Goal: Contribute content: Contribute content

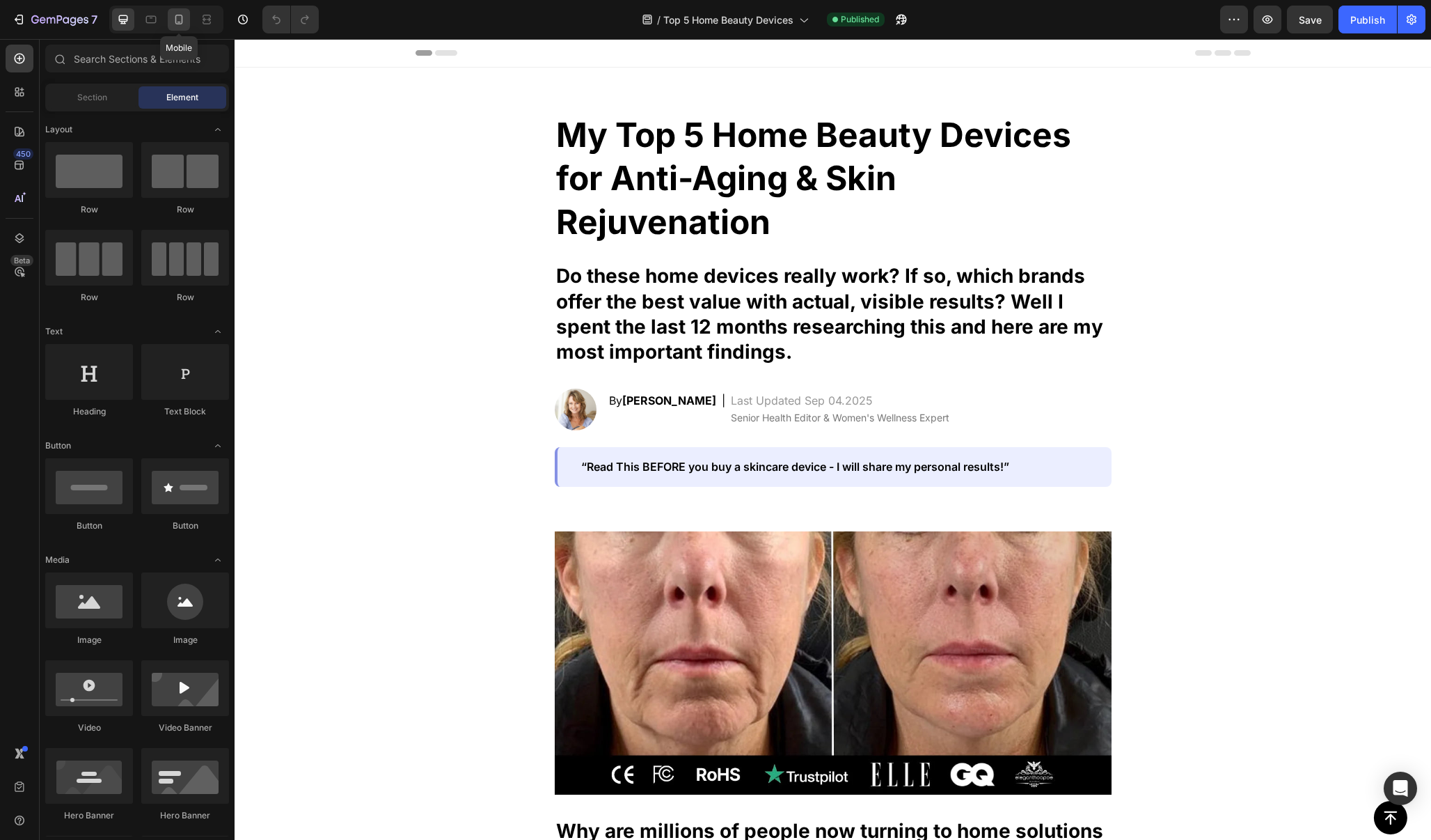
click at [176, 20] on icon at bounding box center [179, 19] width 8 height 10
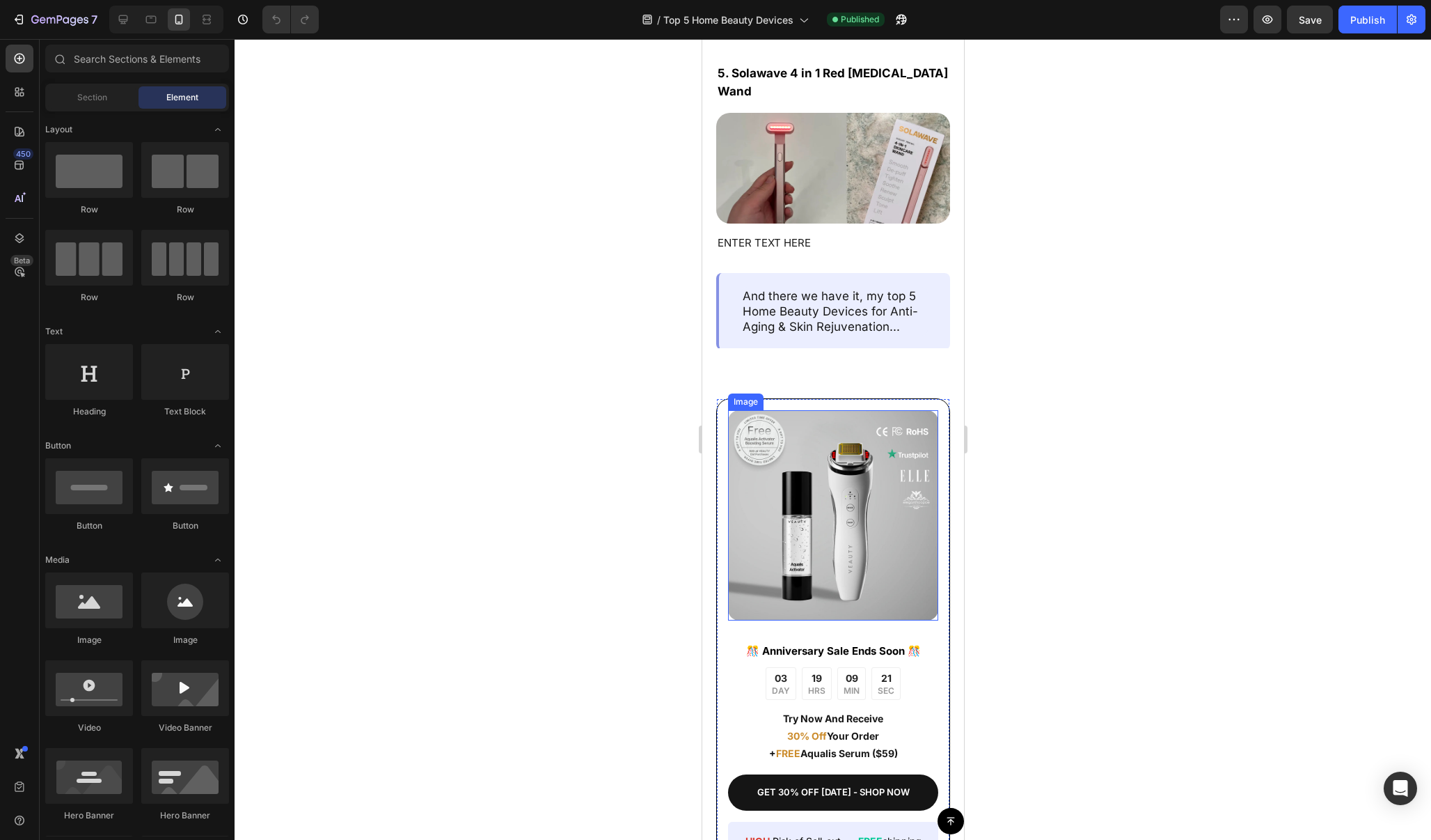
scroll to position [5805, 0]
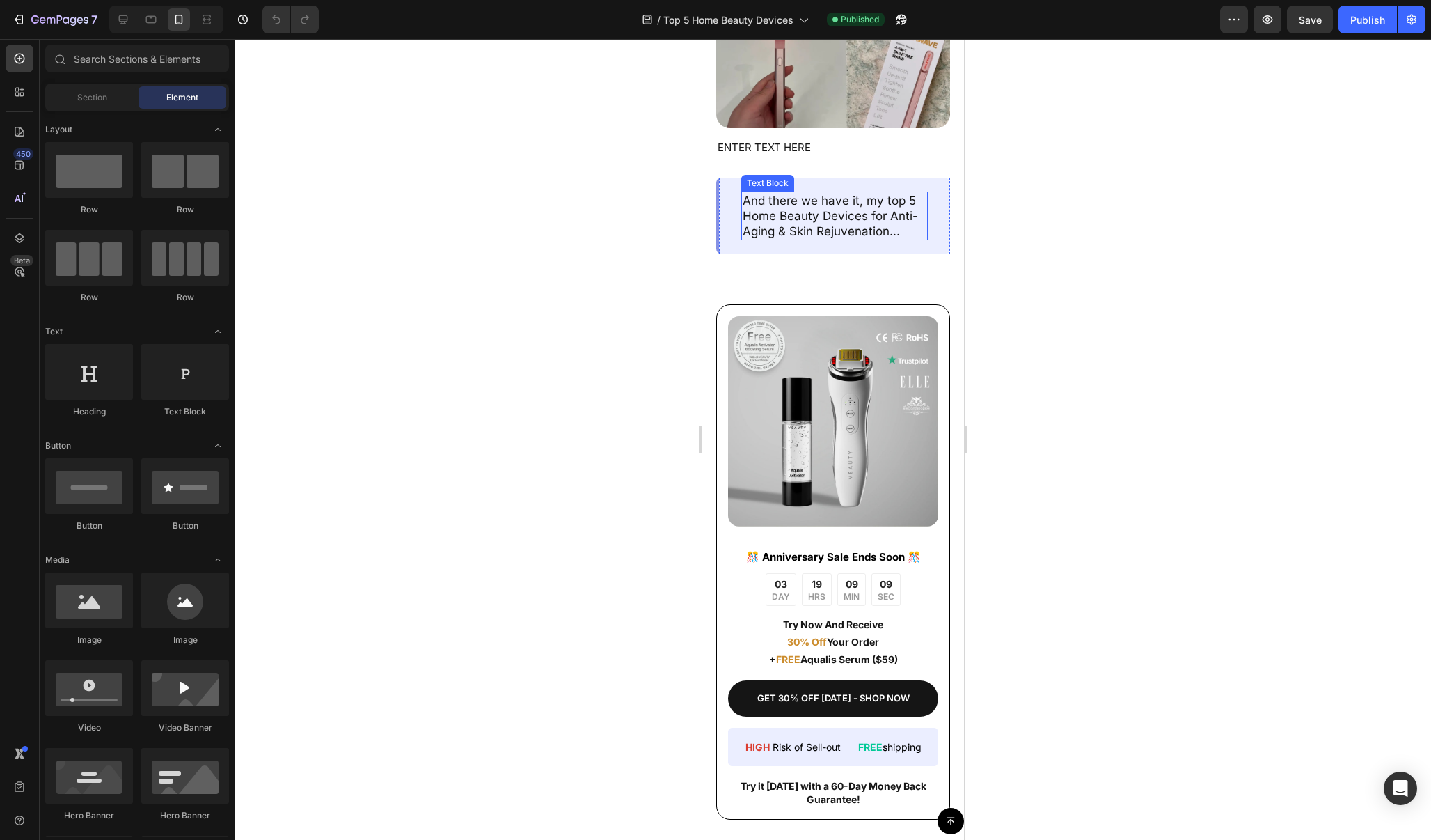
click at [879, 238] on p "And there we have it, my top 5 Home Beauty Devices for Anti-Aging & Skin Rejuve…" at bounding box center [834, 216] width 184 height 46
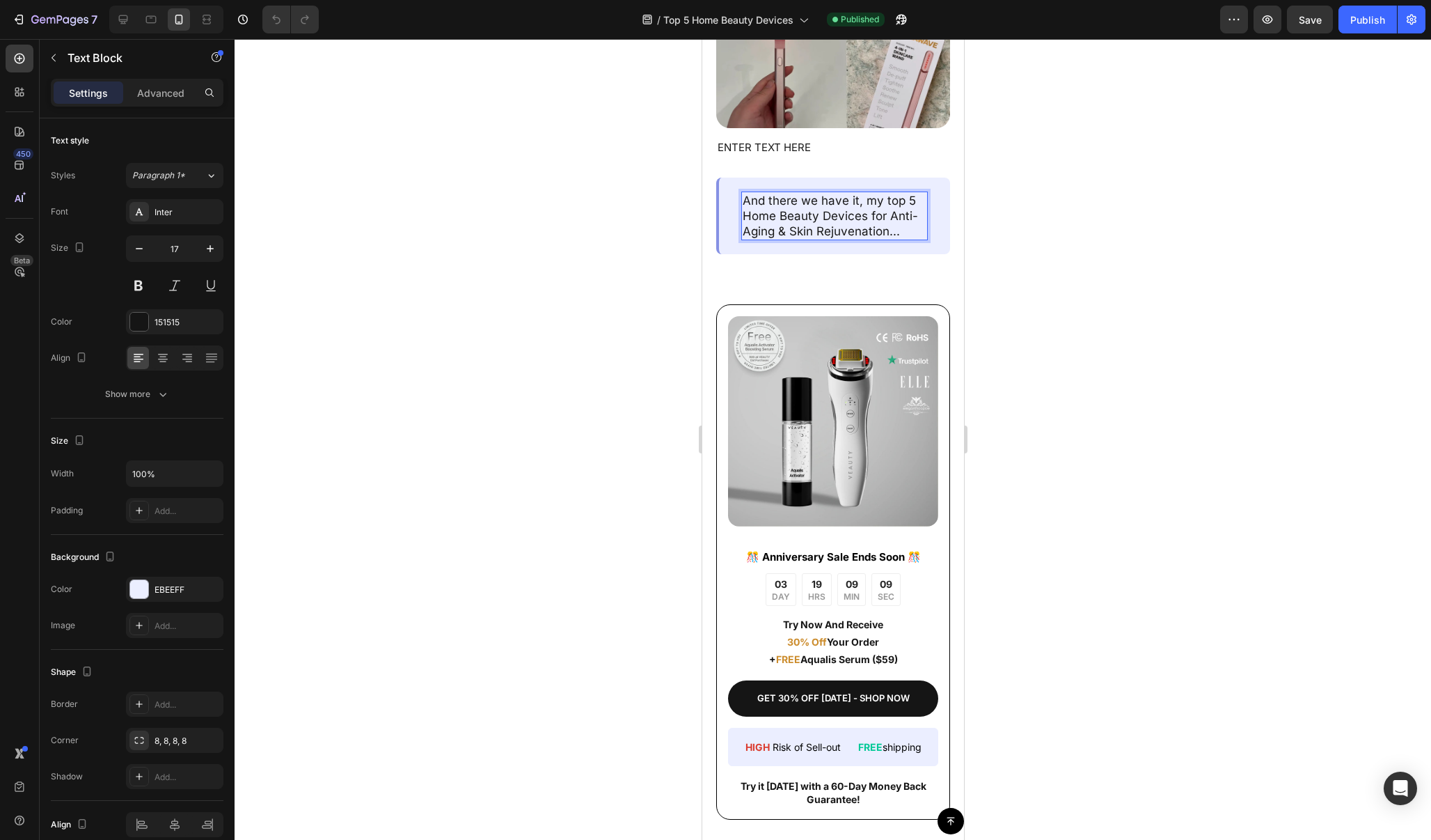
click at [882, 238] on p "And there we have it, my top 5 Home Beauty Devices for Anti-Aging & Skin Rejuve…" at bounding box center [834, 216] width 184 height 46
click at [909, 238] on p "And there we have it, my top 5 Home Beauty Devices for Anti-Aging & Skin Rejuve…" at bounding box center [834, 216] width 184 height 46
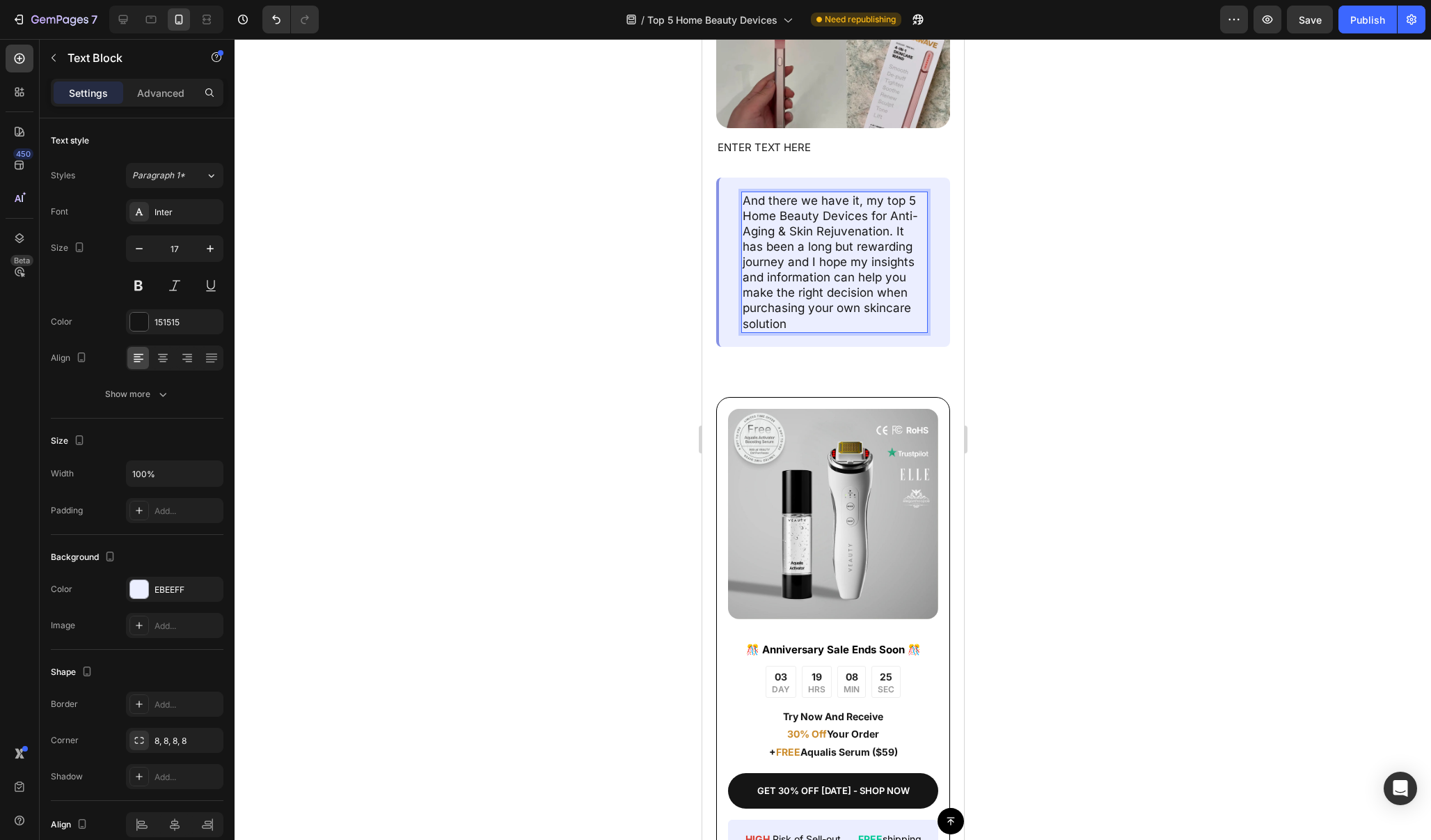
drag, startPoint x: 909, startPoint y: 343, endPoint x: 809, endPoint y: 420, distance: 126.2
click at [809, 331] on p "And there we have it, my top 5 Home Beauty Devices for Anti-Aging & Skin Rejuve…" at bounding box center [834, 262] width 184 height 139
click at [793, 331] on p "And there we have it, my top 5 Home Beauty Devices for Anti-Aging & Skin Rejuve…" at bounding box center [834, 262] width 184 height 139
click at [921, 331] on p "And there we have it, my top 5 Home Beauty Devices for Anti-Aging & Skin Rejuve…" at bounding box center [834, 262] width 184 height 139
click at [1036, 325] on div at bounding box center [833, 438] width 1197 height 801
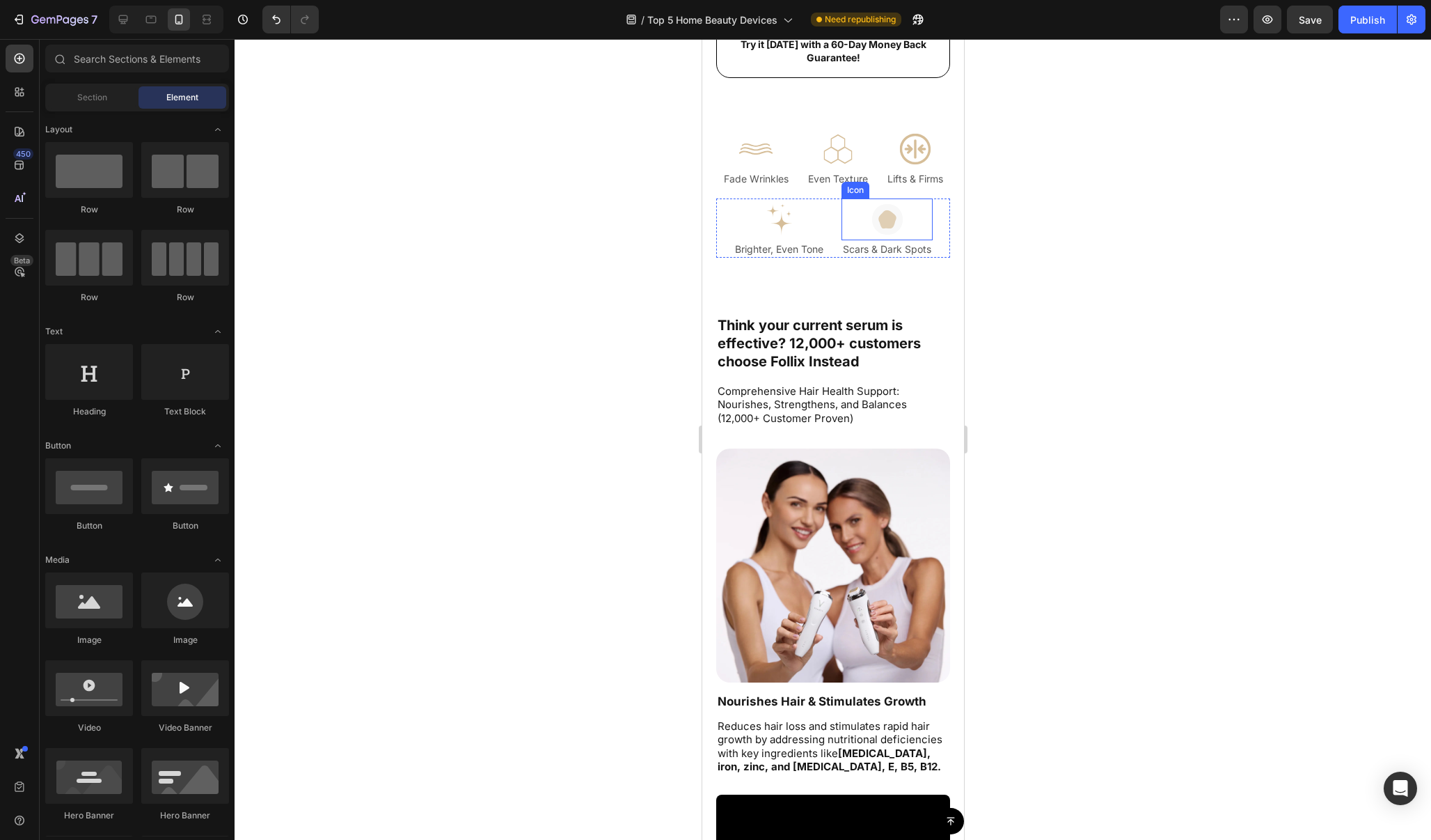
scroll to position [6748, 0]
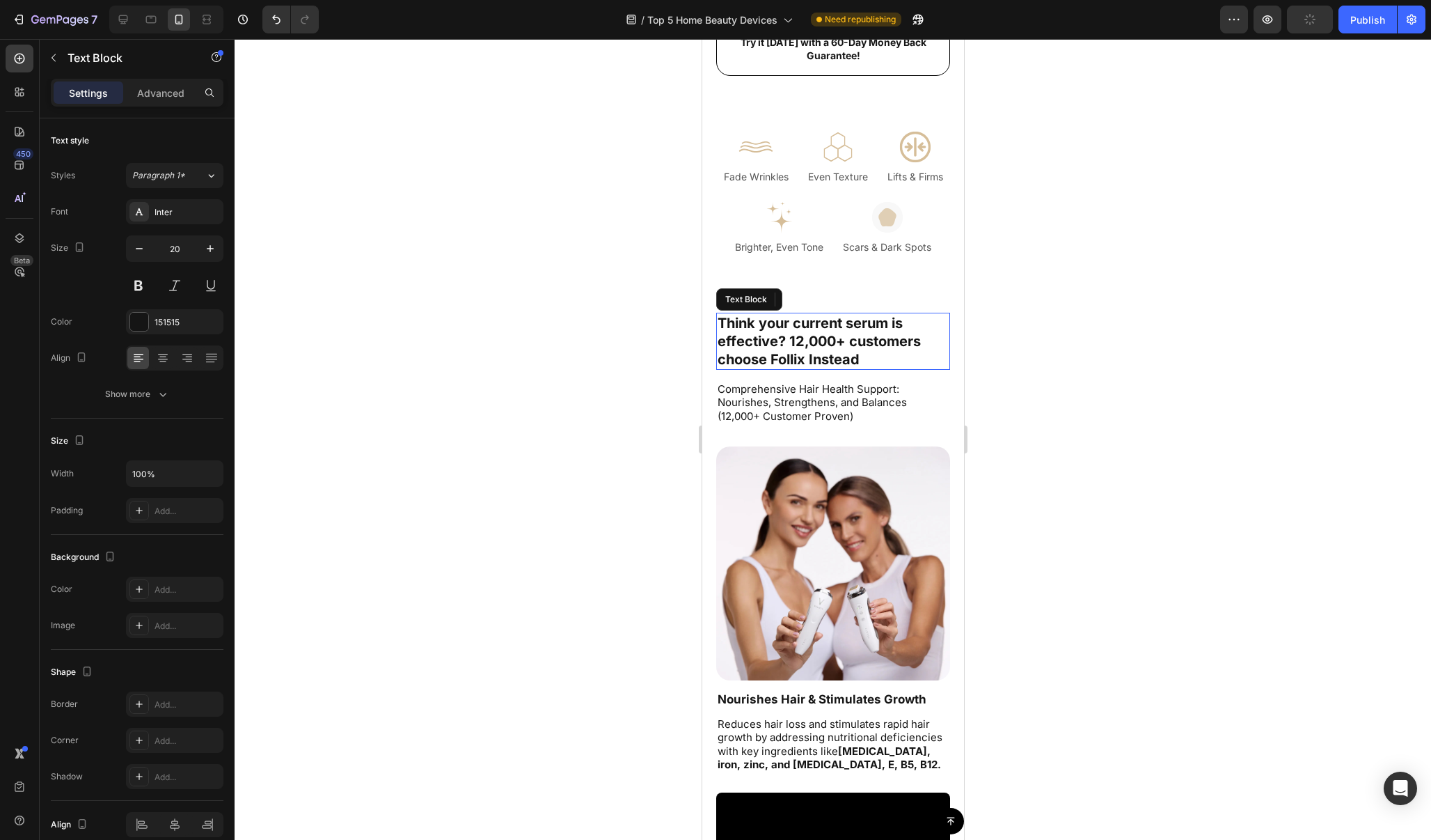
click at [888, 323] on p "Think your current serum is effective? 12,000+ customers choose Follix Instead" at bounding box center [833, 341] width 231 height 54
click at [888, 324] on p "Think your current serum is effective? 12,000+ customers choose Follix Instead" at bounding box center [833, 341] width 231 height 54
drag, startPoint x: 889, startPoint y: 323, endPoint x: 848, endPoint y: 326, distance: 41.1
click at [848, 326] on p "Think your current serum is effective? 12,000+ customers choose Follix Instead" at bounding box center [833, 341] width 231 height 54
click at [871, 342] on p "Think your current skincare routine is effective? 12,000+ customers choose Foll…" at bounding box center [833, 341] width 231 height 54
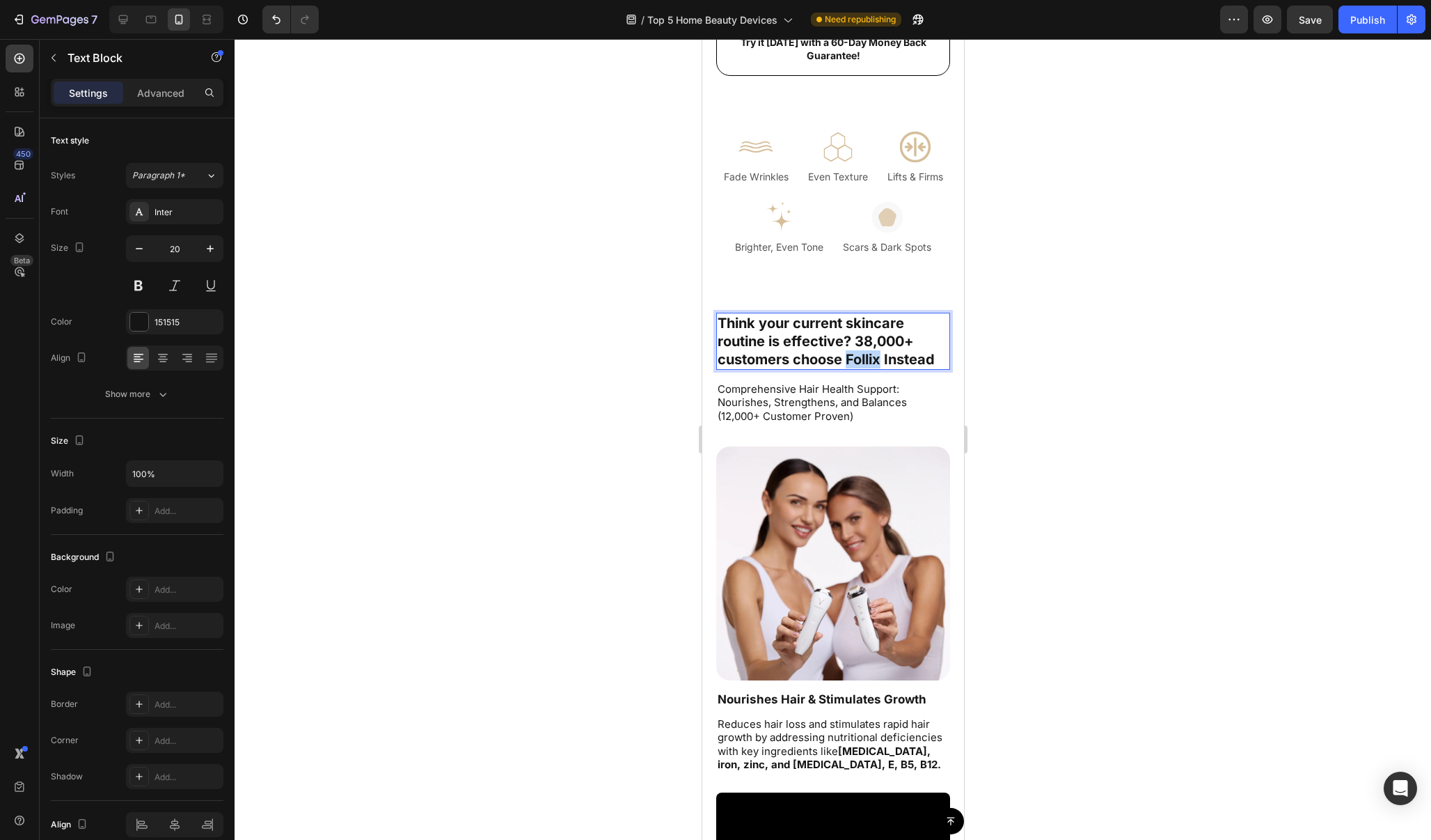
drag, startPoint x: 880, startPoint y: 360, endPoint x: 850, endPoint y: 363, distance: 30.1
click at [850, 363] on p "Think your current skincare routine is effective? 38,000+ customers choose Foll…" at bounding box center [833, 341] width 231 height 54
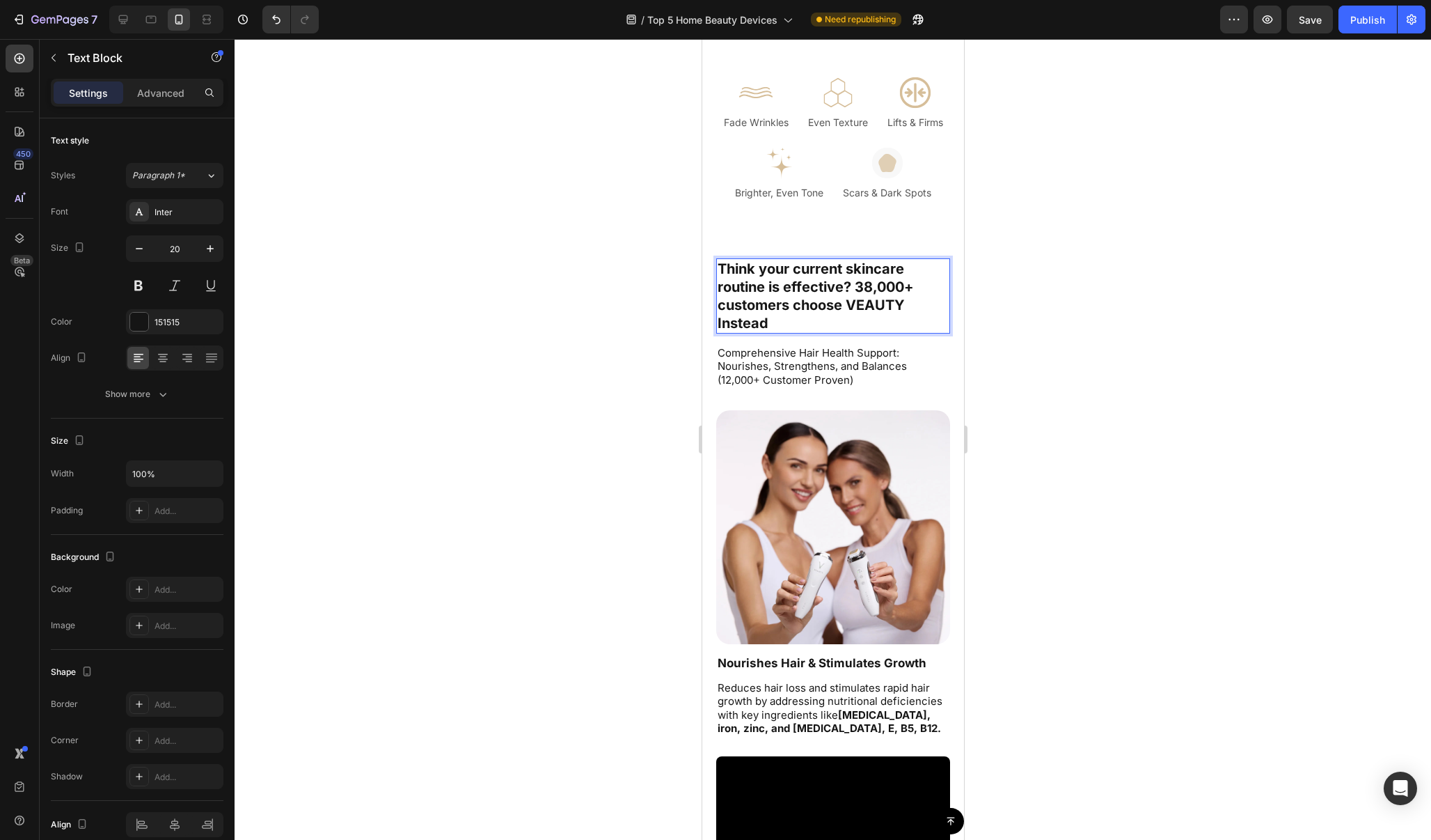
scroll to position [6821, 0]
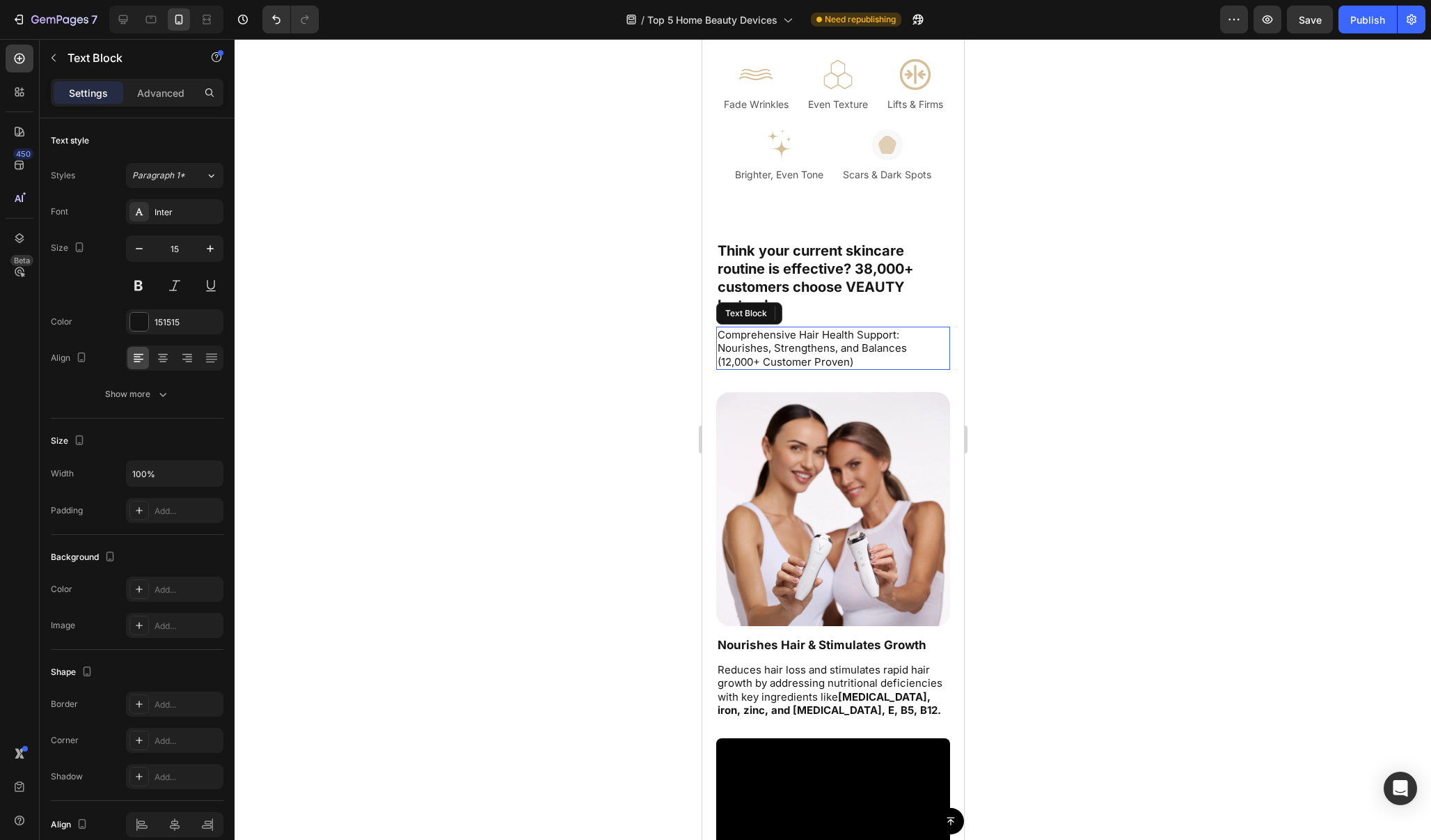
click at [867, 357] on p "Comprehensive Hair Health Support: Nourishes, Strengthens, and Balances (12,000…" at bounding box center [833, 348] width 231 height 41
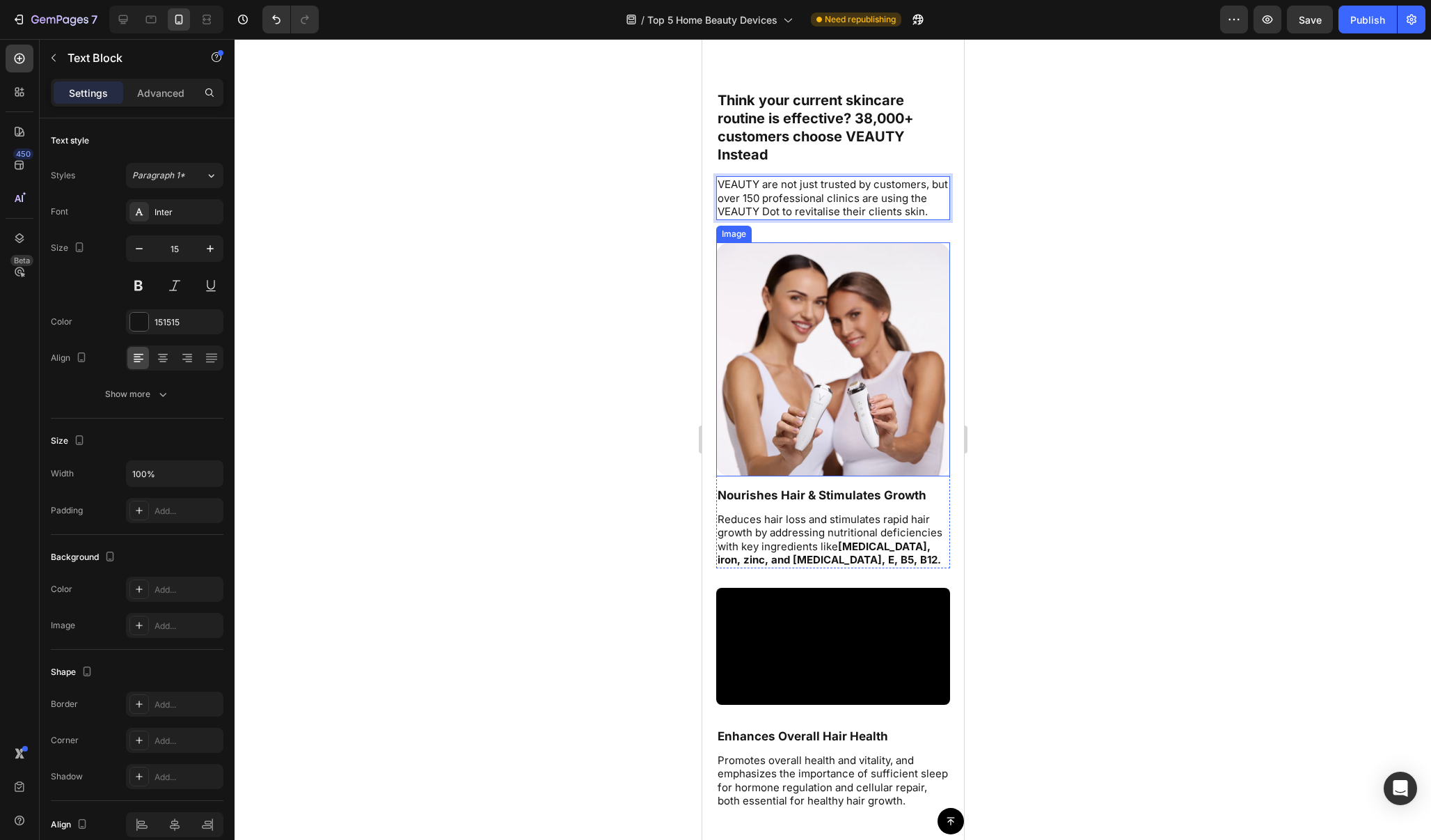
scroll to position [7074, 0]
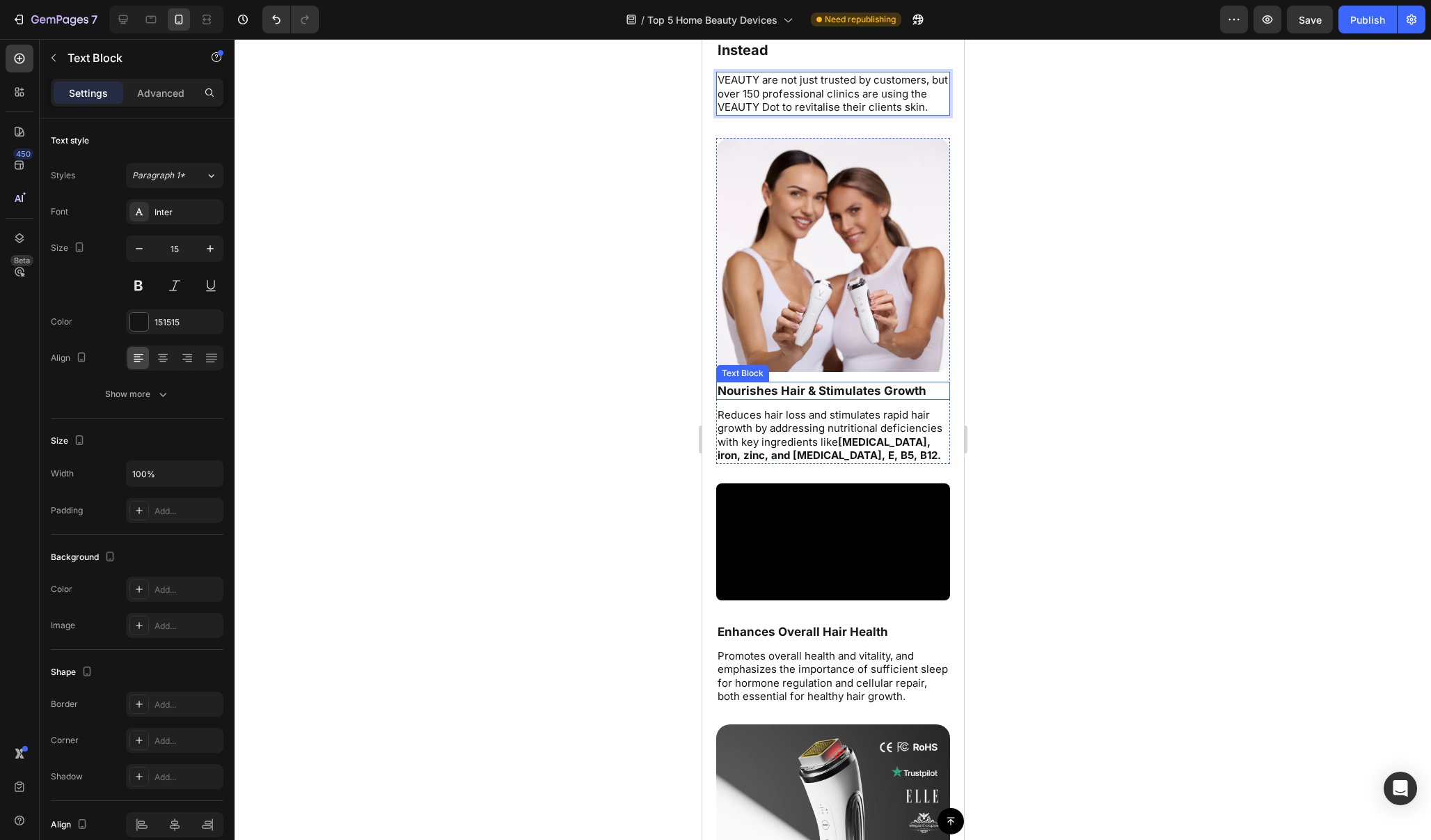
click at [884, 390] on p "Nourishes Hair & Stimulates Growth" at bounding box center [833, 390] width 231 height 15
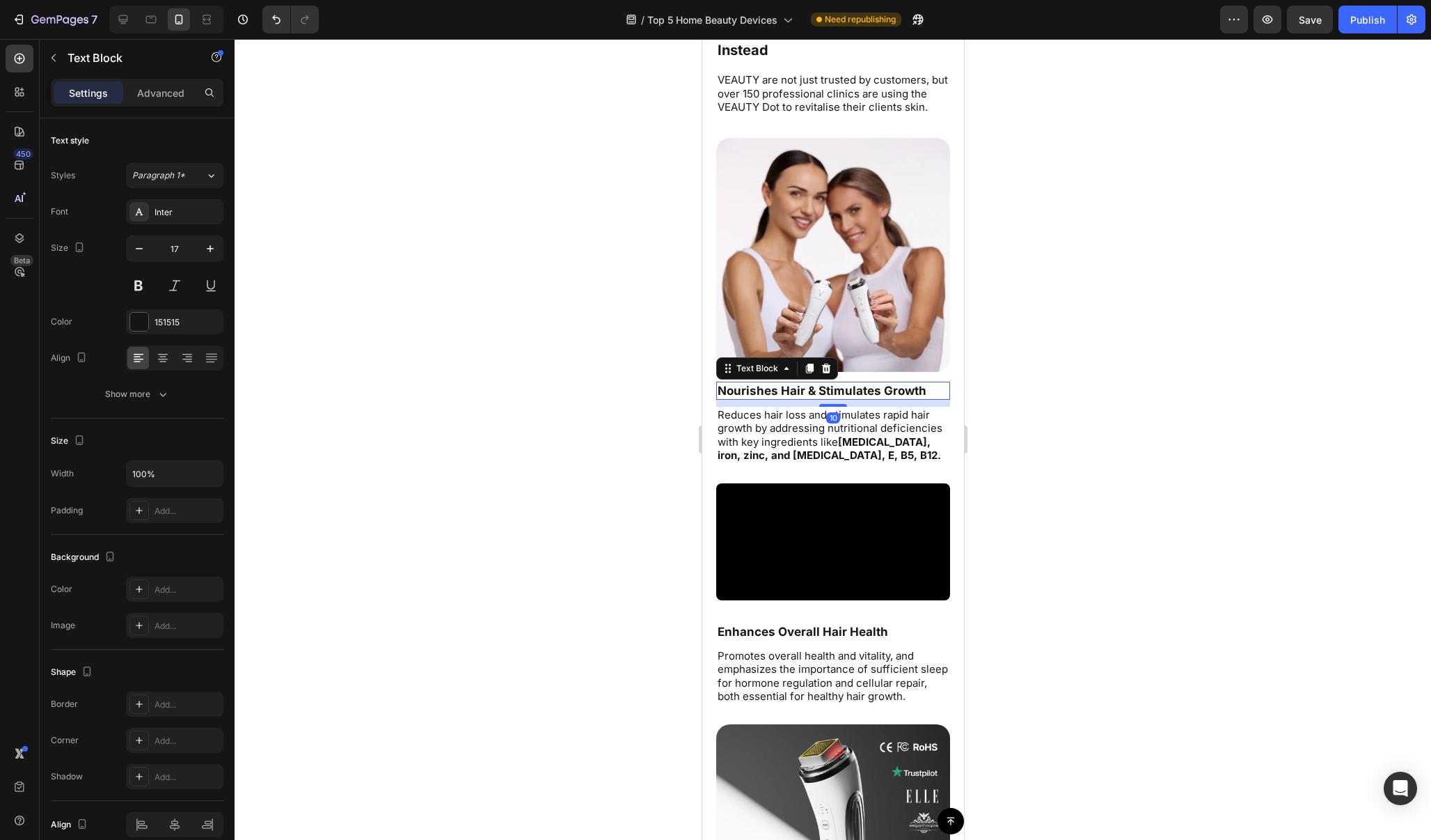
click at [884, 390] on p "Nourishes Hair & Stimulates Growth" at bounding box center [833, 390] width 231 height 15
click at [841, 449] on p "Reduces hair loss and stimulates rapid hair growth by addressing nutritional de…" at bounding box center [833, 435] width 231 height 54
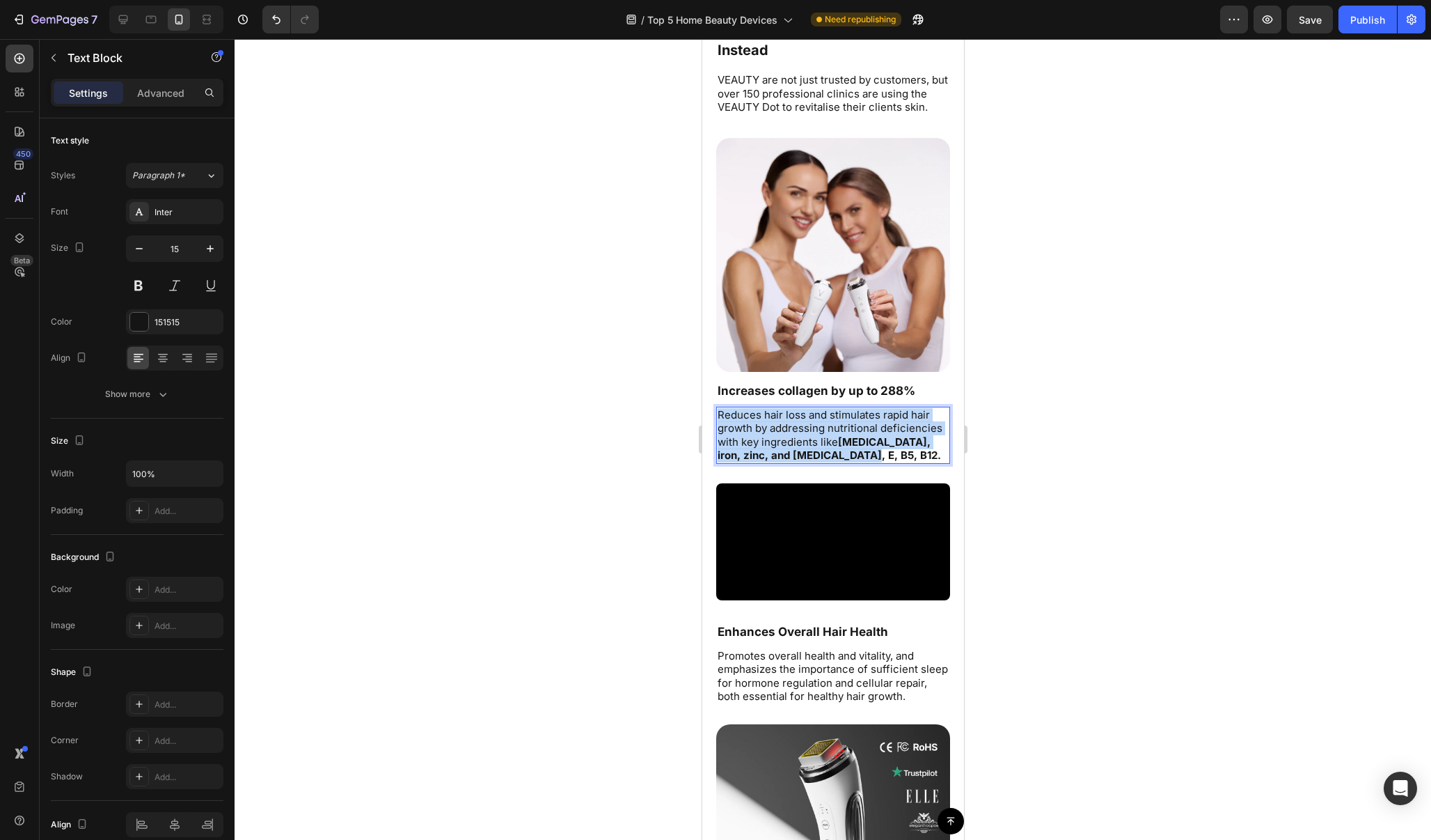
click at [841, 449] on p "Reduces hair loss and stimulates rapid hair growth by addressing nutritional de…" at bounding box center [833, 435] width 231 height 54
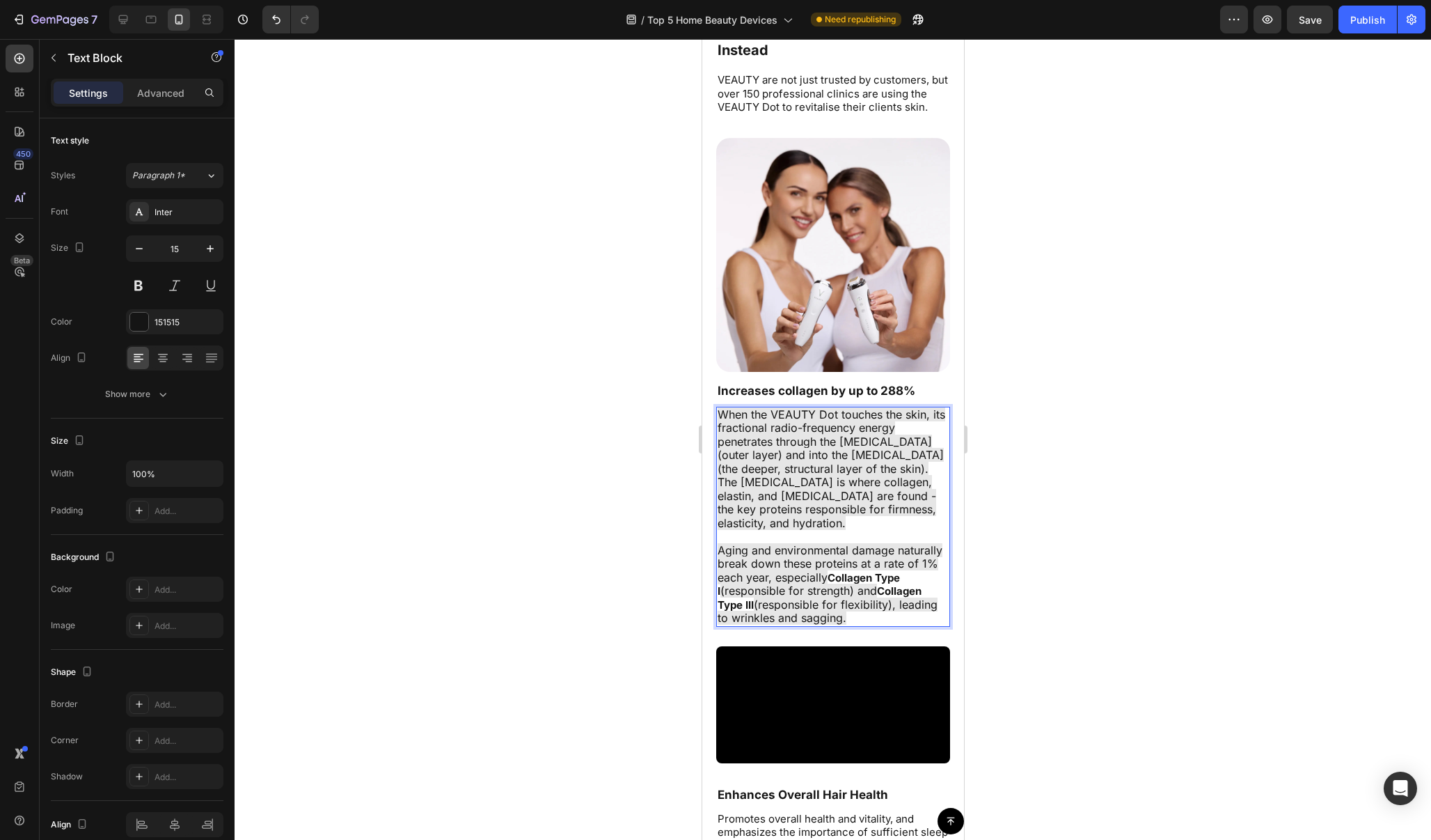
click at [1087, 441] on div at bounding box center [833, 438] width 1197 height 801
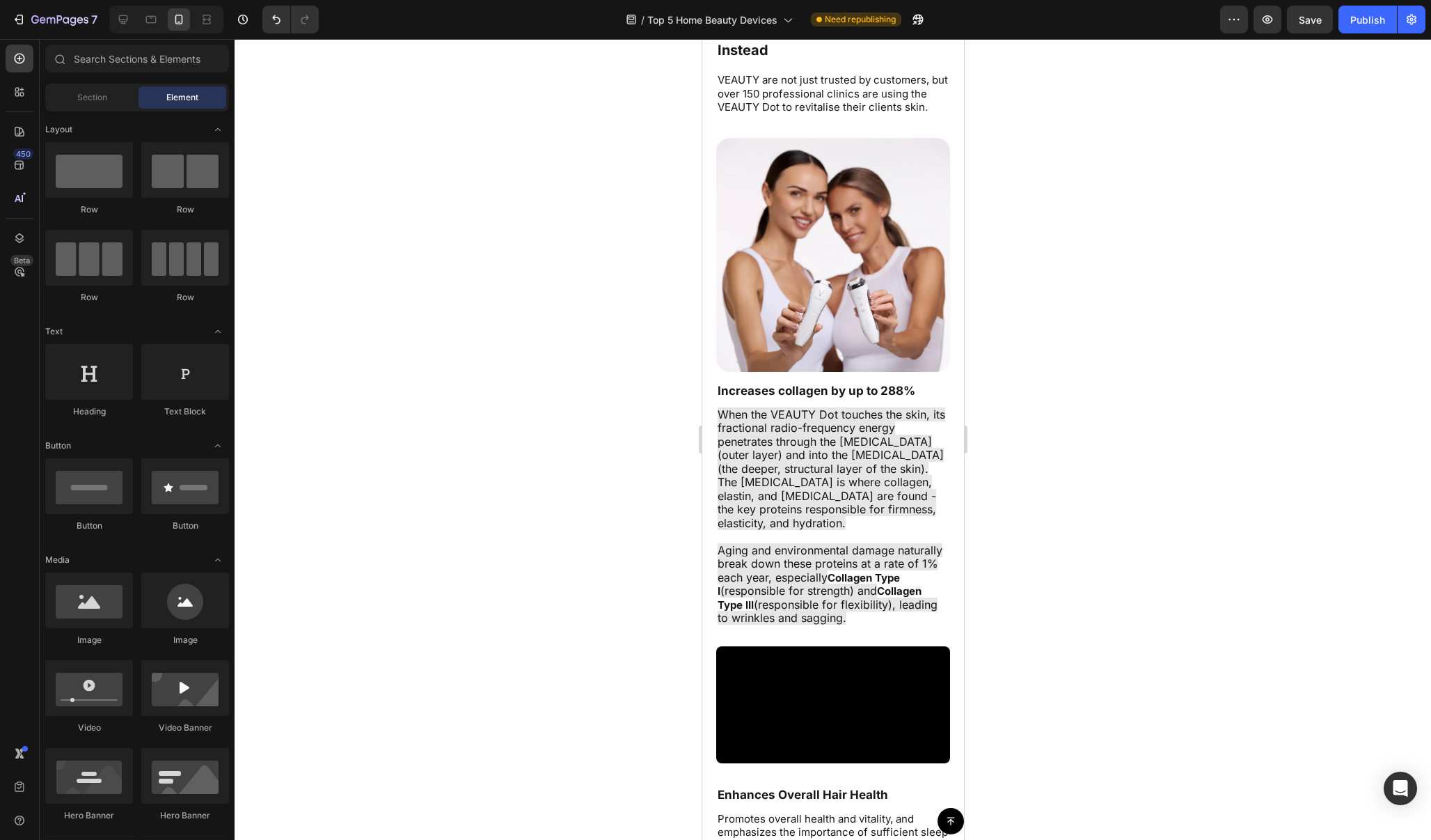
click at [1087, 441] on div at bounding box center [833, 438] width 1197 height 801
click at [840, 543] on span "Aging and environmental damage naturally break down these proteins at a rate of…" at bounding box center [829, 563] width 224 height 41
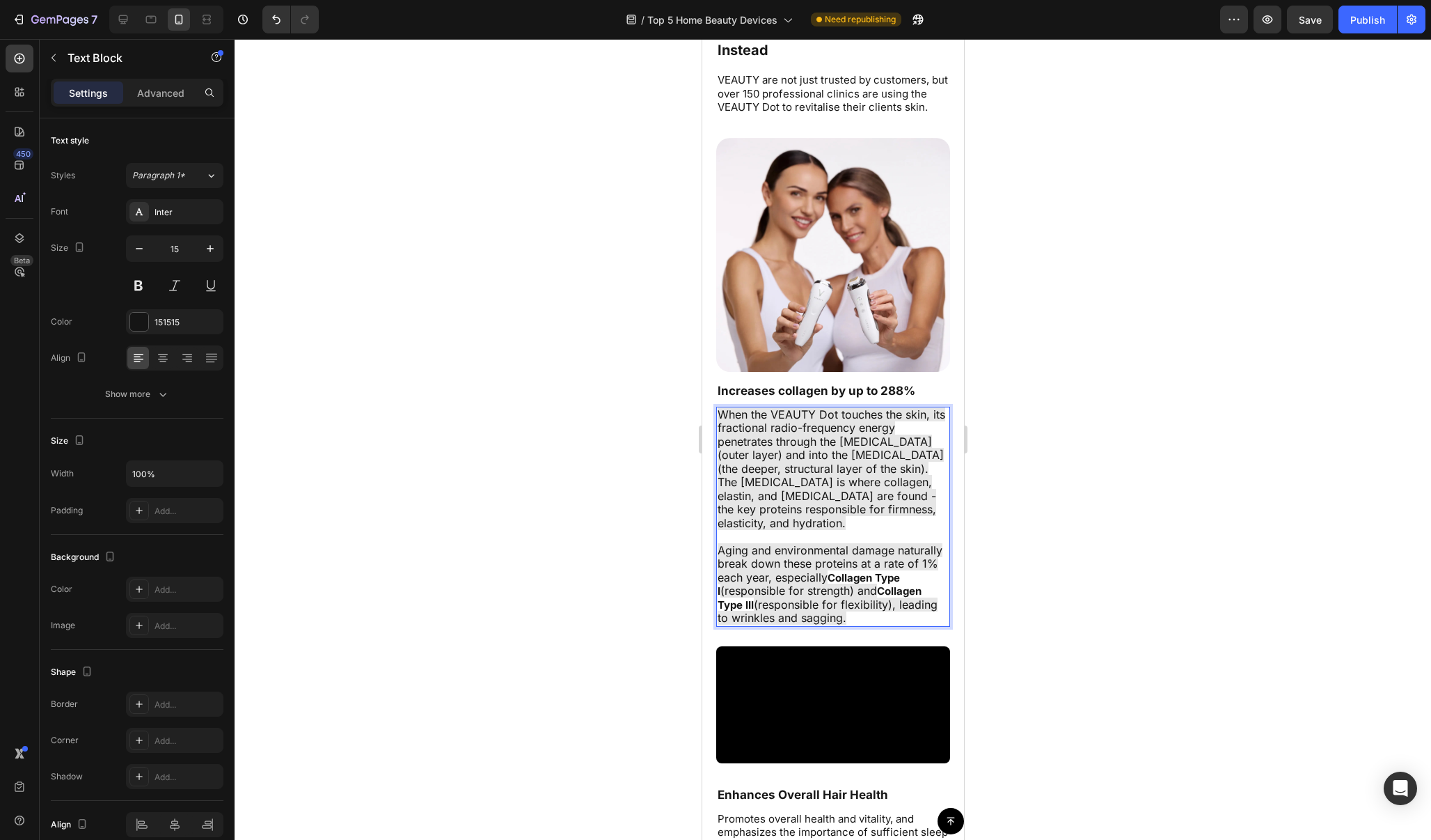
click at [897, 545] on span "Aging and environmental damage naturally break down these proteins at a rate of…" at bounding box center [829, 563] width 224 height 41
drag, startPoint x: 897, startPoint y: 545, endPoint x: 1724, endPoint y: 584, distance: 827.9
click at [897, 545] on span "Aging and environmental damage naturally break down these proteins at a rate of…" at bounding box center [829, 563] width 224 height 41
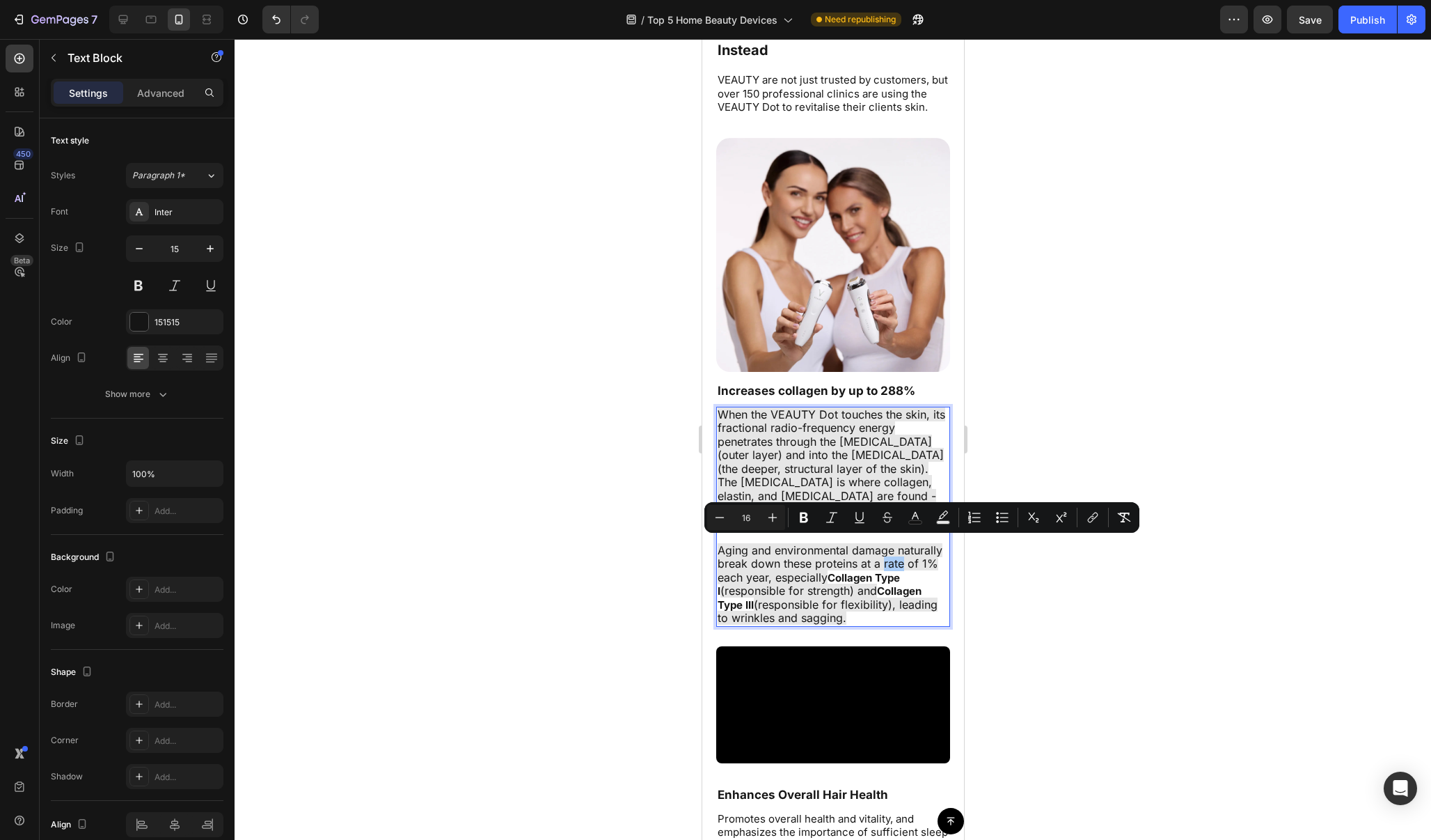
click at [1052, 545] on div at bounding box center [833, 438] width 1197 height 801
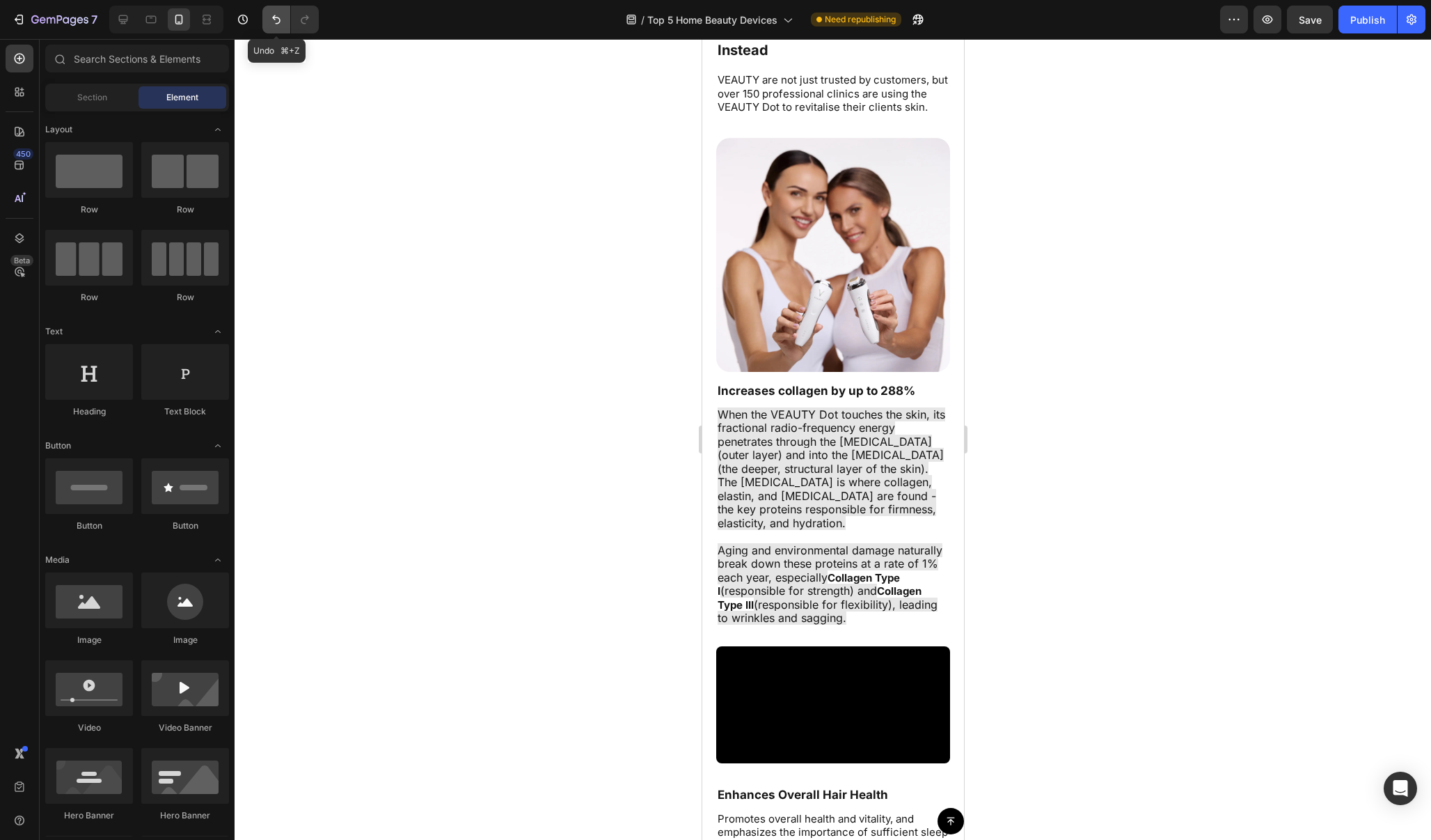
click at [281, 9] on button "Undo/Redo" at bounding box center [276, 19] width 28 height 28
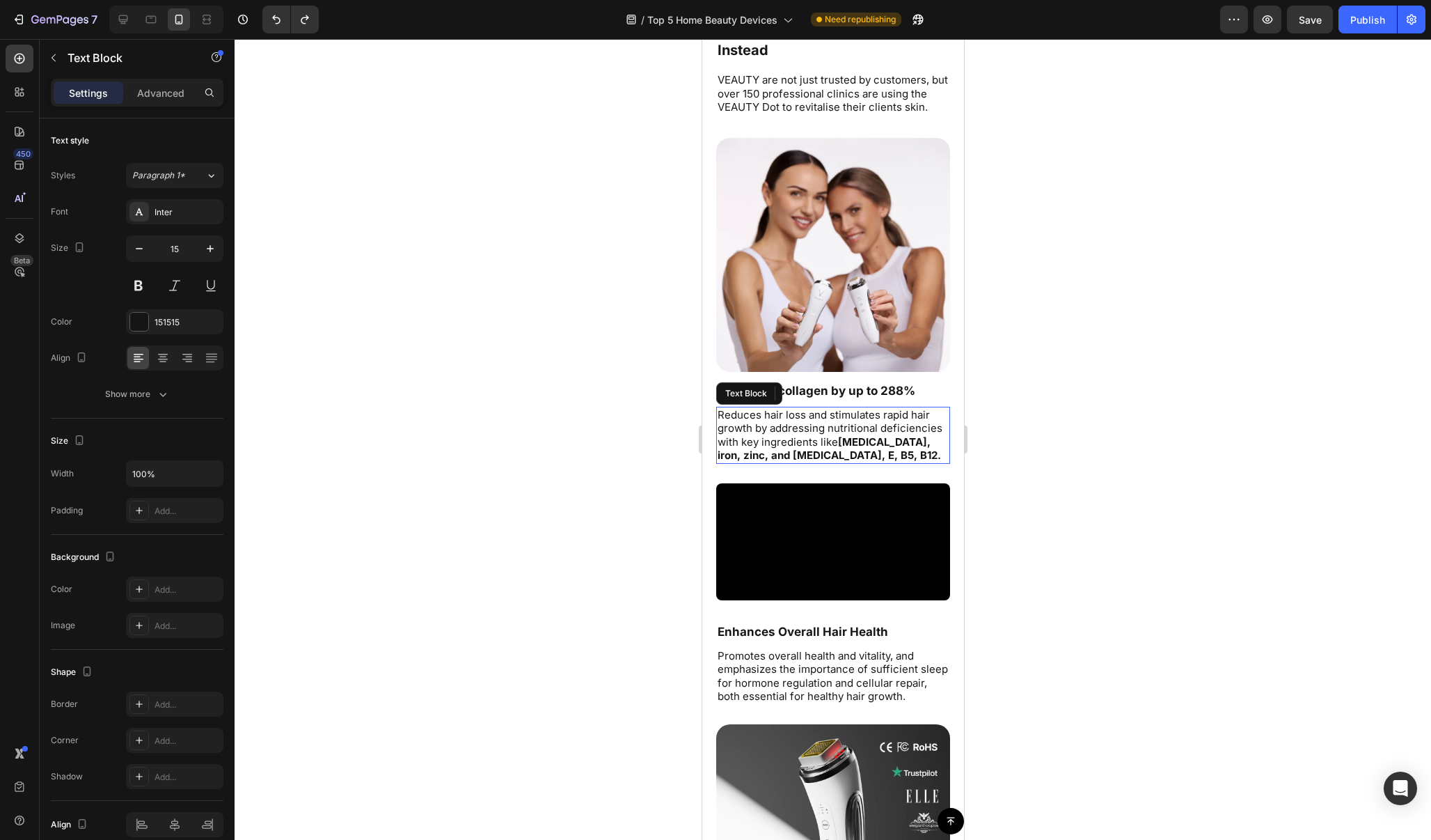
click at [844, 431] on p "Reduces hair loss and stimulates rapid hair growth by addressing nutritional de…" at bounding box center [833, 435] width 231 height 54
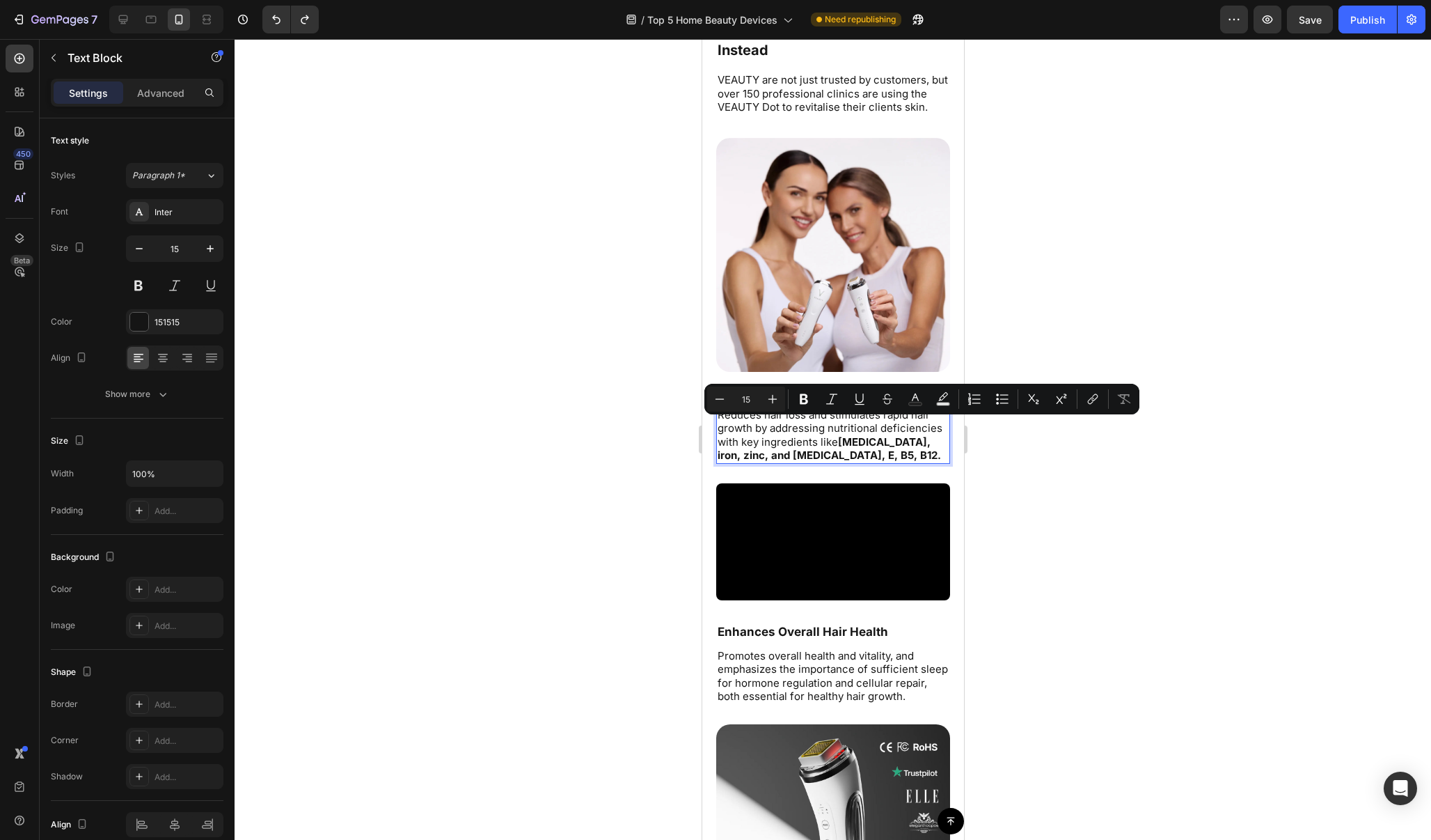
click at [830, 452] on p "Reduces hair loss and stimulates rapid hair growth by addressing nutritional de…" at bounding box center [833, 435] width 231 height 54
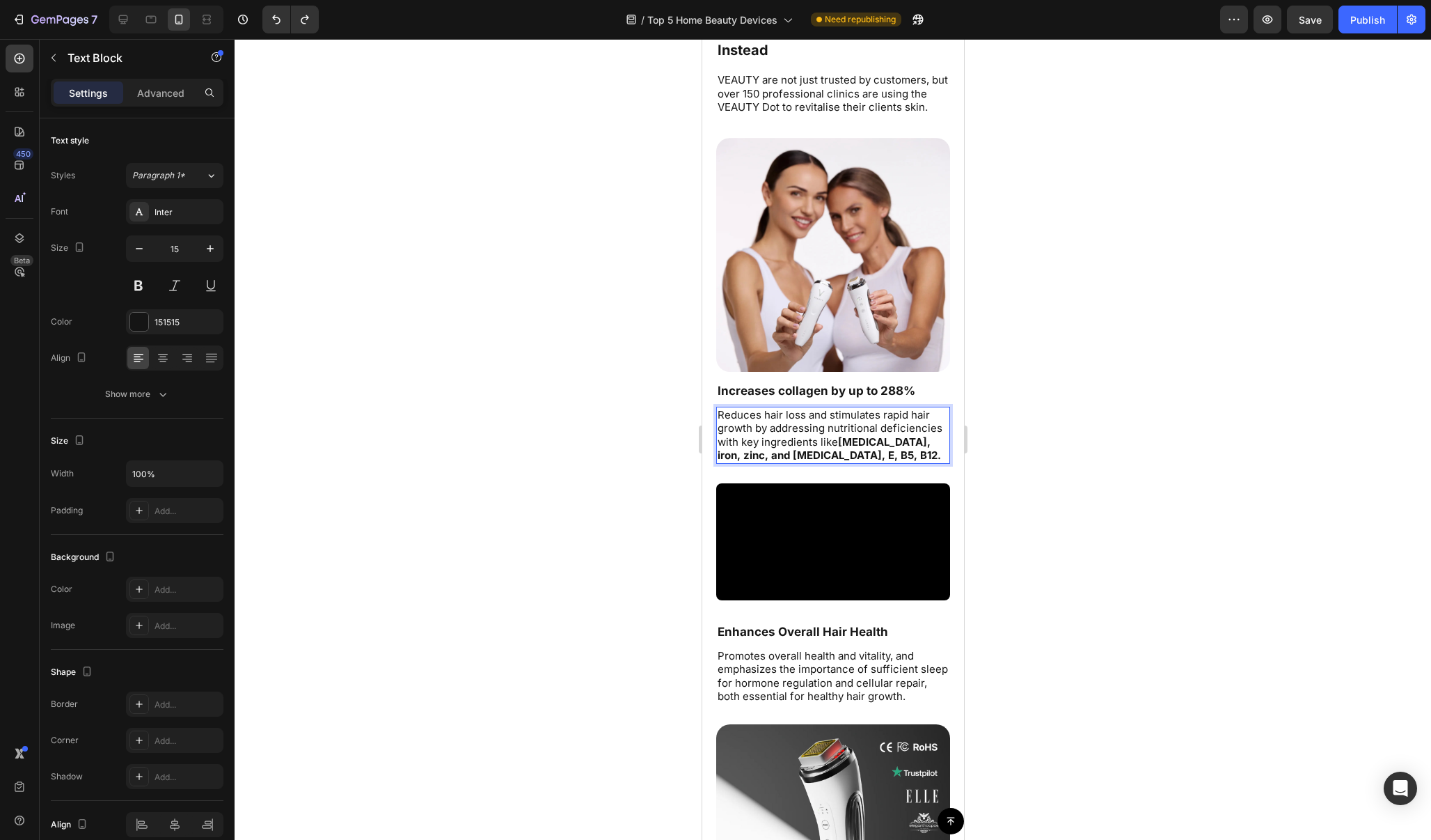
click at [830, 452] on p "Reduces hair loss and stimulates rapid hair growth by addressing nutritional de…" at bounding box center [833, 435] width 231 height 54
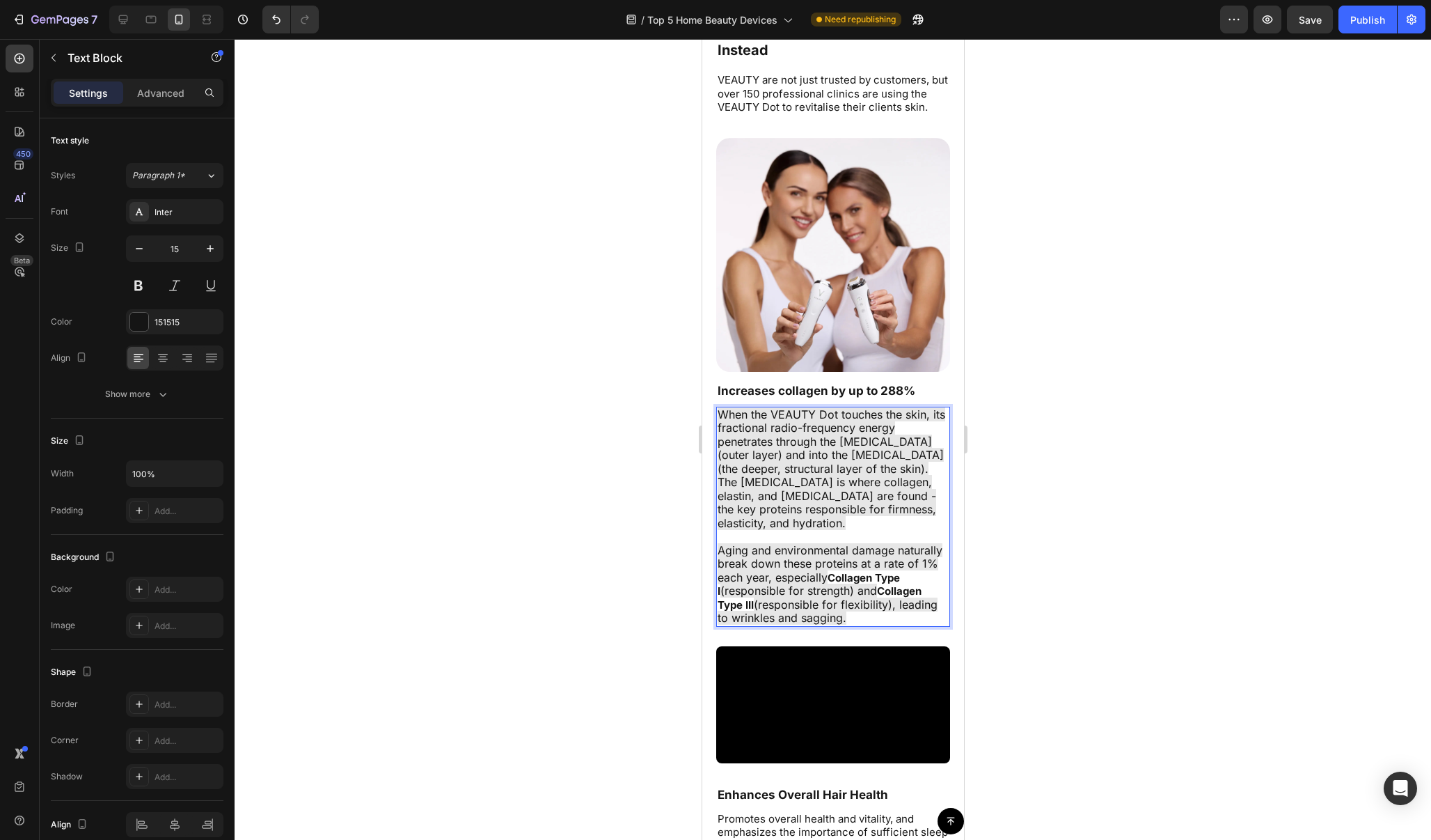
click at [1029, 432] on div at bounding box center [833, 438] width 1197 height 801
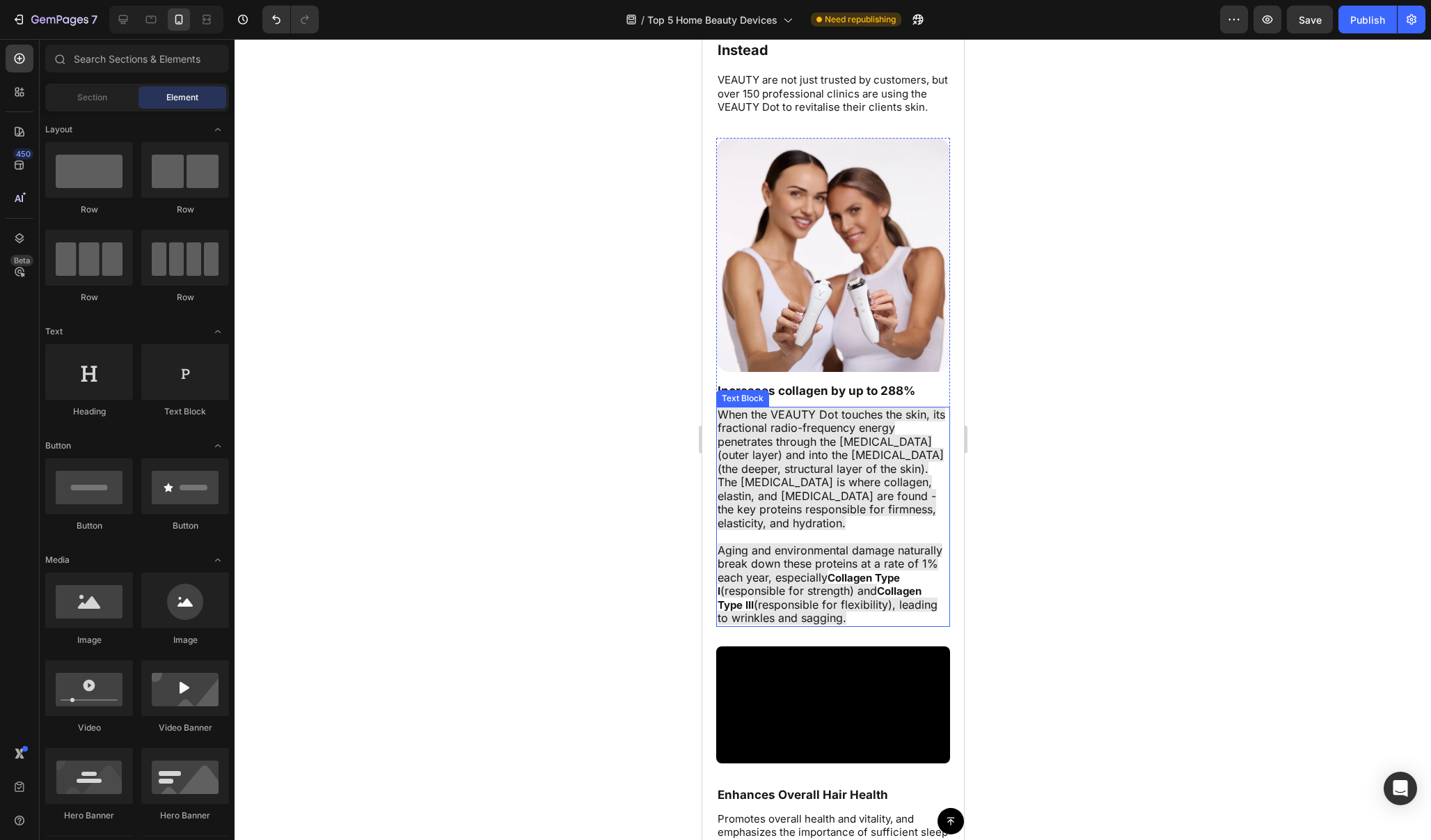
click at [916, 448] on span "When the VEAUTY Dot touches the skin, its fractional radio-frequency energy pen…" at bounding box center [831, 468] width 228 height 123
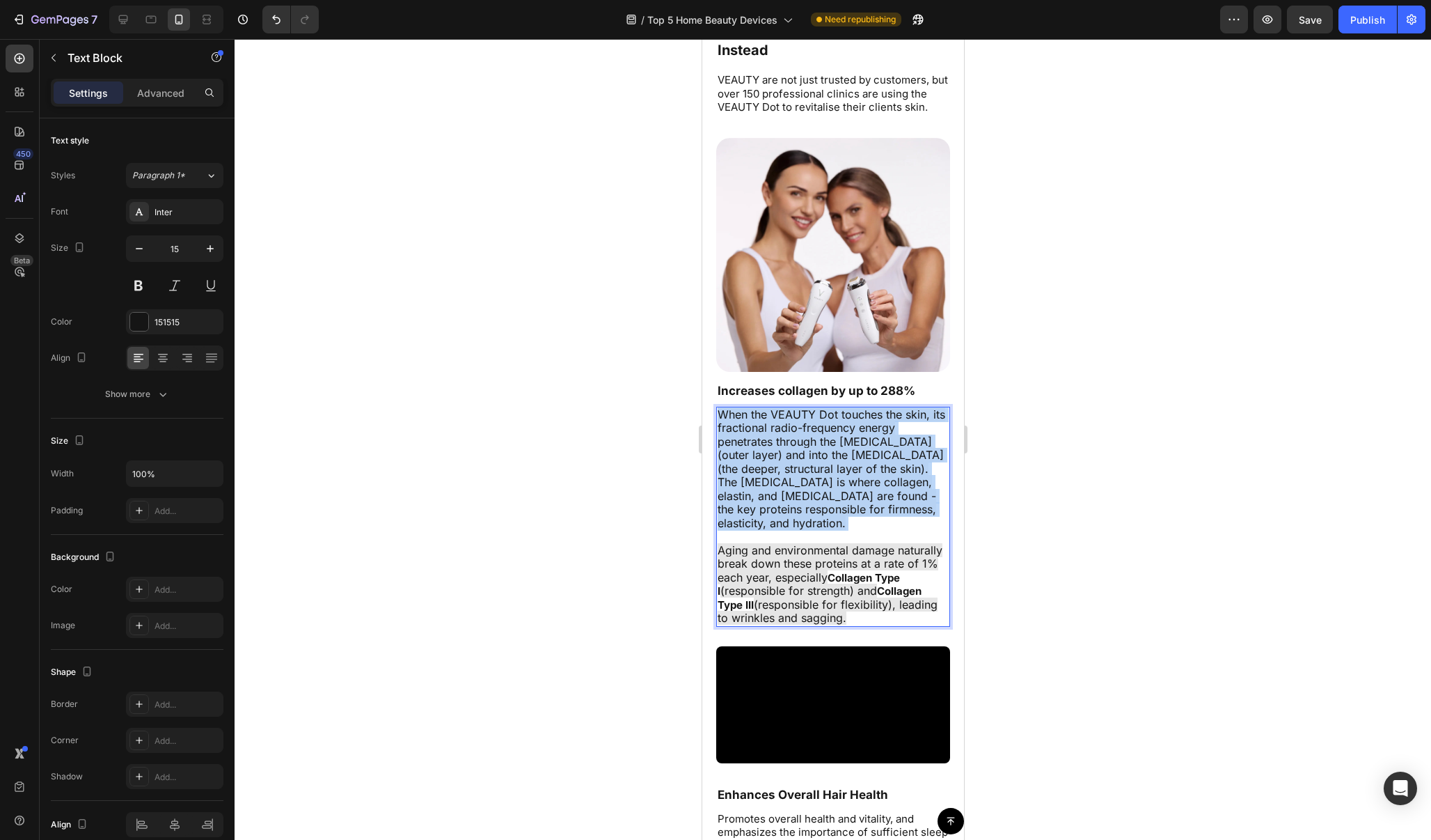
click at [916, 448] on span "When the VEAUTY Dot touches the skin, its fractional radio-frequency energy pen…" at bounding box center [831, 468] width 228 height 123
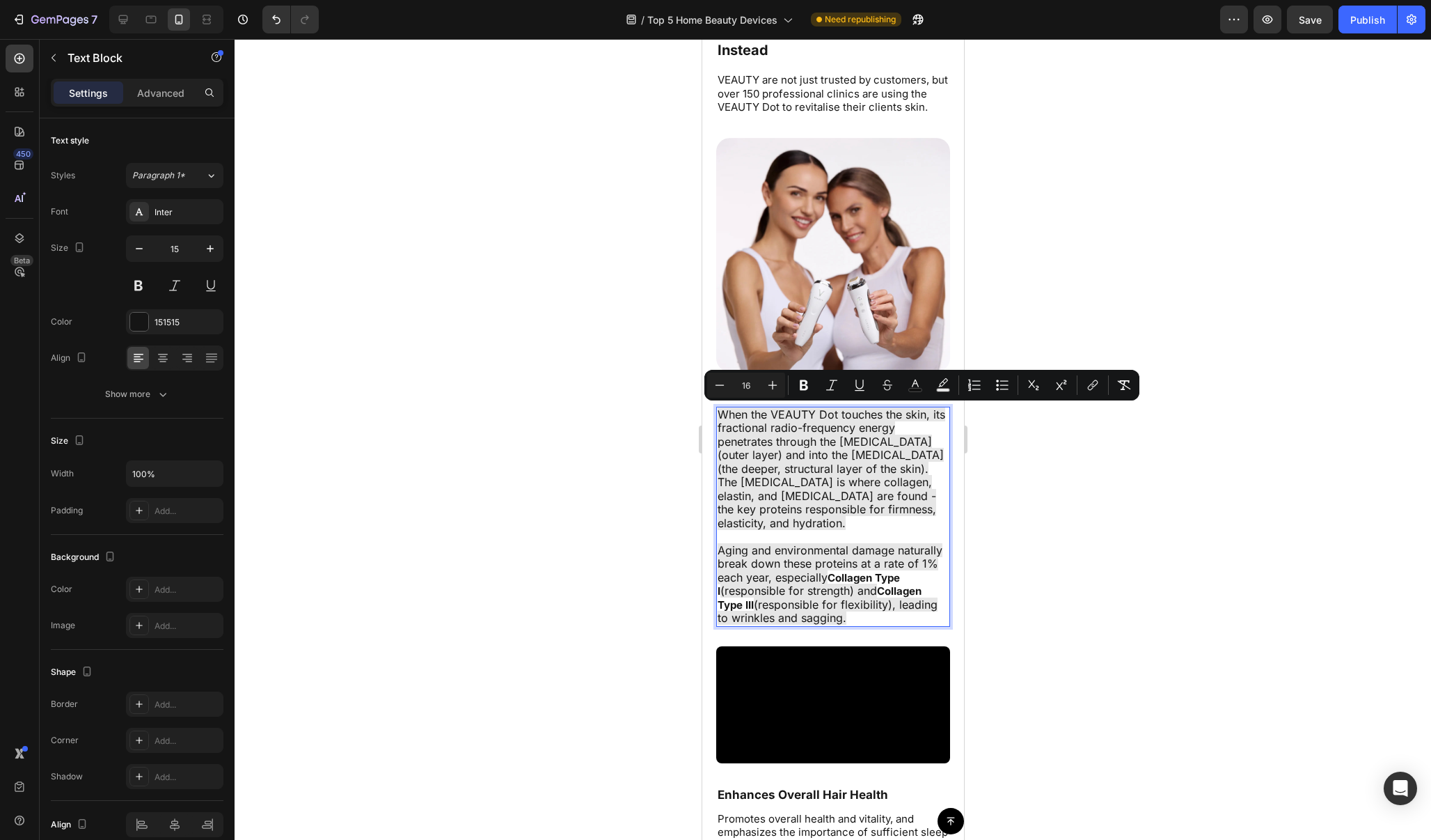
click at [885, 545] on span "Aging and environmental damage naturally break down these proteins at a rate of…" at bounding box center [829, 563] width 224 height 41
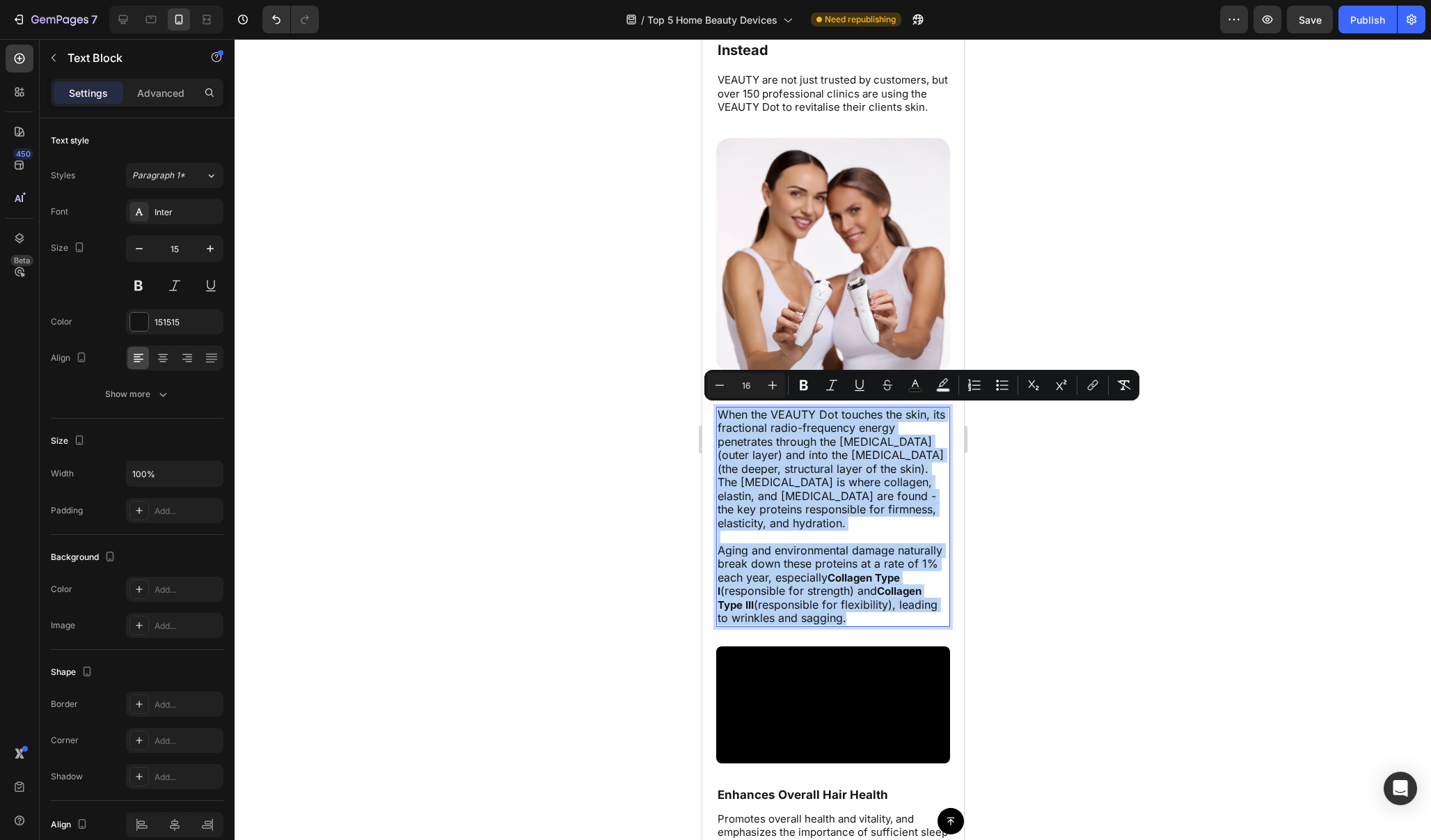
drag, startPoint x: 852, startPoint y: 596, endPoint x: 717, endPoint y: 414, distance: 226.6
click at [717, 414] on p "When the VEAUTY Dot touches the skin, its fractional radio-frequency energy pen…" at bounding box center [833, 516] width 231 height 217
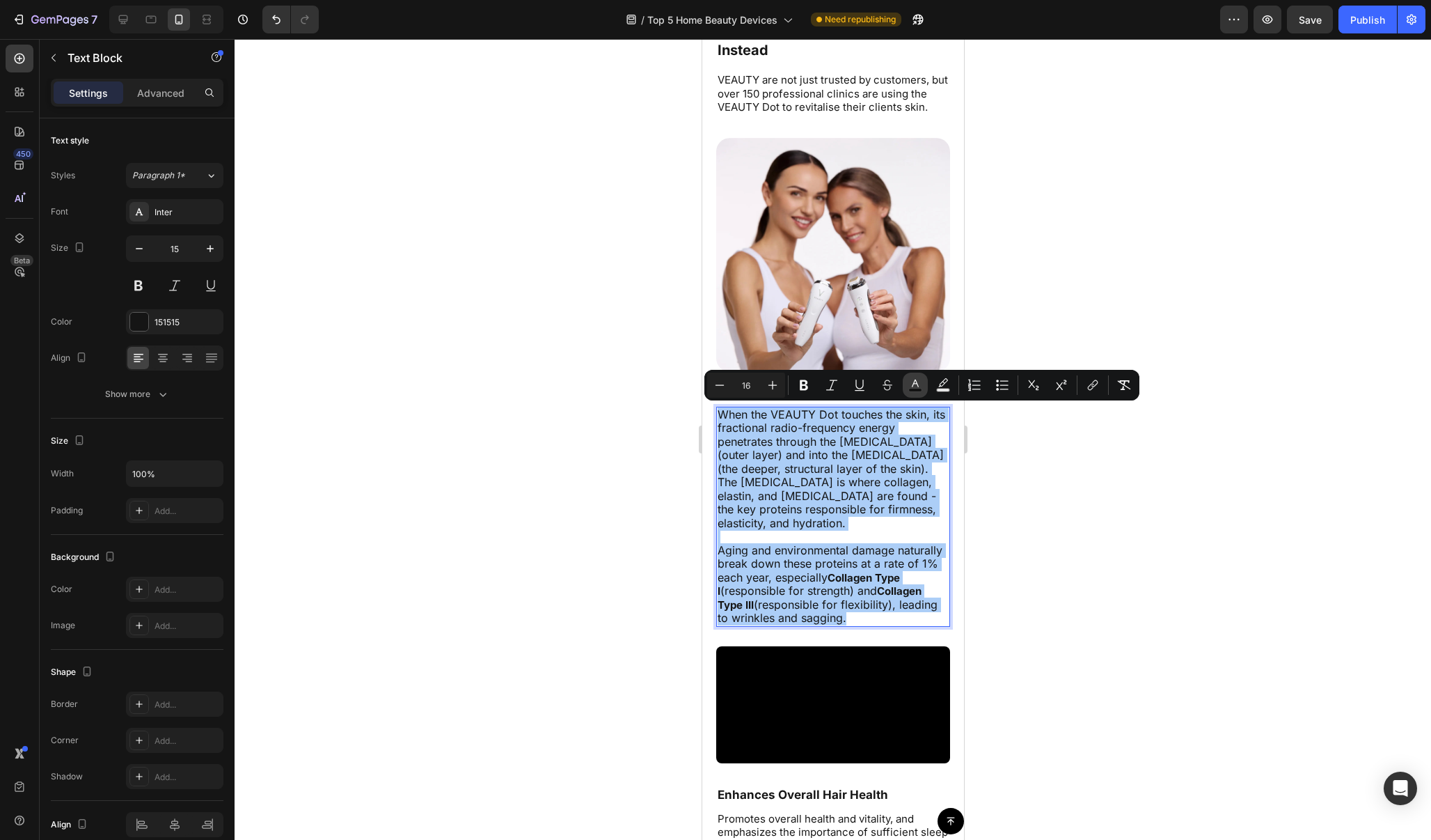
click at [924, 389] on button "color" at bounding box center [915, 385] width 25 height 25
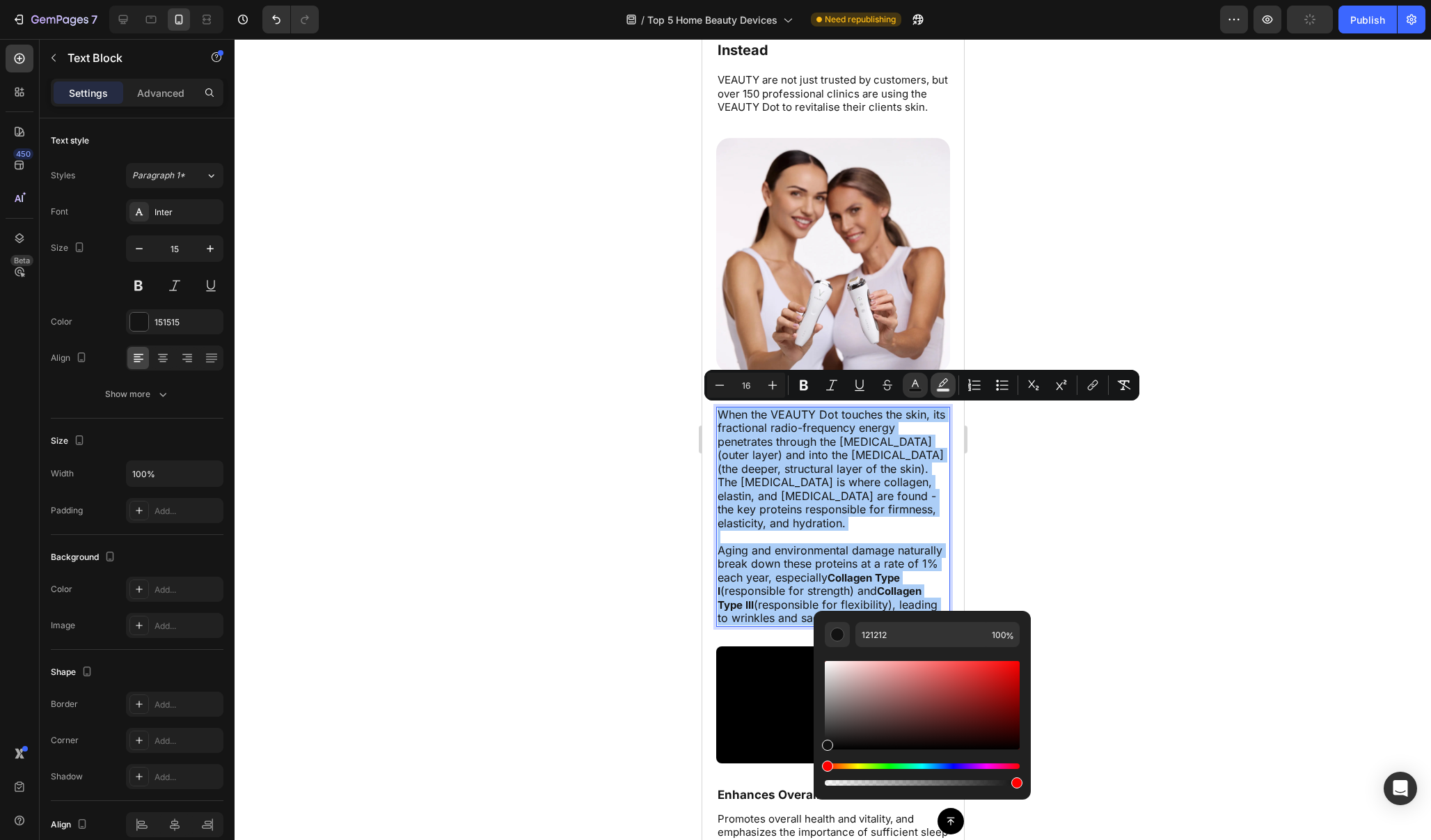
click at [943, 390] on rect "Editor contextual toolbar" at bounding box center [943, 390] width 13 height 4
type input "E6E6E6"
click at [943, 383] on icon "Editor contextual toolbar" at bounding box center [943, 385] width 14 height 14
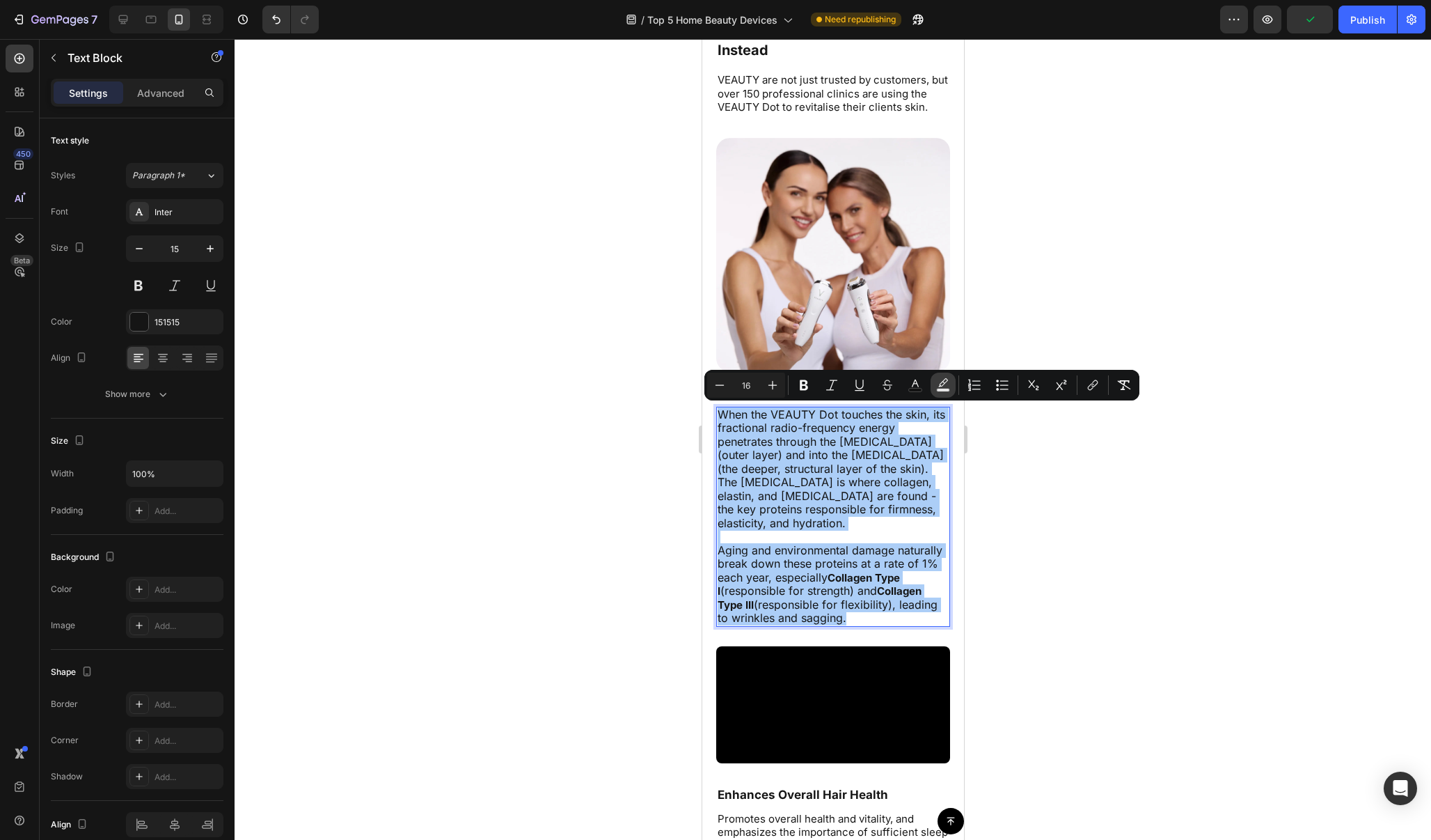
click at [943, 393] on button "color" at bounding box center [943, 385] width 25 height 25
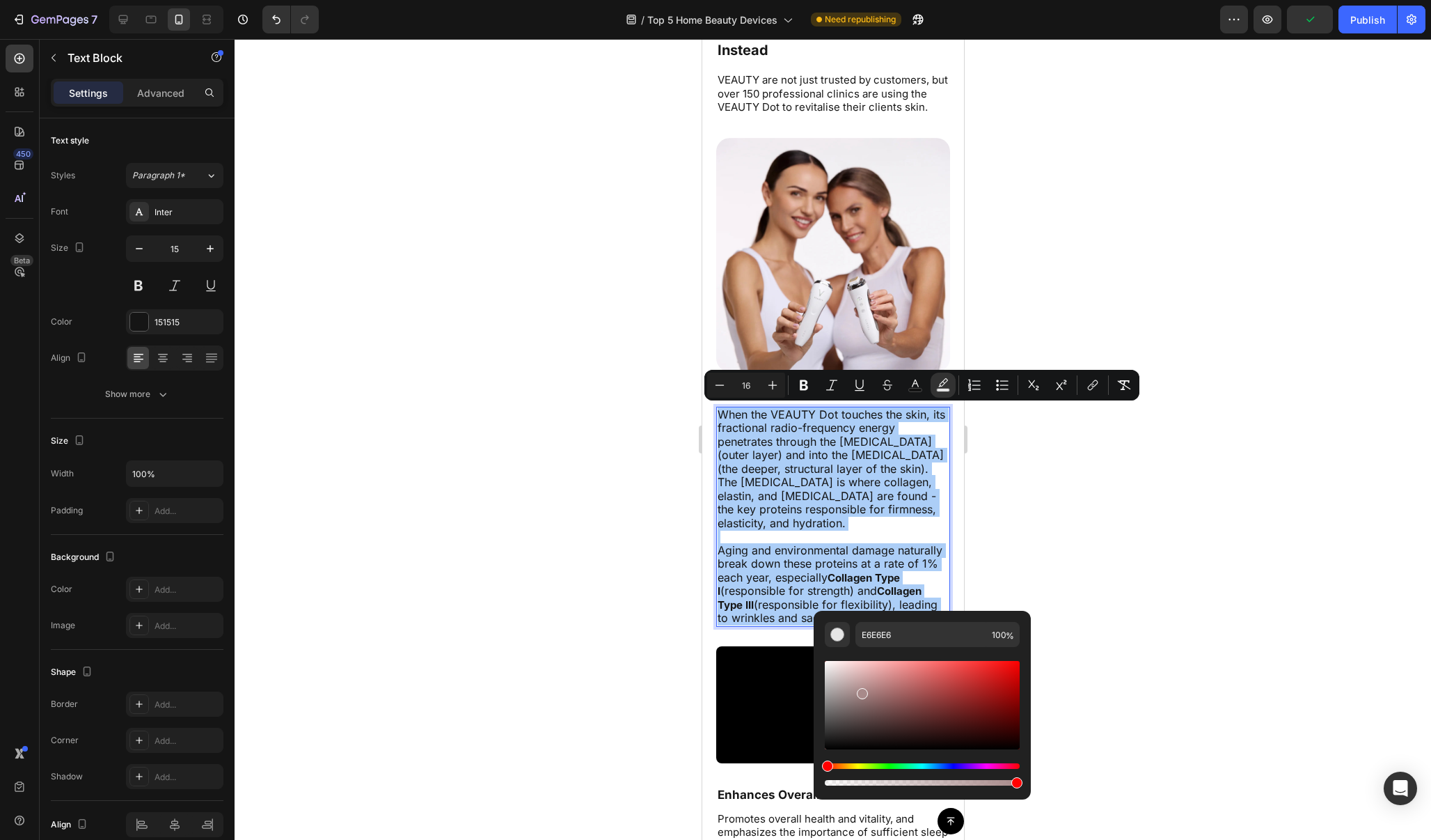
click at [861, 691] on div "Editor contextual toolbar" at bounding box center [922, 705] width 195 height 89
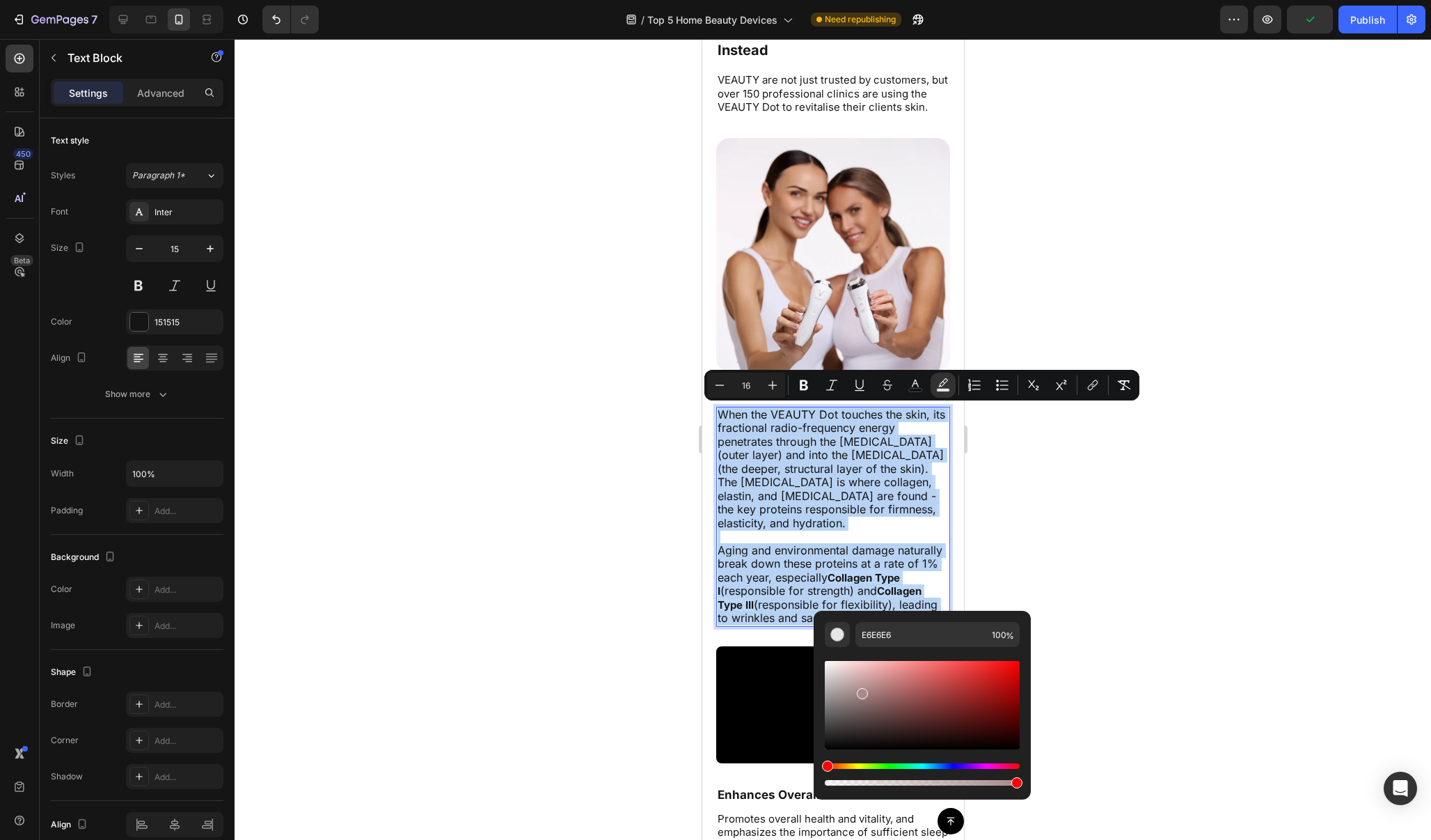
type input "A88A8A"
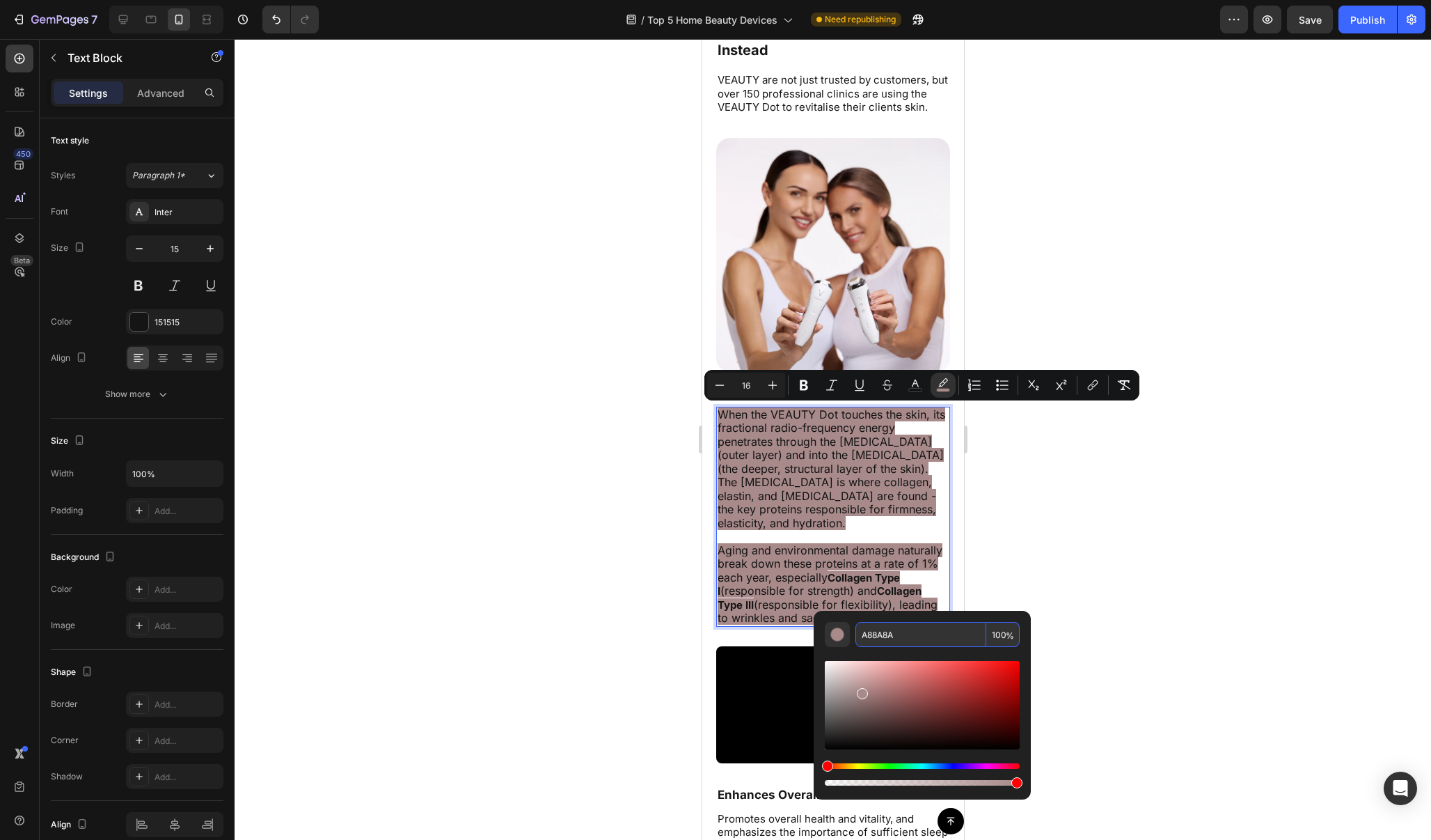
click at [895, 630] on input "A88A8A" at bounding box center [921, 634] width 131 height 25
type input "A88A8A"
click at [1016, 562] on div at bounding box center [833, 438] width 1197 height 801
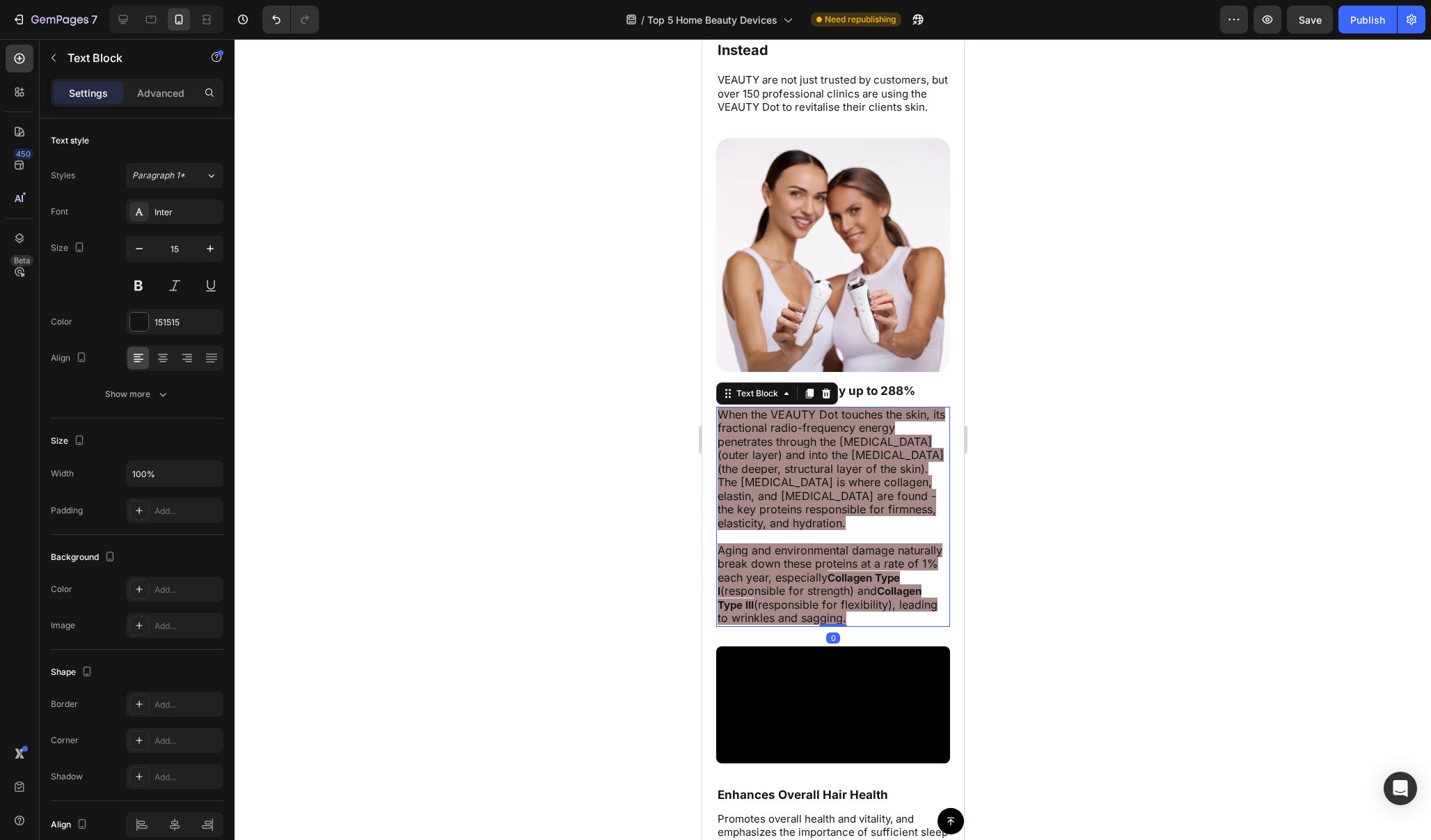
click at [864, 472] on span "When the VEAUTY Dot touches the skin, its fractional radio-frequency energy pen…" at bounding box center [831, 468] width 228 height 123
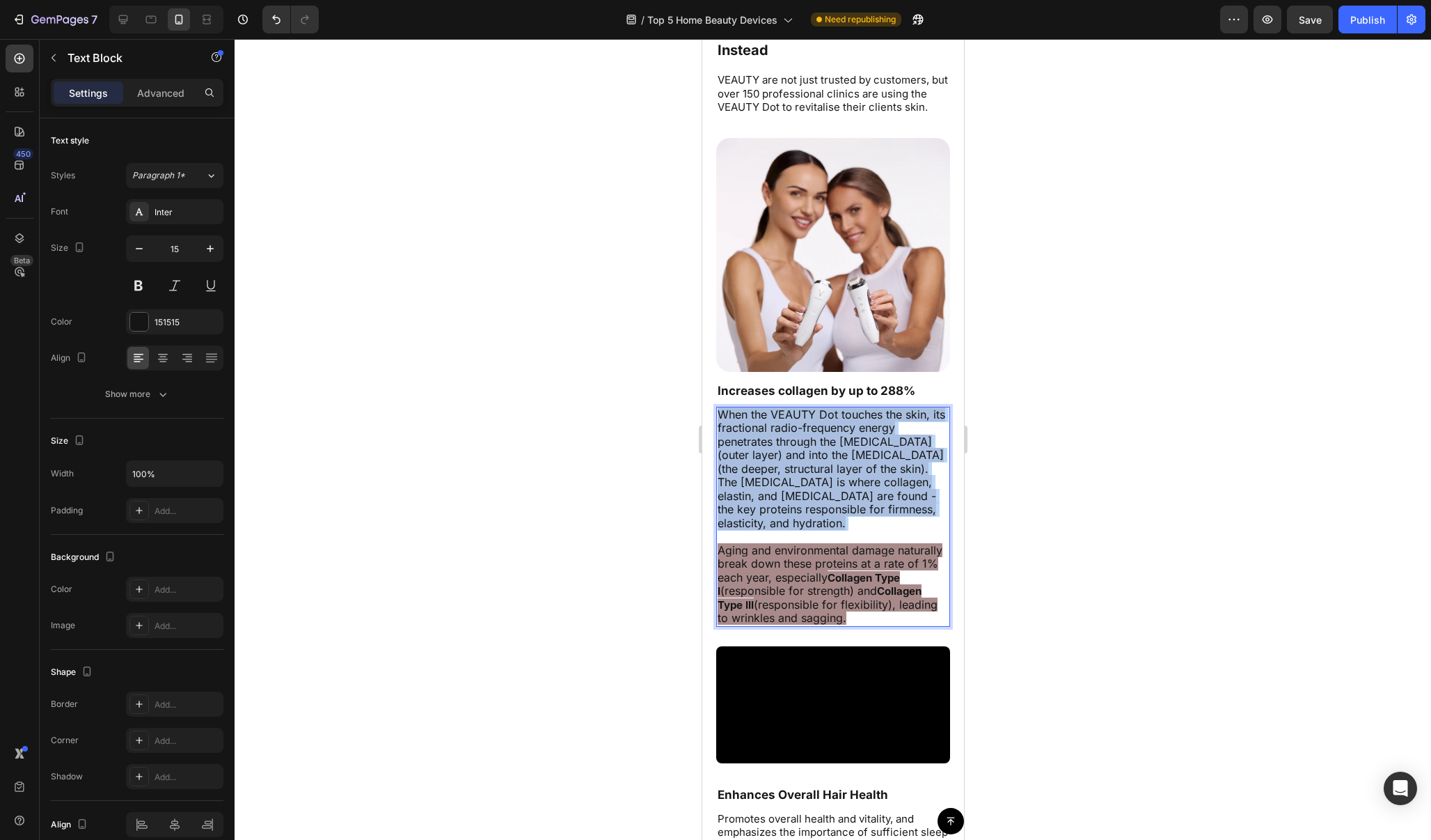
click at [864, 472] on span "When the VEAUTY Dot touches the skin, its fractional radio-frequency energy pen…" at bounding box center [831, 468] width 228 height 123
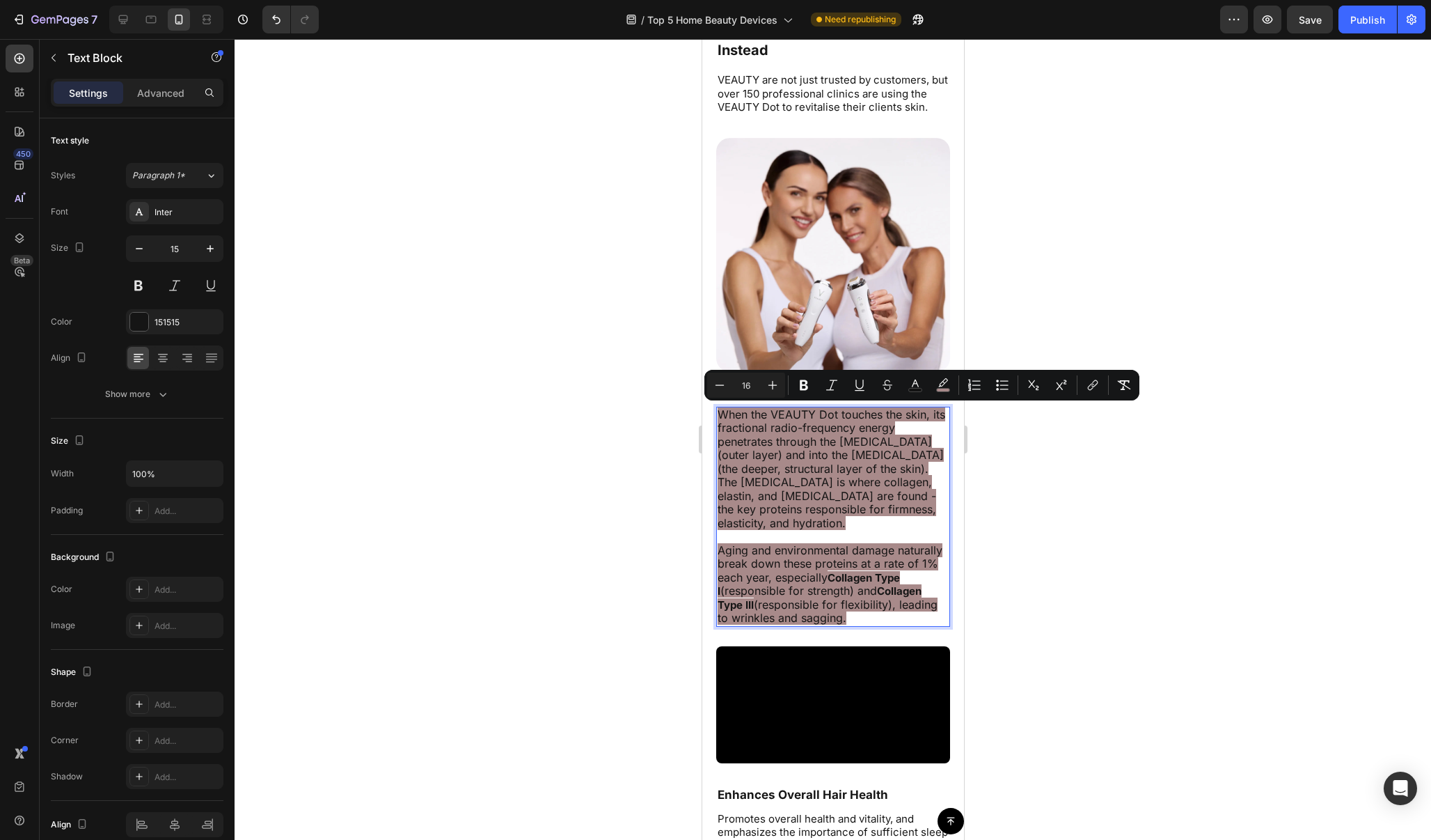
click at [908, 543] on span "Aging and environmental damage naturally break down these proteins at a rate of…" at bounding box center [829, 563] width 224 height 41
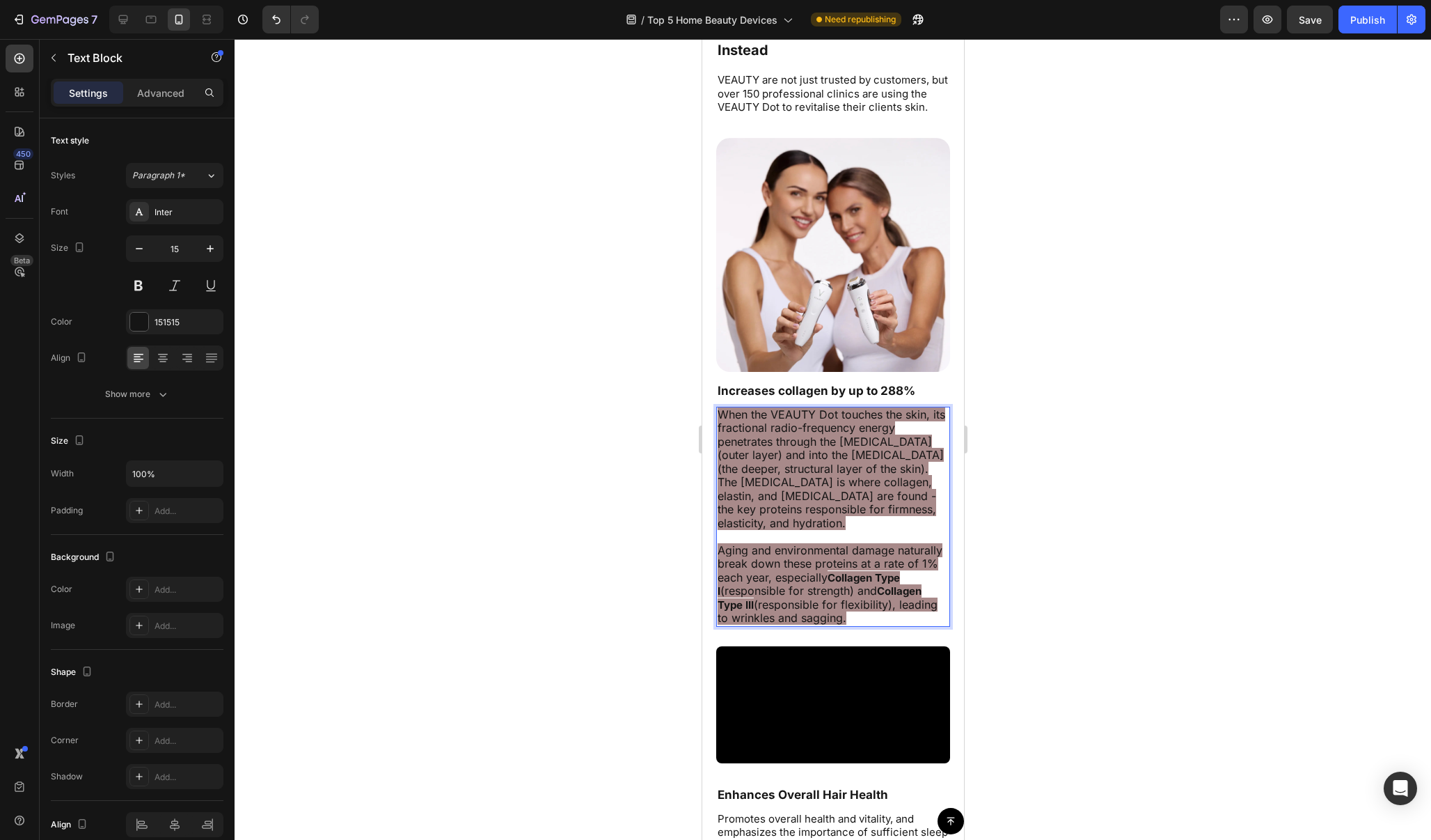
click at [857, 597] on p "When the VEAUTY Dot touches the skin, its fractional radio-frequency energy pen…" at bounding box center [833, 516] width 231 height 217
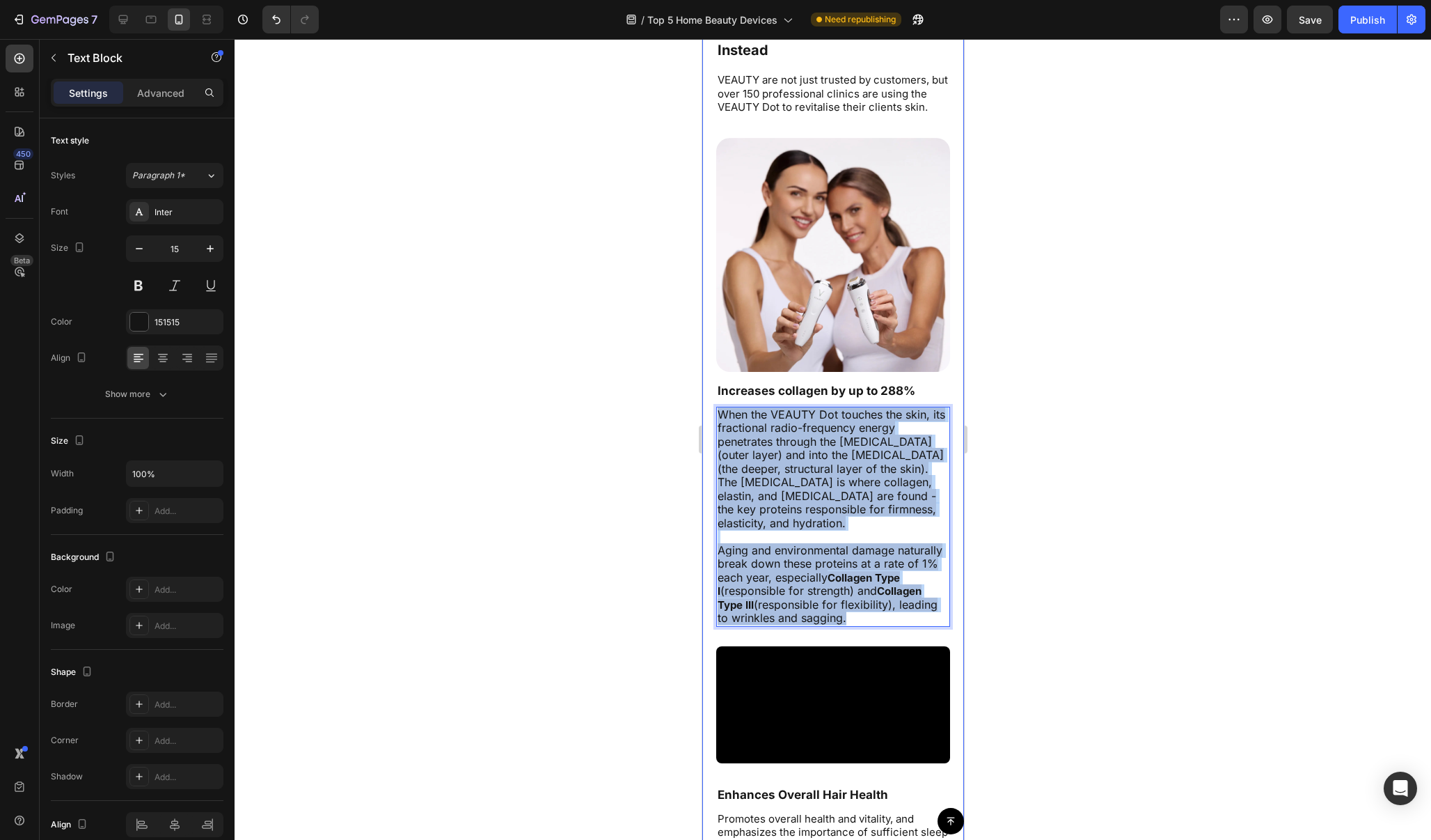
drag, startPoint x: 857, startPoint y: 597, endPoint x: 710, endPoint y: 407, distance: 240.2
click at [710, 407] on div "Think your current skincare routine is effective? 38,000+ customers choose VEAU…" at bounding box center [832, 612] width 262 height 1255
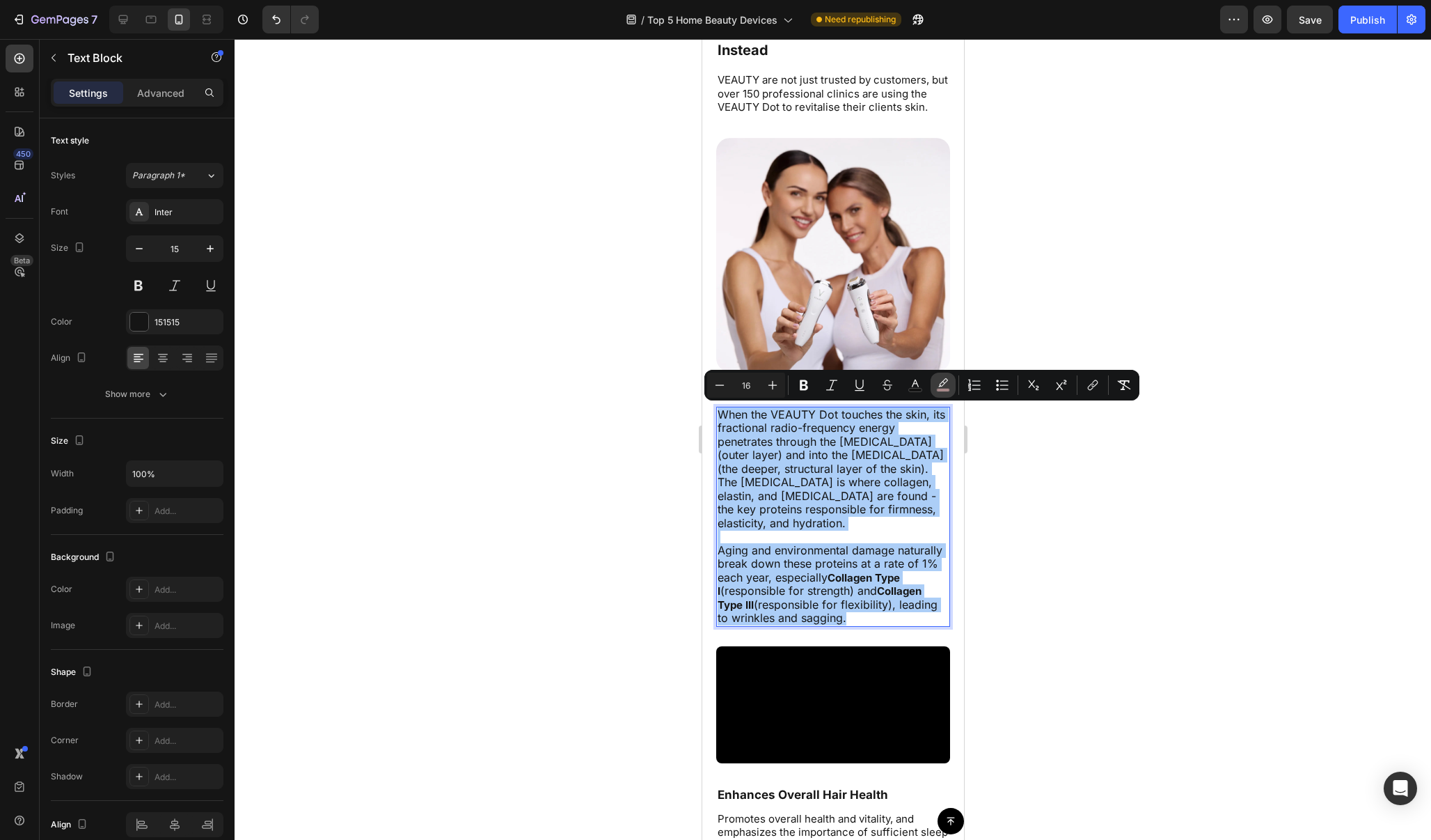
click at [949, 388] on icon "Editor contextual toolbar" at bounding box center [943, 385] width 14 height 14
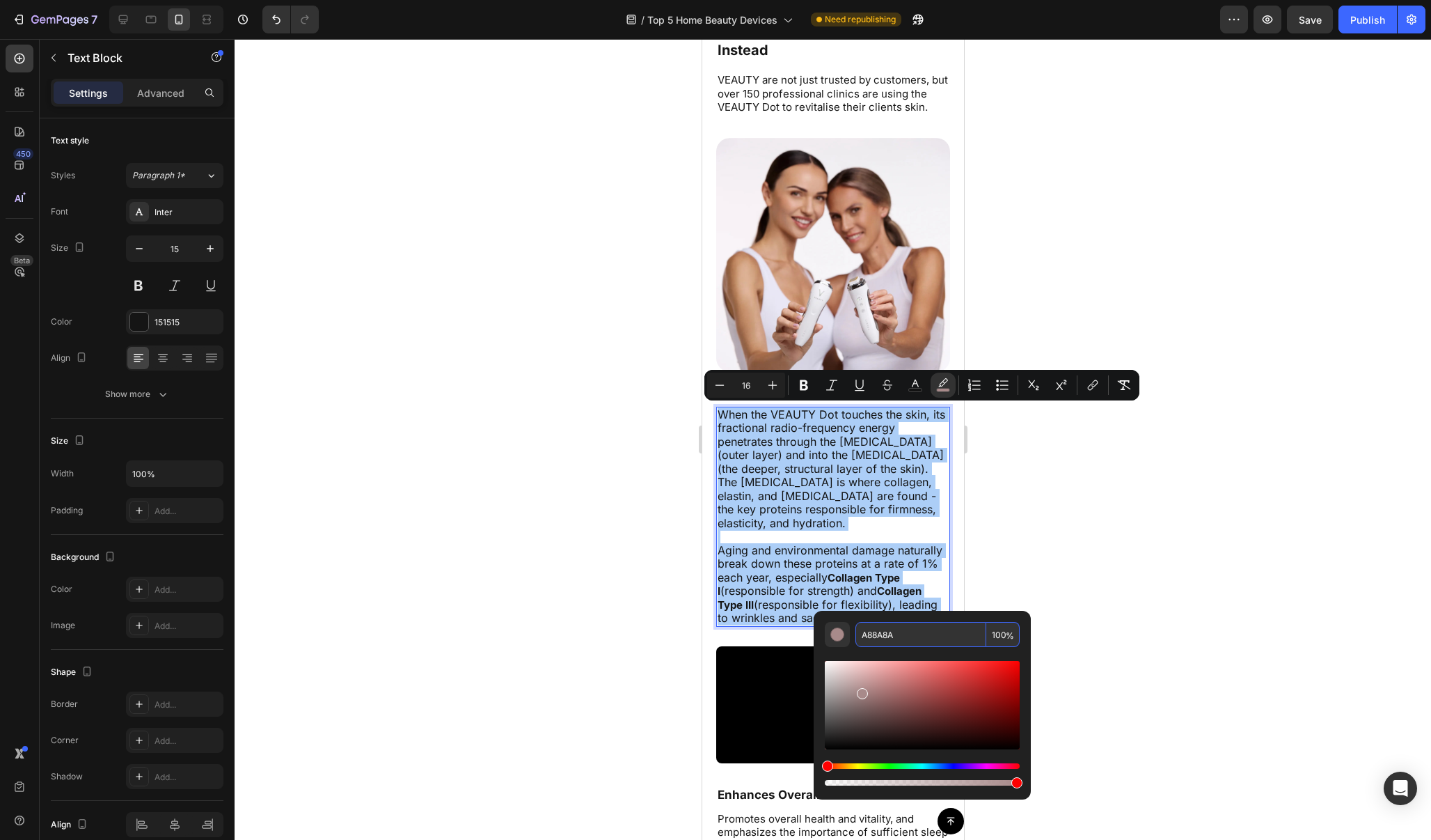
click at [934, 640] on input "A88A8A" at bounding box center [921, 634] width 131 height 25
type input "A88A8A"
click at [979, 613] on div "A88A8A 100 %" at bounding box center [922, 699] width 217 height 177
click at [1007, 637] on span "%" at bounding box center [1010, 635] width 9 height 15
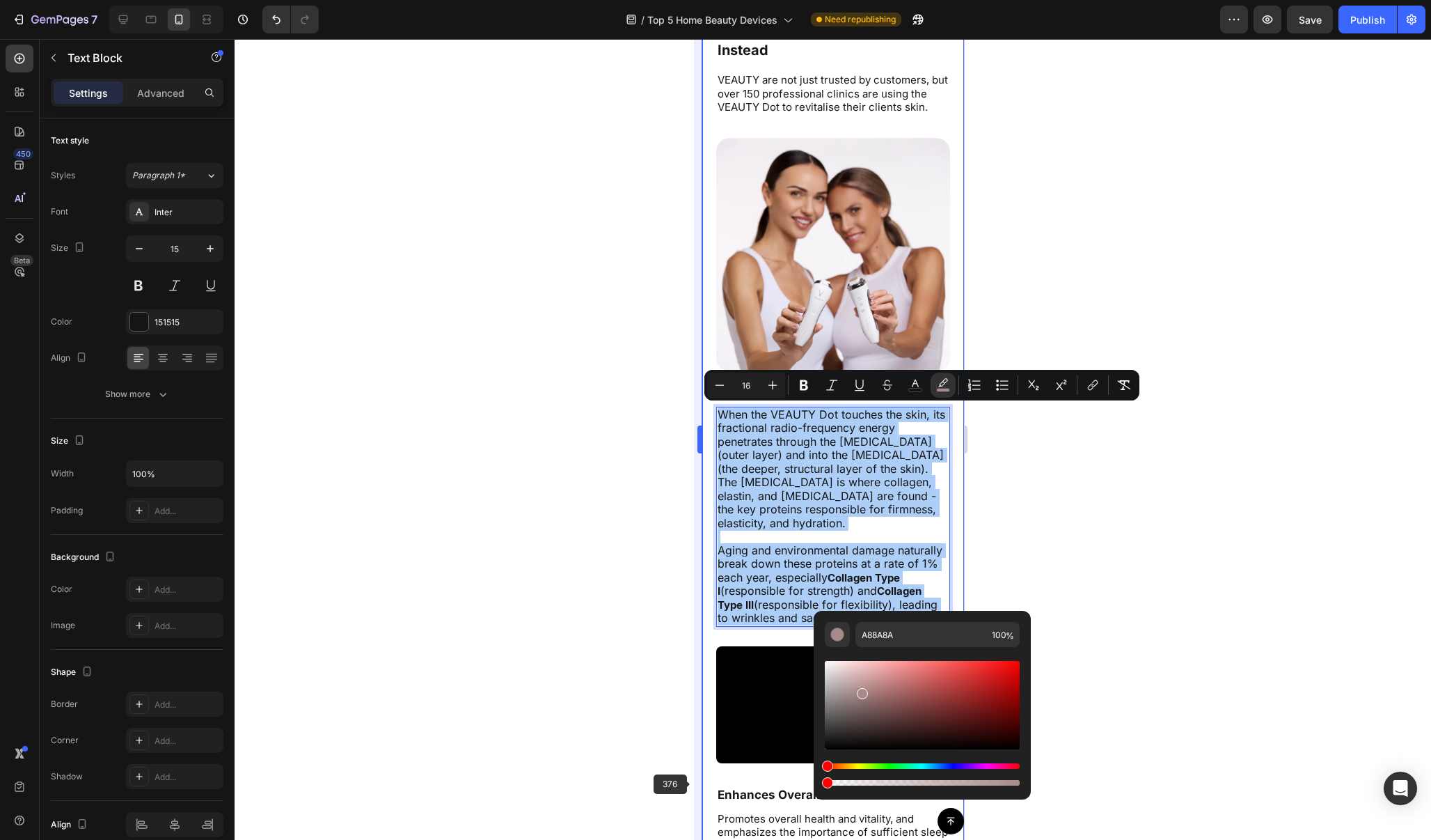
drag, startPoint x: 954, startPoint y: 783, endPoint x: 699, endPoint y: 783, distance: 255.0
click at [699, 0] on body "7 / Top 5 Home Beauty Devices Need republishing Preview Save Publish 450 Beta S…" at bounding box center [716, 0] width 1431 height 0
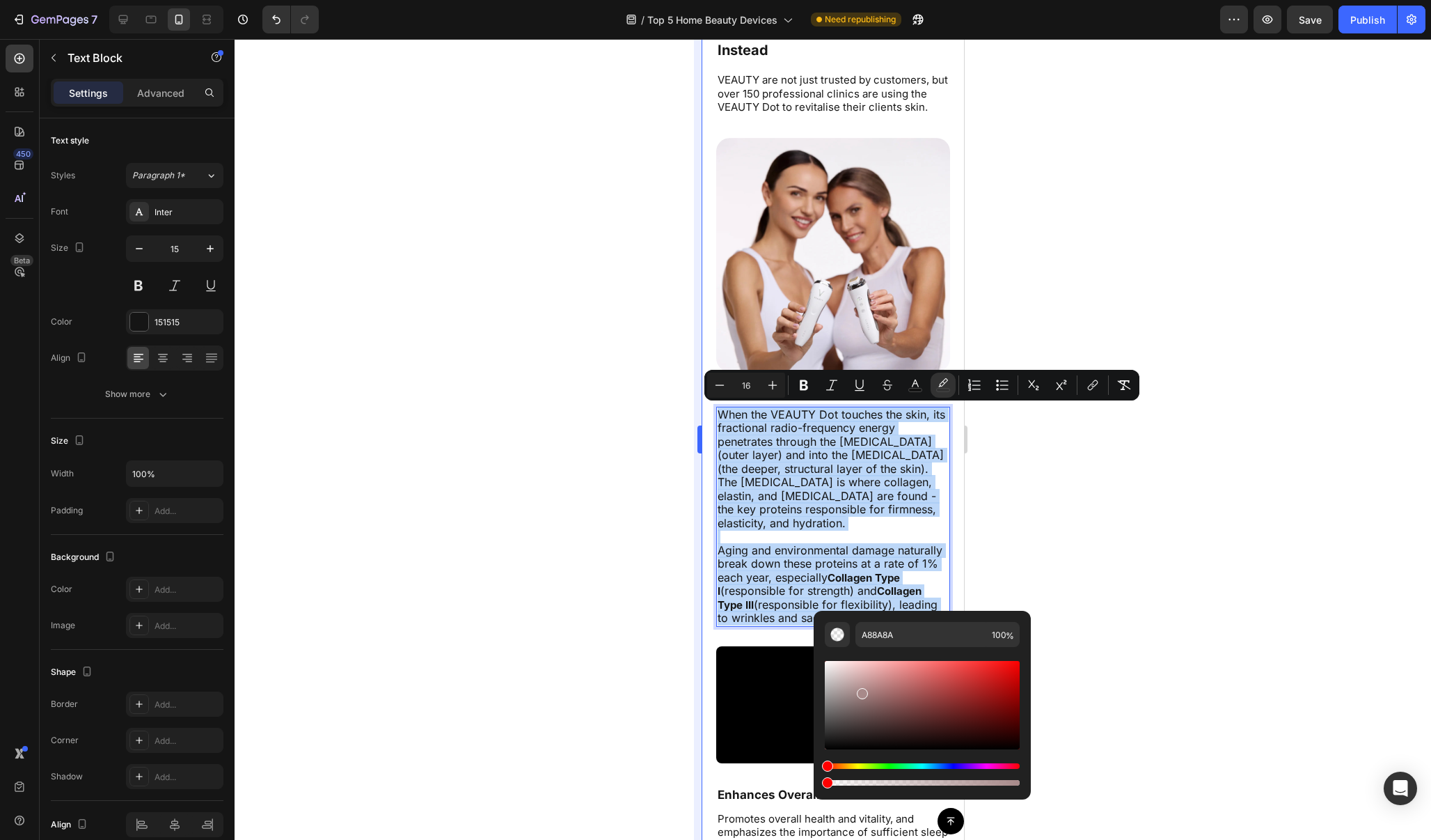
type input "0"
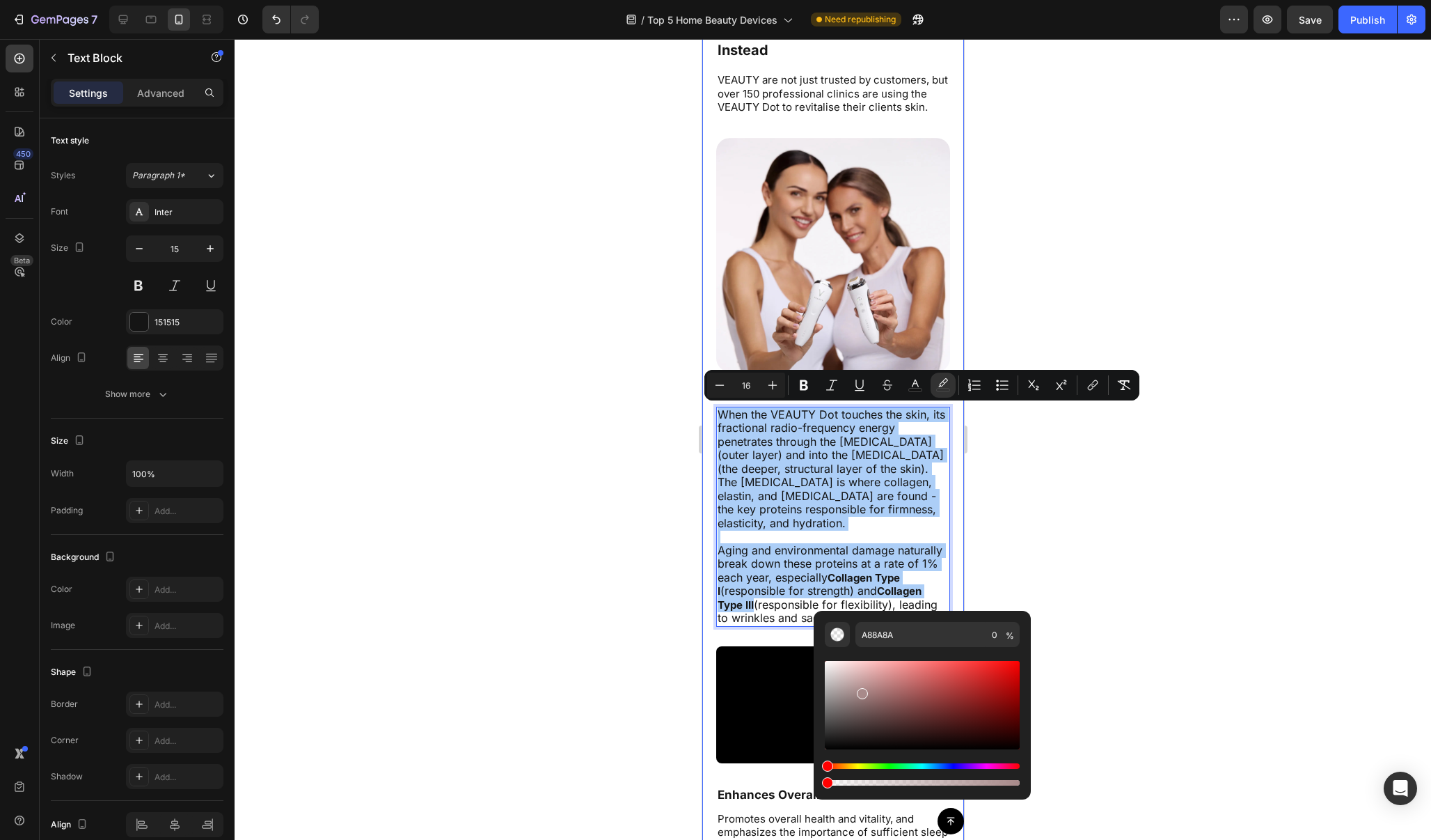
click at [1017, 485] on div at bounding box center [833, 438] width 1197 height 801
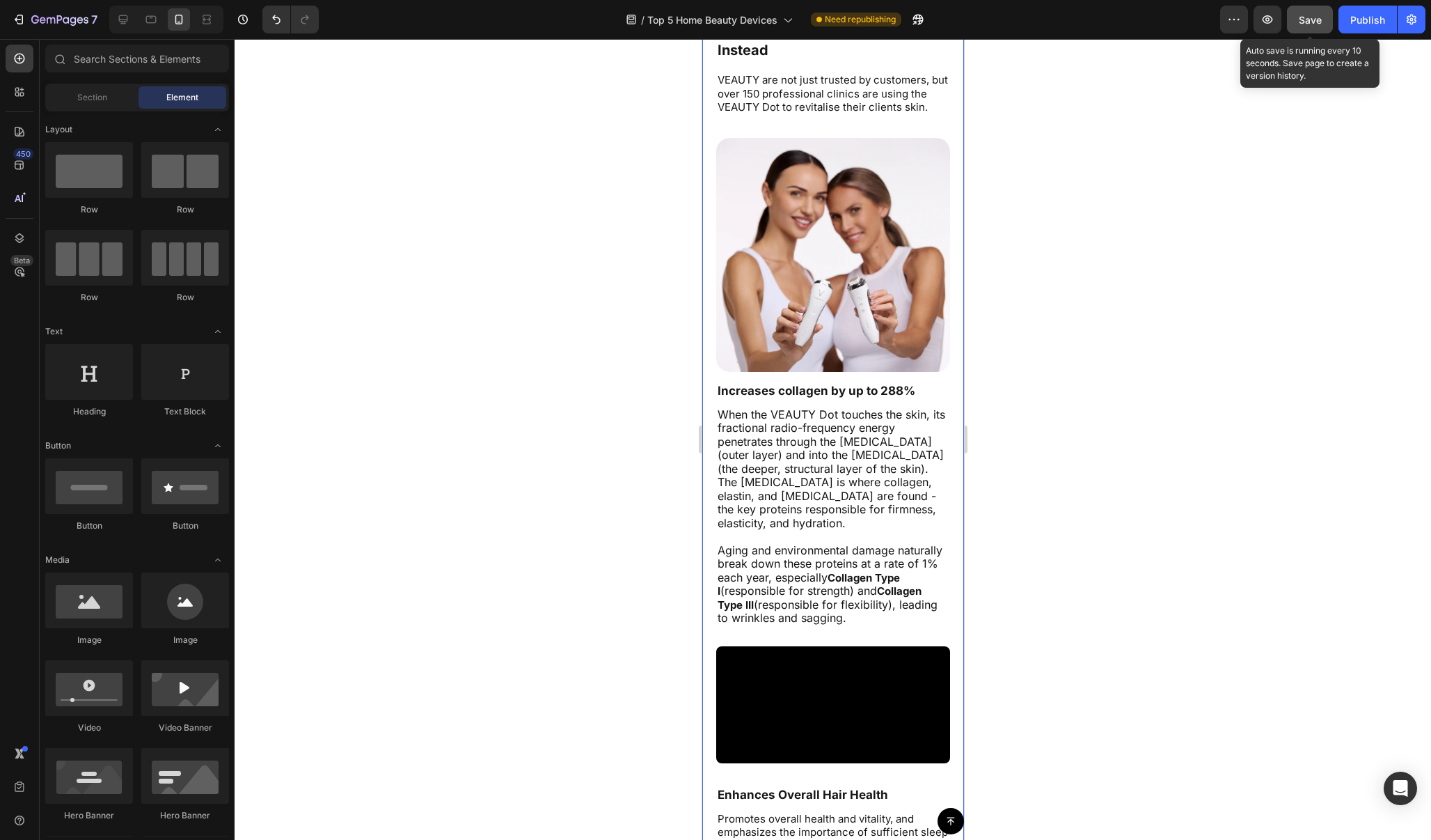
click at [1303, 32] on button "Save" at bounding box center [1310, 19] width 46 height 28
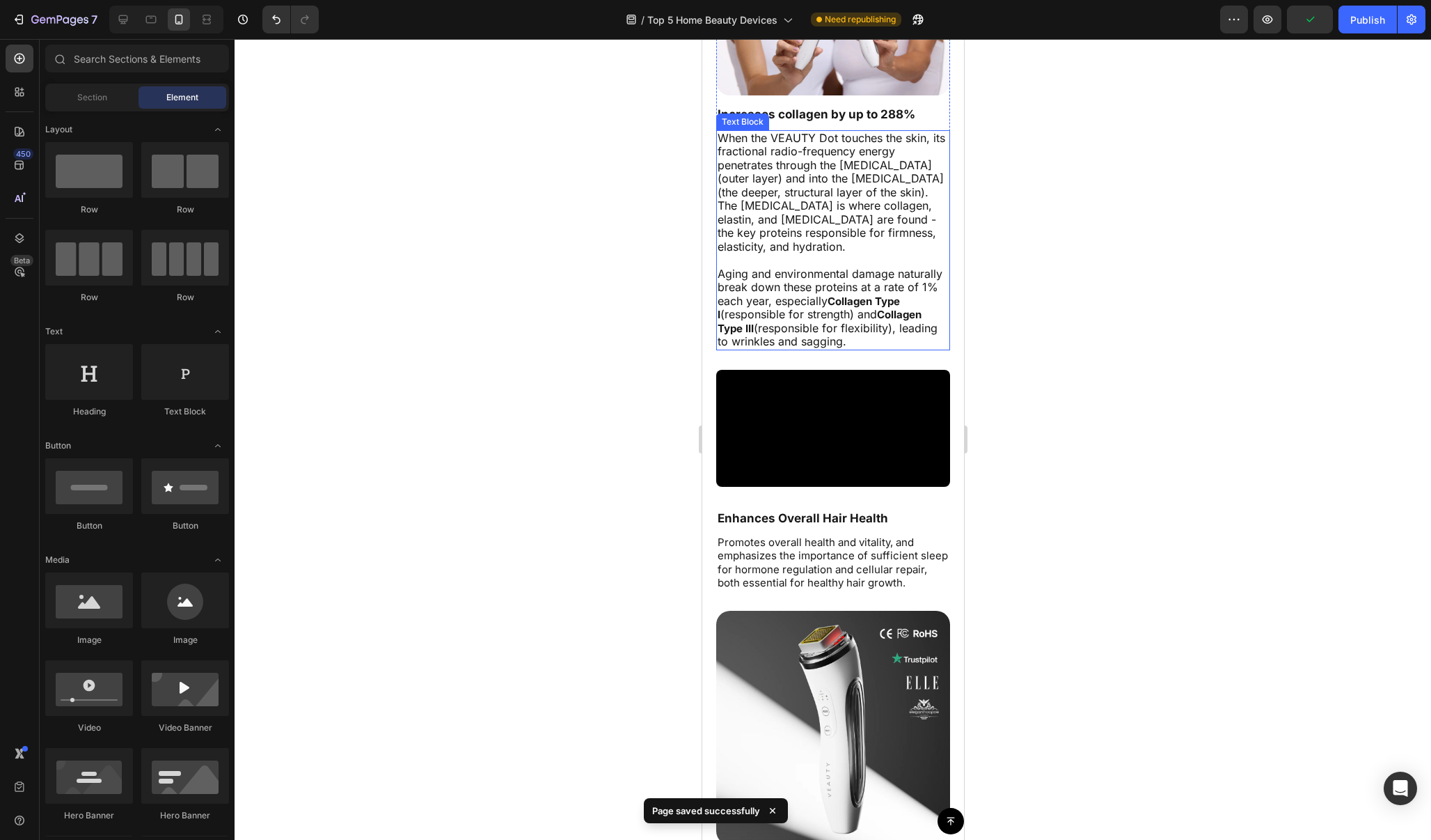
scroll to position [7351, 0]
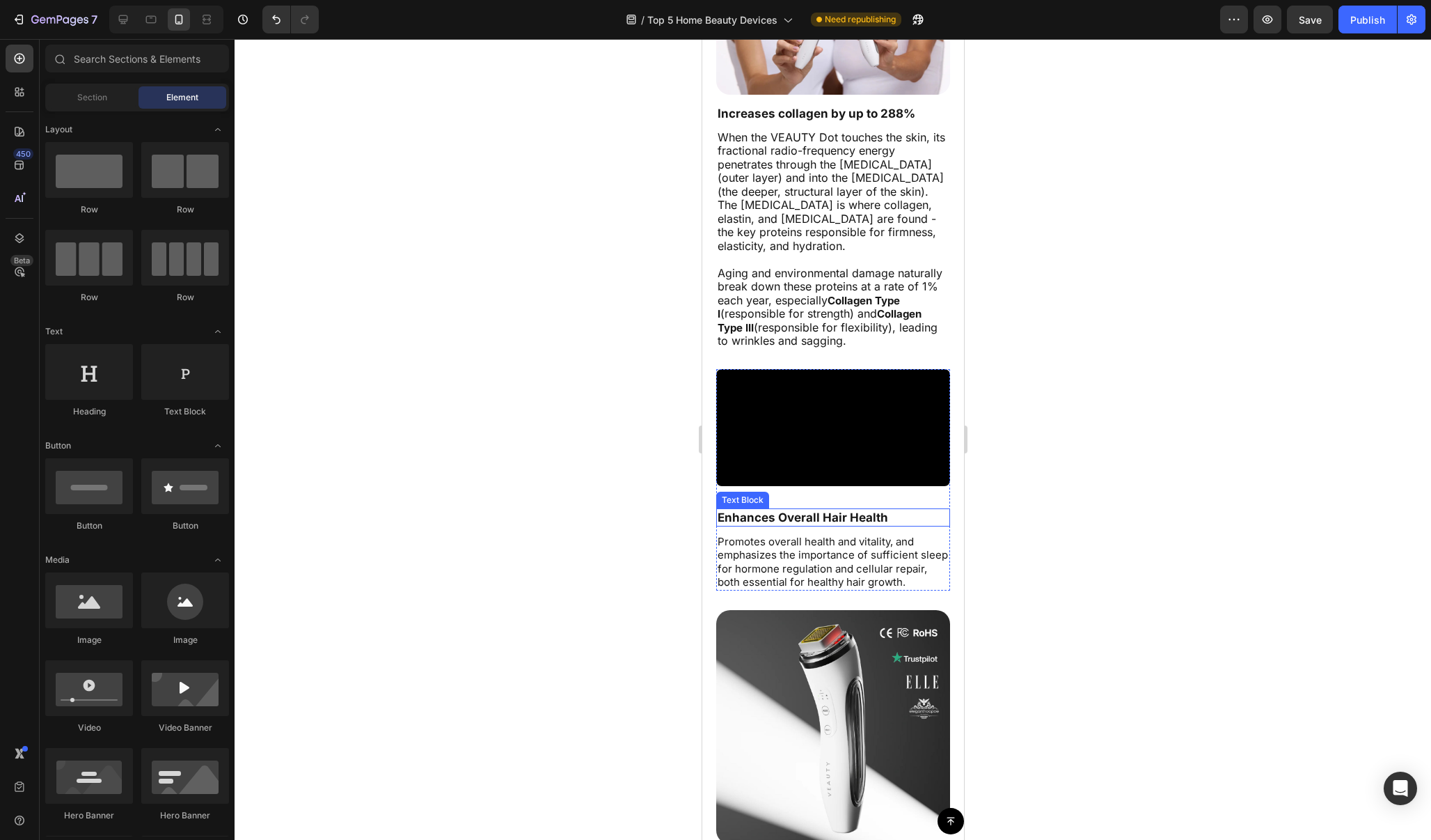
click at [815, 513] on p "Enhances Overall Hair Health" at bounding box center [833, 516] width 231 height 15
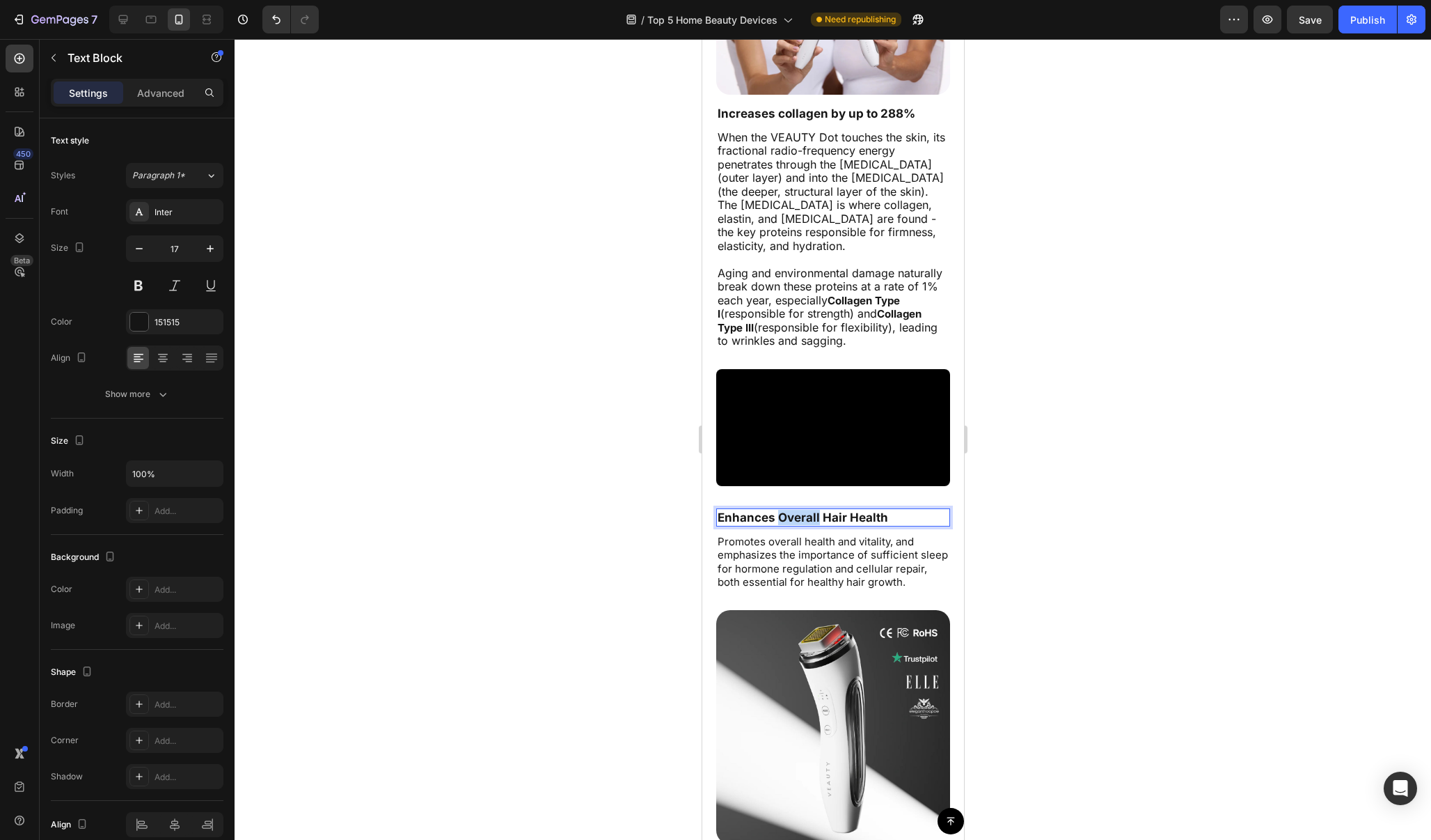
click at [815, 513] on p "Enhances Overall Hair Health" at bounding box center [833, 516] width 231 height 15
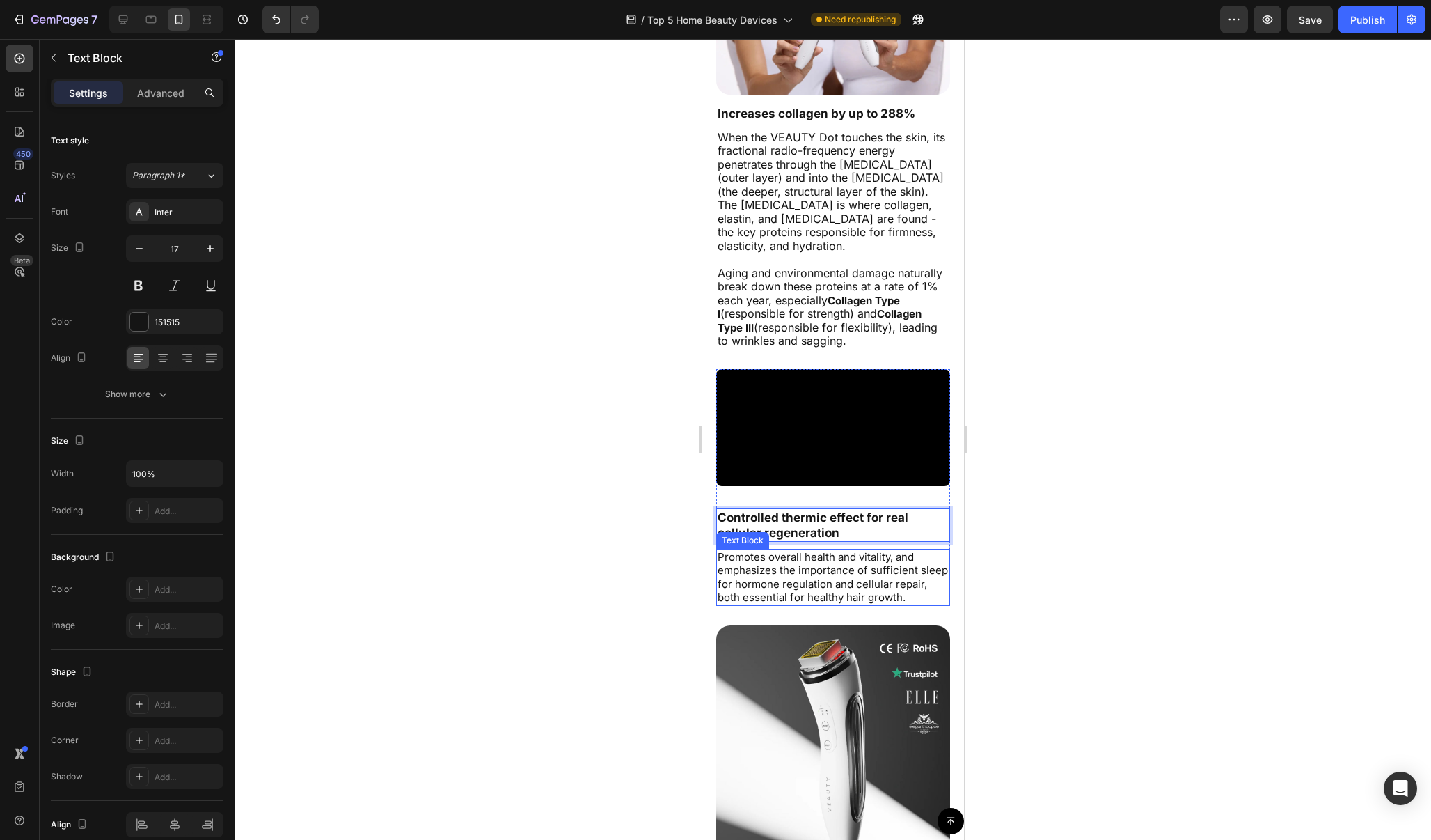
click at [849, 557] on p "Promotes overall health and vitality, and emphasizes the importance of sufficie…" at bounding box center [833, 577] width 231 height 54
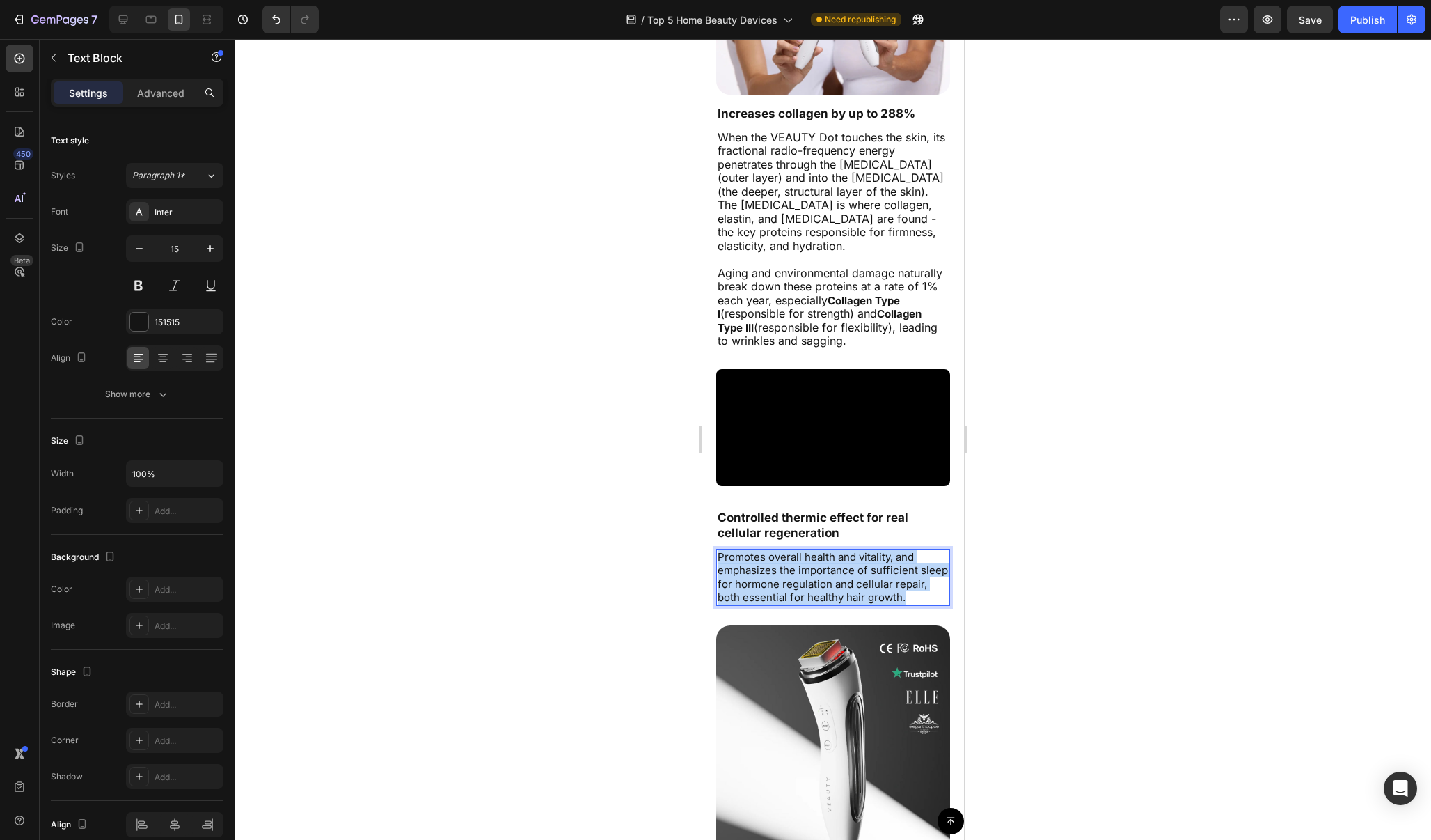
click at [849, 557] on p "Promotes overall health and vitality, and emphasizes the importance of sufficie…" at bounding box center [833, 577] width 231 height 54
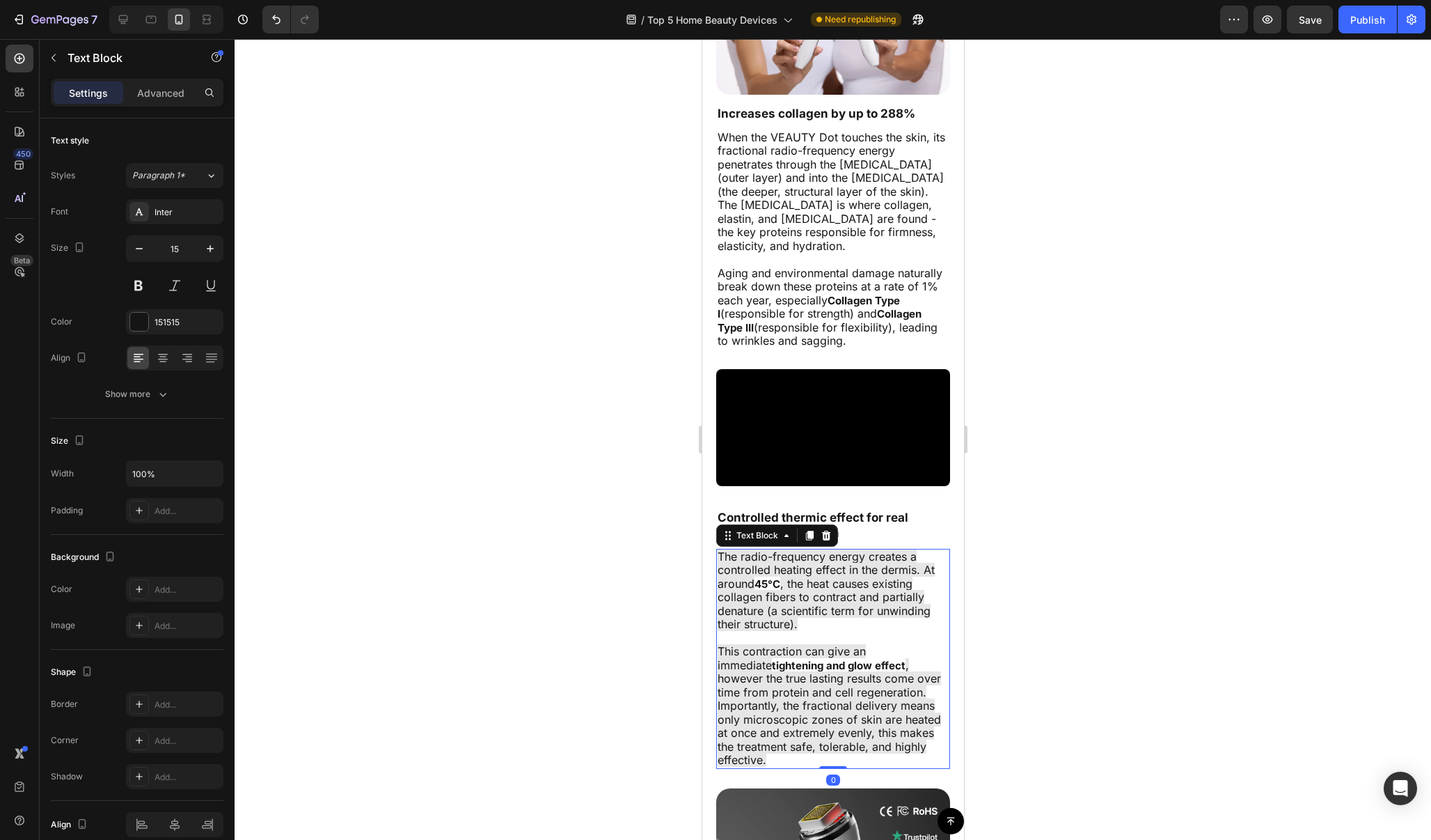
click at [1009, 545] on div at bounding box center [833, 438] width 1197 height 801
click at [902, 728] on span ", however the true lasting results come over time from protein and cell regener…" at bounding box center [829, 712] width 224 height 110
click at [911, 737] on p "The radio-frequency energy creates a controlled heating effect in the dermis. A…" at bounding box center [833, 658] width 231 height 217
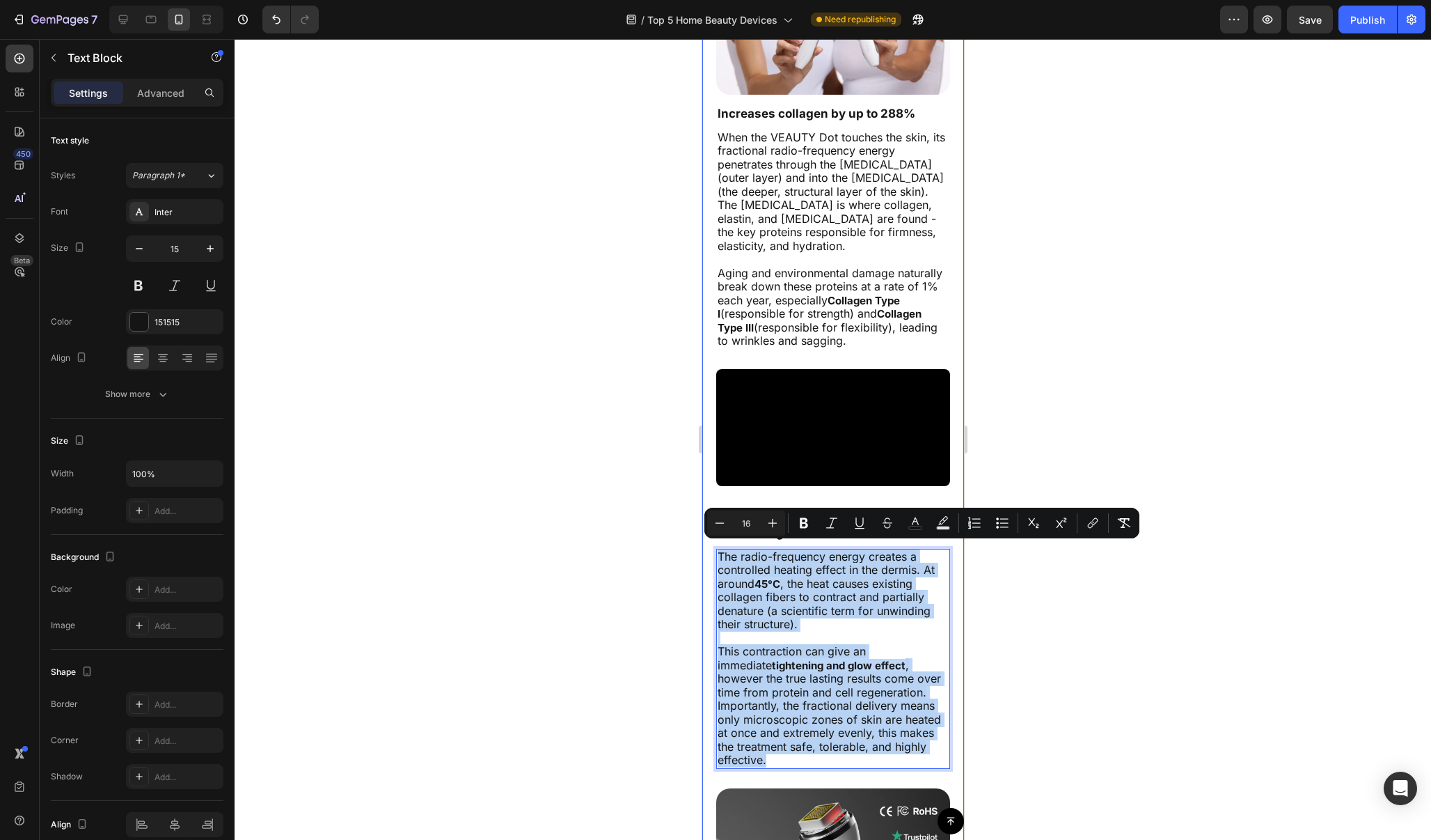
drag, startPoint x: 911, startPoint y: 737, endPoint x: 715, endPoint y: 549, distance: 271.6
click at [715, 549] on div "Think your current skincare routine is effective? 38,000+ customers choose VEAU…" at bounding box center [832, 424] width 262 height 1433
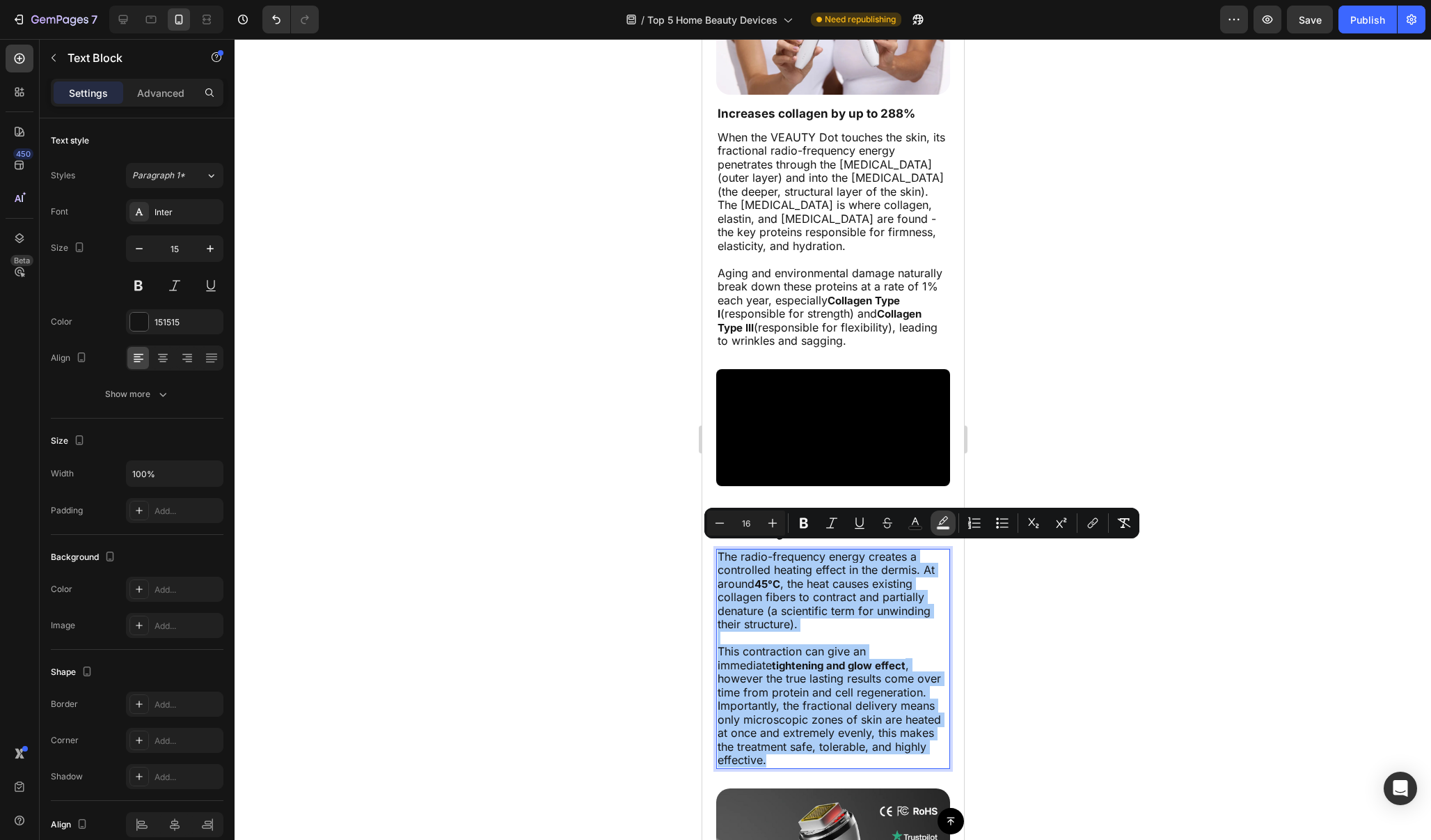
click at [950, 525] on button "color" at bounding box center [943, 523] width 25 height 25
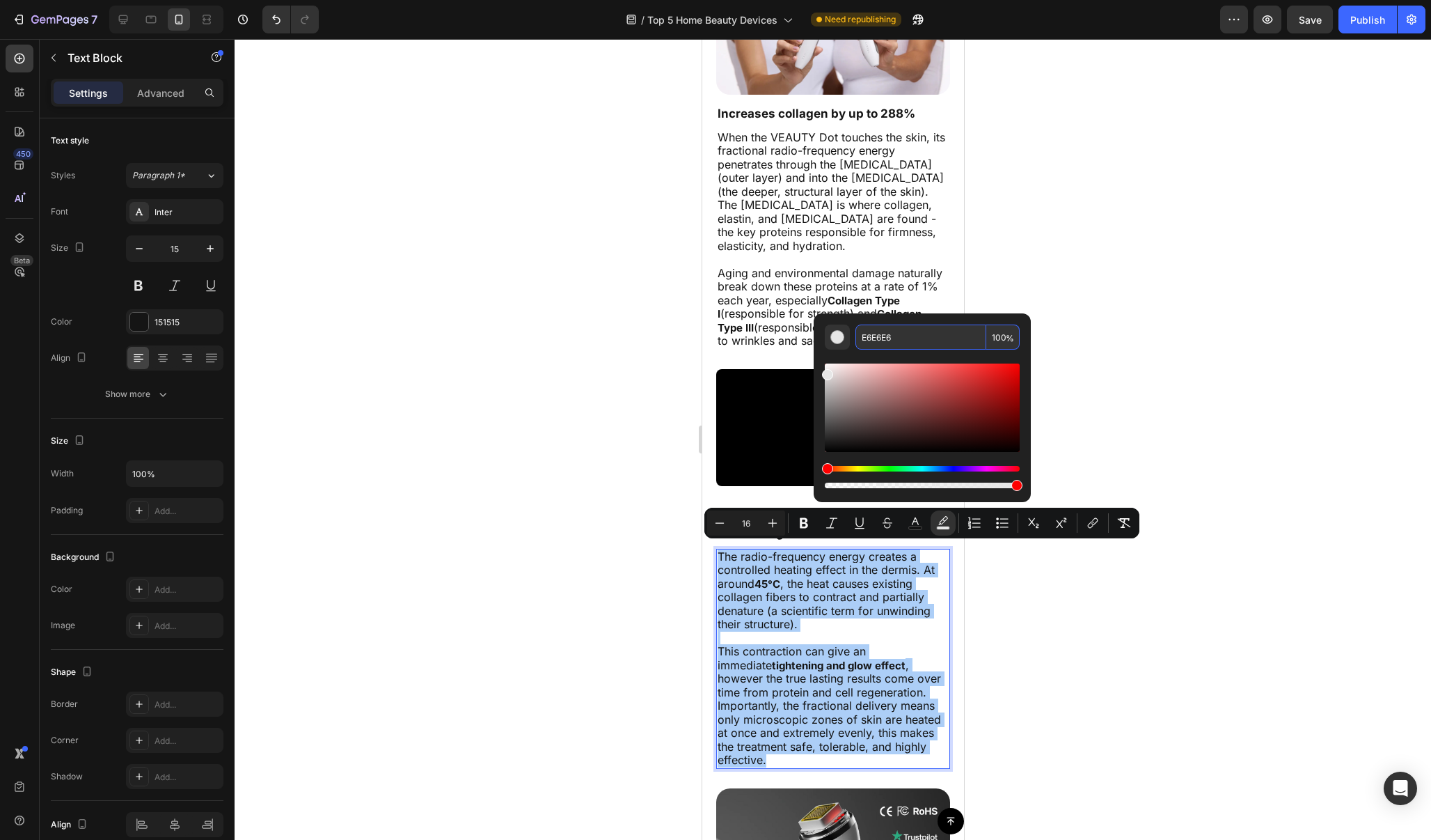
click at [998, 336] on input "100" at bounding box center [1003, 337] width 33 height 25
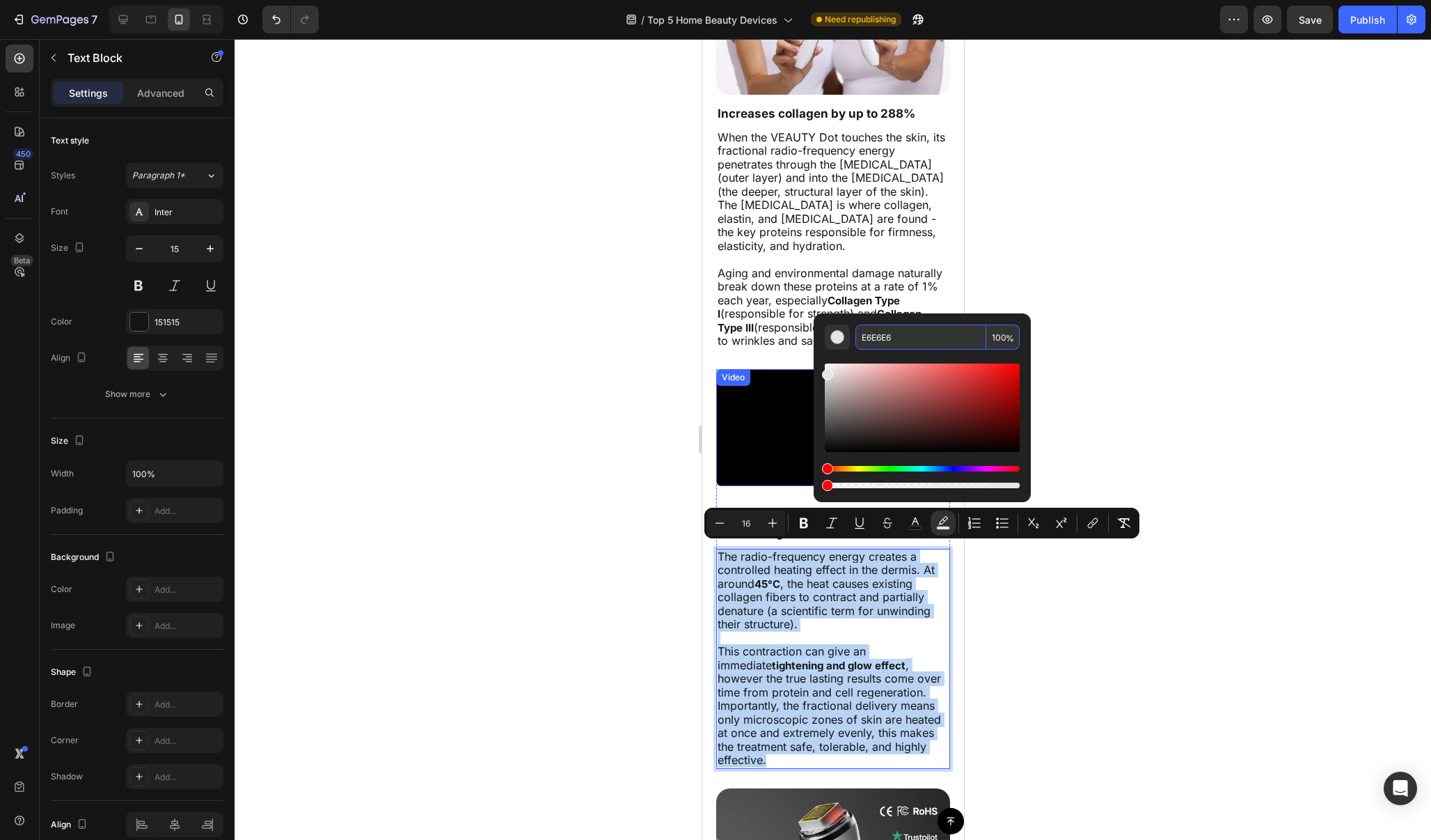
type input "0"
drag, startPoint x: 1716, startPoint y: 523, endPoint x: 704, endPoint y: 478, distance: 1013.0
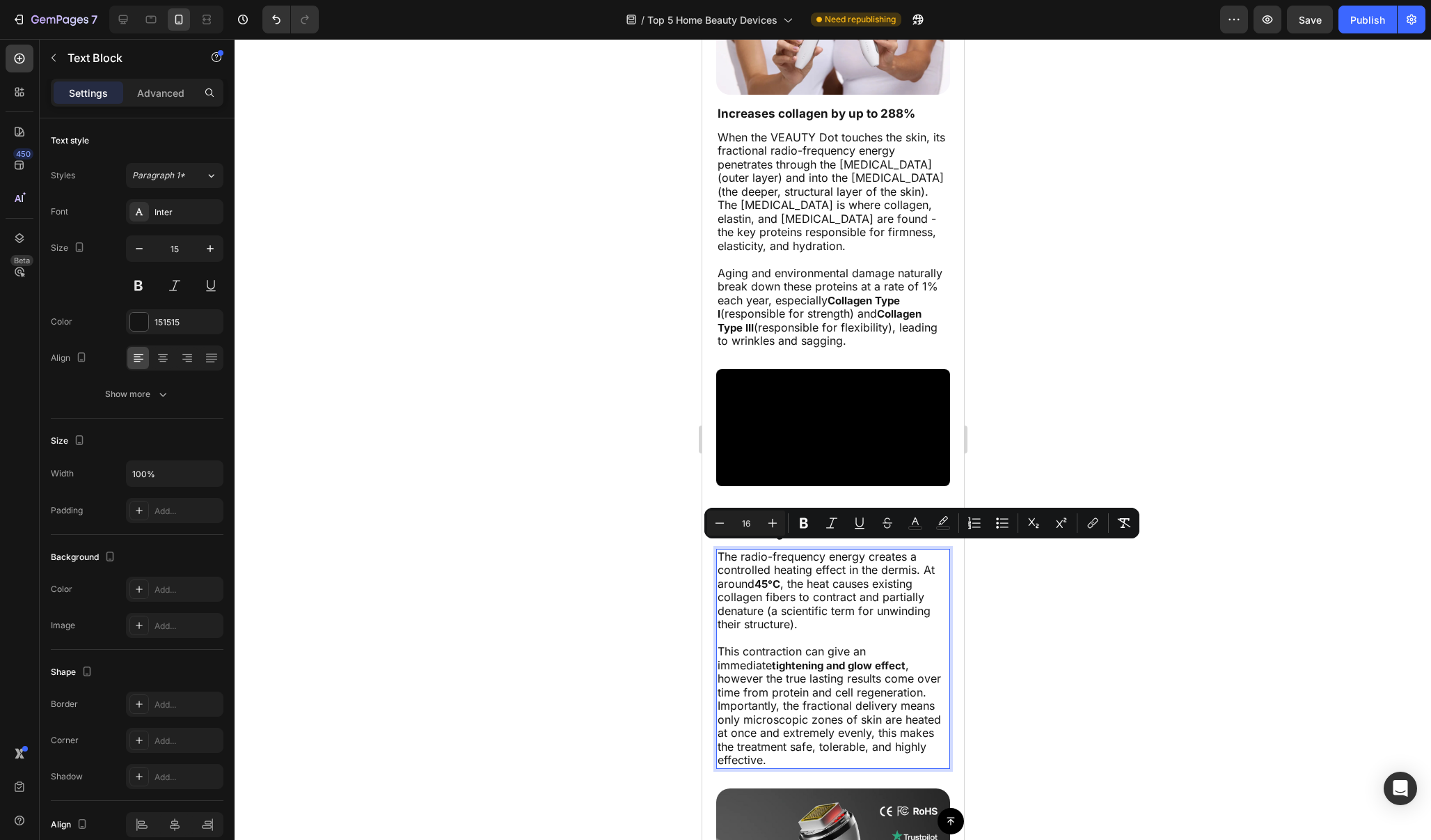
click at [1107, 416] on div at bounding box center [833, 438] width 1197 height 801
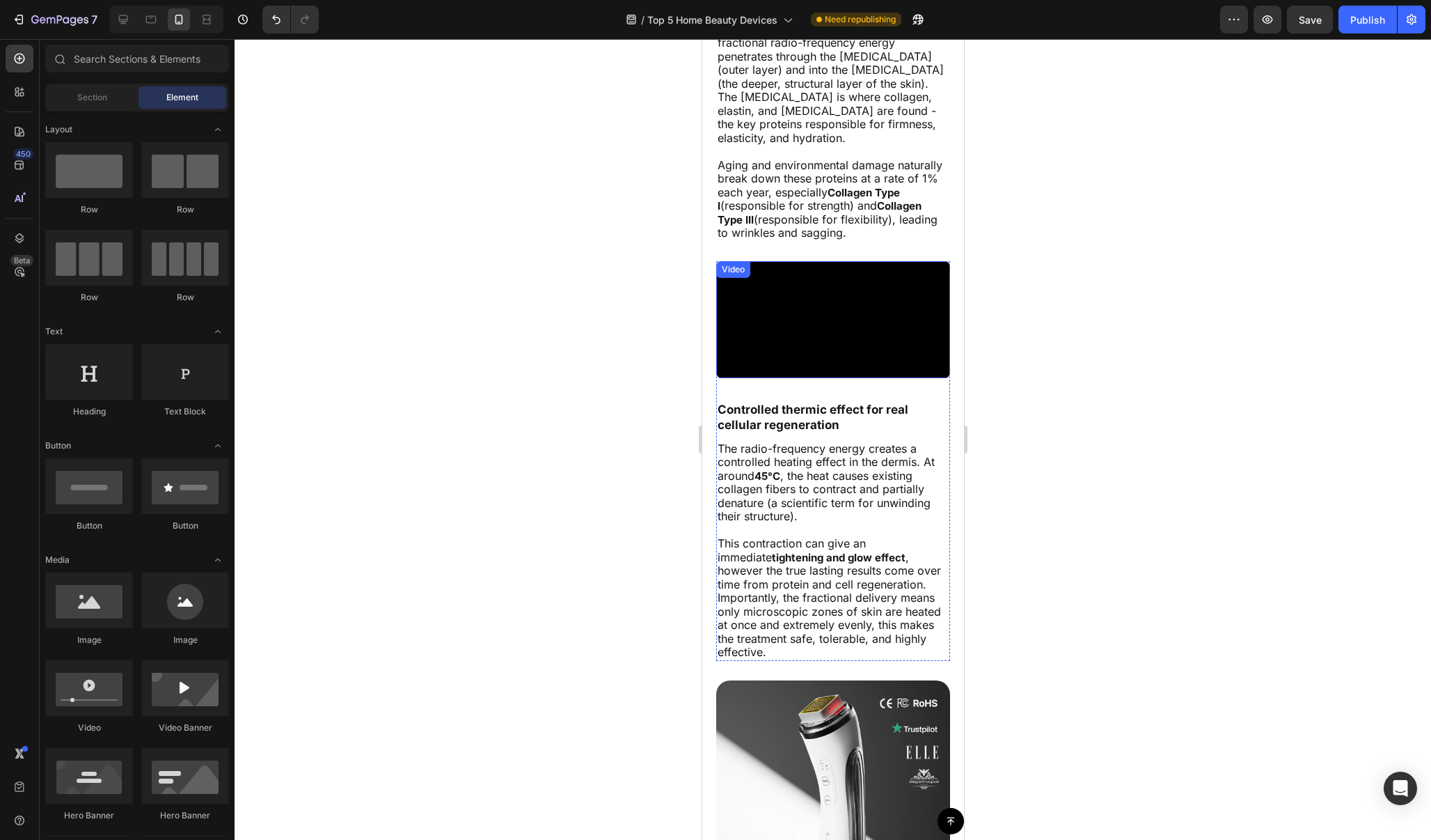
scroll to position [7460, 0]
click at [816, 403] on p "Controlled thermic effect for real cellular regeneration" at bounding box center [833, 416] width 231 height 31
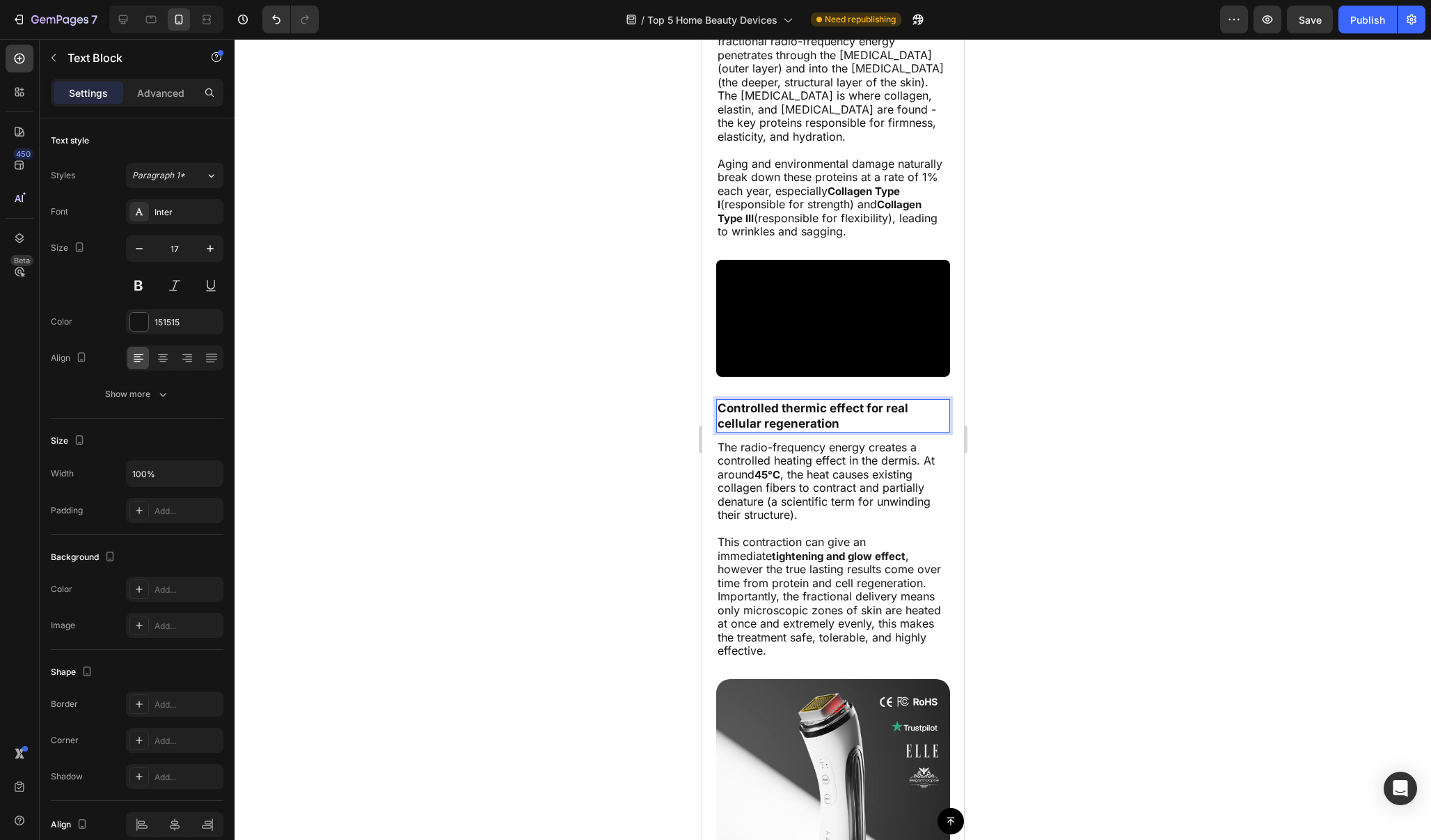
click at [822, 403] on p "Controlled thermic effect for real cellular regeneration" at bounding box center [833, 416] width 231 height 31
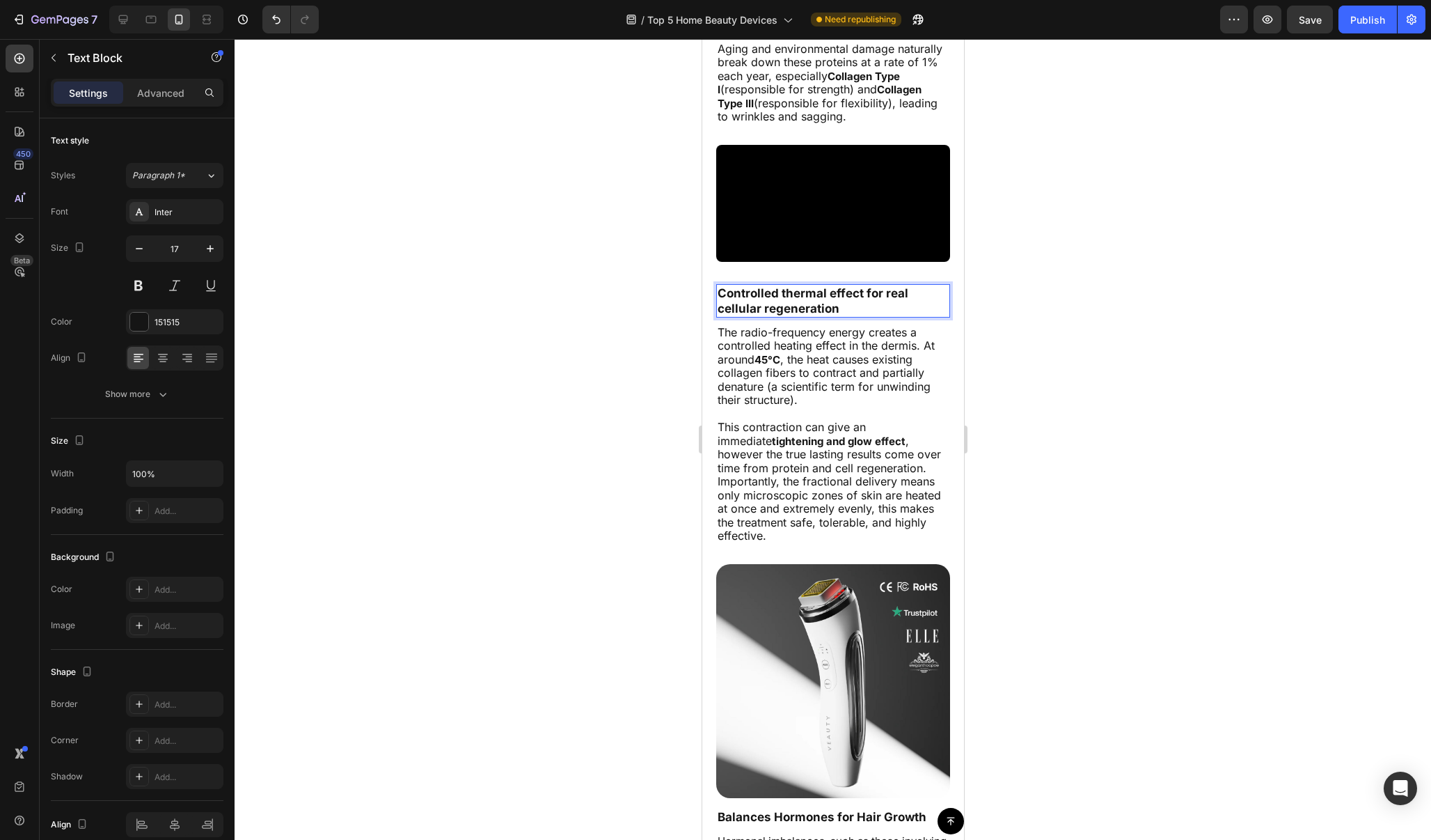
scroll to position [7943, 0]
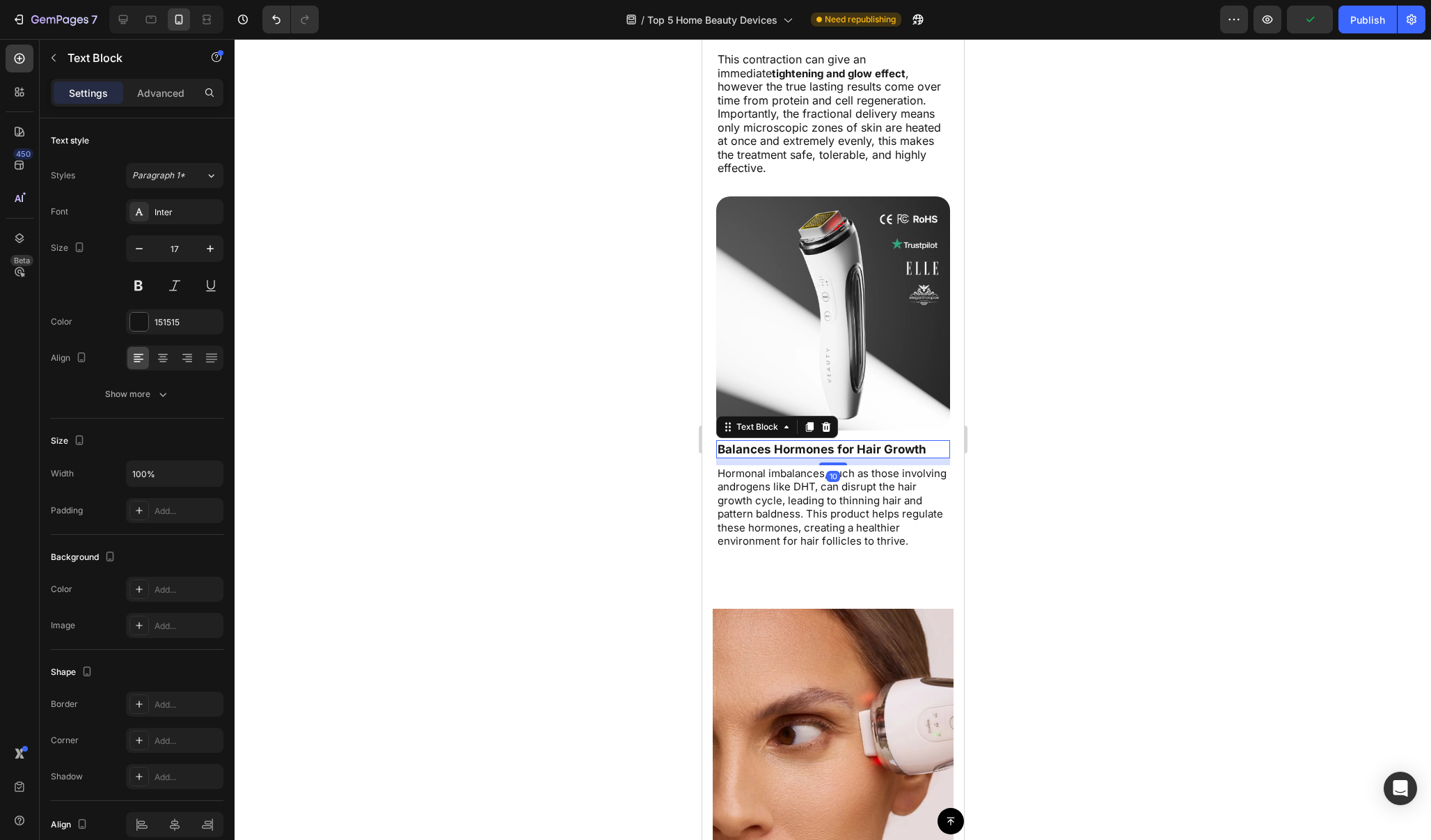
click at [894, 441] on p "Balances Hormones for Hair Growth" at bounding box center [833, 448] width 231 height 15
click at [1002, 444] on div at bounding box center [833, 438] width 1197 height 801
click at [834, 467] on p "Hormonal imbalances, such as those involving androgens like DHT, can disrupt th…" at bounding box center [833, 507] width 231 height 82
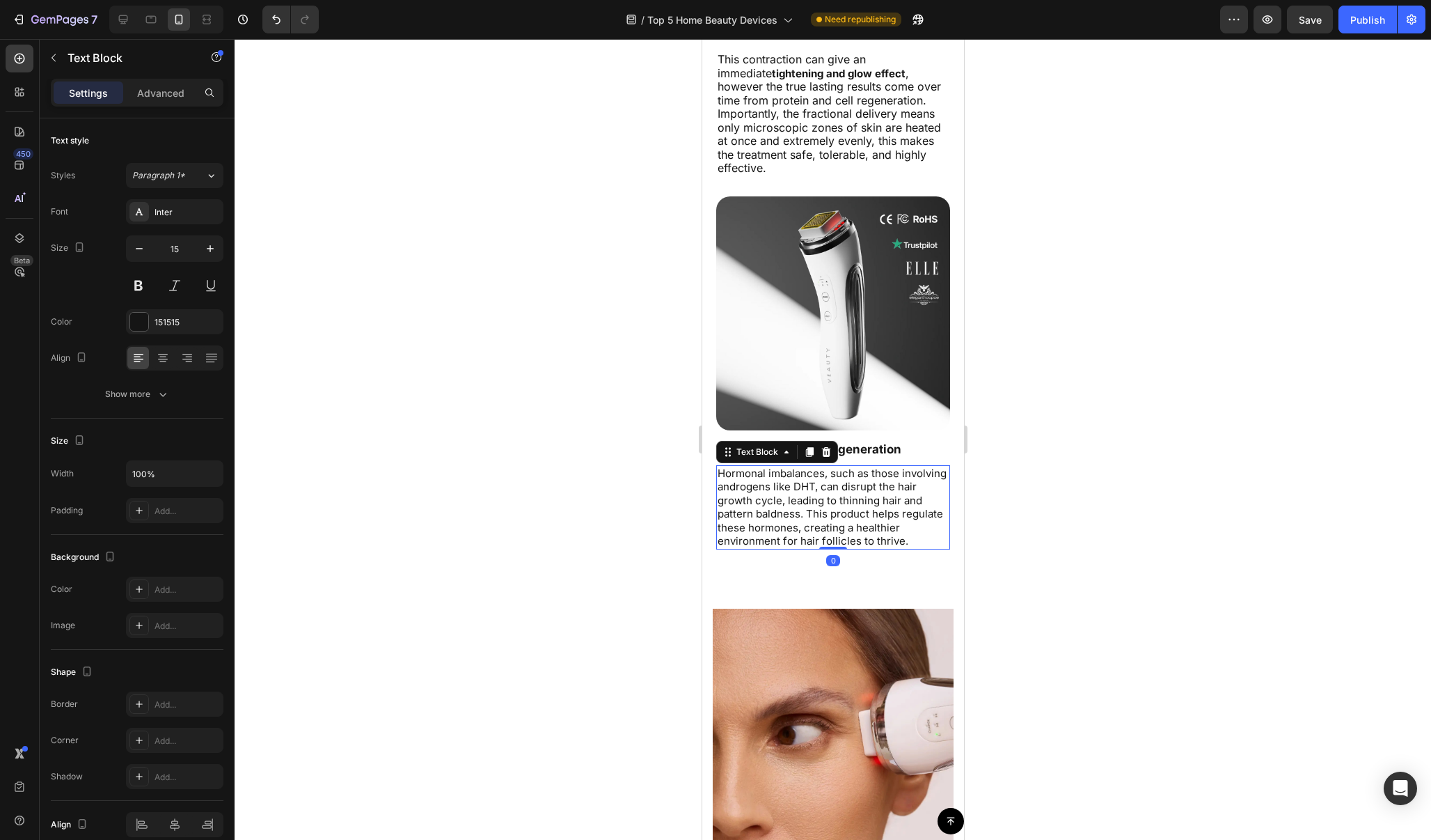
click at [834, 467] on p "Hormonal imbalances, such as those involving androgens like DHT, can disrupt th…" at bounding box center [833, 507] width 231 height 82
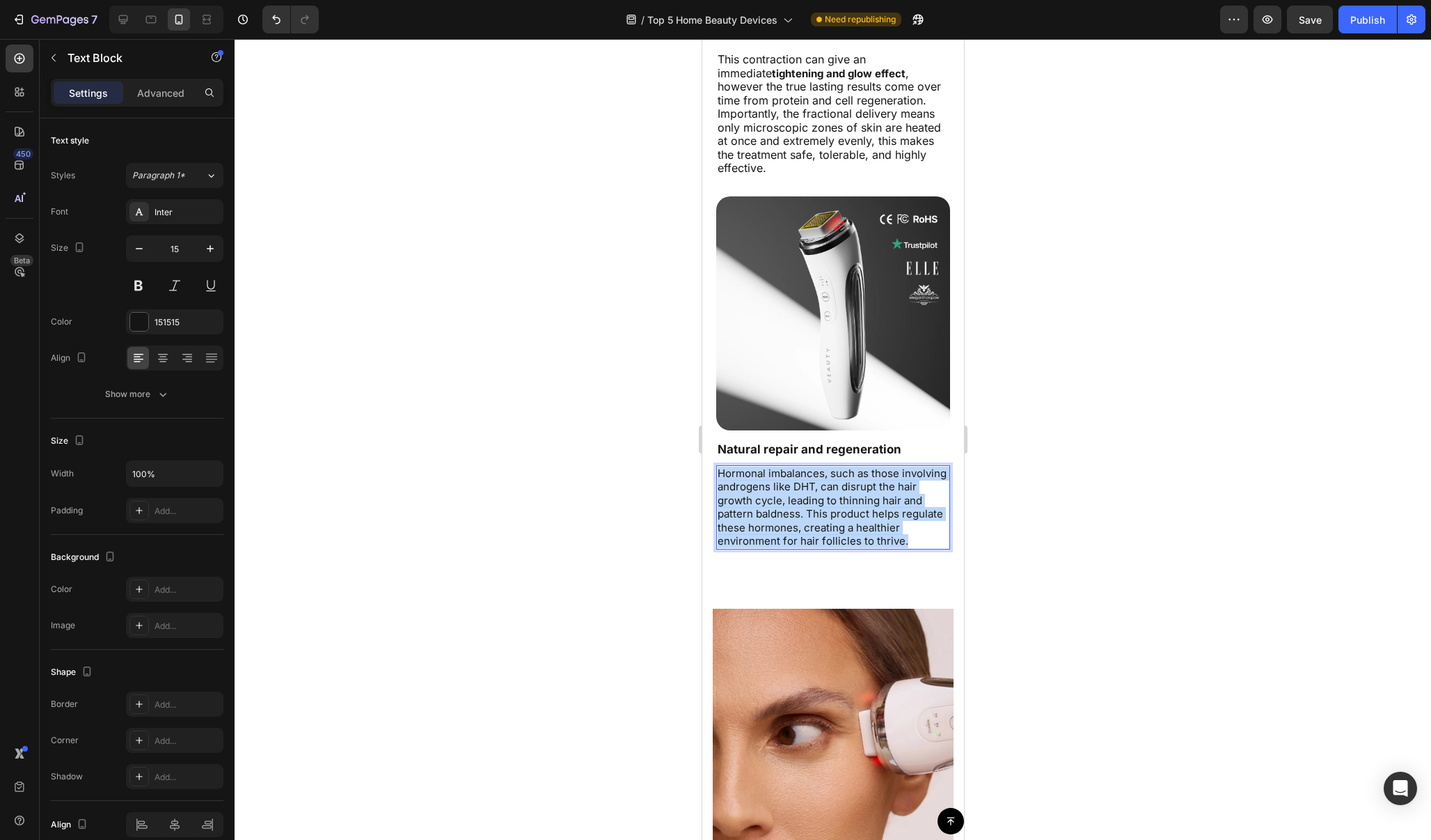
click at [834, 467] on p "Hormonal imbalances, such as those involving androgens like DHT, can disrupt th…" at bounding box center [833, 507] width 231 height 82
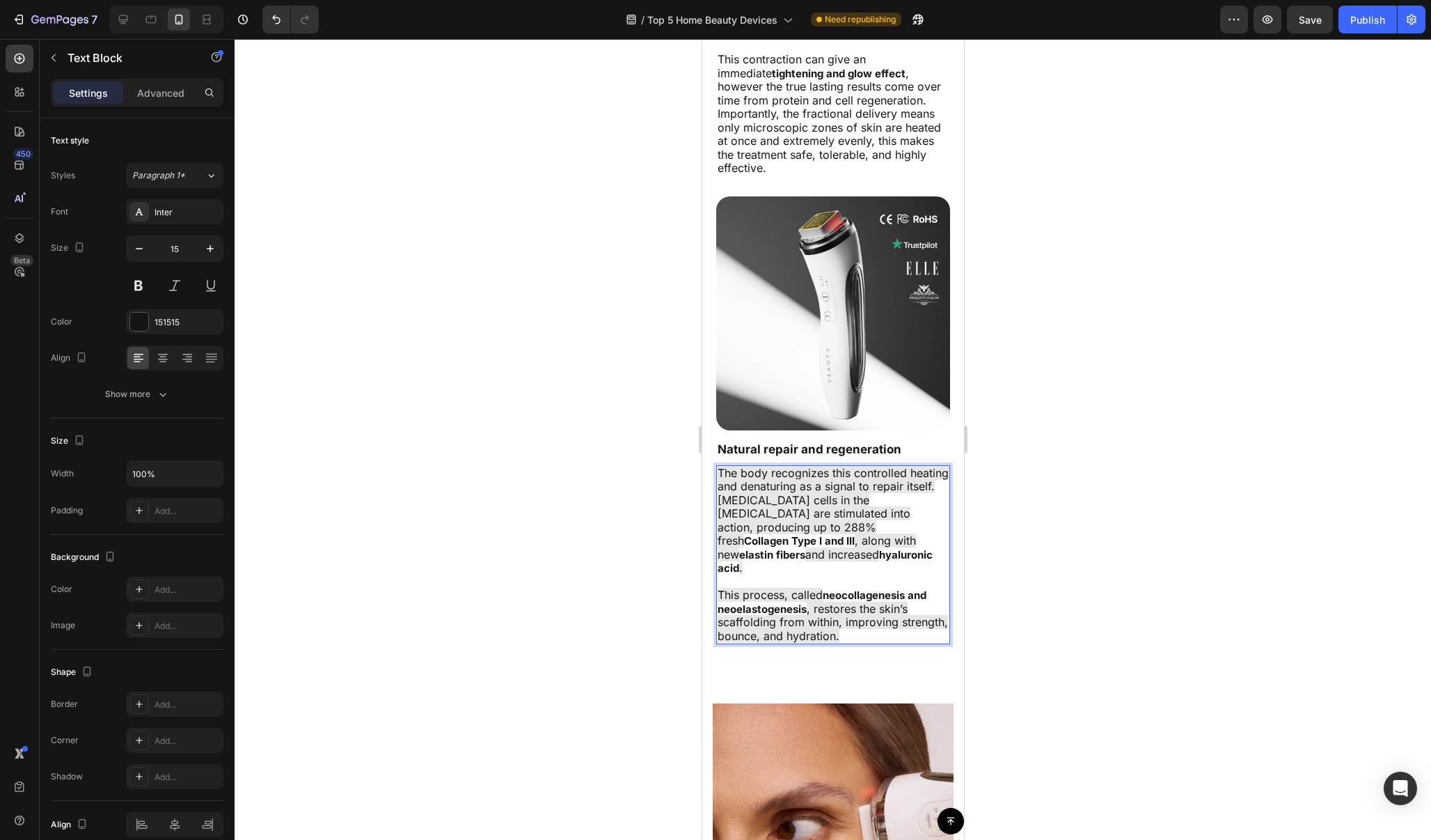
click at [886, 602] on span ", restores the skin’s scaffolding from within, improving strength, bounce, and …" at bounding box center [832, 622] width 231 height 41
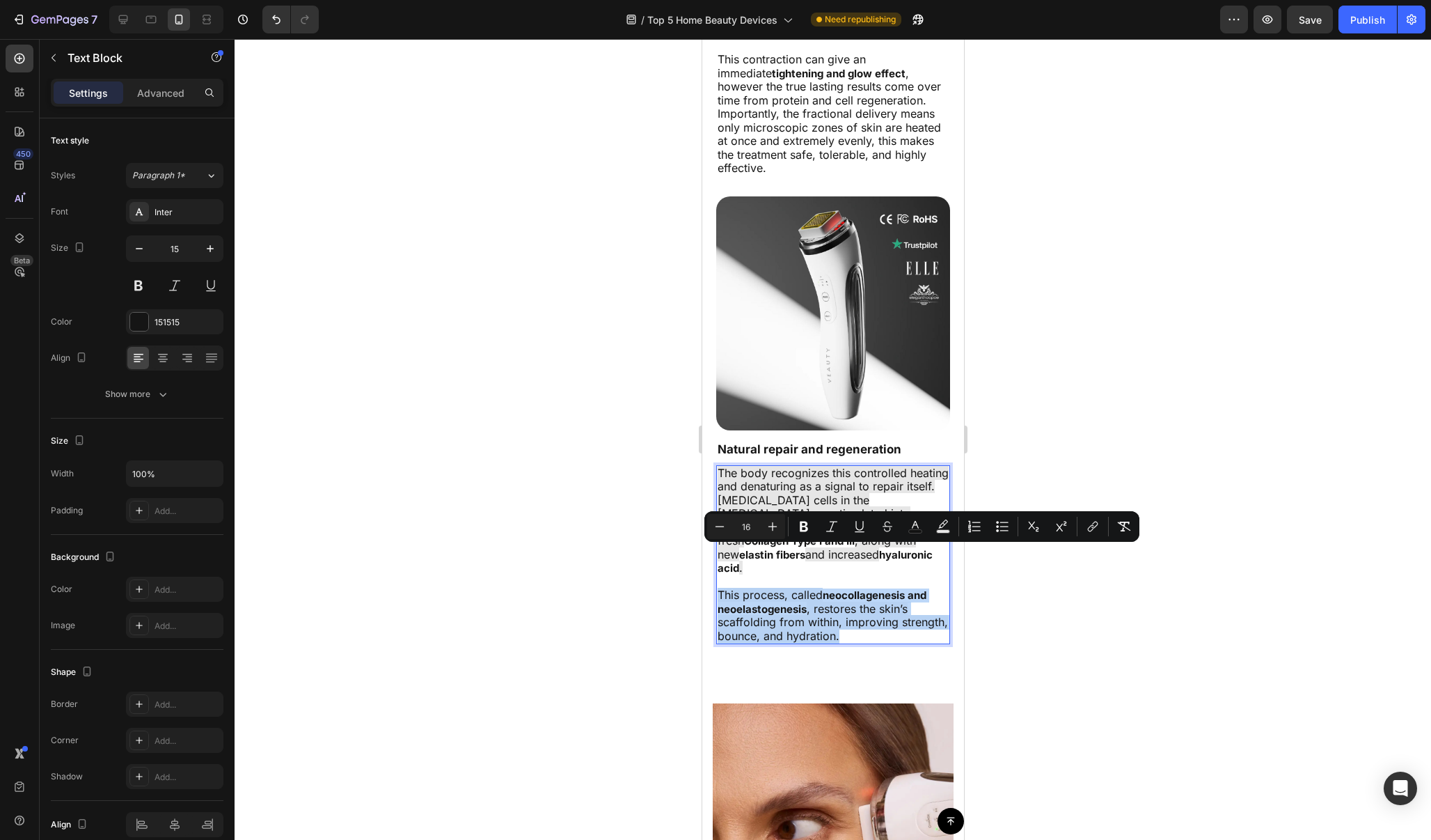
click at [885, 602] on span ", restores the skin’s scaffolding from within, improving strength, bounce, and …" at bounding box center [832, 622] width 231 height 41
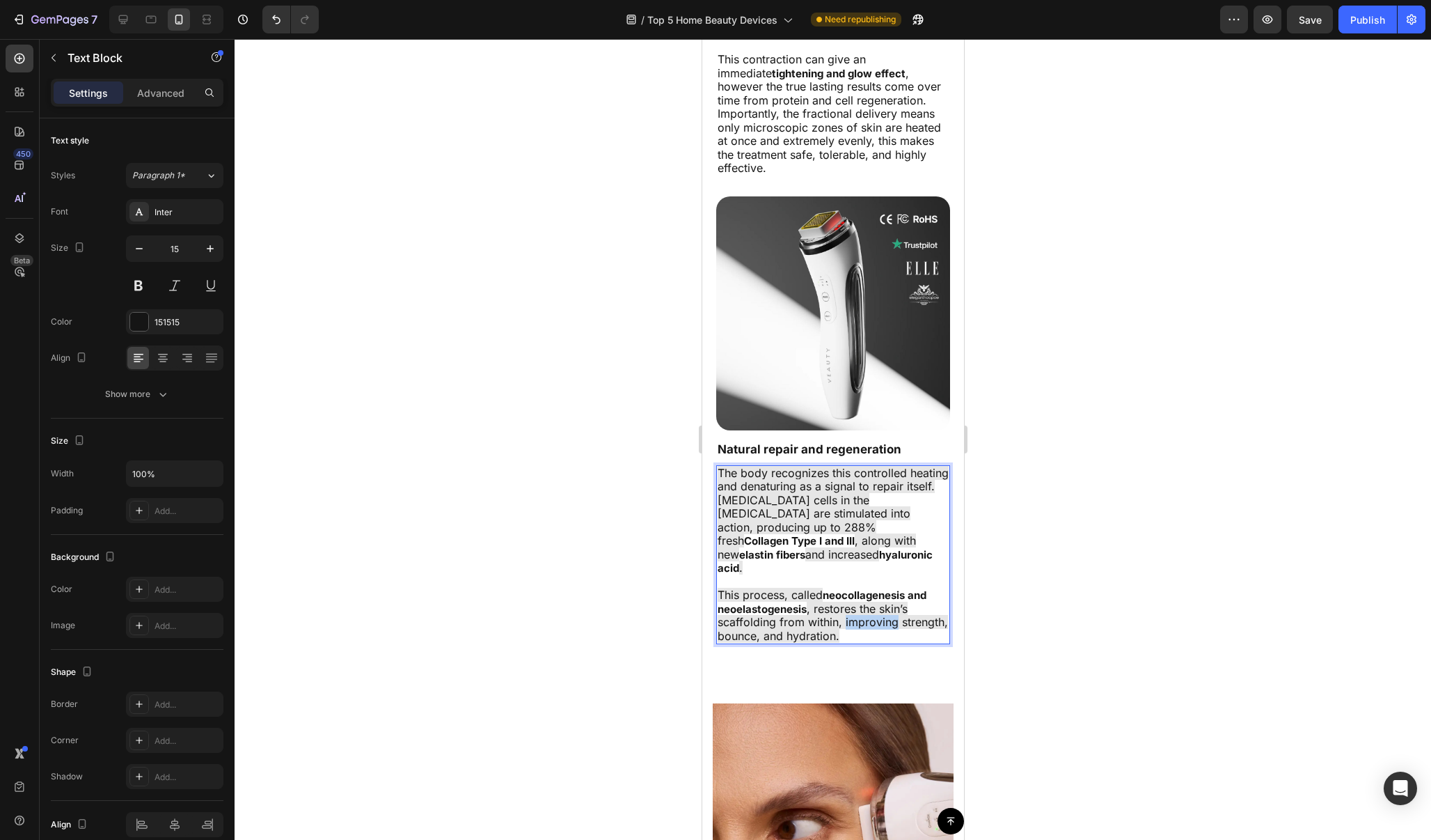
click at [885, 602] on span ", restores the skin’s scaffolding from within, improving strength, bounce, and …" at bounding box center [832, 622] width 231 height 41
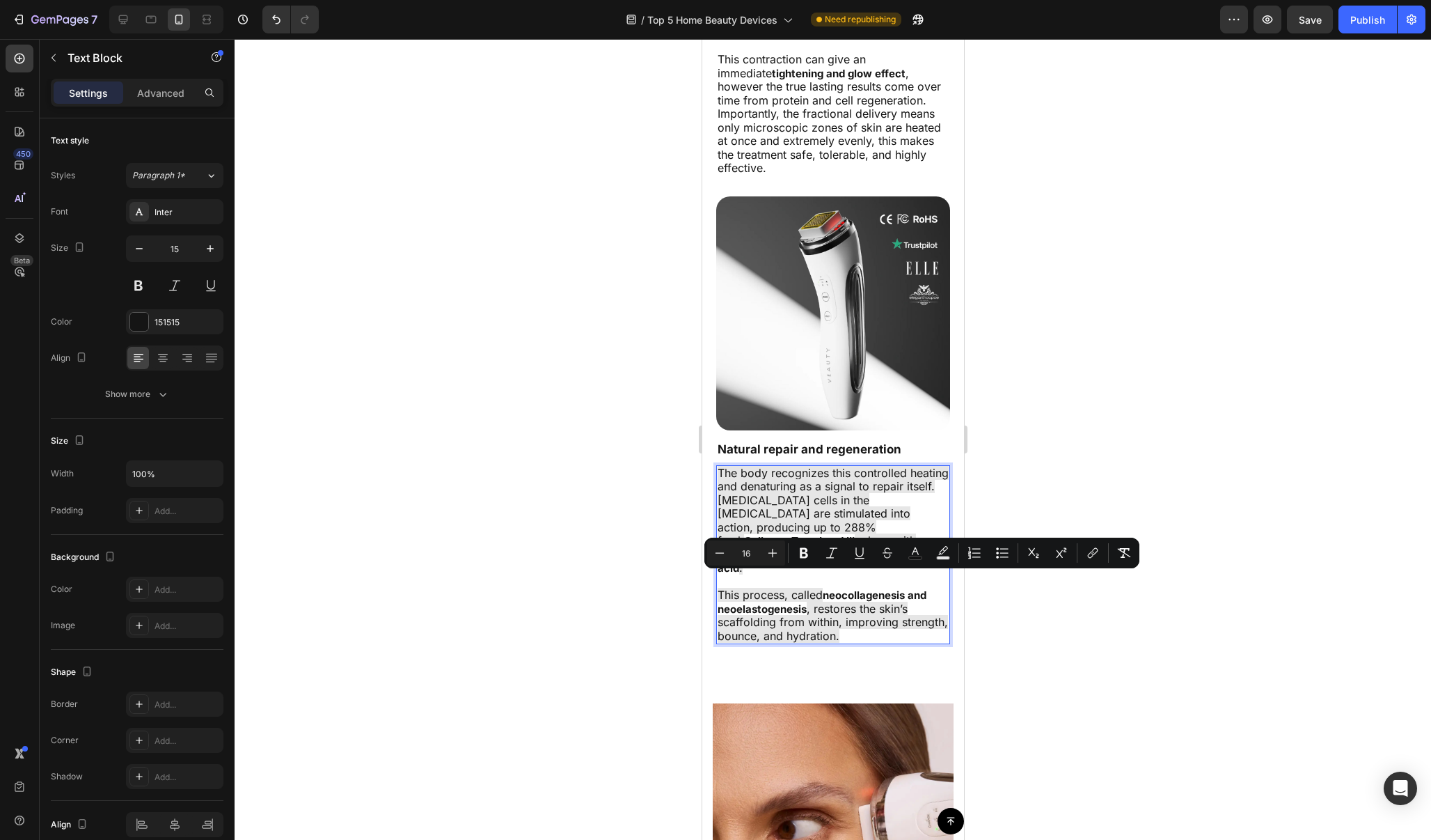
click at [865, 602] on span ", restores the skin’s scaffolding from within, improving strength, bounce, and …" at bounding box center [832, 622] width 231 height 41
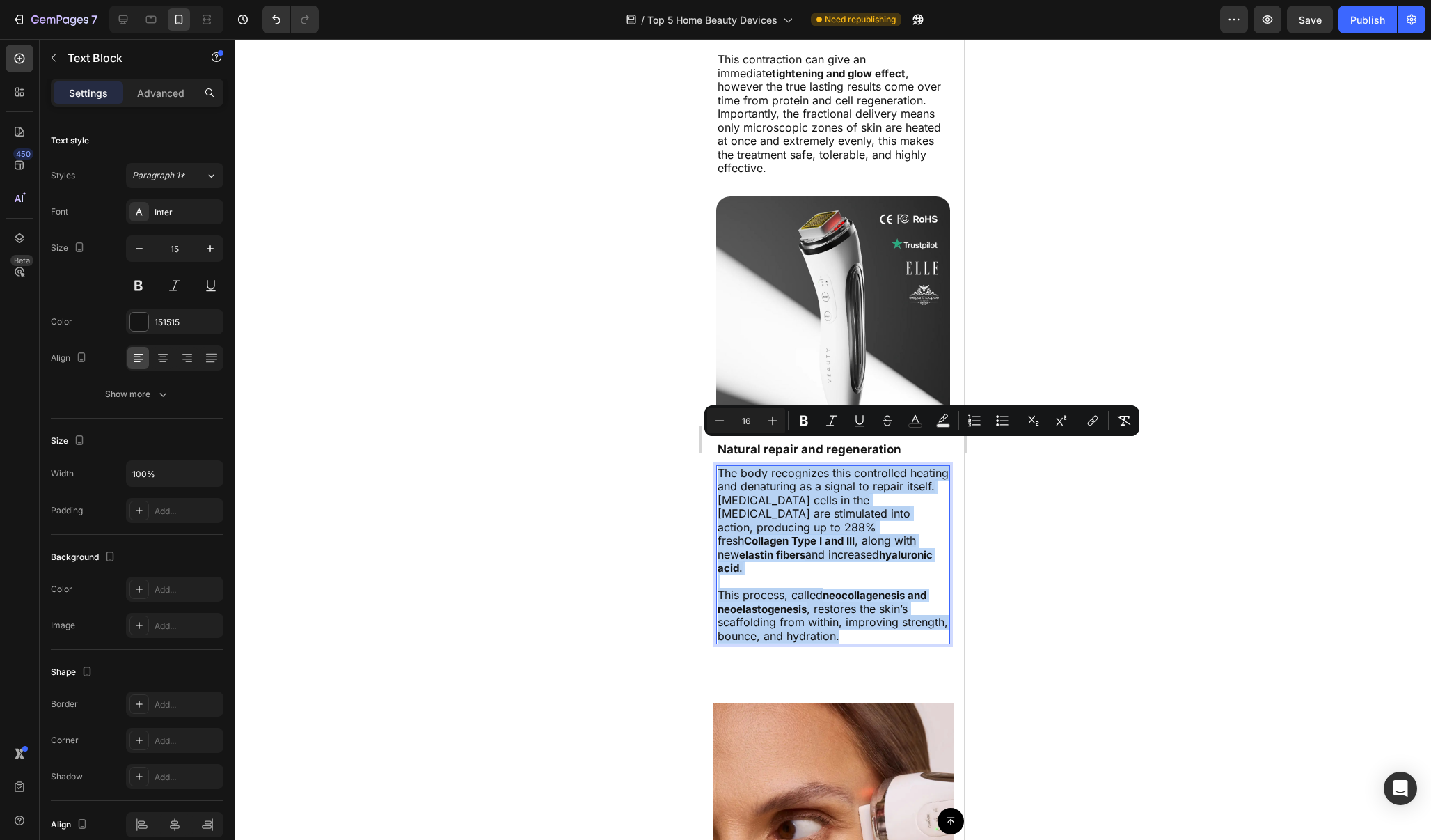
drag, startPoint x: 847, startPoint y: 593, endPoint x: 716, endPoint y: 450, distance: 193.9
click at [716, 465] on div "The body recognizes this controlled heating and denaturing as a signal to repai…" at bounding box center [832, 554] width 234 height 180
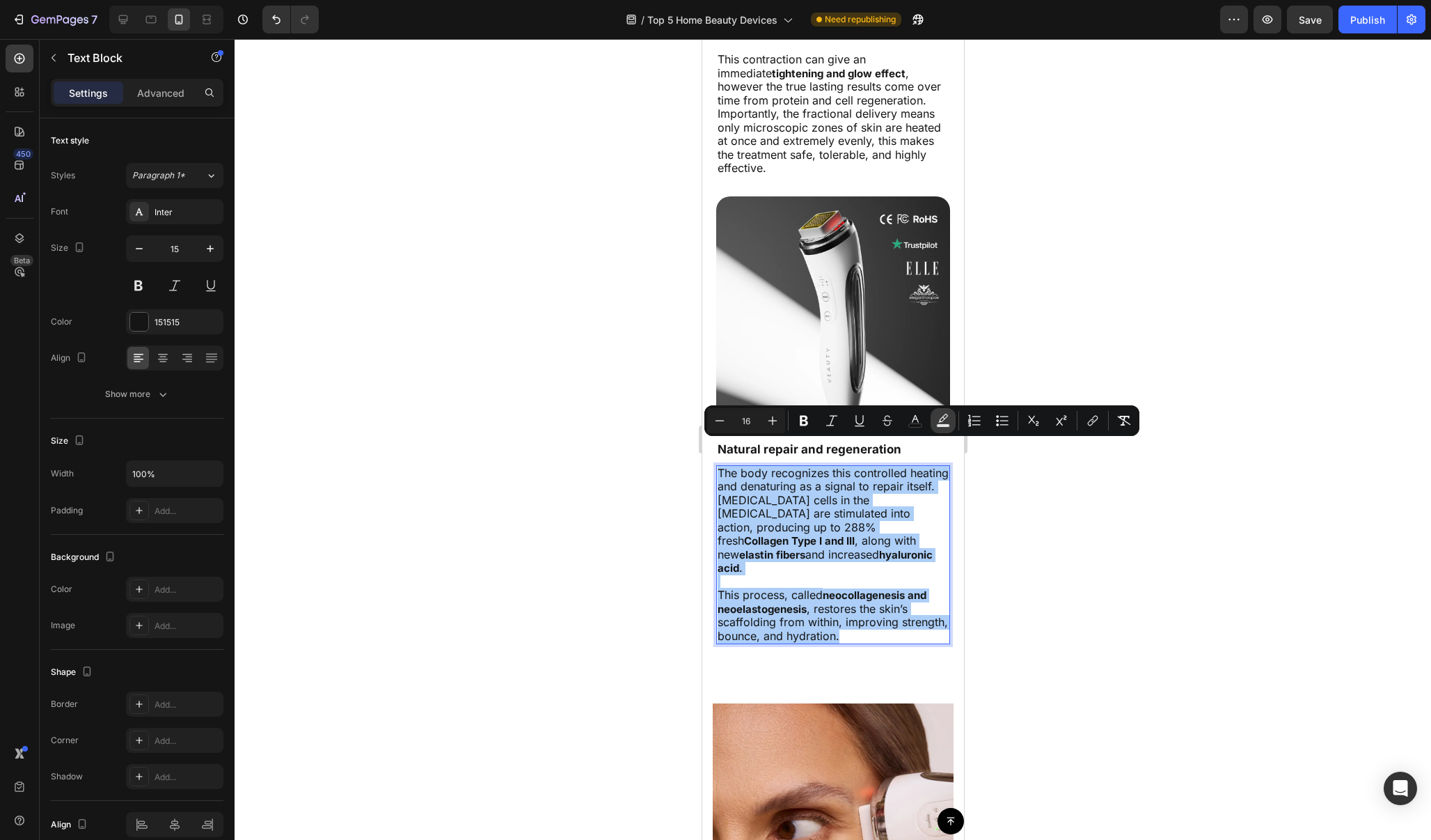
click at [950, 424] on button "color" at bounding box center [943, 420] width 25 height 25
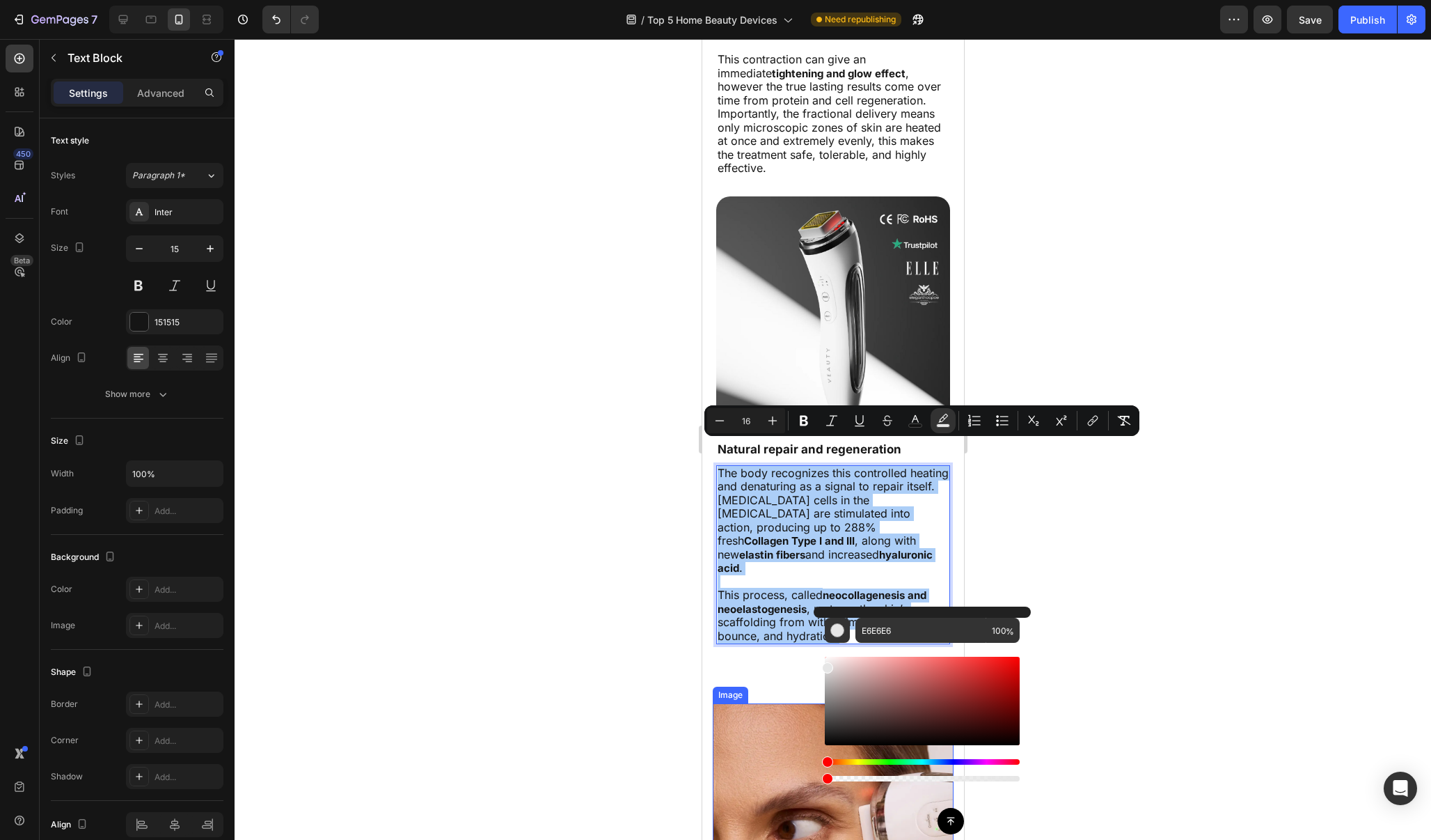
drag, startPoint x: 1609, startPoint y: 817, endPoint x: 805, endPoint y: 779, distance: 804.9
type input "0"
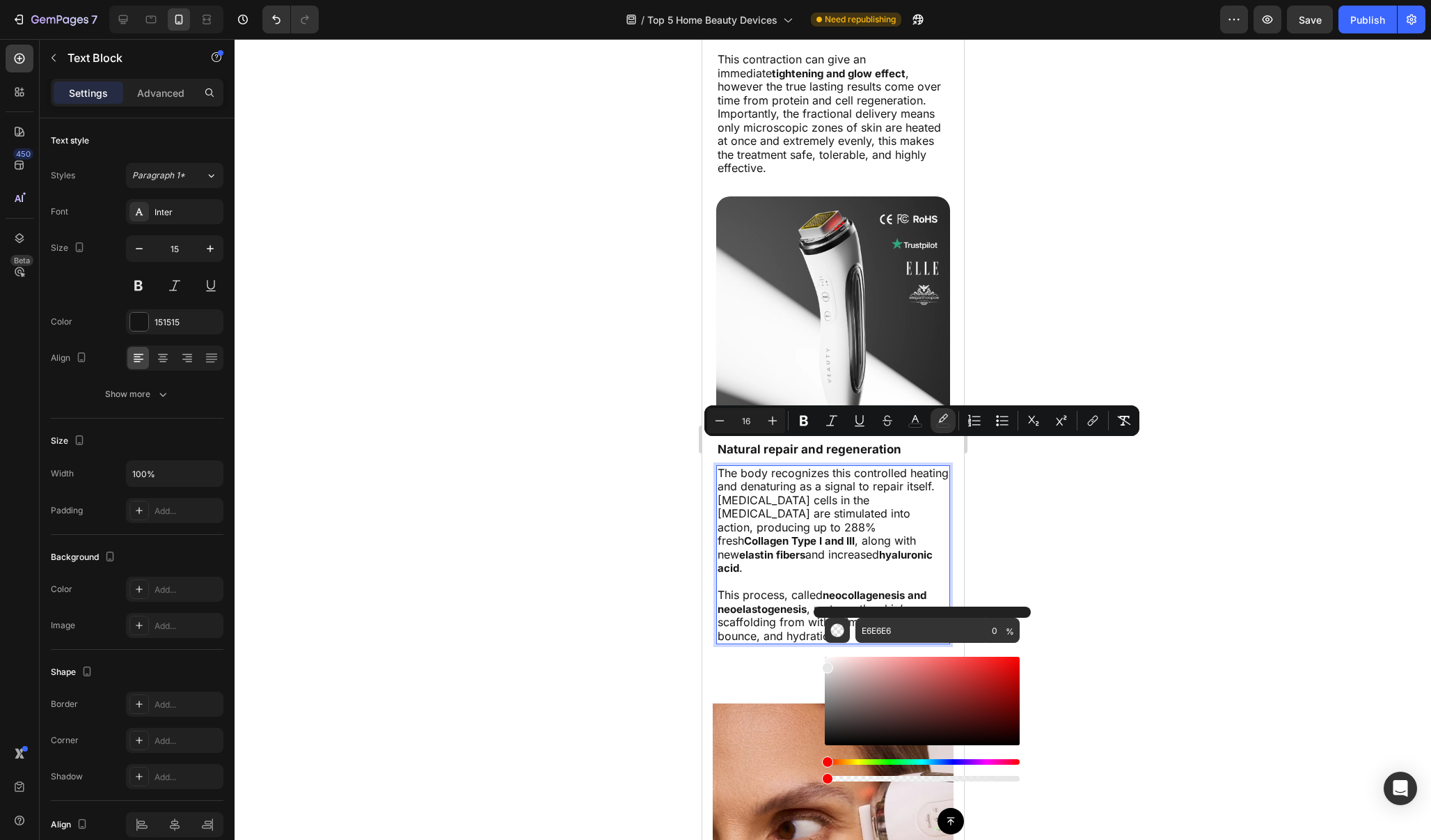
click at [1070, 522] on div at bounding box center [833, 438] width 1197 height 801
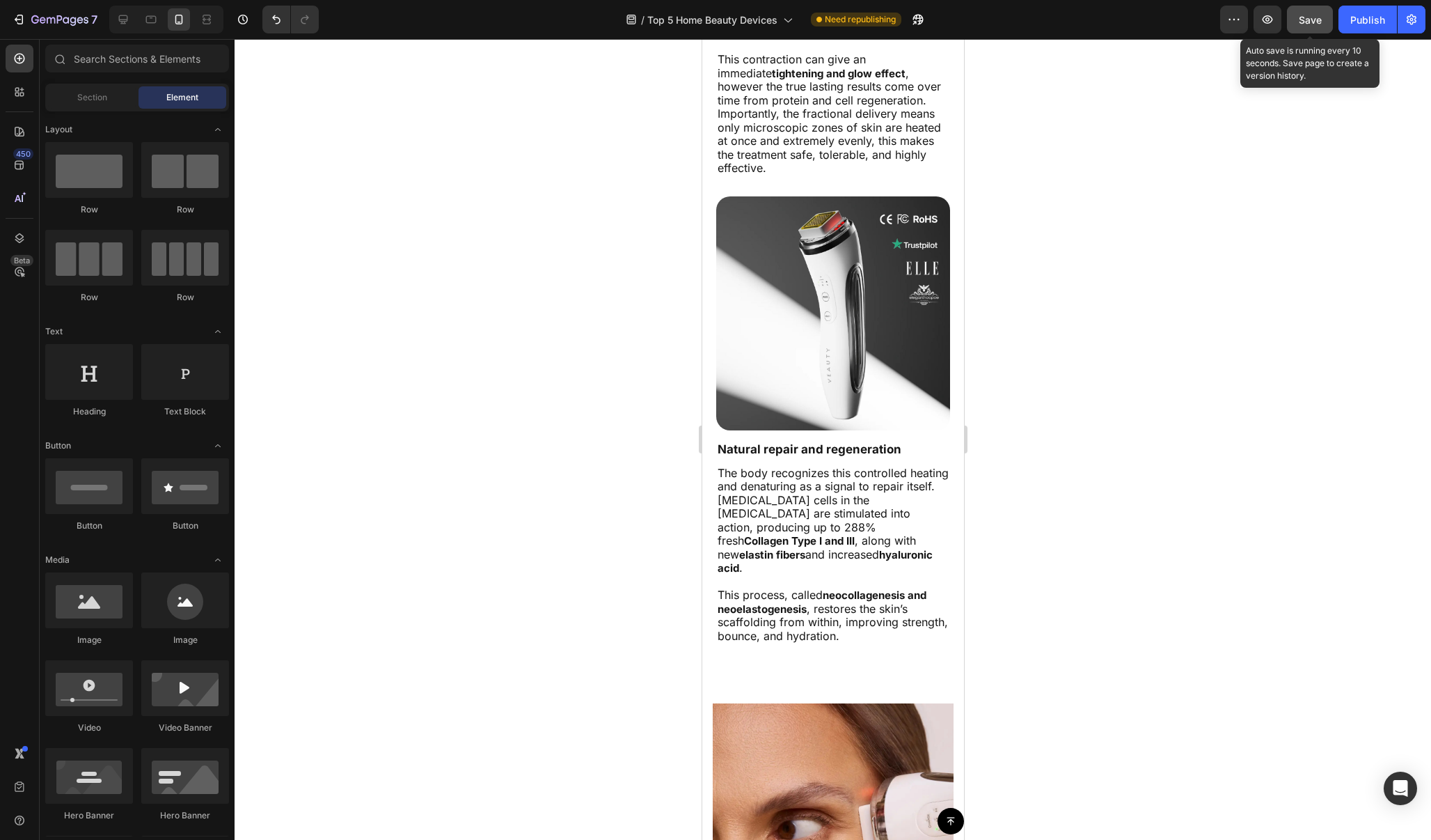
click at [1316, 22] on span "Save" at bounding box center [1311, 19] width 23 height 11
click at [1356, 22] on div "Publish" at bounding box center [1368, 19] width 35 height 15
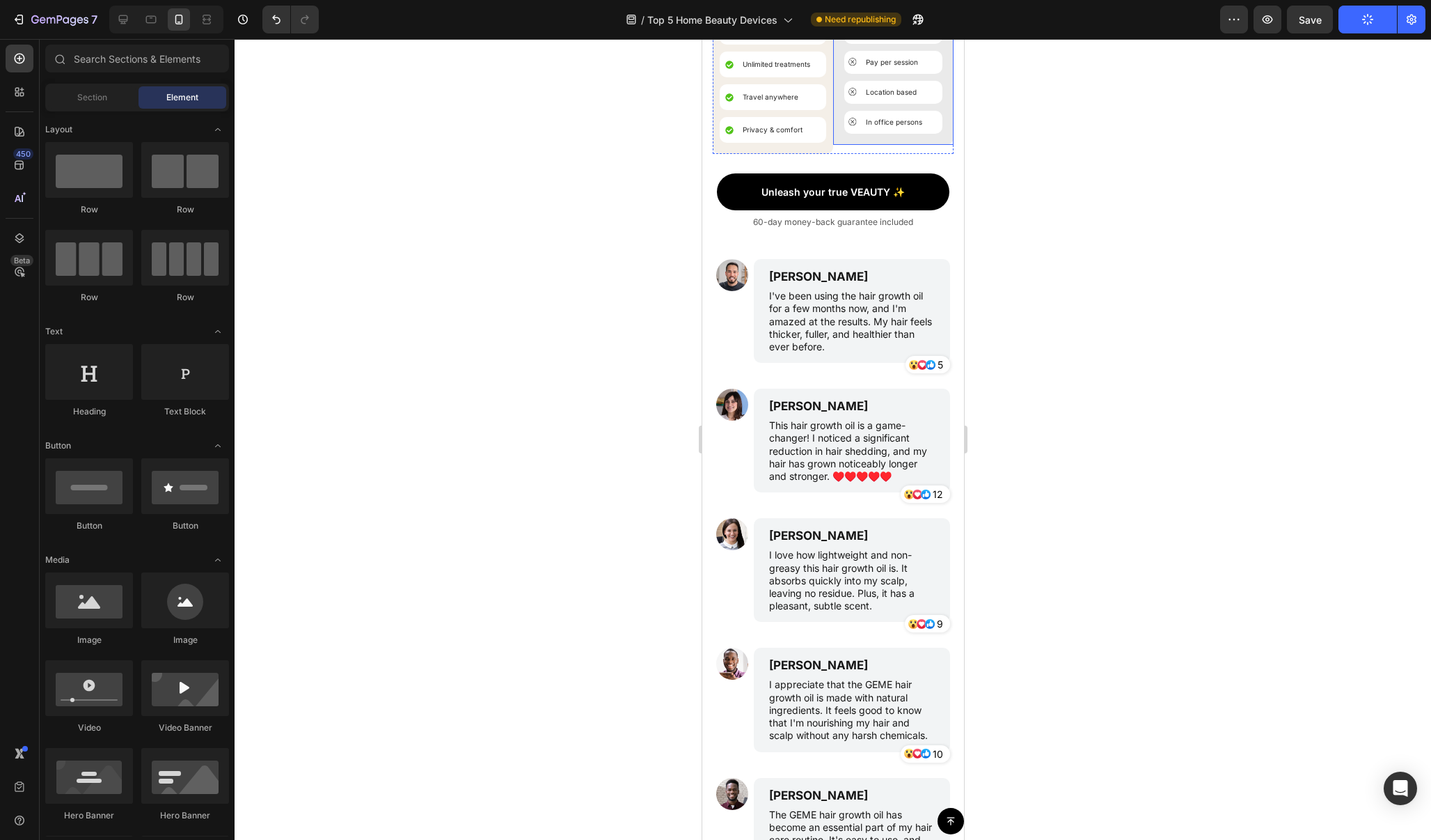
scroll to position [9115, 0]
click at [1074, 279] on div at bounding box center [833, 438] width 1197 height 801
click at [1036, 235] on div at bounding box center [833, 438] width 1197 height 801
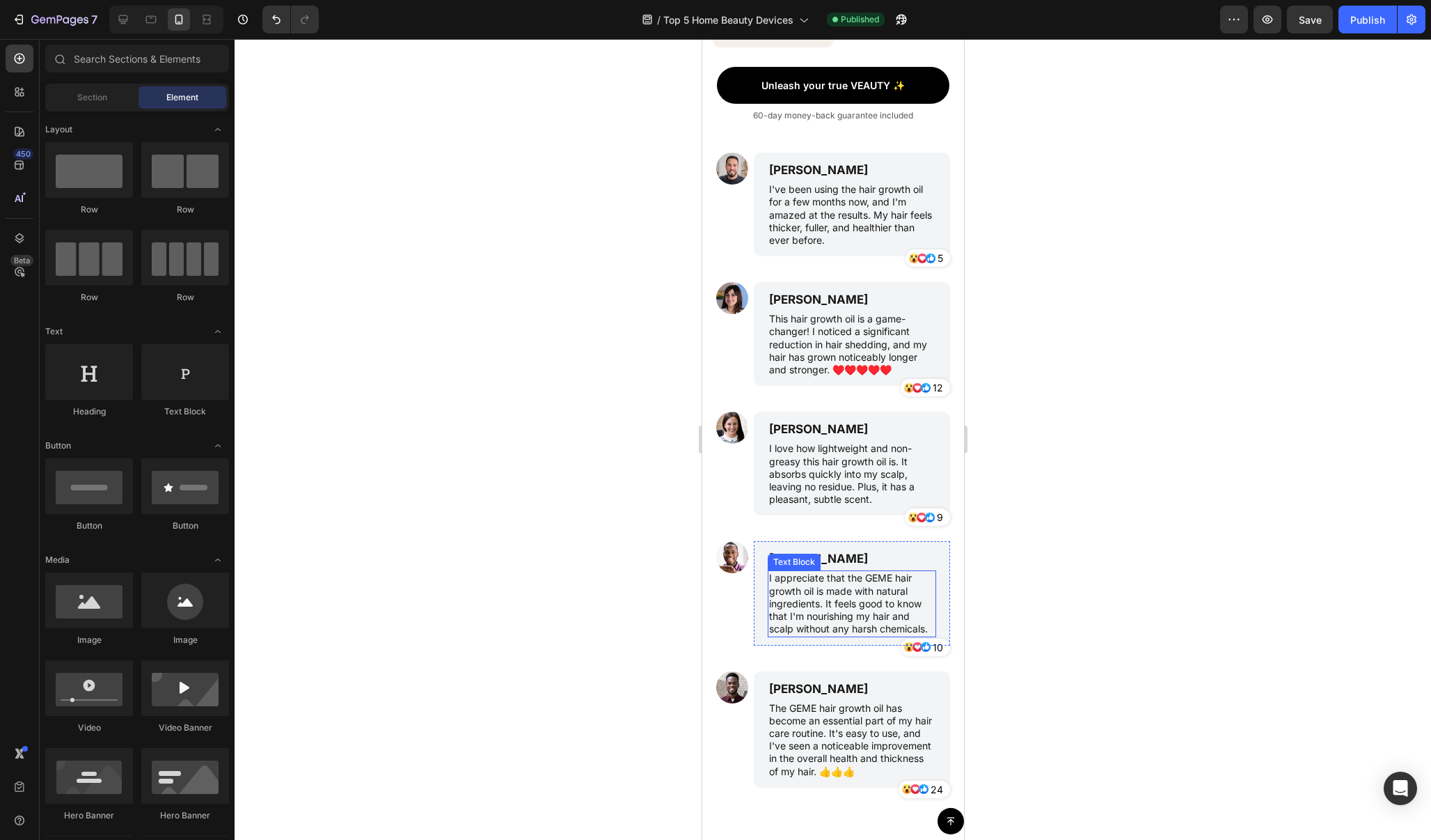
scroll to position [9221, 0]
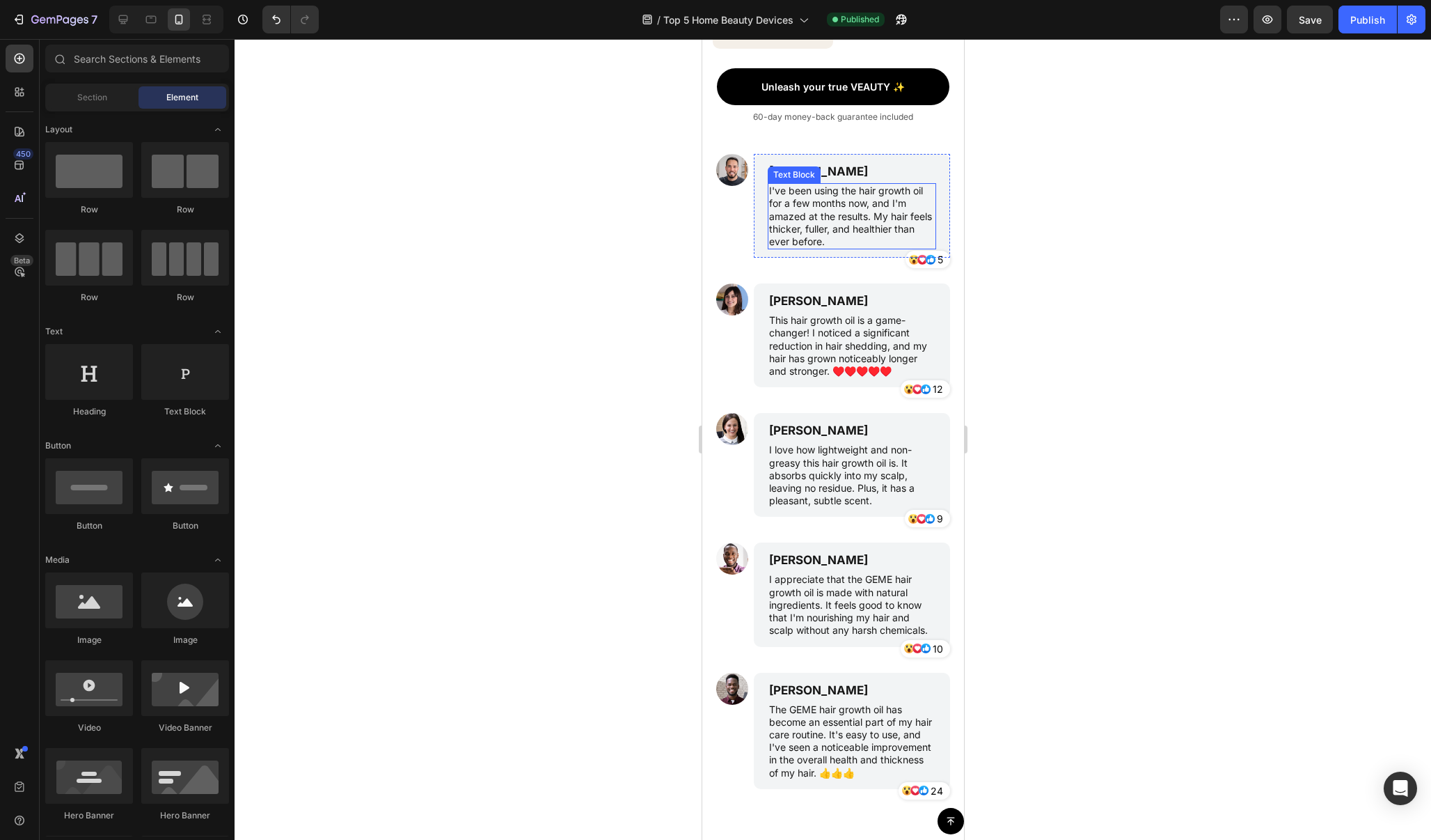
click at [826, 227] on p "I've been using the hair growth oil for a few months now, and I'm amazed at the…" at bounding box center [851, 216] width 166 height 63
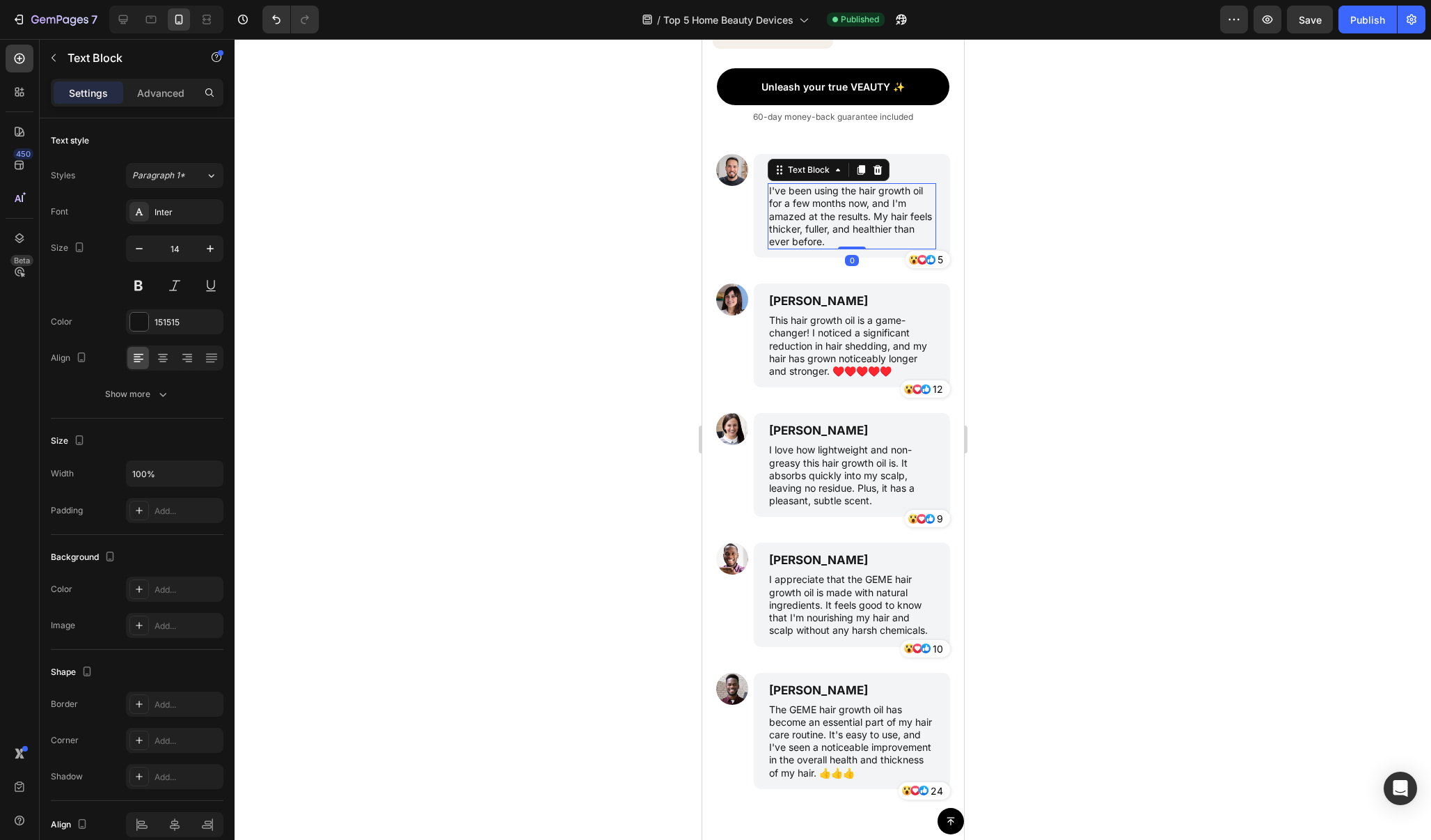
click at [823, 240] on p "I've been using the hair growth oil for a few months now, and I'm amazed at the…" at bounding box center [851, 216] width 166 height 63
drag, startPoint x: 826, startPoint y: 240, endPoint x: 768, endPoint y: 195, distance: 73.4
click at [768, 195] on div "I've been using the hair growth oil for a few months now, and I'm amazed at the…" at bounding box center [851, 216] width 168 height 66
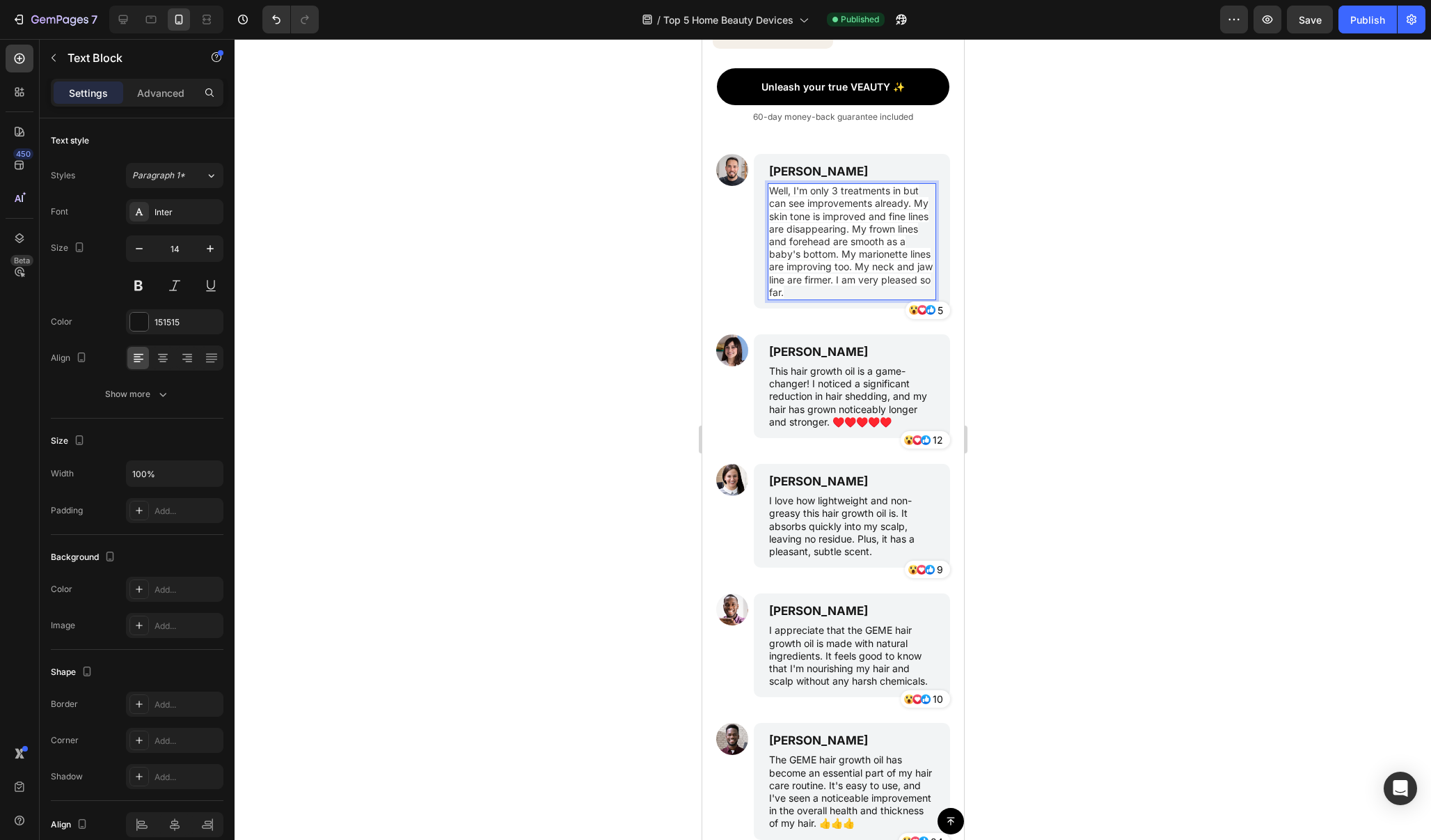
click at [1015, 269] on div at bounding box center [833, 438] width 1197 height 801
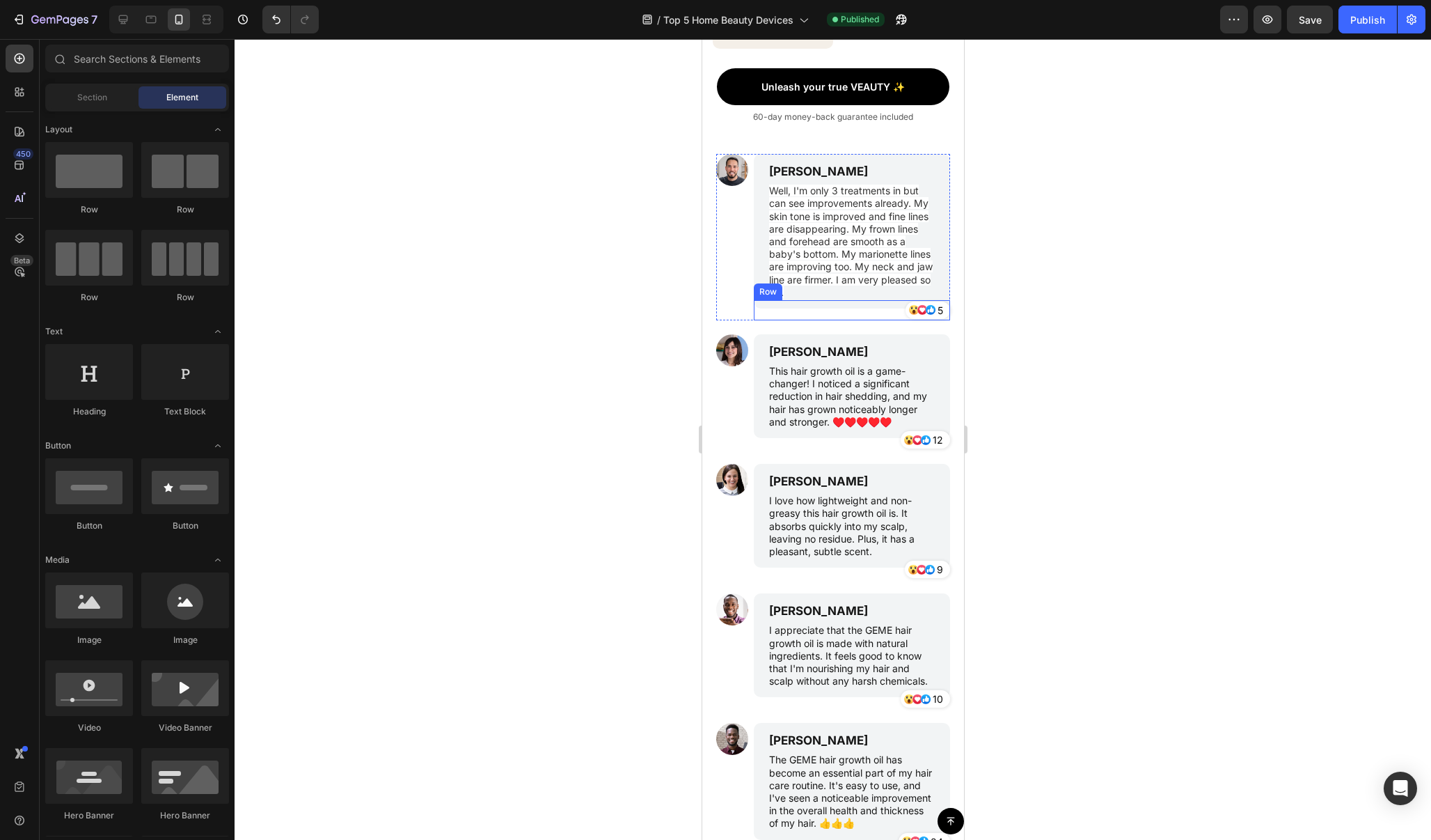
click at [772, 286] on div "Row" at bounding box center [767, 292] width 23 height 12
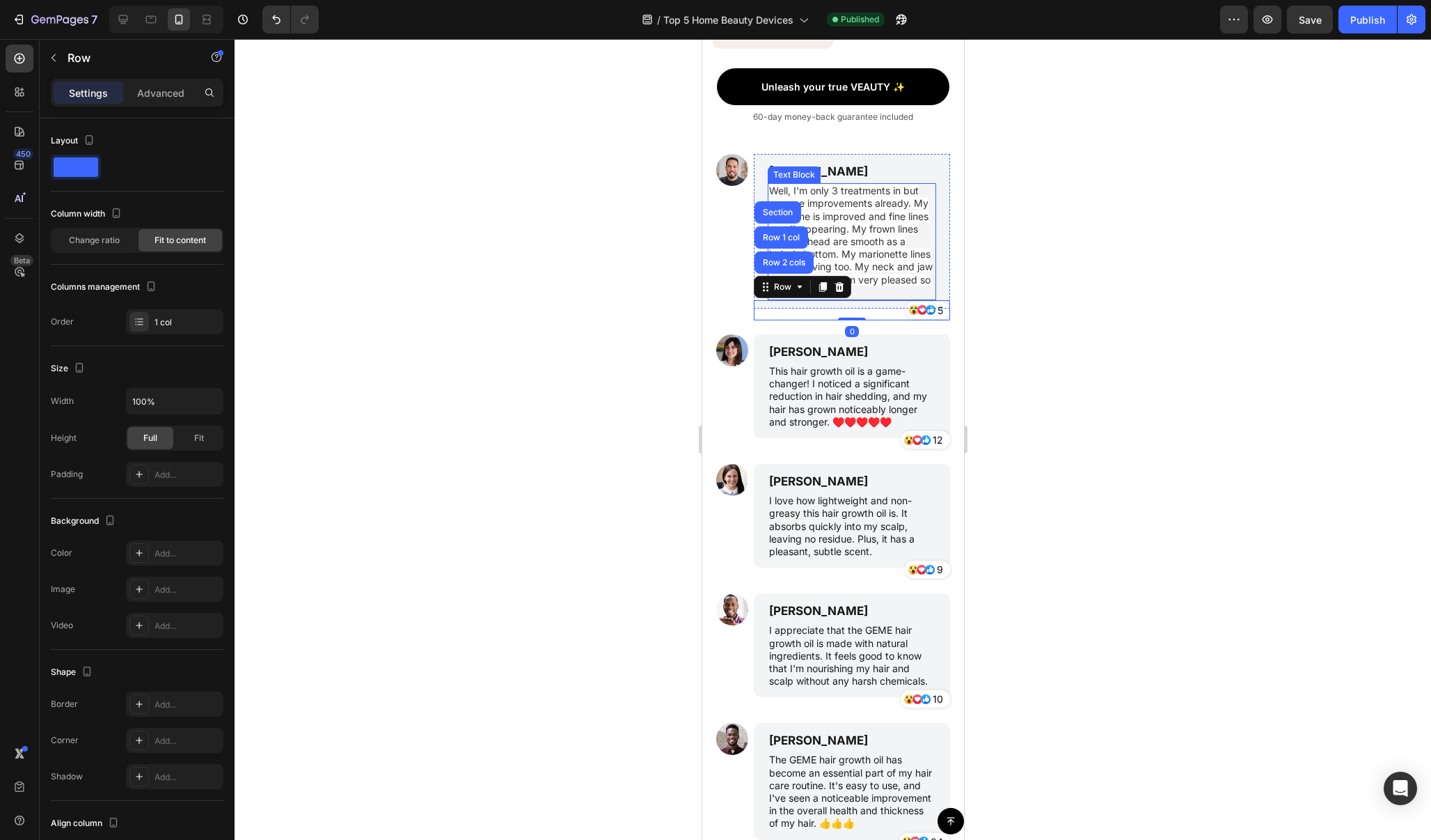
click at [857, 257] on span "Well, I'm only 3 treatments in but can see improvements already. My skin tone i…" at bounding box center [851, 240] width 164 height 113
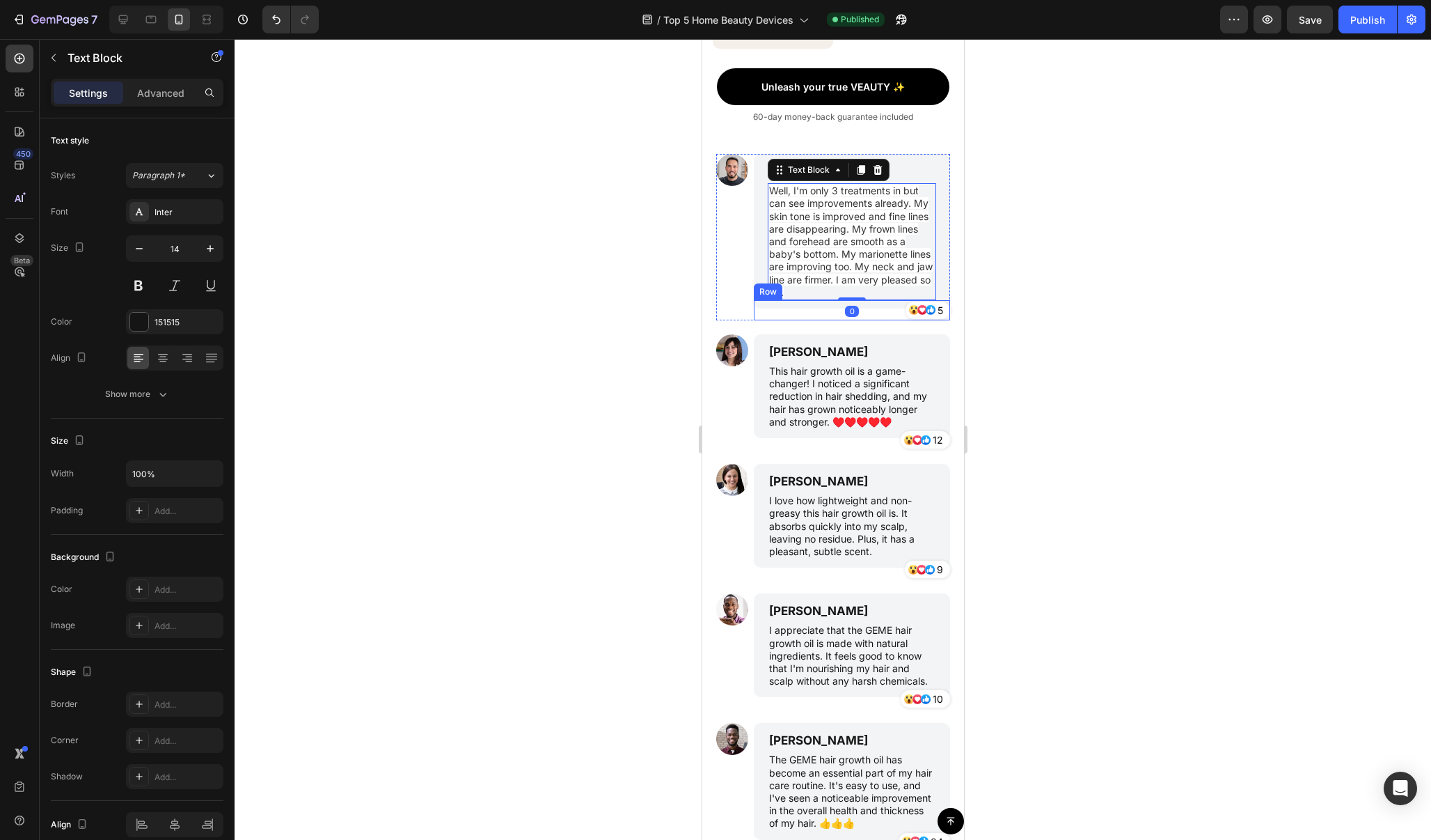
click at [800, 310] on div "Icon Icon Icon 5 Text Block Row Row" at bounding box center [851, 310] width 196 height 20
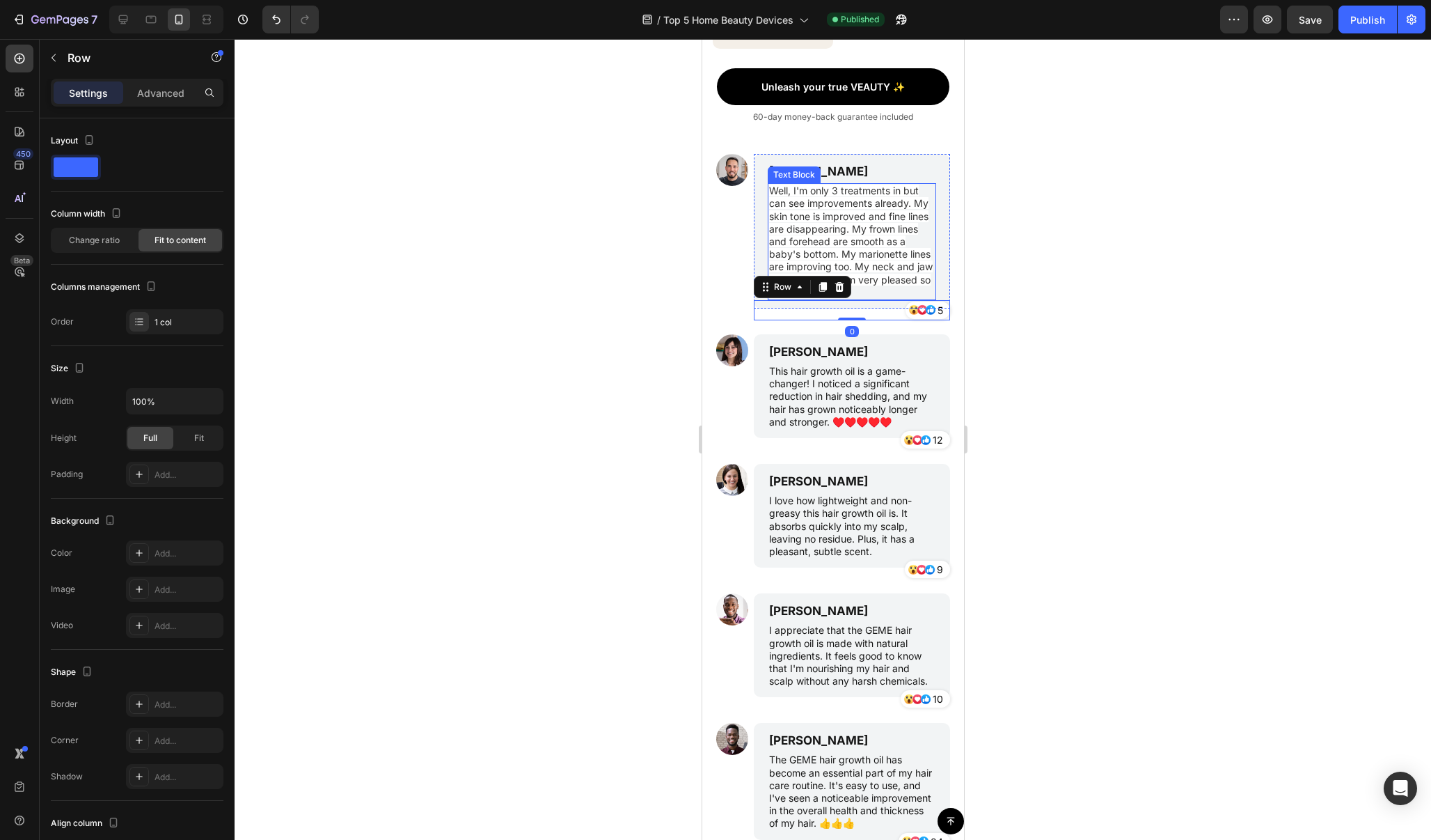
click at [801, 225] on span "Well, I'm only 3 treatments in but can see improvements already. My skin tone i…" at bounding box center [851, 240] width 164 height 113
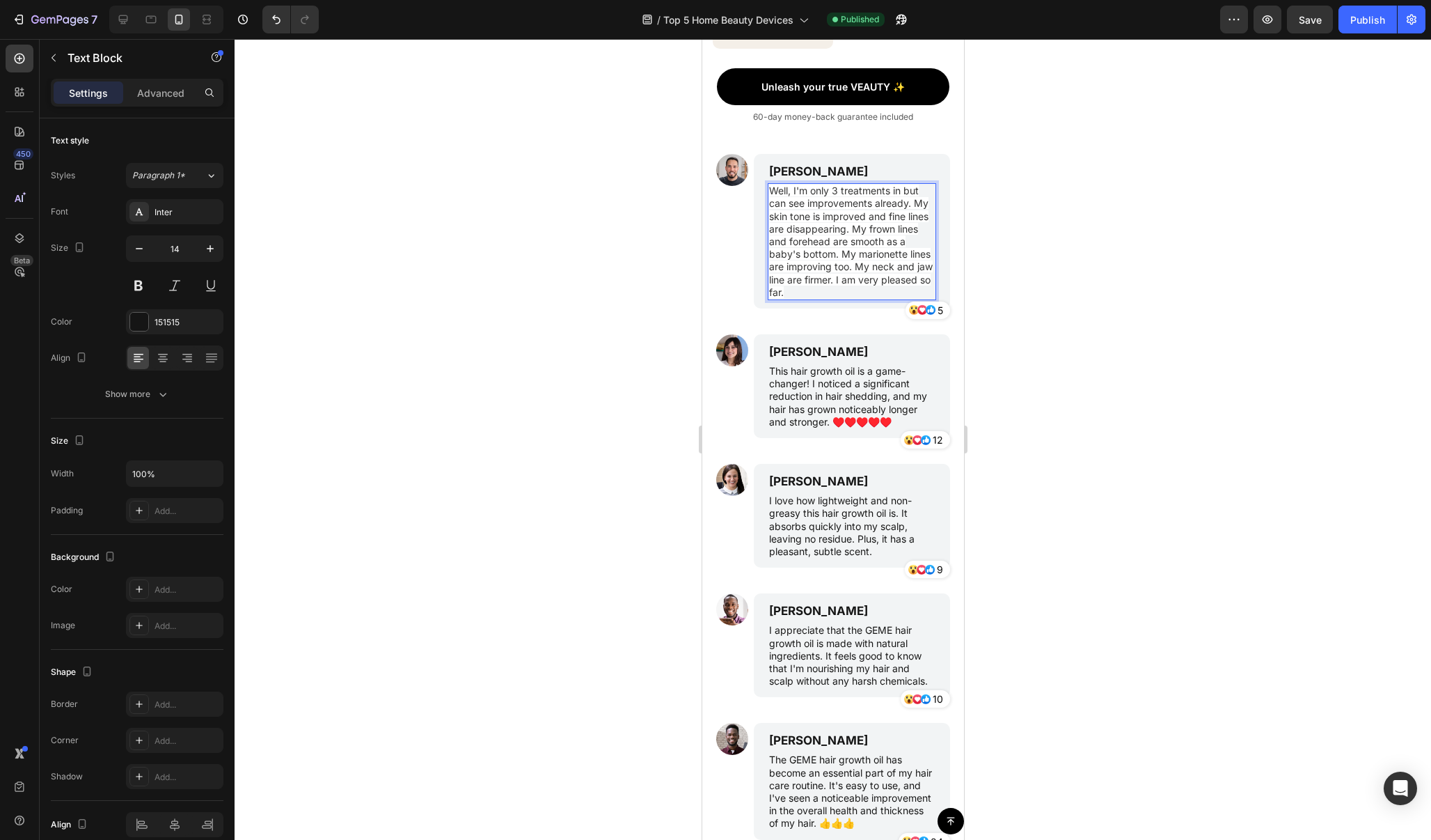
click at [792, 286] on p "Well, I'm only 3 treatments in but can see improvements already. My skin tone i…" at bounding box center [851, 241] width 166 height 114
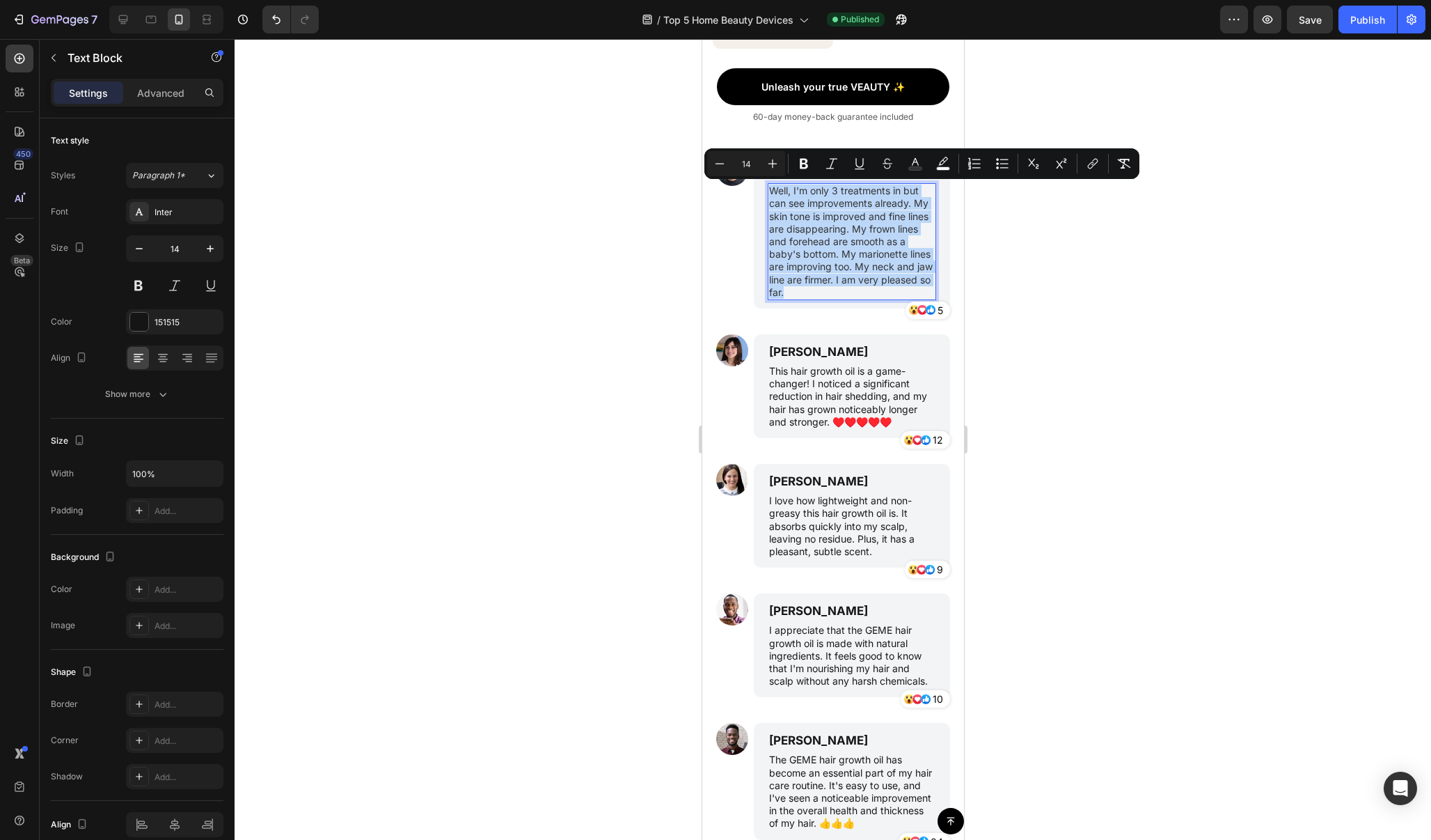
drag, startPoint x: 792, startPoint y: 288, endPoint x: 771, endPoint y: 192, distance: 98.3
click at [771, 192] on p "Well, I'm only 3 treatments in but can see improvements already. My skin tone i…" at bounding box center [851, 241] width 166 height 114
click at [949, 165] on icon "Editor contextual toolbar" at bounding box center [943, 164] width 14 height 14
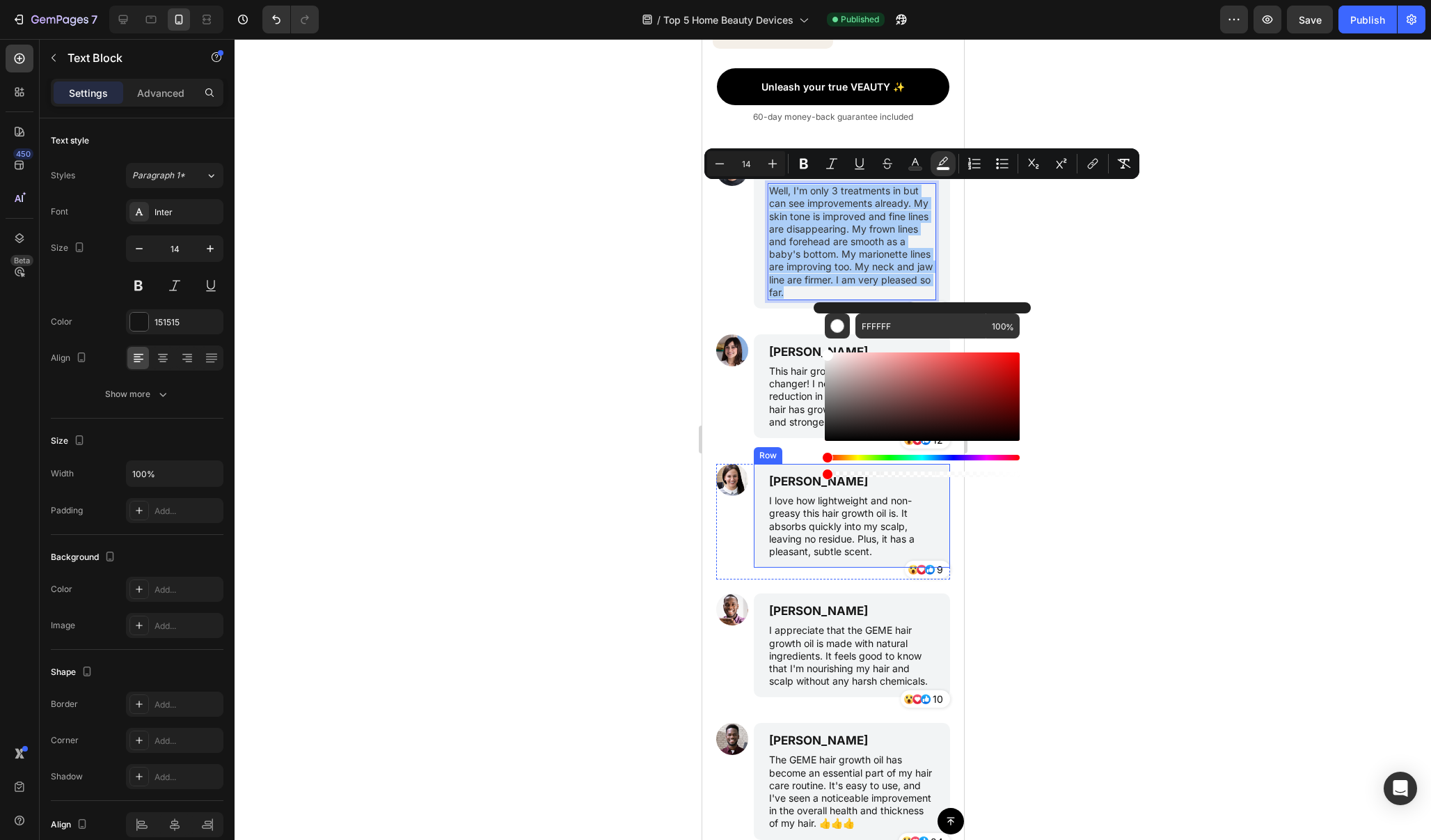
drag, startPoint x: 1661, startPoint y: 512, endPoint x: 1584, endPoint y: 481, distance: 83.0
type input "0"
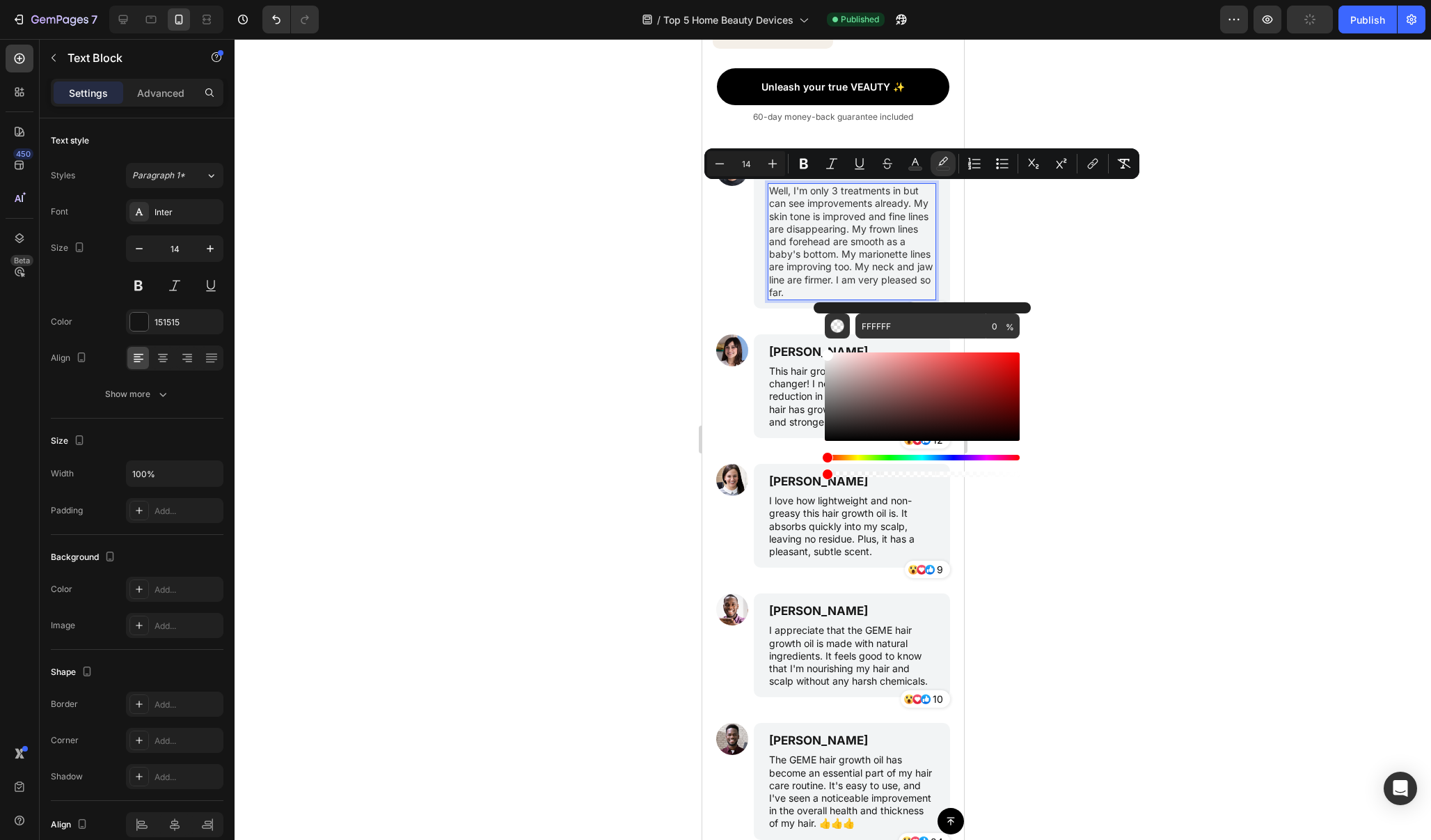
click at [1178, 276] on div at bounding box center [833, 438] width 1197 height 801
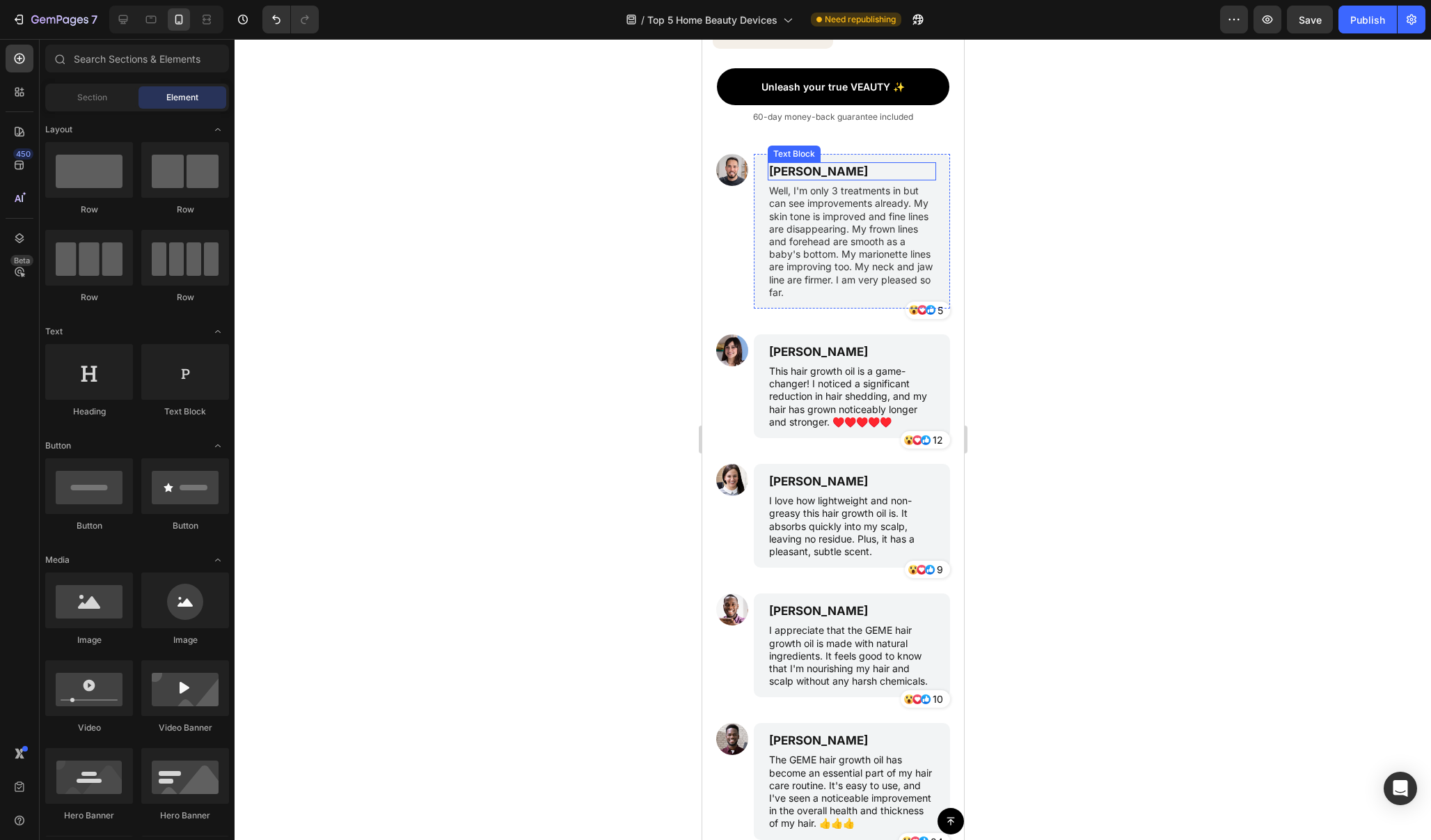
click at [820, 167] on p "James Smith" at bounding box center [851, 171] width 166 height 15
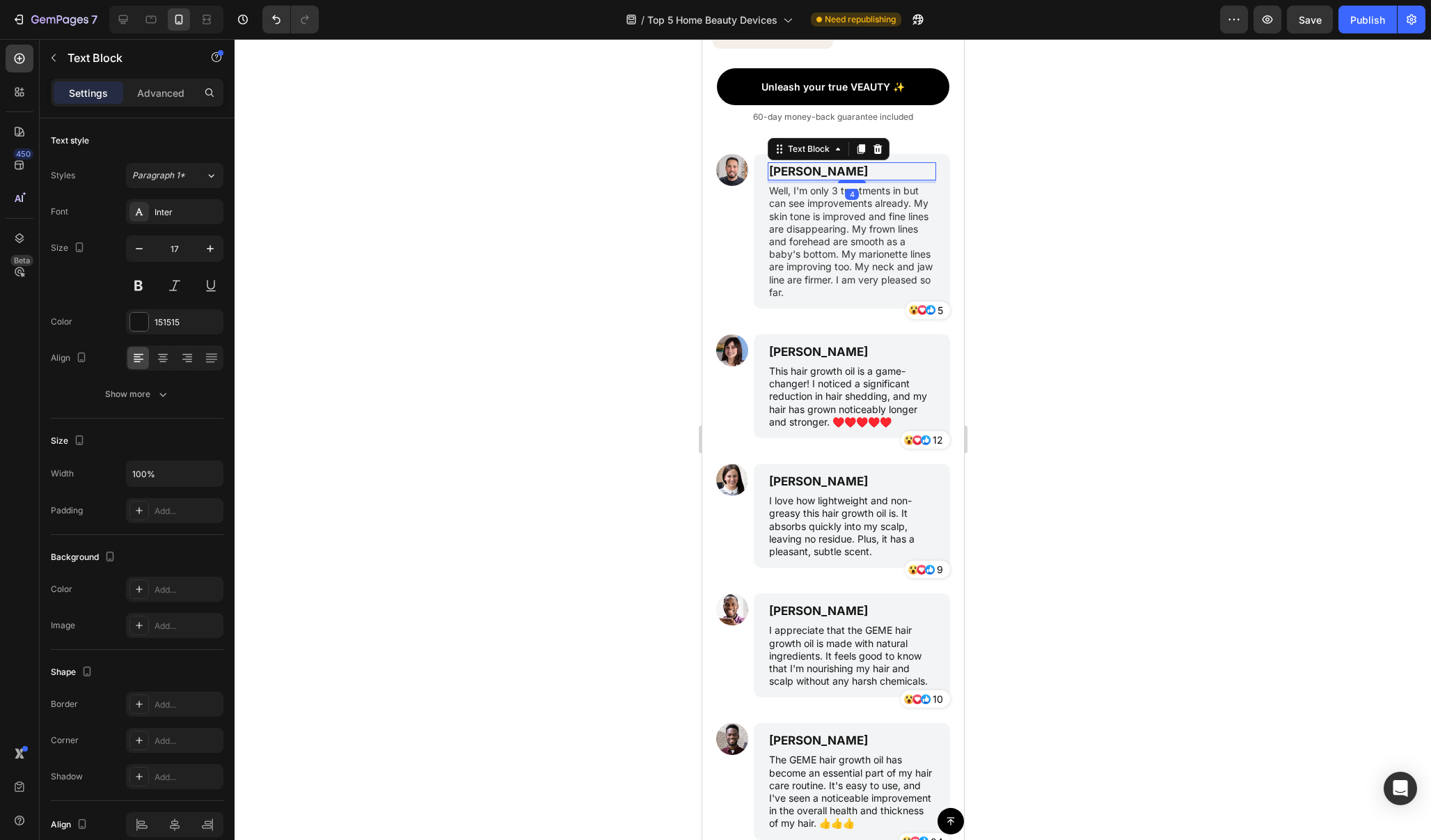
click at [820, 167] on p "James Smith" at bounding box center [851, 171] width 166 height 15
click at [1067, 181] on div at bounding box center [833, 438] width 1197 height 801
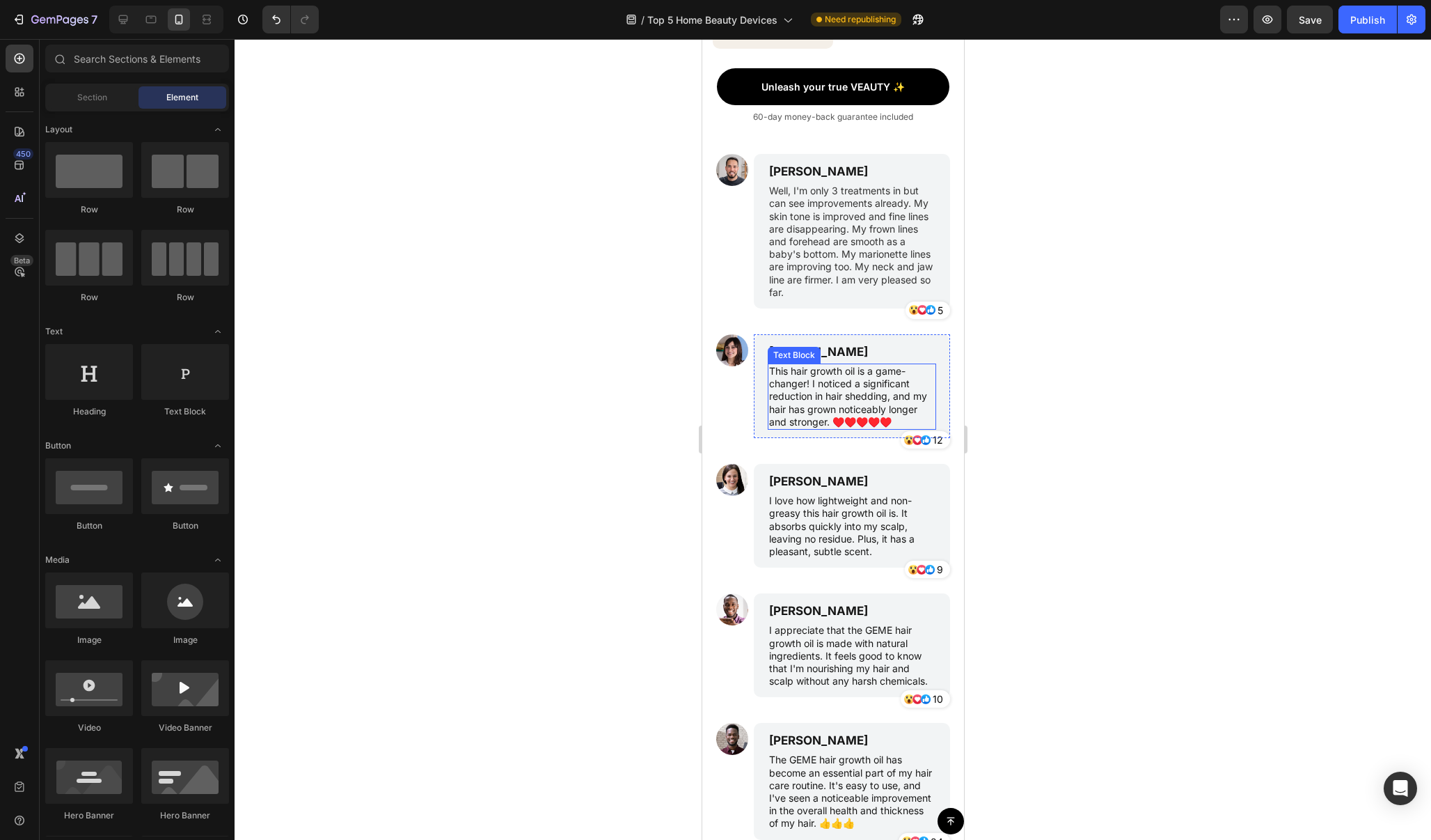
click at [886, 419] on p "This hair growth oil is a game-changer! I noticed a significant reduction in ha…" at bounding box center [851, 396] width 166 height 63
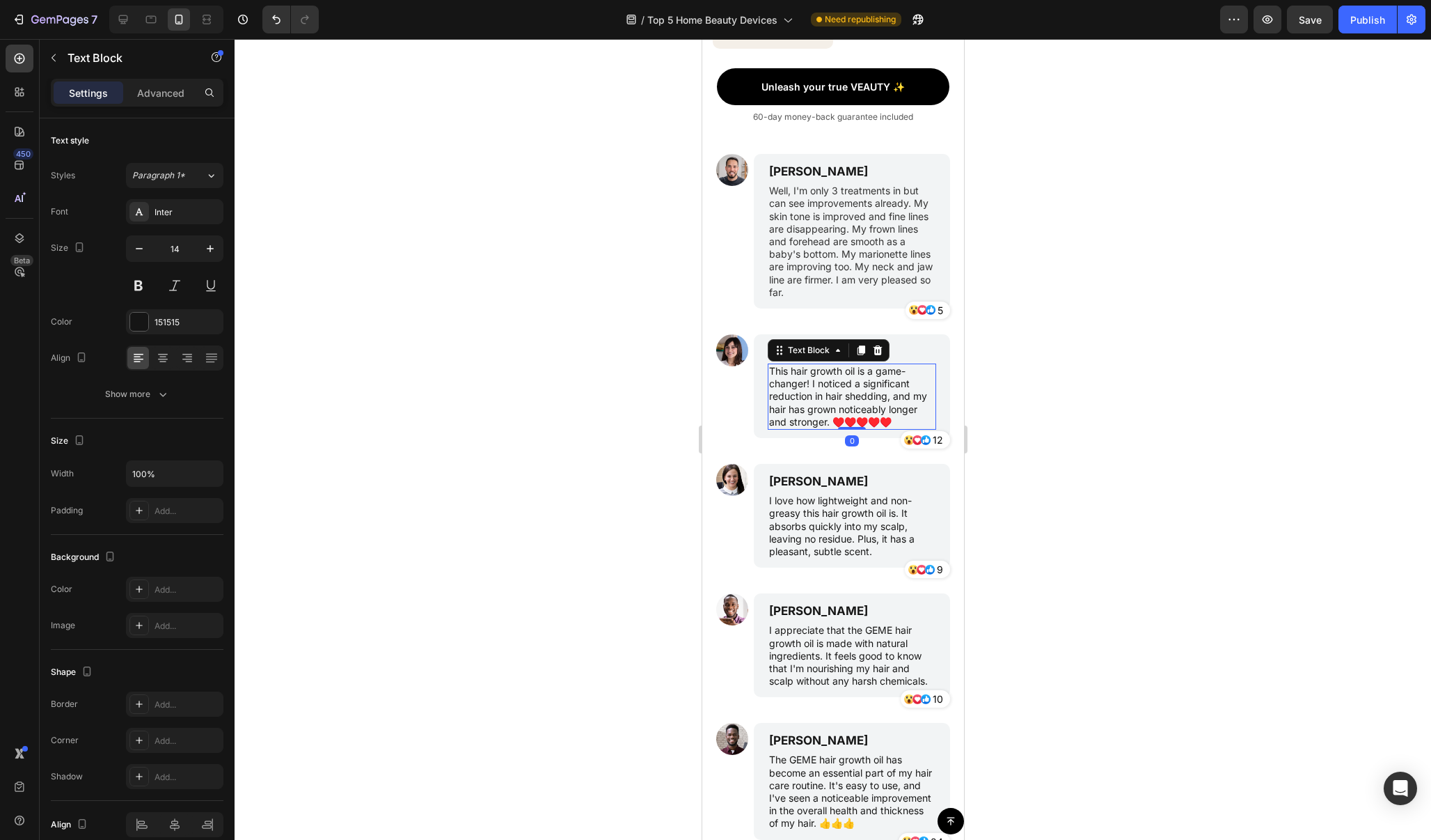
click at [908, 417] on p "This hair growth oil is a game-changer! I noticed a significant reduction in ha…" at bounding box center [851, 396] width 166 height 63
drag, startPoint x: 908, startPoint y: 417, endPoint x: 769, endPoint y: 374, distance: 145.5
click at [769, 374] on p "This hair growth oil is a game-changer! I noticed a significant reduction in ha…" at bounding box center [851, 396] width 166 height 63
click at [817, 348] on p "Emily Johnson" at bounding box center [851, 351] width 166 height 15
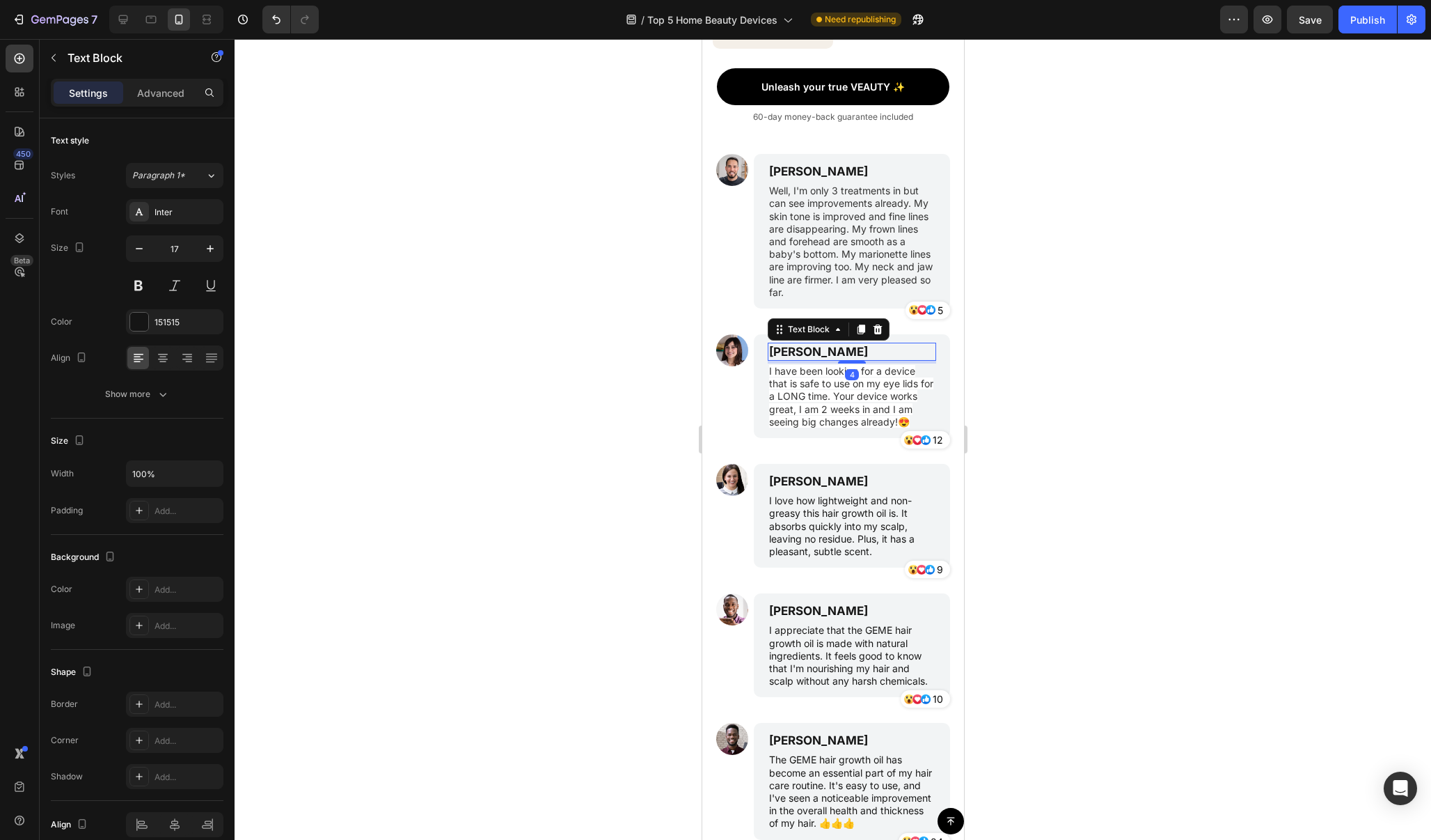
click at [817, 348] on p "Emily Johnson" at bounding box center [851, 351] width 166 height 15
click at [1026, 327] on div at bounding box center [833, 438] width 1197 height 801
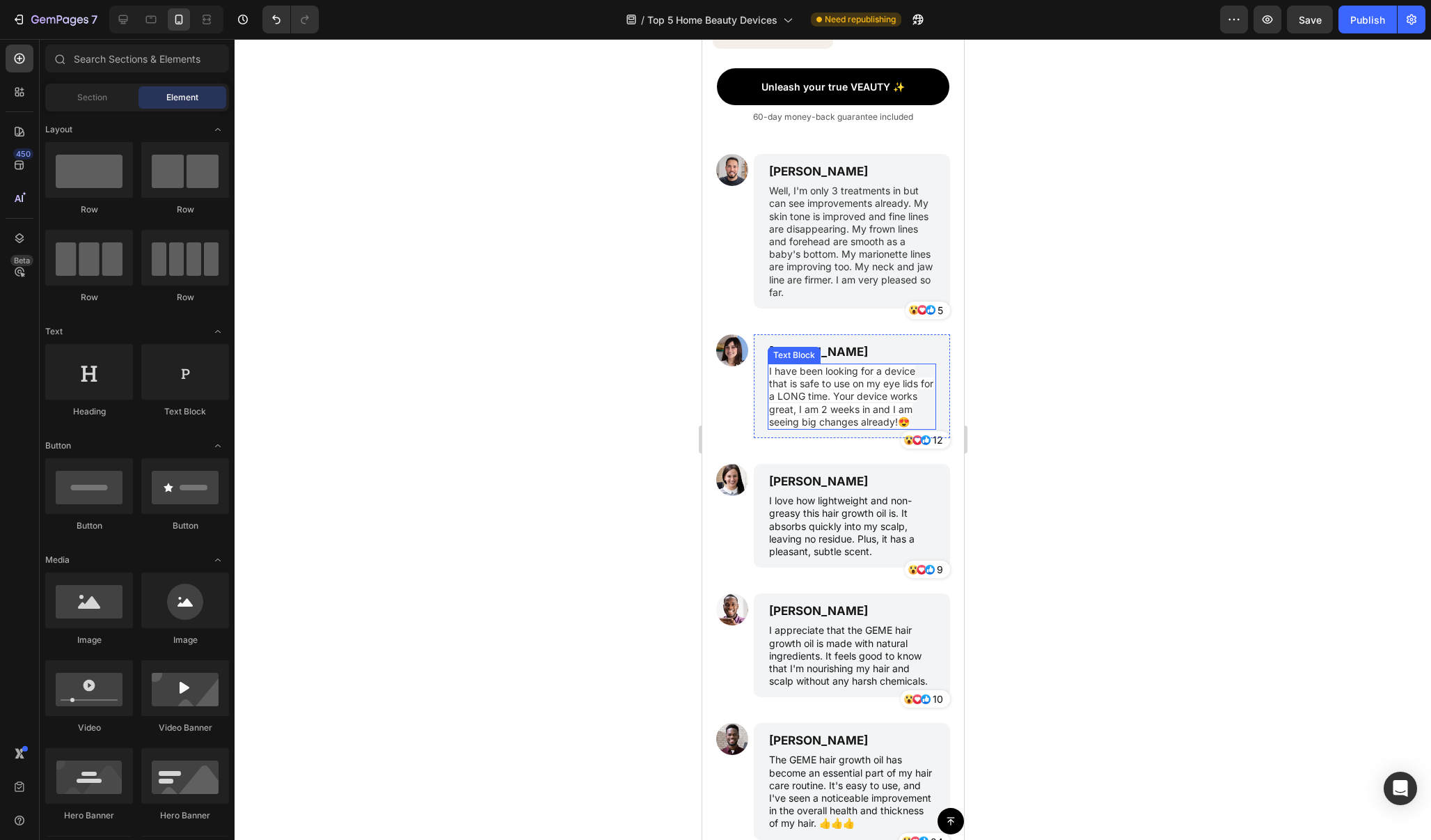
click at [873, 387] on span "I have been looking for a device that is safe to use on my eye lids for a LONG …" at bounding box center [851, 395] width 164 height 62
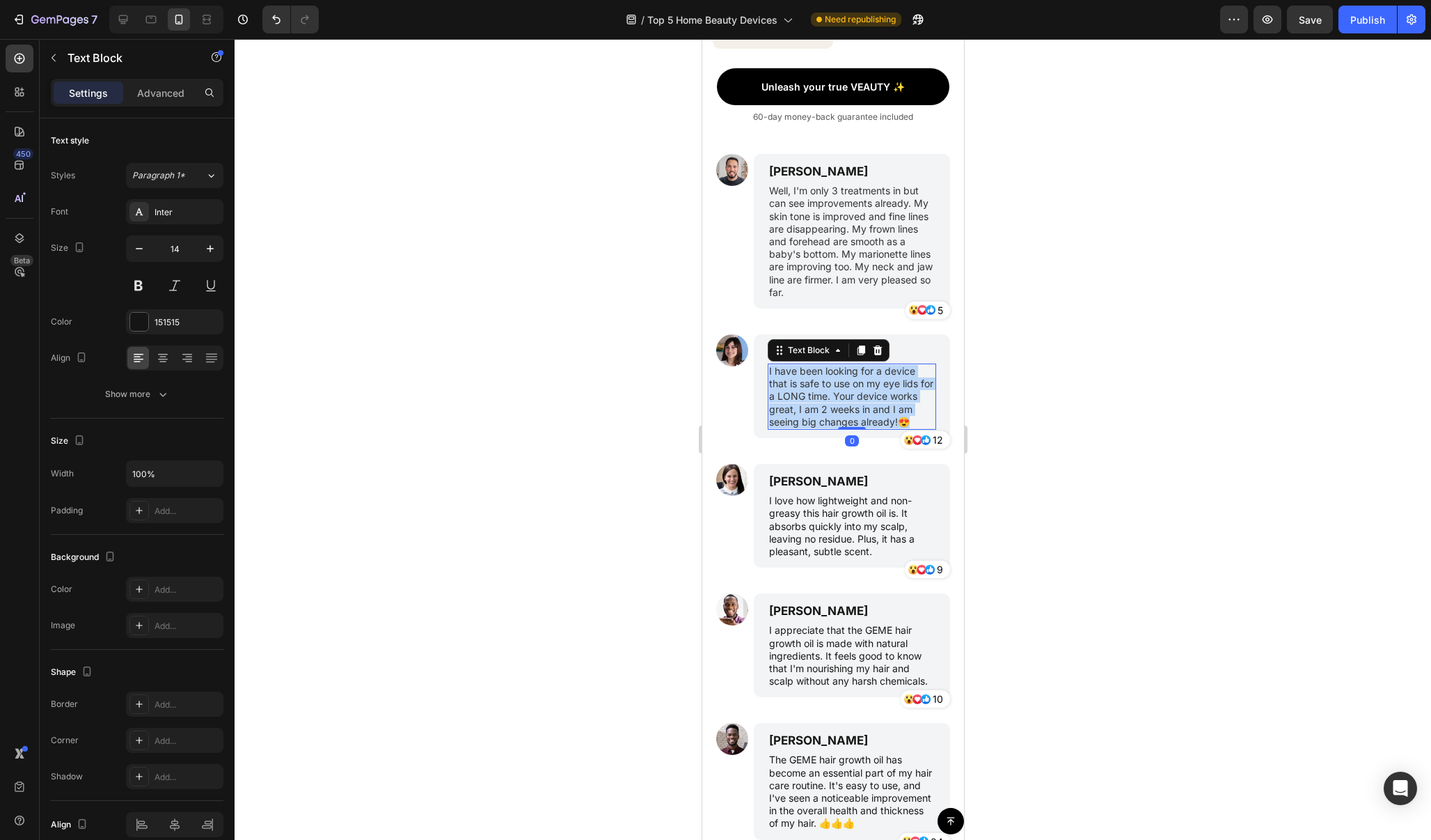
click at [873, 387] on span "I have been looking for a device that is safe to use on my eye lids for a LONG …" at bounding box center [851, 395] width 164 height 62
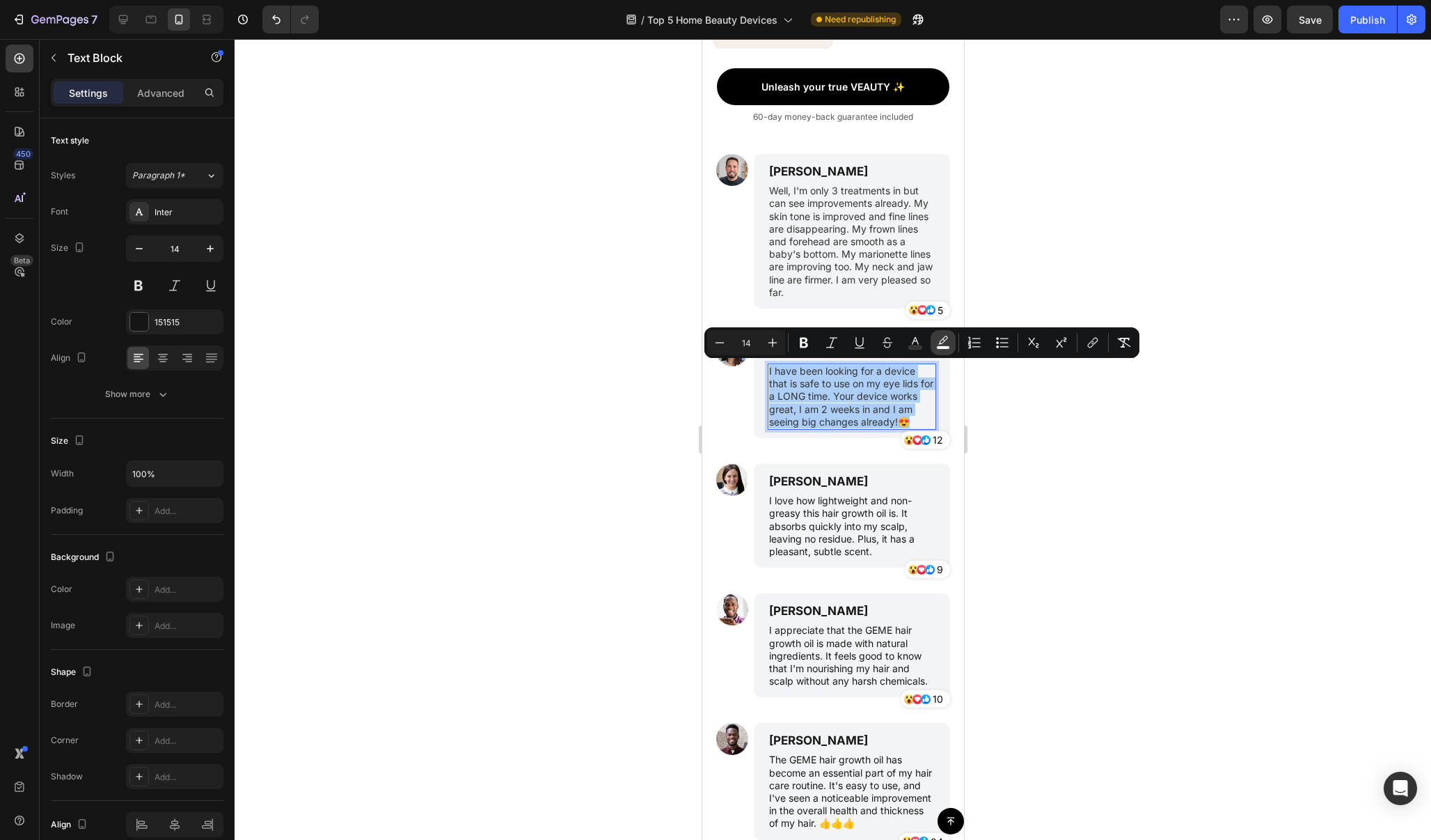
click at [952, 336] on button "color" at bounding box center [943, 342] width 25 height 25
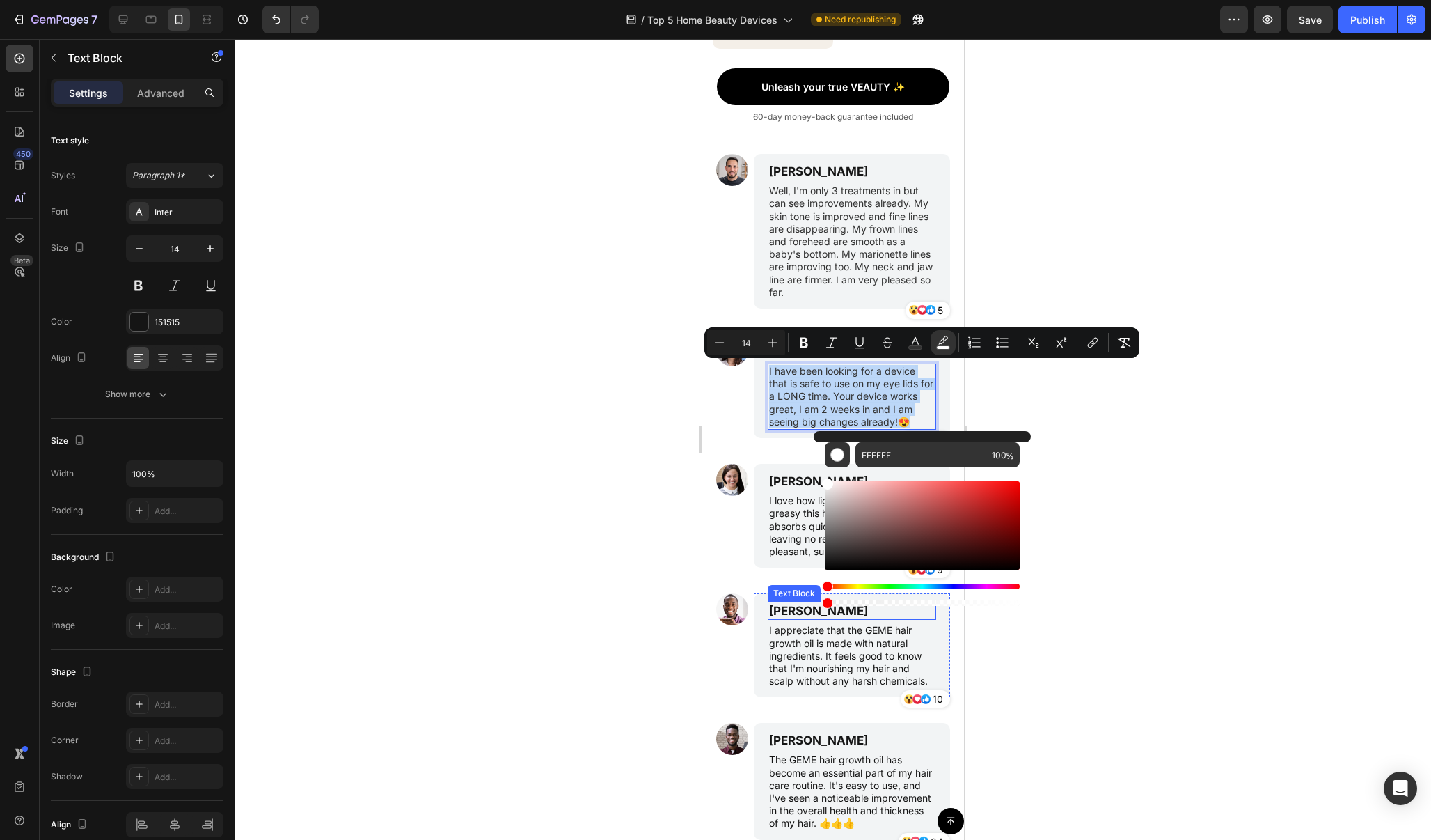
type input "0"
drag, startPoint x: 1604, startPoint y: 641, endPoint x: 1631, endPoint y: 564, distance: 81.6
click at [1114, 502] on div at bounding box center [833, 438] width 1197 height 801
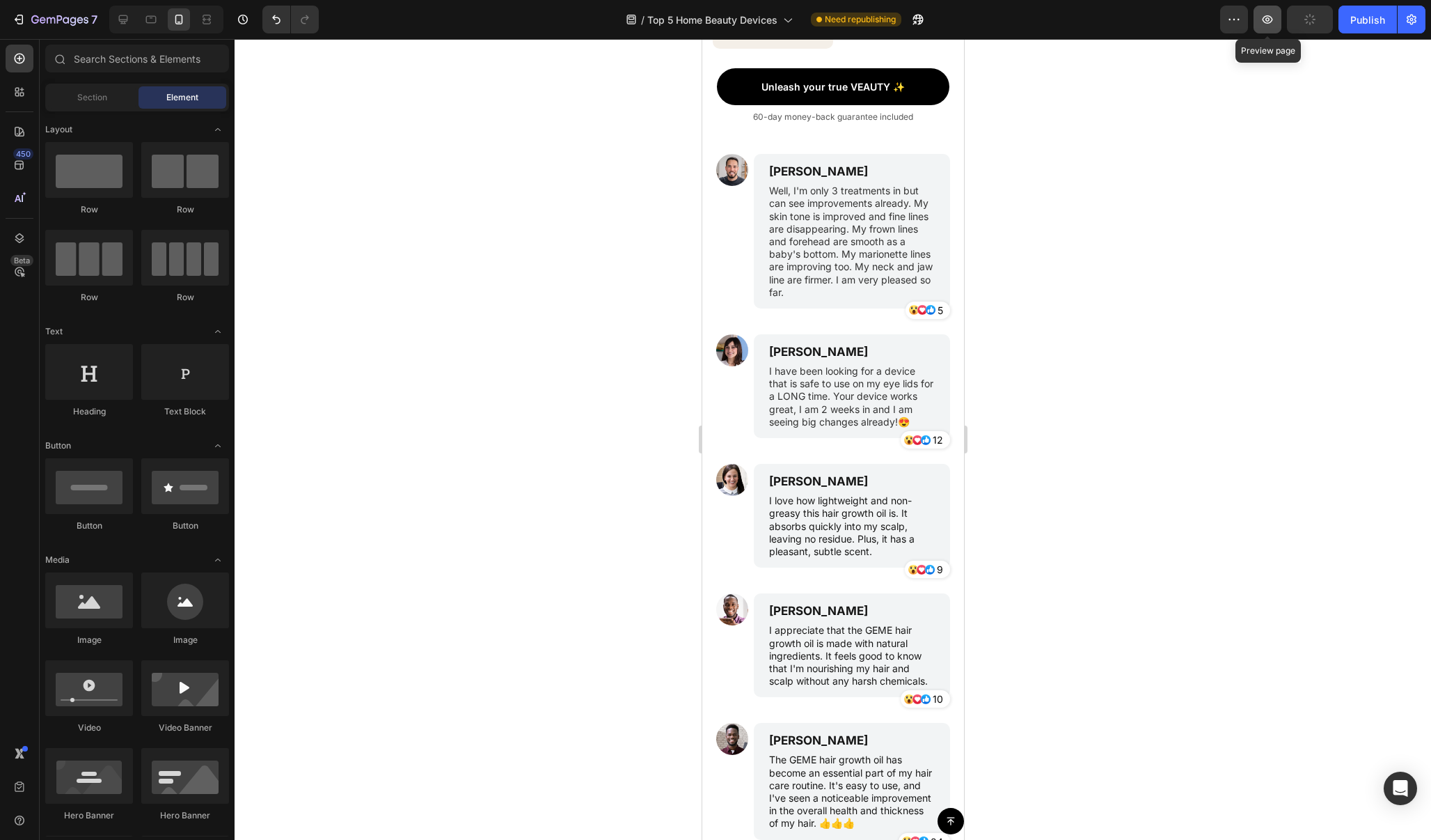
click at [1268, 20] on icon "button" at bounding box center [1268, 19] width 14 height 14
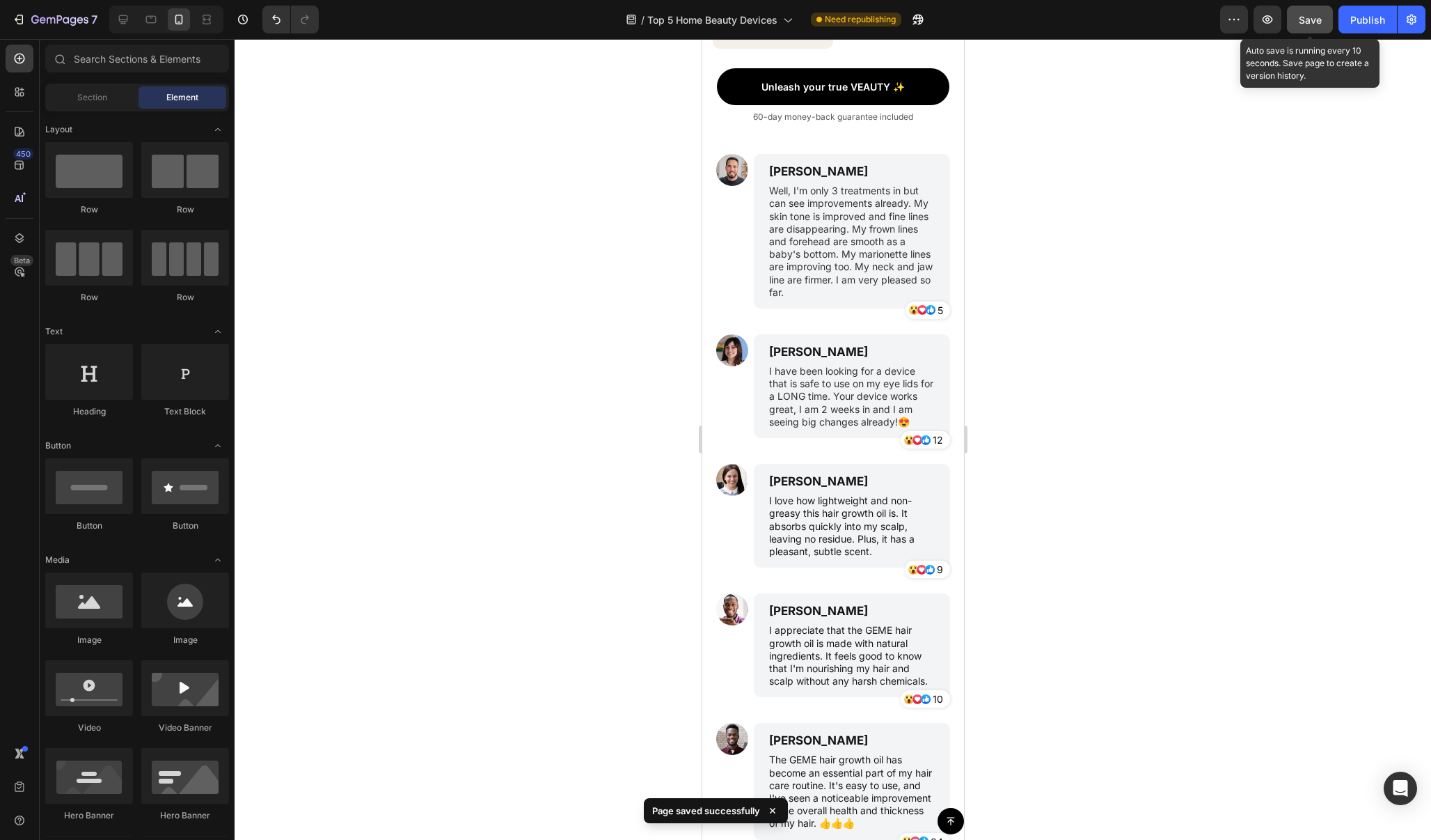
click at [1307, 19] on span "Save" at bounding box center [1311, 19] width 23 height 11
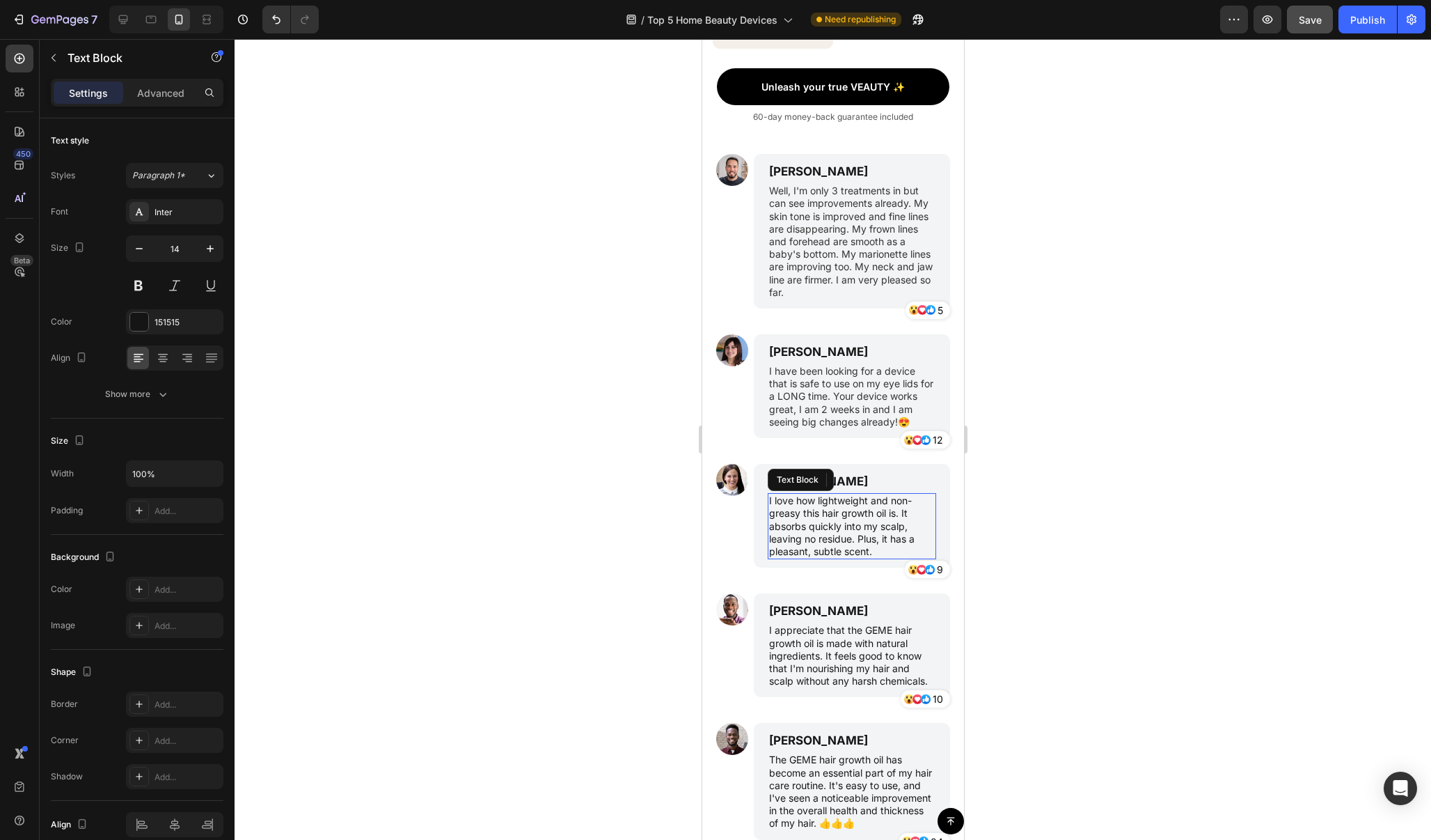
click at [825, 525] on p "I love how lightweight and non-greasy this hair growth oil is. It absorbs quick…" at bounding box center [851, 526] width 166 height 63
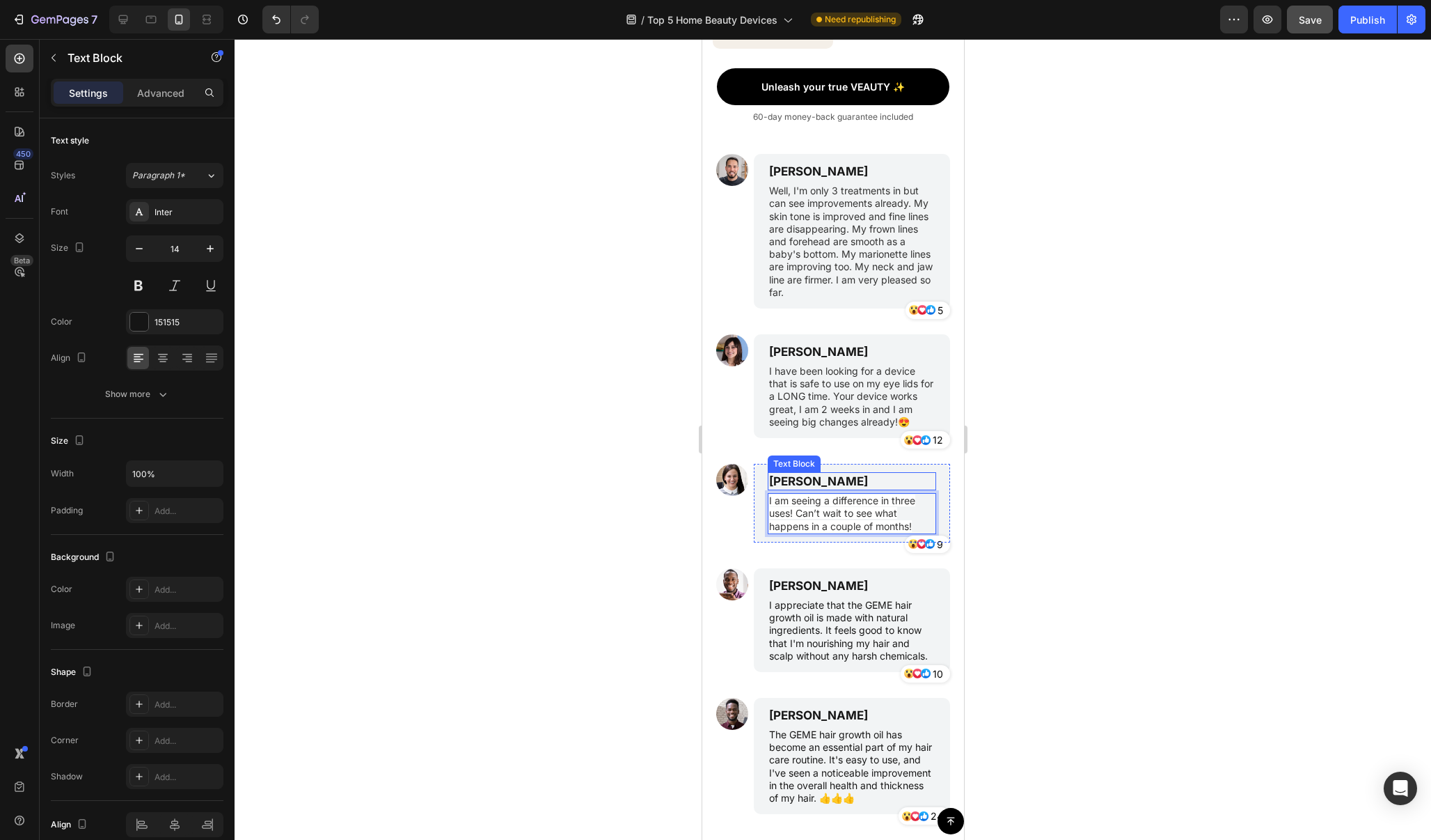
click at [829, 477] on p "James Smith" at bounding box center [851, 481] width 166 height 15
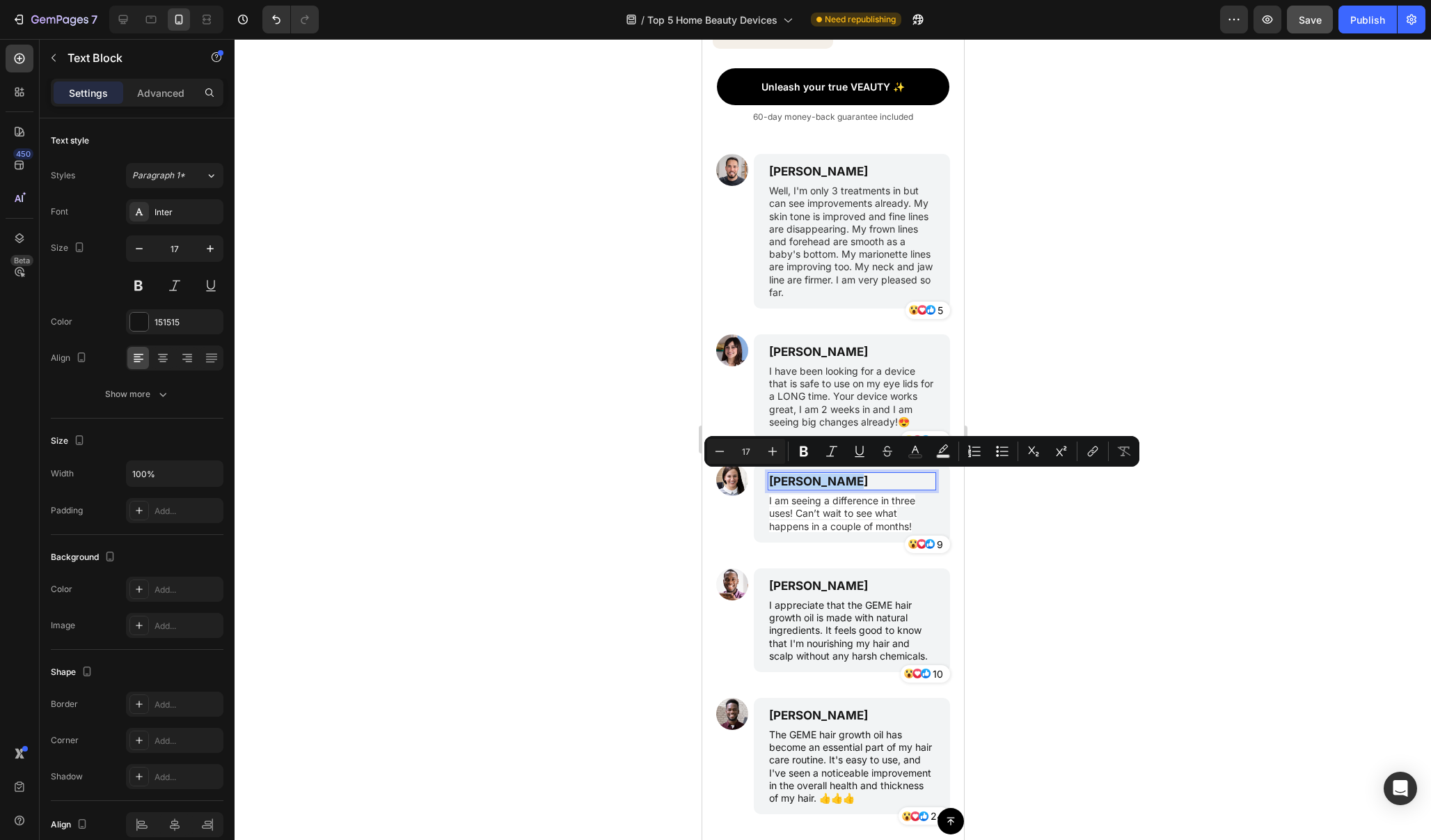
click at [829, 477] on p "James Smith" at bounding box center [851, 481] width 166 height 15
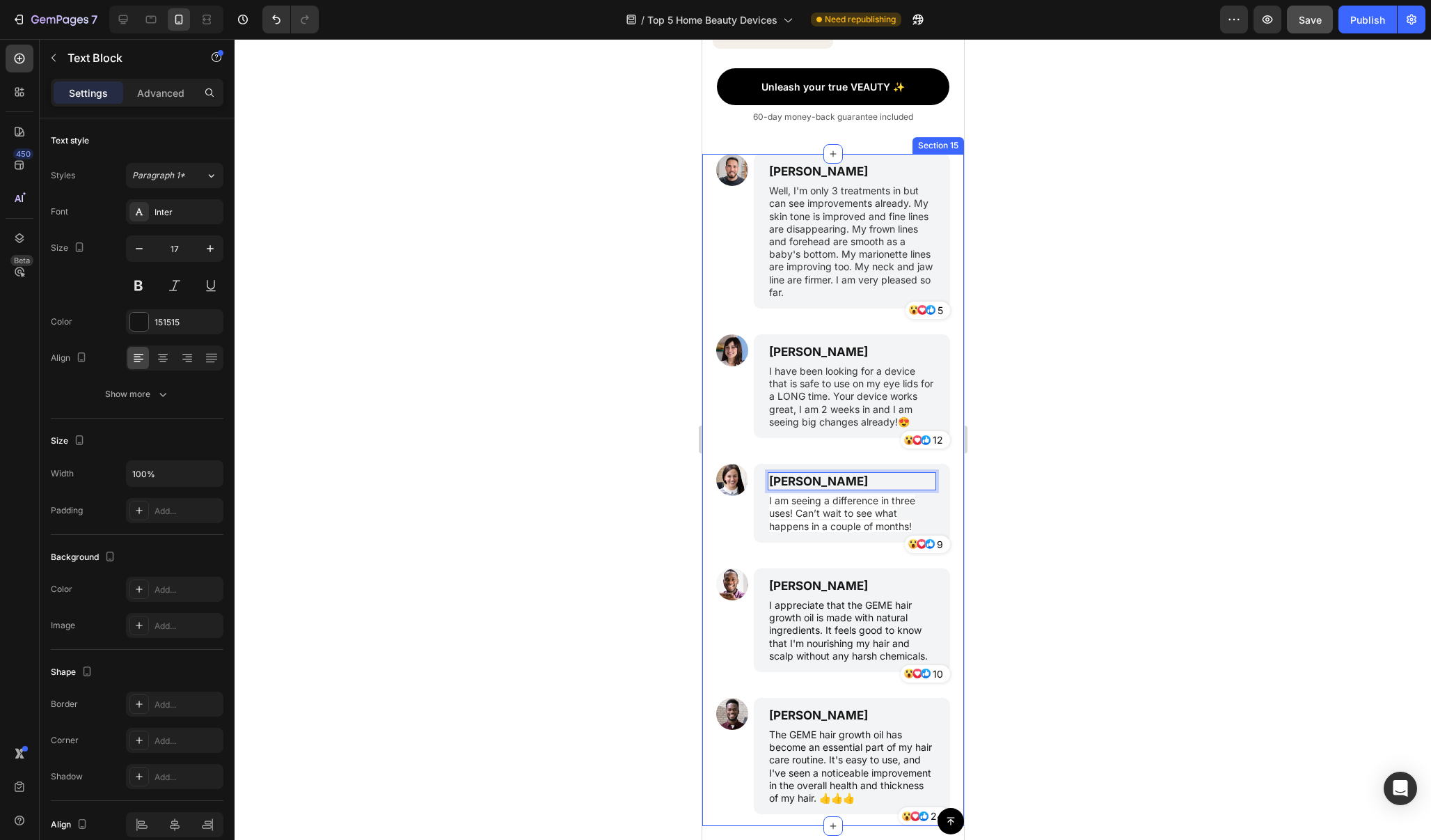
click at [1086, 440] on div at bounding box center [833, 438] width 1197 height 801
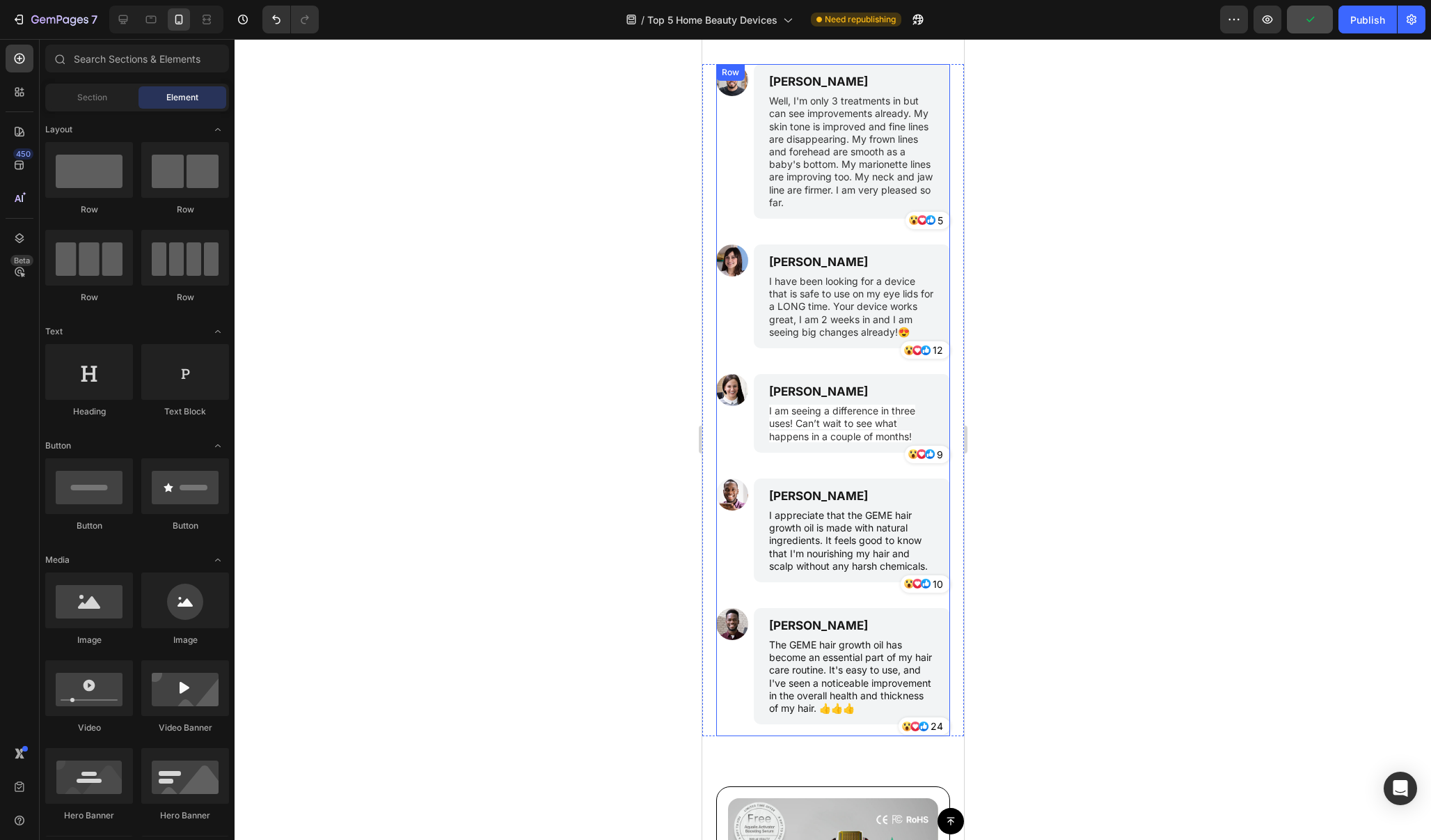
scroll to position [9421, 0]
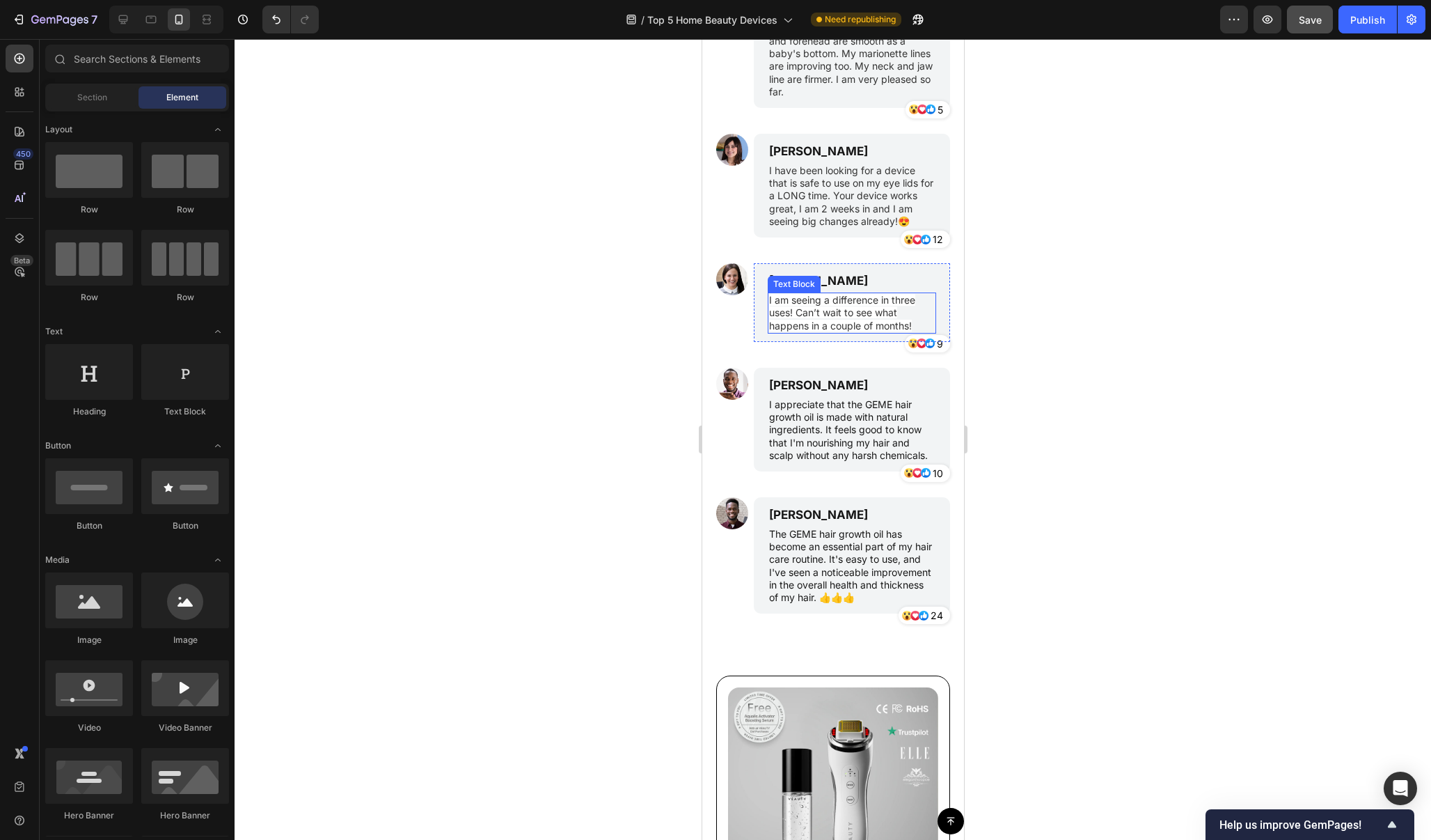
click at [854, 312] on span "I am seeing a difference in three uses! Can’t wait to see what happens in a cou…" at bounding box center [842, 312] width 146 height 37
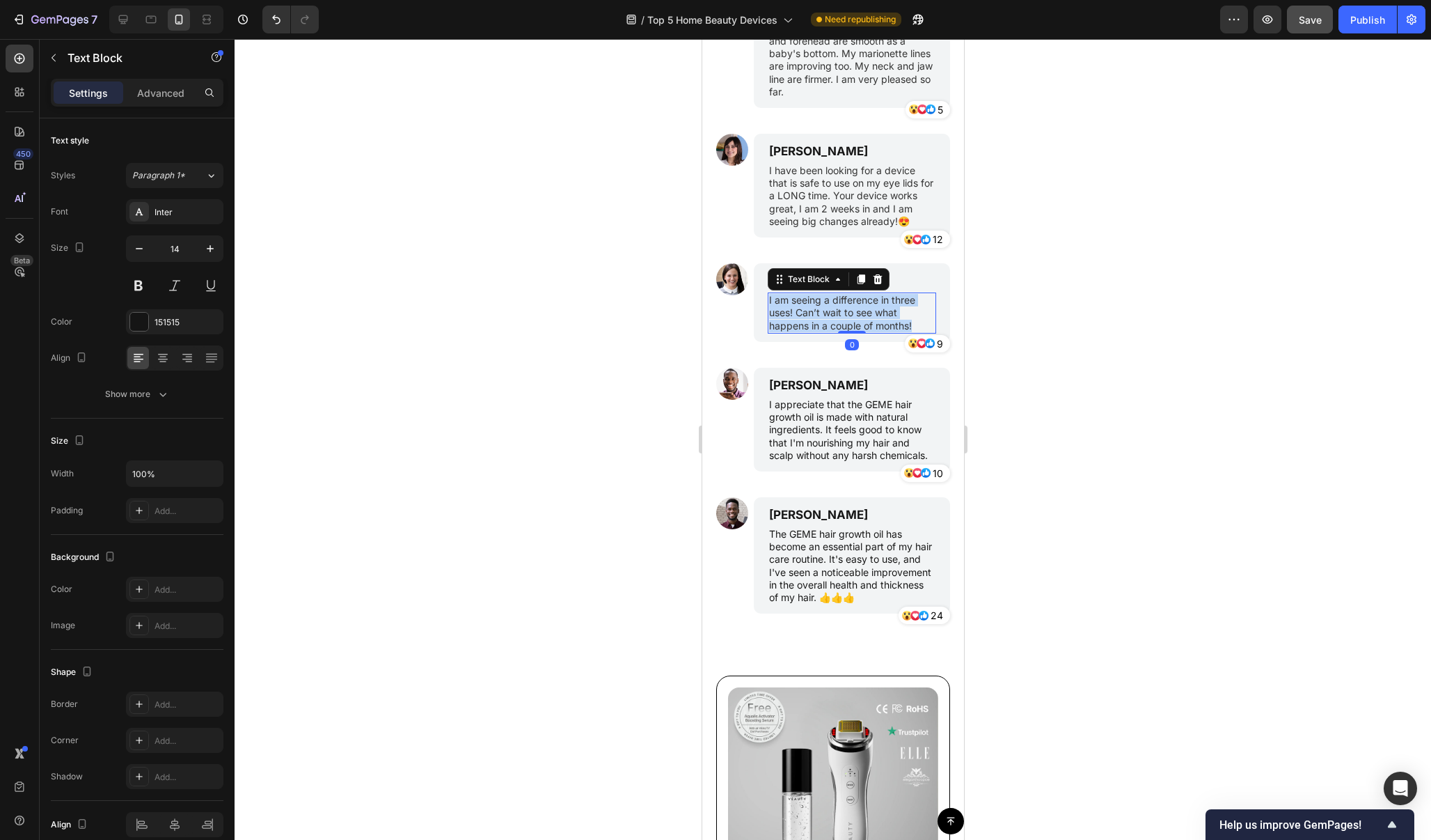
click at [854, 312] on span "I am seeing a difference in three uses! Can’t wait to see what happens in a cou…" at bounding box center [842, 312] width 146 height 37
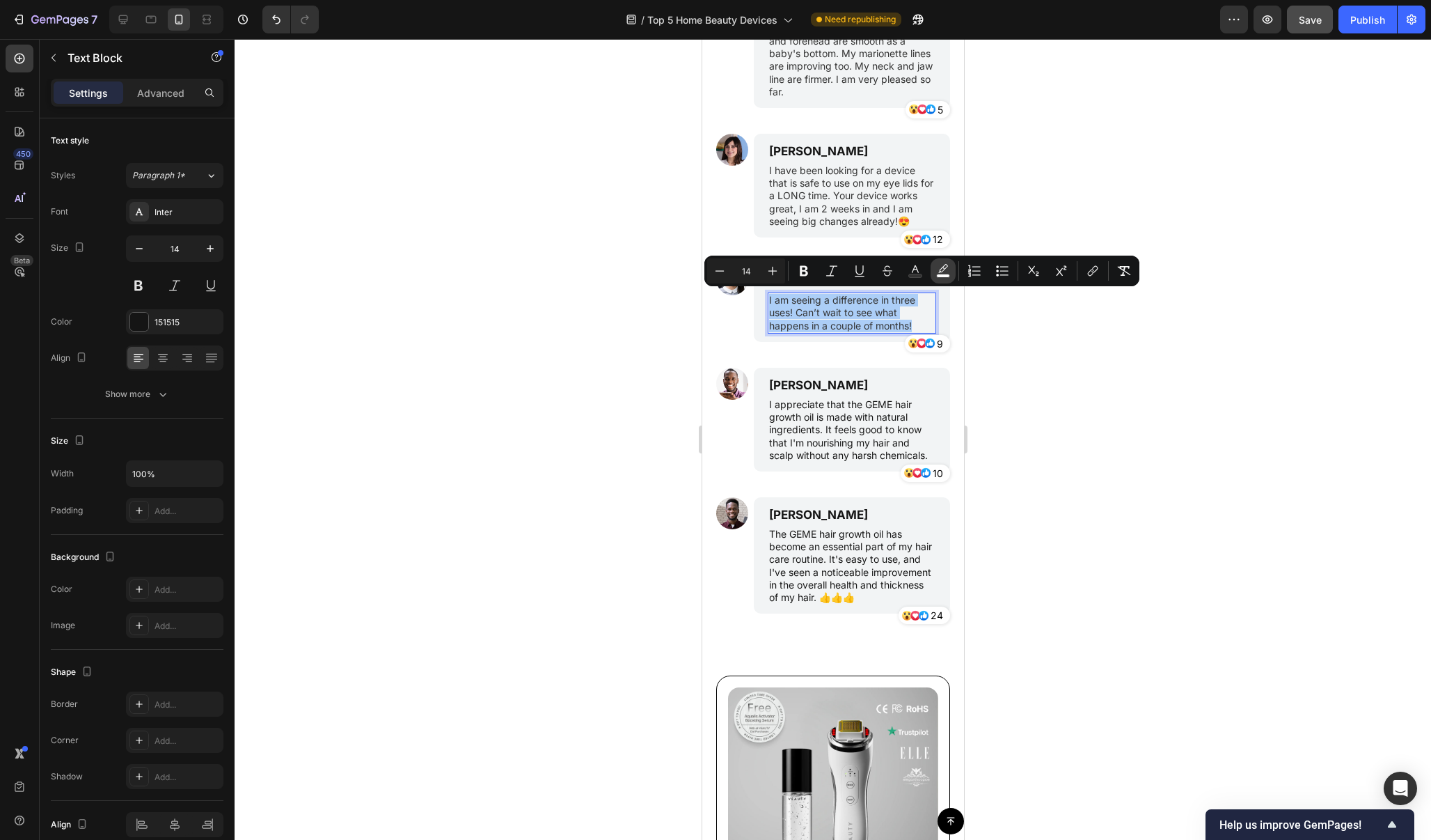
click at [948, 269] on icon "Editor contextual toolbar" at bounding box center [943, 271] width 14 height 14
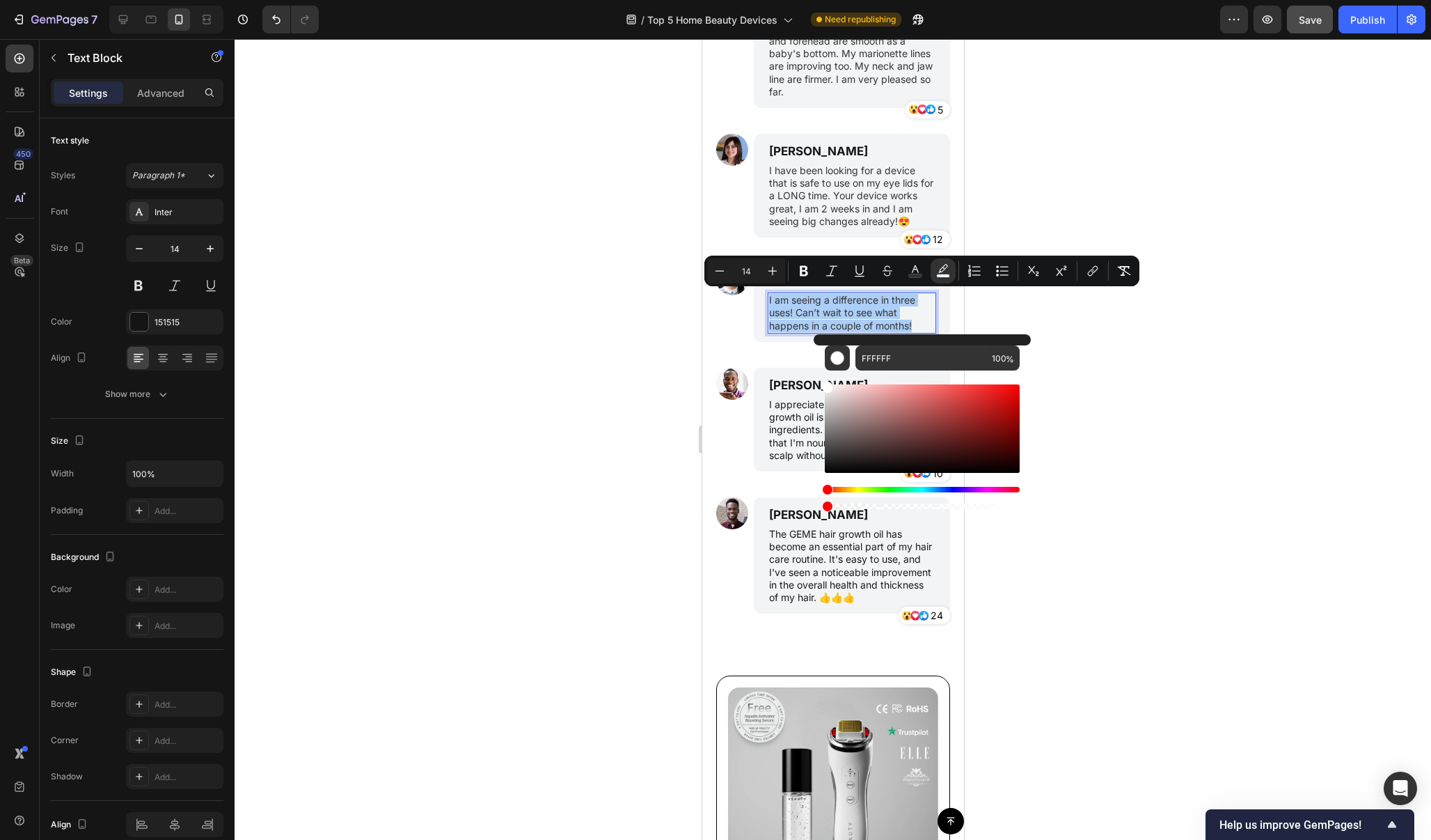
drag, startPoint x: 1607, startPoint y: 544, endPoint x: 784, endPoint y: 503, distance: 824.0
type input "0"
click at [1127, 465] on div at bounding box center [833, 438] width 1197 height 801
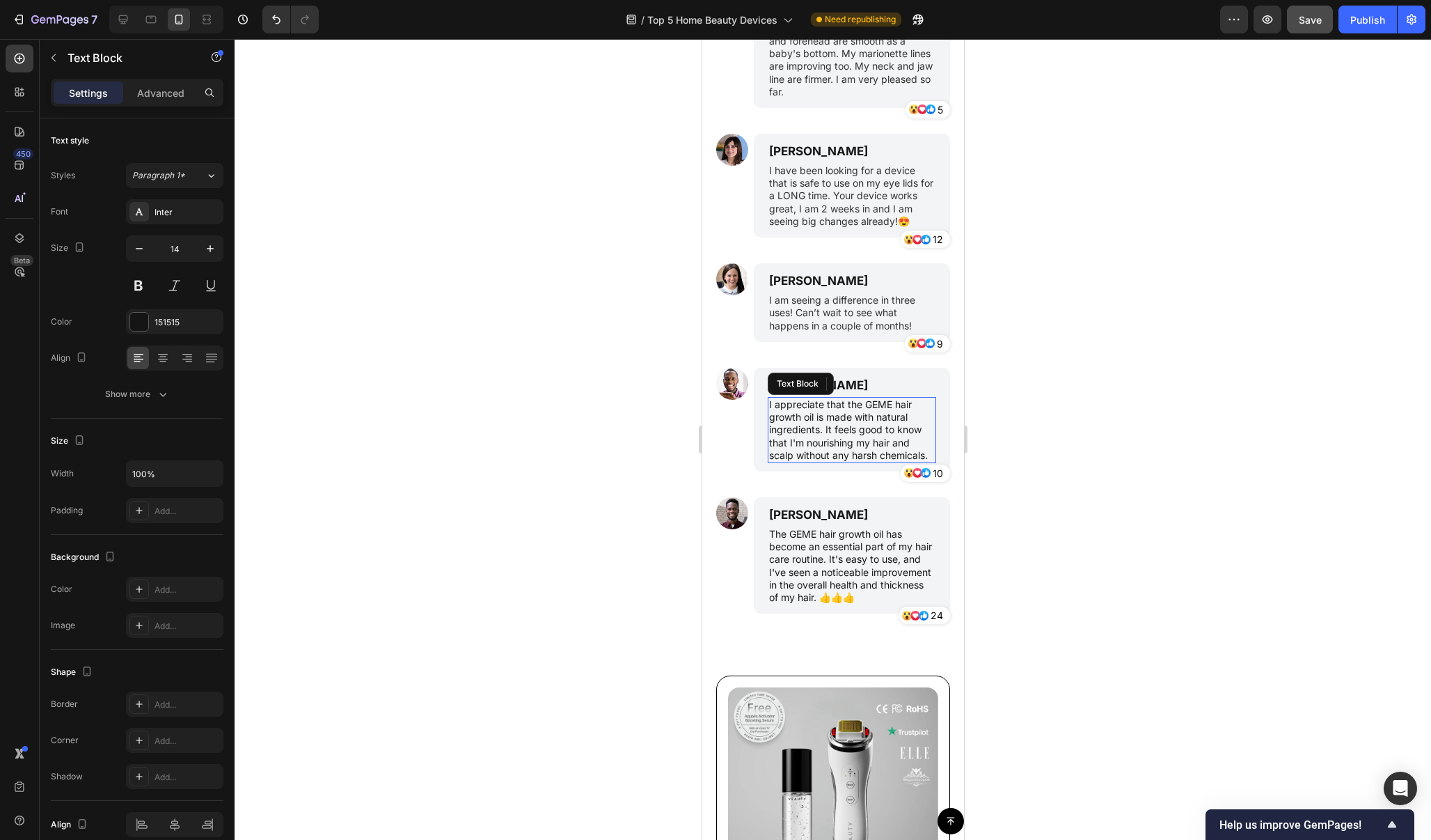
click at [867, 431] on p "I appreciate that the GEME hair growth oil is made with natural ingredients. It…" at bounding box center [851, 430] width 166 height 63
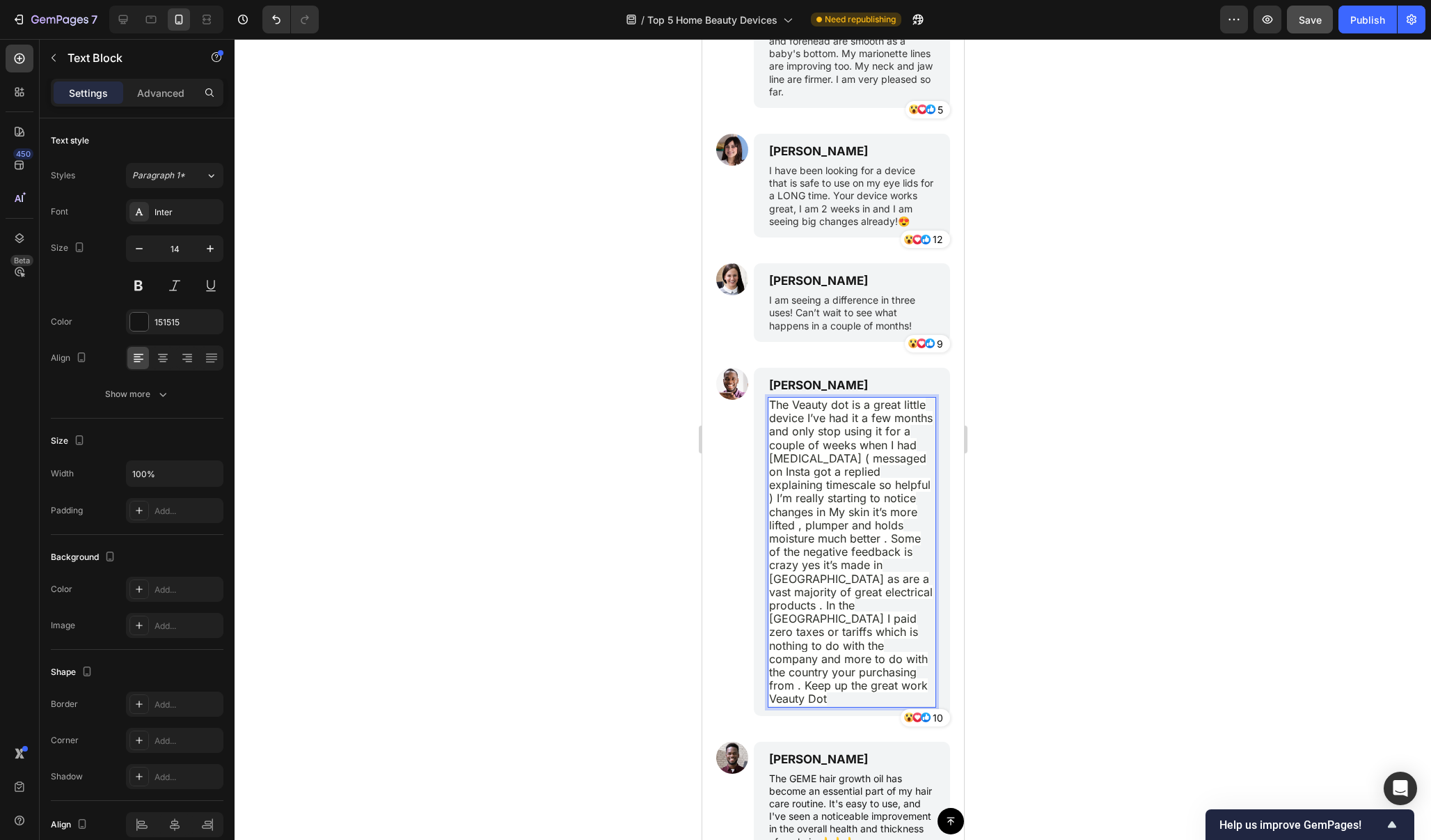
click at [1017, 445] on div at bounding box center [833, 438] width 1197 height 801
click at [887, 552] on span "The Veauty dot is a great little device I’ve had it a few months and only stop …" at bounding box center [851, 551] width 164 height 308
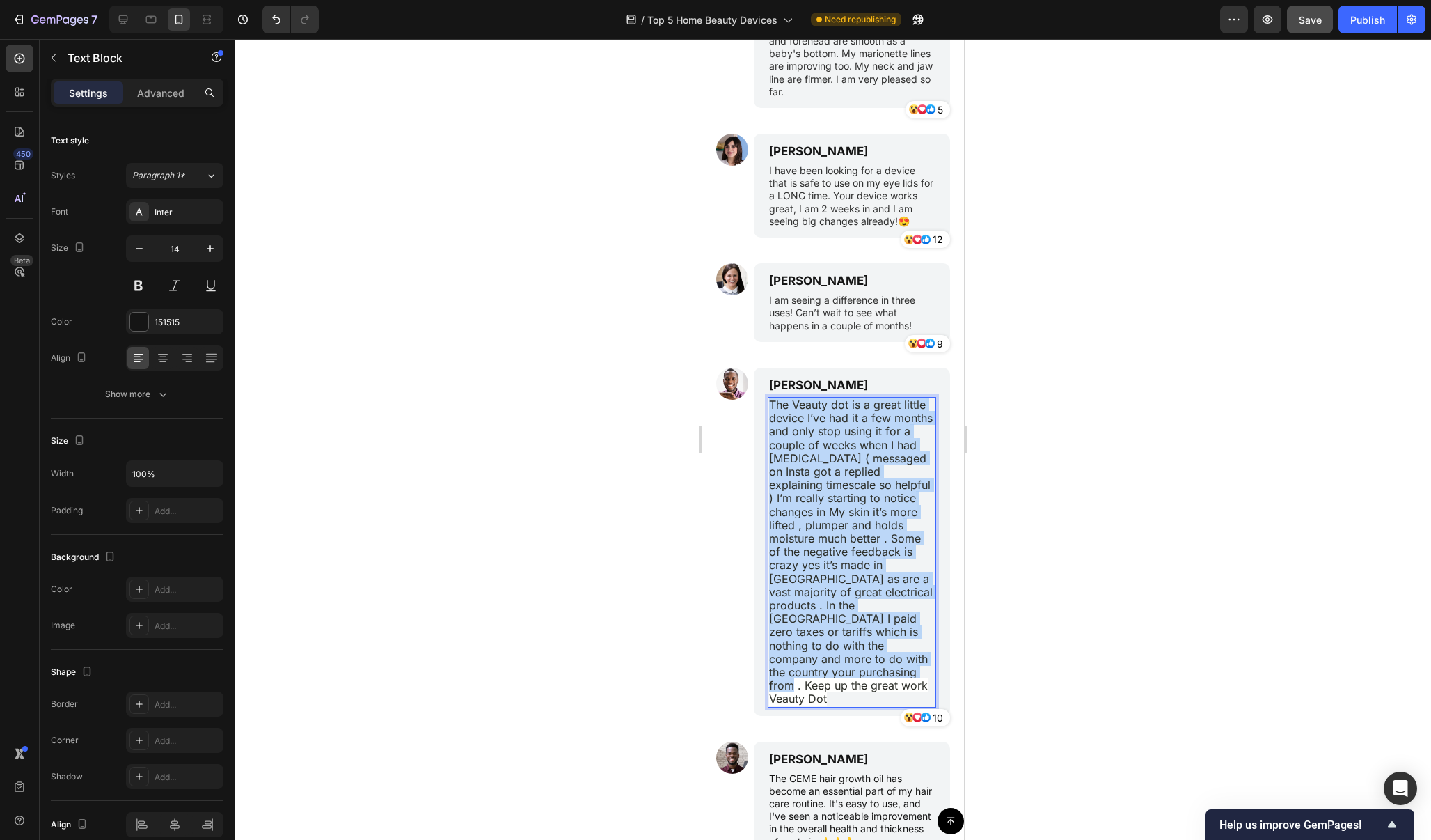
click at [887, 552] on span "The Veauty dot is a great little device I’ve had it a few months and only stop …" at bounding box center [851, 551] width 164 height 308
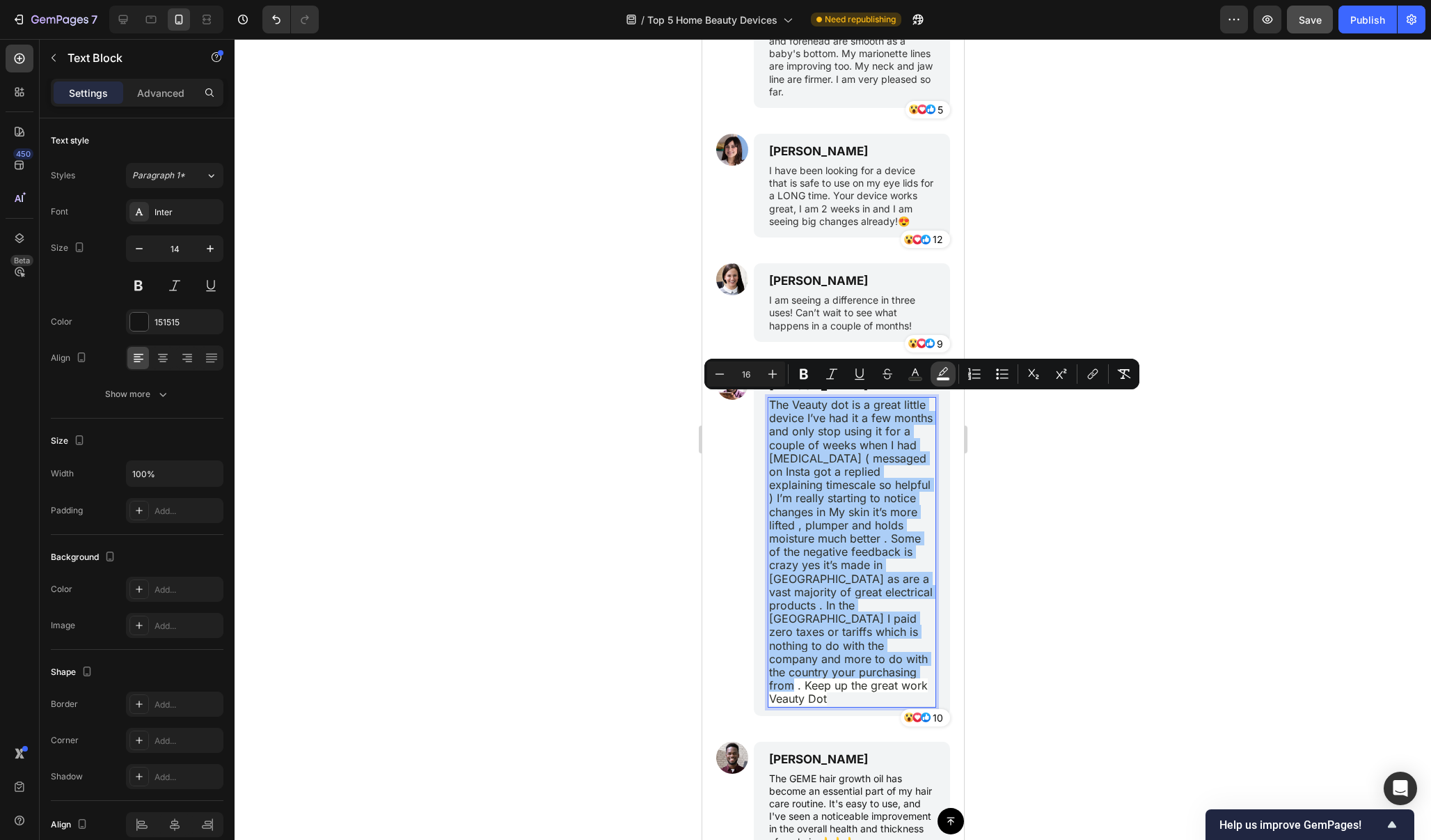
click at [943, 374] on icon "Editor contextual toolbar" at bounding box center [943, 371] width 10 height 9
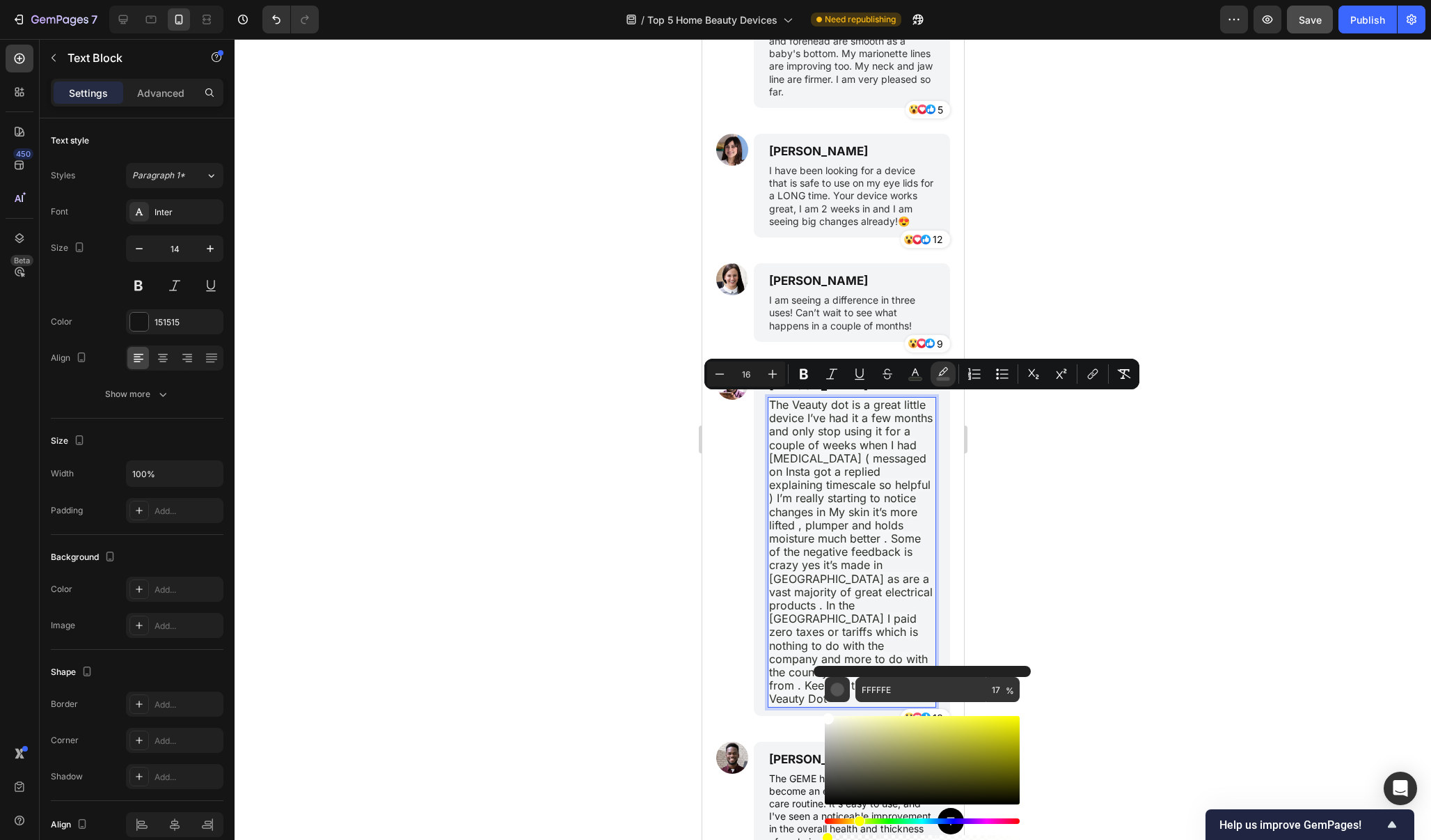
drag, startPoint x: 1713, startPoint y: 875, endPoint x: 811, endPoint y: 836, distance: 902.8
type input "0"
click at [1182, 481] on div at bounding box center [833, 438] width 1197 height 801
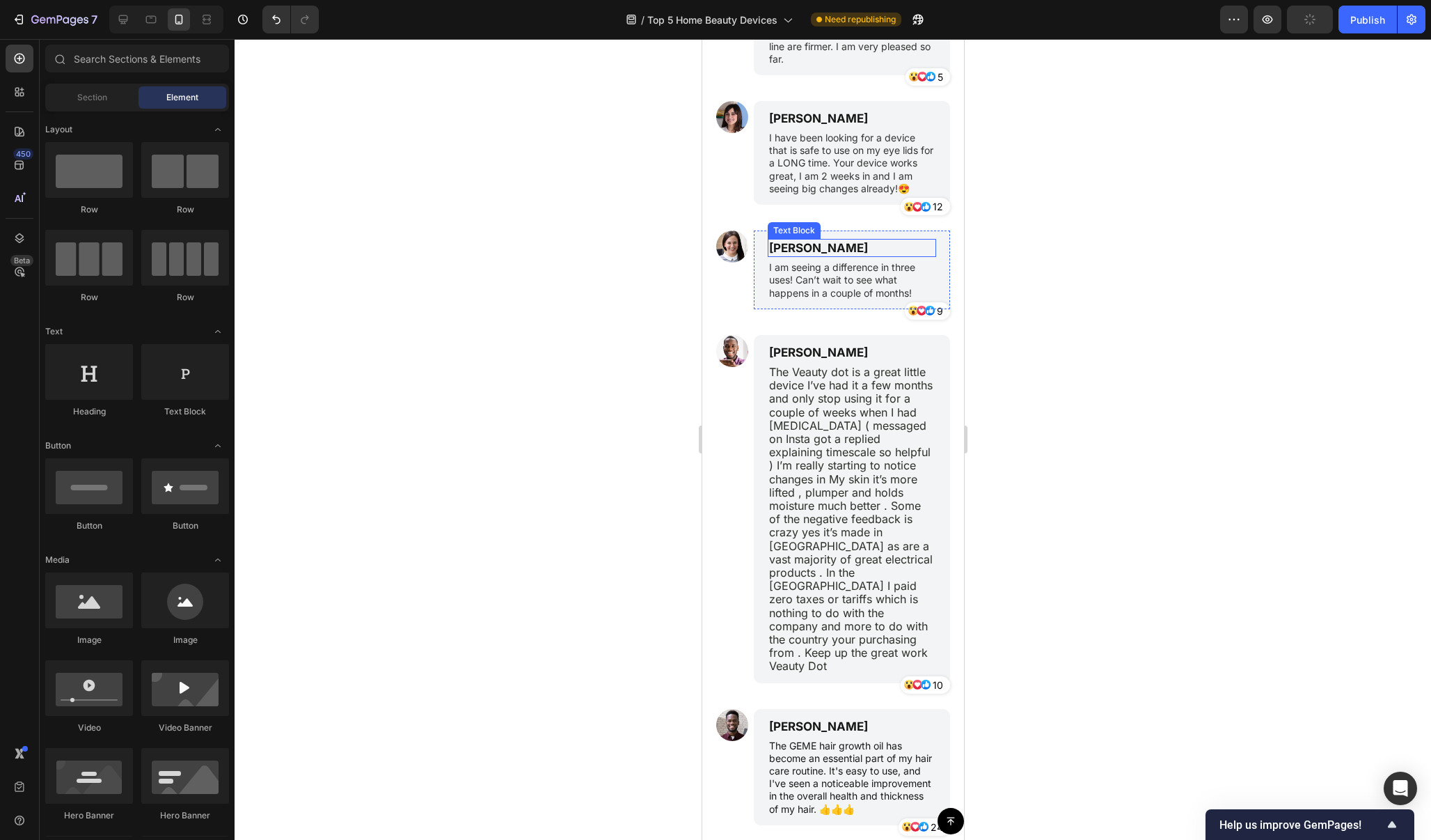
scroll to position [9539, 0]
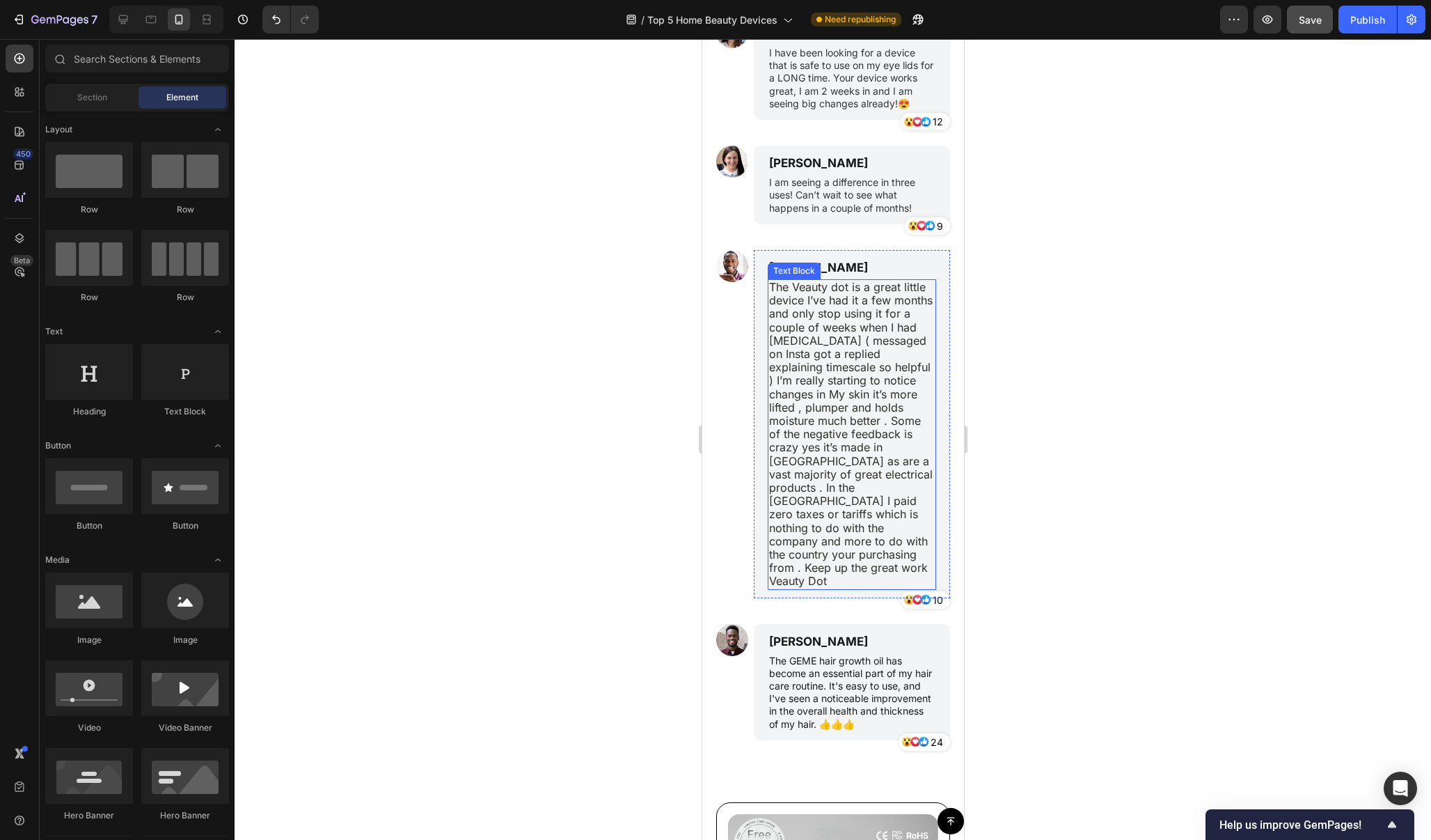
click at [891, 402] on span "The Veauty dot is a great little device I’ve had it a few months and only stop …" at bounding box center [851, 433] width 164 height 308
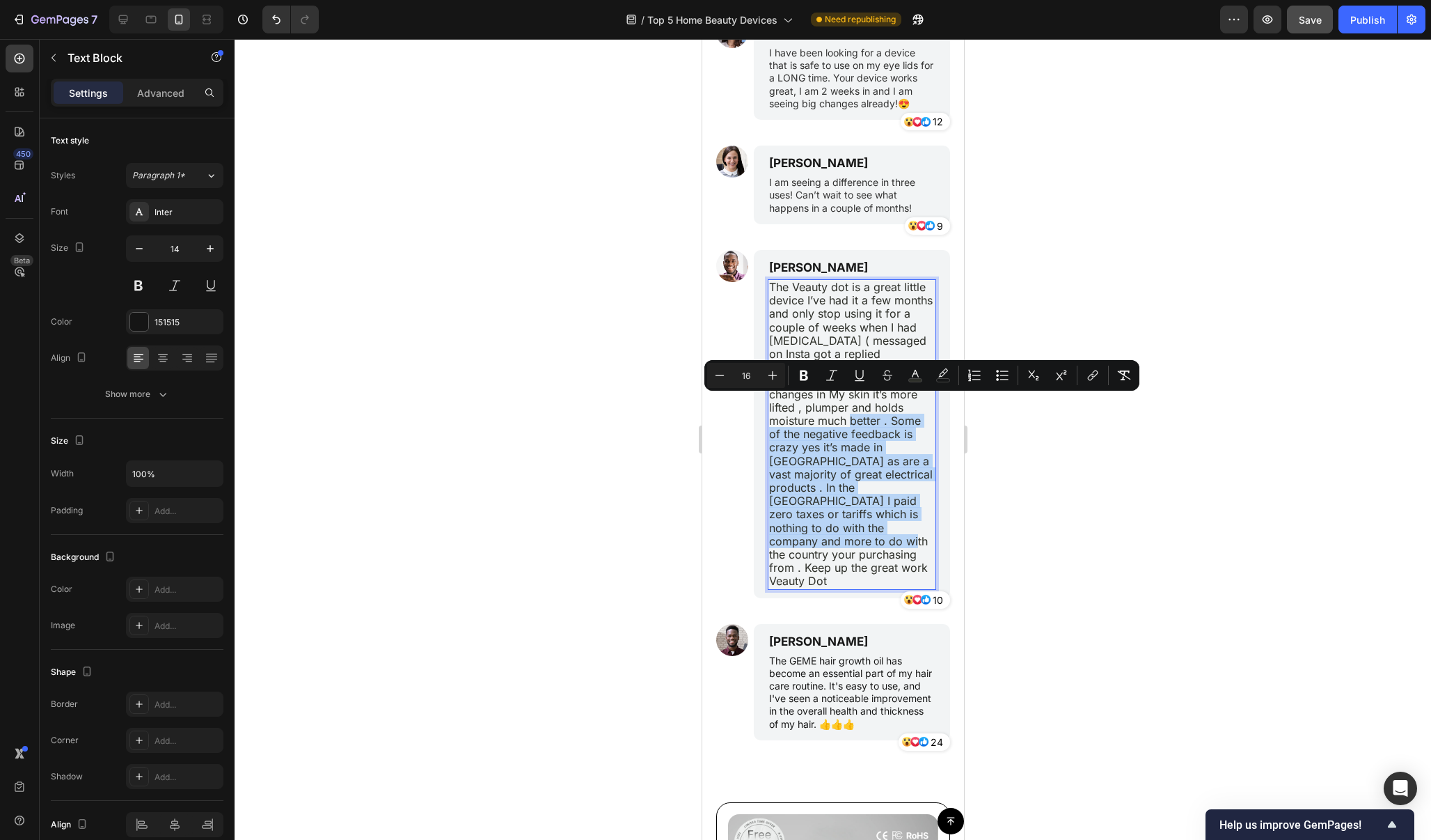
drag, startPoint x: 190, startPoint y: 365, endPoint x: 93, endPoint y: 486, distance: 155.1
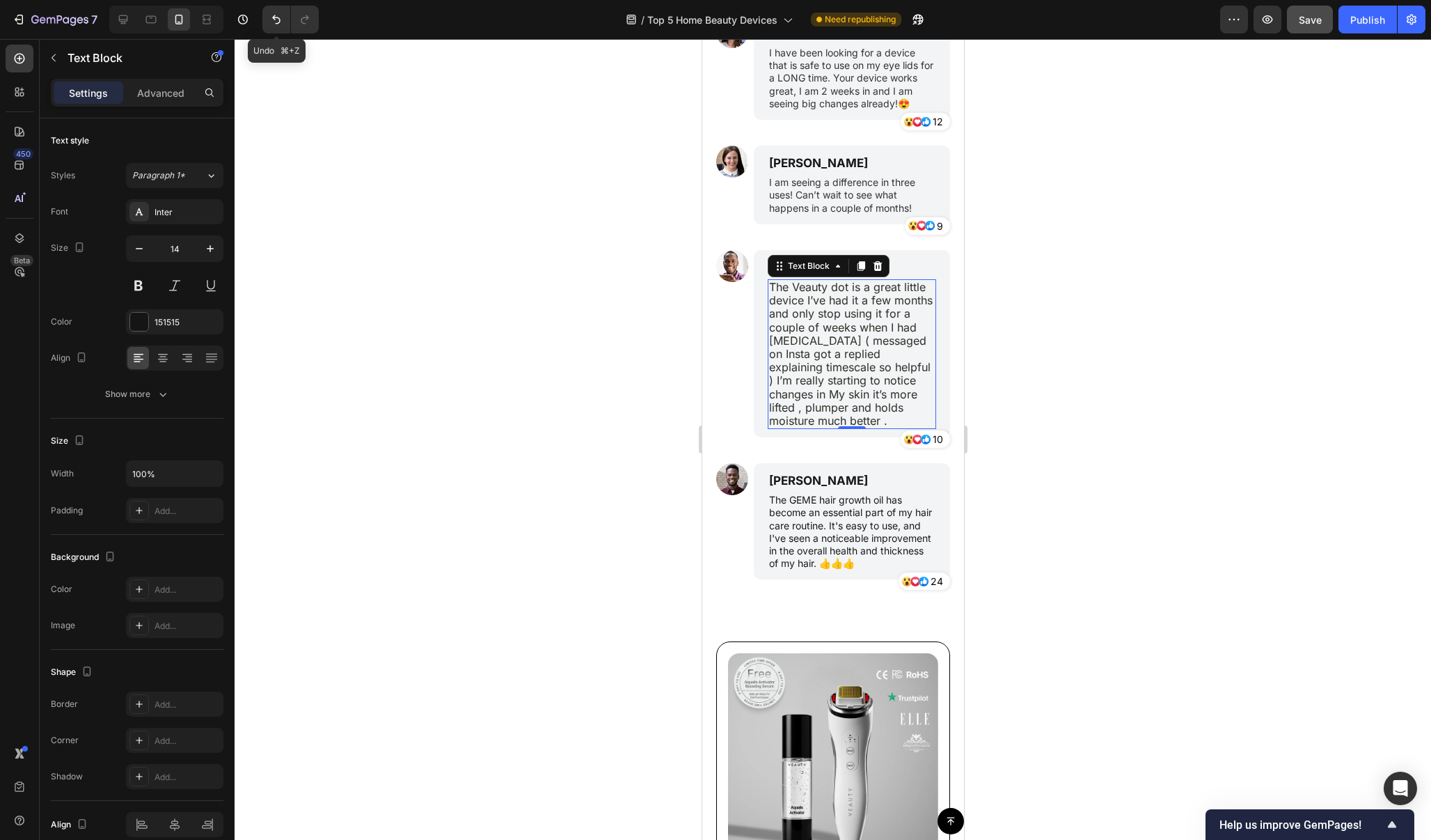
click at [281, 22] on icon "Undo/Redo" at bounding box center [276, 19] width 14 height 14
click at [279, 22] on icon "Undo/Redo" at bounding box center [276, 19] width 14 height 14
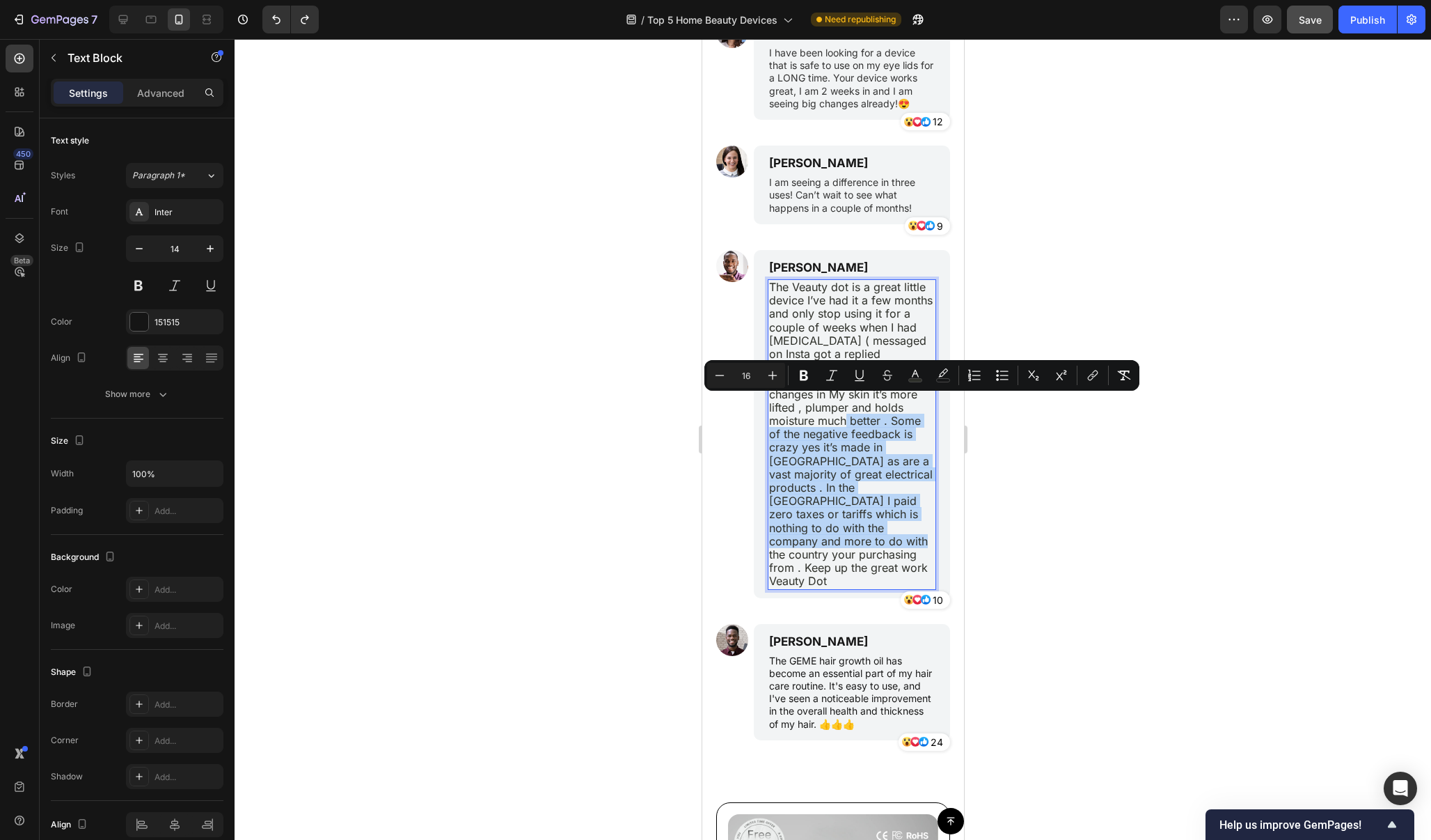
drag, startPoint x: 802, startPoint y: 523, endPoint x: 888, endPoint y: 407, distance: 144.4
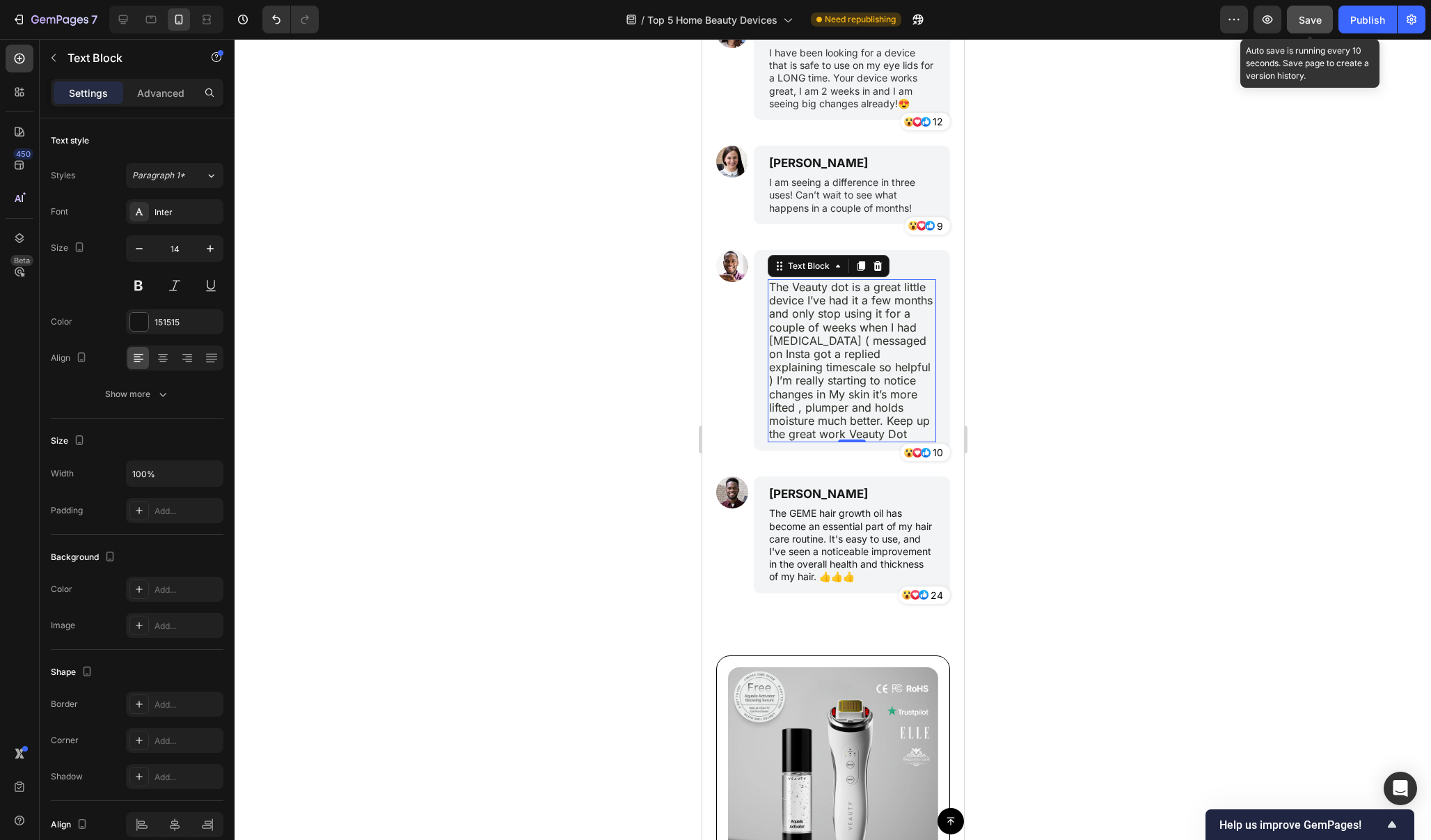
click at [1314, 22] on span "Save" at bounding box center [1311, 19] width 23 height 11
click at [1057, 286] on div at bounding box center [833, 438] width 1197 height 801
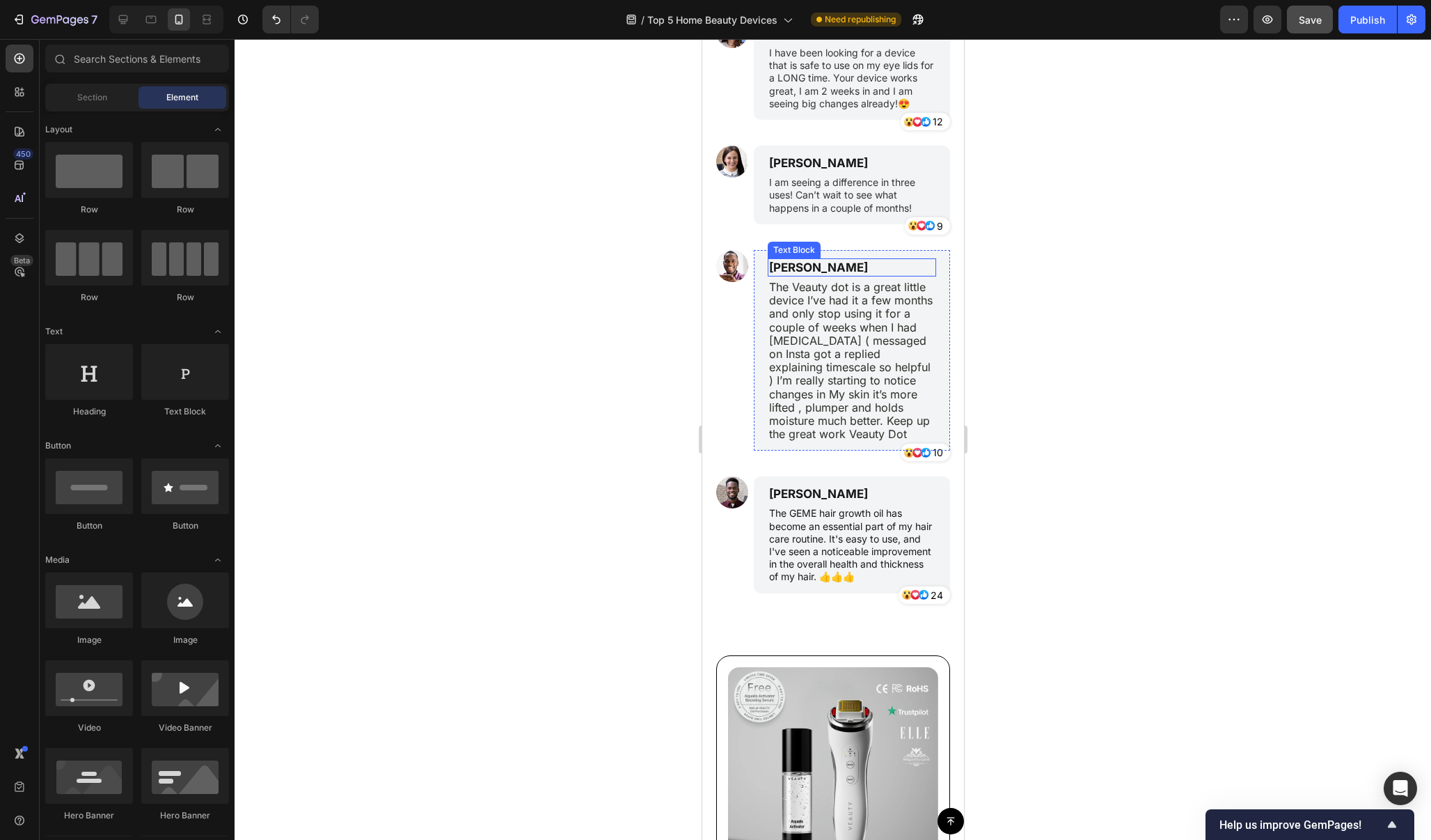
click at [844, 267] on p "Benjamin Brown" at bounding box center [851, 267] width 166 height 15
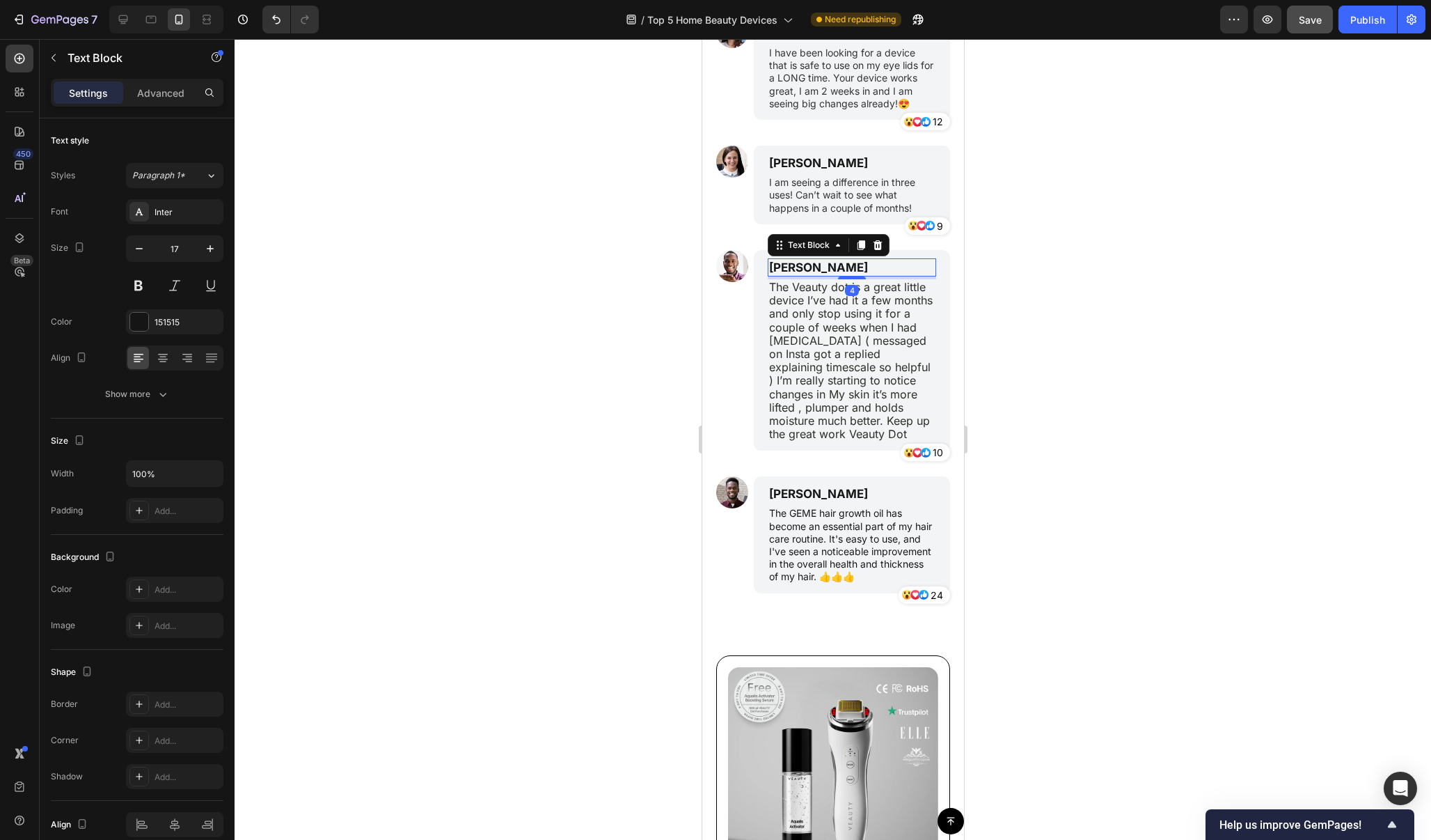
click at [844, 267] on p "Benjamin Brown" at bounding box center [851, 267] width 166 height 15
click at [1091, 214] on div at bounding box center [833, 438] width 1197 height 801
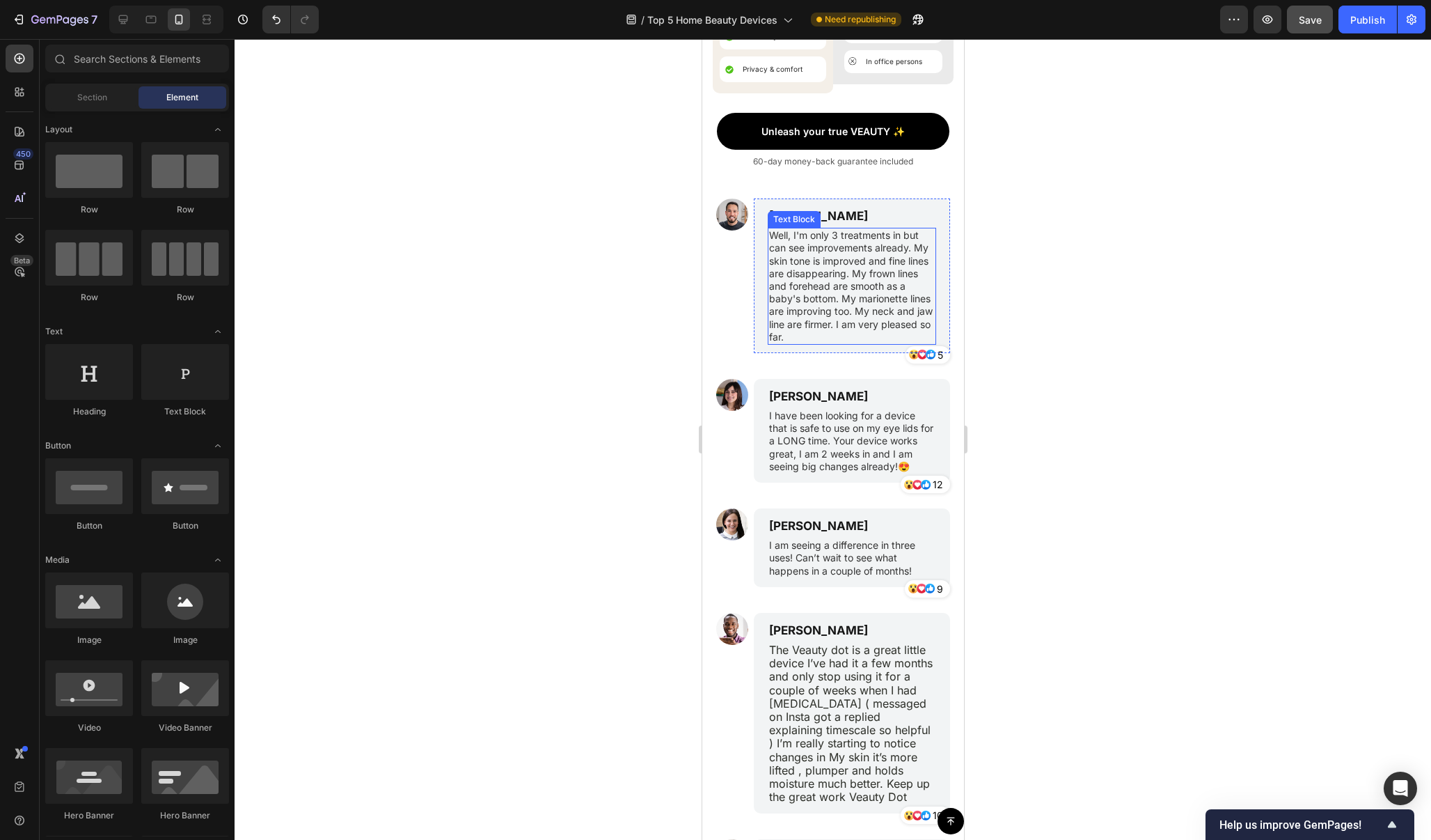
scroll to position [9172, 0]
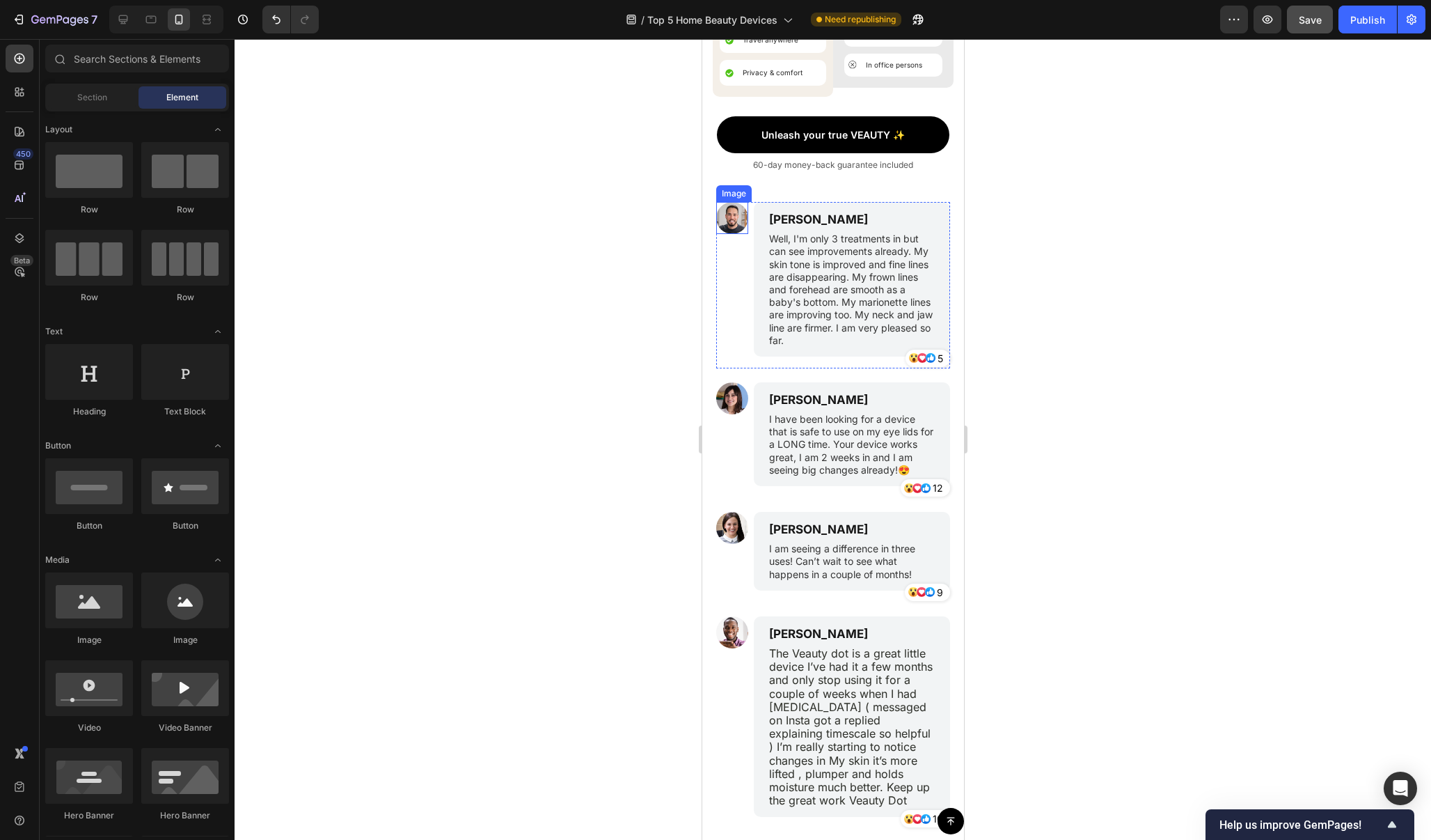
click at [734, 226] on img at bounding box center [731, 217] width 32 height 32
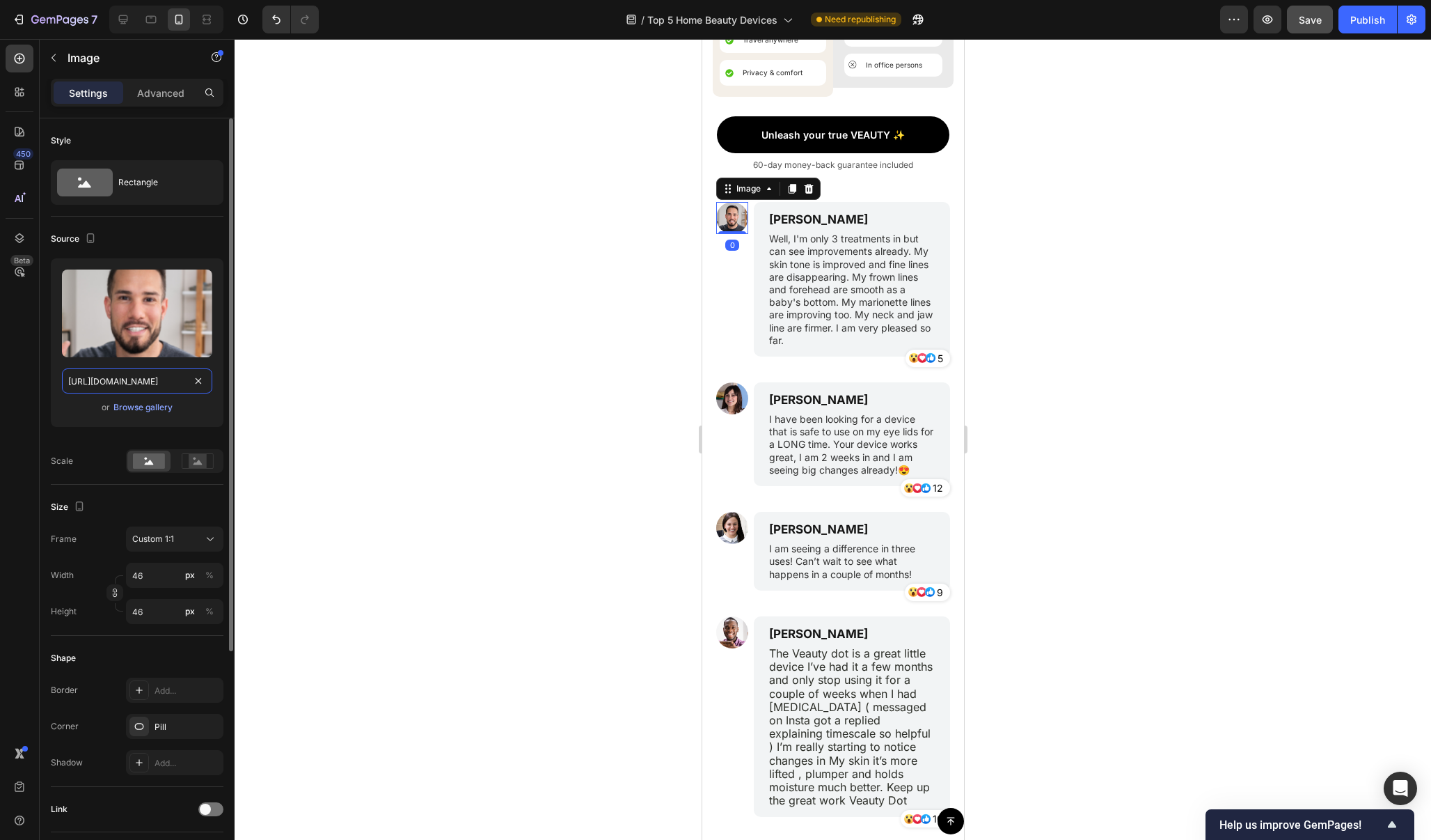
click at [151, 381] on input "https://cdn.shopify.com/s/files/1/0706/9450/2445/files/gempages_584970370537227…" at bounding box center [138, 381] width 151 height 25
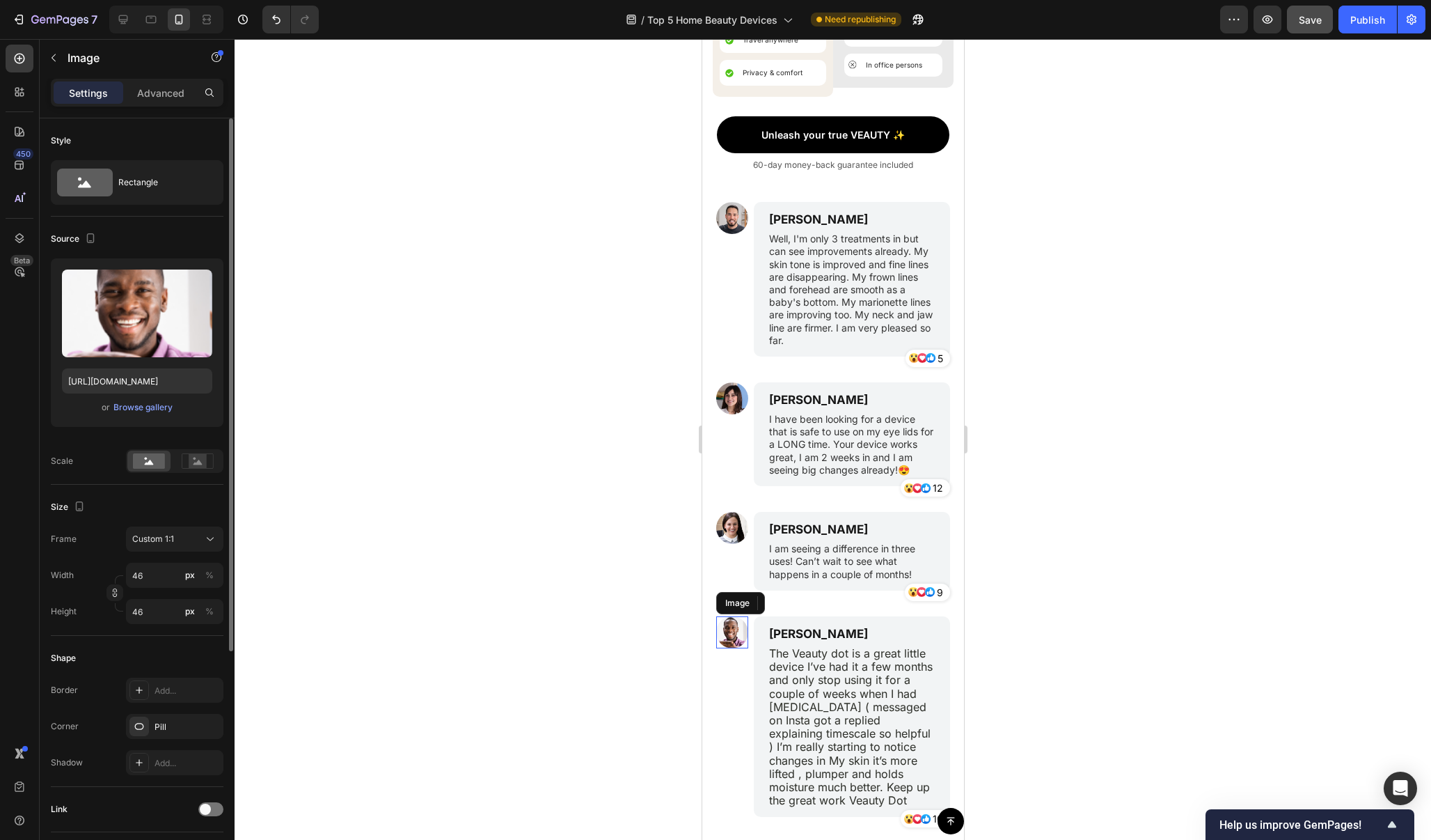
drag, startPoint x: 733, startPoint y: 624, endPoint x: 1278, endPoint y: 637, distance: 545.2
click at [733, 624] on img at bounding box center [731, 632] width 32 height 32
click at [148, 381] on input "https://cdn.shopify.com/s/files/1/0706/9450/2445/files/gempages_584970370537227…" at bounding box center [138, 381] width 151 height 25
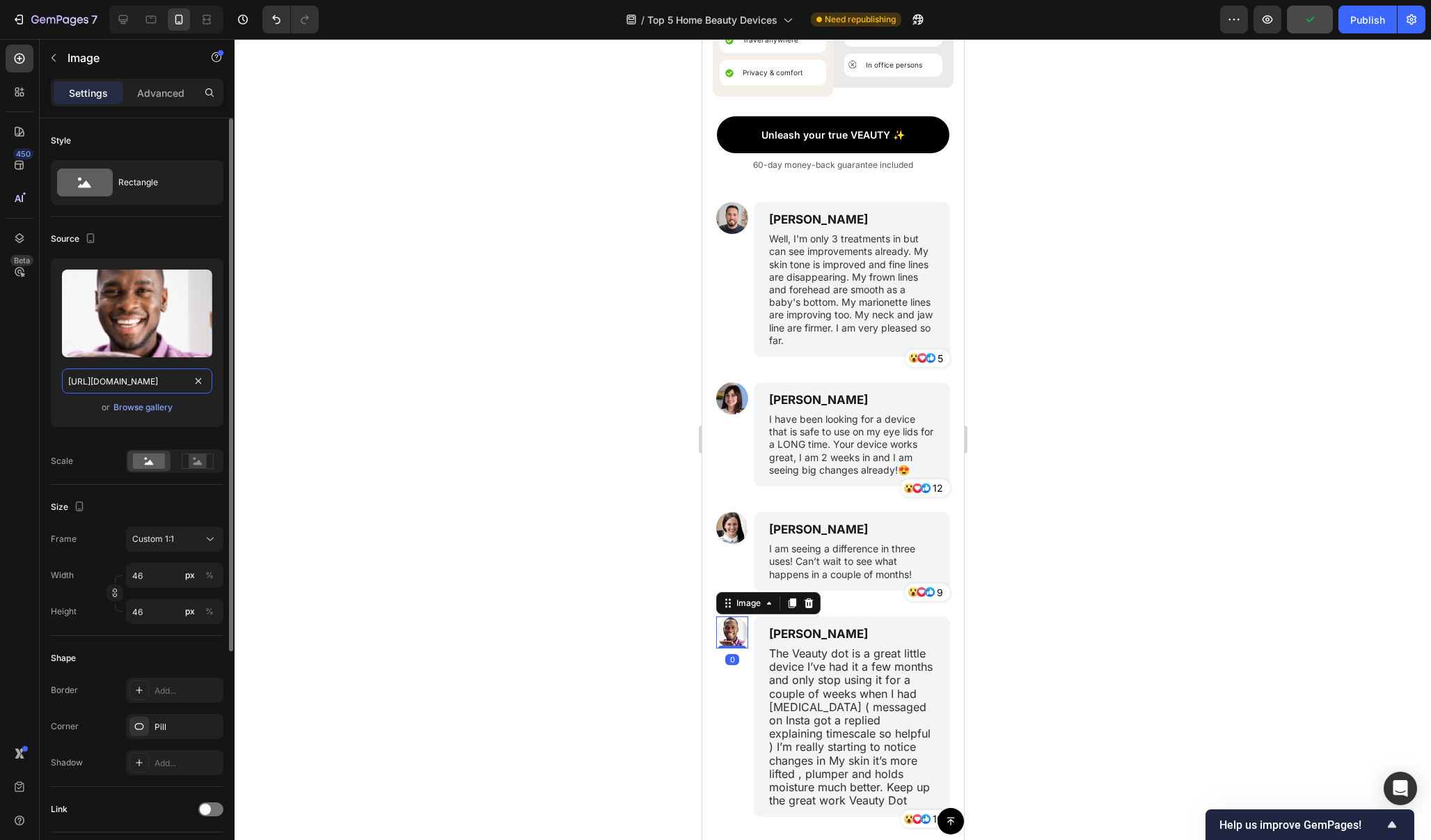
paste input "b05b962d-1ab4-4896-9eaf-c140bba9f83c"
type input "https://cdn.shopify.com/s/files/1/0706/9450/2445/files/gempages_584970370537227…"
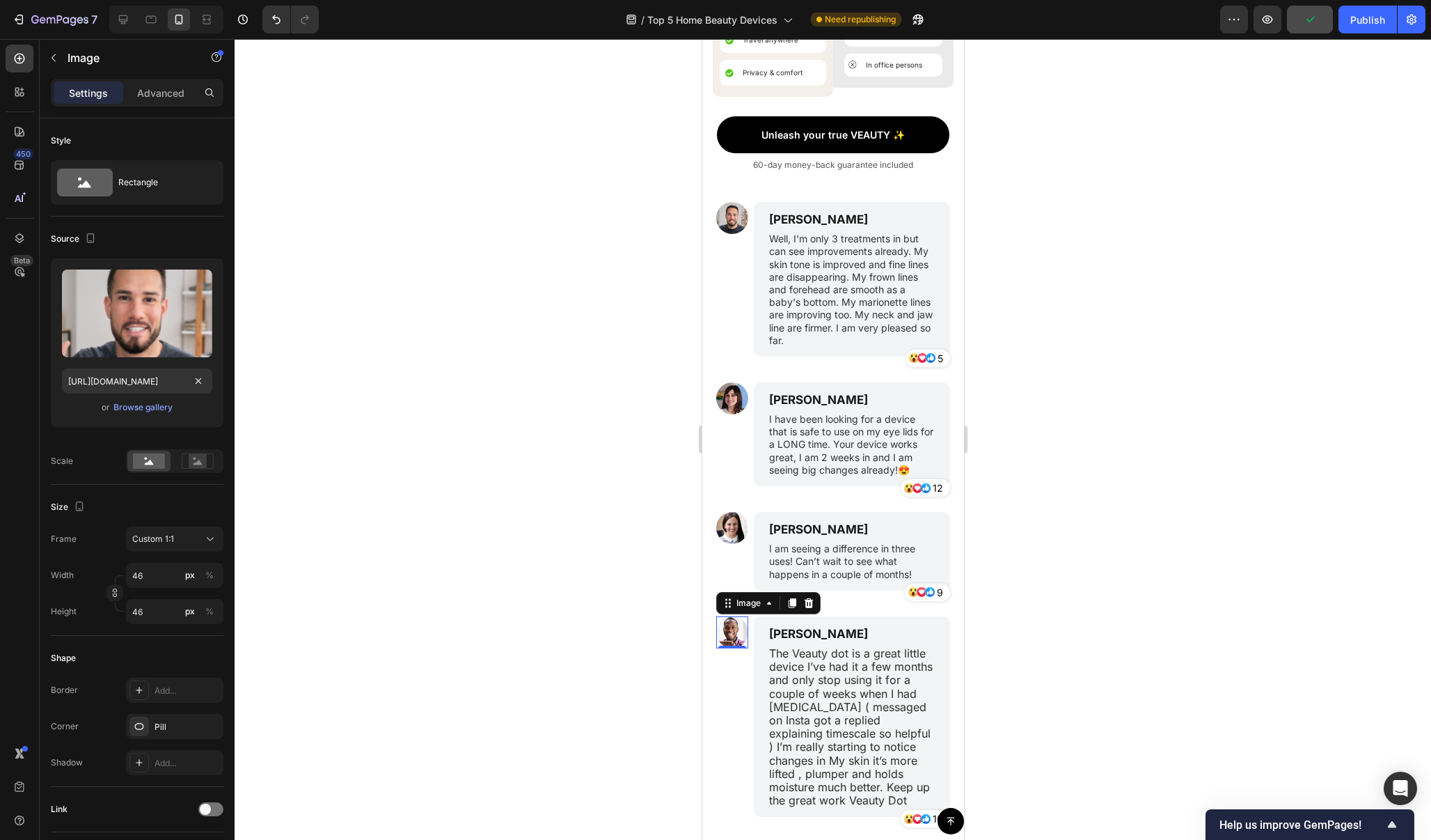
click at [1037, 384] on div at bounding box center [833, 438] width 1197 height 801
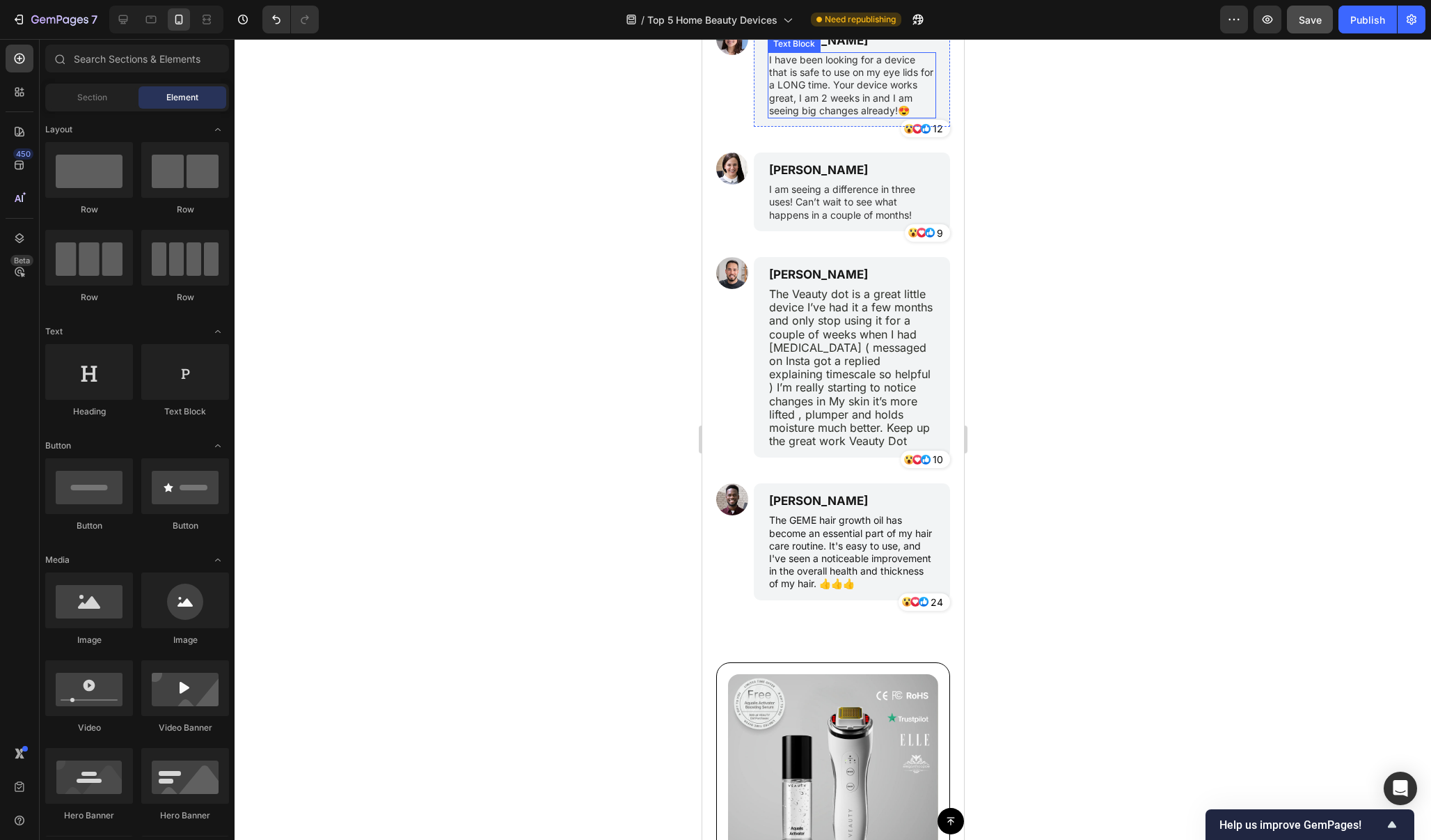
scroll to position [9554, 0]
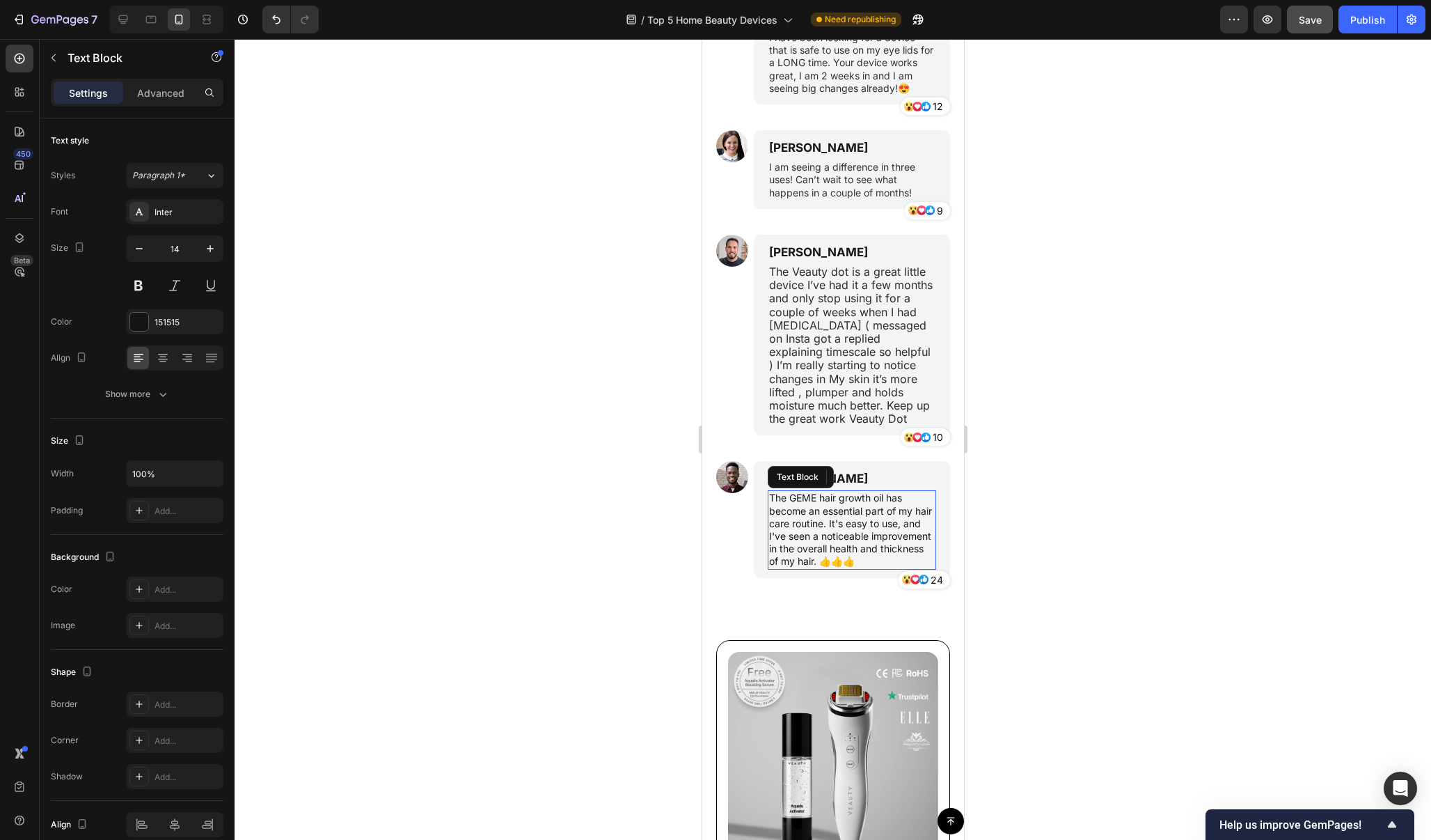
click at [876, 507] on p "The GEME hair growth oil has become an essential part of my hair care routine. …" at bounding box center [851, 530] width 166 height 76
click at [828, 532] on p "The GEME hair growth oil has become an essential part of my hair care routine. …" at bounding box center [851, 530] width 166 height 76
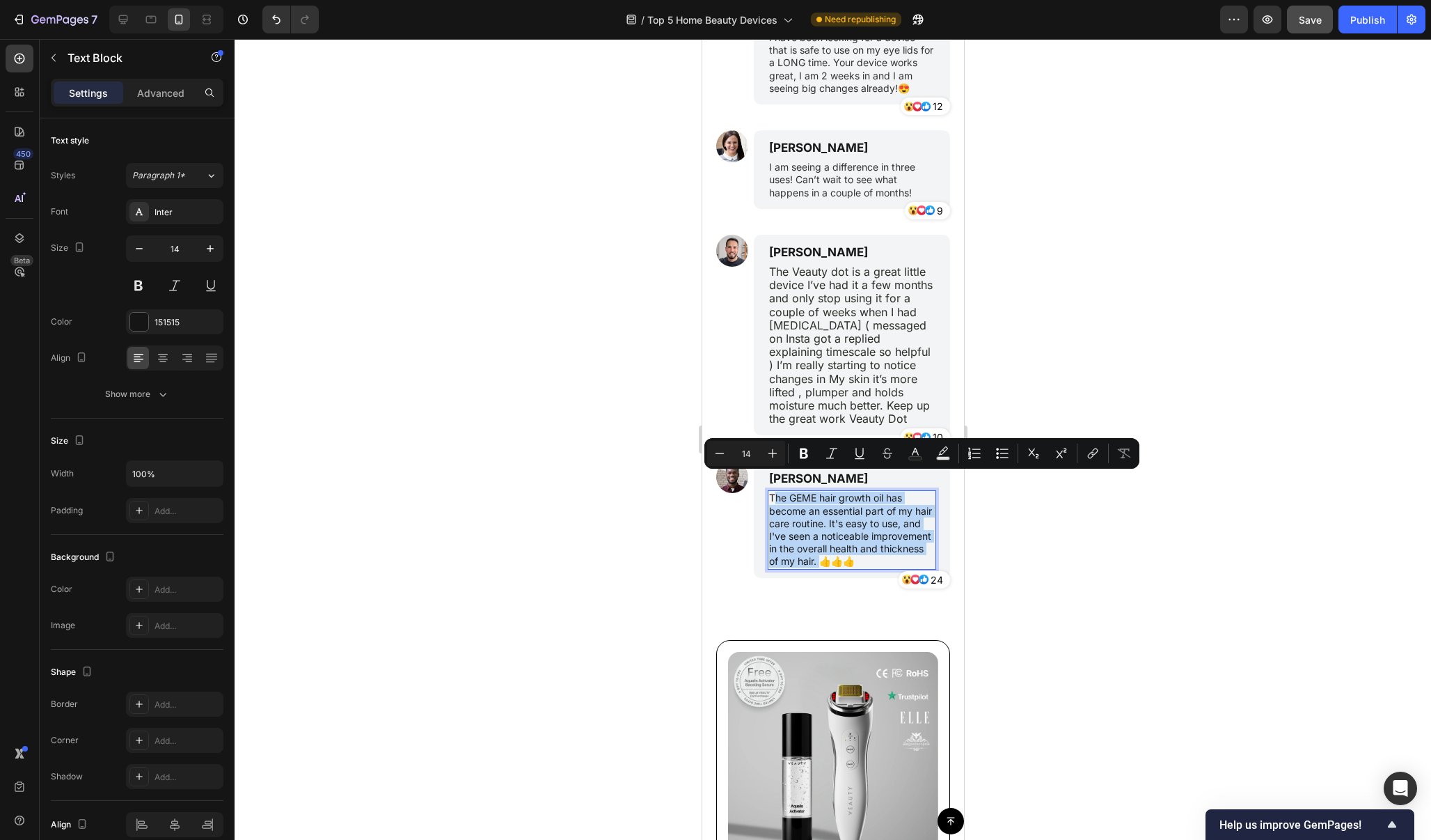
drag, startPoint x: 823, startPoint y: 544, endPoint x: 772, endPoint y: 477, distance: 84.2
click at [772, 492] on p "The GEME hair growth oil has become an essential part of my hair care routine. …" at bounding box center [851, 530] width 166 height 76
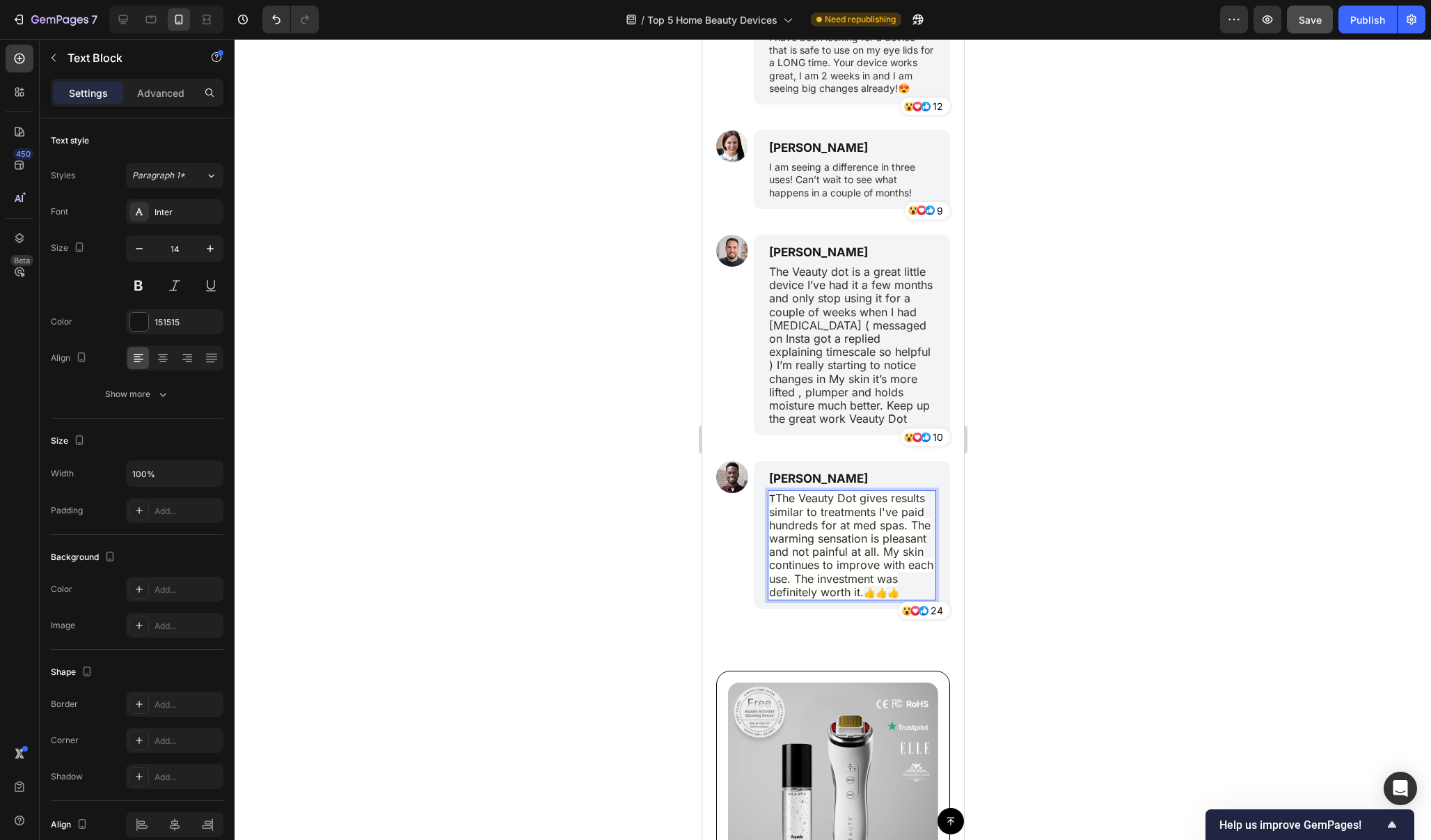
click at [775, 491] on span "The Veauty Dot gives results similar to treatments I've paid hundreds for at me…" at bounding box center [851, 545] width 164 height 107
click at [1060, 508] on div at bounding box center [833, 438] width 1197 height 801
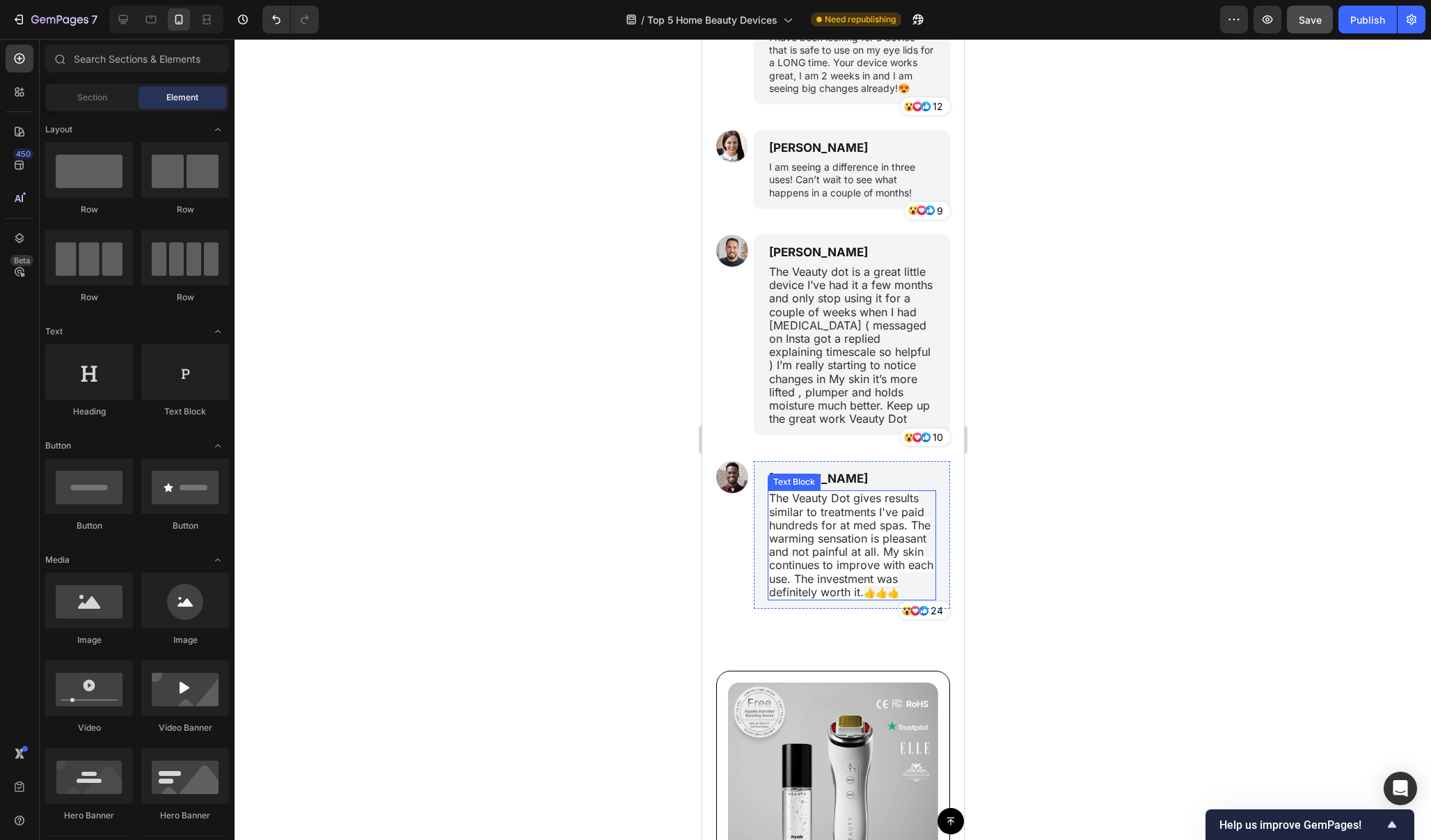
click at [879, 550] on span "The Veauty Dot gives results similar to treatments I've paid hundreds for at me…" at bounding box center [851, 545] width 164 height 107
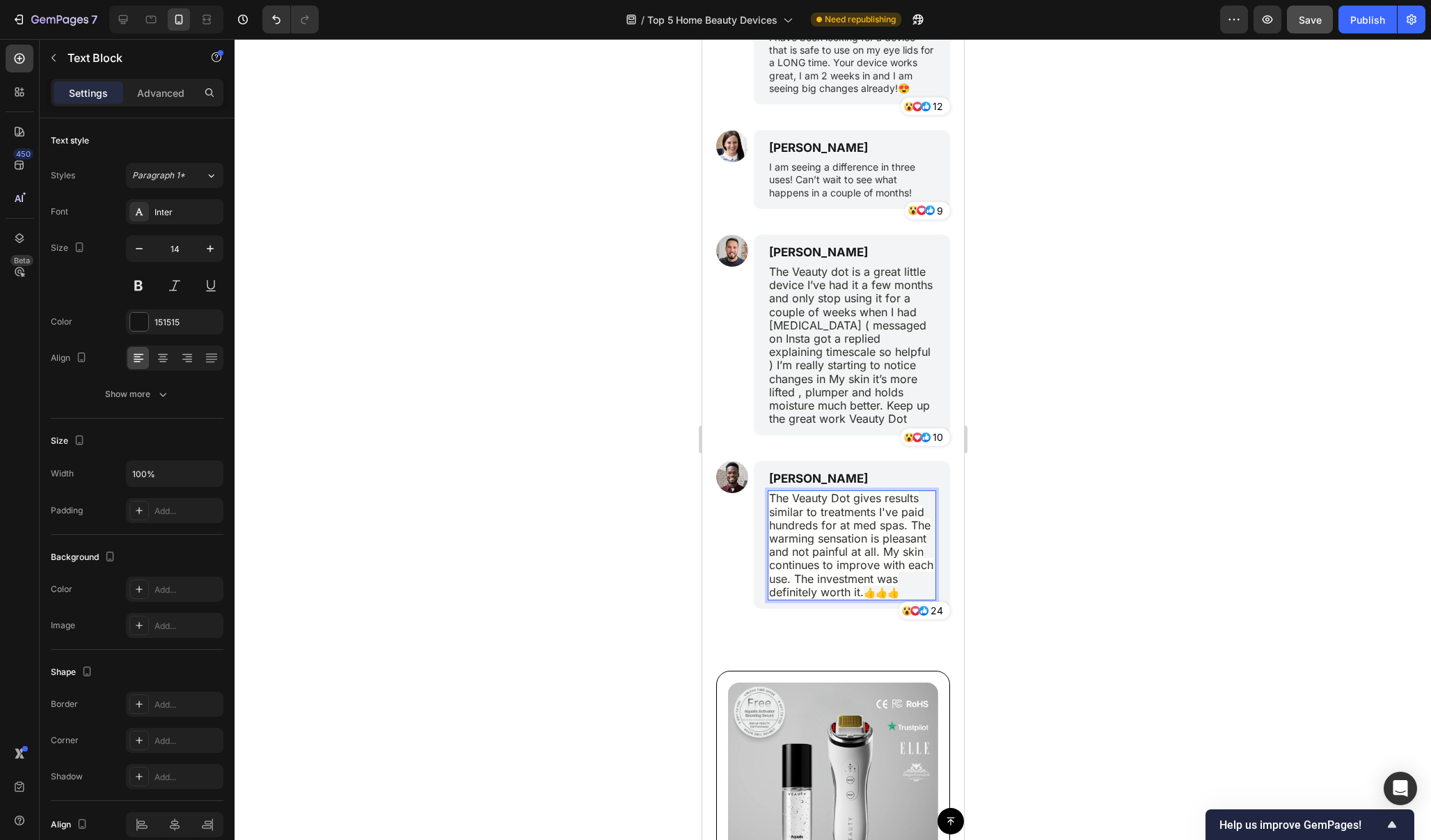
click at [879, 550] on span "The Veauty Dot gives results similar to treatments I've paid hundreds for at me…" at bounding box center [851, 545] width 164 height 107
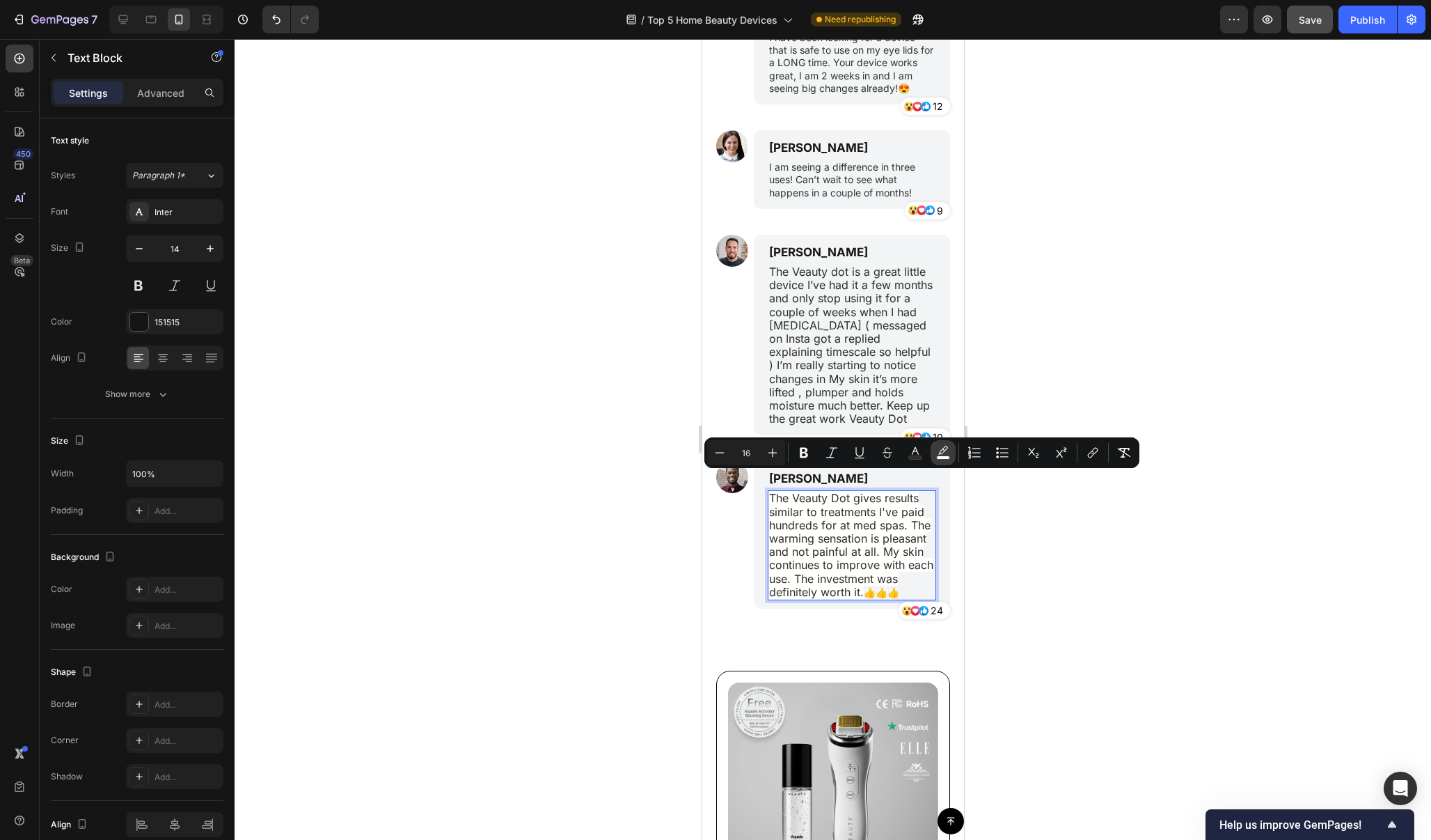
click at [950, 447] on icon "Editor contextual toolbar" at bounding box center [943, 452] width 14 height 14
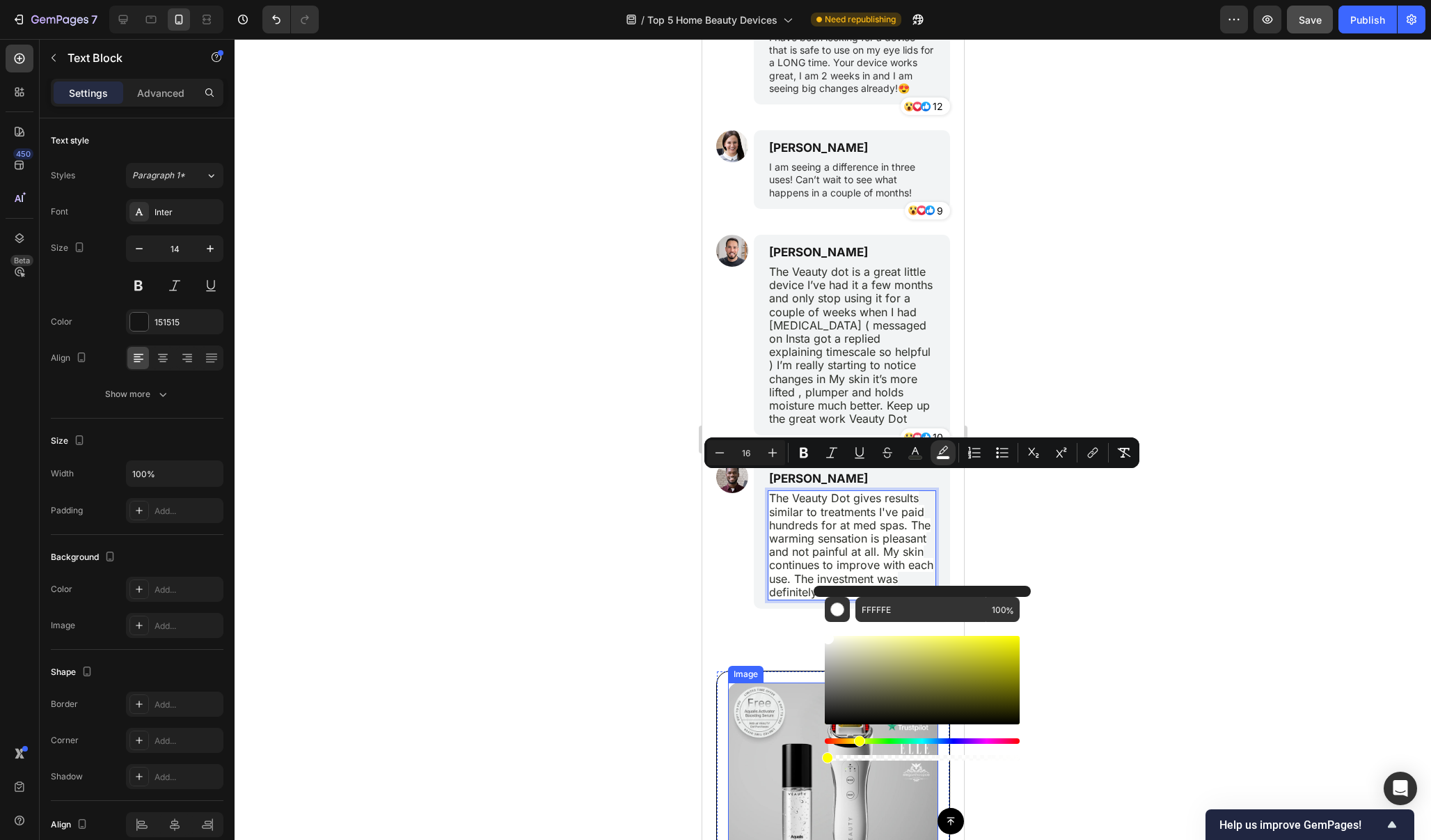
drag, startPoint x: 1614, startPoint y: 795, endPoint x: 803, endPoint y: 754, distance: 812.0
type input "0"
click at [1175, 292] on div at bounding box center [833, 438] width 1197 height 801
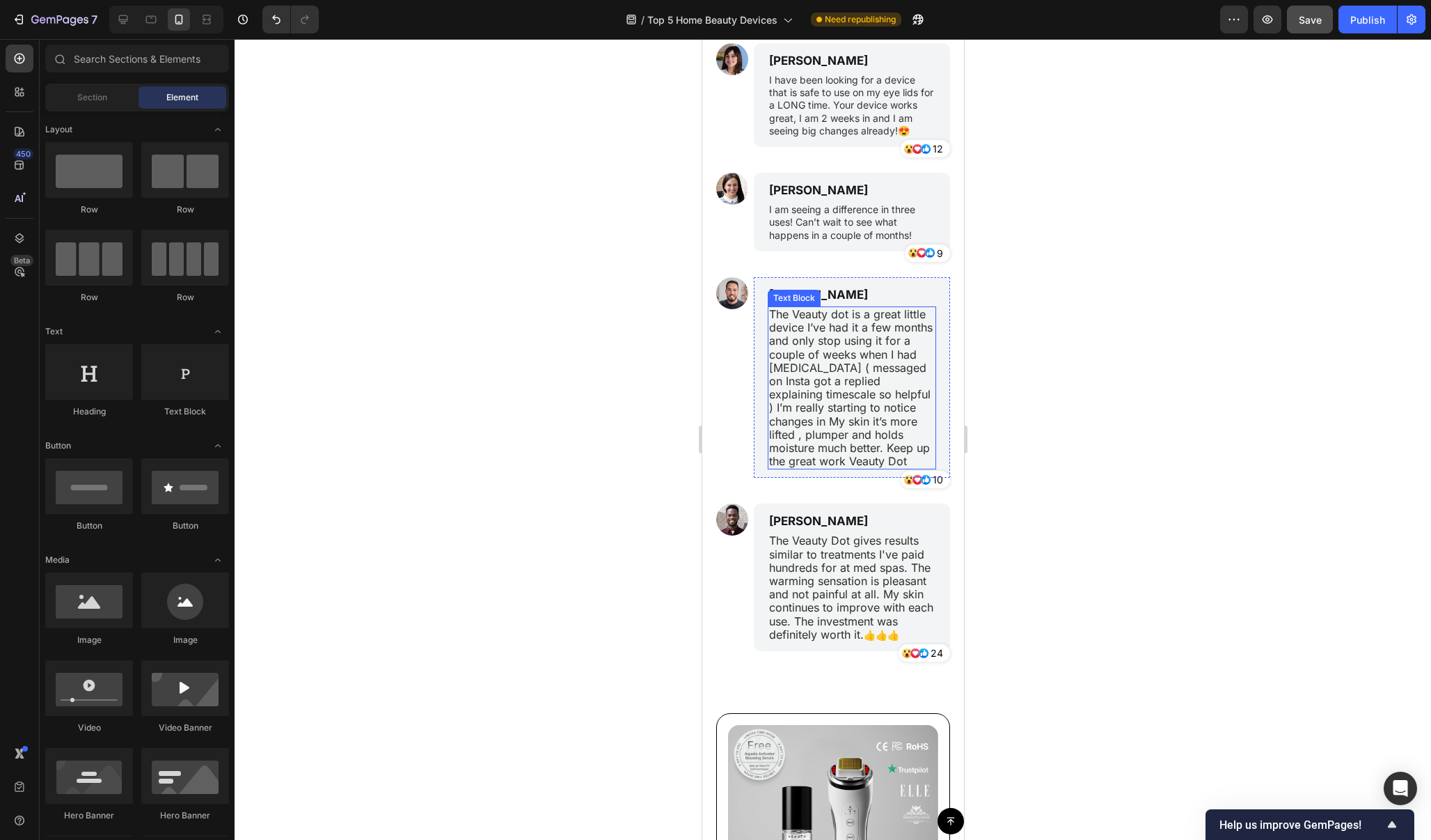
scroll to position [9483, 0]
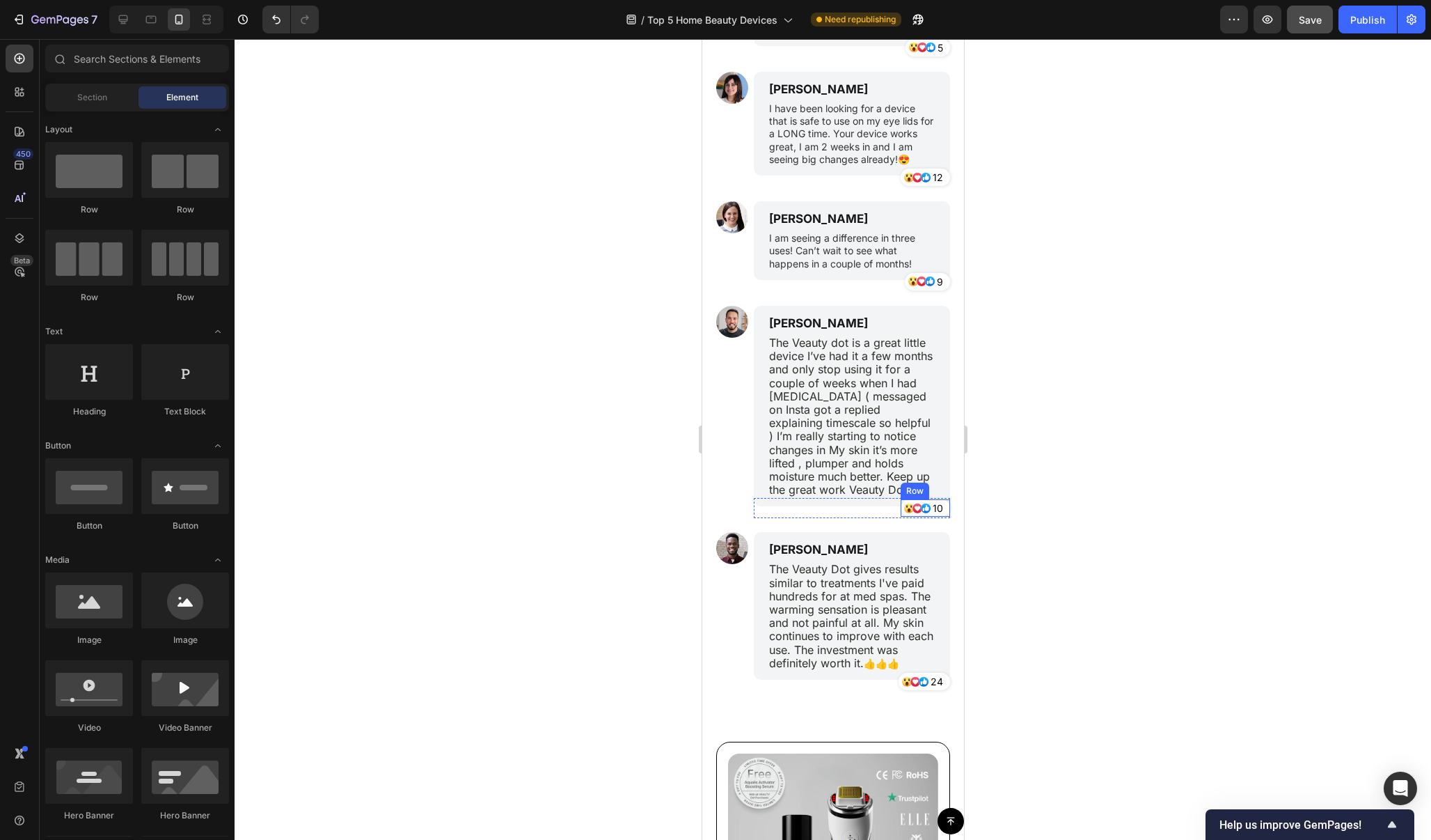
click at [912, 485] on div "Row" at bounding box center [915, 491] width 23 height 12
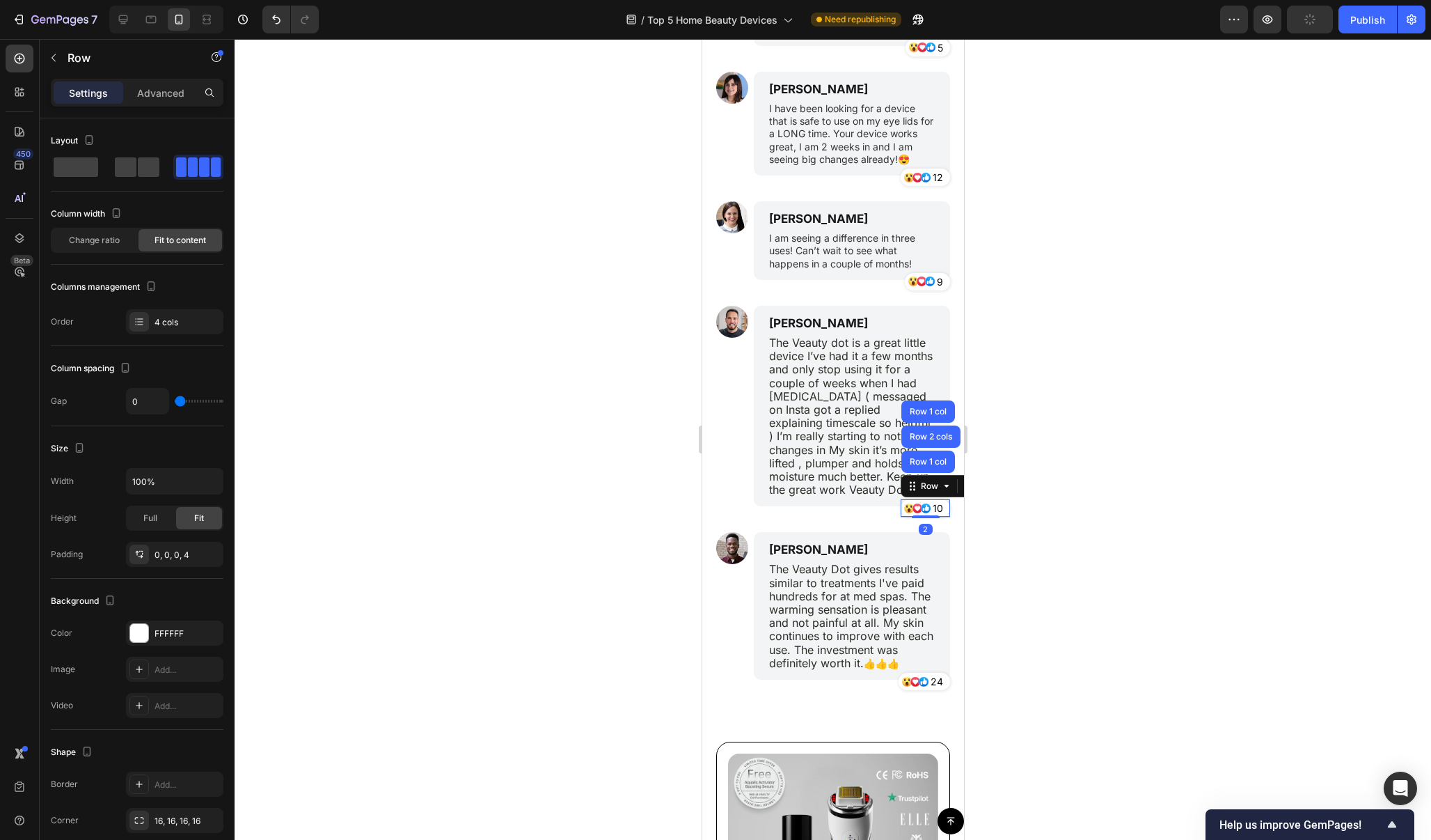
click at [1094, 432] on div at bounding box center [833, 438] width 1197 height 801
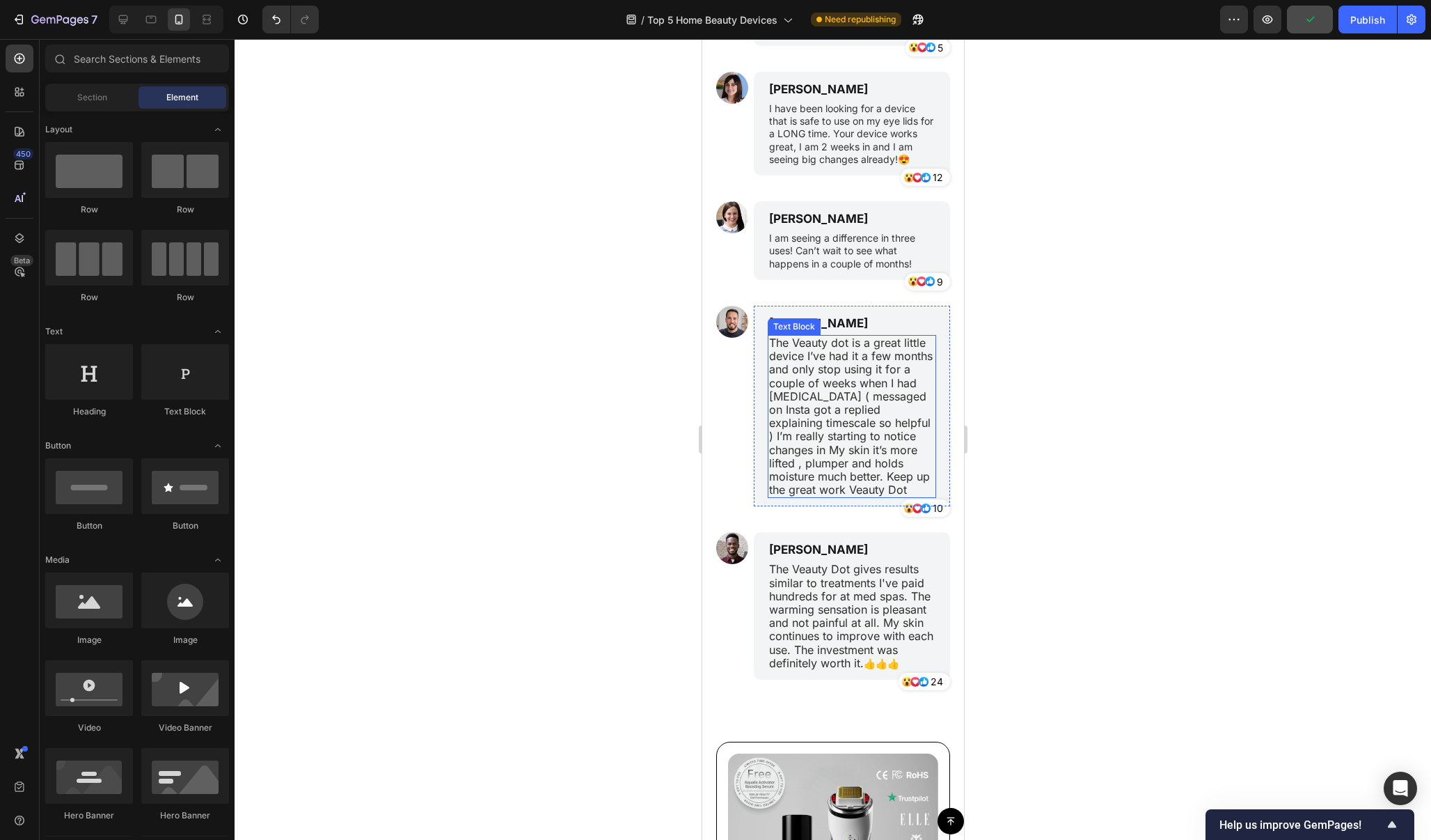
click at [909, 470] on p "The Veauty dot is a great little device I’ve had it a few months and only stop …" at bounding box center [851, 416] width 166 height 160
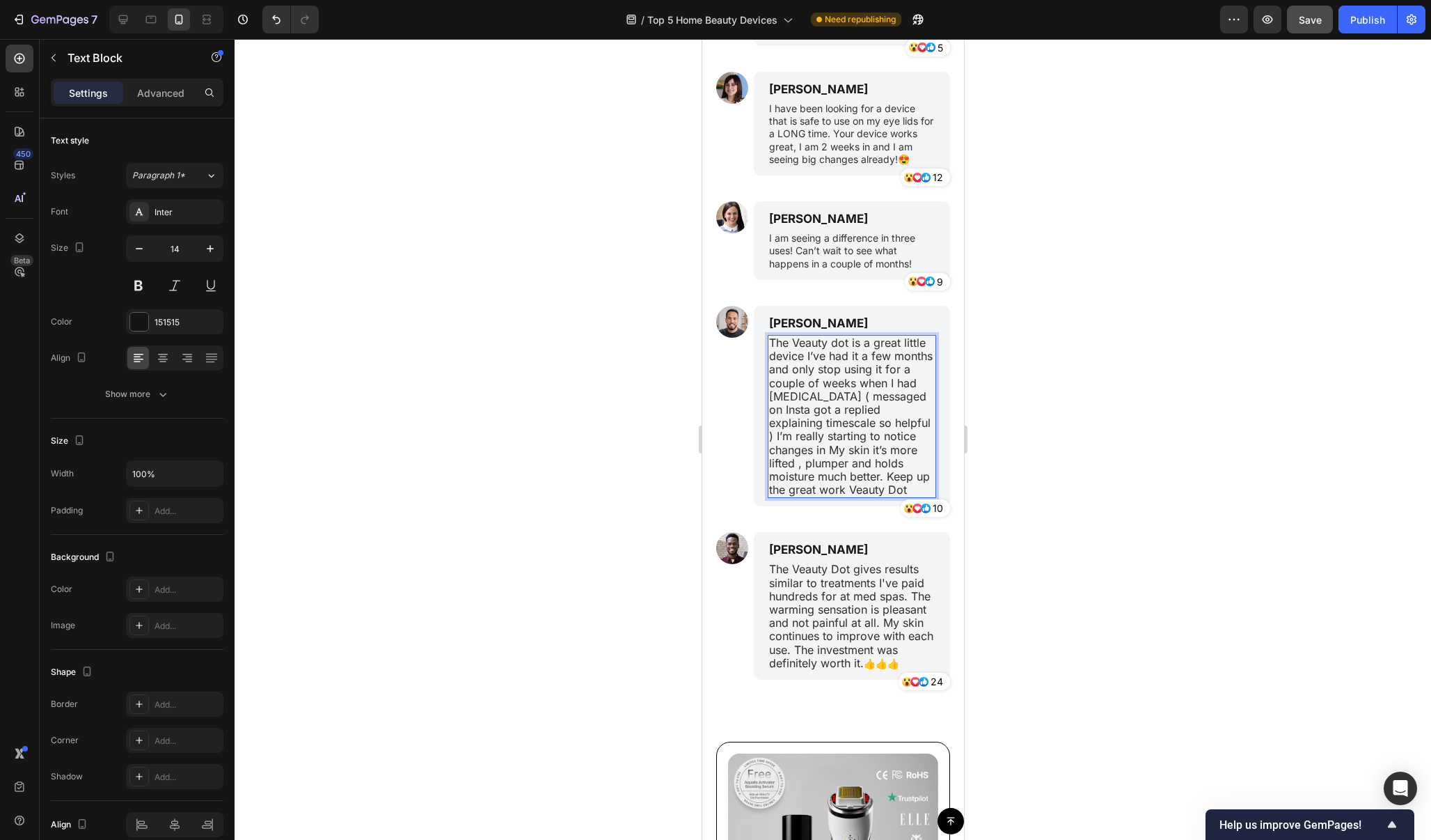
click at [911, 471] on p "The Veauty dot is a great little device I’ve had it a few months and only stop …" at bounding box center [851, 416] width 166 height 160
click at [1097, 343] on div at bounding box center [833, 438] width 1197 height 801
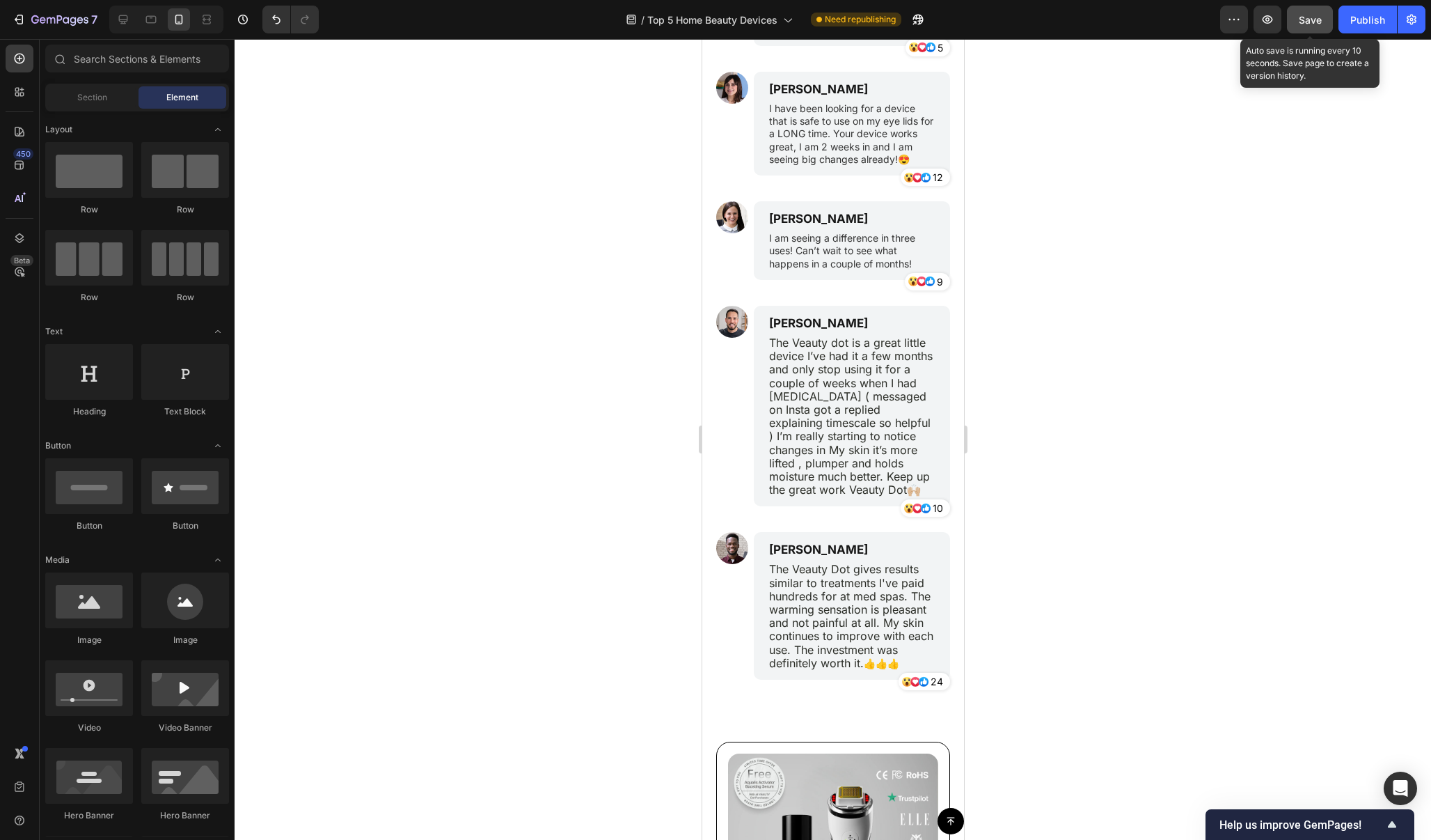
click at [1323, 27] on button "Save" at bounding box center [1310, 19] width 46 height 28
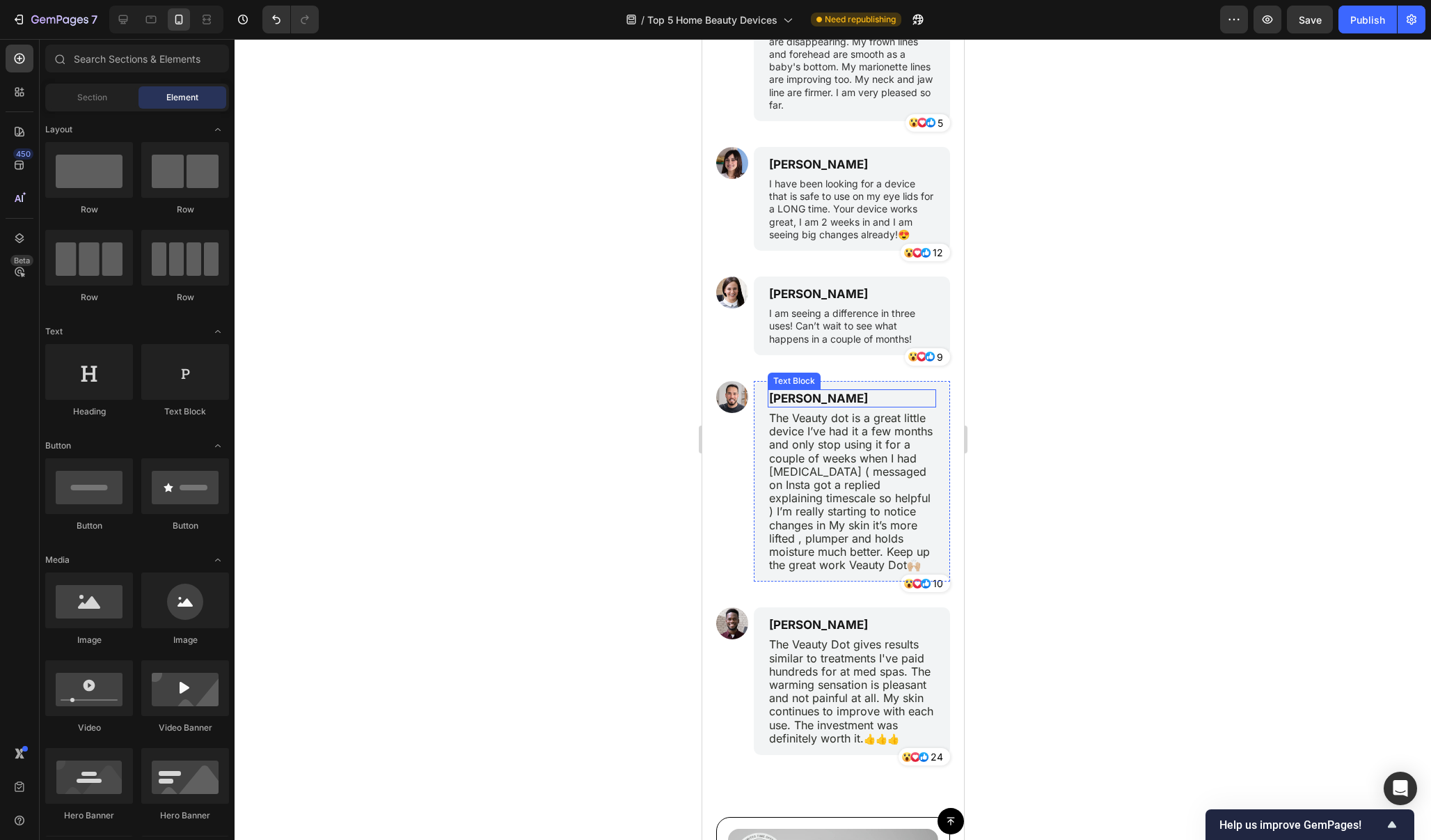
scroll to position [9086, 0]
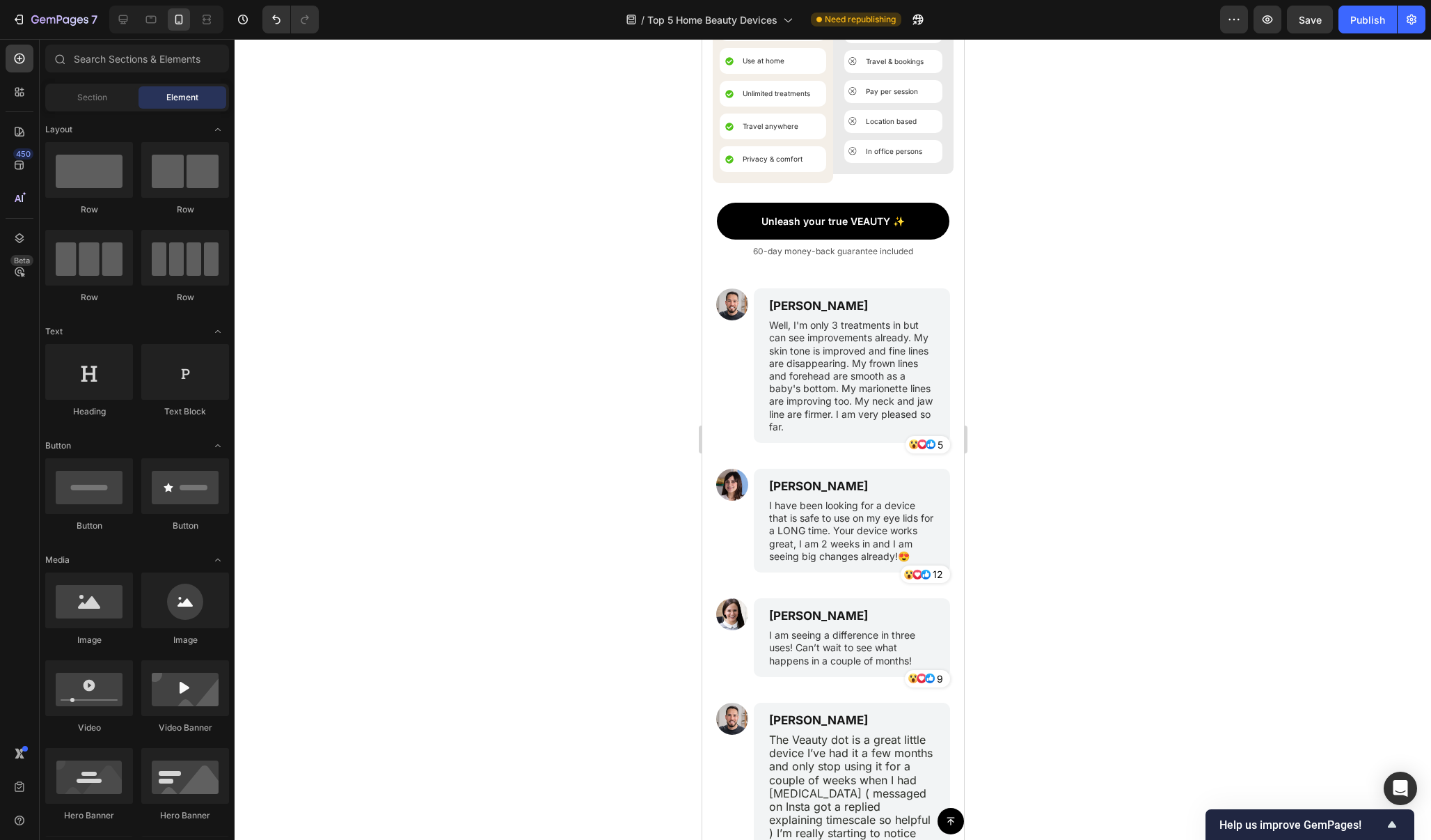
click at [1075, 326] on div at bounding box center [833, 438] width 1197 height 801
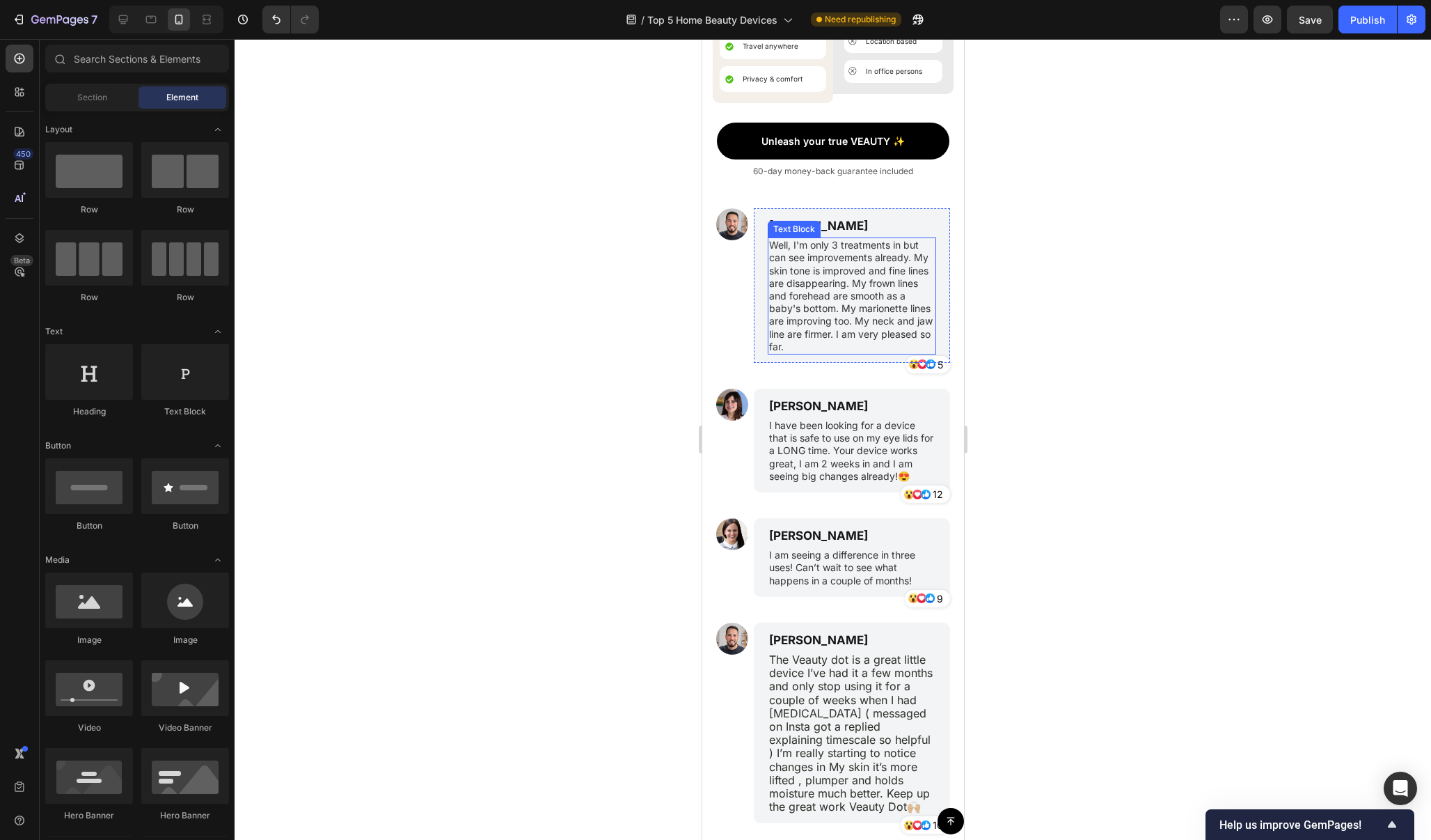
scroll to position [9187, 0]
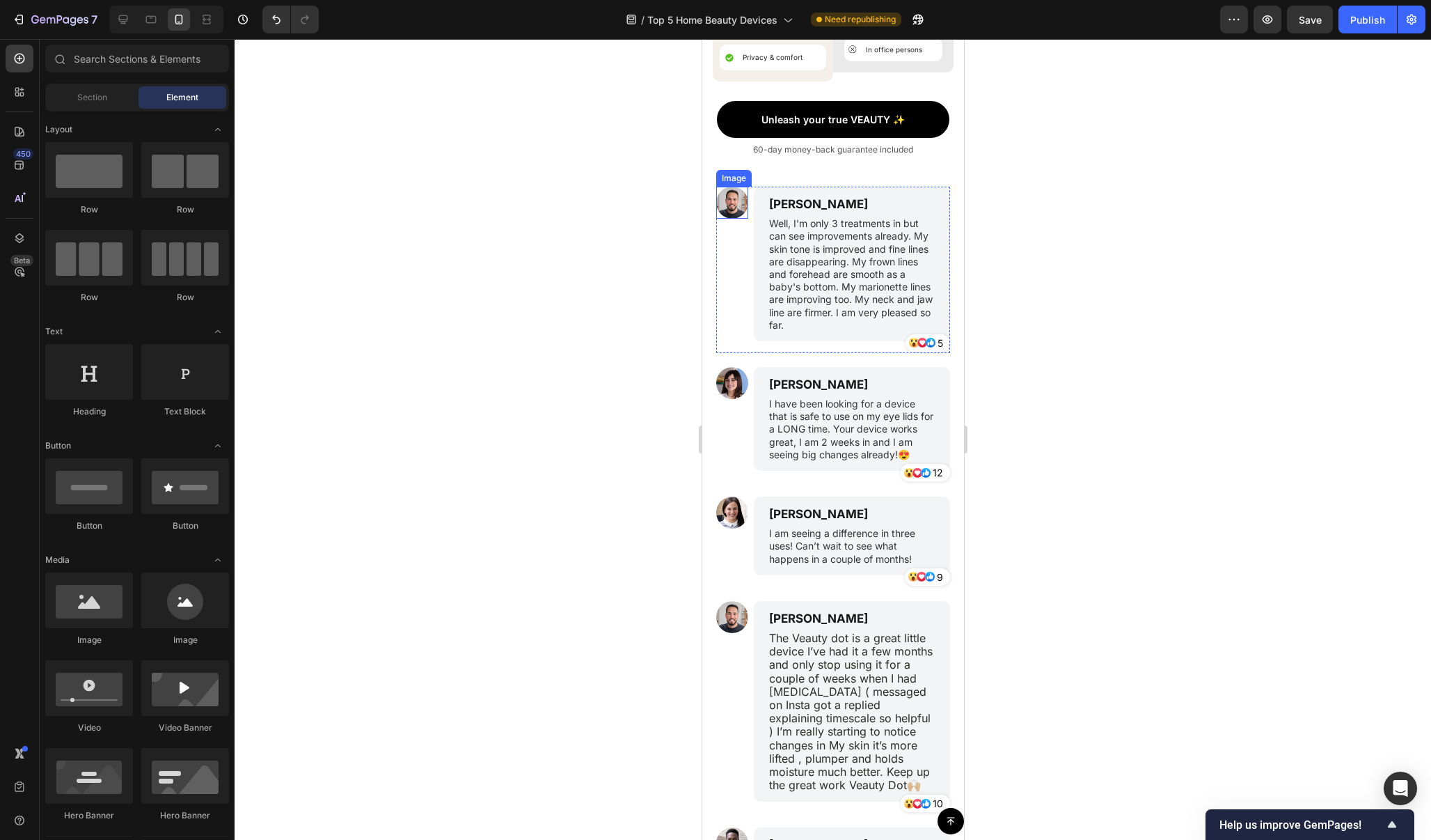
click at [730, 196] on img at bounding box center [731, 203] width 32 height 32
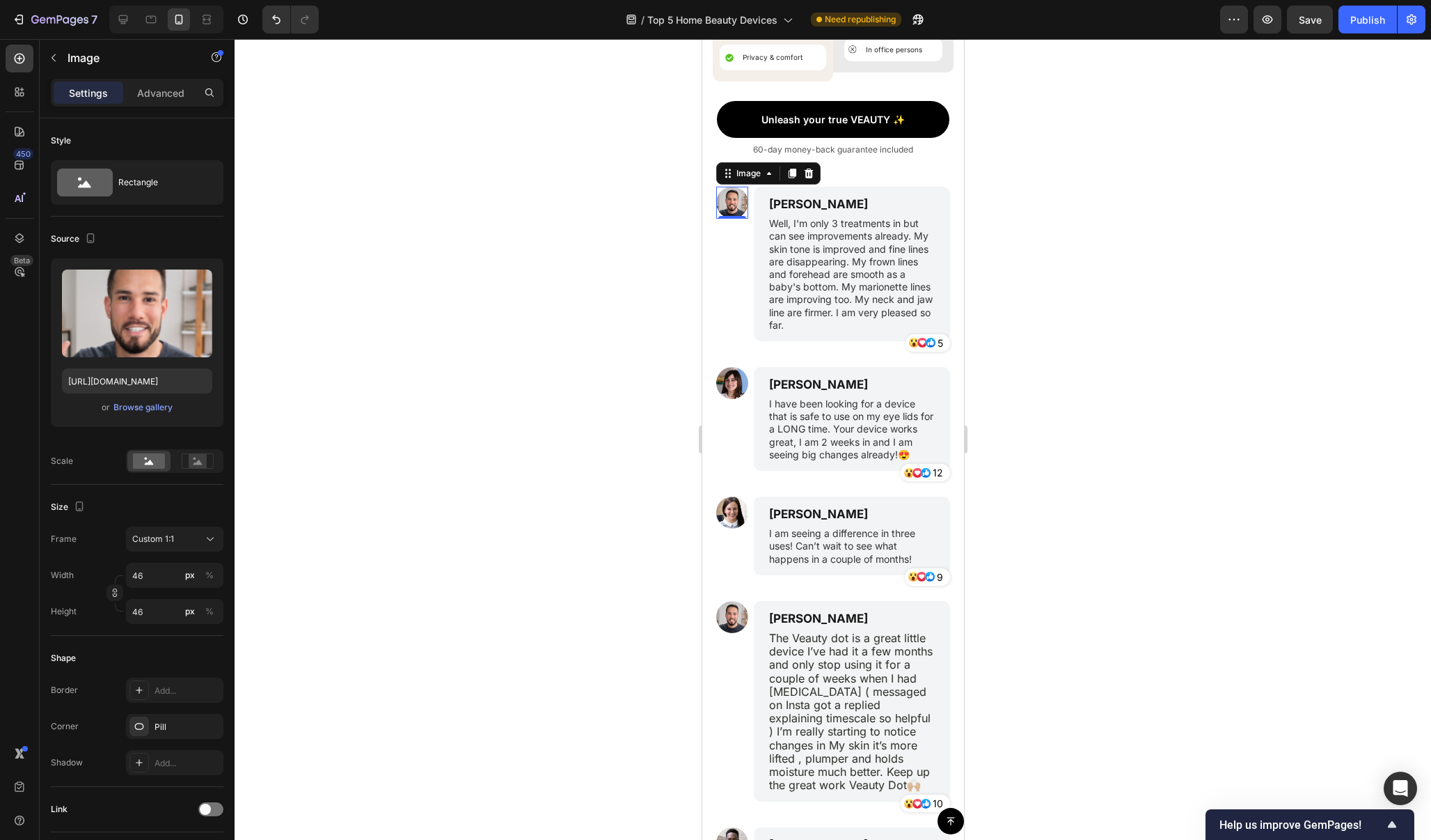
click at [1093, 367] on div at bounding box center [833, 438] width 1197 height 801
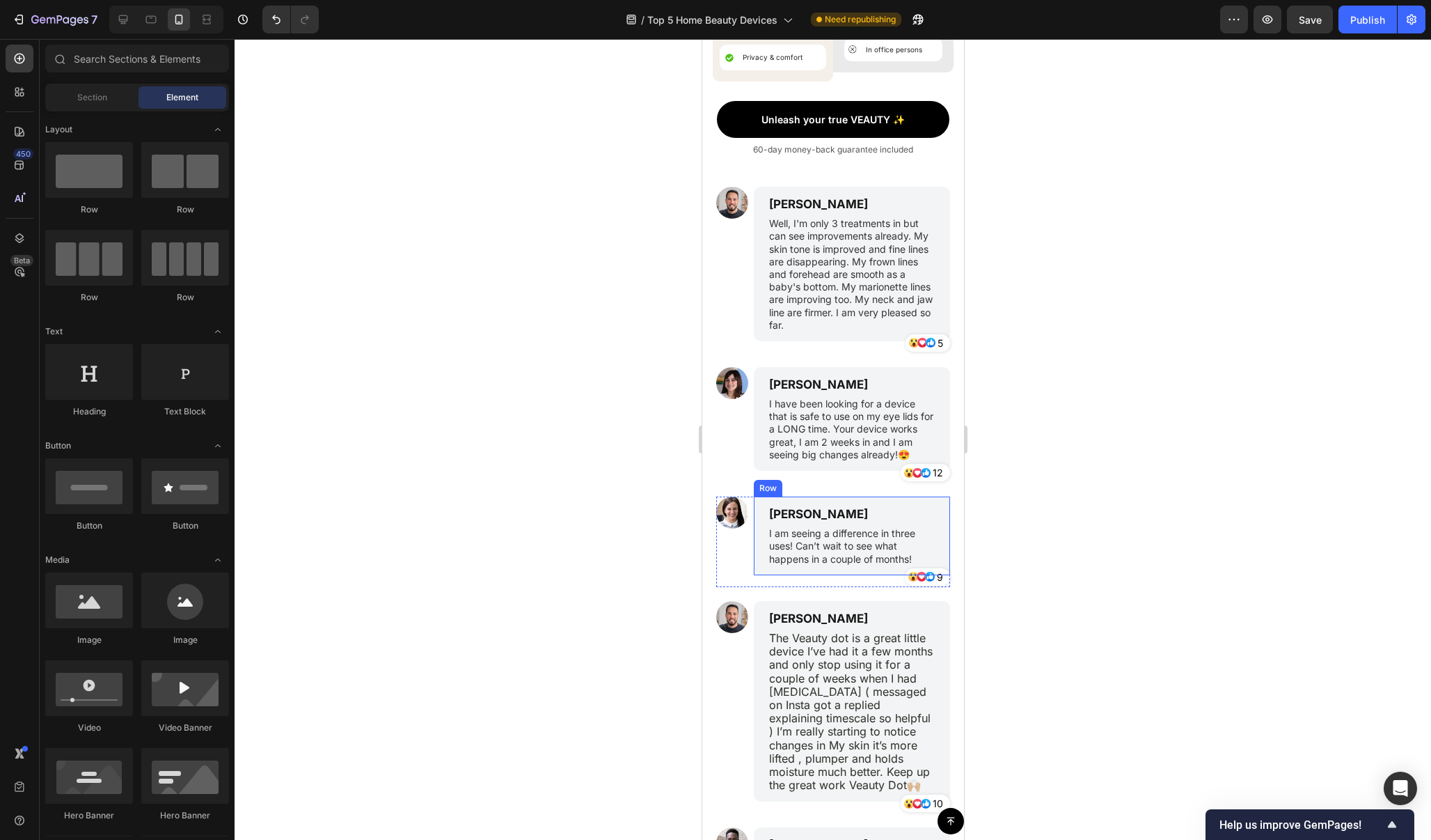
click at [1053, 496] on div at bounding box center [833, 438] width 1197 height 801
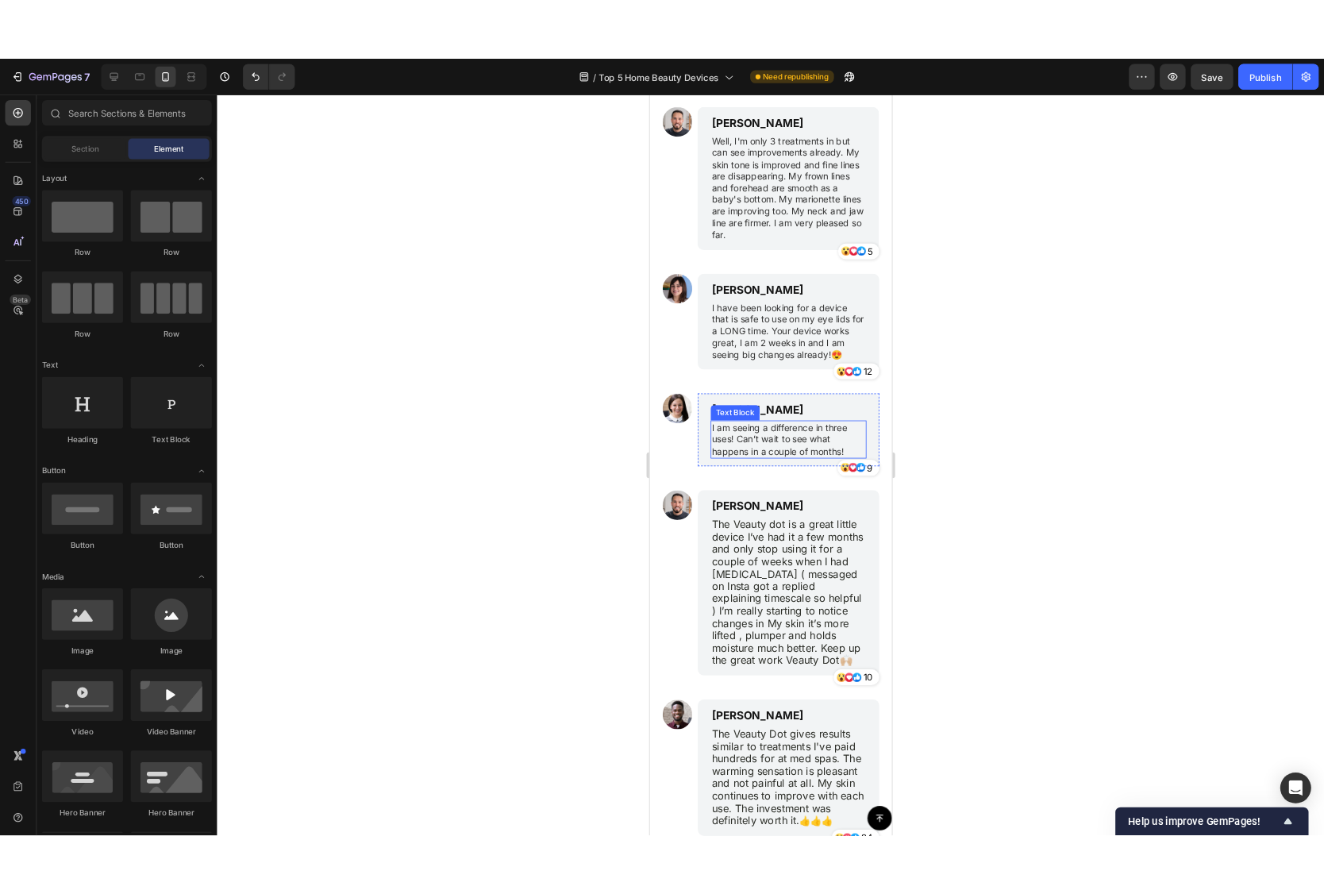
scroll to position [10780, 0]
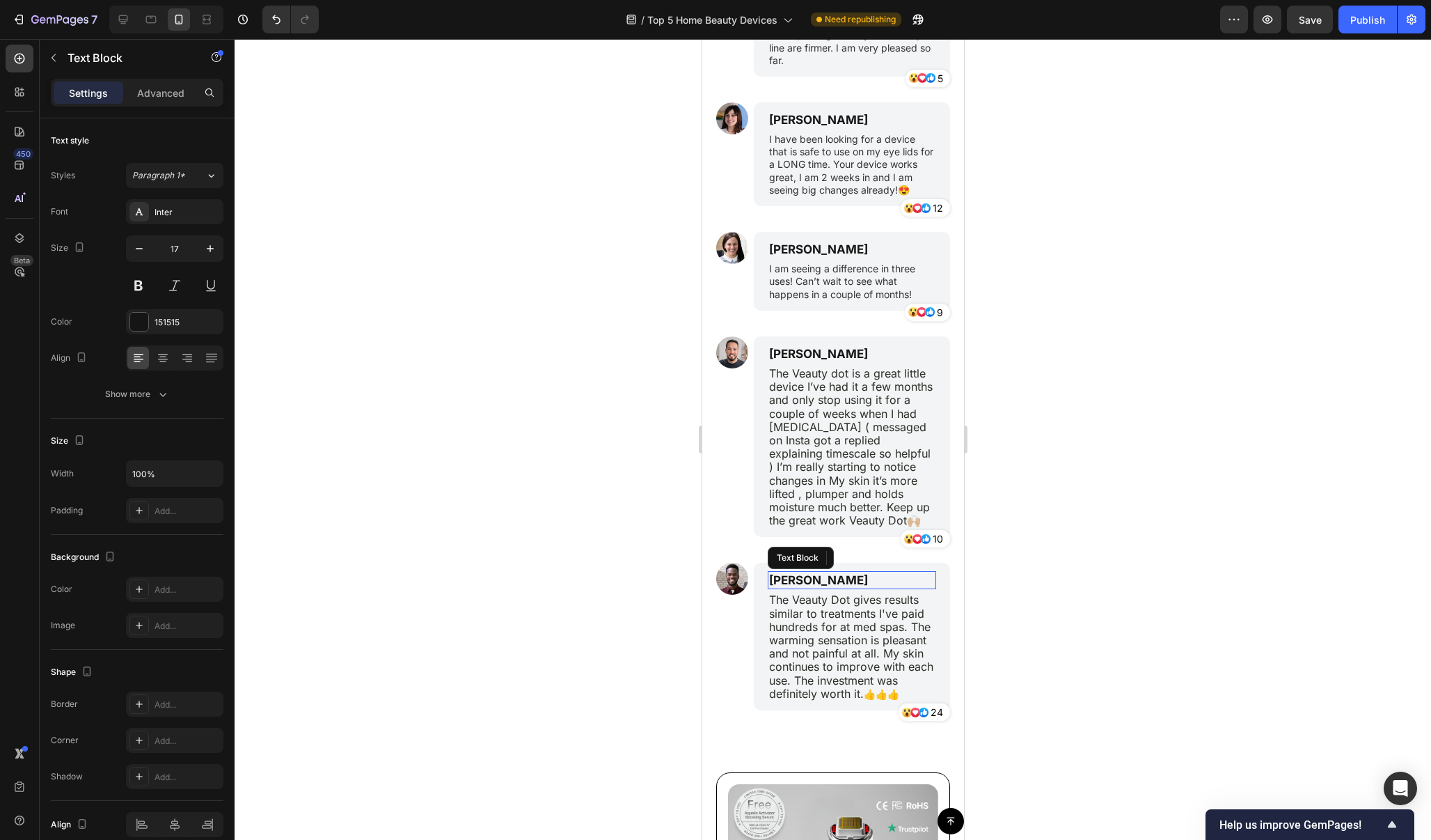
click at [837, 573] on p "Michael Miller" at bounding box center [851, 580] width 166 height 15
click at [1063, 424] on div at bounding box center [833, 438] width 1197 height 801
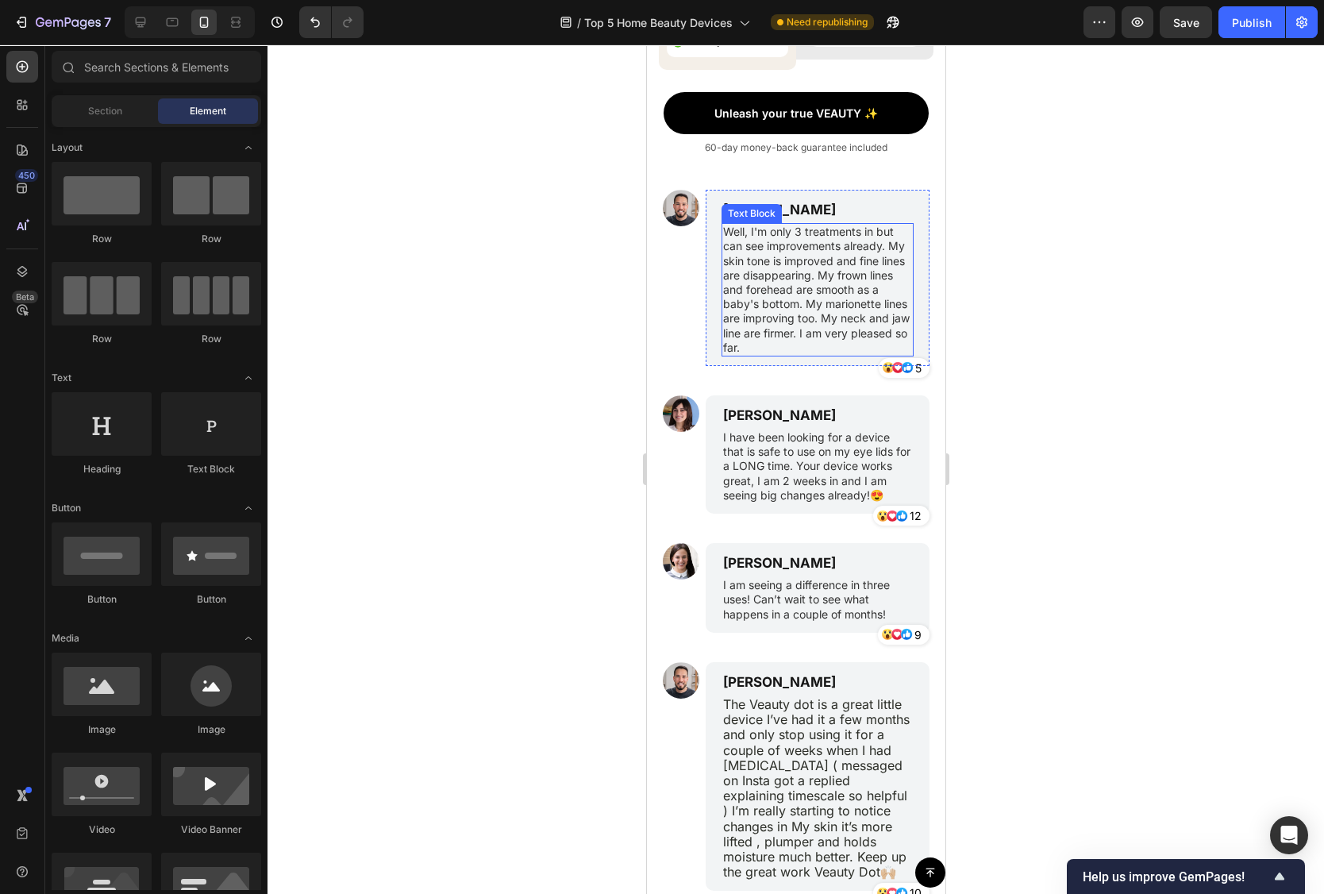
scroll to position [10486, 0]
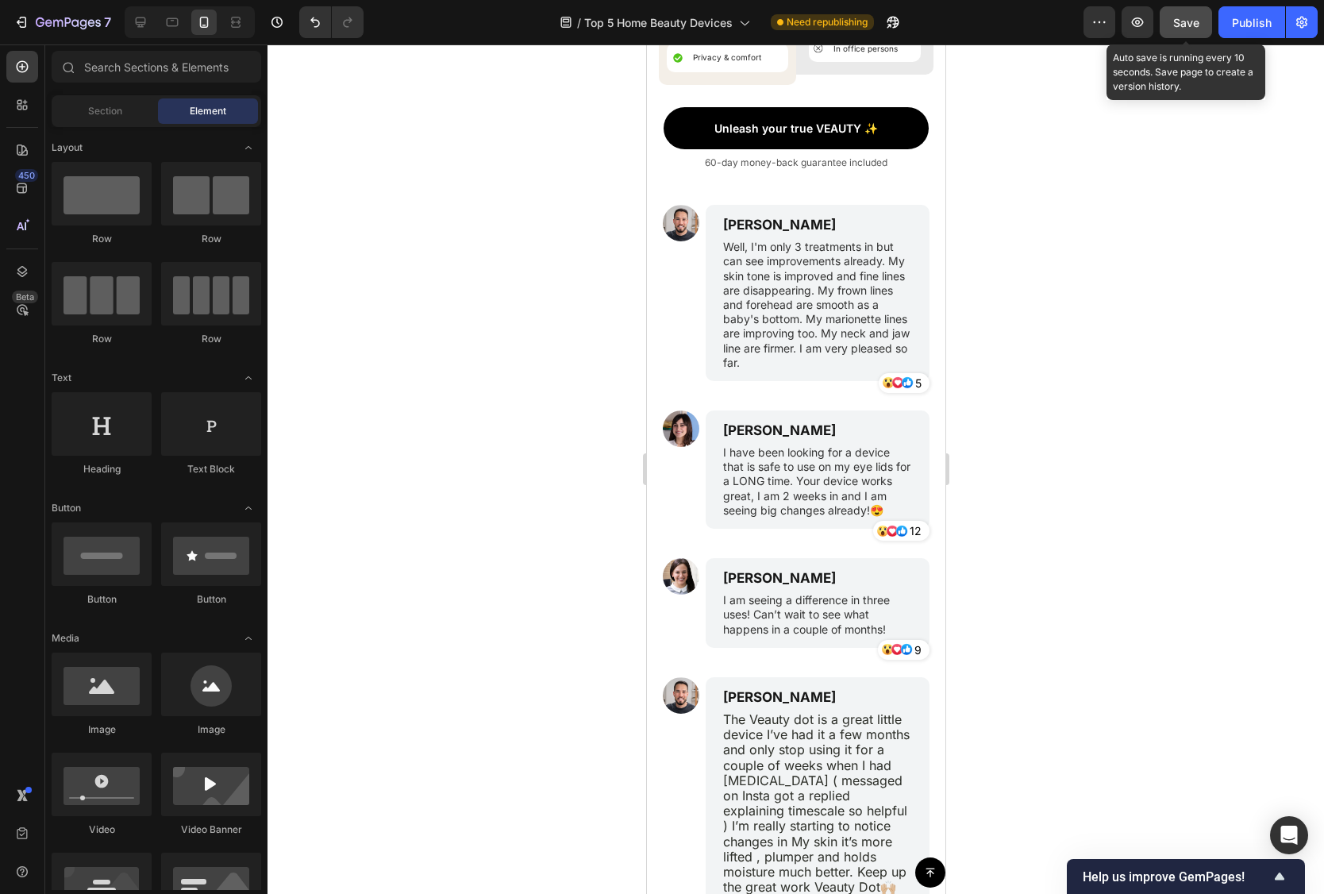
click at [1193, 33] on button "Save" at bounding box center [1186, 22] width 52 height 32
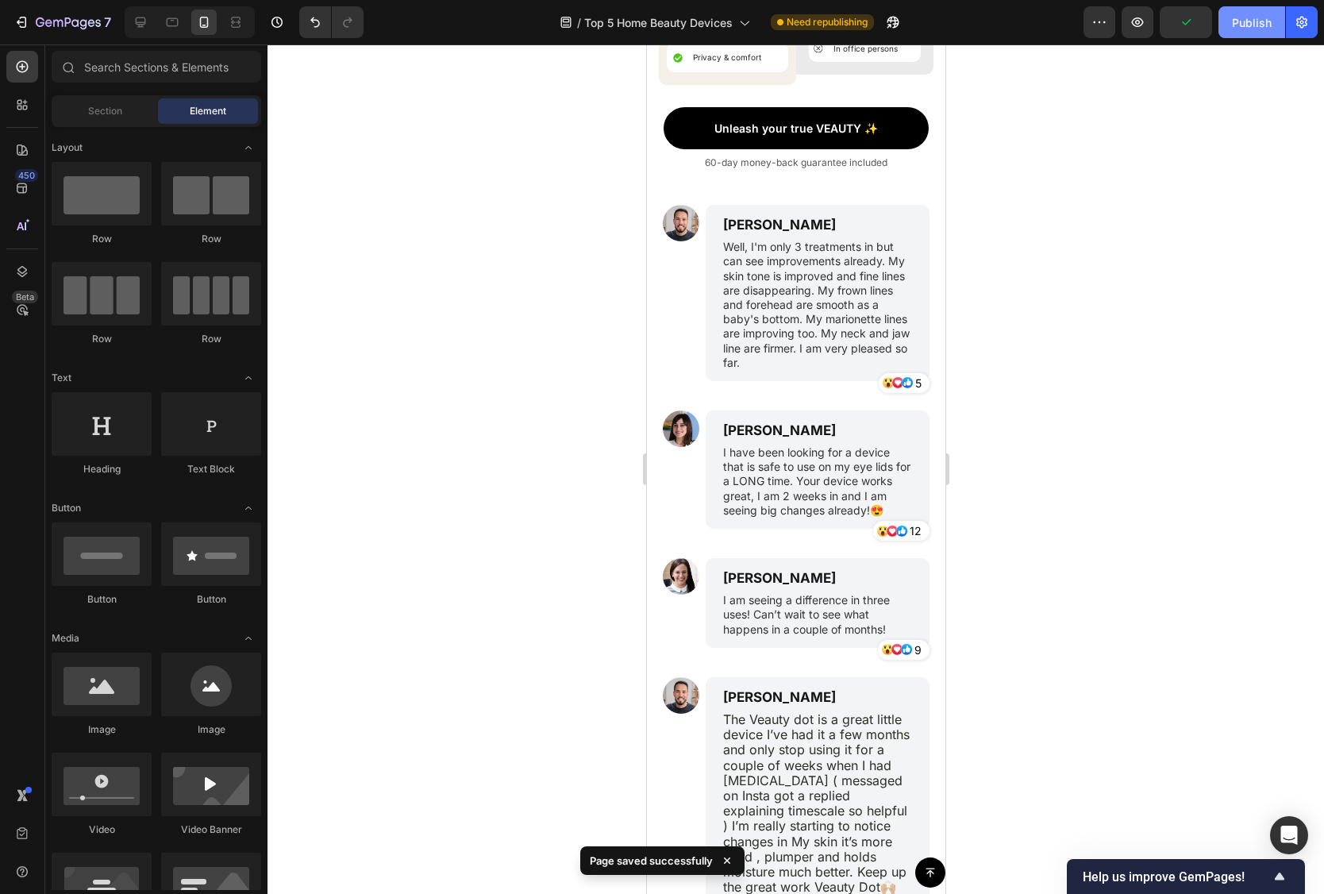
click at [1242, 33] on button "Publish" at bounding box center [1252, 22] width 67 height 32
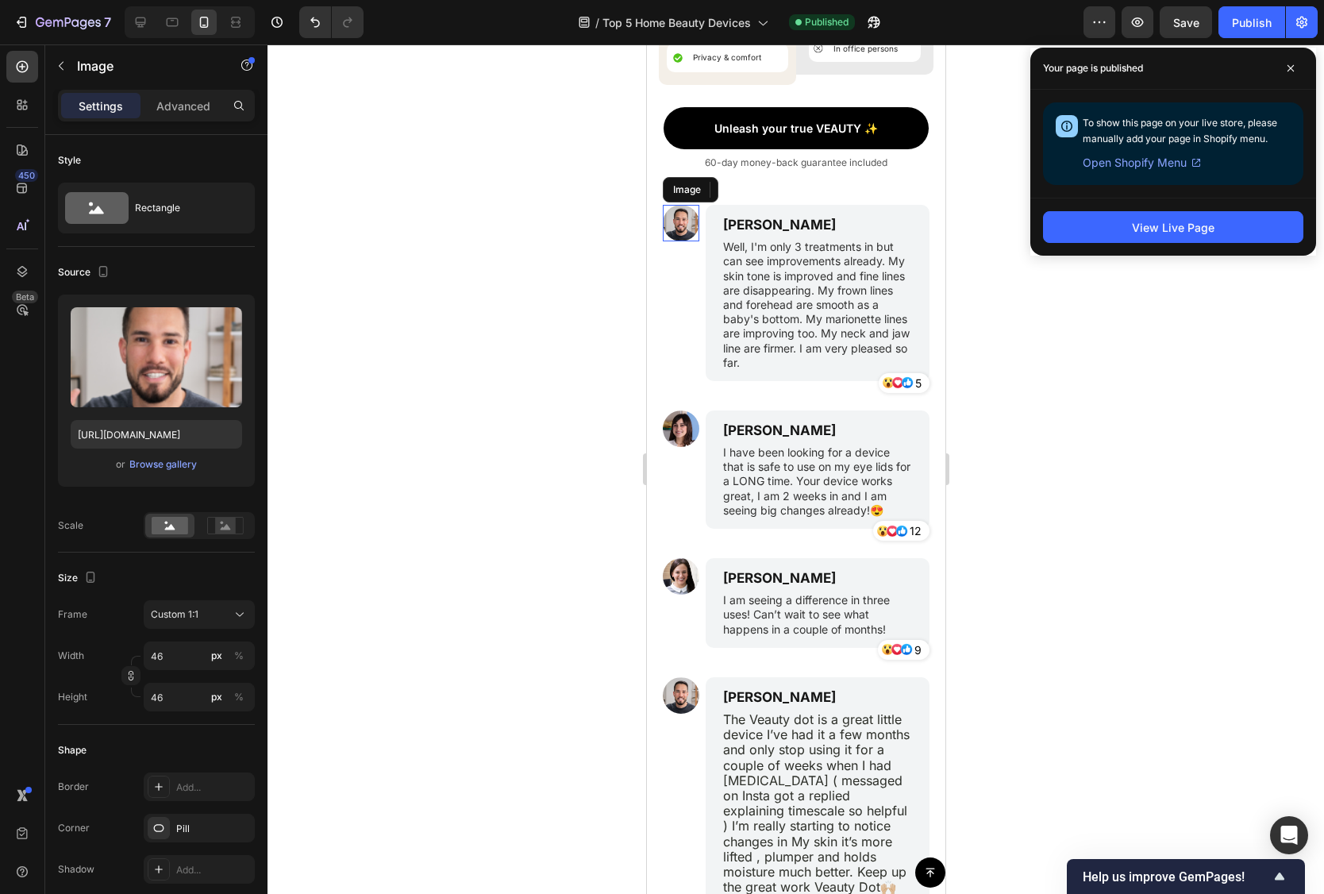
click at [688, 224] on img at bounding box center [680, 223] width 37 height 37
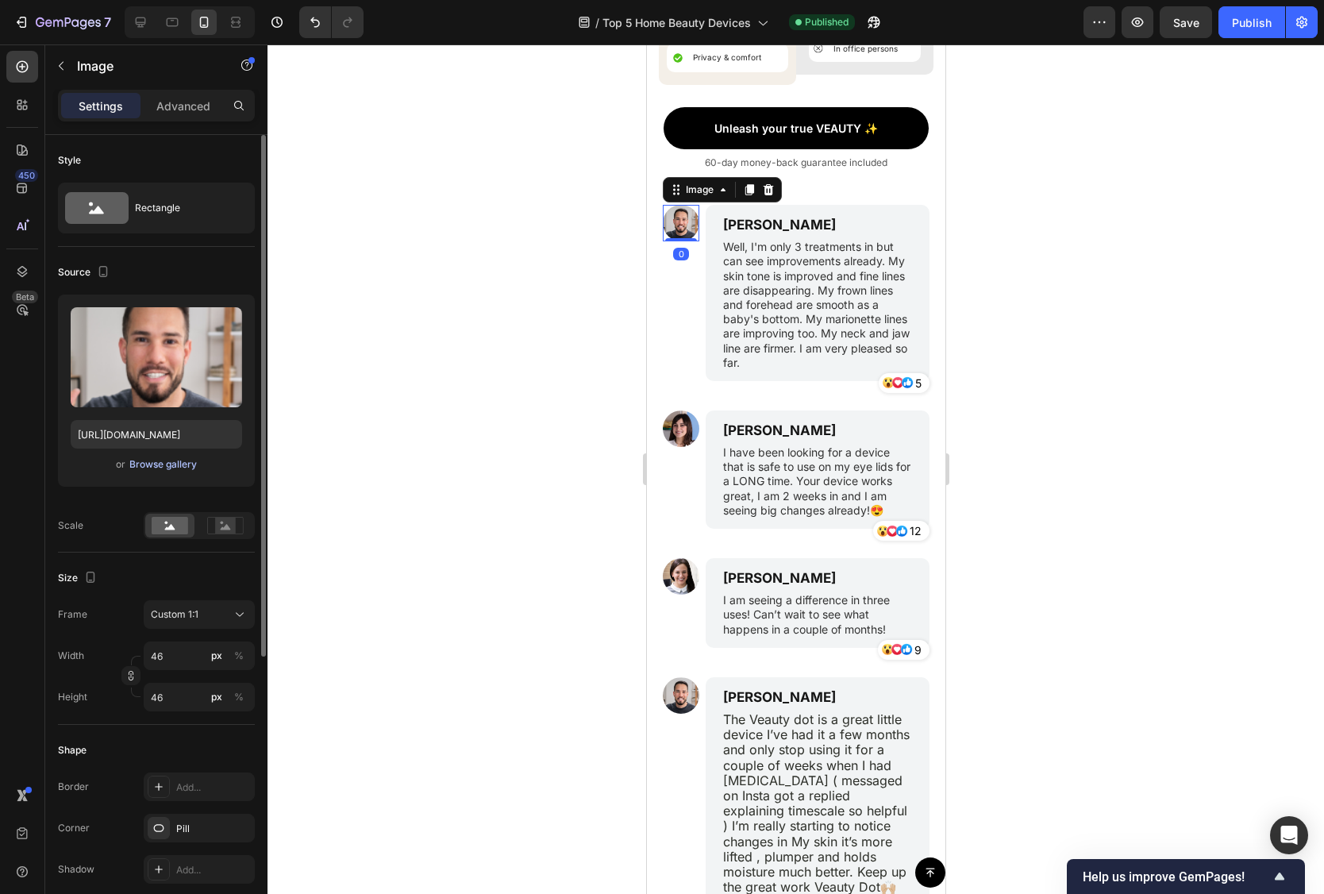
click at [183, 461] on div "Browse gallery" at bounding box center [162, 464] width 67 height 14
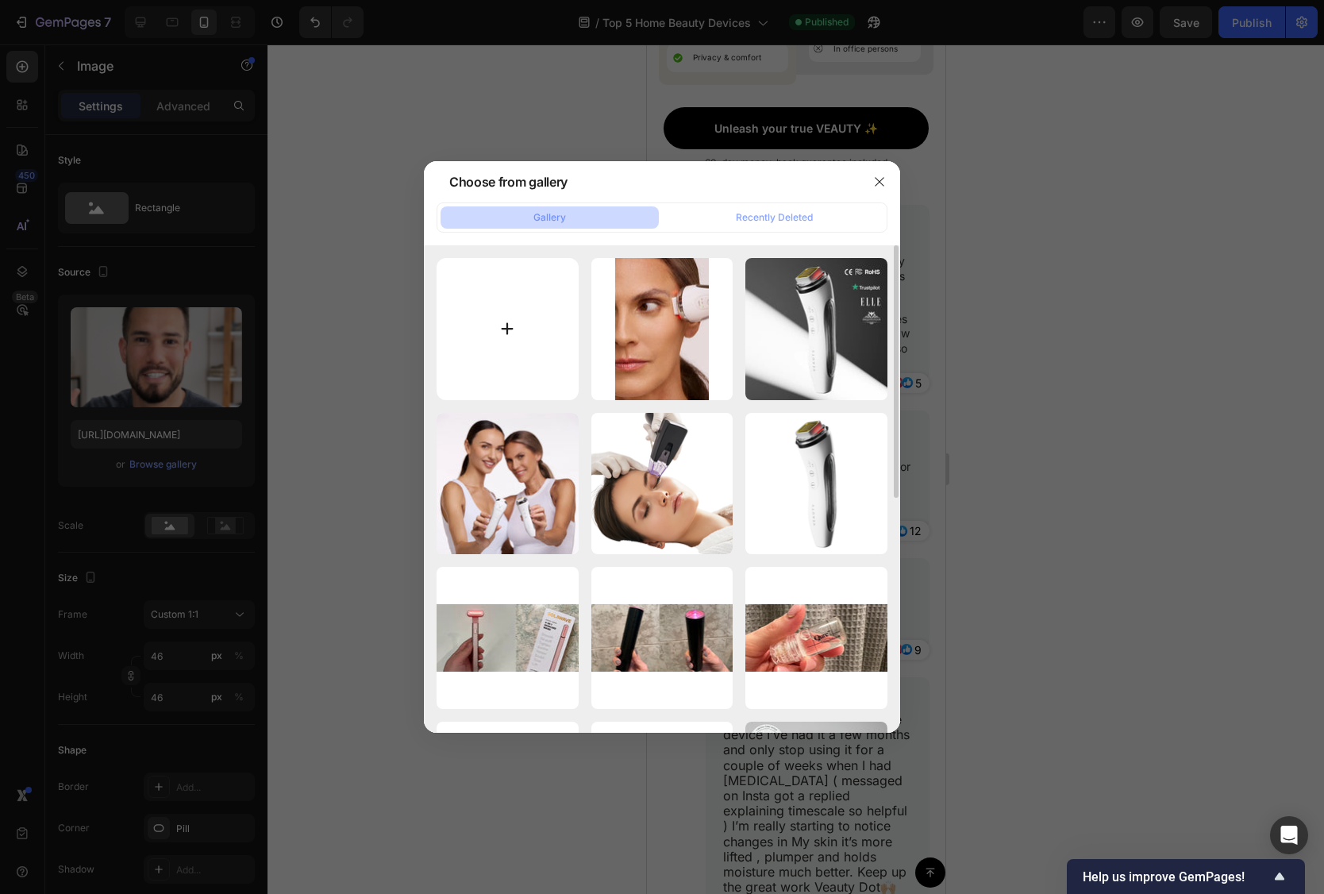
click at [565, 333] on input "file" at bounding box center [508, 329] width 142 height 142
type input "C:\fakepath\30.webp"
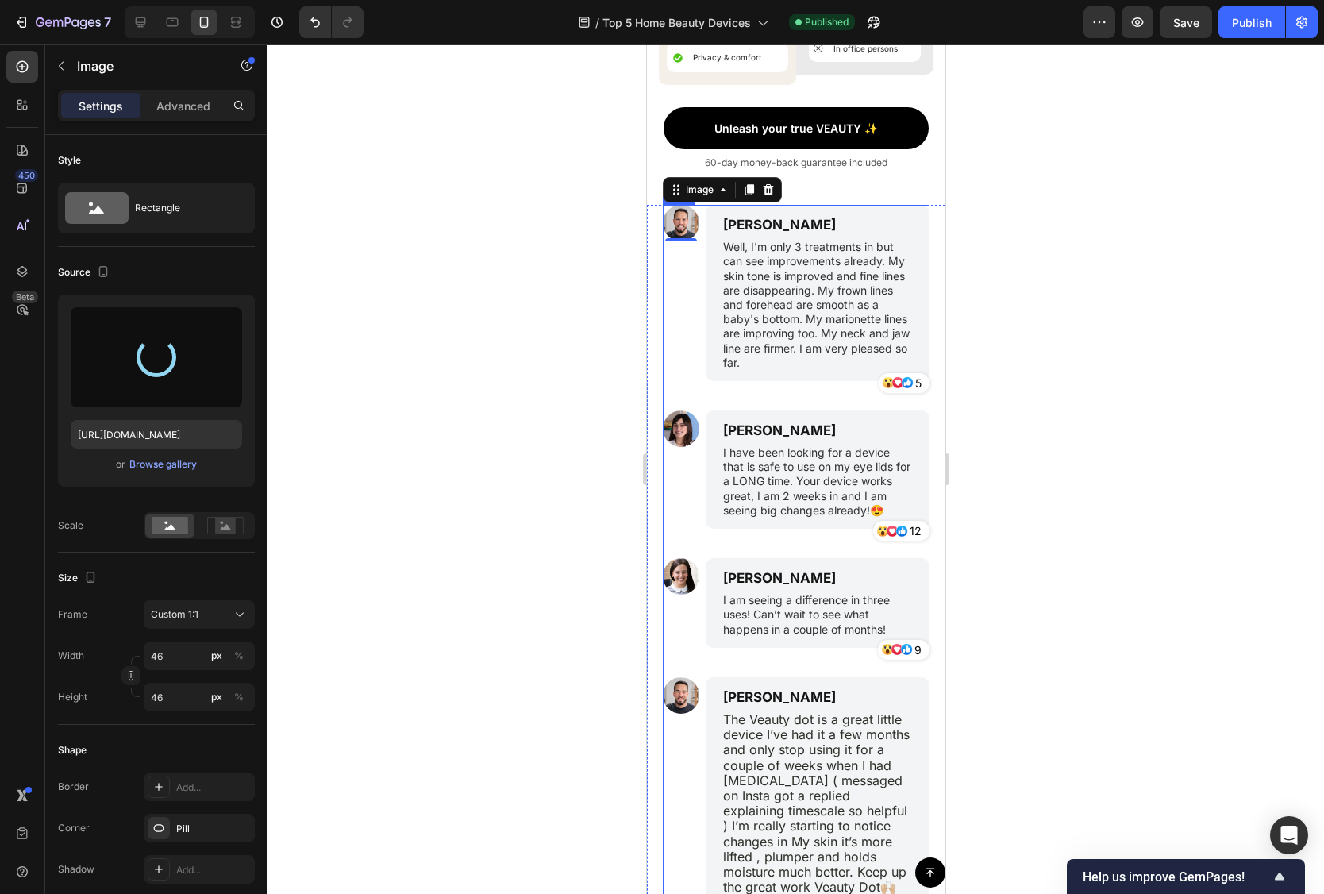
type input "https://cdn.shopify.com/s/files/1/0706/9450/2445/files/gempages_584970370537227…"
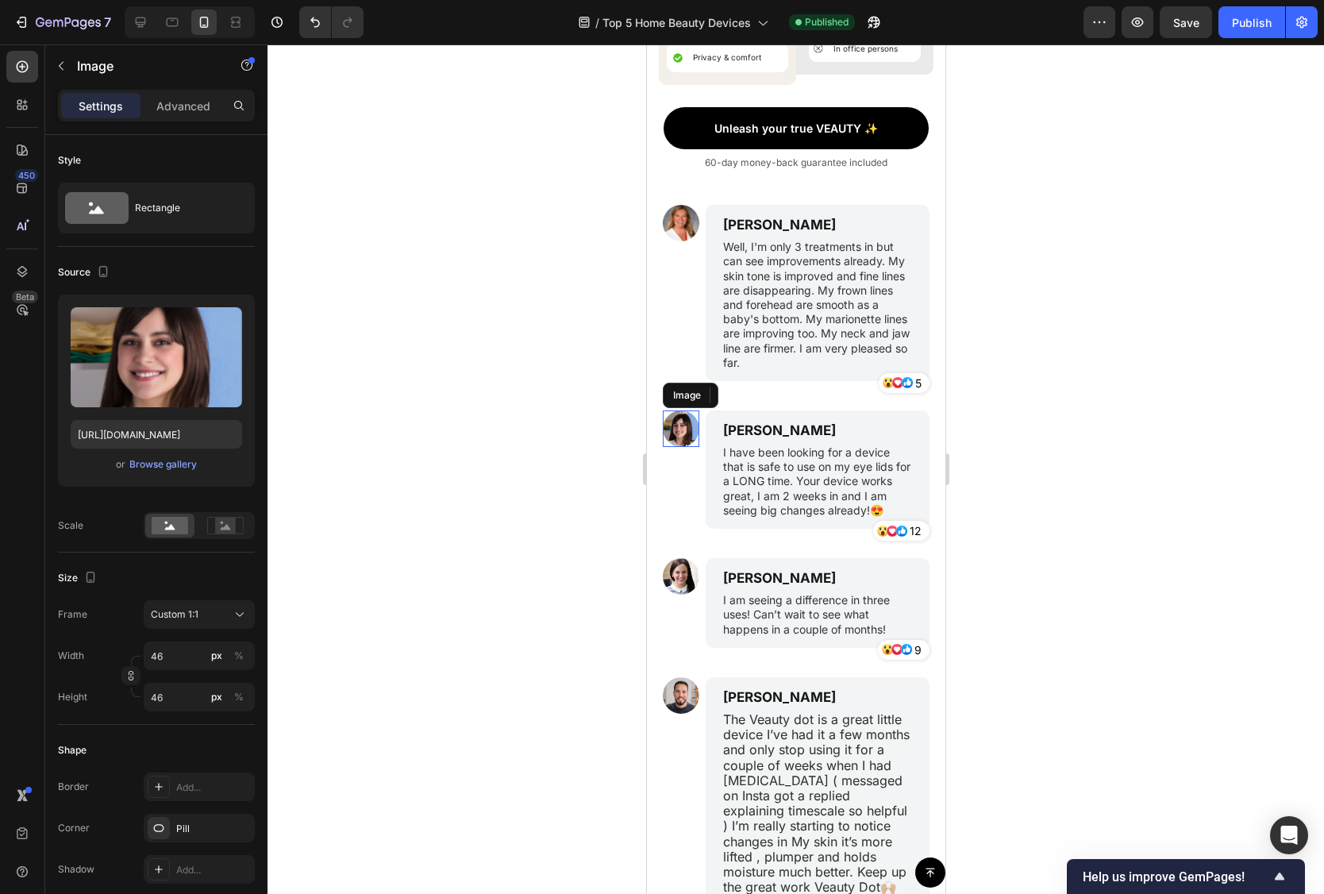
click at [685, 436] on img at bounding box center [680, 428] width 37 height 37
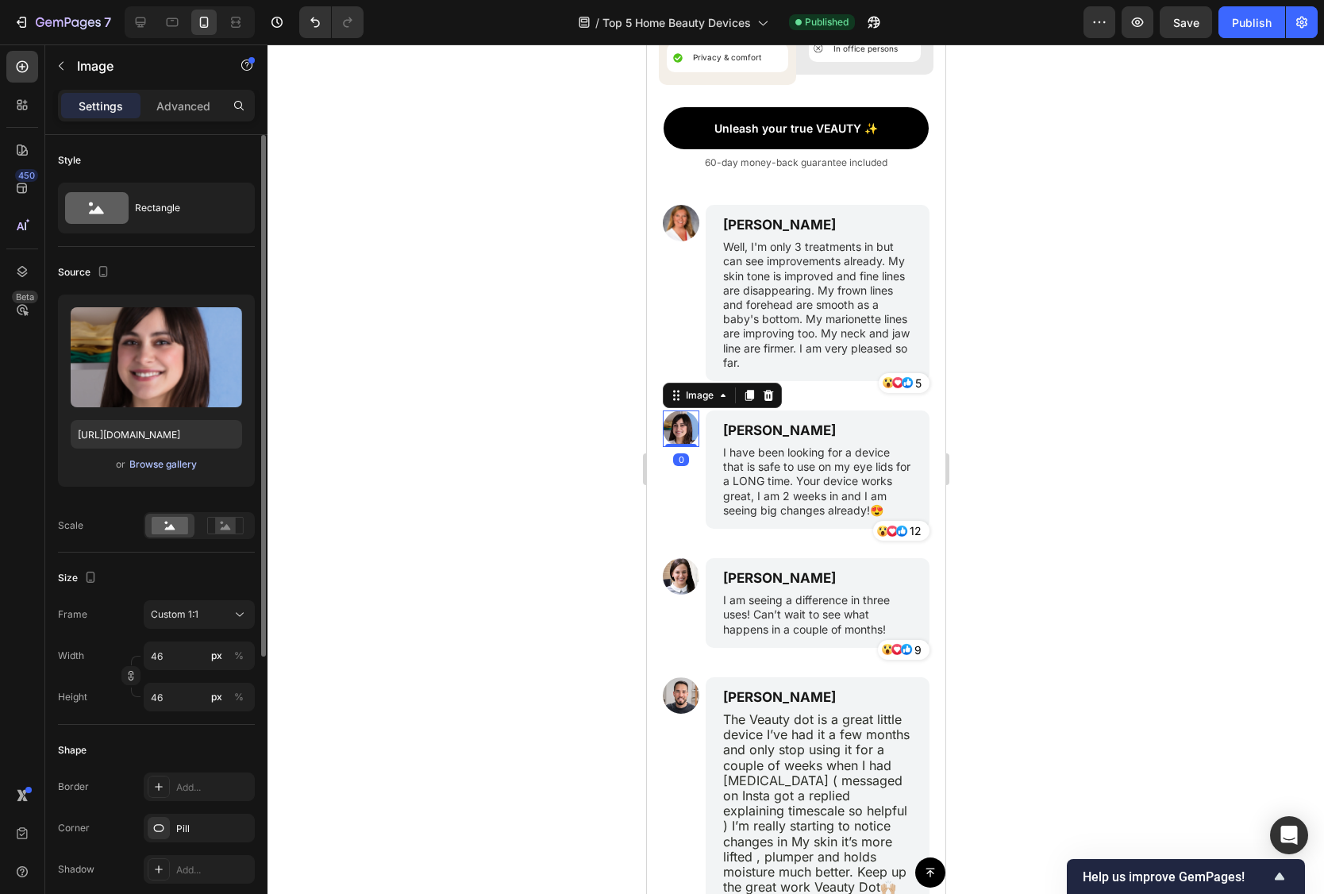
click at [188, 468] on div "Browse gallery" at bounding box center [162, 464] width 67 height 14
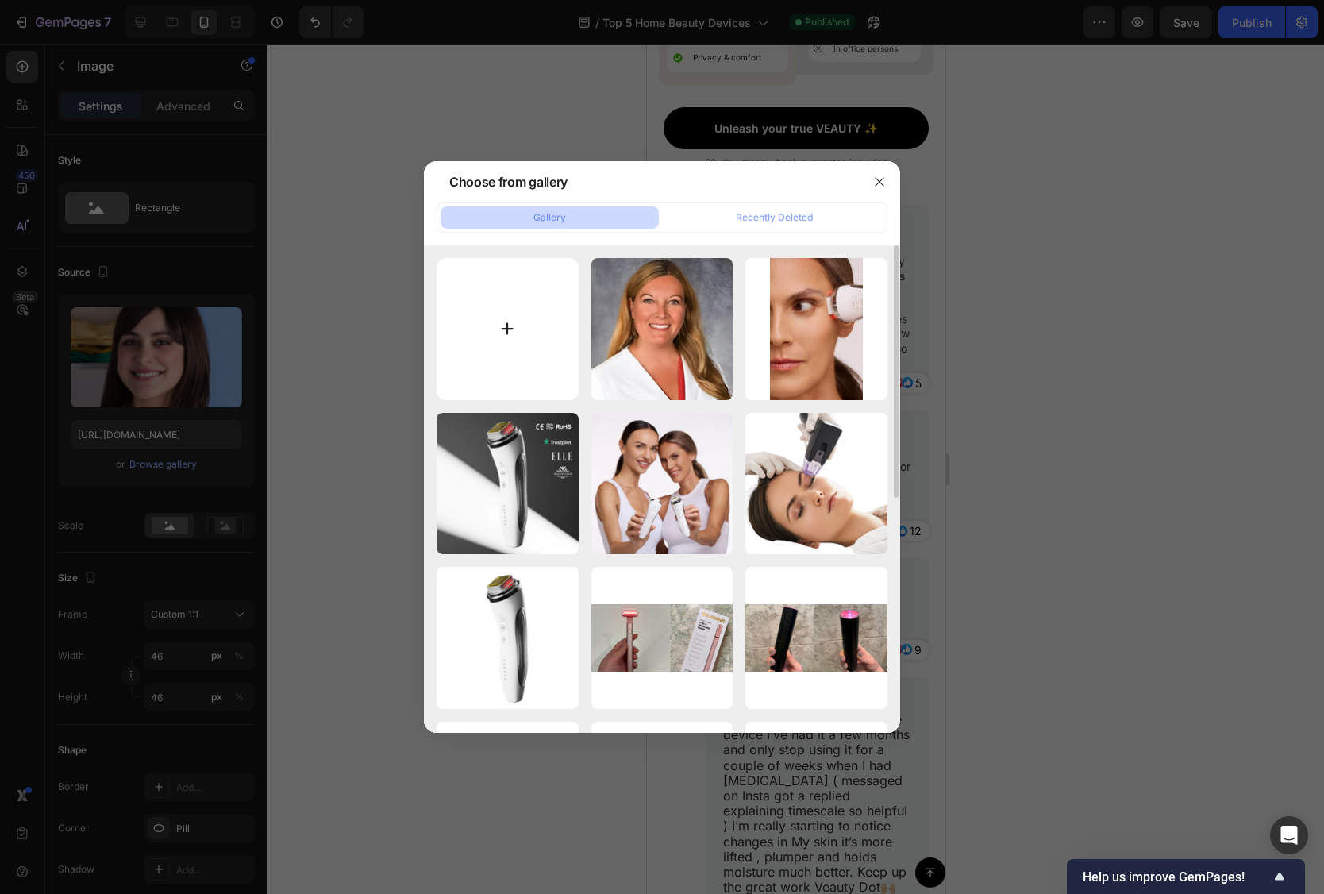
click at [524, 327] on input "file" at bounding box center [508, 329] width 142 height 142
type input "C:\fakepath\31.webp"
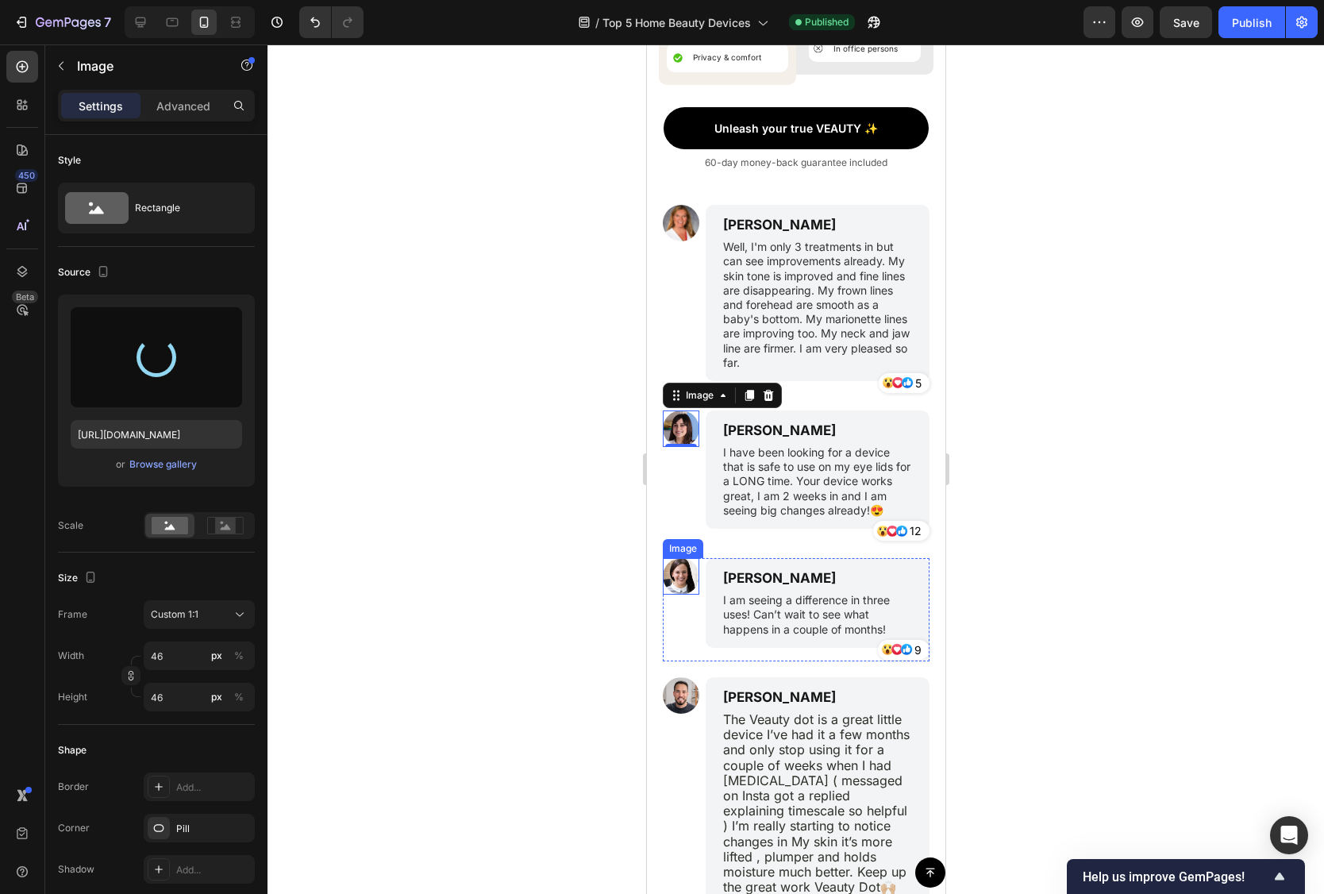
click at [682, 572] on img at bounding box center [680, 576] width 37 height 37
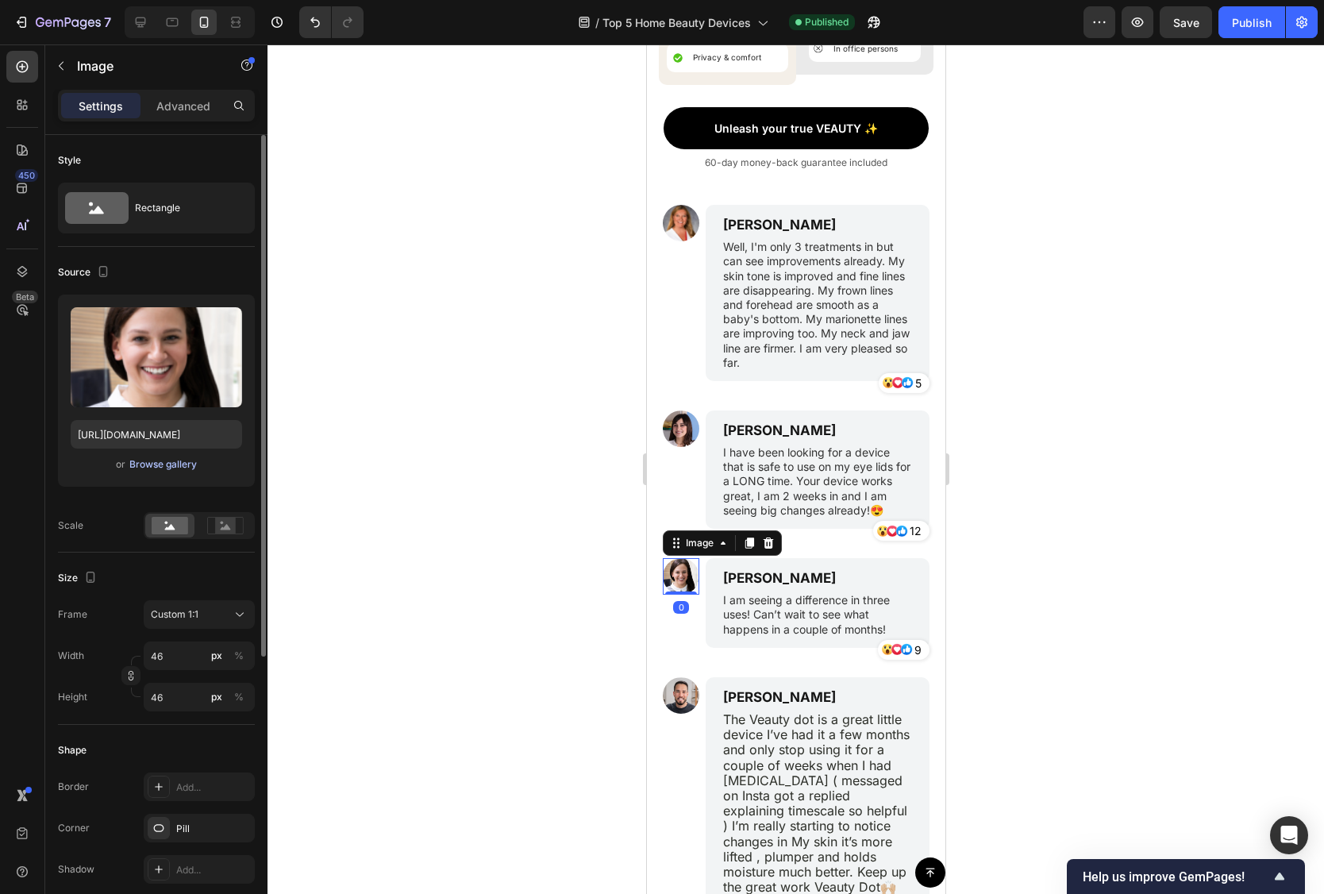
click at [181, 467] on div "Browse gallery" at bounding box center [162, 464] width 67 height 14
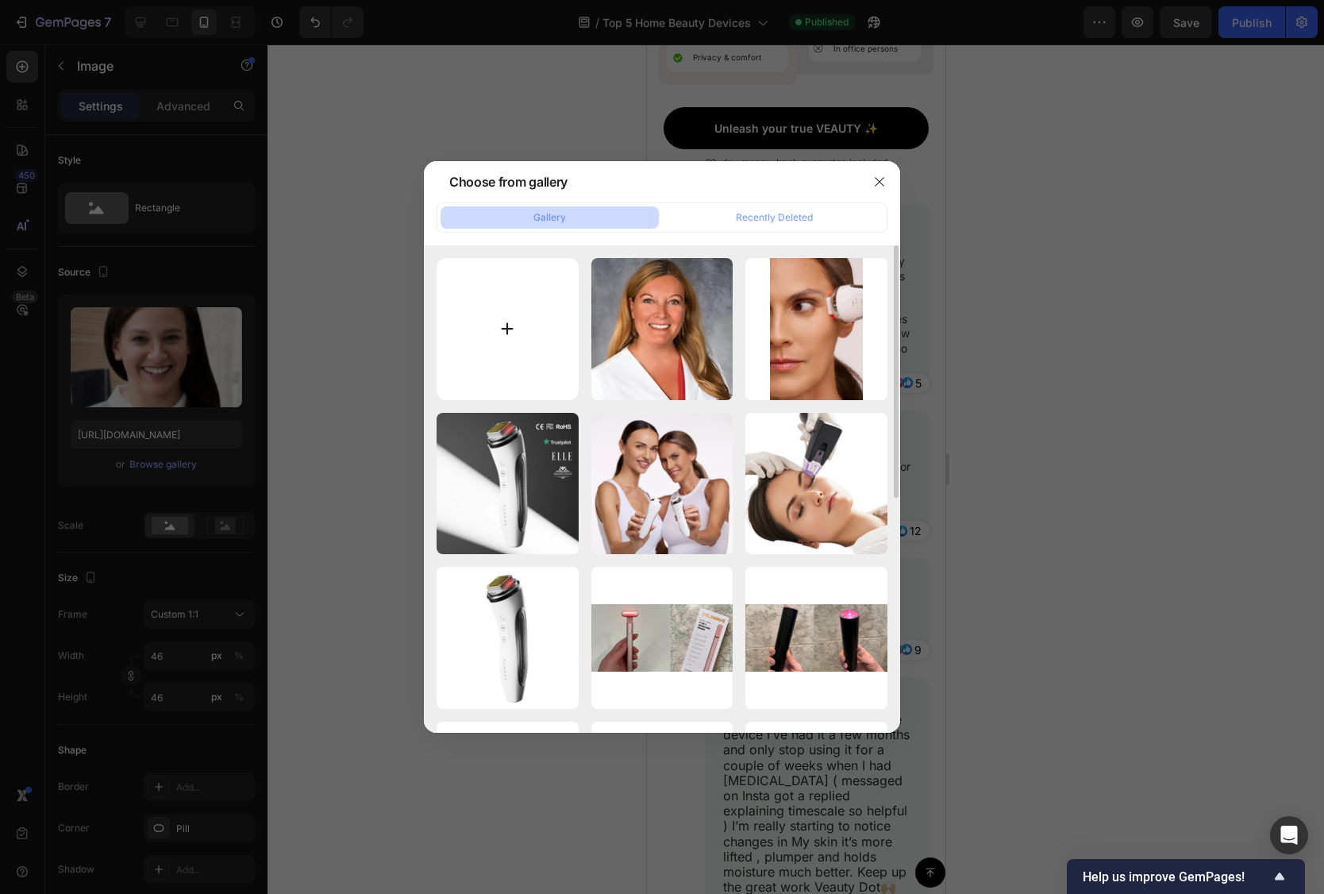
click at [470, 341] on input "file" at bounding box center [508, 329] width 142 height 142
type input "C:\fakepath\32.webp"
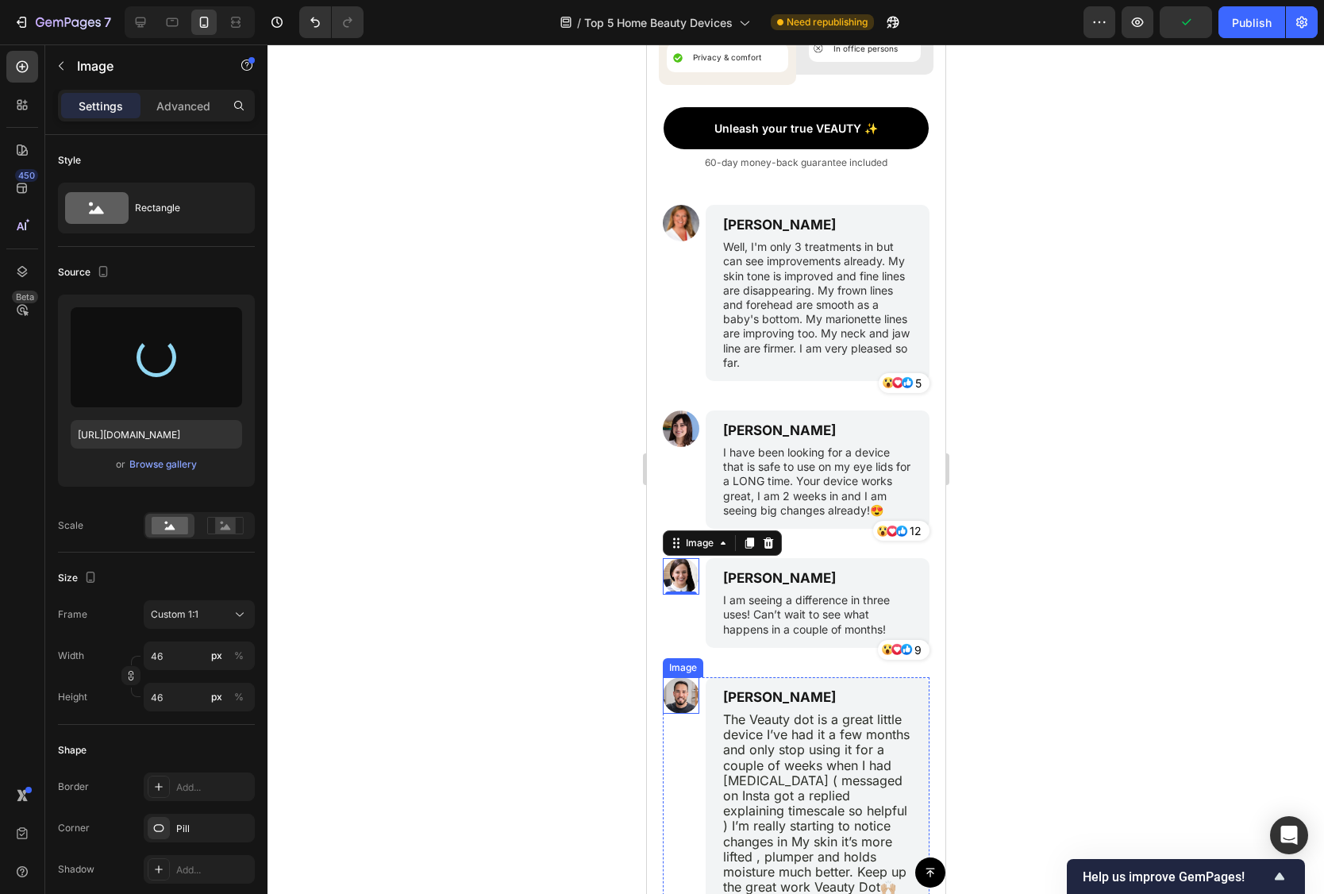
click at [680, 689] on img at bounding box center [680, 695] width 37 height 37
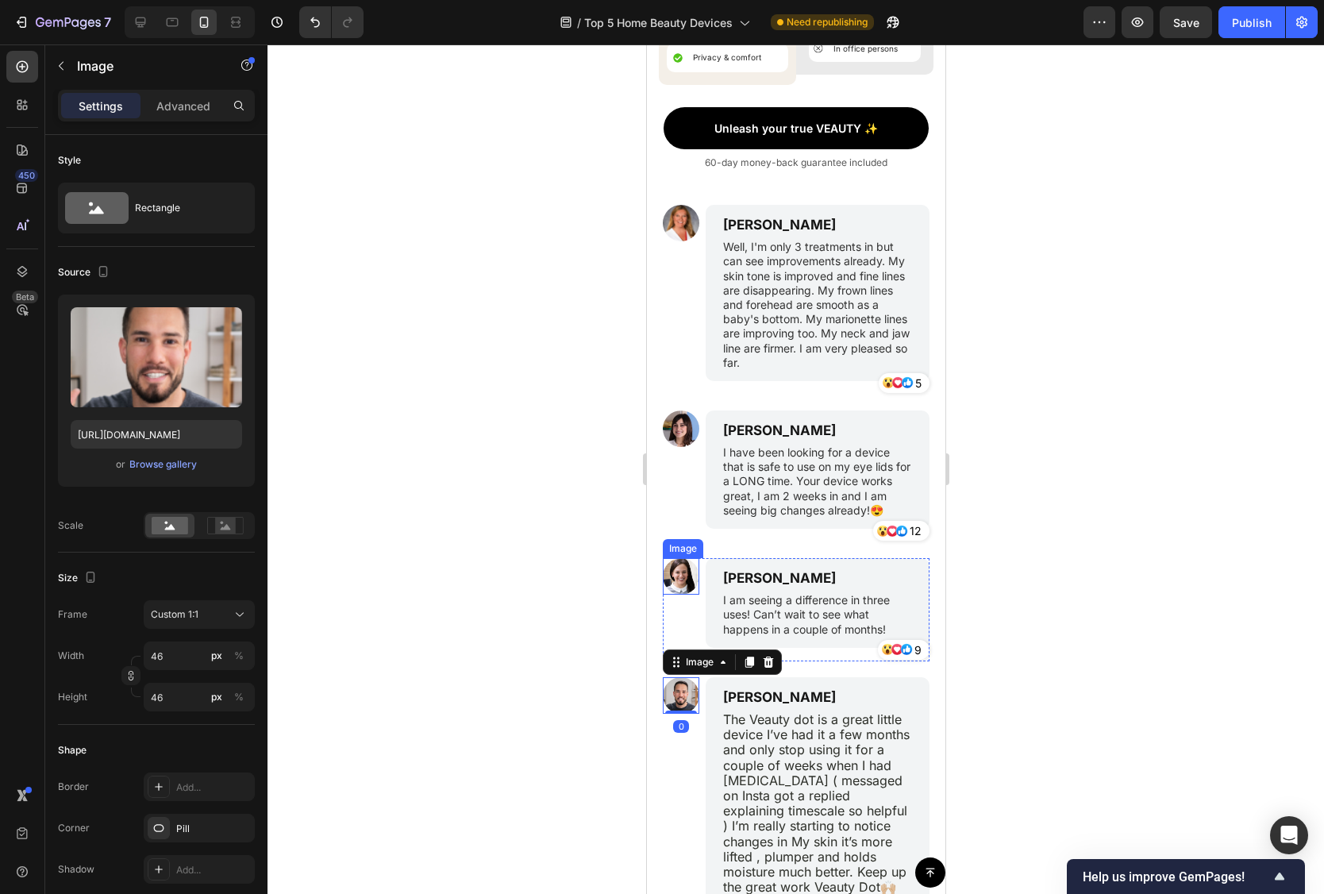
click at [685, 567] on img at bounding box center [680, 576] width 37 height 37
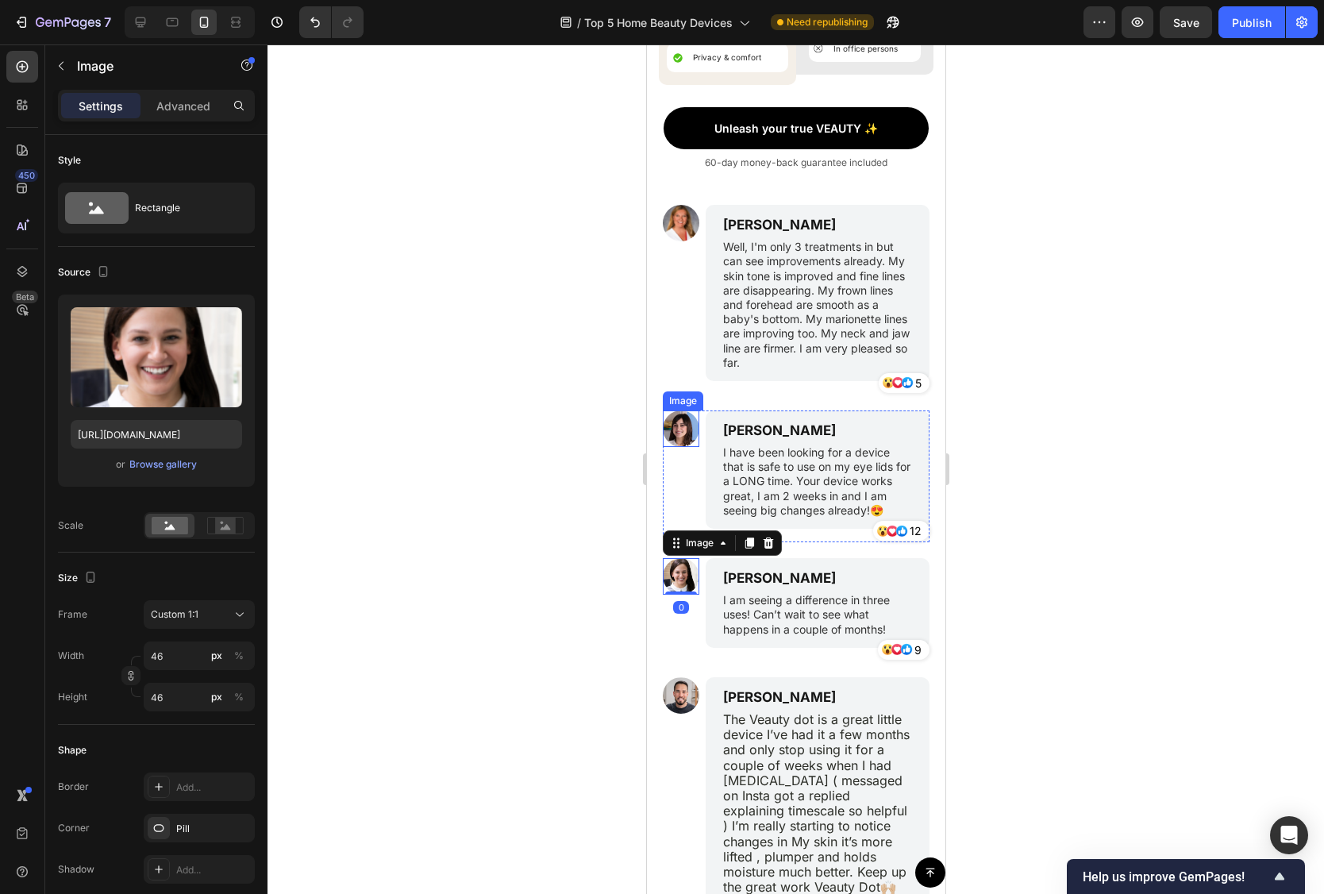
click at [689, 422] on img at bounding box center [680, 428] width 37 height 37
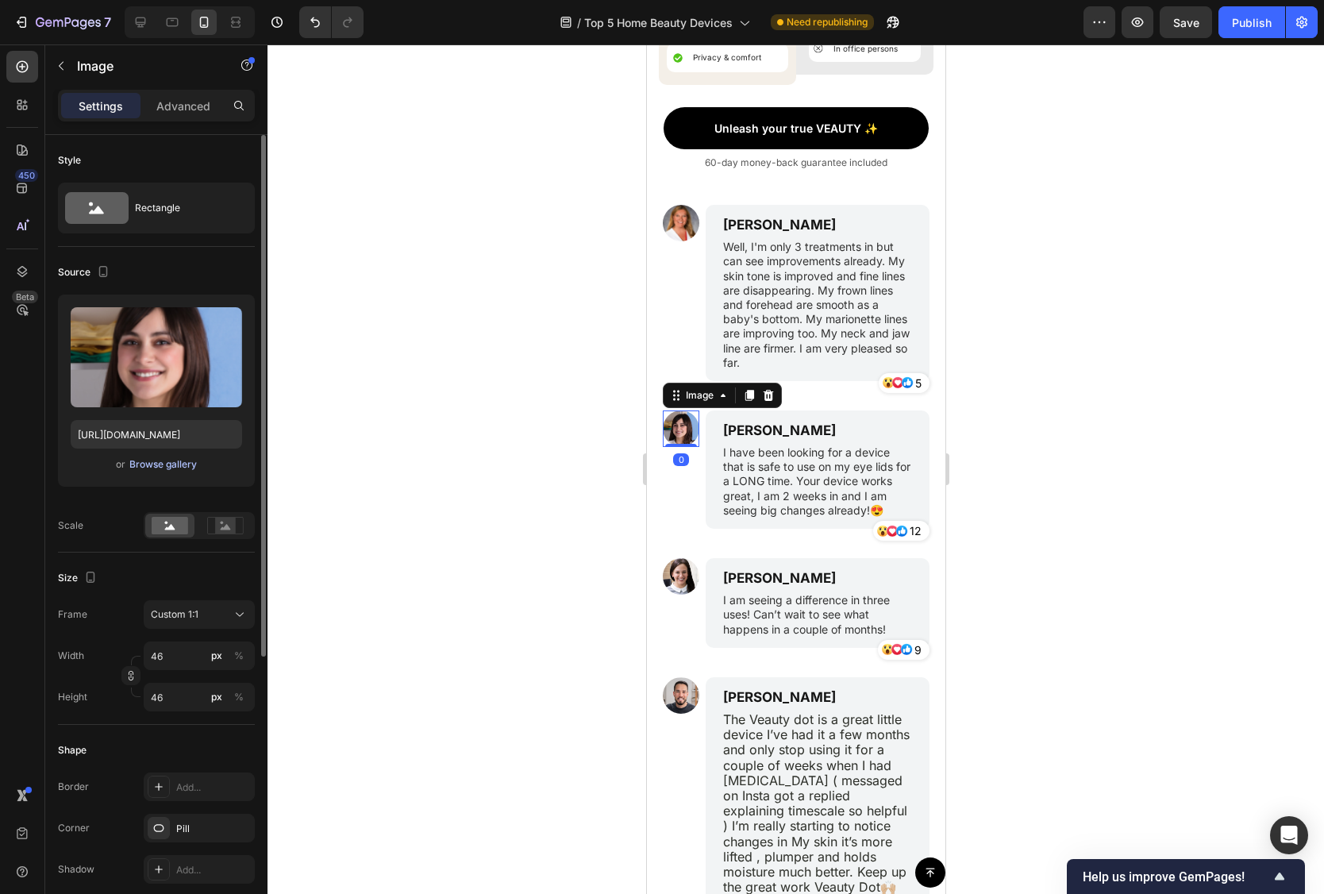
click at [192, 457] on div "Browse gallery" at bounding box center [162, 464] width 67 height 14
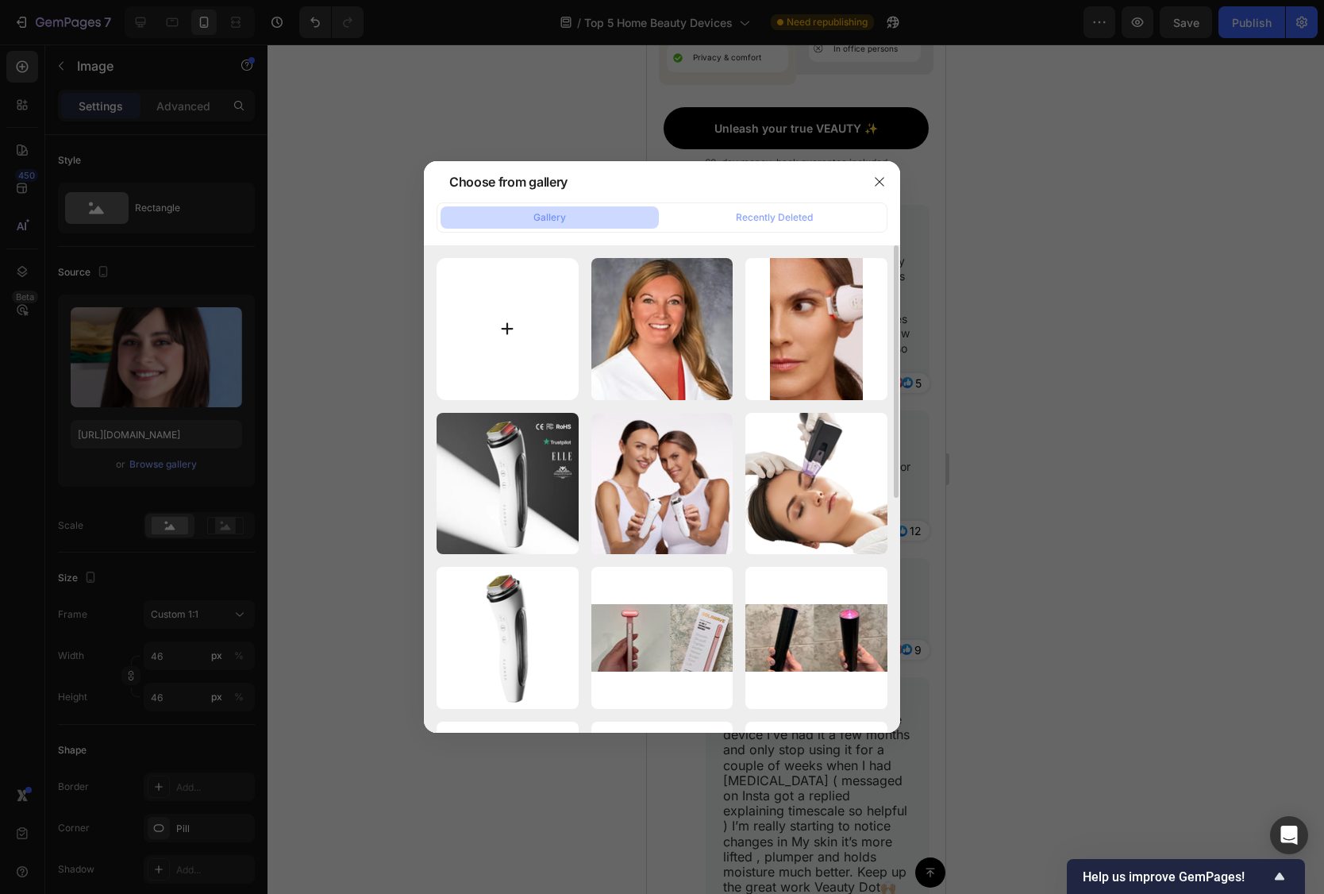
click at [540, 304] on input "file" at bounding box center [508, 329] width 142 height 142
type input "C:\fakepath\31.webp"
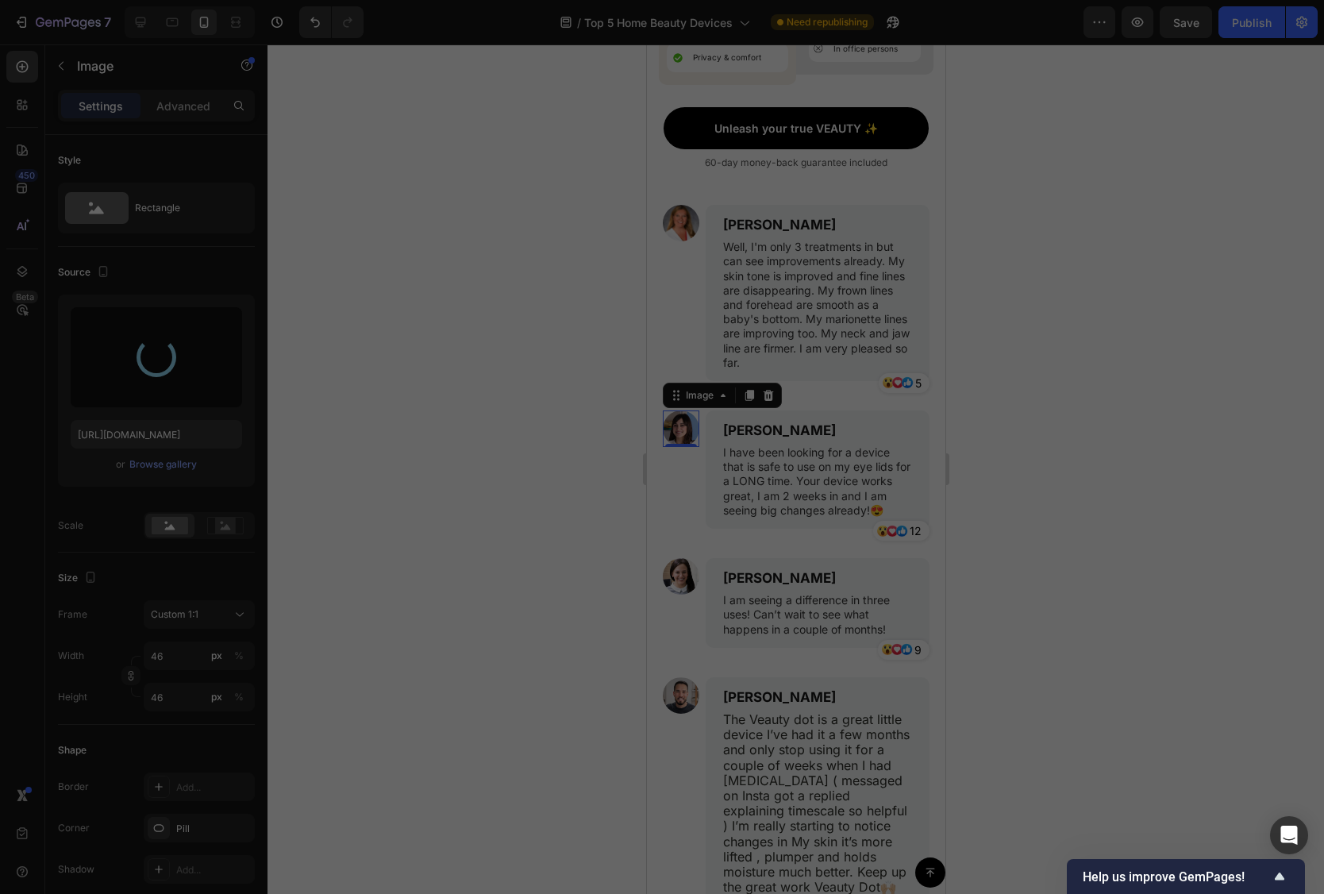
type input "https://cdn.shopify.com/s/files/1/0706/9450/2445/files/gempages_584970370537227…"
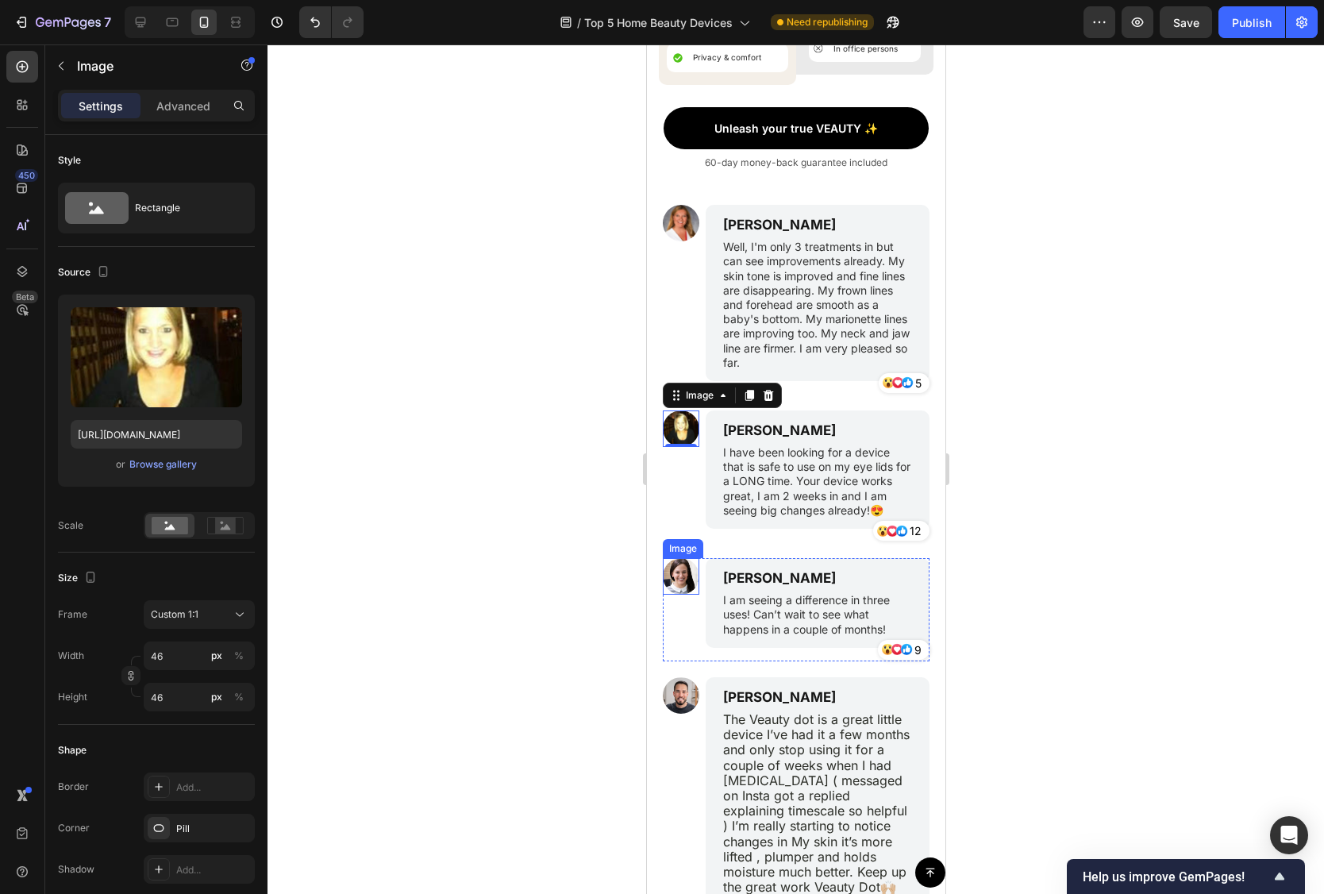
click at [684, 580] on img at bounding box center [680, 576] width 37 height 37
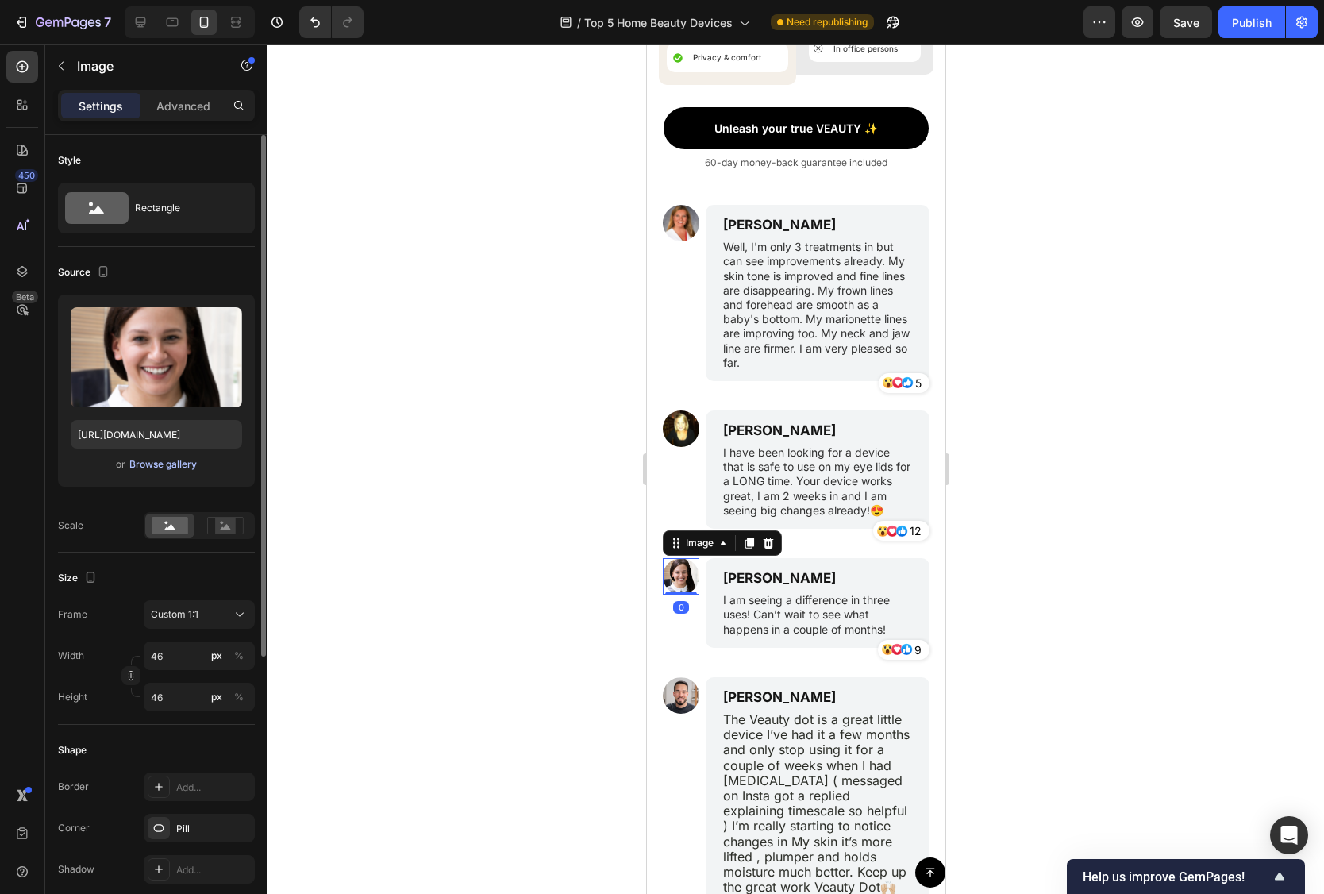
click at [191, 470] on div "Browse gallery" at bounding box center [162, 464] width 67 height 14
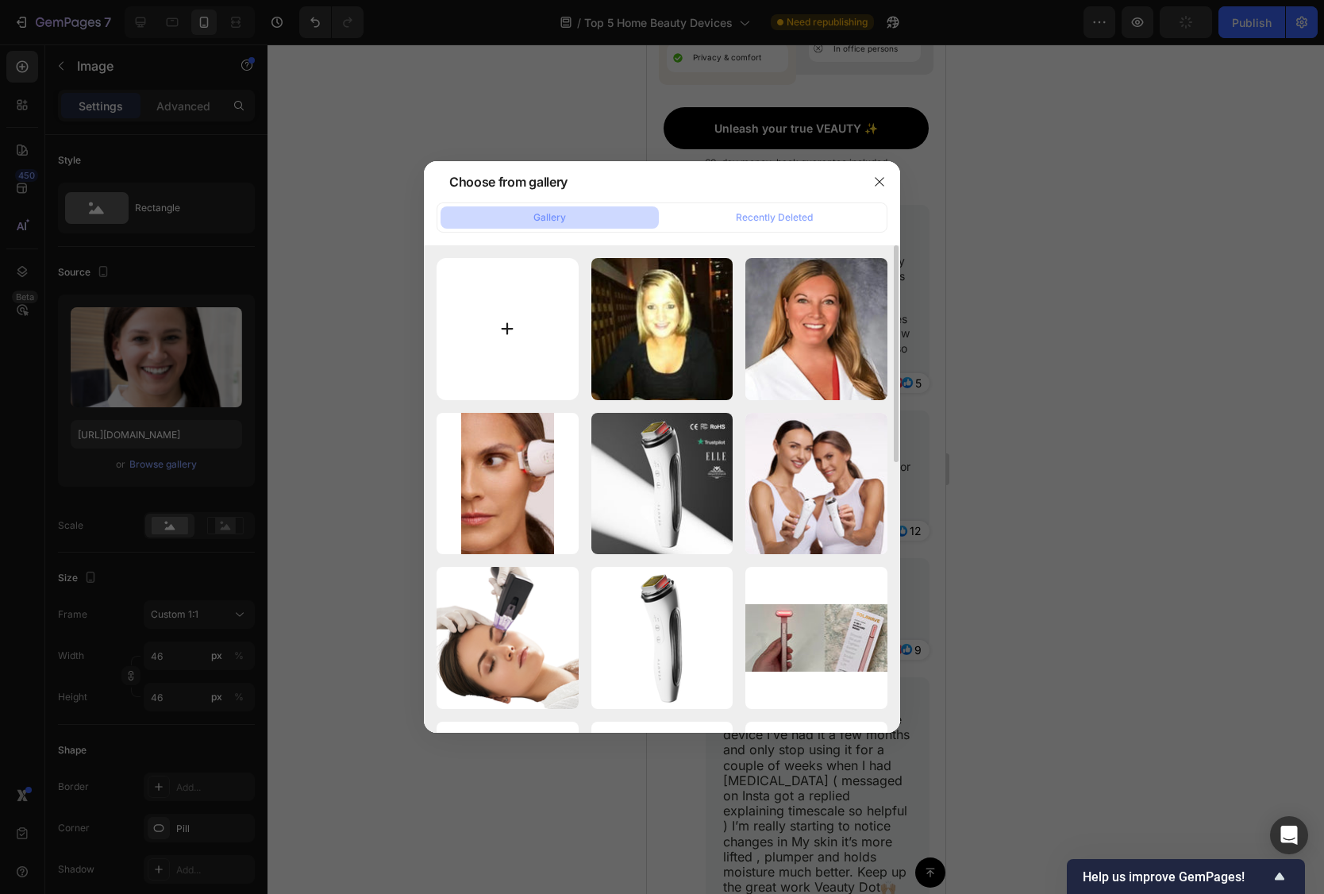
click at [572, 329] on input "file" at bounding box center [508, 329] width 142 height 142
type input "C:\fakepath\32.webp"
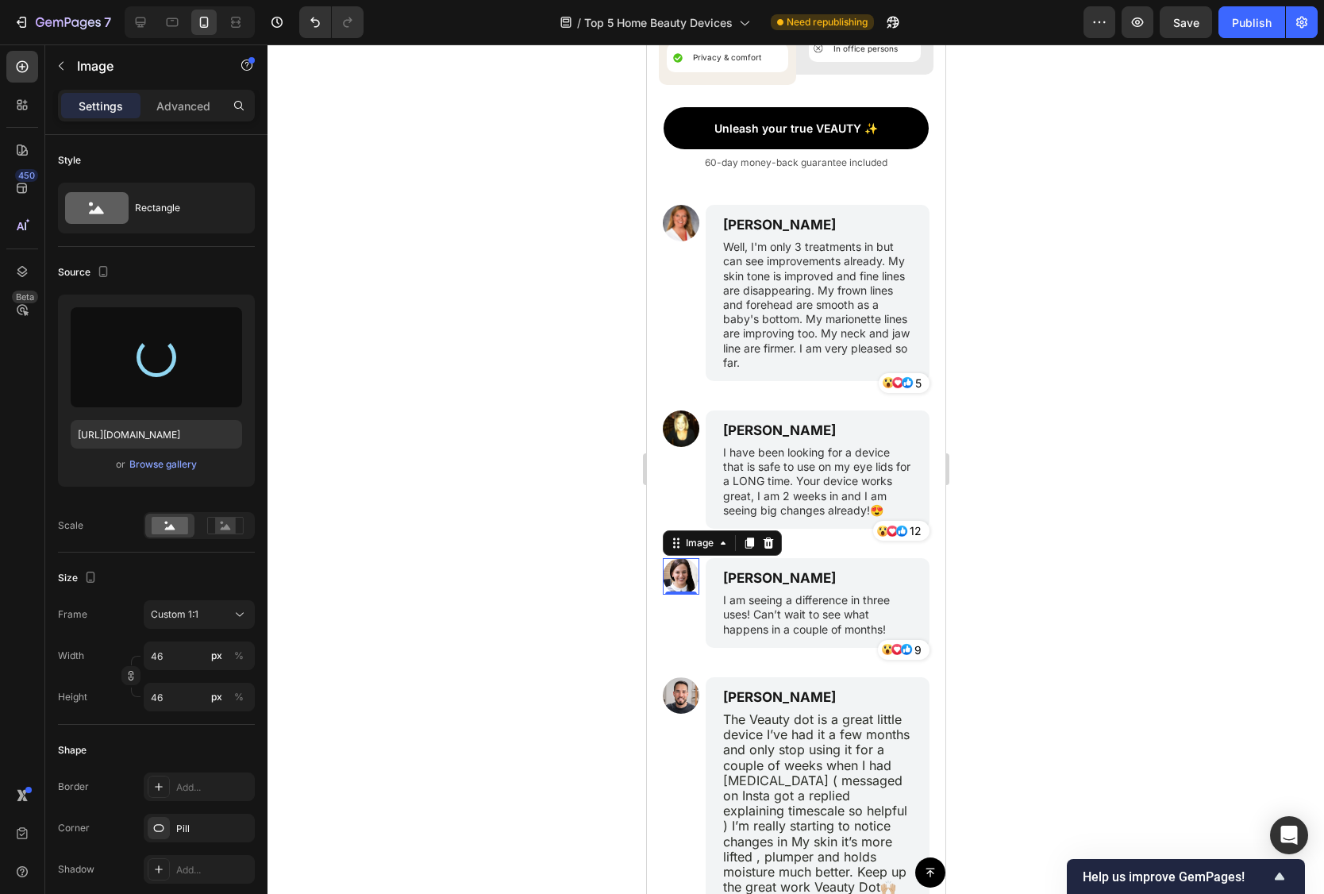
type input "https://cdn.shopify.com/s/files/1/0706/9450/2445/files/gempages_584970370537227…"
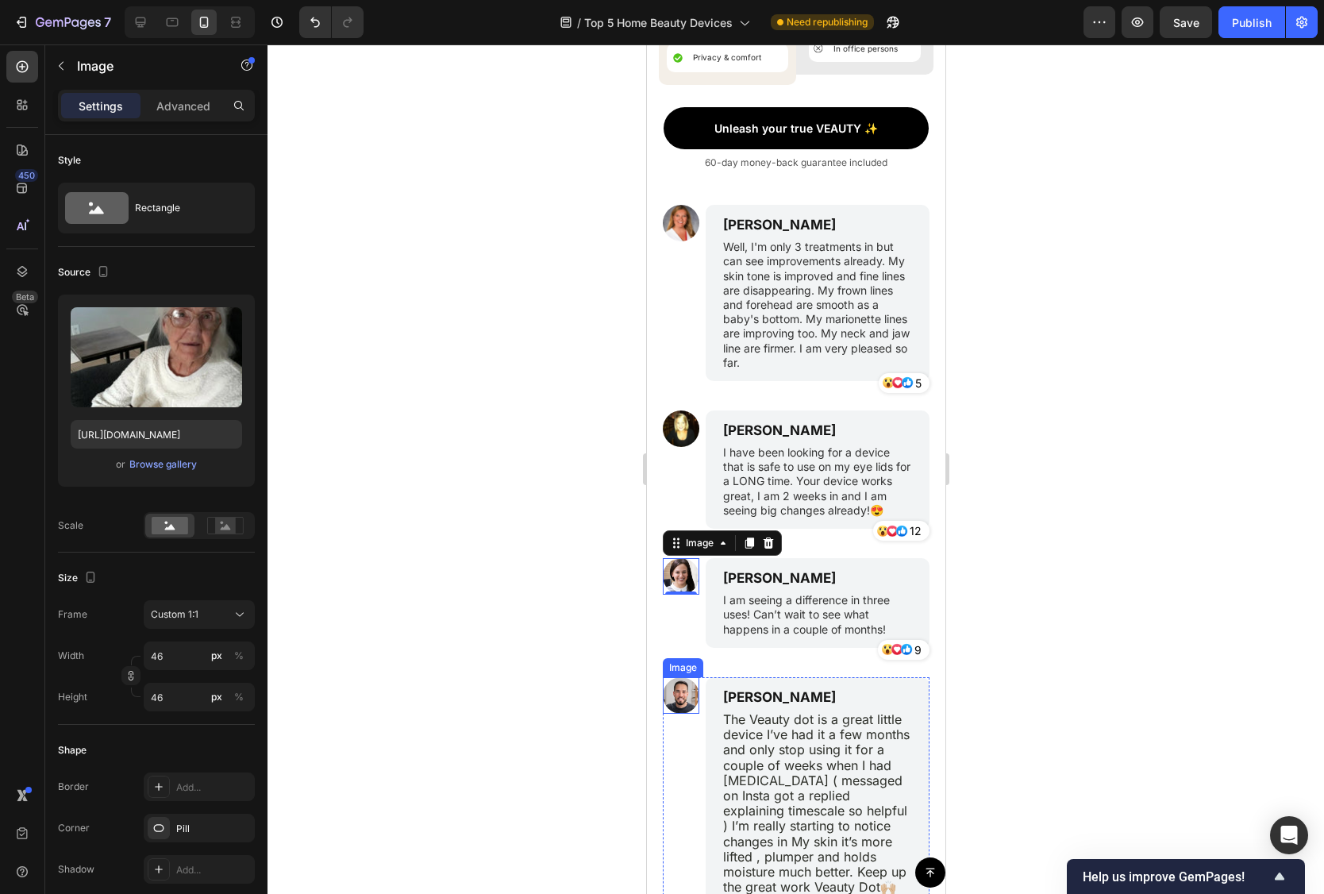
click at [684, 698] on img at bounding box center [680, 695] width 37 height 37
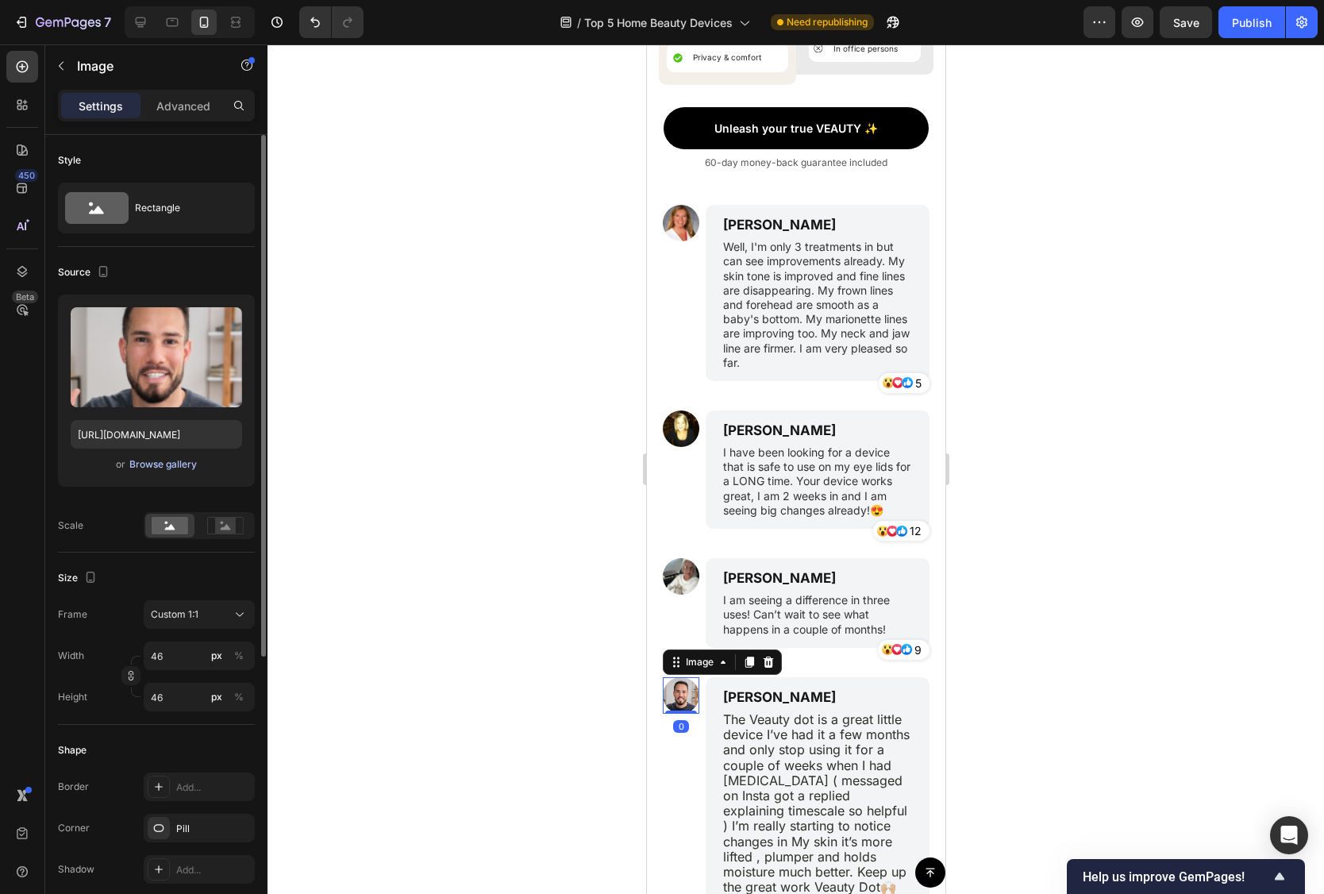
click at [164, 470] on div "Browse gallery" at bounding box center [162, 464] width 67 height 14
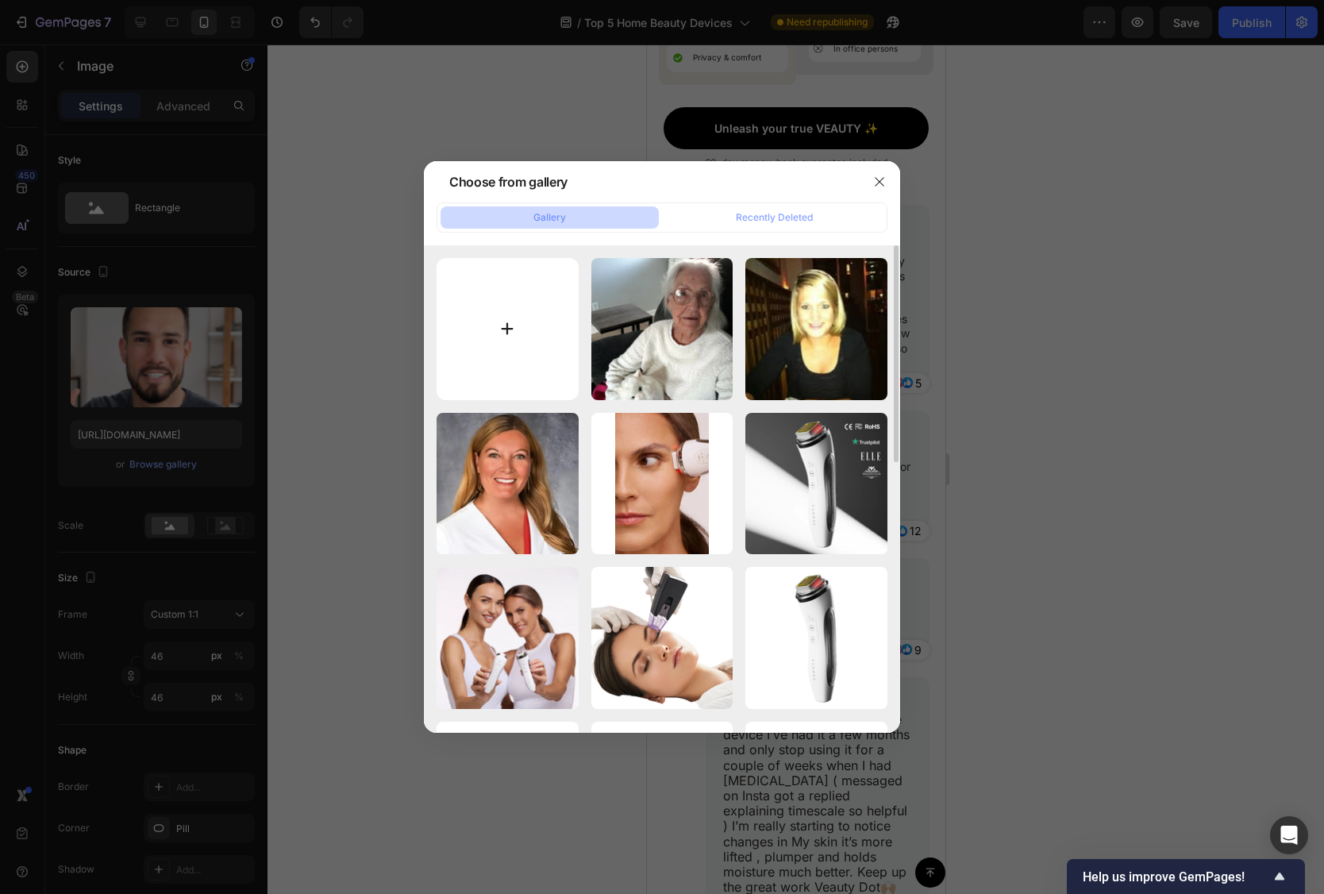
click at [491, 333] on input "file" at bounding box center [508, 329] width 142 height 142
type input "C:\fakepath\33.webp"
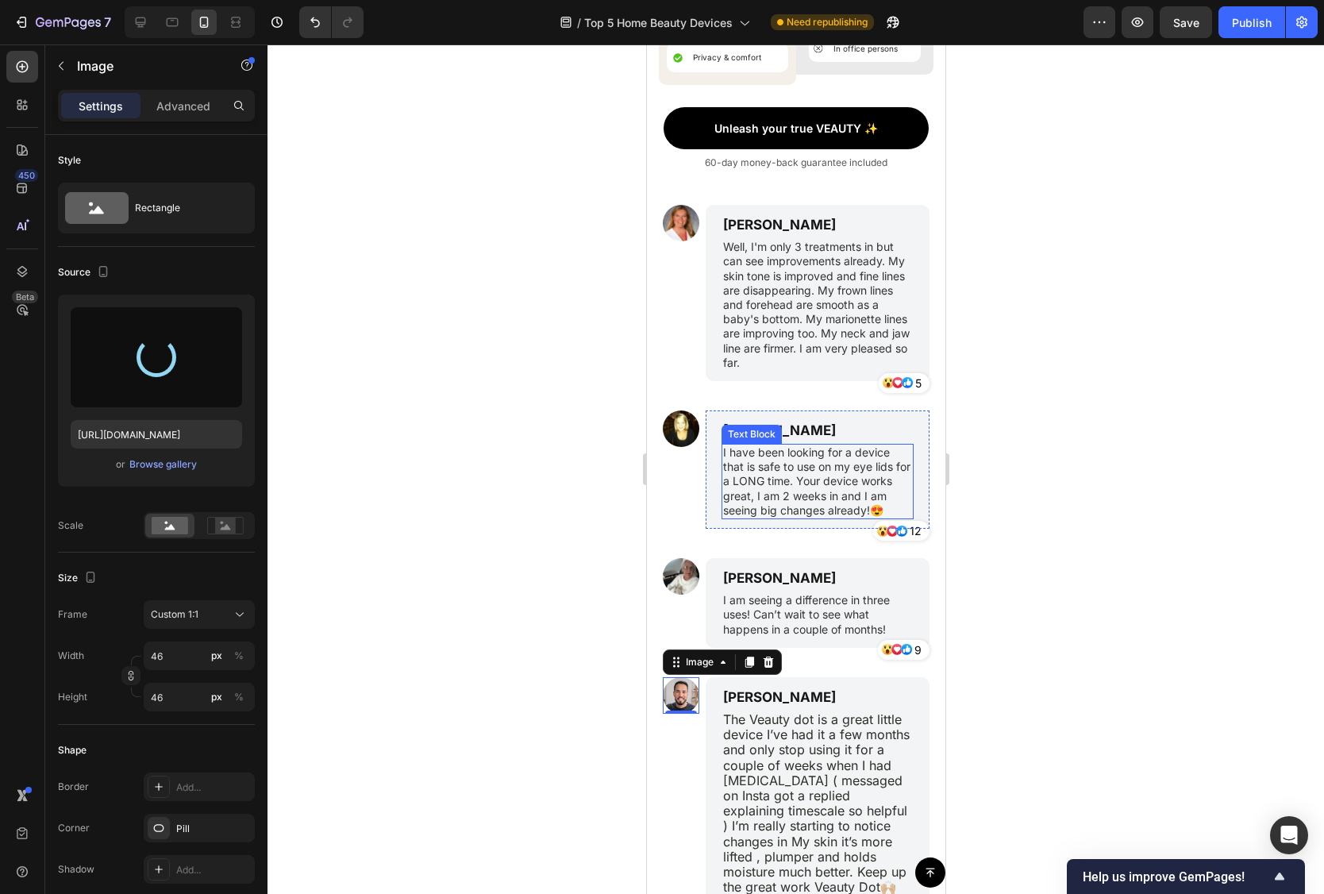
type input "https://cdn.shopify.com/s/files/1/0706/9450/2445/files/gempages_584970370537227…"
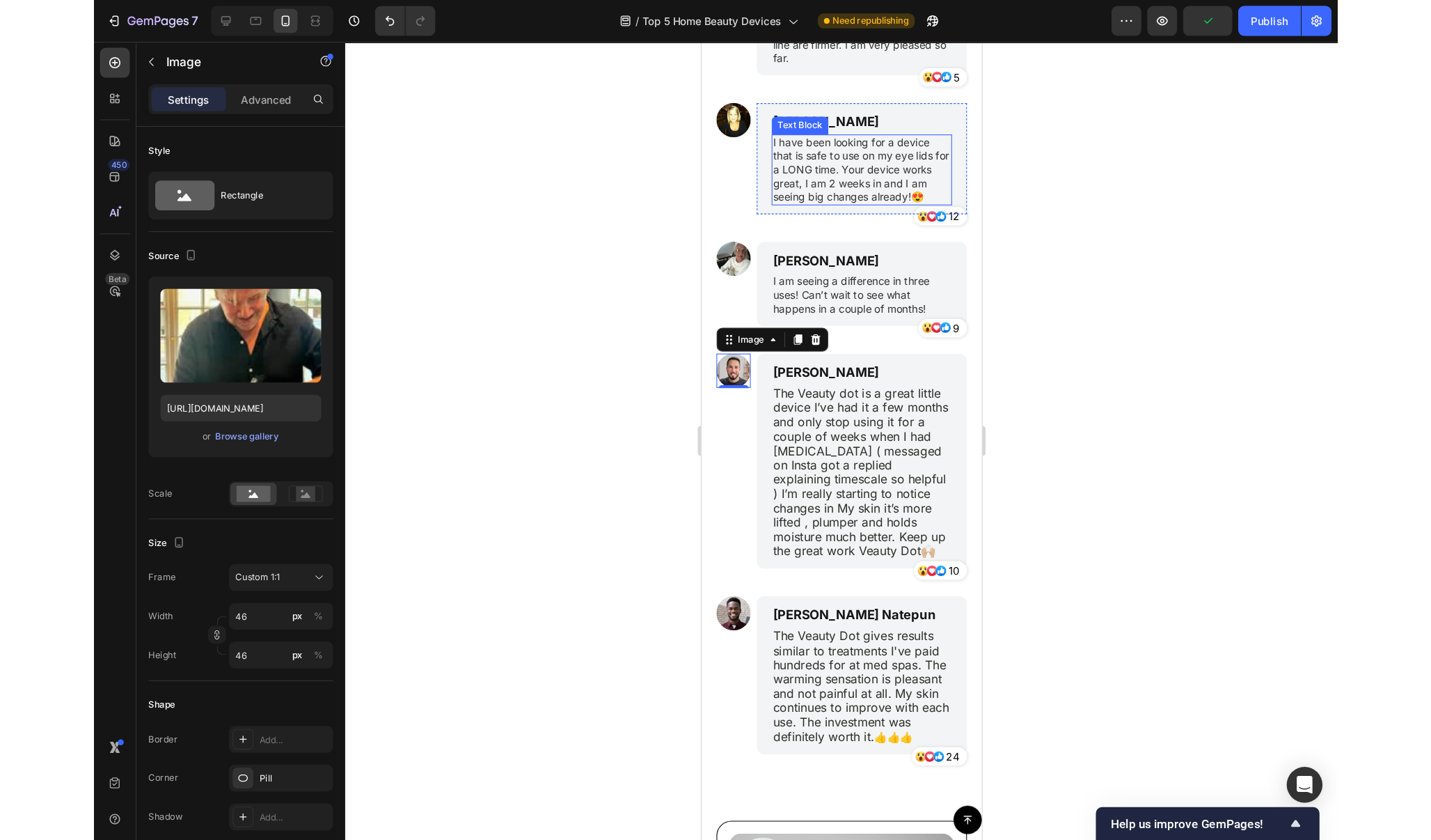
scroll to position [9461, 0]
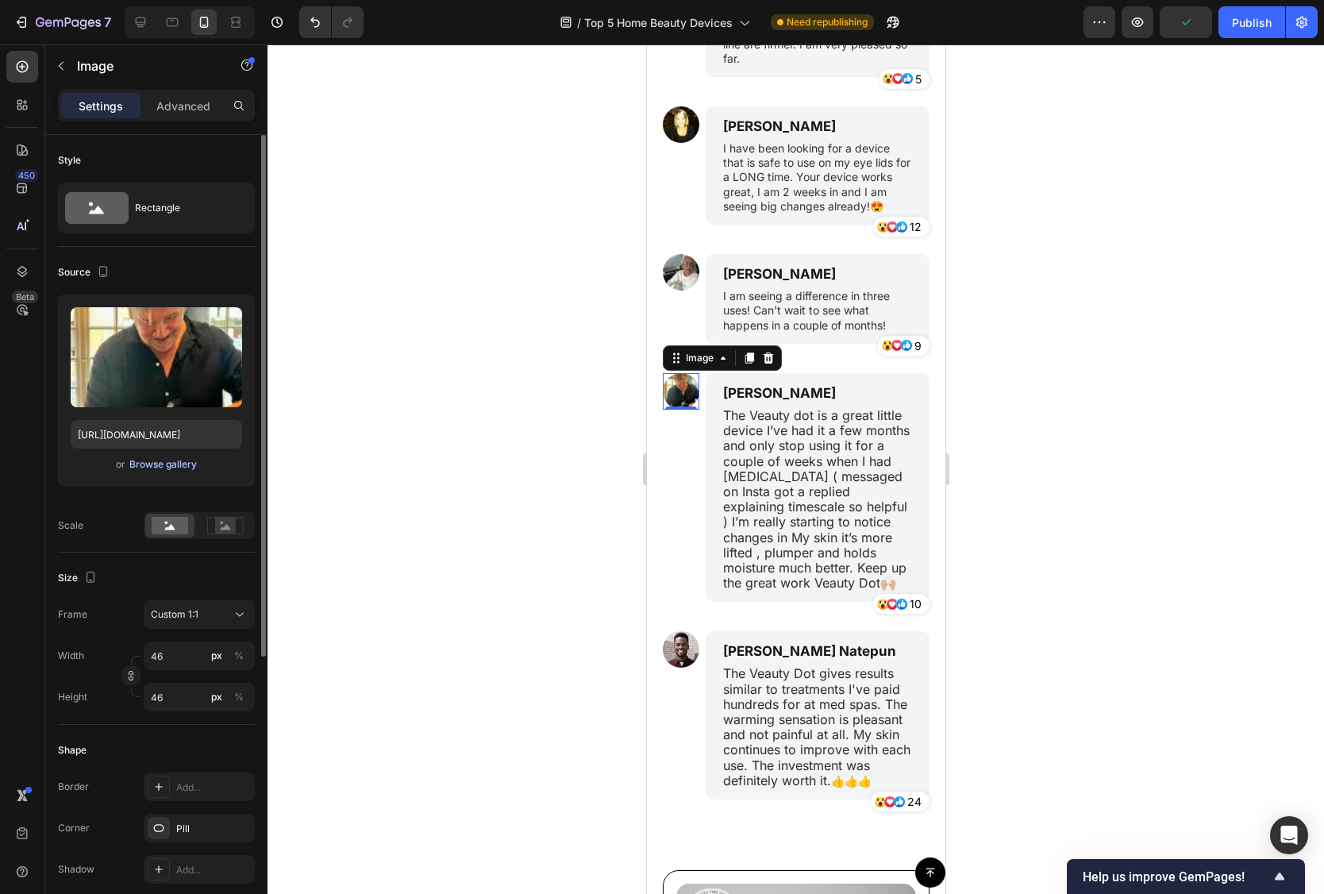
click at [160, 459] on div "Browse gallery" at bounding box center [162, 464] width 67 height 14
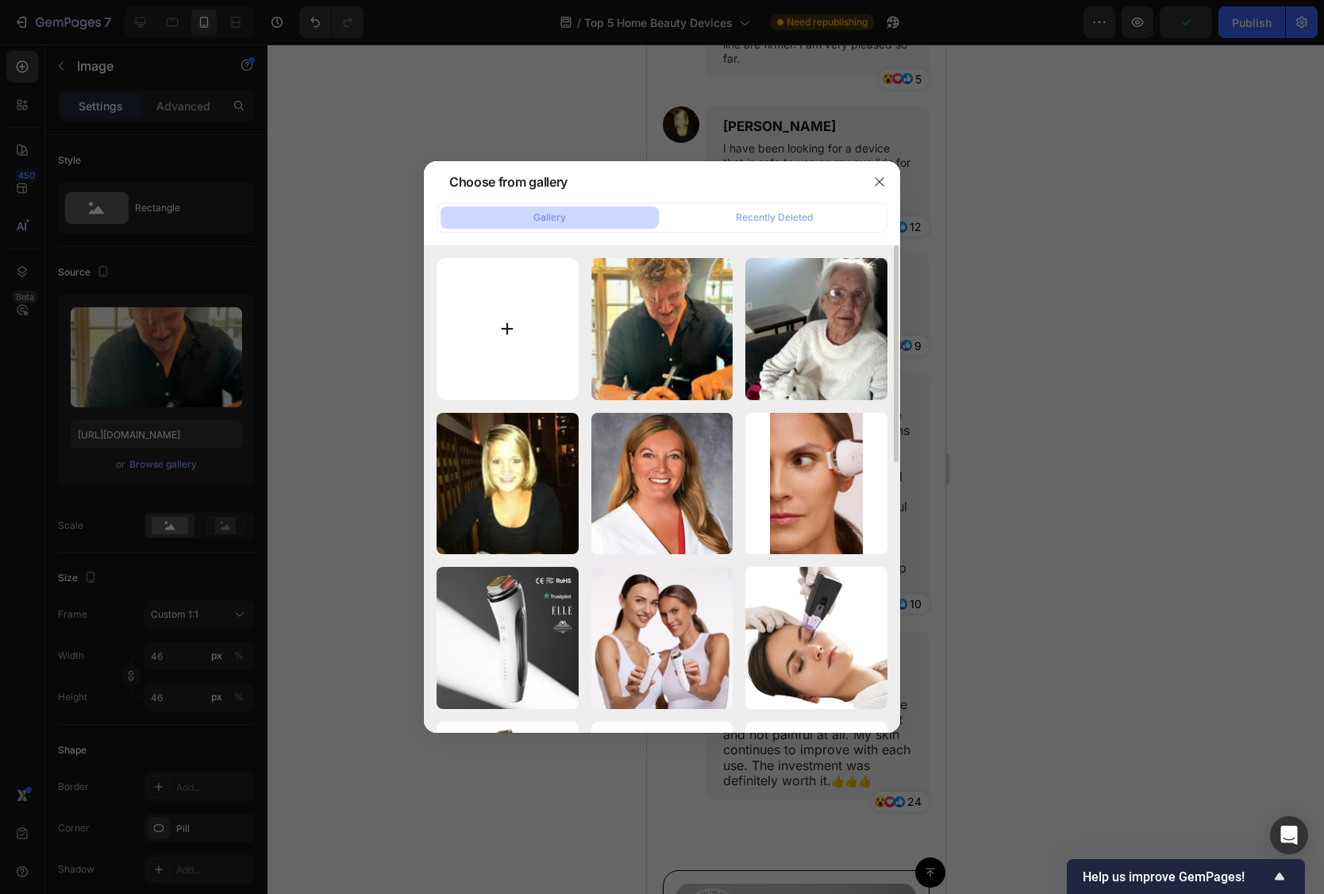
click at [525, 325] on input "file" at bounding box center [508, 329] width 142 height 142
type input "C:\fakepath\34.webp"
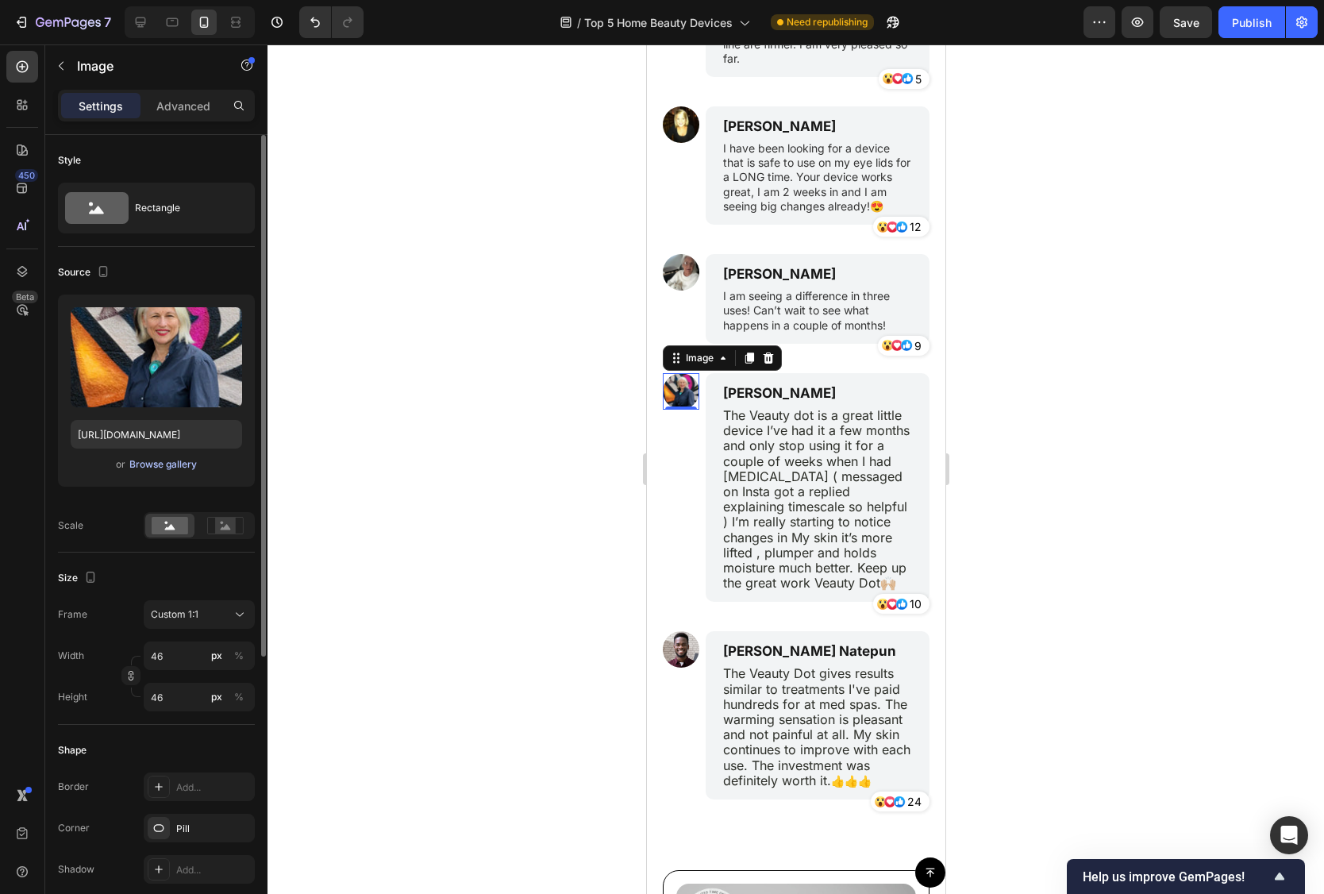
click at [183, 461] on div "Browse gallery" at bounding box center [162, 464] width 67 height 14
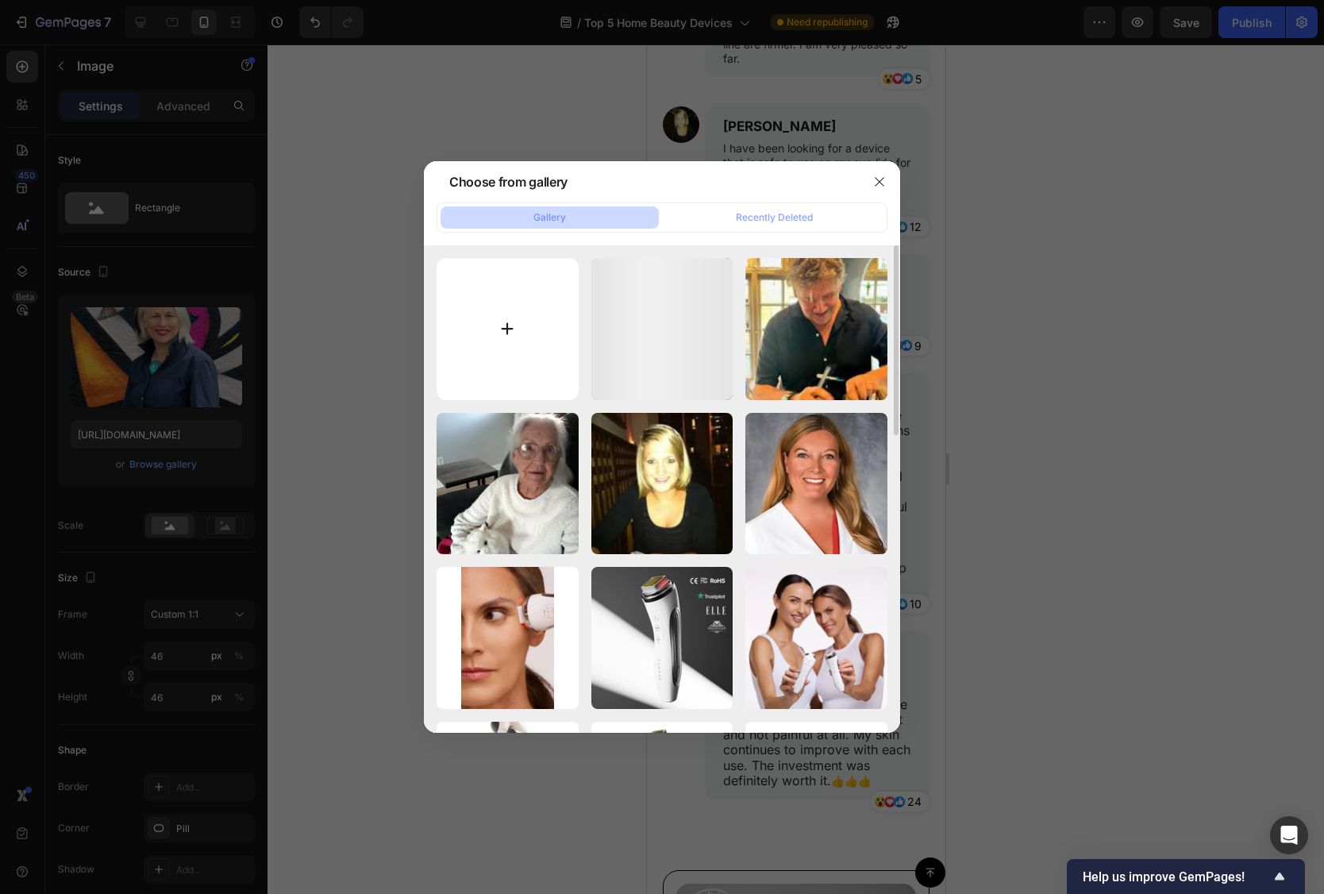
click at [507, 320] on input "file" at bounding box center [508, 329] width 142 height 142
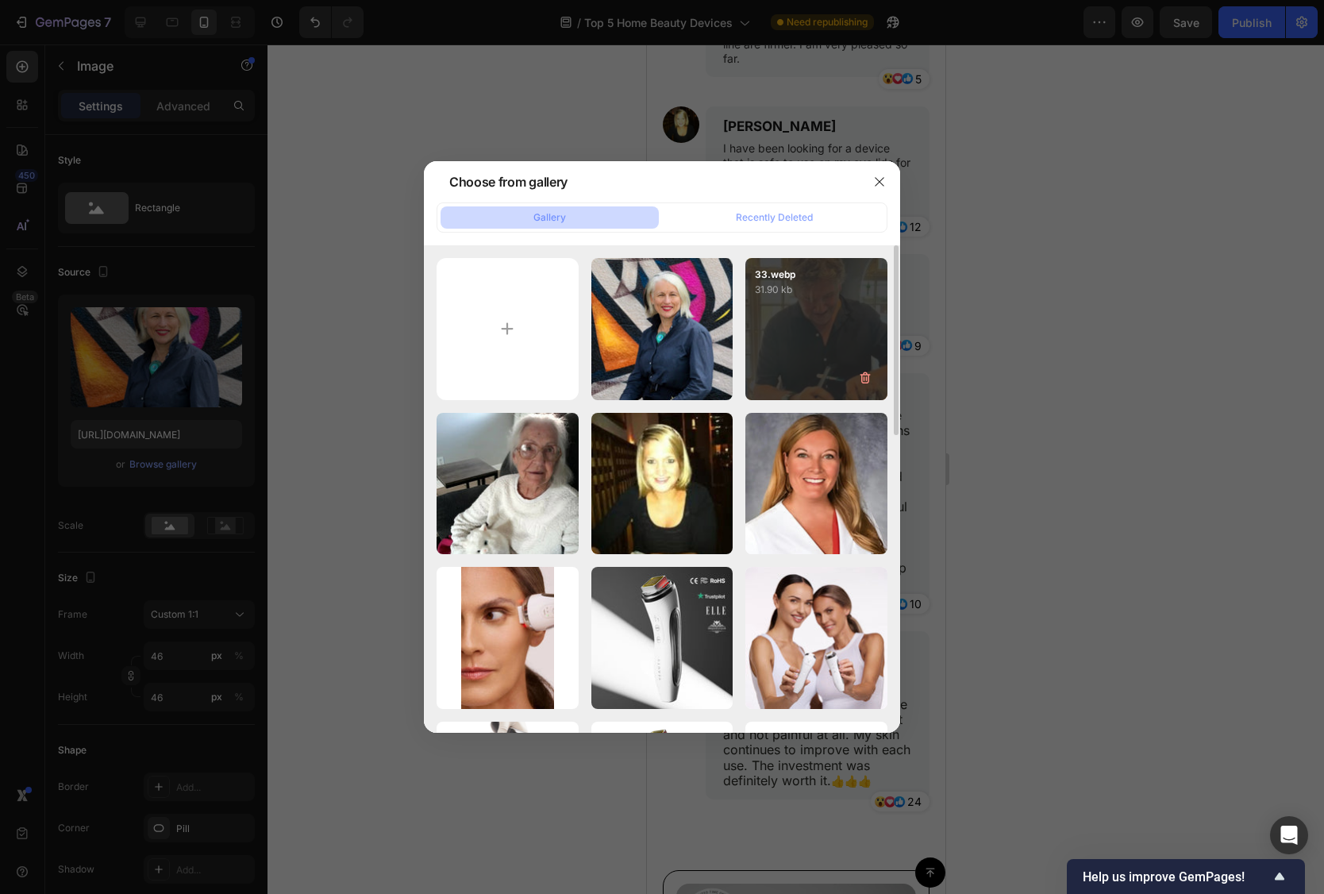
click at [819, 381] on div "33.webp 31.90 kb" at bounding box center [817, 329] width 142 height 142
type input "https://cdn.shopify.com/s/files/1/0706/9450/2445/files/gempages_584970370537227…"
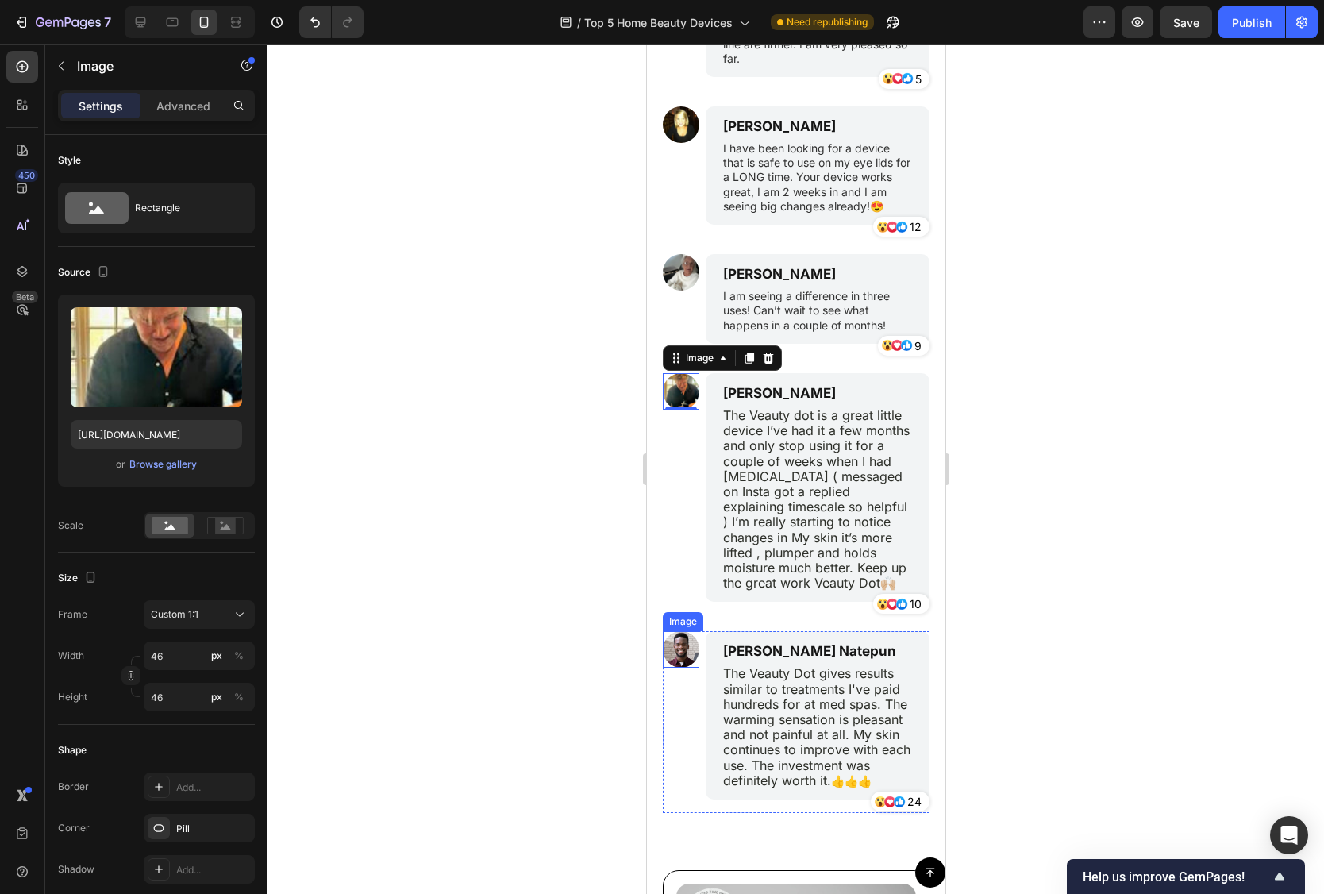
click at [692, 631] on img at bounding box center [680, 649] width 37 height 37
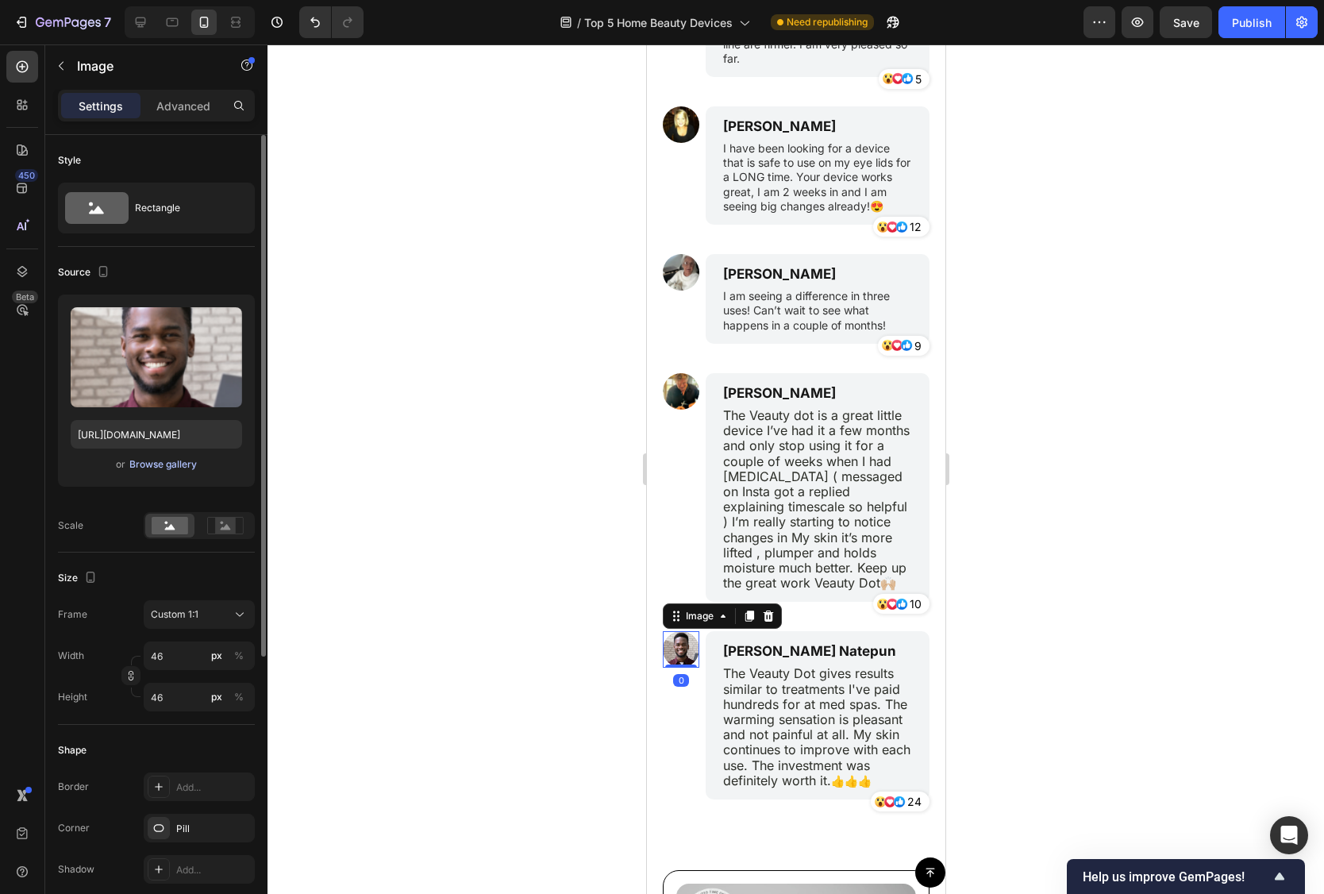
click at [191, 470] on div "Browse gallery" at bounding box center [162, 464] width 67 height 14
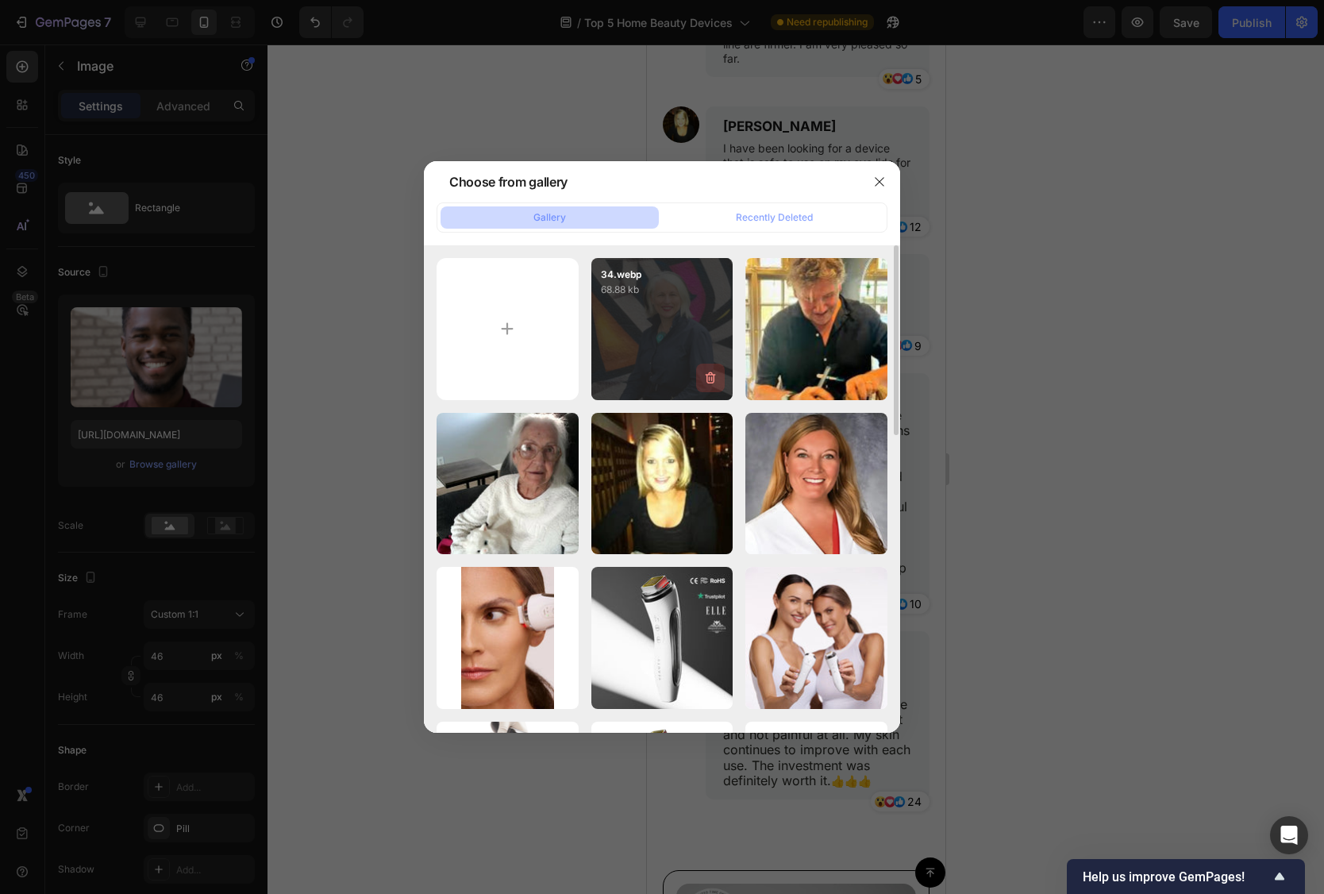
click at [698, 365] on button "button" at bounding box center [710, 378] width 29 height 29
click at [693, 334] on div "Delete Image? 68.88 kb Cancel Delete" at bounding box center [663, 329] width 142 height 142
click at [644, 376] on div "Cancel" at bounding box center [649, 381] width 32 height 14
click at [648, 334] on div "34.webp 68.88 kb" at bounding box center [663, 329] width 142 height 142
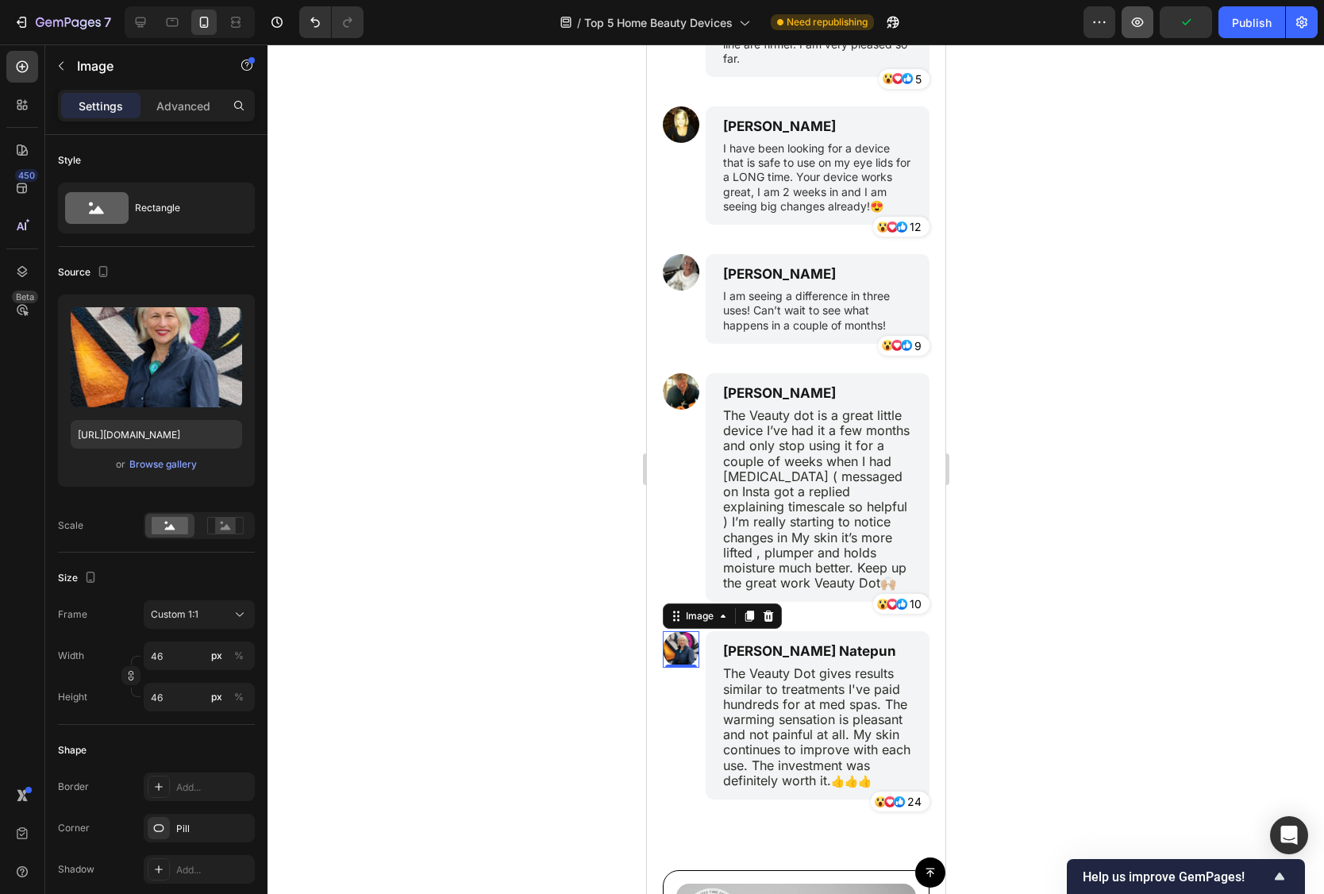
click at [1154, 21] on button "button" at bounding box center [1138, 22] width 32 height 32
click at [1179, 10] on button "Save" at bounding box center [1186, 22] width 52 height 32
click at [1285, 20] on button "Publish" at bounding box center [1252, 22] width 67 height 32
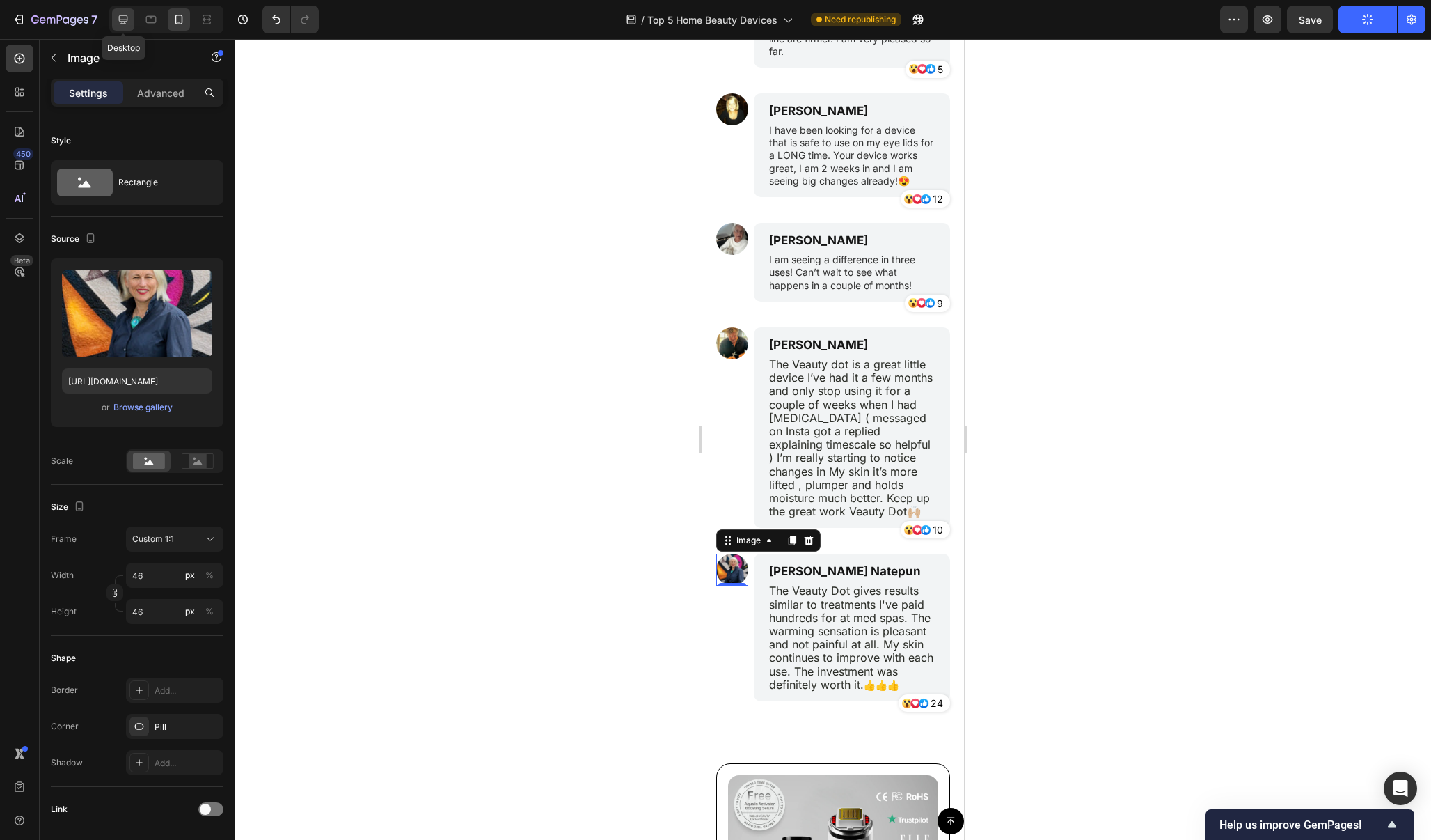
click at [123, 18] on icon at bounding box center [124, 19] width 14 height 14
type input "https://cdn.shopify.com/s/files/1/0706/9450/2445/files/gempages_584970370537227…"
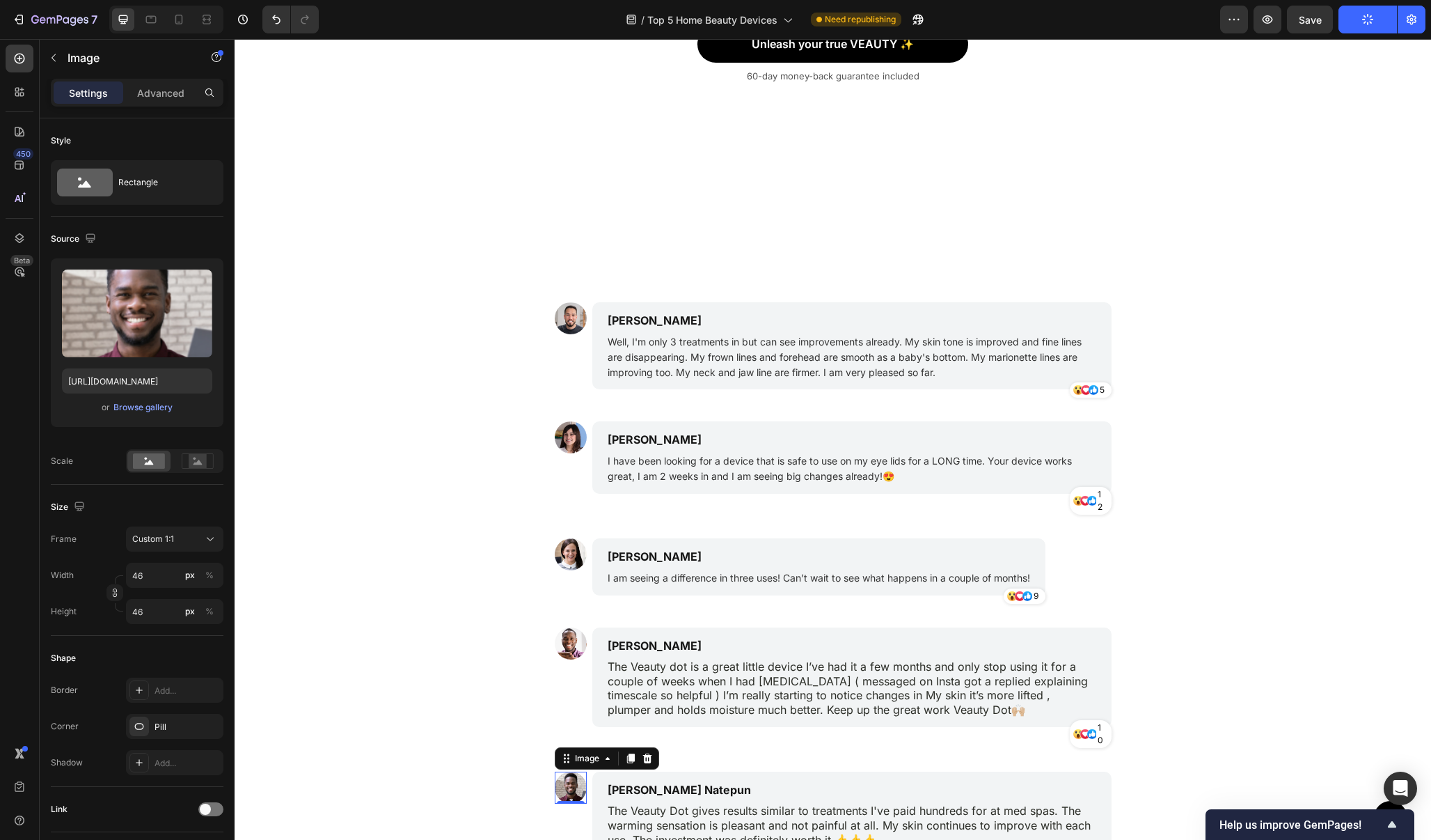
scroll to position [9086, 0]
click at [566, 318] on img at bounding box center [571, 319] width 32 height 32
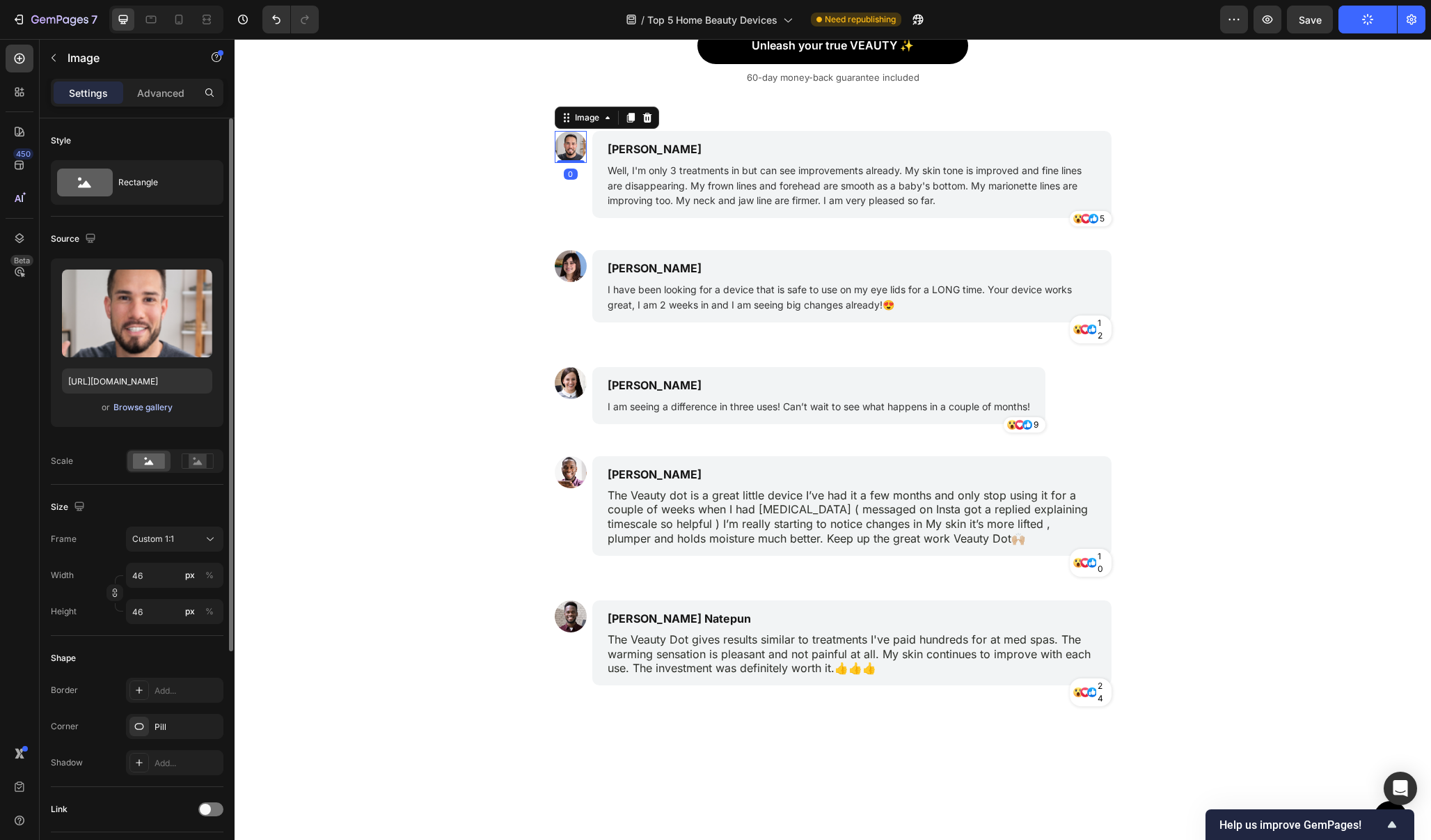
click at [150, 407] on div "Browse gallery" at bounding box center [142, 407] width 59 height 12
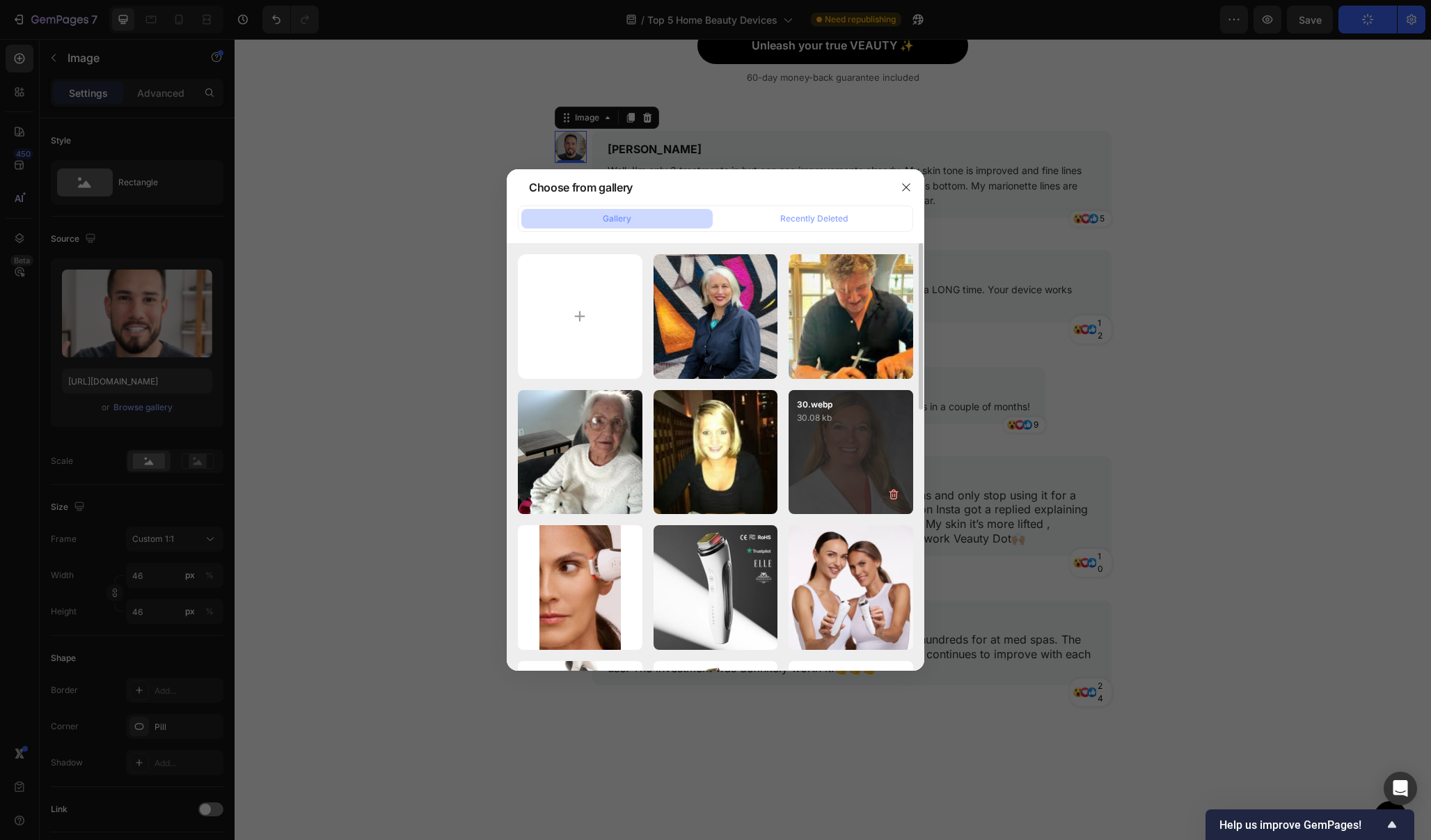
click at [844, 459] on div "30.webp 30.08 kb" at bounding box center [851, 452] width 125 height 125
type input "https://cdn.shopify.com/s/files/1/0706/9450/2445/files/gempages_584970370537227…"
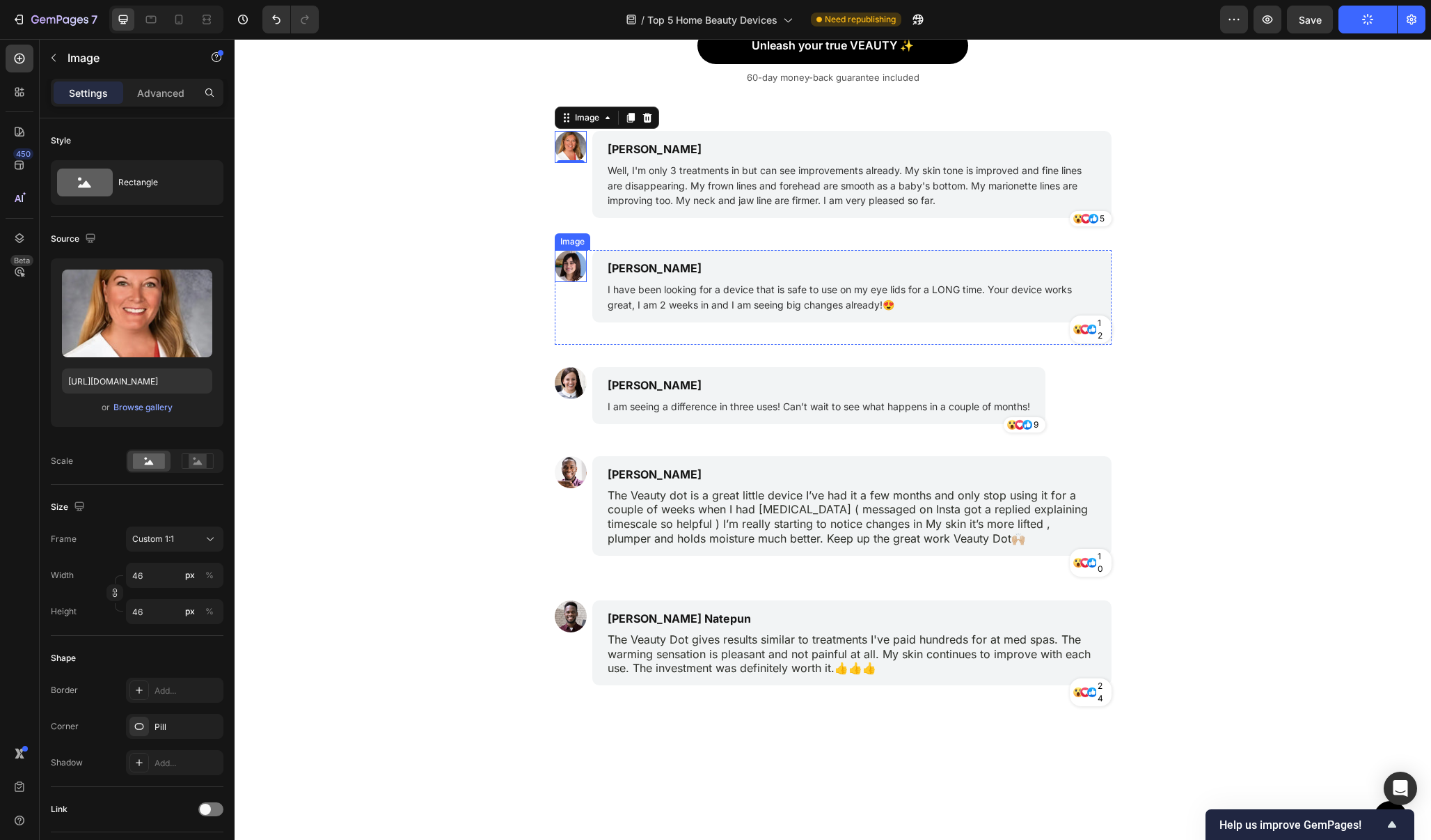
click at [573, 259] on img at bounding box center [571, 266] width 32 height 32
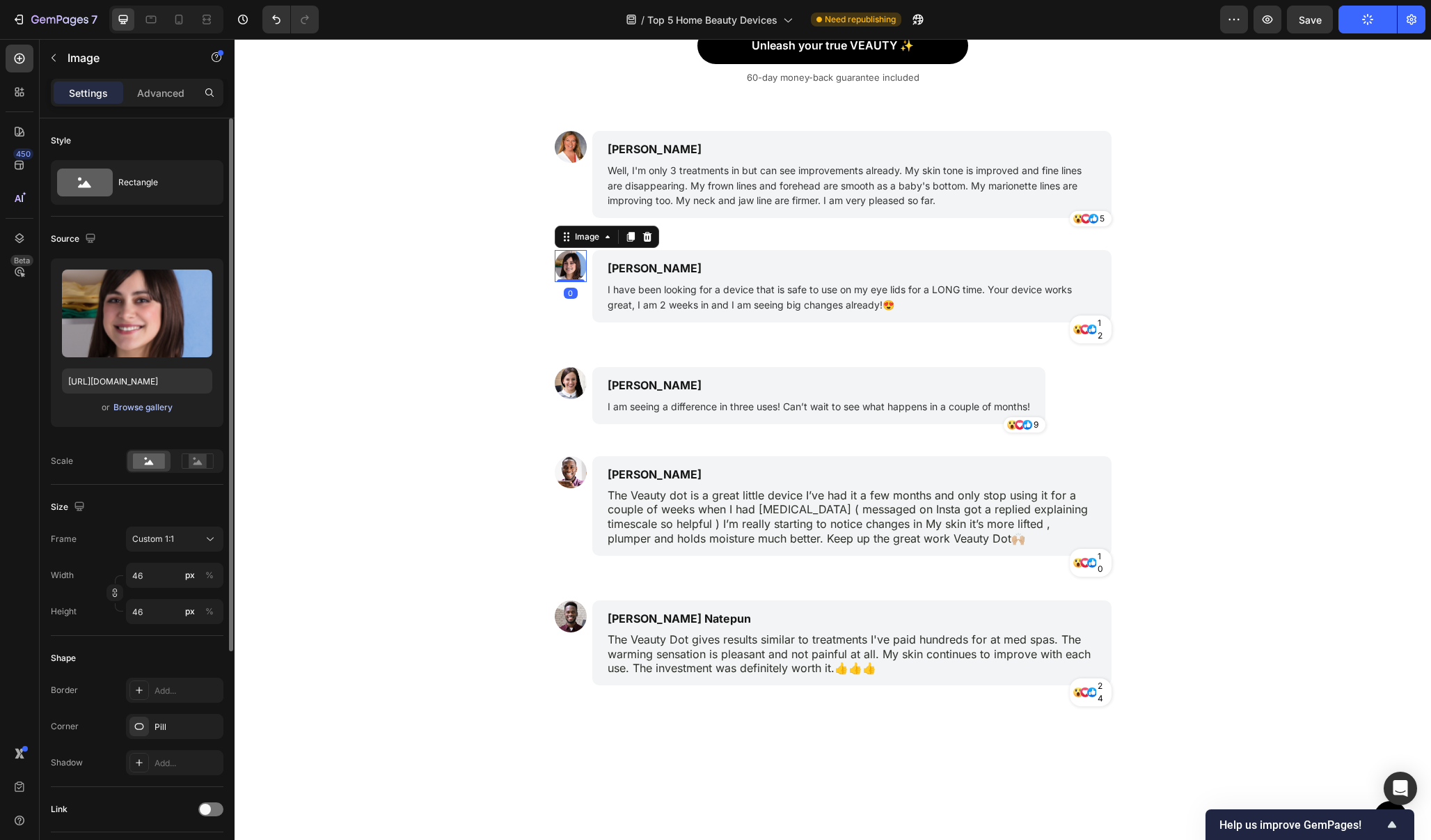
click at [169, 404] on div "Browse gallery" at bounding box center [142, 407] width 59 height 12
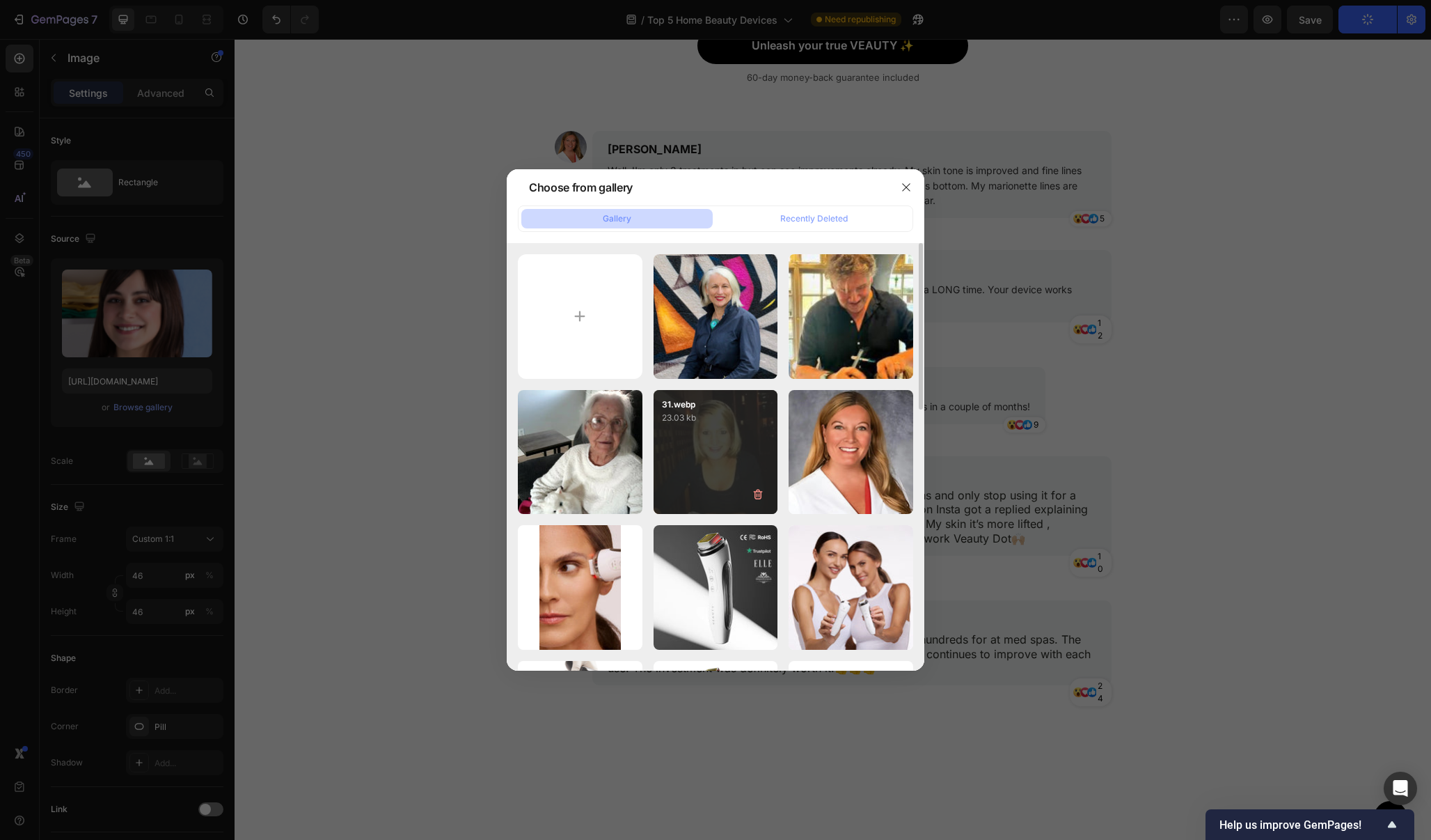
click at [748, 428] on div "31.webp 23.03 kb" at bounding box center [716, 452] width 125 height 125
type input "https://cdn.shopify.com/s/files/1/0706/9450/2445/files/gempages_584970370537227…"
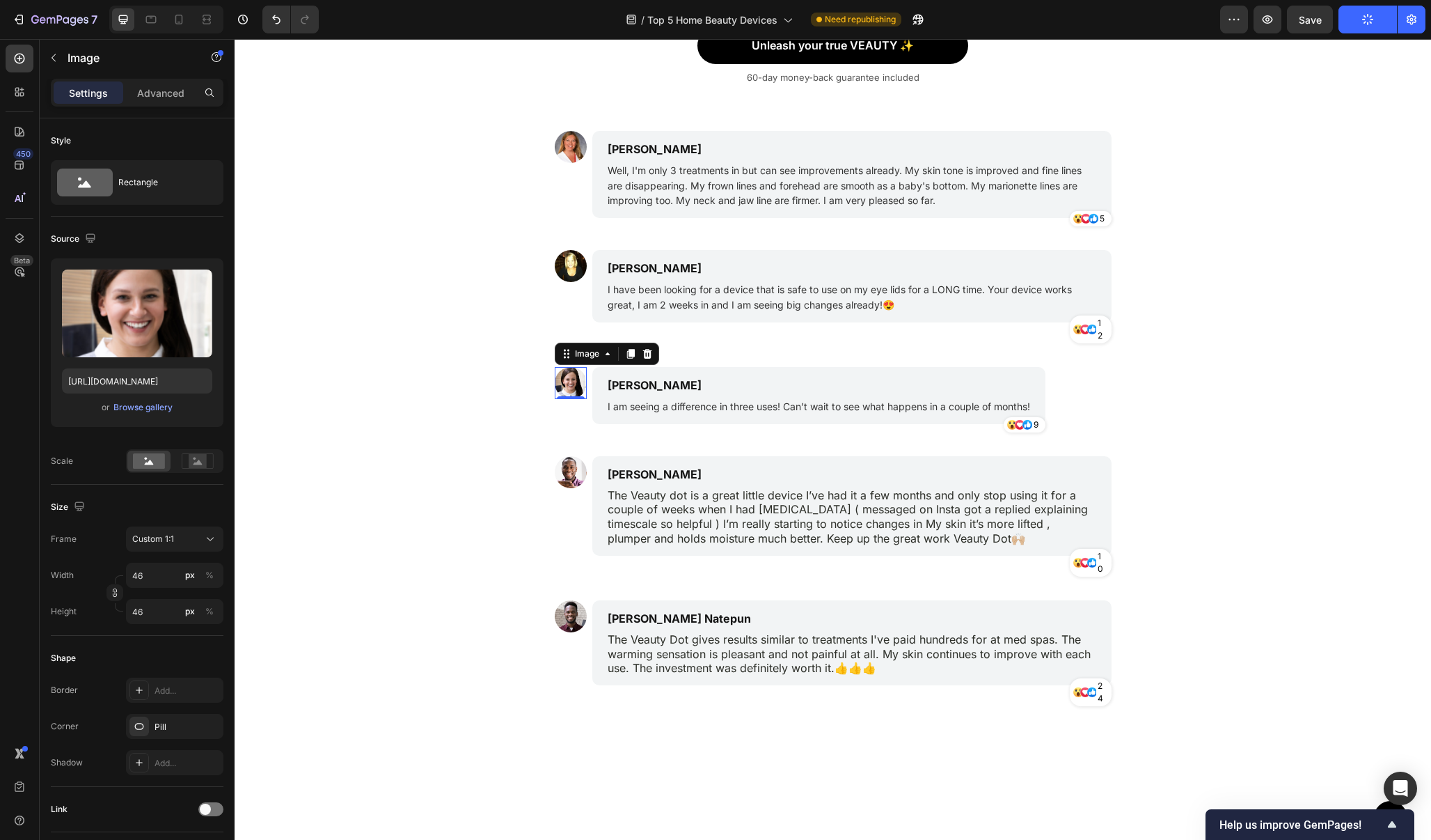
click at [569, 377] on img at bounding box center [571, 382] width 32 height 32
click at [172, 406] on div "Browse gallery" at bounding box center [142, 407] width 59 height 12
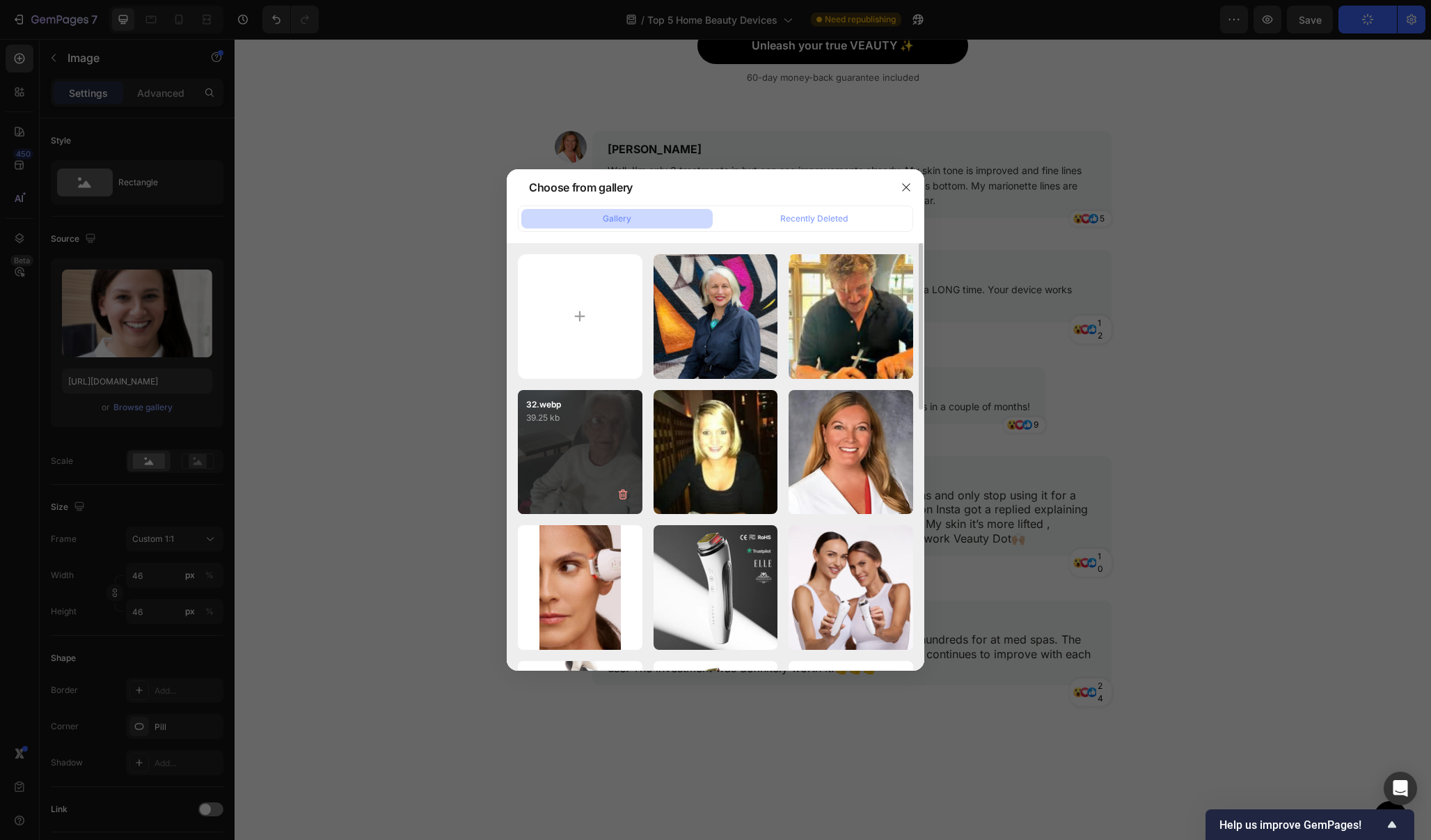
click at [559, 424] on p "39.25 kb" at bounding box center [580, 417] width 108 height 14
type input "https://cdn.shopify.com/s/files/1/0706/9450/2445/files/gempages_584970370537227…"
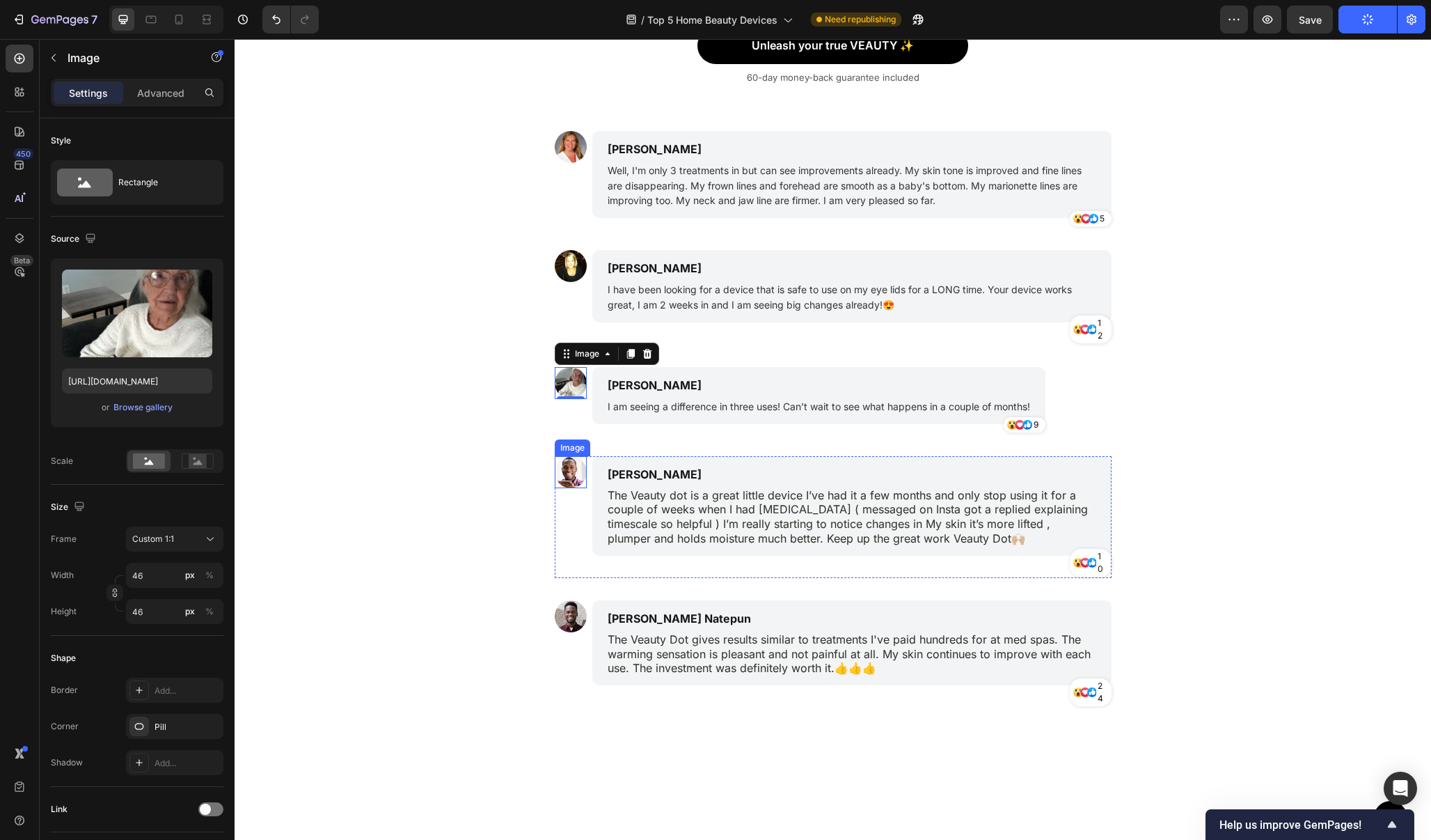
click at [565, 468] on img at bounding box center [571, 472] width 32 height 32
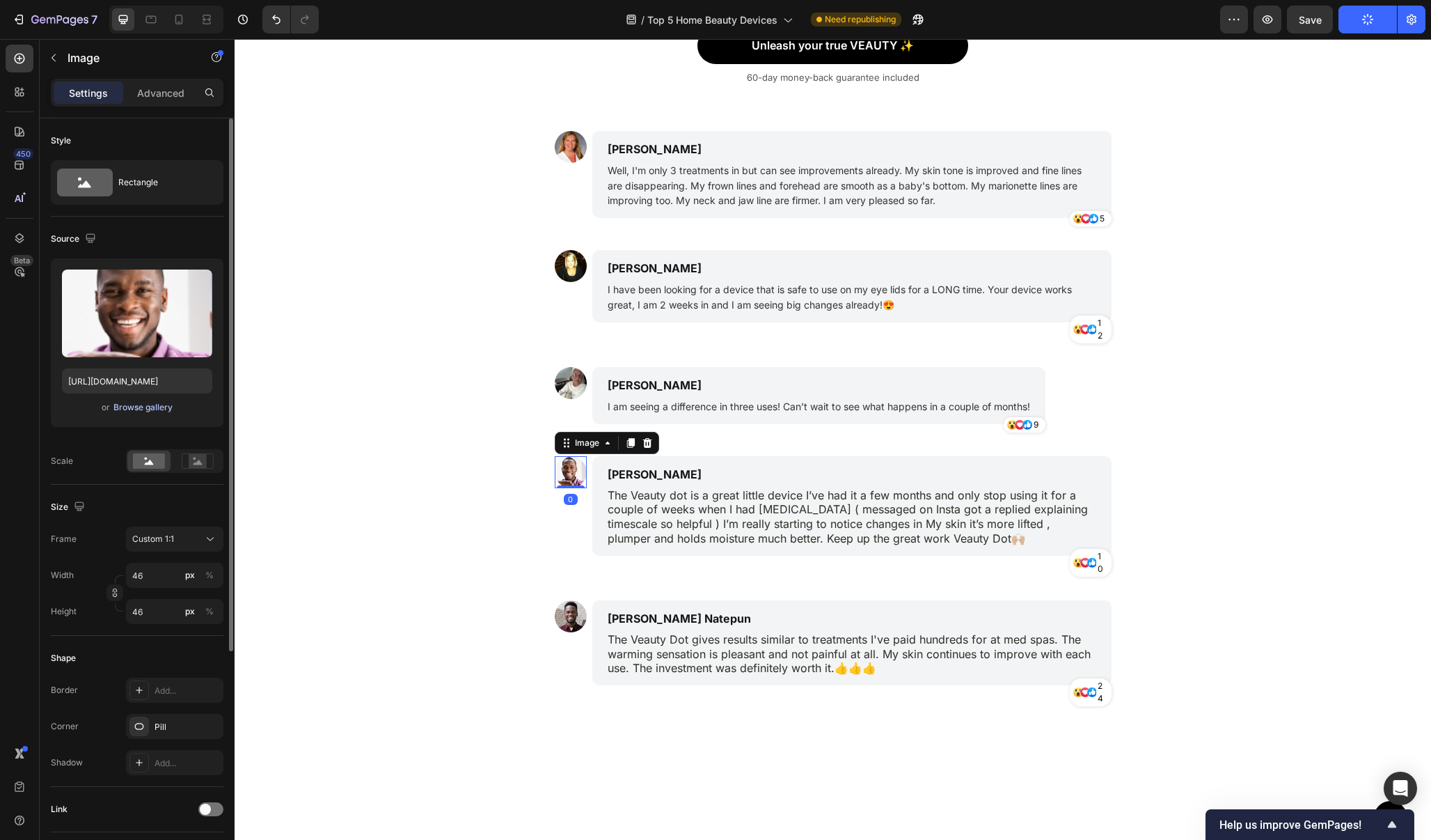
click at [152, 411] on div "Browse gallery" at bounding box center [142, 407] width 59 height 12
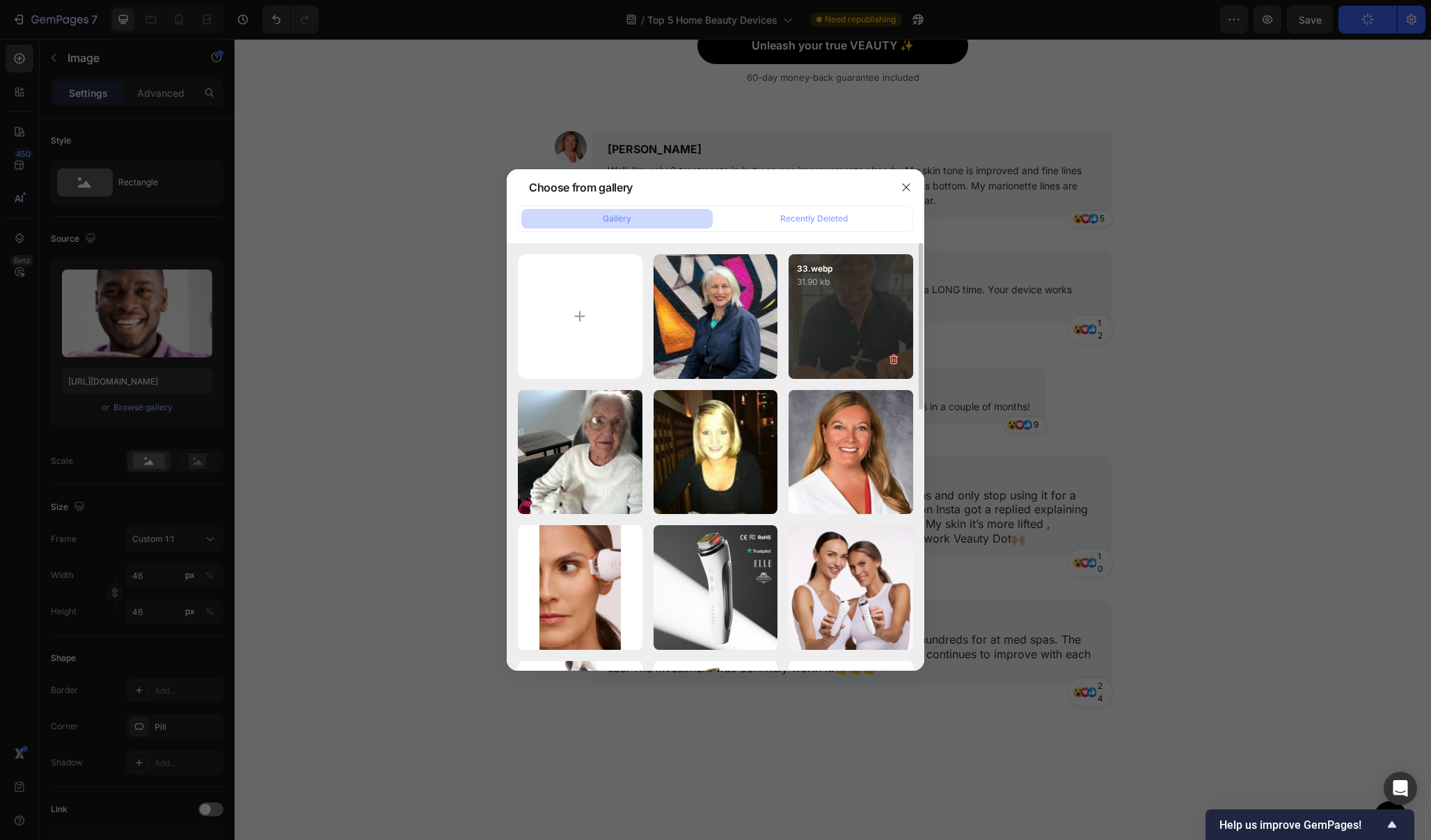
click at [864, 307] on div "33.webp 31.90 kb" at bounding box center [851, 317] width 125 height 125
type input "https://cdn.shopify.com/s/files/1/0706/9450/2445/files/gempages_584970370537227…"
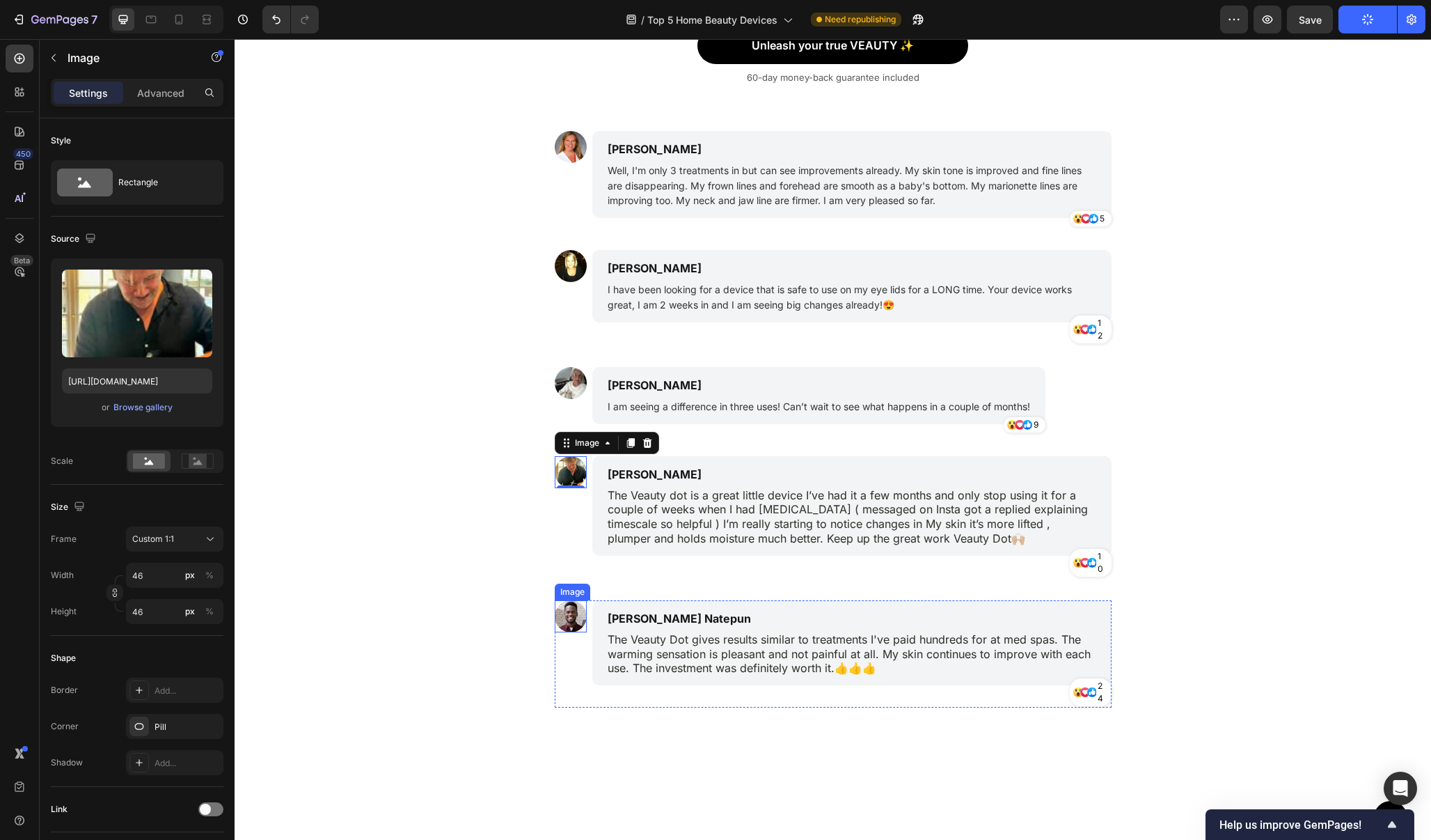
click at [572, 609] on img at bounding box center [571, 616] width 32 height 32
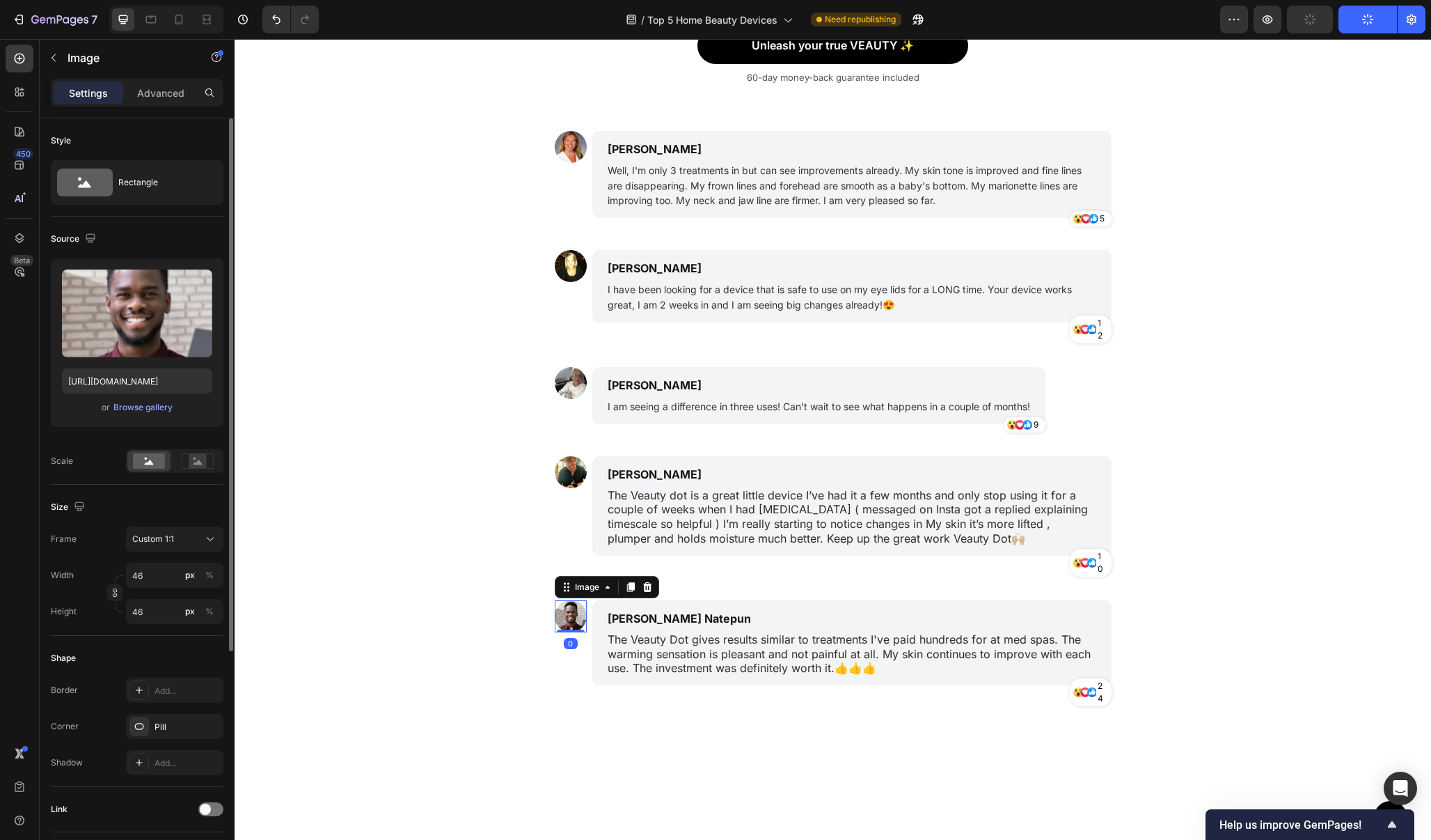
click at [157, 416] on div "Upload Image https://cdn.shopify.com/s/files/1/0706/9450/2445/files/gempages_58…" at bounding box center [137, 343] width 173 height 168
click at [157, 413] on div "Browse gallery" at bounding box center [142, 407] width 59 height 12
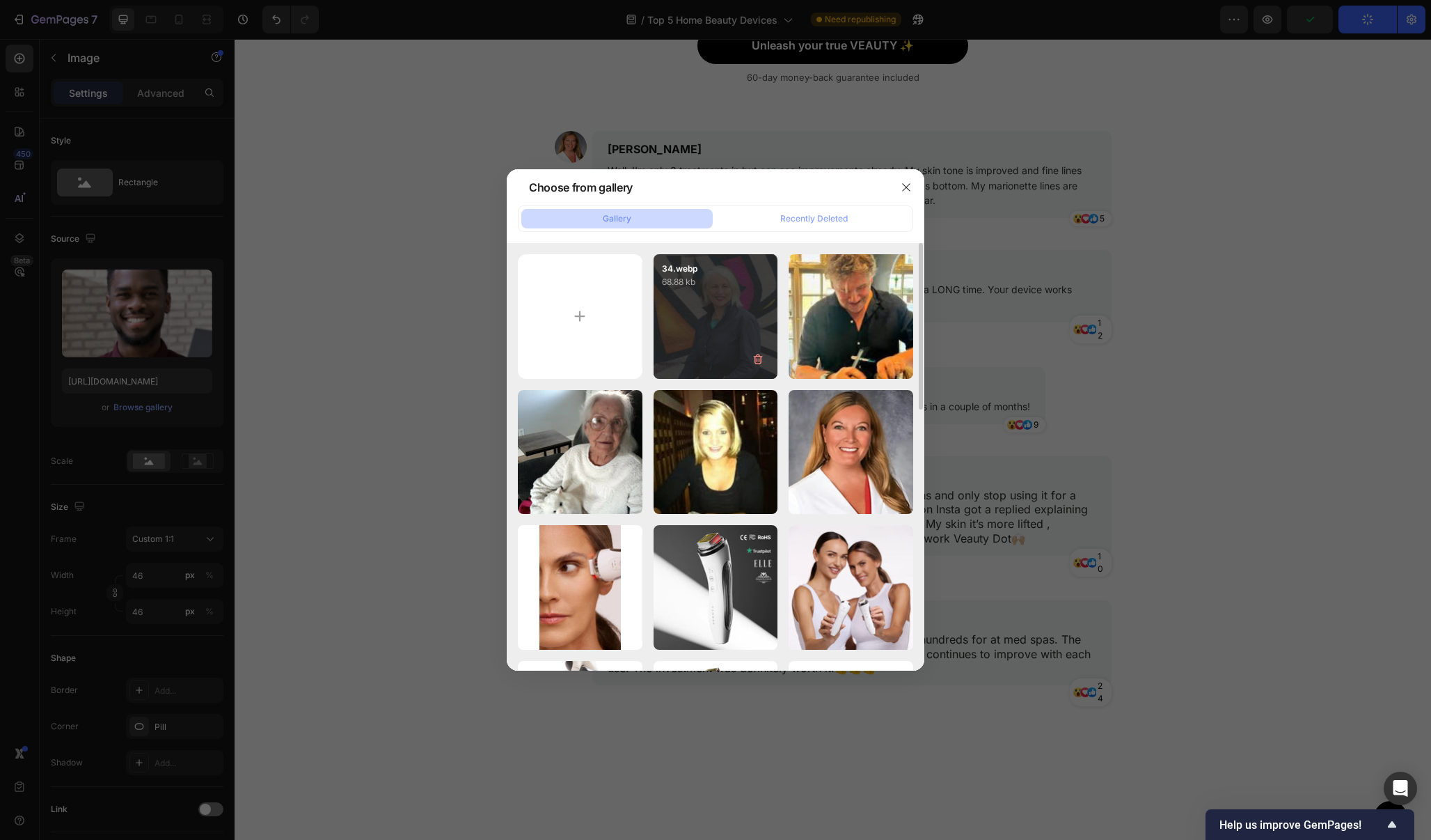
click at [702, 329] on div "34.webp 68.88 kb" at bounding box center [716, 317] width 125 height 125
type input "https://cdn.shopify.com/s/files/1/0706/9450/2445/files/gempages_584970370537227…"
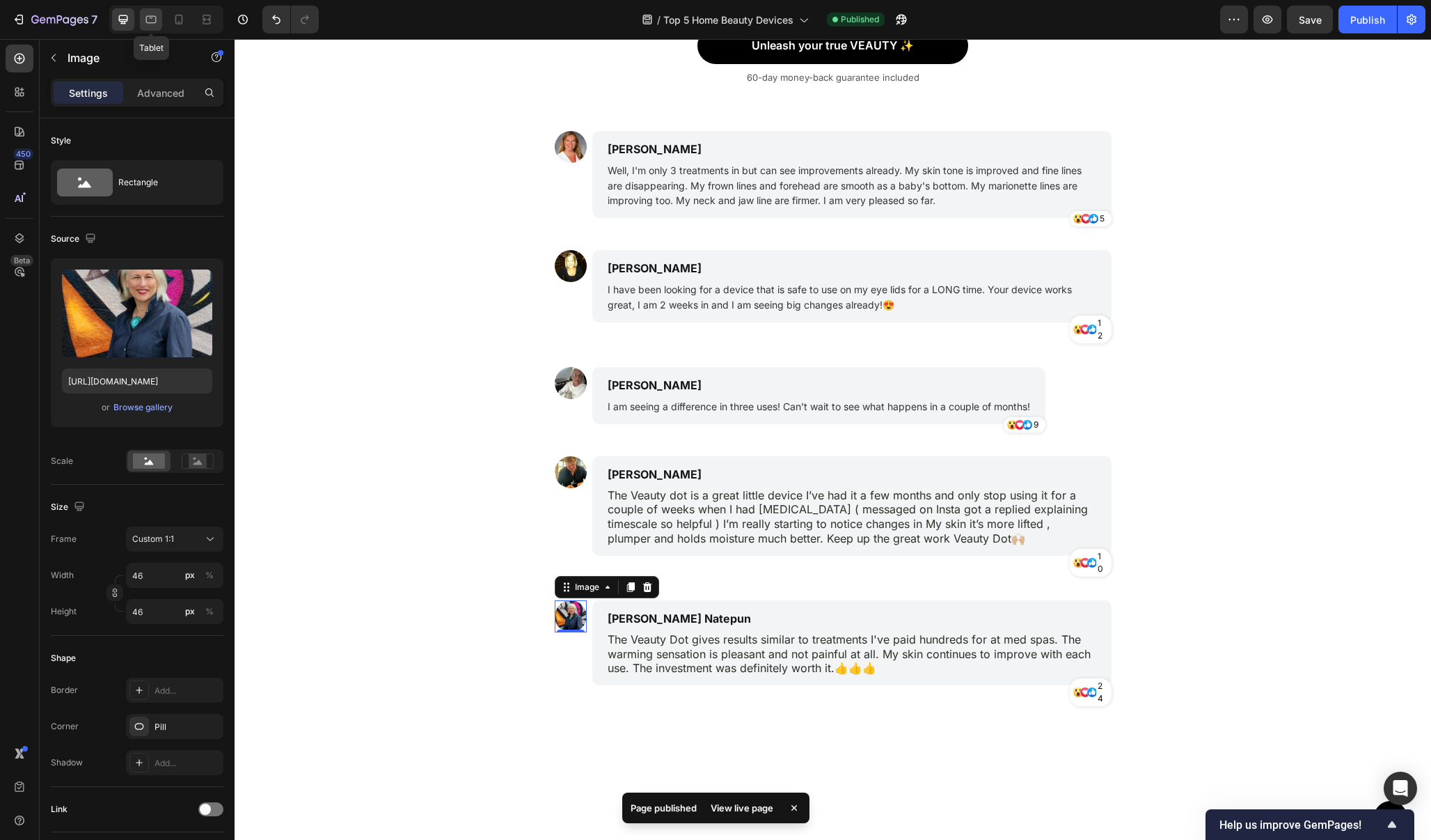
click at [150, 18] on icon at bounding box center [151, 19] width 14 height 14
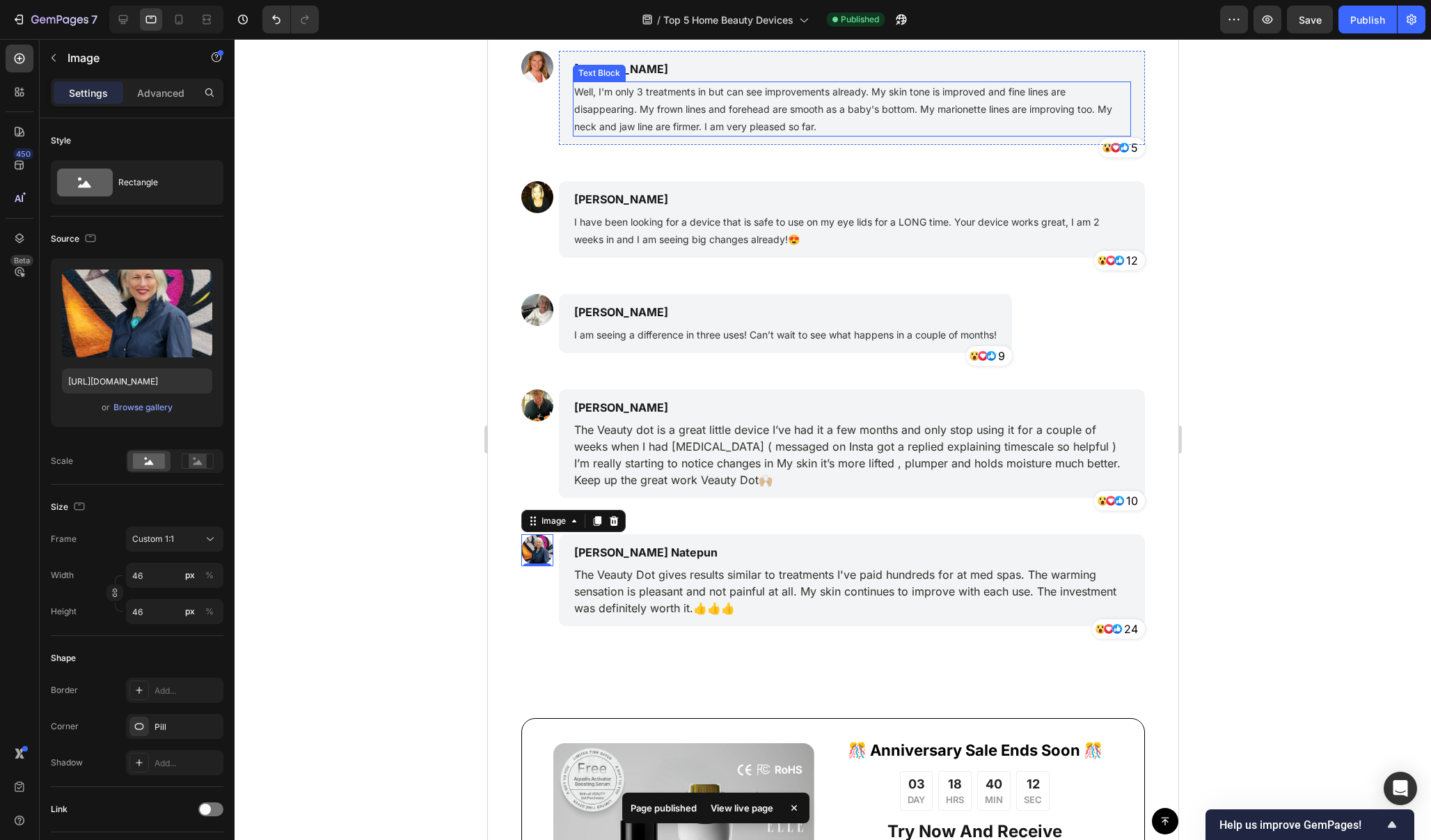
scroll to position [9023, 0]
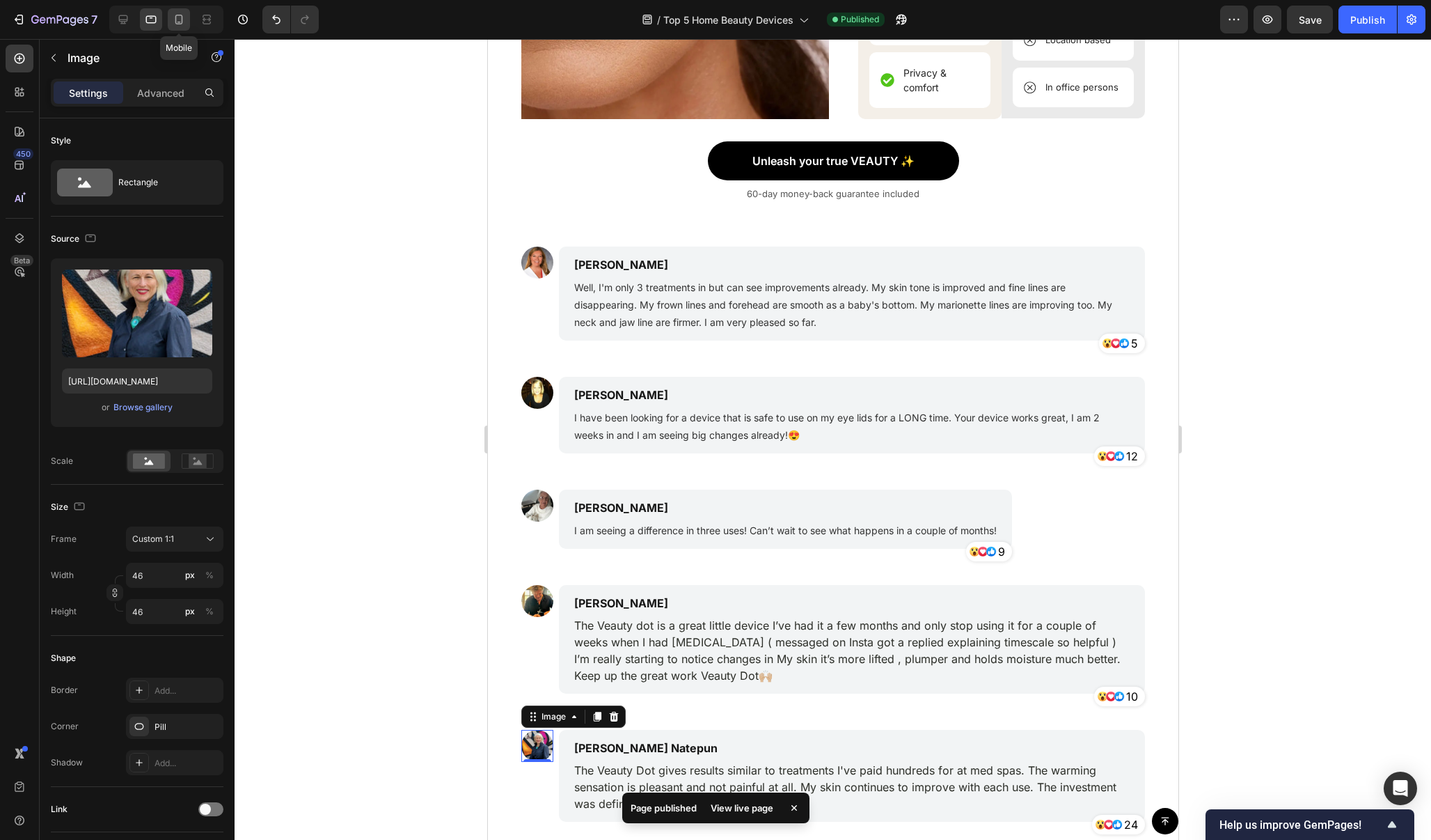
click at [182, 23] on icon at bounding box center [179, 19] width 8 height 10
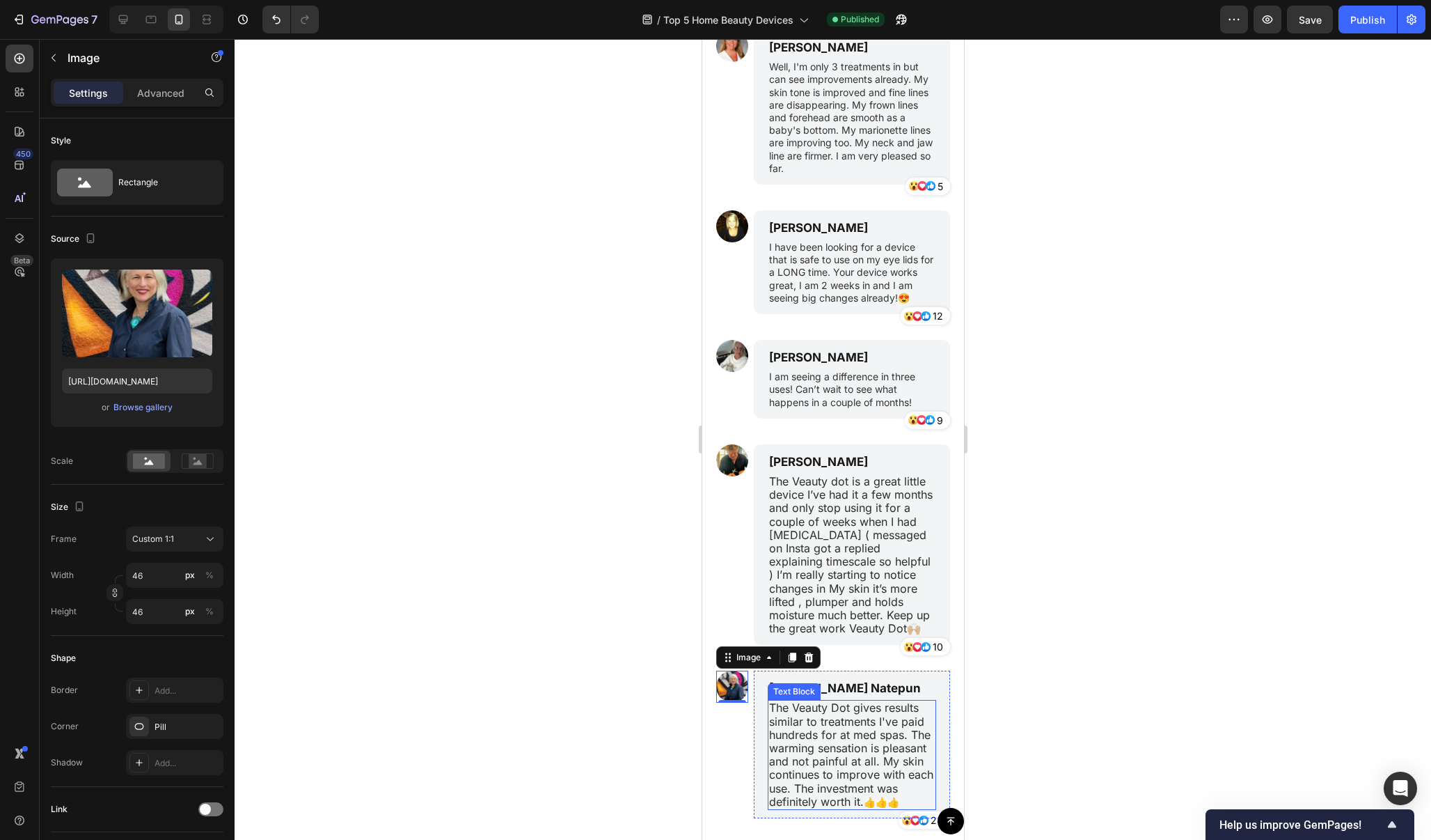
scroll to position [9168, 0]
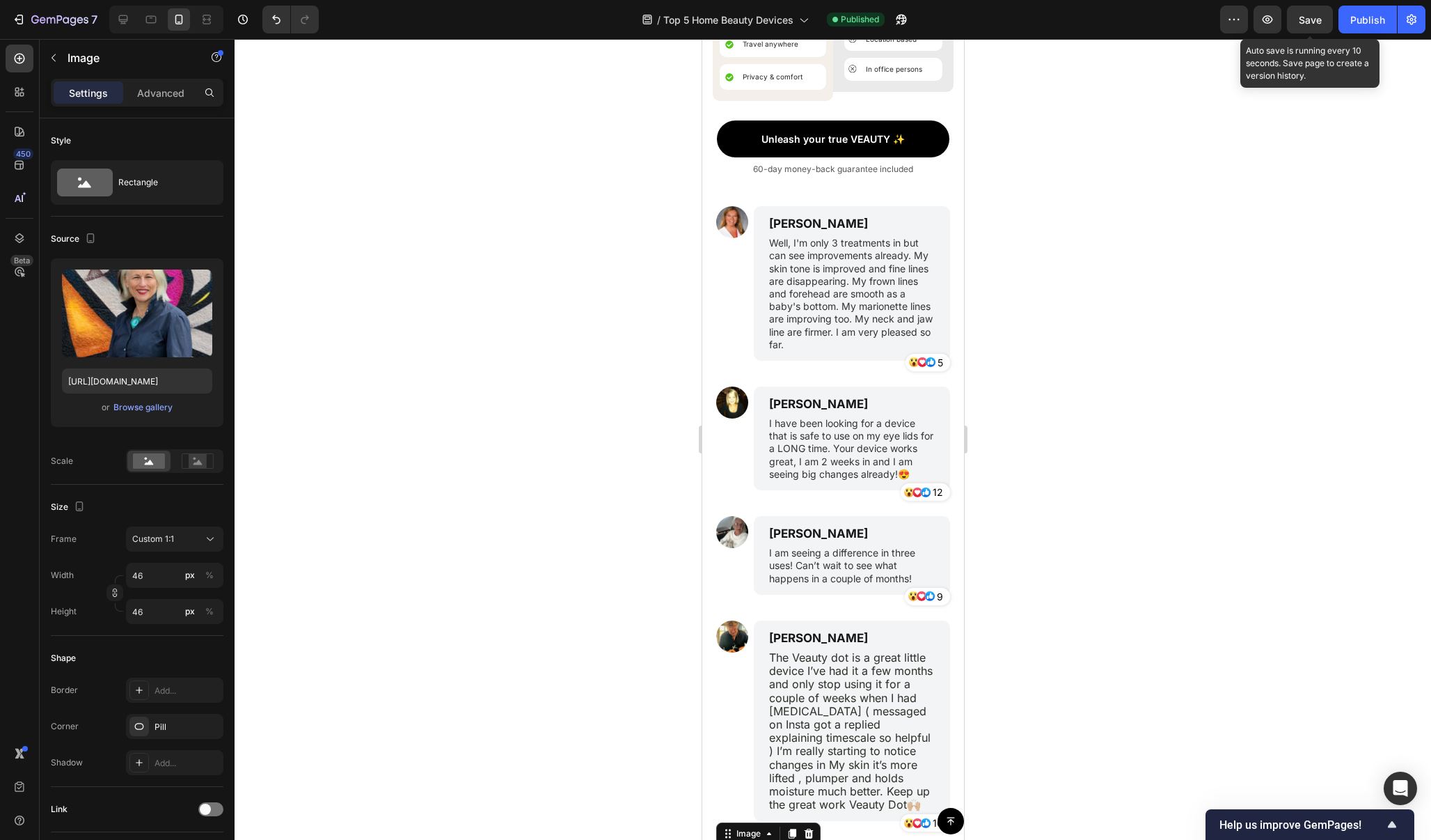
click at [1314, 20] on span "Save" at bounding box center [1311, 19] width 23 height 11
click at [1372, 20] on div "Publish" at bounding box center [1368, 19] width 35 height 15
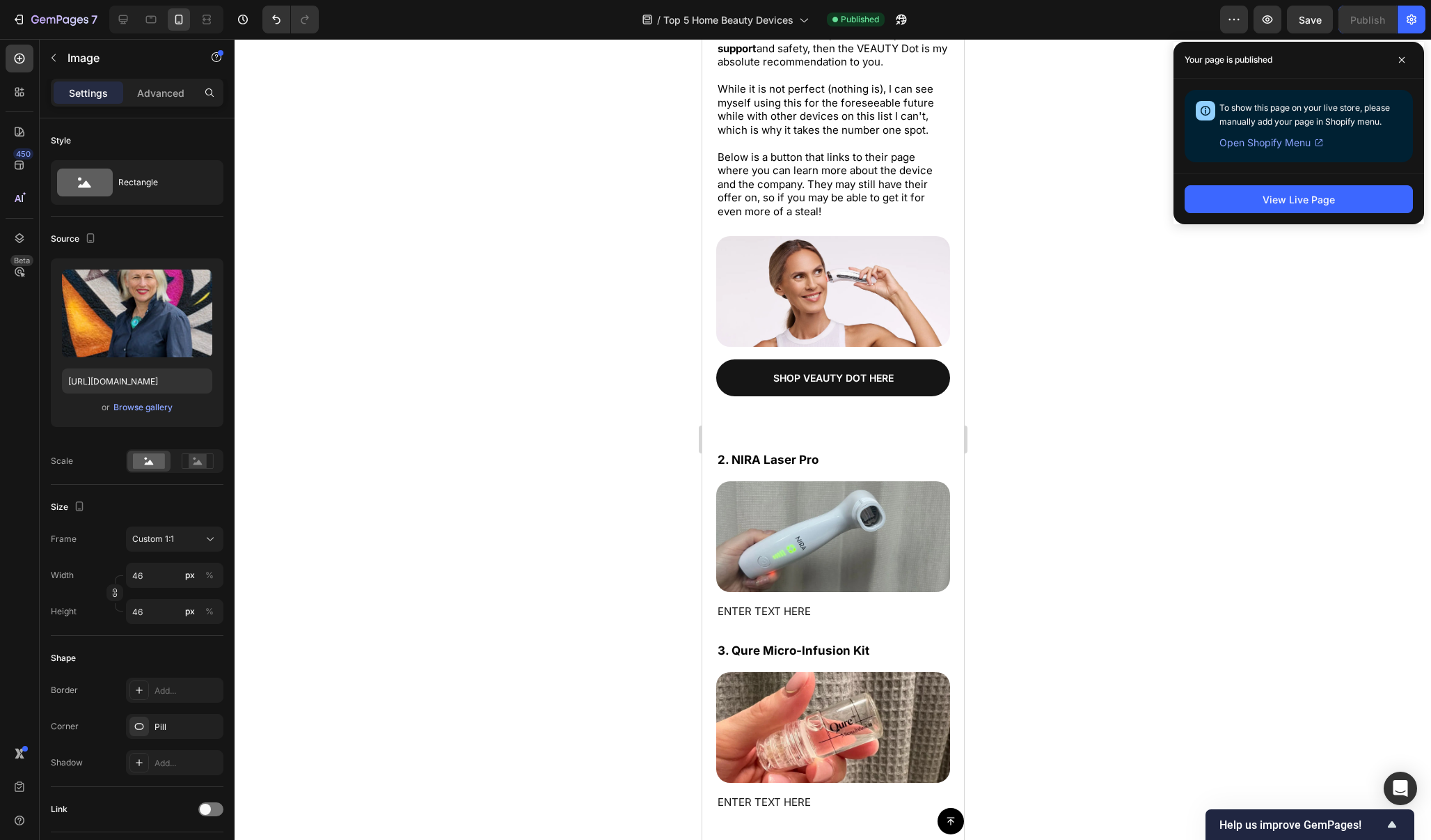
scroll to position [4834, 0]
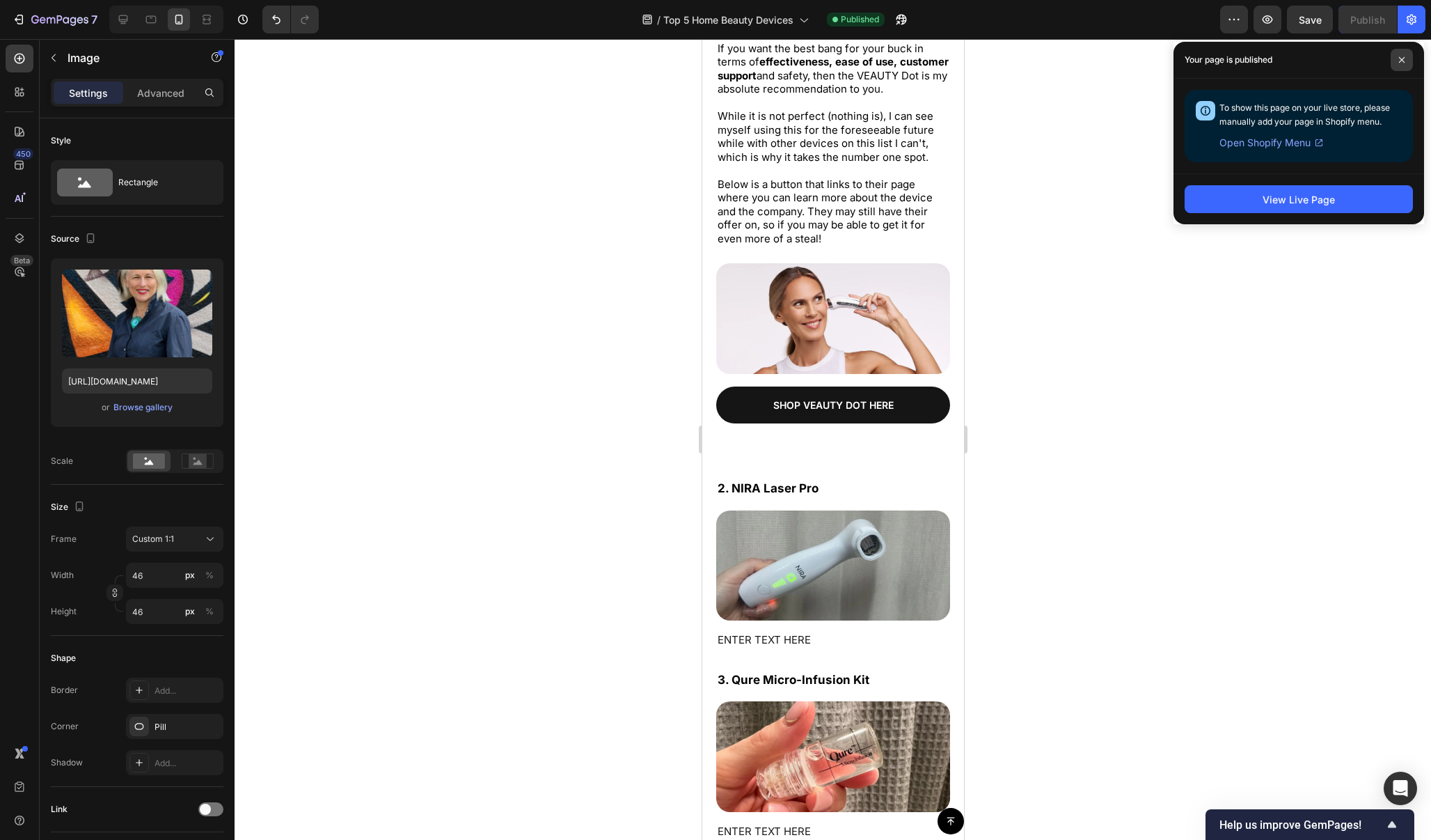
click at [1401, 59] on icon at bounding box center [1402, 60] width 5 height 5
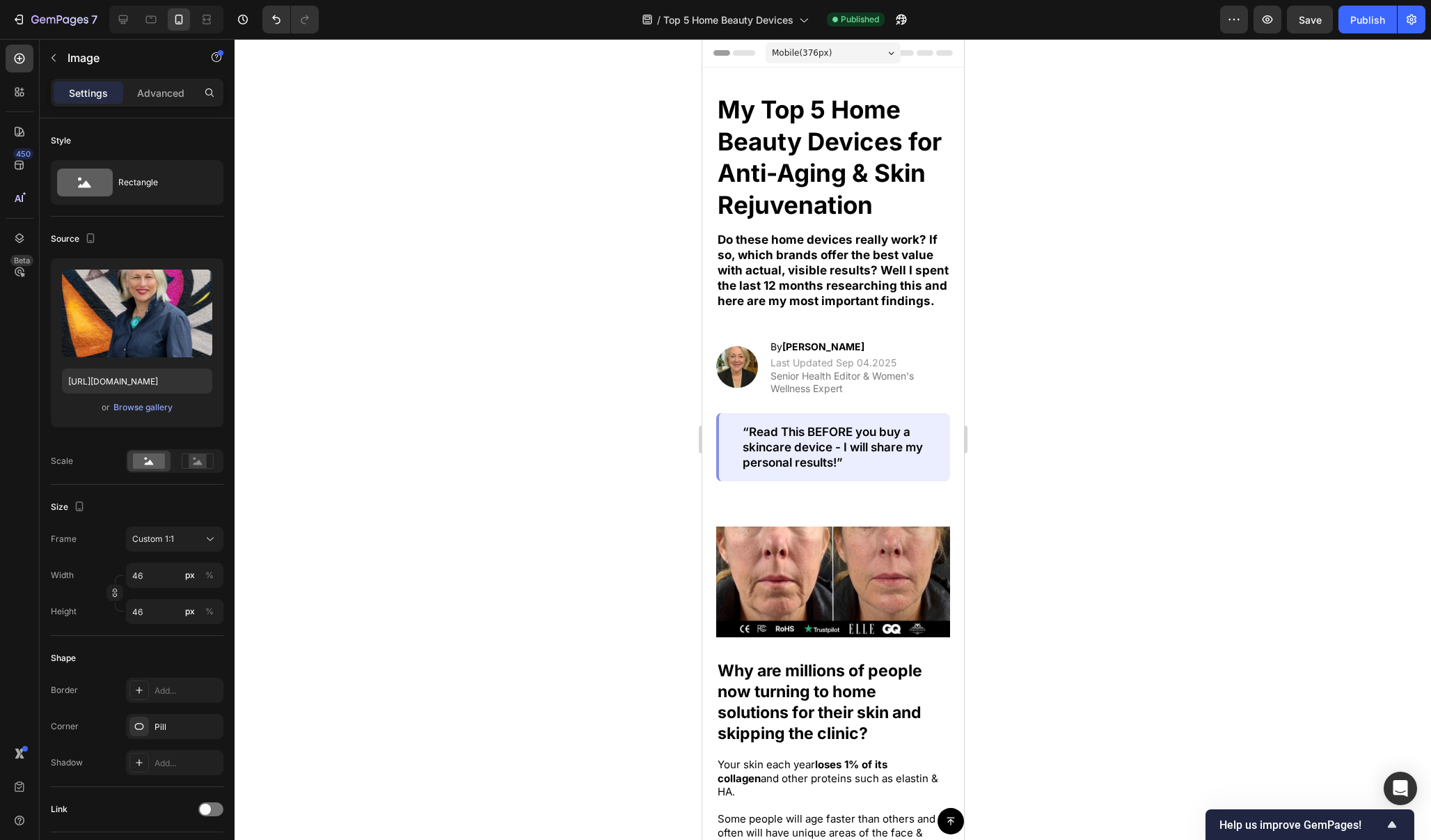
scroll to position [0, 0]
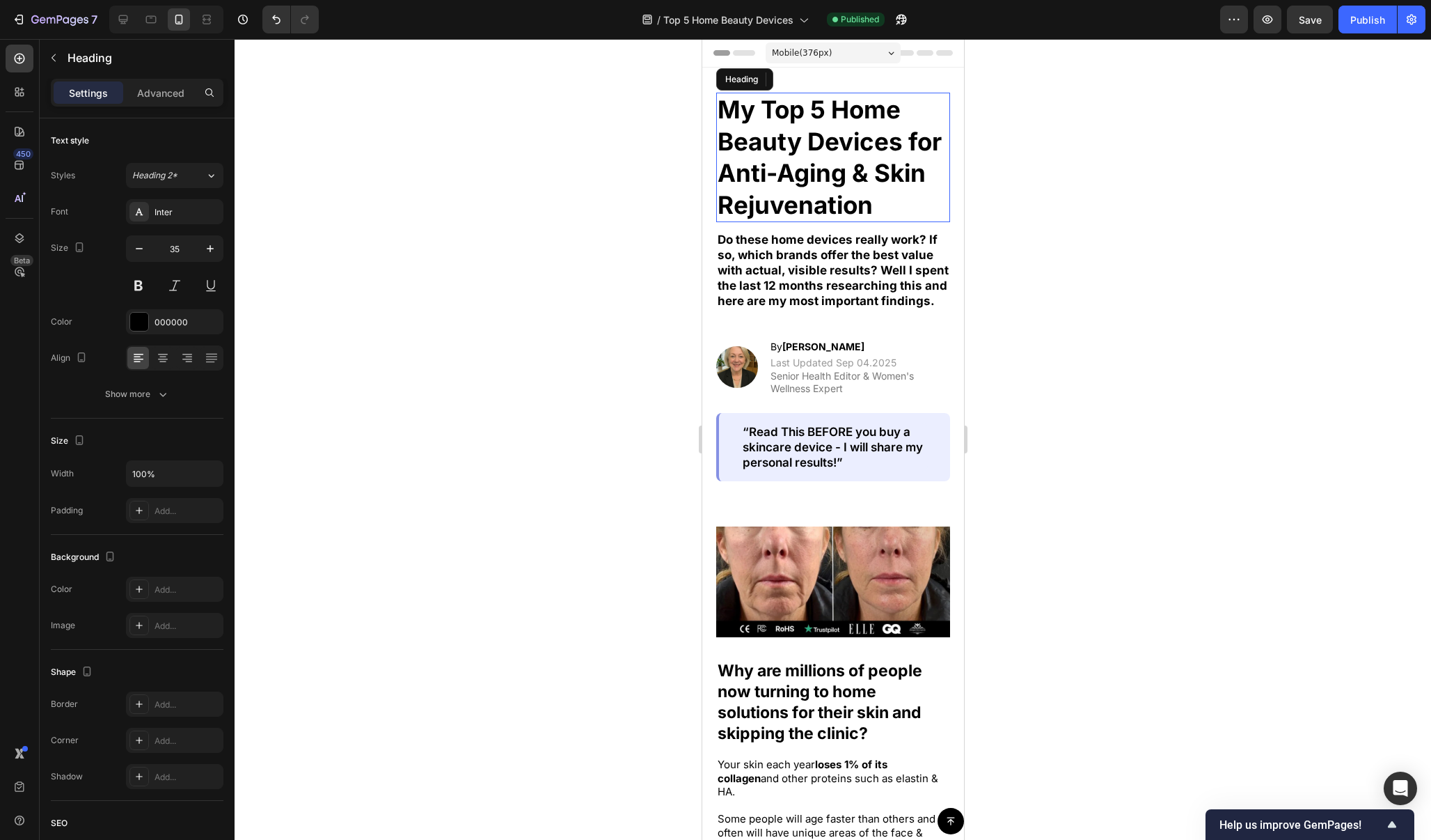
click at [877, 197] on h2 "My Top 5 Home Beauty Devices for Anti-Aging & Skin Rejuvenation" at bounding box center [832, 158] width 234 height 130
click at [877, 201] on h2 "My Top 5 Home Beauty Devices for Anti-Aging & Skin Rejuvenation" at bounding box center [832, 158] width 234 height 130
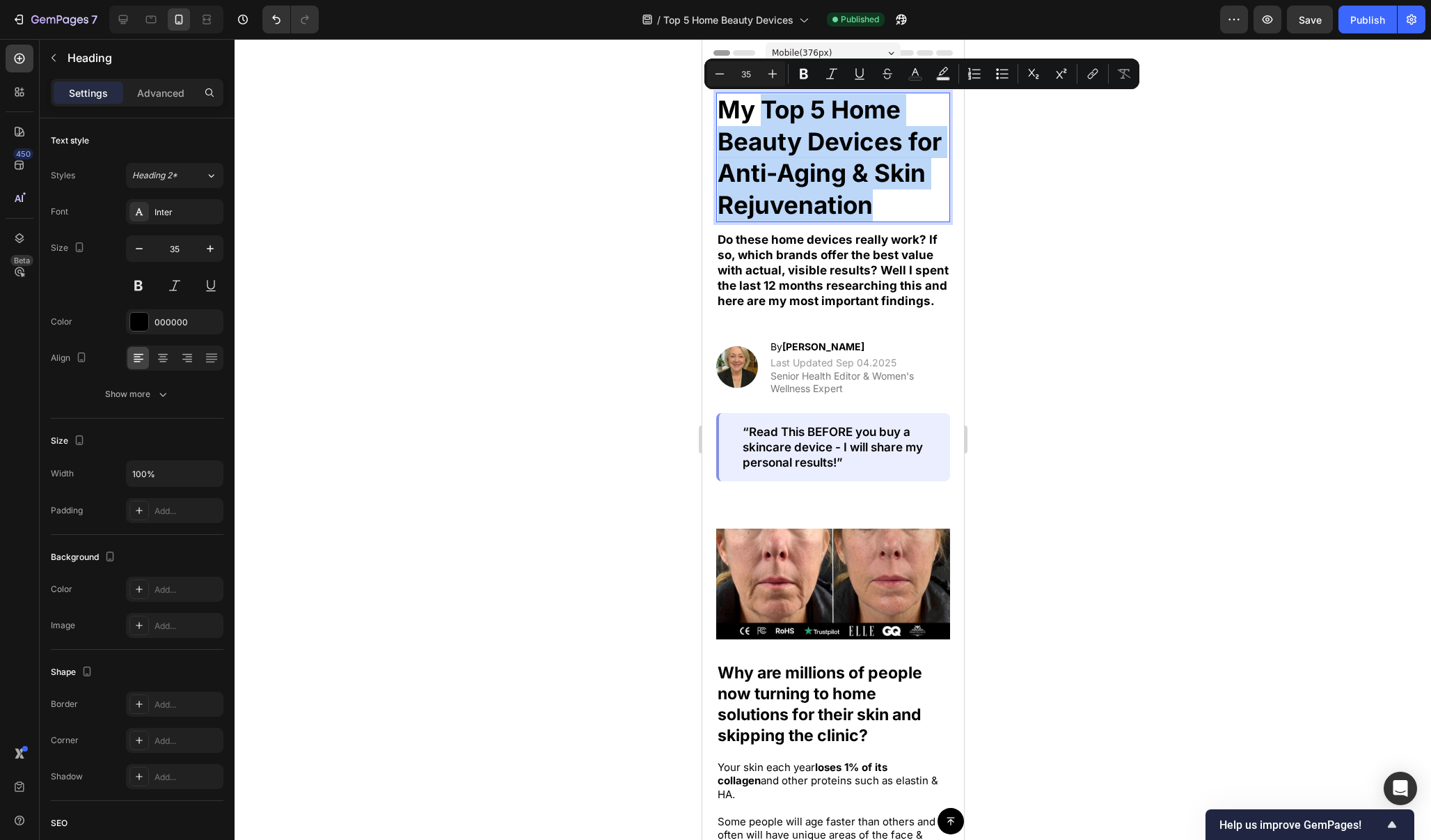
drag, startPoint x: 877, startPoint y: 201, endPoint x: 763, endPoint y: 113, distance: 144.0
click at [763, 113] on p "My Top 5 Home Beauty Devices for Anti-Aging & Skin Rejuvenation" at bounding box center [833, 157] width 231 height 127
copy p "Top 5 Home Beauty Devices for Anti-Aging & Skin Rejuvenation"
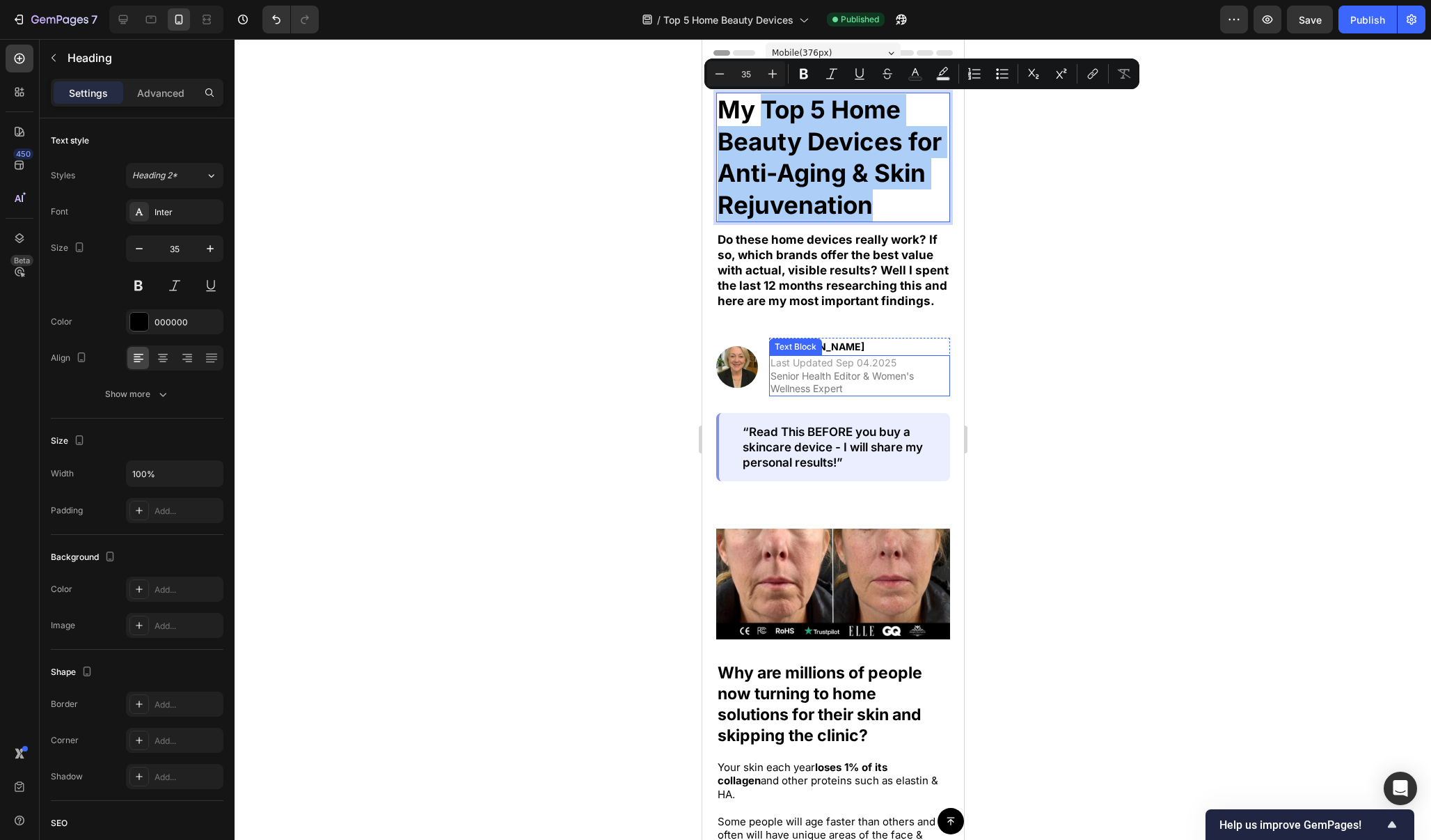
click at [993, 353] on div at bounding box center [833, 438] width 1197 height 801
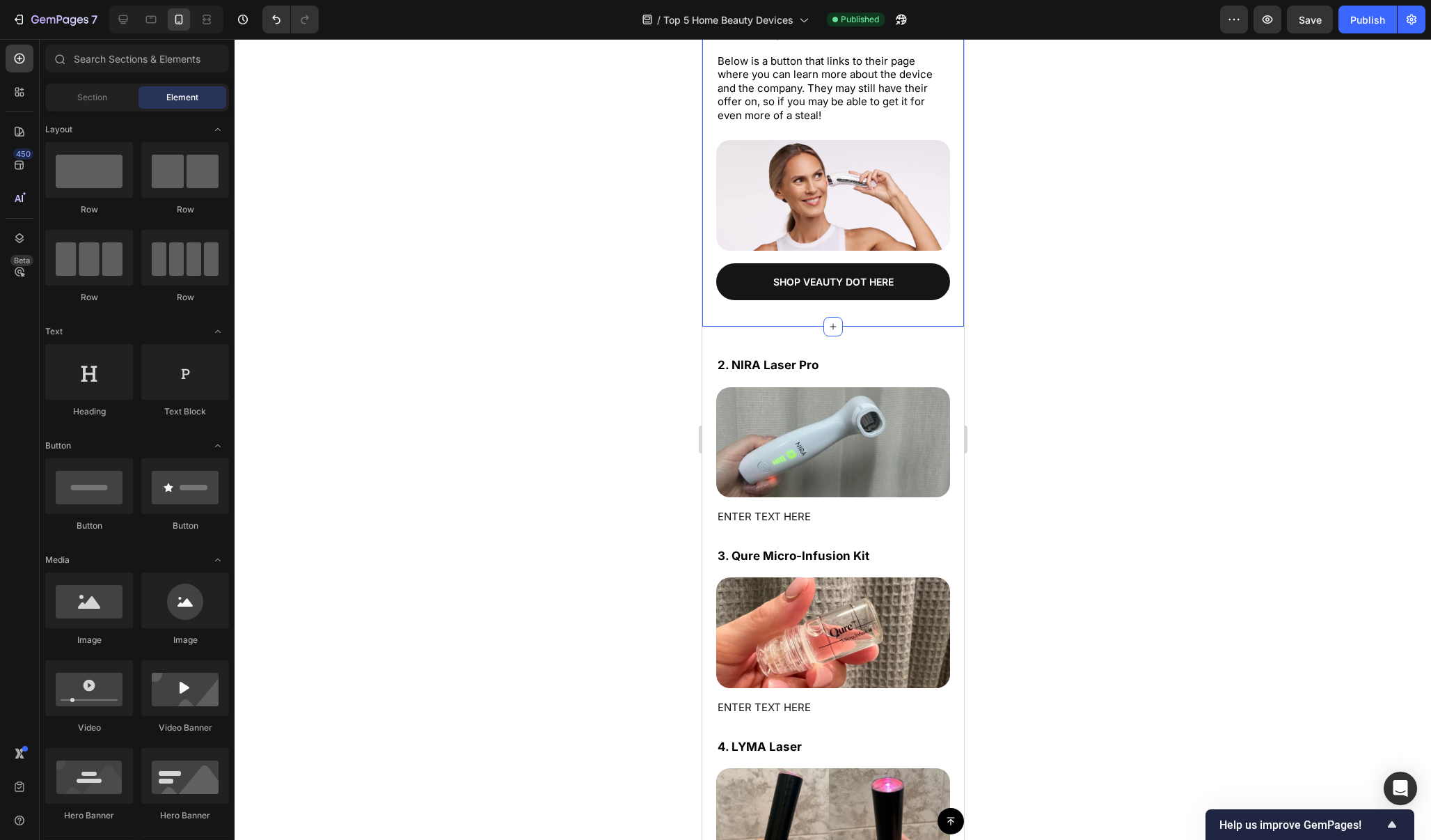
scroll to position [4973, 0]
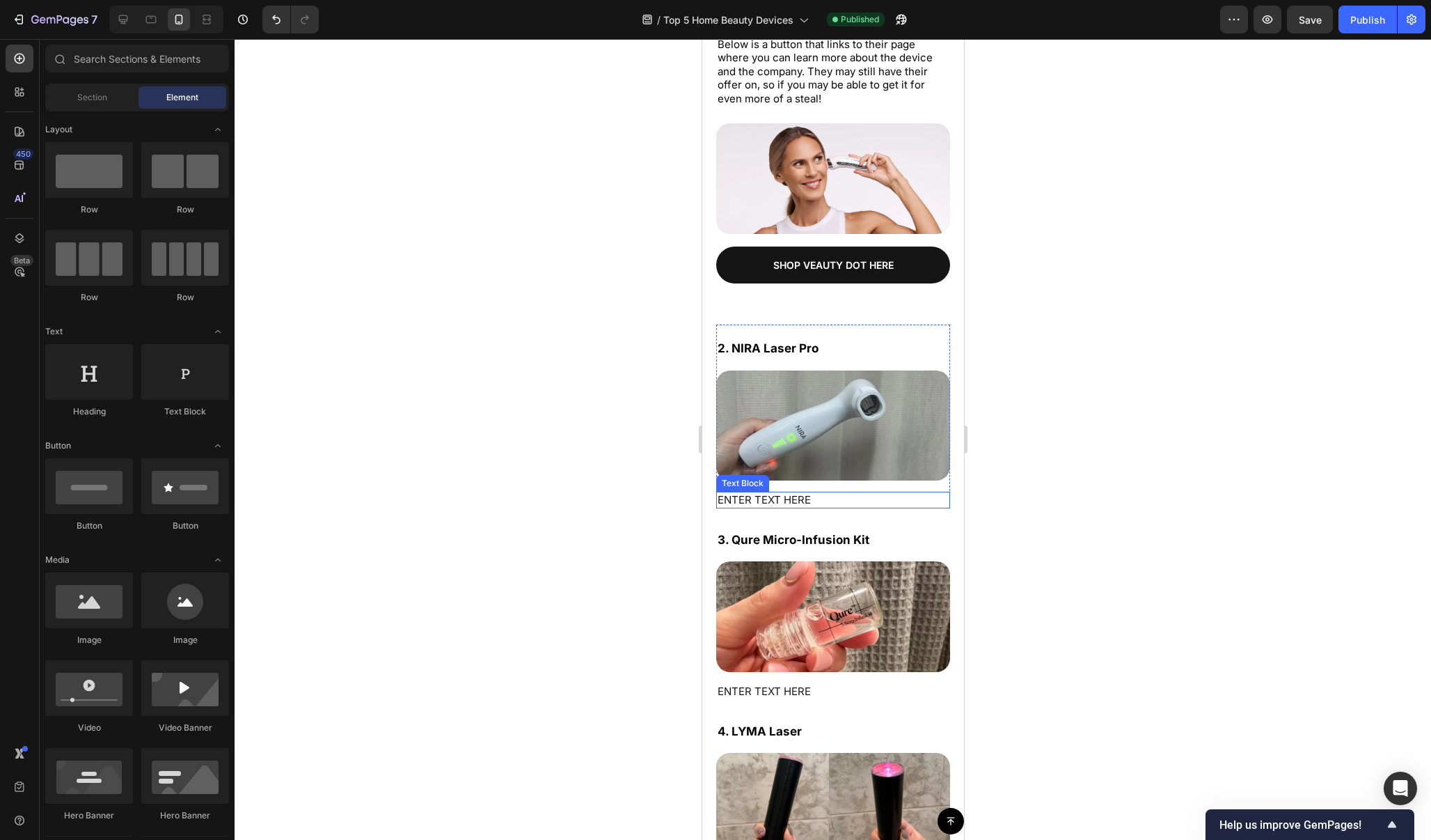
click at [819, 495] on p "ENTER TEXT HERE" at bounding box center [833, 500] width 231 height 14
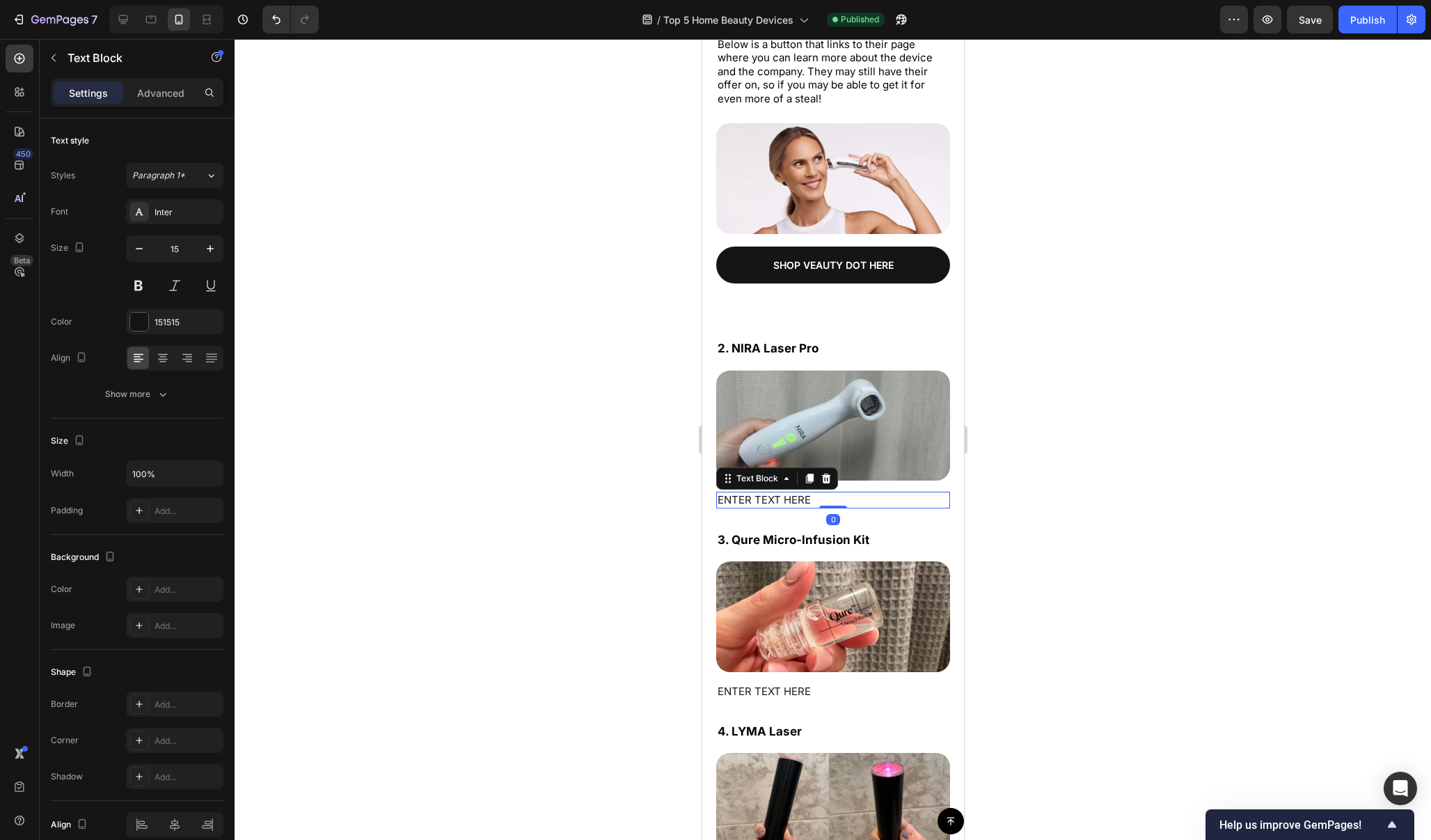
click at [819, 495] on p "ENTER TEXT HERE" at bounding box center [833, 500] width 231 height 14
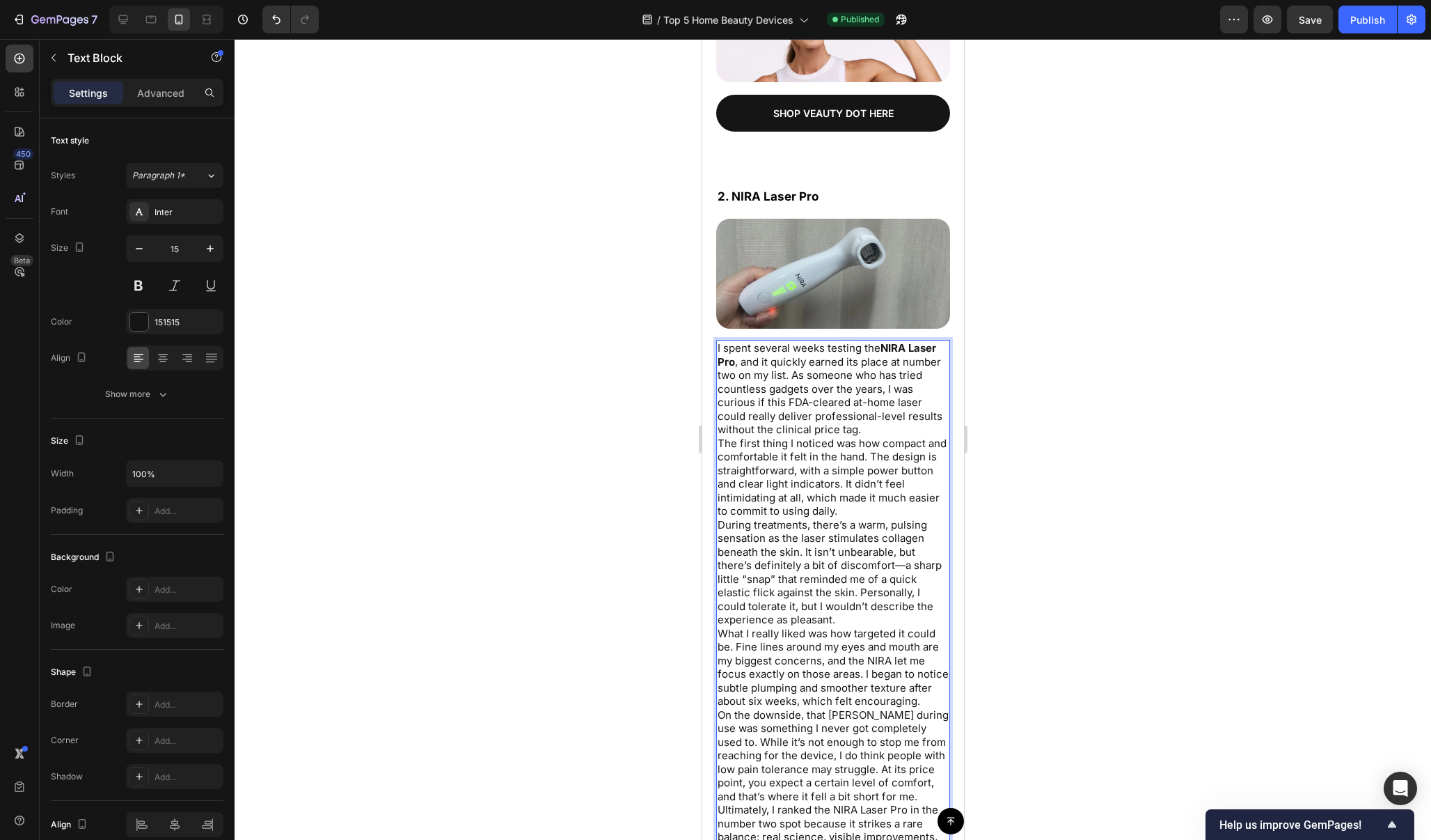
scroll to position [5181, 0]
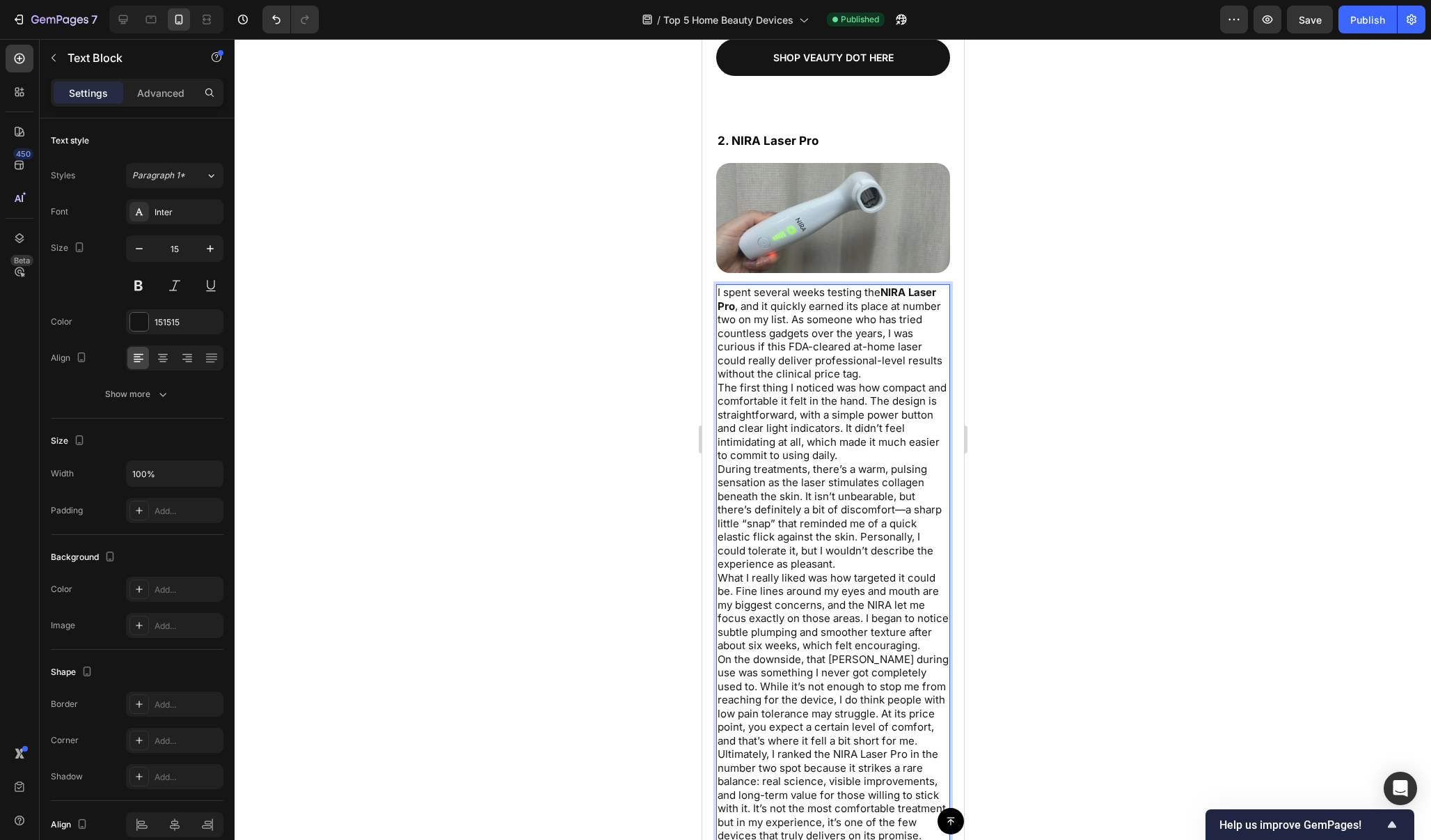
click at [887, 374] on p "I spent several weeks testing the NIRA Laser Pro , and it quickly earned its pl…" at bounding box center [833, 333] width 231 height 96
click at [883, 463] on p "The first thing I noticed was how compact and comfortable it felt in the hand. …" at bounding box center [833, 434] width 231 height 82
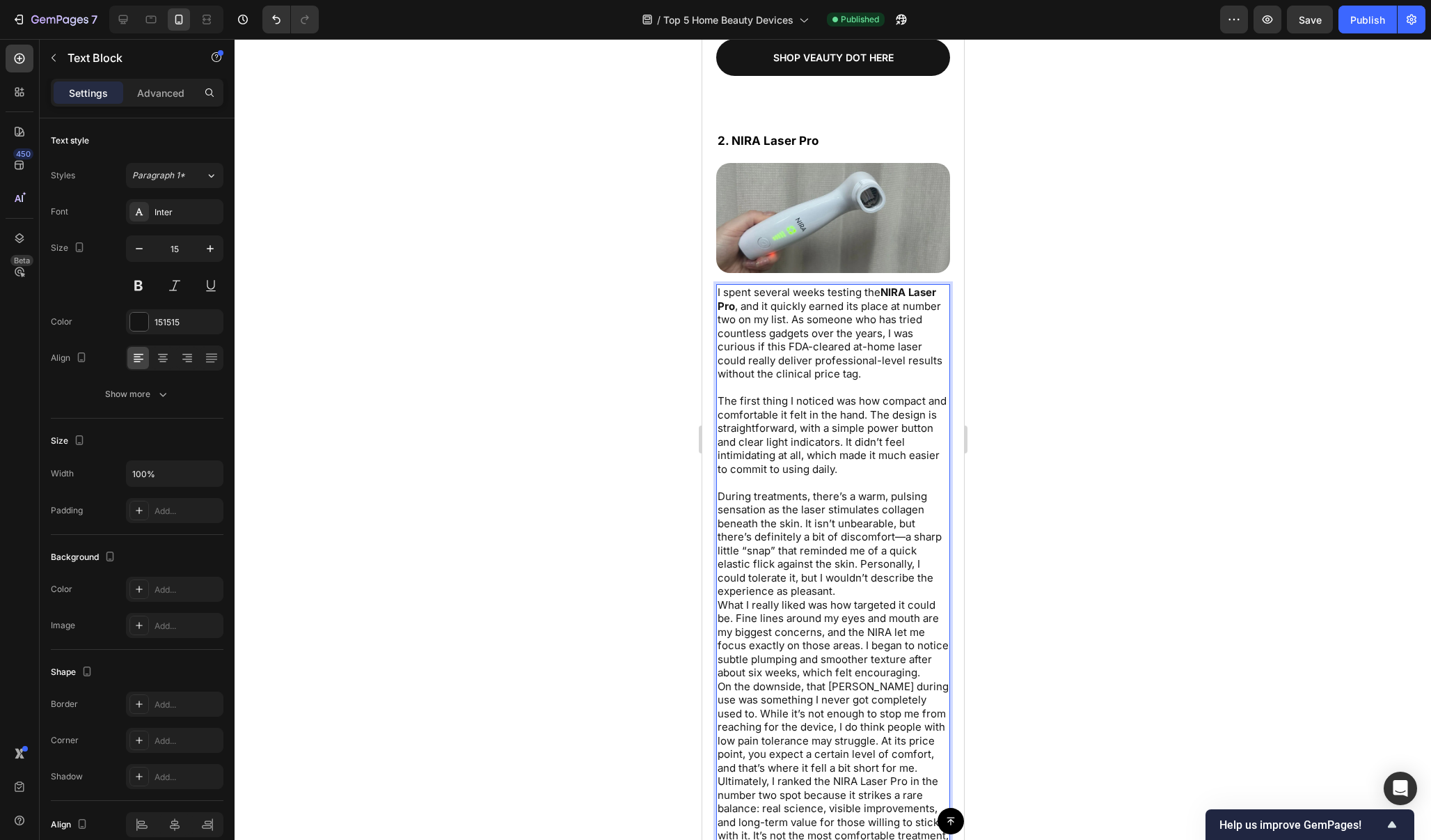
click at [867, 580] on p "During treatments, there’s a warm, pulsing sensation as the laser stimulates co…" at bounding box center [833, 544] width 231 height 109
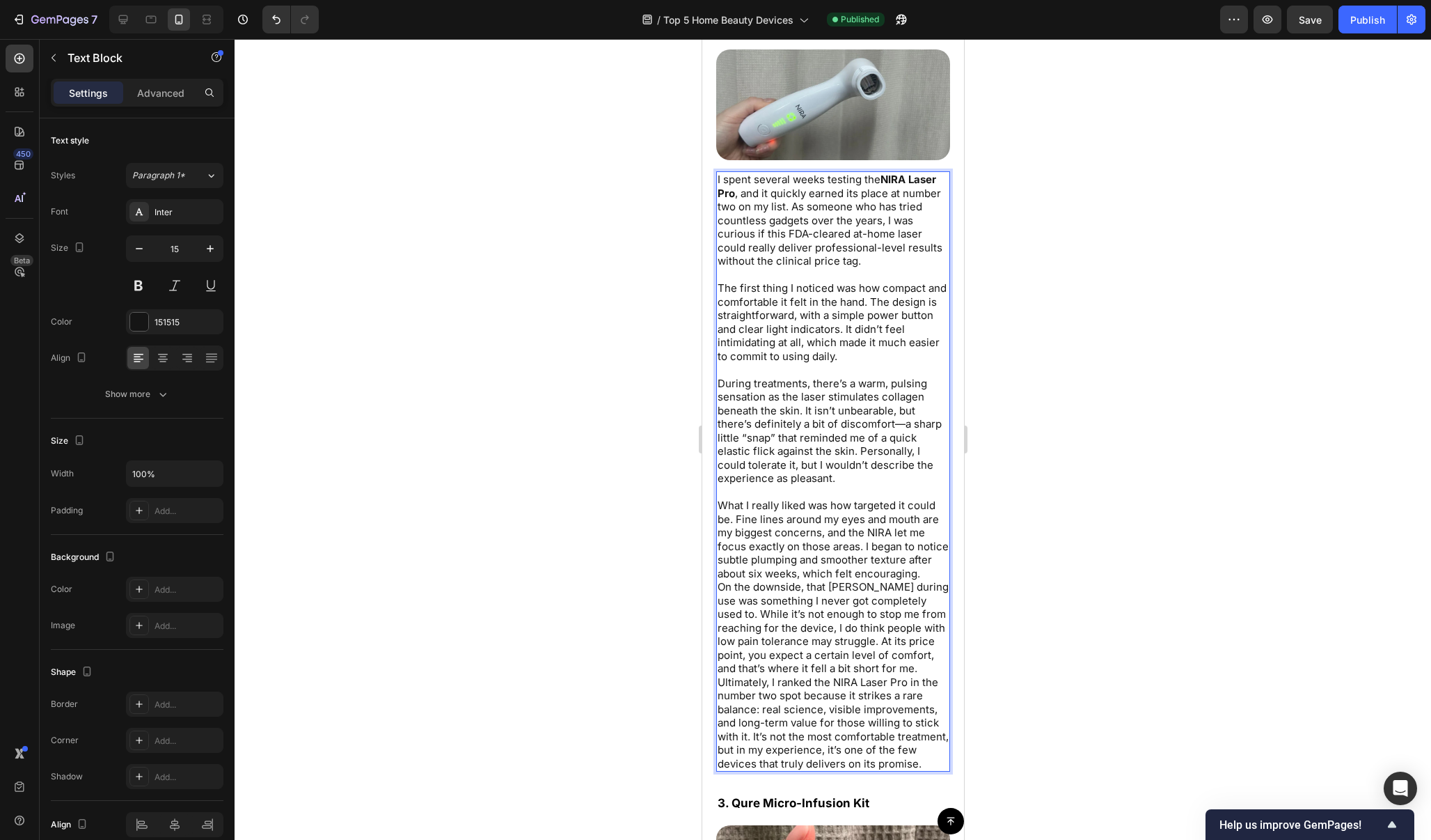
scroll to position [5307, 0]
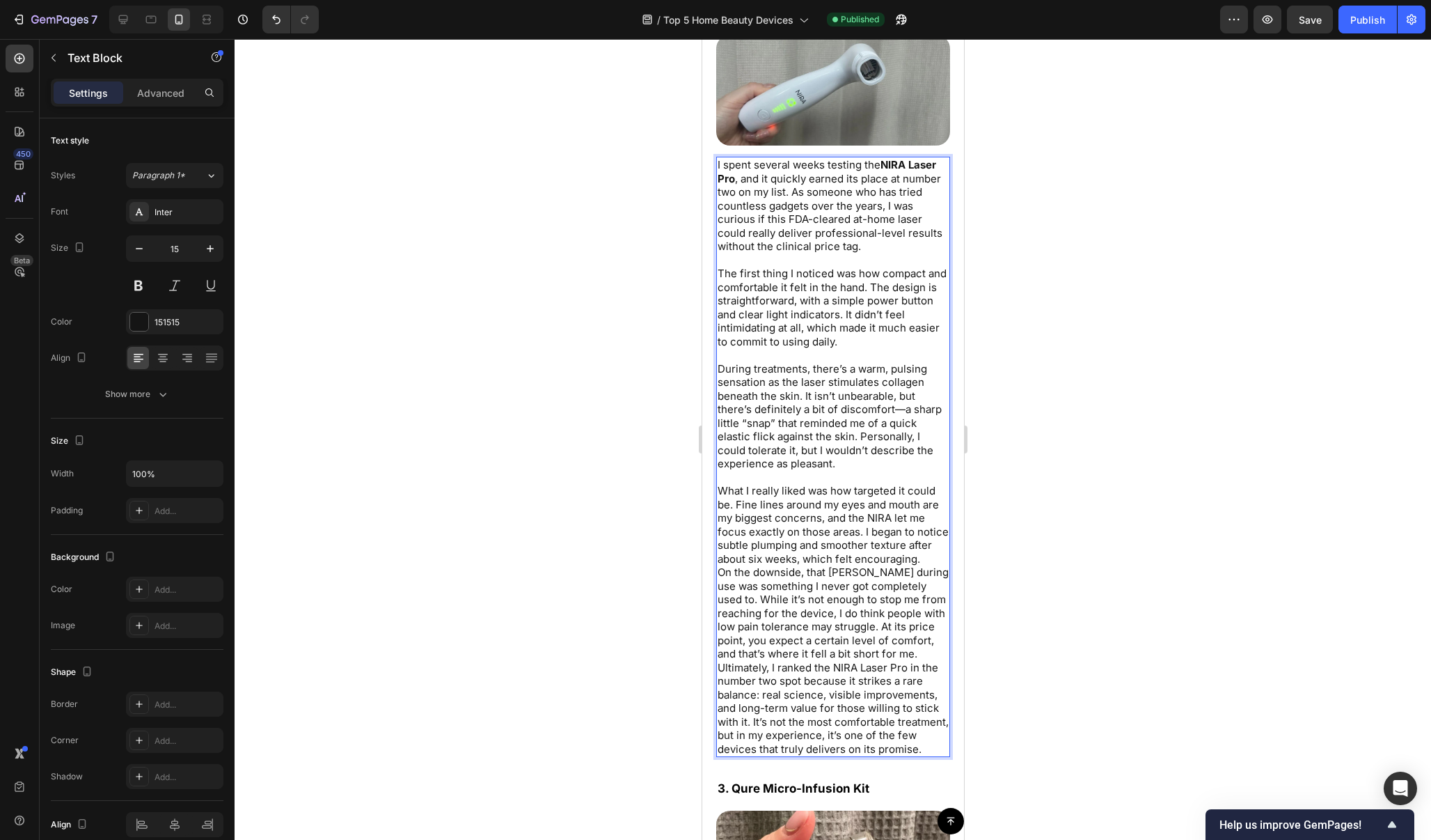
click at [879, 637] on p "On the downside, that [PERSON_NAME] during use was something I never got comple…" at bounding box center [833, 613] width 231 height 96
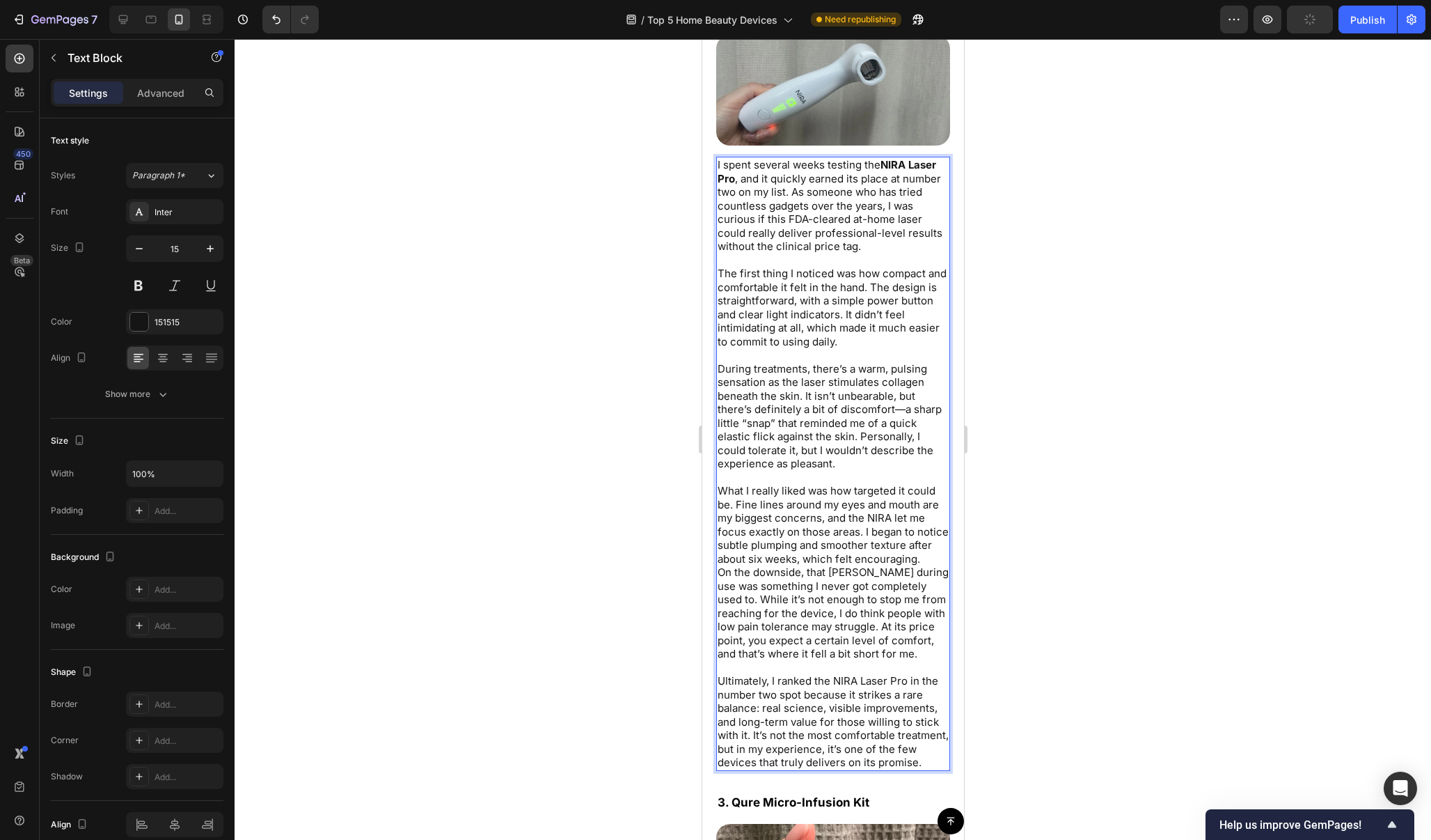
click at [917, 749] on p "Ultimately, I ranked the NIRA Laser Pro in the number two spot because it strik…" at bounding box center [833, 722] width 231 height 96
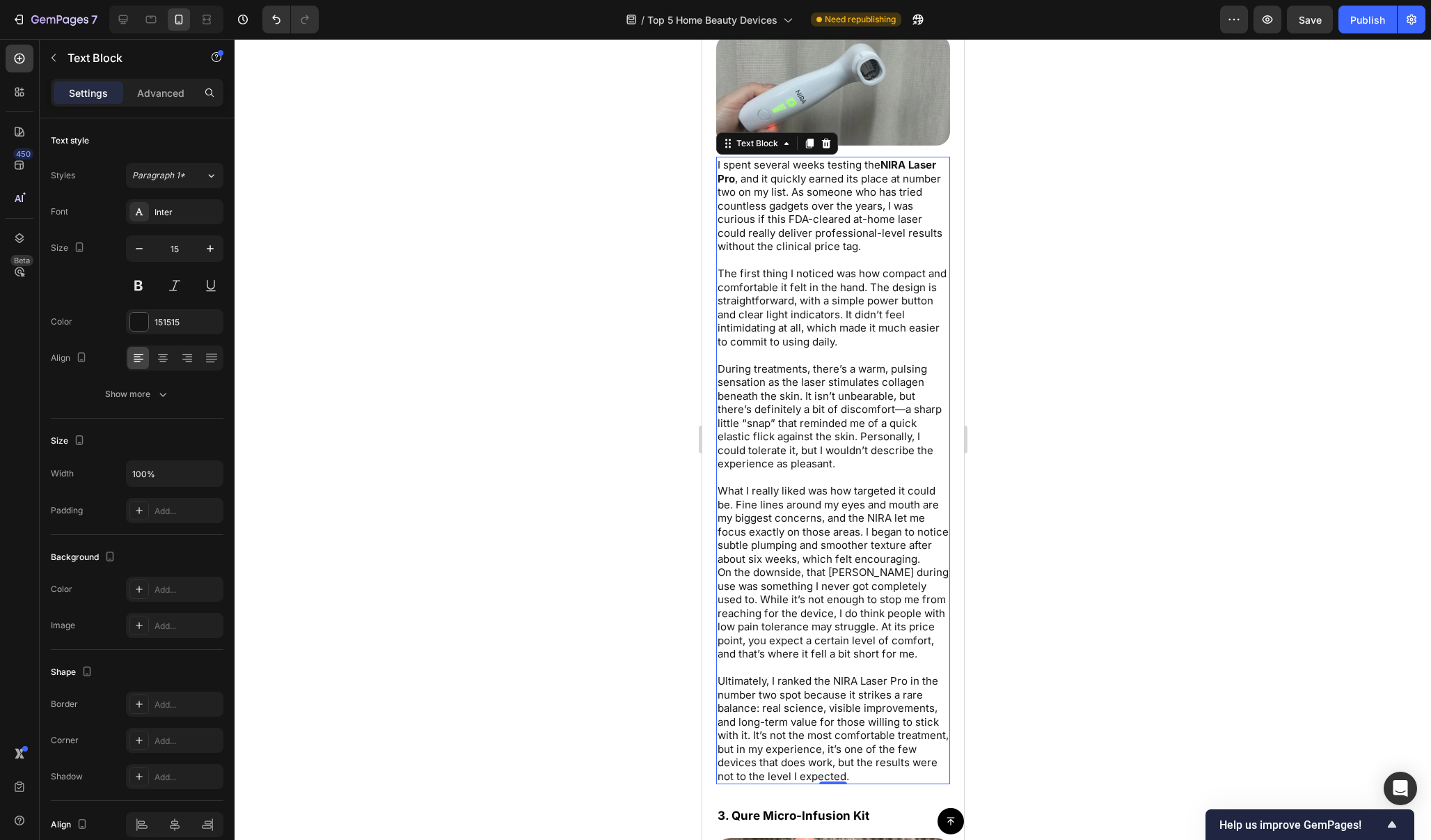
click at [1059, 424] on div at bounding box center [833, 438] width 1197 height 801
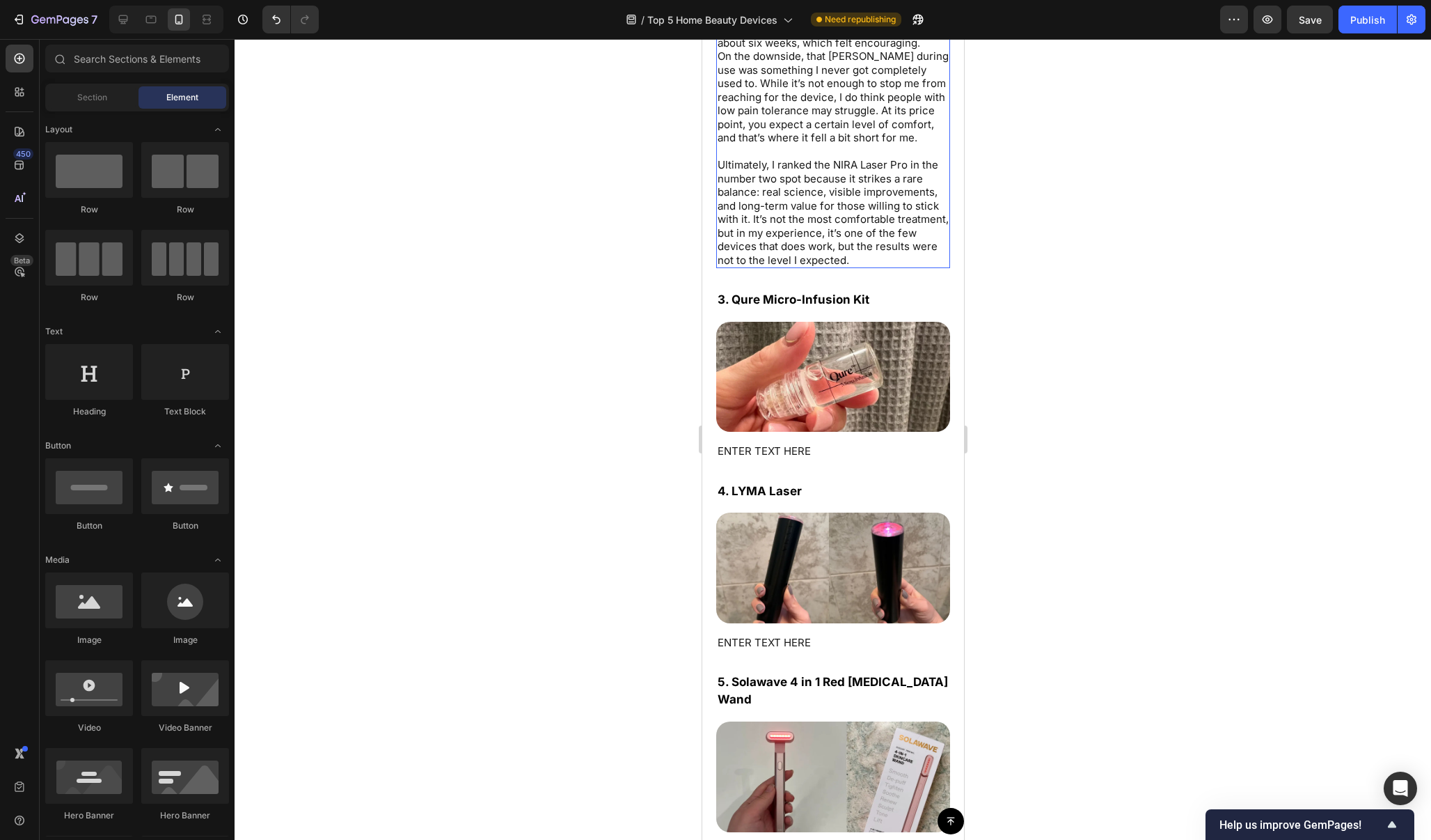
scroll to position [5884, 0]
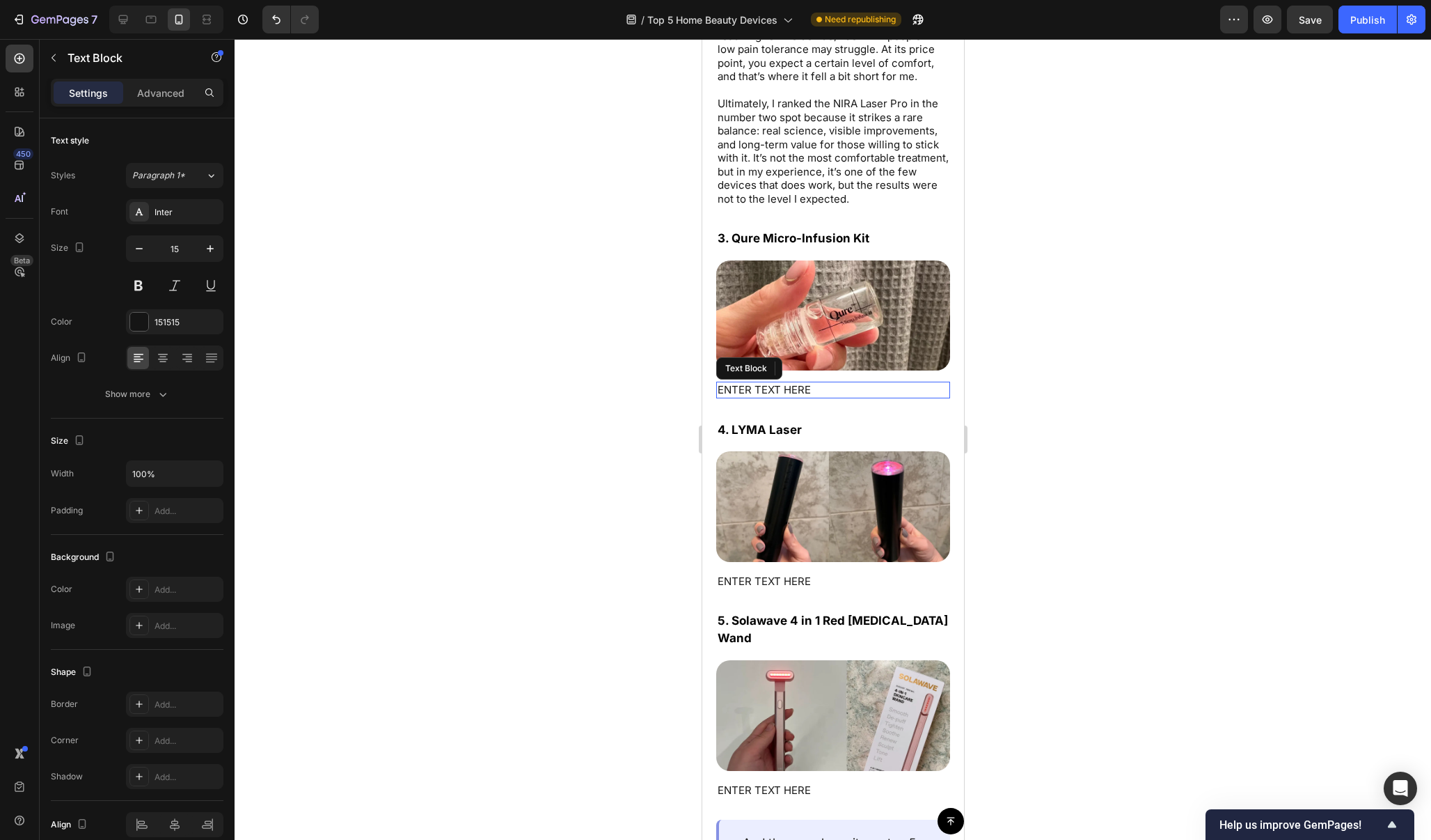
click at [820, 383] on p "ENTER TEXT HERE" at bounding box center [833, 390] width 231 height 14
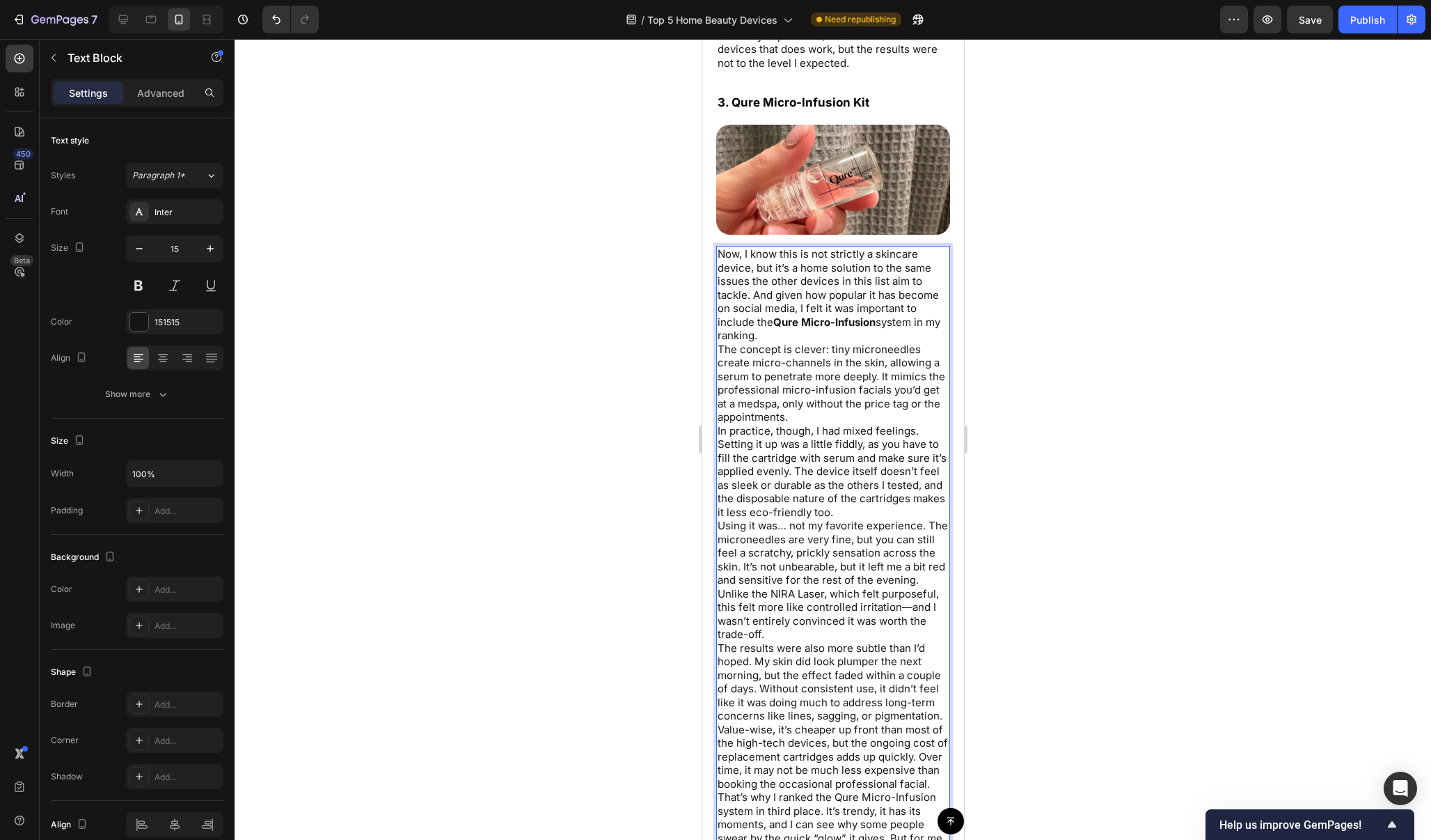
scroll to position [6047, 0]
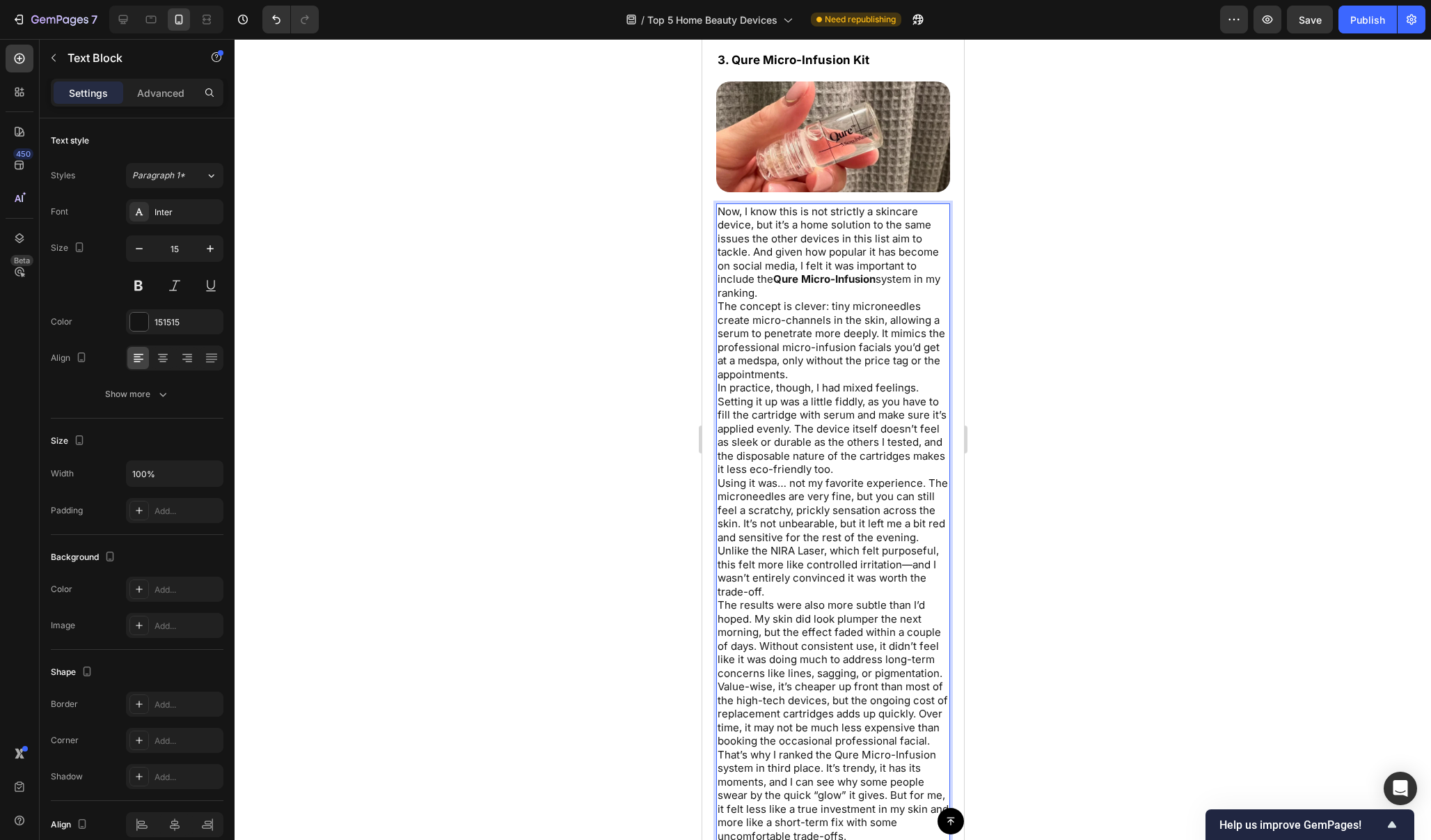
click at [819, 292] on p "Now, I know this is not strictly a skincare device, but it’s a home solution to…" at bounding box center [833, 252] width 231 height 96
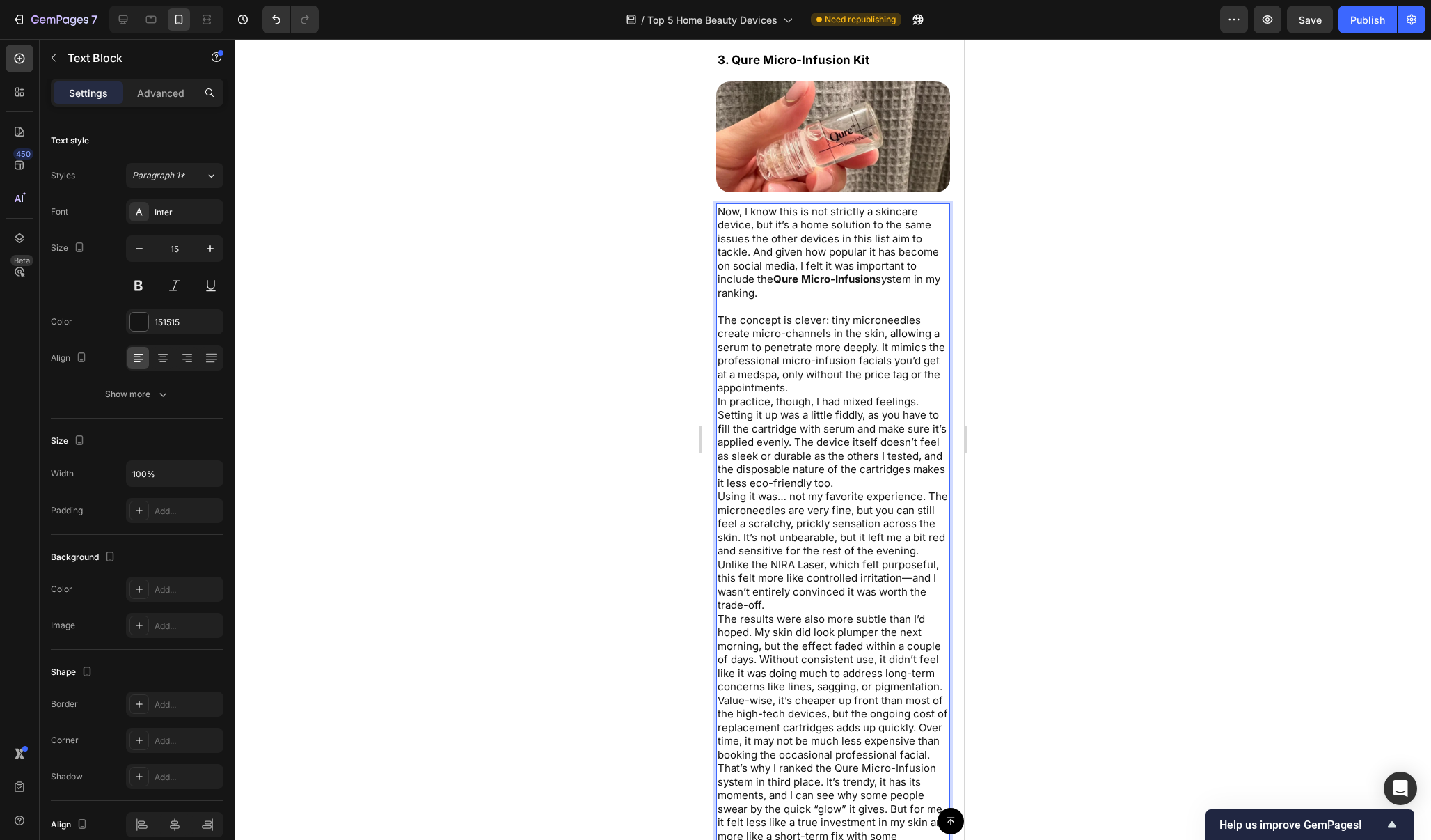
click at [828, 374] on p "The concept is clever: tiny microneedles create micro-channels in the skin, all…" at bounding box center [833, 353] width 231 height 82
click at [809, 381] on p "The concept is clever: tiny microneedles create micro-channels in the skin, all…" at bounding box center [833, 353] width 231 height 82
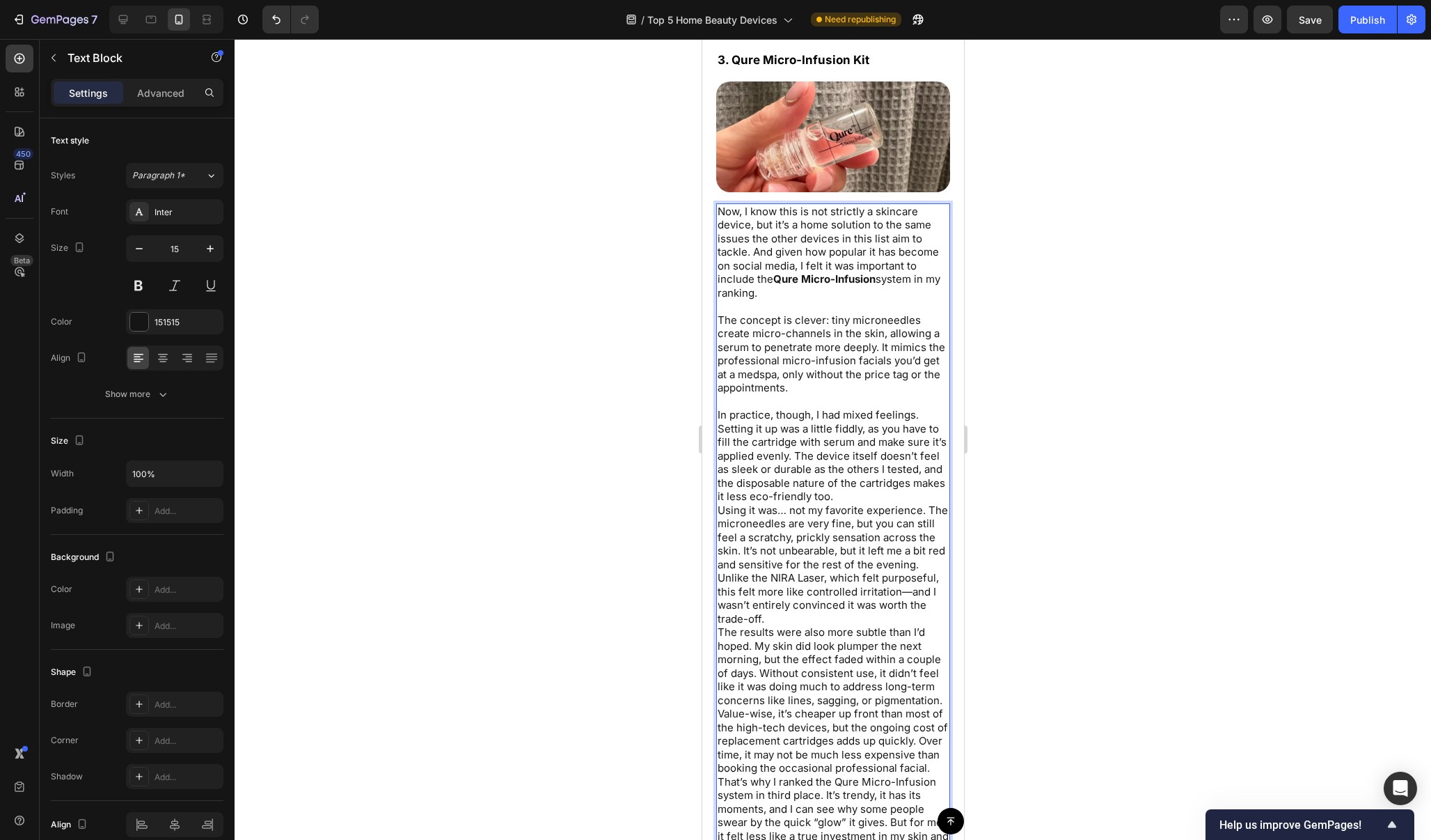
click at [856, 488] on p "In practice, though, I had mixed feelings. Setting it up was a little fiddly, a…" at bounding box center [833, 455] width 231 height 96
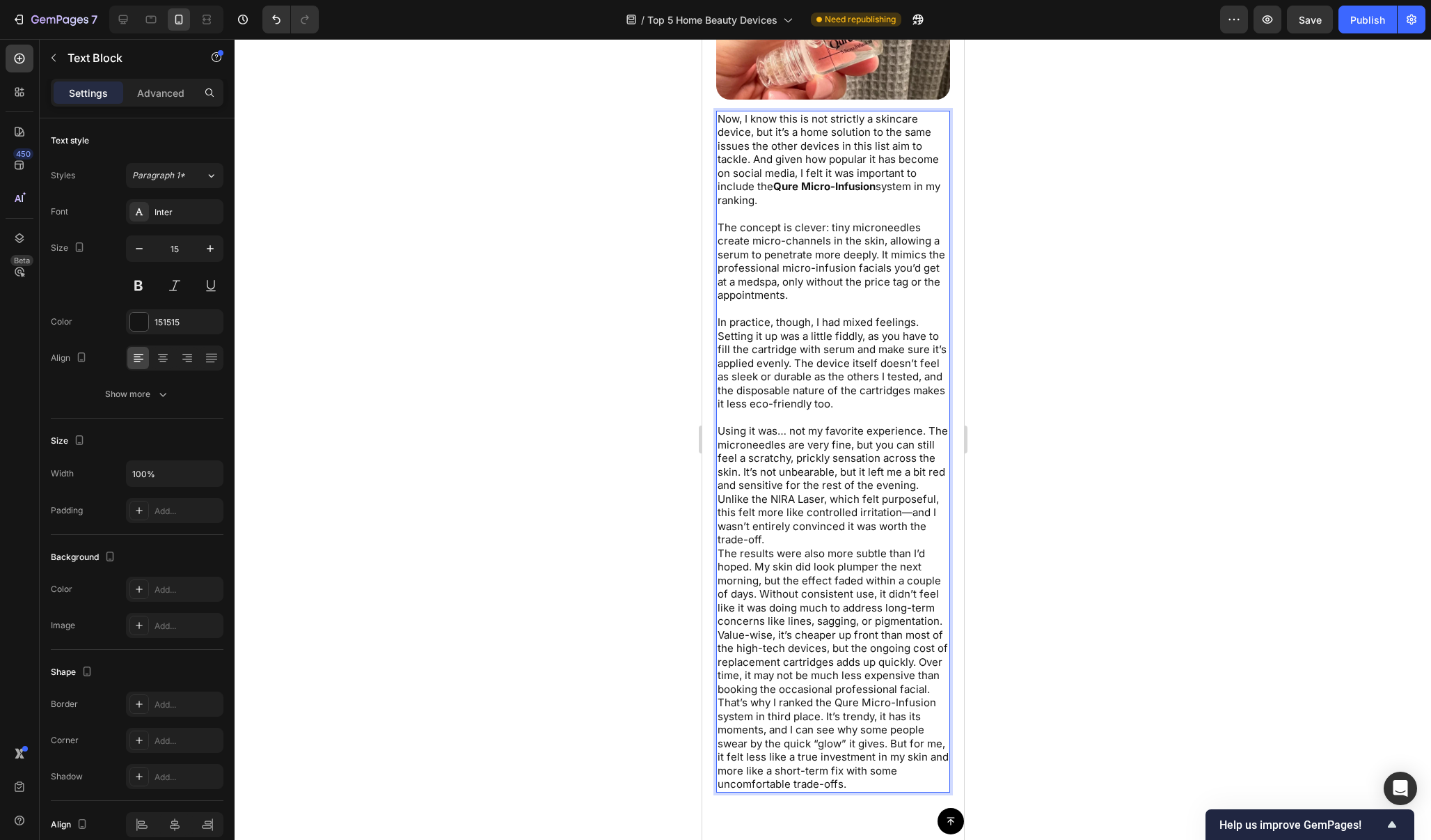
scroll to position [6169, 0]
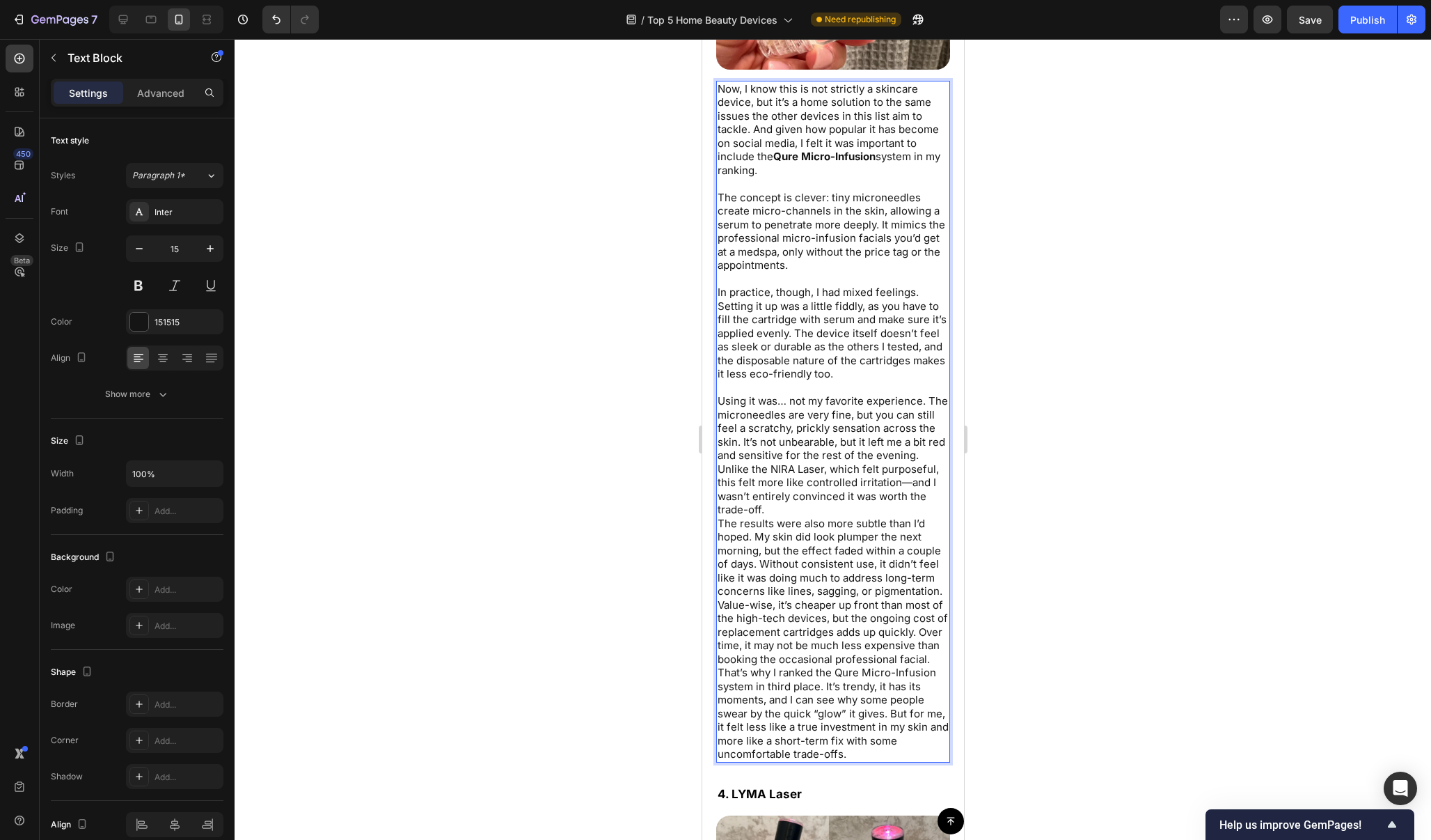
click at [827, 501] on p "Using it was… not my favorite experience. The microneedles are very fine, but y…" at bounding box center [833, 455] width 231 height 123
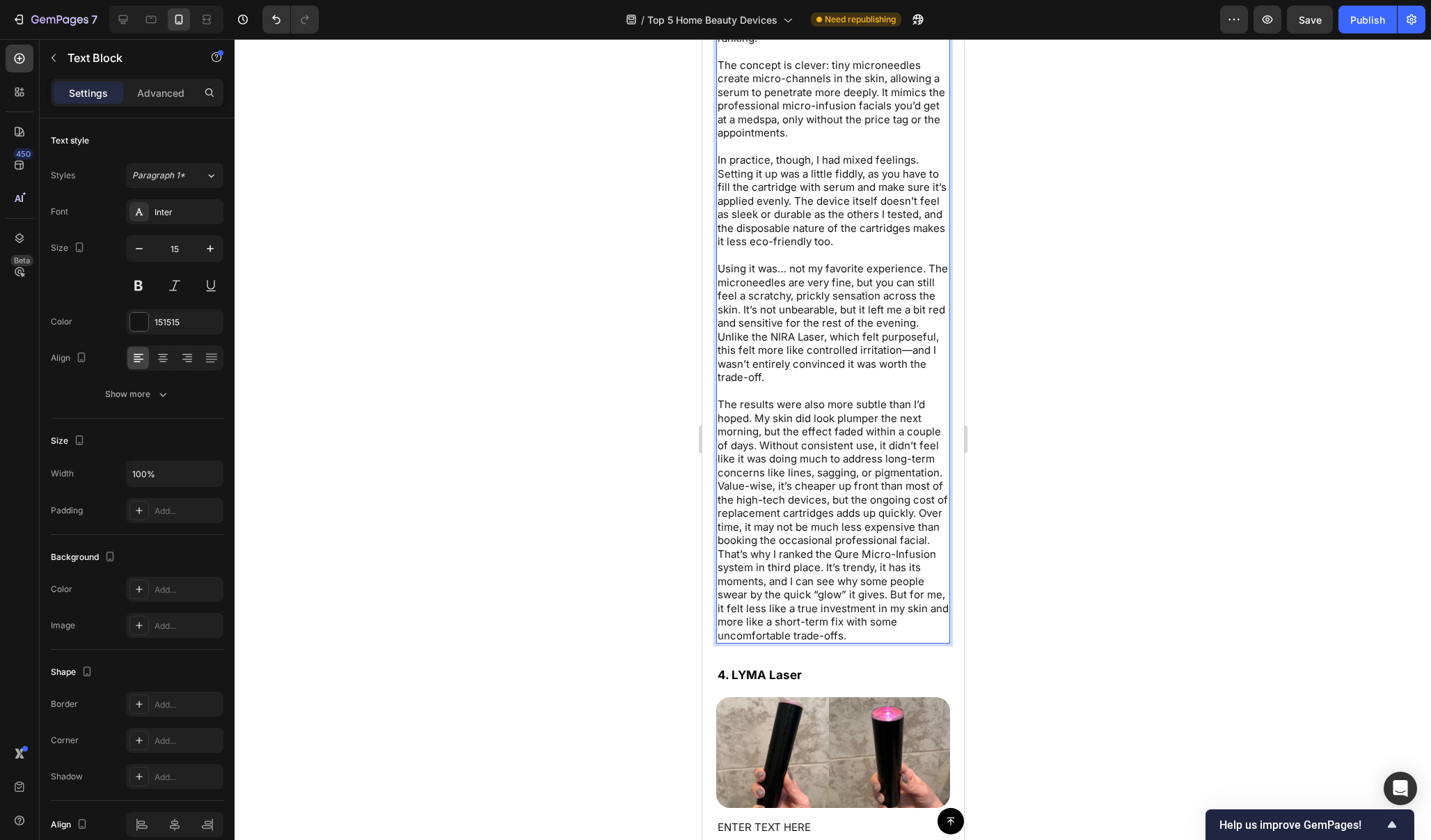
scroll to position [6302, 0]
click at [936, 521] on p "Value-wise, it’s cheaper up front than most of the high-tech devices, but the o…" at bounding box center [833, 512] width 231 height 68
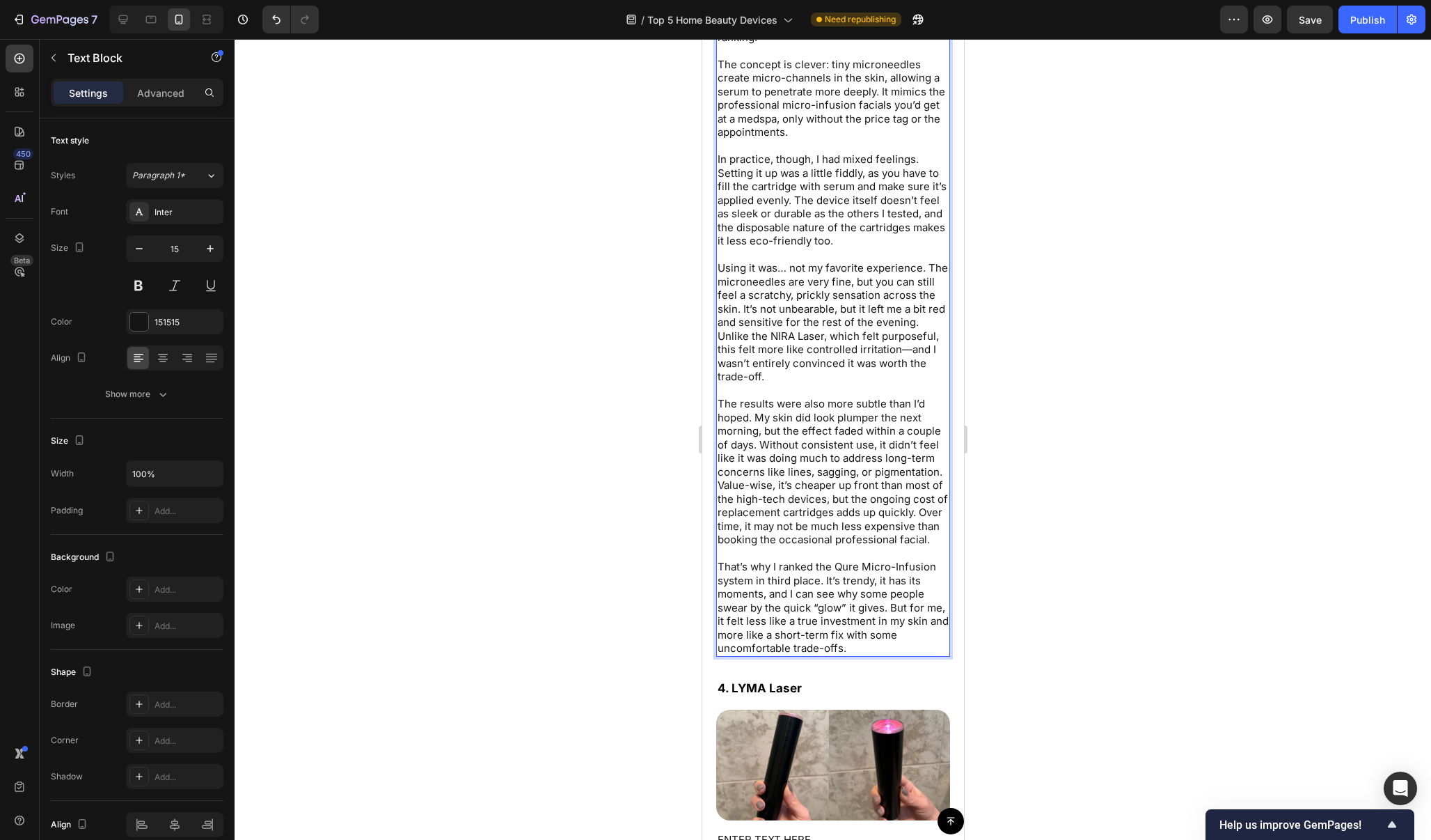
click at [1046, 316] on div at bounding box center [833, 438] width 1197 height 801
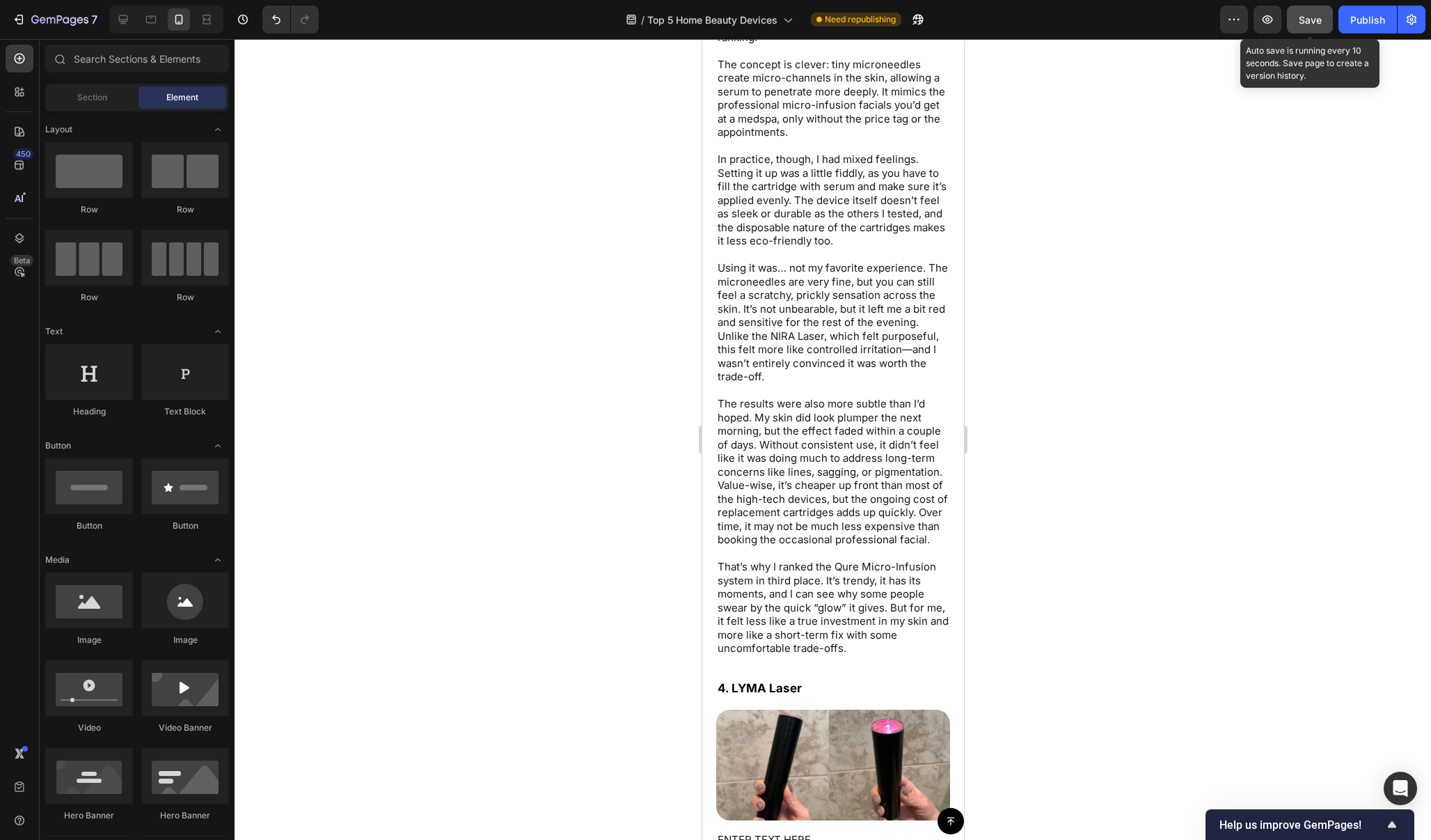
click at [1332, 26] on button "Save" at bounding box center [1310, 19] width 46 height 28
click at [1356, 26] on div "Publish" at bounding box center [1368, 19] width 35 height 15
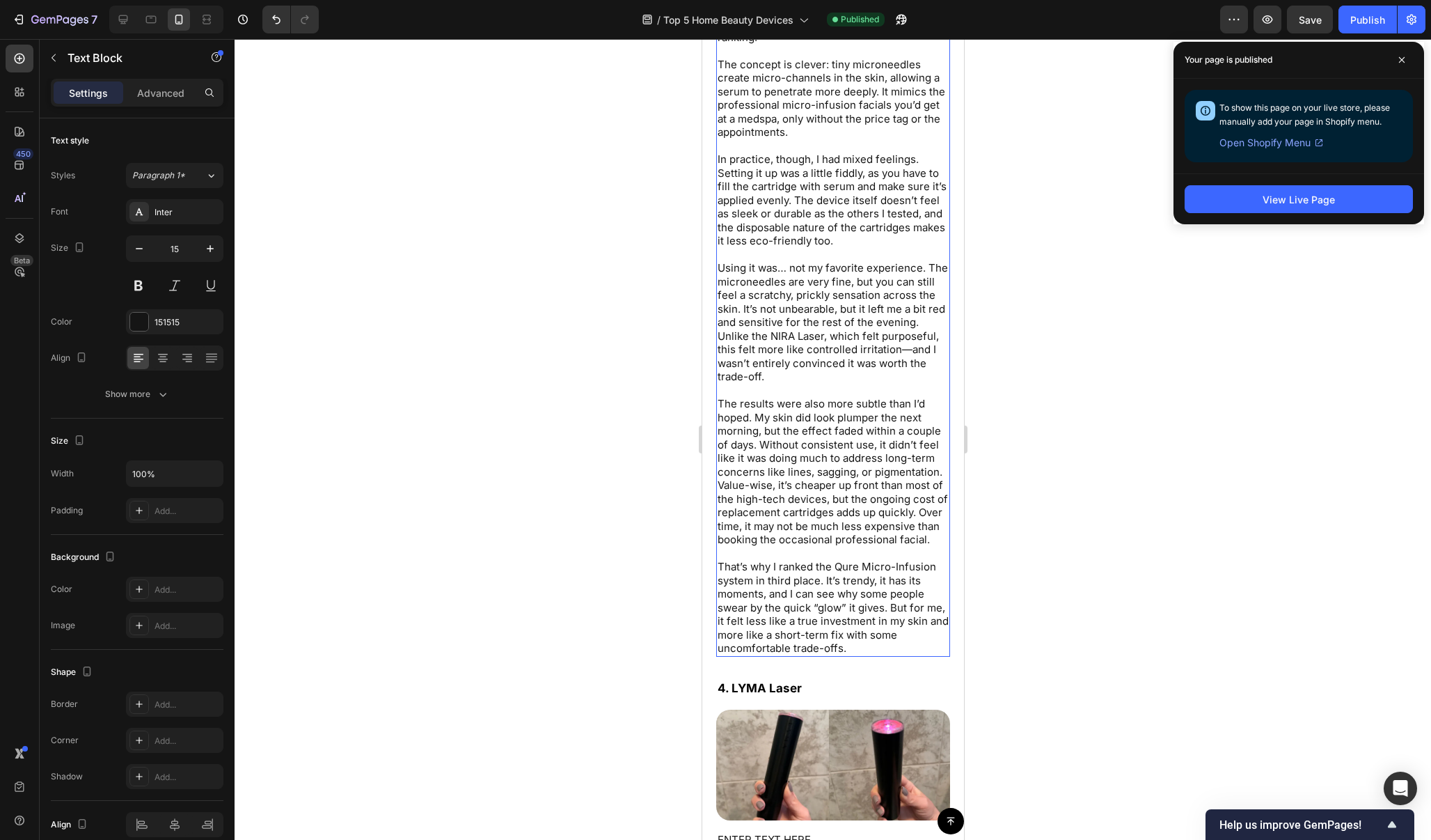
click at [907, 338] on p "Using it was… not my favorite experience. The microneedles are very fine, but y…" at bounding box center [833, 323] width 231 height 123
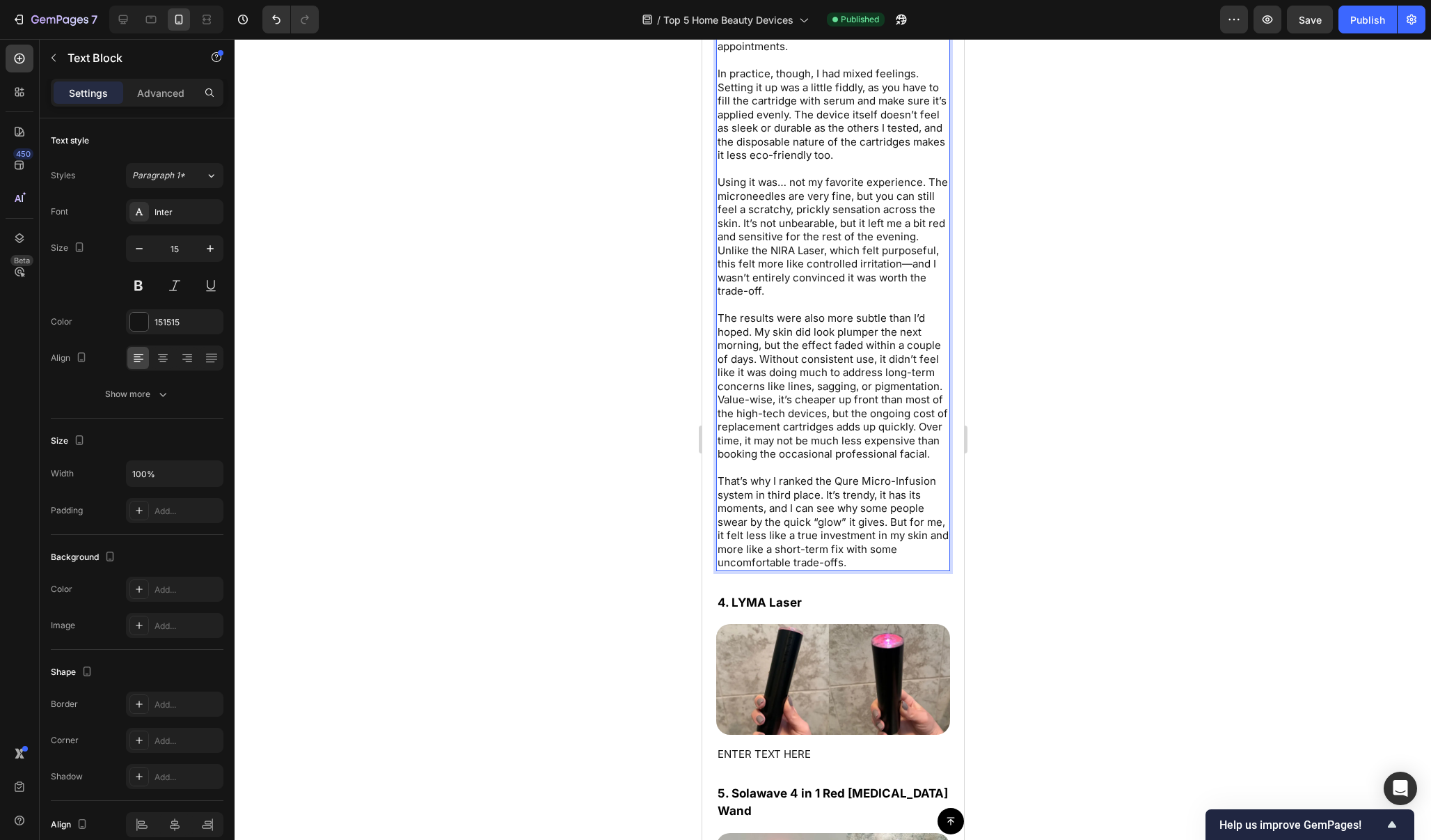
scroll to position [6408, 0]
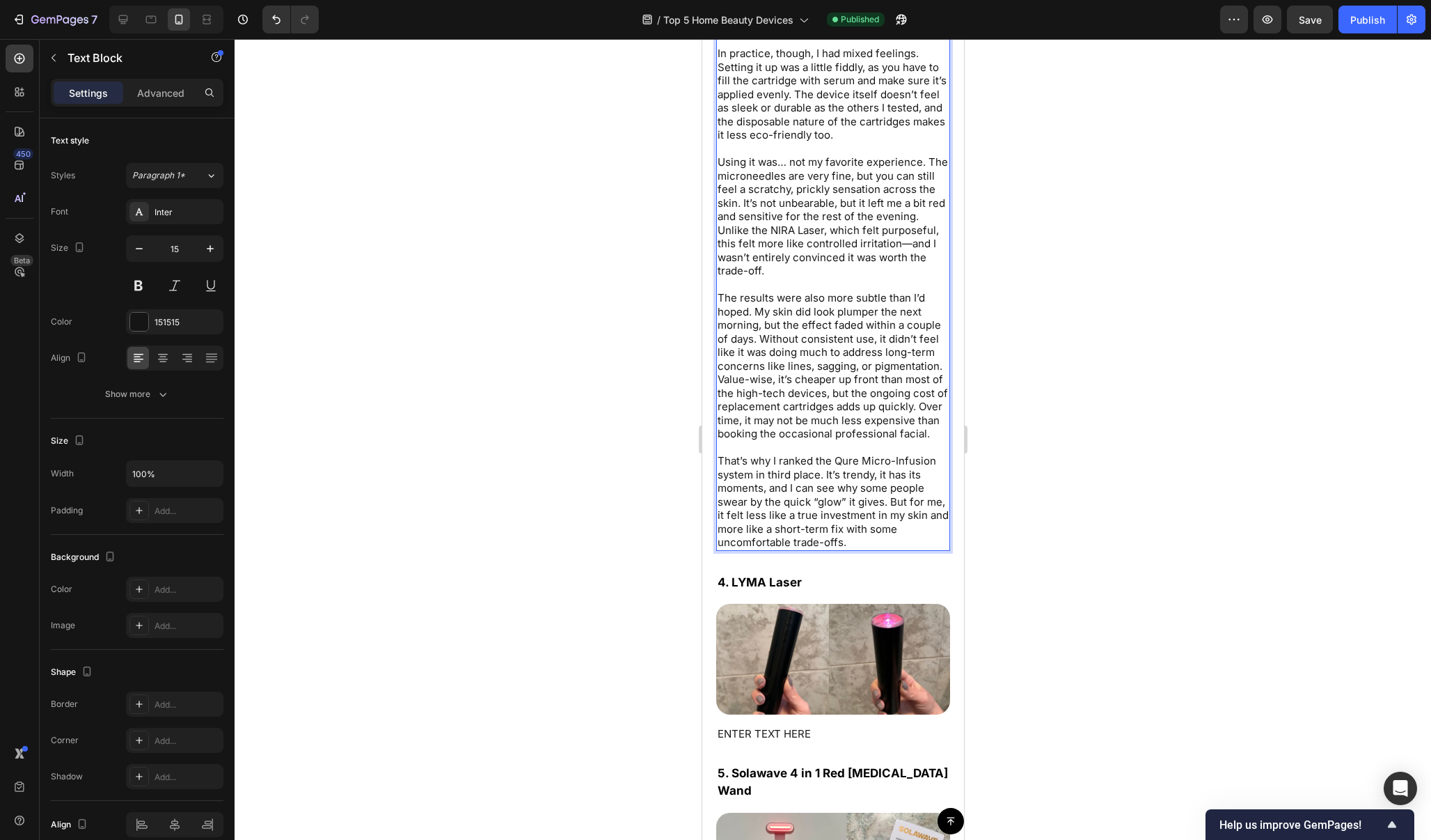
click at [907, 233] on p "Using it was… not my favorite experience. The microneedles are very fine, but y…" at bounding box center [833, 217] width 231 height 123
click at [1029, 258] on div at bounding box center [833, 438] width 1197 height 801
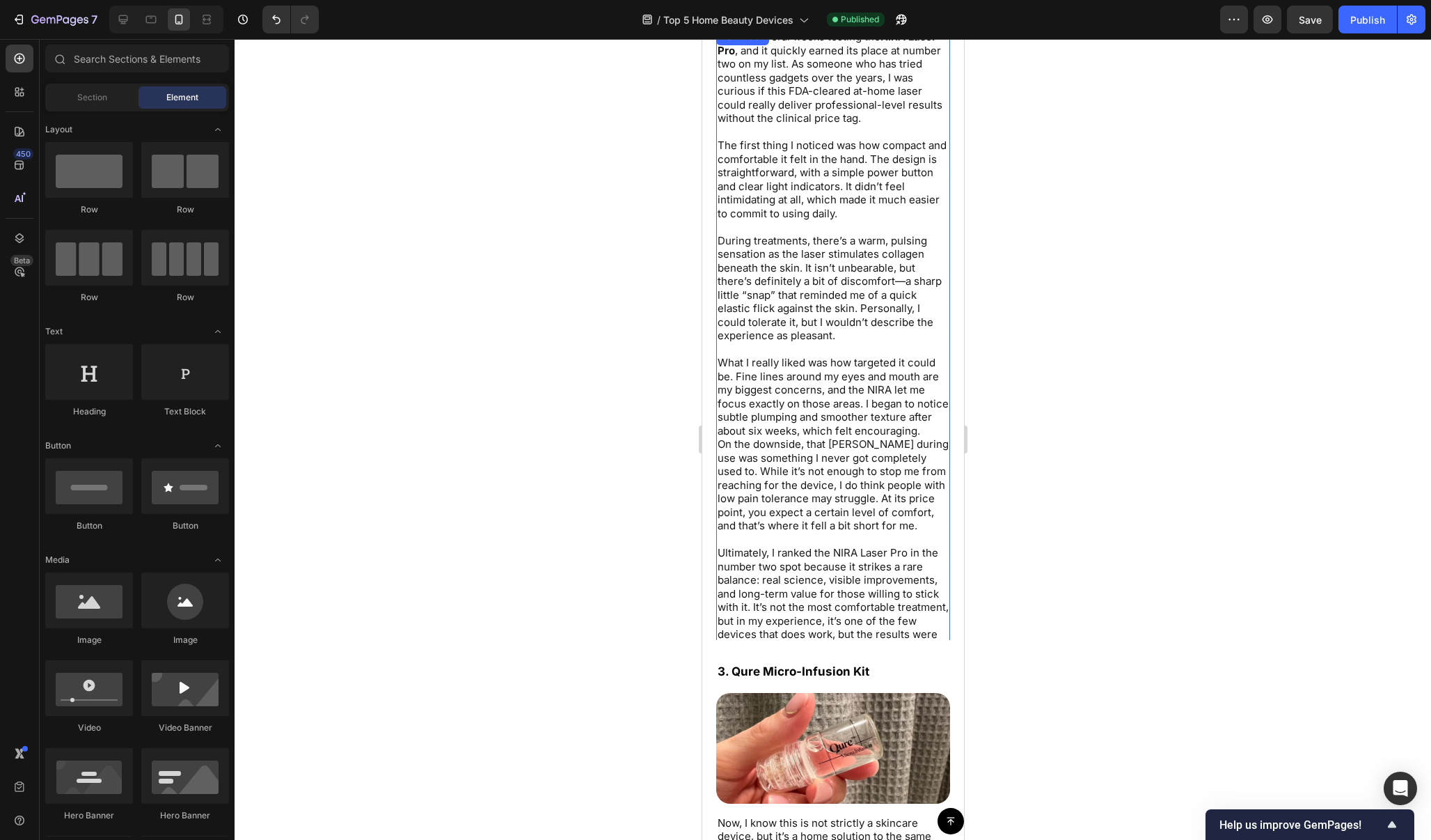
scroll to position [5413, 0]
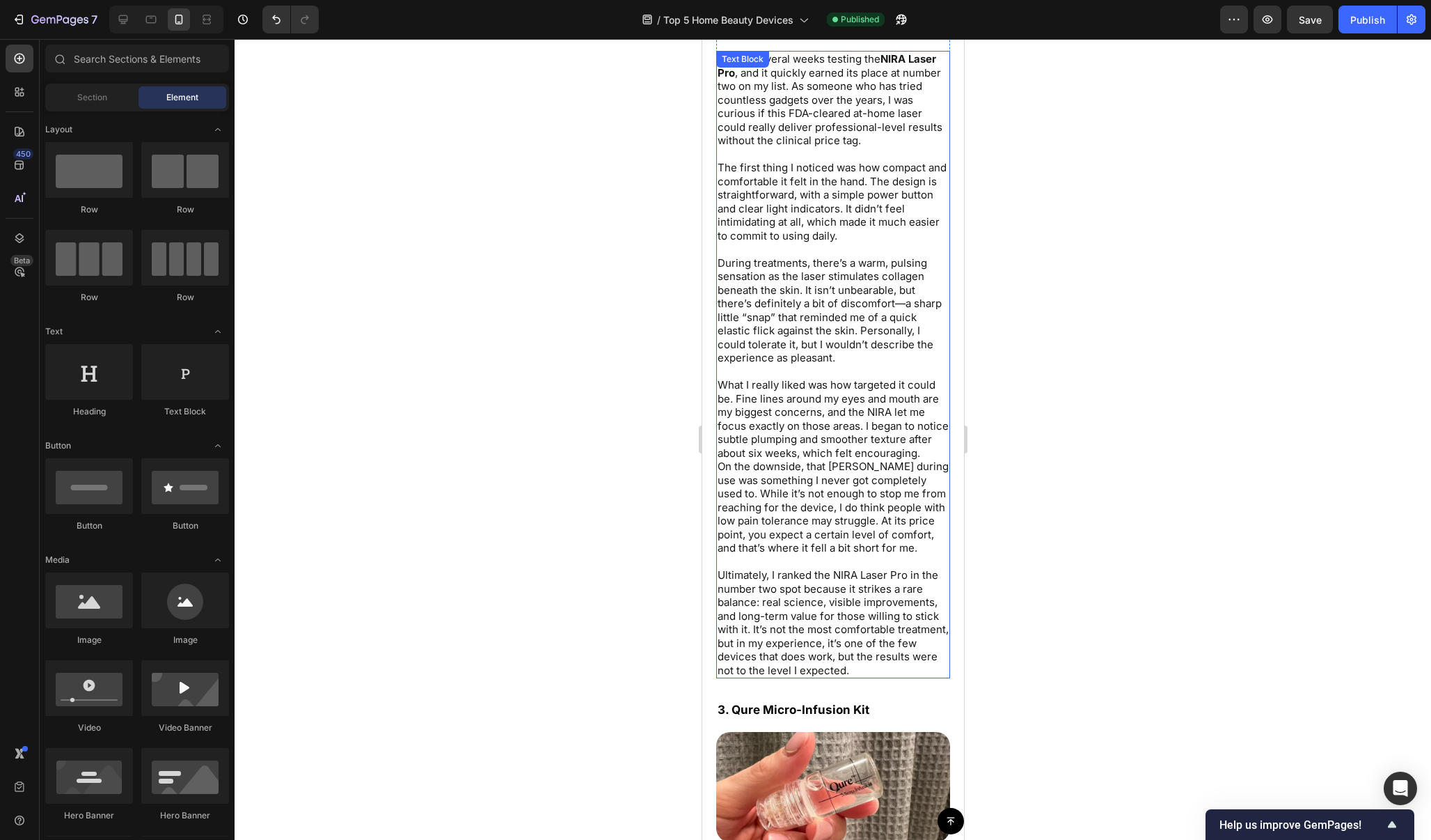
click at [901, 300] on p "During treatments, there’s a warm, pulsing sensation as the laser stimulates co…" at bounding box center [833, 310] width 231 height 109
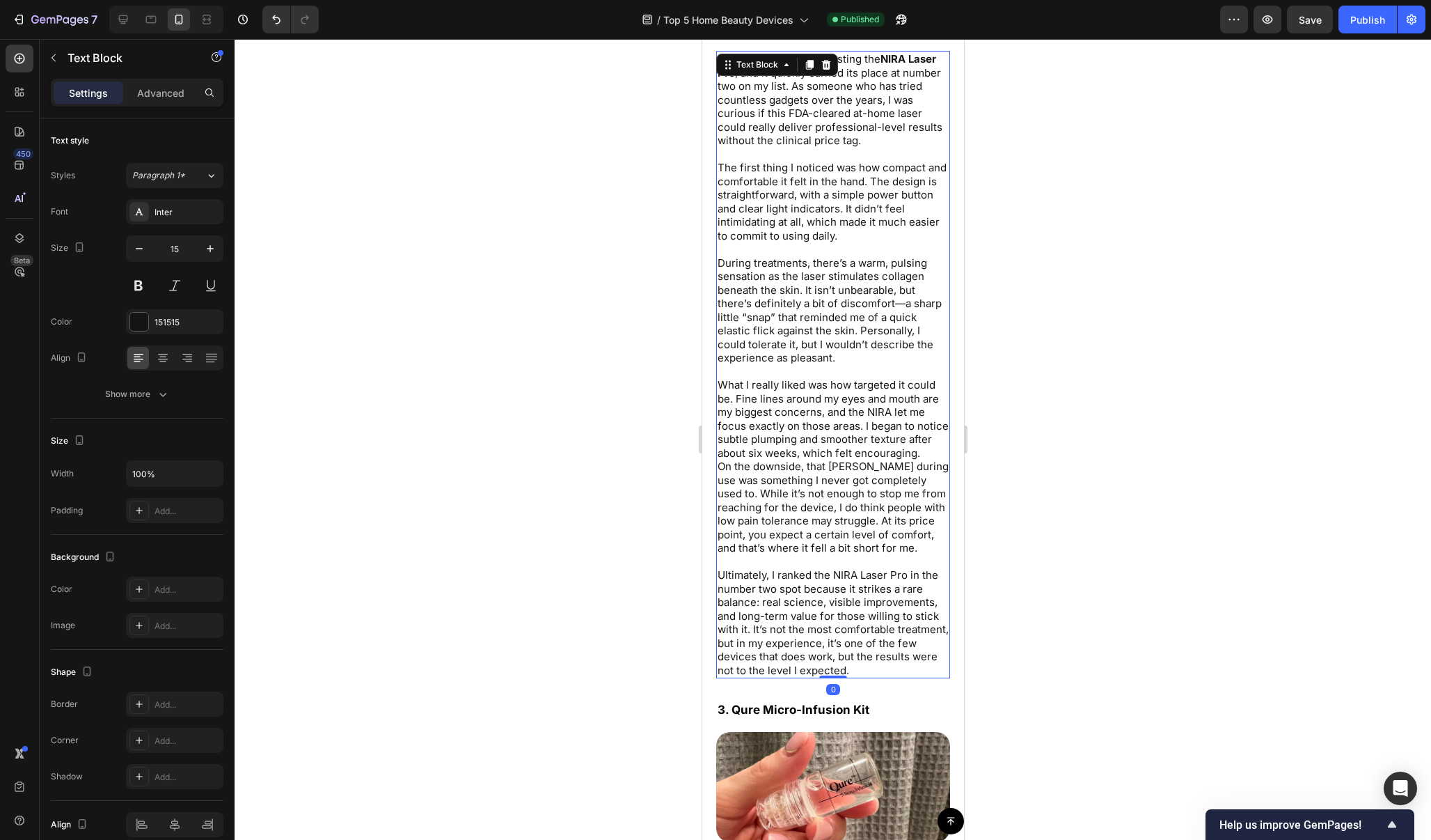
click at [901, 299] on p "During treatments, there’s a warm, pulsing sensation as the laser stimulates co…" at bounding box center [833, 310] width 231 height 109
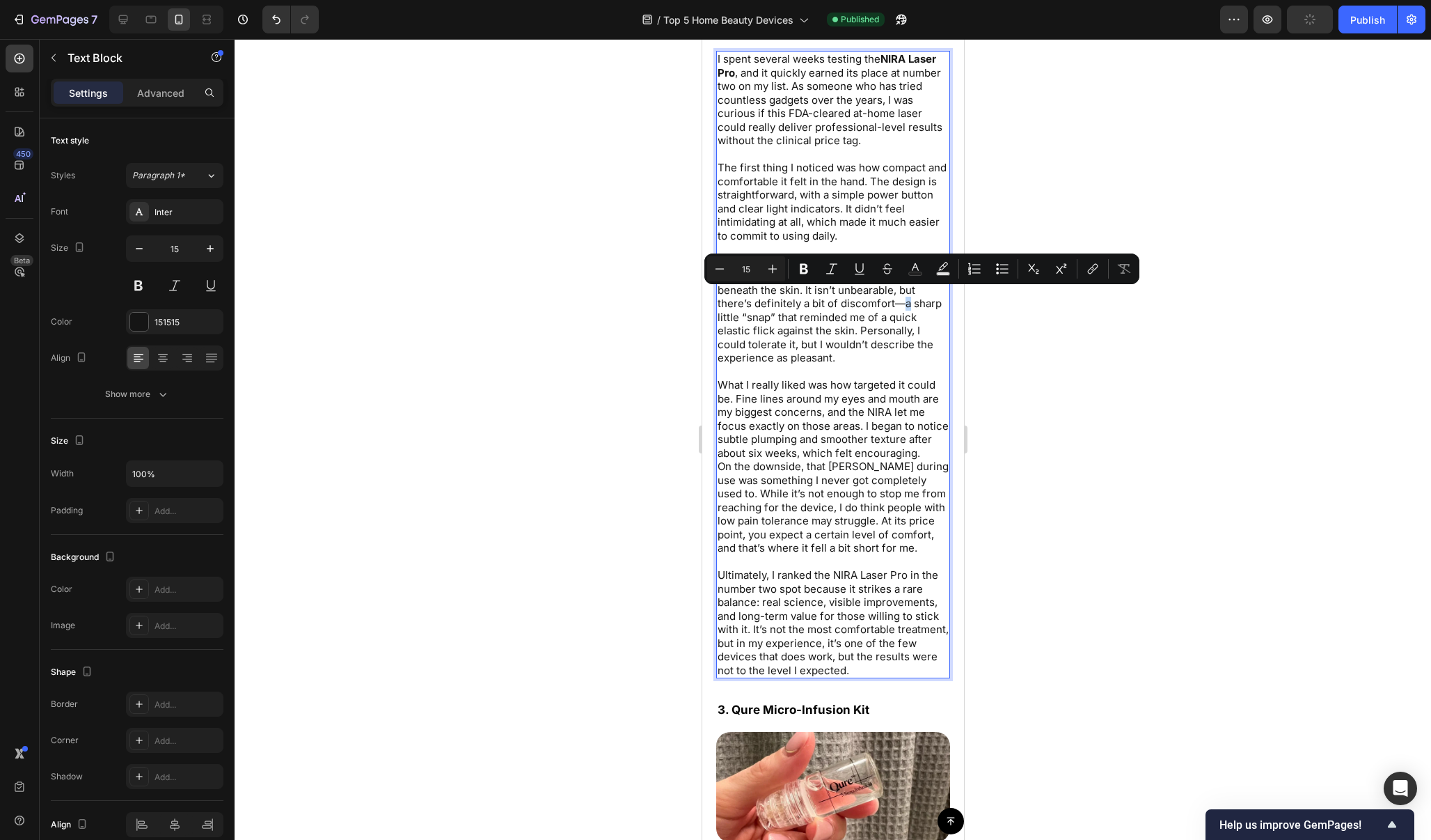
click at [901, 294] on p "During treatments, there’s a warm, pulsing sensation as the laser stimulates co…" at bounding box center [833, 310] width 231 height 109
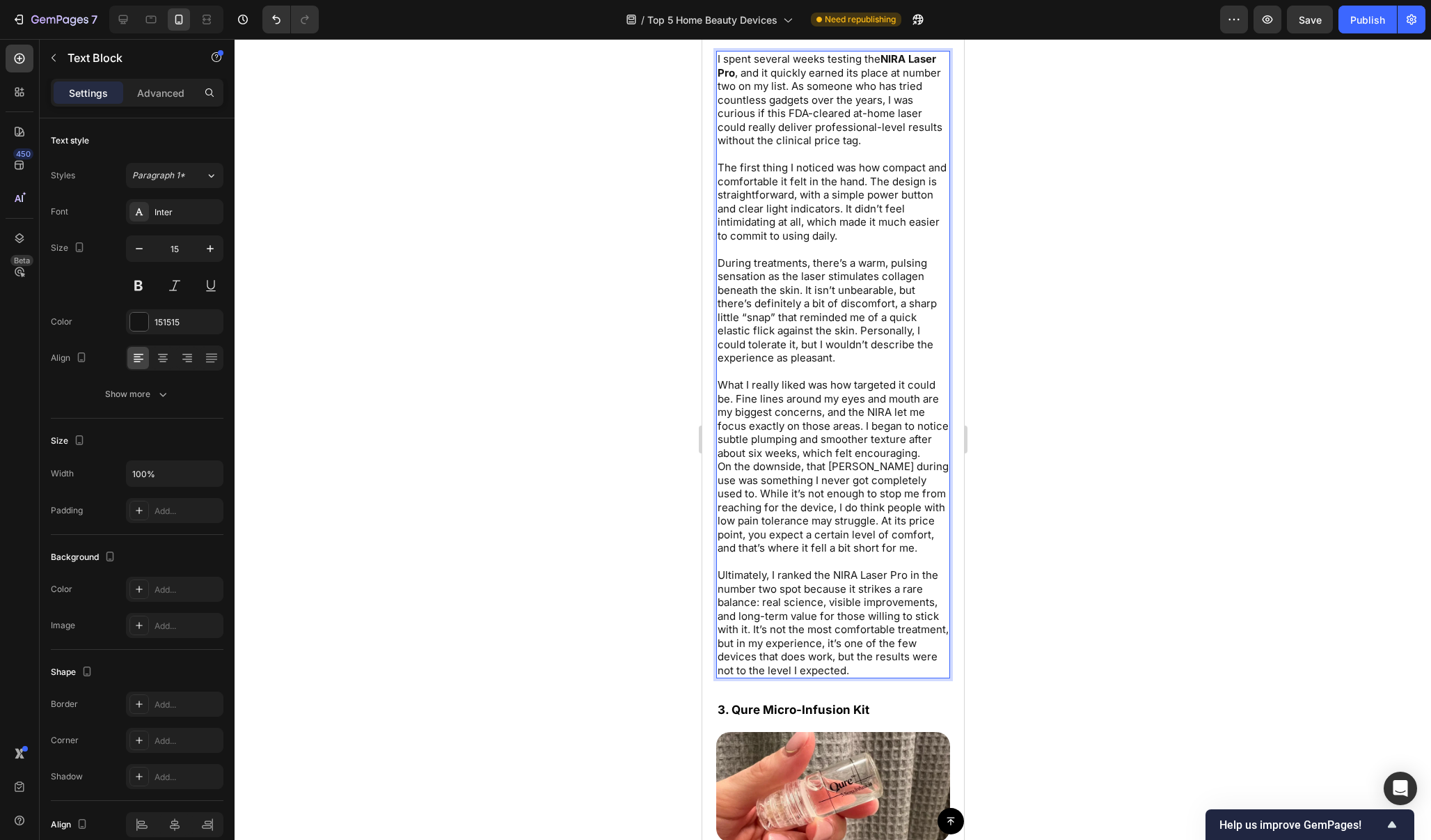
click at [1039, 259] on div at bounding box center [833, 438] width 1197 height 801
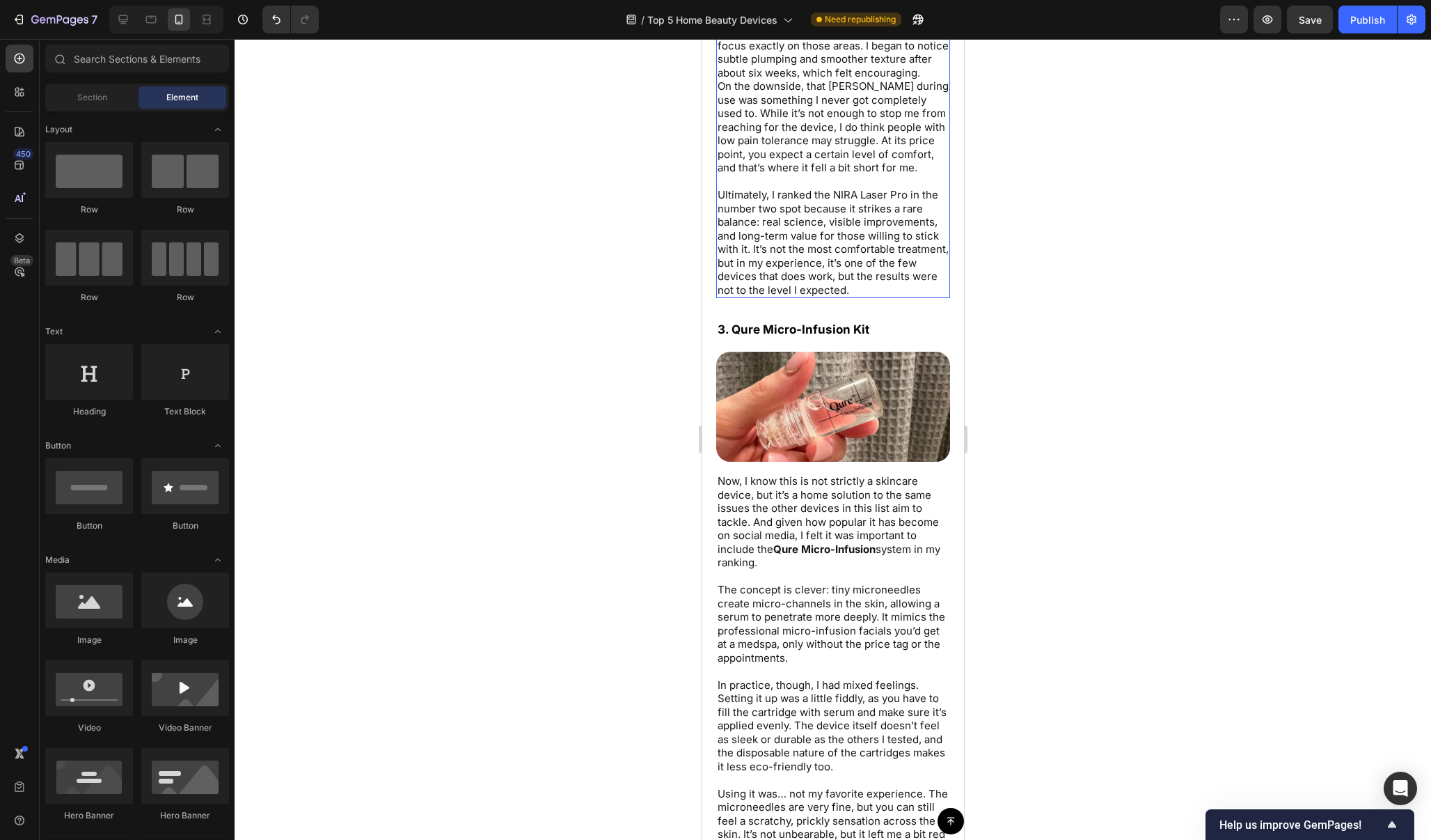
scroll to position [5912, 0]
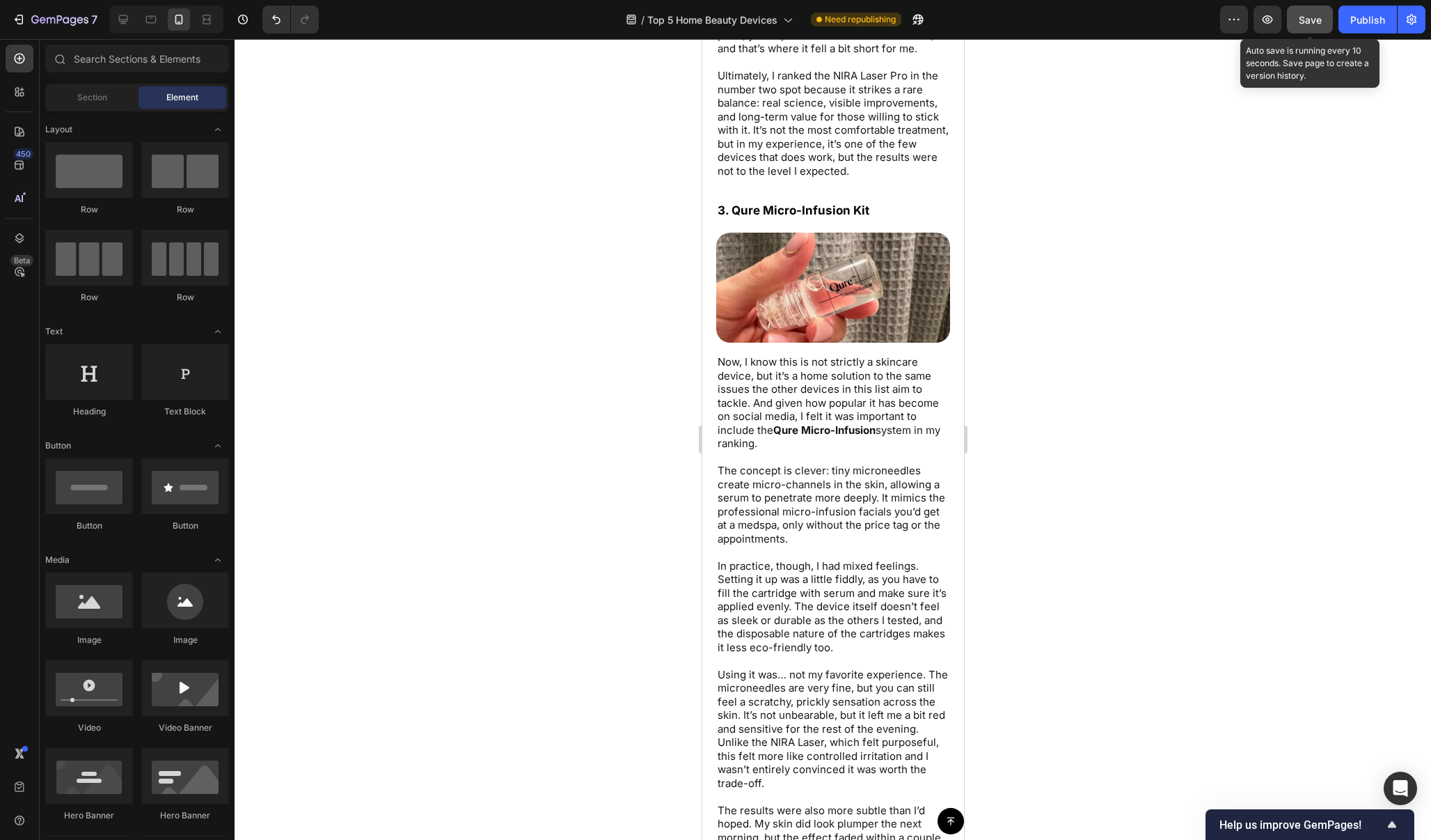
click at [1333, 23] on button "Save" at bounding box center [1310, 19] width 46 height 28
click at [1353, 23] on div "Publish" at bounding box center [1368, 19] width 35 height 15
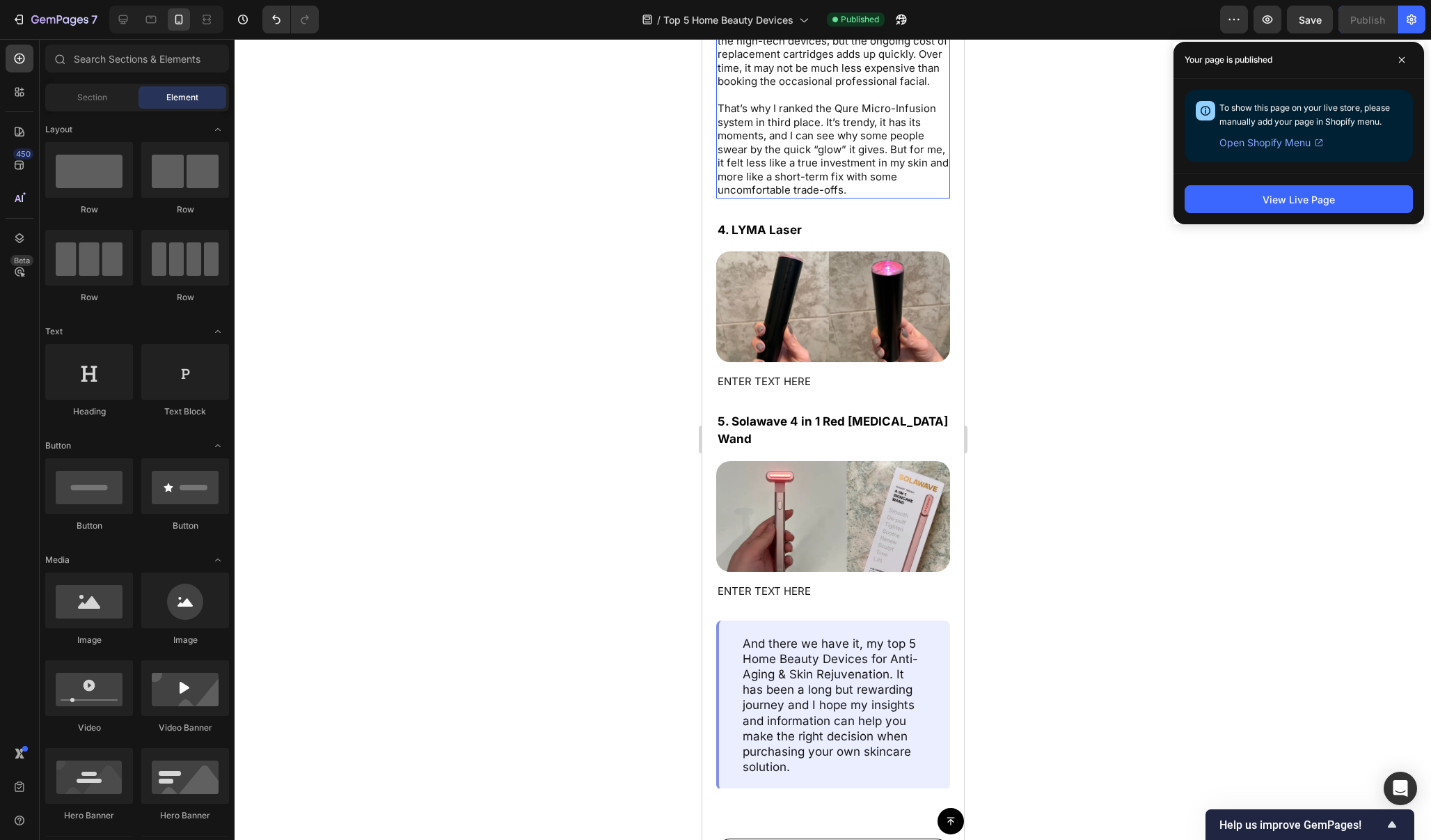
scroll to position [6773, 0]
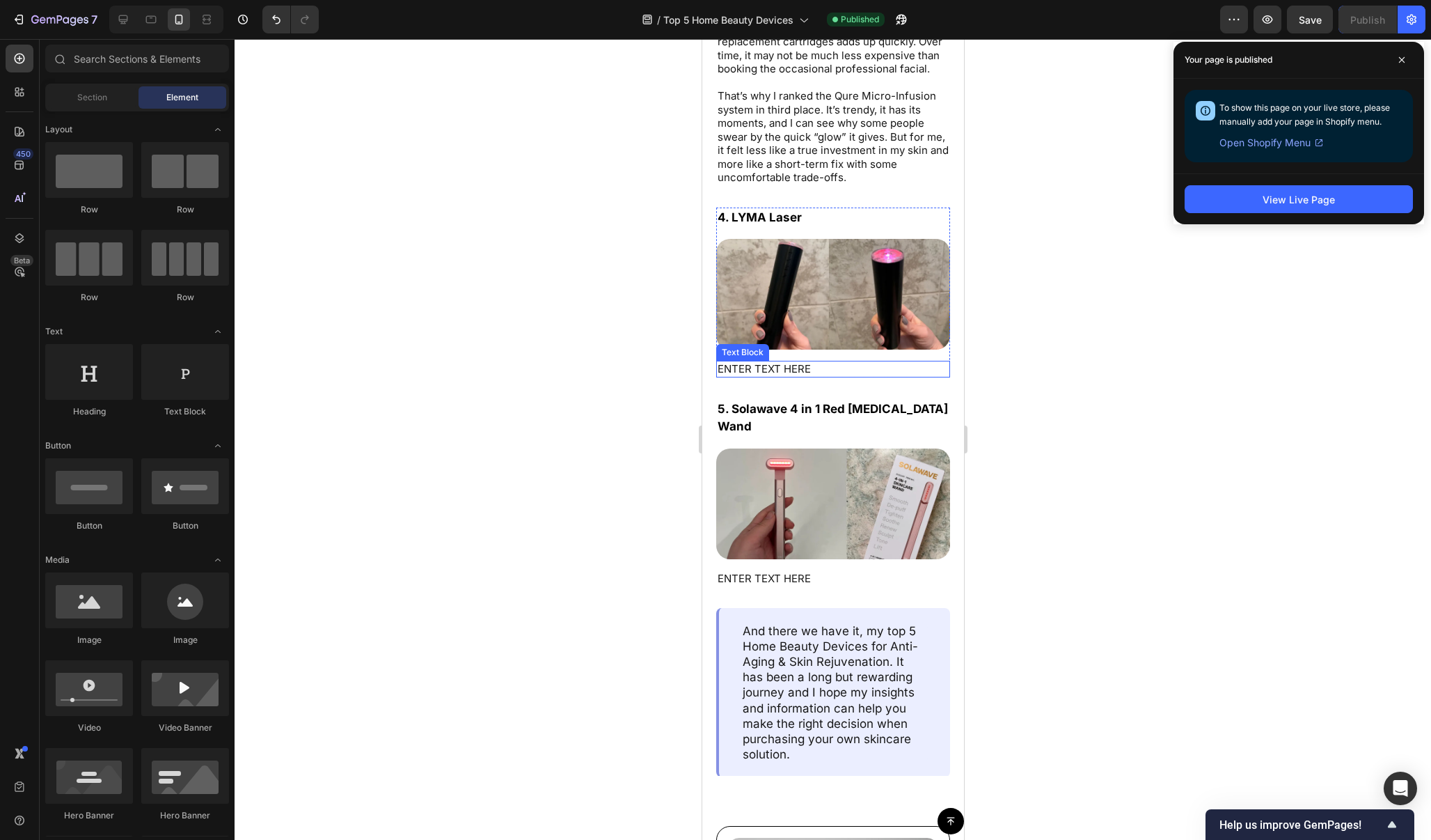
click at [812, 362] on p "ENTER TEXT HERE" at bounding box center [833, 369] width 231 height 14
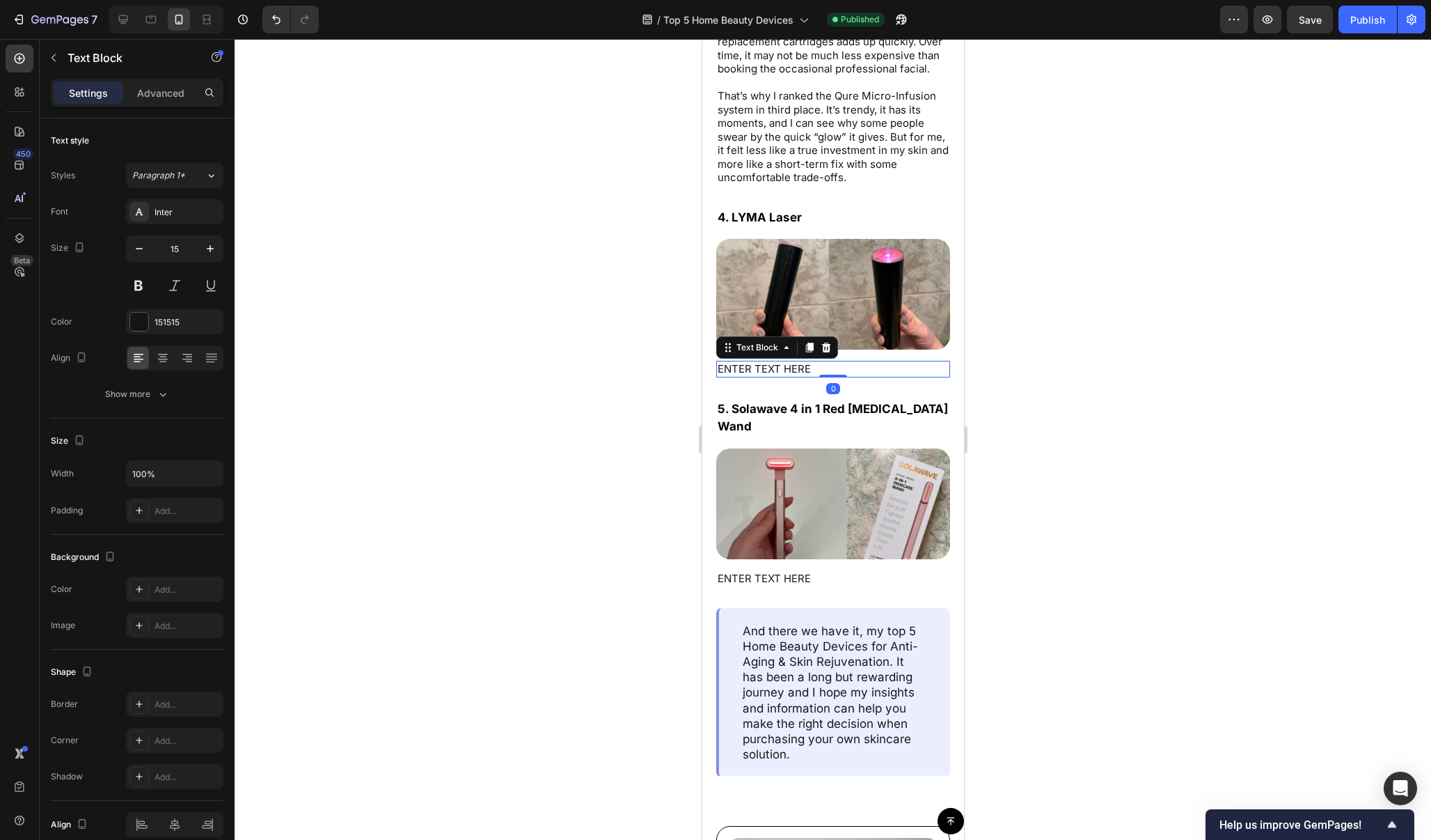
click at [812, 362] on p "ENTER TEXT HERE" at bounding box center [833, 369] width 231 height 14
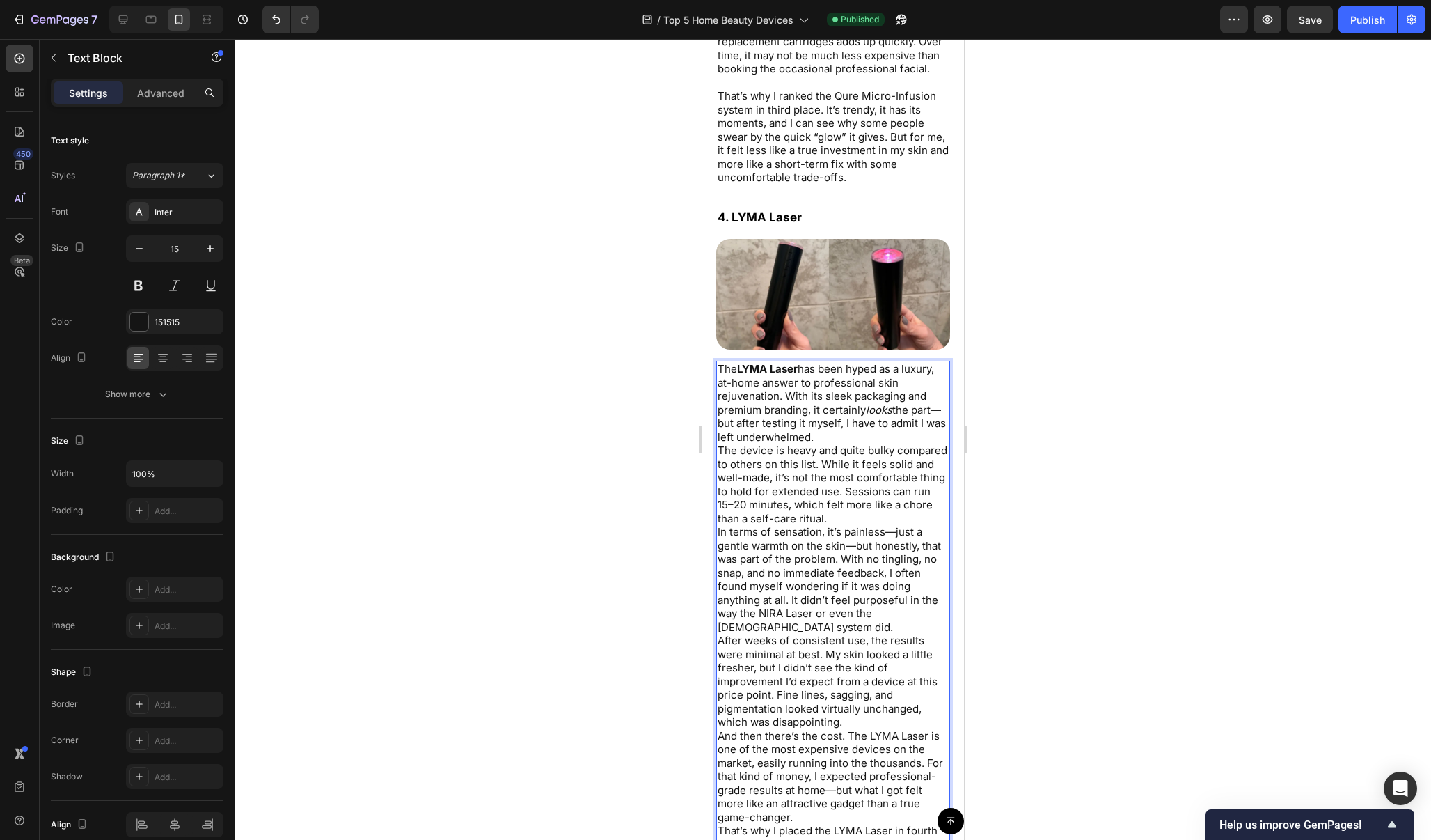
scroll to position [6819, 0]
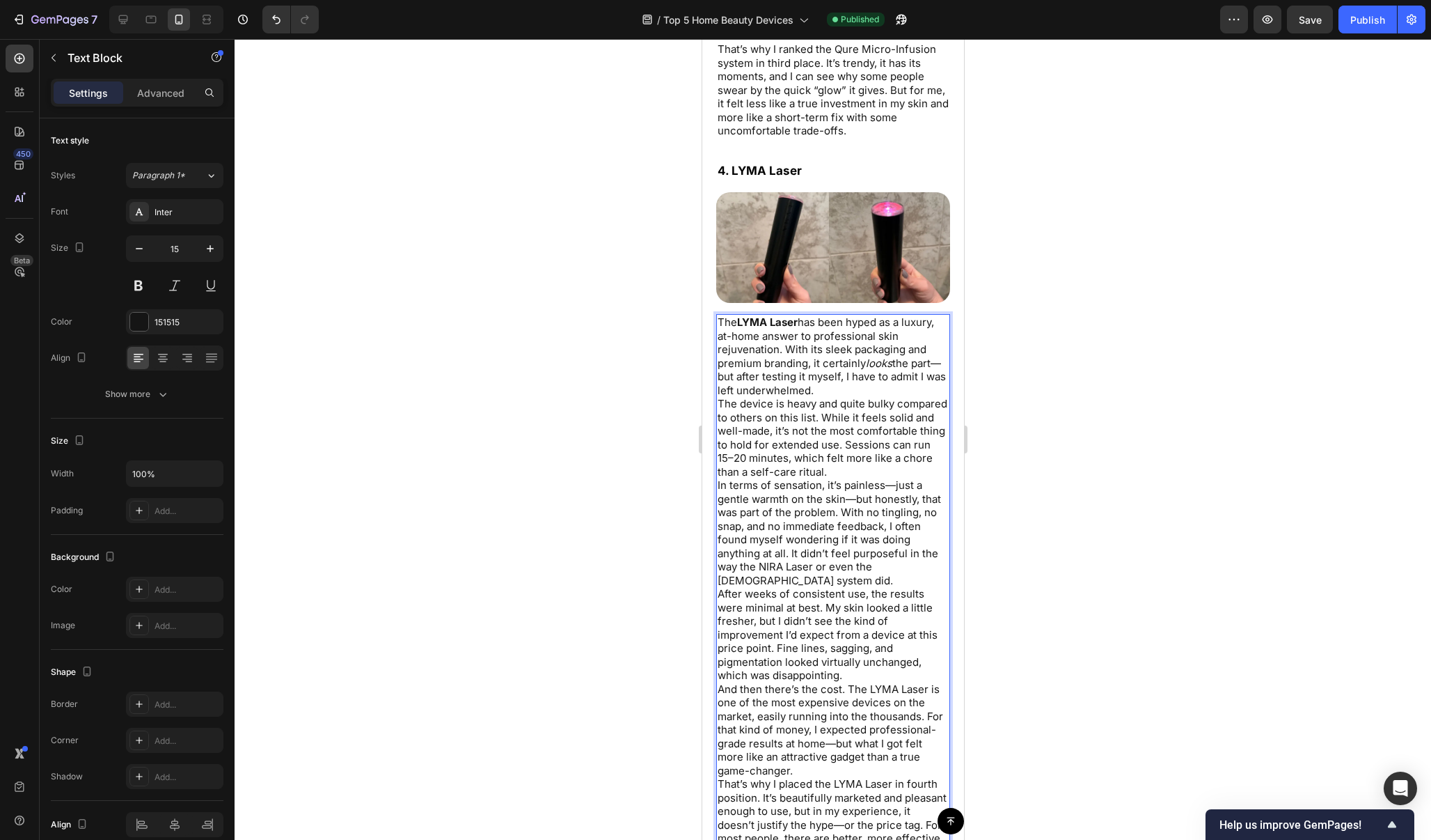
click at [838, 371] on p "The LYMA Laser has been hyped as a luxury, at-home answer to professional skin …" at bounding box center [833, 356] width 231 height 82
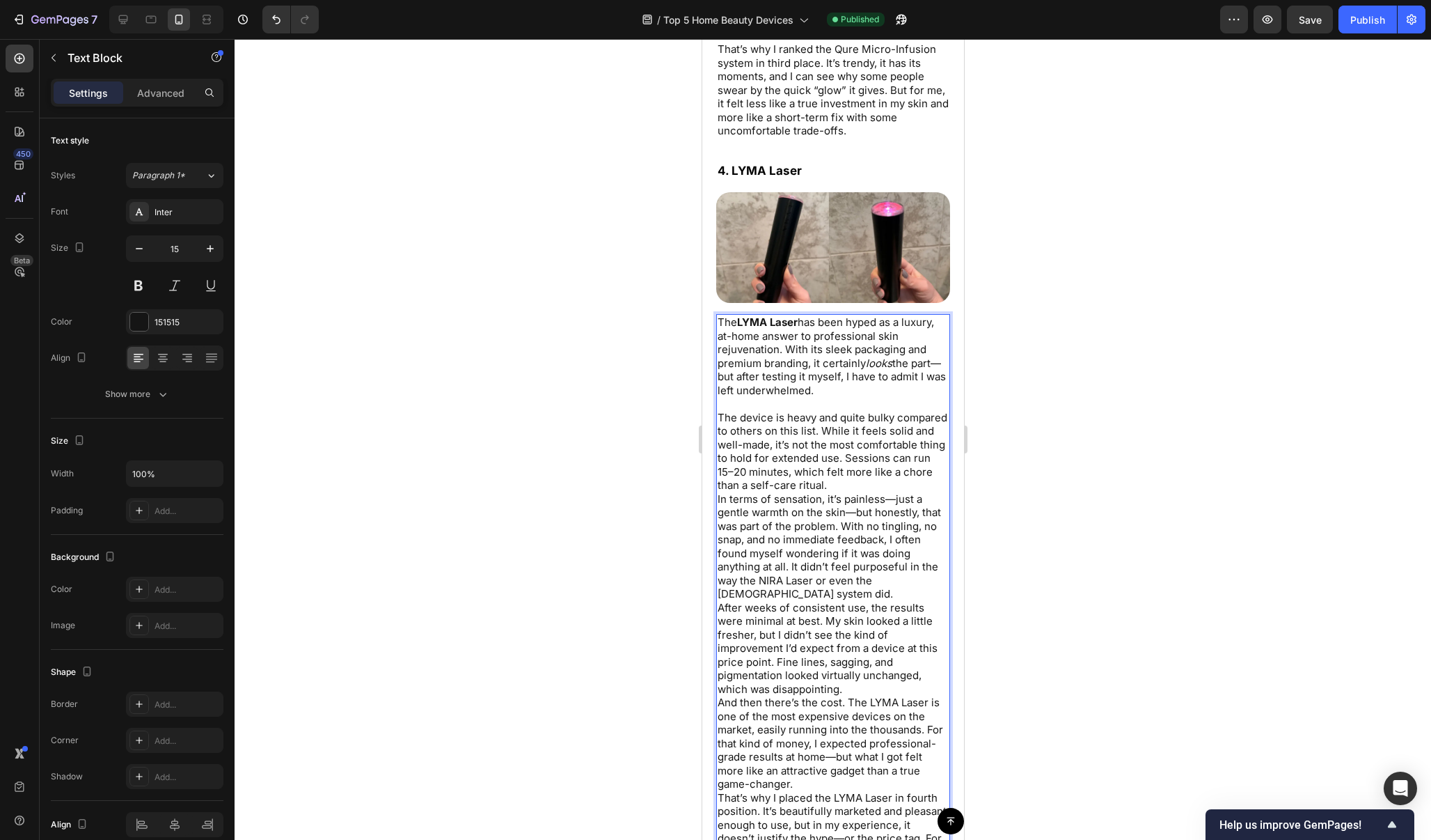
click at [944, 340] on p "The LYMA Laser has been hyped as a luxury, at-home answer to professional skin …" at bounding box center [833, 356] width 231 height 82
click at [868, 459] on p "The device is heavy and quite bulky compared to others on this list. While it f…" at bounding box center [833, 451] width 231 height 82
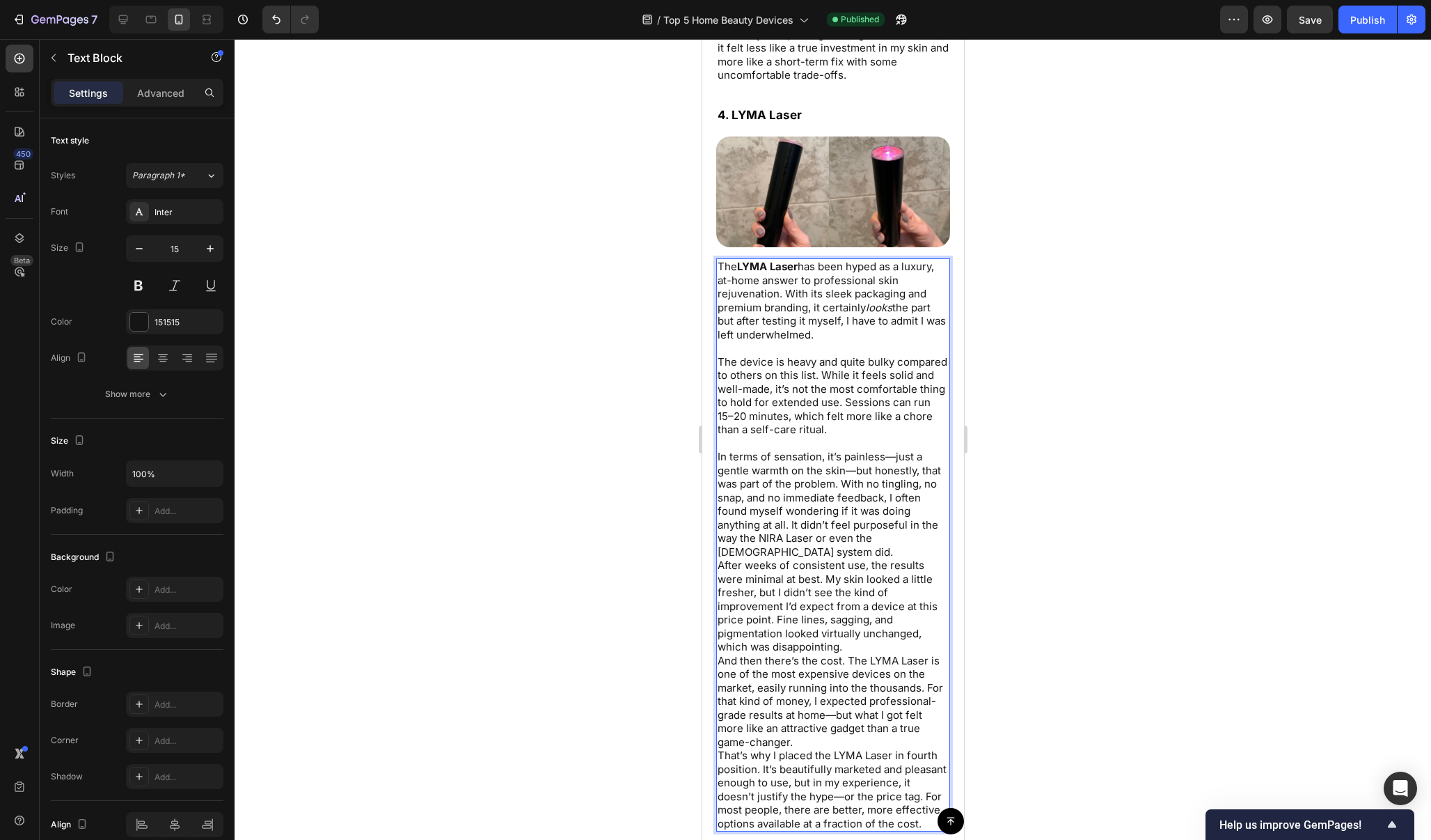
scroll to position [6879, 0]
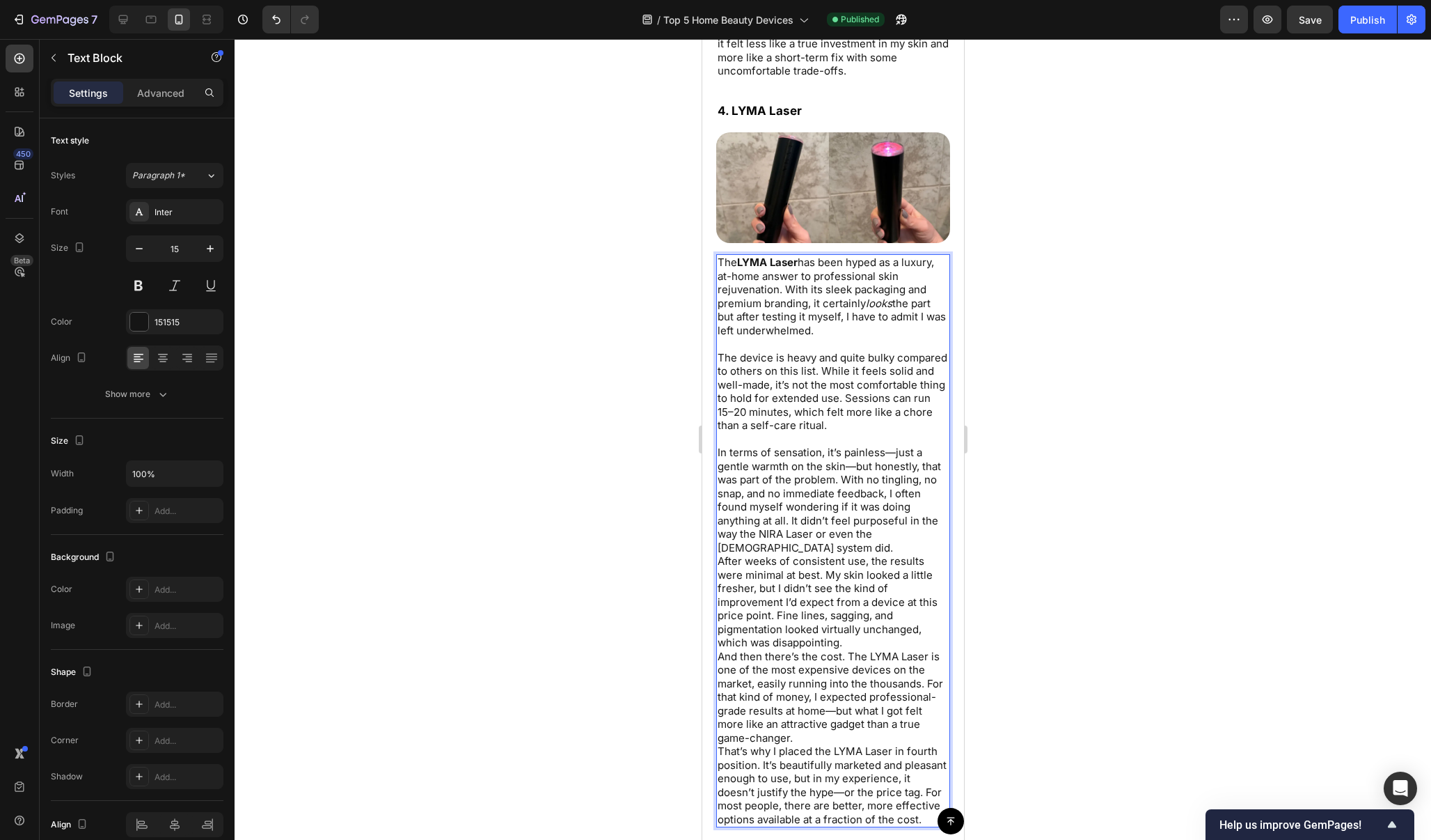
click at [891, 445] on p "In terms of sensation, it’s painless—just a gentle warmth on the skin—but hones…" at bounding box center [833, 500] width 231 height 109
click at [853, 445] on p "In terms of sensation, it’s painless, just a gentle warmth on the skin—but hone…" at bounding box center [833, 500] width 231 height 109
click at [821, 515] on p "In terms of sensation, it’s painless, just a gentle warmth on the skin, but hon…" at bounding box center [833, 500] width 231 height 109
click at [808, 522] on p "In terms of sensation, it’s painless, just a gentle warmth on the skin, but hon…" at bounding box center [833, 500] width 231 height 109
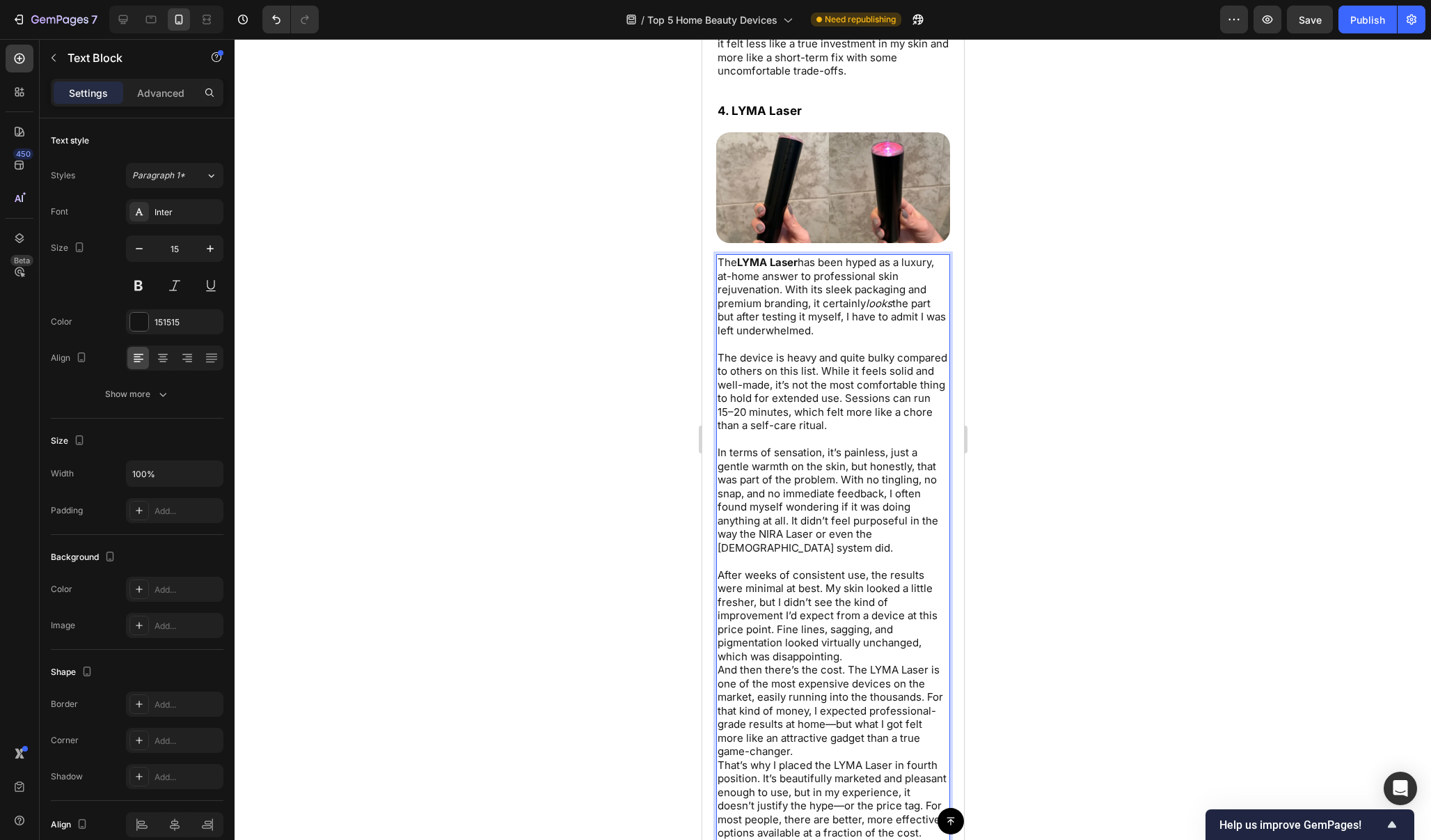
click at [850, 631] on p "After weeks of consistent use, the results were minimal at best. My skin looked…" at bounding box center [833, 616] width 231 height 96
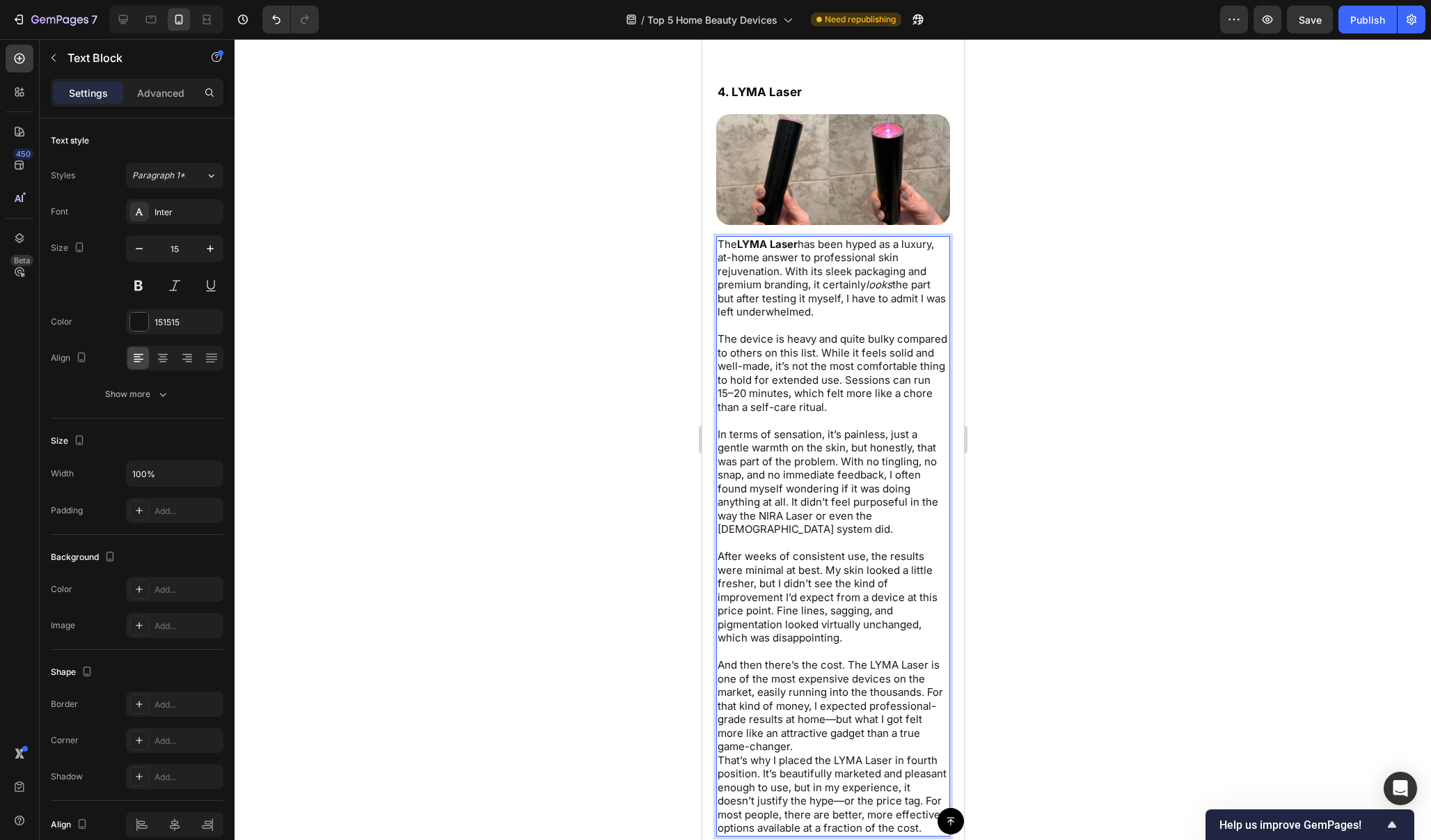
scroll to position [6926, 0]
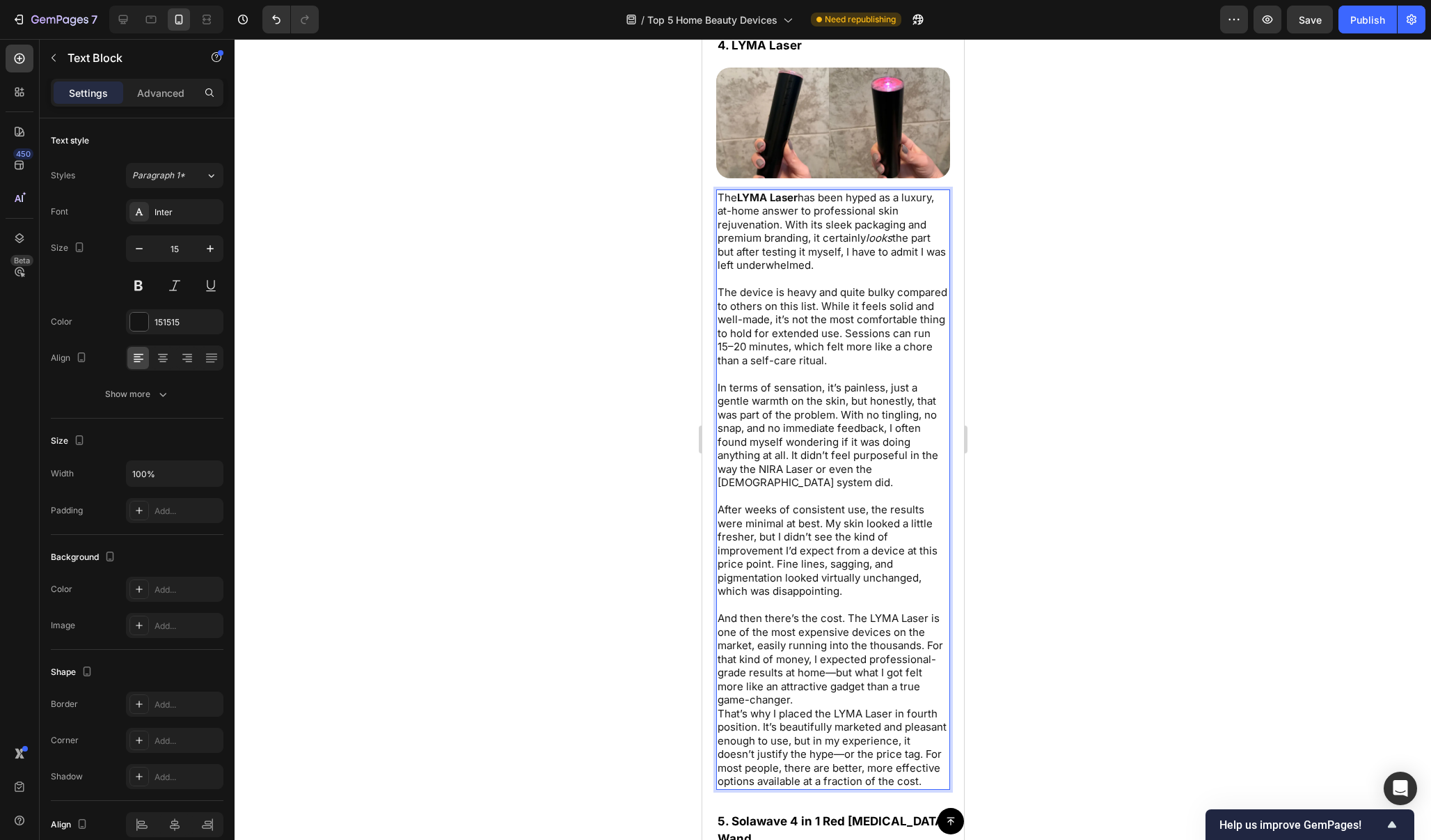
click at [835, 661] on p "And then there’s the cost. The LYMA Laser is one of the most expensive devices …" at bounding box center [833, 658] width 231 height 96
click at [825, 682] on p "And then there’s the cost. The LYMA Laser is one of the most expensive devices …" at bounding box center [833, 658] width 231 height 96
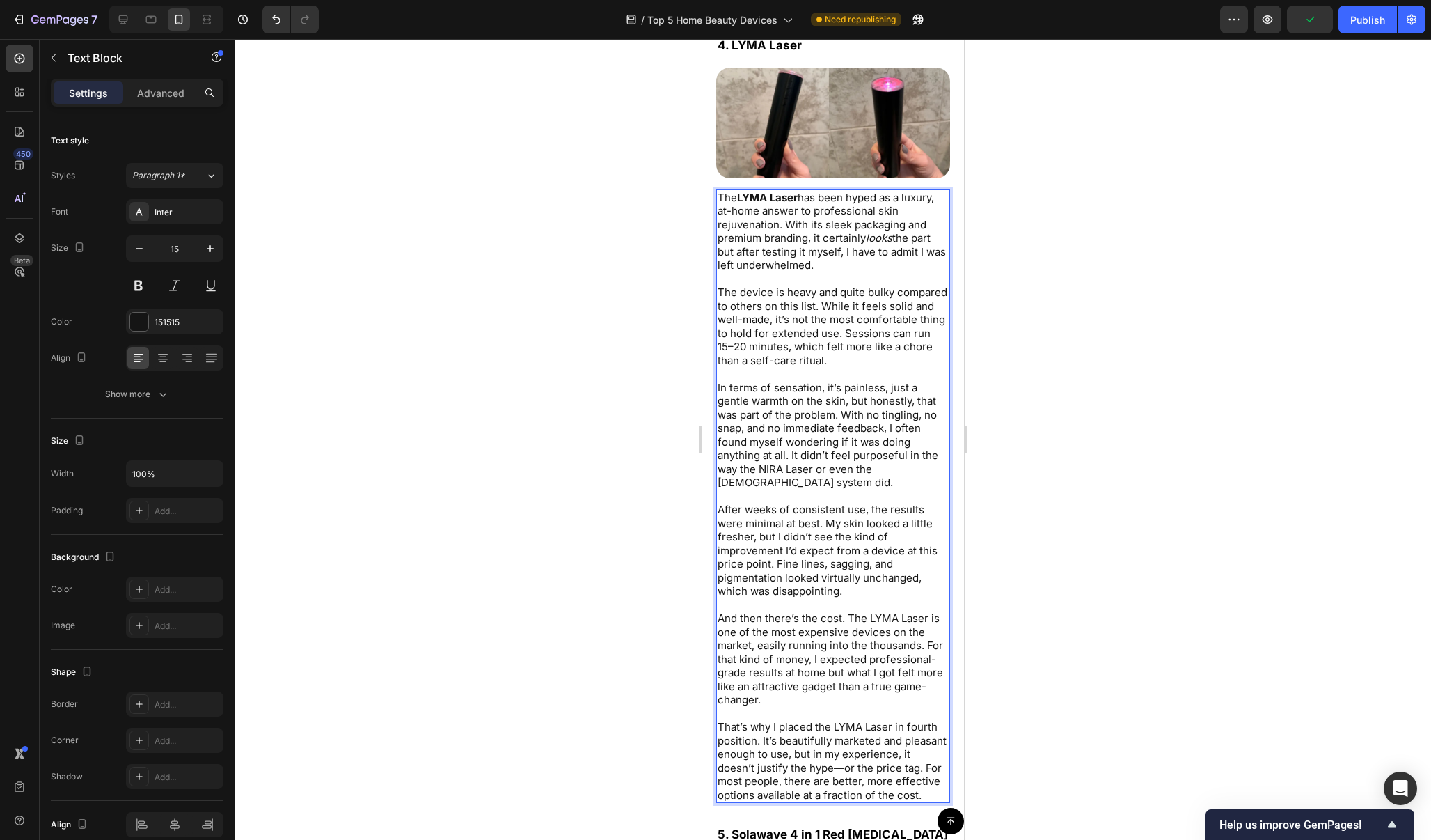
click at [808, 755] on p "That’s why I placed the LYMA Laser in fourth position. It’s beautifully markete…" at bounding box center [833, 760] width 231 height 82
click at [803, 752] on p "That’s why I placed the LYMA Laser in fourth position. It’s beautifully markete…" at bounding box center [833, 760] width 231 height 82
click at [1002, 617] on div at bounding box center [833, 438] width 1197 height 801
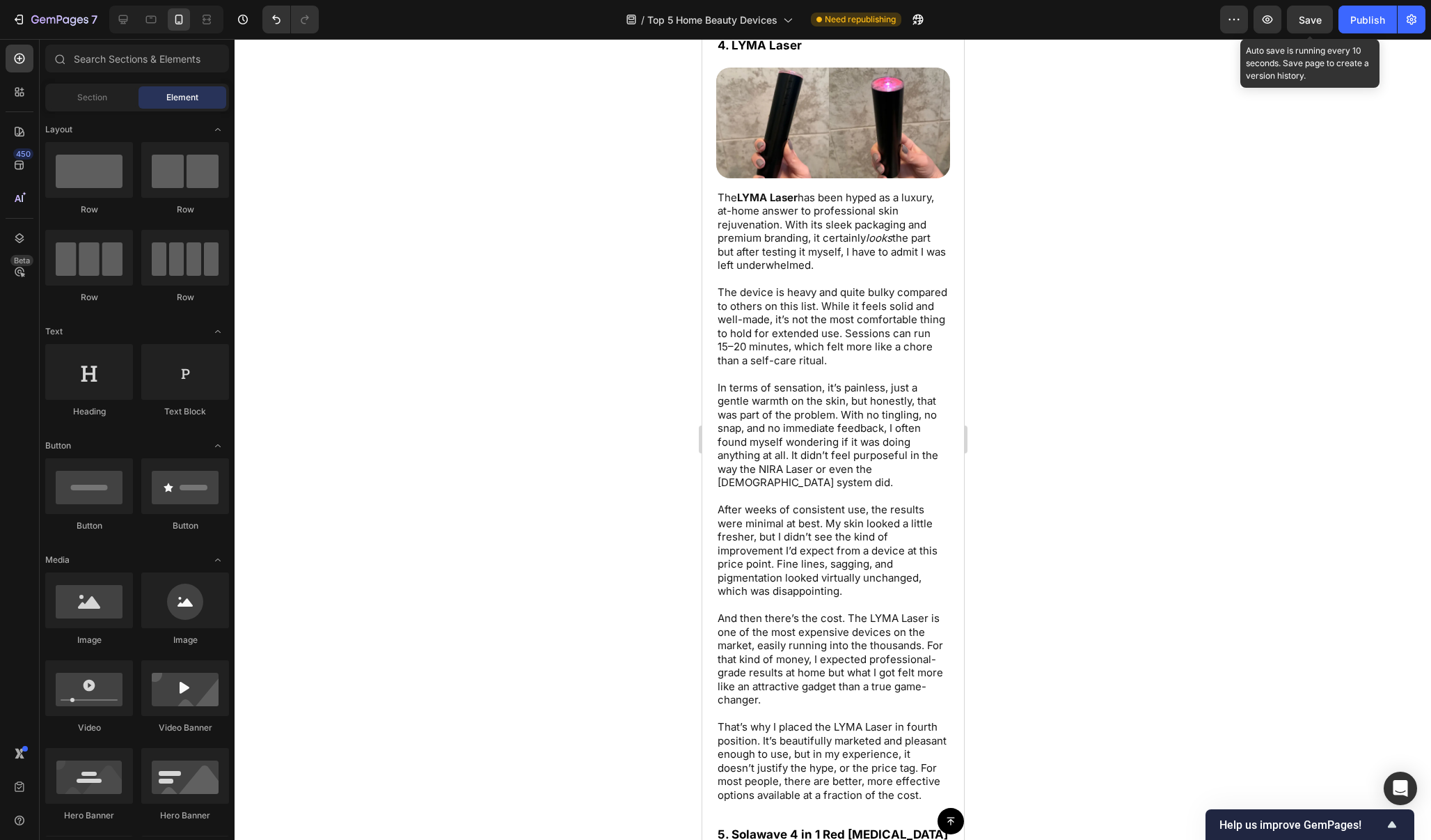
click at [1319, 14] on span "Save" at bounding box center [1311, 19] width 23 height 11
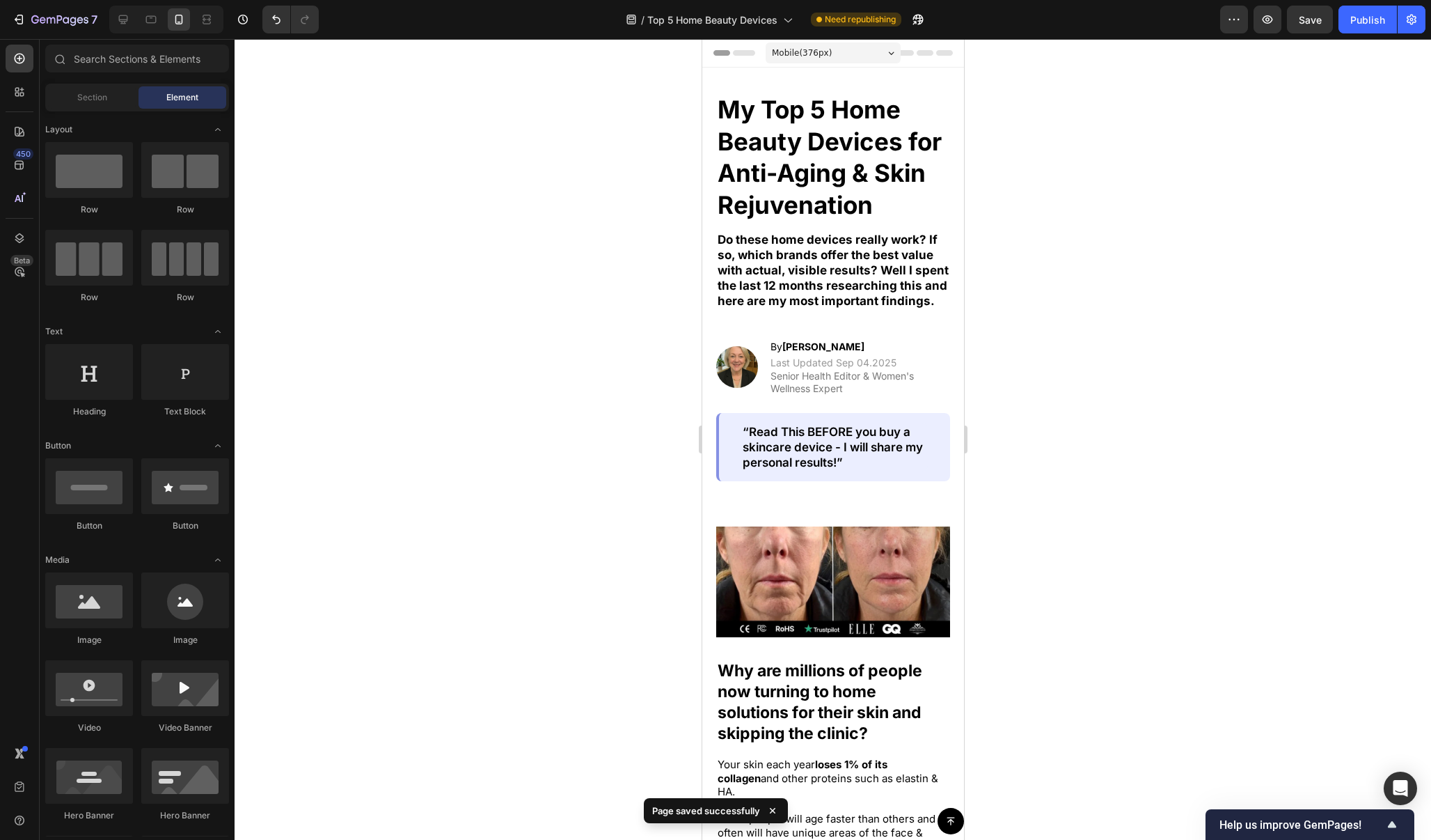
scroll to position [0, 0]
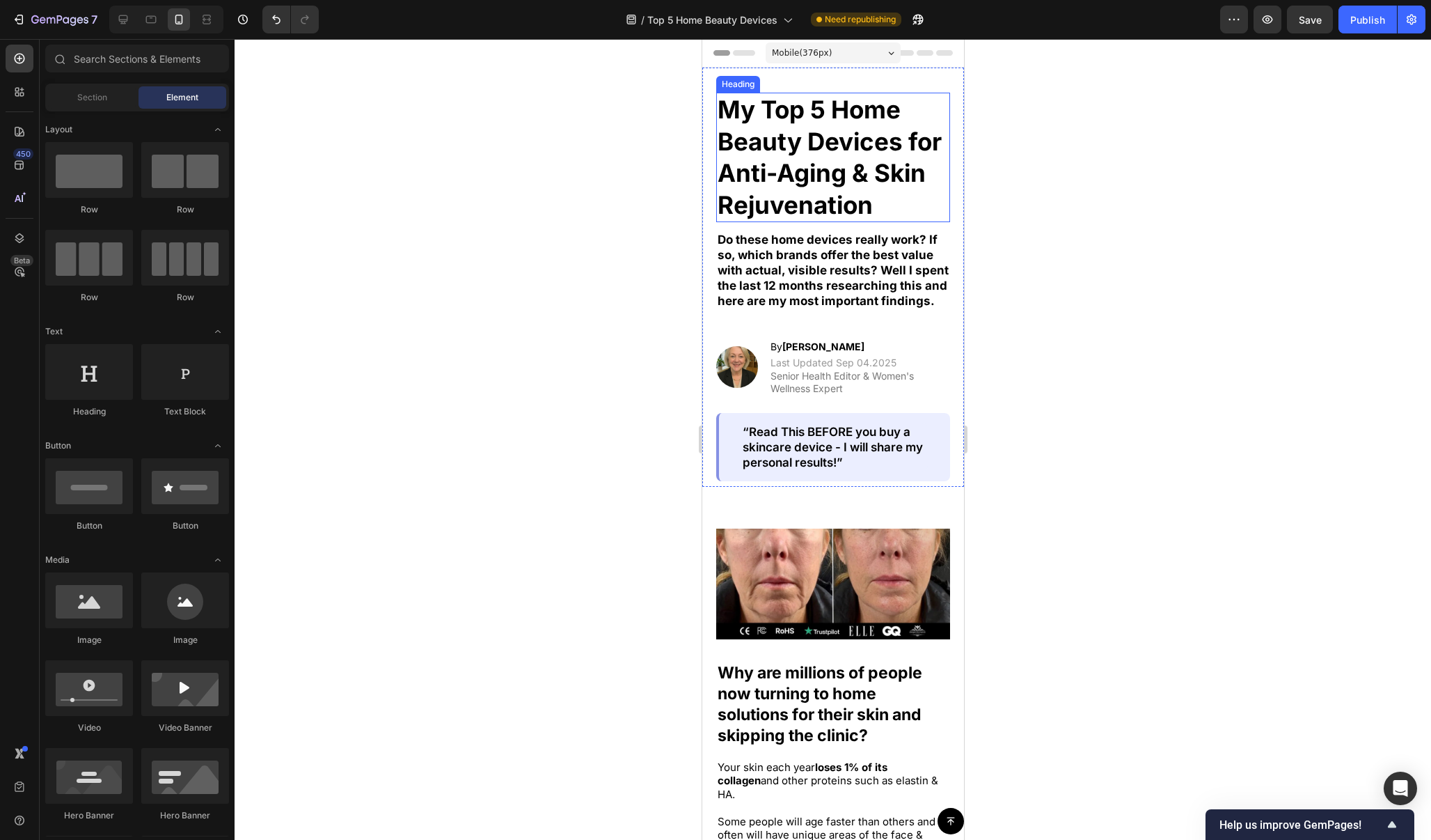
click at [865, 208] on h2 "My Top 5 Home Beauty Devices for Anti-Aging & Skin Rejuvenation" at bounding box center [832, 158] width 234 height 130
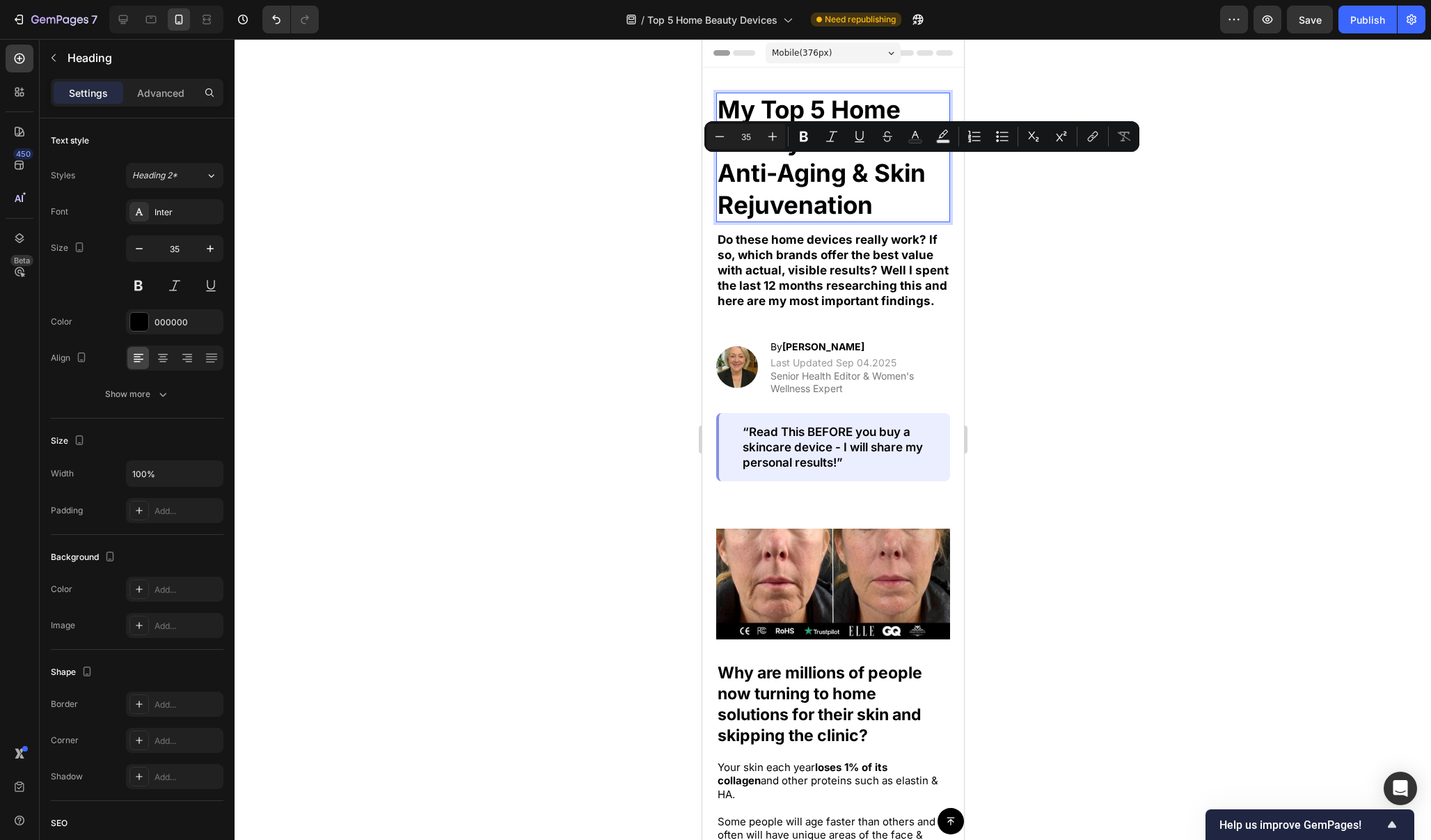
click at [877, 208] on p "My Top 5 Home Beauty Devices for Anti-Aging & Skin Rejuvenation" at bounding box center [833, 157] width 231 height 127
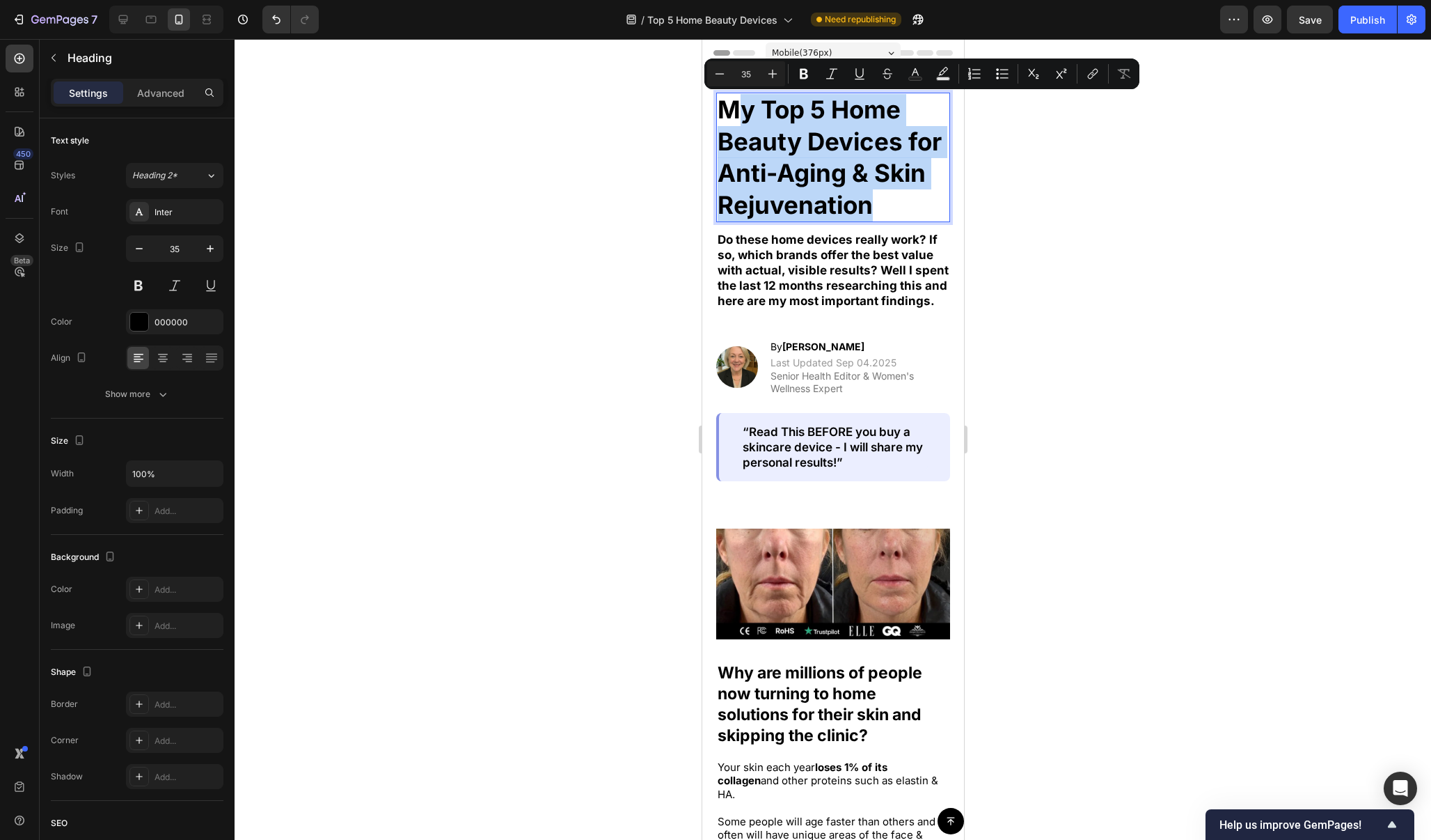
drag, startPoint x: 881, startPoint y: 207, endPoint x: 732, endPoint y: 113, distance: 176.2
click at [732, 113] on p "My Top 5 Home Beauty Devices for Anti-Aging & Skin Rejuvenation" at bounding box center [833, 157] width 231 height 127
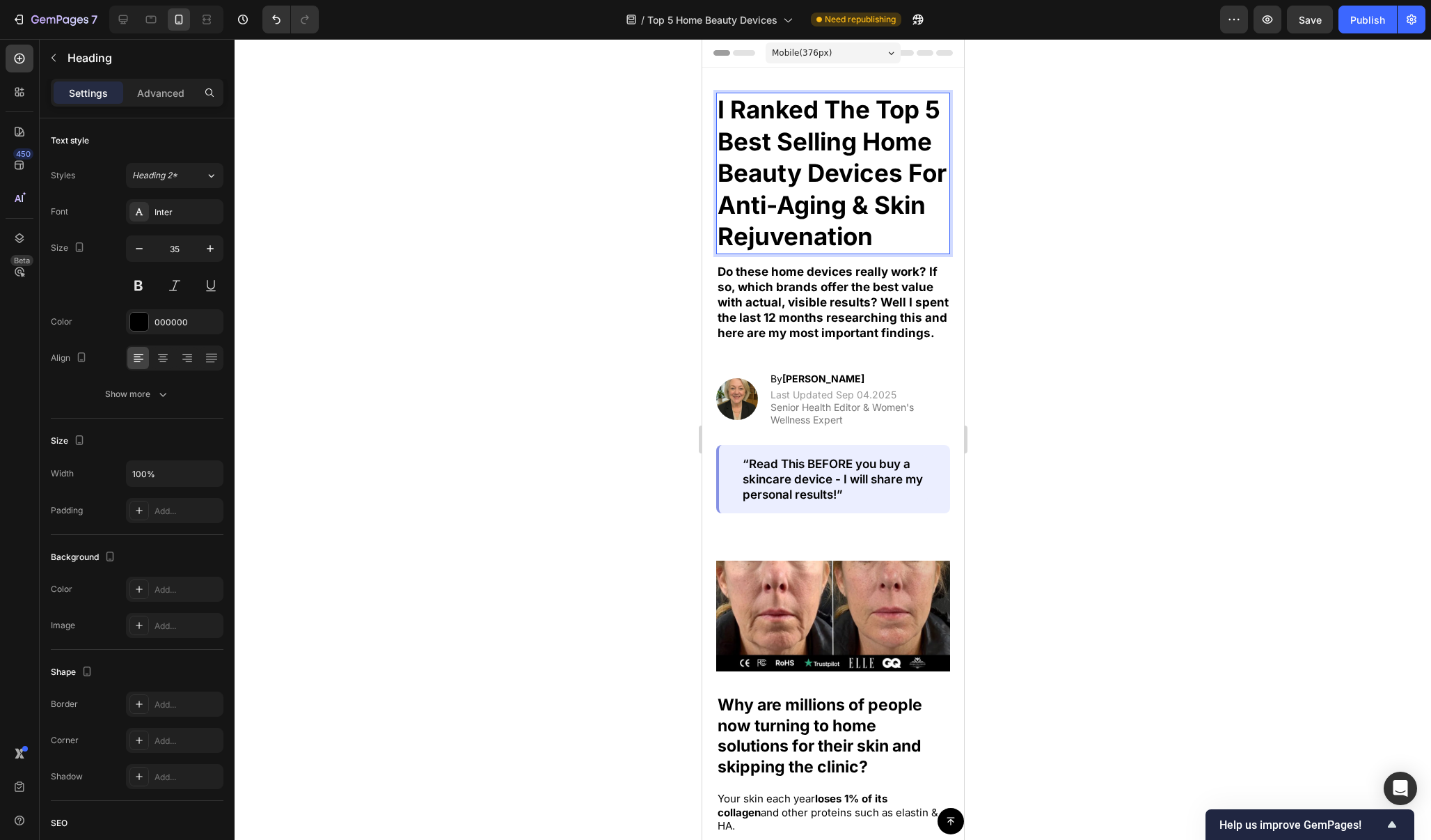
click at [1077, 191] on div at bounding box center [833, 438] width 1197 height 801
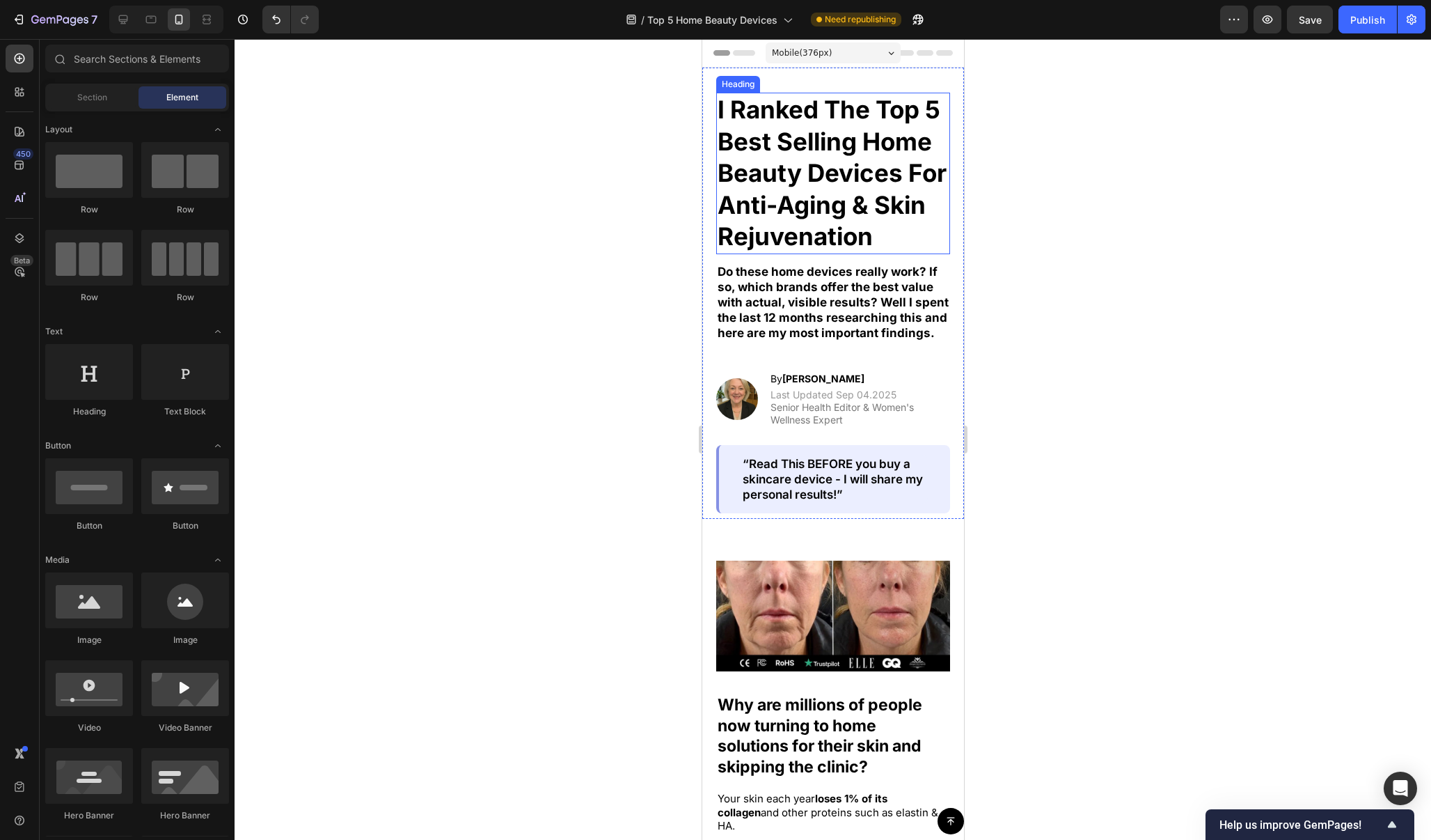
click at [880, 93] on h2 "I Ranked The Top 5 Best Selling Home Beauty Devices For Anti-Aging & Skin Rejuv…" at bounding box center [832, 174] width 234 height 161
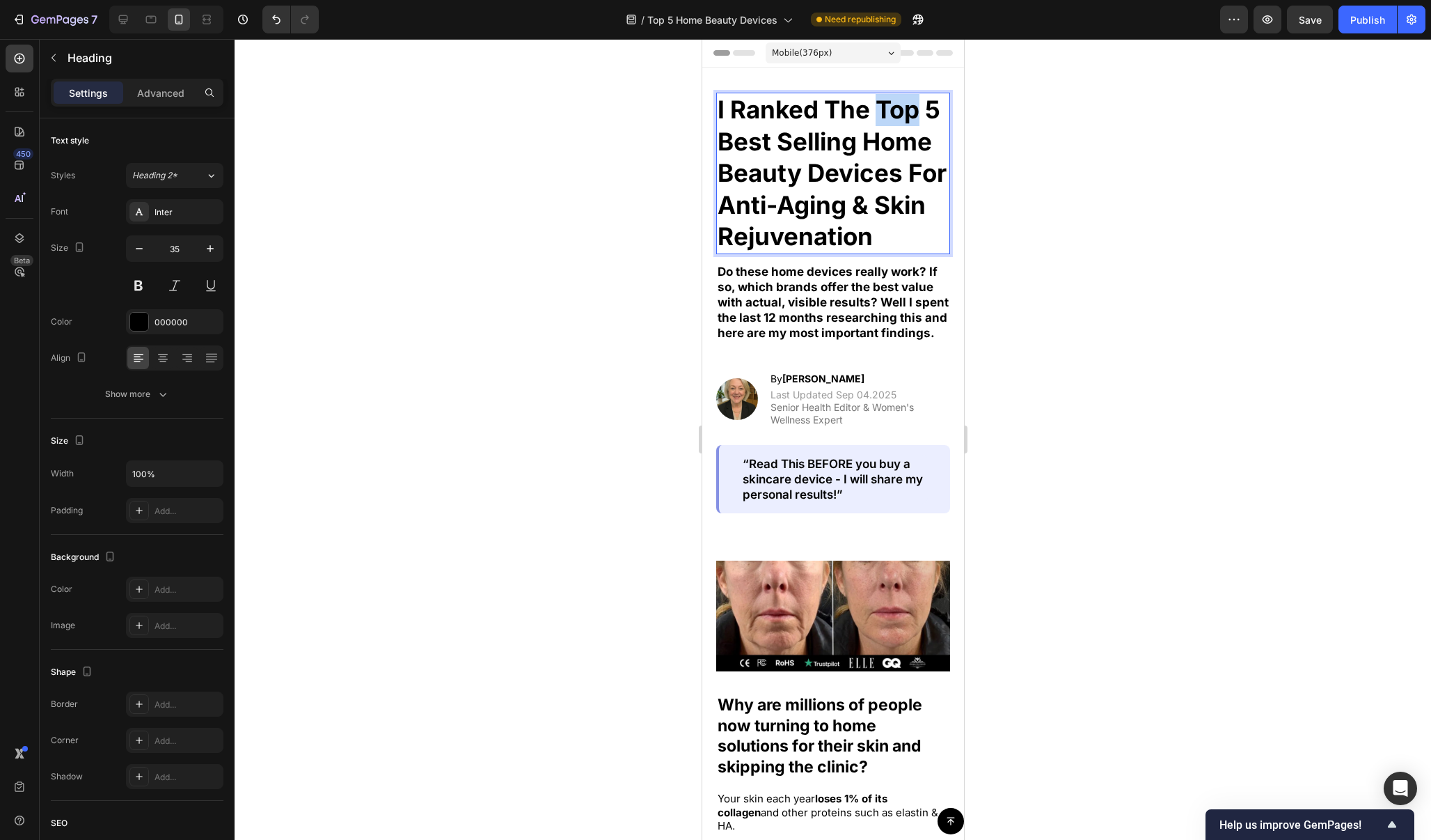
click at [880, 106] on p "I Ranked The Top 5 Best Selling Home Beauty Devices For Anti-Aging & Skin Rejuv…" at bounding box center [833, 173] width 231 height 159
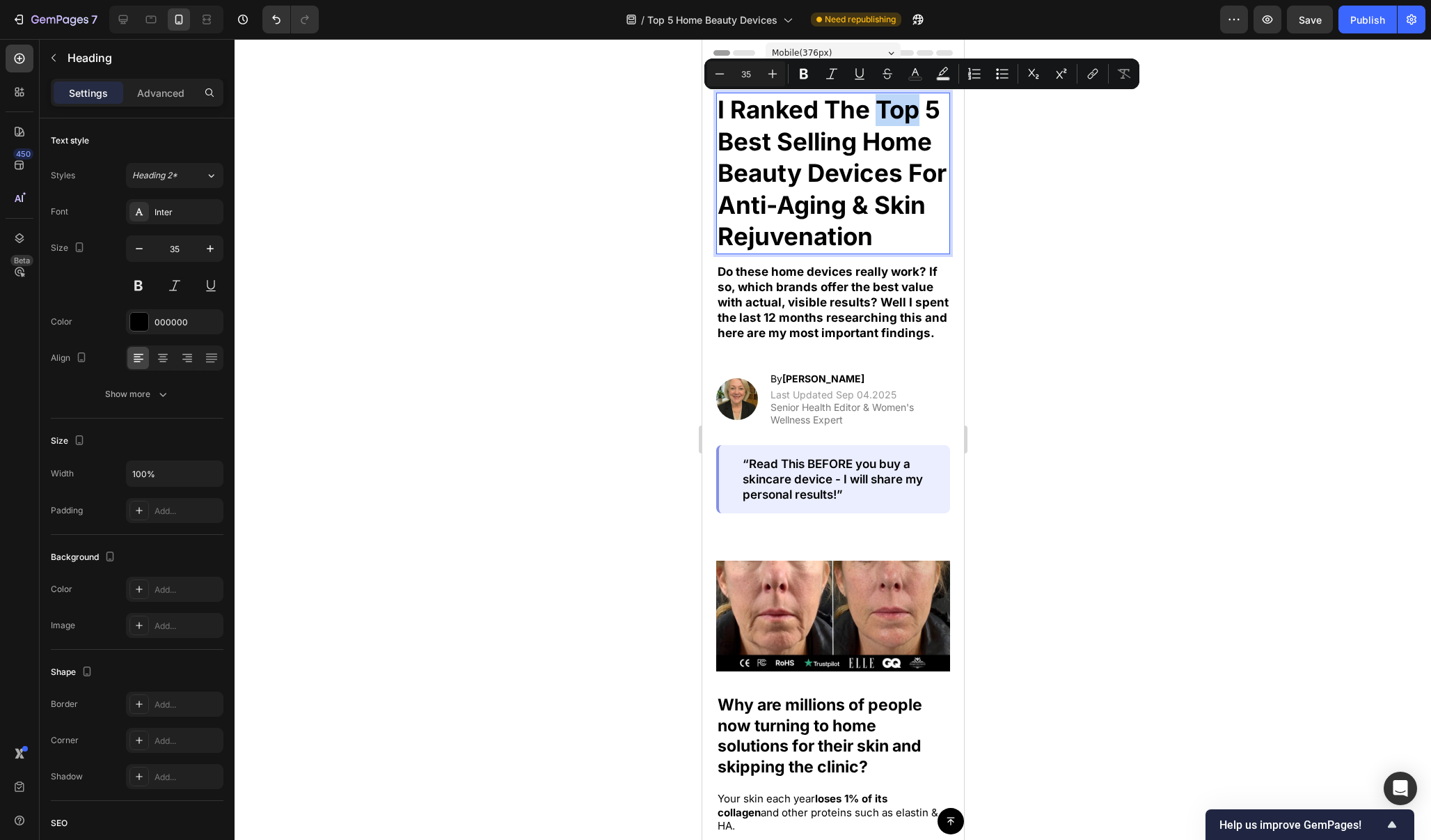
click at [880, 106] on p "I Ranked The Top 5 Best Selling Home Beauty Devices For Anti-Aging & Skin Rejuv…" at bounding box center [833, 173] width 231 height 159
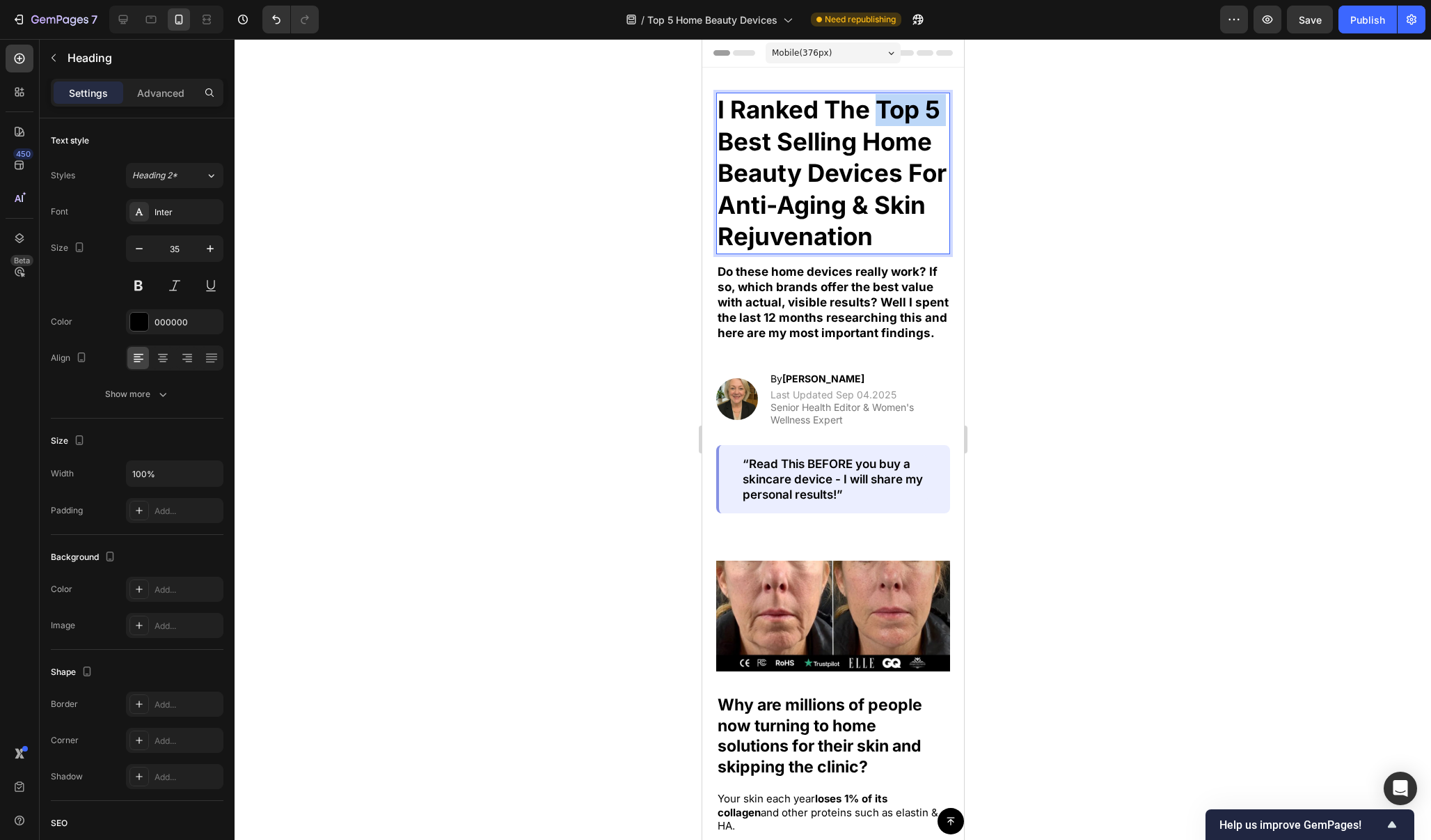
drag, startPoint x: 880, startPoint y: 106, endPoint x: 946, endPoint y: 106, distance: 66.0
click at [946, 106] on p "I Ranked The Top 5 Best Selling Home Beauty Devices For Anti-Aging & Skin Rejuv…" at bounding box center [833, 173] width 231 height 159
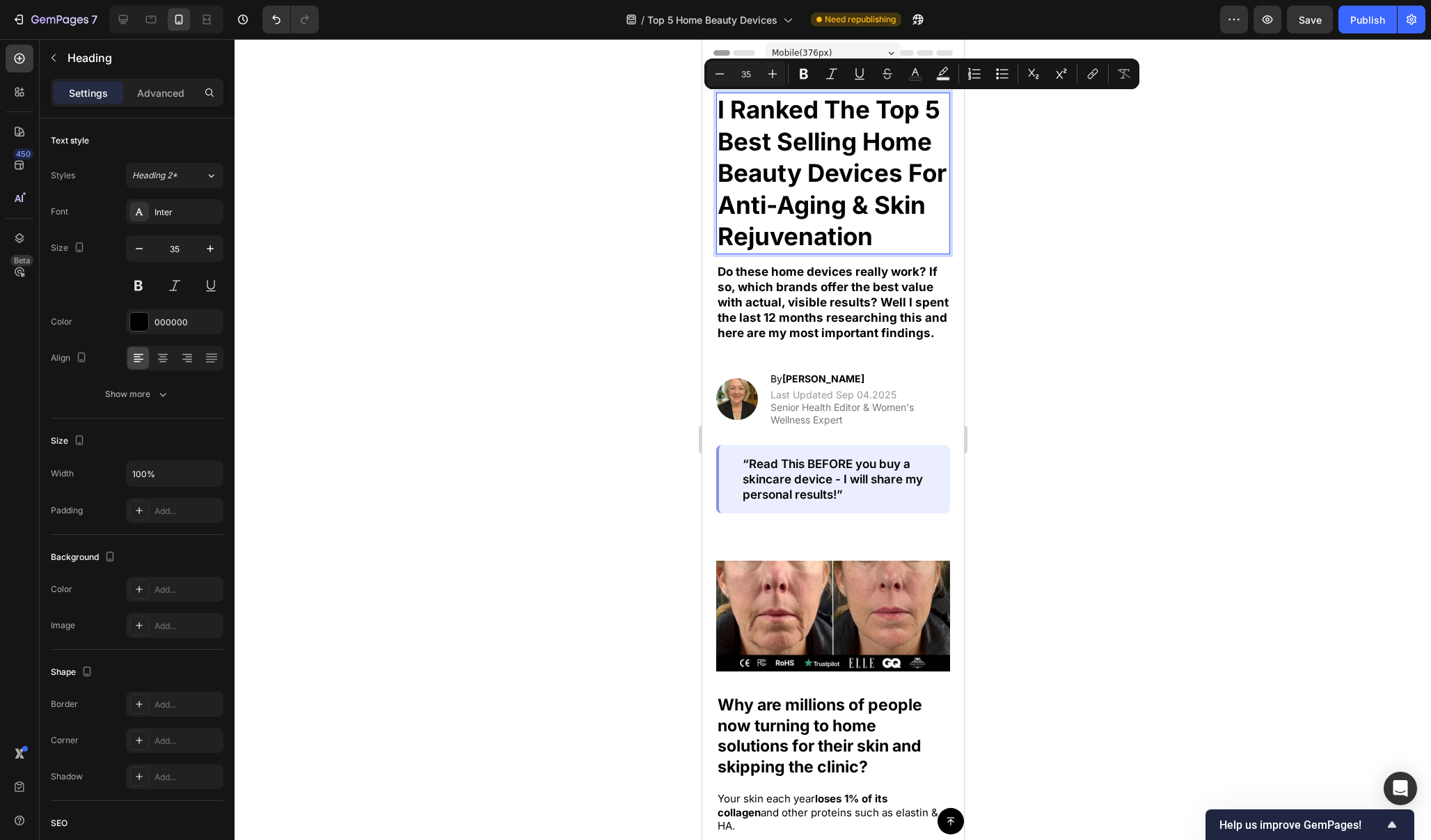
click at [943, 107] on p "I Ranked The Top 5 Best Selling Home Beauty Devices For Anti-Aging & Skin Rejuv…" at bounding box center [833, 173] width 231 height 159
drag, startPoint x: 939, startPoint y: 106, endPoint x: 878, endPoint y: 111, distance: 61.2
click at [878, 111] on p "I Ranked The Top 5 Best Selling Home Beauty Devices For Anti-Aging & Skin Rejuv…" at bounding box center [833, 173] width 231 height 159
click at [193, 215] on div "Inter" at bounding box center [187, 212] width 66 height 12
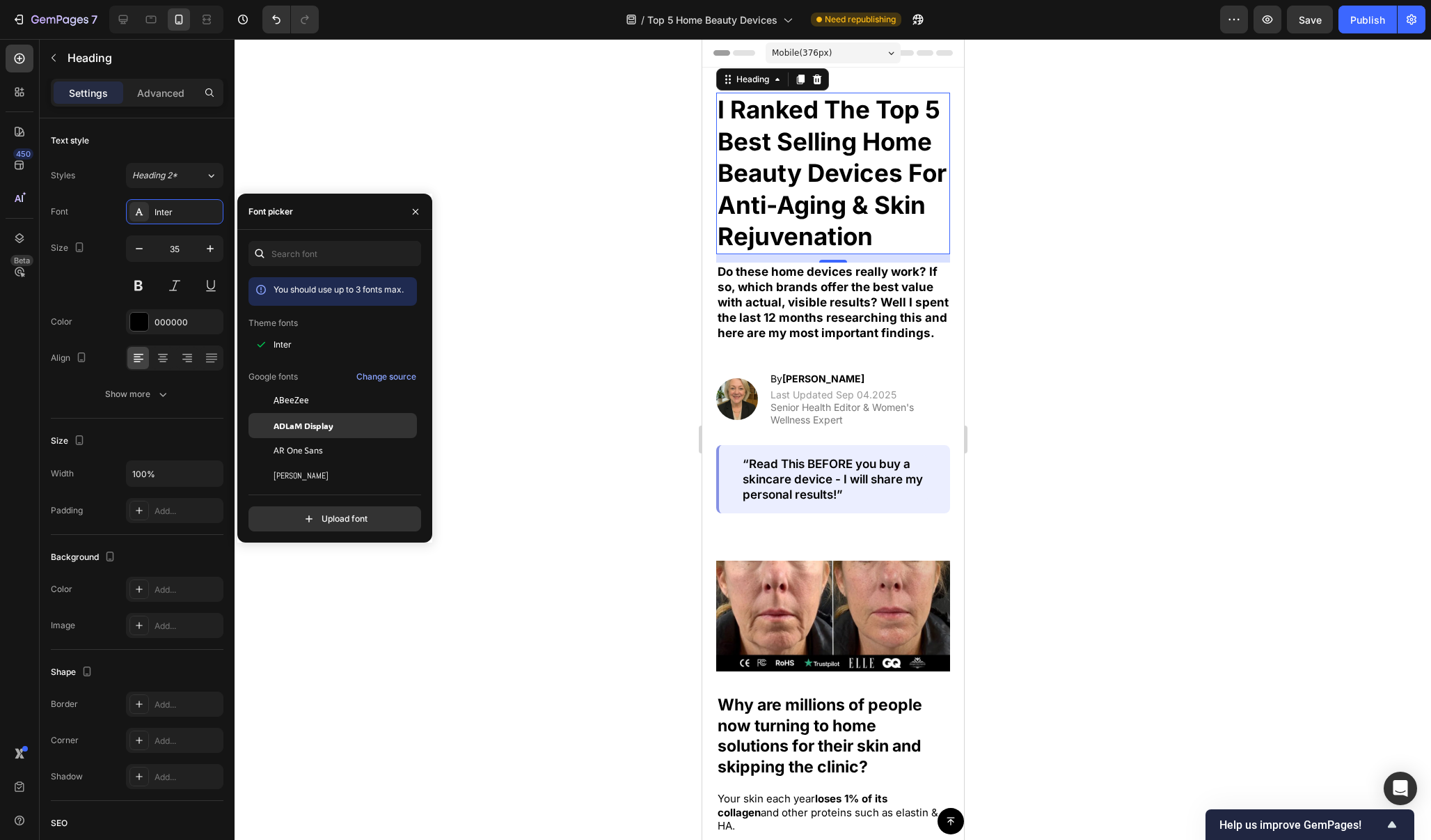
click at [331, 434] on div "ADLaM Display" at bounding box center [332, 425] width 168 height 25
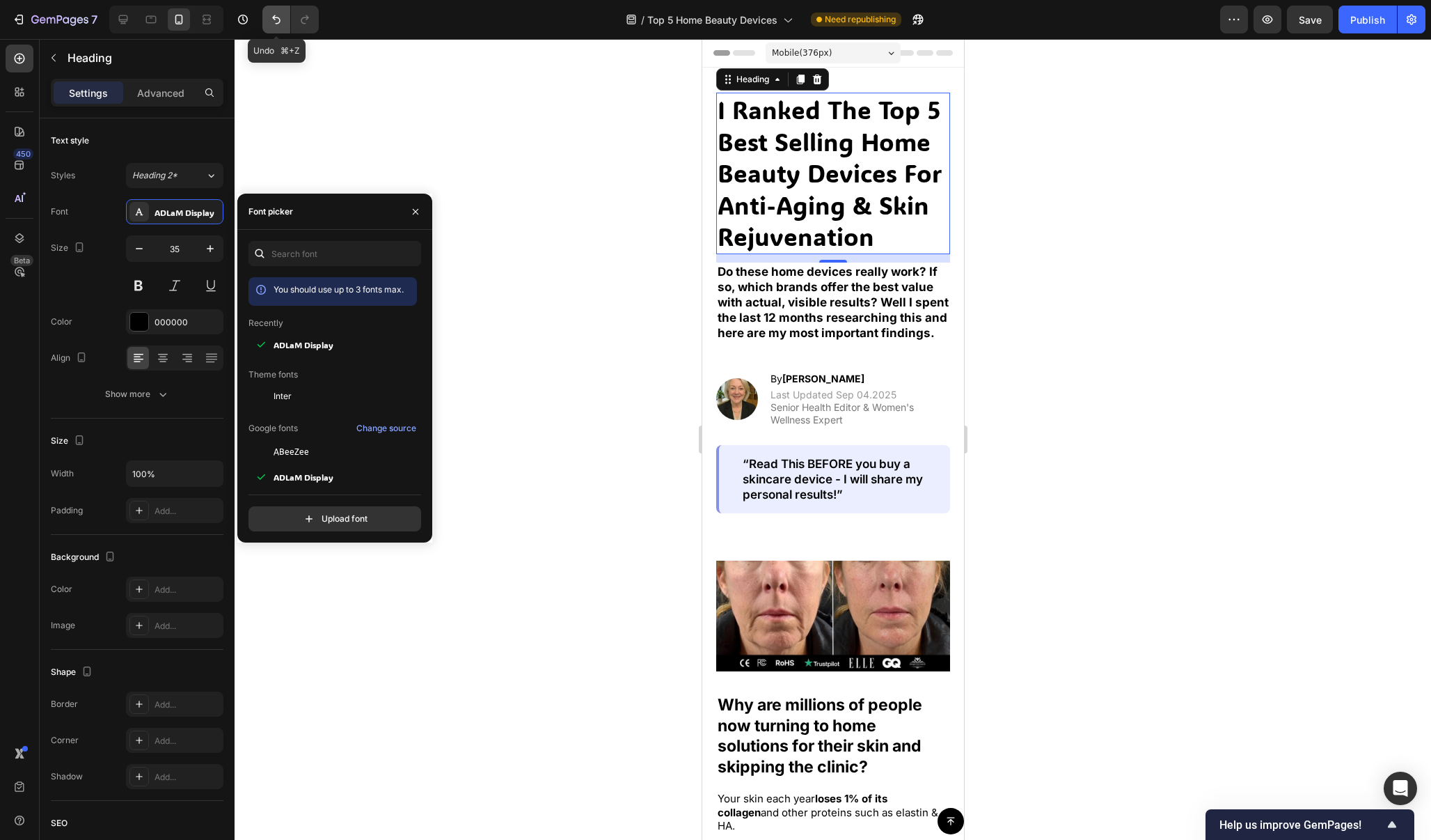
click at [266, 11] on button "Undo/Redo" at bounding box center [276, 19] width 28 height 28
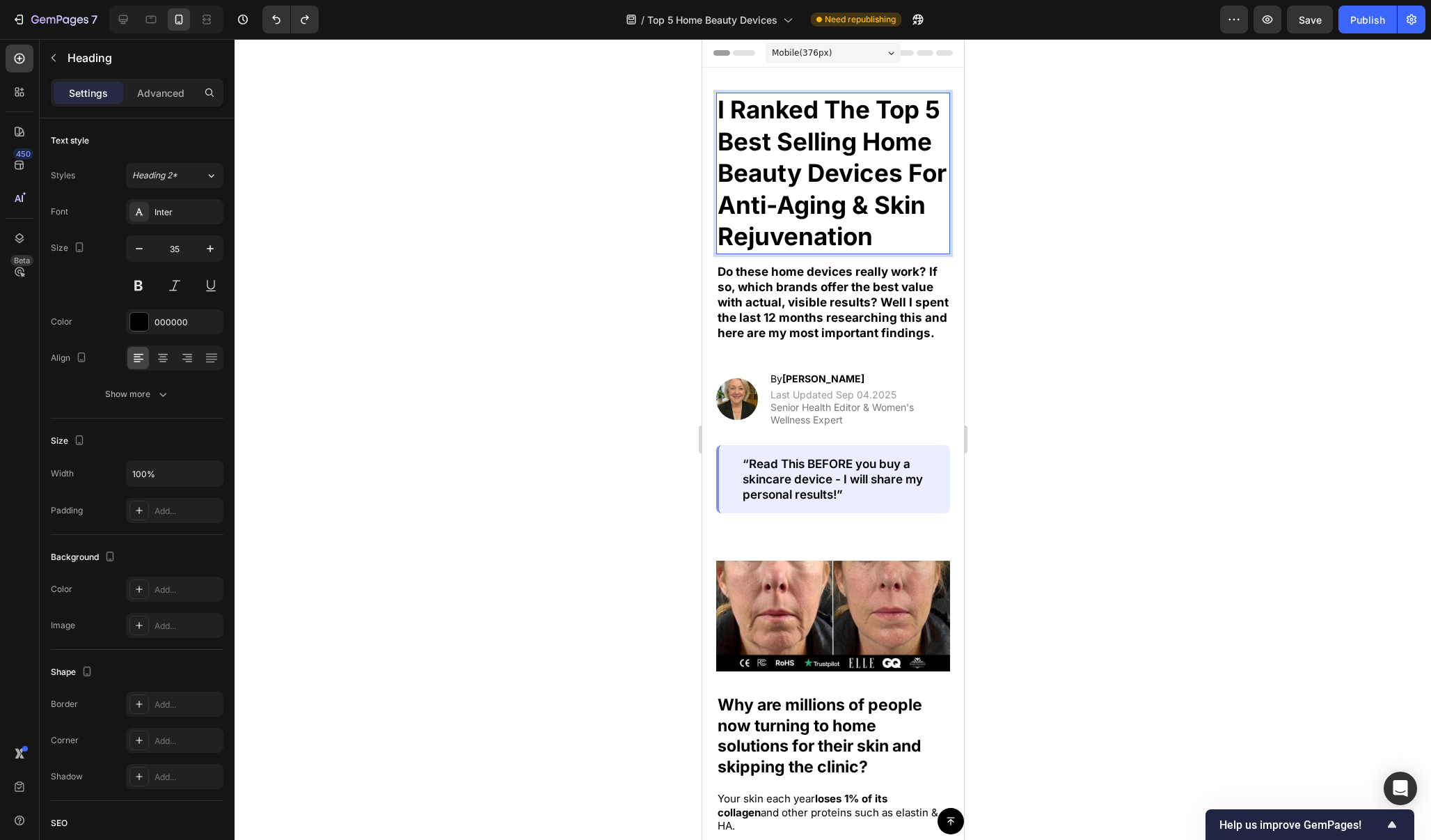
click at [886, 106] on p "I Ranked The Top 5 Best Selling Home Beauty Devices For Anti-Aging & Skin Rejuv…" at bounding box center [833, 173] width 231 height 159
drag, startPoint x: 884, startPoint y: 106, endPoint x: 920, endPoint y: 106, distance: 36.0
click at [920, 106] on p "I Ranked The Top 5 Best Selling Home Beauty Devices For Anti-Aging & Skin Rejuv…" at bounding box center [833, 173] width 231 height 159
click at [880, 106] on p "I Ranked The Top 5 Best Selling Home Beauty Devices For Anti-Aging & Skin Rejuv…" at bounding box center [833, 173] width 231 height 159
drag, startPoint x: 880, startPoint y: 106, endPoint x: 935, endPoint y: 107, distance: 55.0
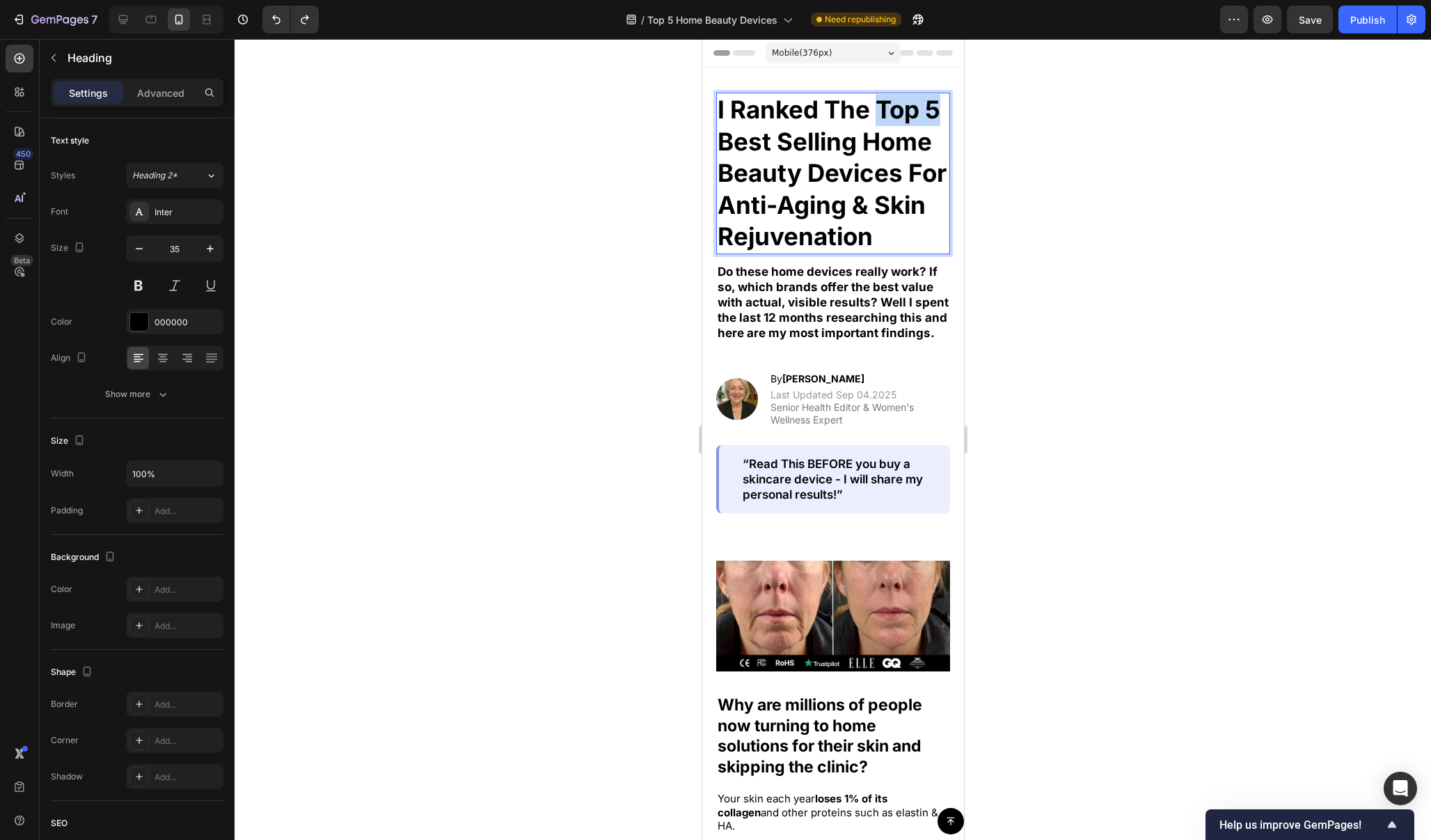
click at [935, 107] on p "I Ranked The Top 5 Best Selling Home Beauty Devices For Anti-Aging & Skin Rejuv…" at bounding box center [833, 173] width 231 height 159
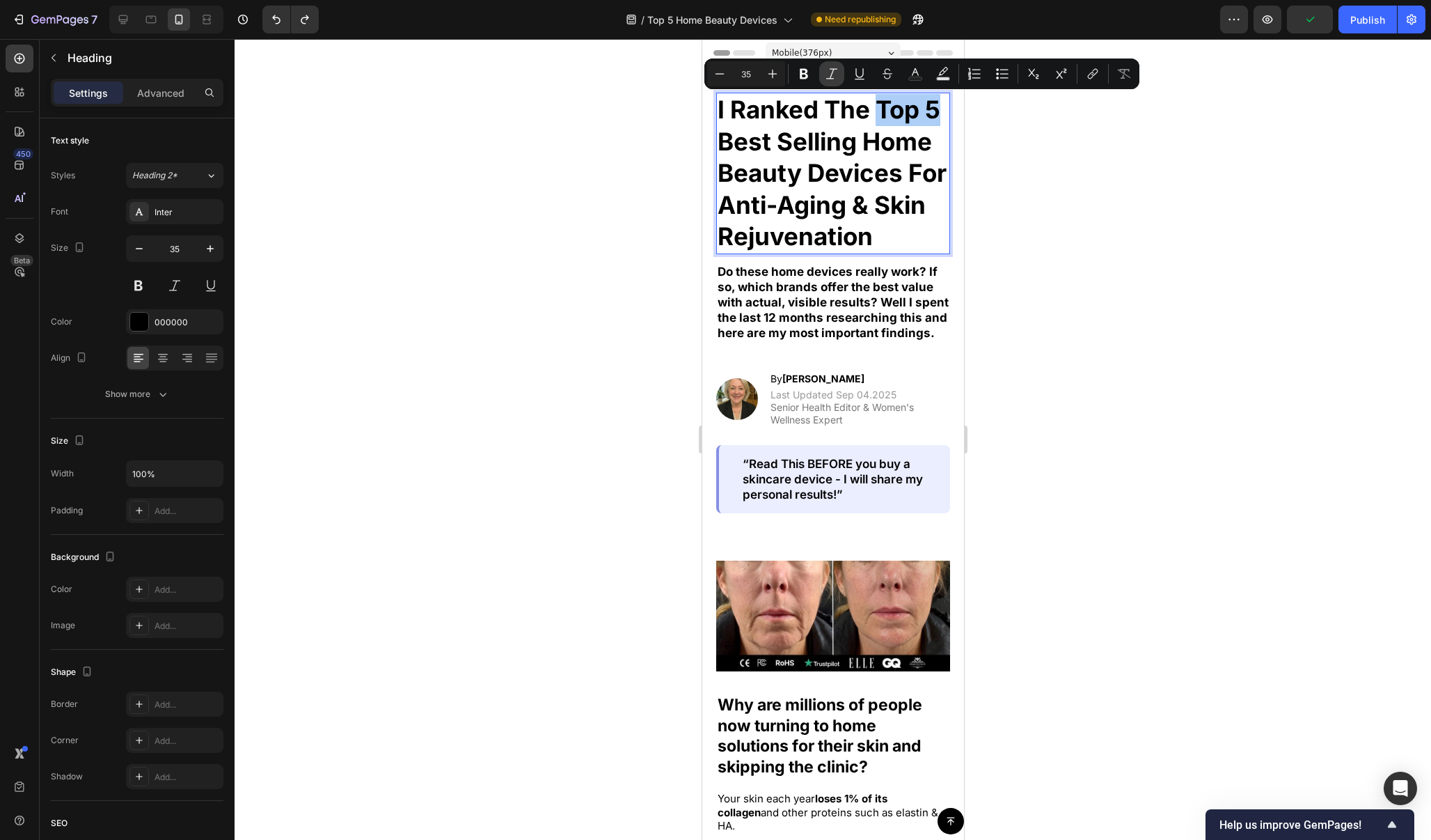
click at [838, 75] on icon "Editor contextual toolbar" at bounding box center [832, 74] width 14 height 14
click at [1011, 157] on div at bounding box center [833, 438] width 1197 height 801
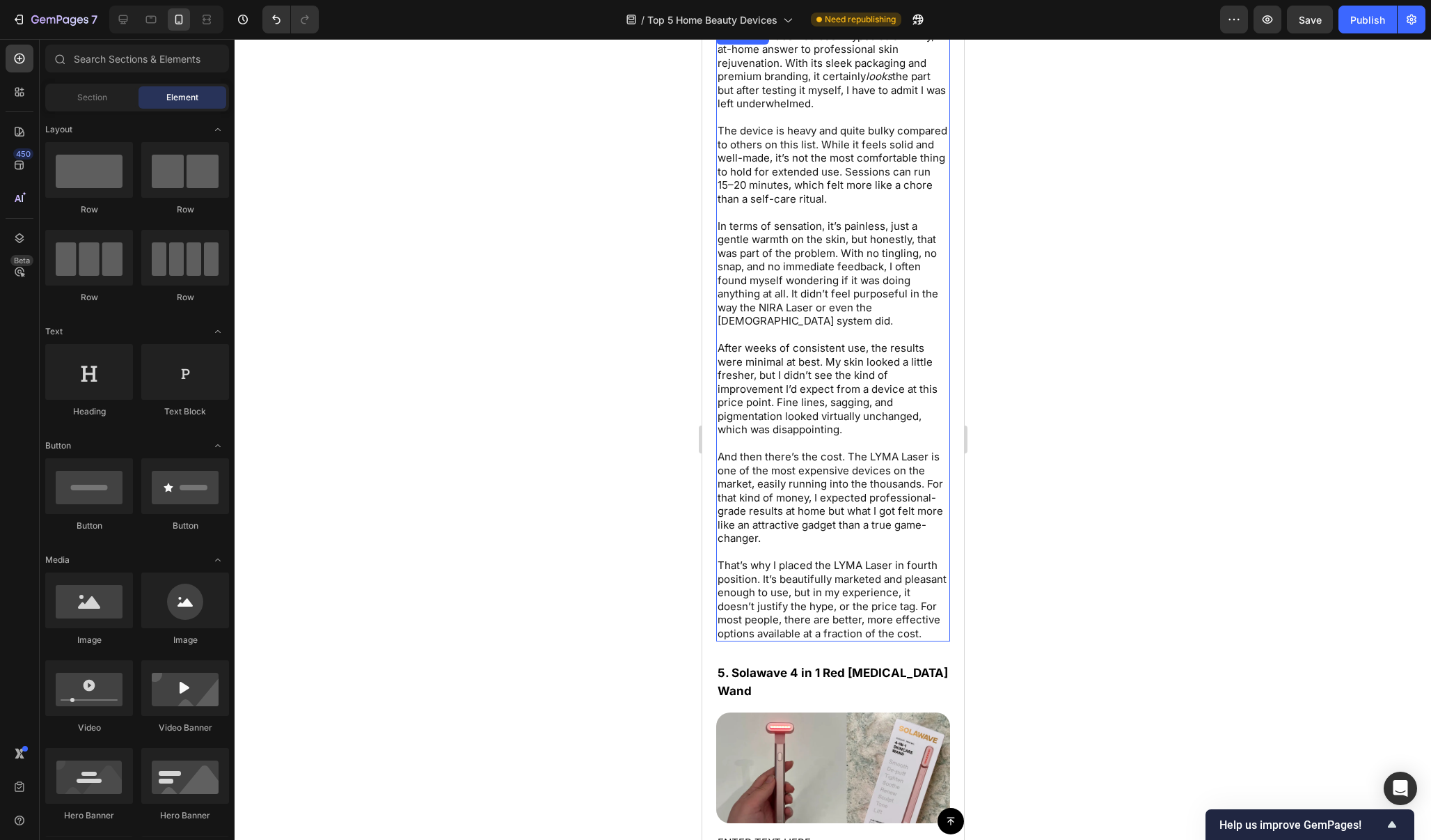
scroll to position [7002, 0]
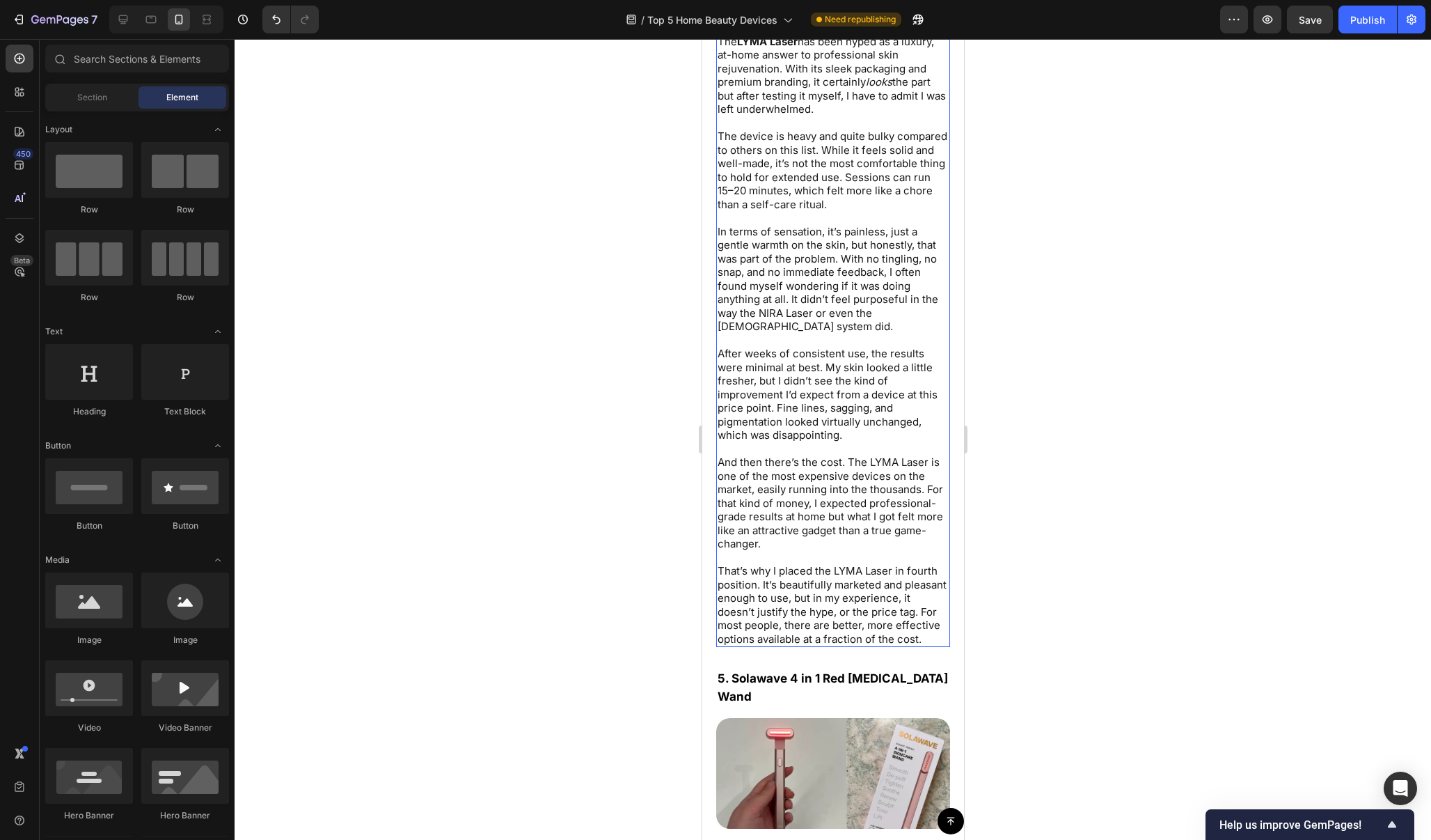
click at [783, 117] on p "The LYMA Laser has been hyped as a luxury, at-home answer to professional skin …" at bounding box center [833, 75] width 231 height 82
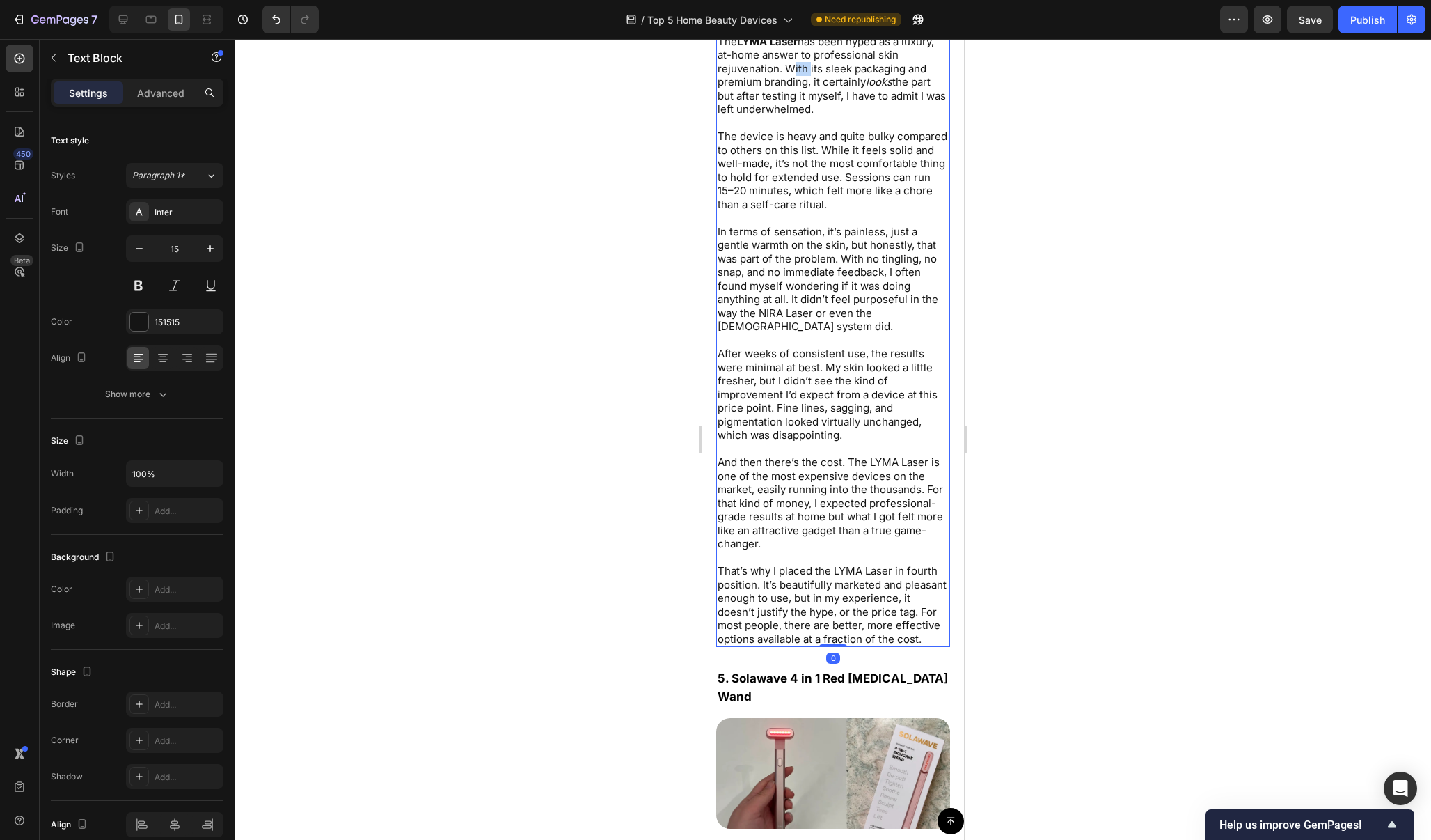
click at [783, 117] on p "The LYMA Laser has been hyped as a luxury, at-home answer to professional skin …" at bounding box center [833, 75] width 231 height 82
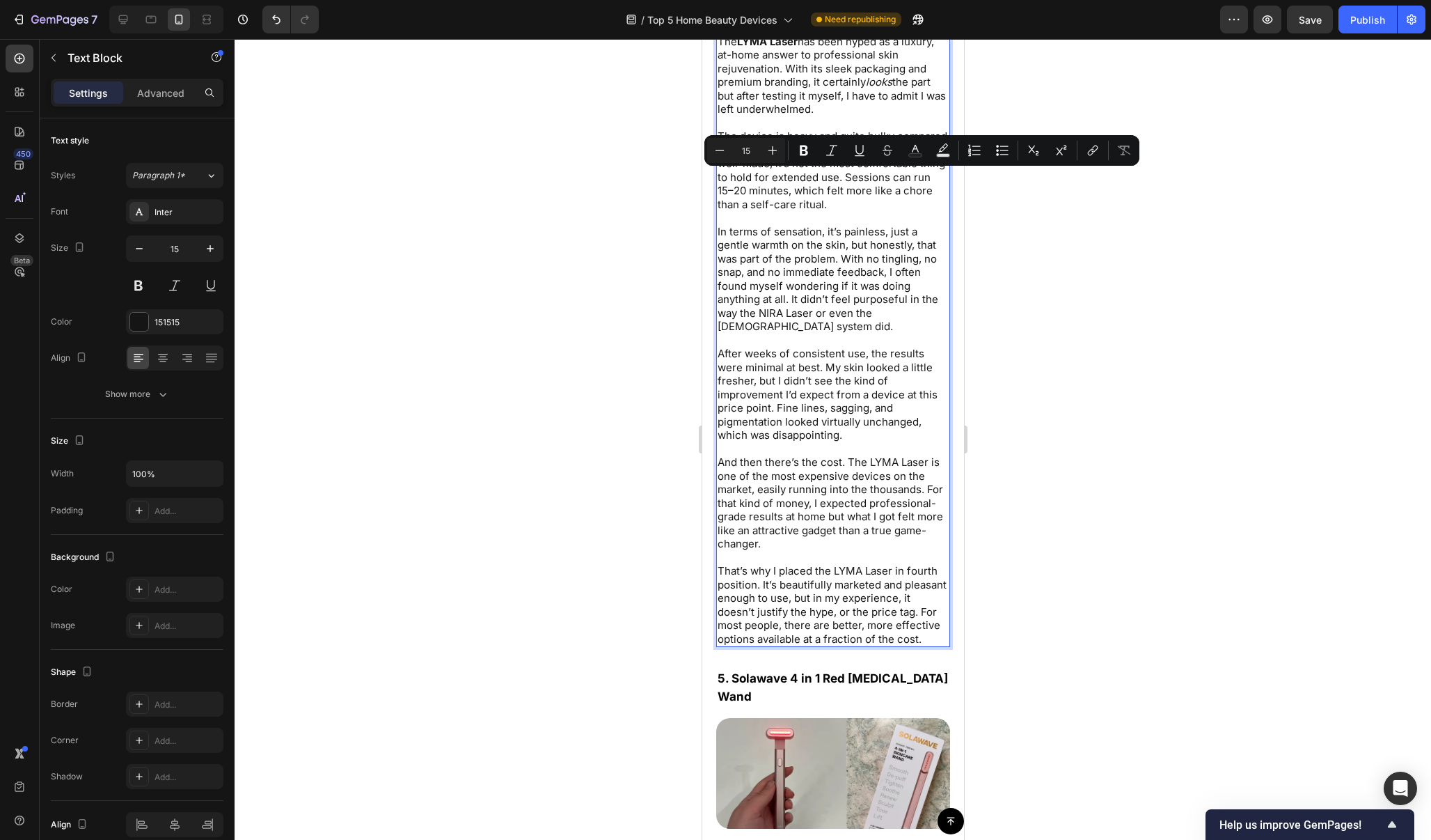
click at [785, 117] on p "The LYMA Laser has been hyped as a luxury, at-home answer to professional skin …" at bounding box center [833, 75] width 231 height 82
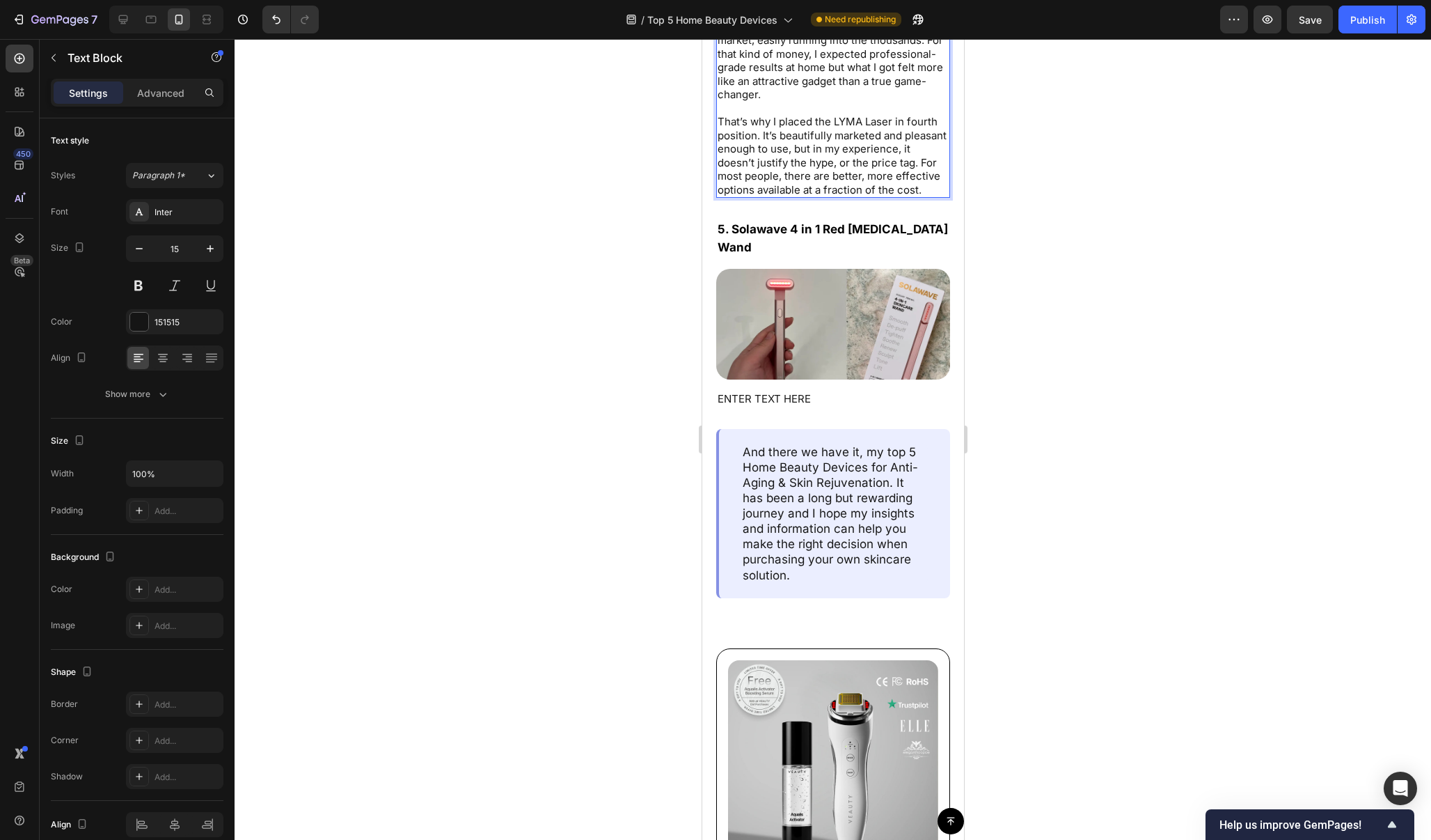
scroll to position [7518, 0]
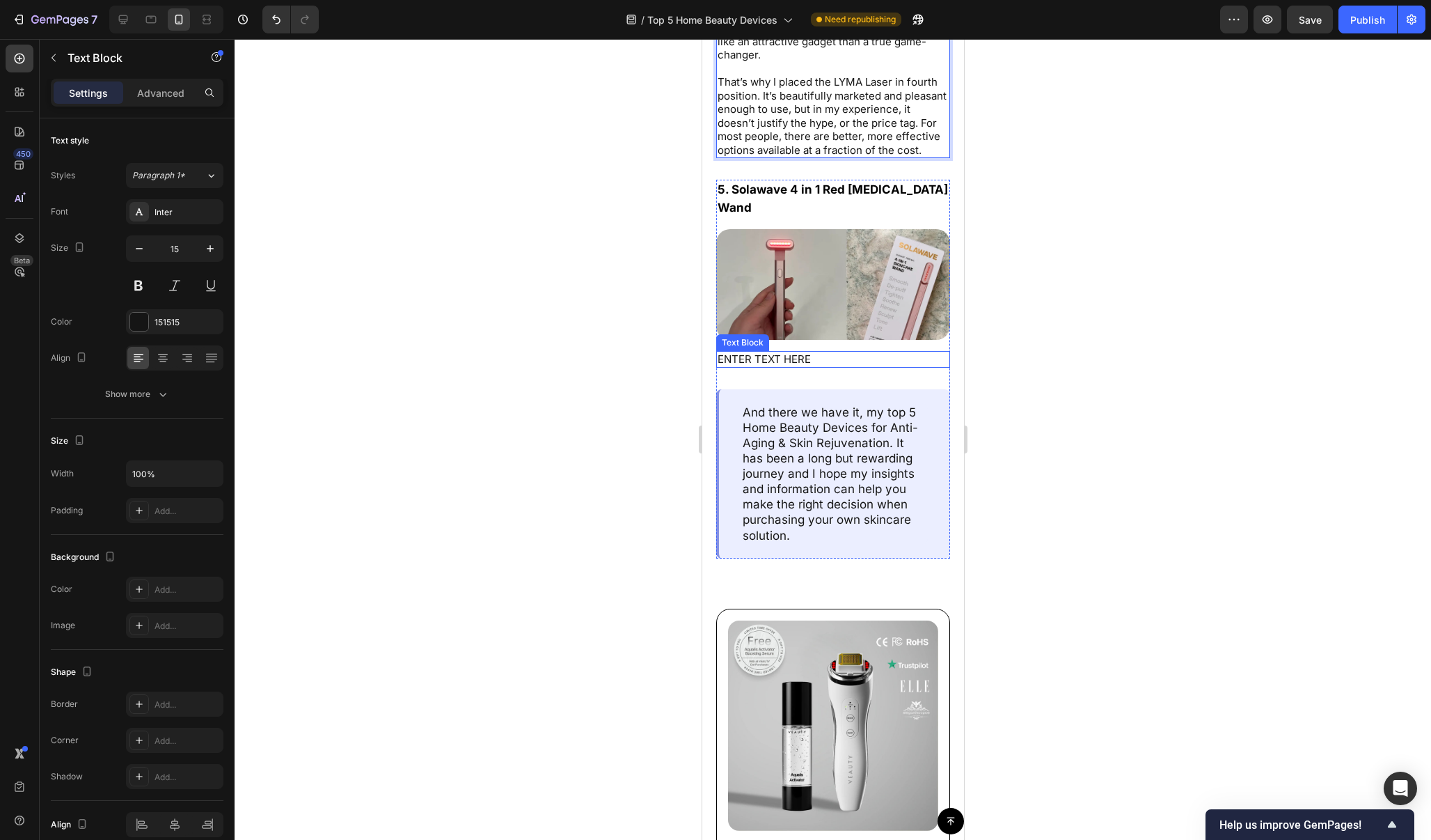
click at [812, 367] on p "ENTER TEXT HERE" at bounding box center [833, 359] width 231 height 14
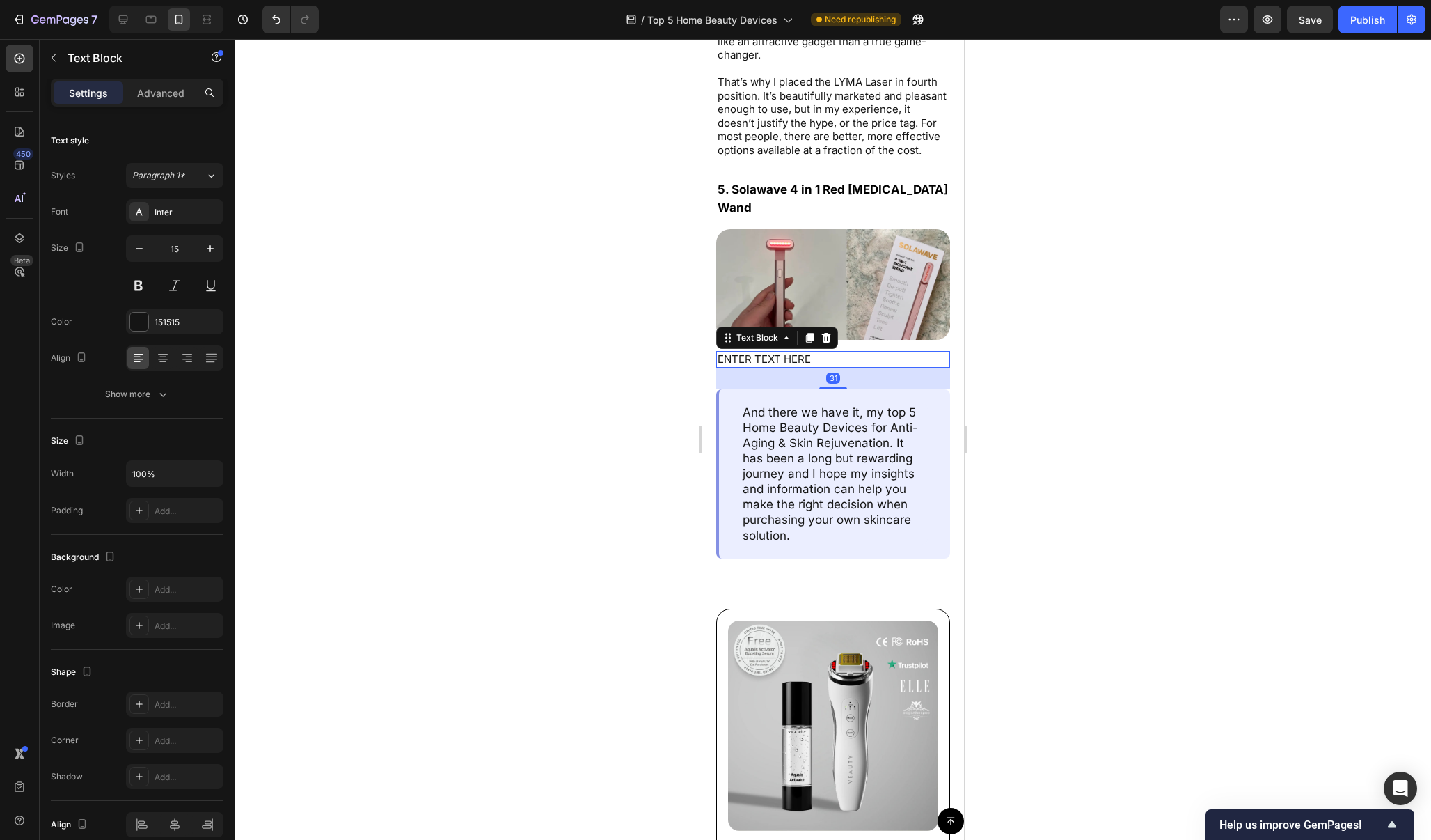
click at [812, 367] on p "ENTER TEXT HERE" at bounding box center [833, 359] width 231 height 14
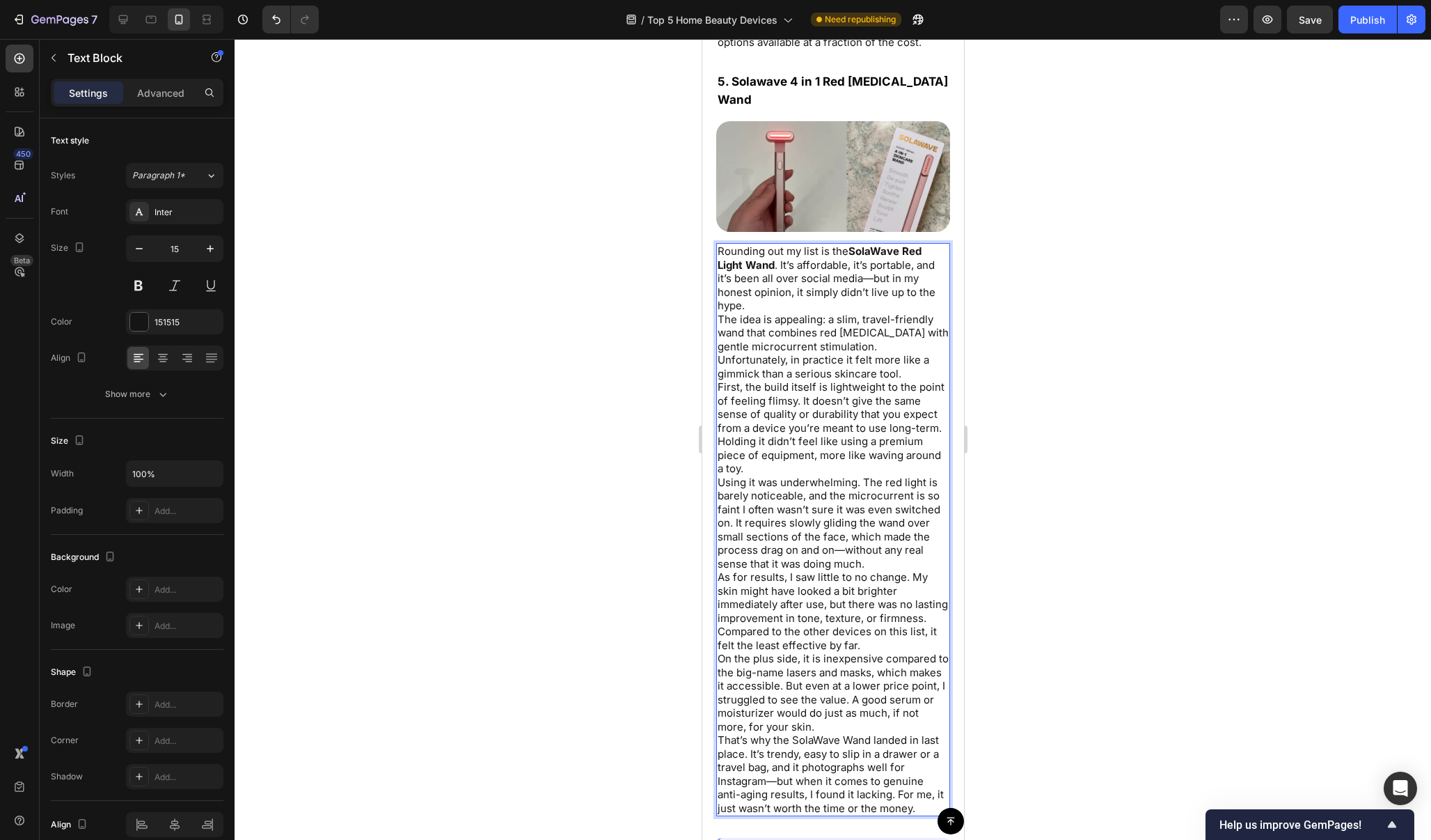
scroll to position [7693, 0]
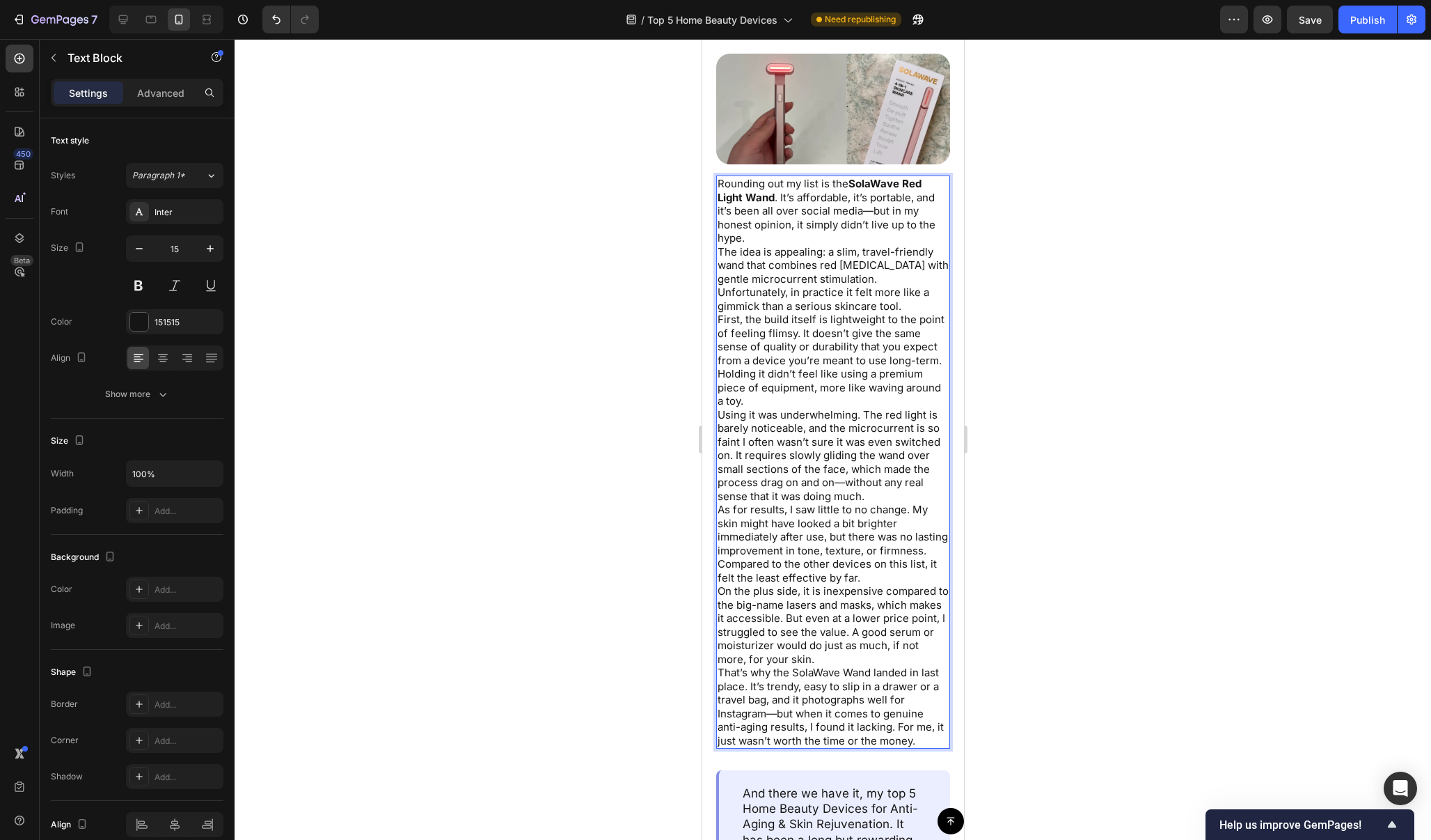
click at [807, 245] on p "Rounding out my list is the SolaWave Red Light Wand . It’s affordable, it’s por…" at bounding box center [833, 211] width 231 height 68
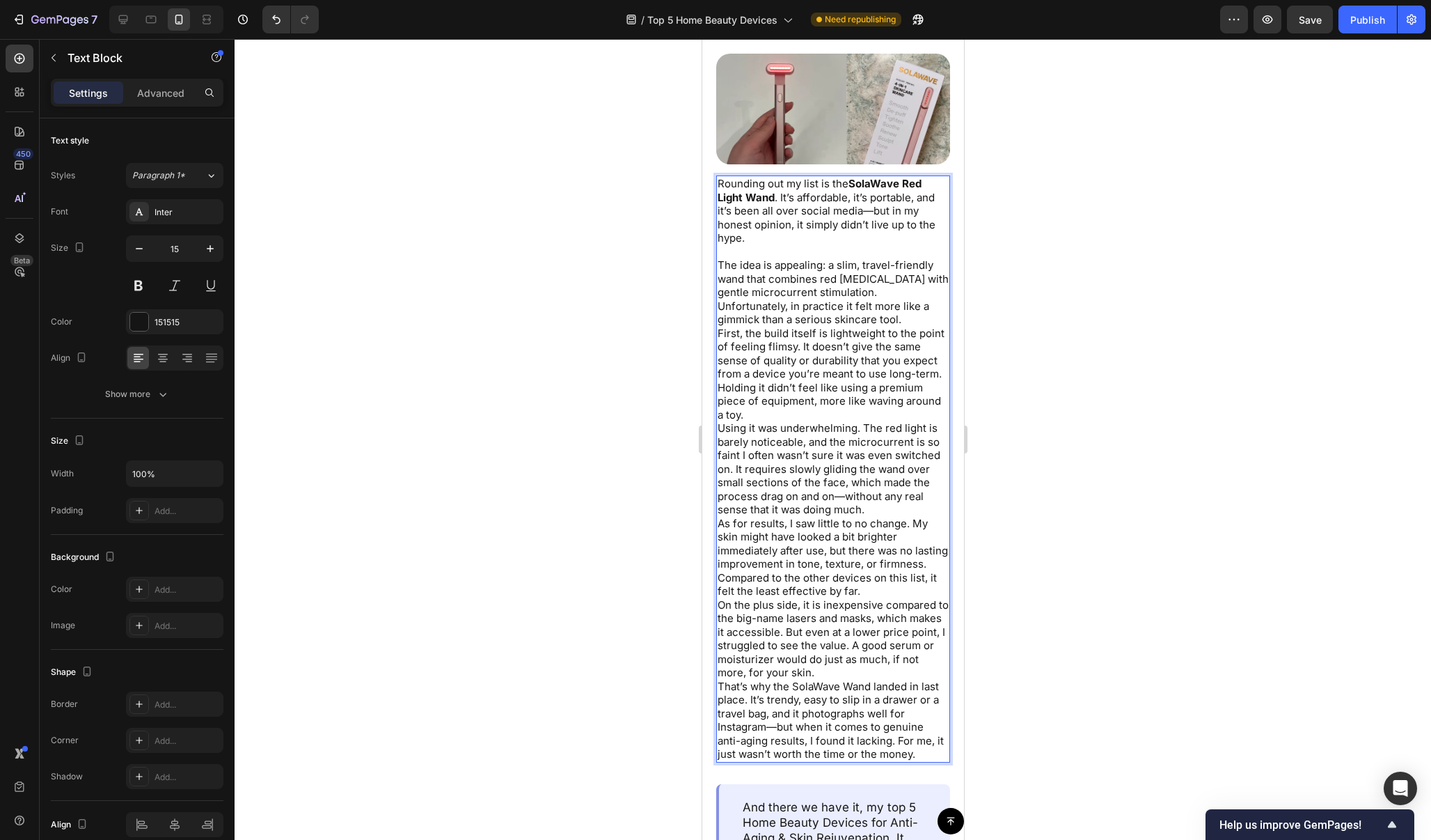
click at [867, 245] on p "Rounding out my list is the SolaWave Red Light Wand . It’s affordable, it’s por…" at bounding box center [833, 211] width 231 height 68
click at [867, 326] on p "The idea is appealing: a slim, travel-friendly wand that combines red [MEDICAL_…" at bounding box center [833, 293] width 231 height 68
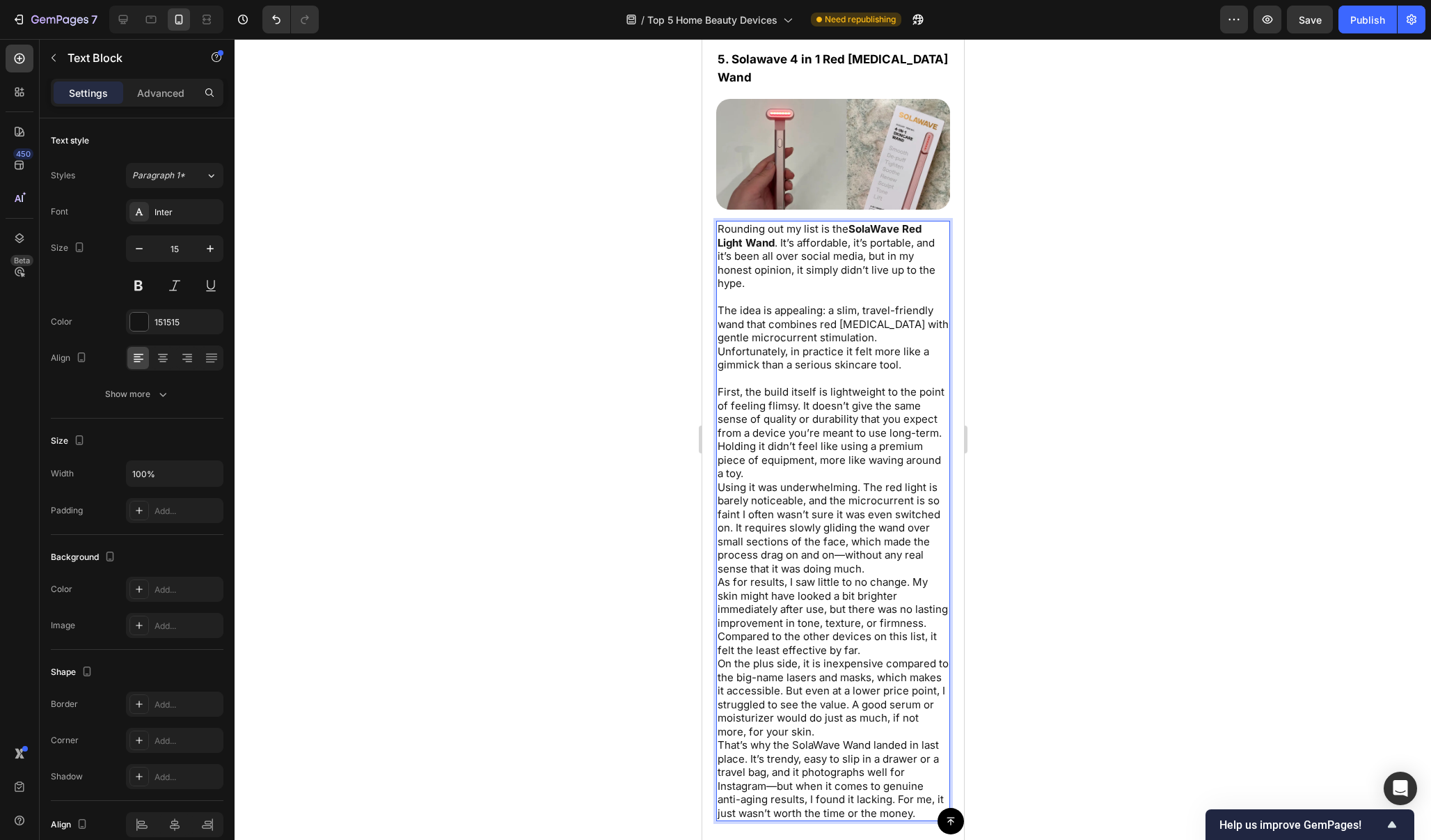
scroll to position [7746, 0]
click at [823, 459] on p "First, the build itself is lightweight to the point of feeling flimsy. It doesn…" at bounding box center [833, 429] width 231 height 96
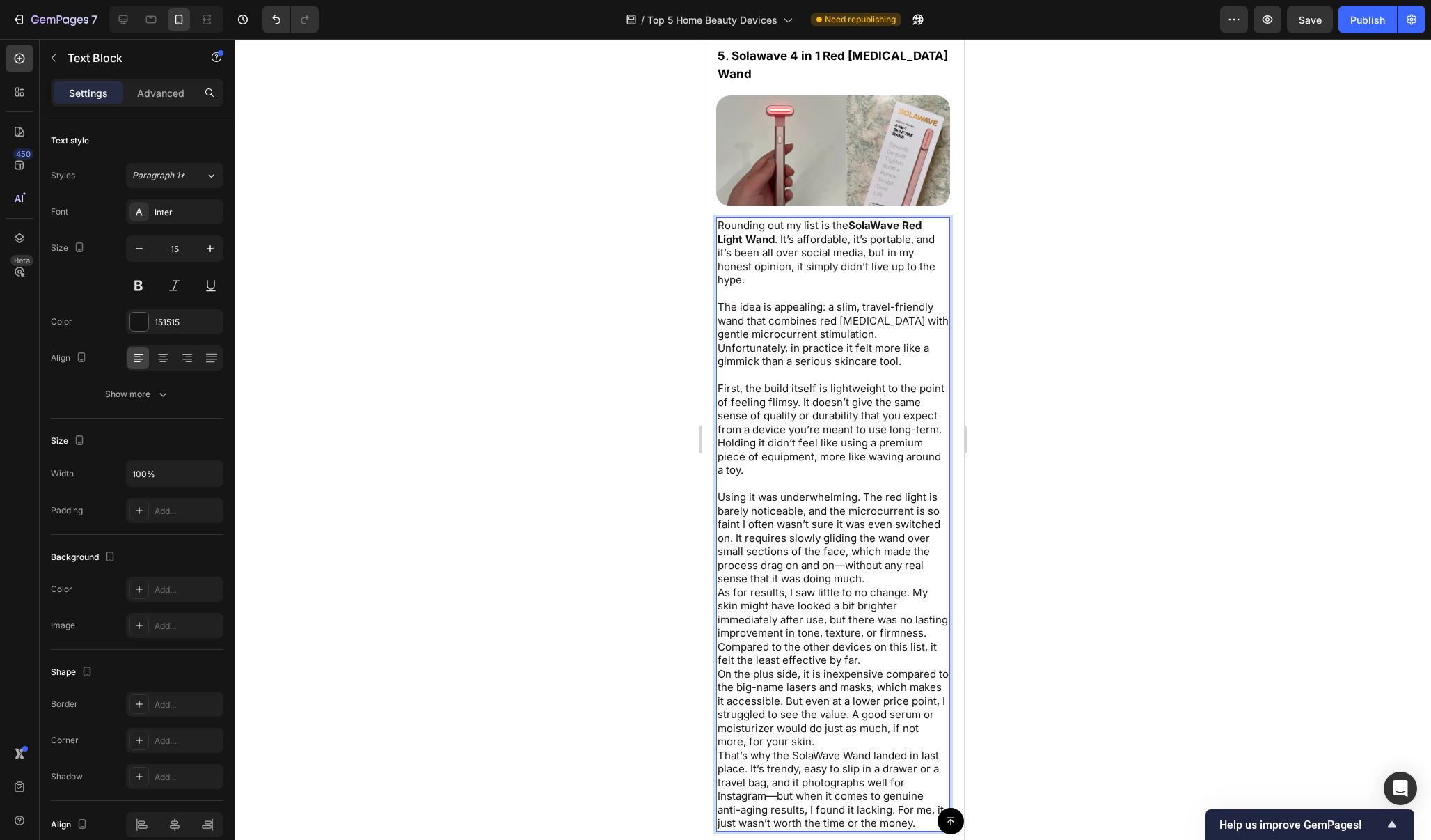
scroll to position [7842, 0]
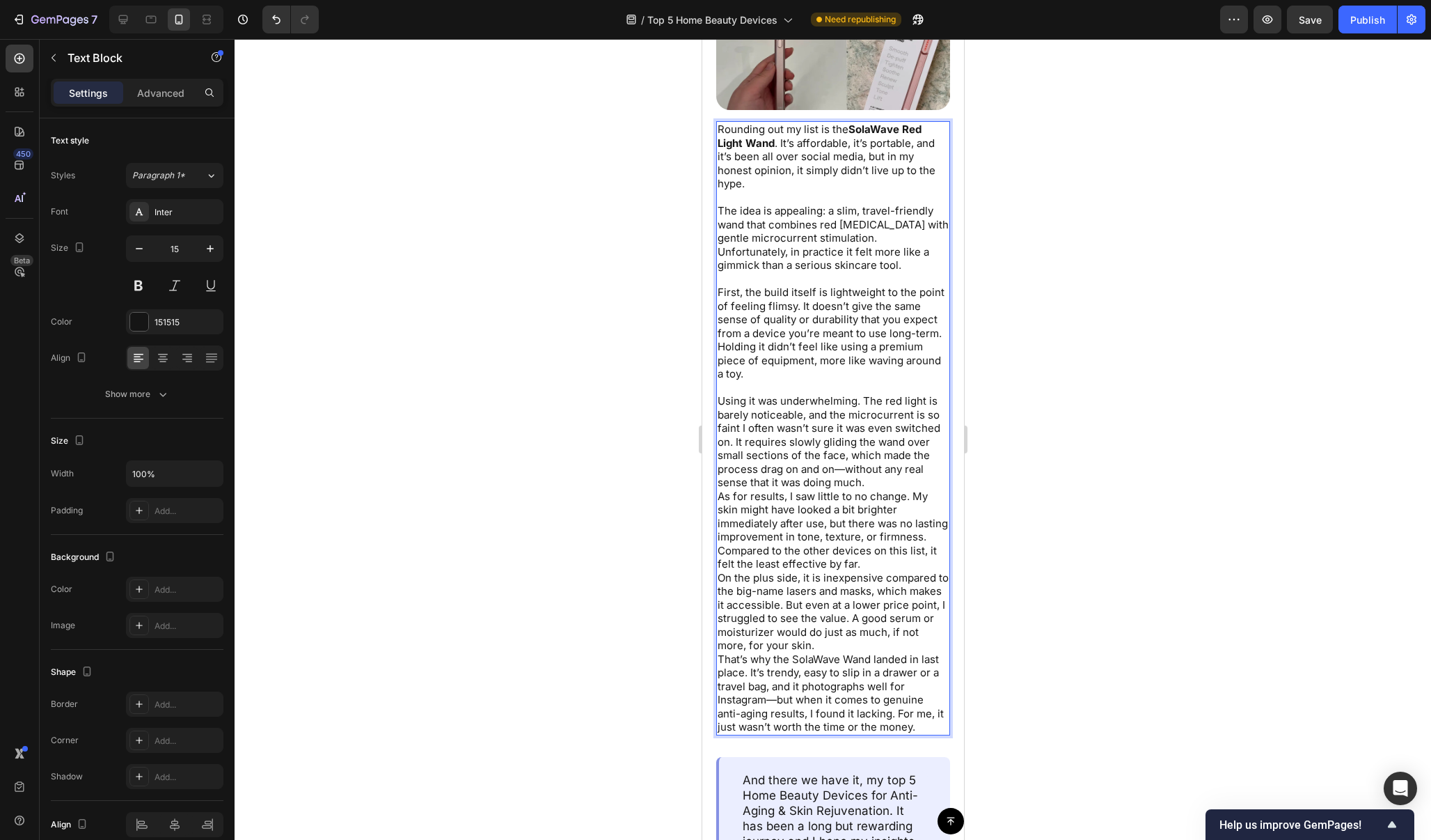
click at [875, 475] on p "Using it was underwhelming. The red light is barely noticeable, and the microcu…" at bounding box center [833, 441] width 231 height 96
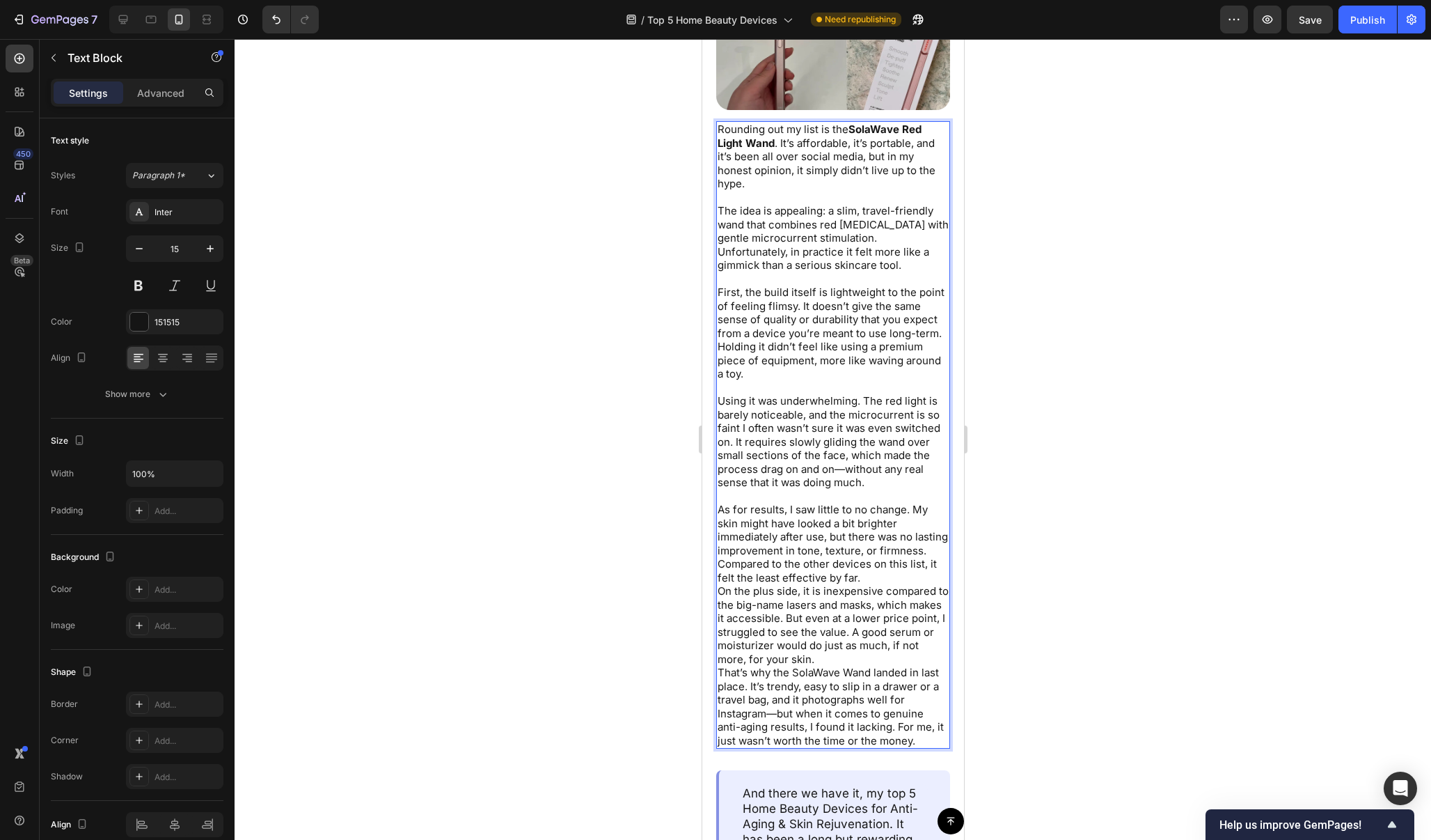
click at [846, 460] on p "Using it was underwhelming. The red light is barely noticeable, and the microcu…" at bounding box center [833, 441] width 231 height 96
click at [890, 559] on p "As for results, I saw little to no change. My skin might have looked a bit brig…" at bounding box center [833, 543] width 231 height 82
click at [880, 562] on p "As for results, I saw little to no change. My skin might have looked a bit brig…" at bounding box center [833, 543] width 231 height 82
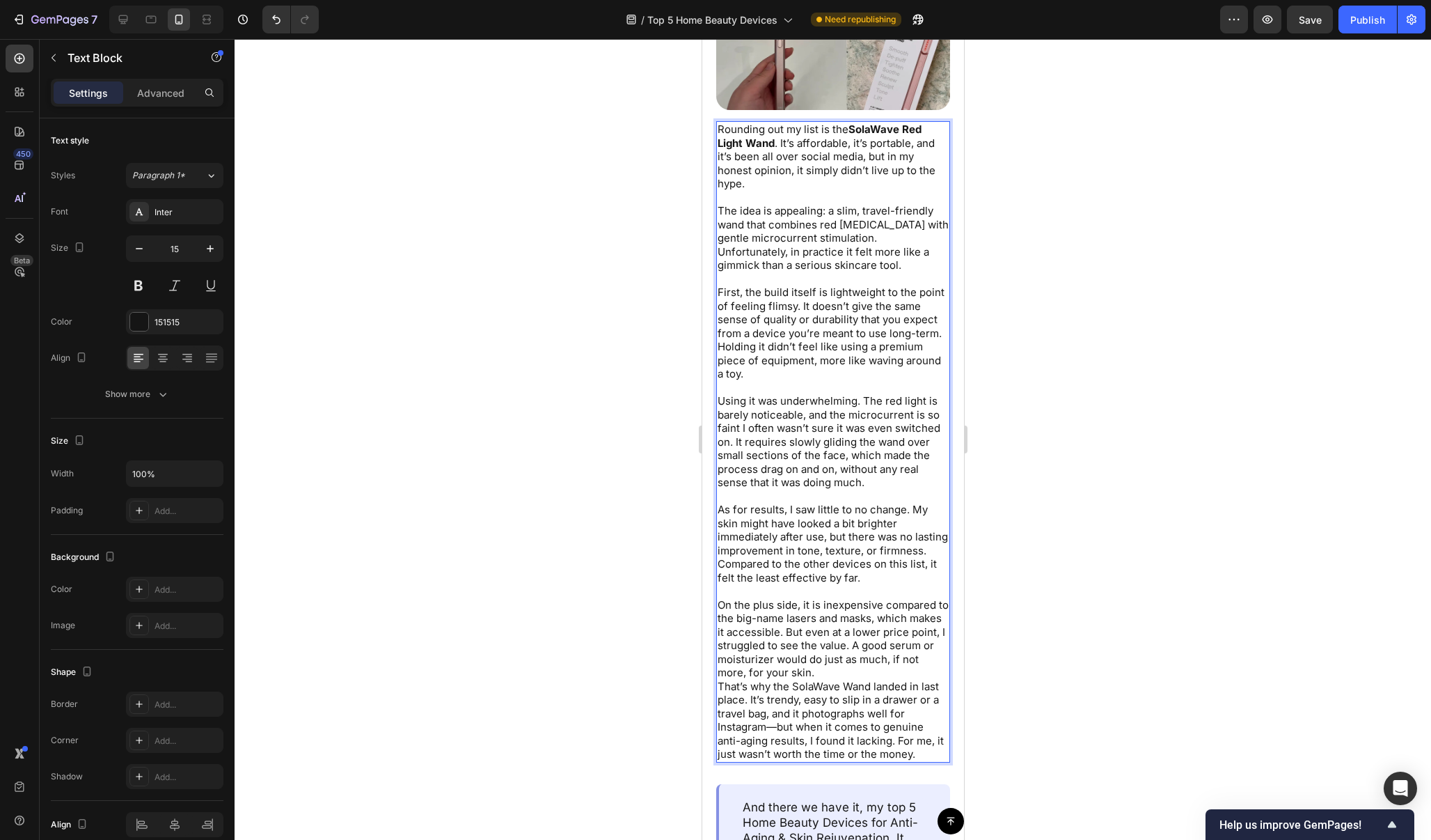
click at [825, 657] on p "On the plus side, it is inexpensive compared to the big-name lasers and masks, …" at bounding box center [833, 638] width 231 height 82
click at [773, 726] on p "That’s why the SolaWave Wand landed in last place. It’s trendy, easy to slip in…" at bounding box center [833, 733] width 231 height 82
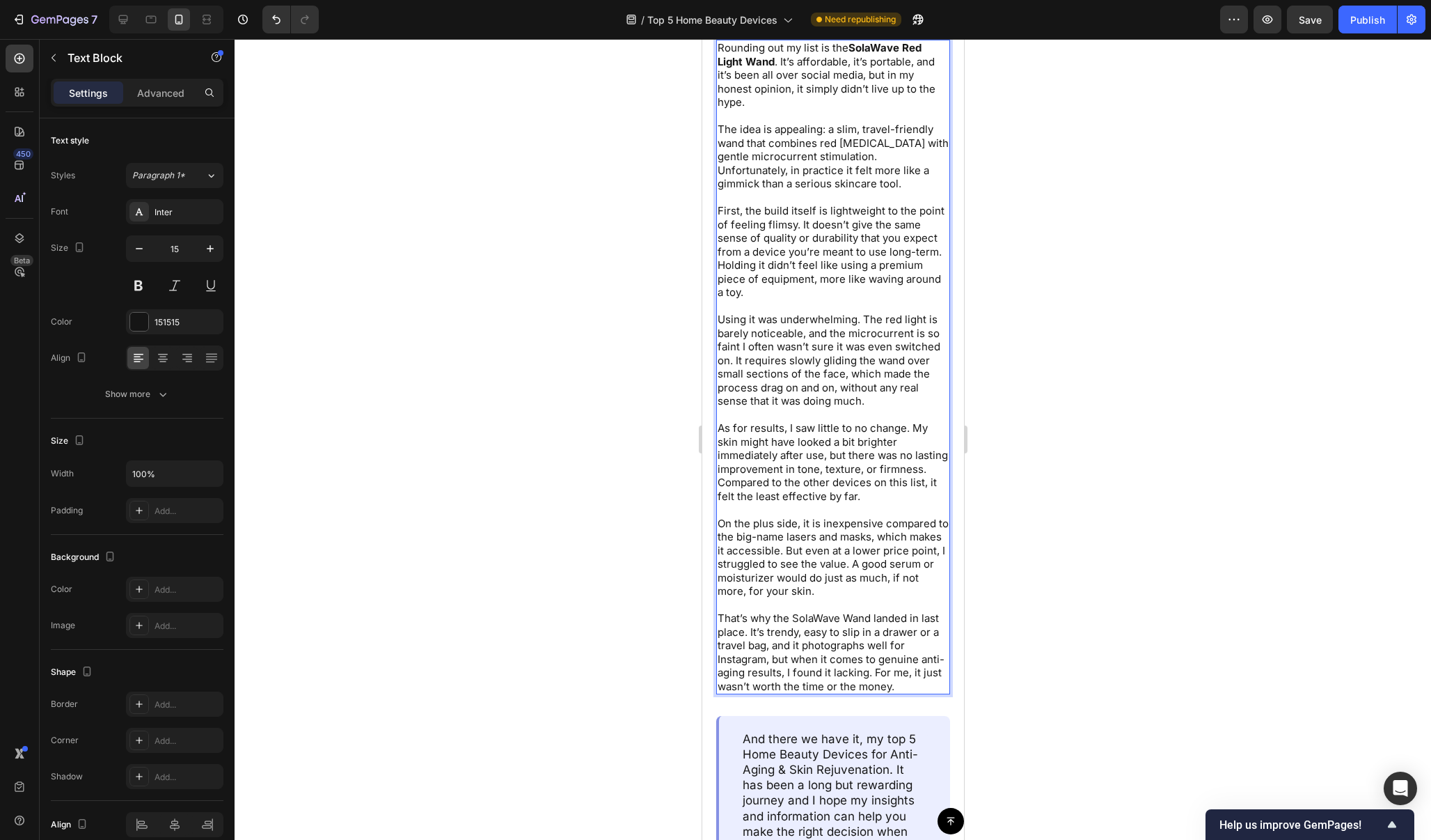
scroll to position [7937, 0]
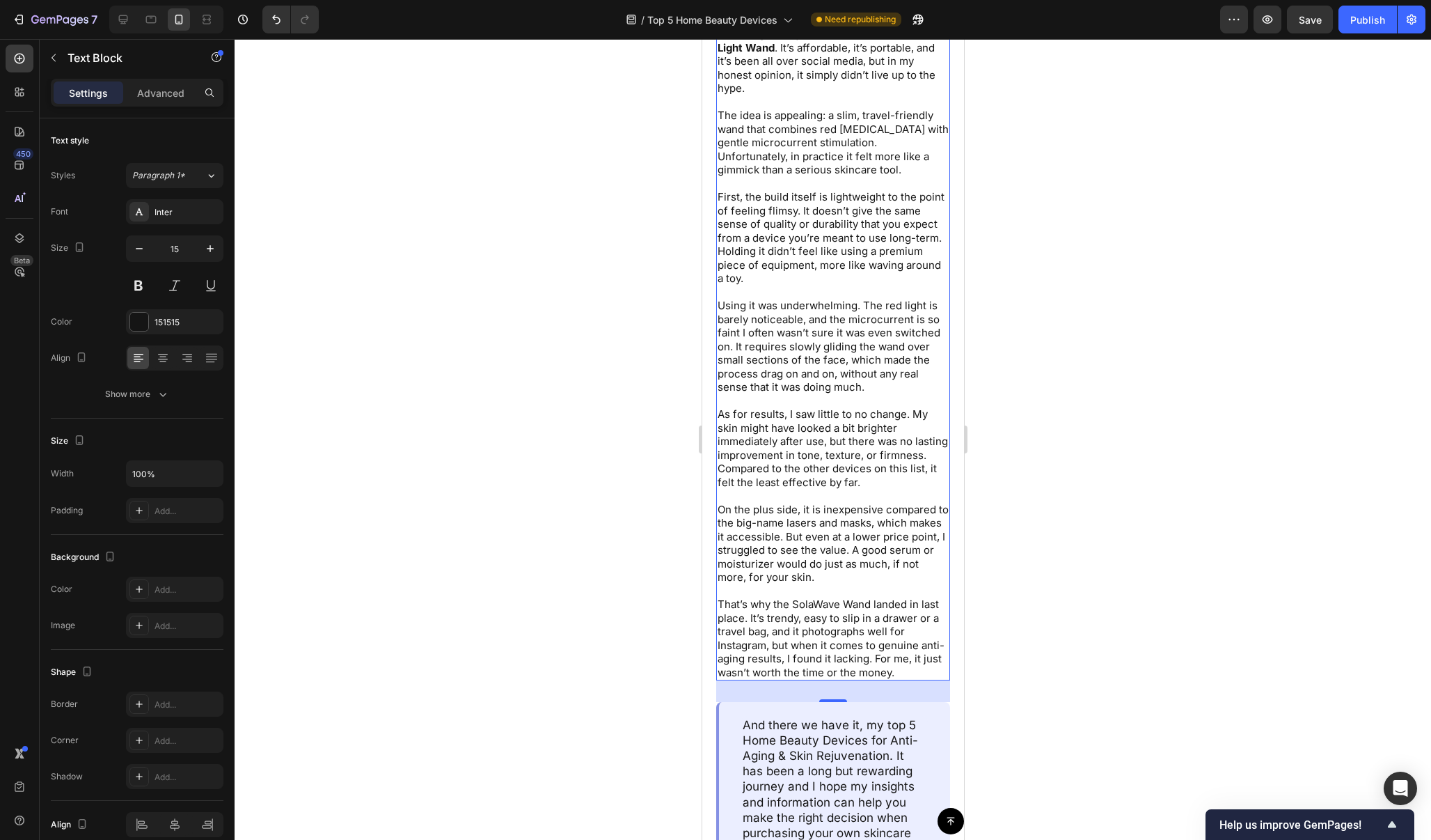
click at [1033, 521] on div at bounding box center [833, 438] width 1197 height 801
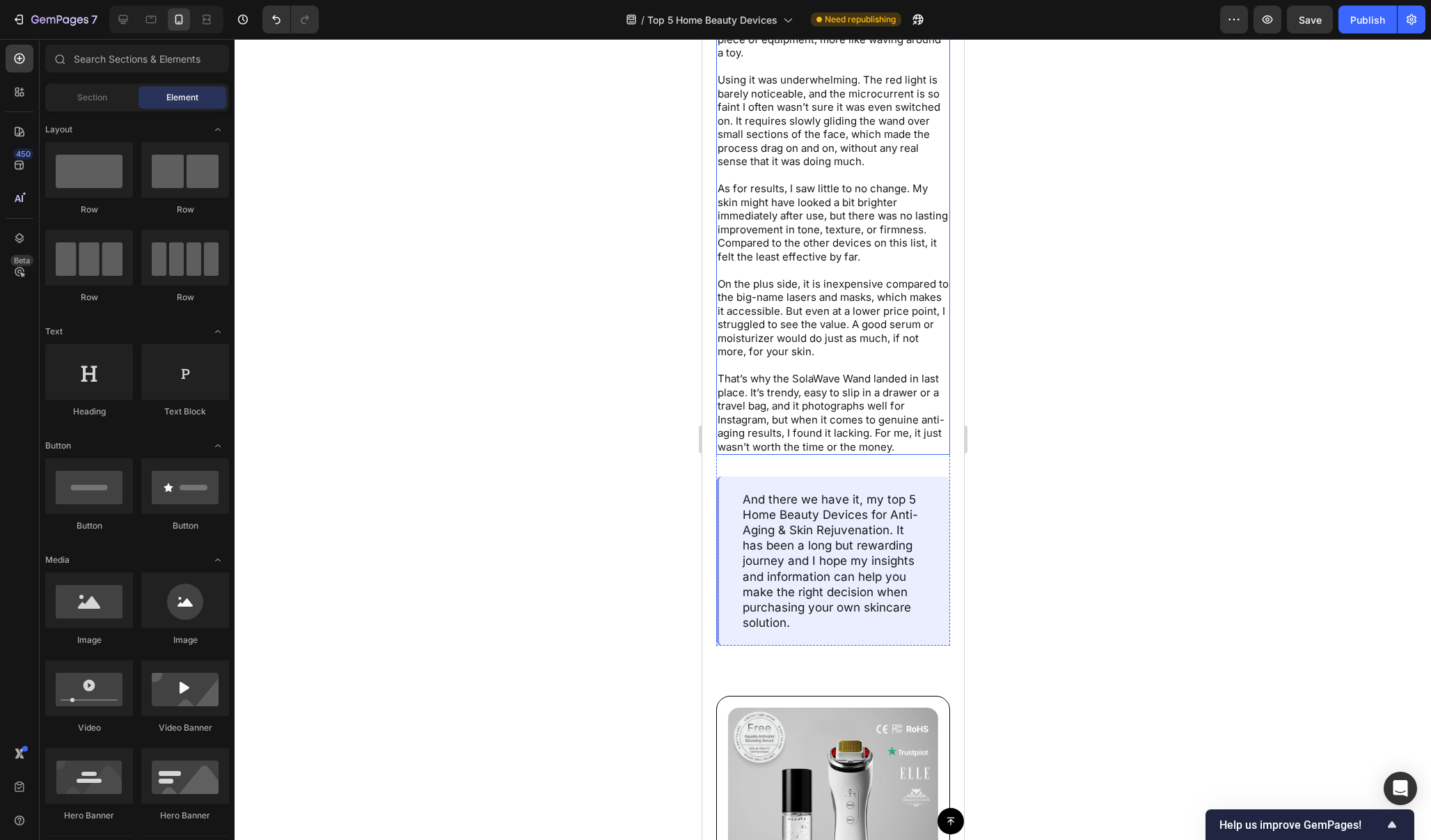
scroll to position [8167, 0]
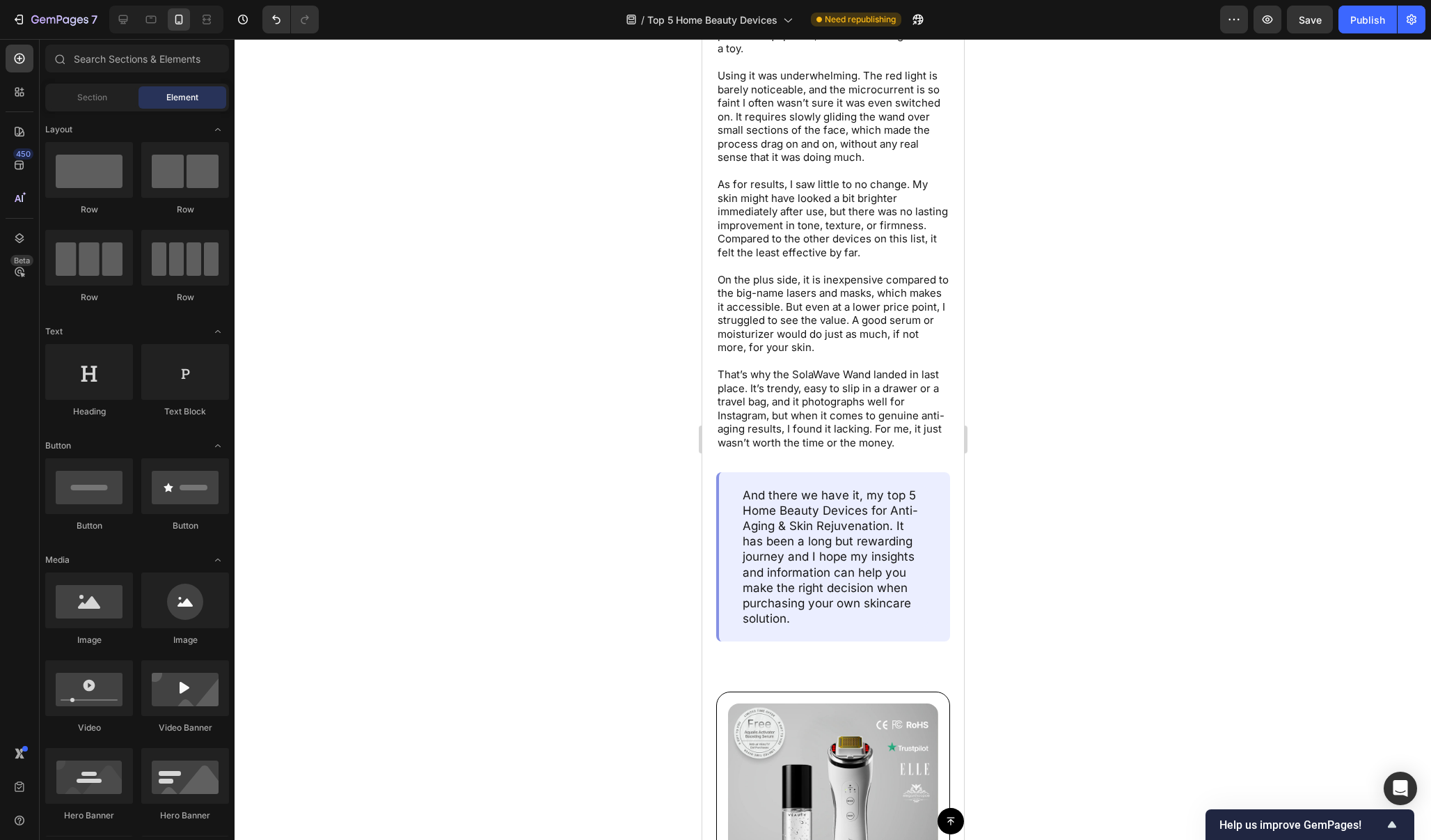
click at [1311, 34] on div "7 / Top 5 Home Beauty Devices Need republishing Preview Save Publish" at bounding box center [716, 19] width 1431 height 39
click at [1311, 23] on span "Save" at bounding box center [1311, 19] width 23 height 11
click at [1380, 19] on div "Publish" at bounding box center [1368, 19] width 35 height 15
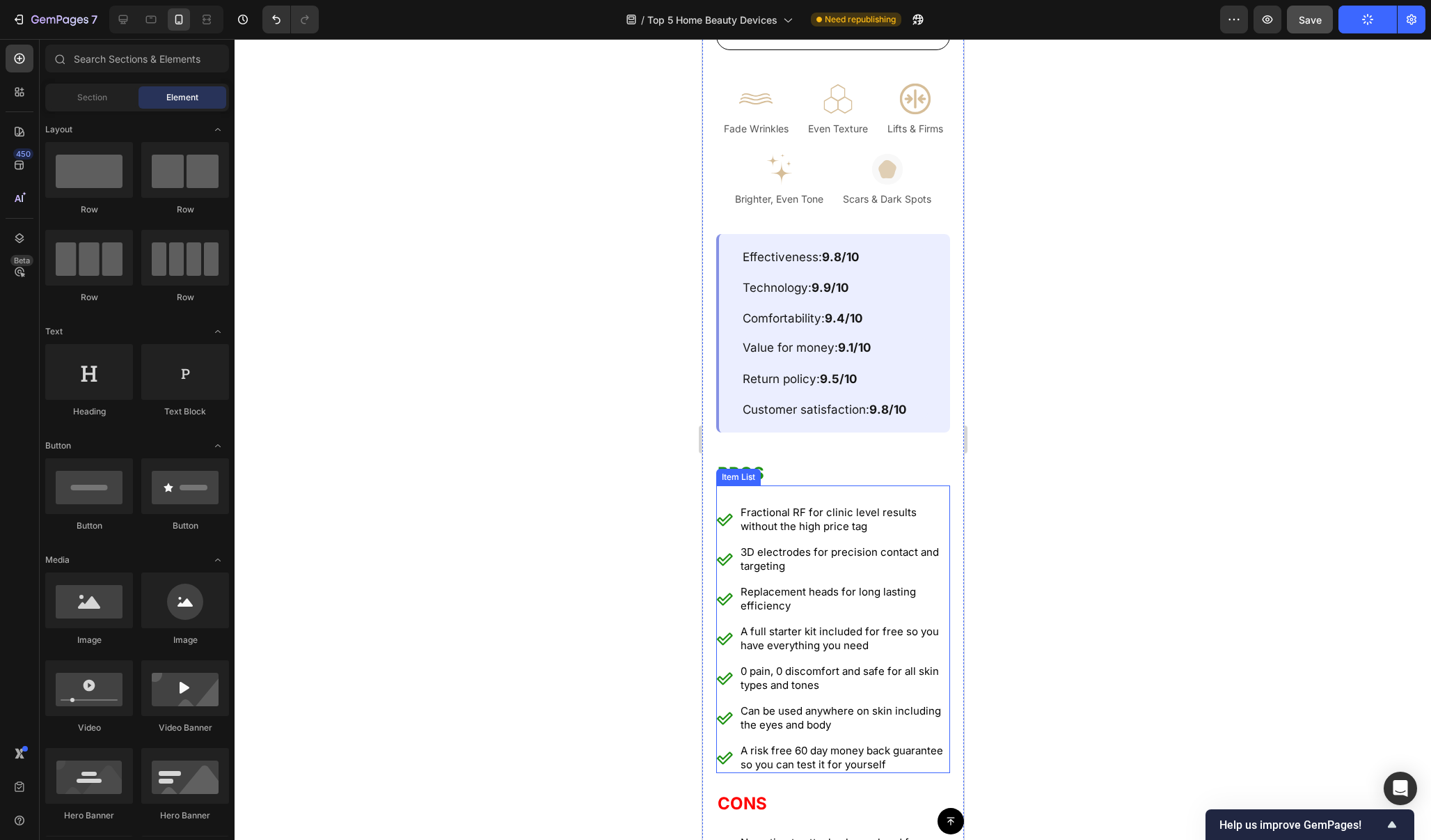
scroll to position [3897, 0]
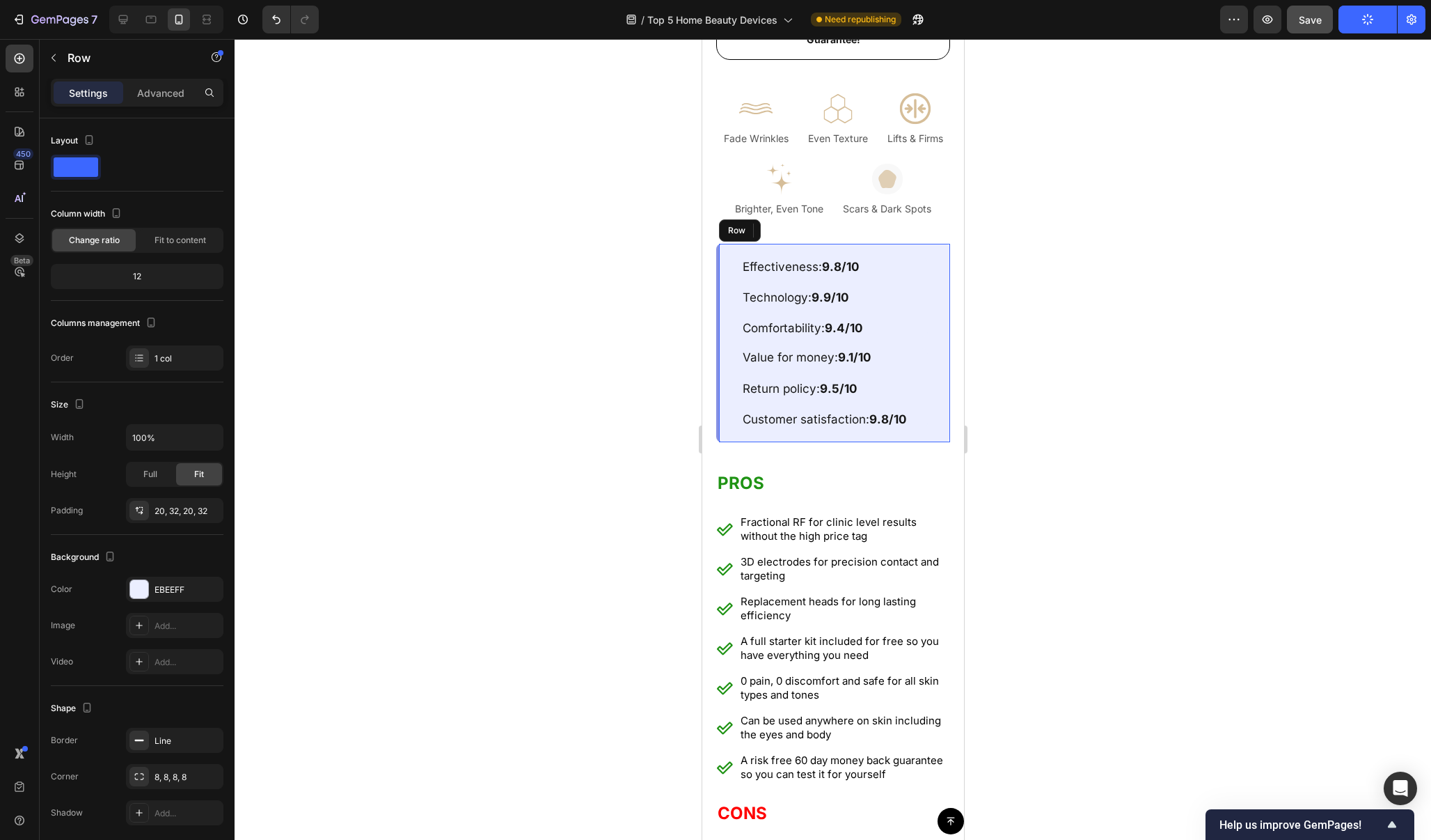
click at [908, 249] on div "Effectiveness: 9.8/10 Technology: 9.9/10 Comfortability: 9.4/10 Text Block Valu…" at bounding box center [832, 343] width 234 height 198
click at [1065, 289] on div at bounding box center [833, 438] width 1197 height 801
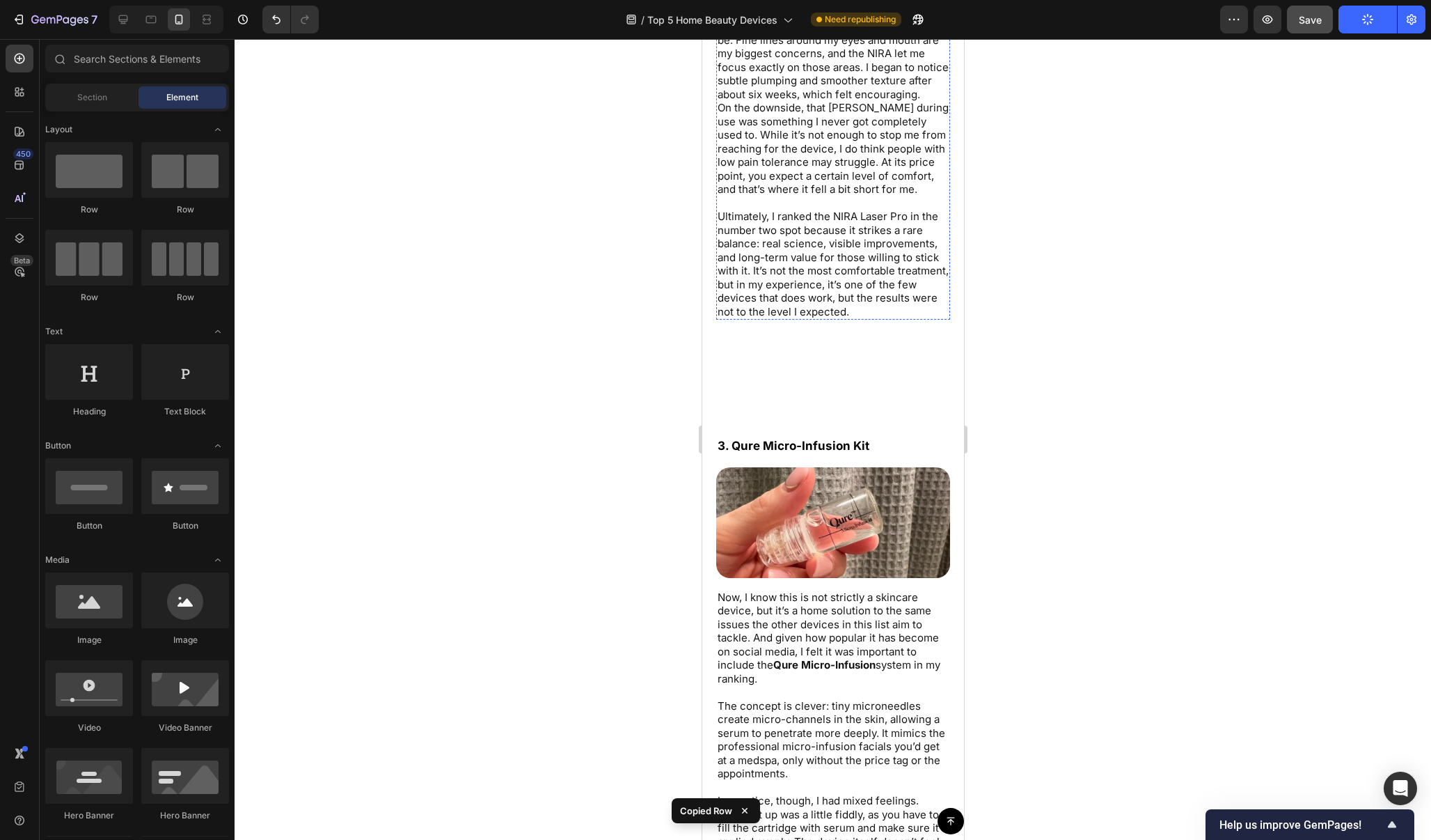
scroll to position [5702, 0]
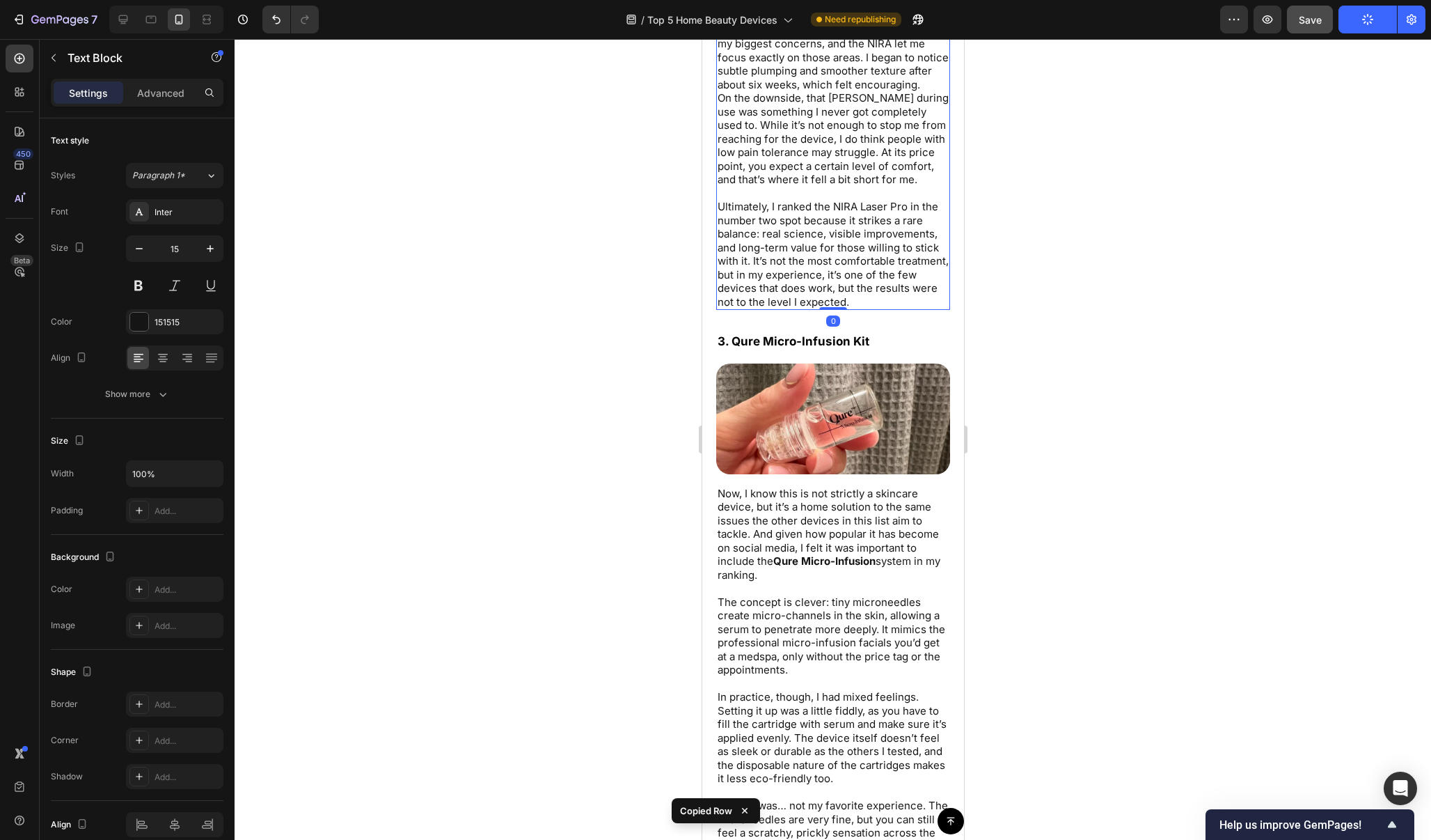
click at [867, 309] on p "Ultimately, I ranked the NIRA Laser Pro in the number two spot because it strik…" at bounding box center [833, 254] width 231 height 109
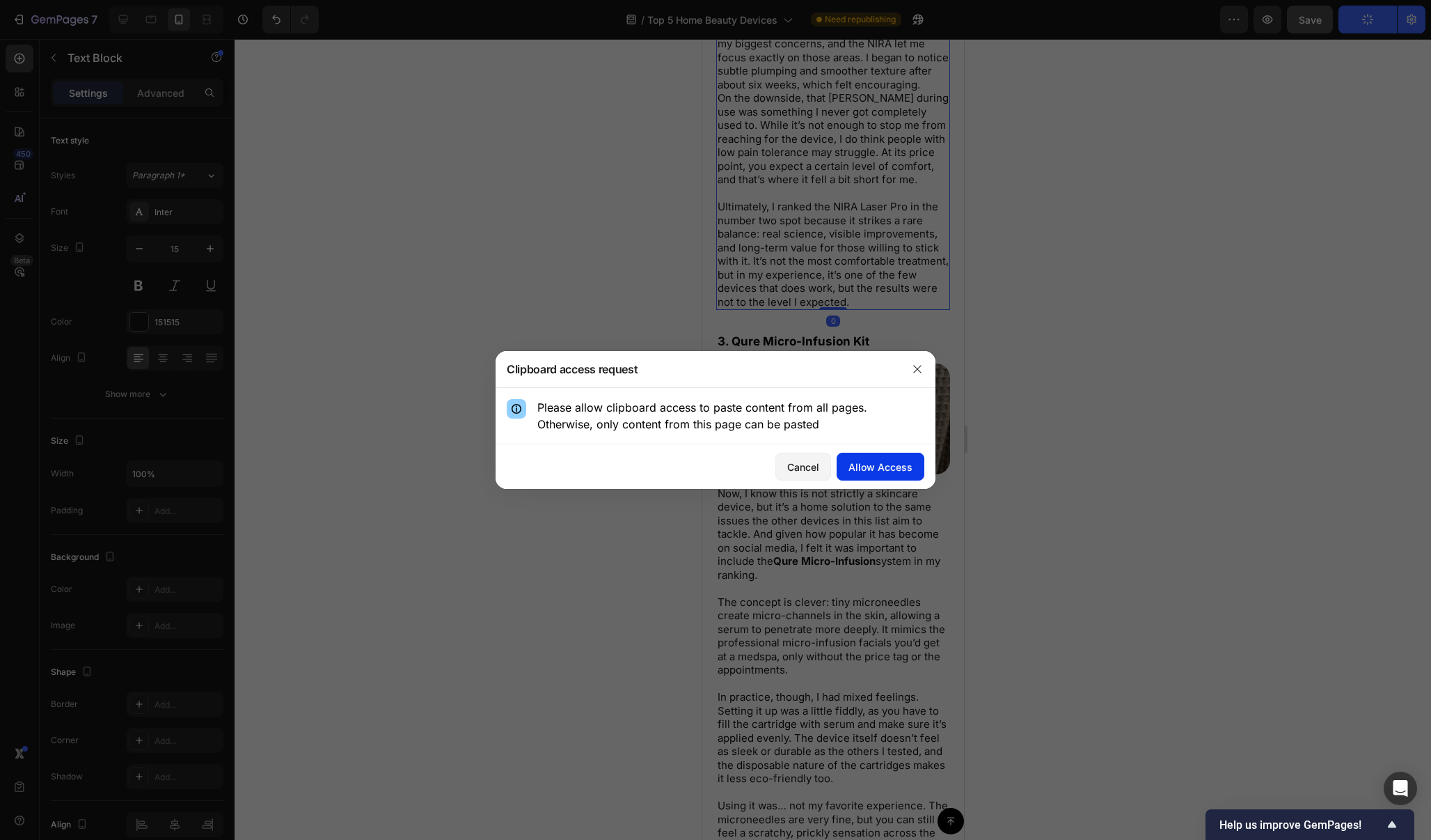
click at [868, 469] on div "Allow Access" at bounding box center [880, 466] width 64 height 15
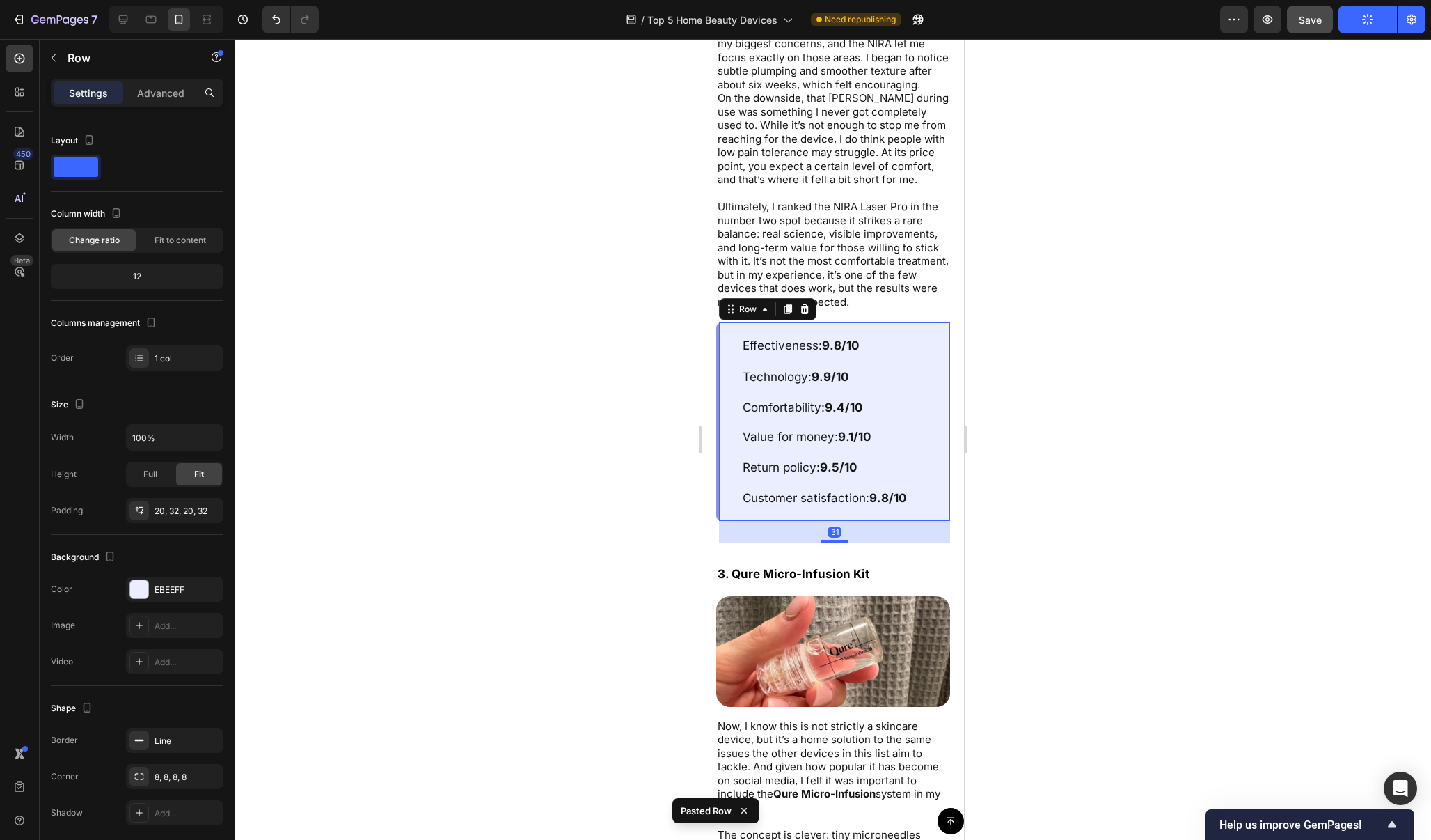
click at [1090, 484] on div at bounding box center [833, 438] width 1197 height 801
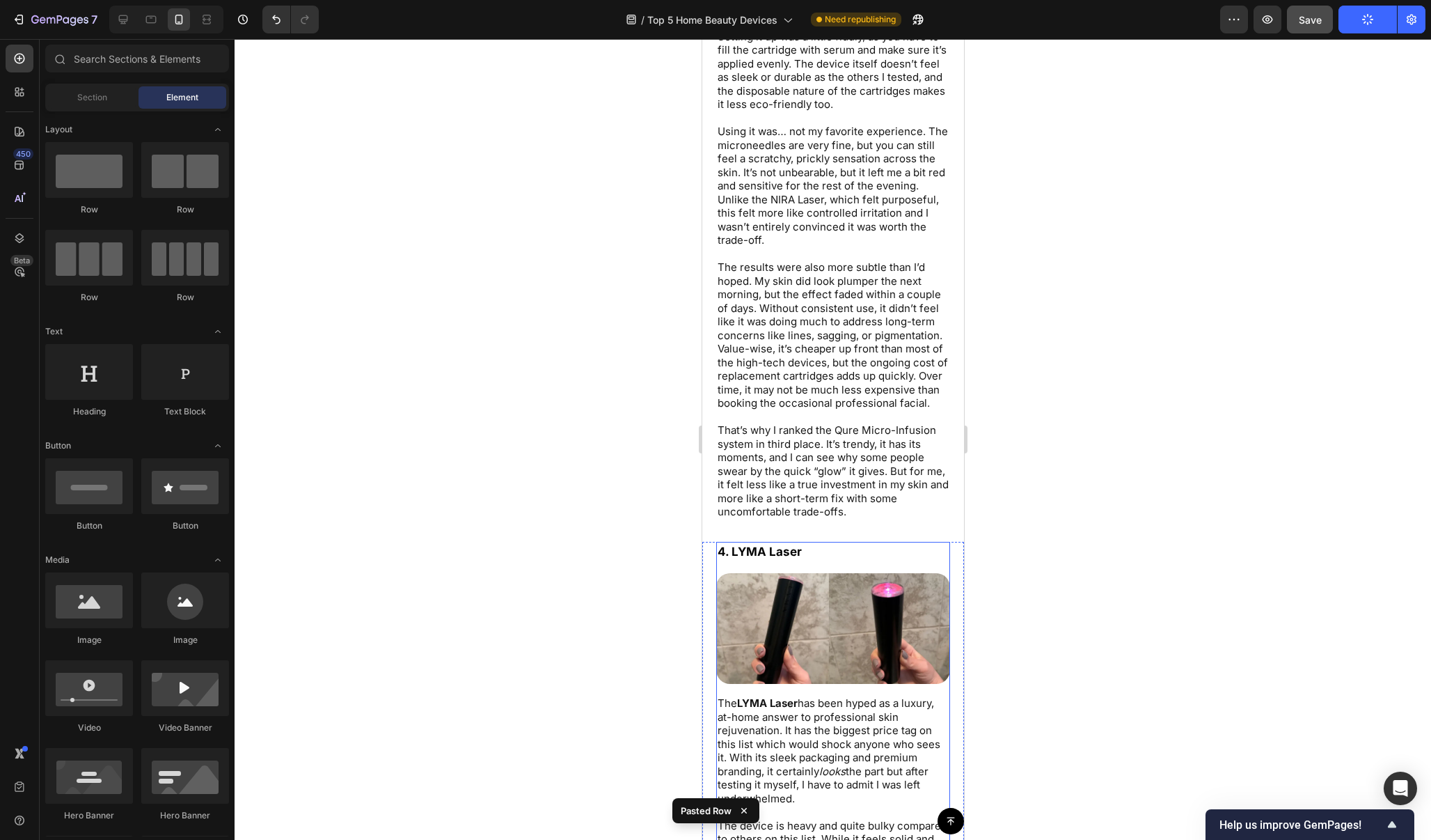
scroll to position [6721, 0]
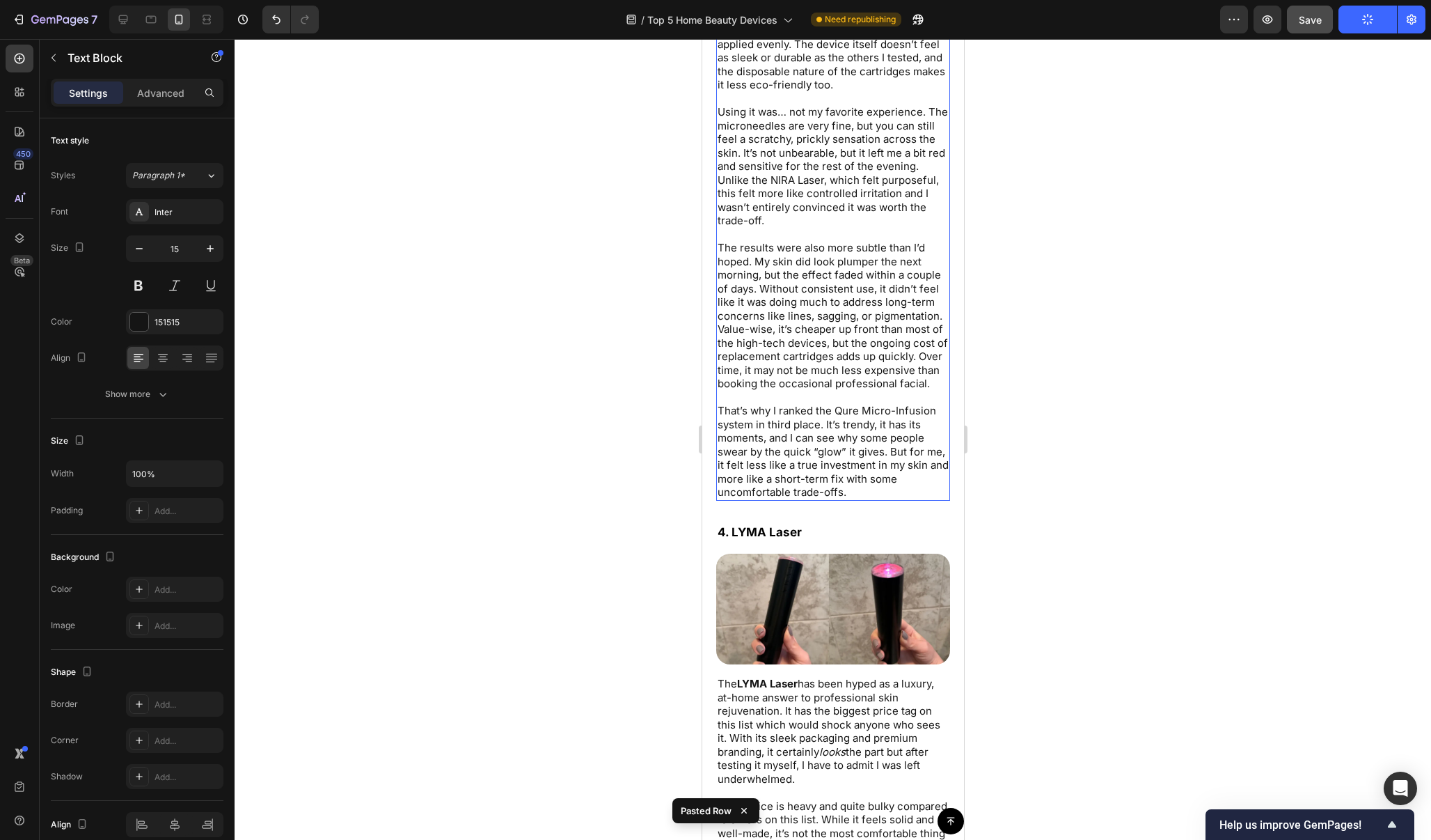
click at [881, 478] on p "That’s why I ranked the Qure Micro-Infusion system in third place. It’s trendy,…" at bounding box center [833, 452] width 231 height 96
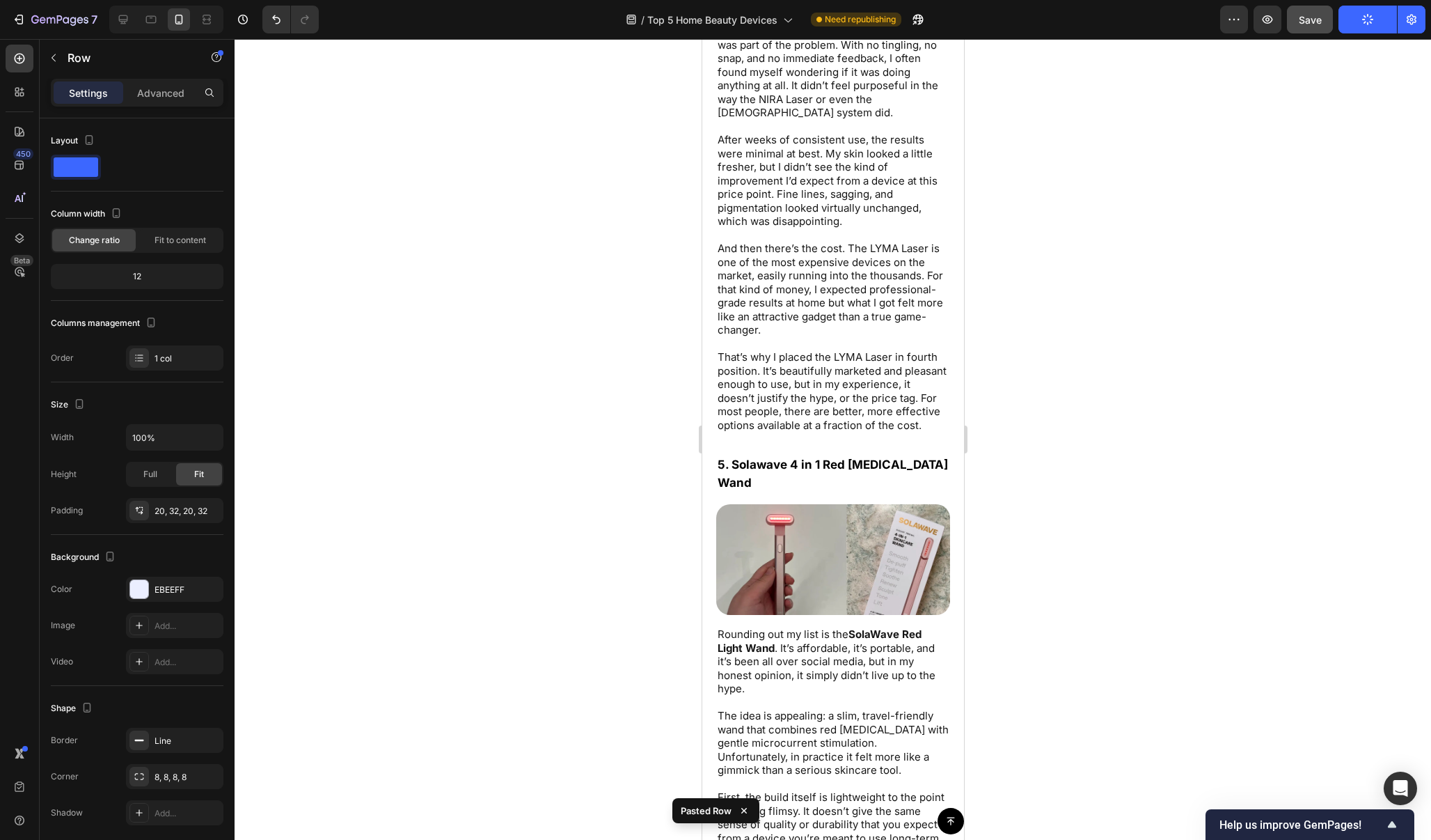
scroll to position [7850, 0]
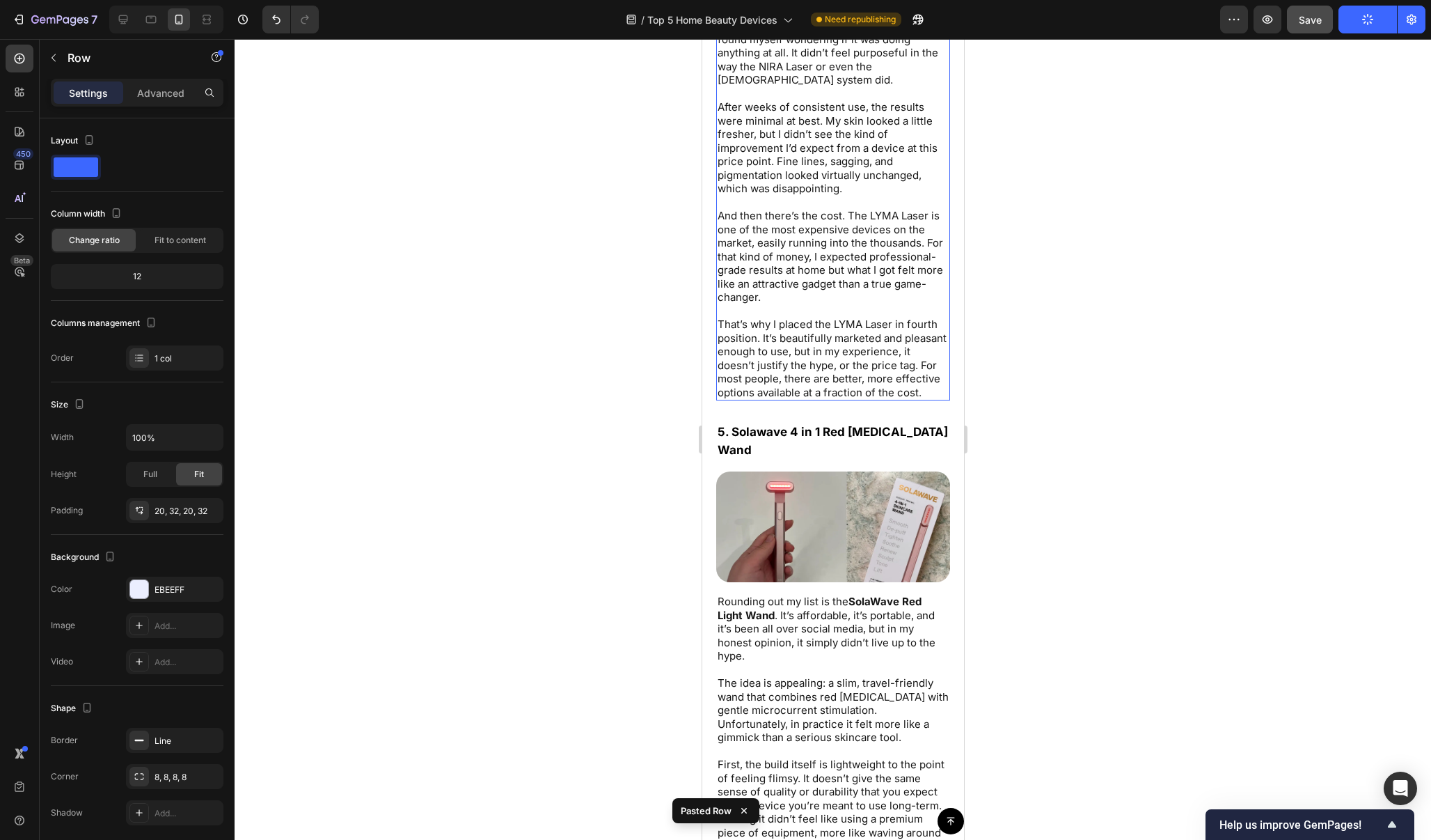
click at [939, 374] on p "That’s why I placed the LYMA Laser in fourth position. It’s beautifully markete…" at bounding box center [833, 358] width 231 height 82
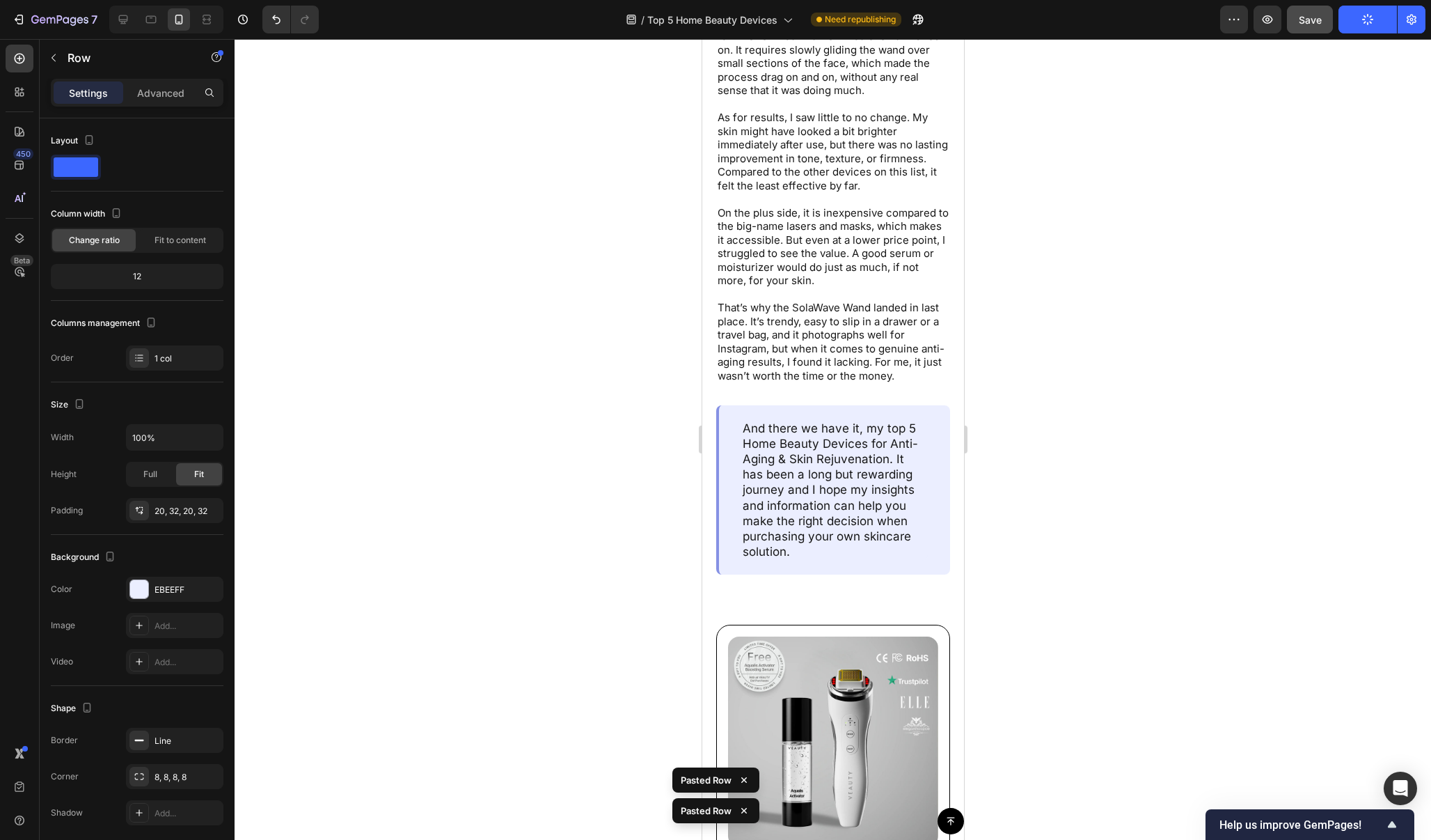
scroll to position [8958, 0]
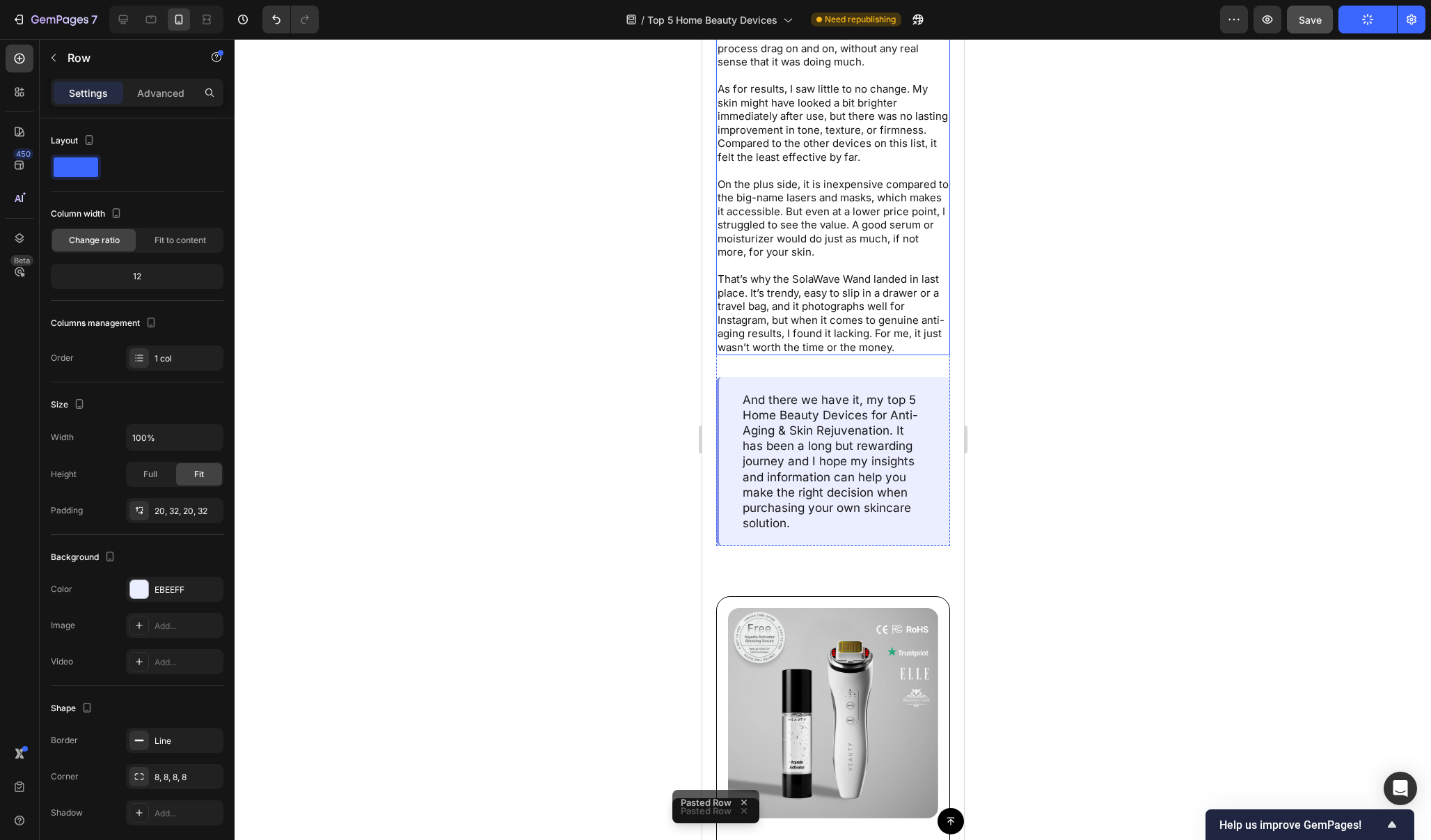
click at [911, 331] on p "That’s why the SolaWave Wand landed in last place. It’s trendy, easy to slip in…" at bounding box center [833, 312] width 231 height 82
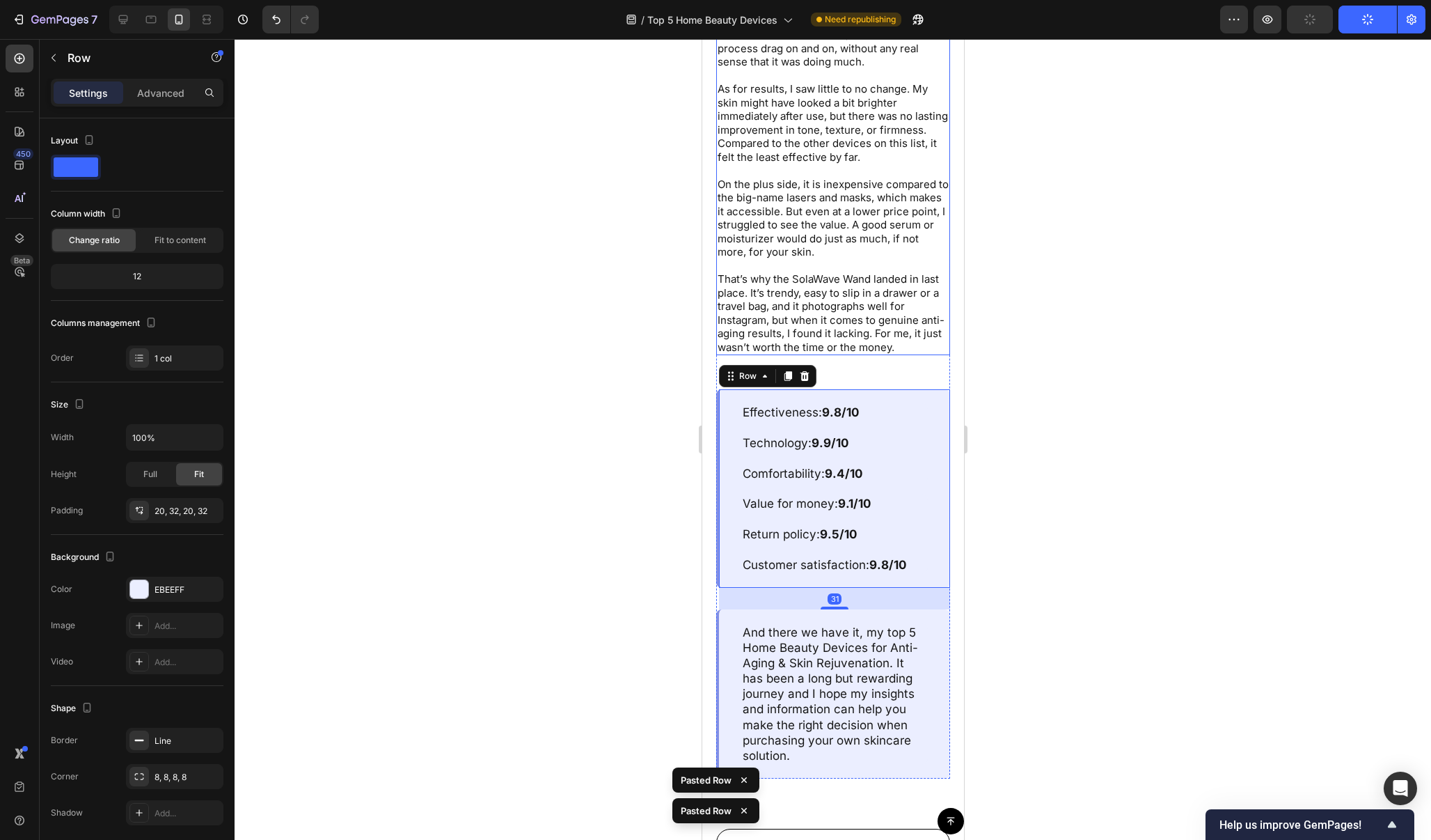
click at [999, 344] on div at bounding box center [833, 438] width 1197 height 801
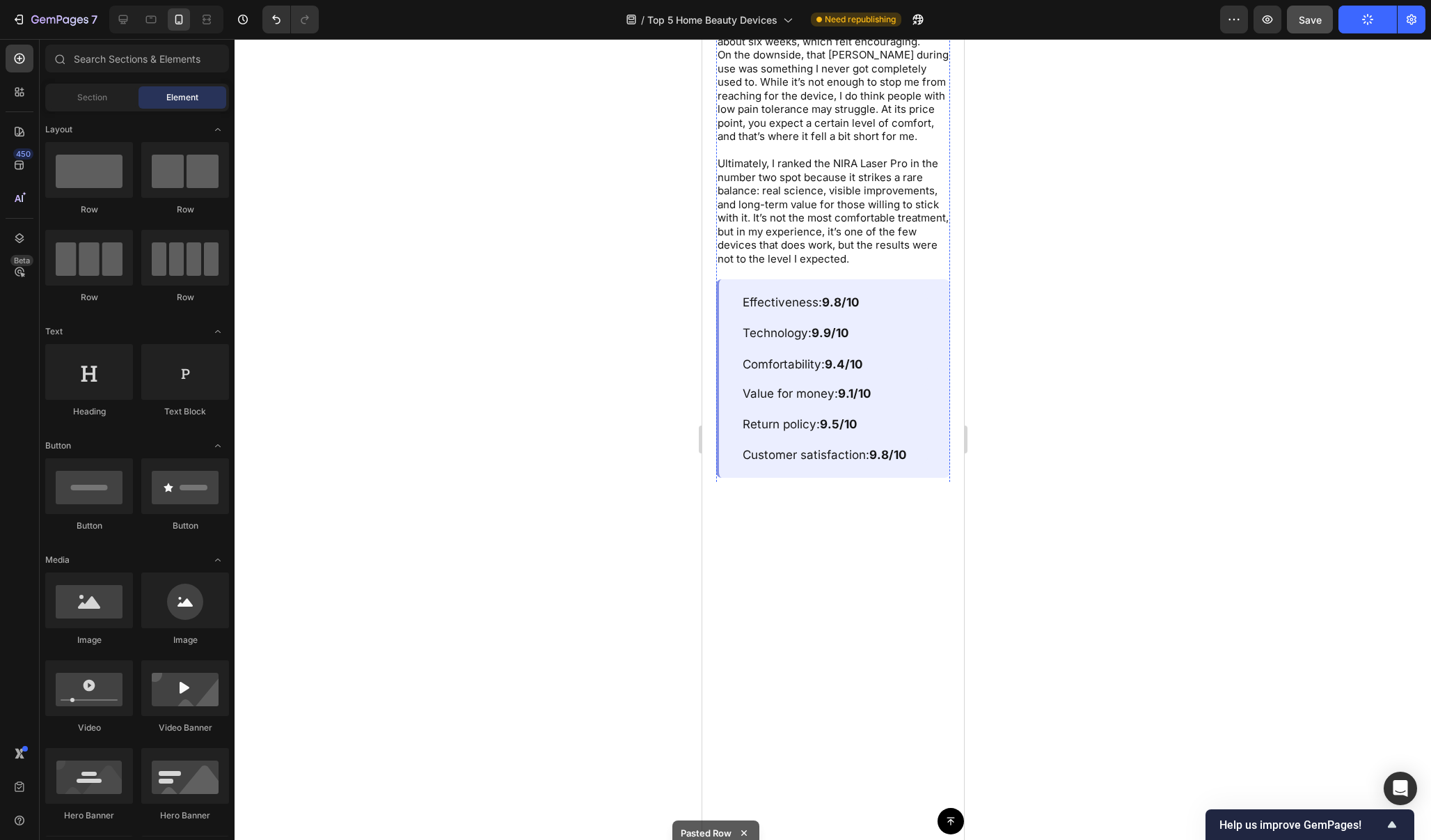
scroll to position [5888, 0]
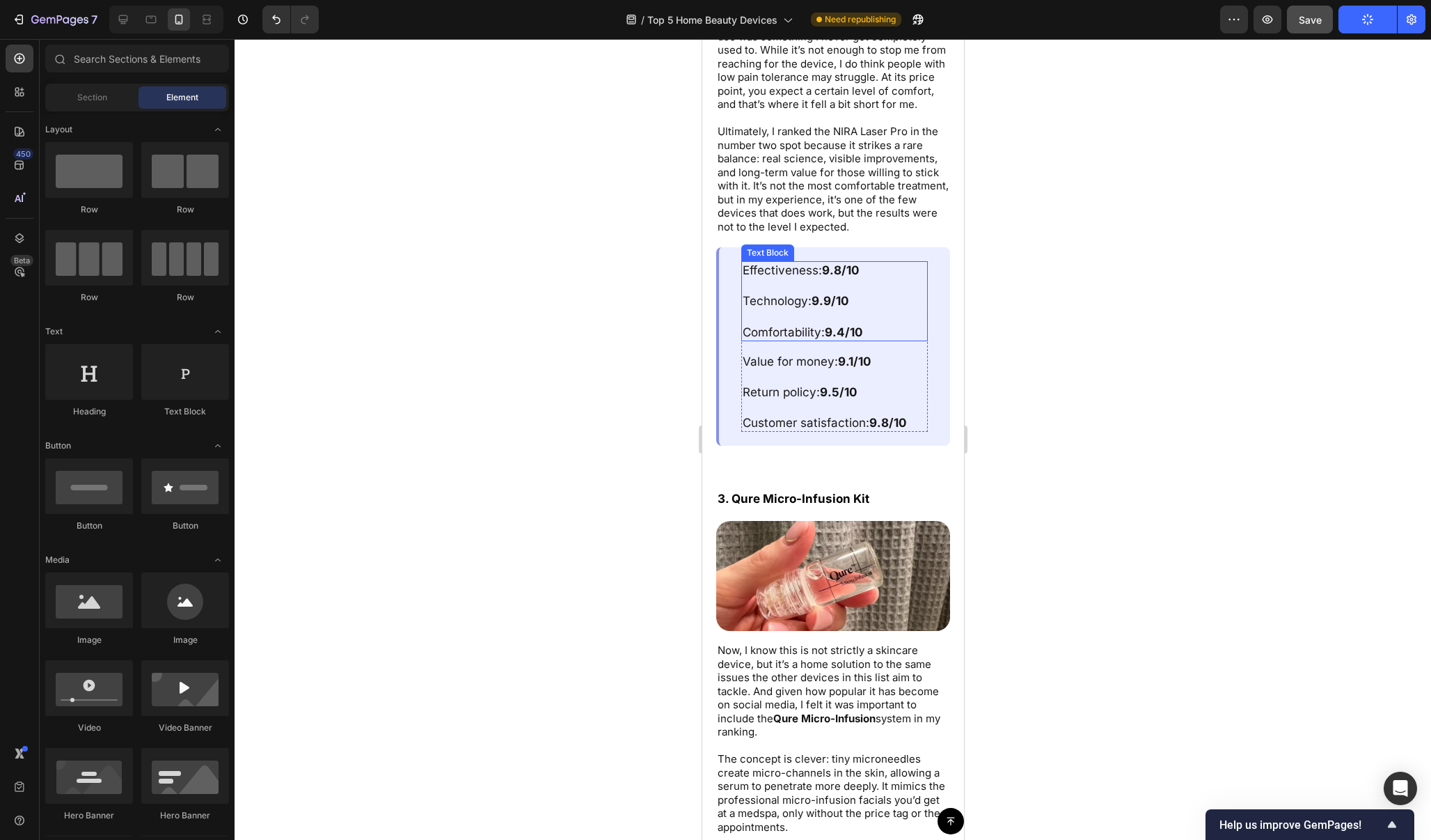
click at [840, 263] on strong "9.8/10" at bounding box center [840, 270] width 37 height 14
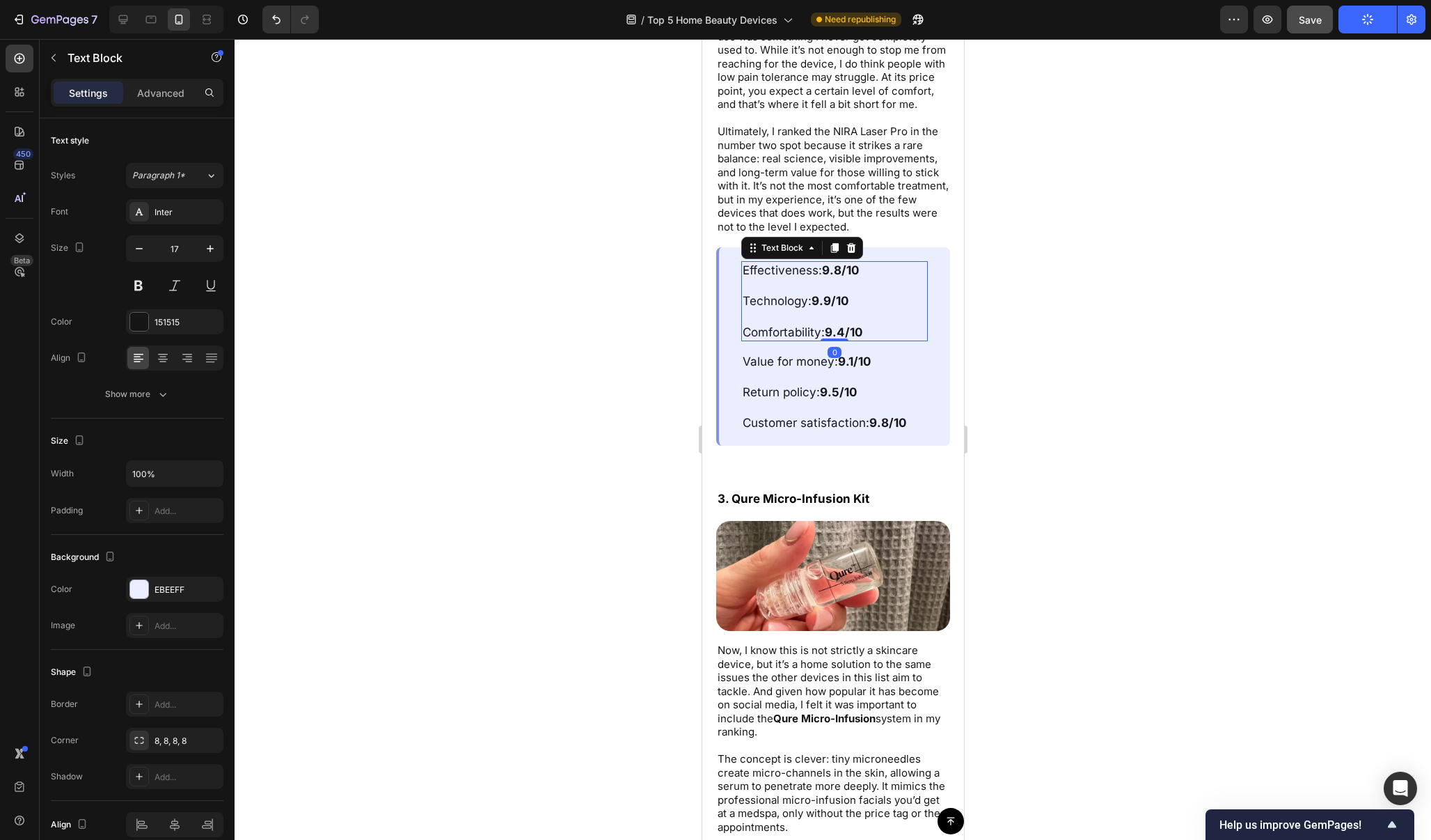
click at [840, 263] on strong "9.8/10" at bounding box center [840, 270] width 37 height 14
click at [833, 294] on strong "9.9/10" at bounding box center [829, 301] width 37 height 14
click at [272, 18] on icon "Undo/Redo" at bounding box center [276, 19] width 14 height 14
click at [822, 294] on strong "9/10" at bounding box center [823, 301] width 25 height 14
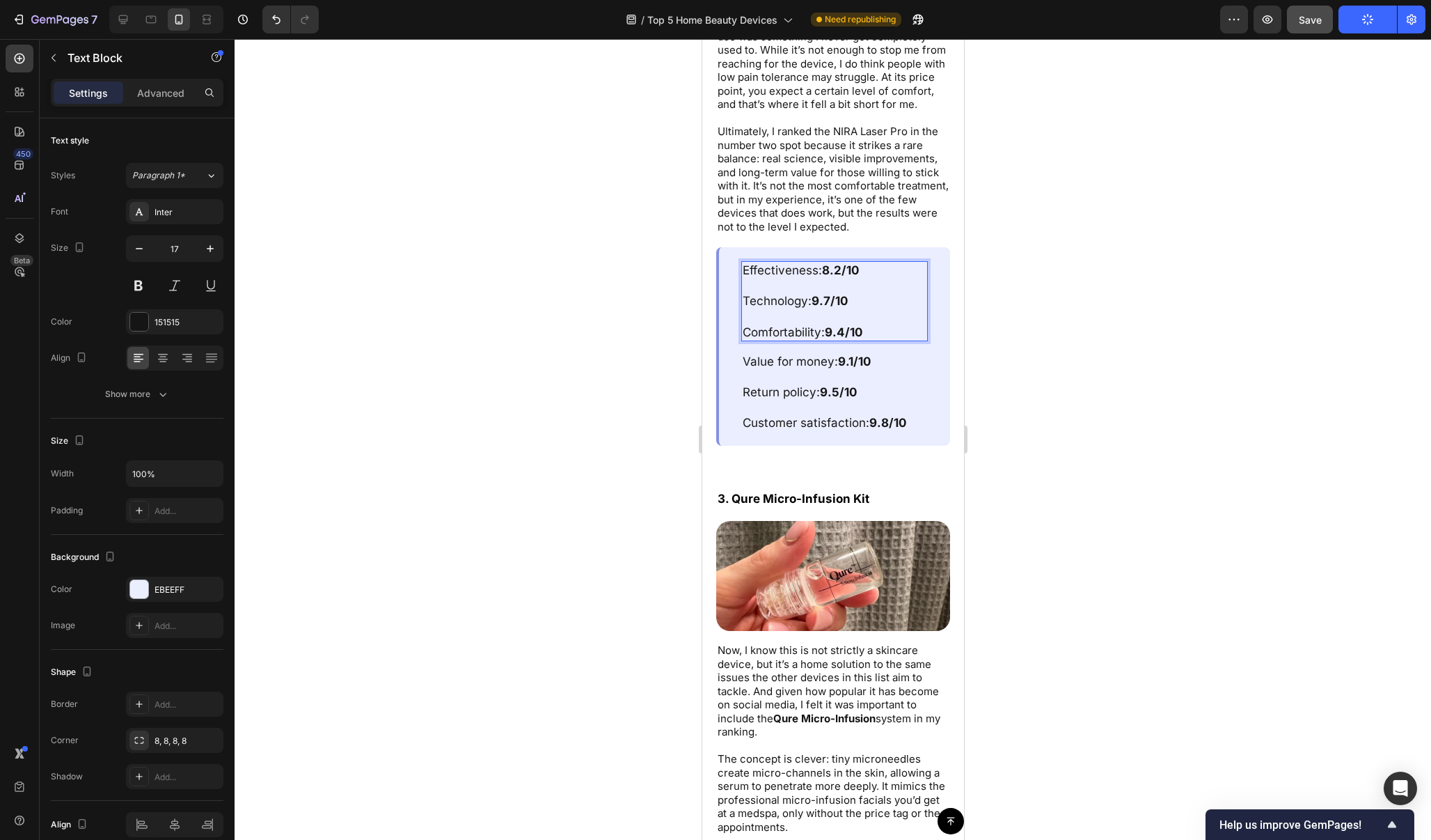
click at [825, 294] on strong "9.7/10" at bounding box center [829, 301] width 36 height 14
click at [823, 294] on strong "9.7/10" at bounding box center [829, 301] width 36 height 14
click at [821, 294] on strong "9.7/10" at bounding box center [829, 301] width 36 height 14
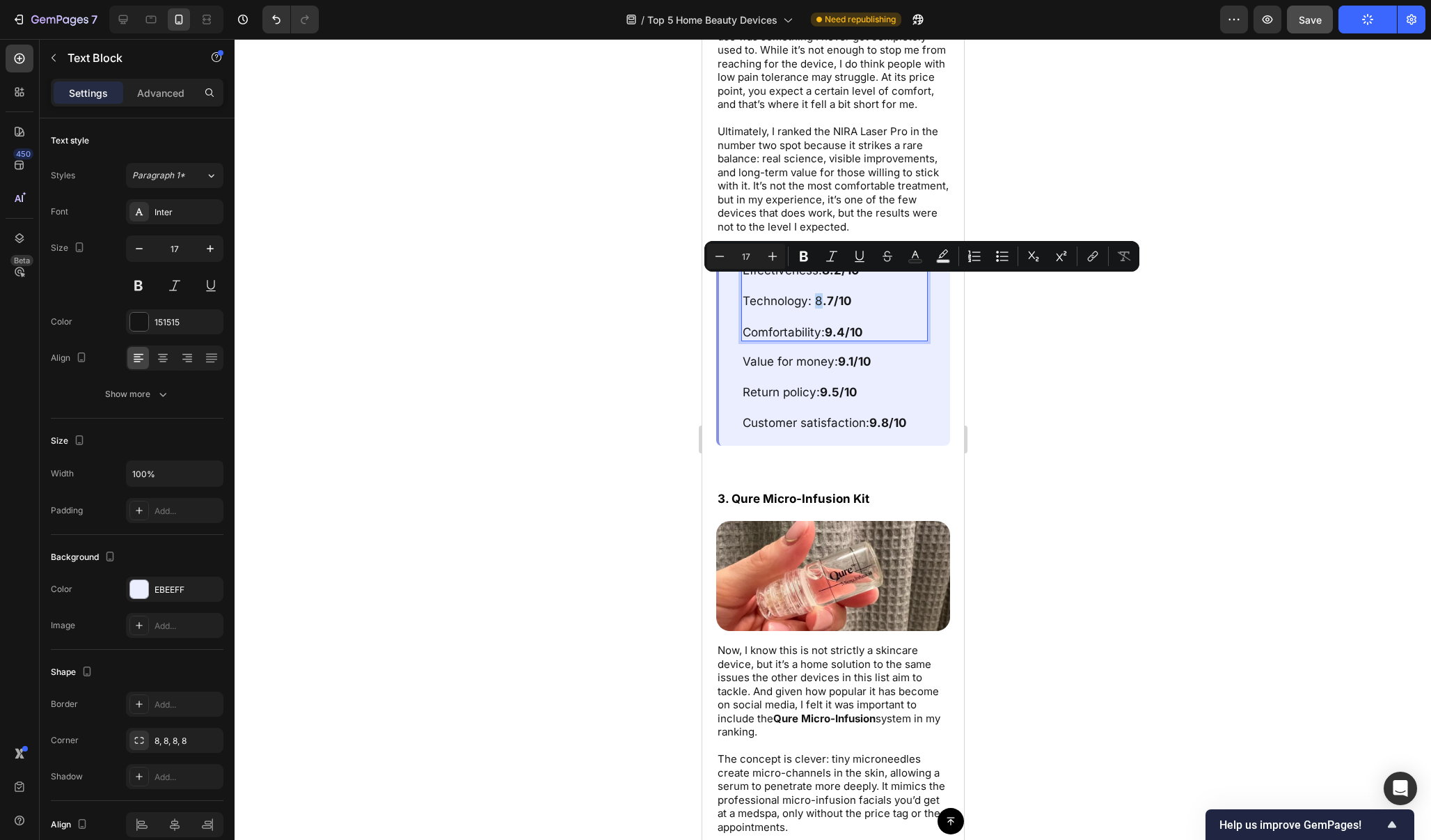
click at [816, 293] on p "Technology: 8 .7/10" at bounding box center [834, 300] width 184 height 15
click at [802, 267] on button "Bold" at bounding box center [804, 256] width 25 height 25
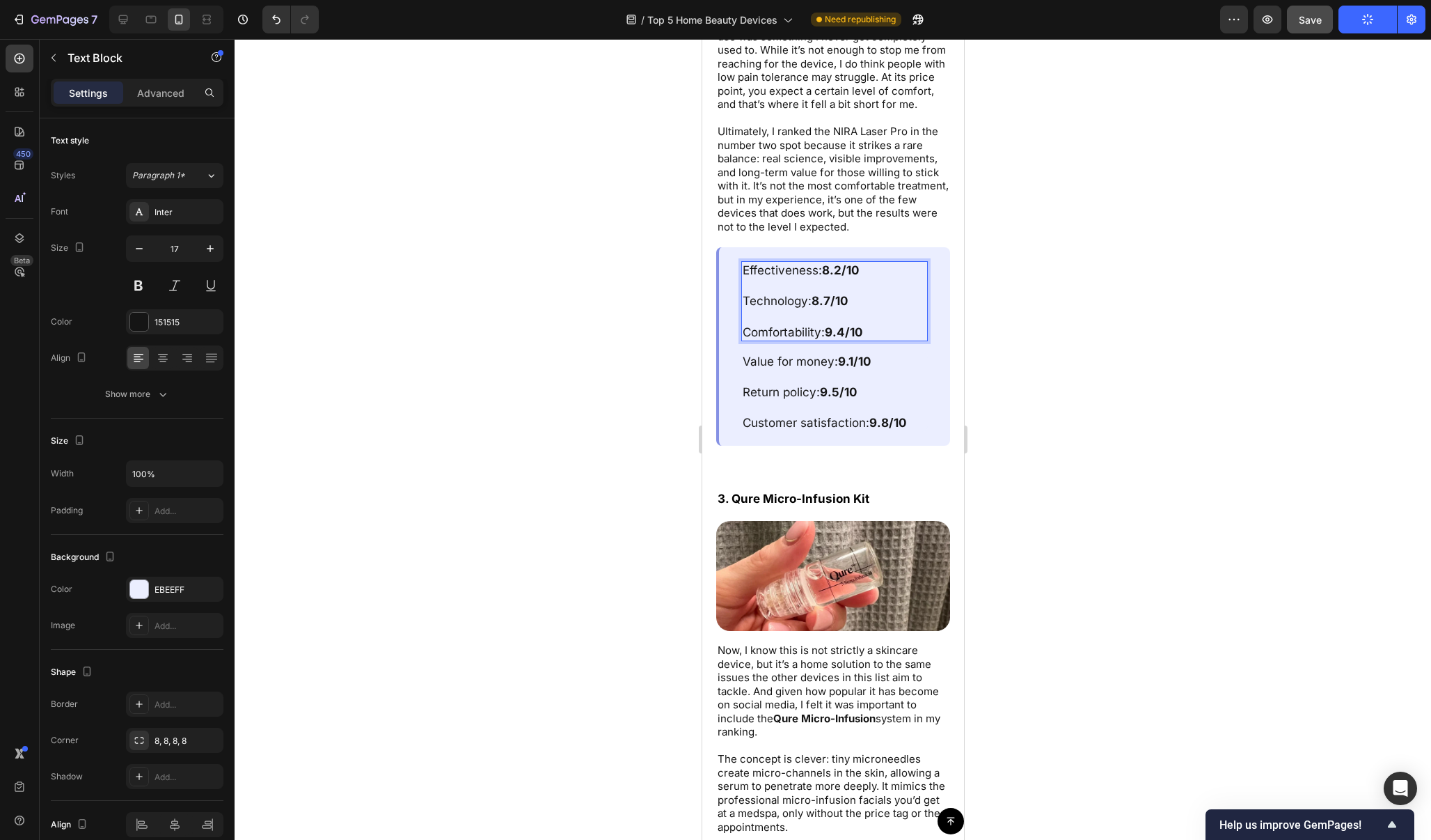
click at [993, 332] on div at bounding box center [833, 438] width 1197 height 801
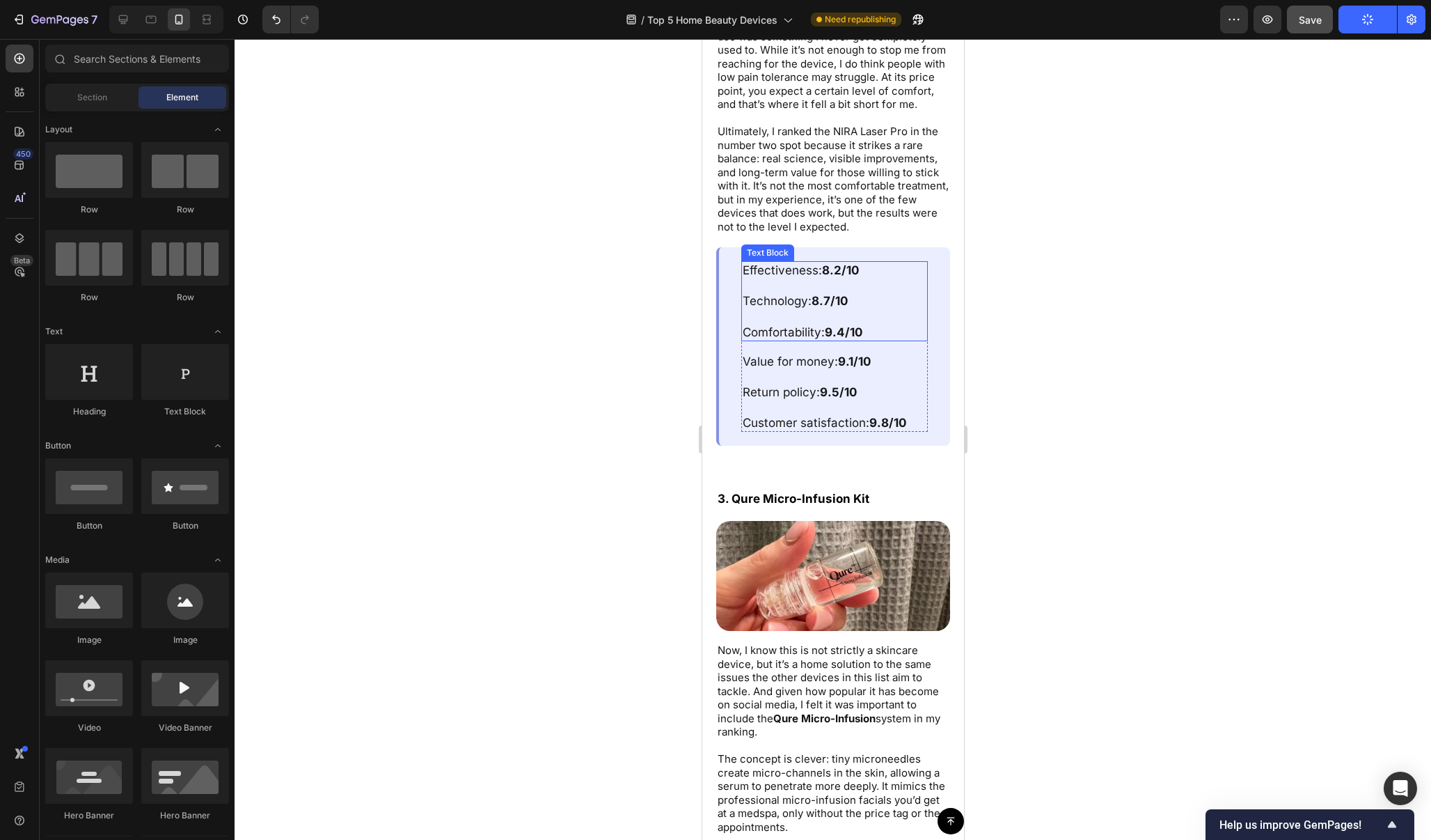
click at [837, 325] on strong "9.4/10" at bounding box center [843, 332] width 38 height 14
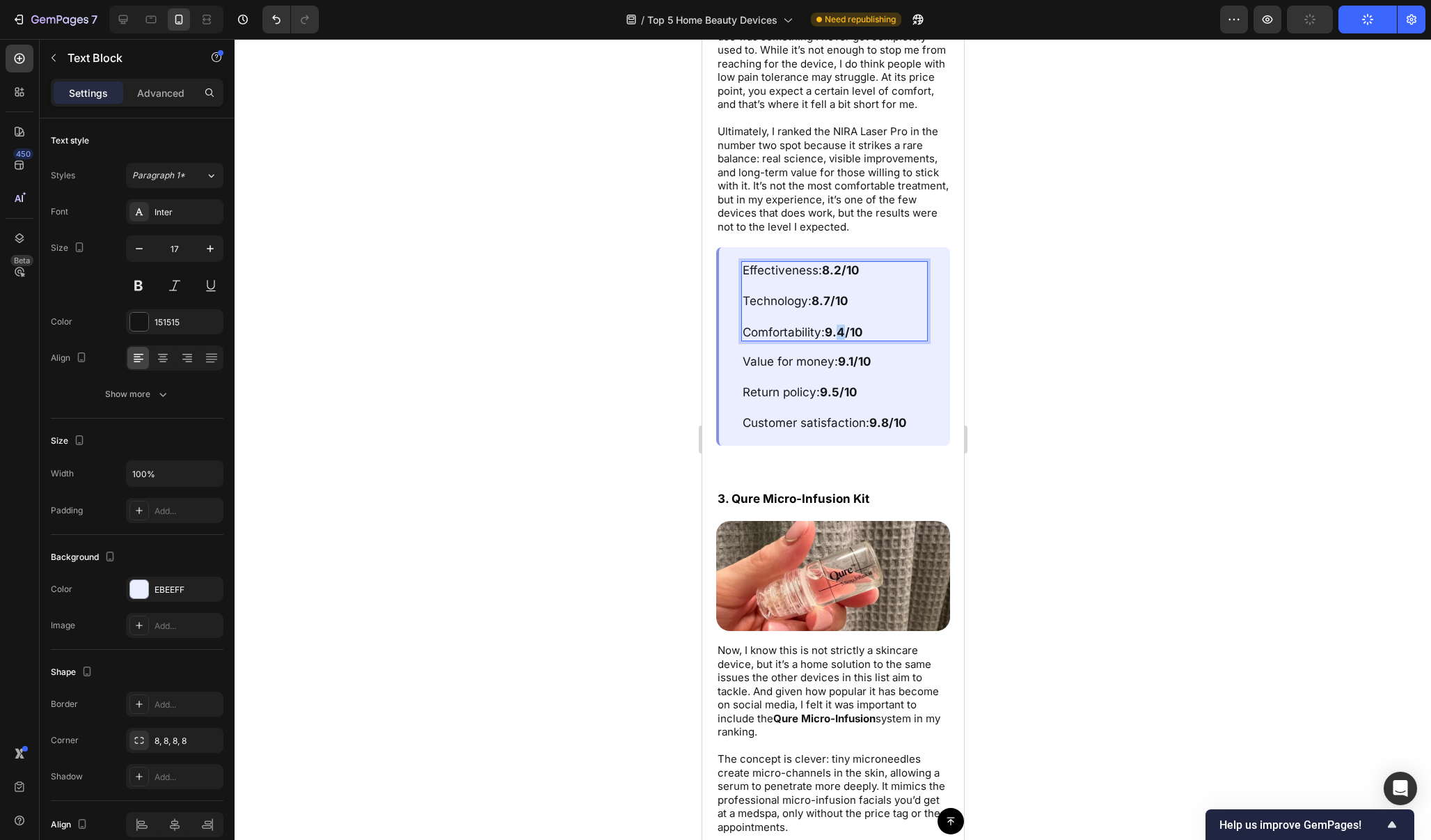
click at [834, 325] on strong "9.4/10" at bounding box center [843, 332] width 38 height 14
click at [855, 354] on strong "9.1/10" at bounding box center [853, 361] width 32 height 14
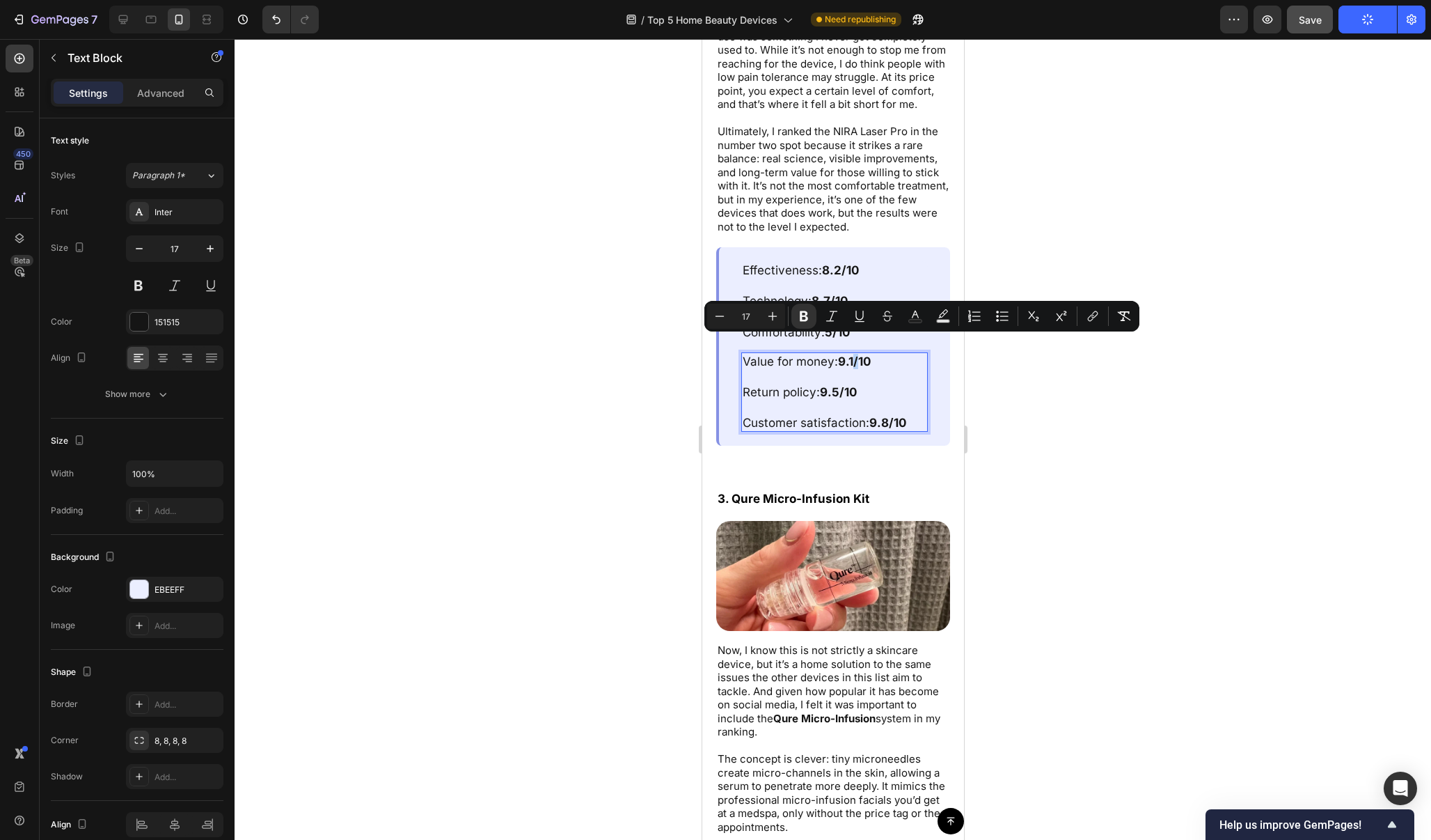
click at [854, 354] on strong "9.1/10" at bounding box center [853, 361] width 32 height 14
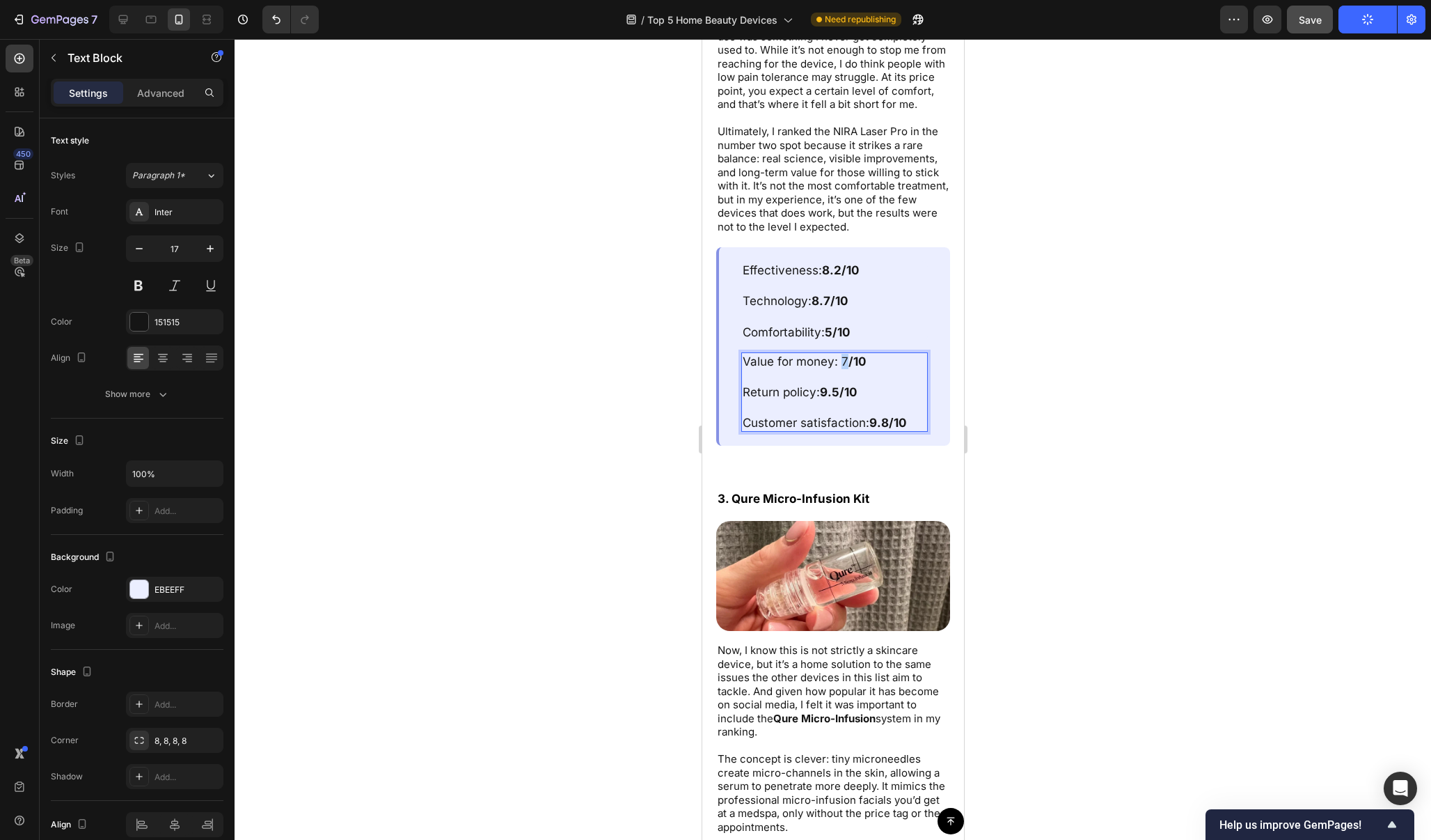
click at [844, 353] on p "Value for money: 7 /10" at bounding box center [834, 360] width 184 height 15
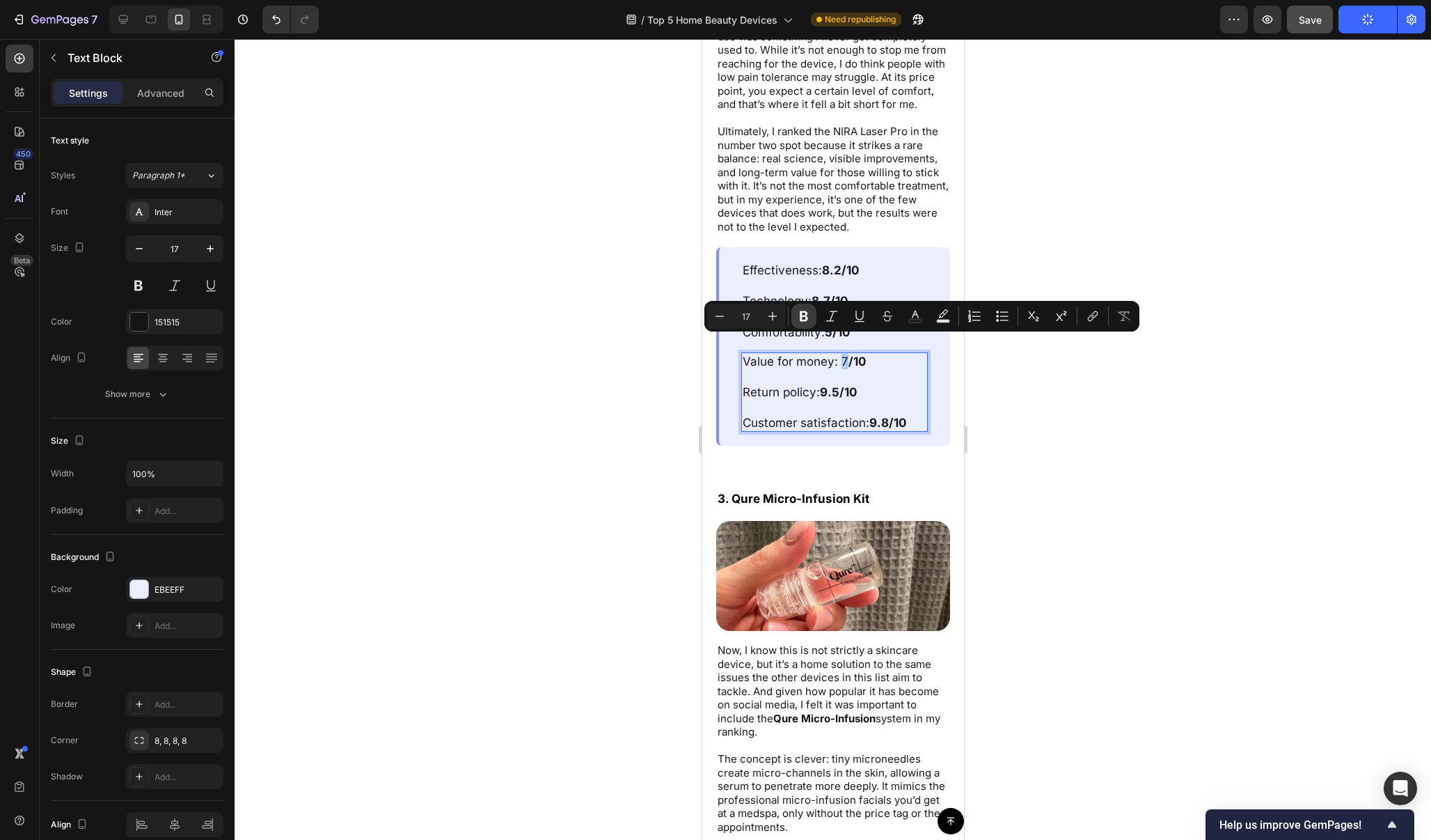
click at [801, 317] on icon "Editor contextual toolbar" at bounding box center [804, 317] width 9 height 11
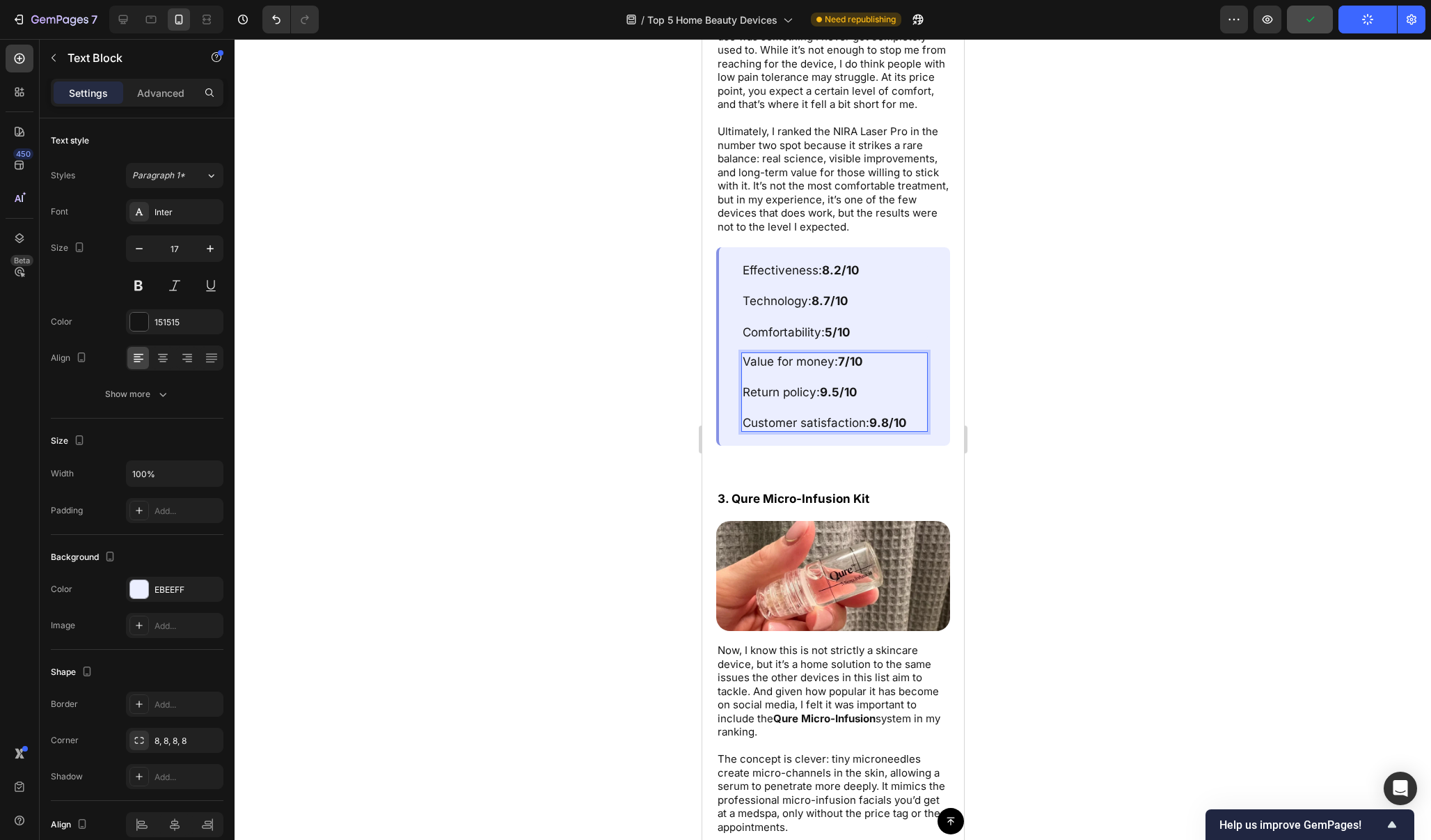
click at [841, 385] on strong "9.5/10" at bounding box center [838, 392] width 37 height 14
click at [838, 385] on strong "9.5/10" at bounding box center [838, 392] width 37 height 14
click at [281, 21] on icon "Undo/Redo" at bounding box center [276, 19] width 14 height 14
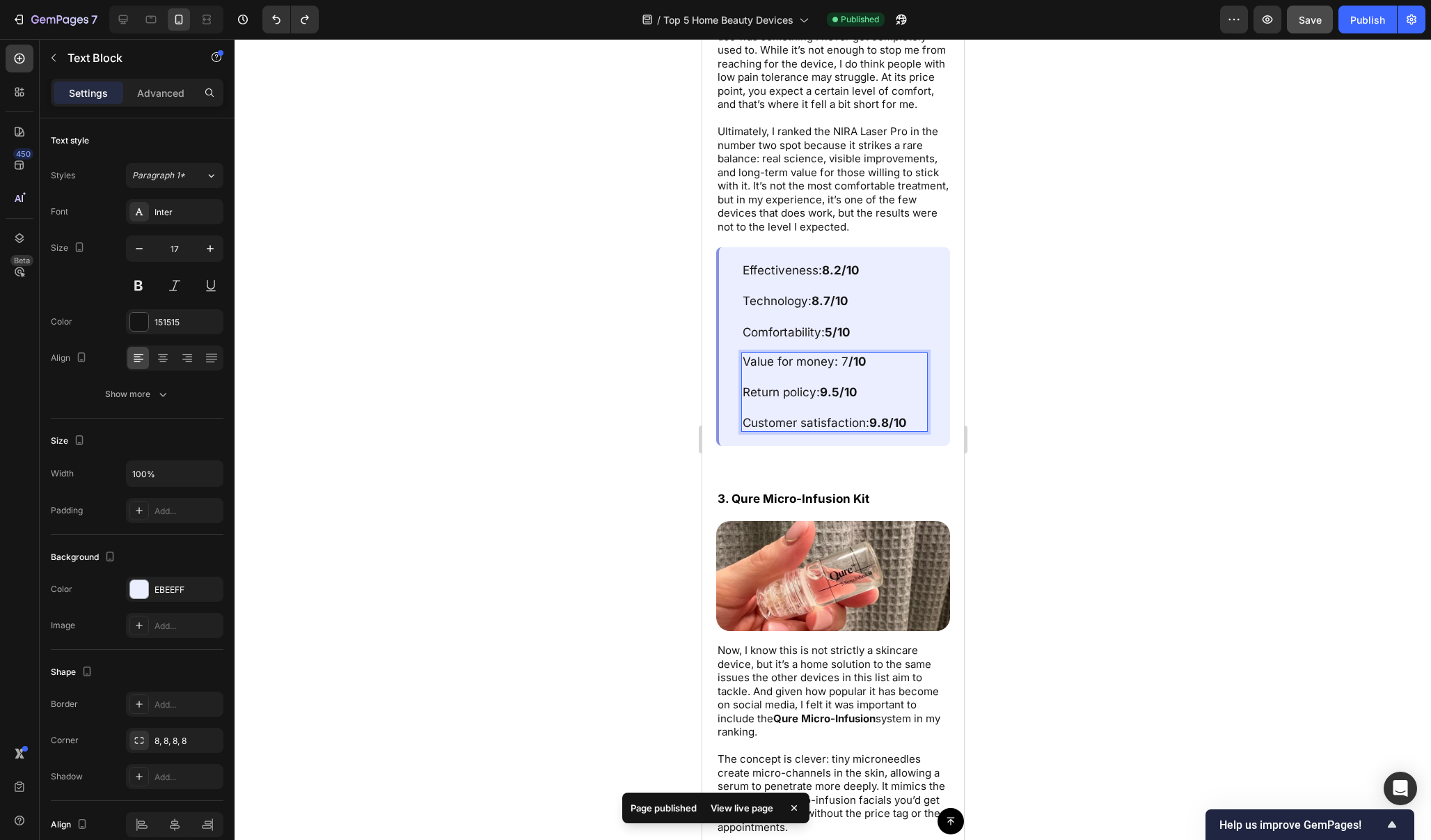
click at [843, 385] on strong "9.5/10" at bounding box center [838, 392] width 37 height 14
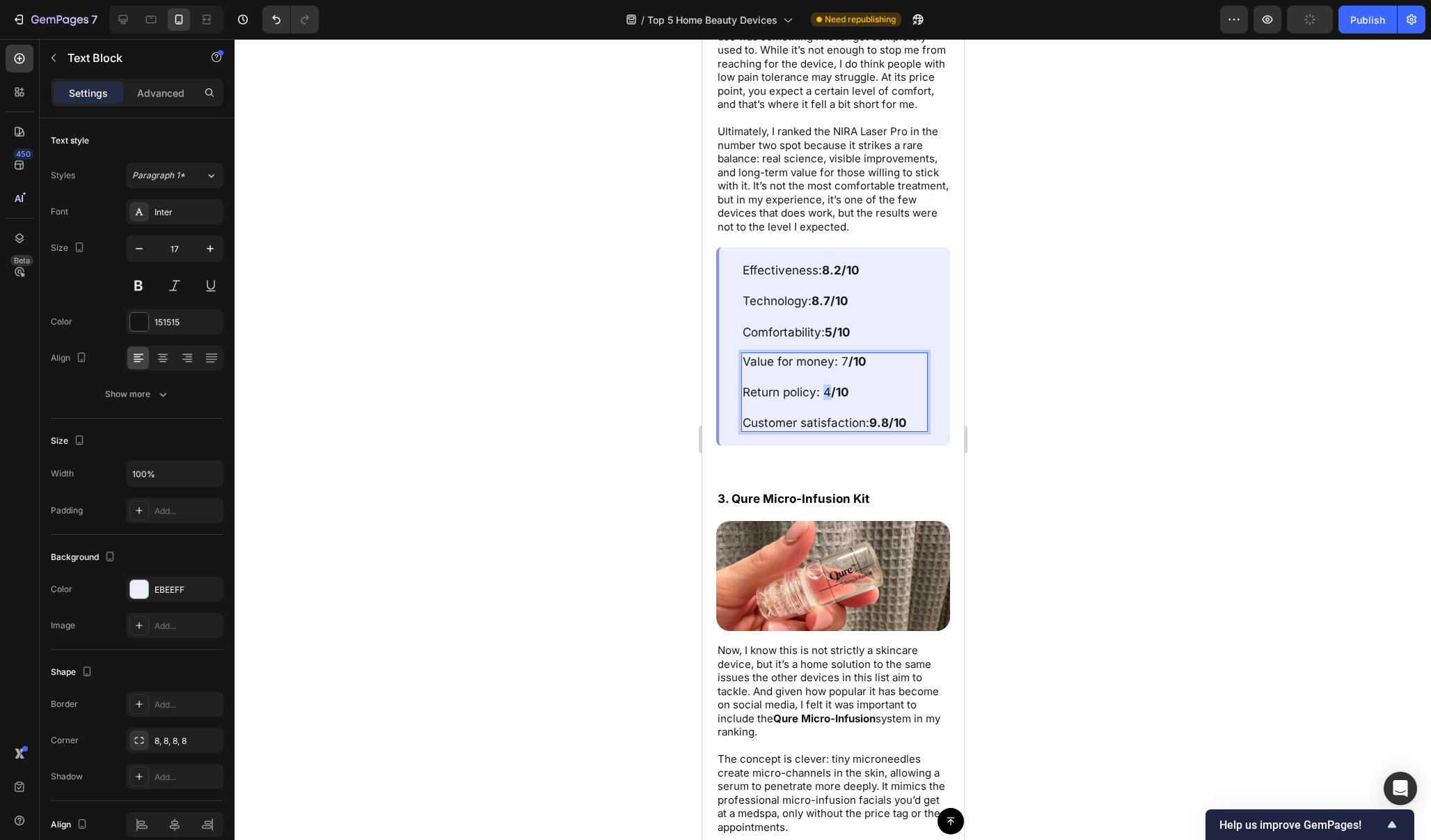
click at [824, 384] on p "Return policy: 4 /10" at bounding box center [834, 391] width 184 height 15
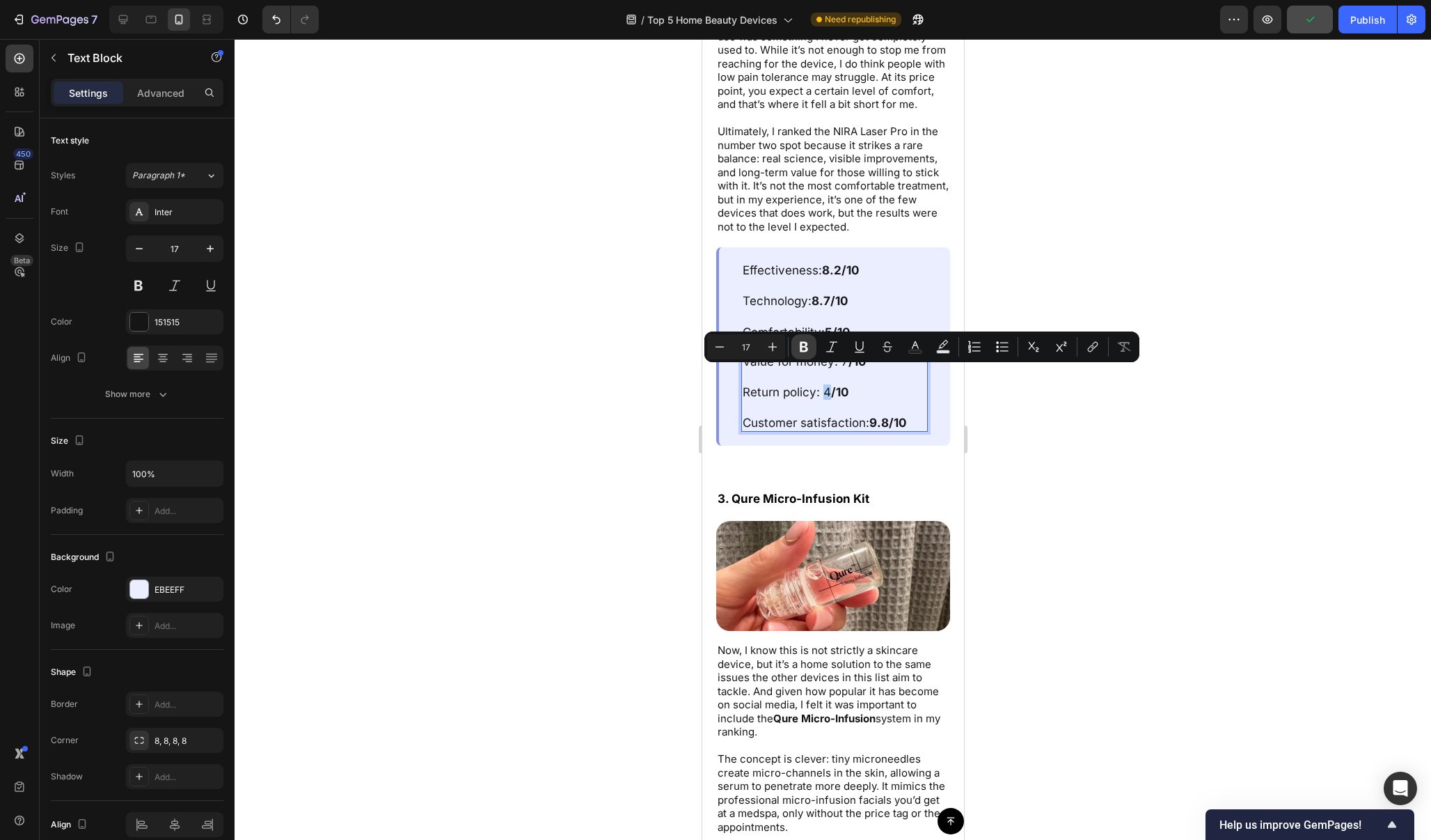
click at [801, 347] on icon "Editor contextual toolbar" at bounding box center [804, 347] width 9 height 11
click at [1132, 210] on div at bounding box center [833, 438] width 1197 height 801
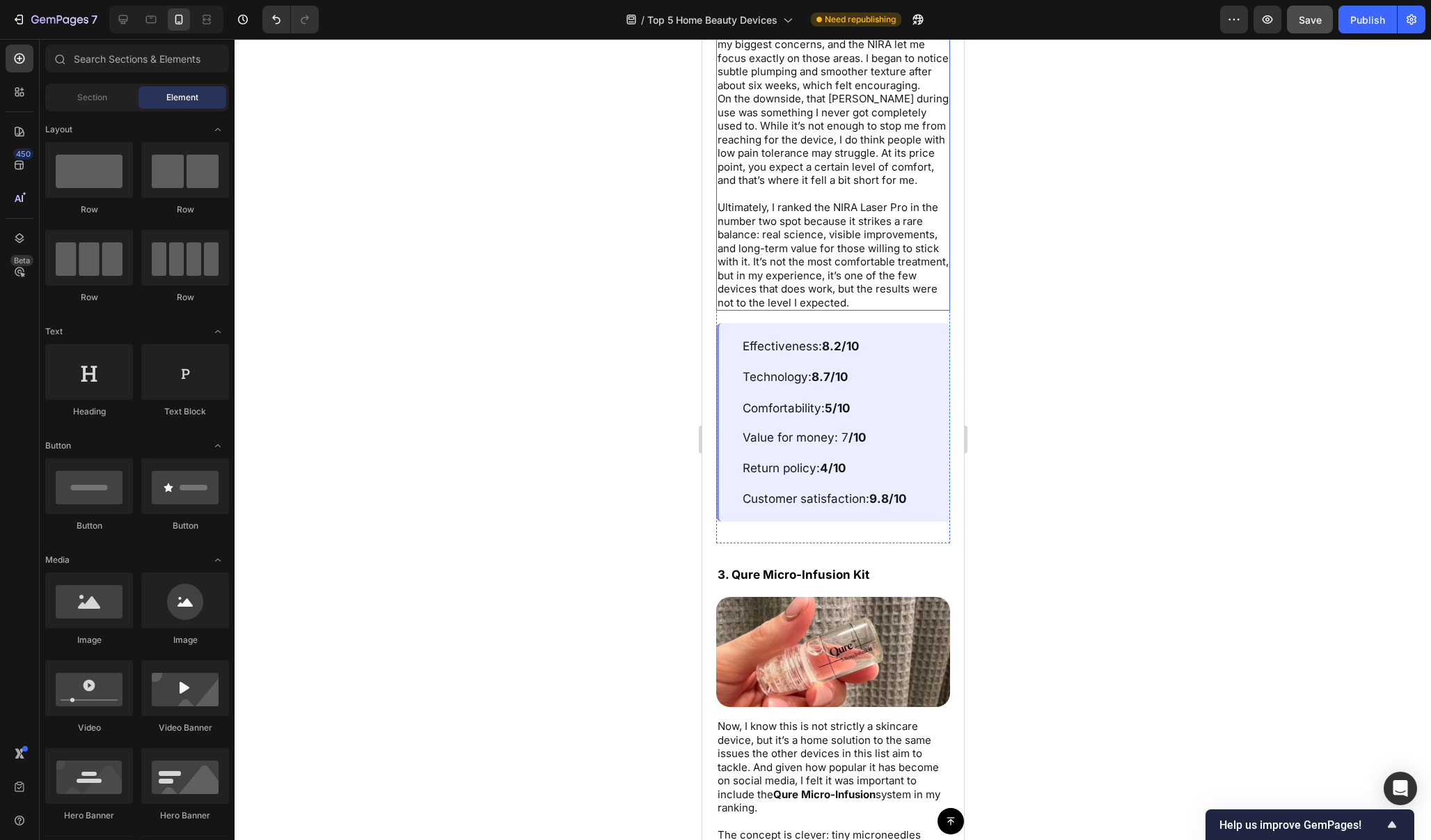
scroll to position [5786, 0]
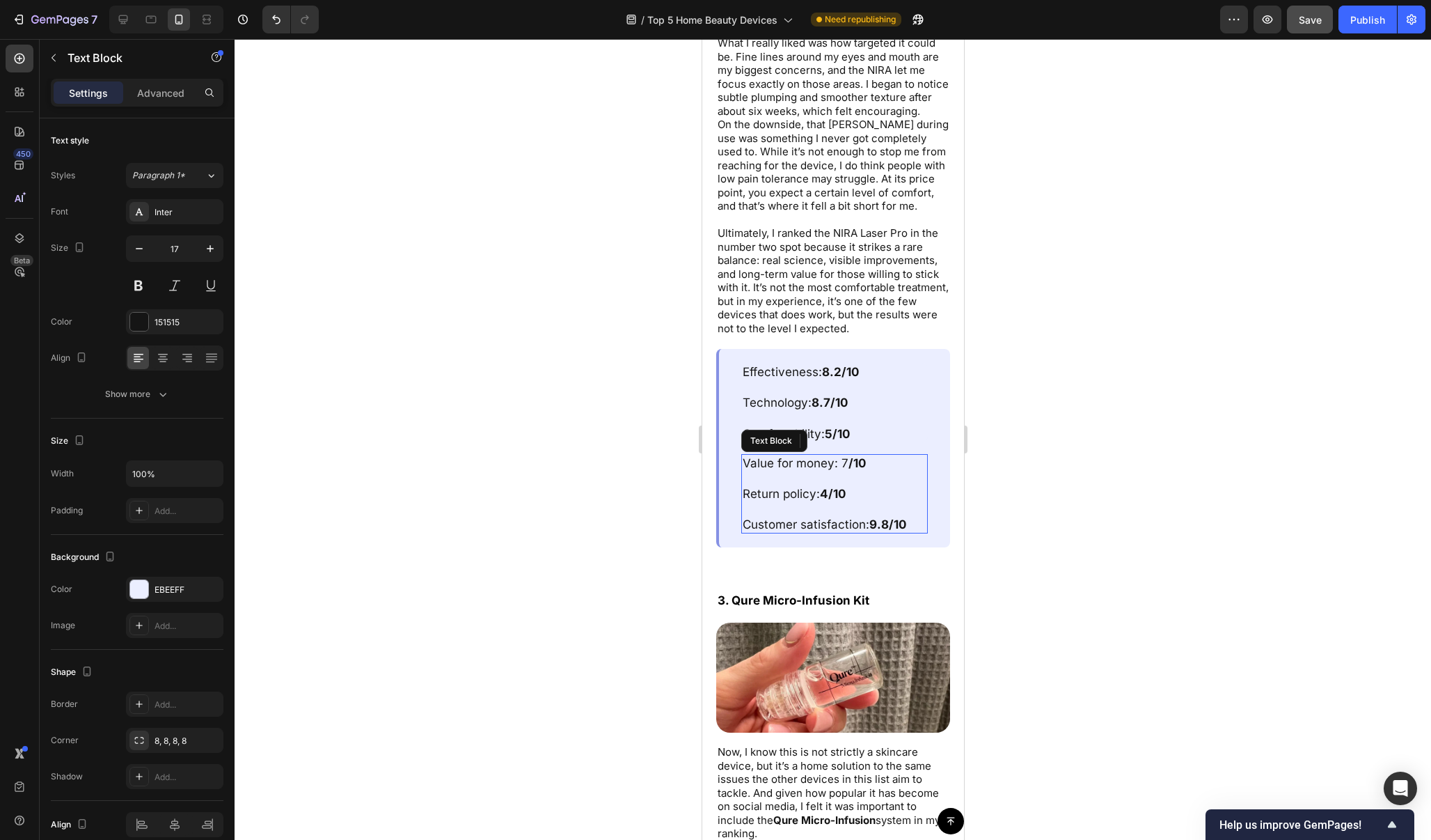
click at [843, 455] on p "Value for money: 7 /10" at bounding box center [834, 462] width 184 height 15
click at [842, 455] on p "Value for money: 7 /10" at bounding box center [834, 462] width 184 height 15
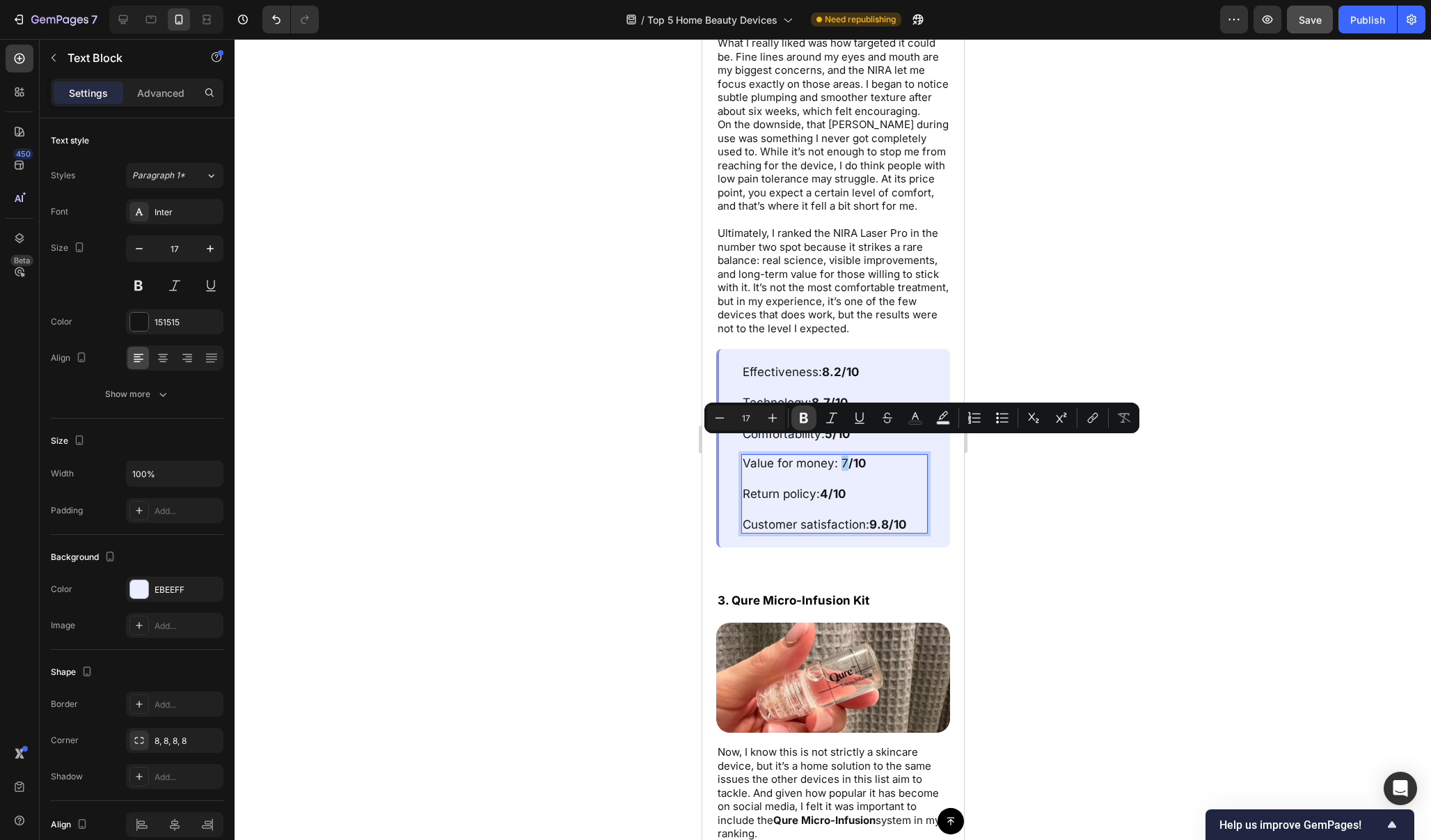
click at [813, 420] on button "Bold" at bounding box center [804, 417] width 25 height 25
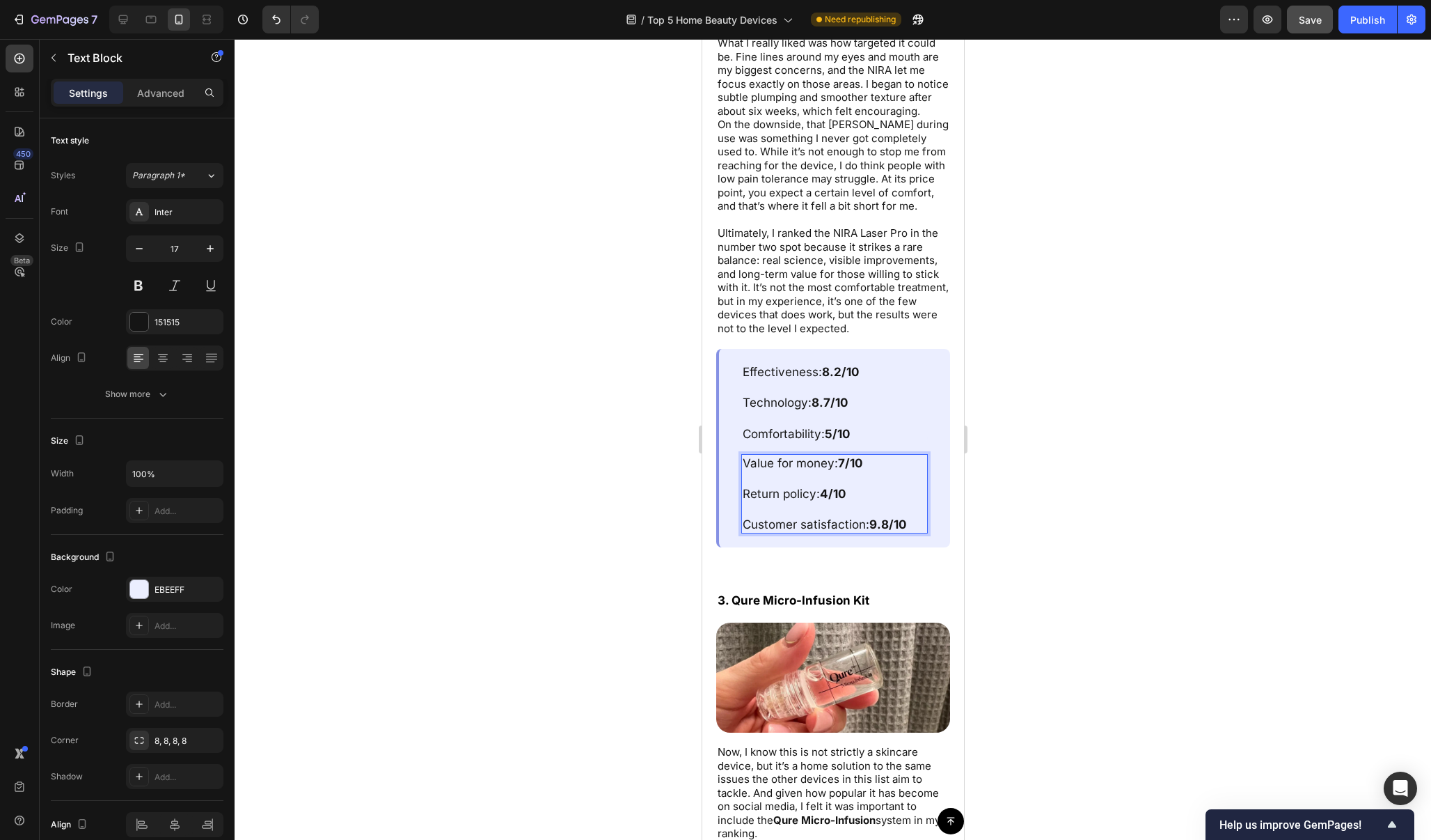
click at [1083, 252] on div at bounding box center [833, 438] width 1197 height 801
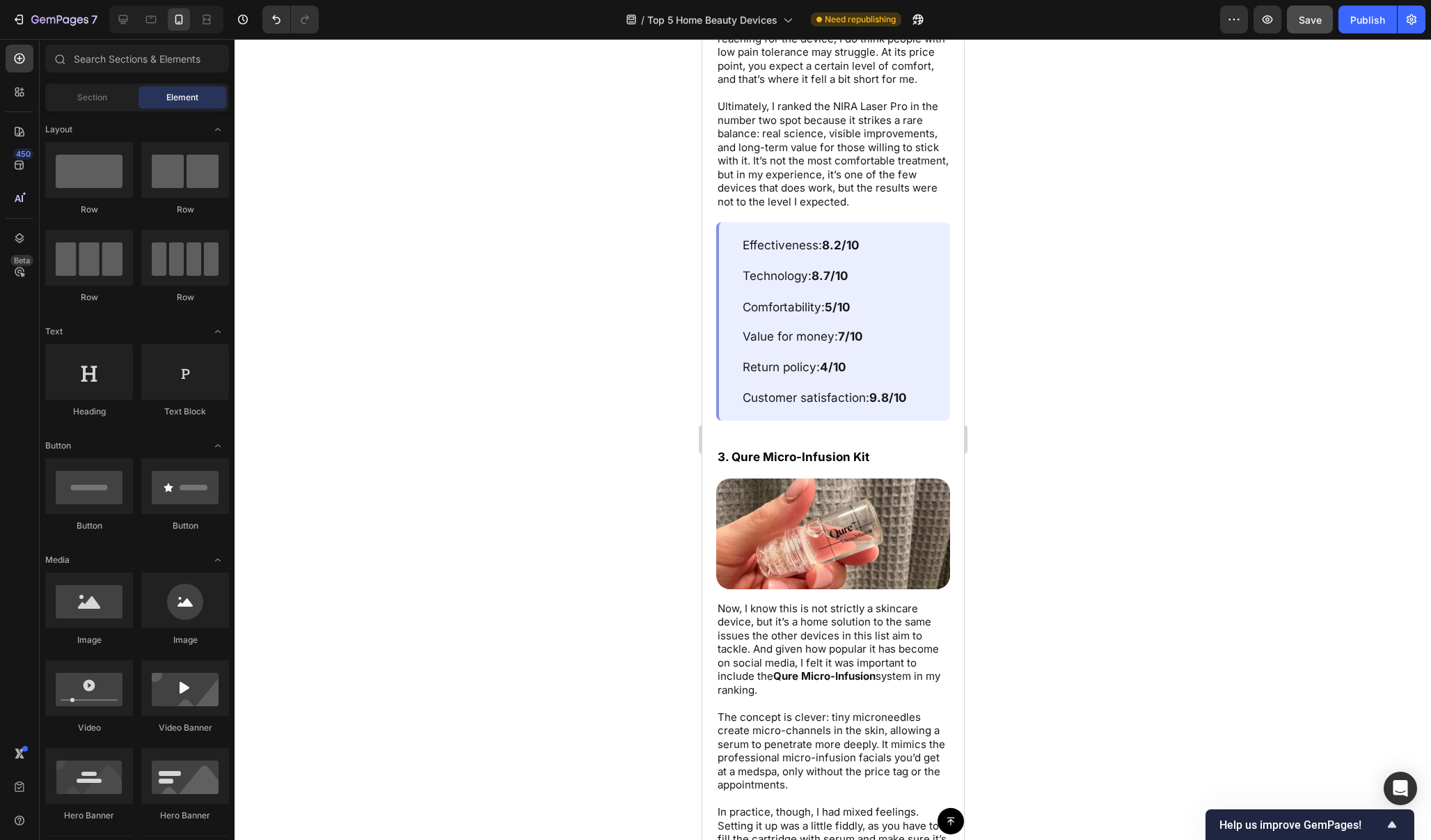
scroll to position [5989, 0]
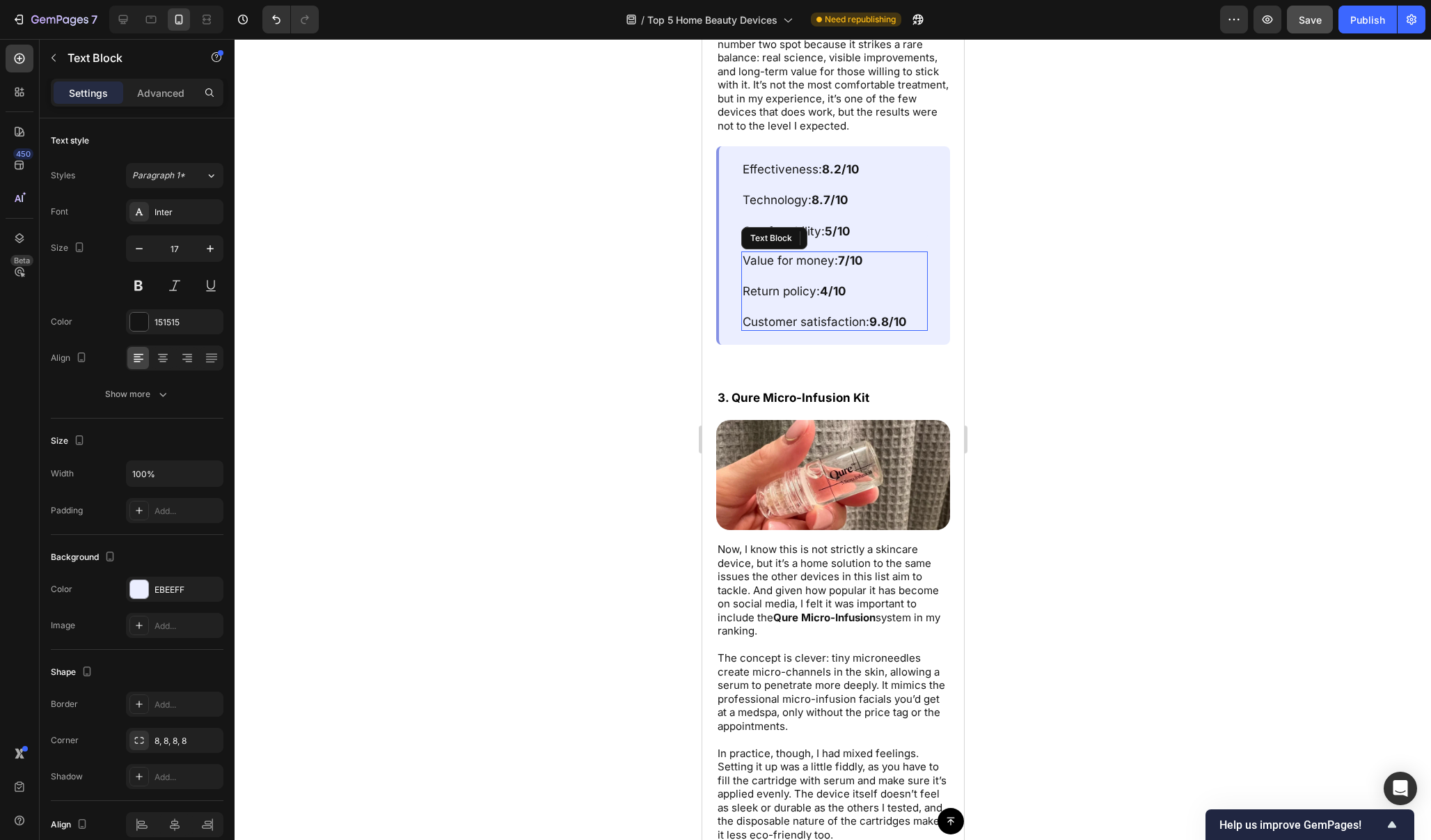
click at [834, 284] on strong "4/10" at bounding box center [832, 291] width 25 height 14
click at [830, 284] on strong "4/10" at bounding box center [832, 291] width 25 height 14
drag, startPoint x: 840, startPoint y: 277, endPoint x: 825, endPoint y: 275, distance: 15.1
click at [825, 283] on p "Return policy: 9.9 /10" at bounding box center [834, 290] width 184 height 15
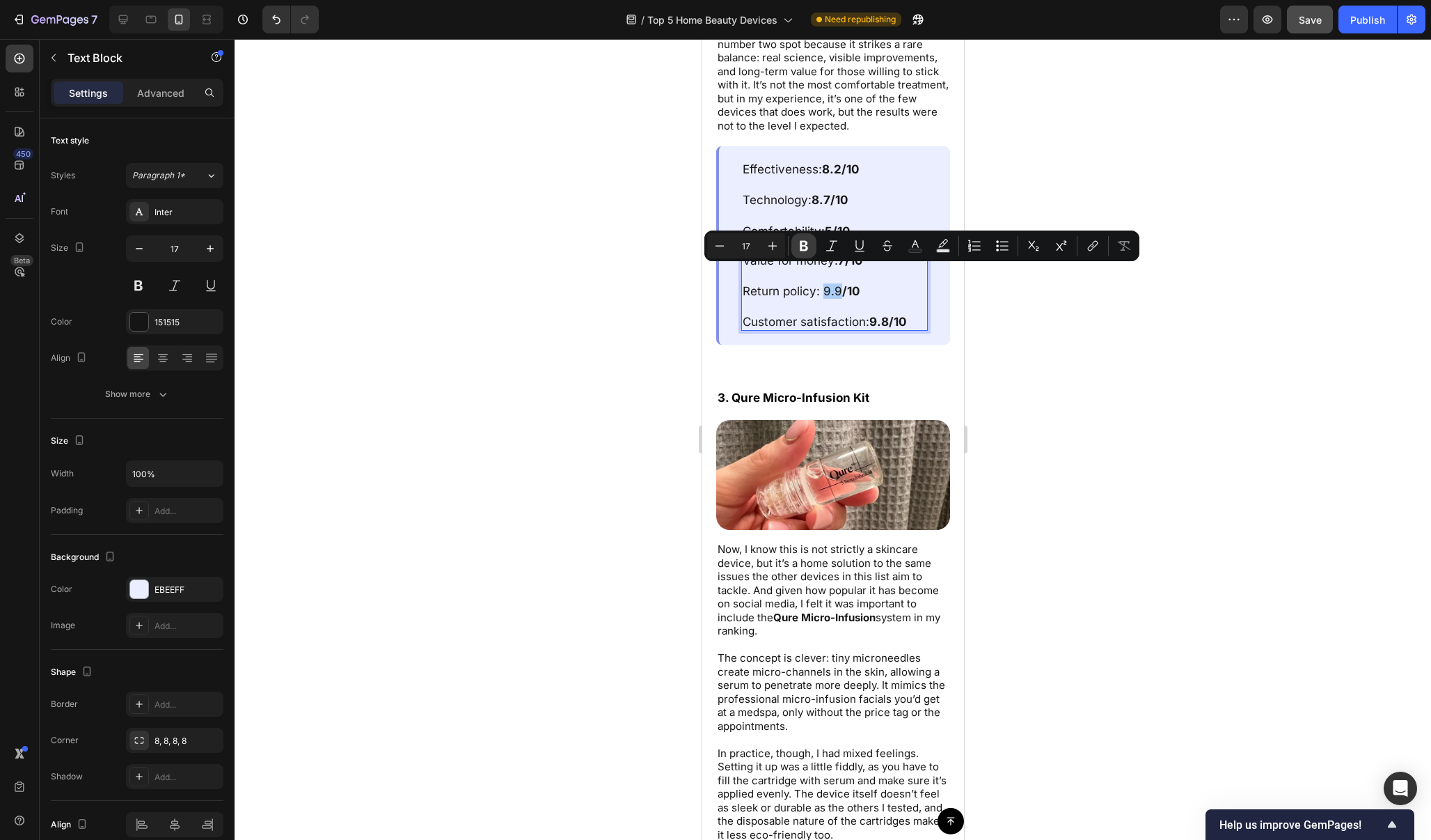
click at [809, 246] on icon "Editor contextual toolbar" at bounding box center [804, 246] width 14 height 14
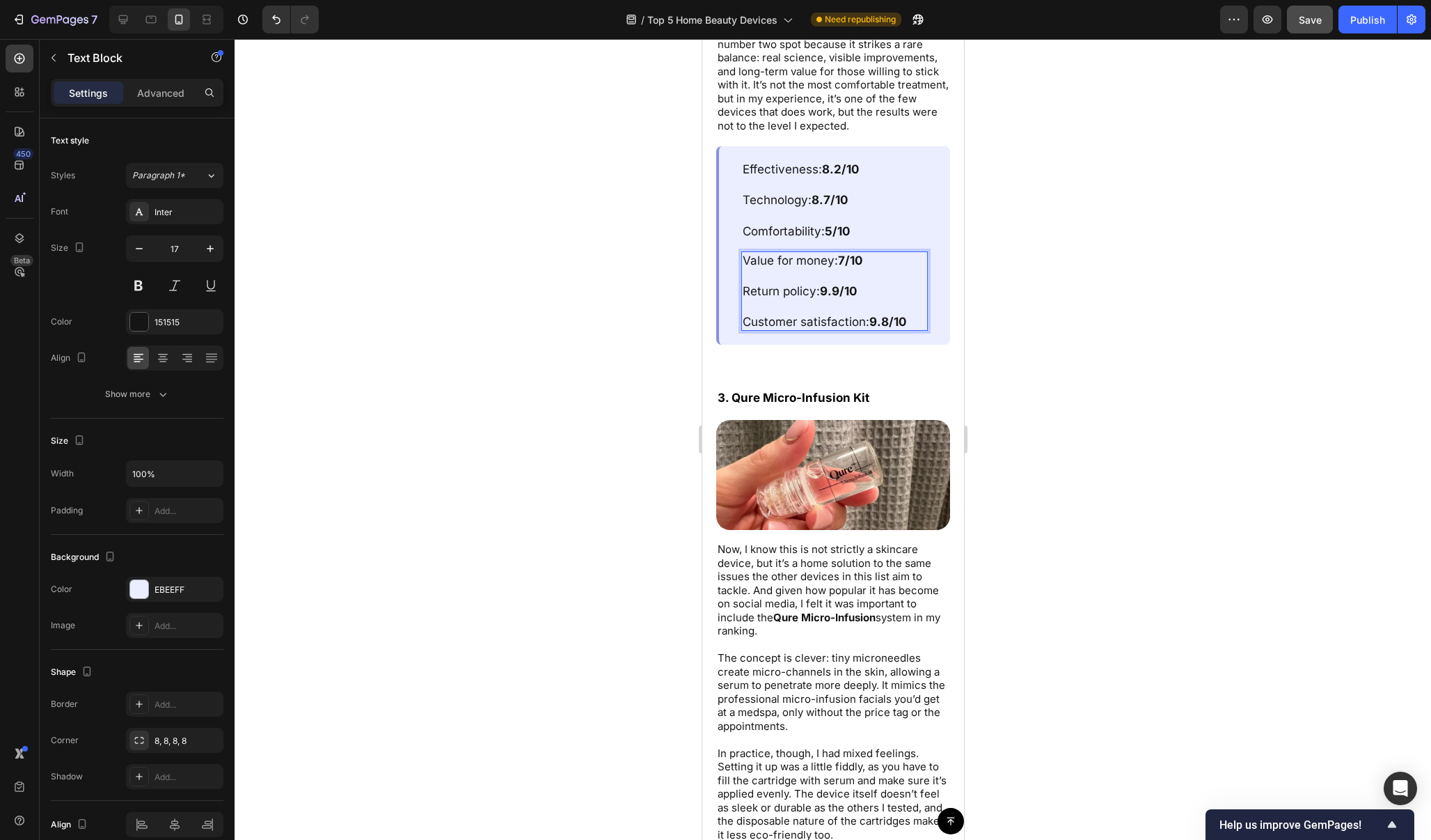
click at [888, 315] on strong "9.8/10" at bounding box center [887, 322] width 37 height 14
drag, startPoint x: 888, startPoint y: 306, endPoint x: 878, endPoint y: 306, distance: 10.0
click at [878, 315] on strong "9.8/10" at bounding box center [887, 322] width 37 height 14
click at [1108, 289] on div at bounding box center [833, 438] width 1197 height 801
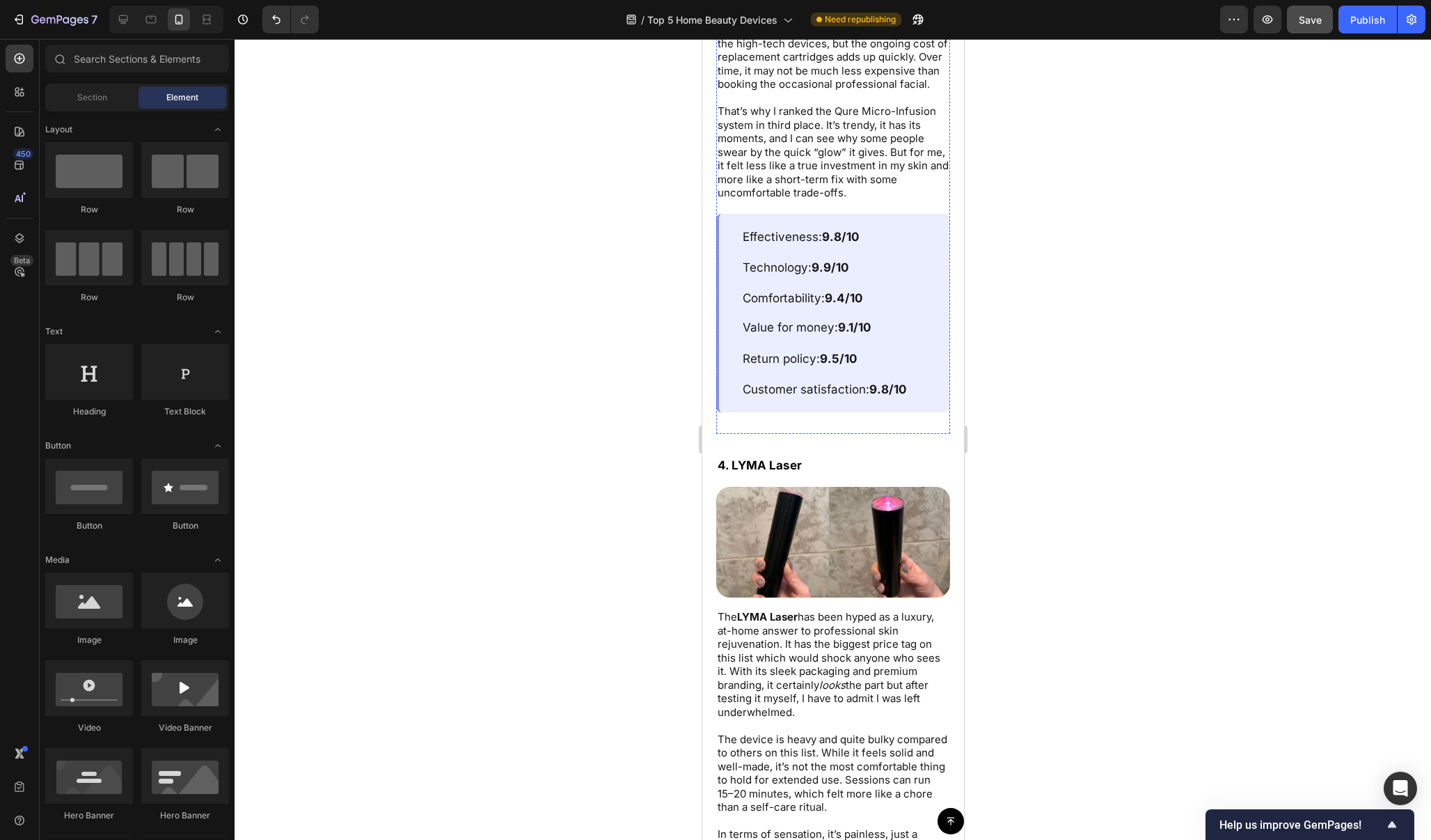
scroll to position [7018, 0]
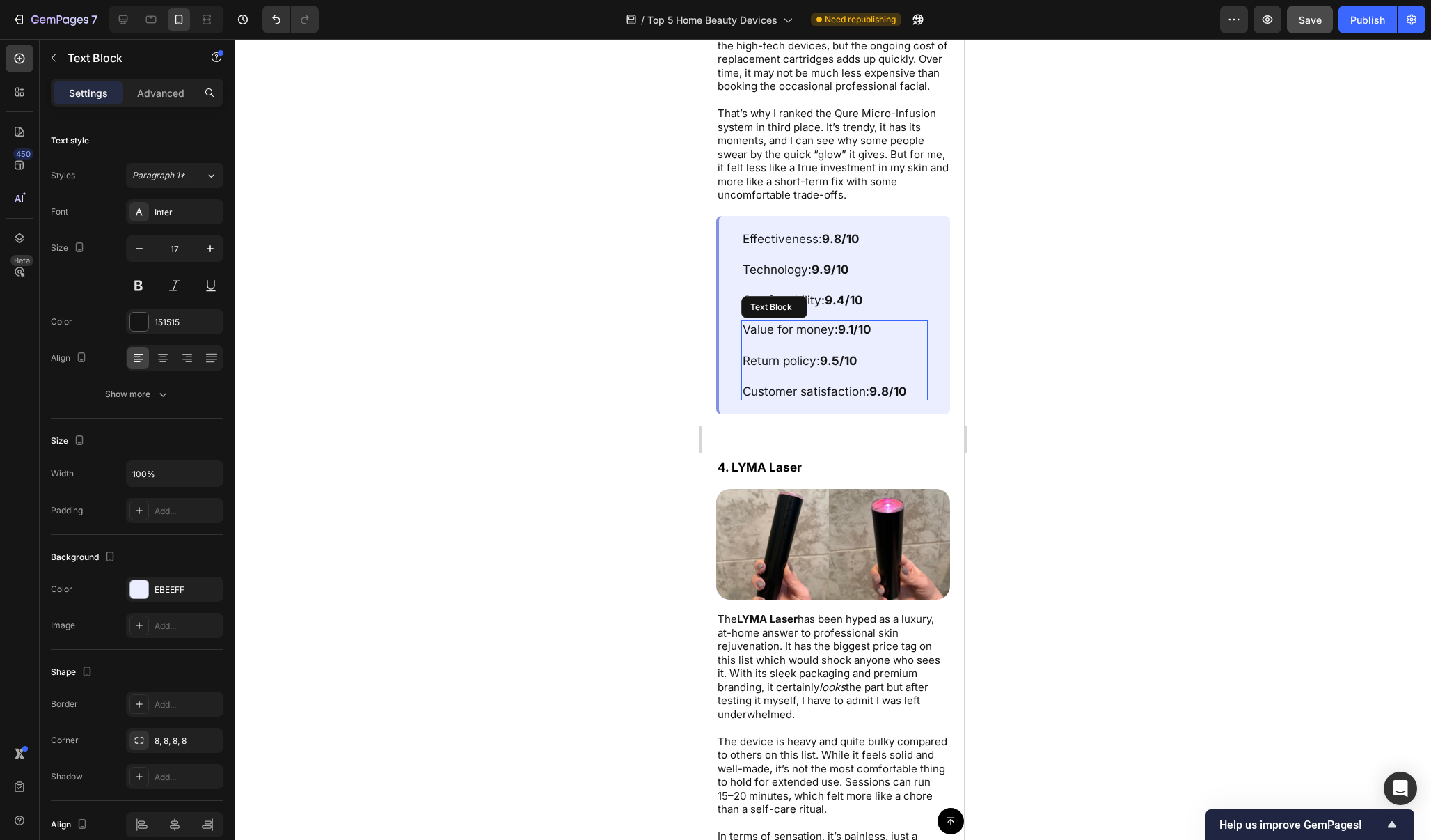
click at [836, 353] on strong "9.5/10" at bounding box center [838, 360] width 37 height 14
click at [880, 384] on strong "9.8/10" at bounding box center [887, 391] width 37 height 14
drag, startPoint x: 888, startPoint y: 368, endPoint x: 872, endPoint y: 369, distance: 16.0
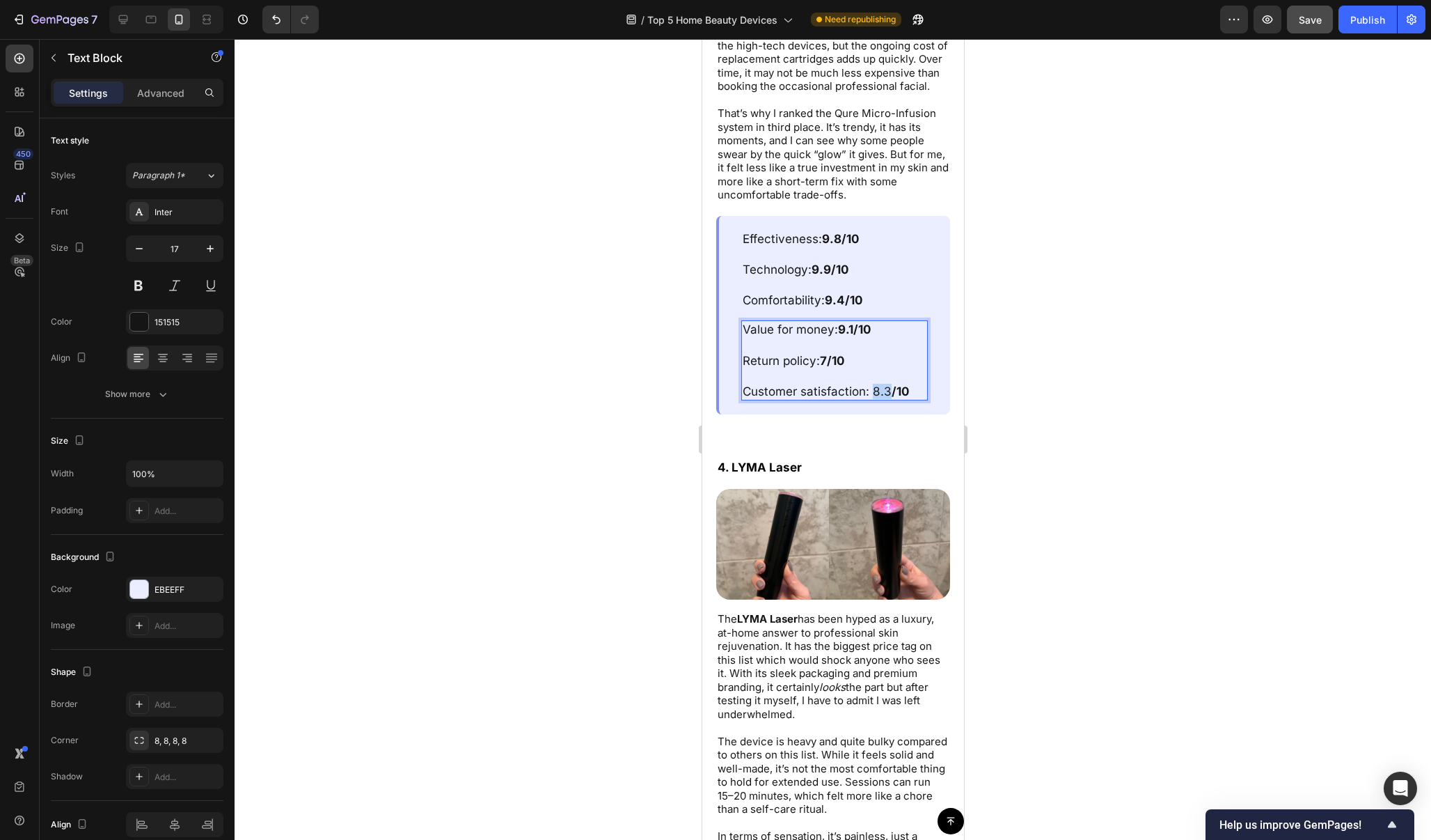
click at [872, 383] on p "Customer satisfaction: 8.3 /10" at bounding box center [834, 390] width 184 height 15
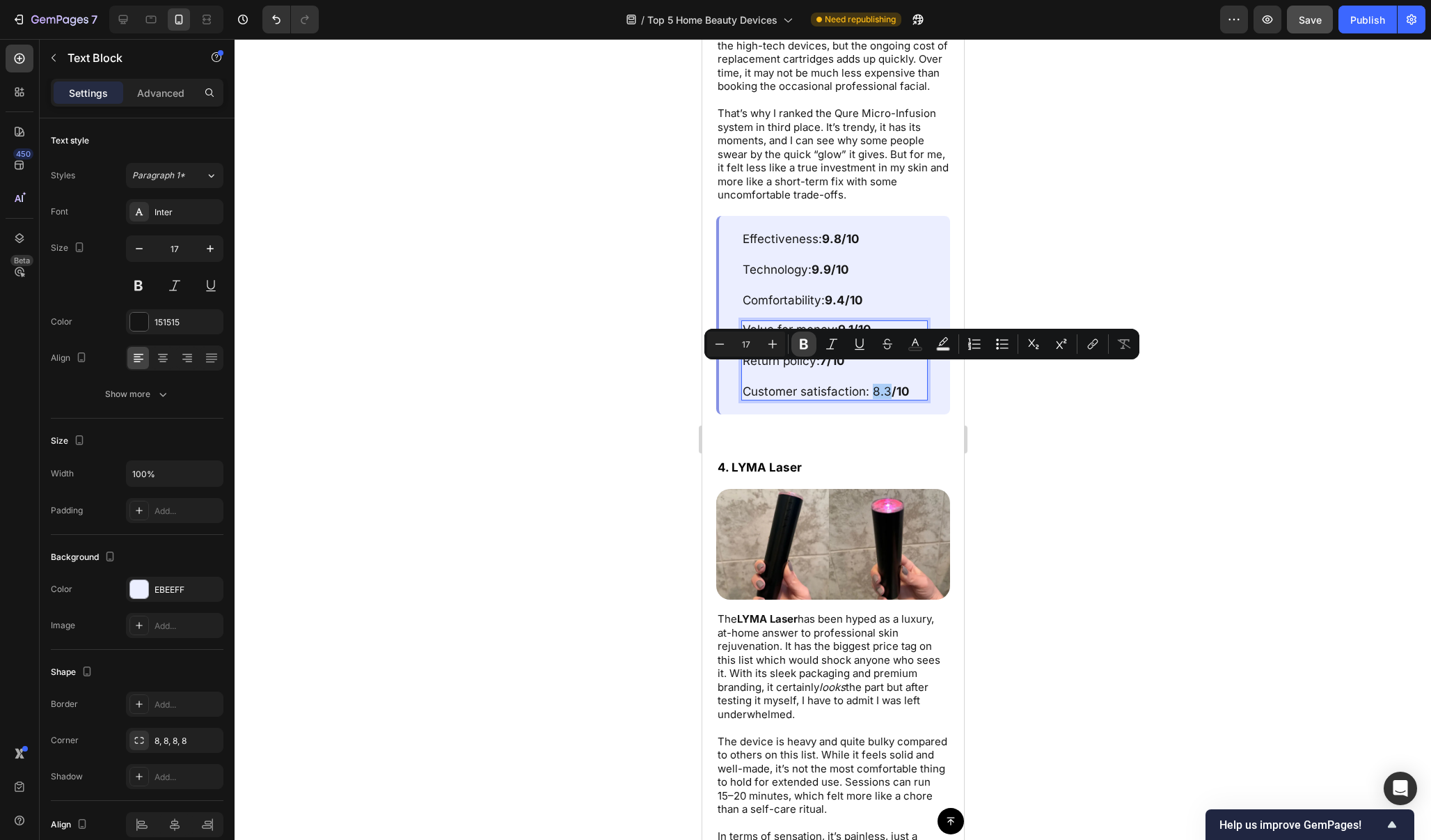
click at [806, 346] on icon "Editor contextual toolbar" at bounding box center [804, 345] width 9 height 11
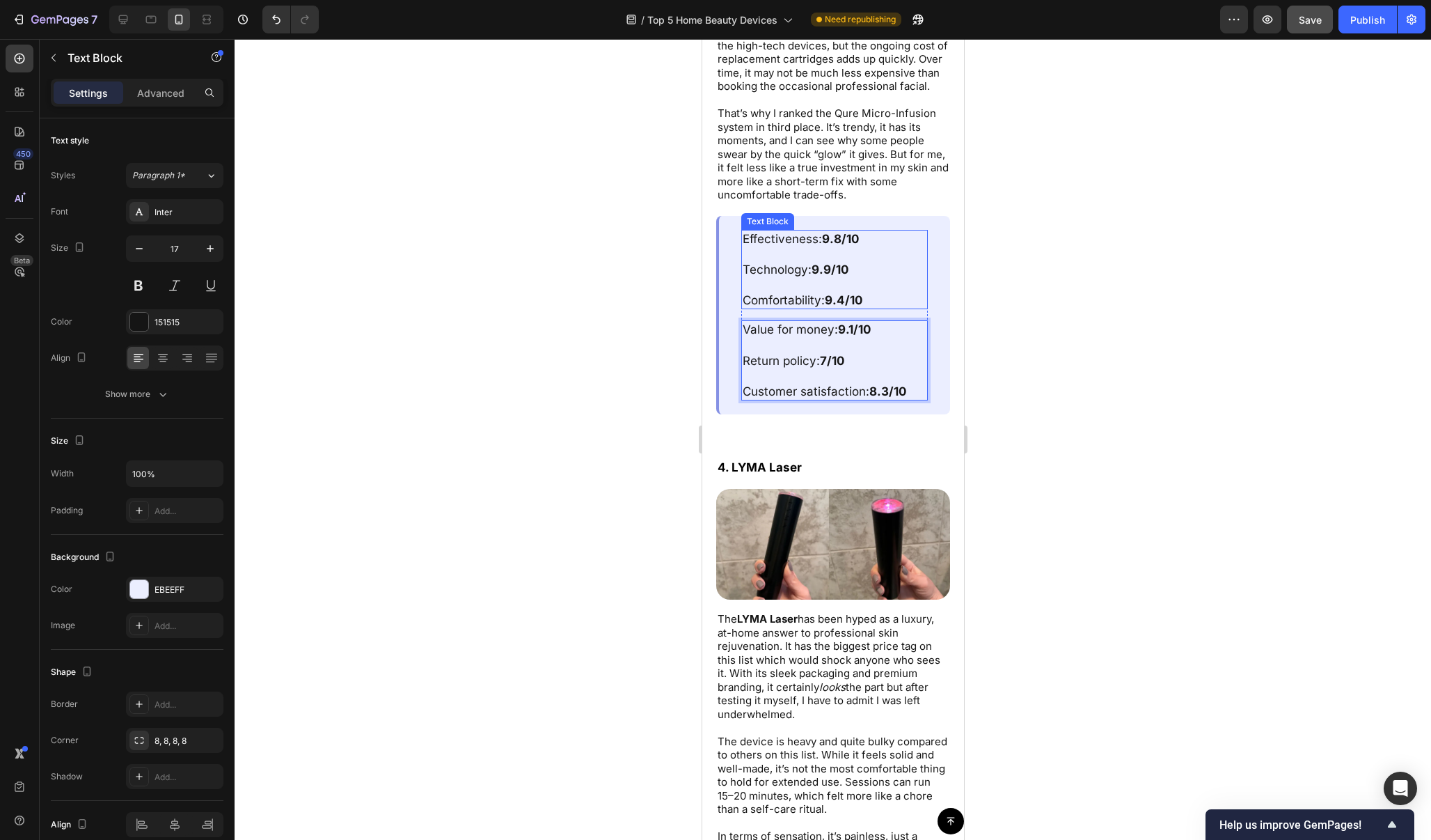
click at [840, 231] on strong "9.8/10" at bounding box center [840, 238] width 37 height 14
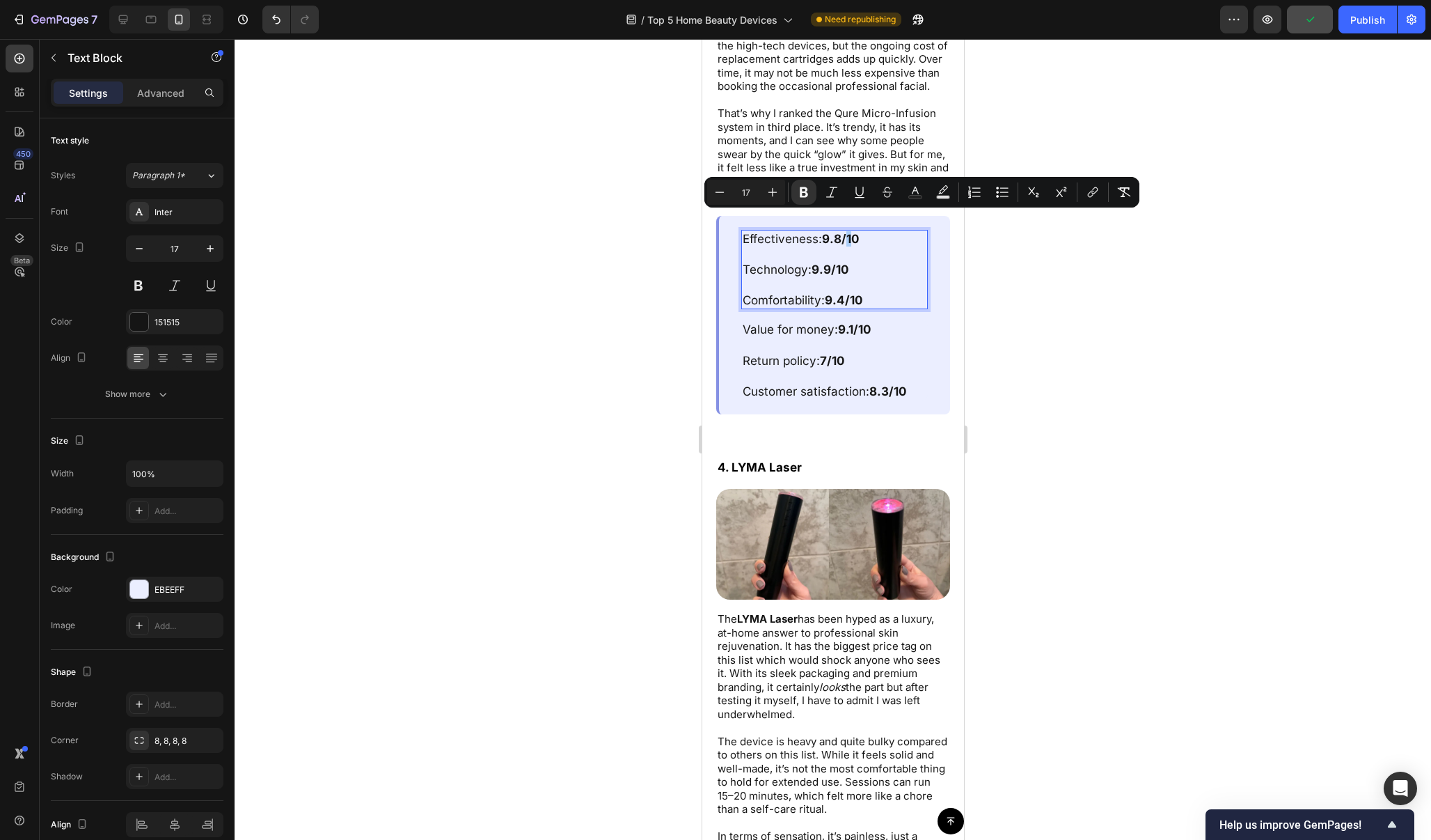
click at [1056, 270] on div at bounding box center [833, 438] width 1197 height 801
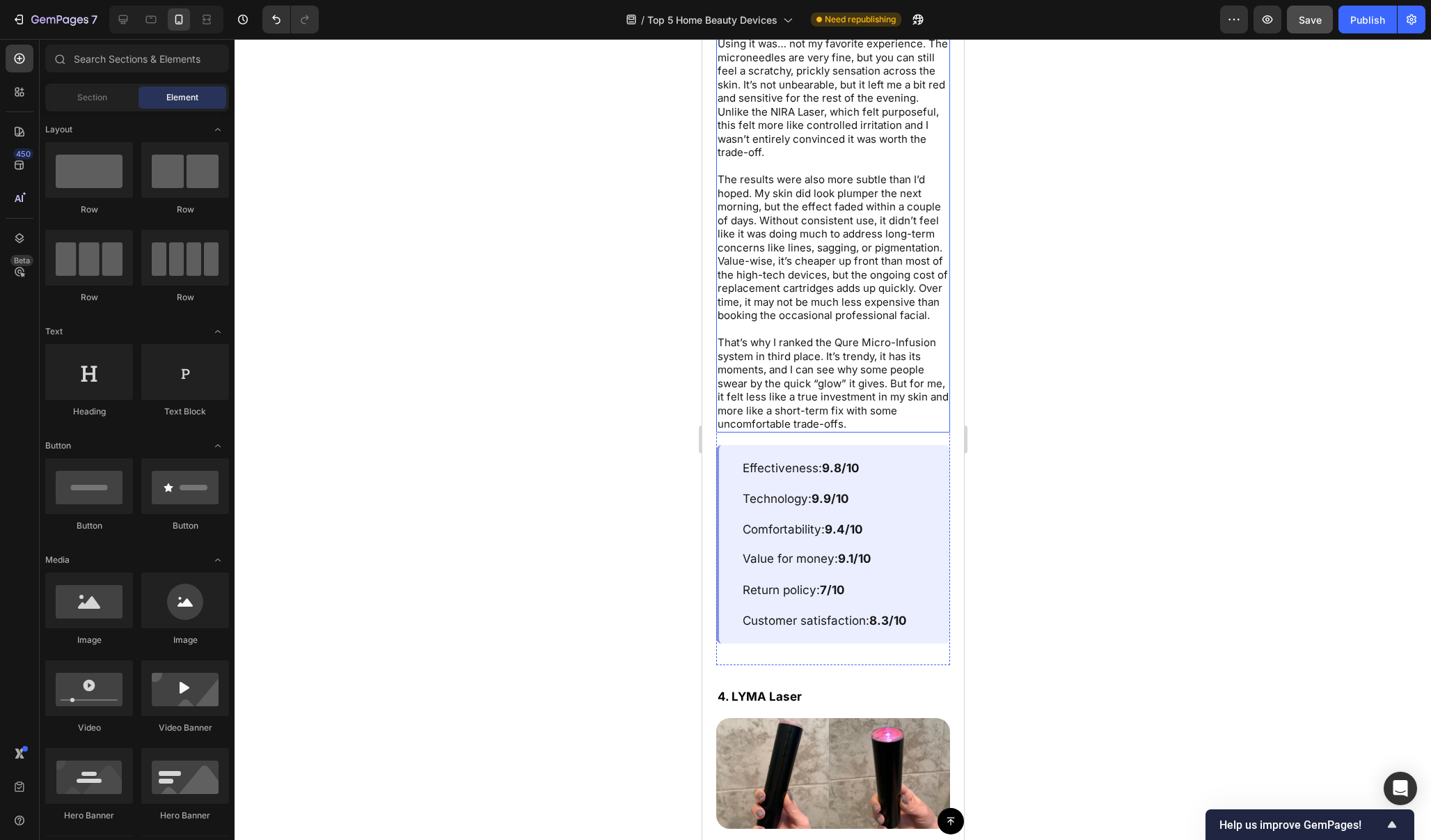
scroll to position [6798, 0]
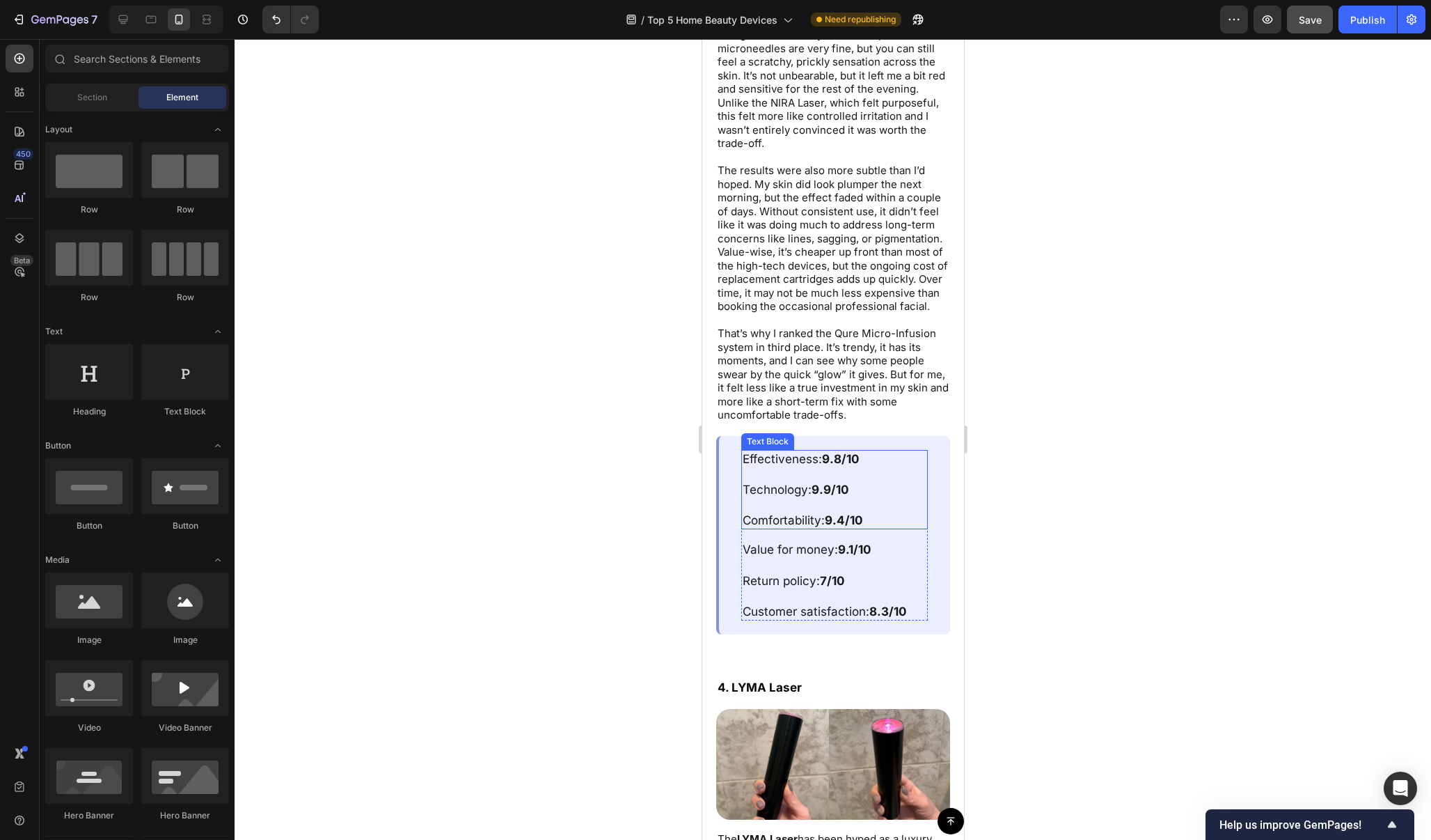
click at [840, 452] on strong "9.8/10" at bounding box center [840, 459] width 37 height 14
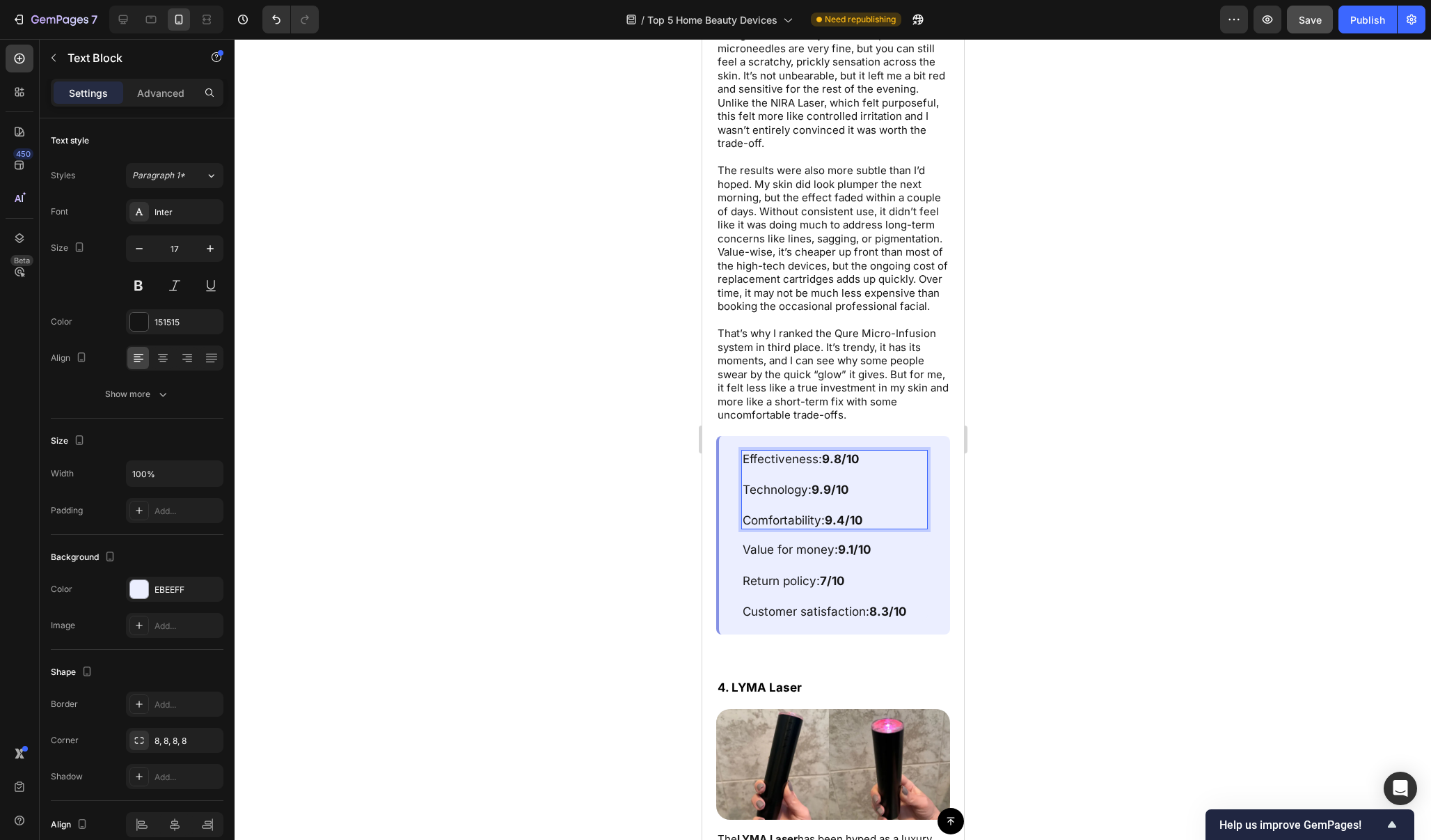
click at [840, 452] on strong "9.8/10" at bounding box center [840, 459] width 37 height 14
click at [833, 482] on strong "9.9/10" at bounding box center [829, 489] width 37 height 14
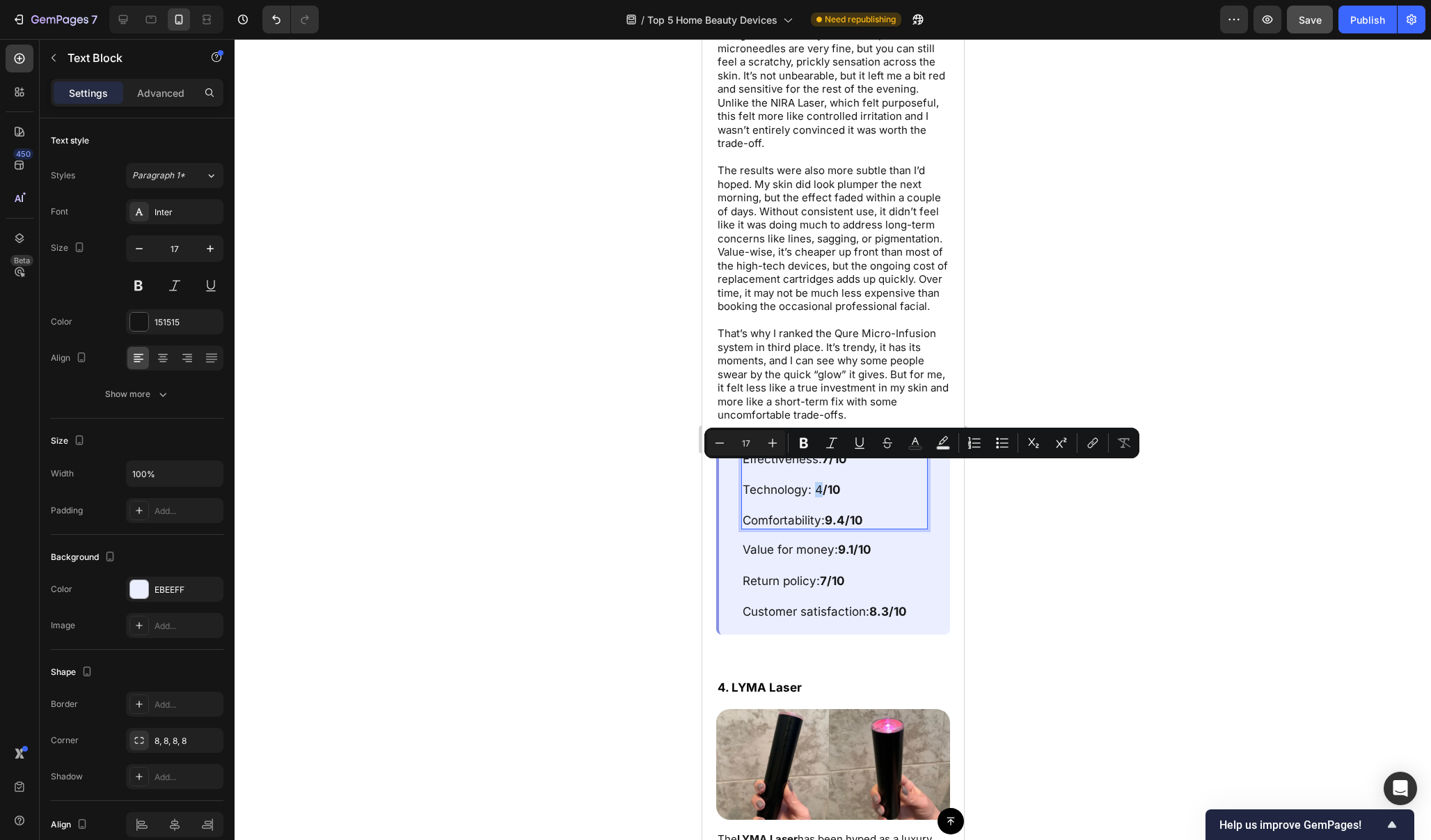
click at [815, 481] on p "Technology: 4 /10" at bounding box center [834, 488] width 184 height 15
click at [806, 447] on icon "Editor contextual toolbar" at bounding box center [804, 443] width 9 height 11
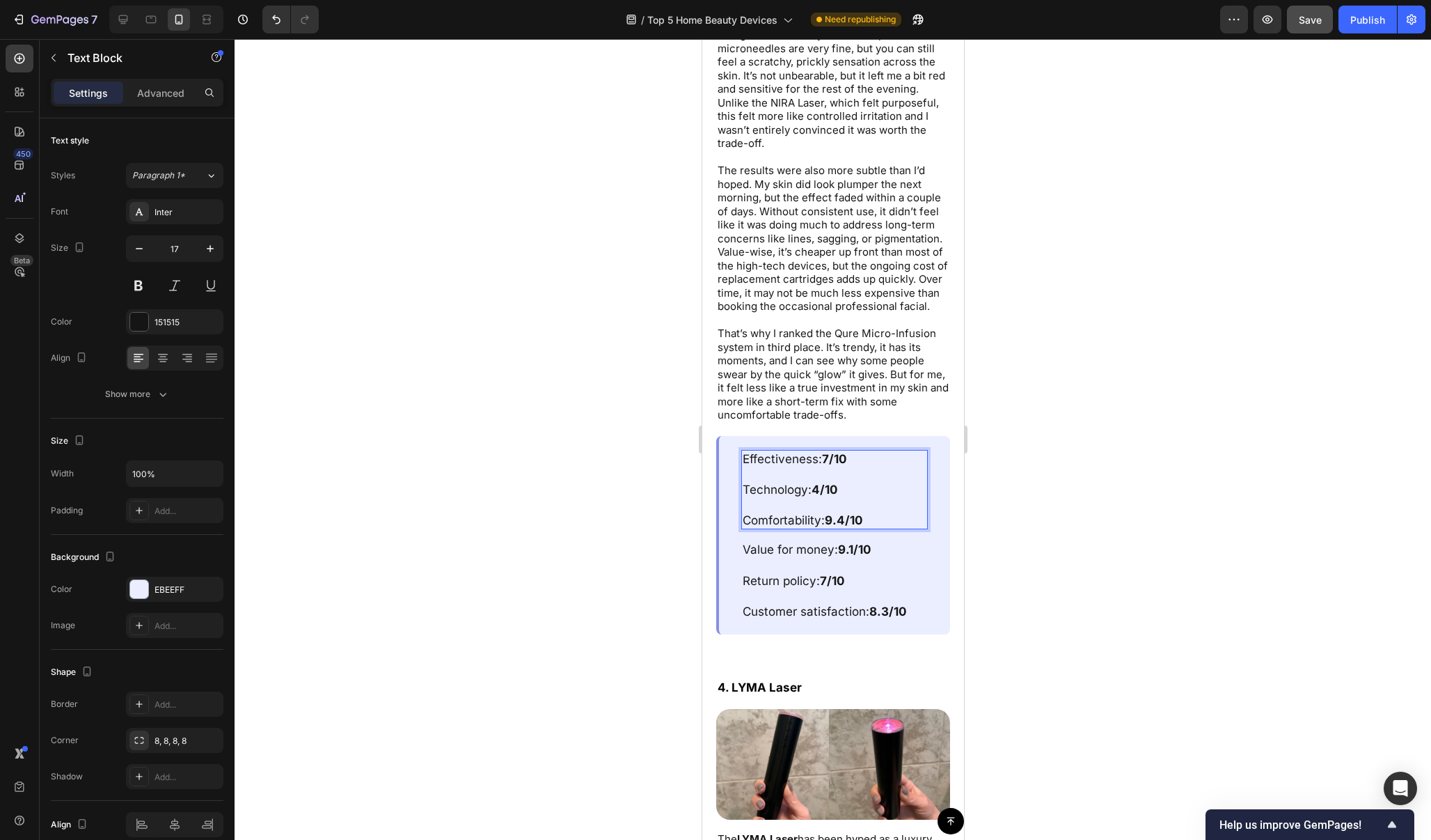
click at [844, 513] on strong "9.4/10" at bounding box center [843, 520] width 38 height 14
drag, startPoint x: 844, startPoint y: 499, endPoint x: 835, endPoint y: 502, distance: 9.5
click at [835, 513] on strong "9.4/10" at bounding box center [843, 520] width 38 height 14
click at [984, 393] on div at bounding box center [833, 438] width 1197 height 801
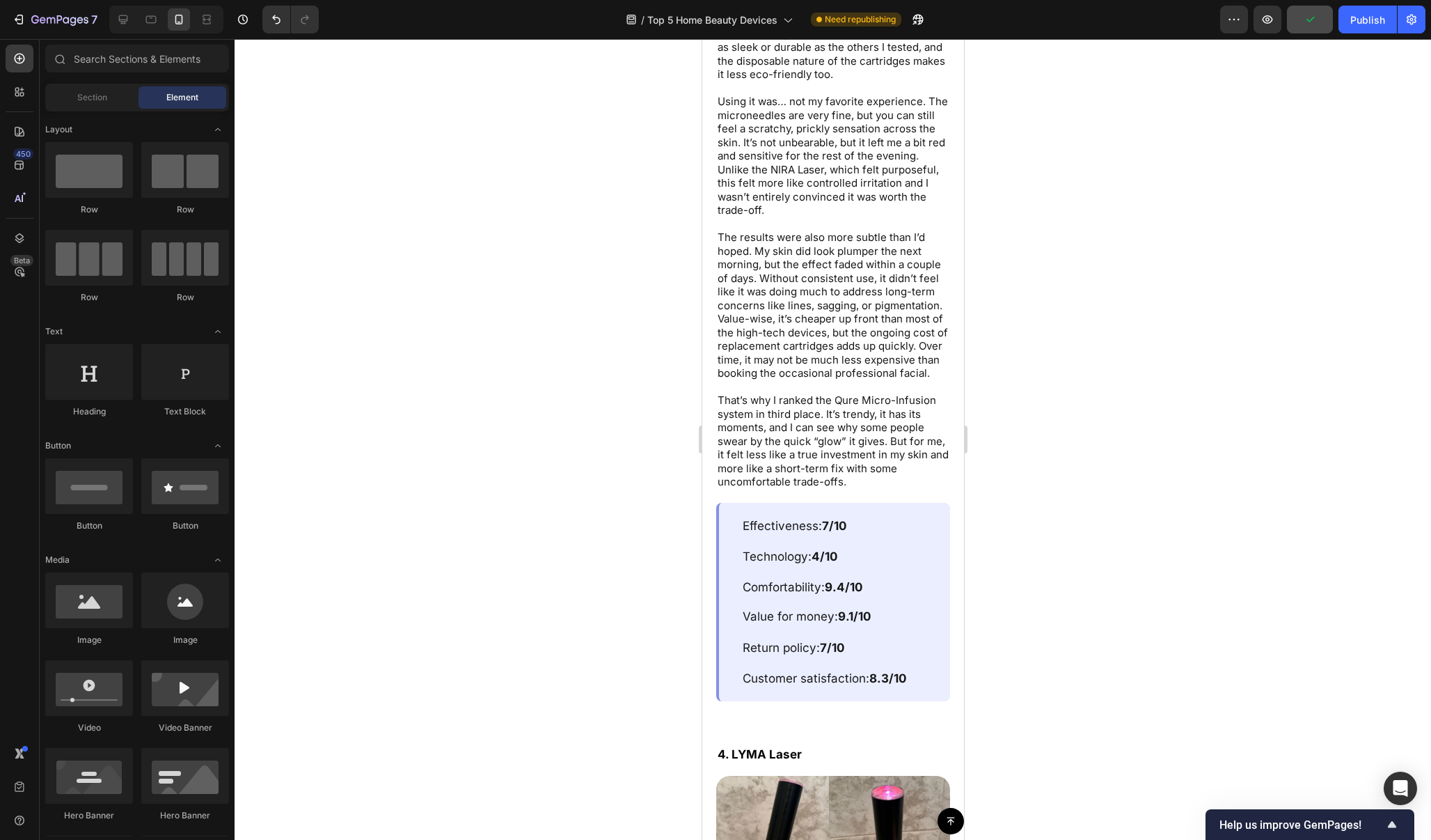
scroll to position [6804, 0]
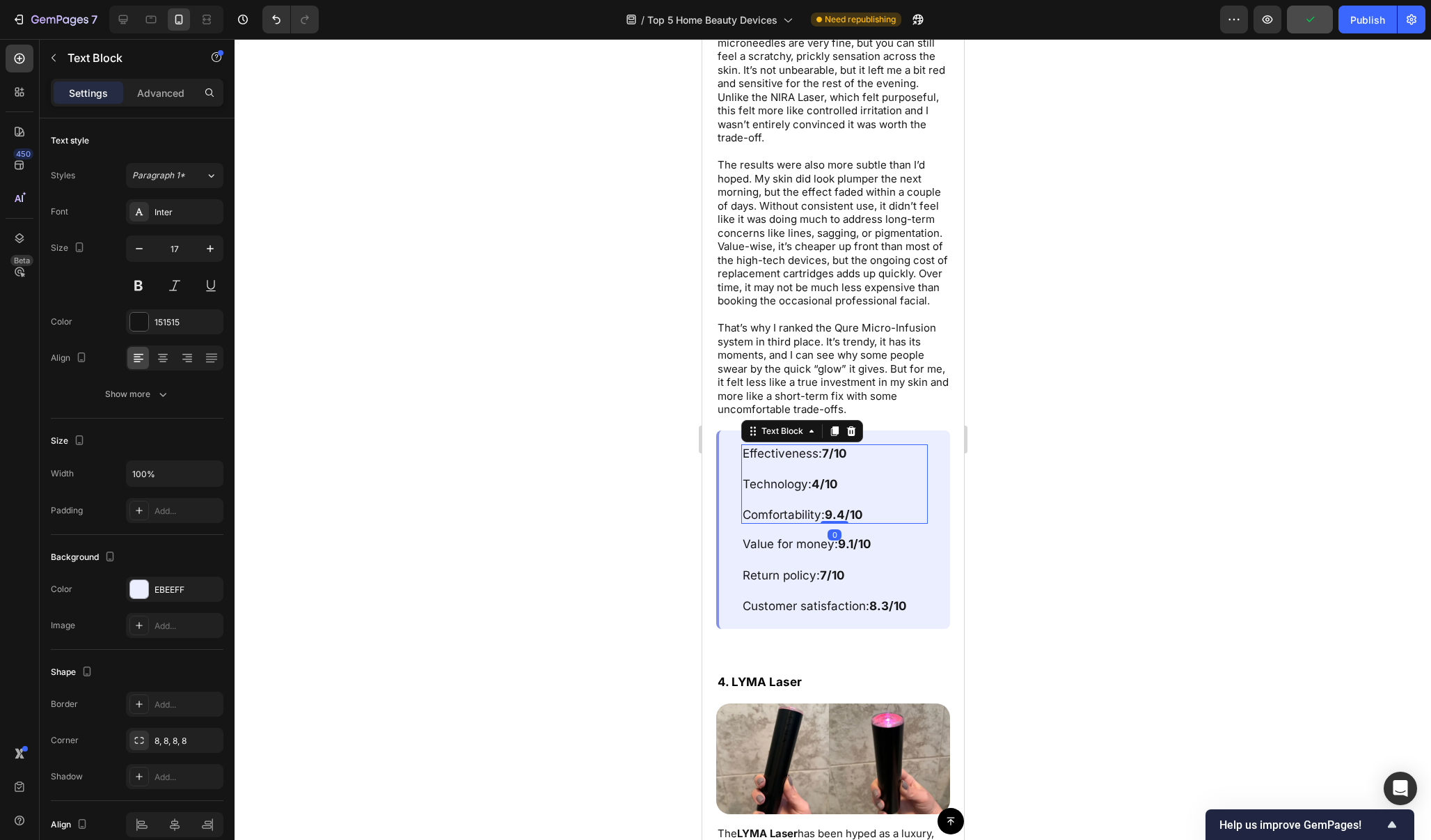
click at [846, 508] on strong "9.4/10" at bounding box center [843, 515] width 38 height 14
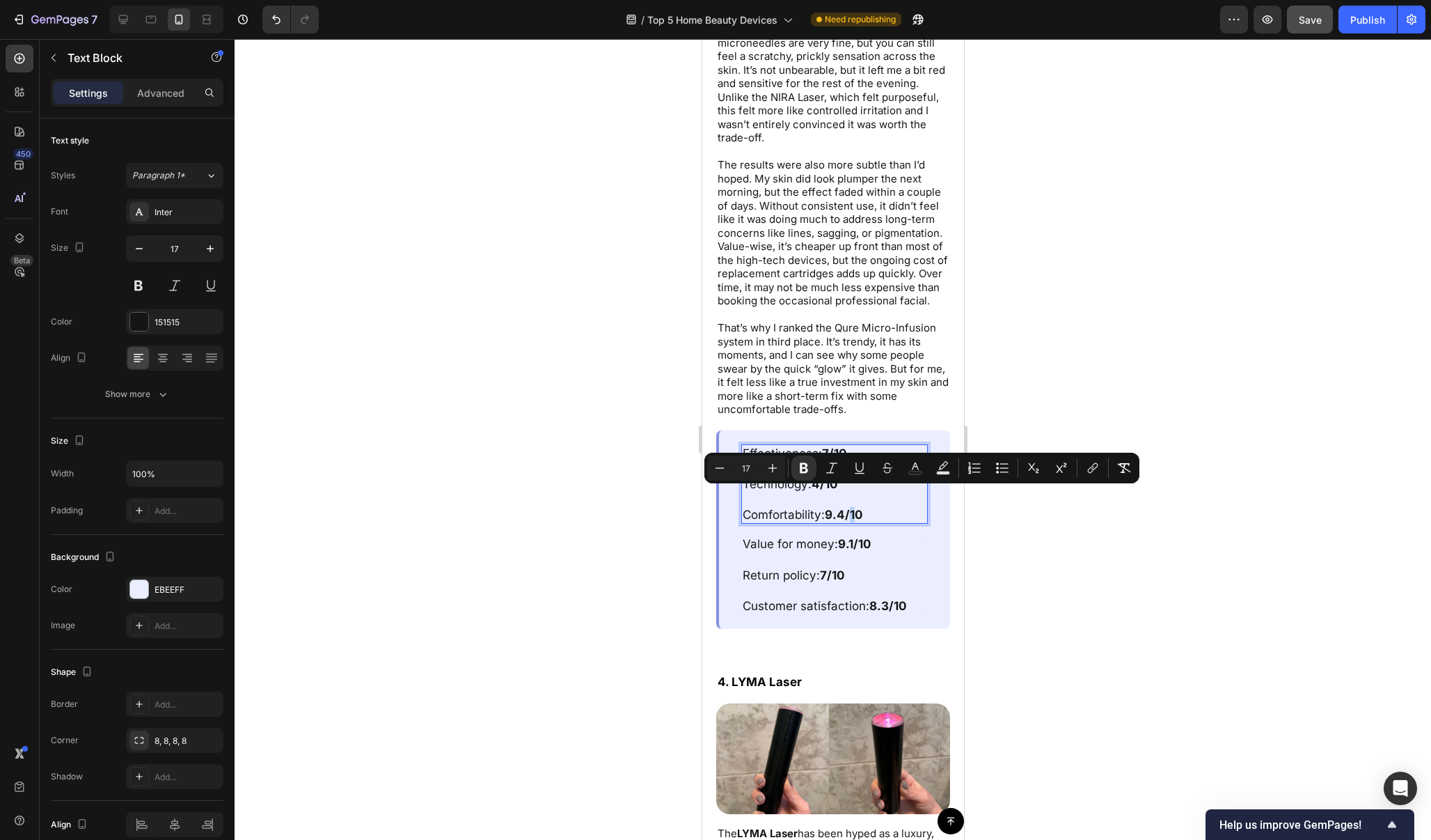
click at [844, 508] on strong "9.4/10" at bounding box center [843, 515] width 38 height 14
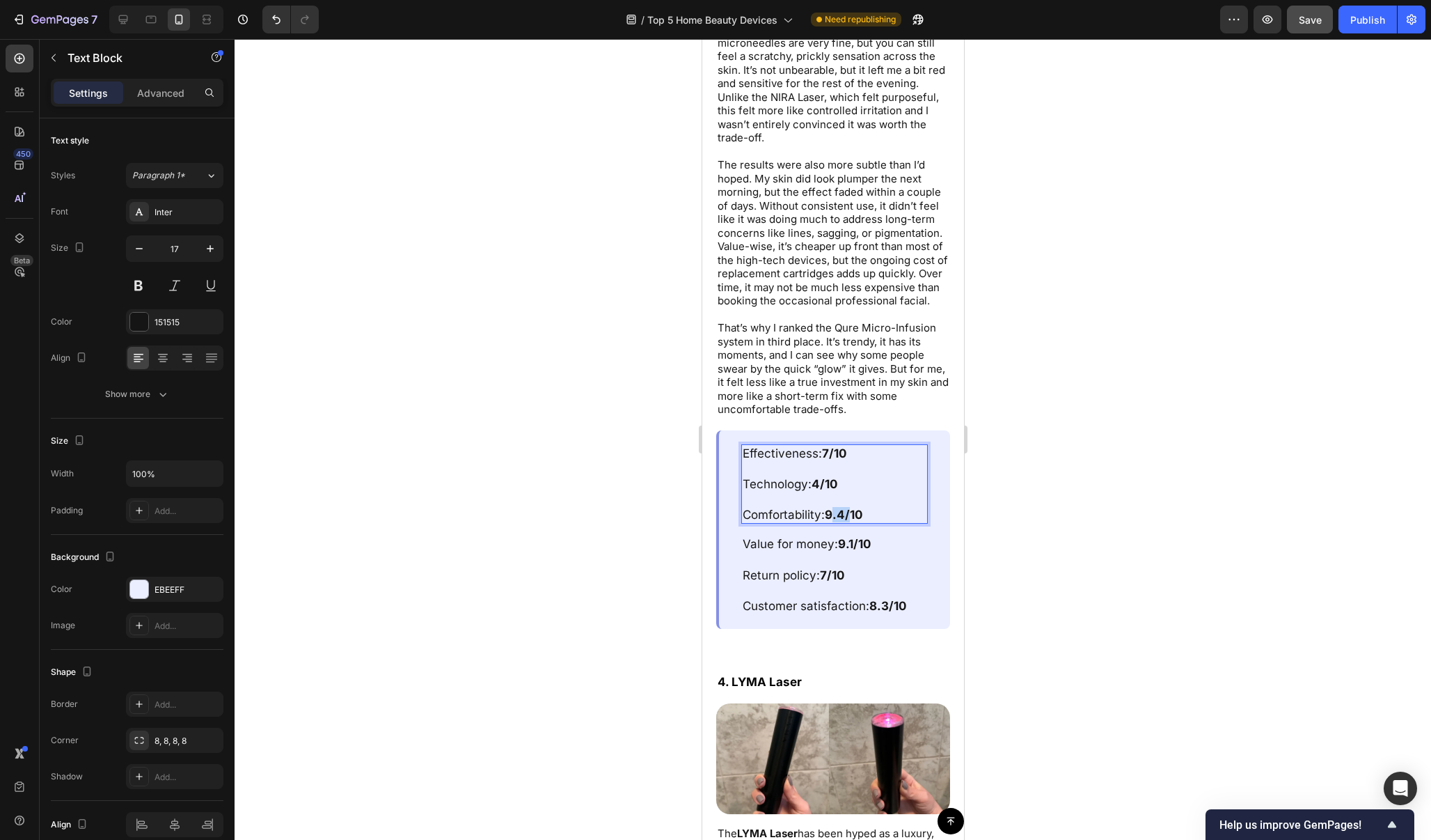
drag, startPoint x: 846, startPoint y: 494, endPoint x: 829, endPoint y: 495, distance: 17.0
click at [829, 508] on strong "9.4/10" at bounding box center [843, 515] width 38 height 14
click at [1008, 431] on div at bounding box center [833, 438] width 1197 height 801
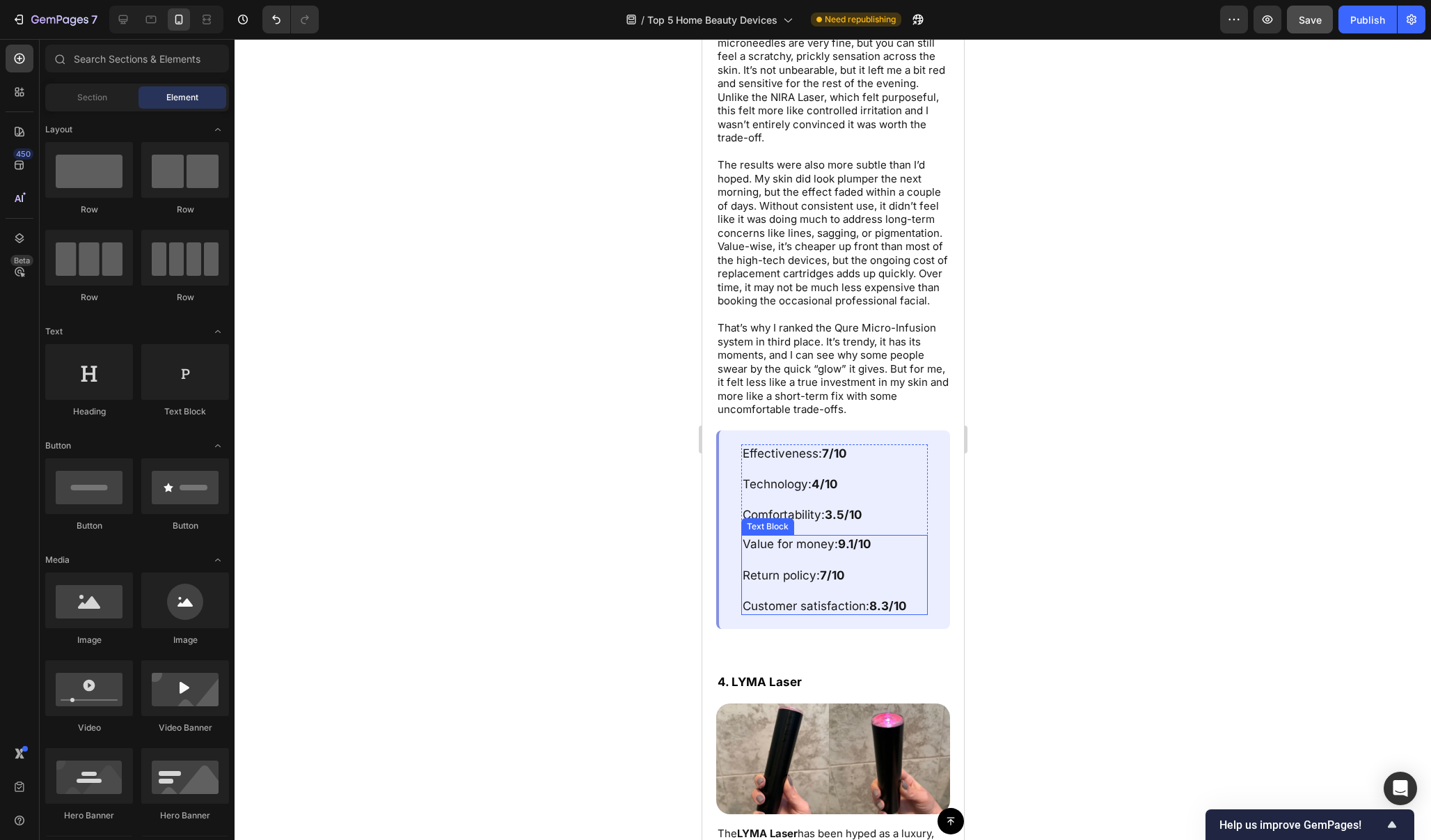
click at [851, 537] on strong "9.1/10" at bounding box center [853, 544] width 32 height 14
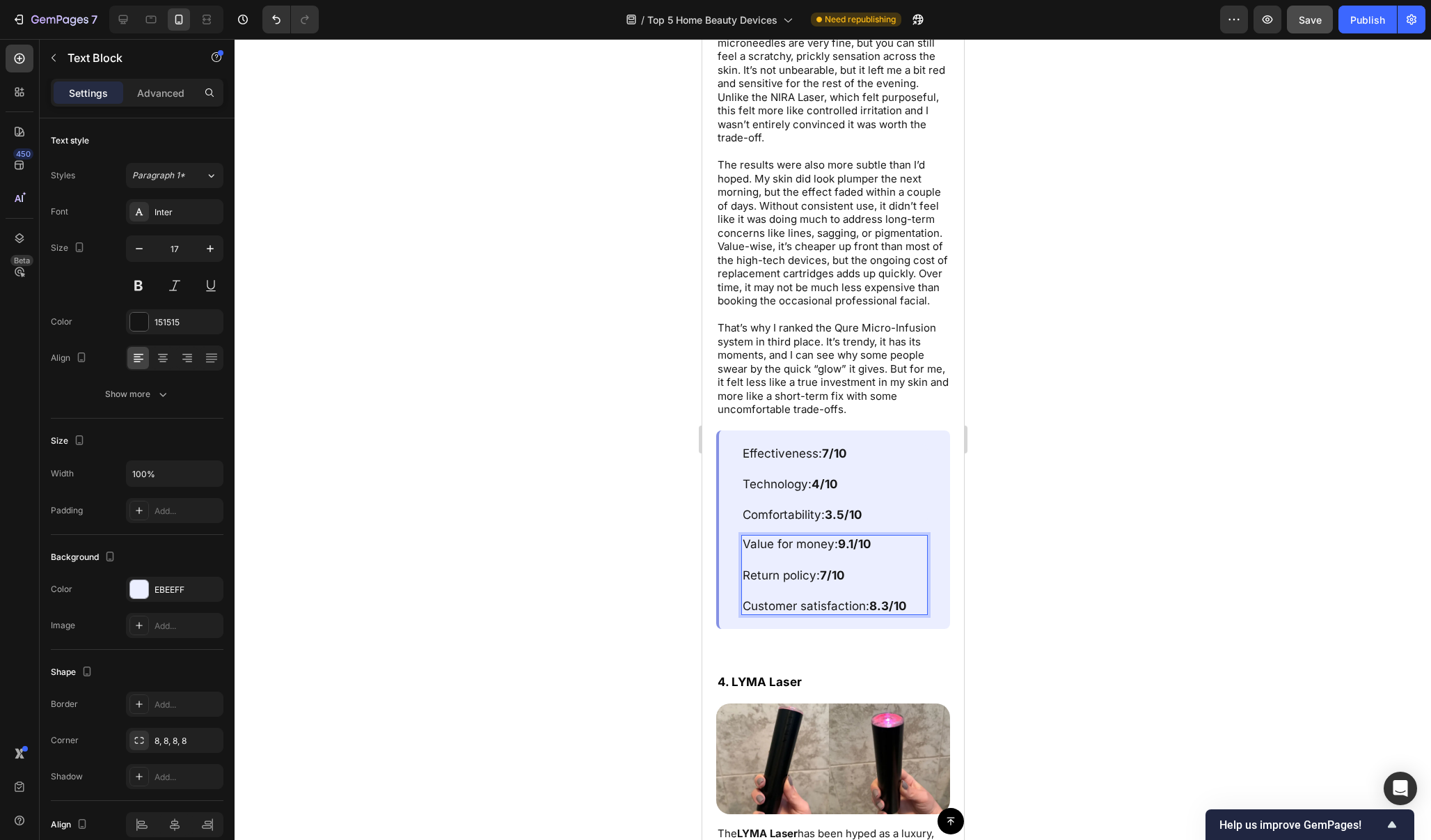
click at [860, 537] on strong "9.1/10" at bounding box center [853, 544] width 32 height 14
click at [857, 537] on strong "9.1/10" at bounding box center [853, 544] width 32 height 14
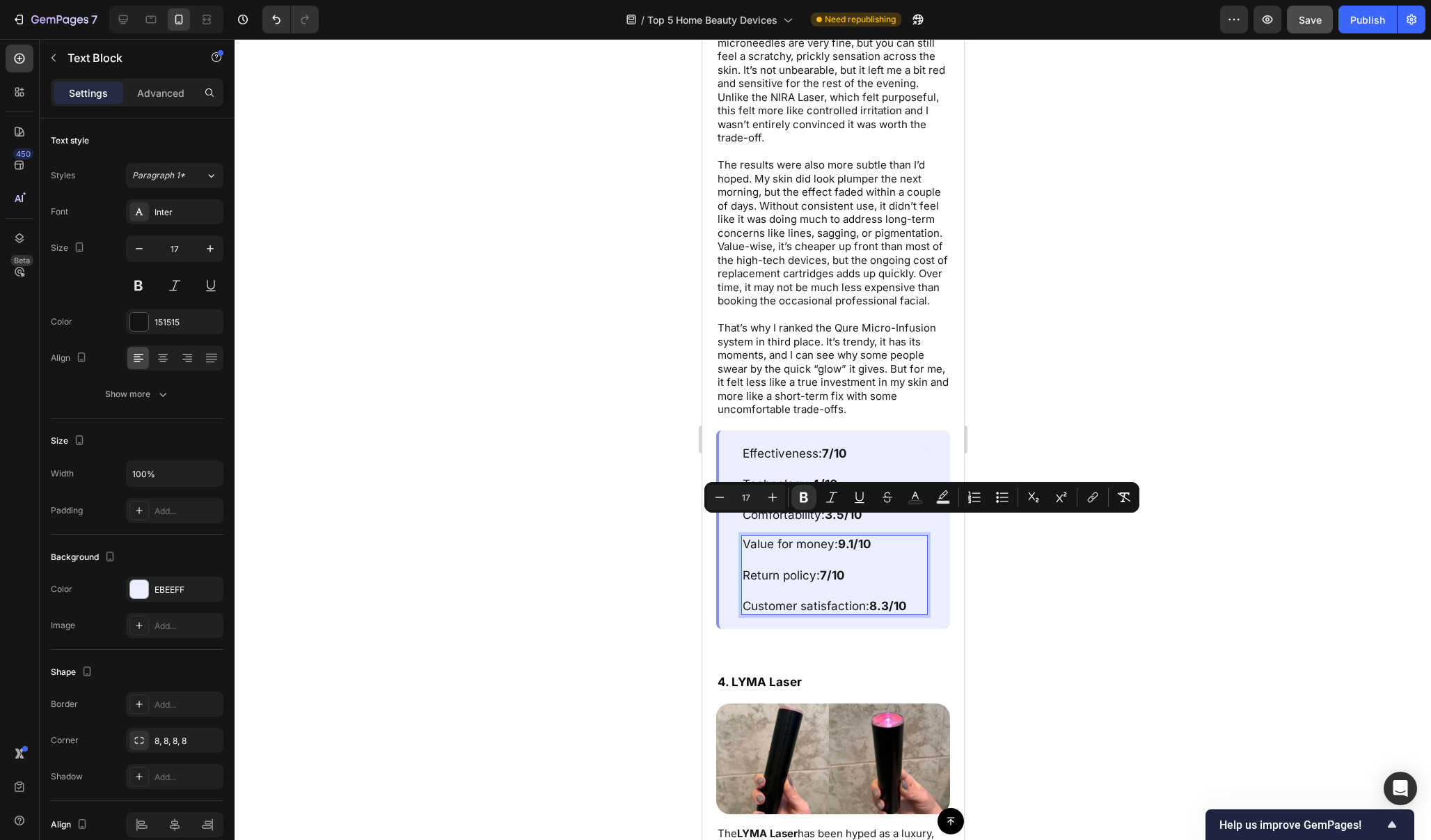
drag, startPoint x: 857, startPoint y: 522, endPoint x: 840, endPoint y: 524, distance: 17.1
click at [840, 537] on strong "9.1/10" at bounding box center [853, 544] width 32 height 14
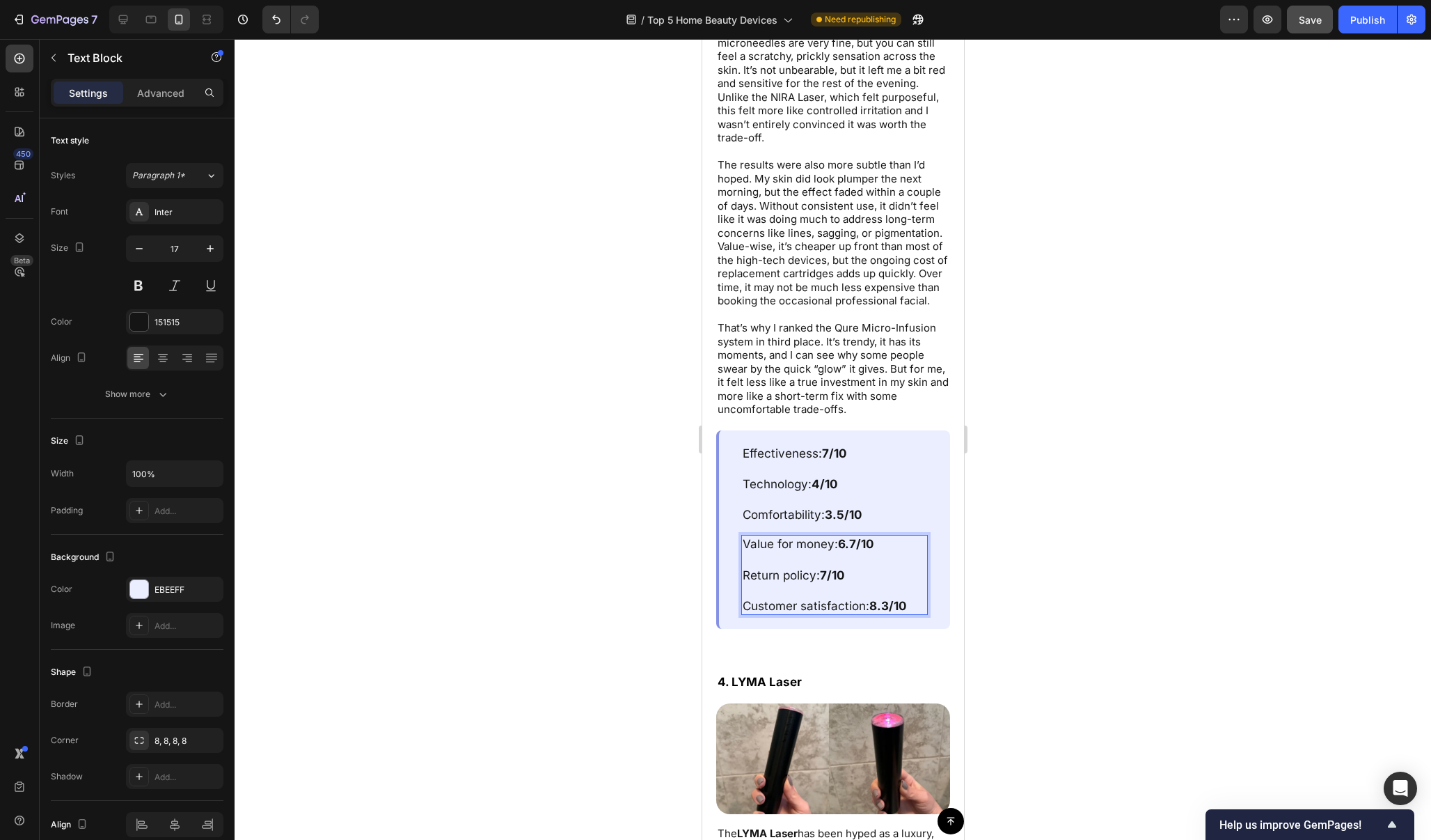
click at [829, 568] on strong "7/10" at bounding box center [832, 575] width 25 height 14
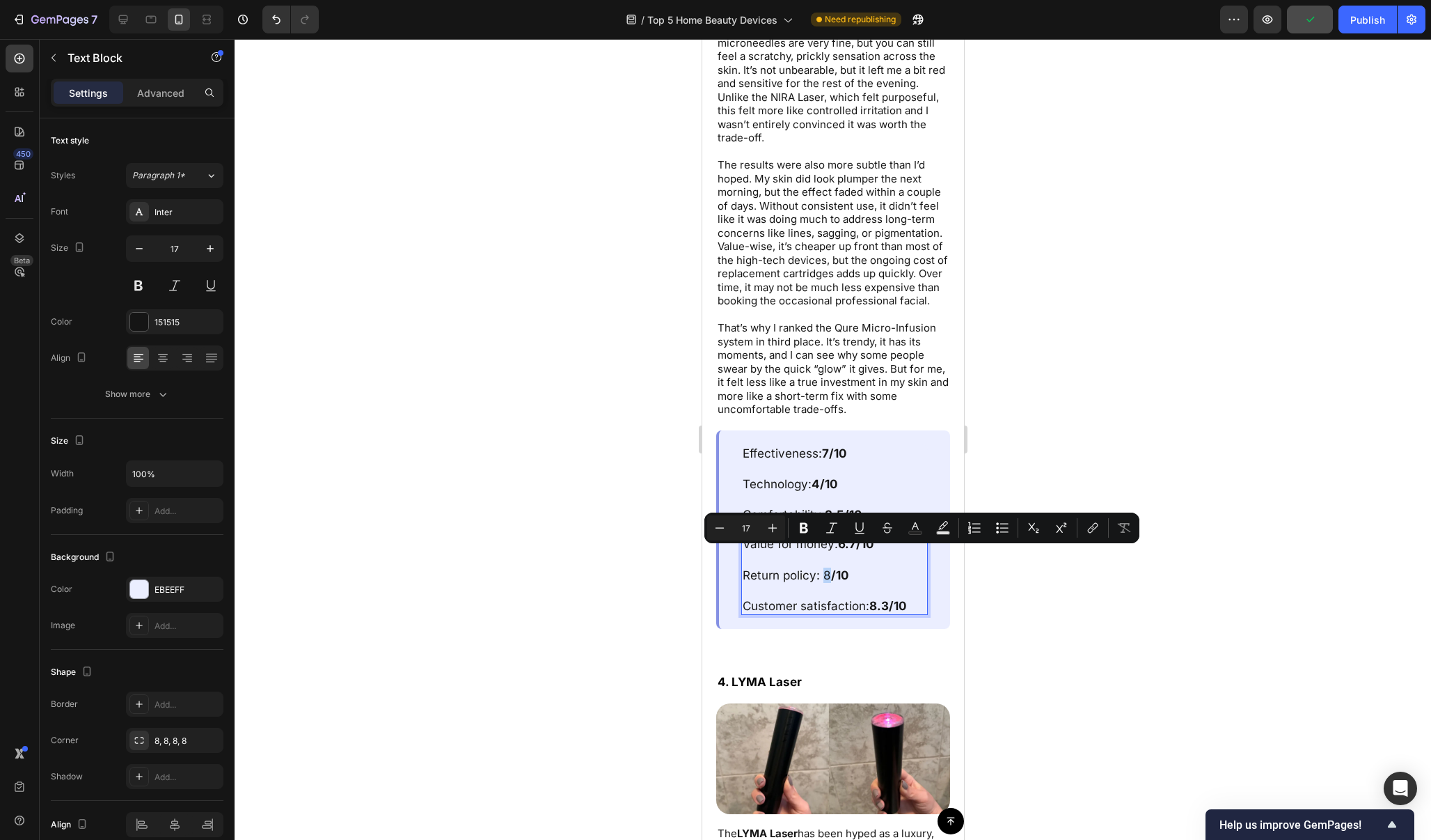
click at [825, 567] on p "Return policy: 8 /10" at bounding box center [834, 574] width 184 height 15
click at [805, 532] on icon "Editor contextual toolbar" at bounding box center [804, 528] width 9 height 11
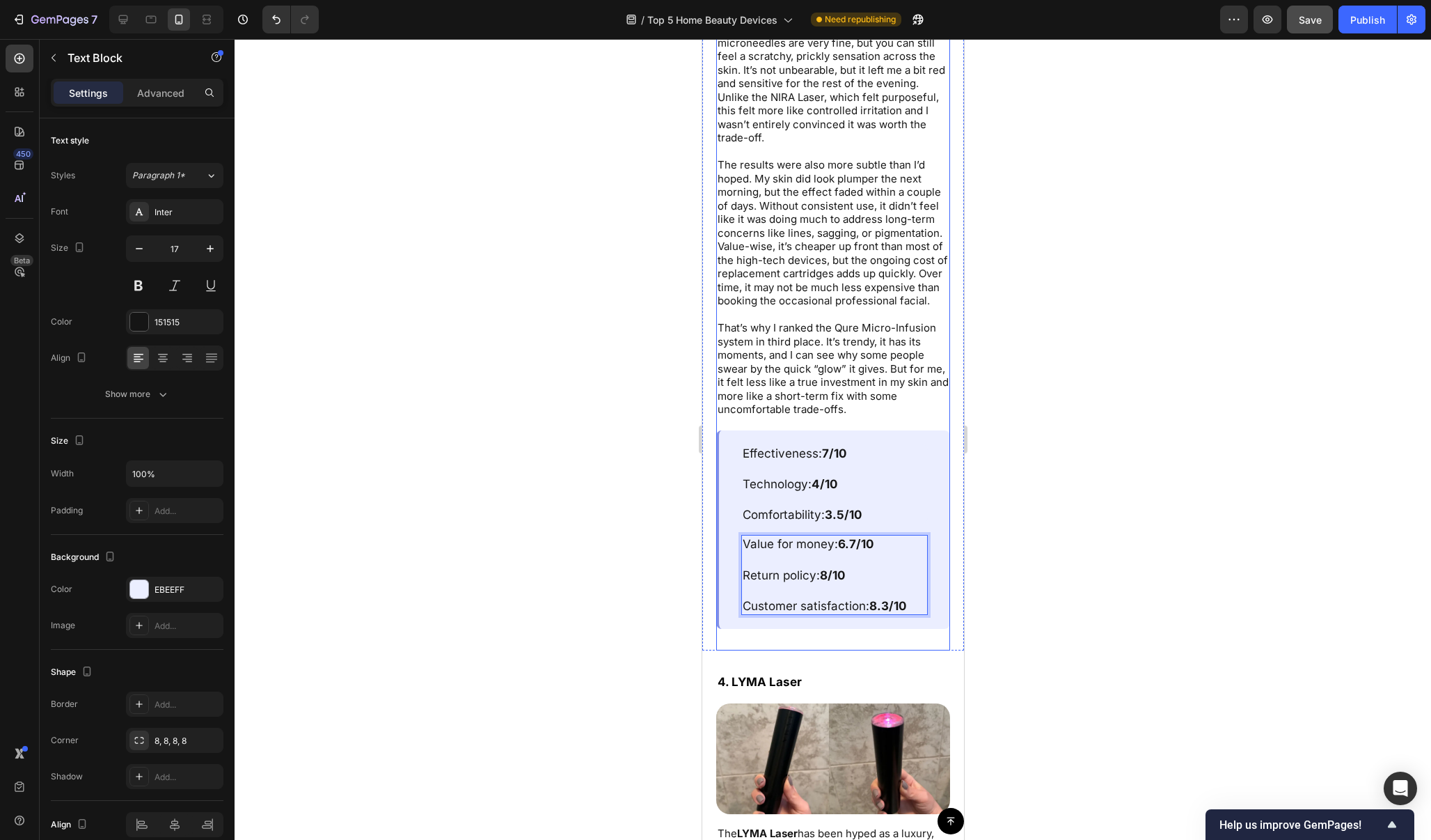
click at [1032, 347] on div at bounding box center [833, 438] width 1197 height 801
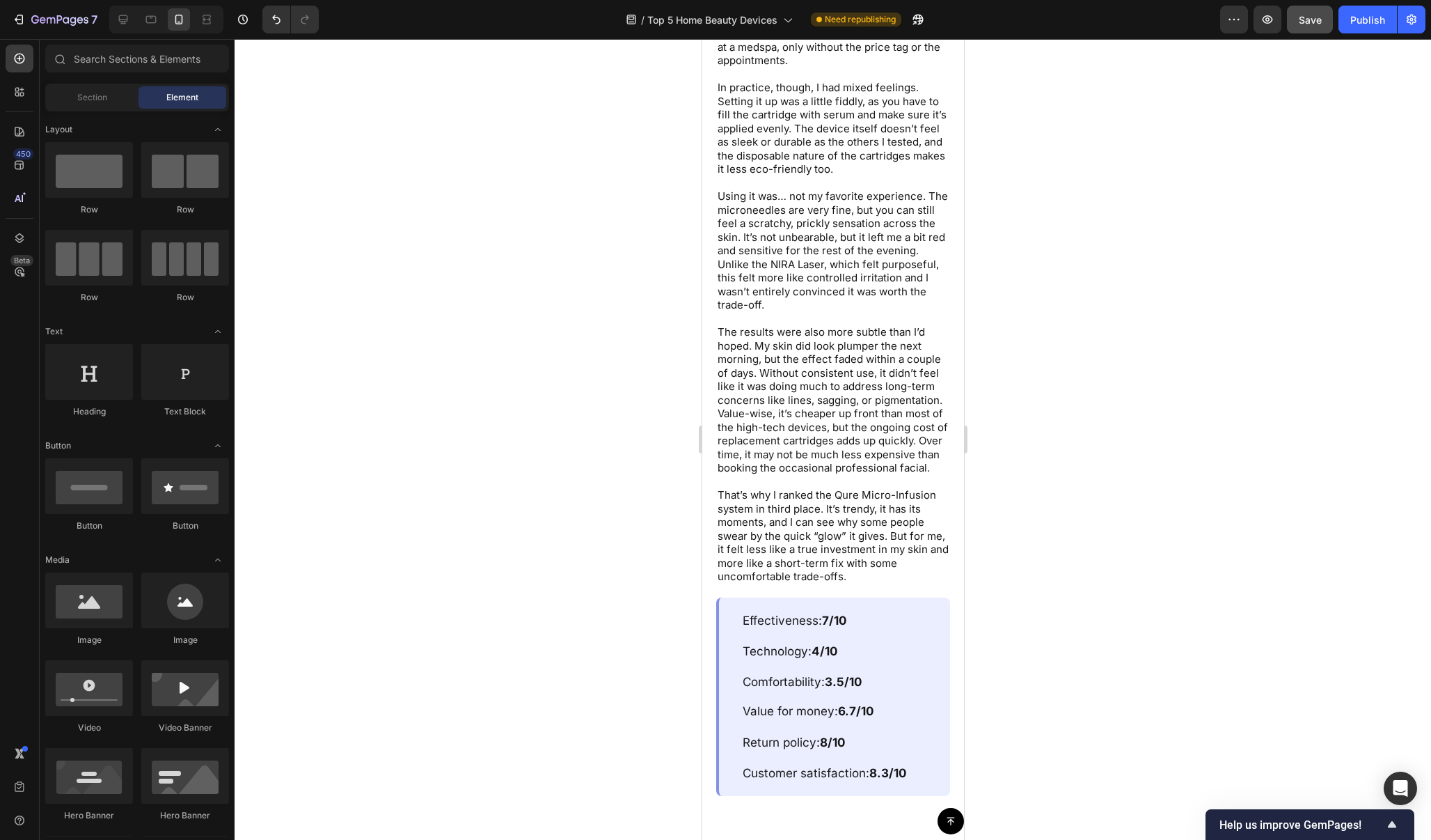
scroll to position [6773, 0]
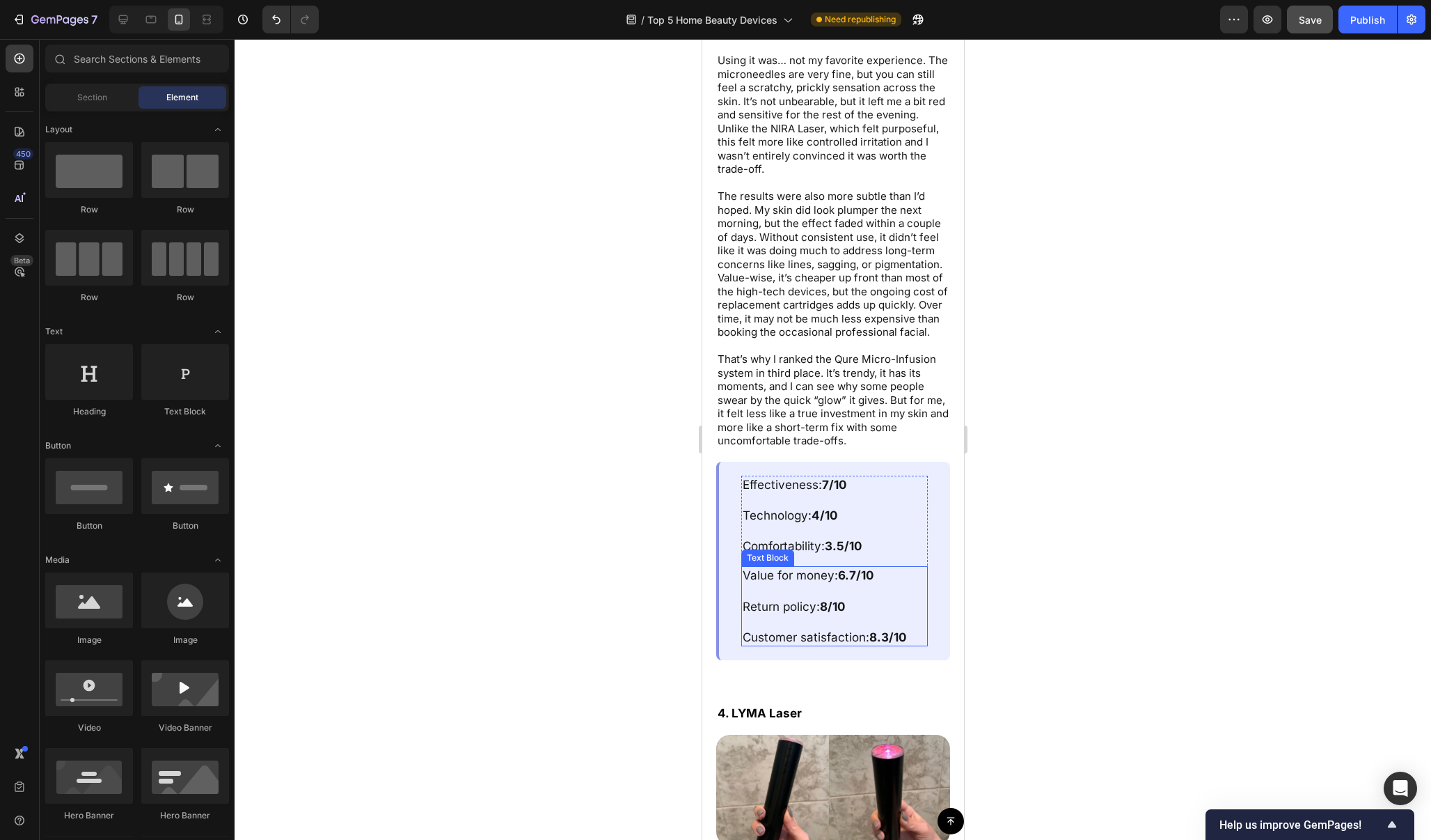
click at [887, 630] on strong "8.3/10" at bounding box center [887, 637] width 37 height 14
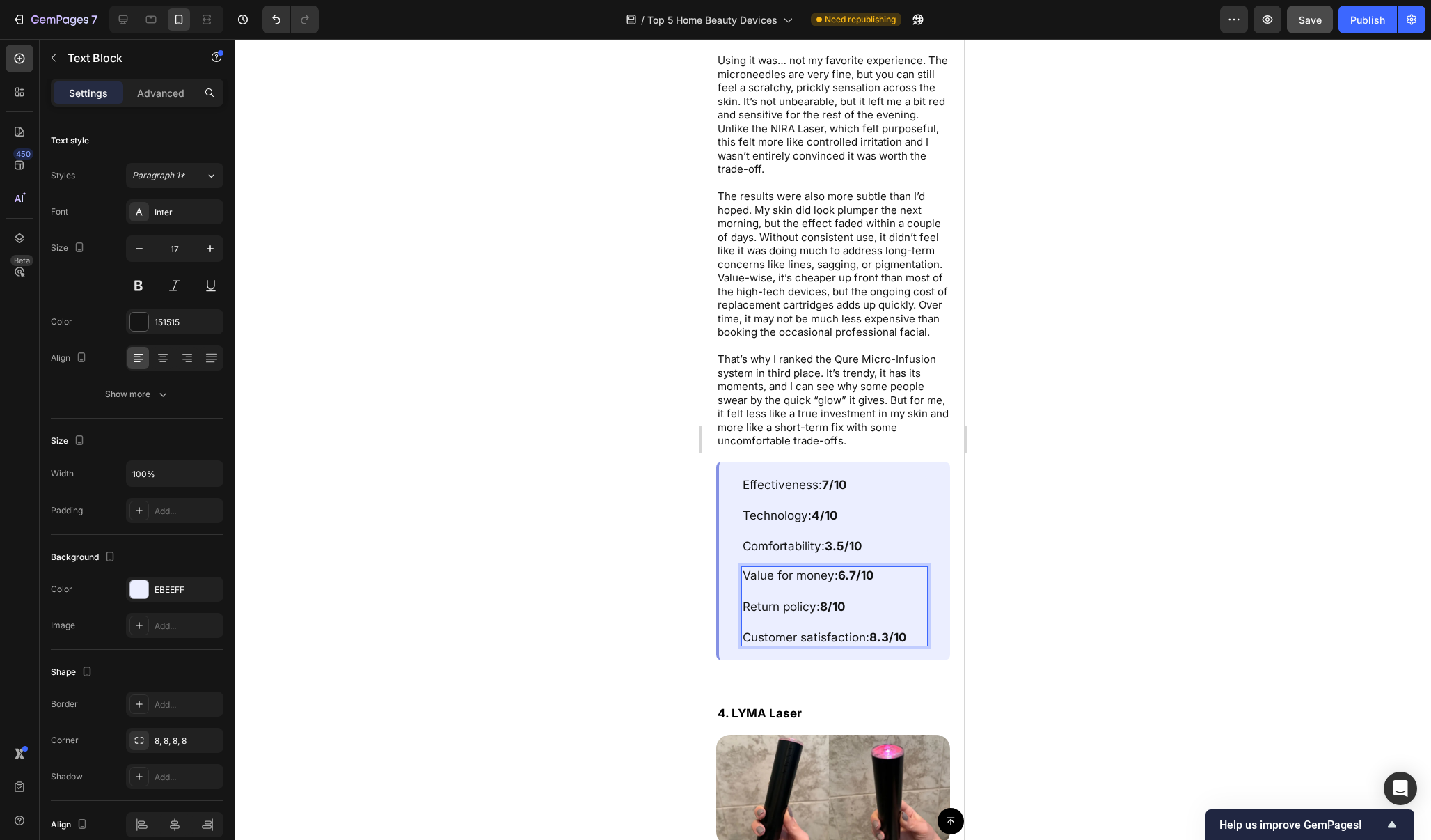
click at [887, 630] on strong "8.3/10" at bounding box center [887, 637] width 37 height 14
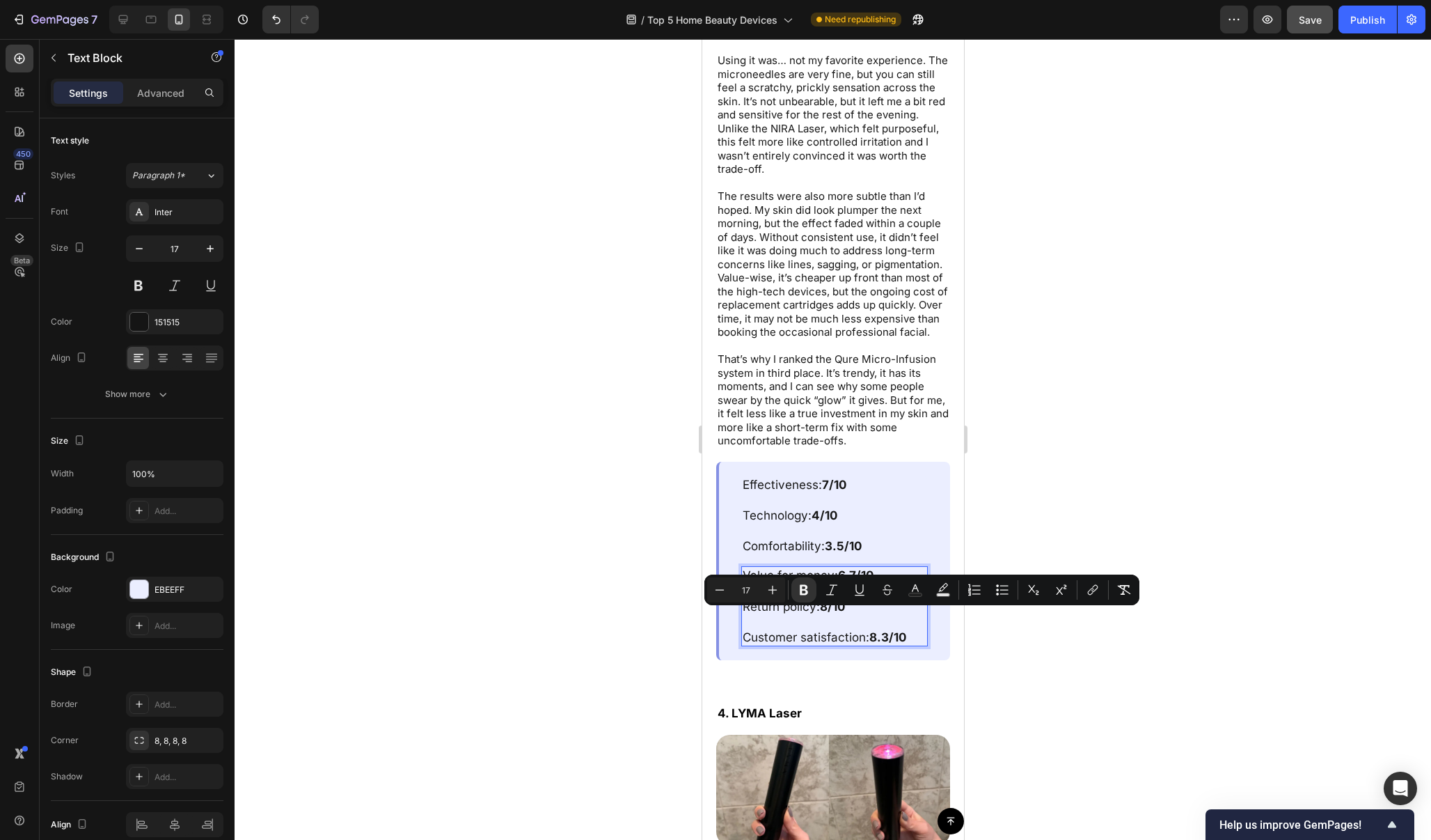
drag, startPoint x: 890, startPoint y: 616, endPoint x: 873, endPoint y: 617, distance: 17.0
click at [873, 630] on strong "8.3/10" at bounding box center [887, 637] width 37 height 14
drag, startPoint x: 887, startPoint y: 614, endPoint x: 873, endPoint y: 616, distance: 14.1
click at [873, 630] on p "Customer satisfaction: 7.9 /10" at bounding box center [834, 637] width 184 height 15
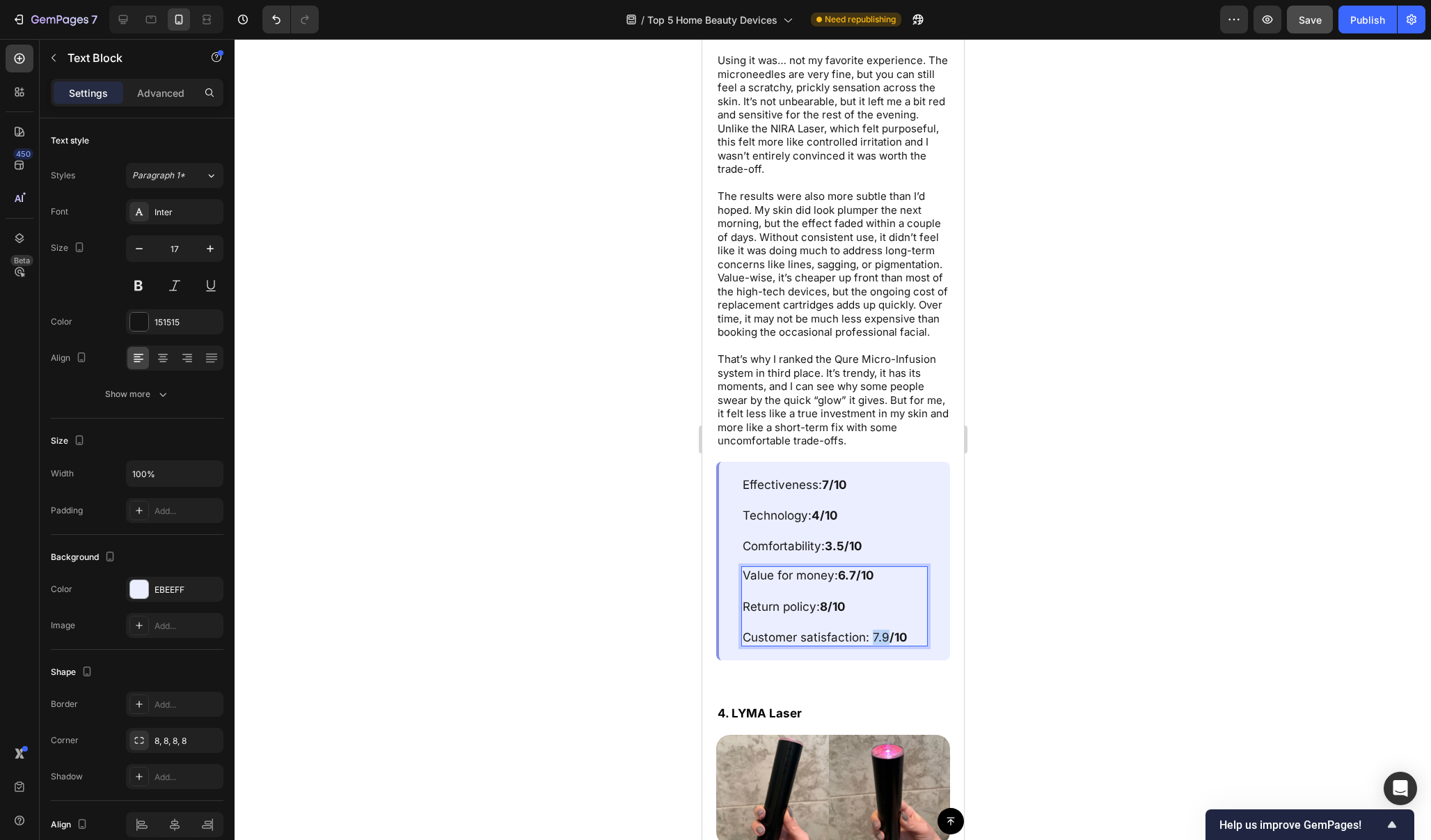
drag, startPoint x: 872, startPoint y: 614, endPoint x: 887, endPoint y: 617, distance: 15.3
click at [887, 630] on p "Customer satisfaction: 7.9 /10" at bounding box center [834, 637] width 184 height 15
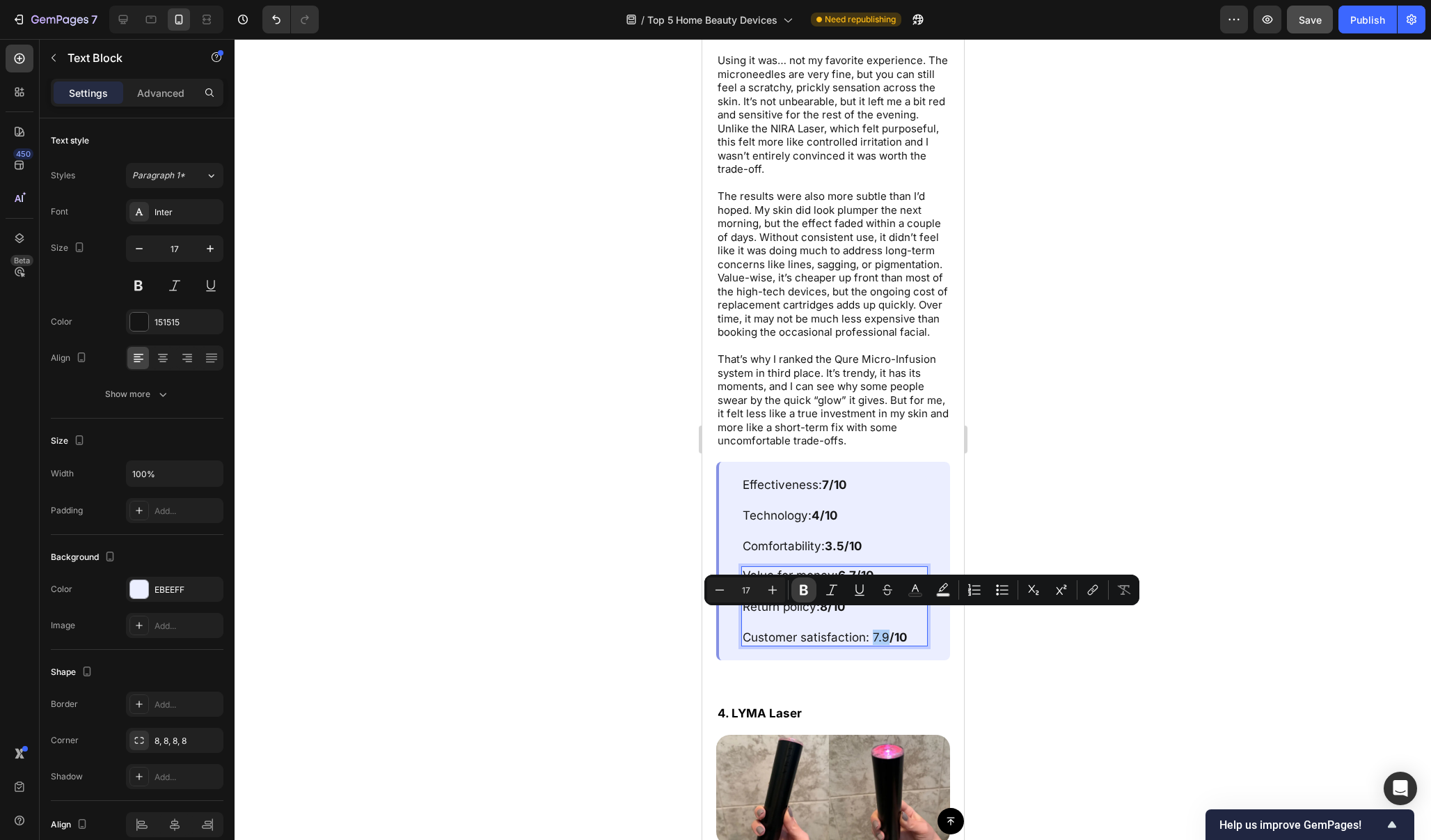
click at [801, 586] on icon "Editor contextual toolbar" at bounding box center [804, 590] width 9 height 11
click at [1198, 281] on div at bounding box center [833, 438] width 1197 height 801
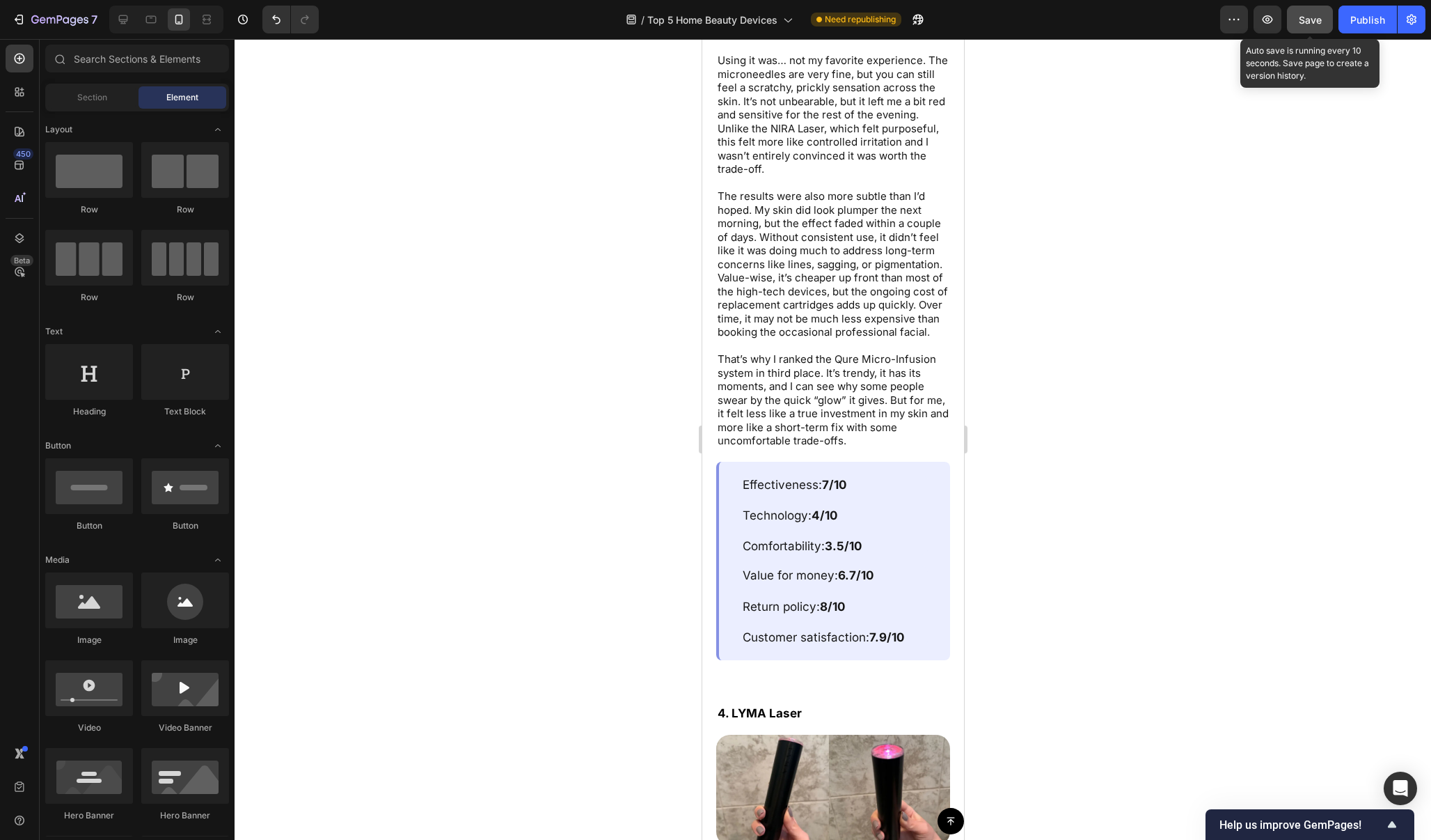
click at [1310, 21] on span "Save" at bounding box center [1311, 19] width 23 height 11
click at [1361, 21] on div "Publish" at bounding box center [1368, 19] width 35 height 15
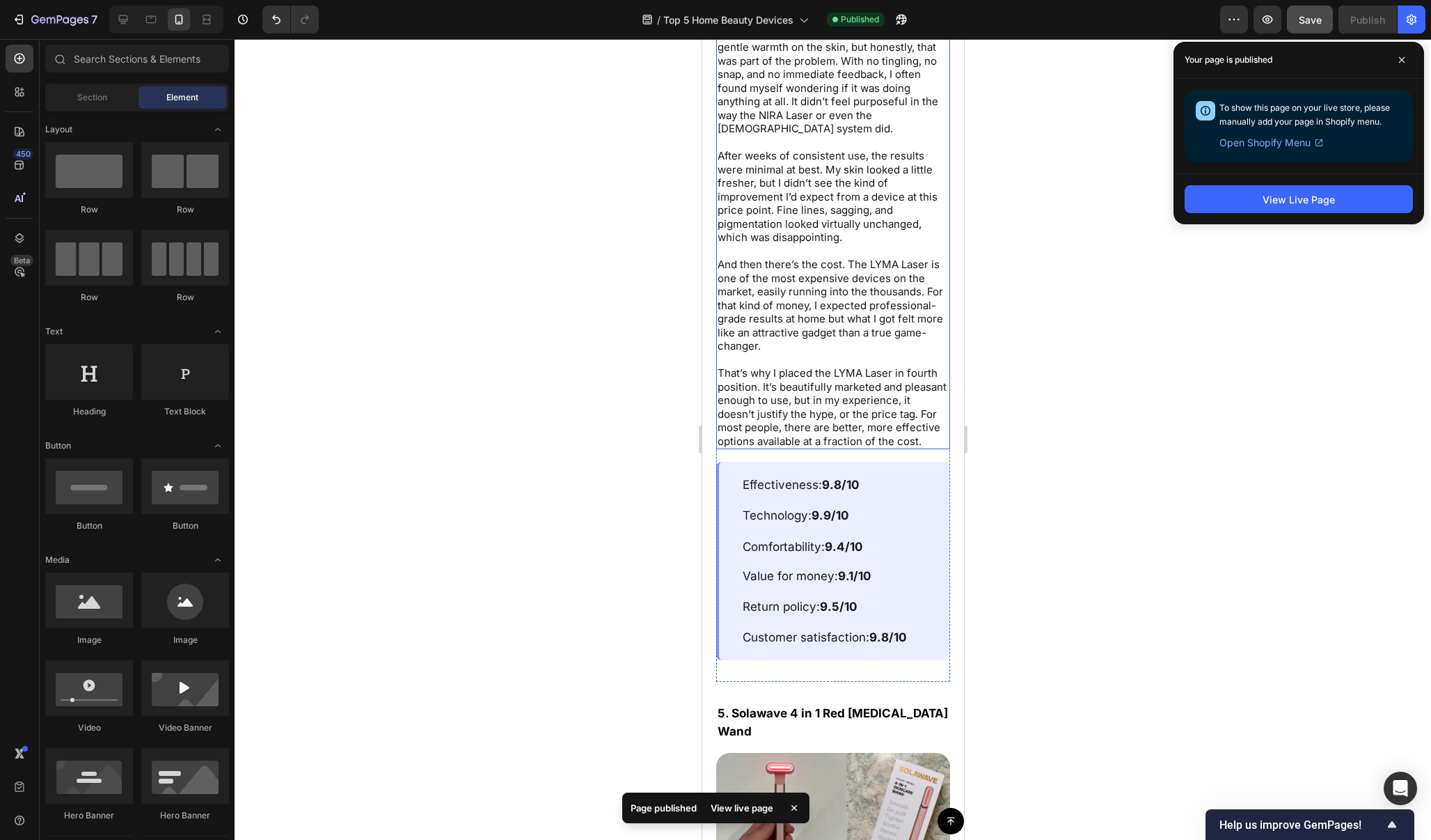
scroll to position [7905, 0]
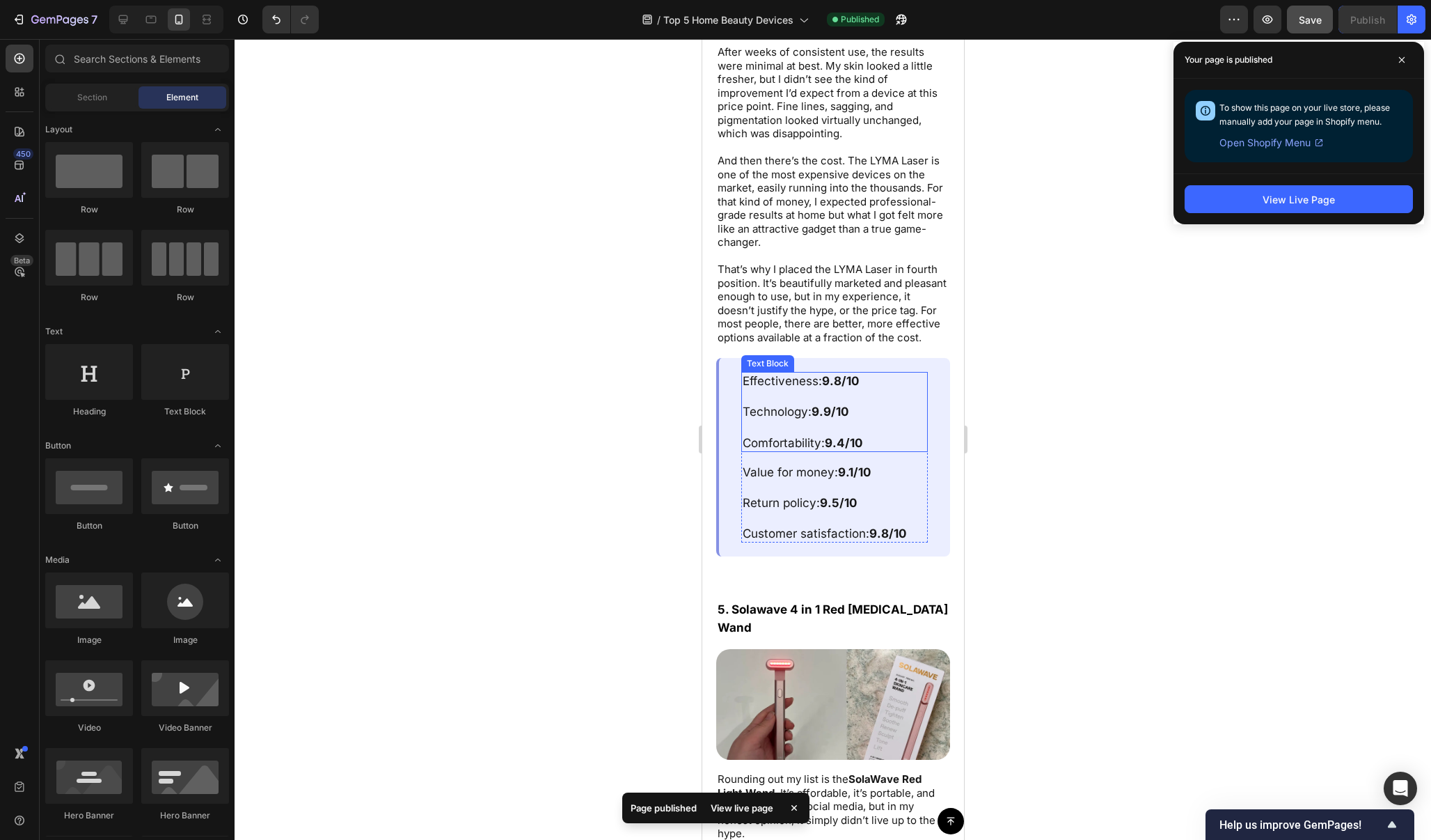
click at [842, 374] on strong "9.8/10" at bounding box center [840, 381] width 37 height 14
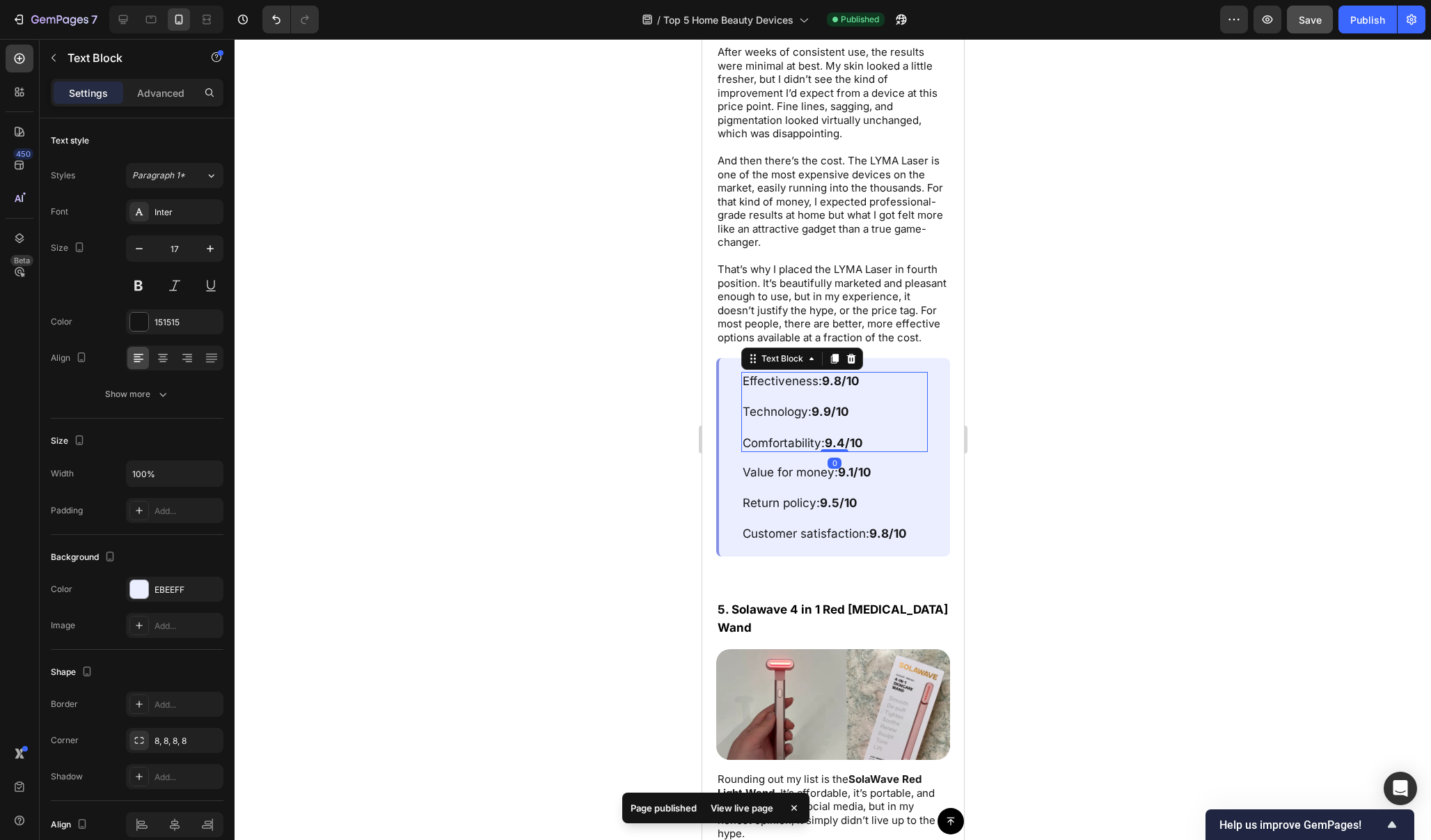
click at [842, 374] on strong "9.8/10" at bounding box center [840, 381] width 37 height 14
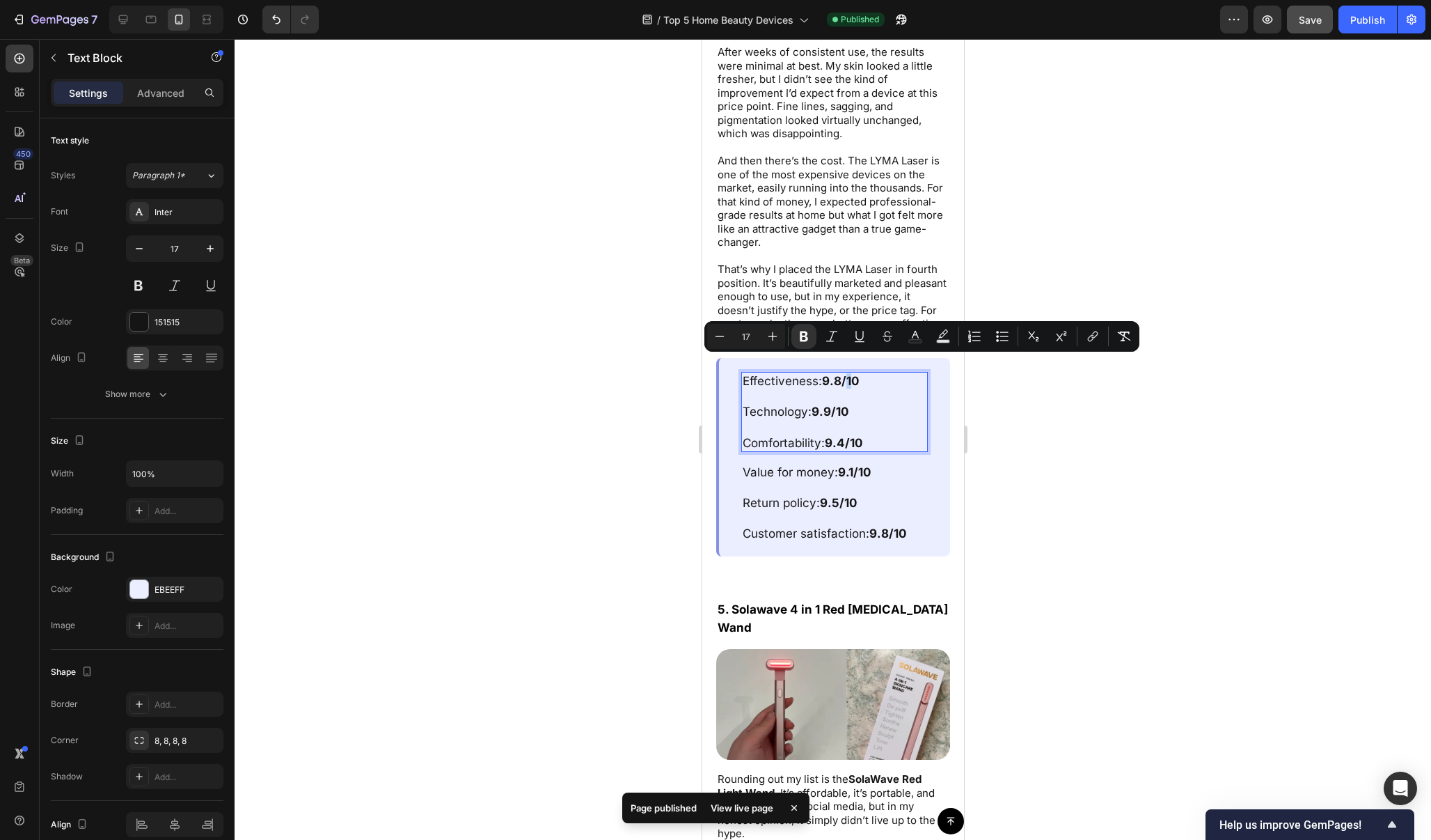
click at [840, 374] on strong "9.8/10" at bounding box center [840, 381] width 37 height 14
drag, startPoint x: 841, startPoint y: 362, endPoint x: 824, endPoint y: 366, distance: 17.5
click at [824, 374] on strong "9.8/10" at bounding box center [840, 381] width 37 height 14
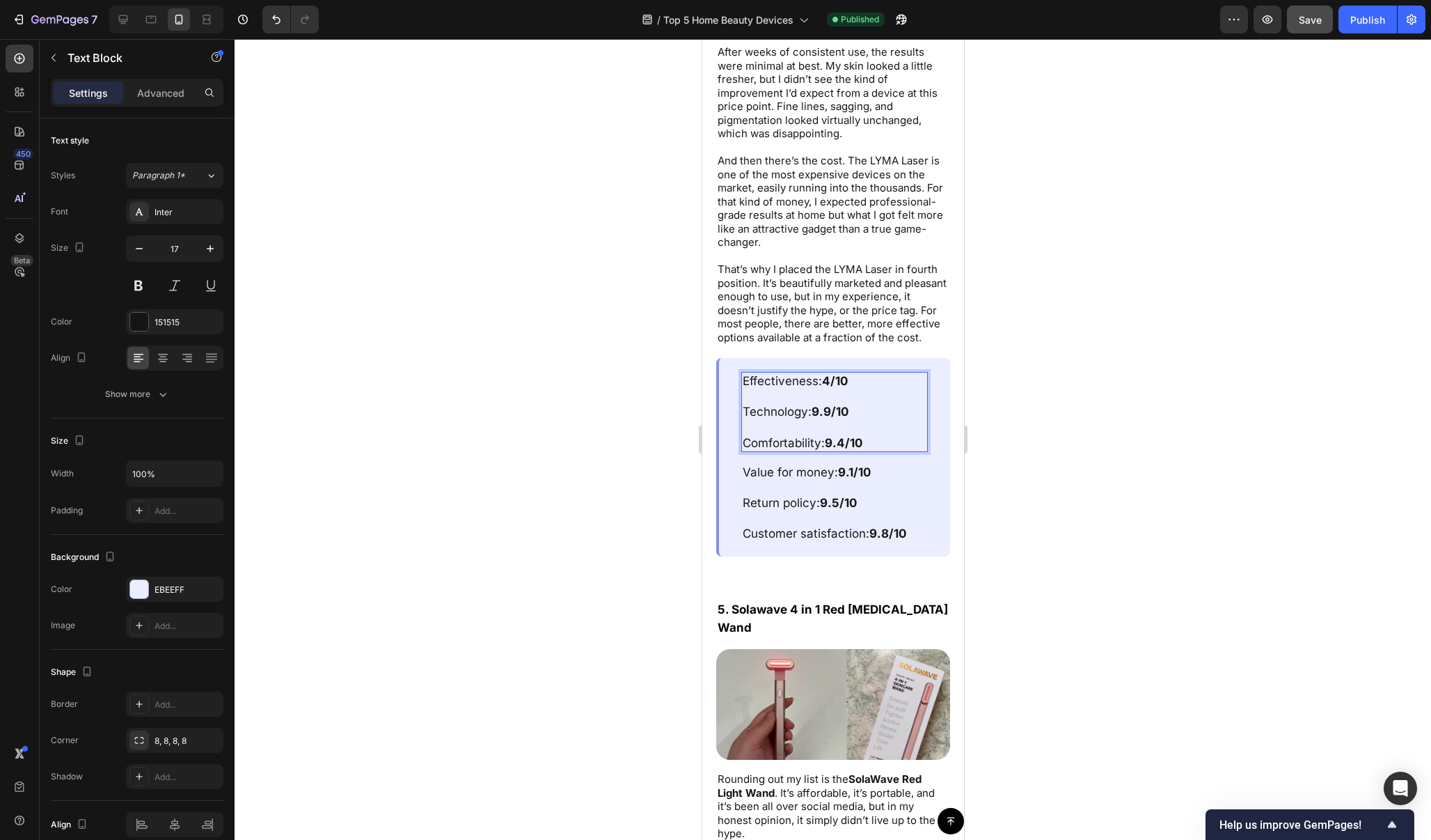
click at [829, 404] on strong "9.9/10" at bounding box center [829, 411] width 37 height 14
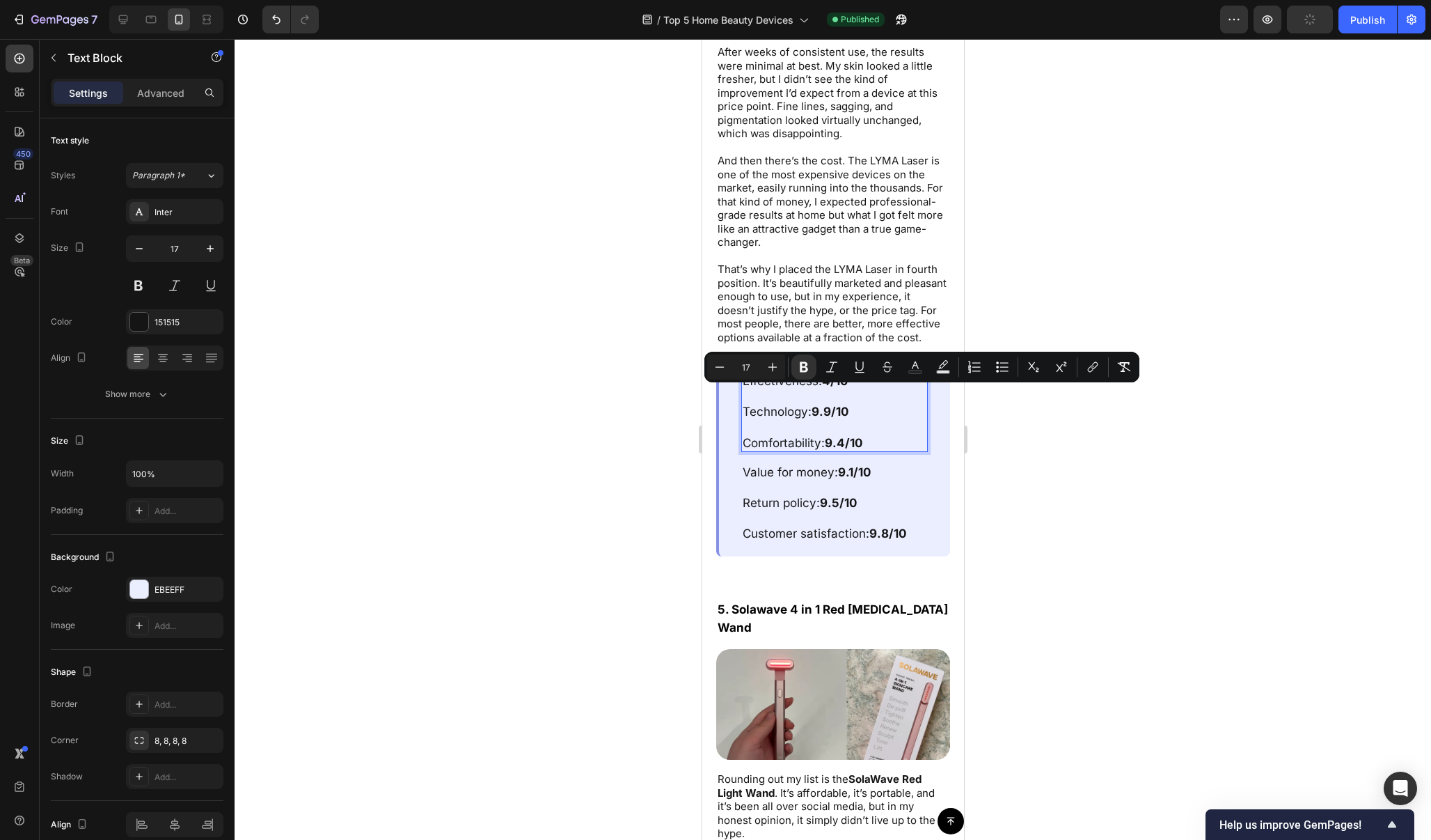
drag, startPoint x: 833, startPoint y: 395, endPoint x: 816, endPoint y: 396, distance: 17.0
click at [816, 404] on strong "9.9/10" at bounding box center [829, 411] width 37 height 14
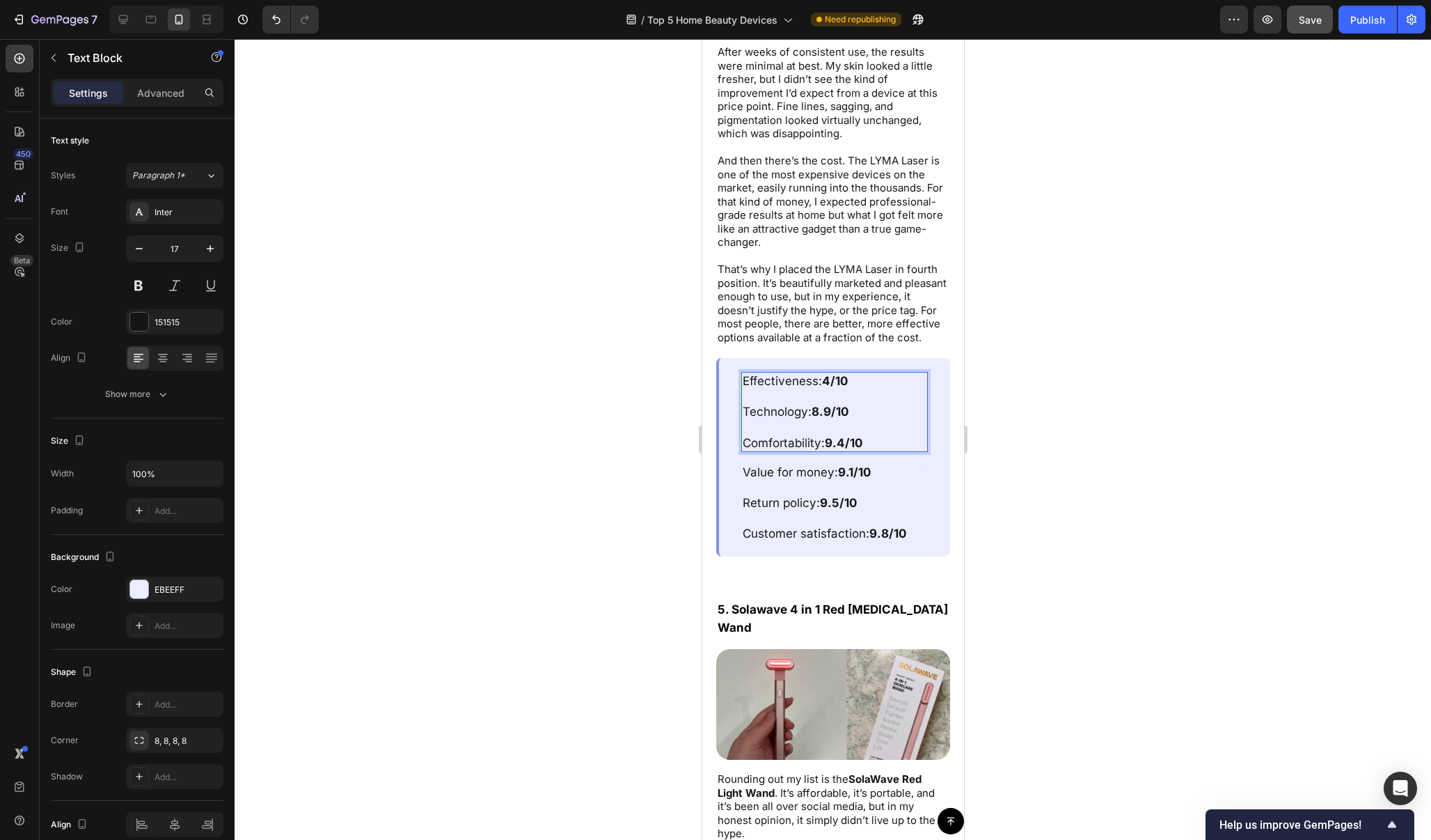
click at [837, 436] on strong "9.4/10" at bounding box center [843, 443] width 38 height 14
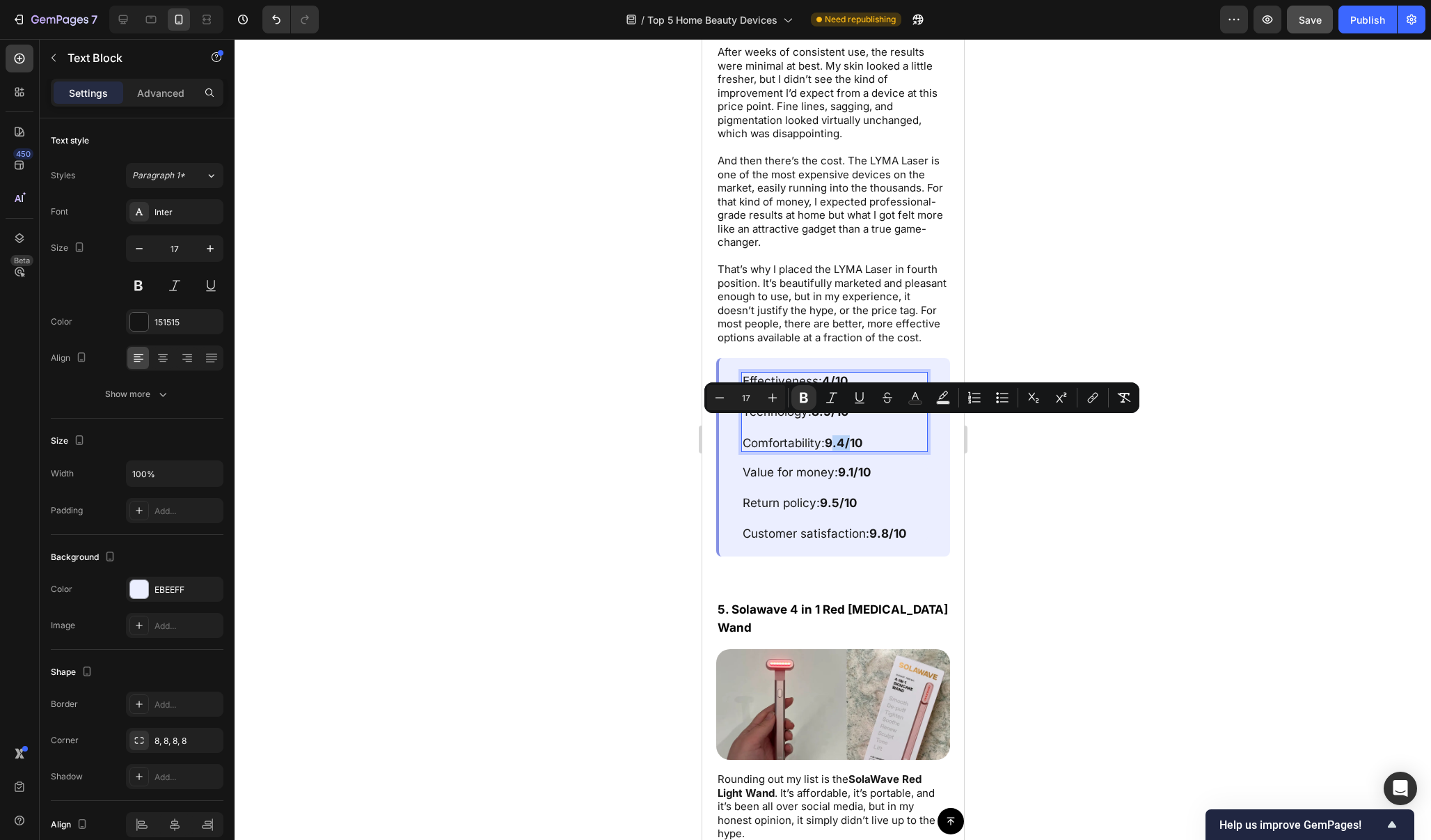
click at [846, 436] on strong "9.4/10" at bounding box center [843, 443] width 38 height 14
drag, startPoint x: 846, startPoint y: 424, endPoint x: 835, endPoint y: 427, distance: 11.4
click at [835, 436] on strong "9.4/10" at bounding box center [843, 443] width 38 height 14
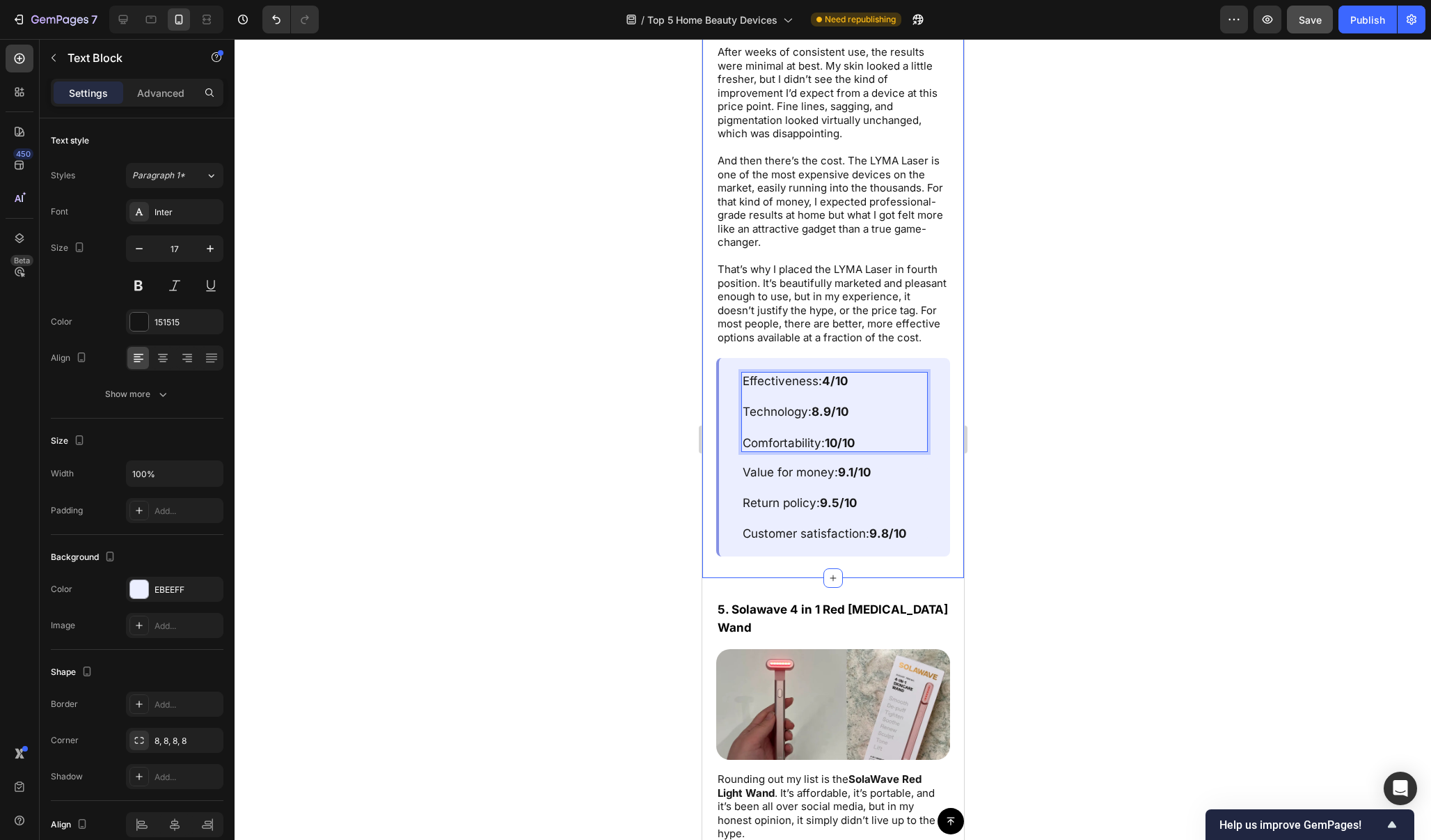
click at [986, 315] on div at bounding box center [833, 438] width 1197 height 801
click at [837, 436] on strong "10/10" at bounding box center [839, 443] width 30 height 14
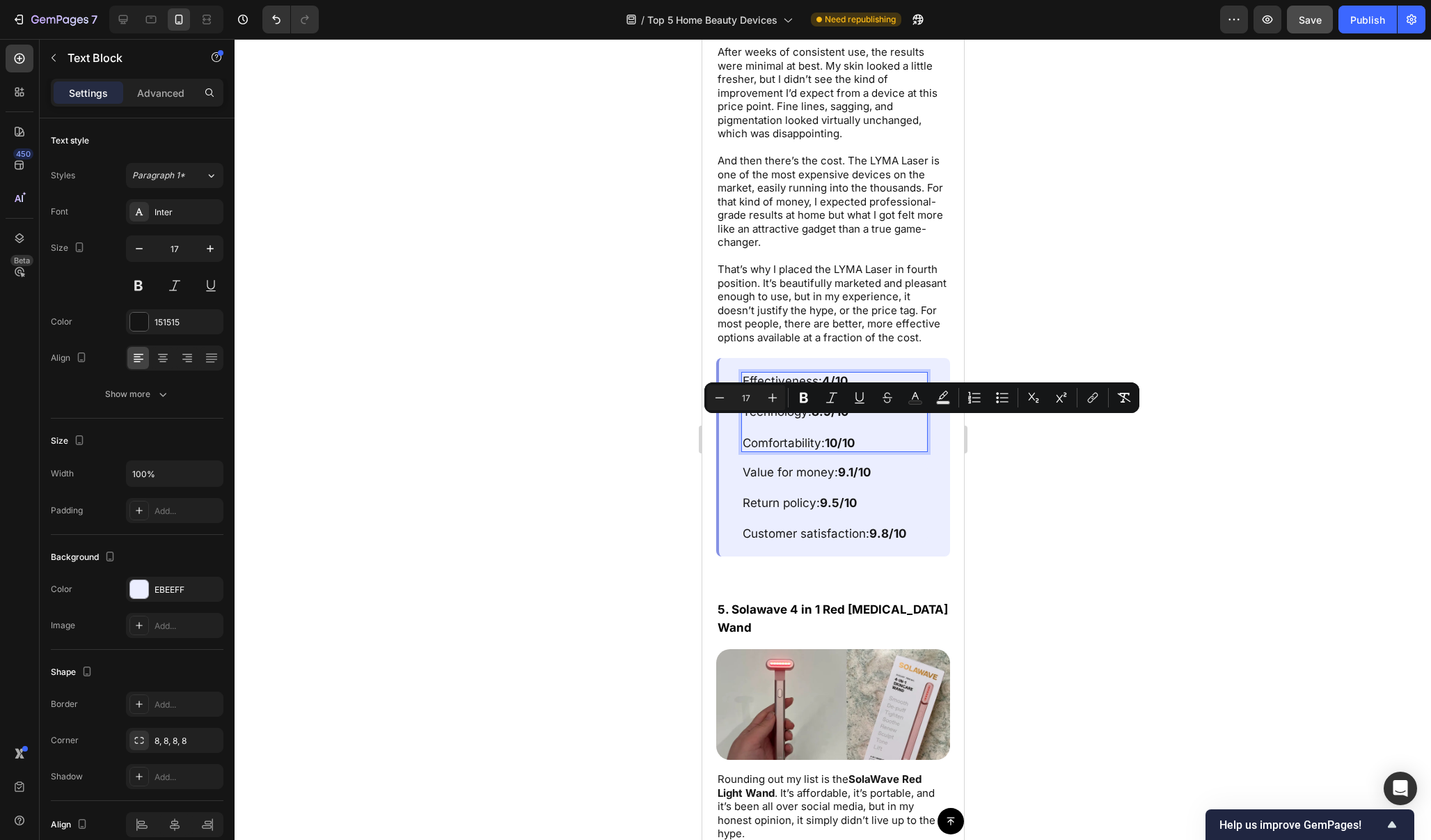
click at [837, 436] on strong "10/10" at bounding box center [839, 443] width 30 height 14
click at [841, 436] on strong "10/10" at bounding box center [839, 443] width 30 height 14
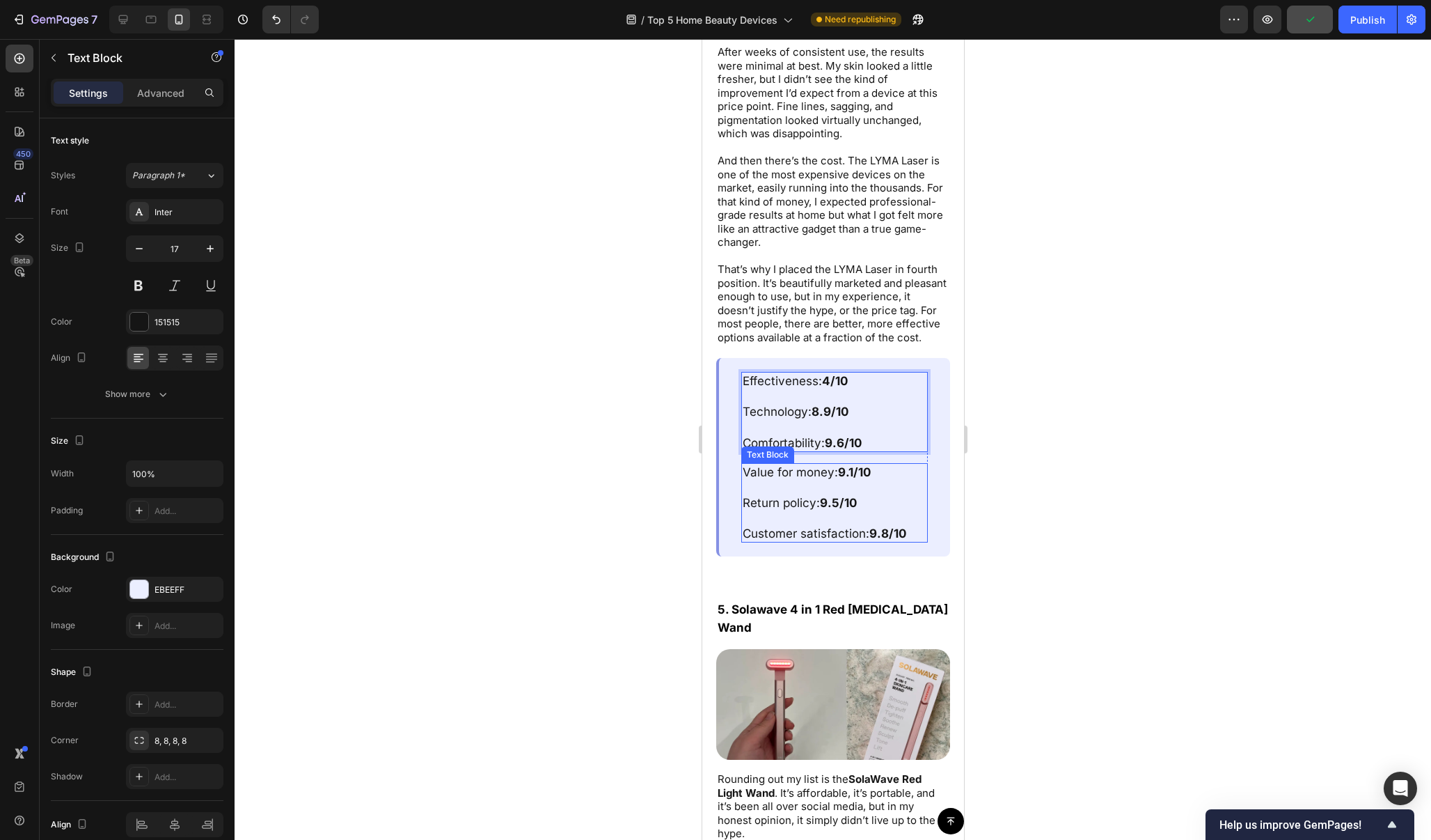
click at [859, 465] on strong "9.1/10" at bounding box center [853, 472] width 32 height 14
click at [858, 465] on strong "9.1/10" at bounding box center [853, 472] width 32 height 14
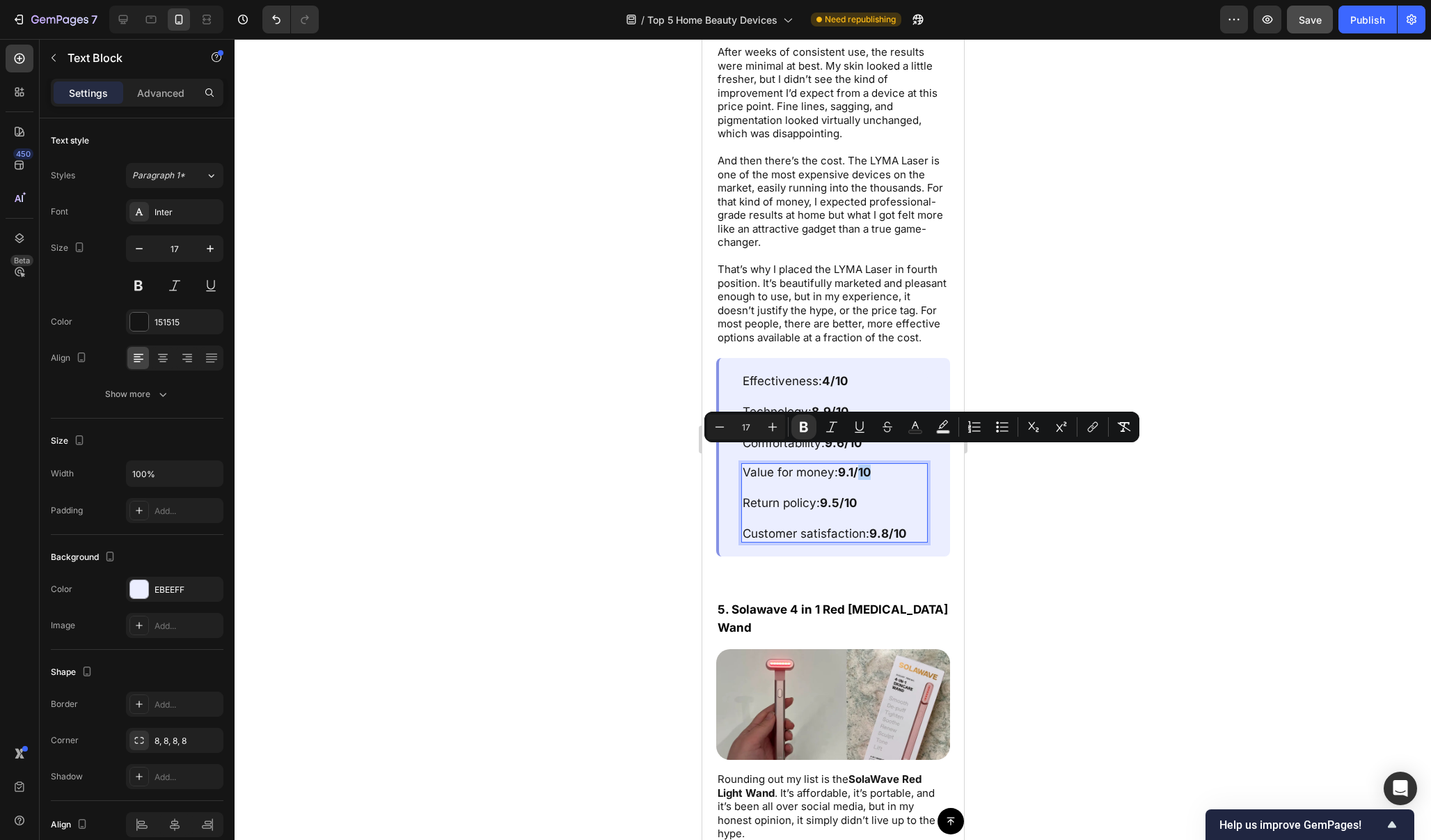
click at [858, 465] on strong "9.1/10" at bounding box center [853, 472] width 32 height 14
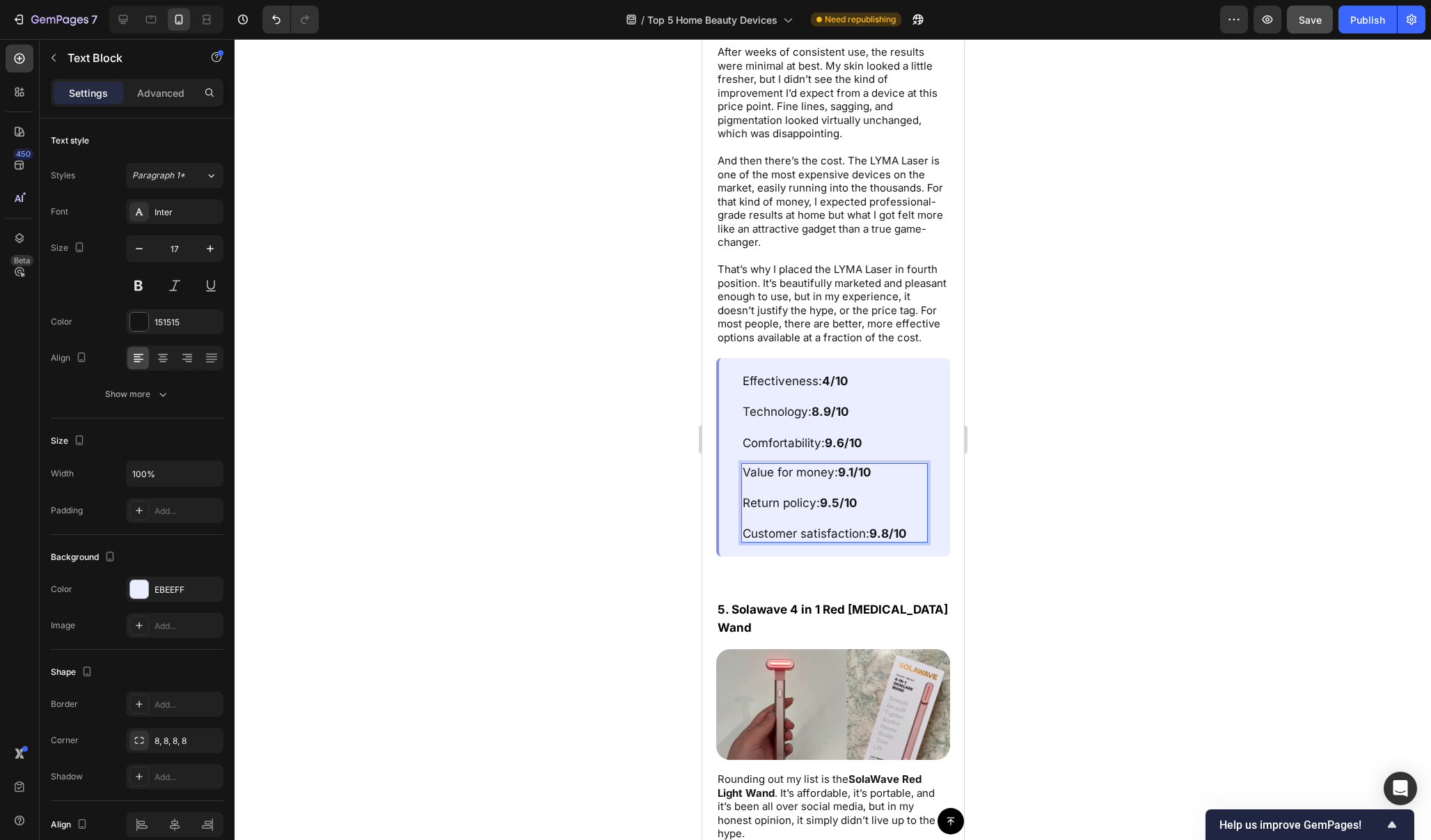
click at [854, 465] on strong "9.1/10" at bounding box center [853, 472] width 32 height 14
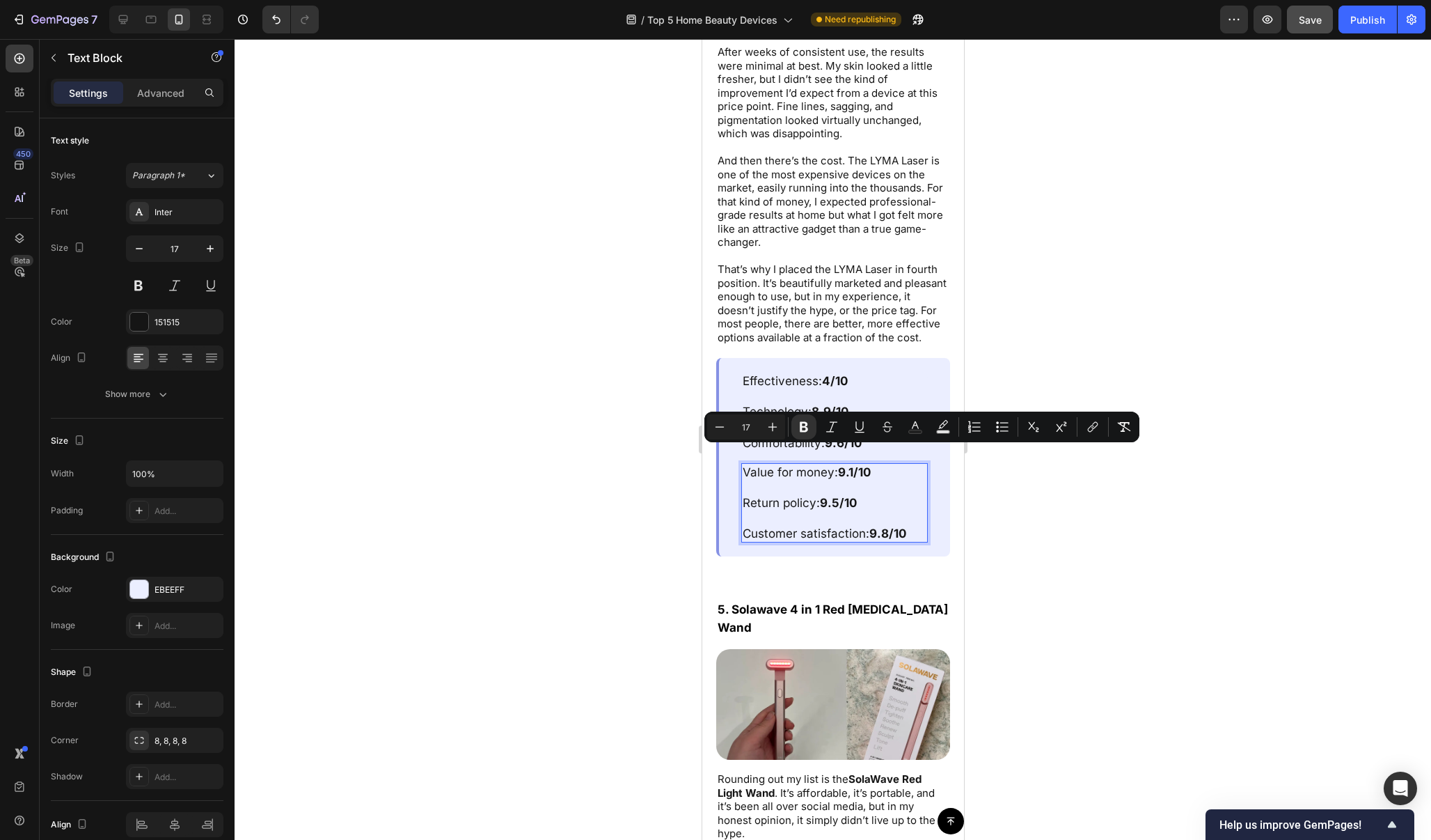
drag, startPoint x: 854, startPoint y: 452, endPoint x: 840, endPoint y: 455, distance: 14.3
click at [840, 465] on strong "9.1/10" at bounding box center [853, 472] width 32 height 14
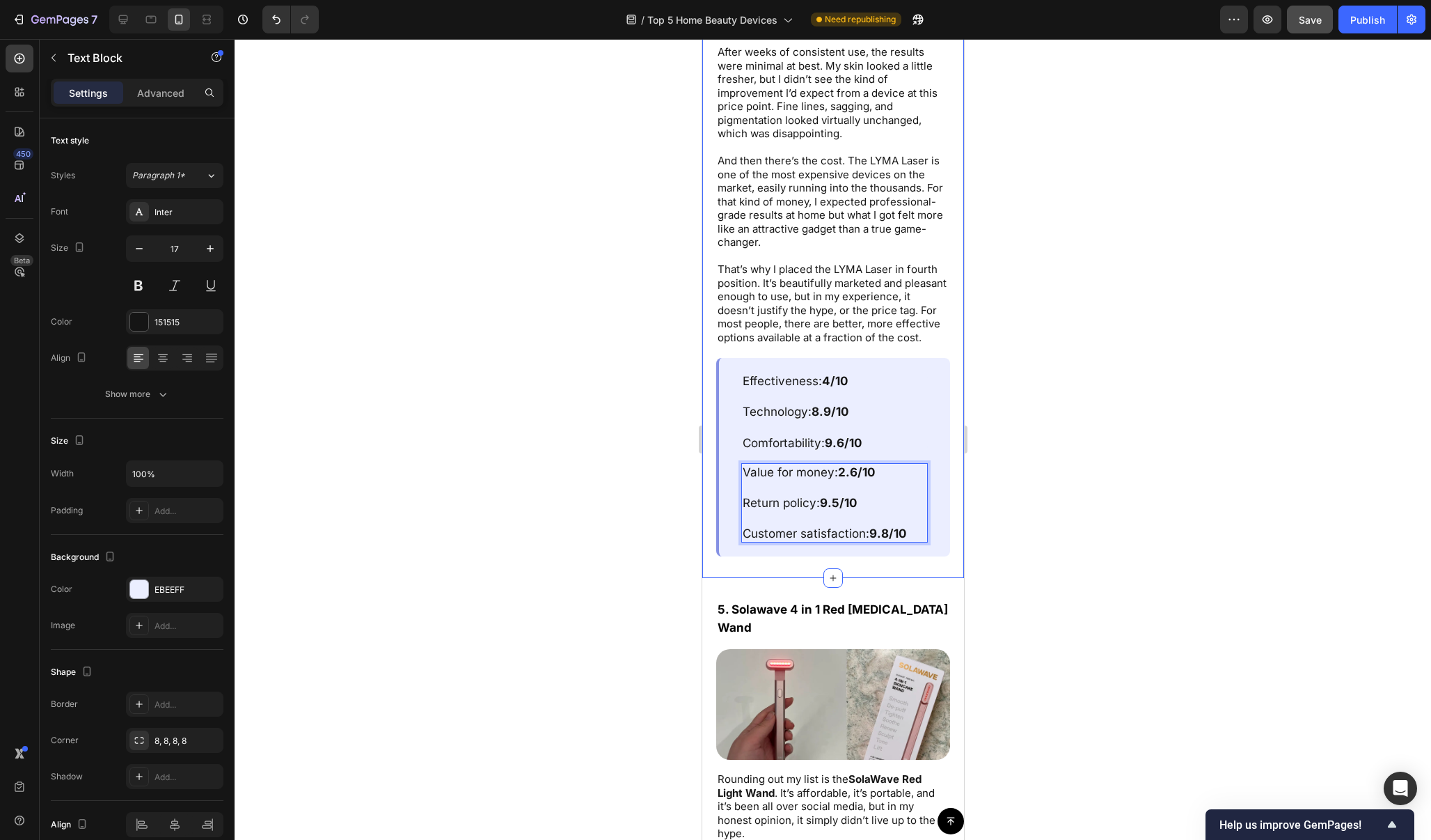
click at [1027, 431] on div at bounding box center [833, 438] width 1197 height 801
click at [837, 495] on strong "9.5/10" at bounding box center [838, 502] width 37 height 14
click at [838, 495] on strong "9.5/10" at bounding box center [838, 502] width 37 height 14
drag, startPoint x: 841, startPoint y: 481, endPoint x: 824, endPoint y: 485, distance: 17.5
click at [824, 495] on strong "9.5/10" at bounding box center [838, 502] width 37 height 14
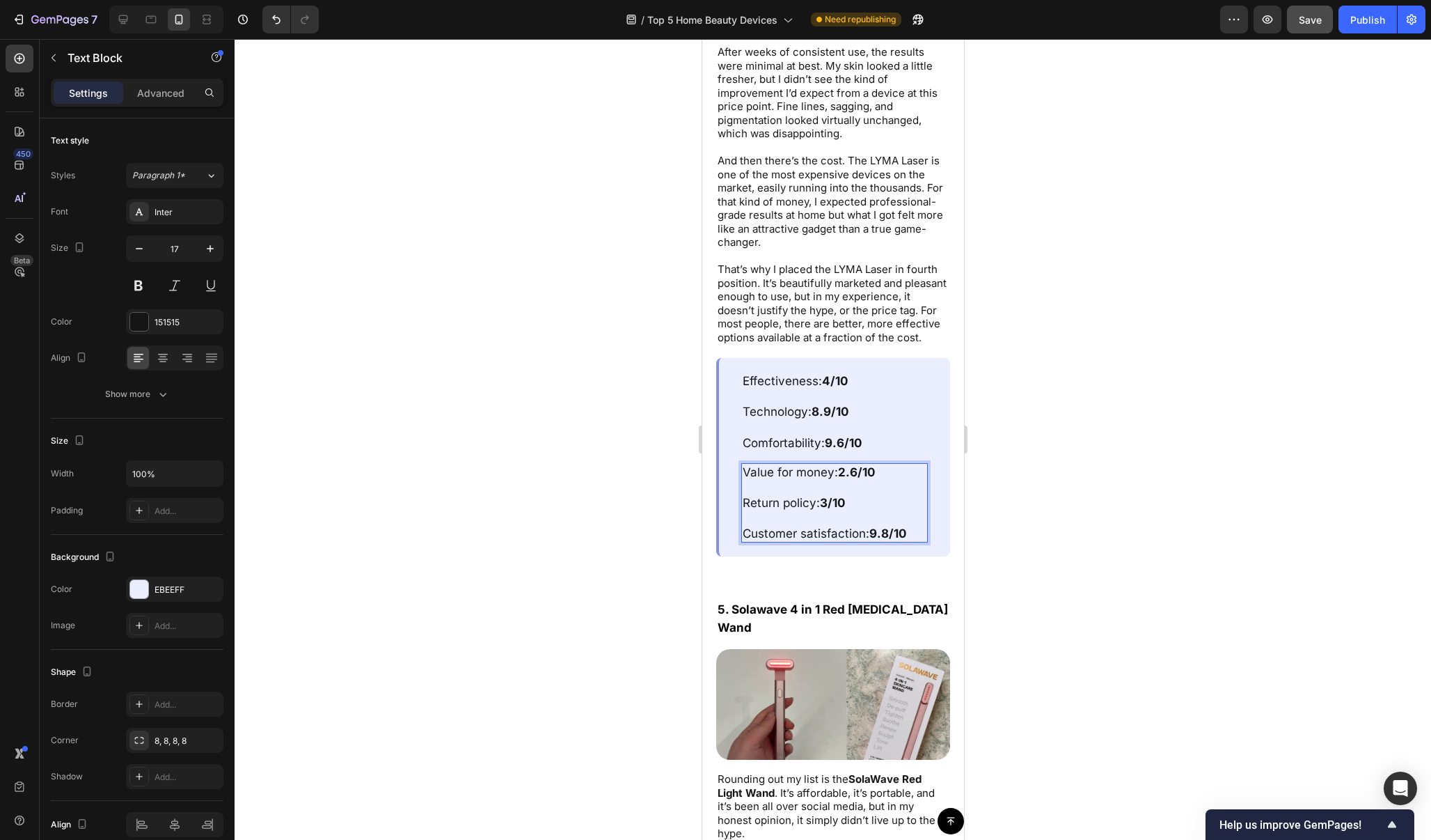
click at [889, 526] on strong "9.8/10" at bounding box center [887, 533] width 37 height 14
drag, startPoint x: 889, startPoint y: 515, endPoint x: 872, endPoint y: 515, distance: 17.0
click at [872, 526] on strong "9.8/10" at bounding box center [887, 533] width 37 height 14
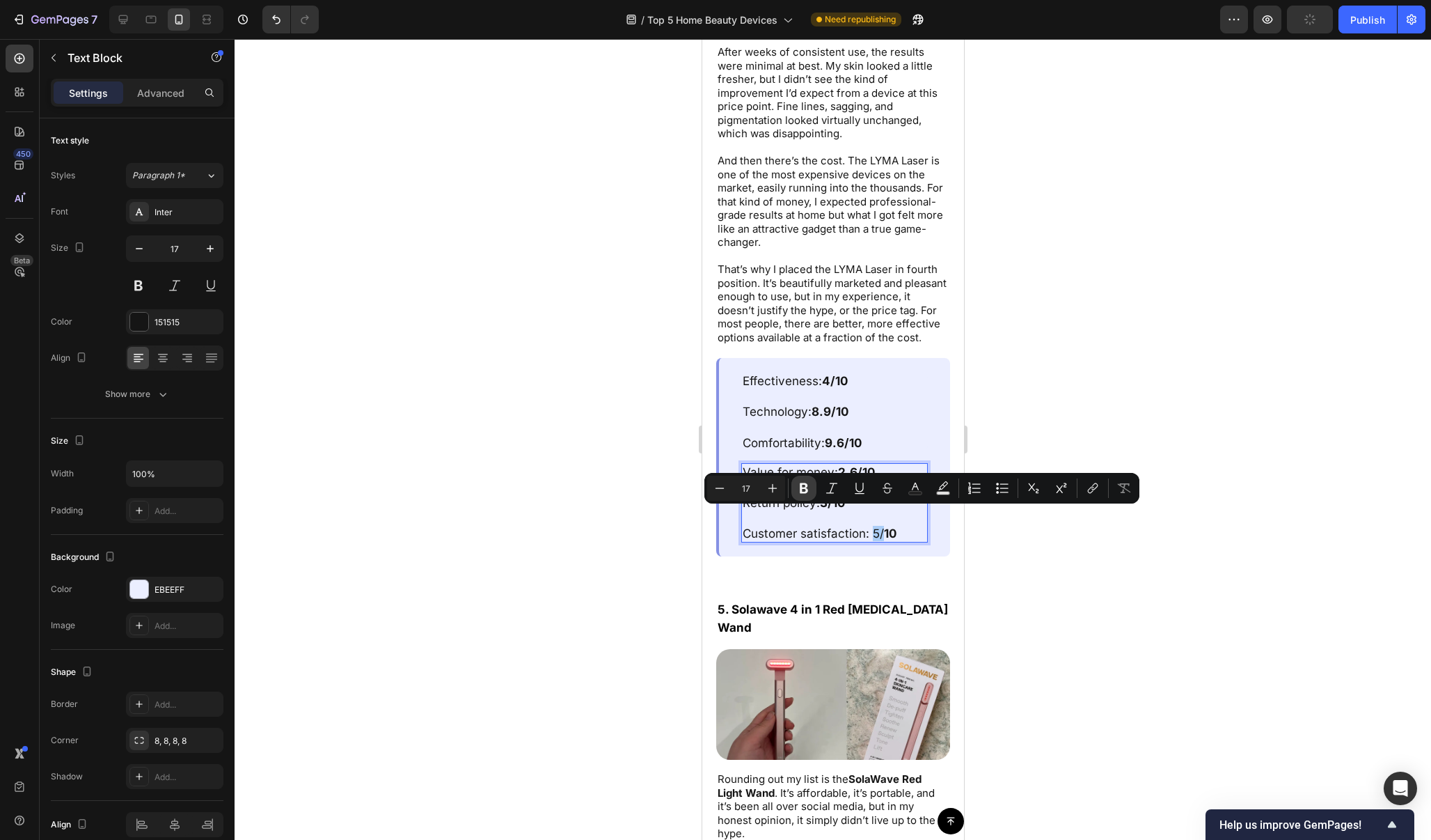
click at [811, 495] on button "Bold" at bounding box center [804, 488] width 25 height 25
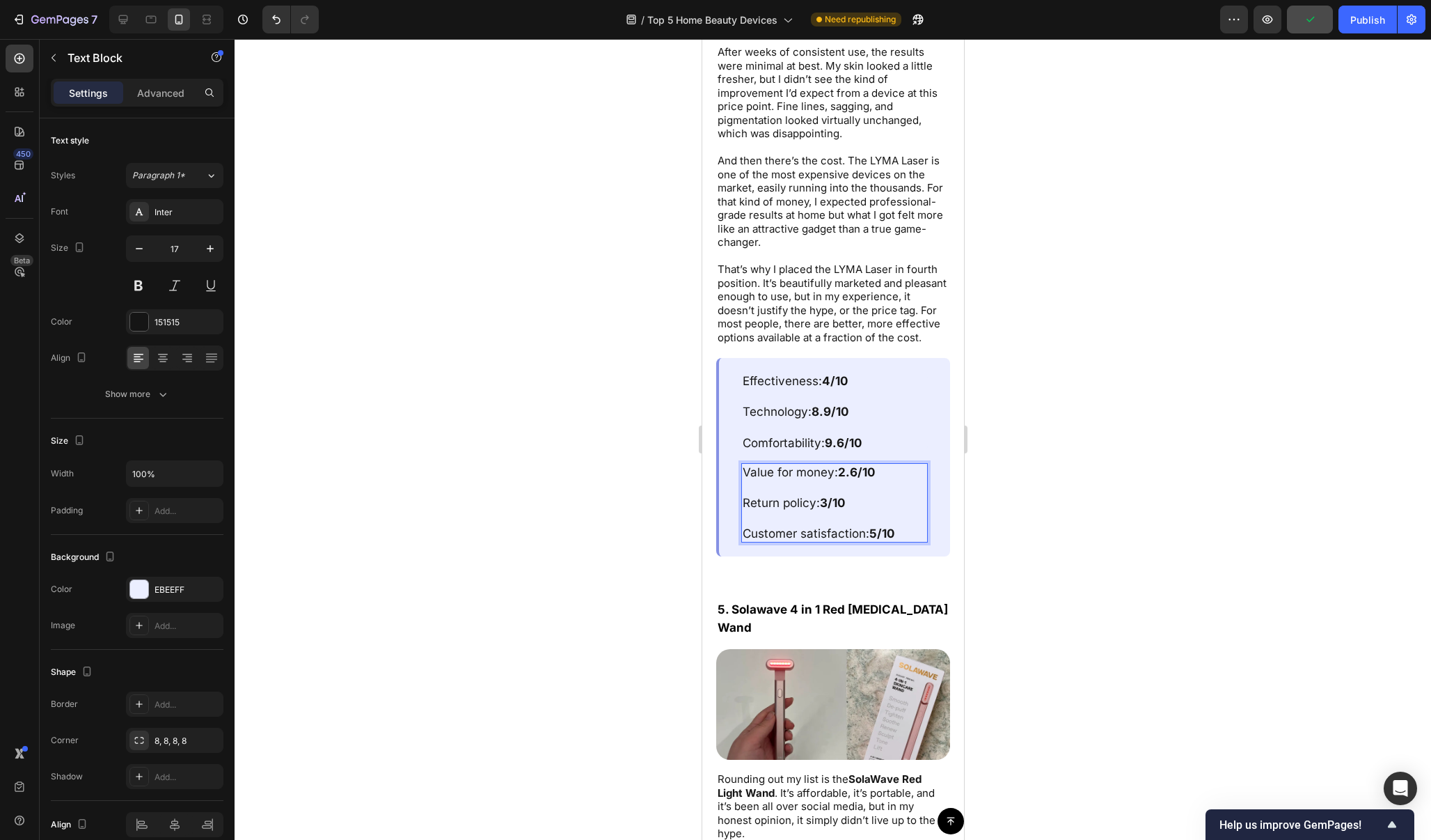
click at [1077, 338] on div at bounding box center [833, 438] width 1197 height 801
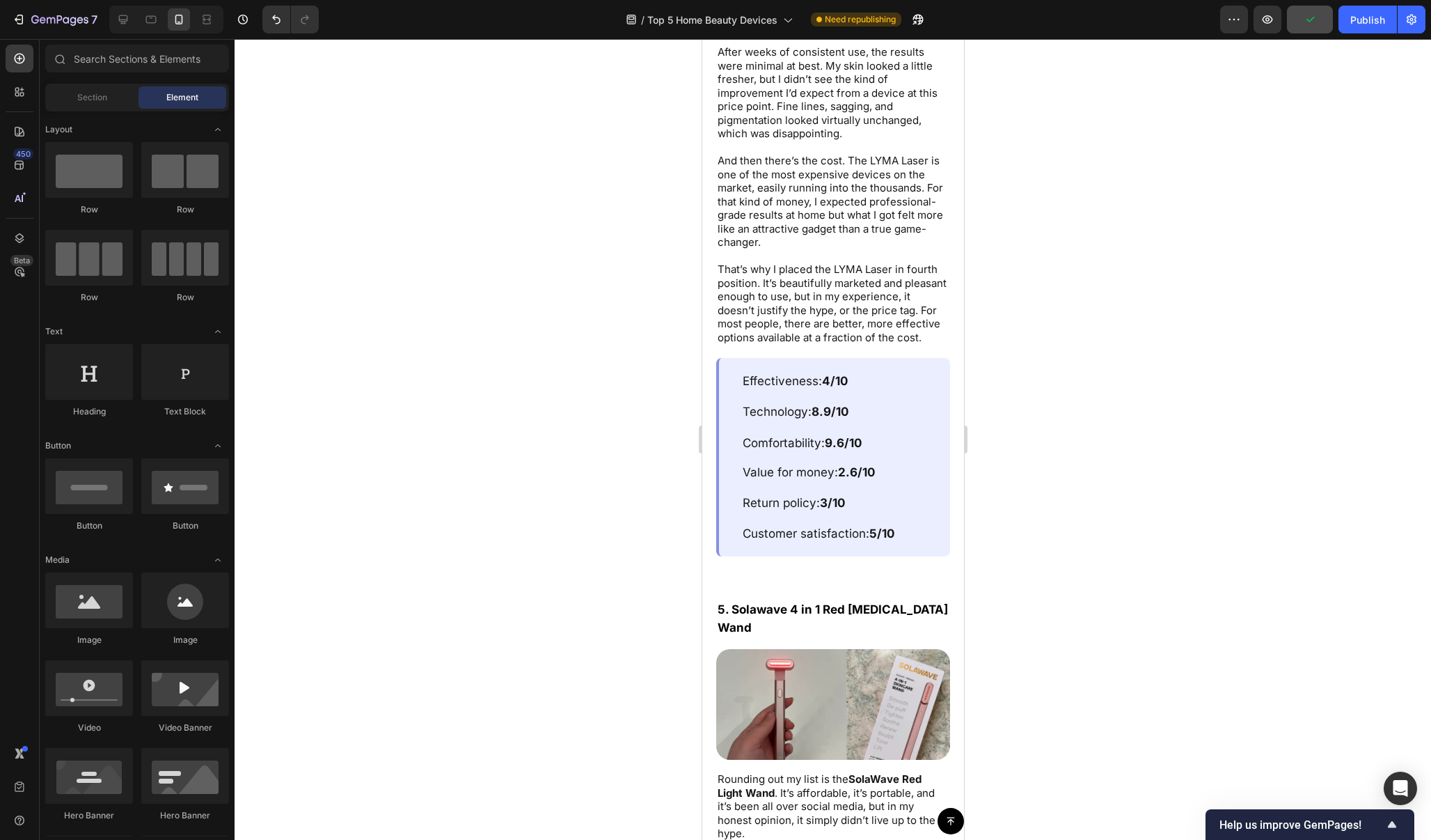
click at [1360, 4] on div "7 / Top 5 Home Beauty Devices Need republishing Preview Publish" at bounding box center [716, 19] width 1431 height 39
click at [1316, 23] on span "Save" at bounding box center [1311, 19] width 23 height 11
click at [1367, 22] on div "Publish" at bounding box center [1368, 19] width 35 height 15
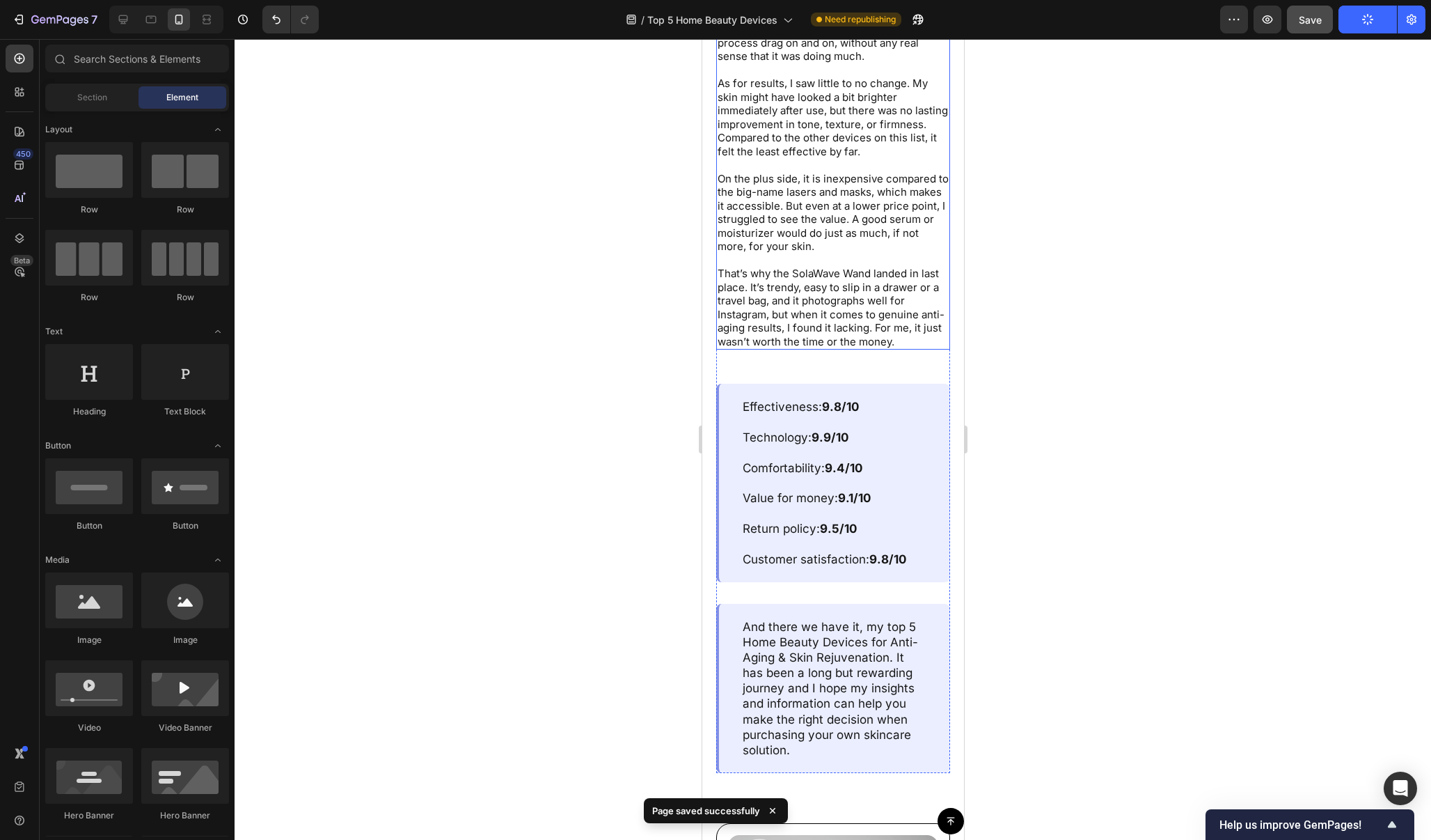
scroll to position [8965, 0]
click at [841, 398] on strong "9.8/10" at bounding box center [840, 405] width 37 height 14
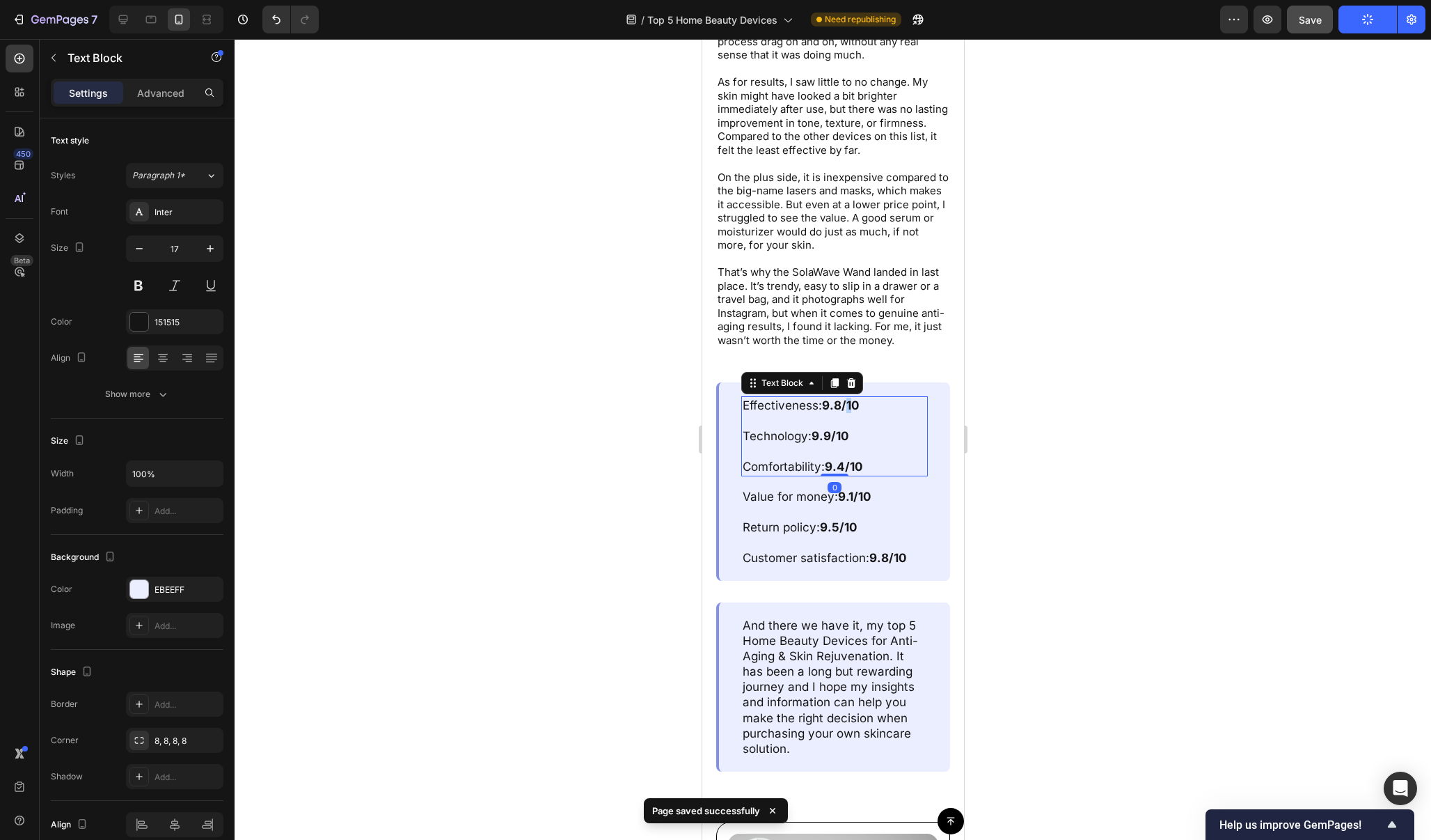
click at [841, 398] on strong "9.8/10" at bounding box center [840, 405] width 37 height 14
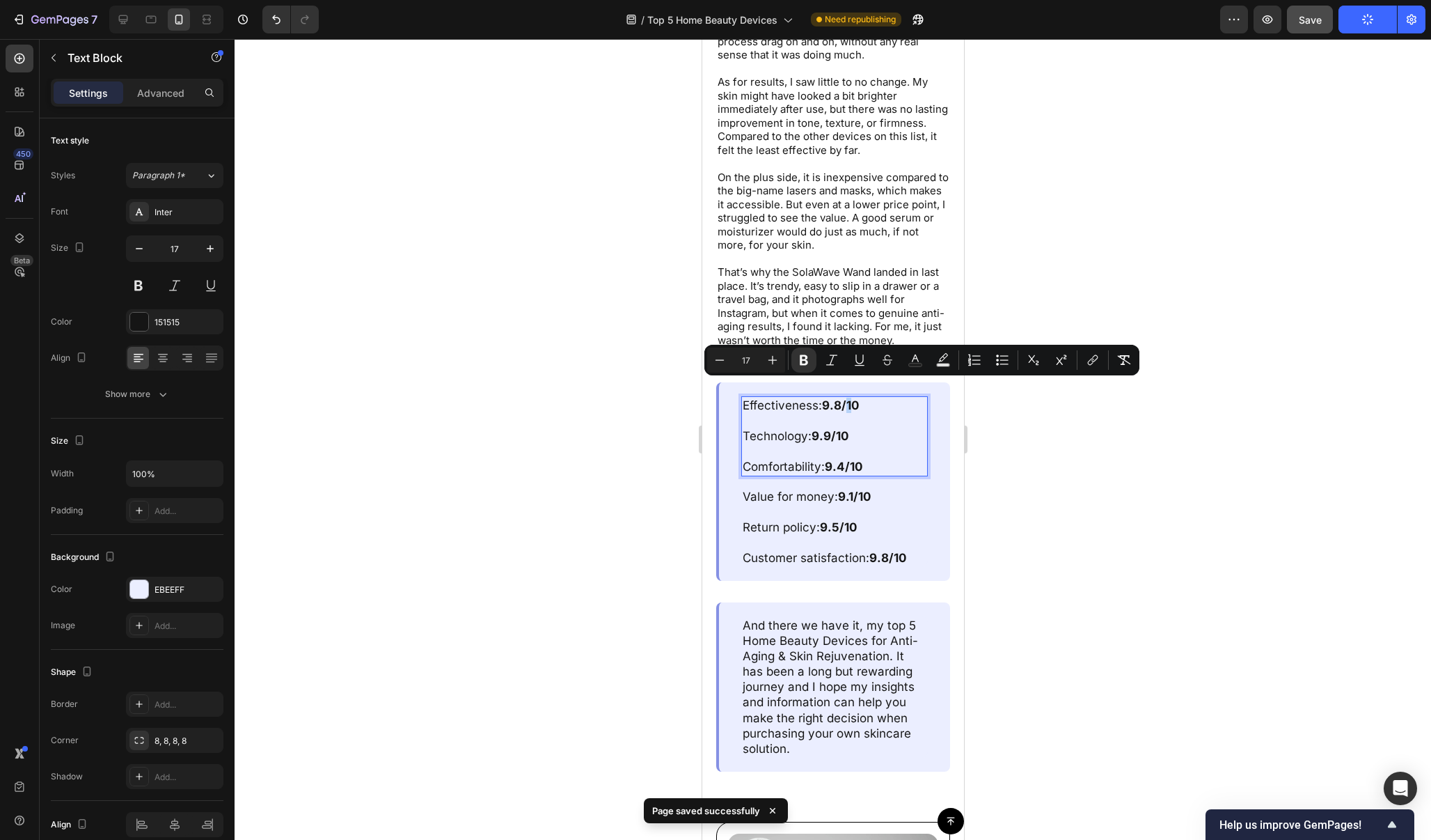
click at [841, 398] on strong "9.8/10" at bounding box center [840, 405] width 37 height 14
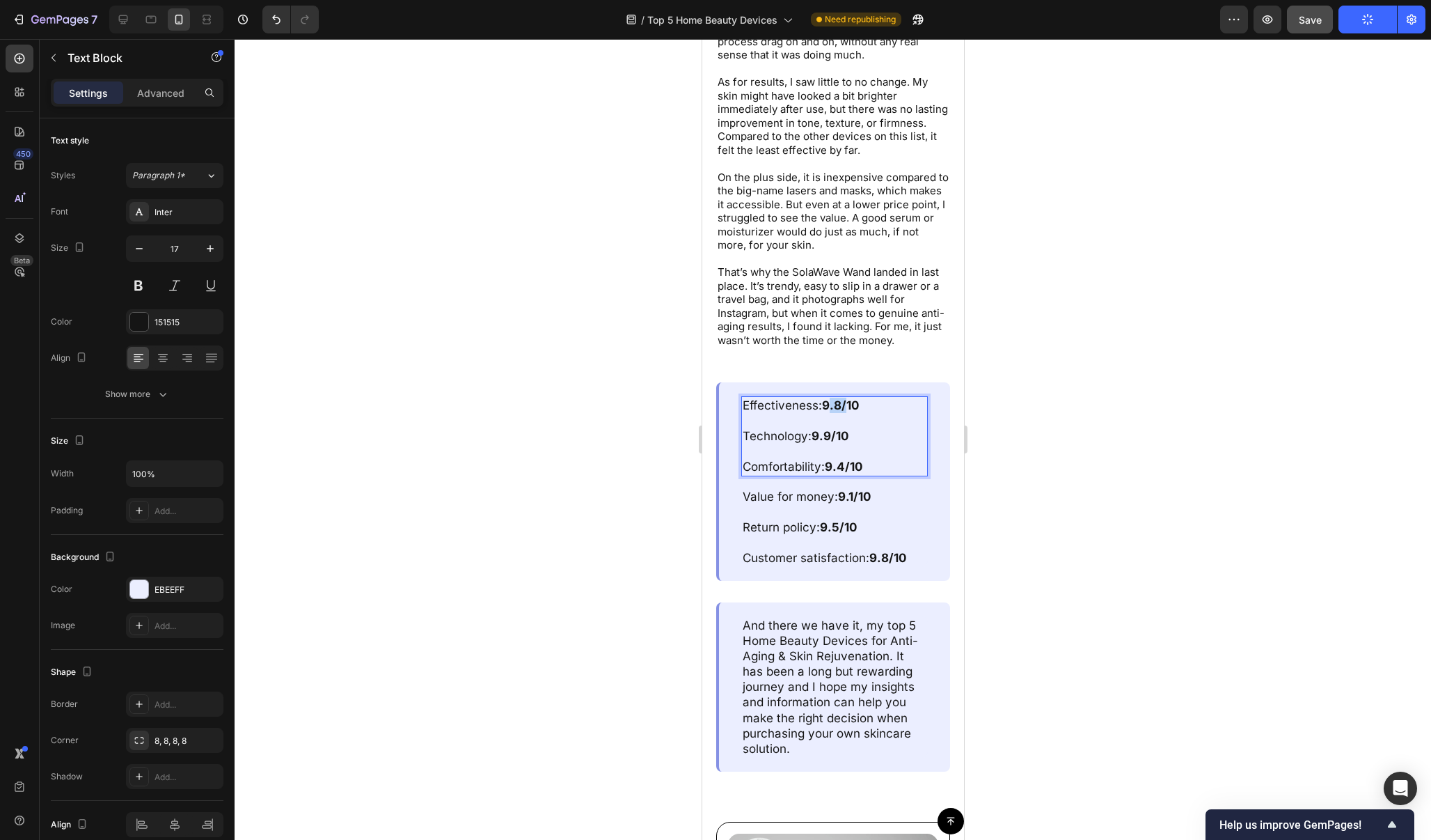
drag, startPoint x: 841, startPoint y: 386, endPoint x: 826, endPoint y: 389, distance: 15.3
click at [826, 398] on strong "9.8/10" at bounding box center [840, 405] width 37 height 14
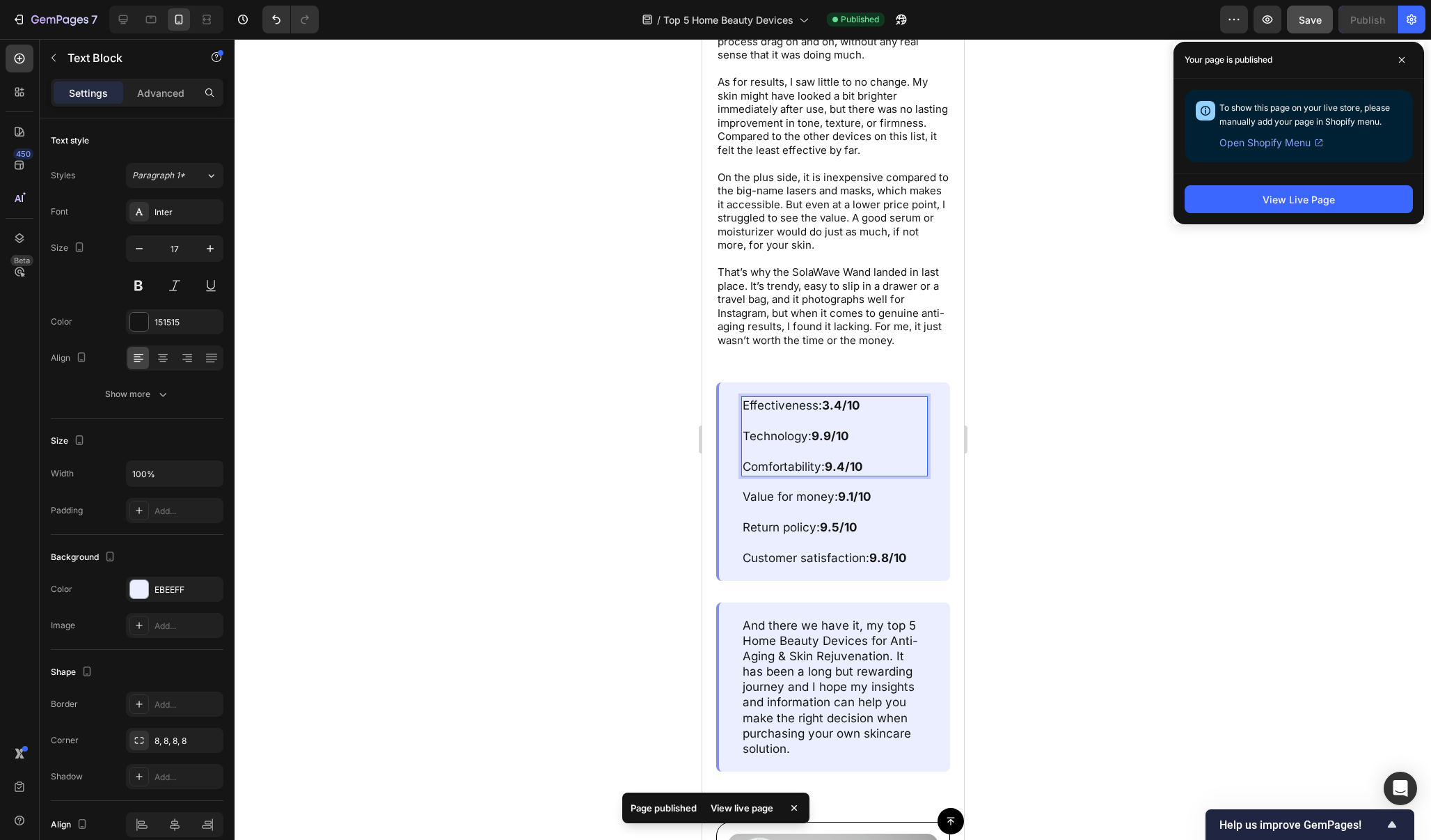
click at [824, 429] on strong "9.9/10" at bounding box center [829, 436] width 37 height 14
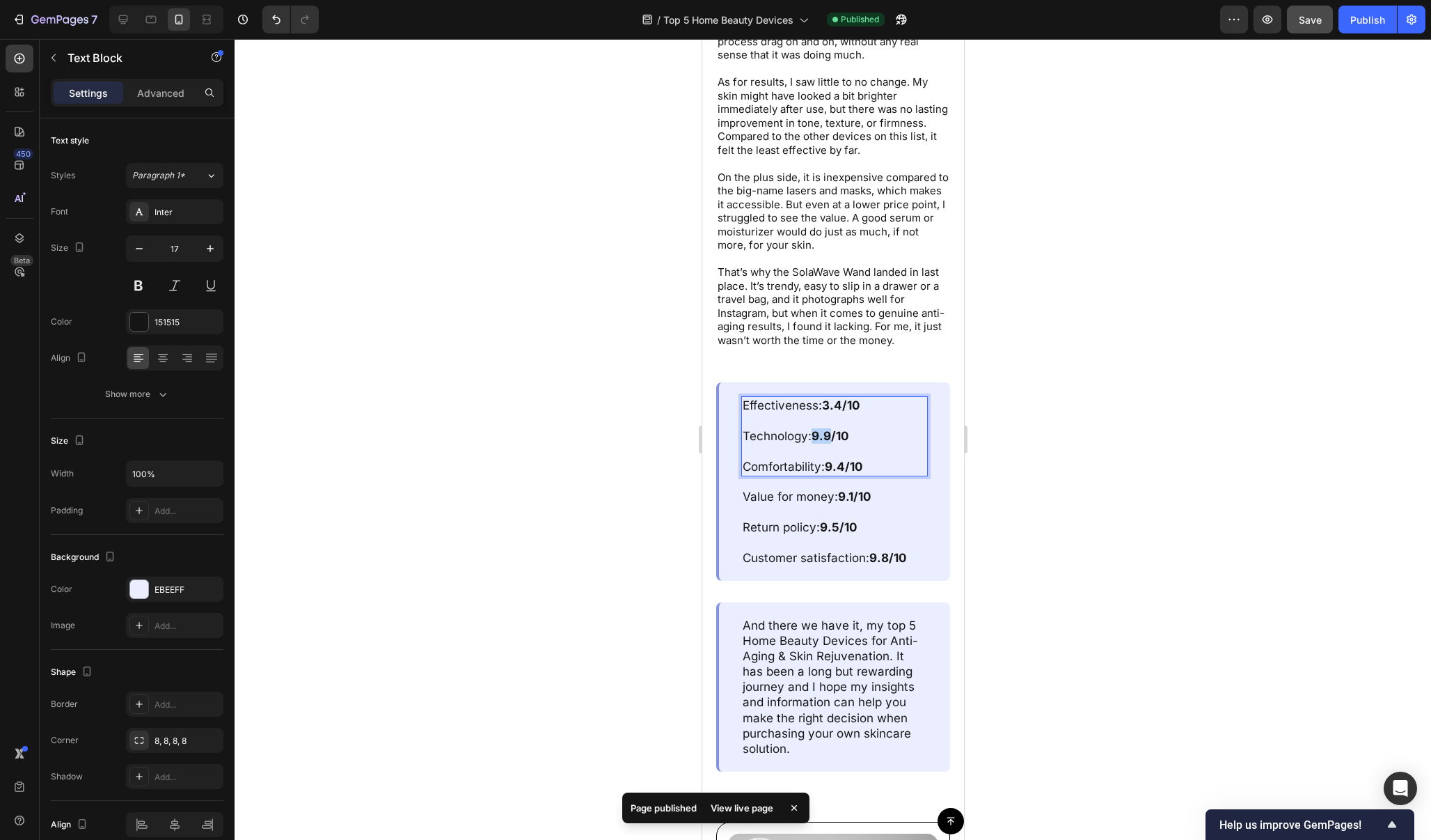
click at [824, 429] on strong "9.9/10" at bounding box center [829, 436] width 37 height 14
click at [837, 459] on strong "9.4/10" at bounding box center [843, 466] width 38 height 14
click at [850, 489] on strong "9.1/10" at bounding box center [853, 496] width 32 height 14
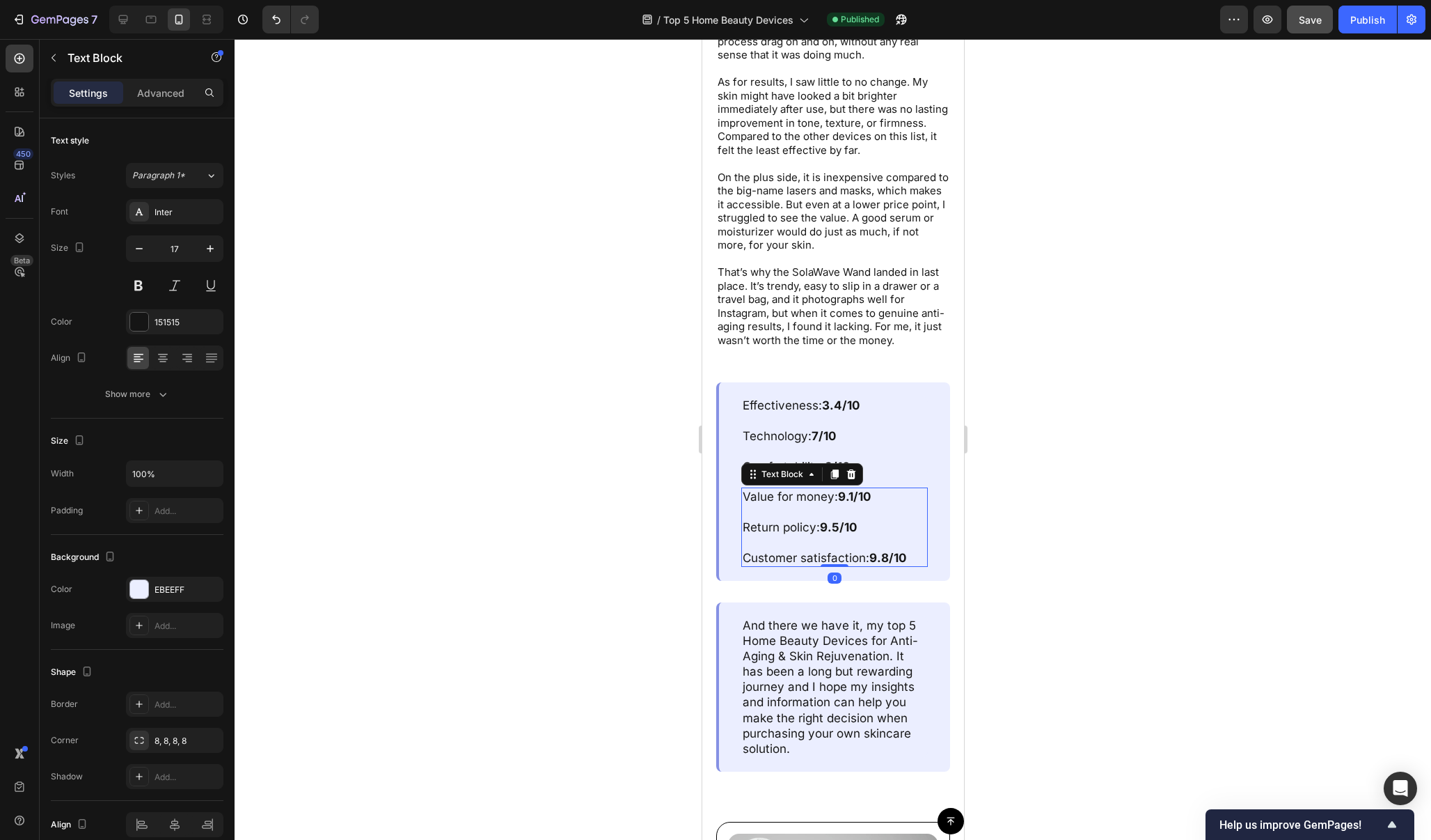
click at [850, 489] on strong "9.1/10" at bounding box center [853, 496] width 32 height 14
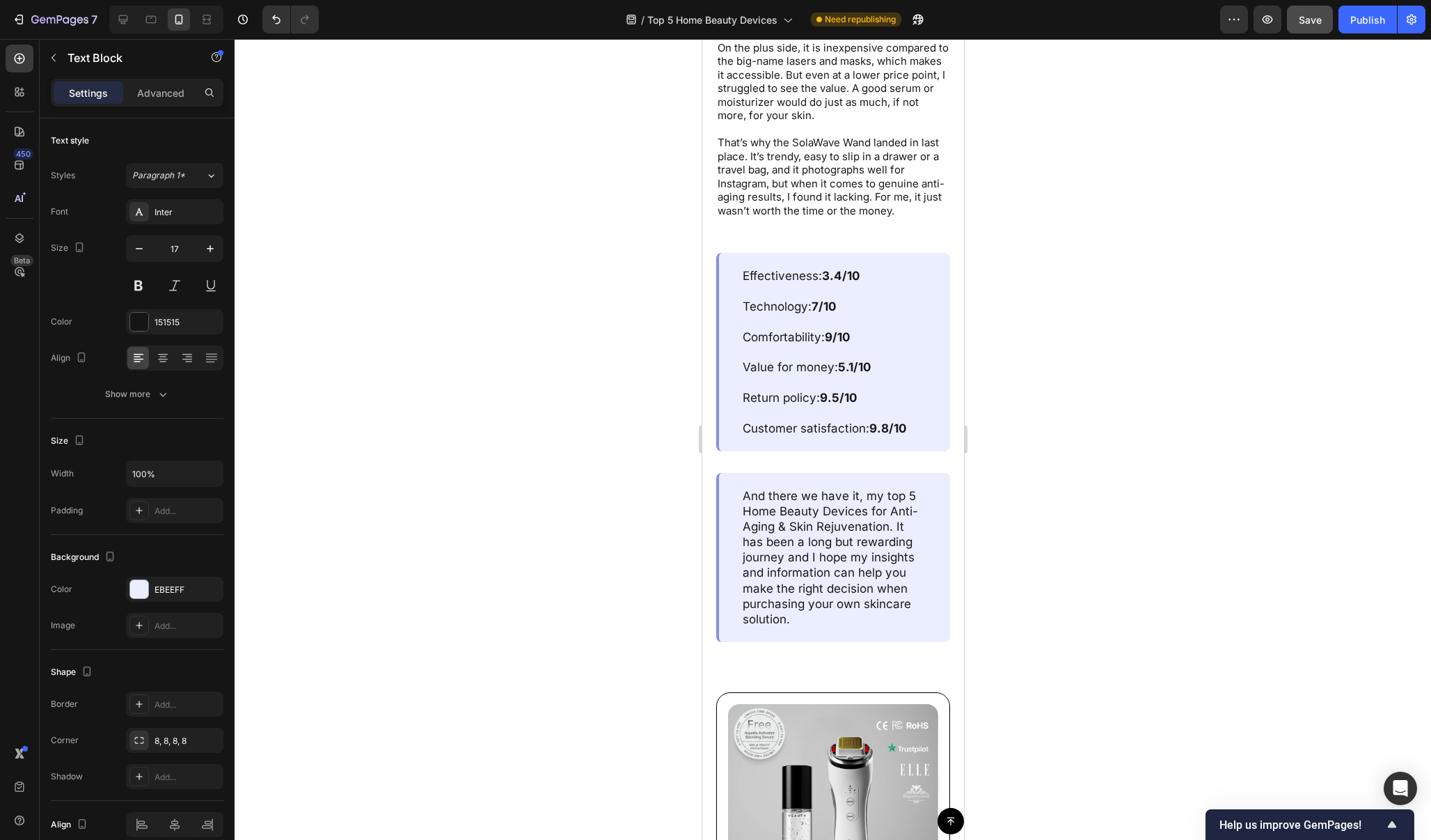
scroll to position [9125, 0]
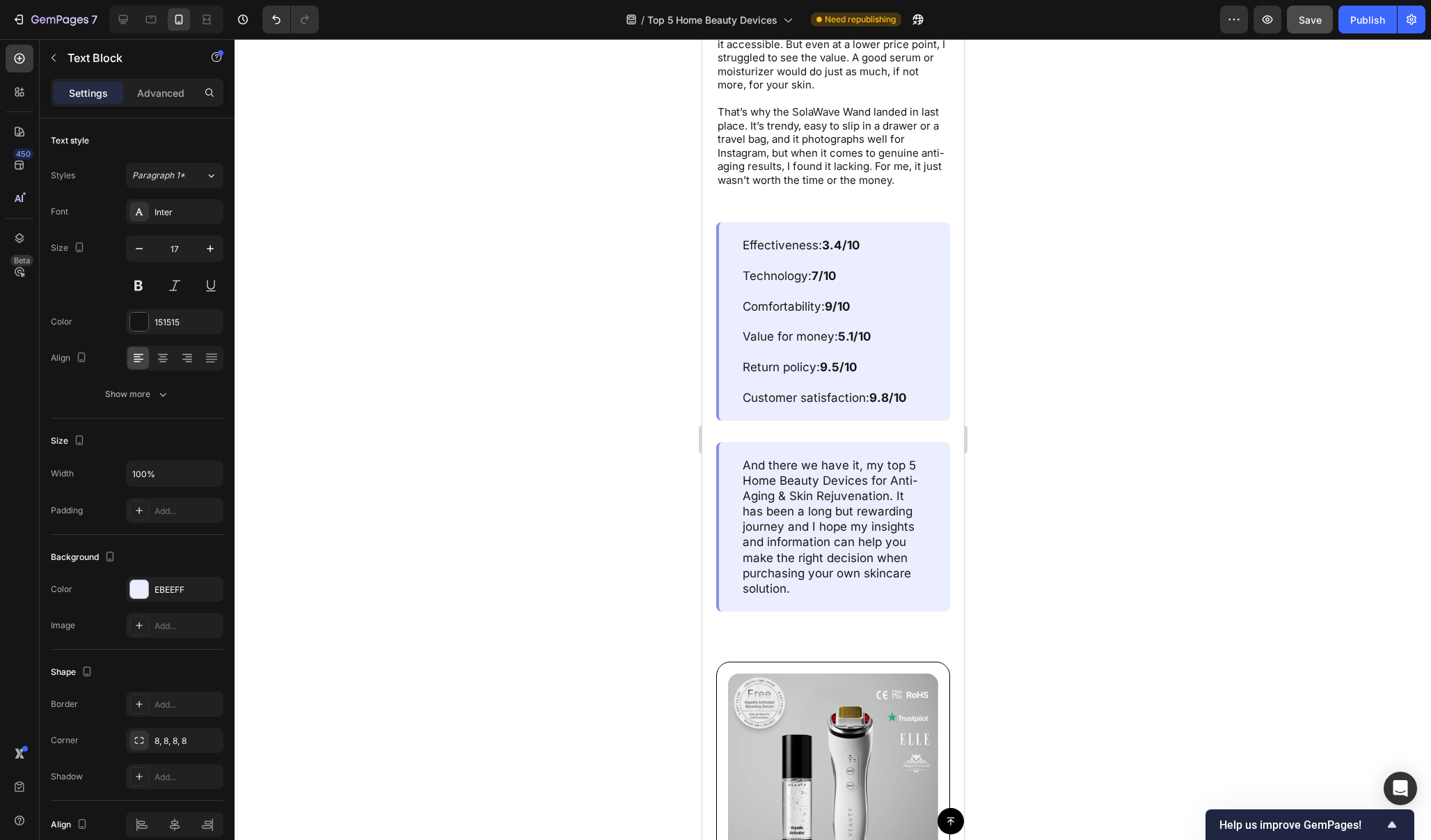
click at [881, 390] on strong "9.8/10" at bounding box center [887, 397] width 37 height 14
click at [1036, 326] on div at bounding box center [833, 438] width 1197 height 801
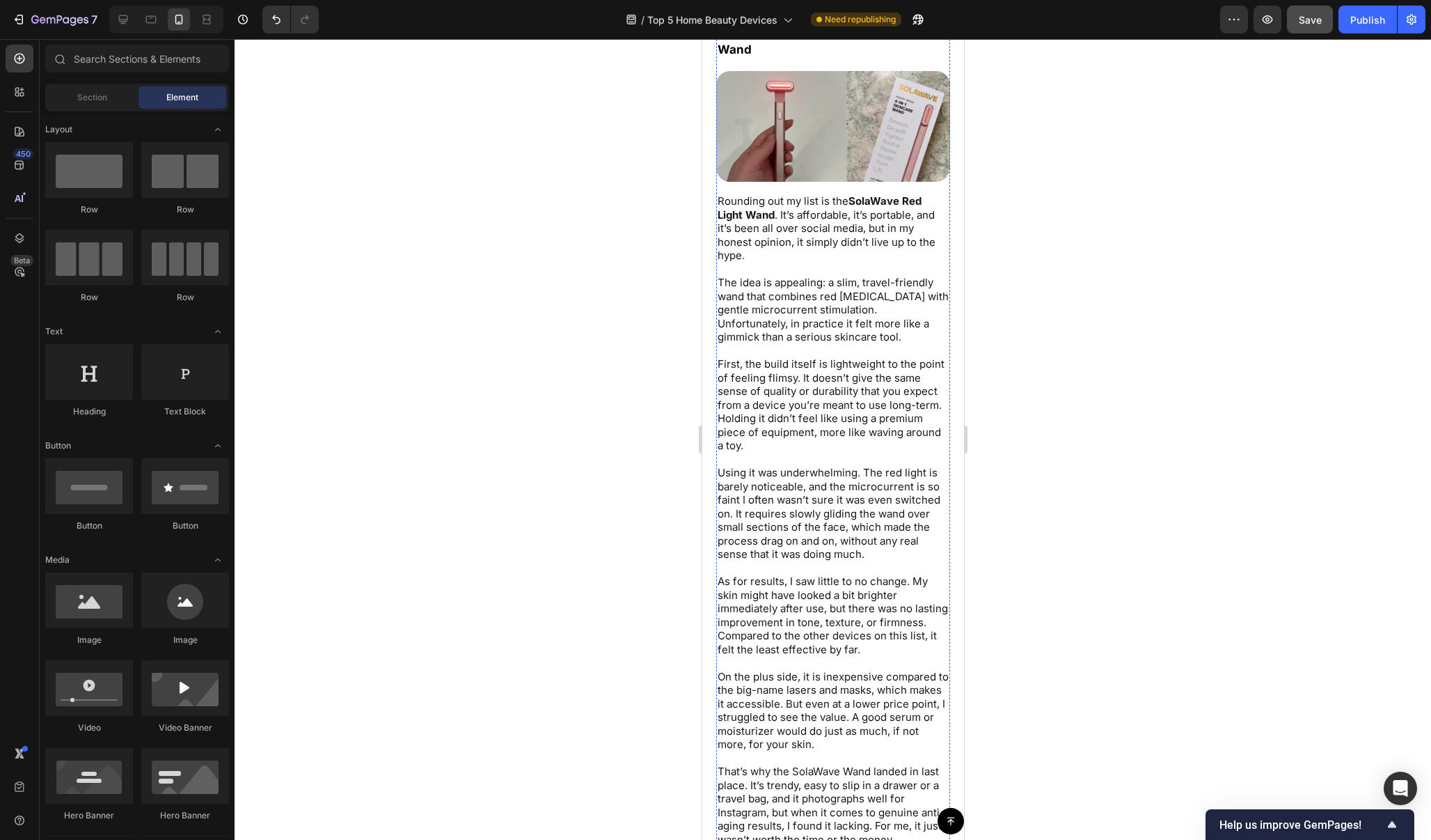
scroll to position [8381, 0]
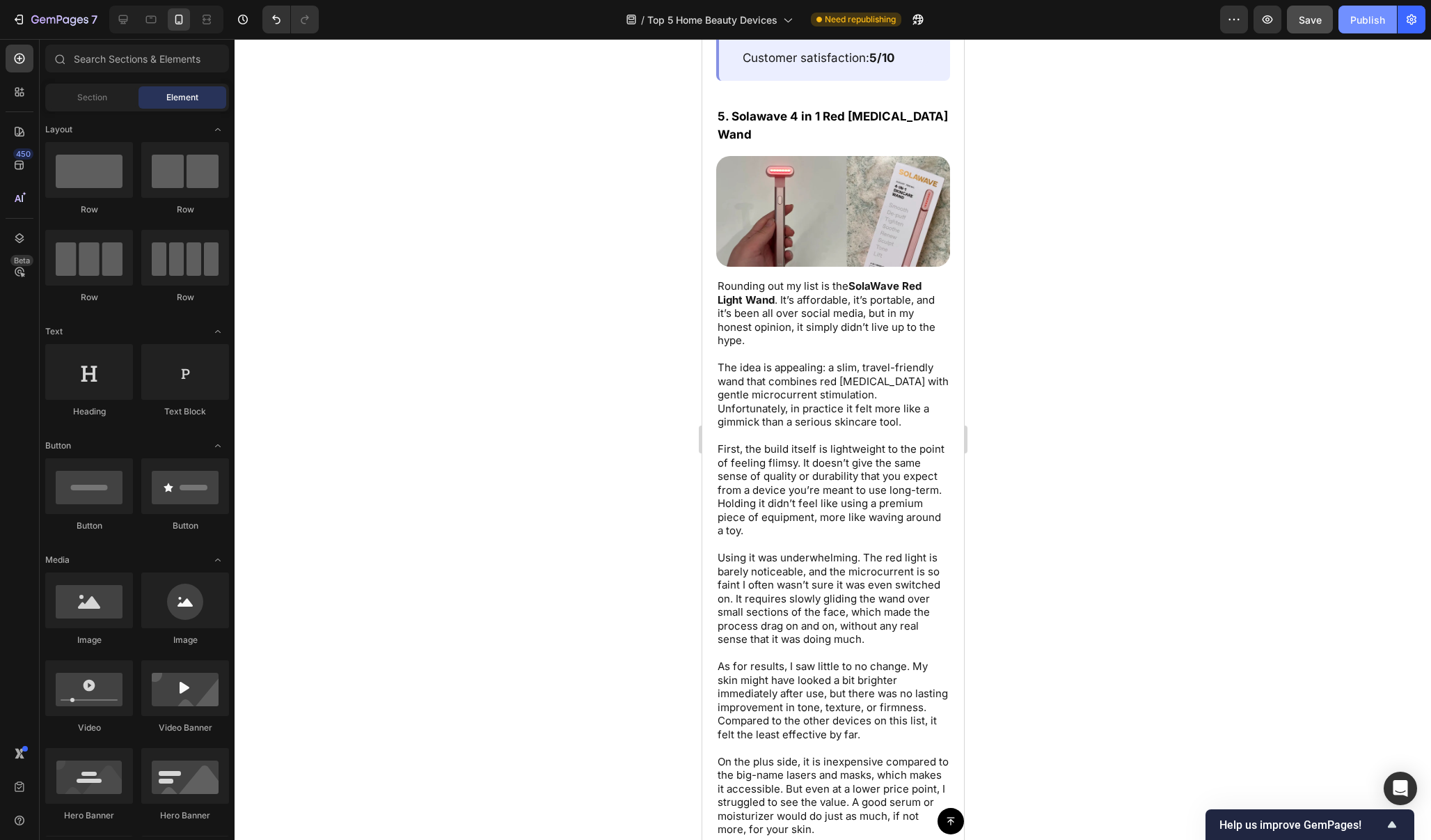
click at [1356, 18] on div "Publish" at bounding box center [1368, 19] width 35 height 15
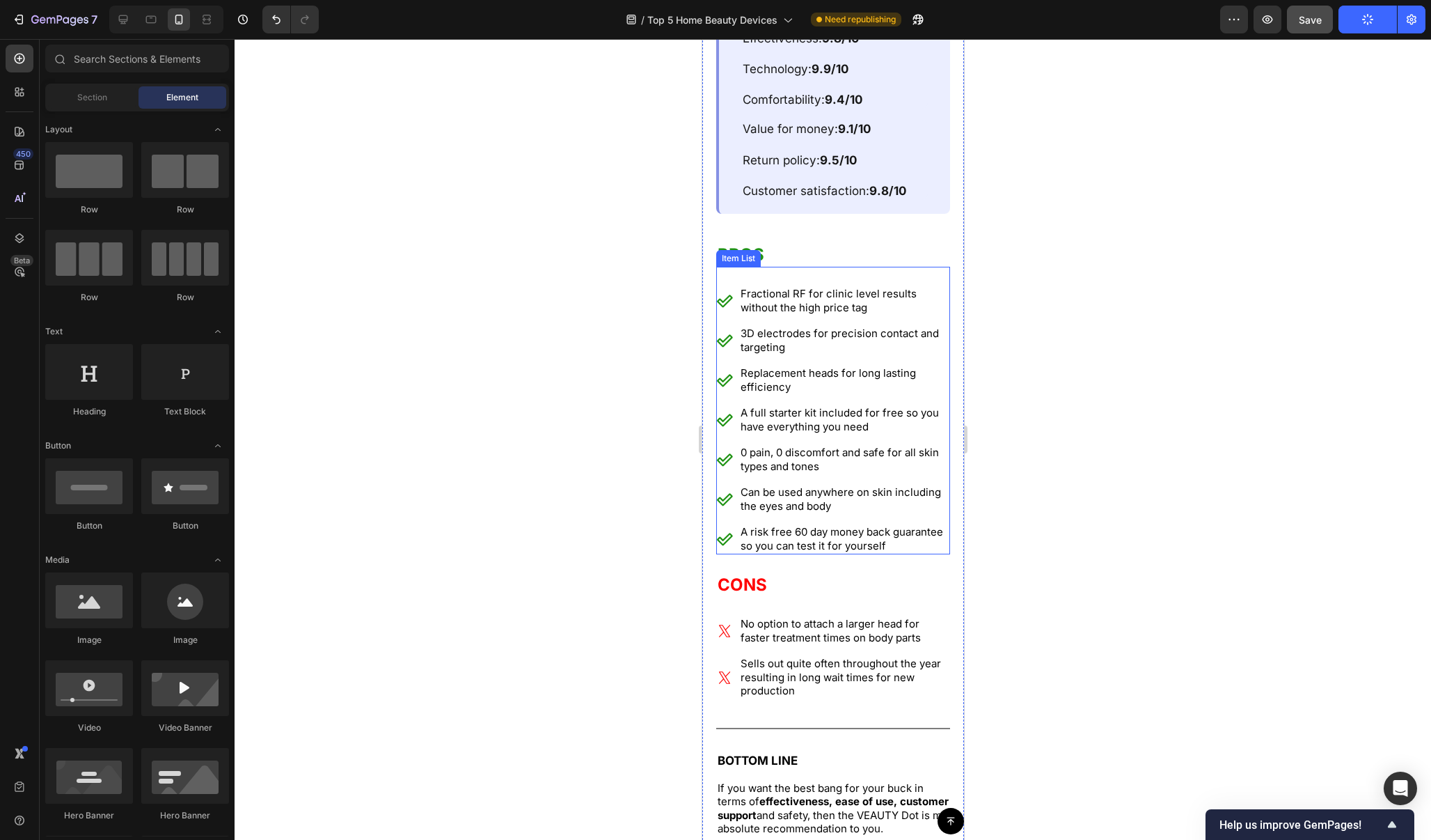
scroll to position [4149, 0]
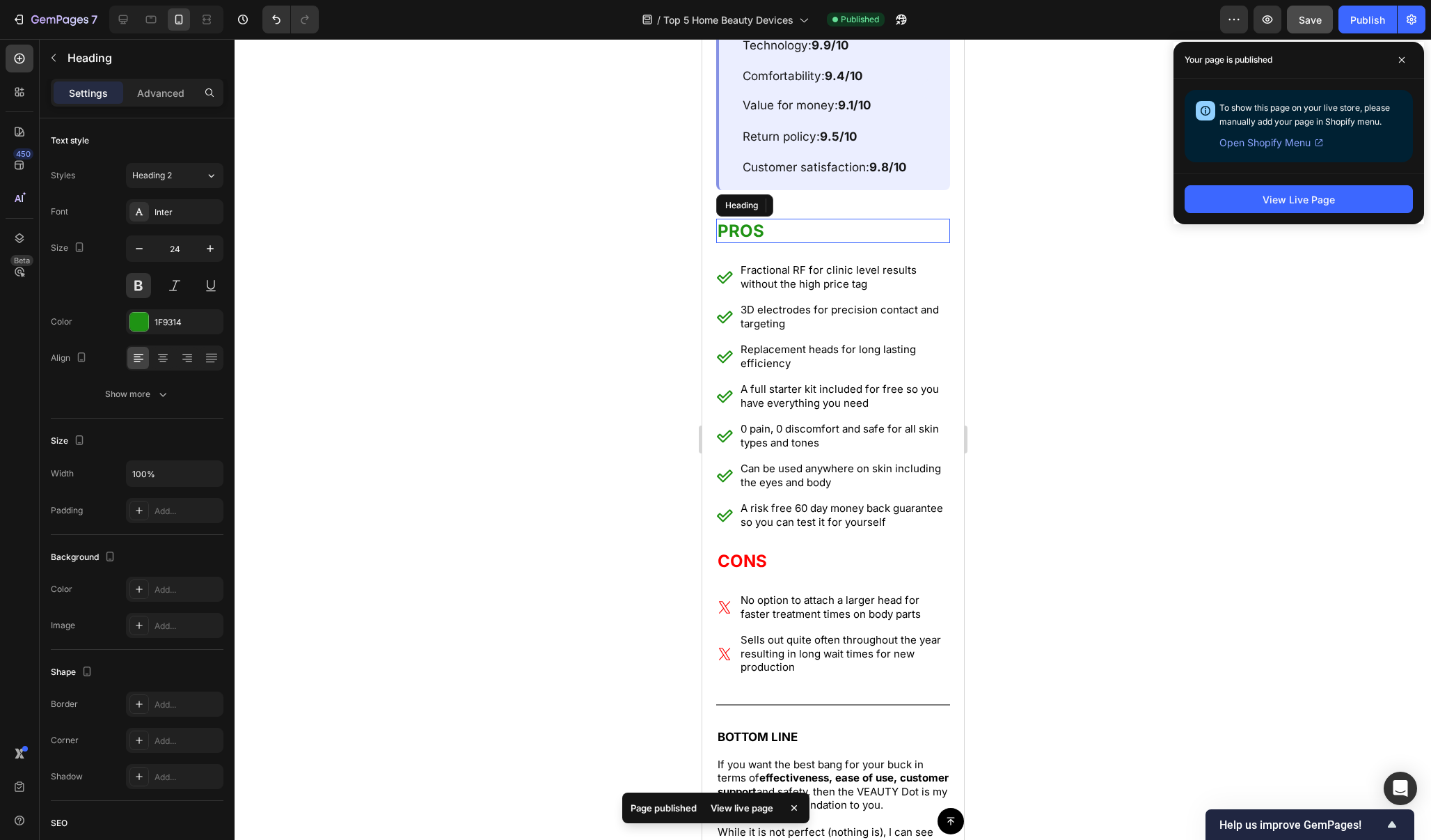
click at [887, 228] on h2 "PROS" at bounding box center [832, 231] width 234 height 25
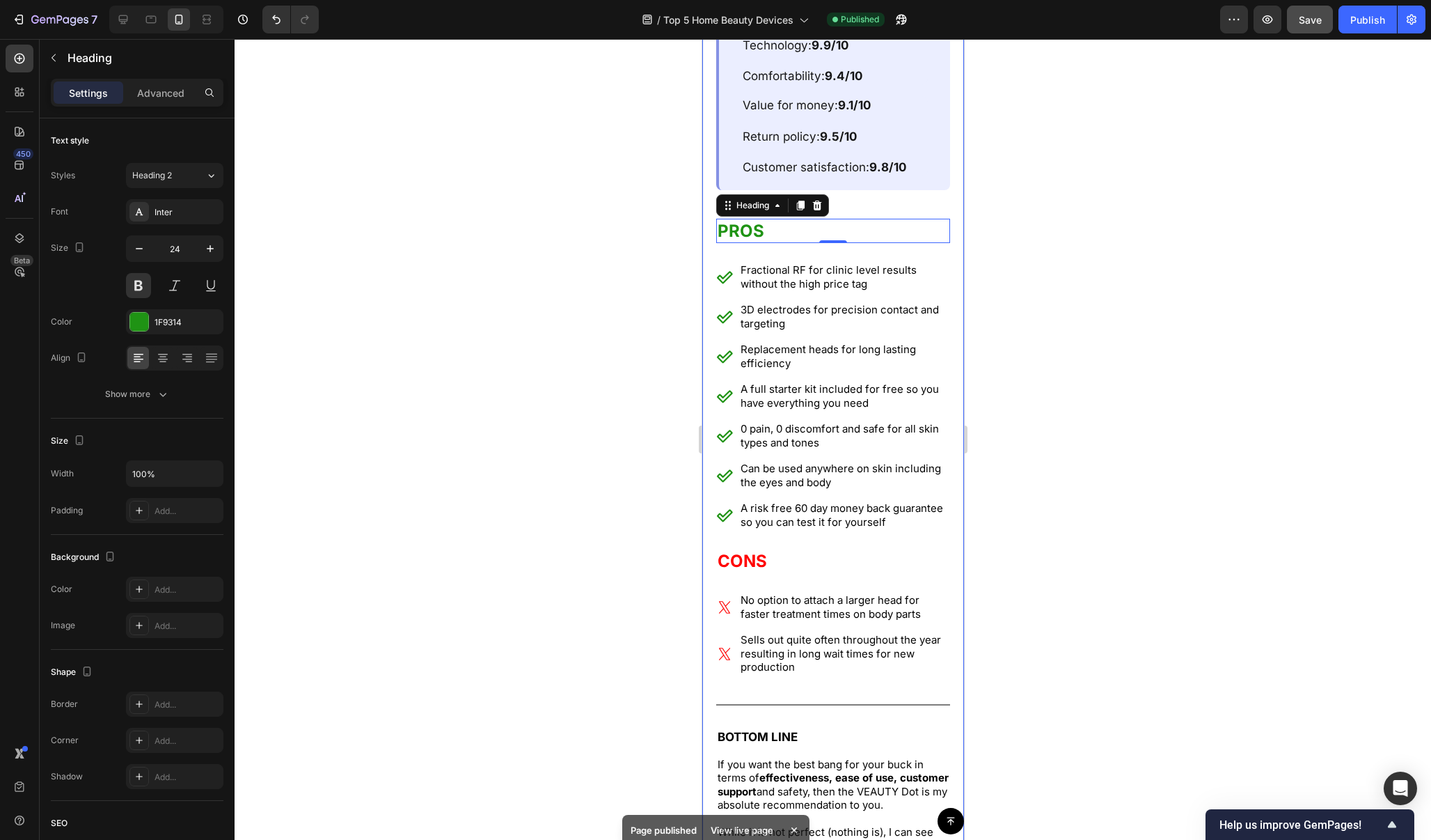
click at [1036, 525] on div at bounding box center [833, 438] width 1197 height 801
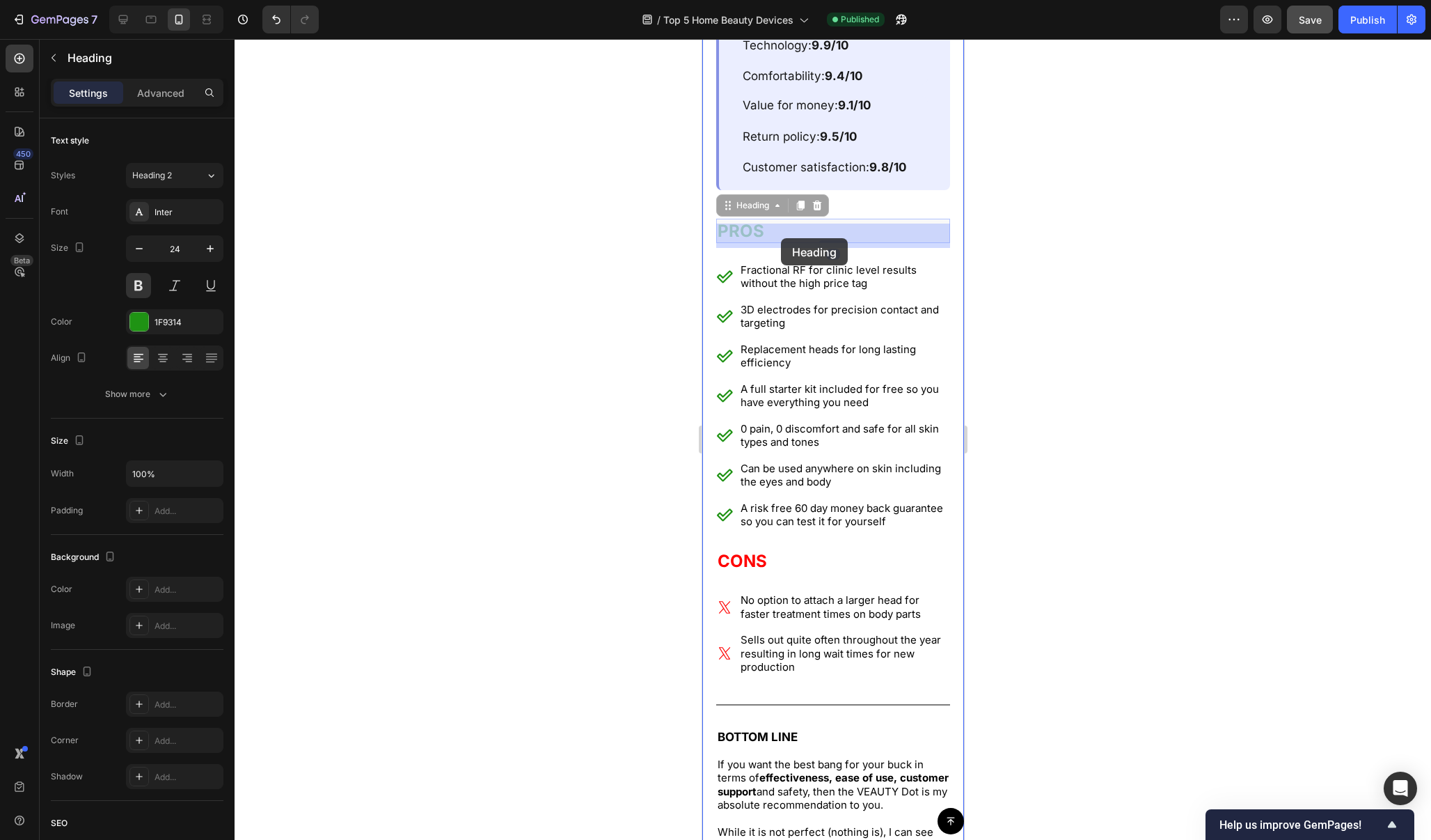
drag, startPoint x: 780, startPoint y: 227, endPoint x: 780, endPoint y: 238, distance: 11.0
click at [1128, 200] on div at bounding box center [833, 438] width 1197 height 801
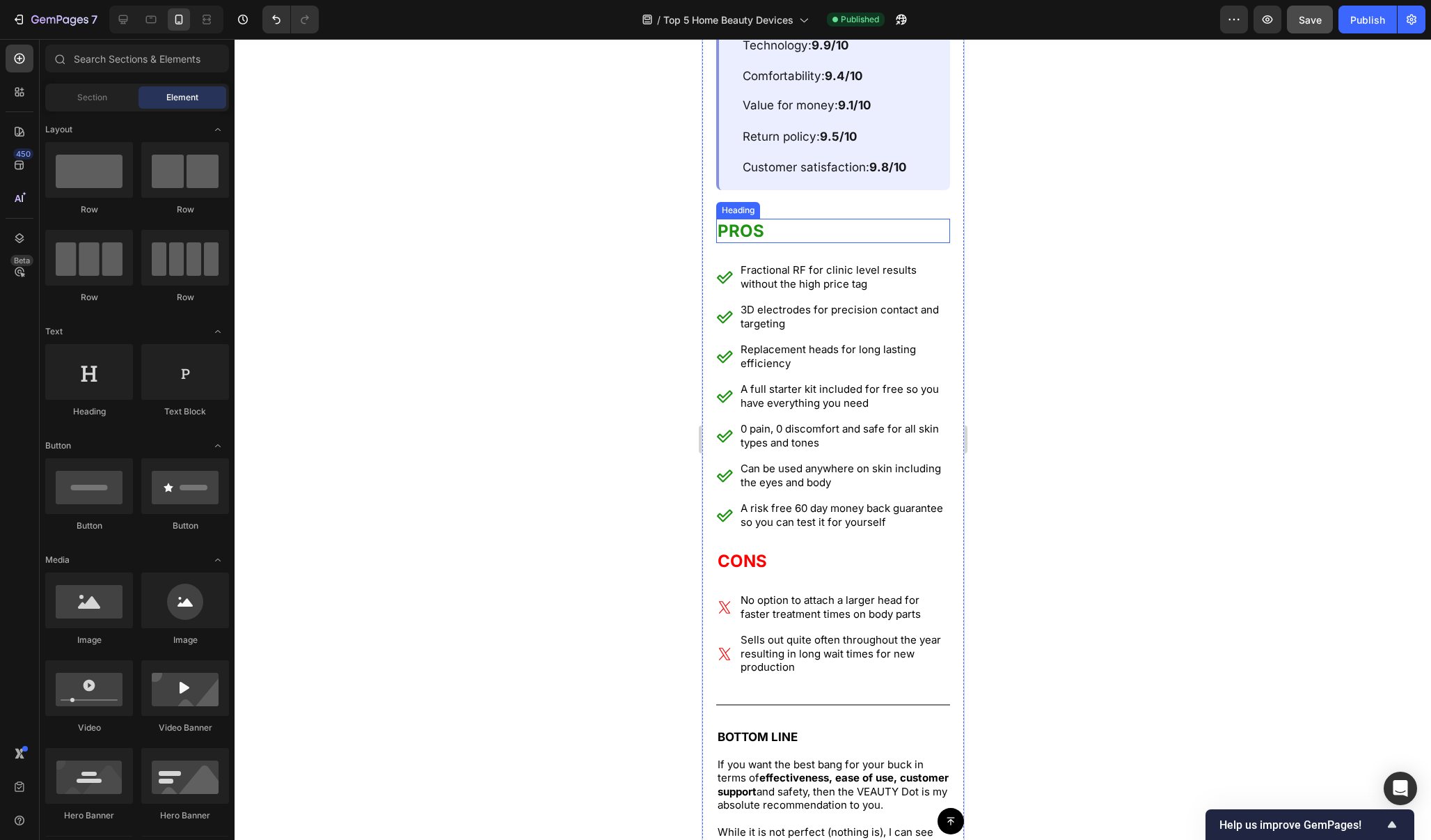
click at [804, 237] on h2 "PROS" at bounding box center [832, 231] width 234 height 25
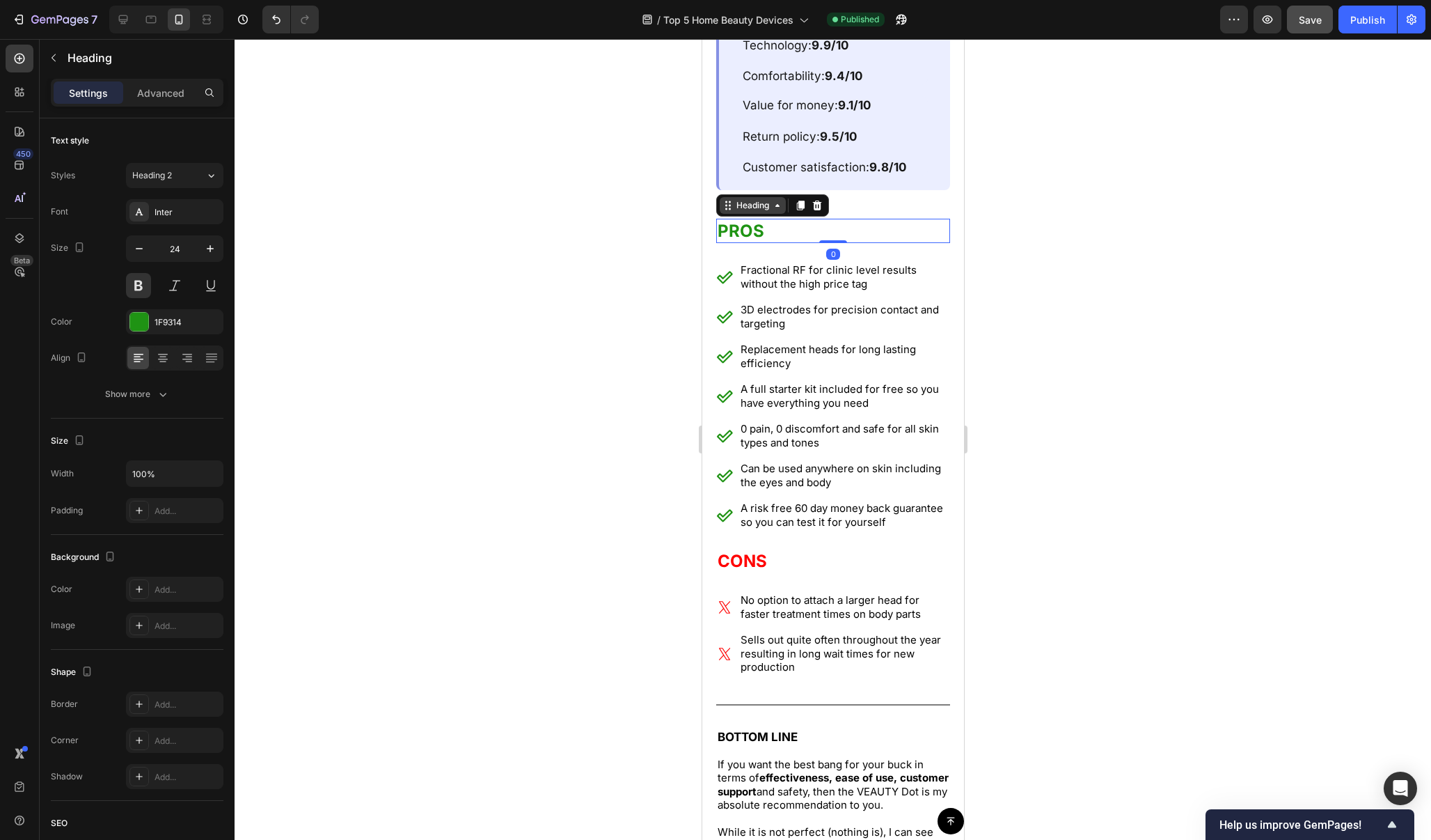
click at [762, 207] on div "Heading" at bounding box center [752, 205] width 39 height 12
click at [1127, 231] on div at bounding box center [833, 438] width 1197 height 801
click at [881, 231] on h2 "PROS" at bounding box center [832, 231] width 234 height 25
click at [1029, 404] on div at bounding box center [833, 438] width 1197 height 801
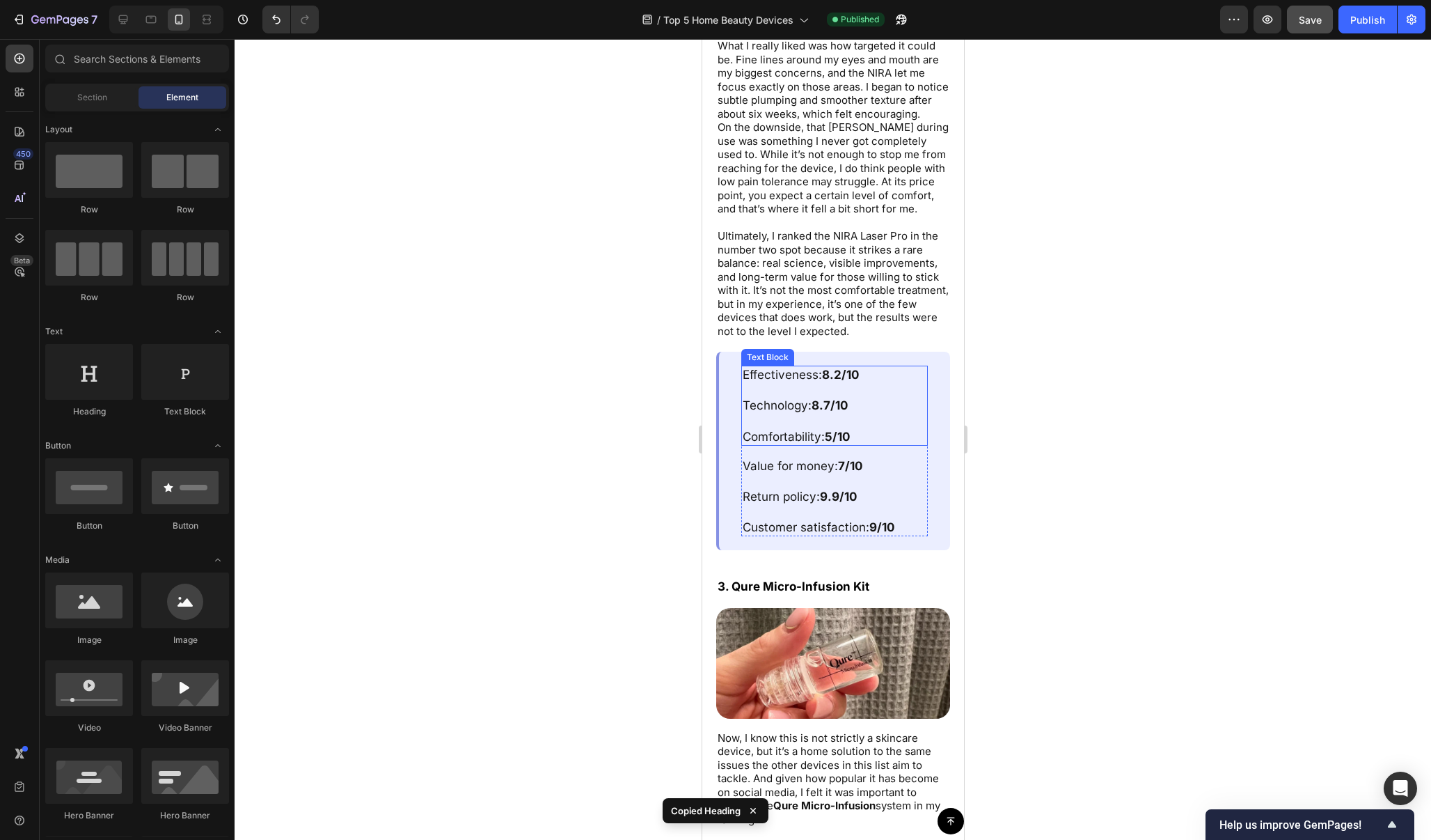
scroll to position [5790, 0]
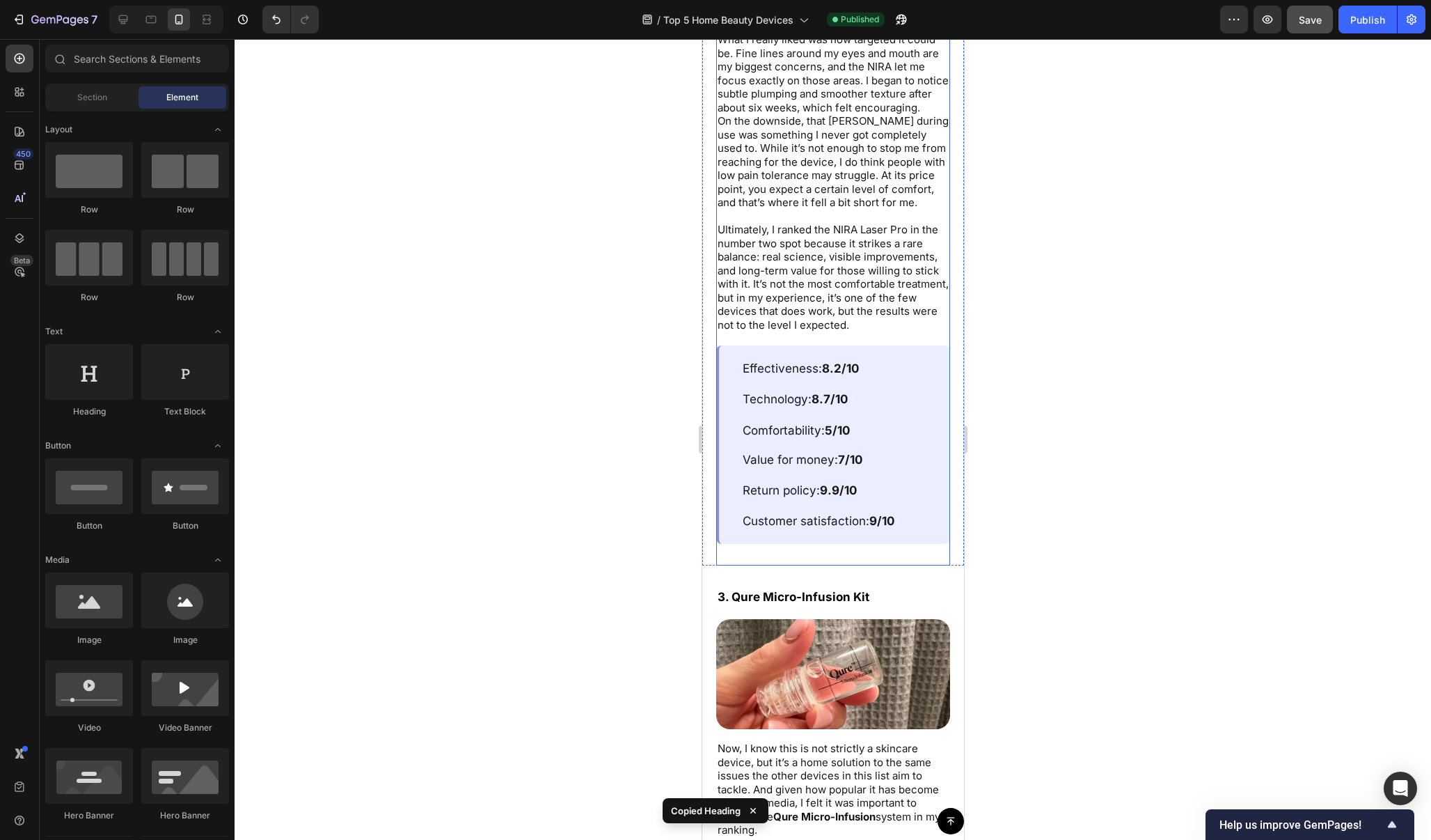
click at [936, 532] on div "2. NIRA Laser Pro Text Block Image I spent several weeks testing the NIRA Laser…" at bounding box center [832, 52] width 234 height 1027
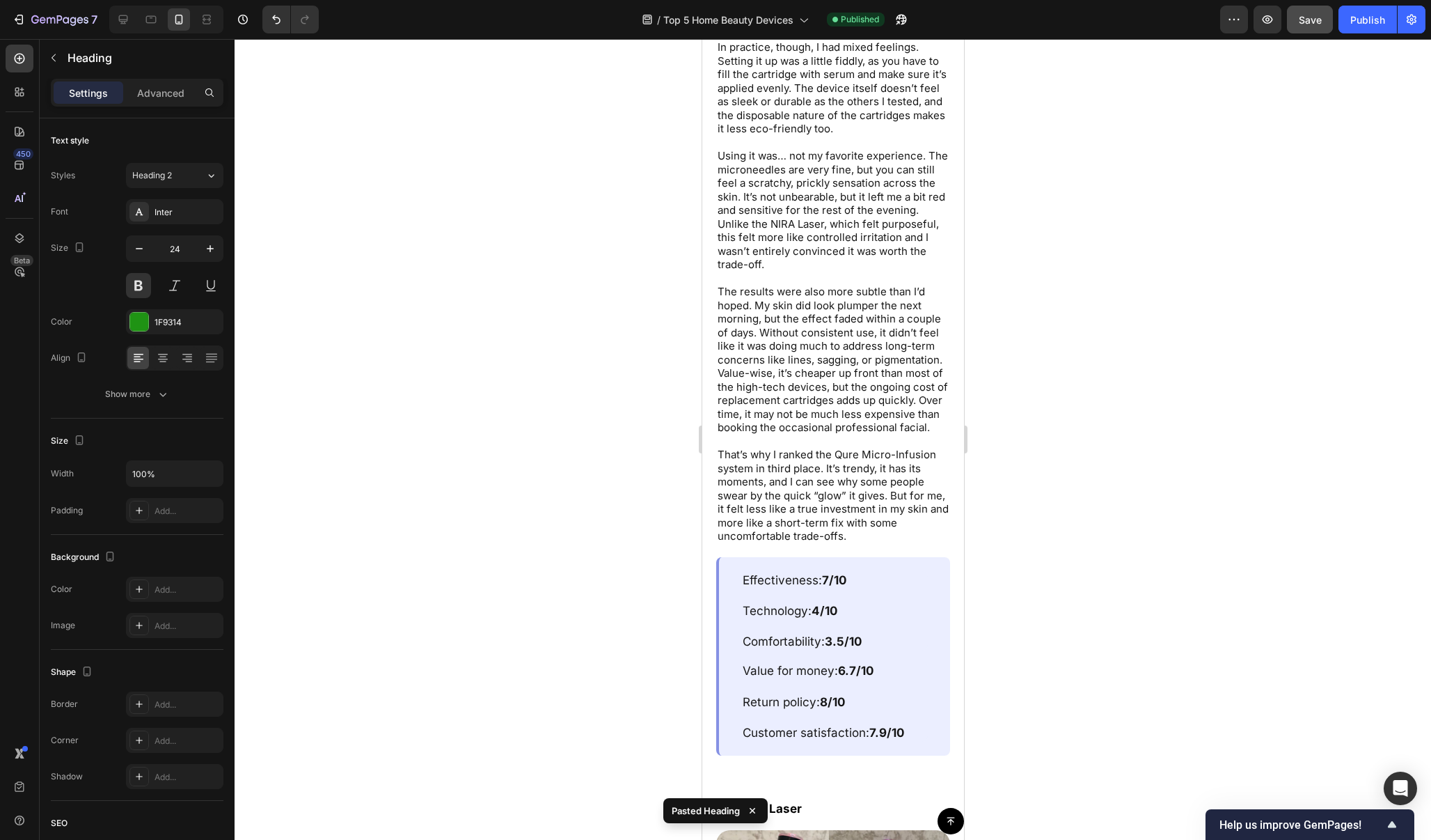
scroll to position [6932, 0]
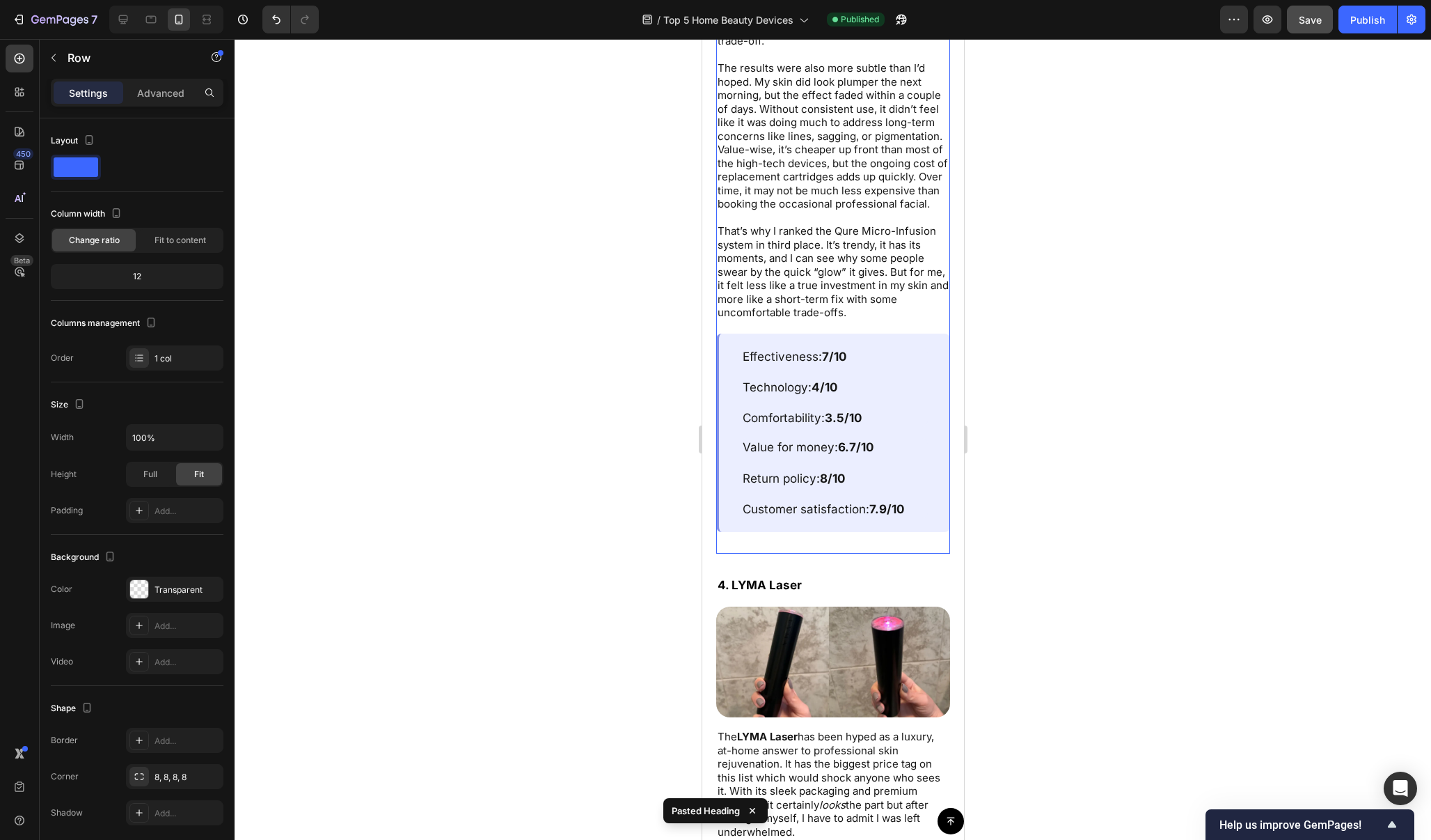
click at [902, 521] on div "3. Qure Micro-Infusion Kit Text Block Image Now, I know this is not strictly a …" at bounding box center [832, 6] width 234 height 1094
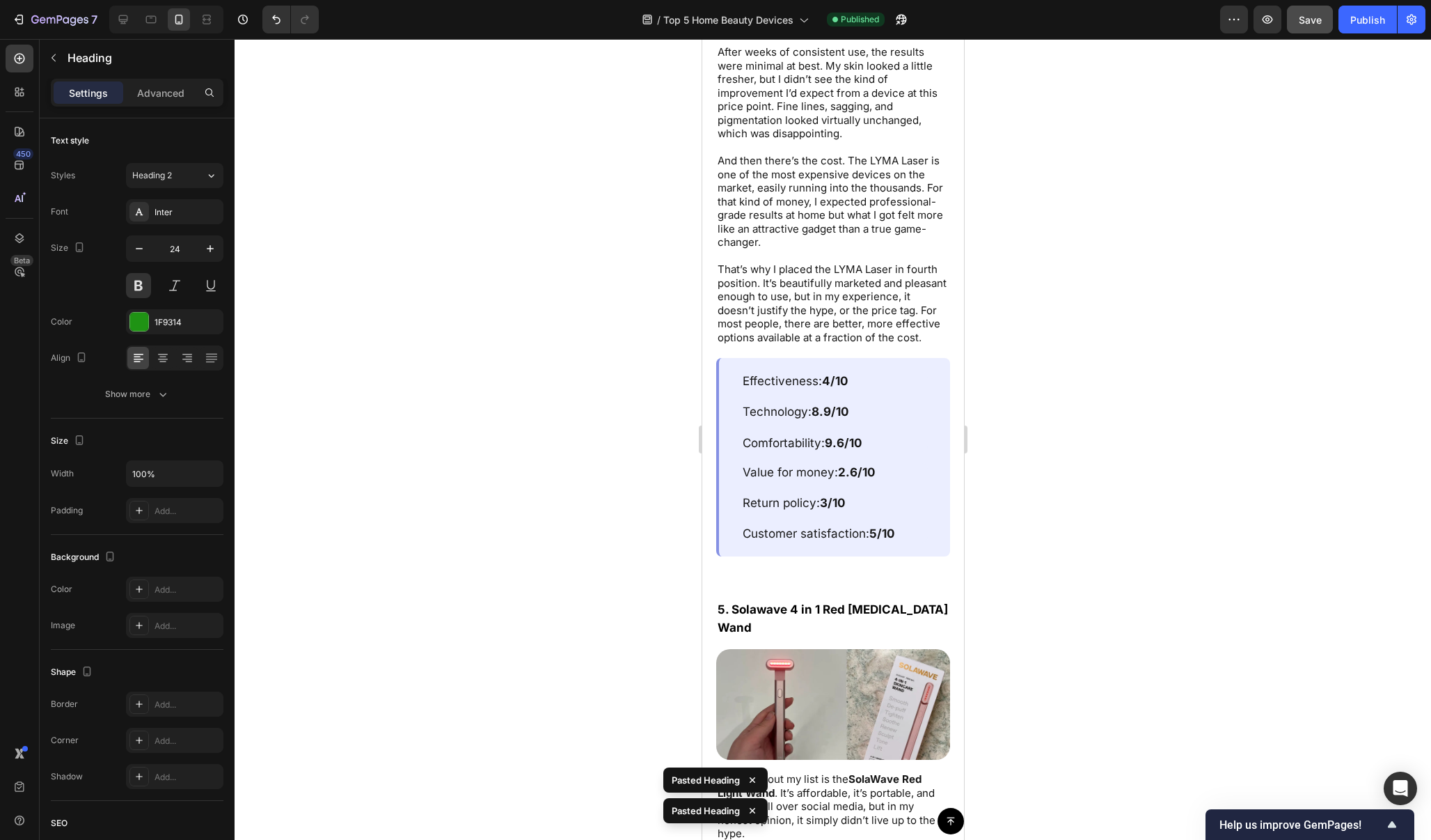
scroll to position [8005, 0]
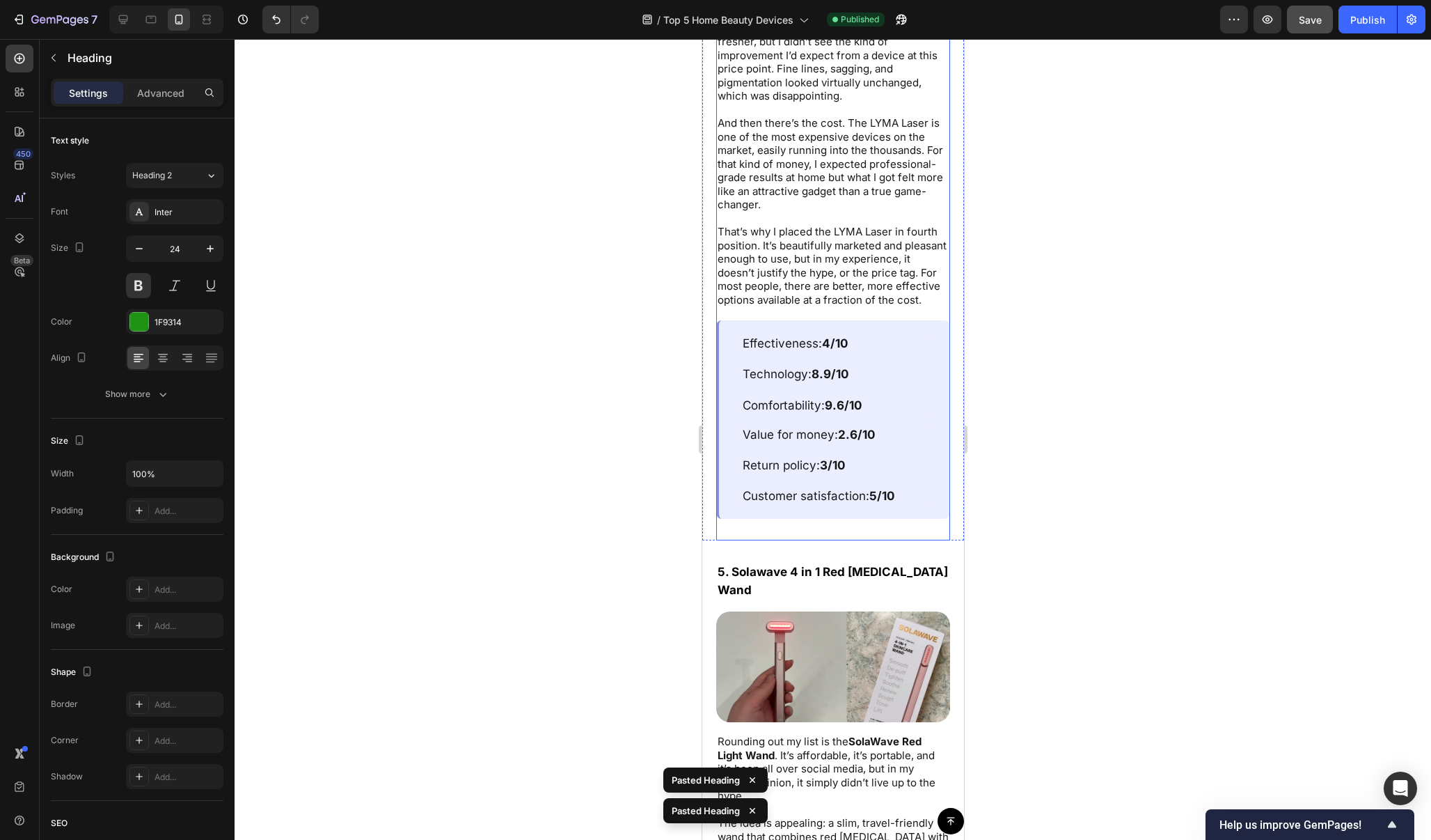
click at [901, 511] on div "4. LYMA Laser Text Block Image The LYMA Laser has been hyped as a luxury, at-ho…" at bounding box center [832, 26] width 234 height 1027
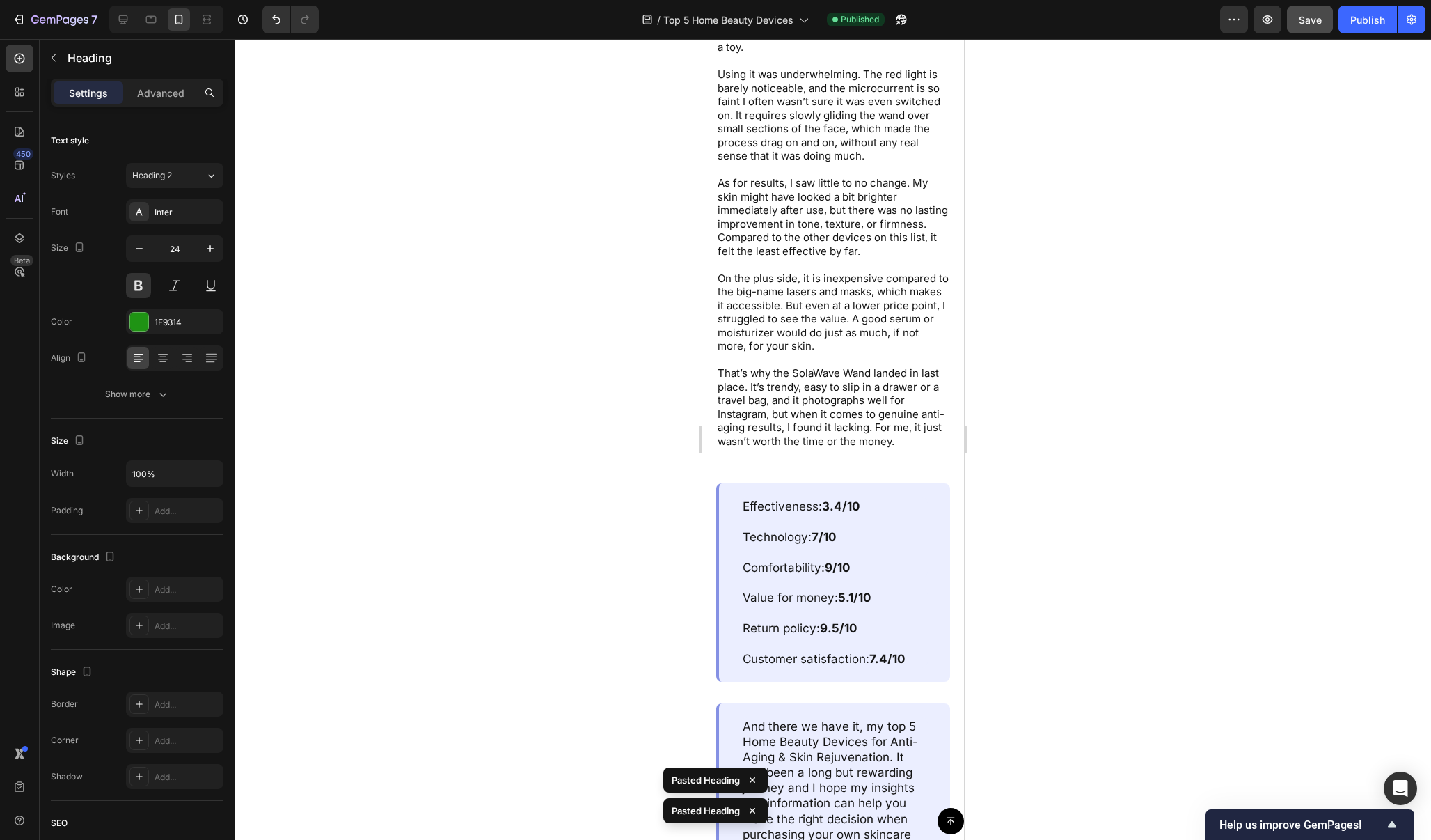
scroll to position [8989, 0]
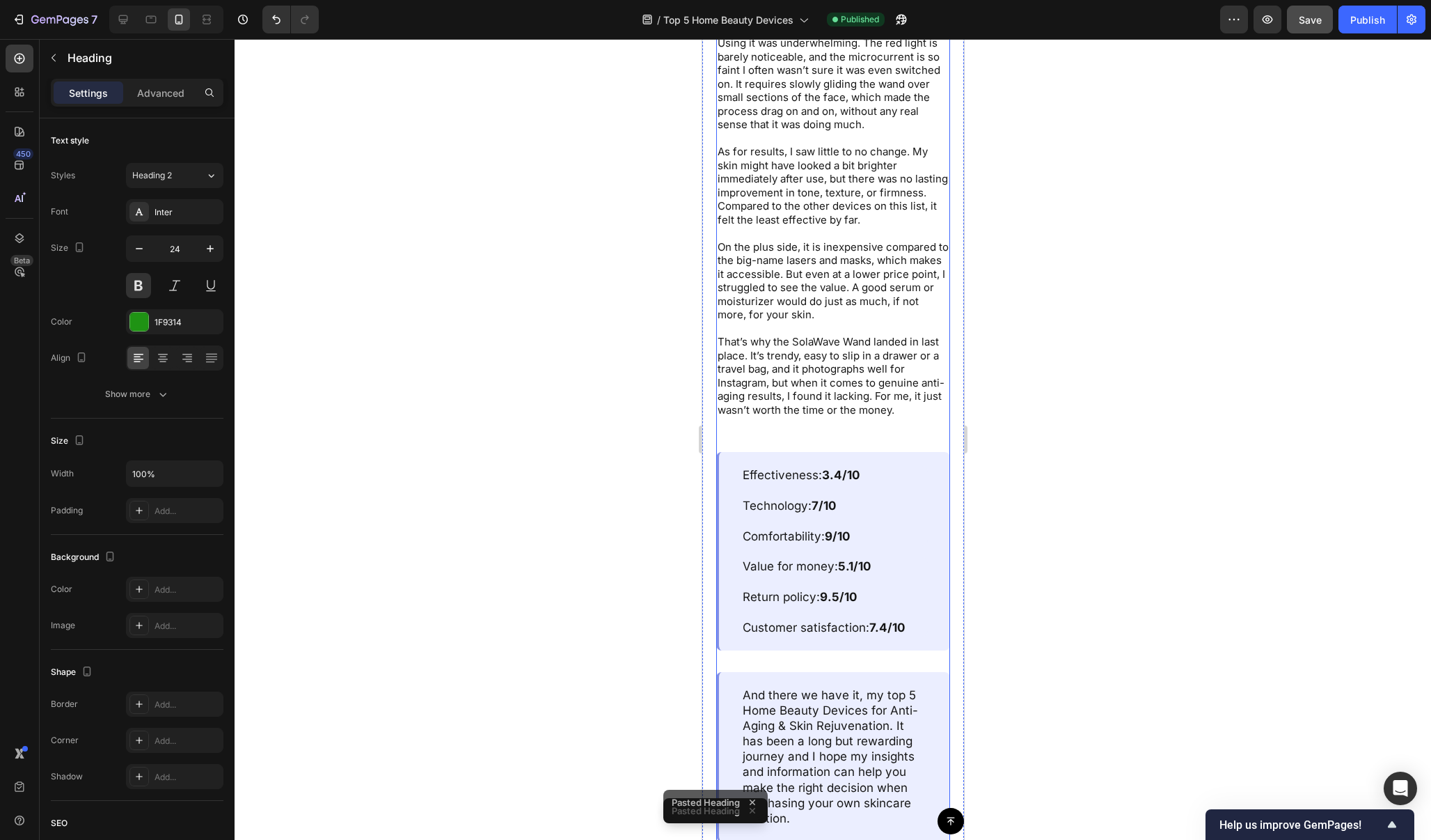
click at [910, 637] on div "5. Solawave 4 in 1 Red [MEDICAL_DATA] Wand Text Block Image Rounding out my lis…" at bounding box center [832, 217] width 234 height 1249
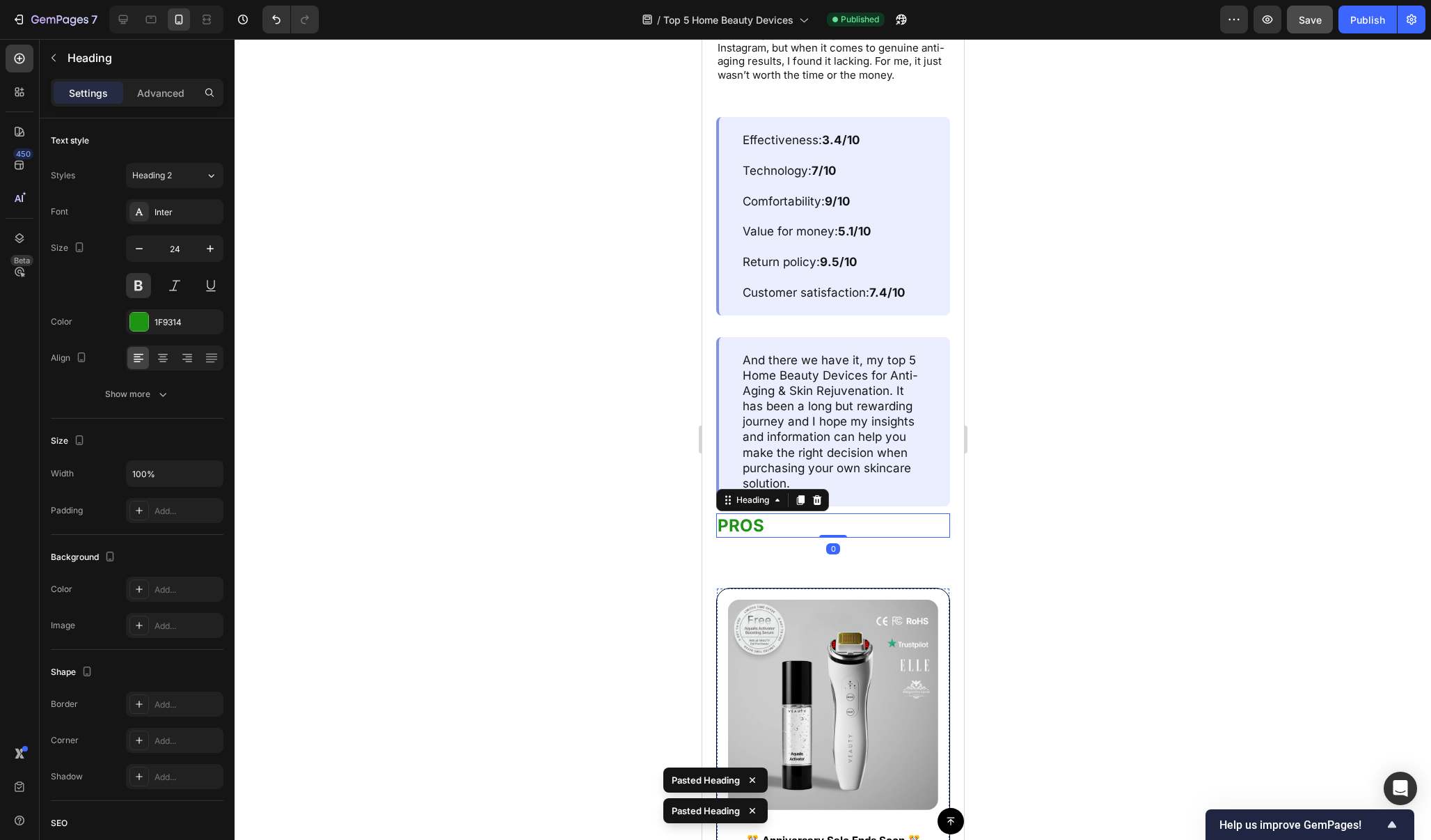
scroll to position [9314, 0]
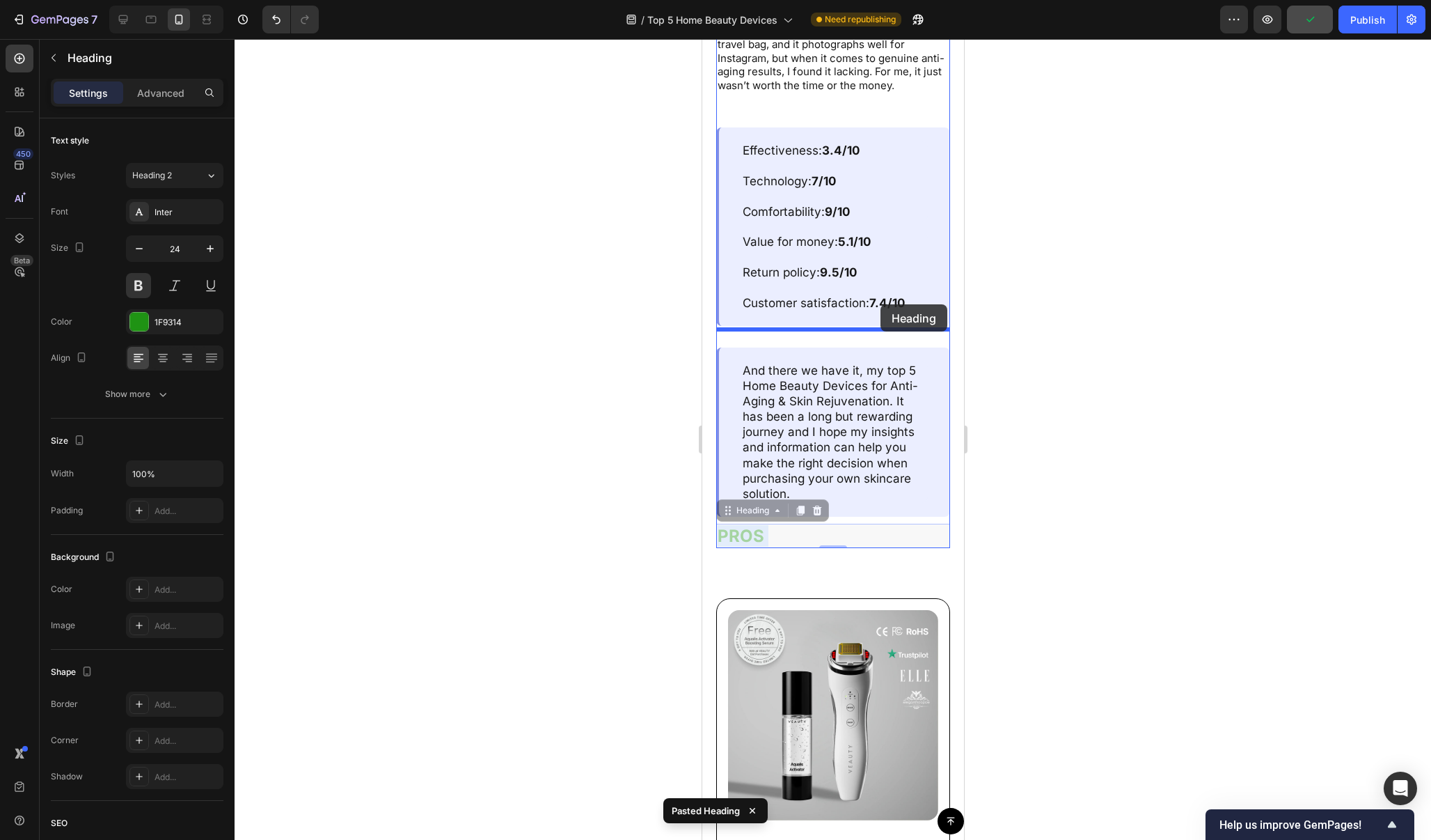
drag, startPoint x: 879, startPoint y: 522, endPoint x: 880, endPoint y: 306, distance: 216.0
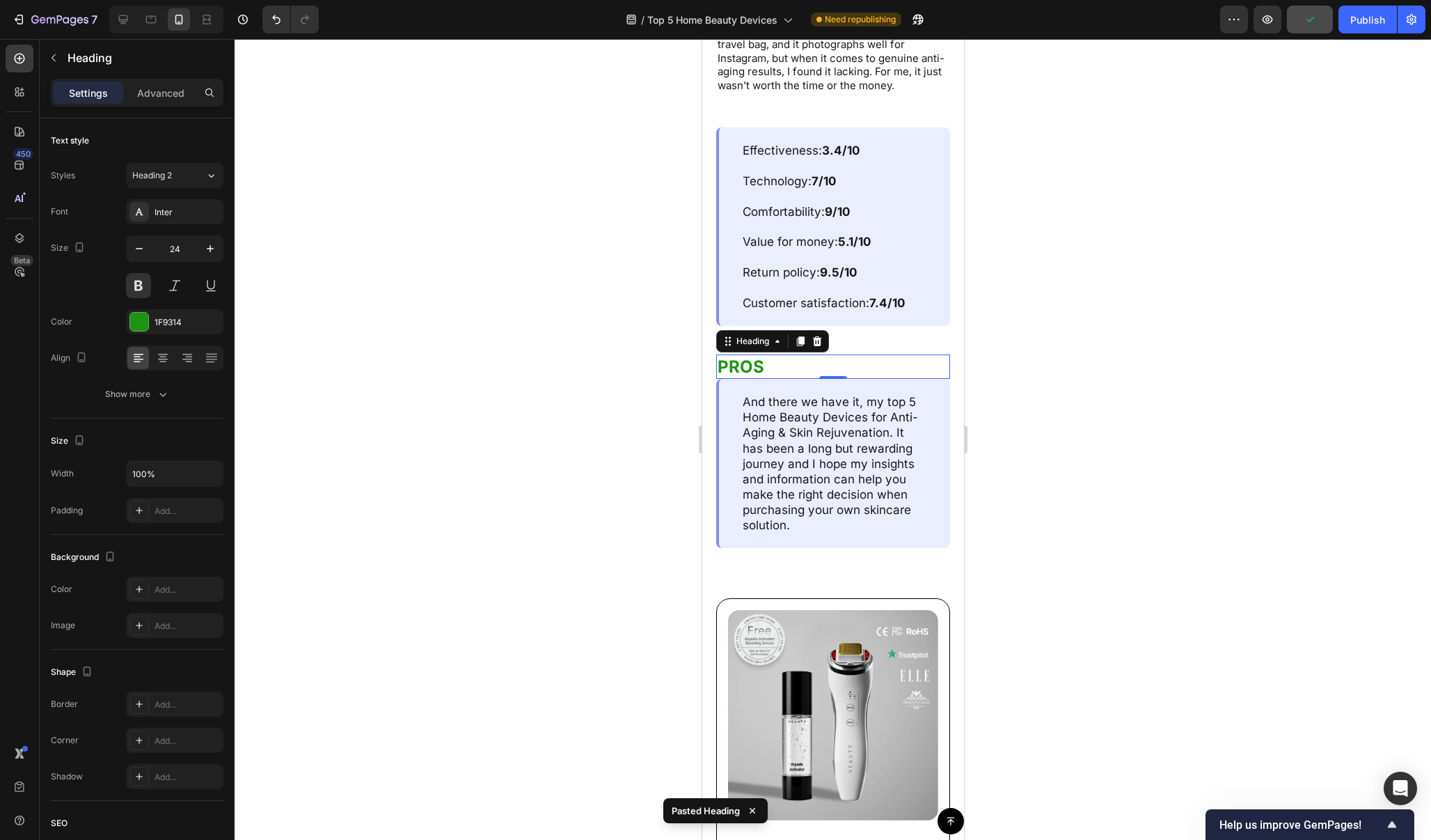
click at [1017, 310] on div at bounding box center [833, 438] width 1197 height 801
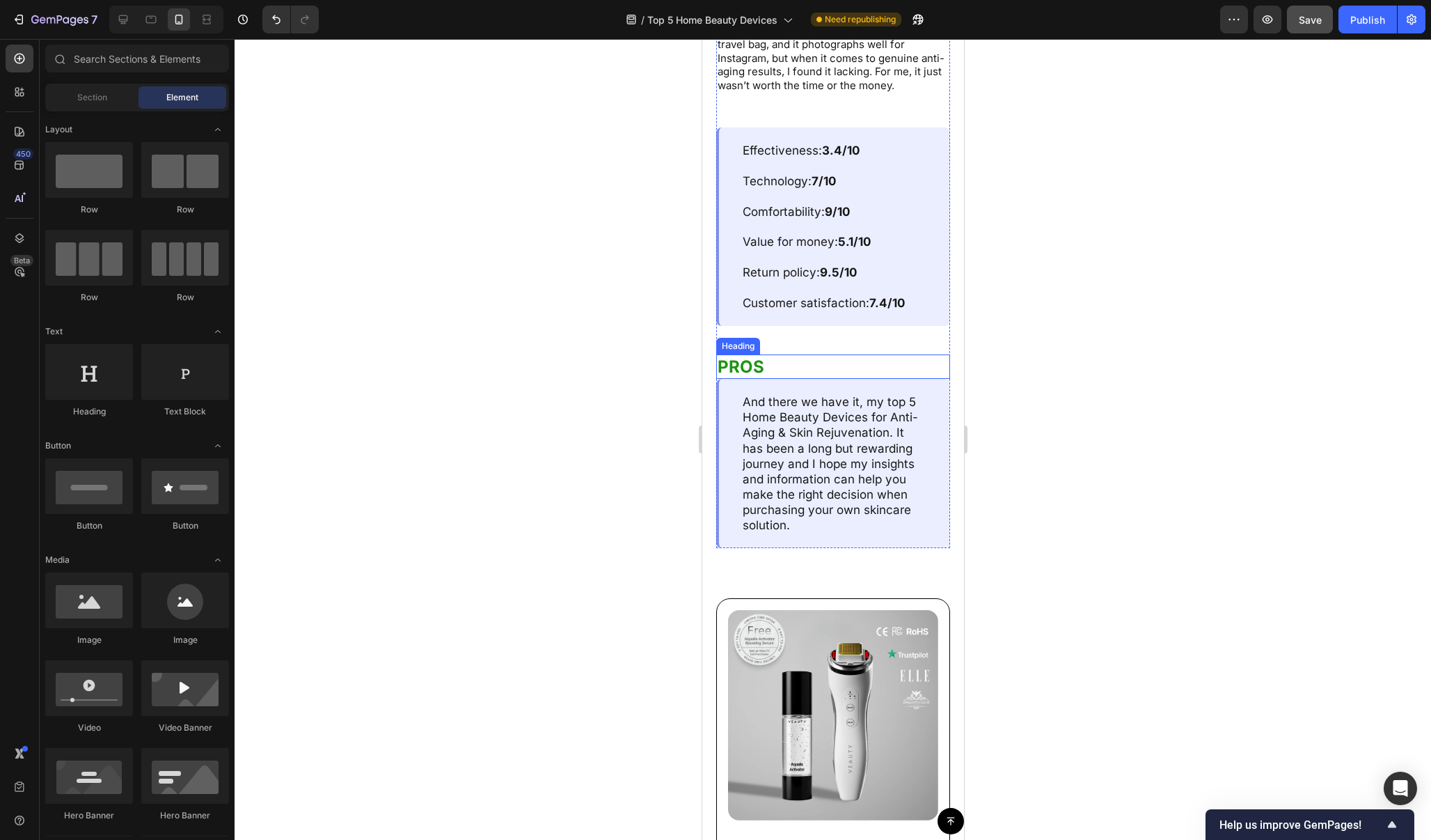
click at [887, 356] on p "PROS" at bounding box center [833, 367] width 231 height 22
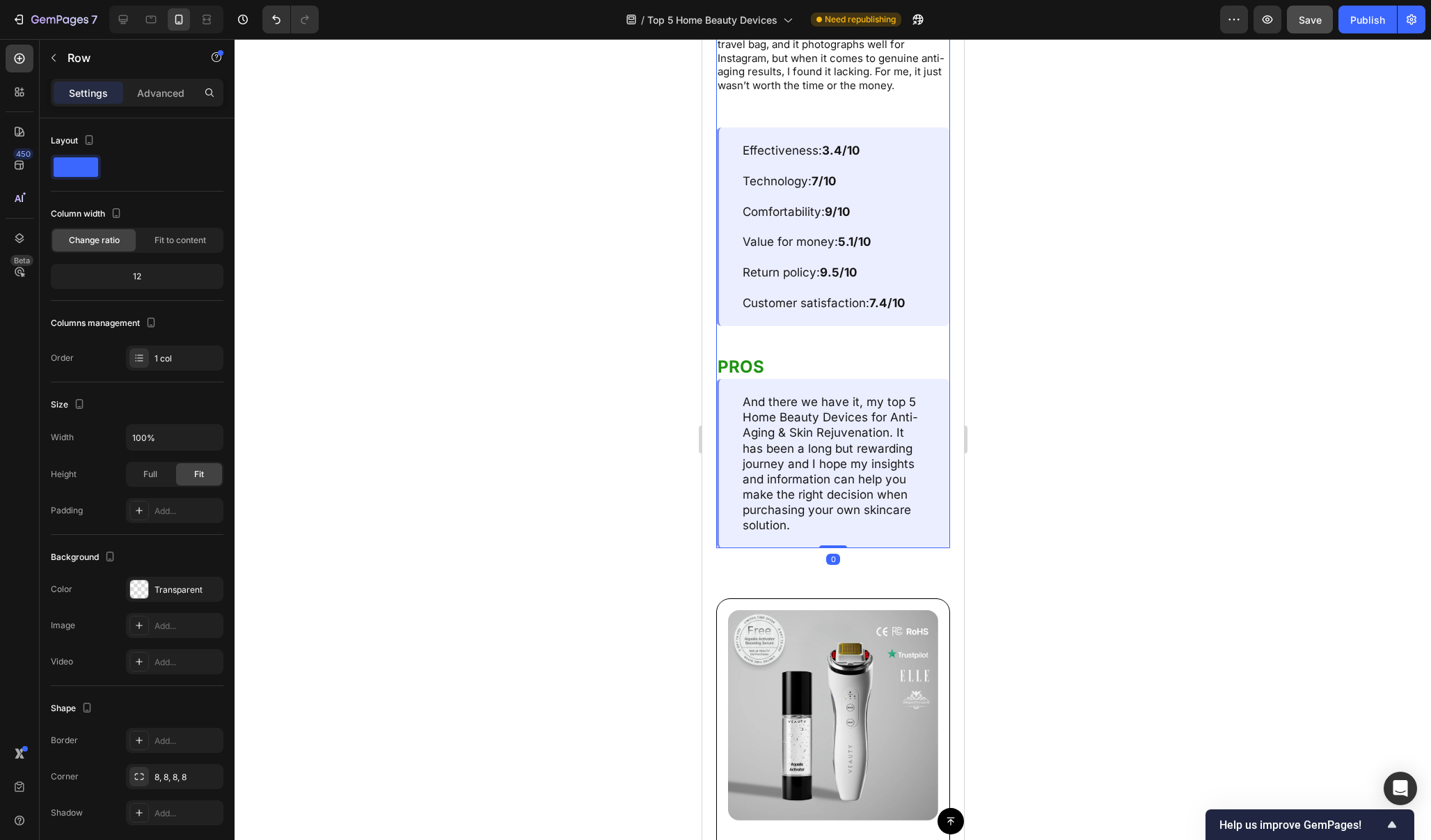
click at [1029, 331] on div at bounding box center [833, 438] width 1197 height 801
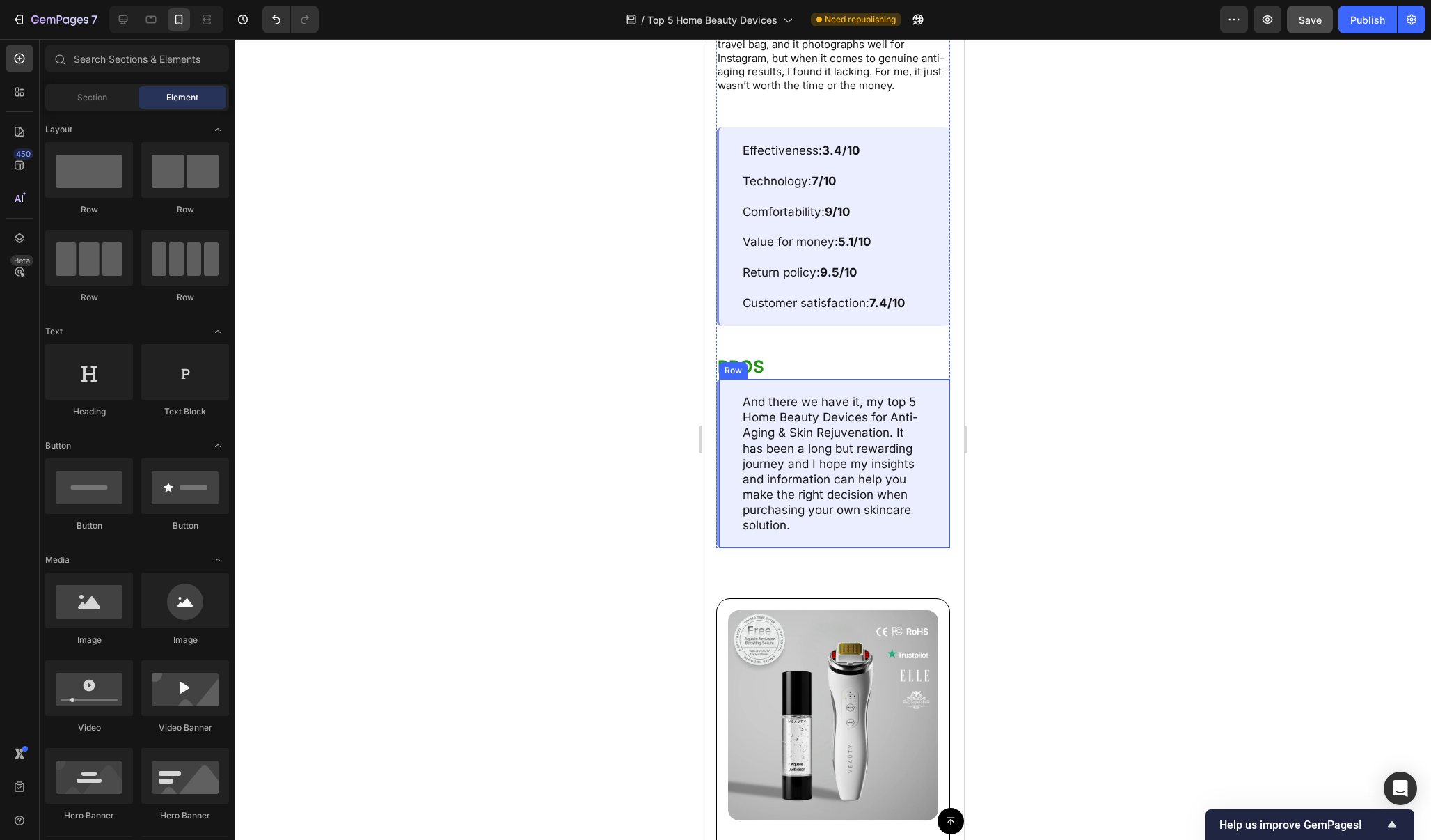
click at [922, 379] on div "And there we have it, my top 5 Home Beauty Devices for Anti-Aging & Skin Rejuve…" at bounding box center [832, 463] width 234 height 169
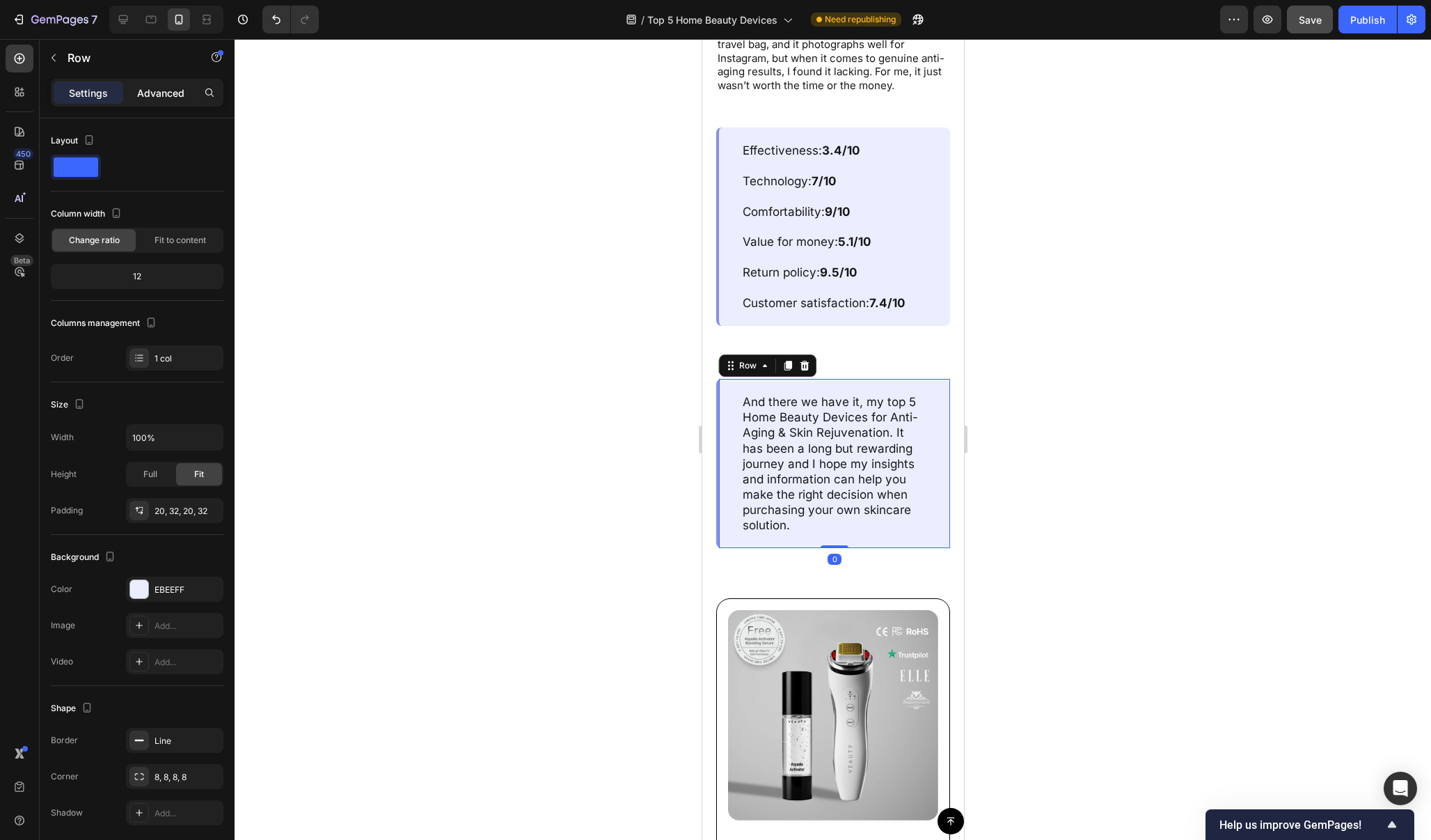
click at [167, 89] on p "Advanced" at bounding box center [160, 93] width 47 height 15
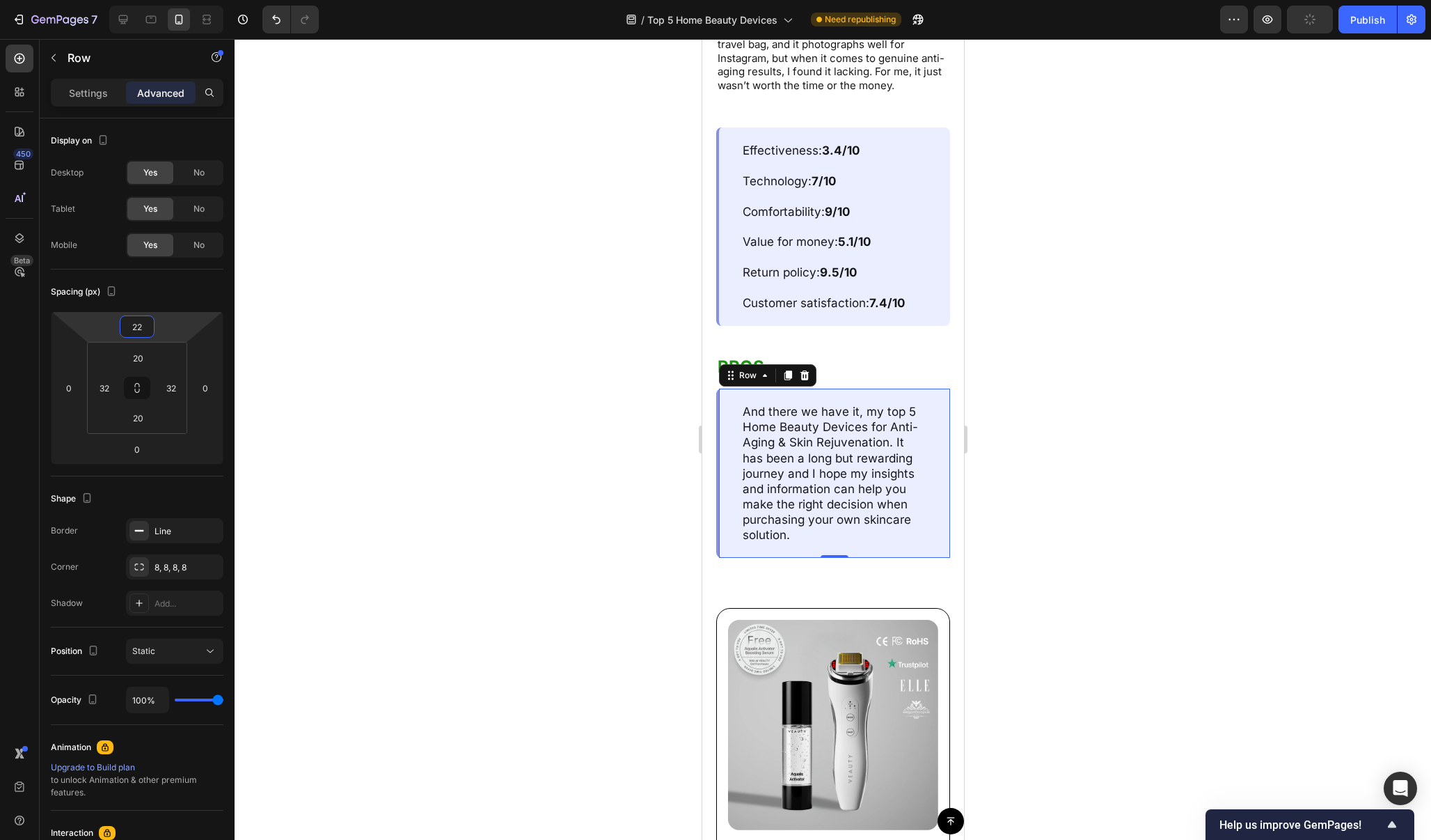
type input "24"
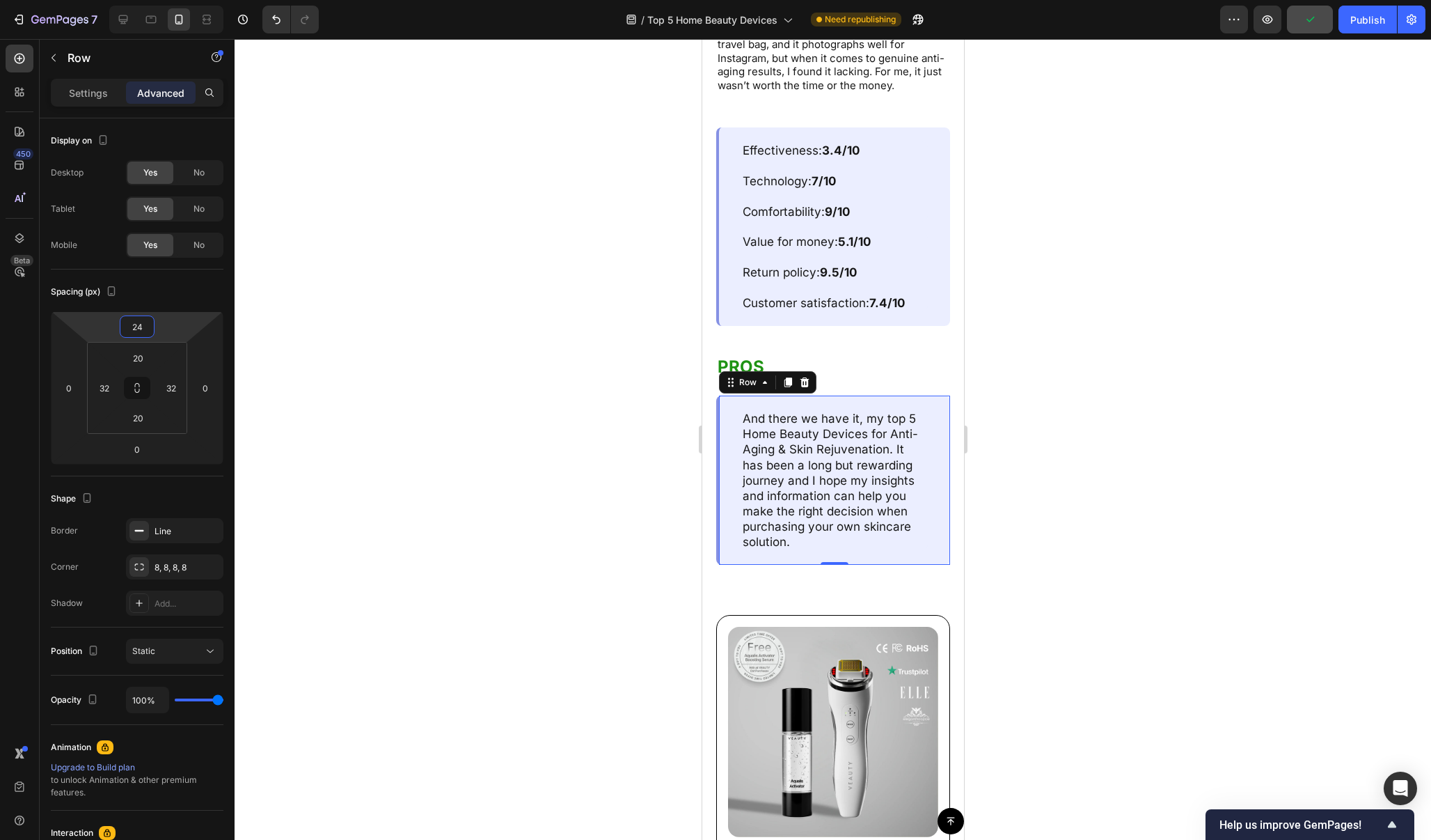
drag, startPoint x: 174, startPoint y: 333, endPoint x: 174, endPoint y: 322, distance: 11.0
click at [174, 0] on html "7 / Top 5 Home Beauty Devices Need republishing Preview Publish 450 Beta Sectio…" at bounding box center [716, 0] width 1431 height 0
click at [1150, 235] on div at bounding box center [833, 438] width 1197 height 801
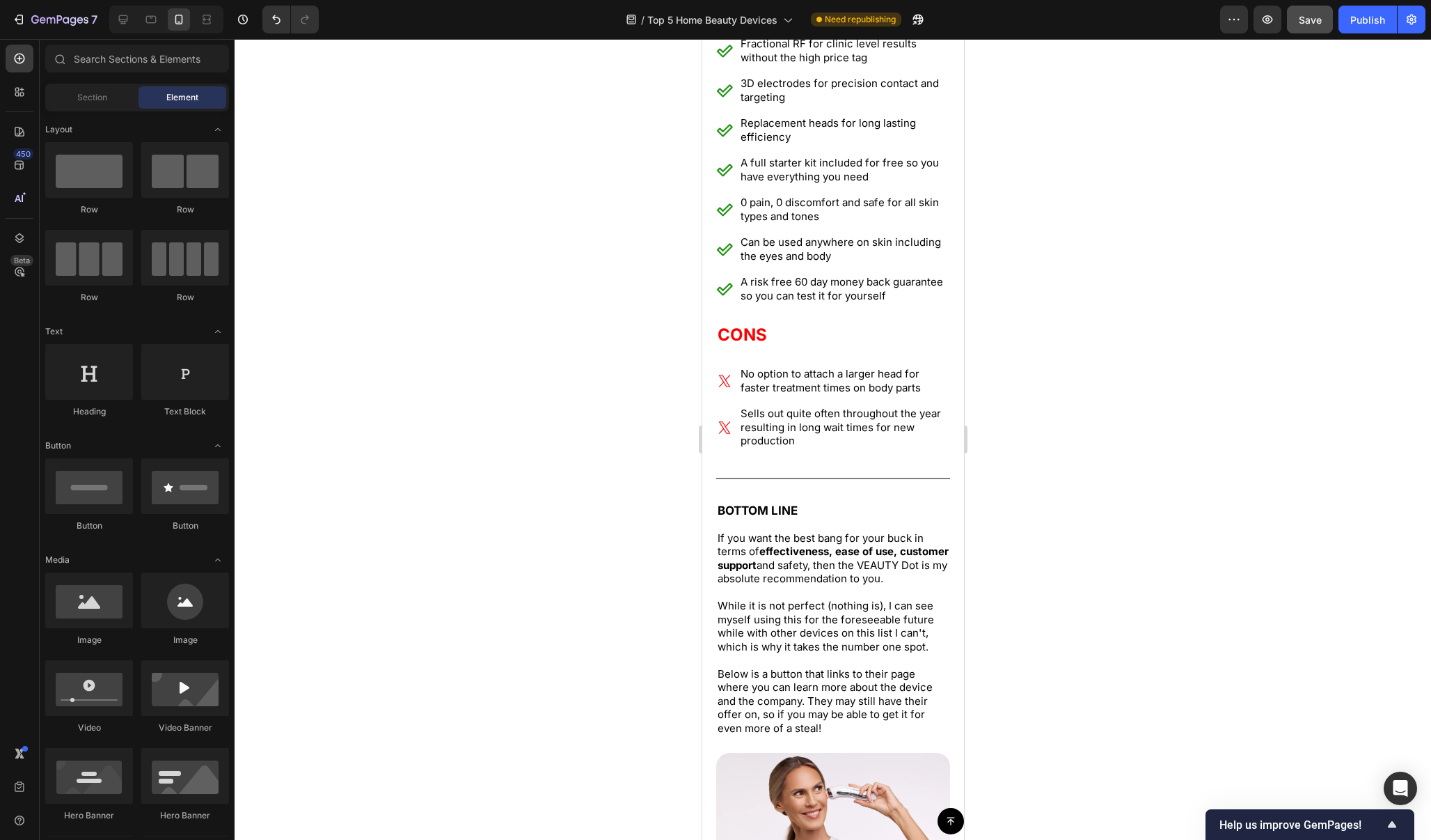
scroll to position [4186, 0]
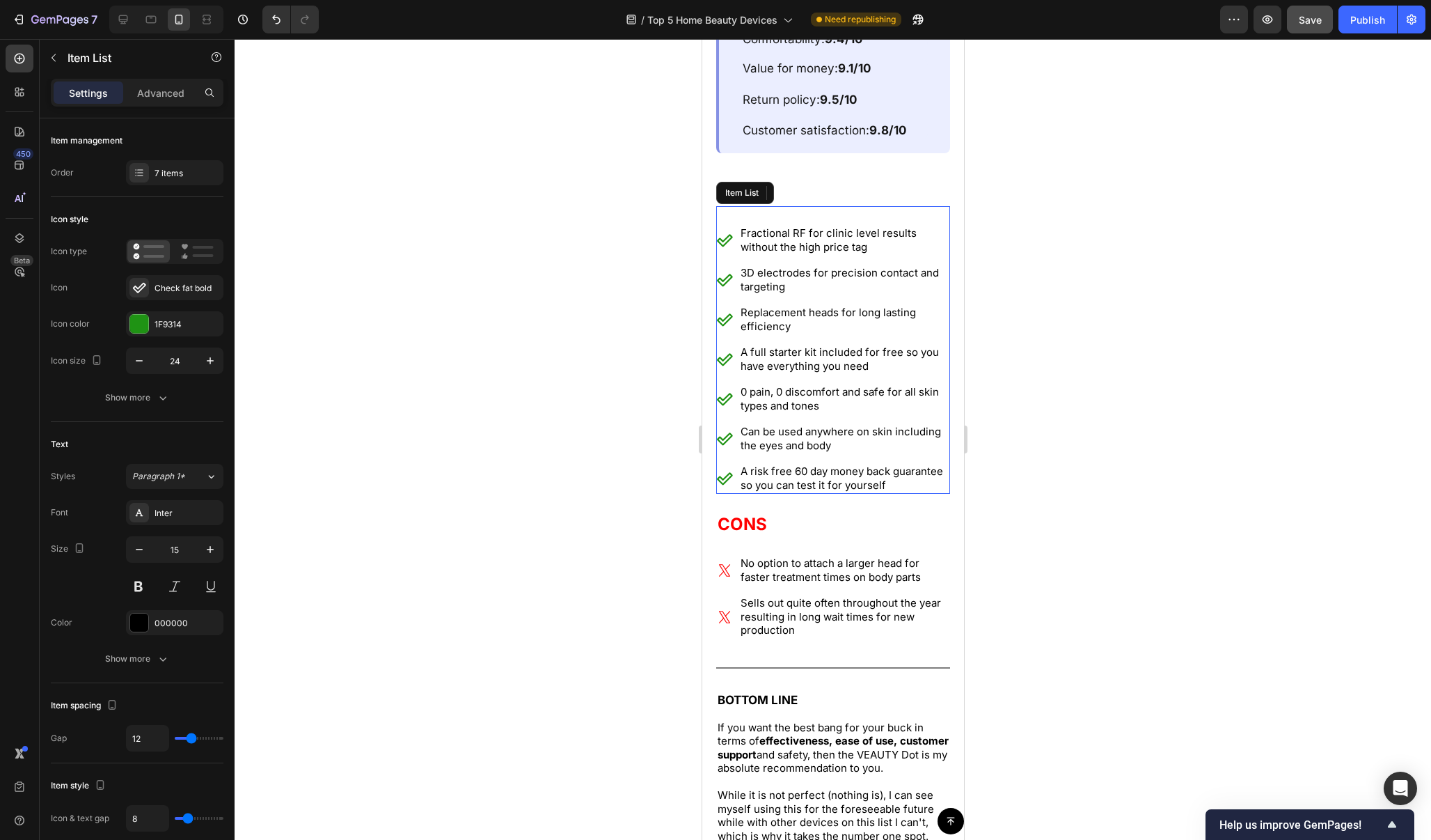
click at [949, 213] on div "Fractional RF for clinic level results without the high price tag 3D electrodes…" at bounding box center [832, 350] width 234 height 288
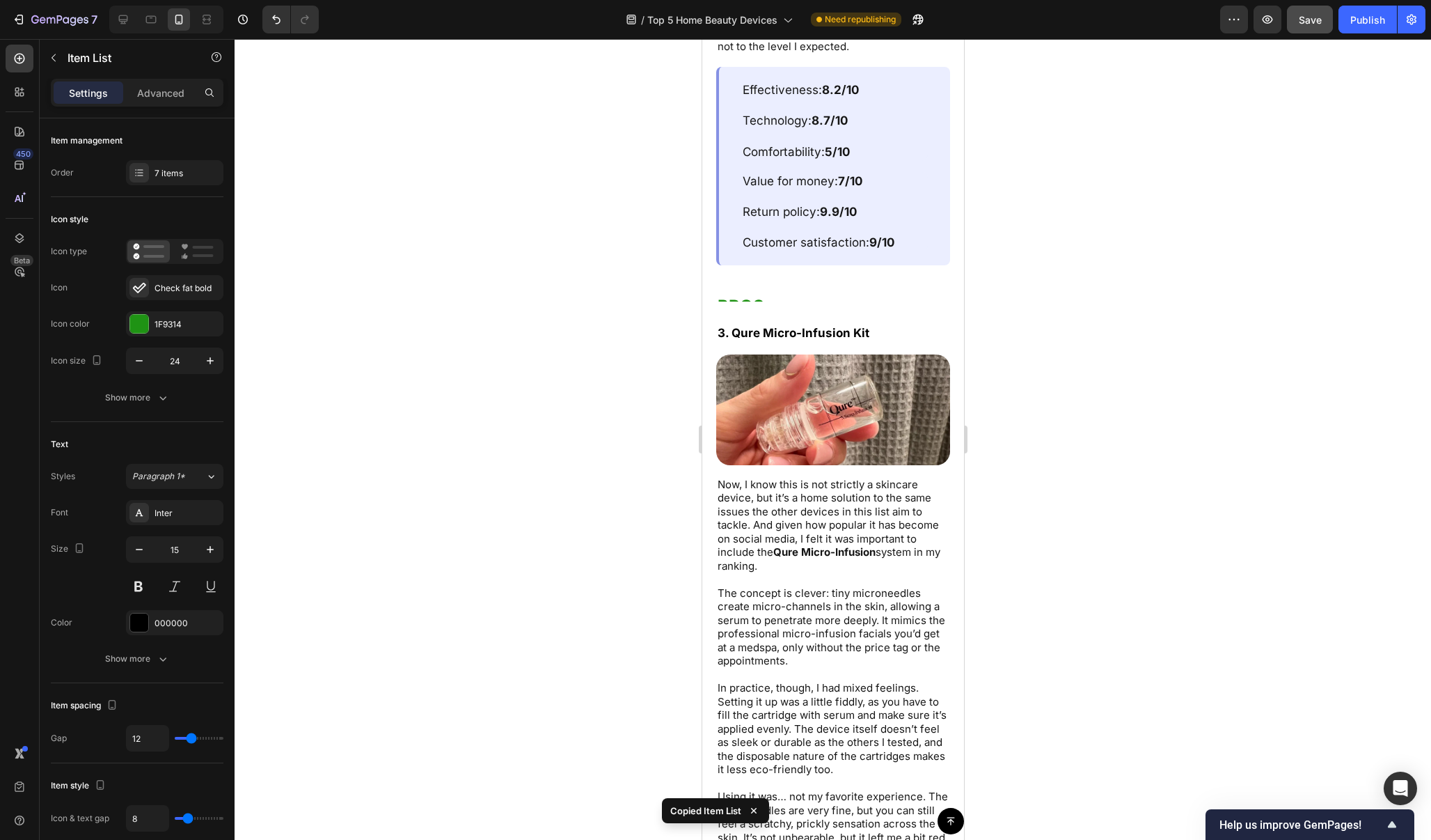
scroll to position [6053, 0]
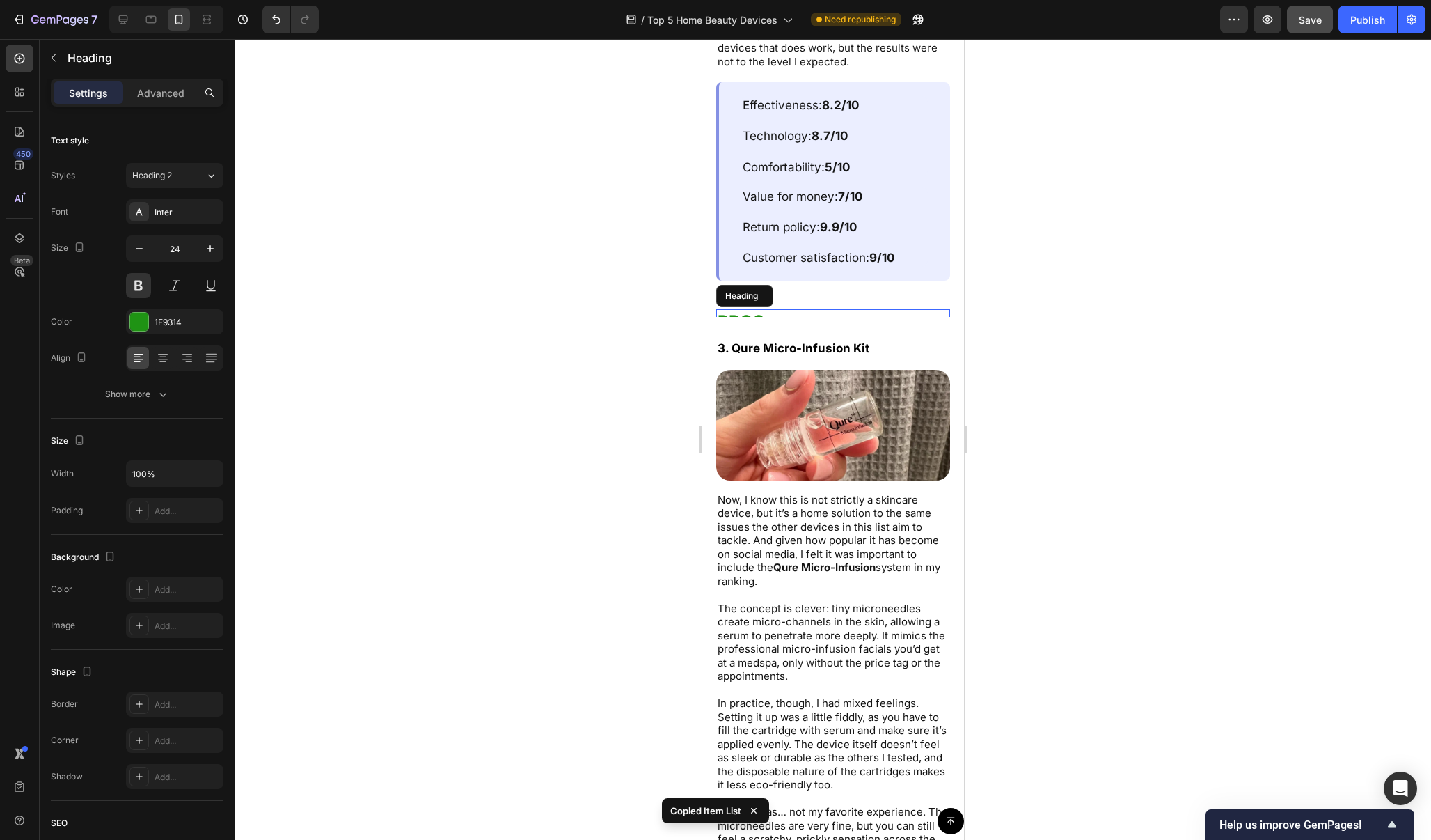
click at [787, 310] on h2 "PROS" at bounding box center [832, 322] width 234 height 25
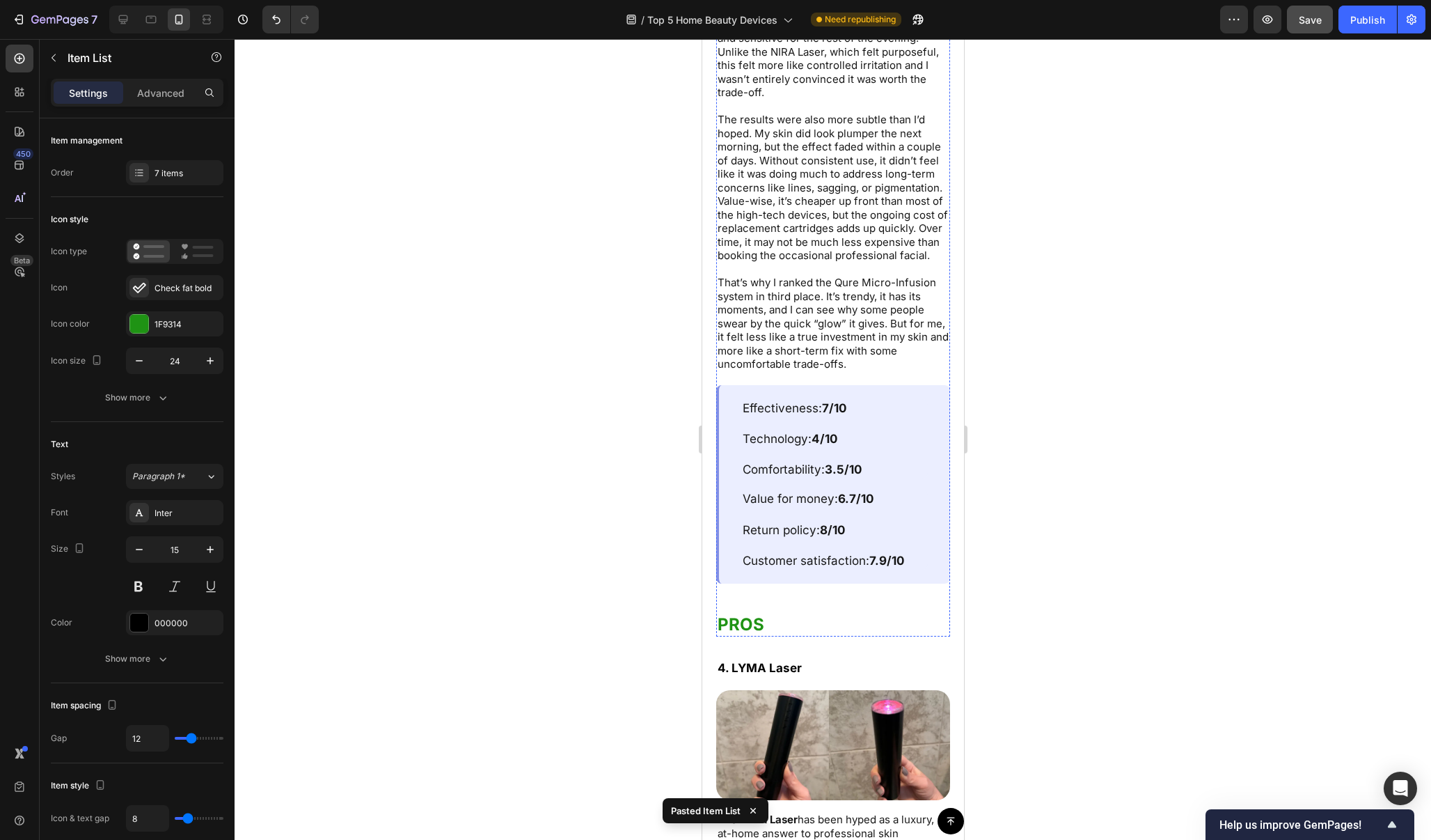
scroll to position [7229, 0]
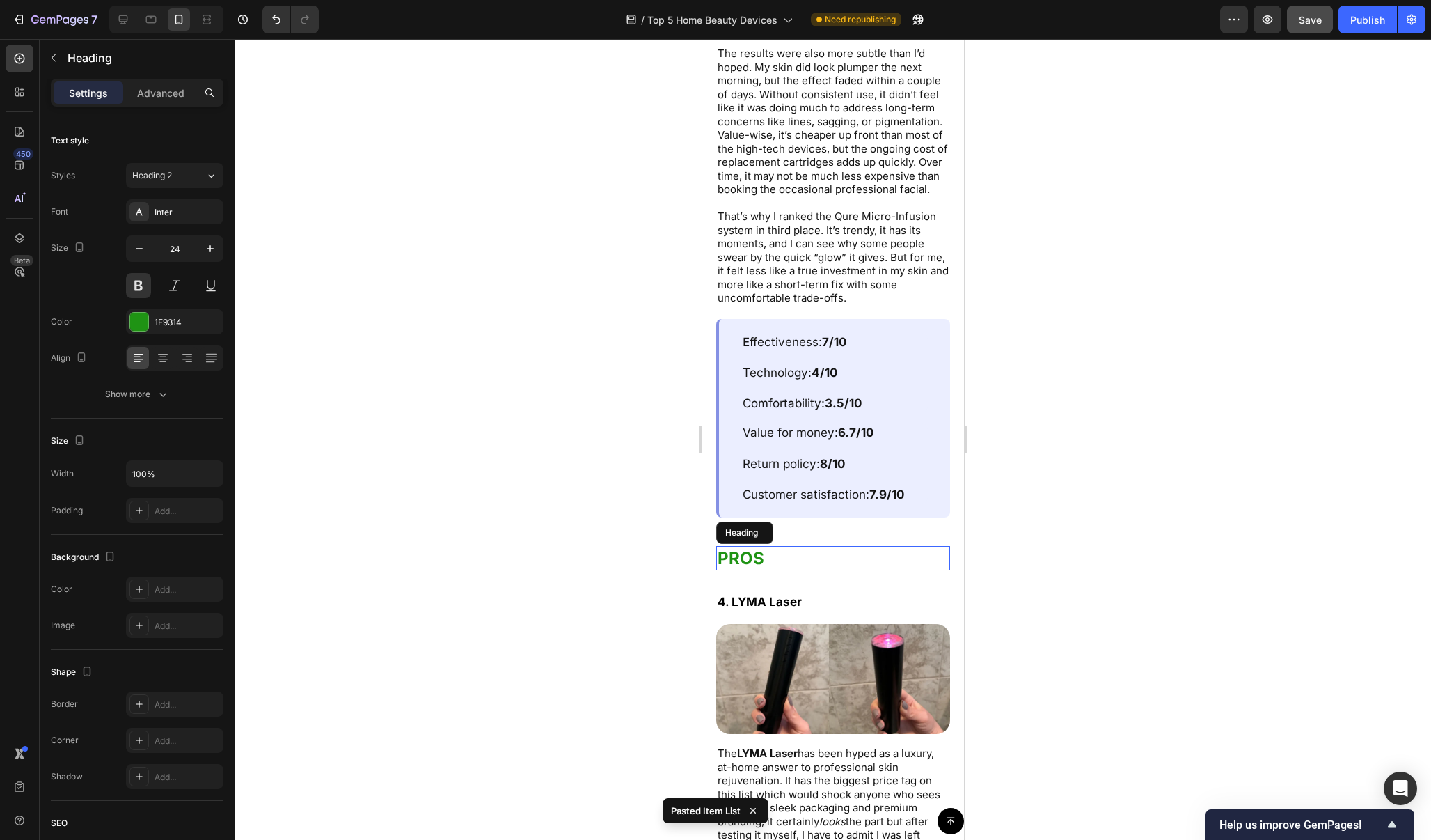
click at [782, 545] on h2 "PROS" at bounding box center [832, 558] width 234 height 25
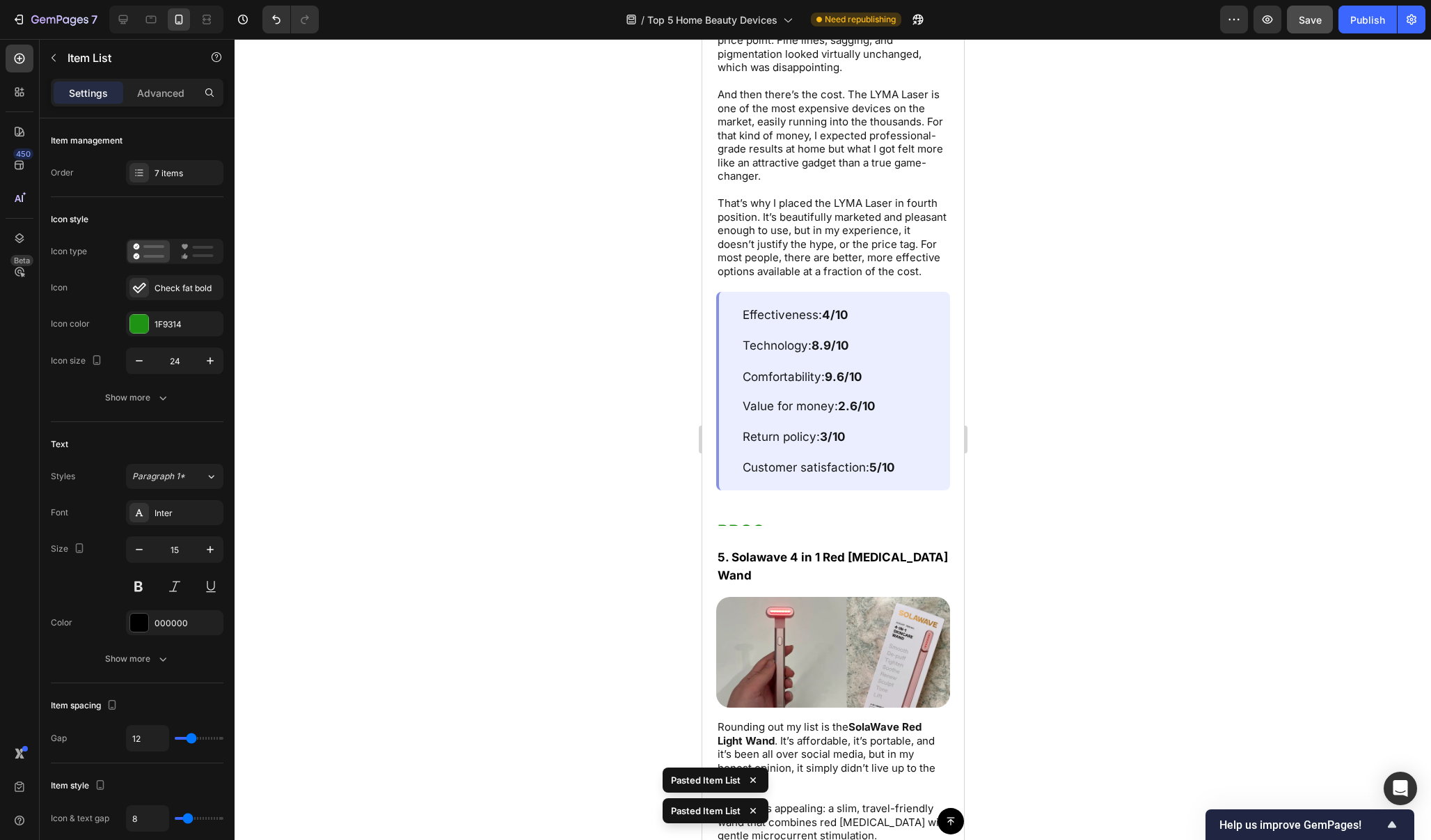
scroll to position [8658, 0]
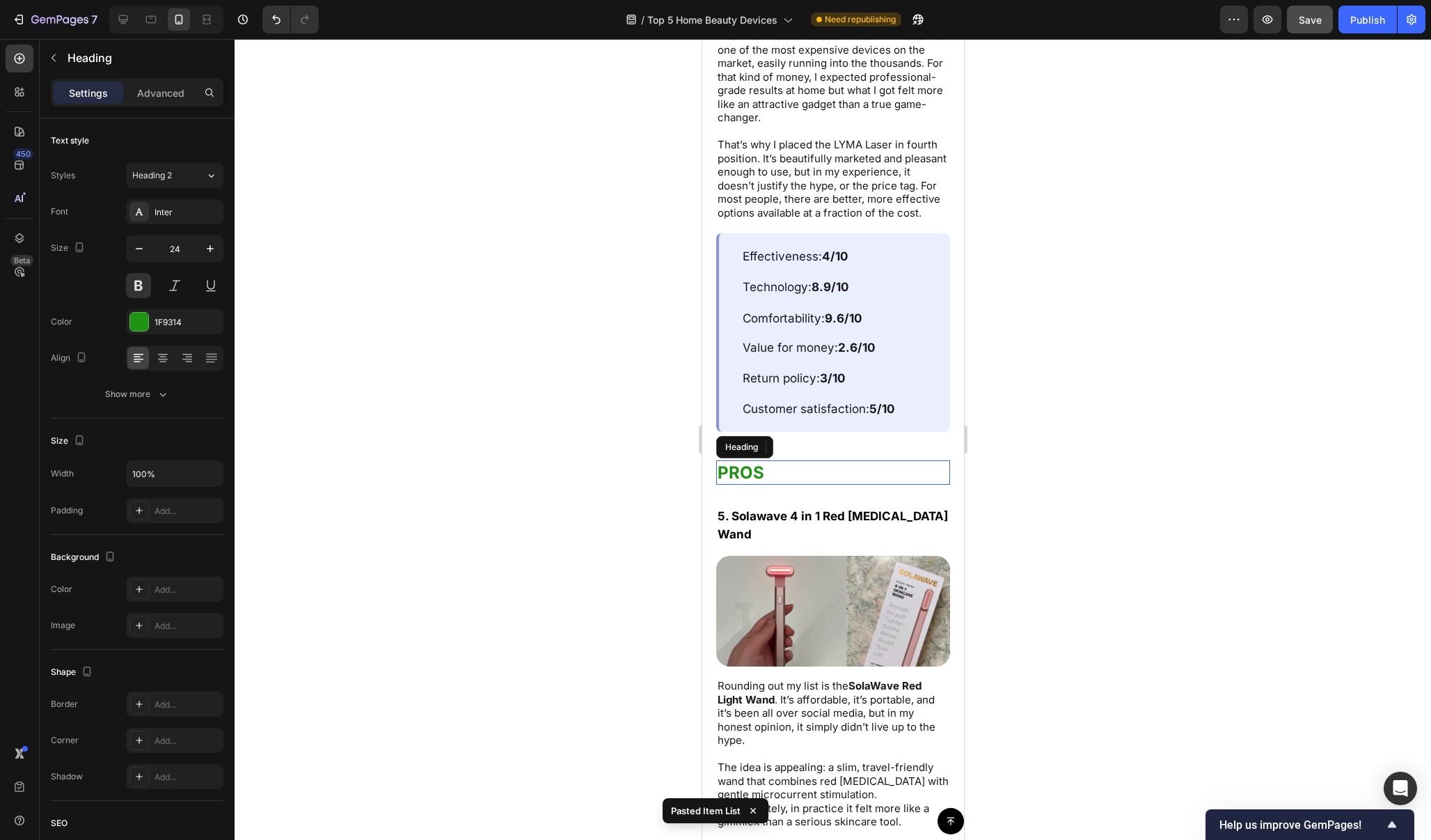
click at [784, 460] on h2 "PROS" at bounding box center [832, 473] width 234 height 25
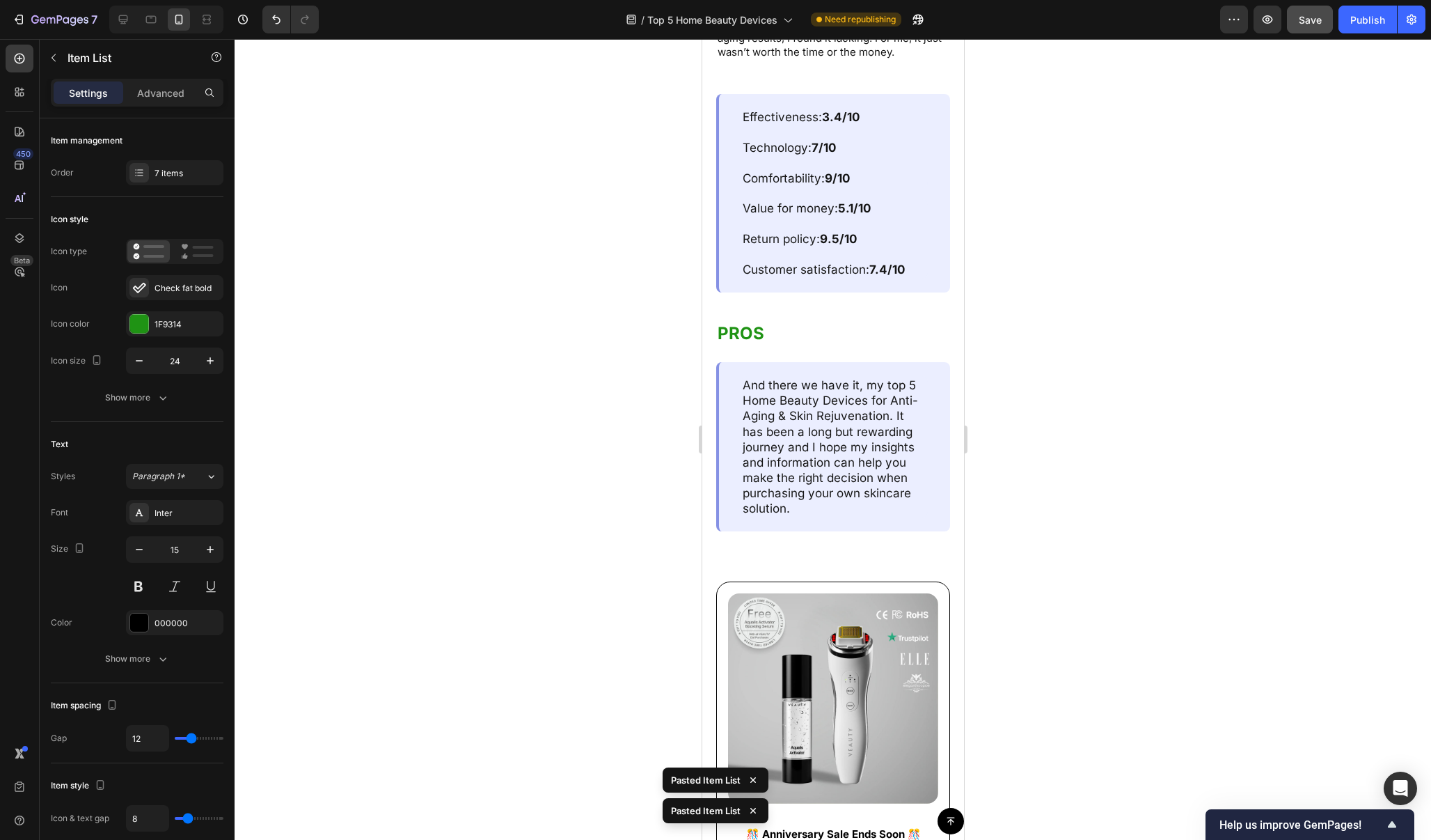
scroll to position [10221, 0]
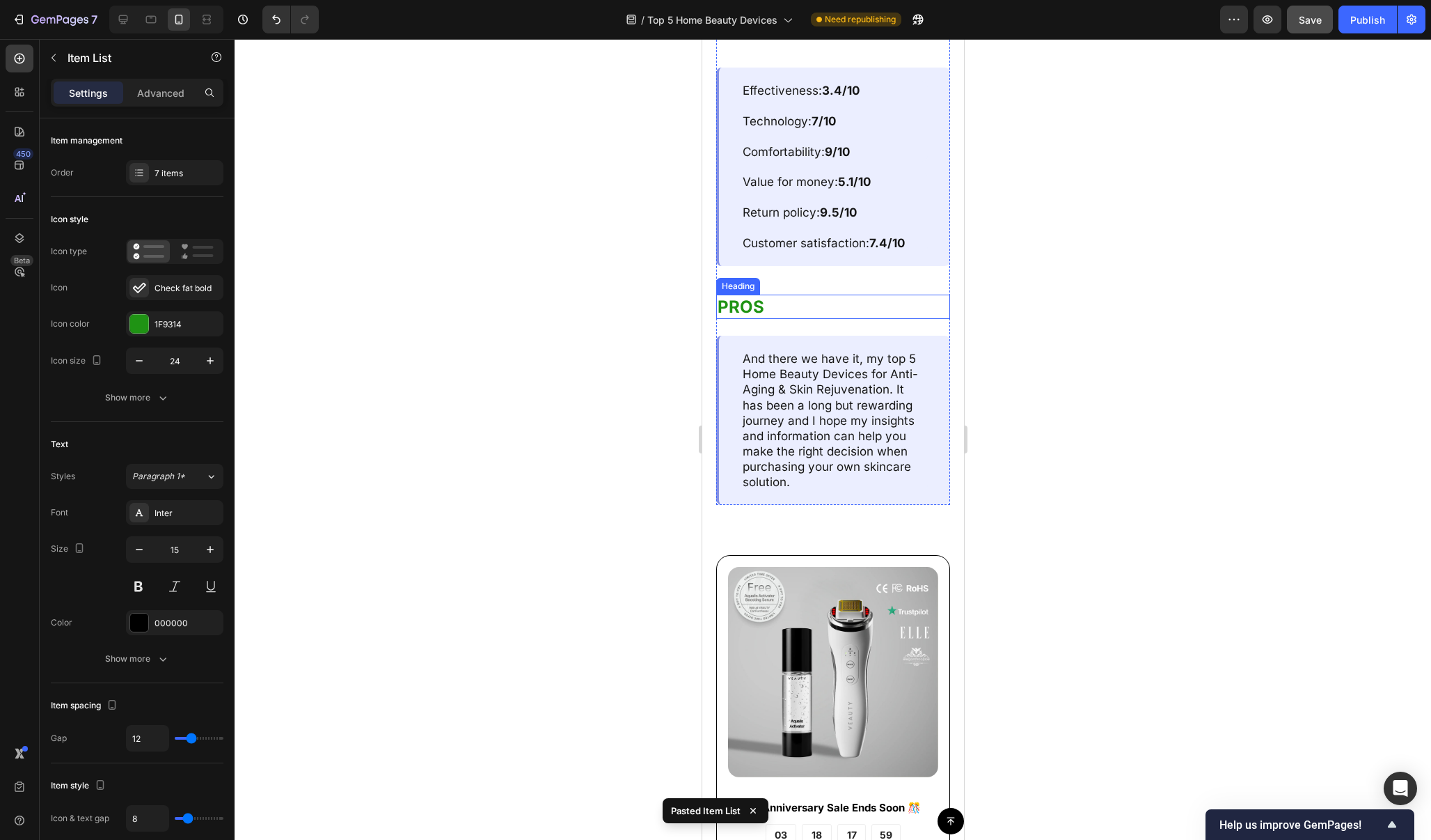
click at [788, 295] on h2 "PROS" at bounding box center [832, 307] width 234 height 25
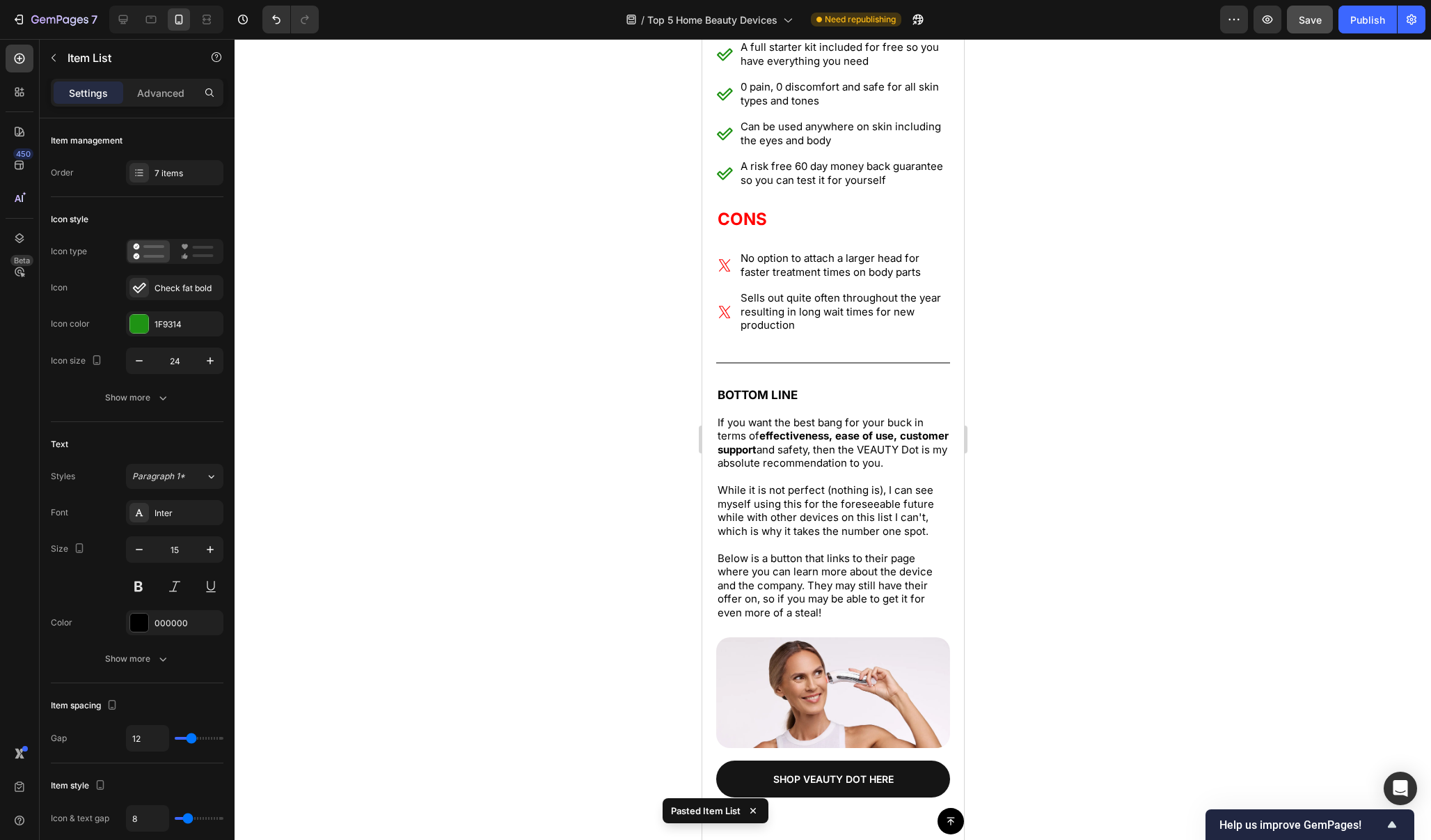
scroll to position [4509, 0]
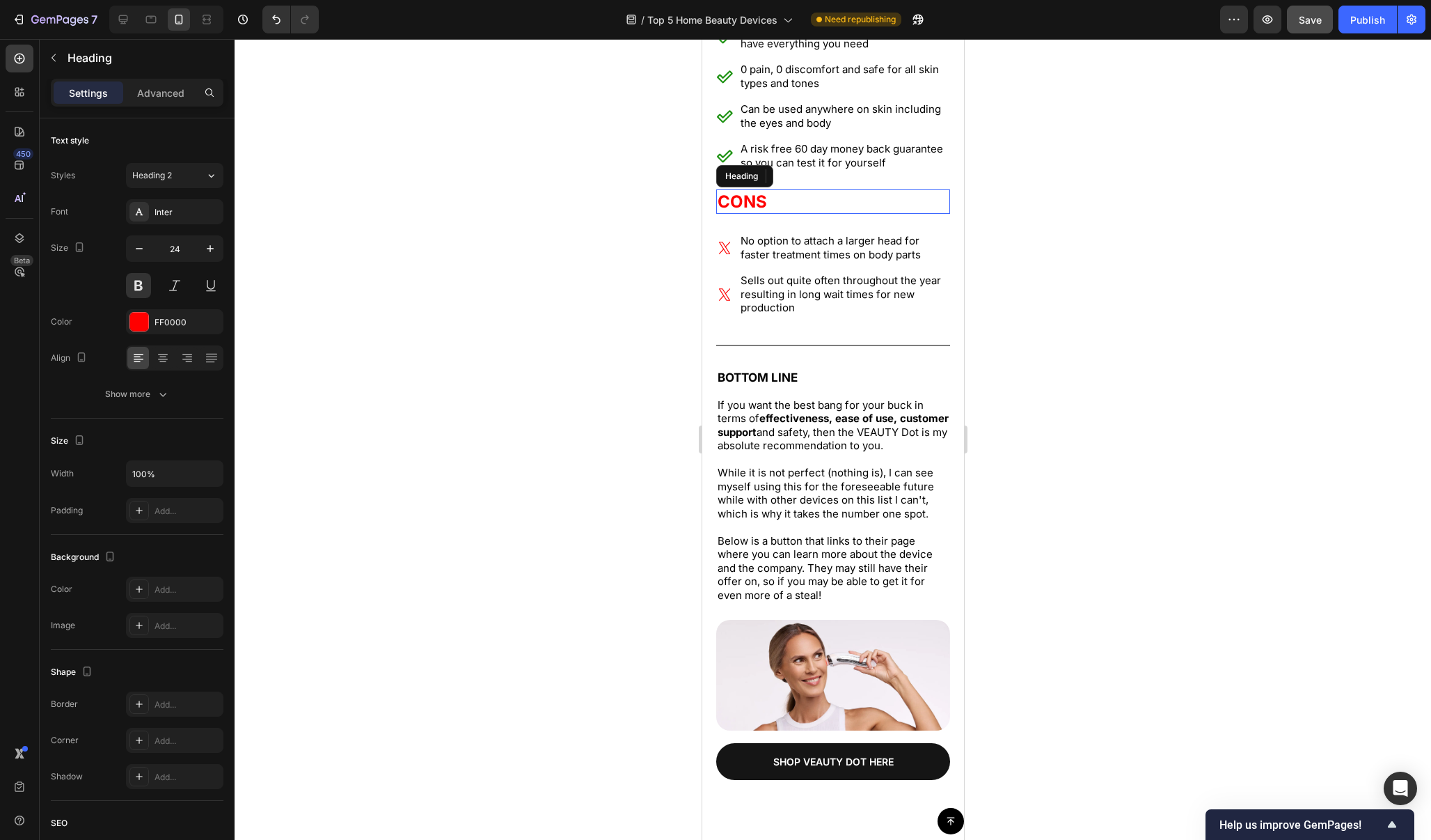
click at [827, 192] on h2 "CONS" at bounding box center [832, 202] width 234 height 25
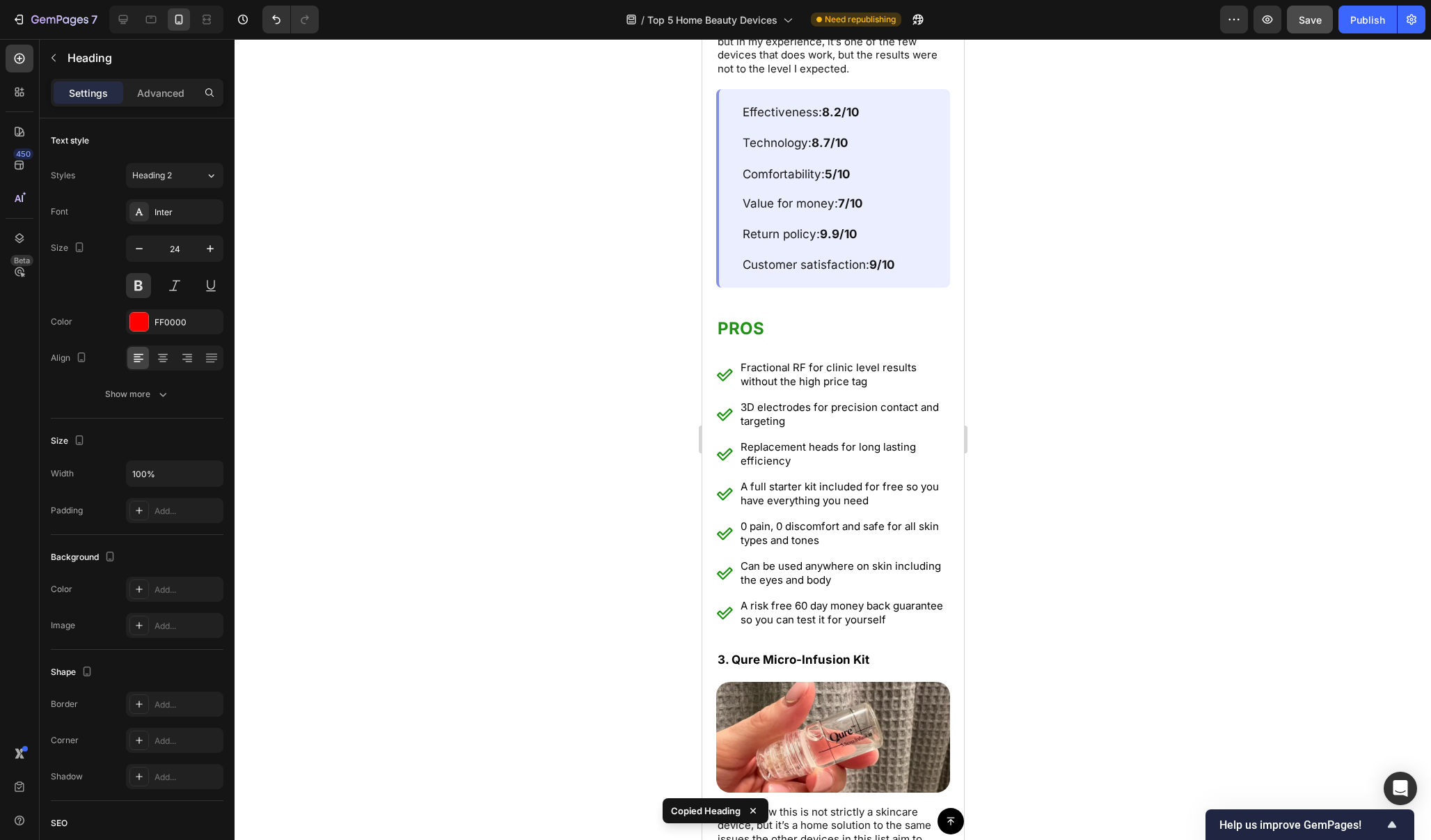
scroll to position [6049, 0]
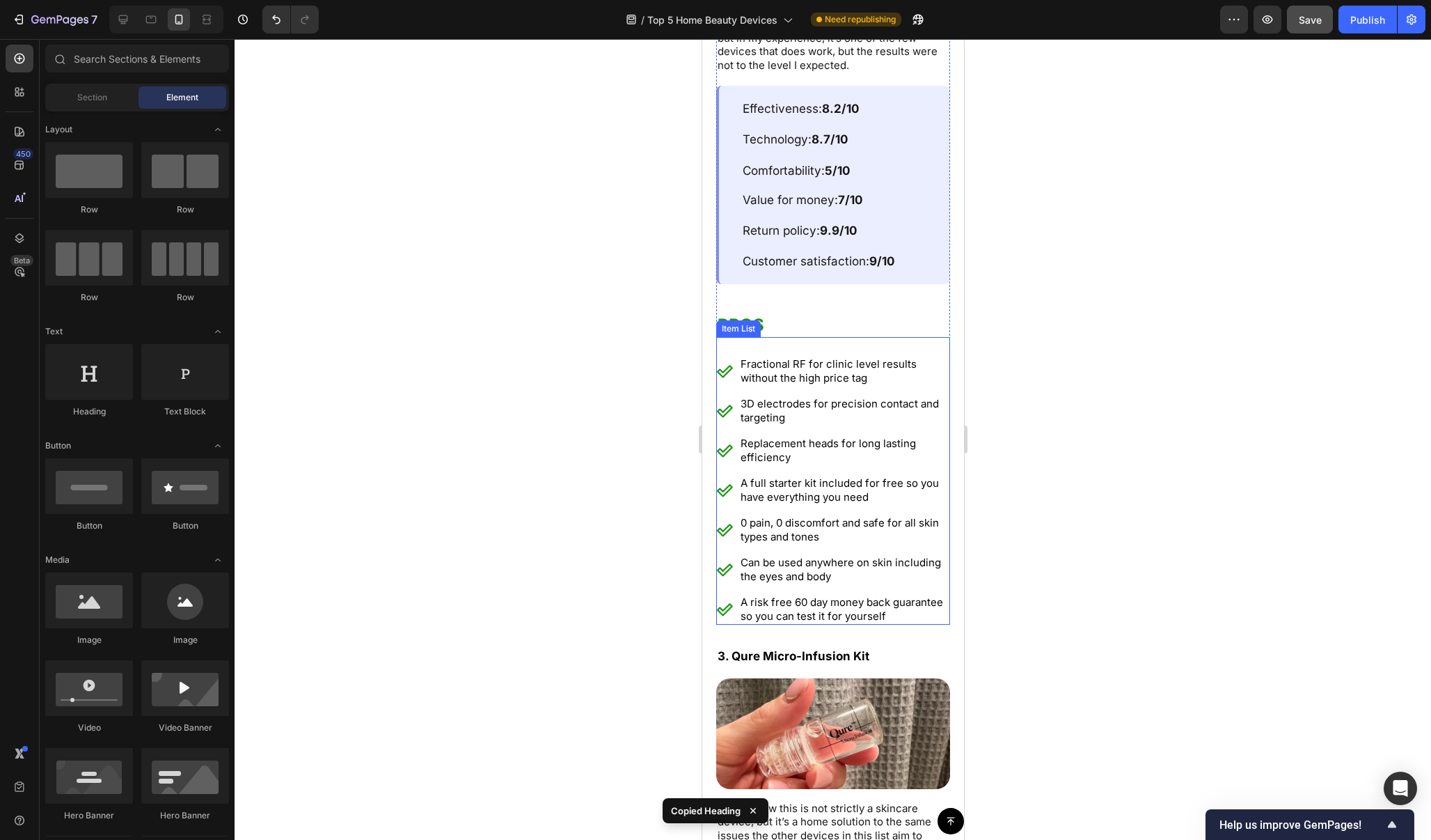
click at [910, 595] on p "A risk free 60 day money back guarantee so you can test it for yourself" at bounding box center [844, 609] width 208 height 27
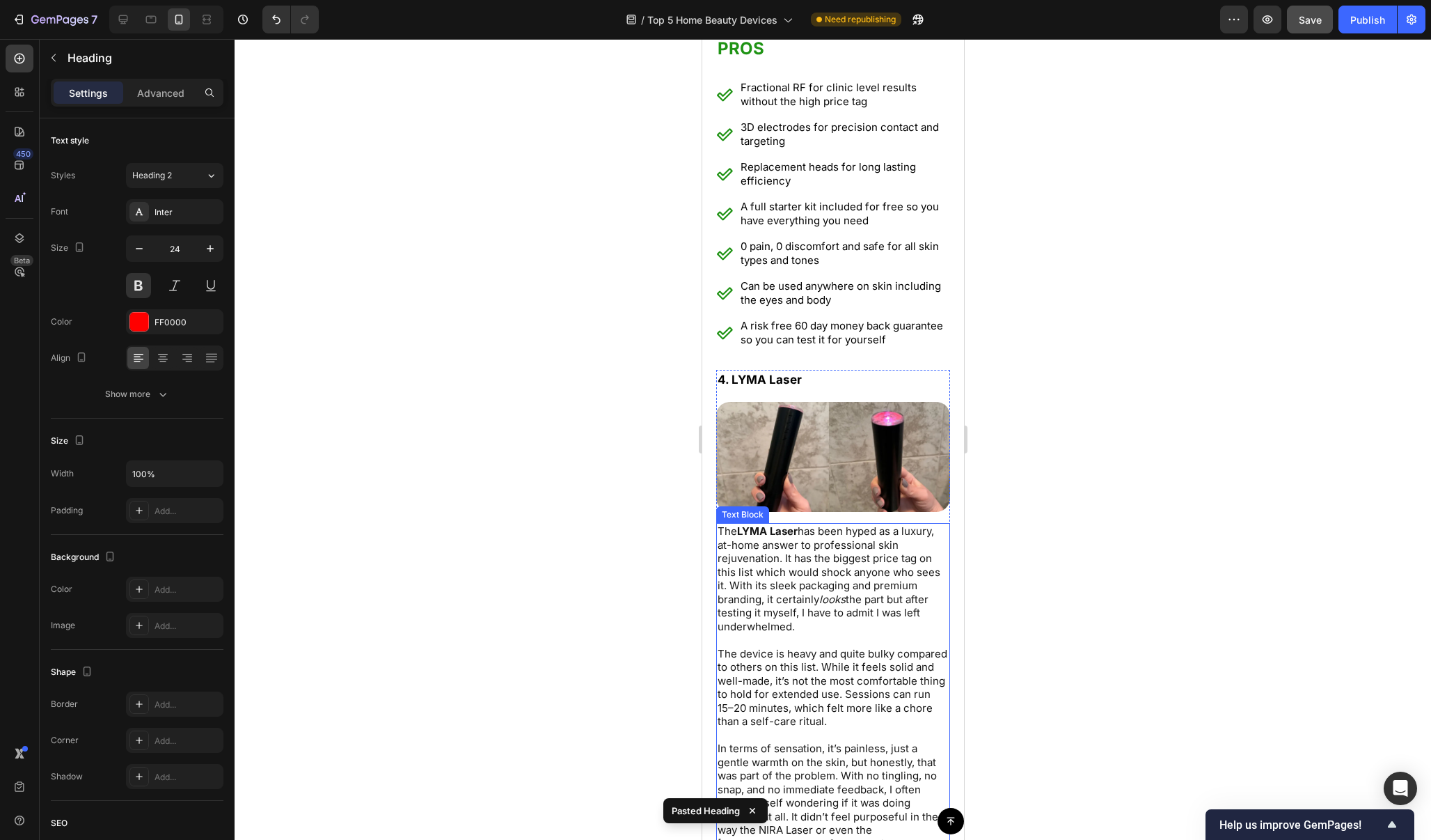
scroll to position [7752, 0]
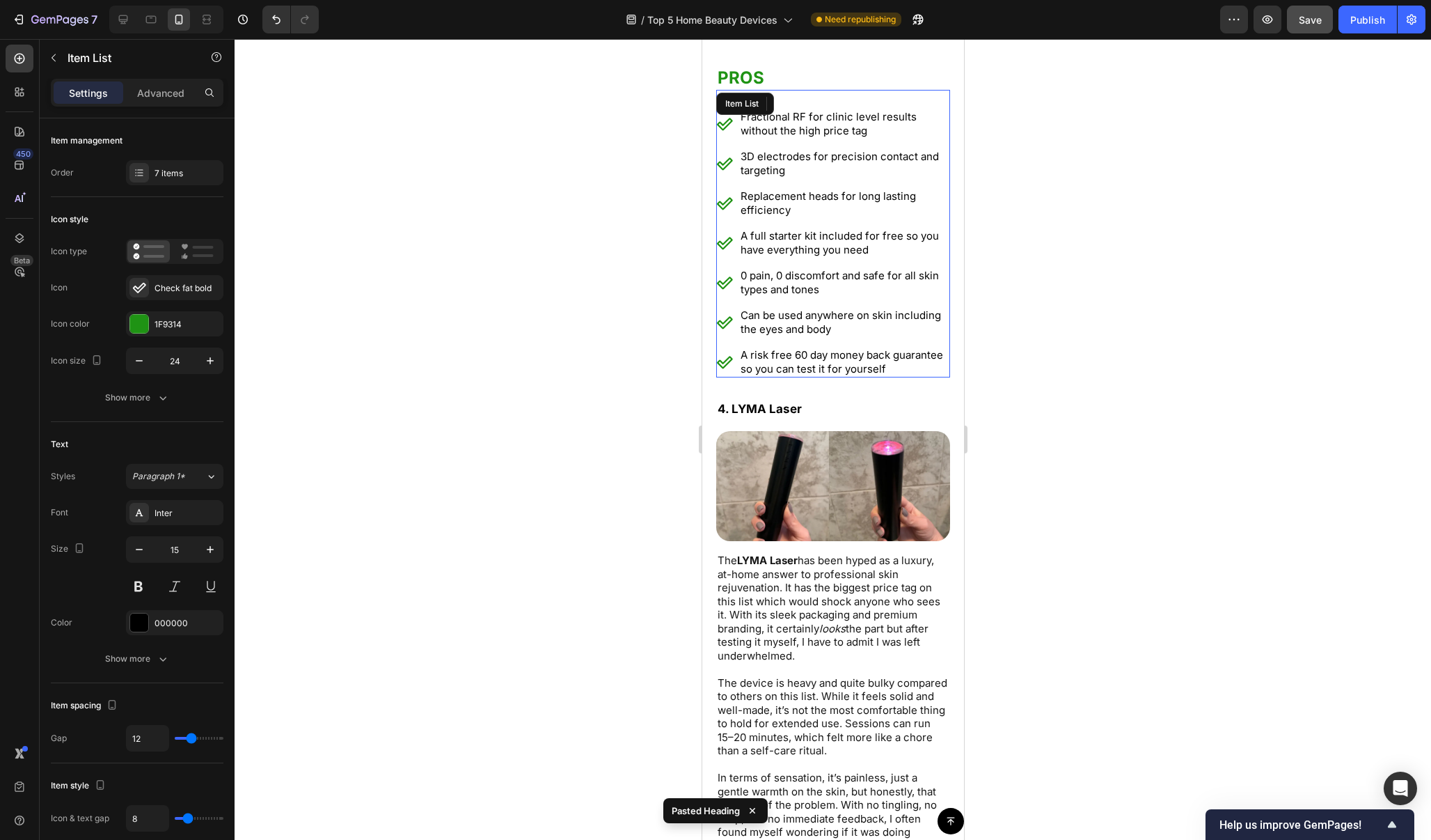
click at [911, 348] on p "A risk free 60 day money back guarantee so you can test it for yourself" at bounding box center [844, 361] width 208 height 27
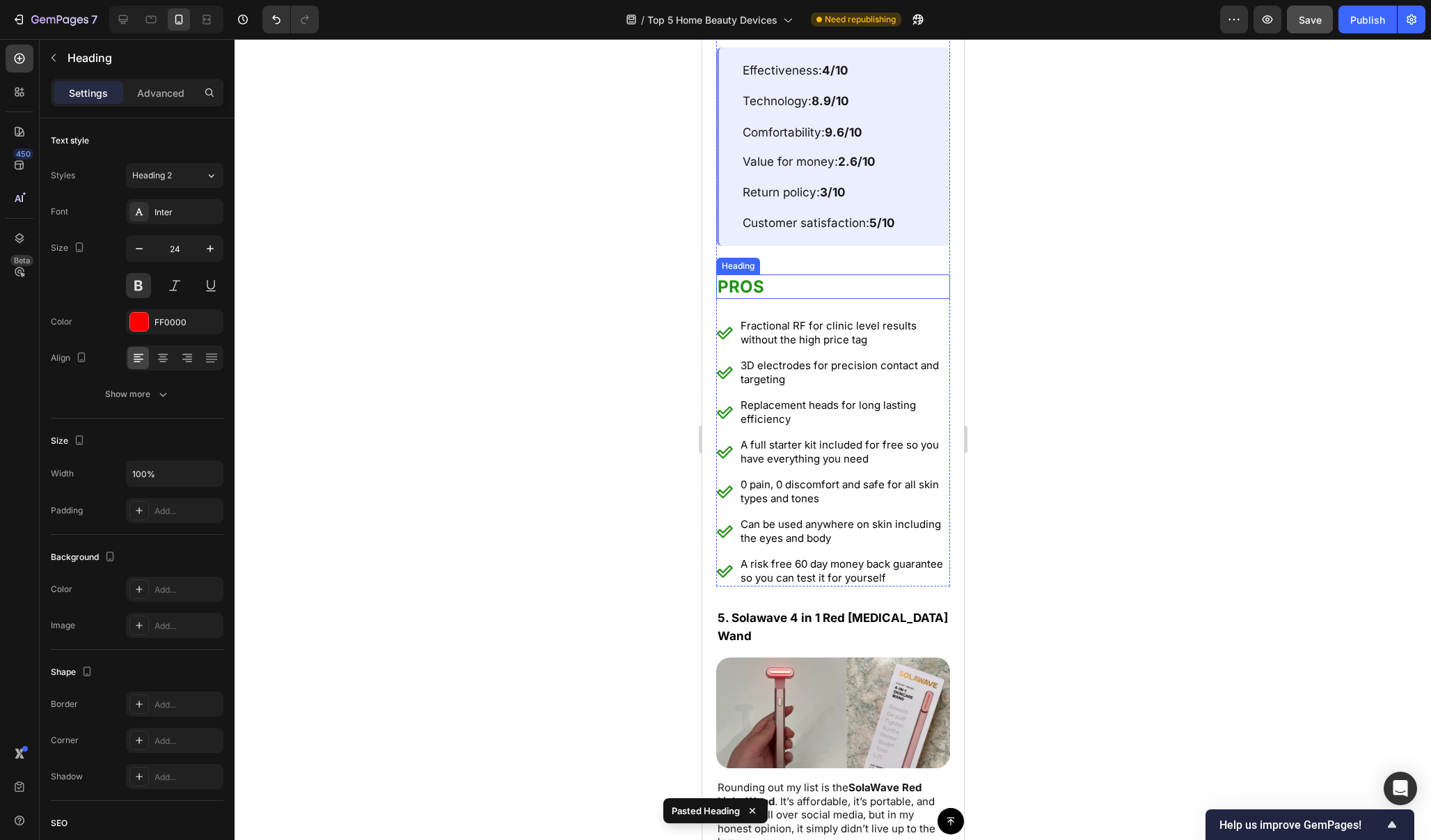
scroll to position [9056, 0]
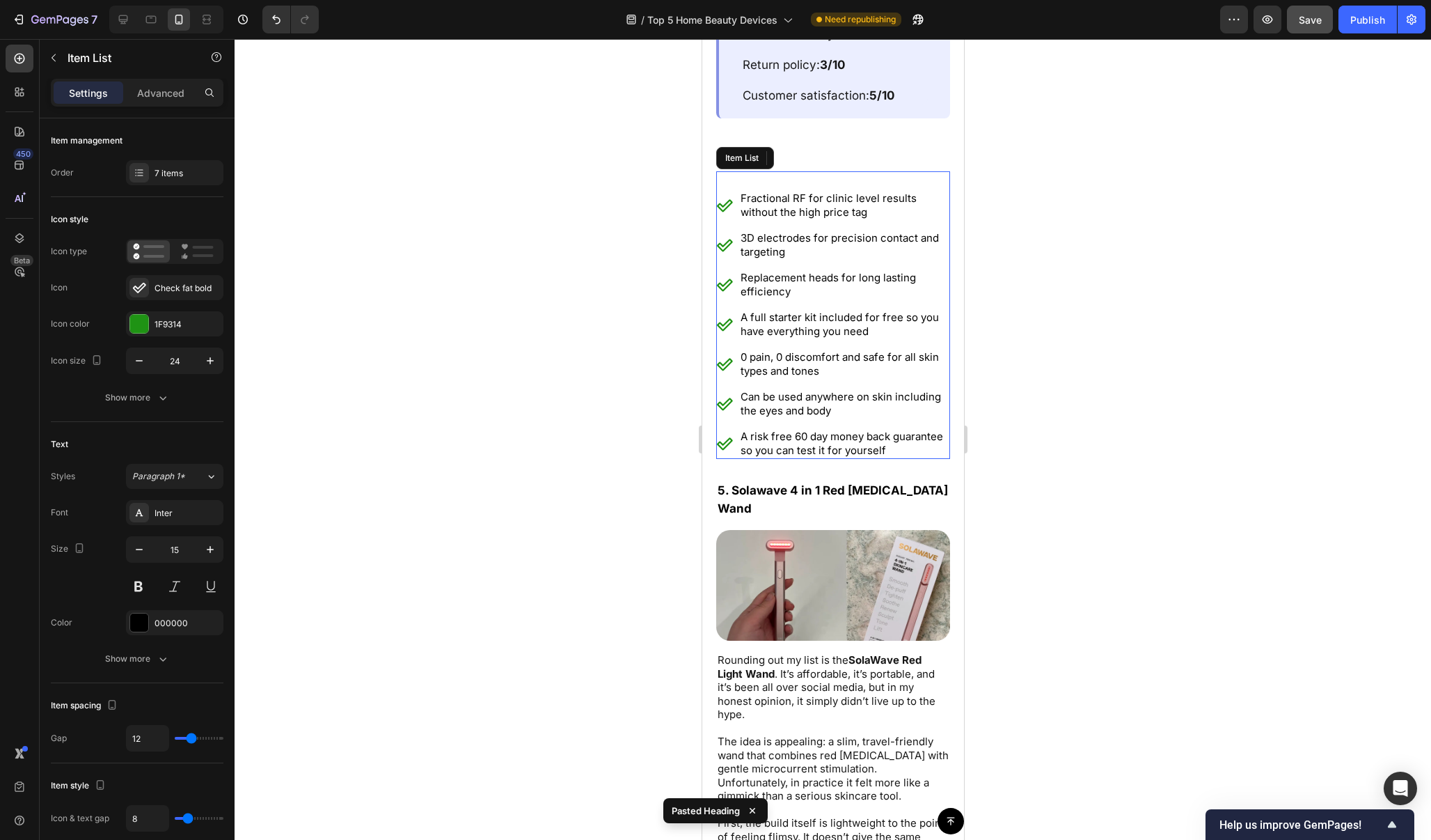
click at [906, 433] on p "A risk free 60 day money back guarantee so you can test it for yourself" at bounding box center [844, 443] width 208 height 27
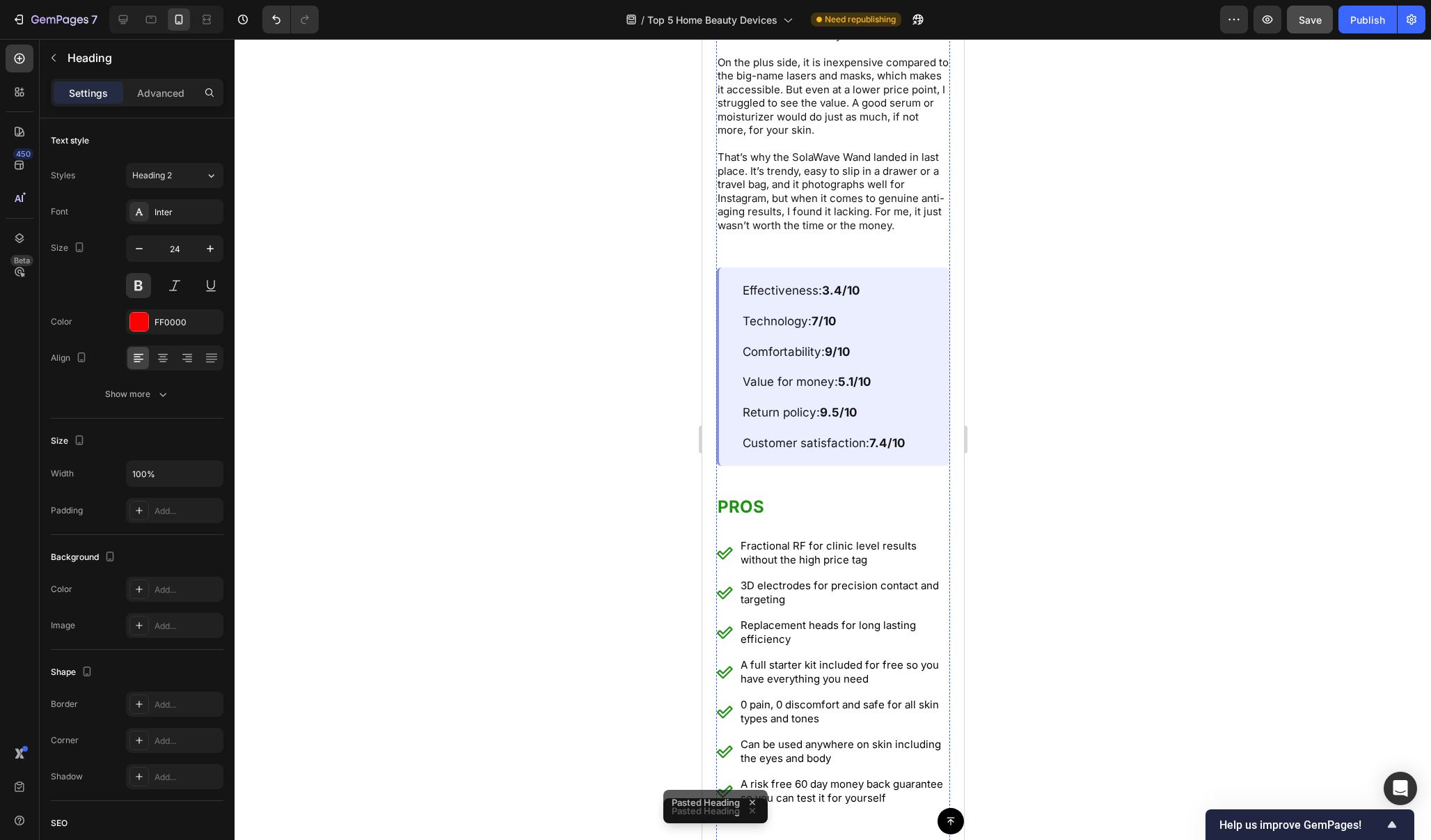
scroll to position [10245, 0]
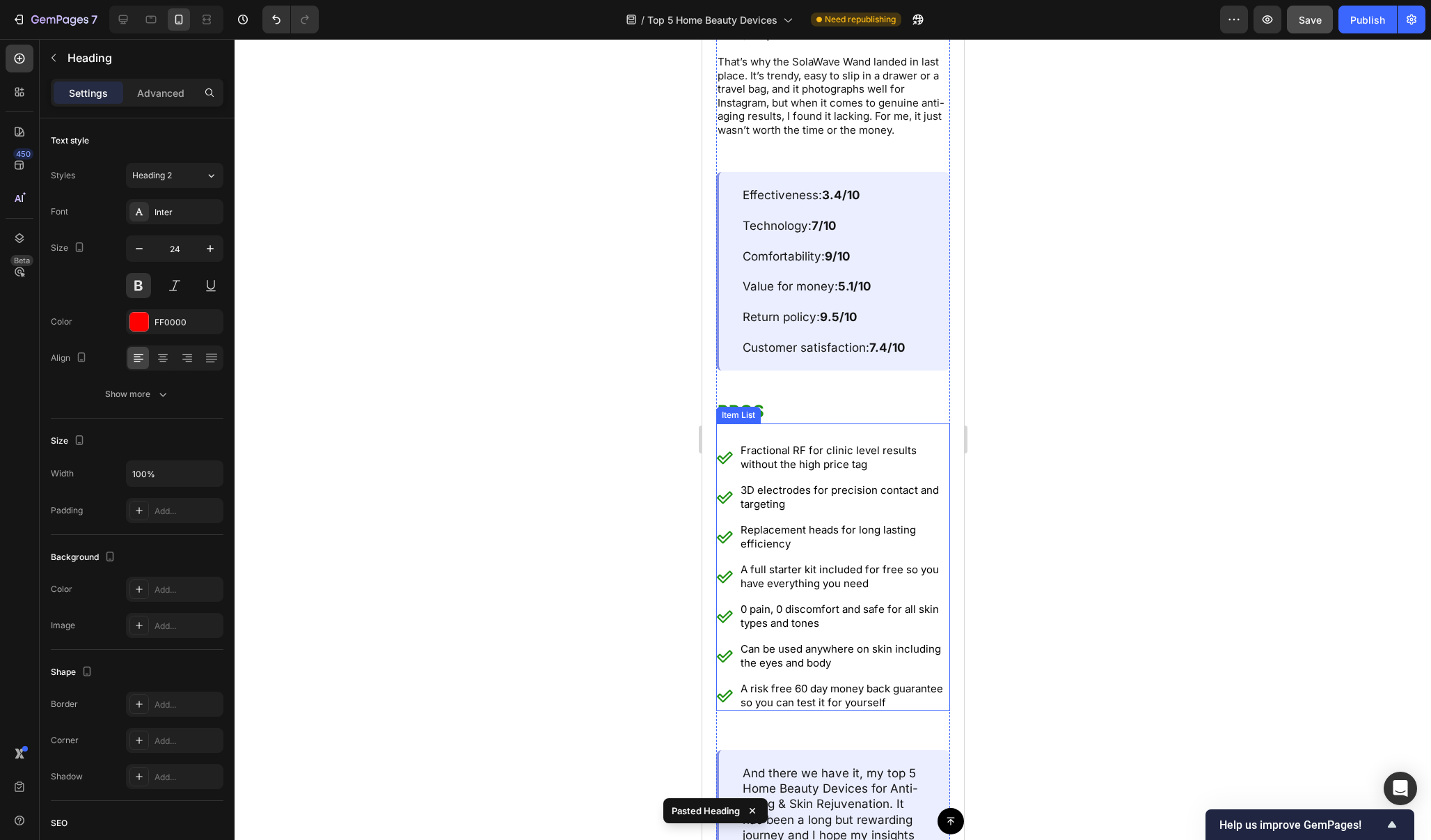
click at [900, 687] on div "A risk free 60 day money back guarantee so you can test it for yourself" at bounding box center [844, 695] width 211 height 32
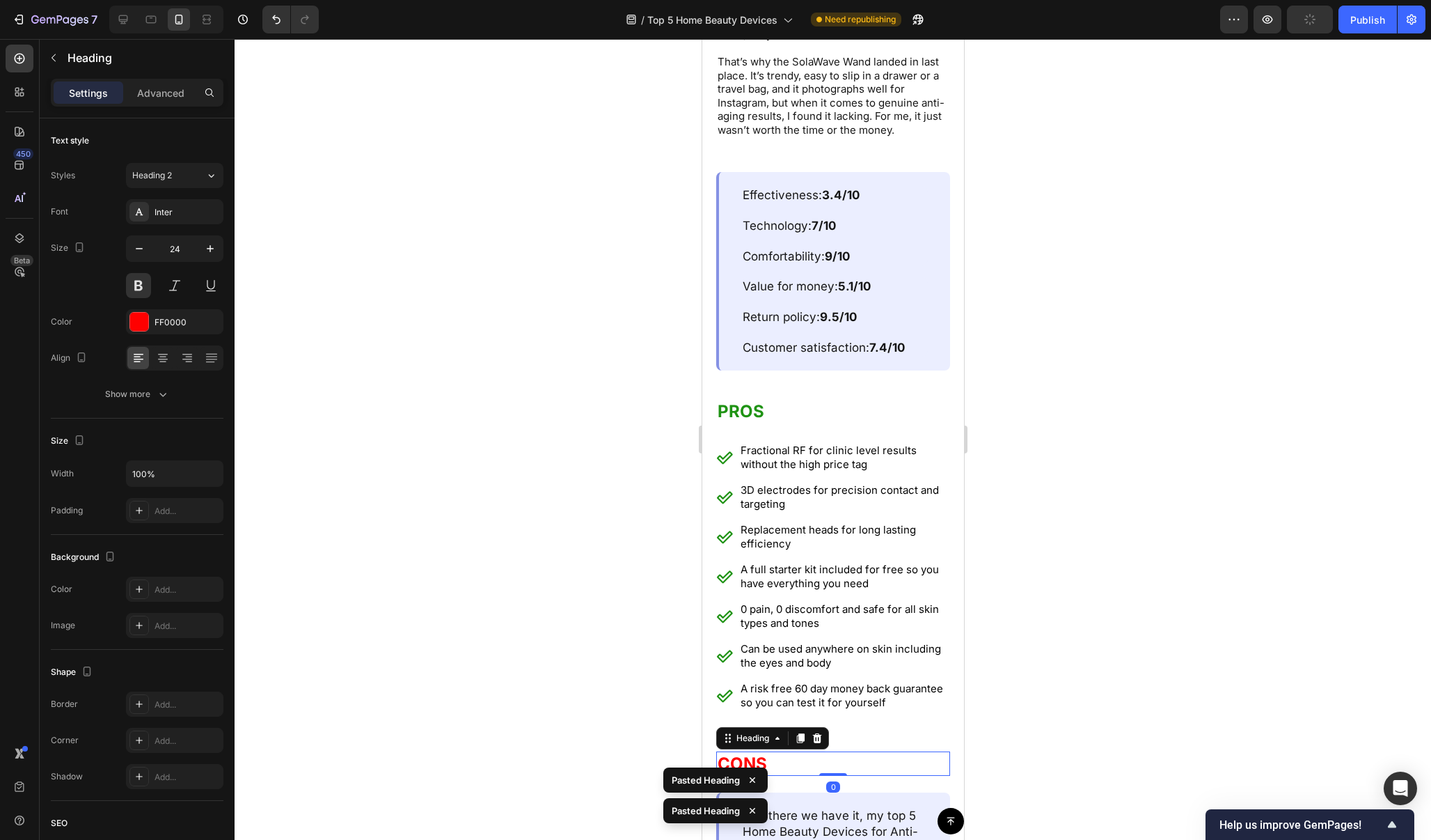
click at [1063, 628] on div at bounding box center [833, 438] width 1197 height 801
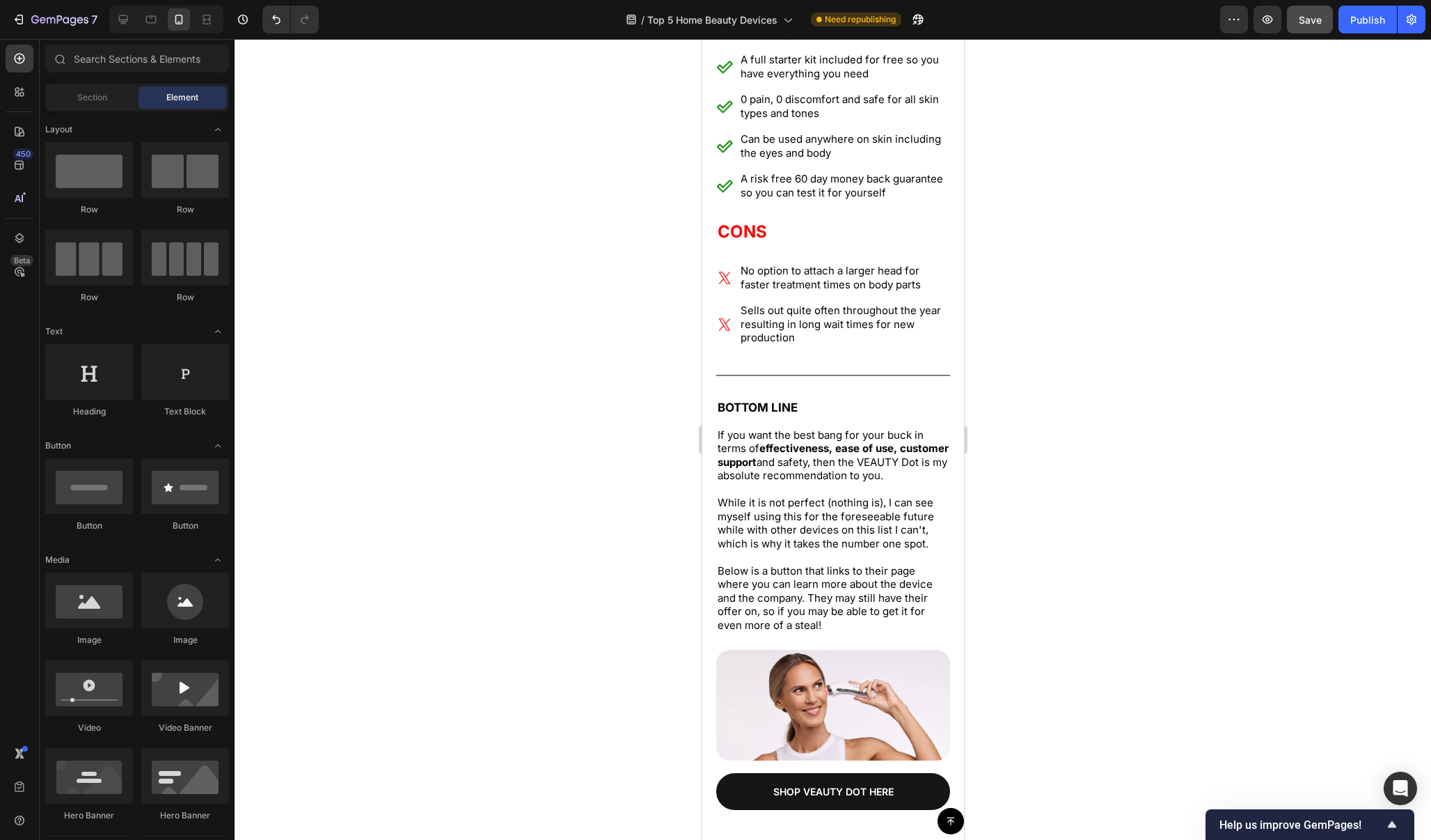
scroll to position [4480, 0]
click at [939, 242] on div "No option to attach a larger head for faster treatment times on body parts Sell…" at bounding box center [832, 294] width 234 height 103
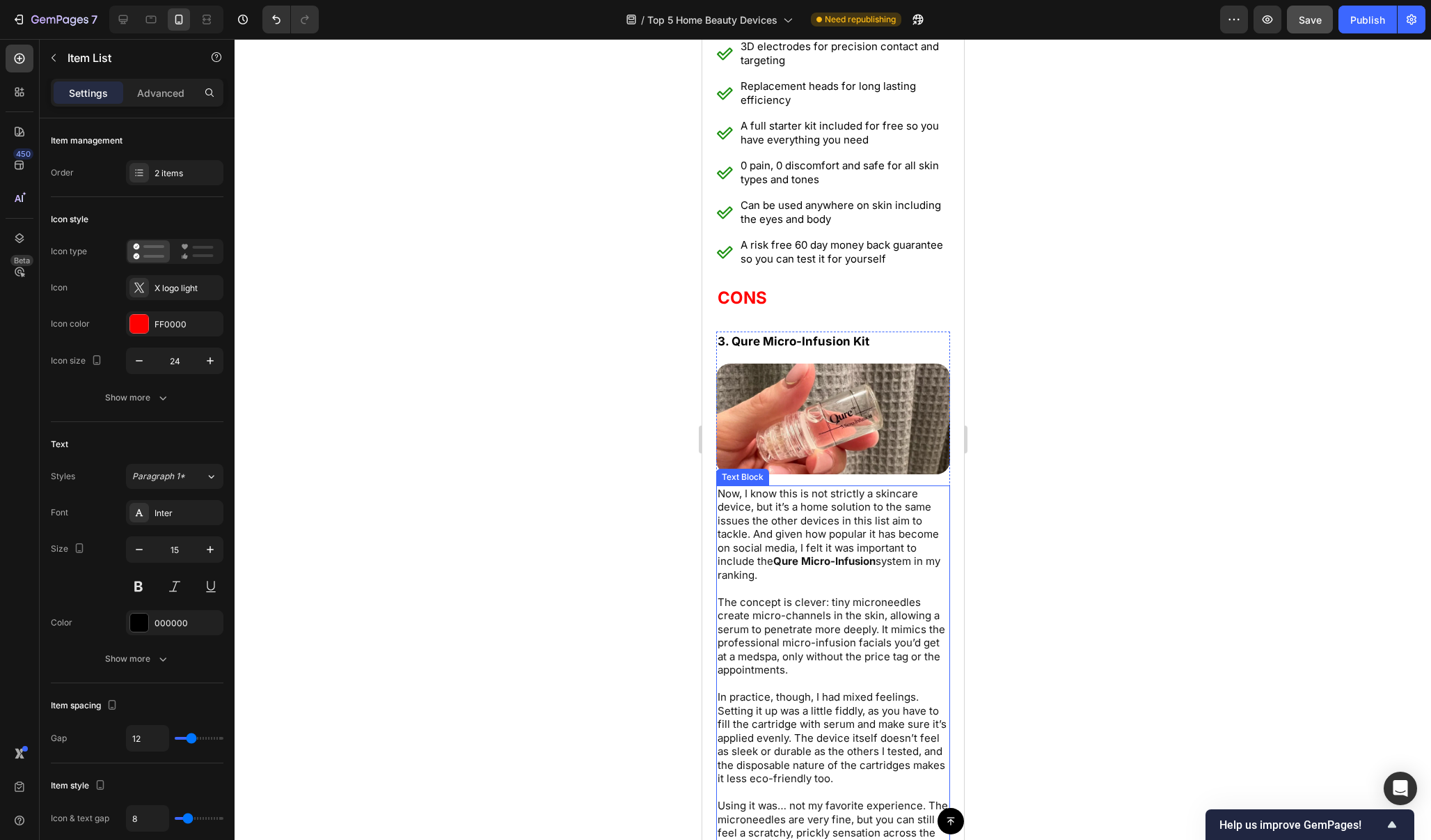
scroll to position [6396, 0]
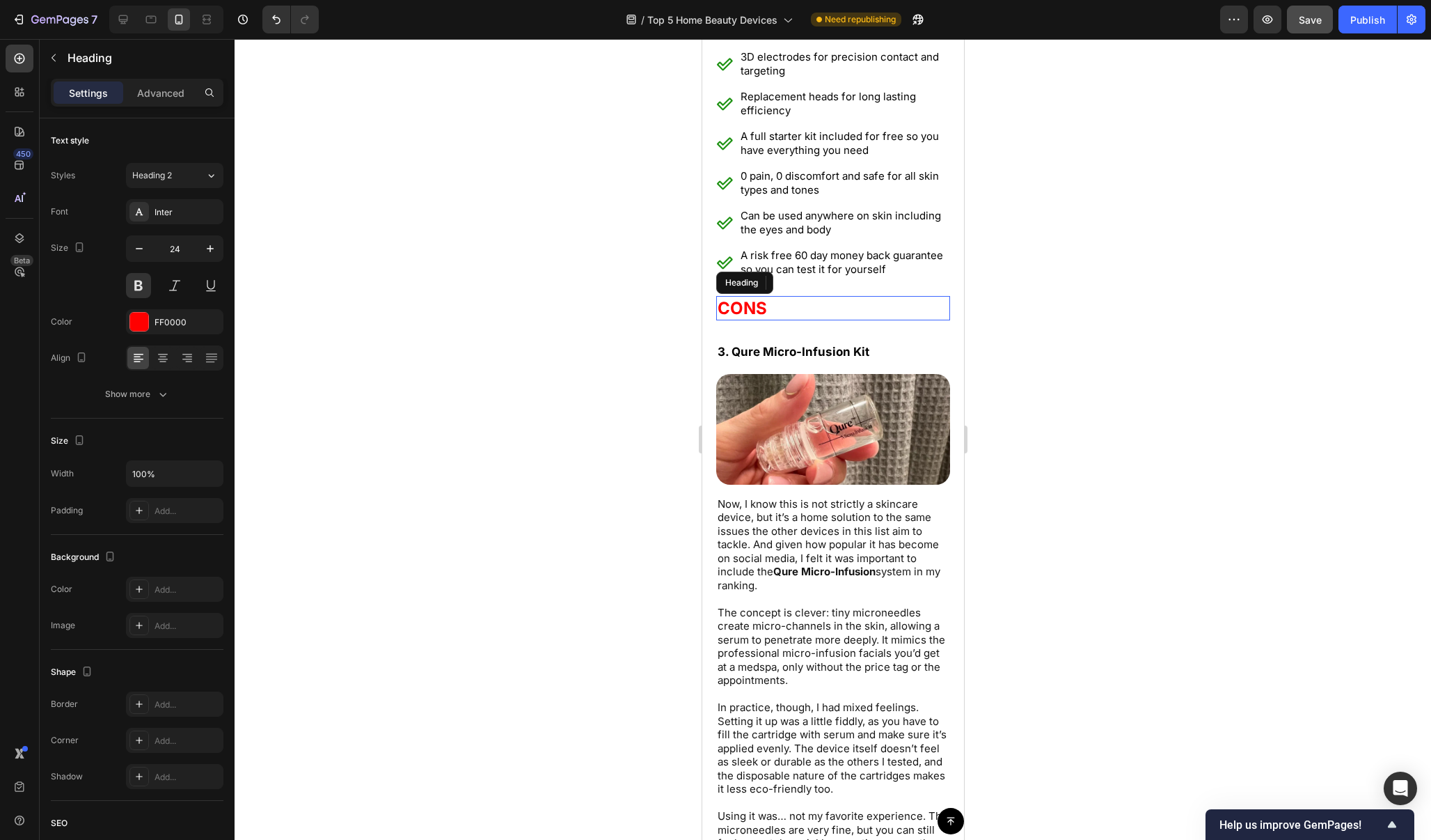
click at [900, 295] on h2 "CONS" at bounding box center [832, 308] width 234 height 25
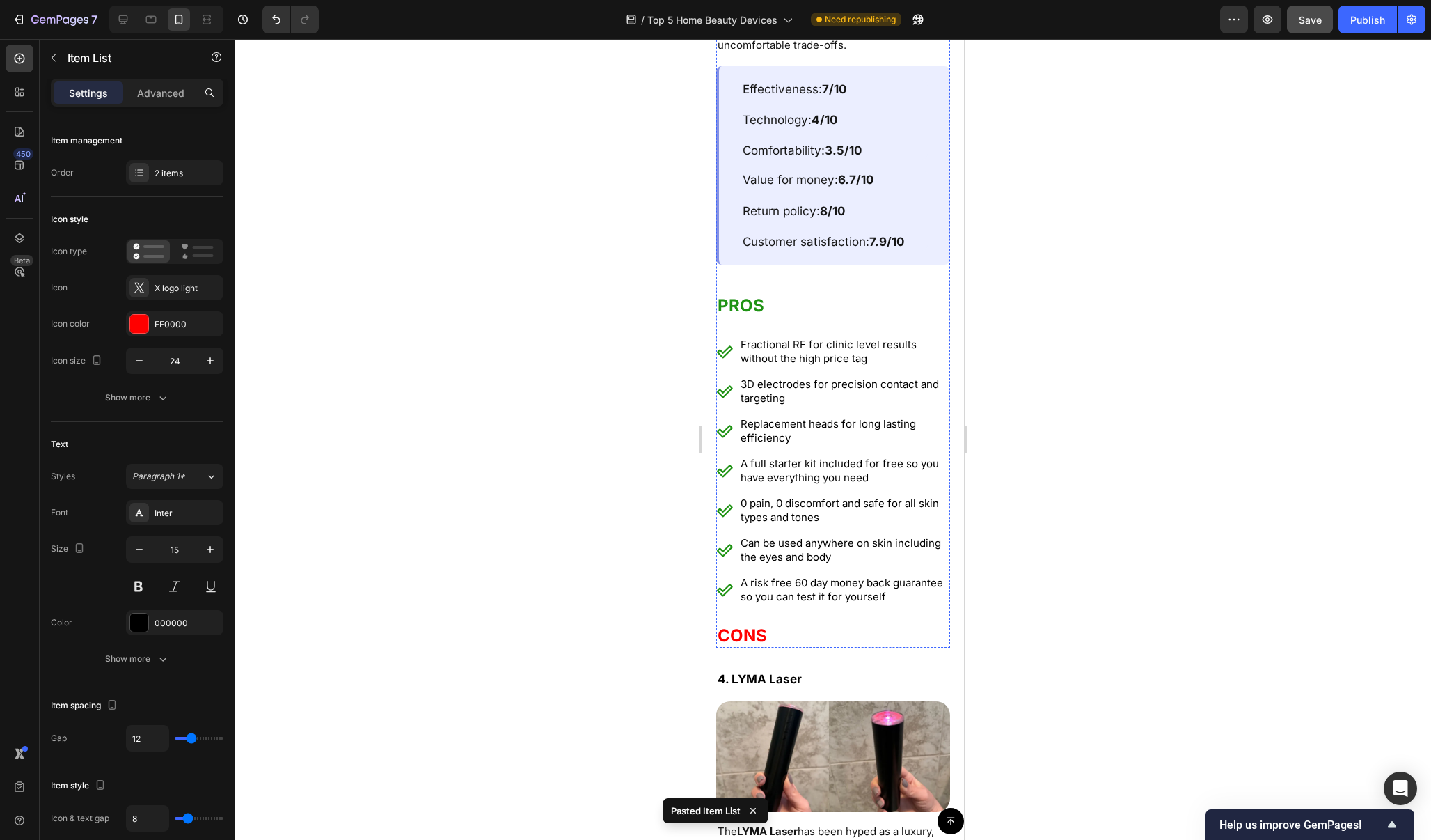
scroll to position [7642, 0]
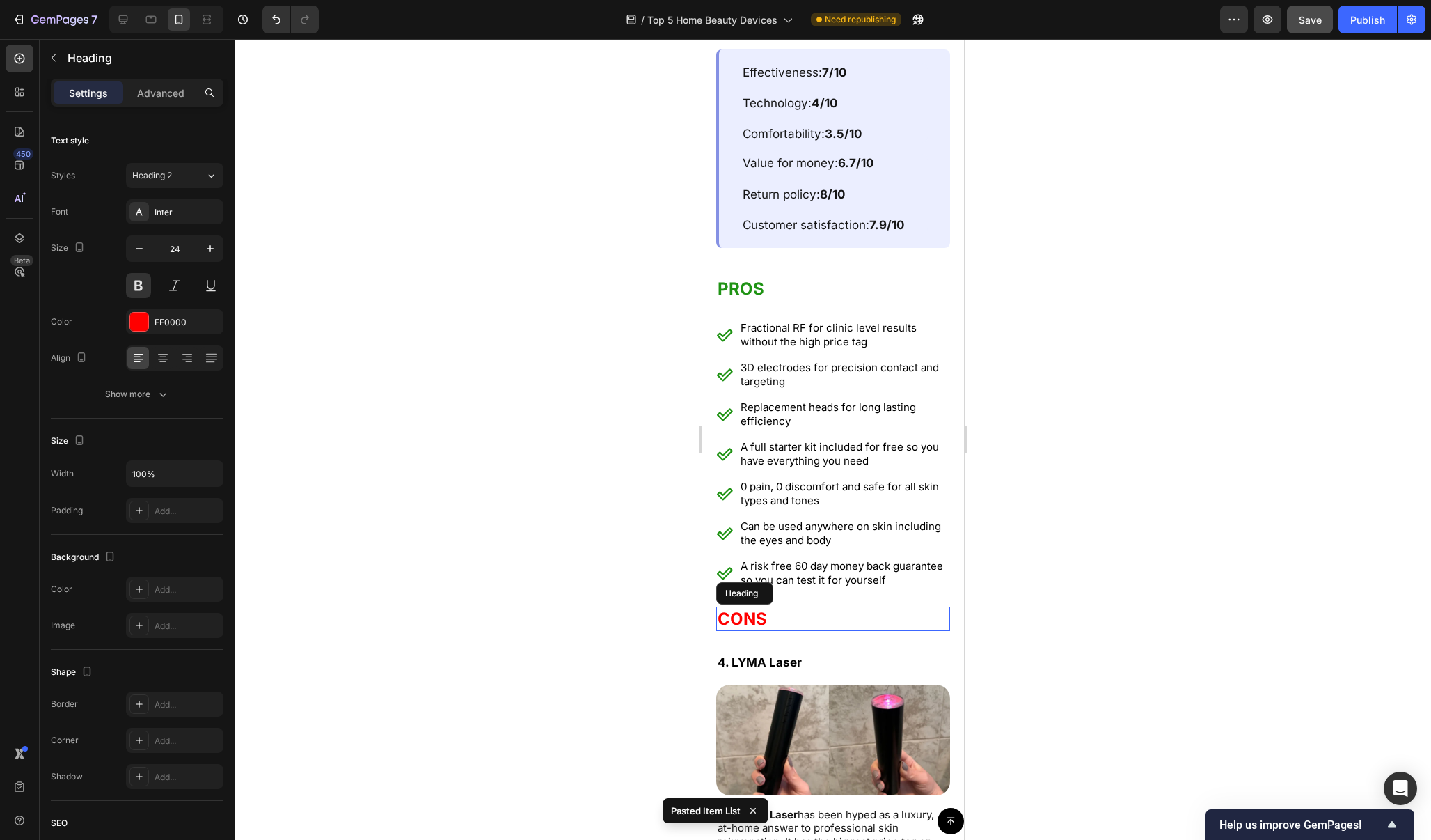
click at [870, 607] on h2 "CONS" at bounding box center [832, 619] width 234 height 25
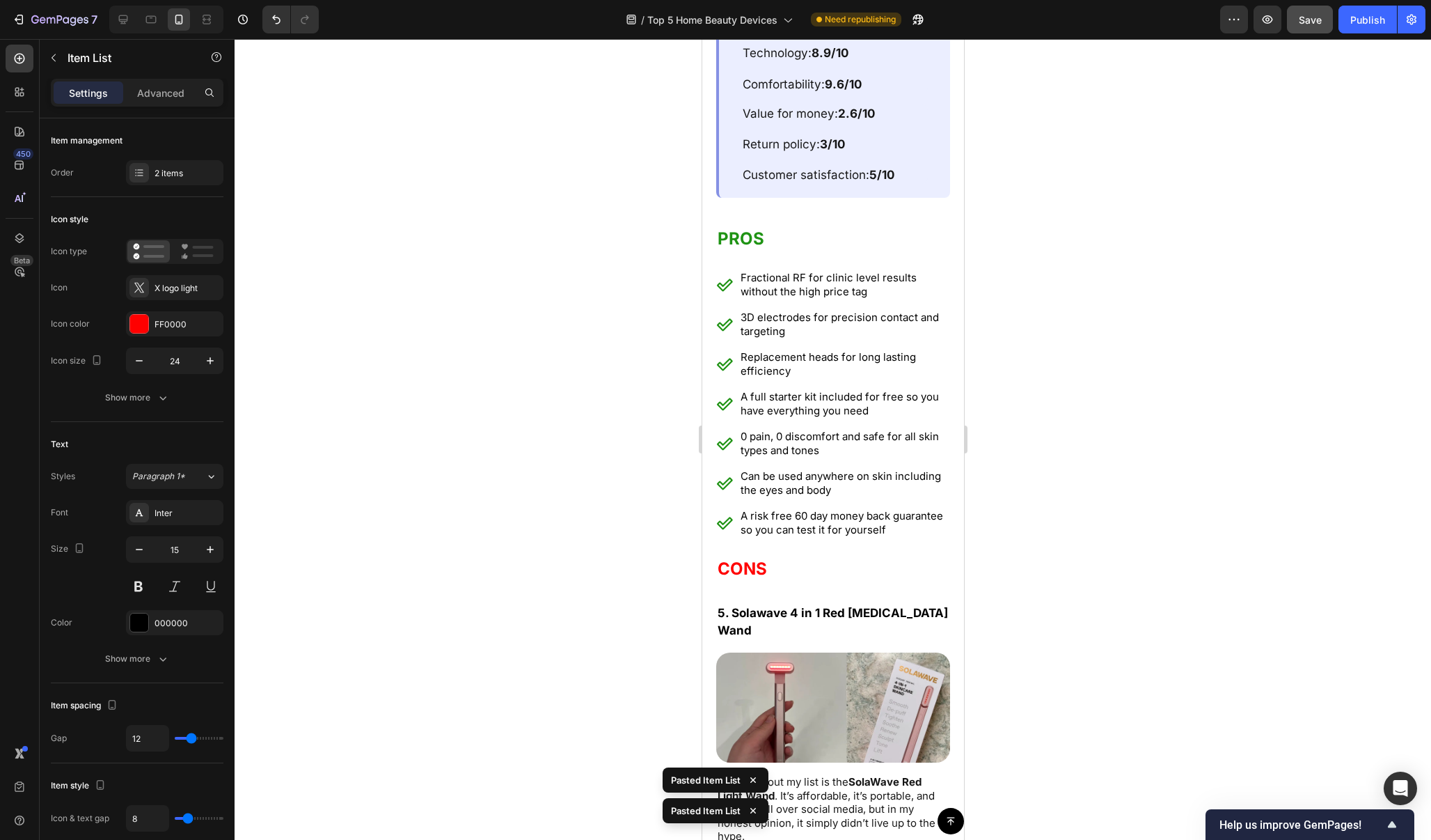
scroll to position [9196, 0]
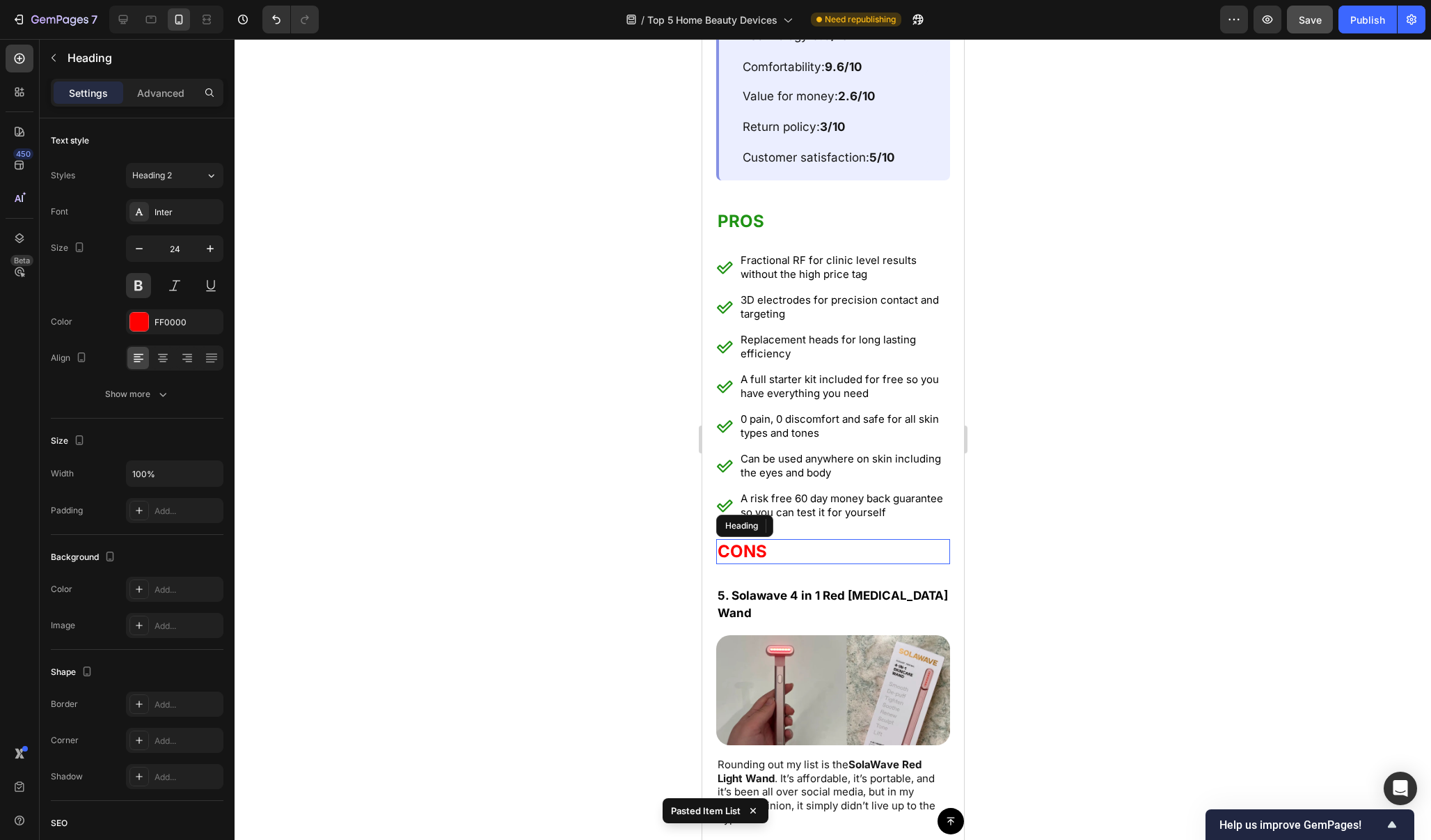
click at [887, 539] on h2 "CONS" at bounding box center [832, 552] width 234 height 25
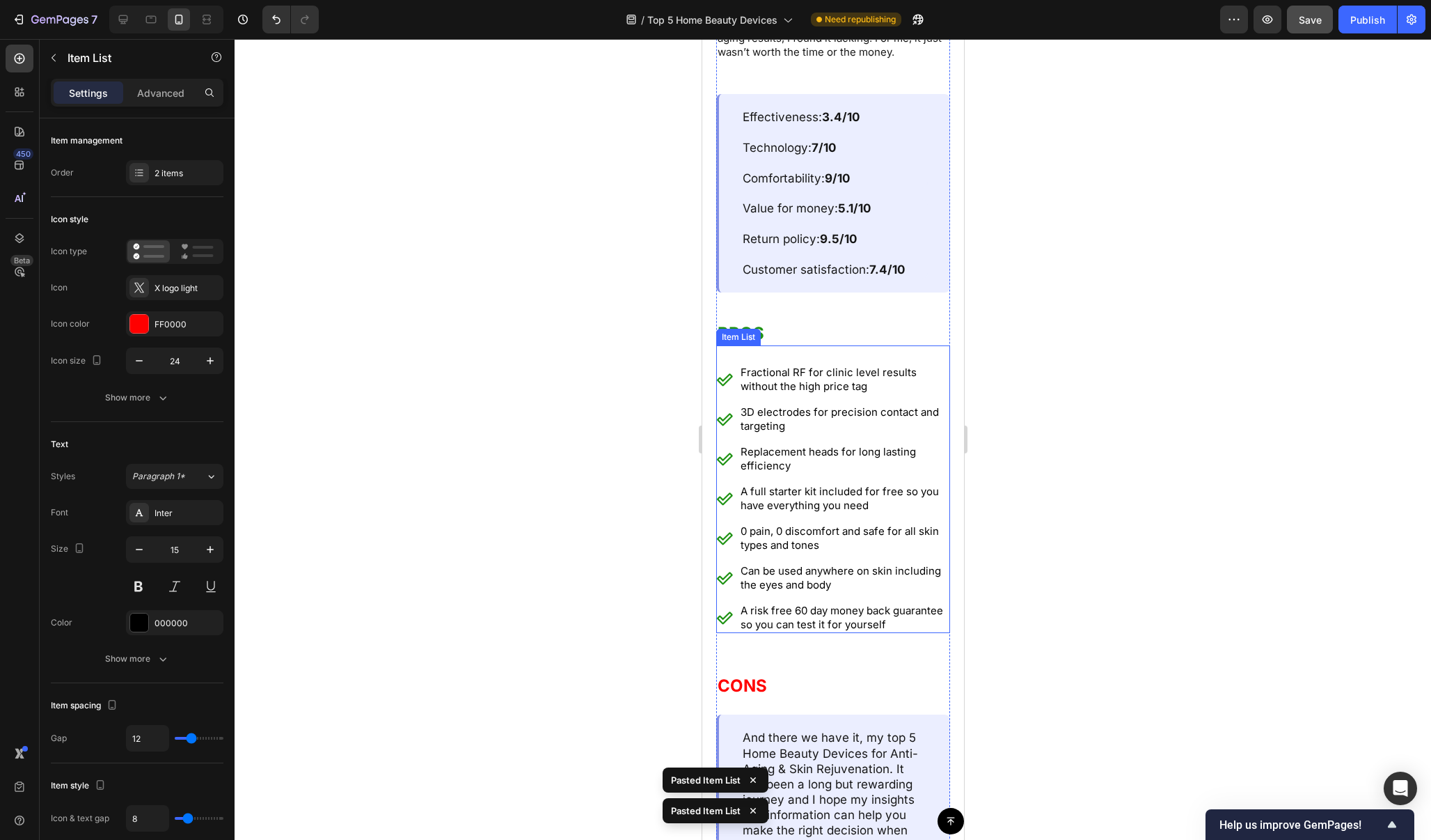
scroll to position [10635, 0]
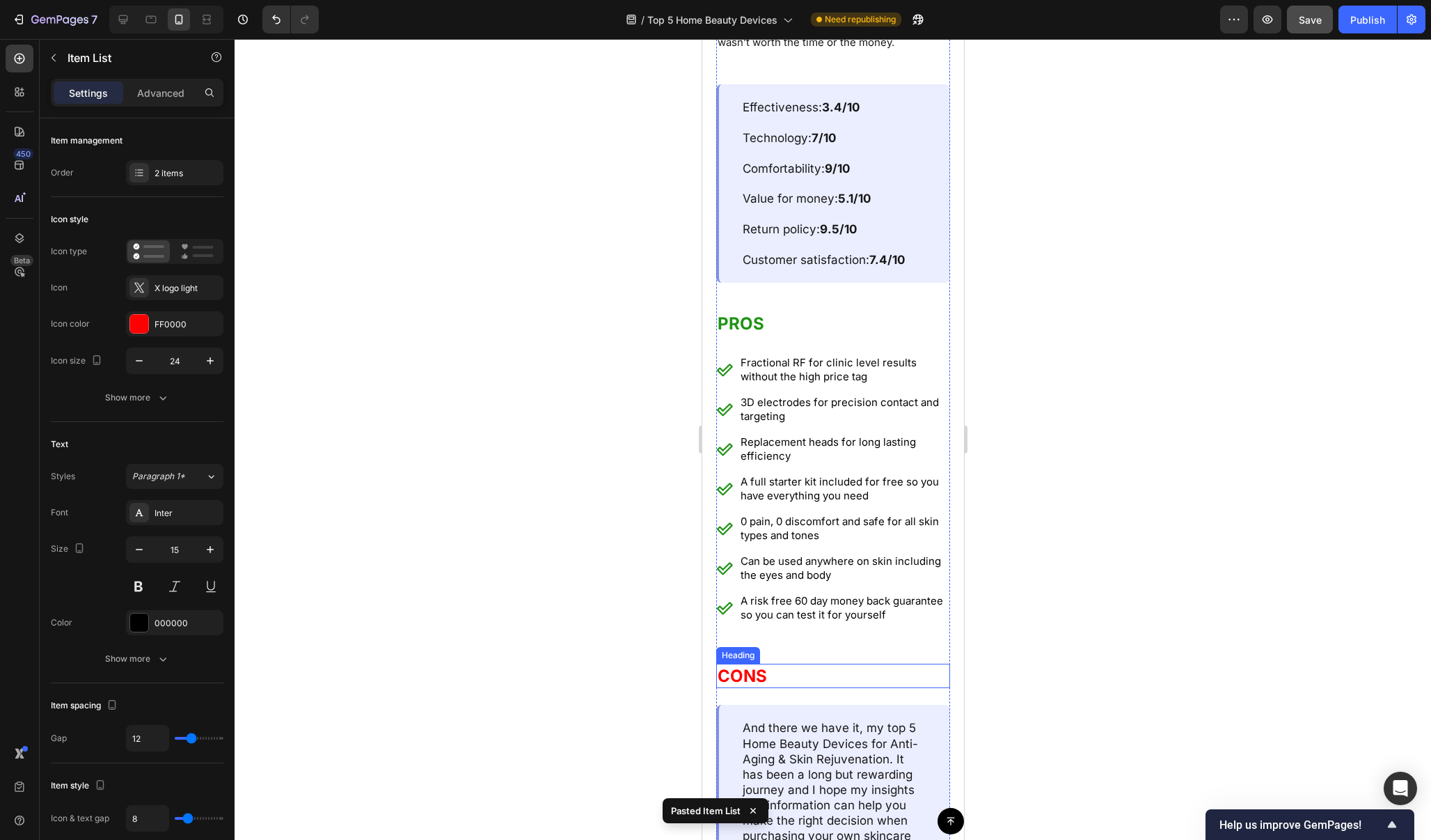
click at [864, 664] on h2 "CONS" at bounding box center [832, 676] width 234 height 25
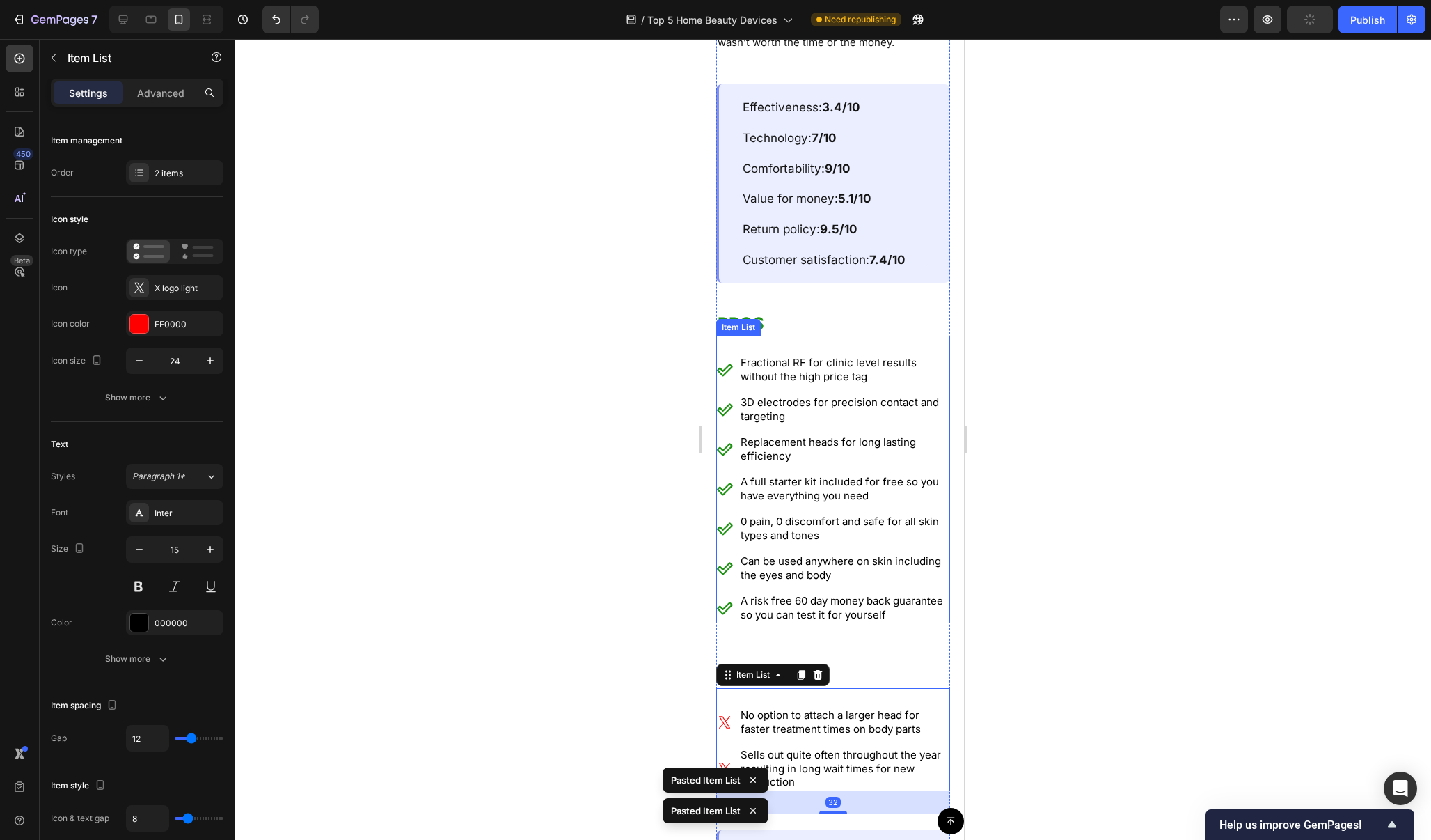
click at [1086, 458] on div at bounding box center [833, 438] width 1197 height 801
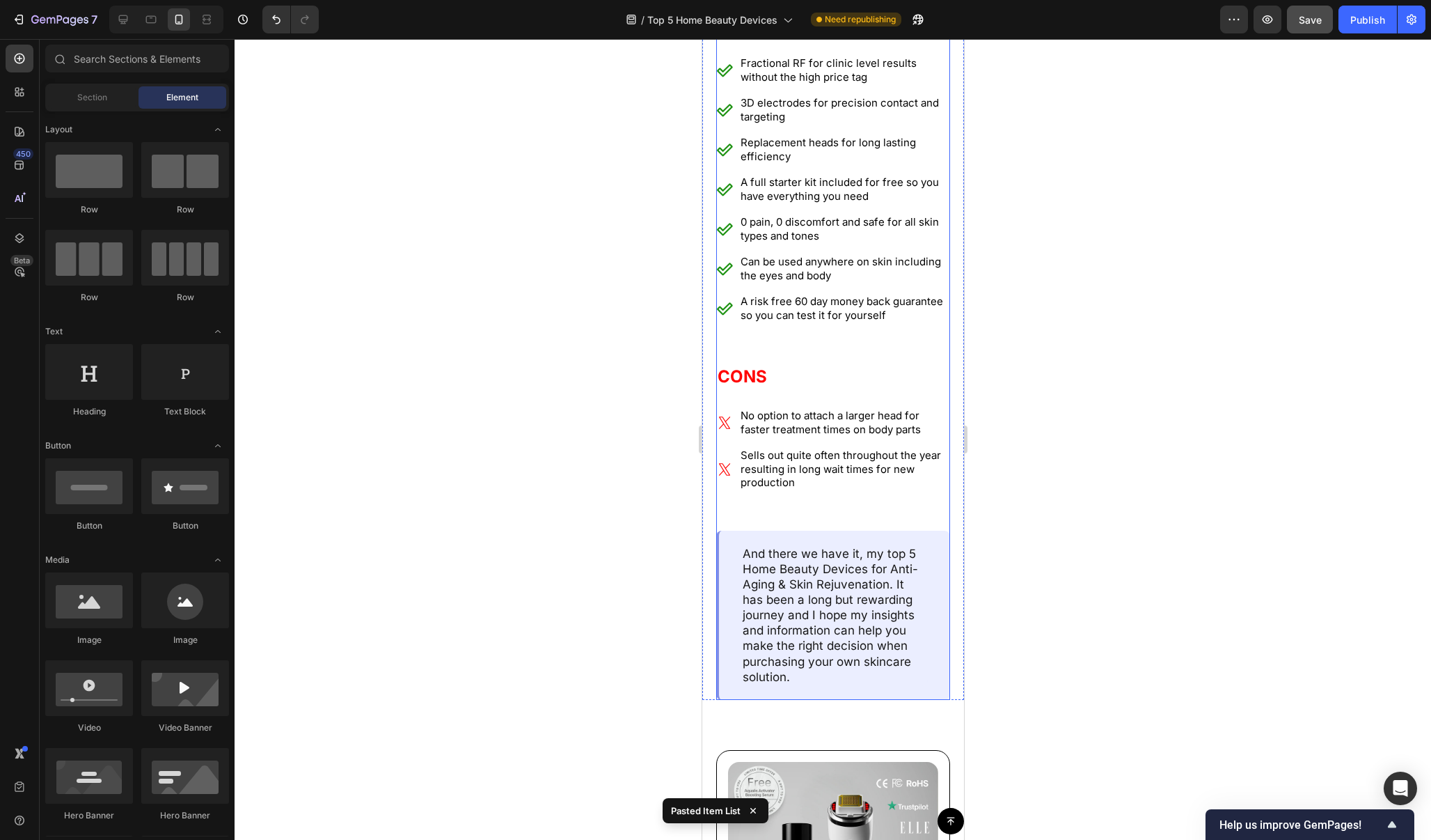
scroll to position [10954, 0]
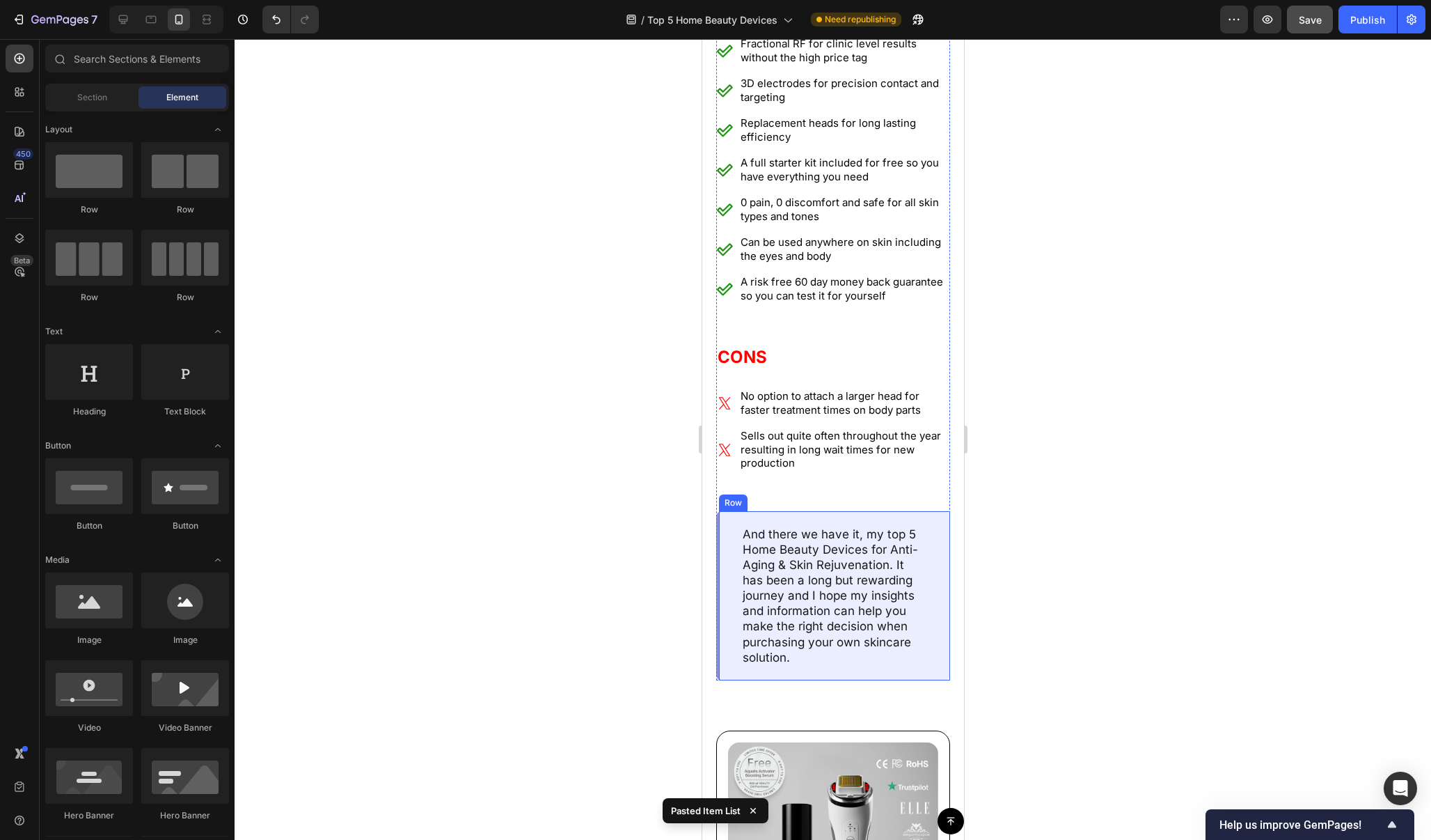
click at [938, 511] on div "And there we have it, my top 5 Home Beauty Devices for Anti-Aging & Skin Rejuve…" at bounding box center [832, 595] width 234 height 169
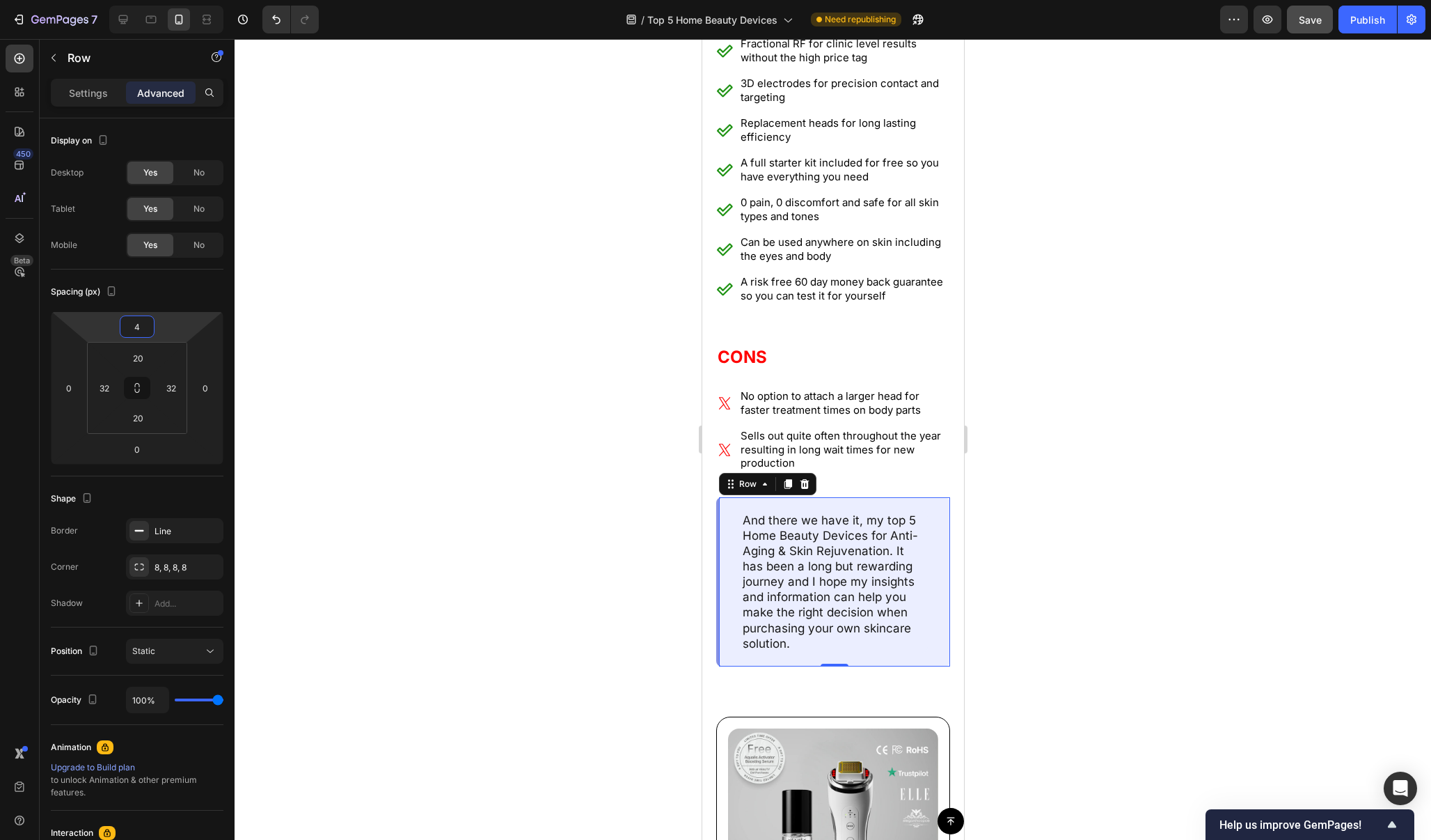
type input "2"
drag, startPoint x: 177, startPoint y: 326, endPoint x: 181, endPoint y: 334, distance: 8.9
click at [181, 0] on html "7 / Top 5 Home Beauty Devices Need republishing Preview Save Publish 450 Beta S…" at bounding box center [716, 0] width 1431 height 0
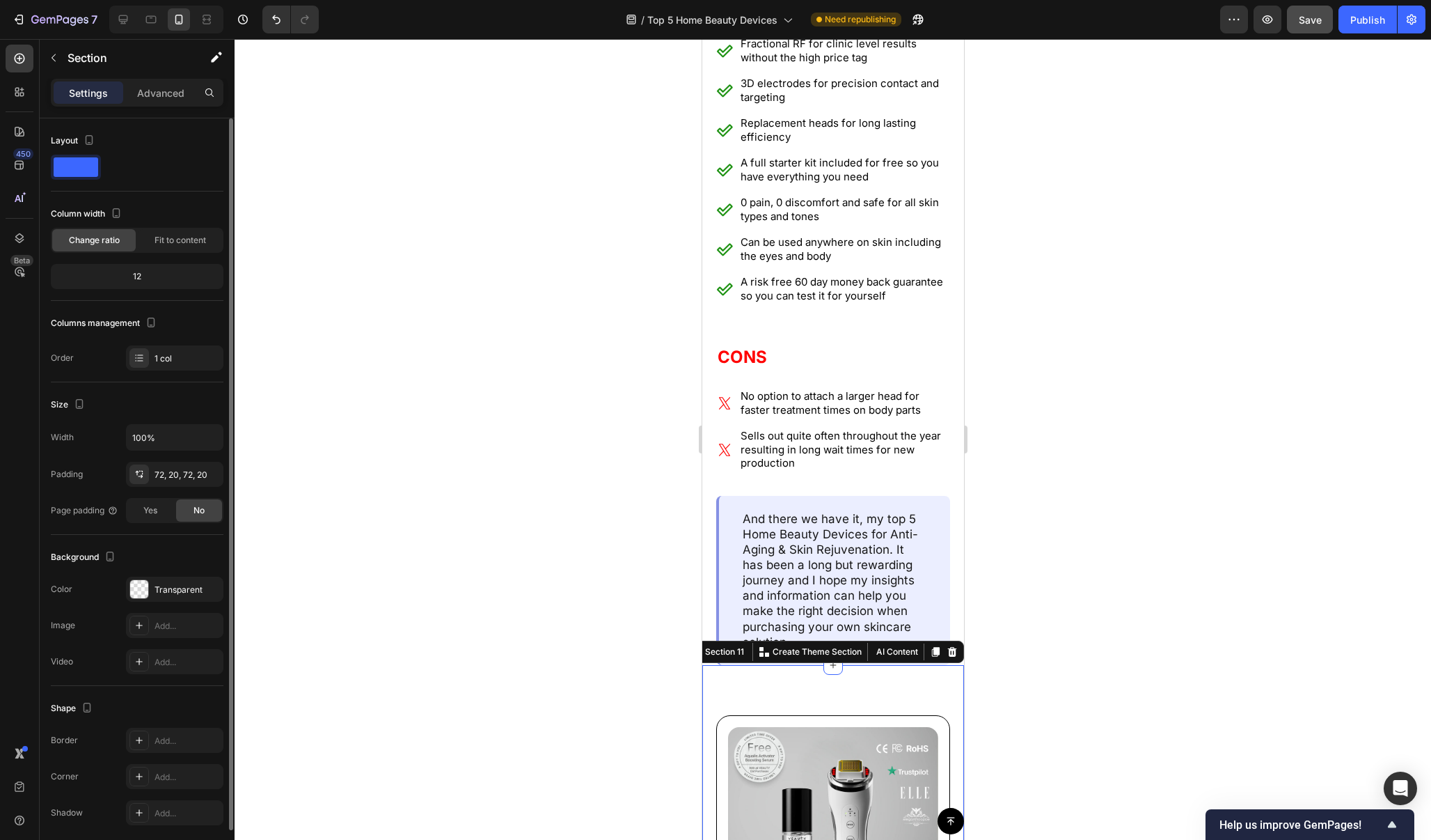
drag, startPoint x: 921, startPoint y: 675, endPoint x: 1079, endPoint y: 478, distance: 252.5
click at [174, 89] on p "Advanced" at bounding box center [160, 93] width 47 height 15
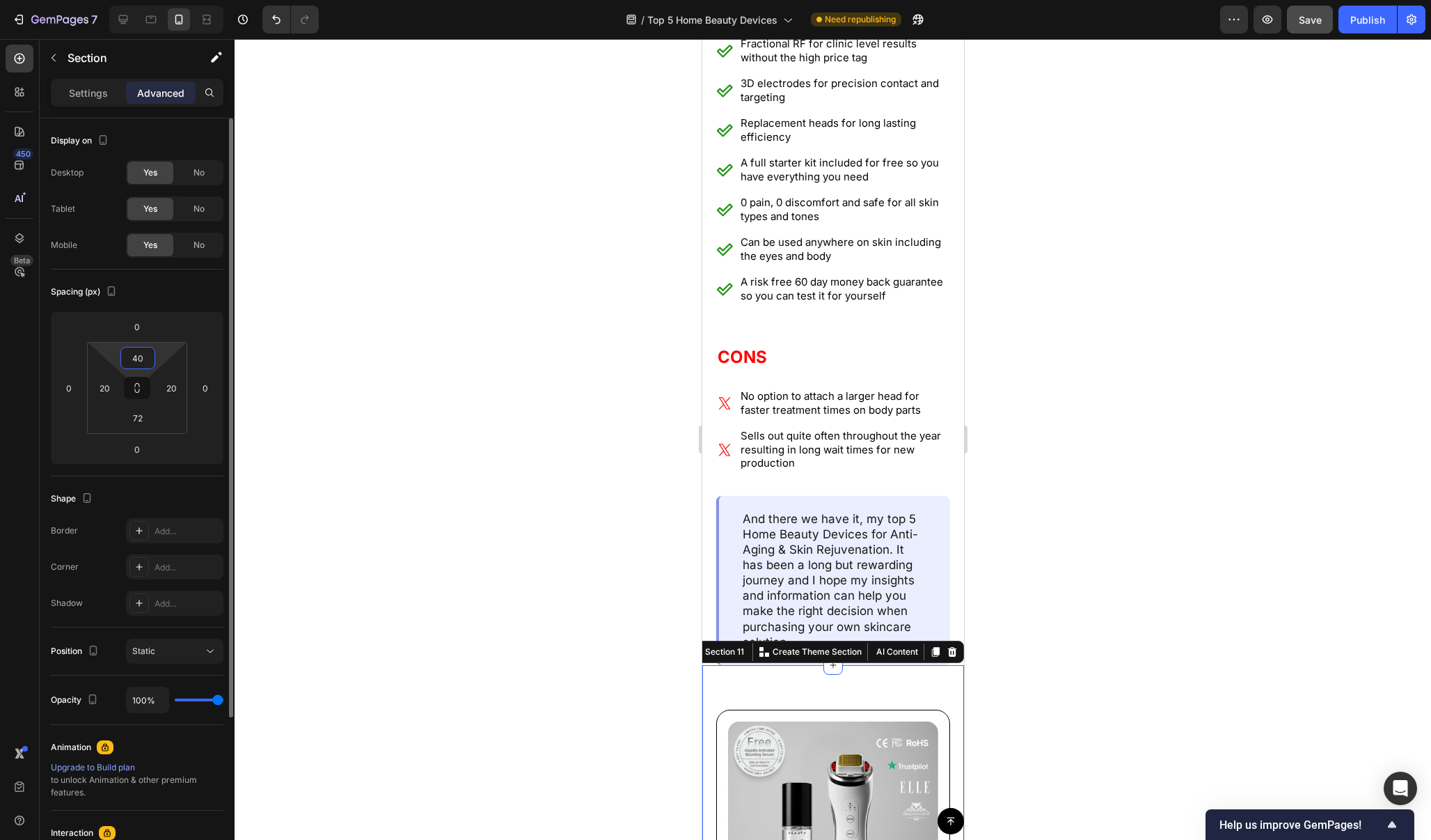
type input "38"
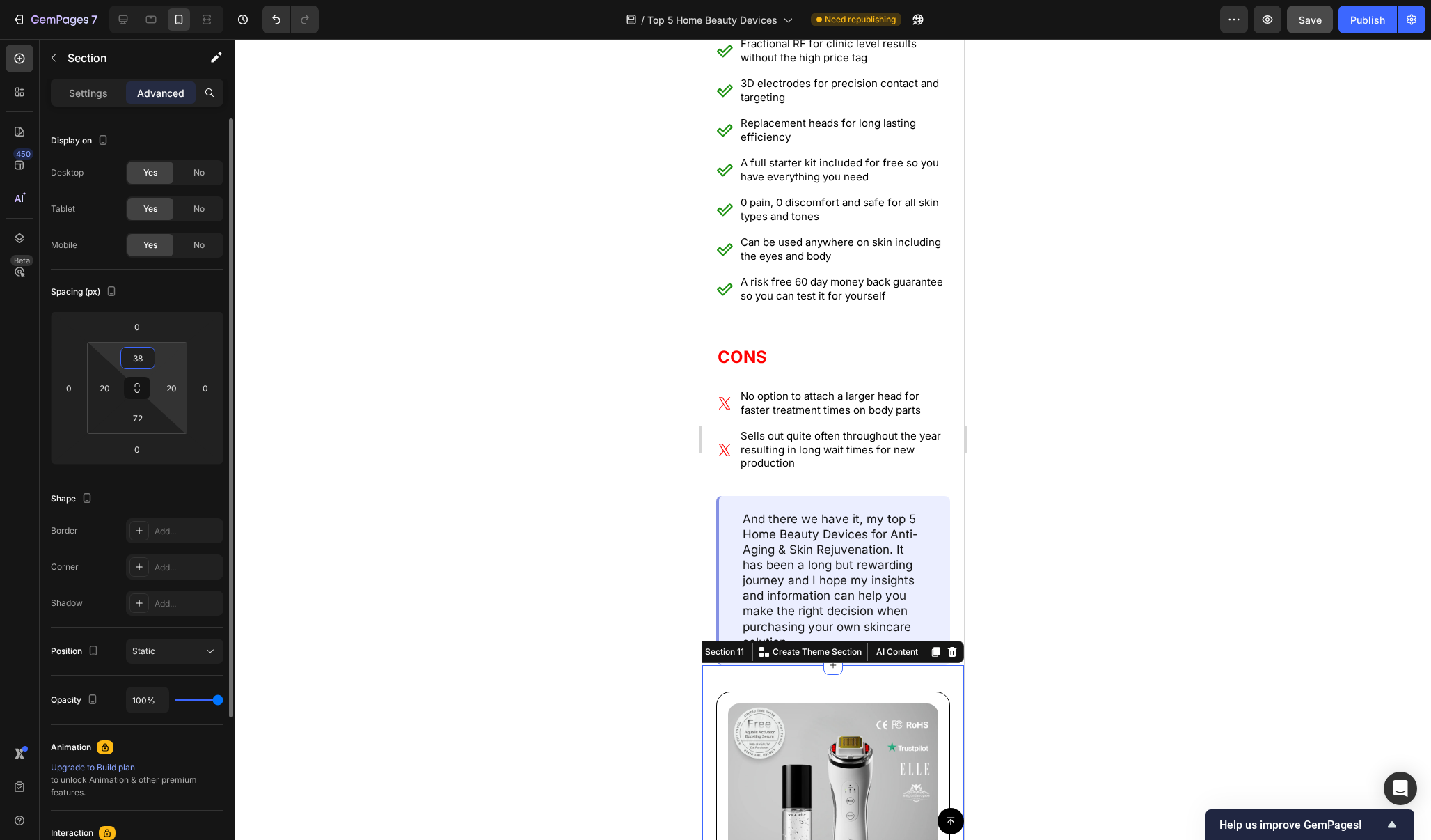
drag, startPoint x: 159, startPoint y: 359, endPoint x: 163, endPoint y: 370, distance: 11.7
click at [163, 0] on html "7 / Top 5 Home Beauty Devices Need republishing Preview Save Publish 450 Beta S…" at bounding box center [716, 0] width 1431 height 0
click at [365, 370] on div at bounding box center [833, 438] width 1197 height 801
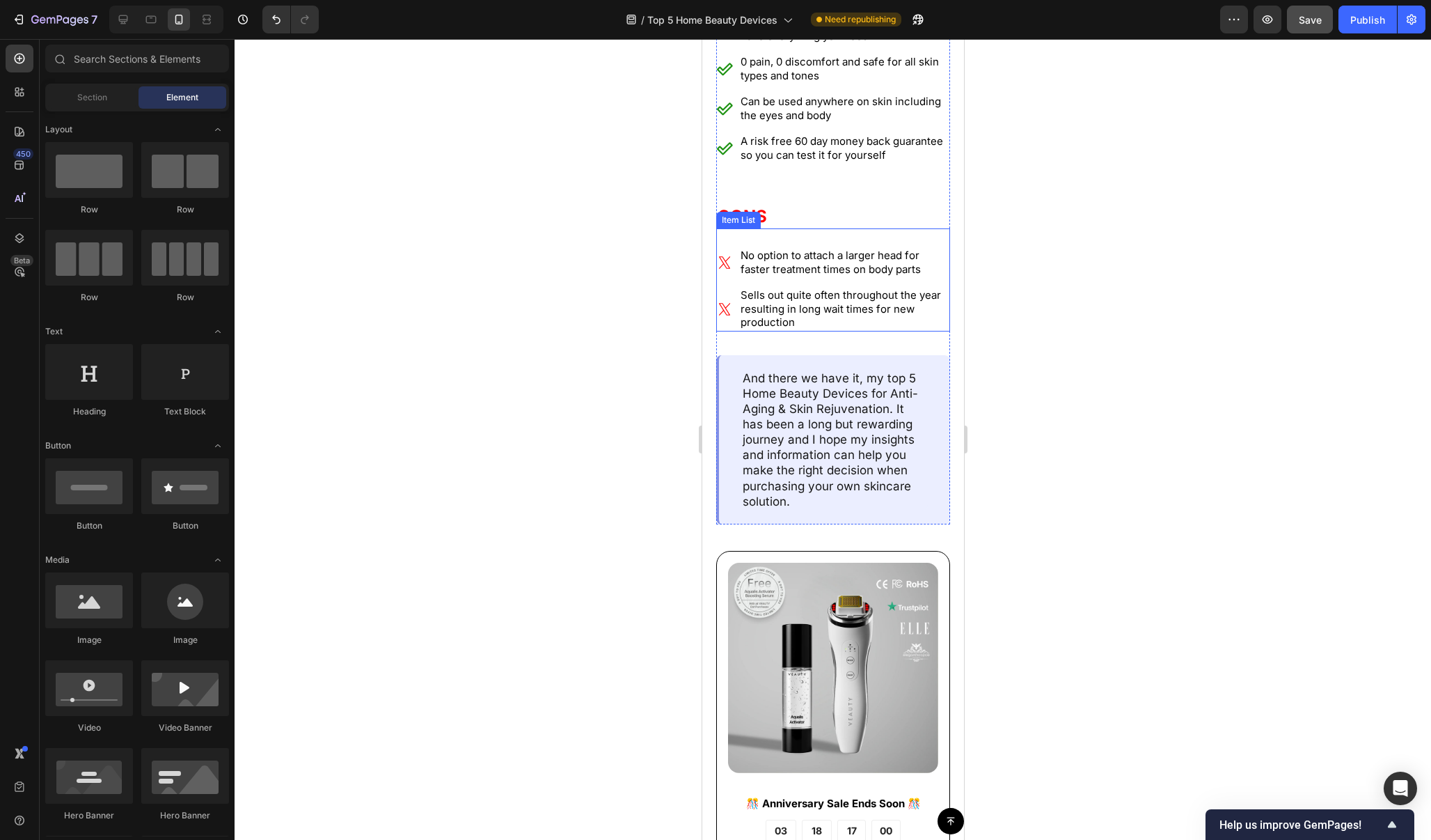
scroll to position [11169, 0]
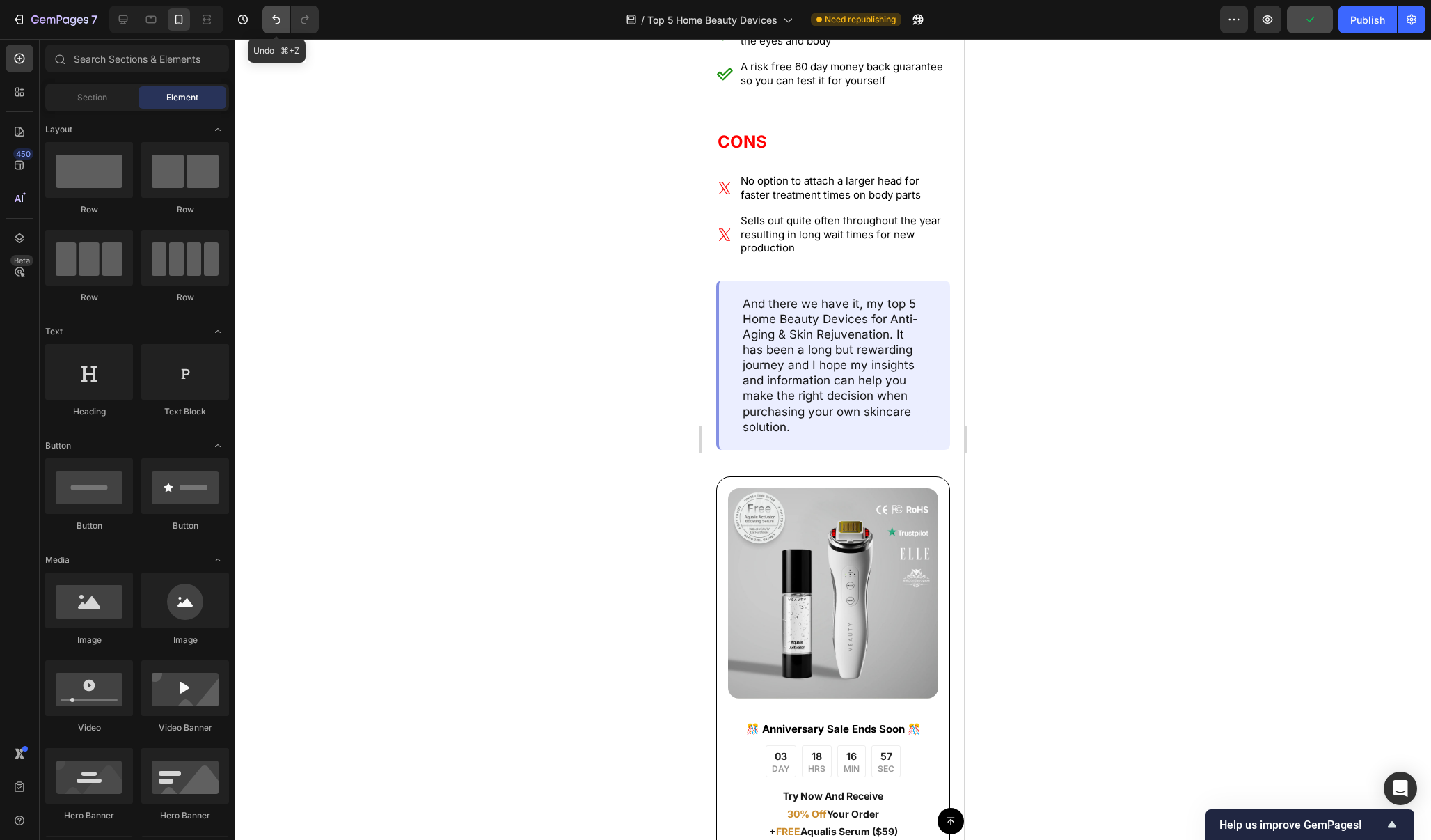
click at [281, 22] on icon "Undo/Redo" at bounding box center [276, 19] width 14 height 14
click at [280, 22] on icon "Undo/Redo" at bounding box center [276, 19] width 9 height 9
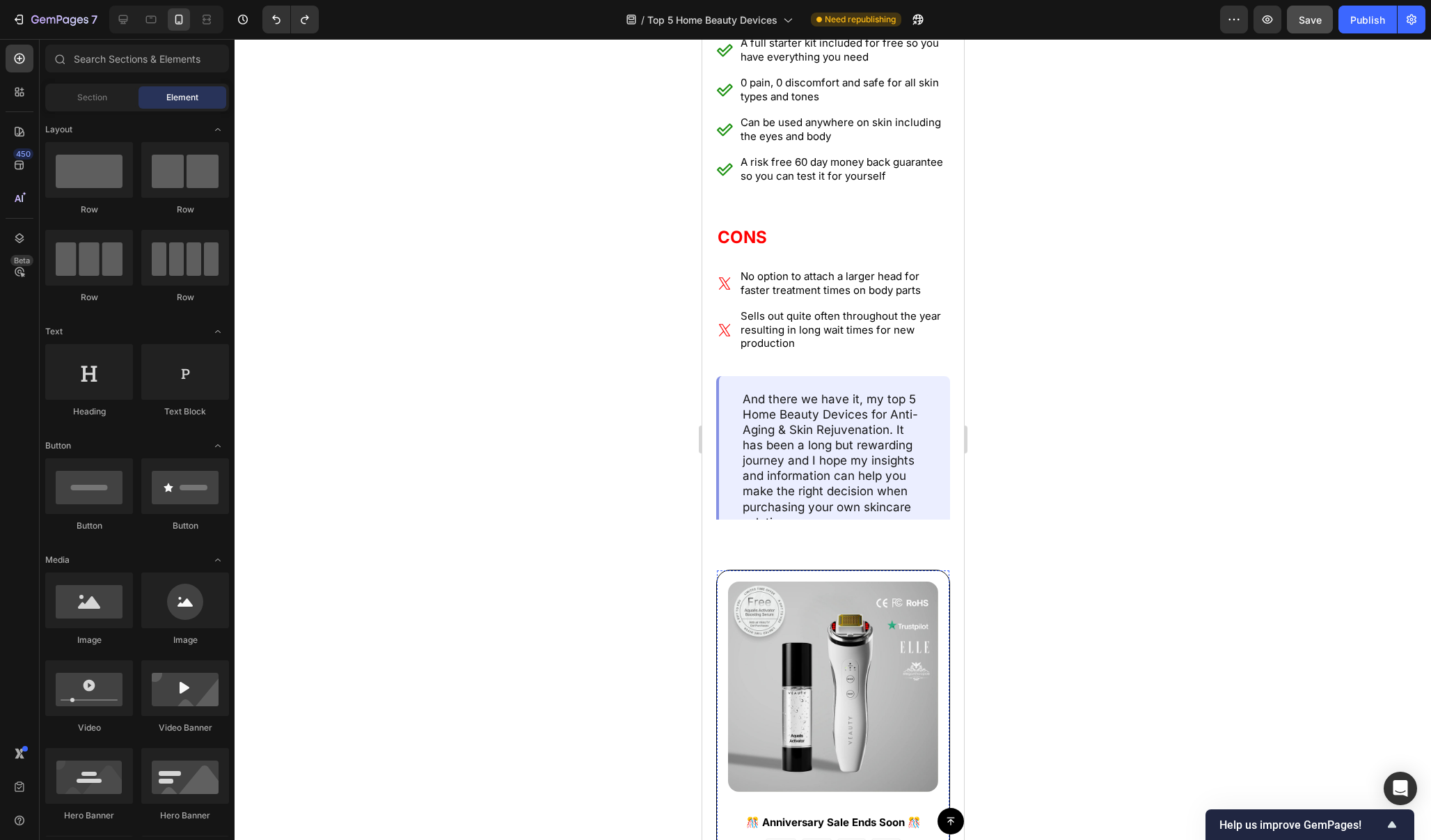
scroll to position [11063, 0]
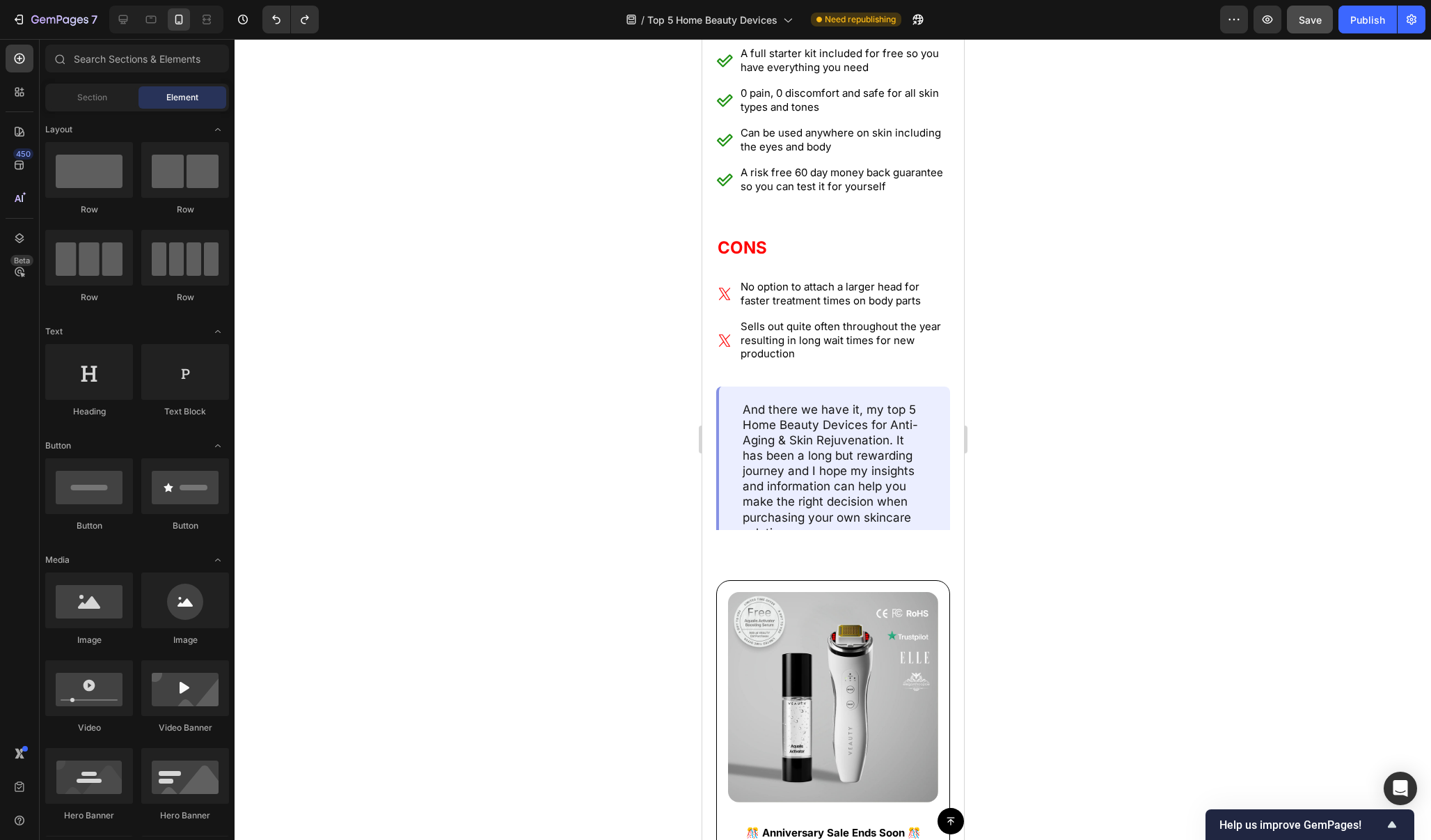
click at [887, 1] on div "7 / Top 5 Home Beauty Devices Need republishing Preview Save Publish" at bounding box center [716, 19] width 1431 height 39
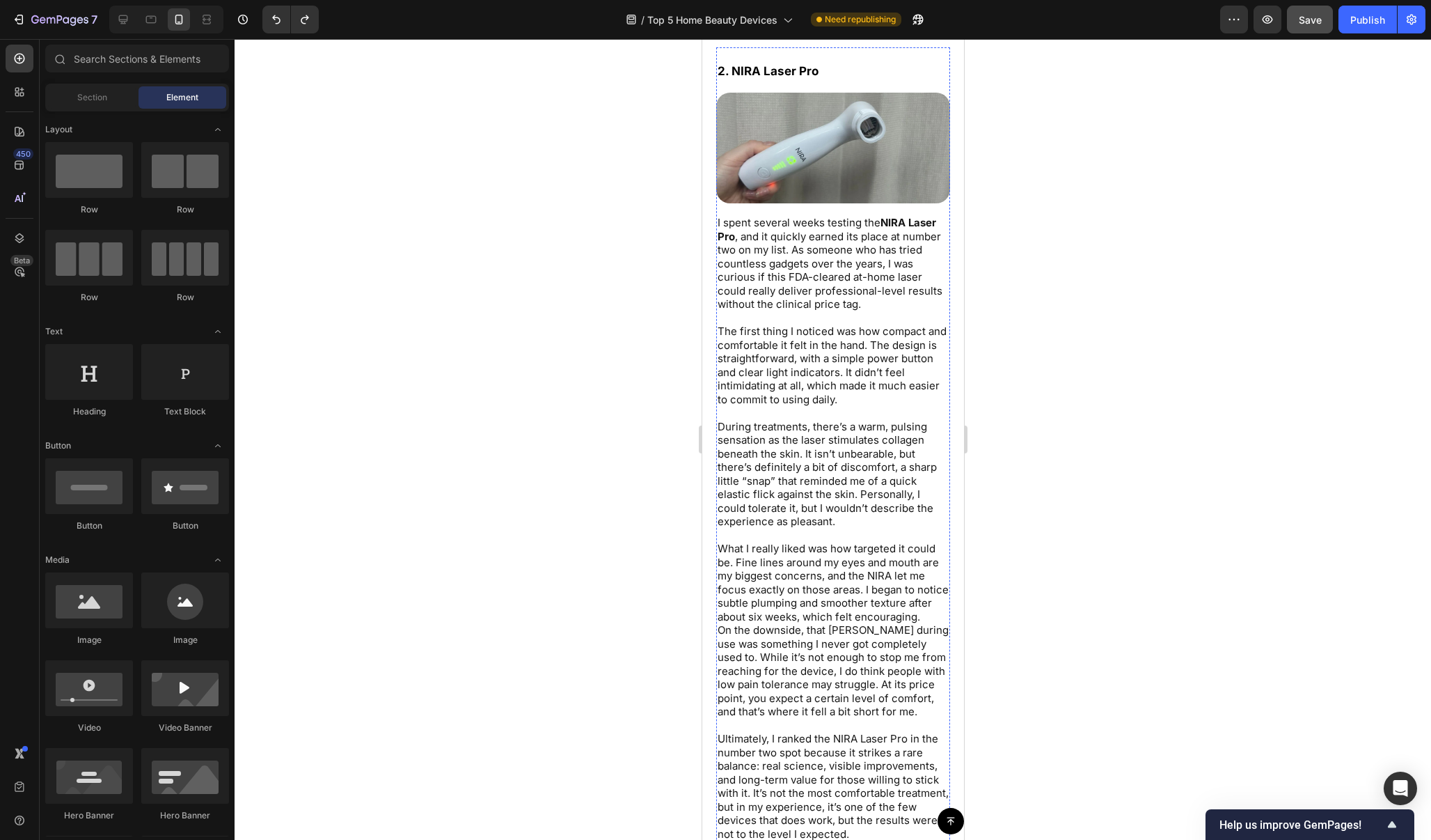
scroll to position [5265, 0]
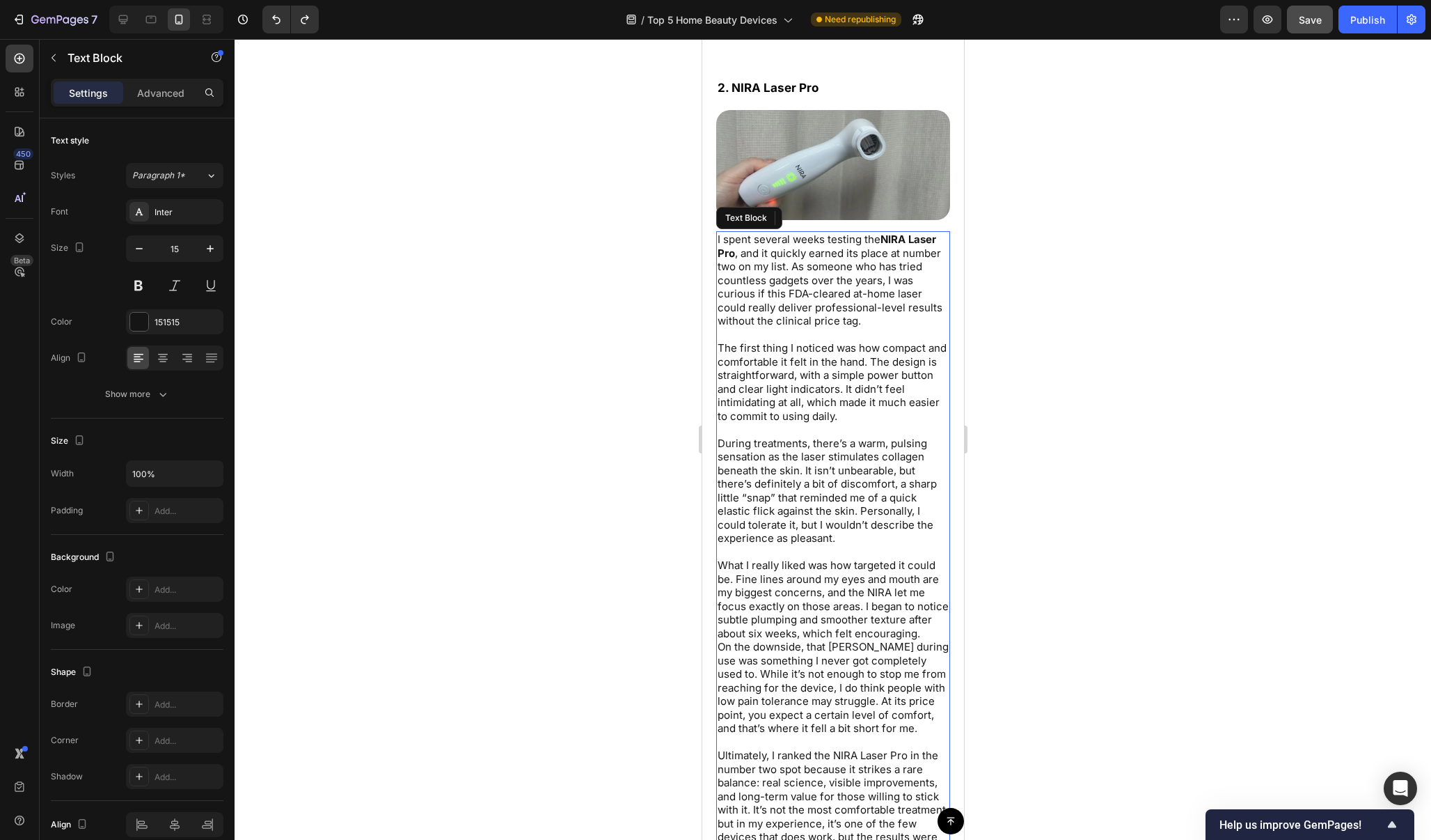
click at [886, 319] on p "I spent several weeks testing the NIRA Laser Pro , and it quickly earned its pl…" at bounding box center [833, 280] width 231 height 96
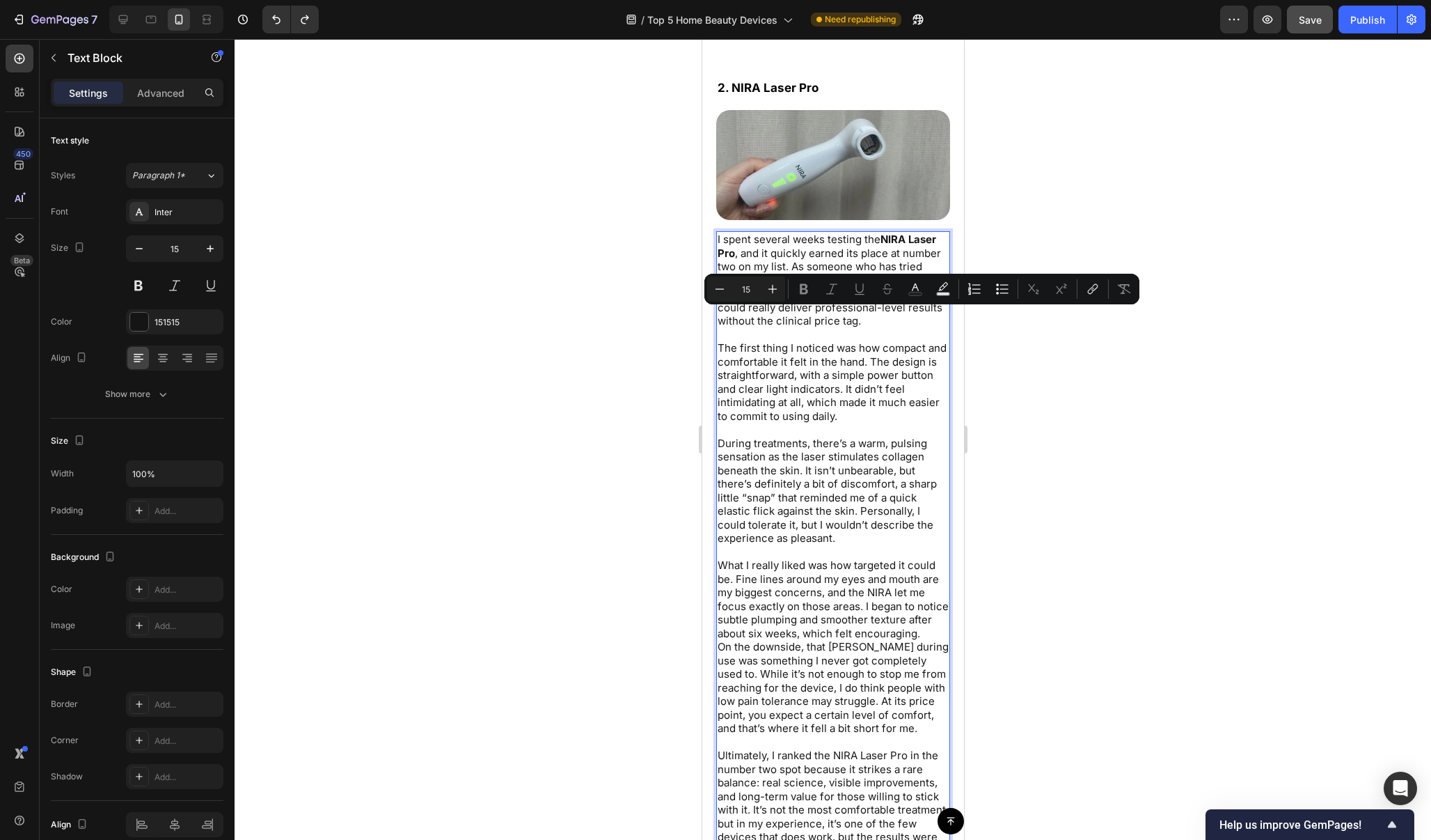
click at [879, 317] on p "I spent several weeks testing the NIRA Laser Pro , and it quickly earned its pl…" at bounding box center [833, 280] width 231 height 96
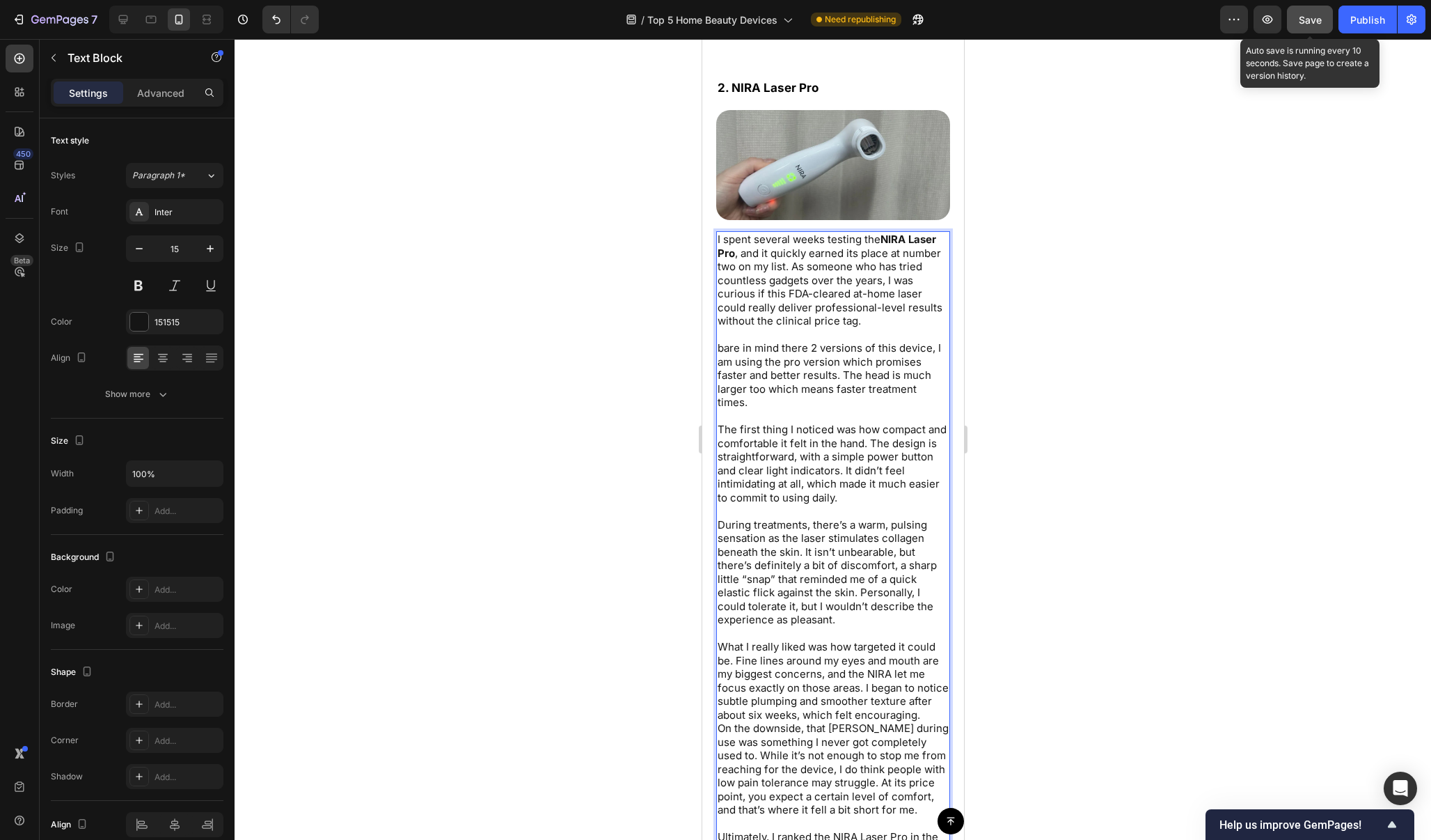
click at [1316, 25] on span "Save" at bounding box center [1311, 19] width 23 height 11
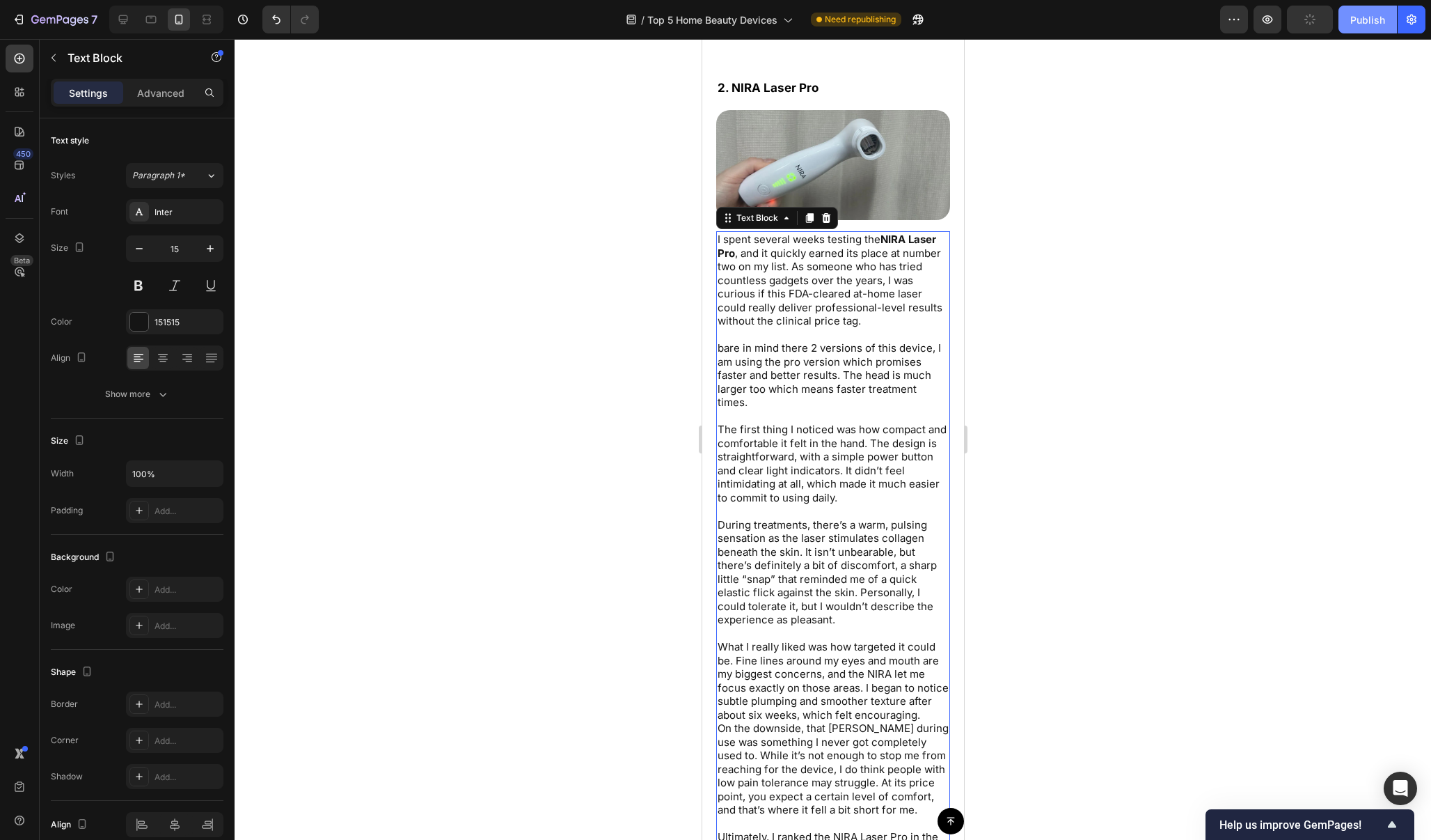
click at [1381, 25] on div "Publish" at bounding box center [1368, 19] width 35 height 15
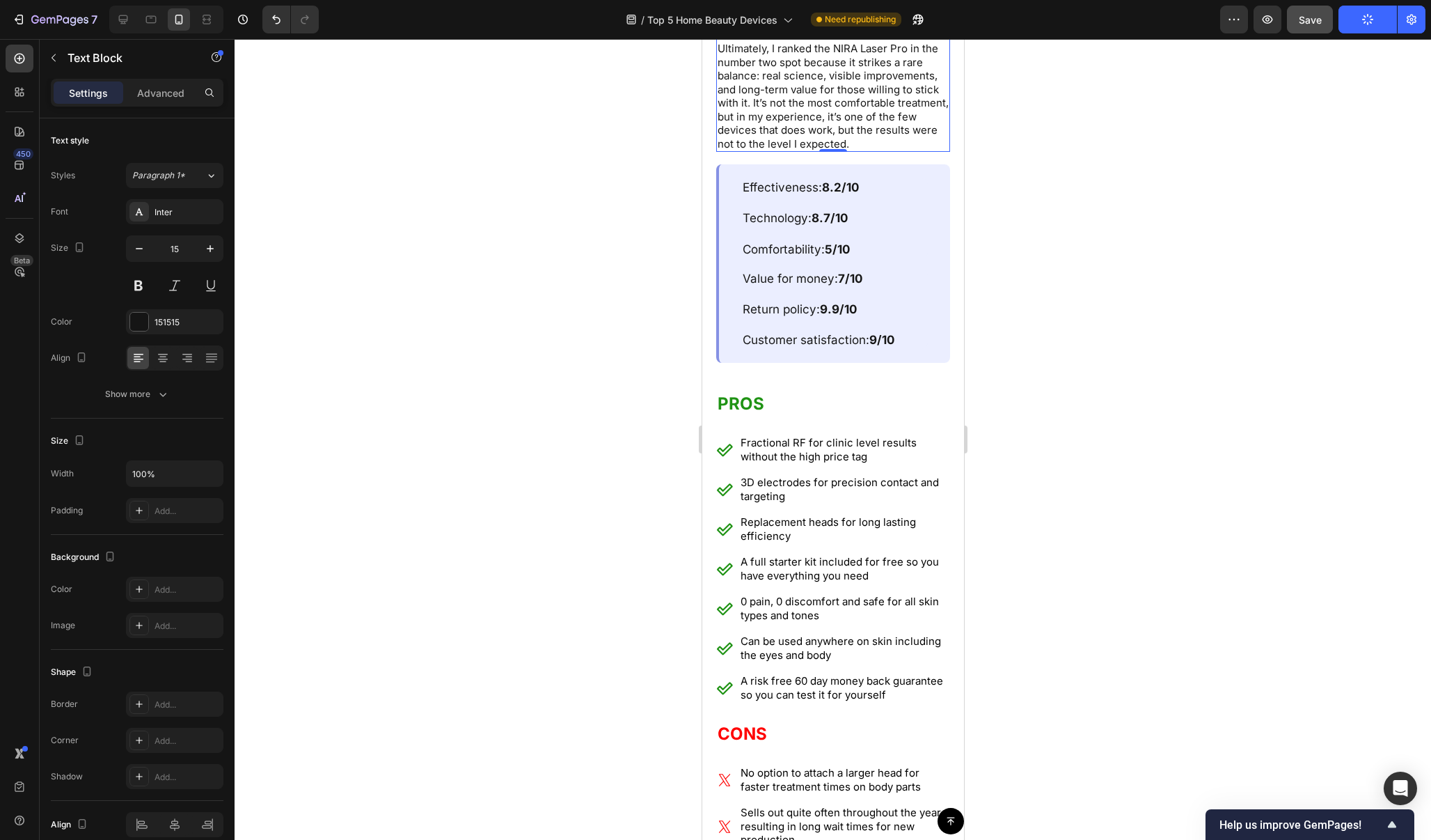
scroll to position [6064, 0]
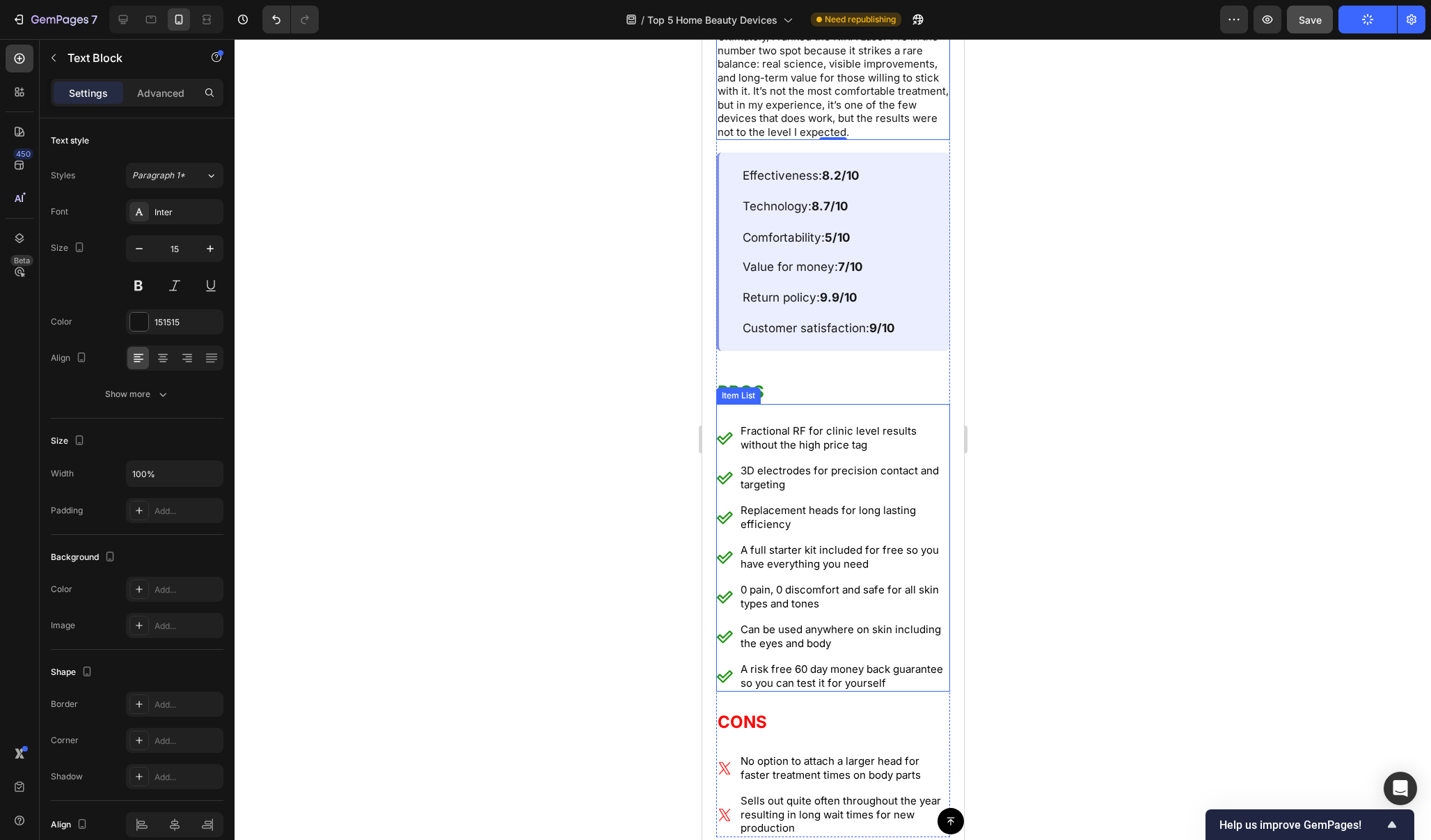
click at [823, 424] on p "Fractional RF for clinic level results without the high price tag" at bounding box center [844, 438] width 208 height 27
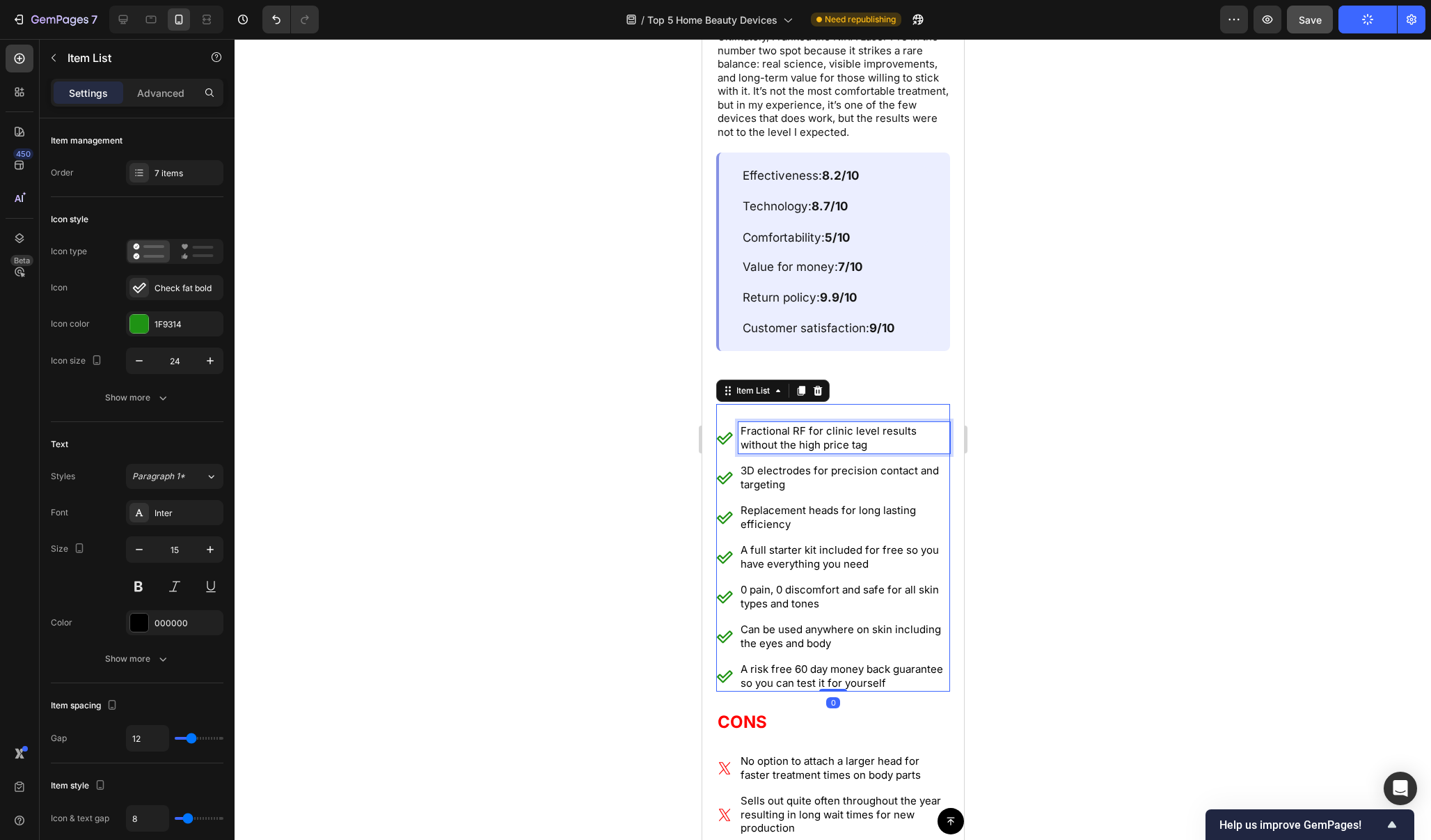
click at [823, 424] on p "Fractional RF for clinic level results without the high price tag" at bounding box center [844, 438] width 208 height 27
click at [816, 464] on p "3D electrodes for precision contact and targeting" at bounding box center [844, 477] width 208 height 27
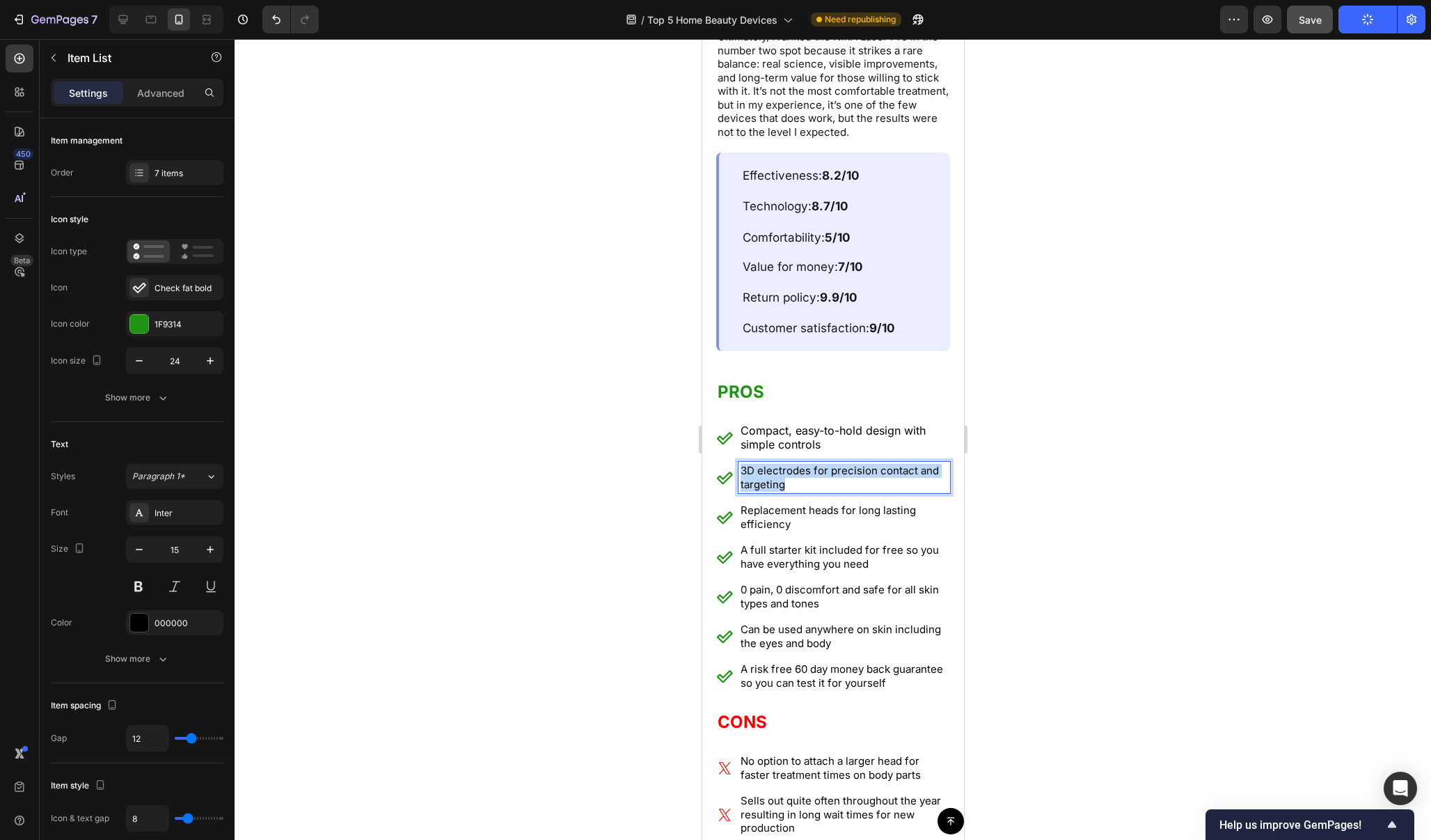
click at [816, 464] on p "3D electrodes for precision contact and targeting" at bounding box center [844, 477] width 208 height 27
click at [1043, 389] on div at bounding box center [833, 438] width 1197 height 801
click at [825, 503] on p "Replacement heads for long lasting efficiency" at bounding box center [844, 516] width 208 height 27
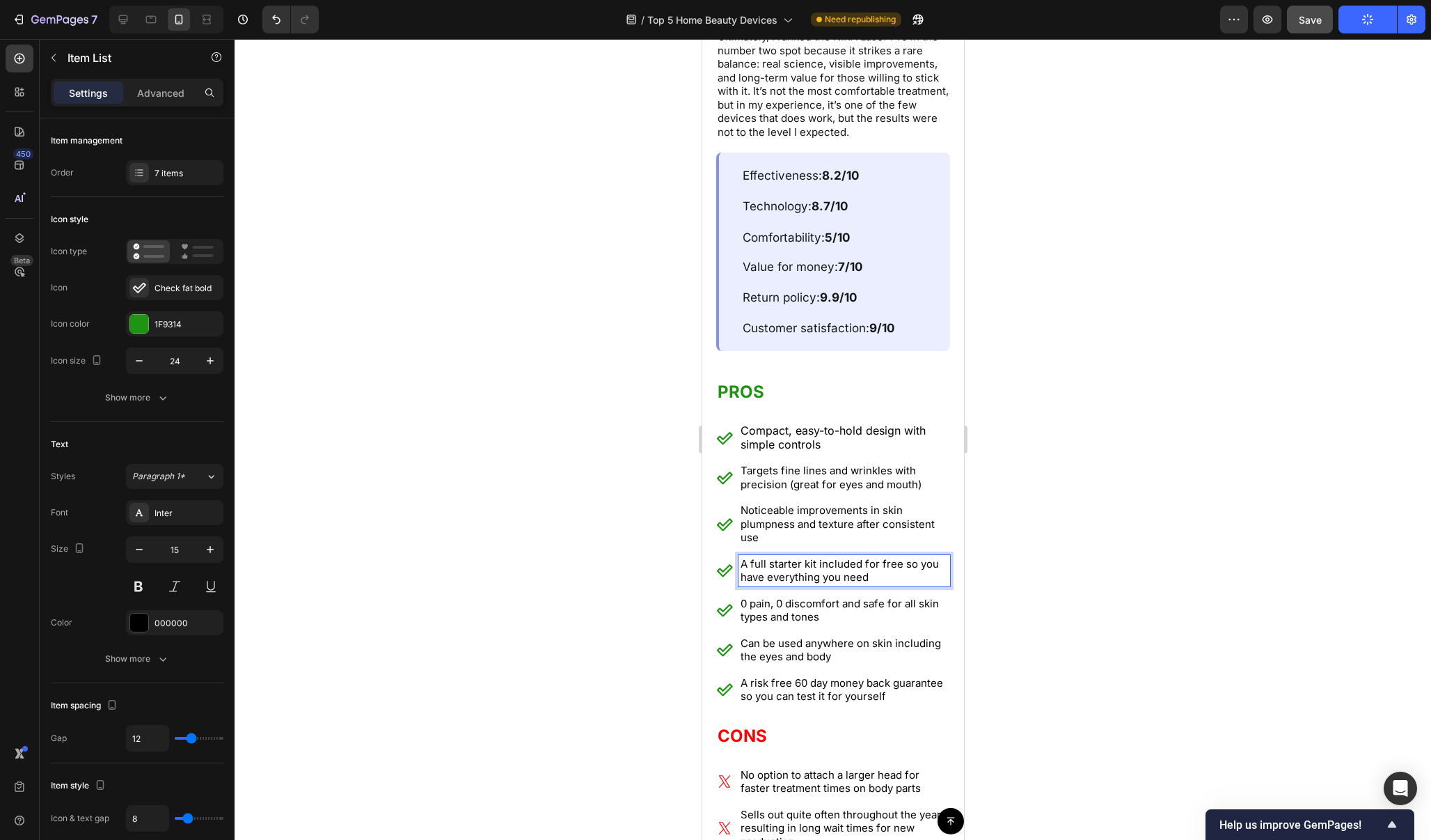
click at [812, 557] on p "A full starter kit included for free so you have everything you need" at bounding box center [844, 570] width 208 height 27
click at [833, 557] on p "A full starter kit included for free so you have everything you need" at bounding box center [844, 570] width 208 height 27
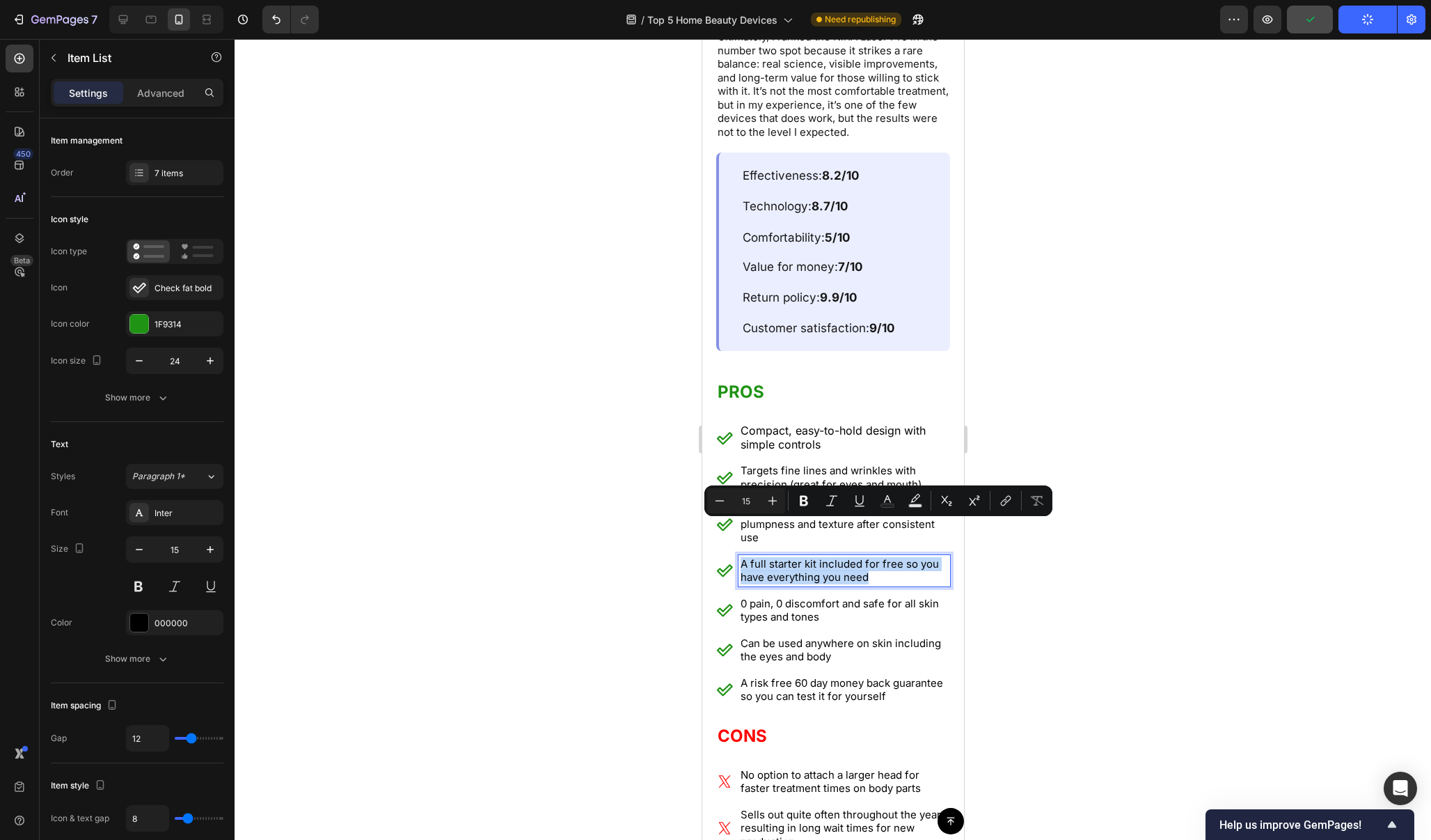
drag, startPoint x: 872, startPoint y: 542, endPoint x: 742, endPoint y: 528, distance: 130.8
click at [742, 557] on p "A full starter kit included for free so you have everything you need" at bounding box center [844, 570] width 208 height 27
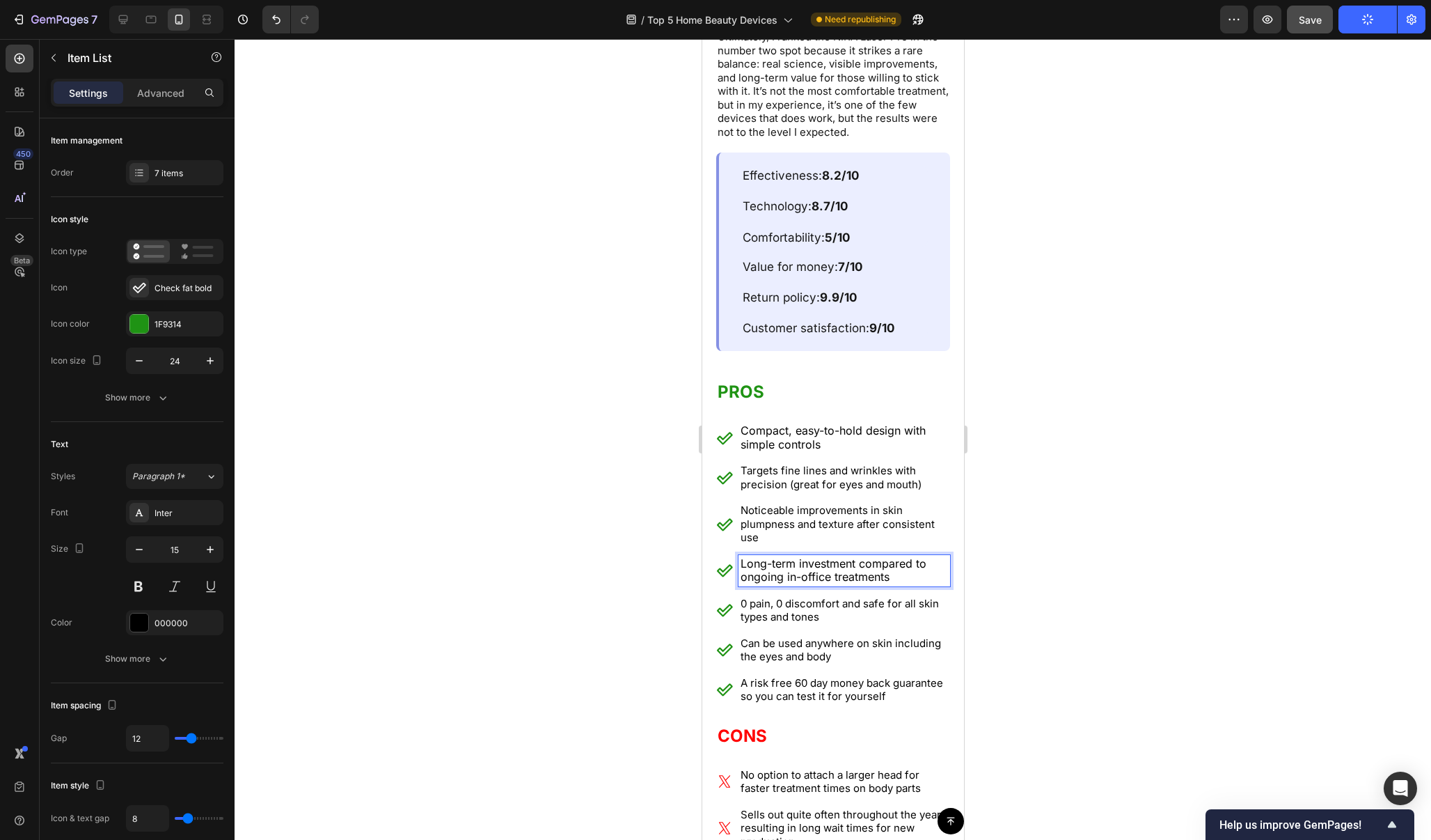
click at [884, 596] on p "0 pain, 0 discomfort and safe for all skin types and tones" at bounding box center [844, 609] width 208 height 27
drag, startPoint x: 974, startPoint y: 567, endPoint x: 261, endPoint y: 532, distance: 713.9
click at [974, 567] on div at bounding box center [833, 438] width 1197 height 801
click at [722, 512] on div "Compact, easy-to-hold design with simple controls Targets fine lines and wrinkl…" at bounding box center [832, 563] width 234 height 283
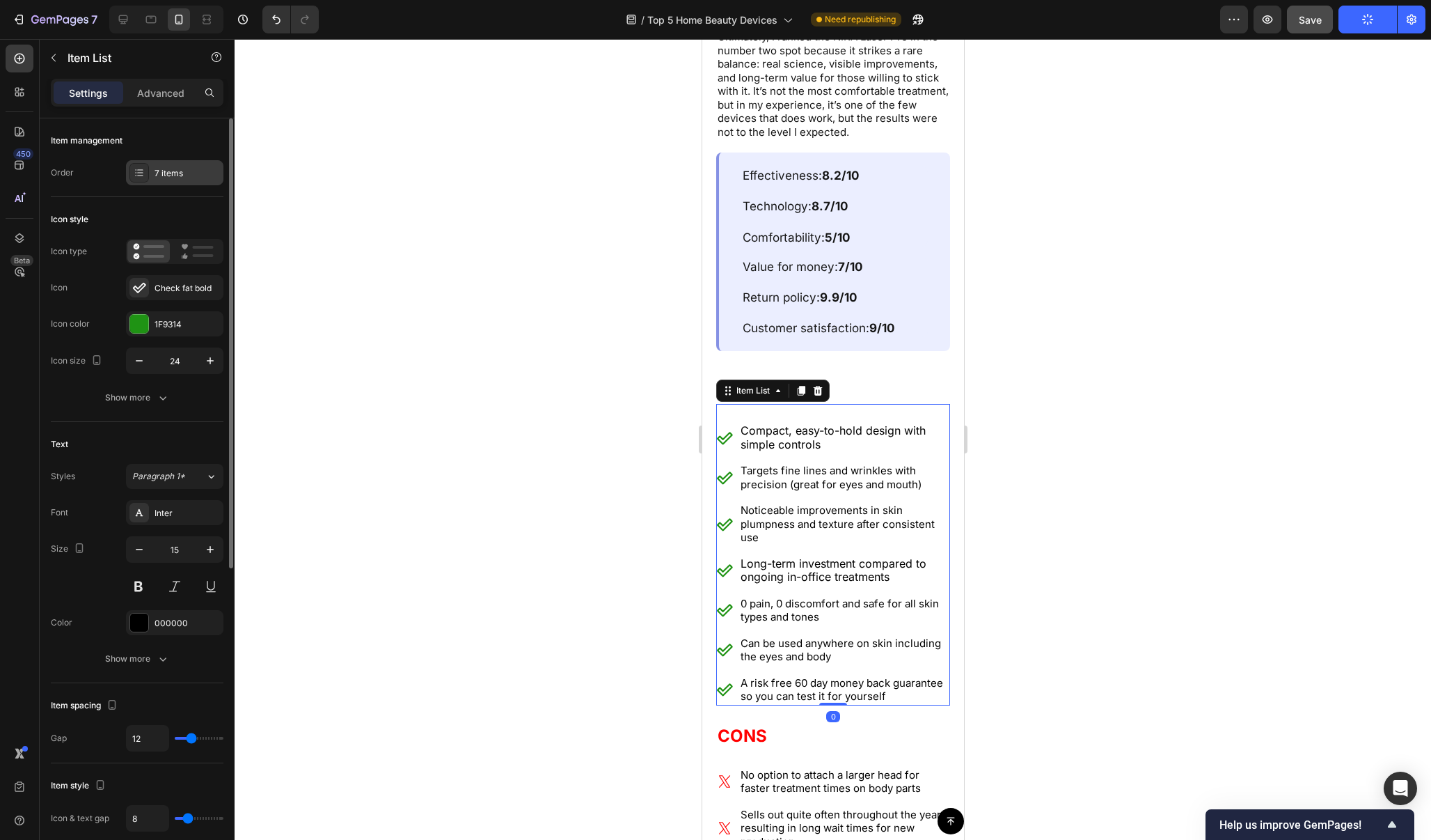
click at [176, 167] on div "7 items" at bounding box center [187, 174] width 66 height 12
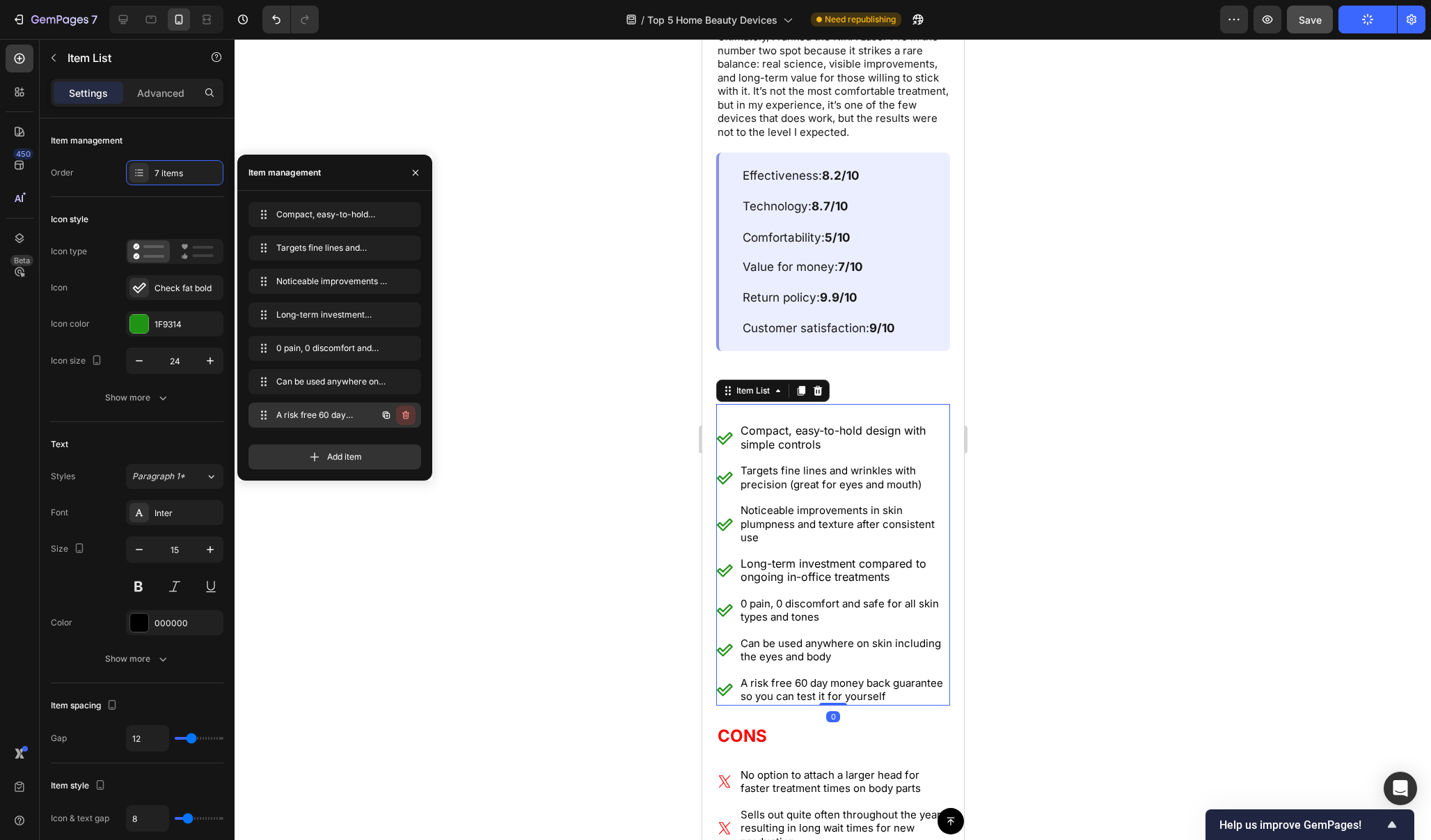
click at [407, 417] on icon "button" at bounding box center [406, 415] width 11 height 11
click at [407, 417] on div "Delete" at bounding box center [395, 415] width 25 height 12
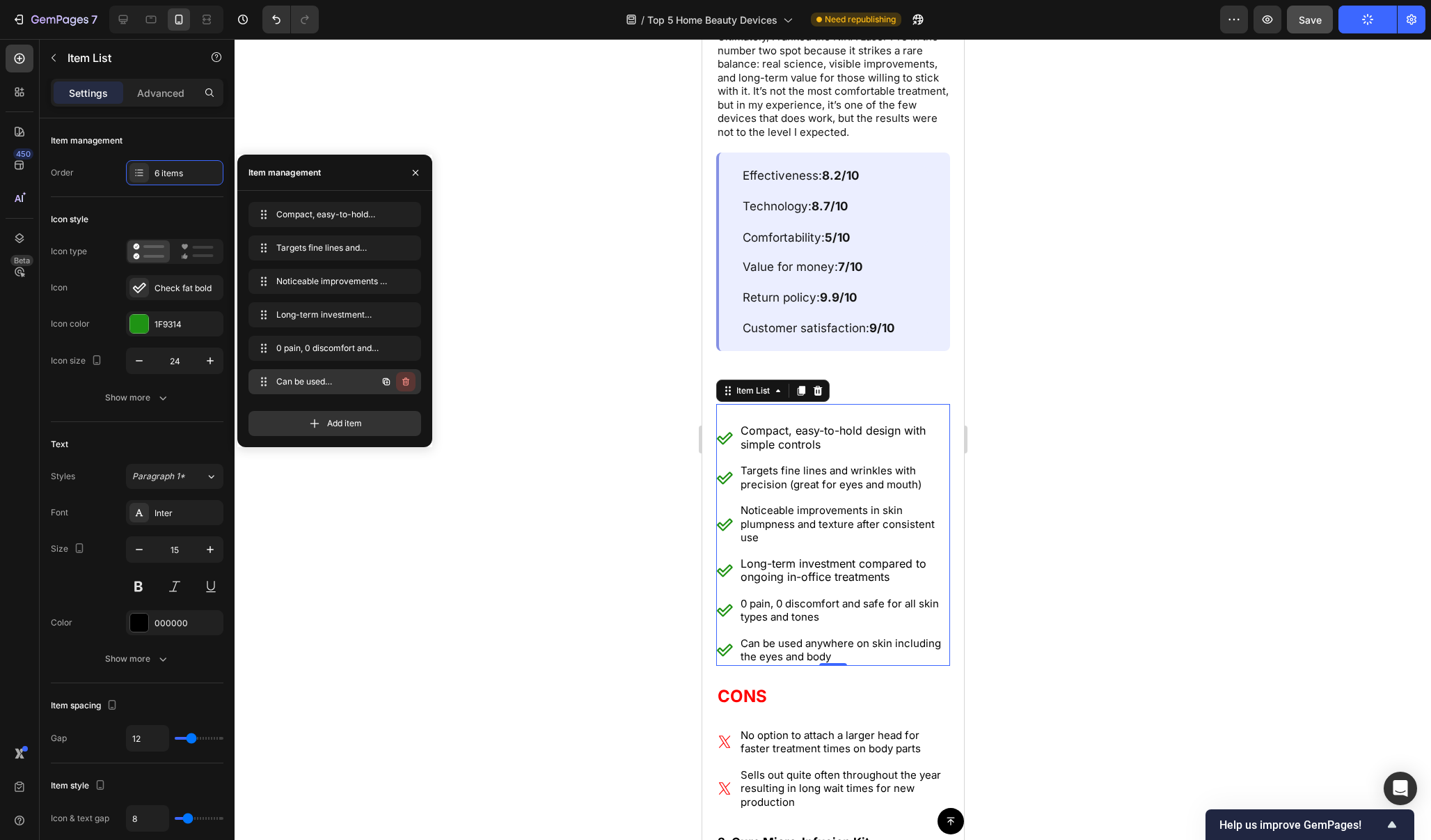
click at [410, 381] on icon "button" at bounding box center [406, 381] width 11 height 11
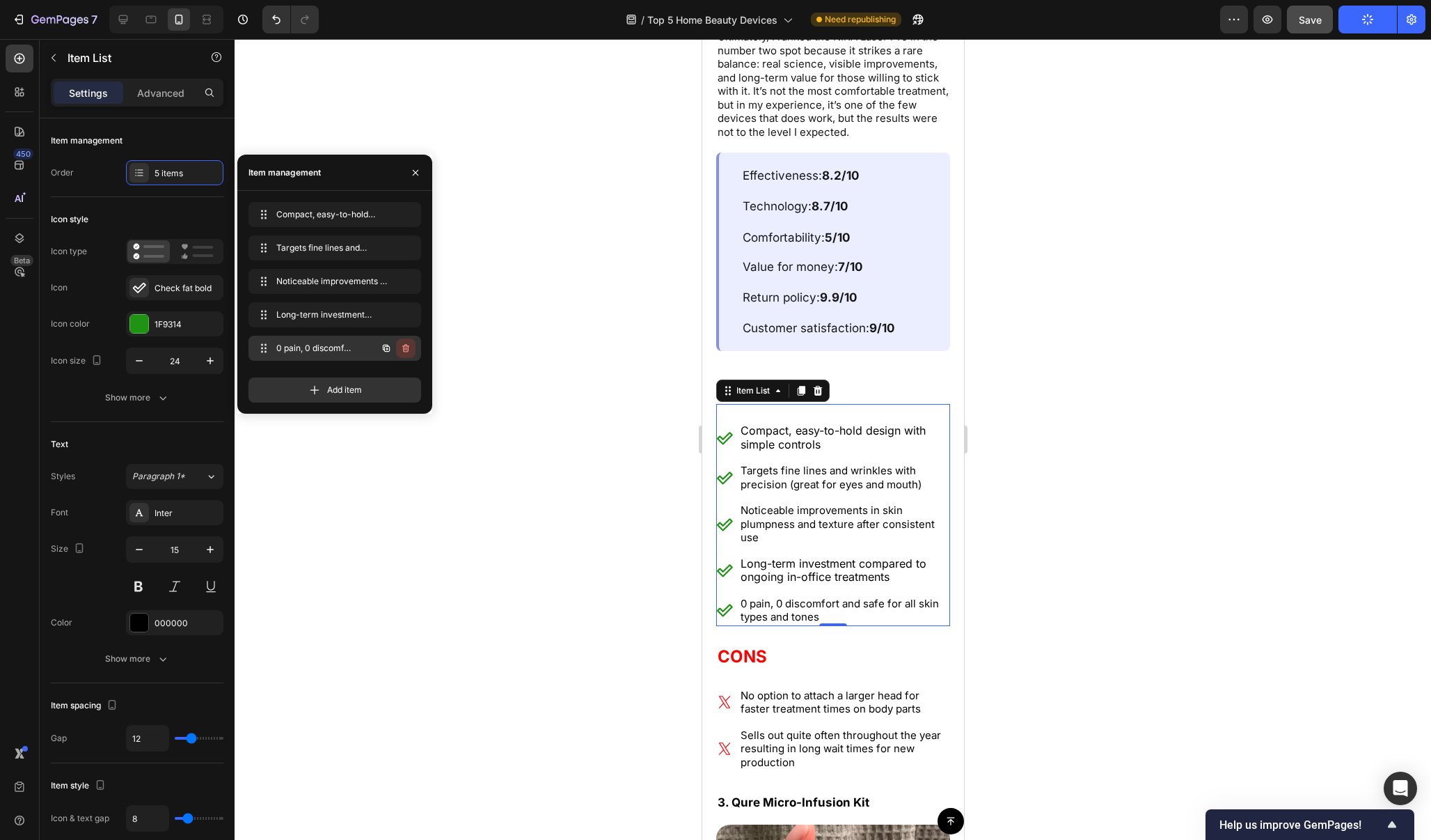
click at [407, 350] on icon "button" at bounding box center [406, 348] width 11 height 11
click at [407, 350] on div "Delete" at bounding box center [395, 348] width 25 height 12
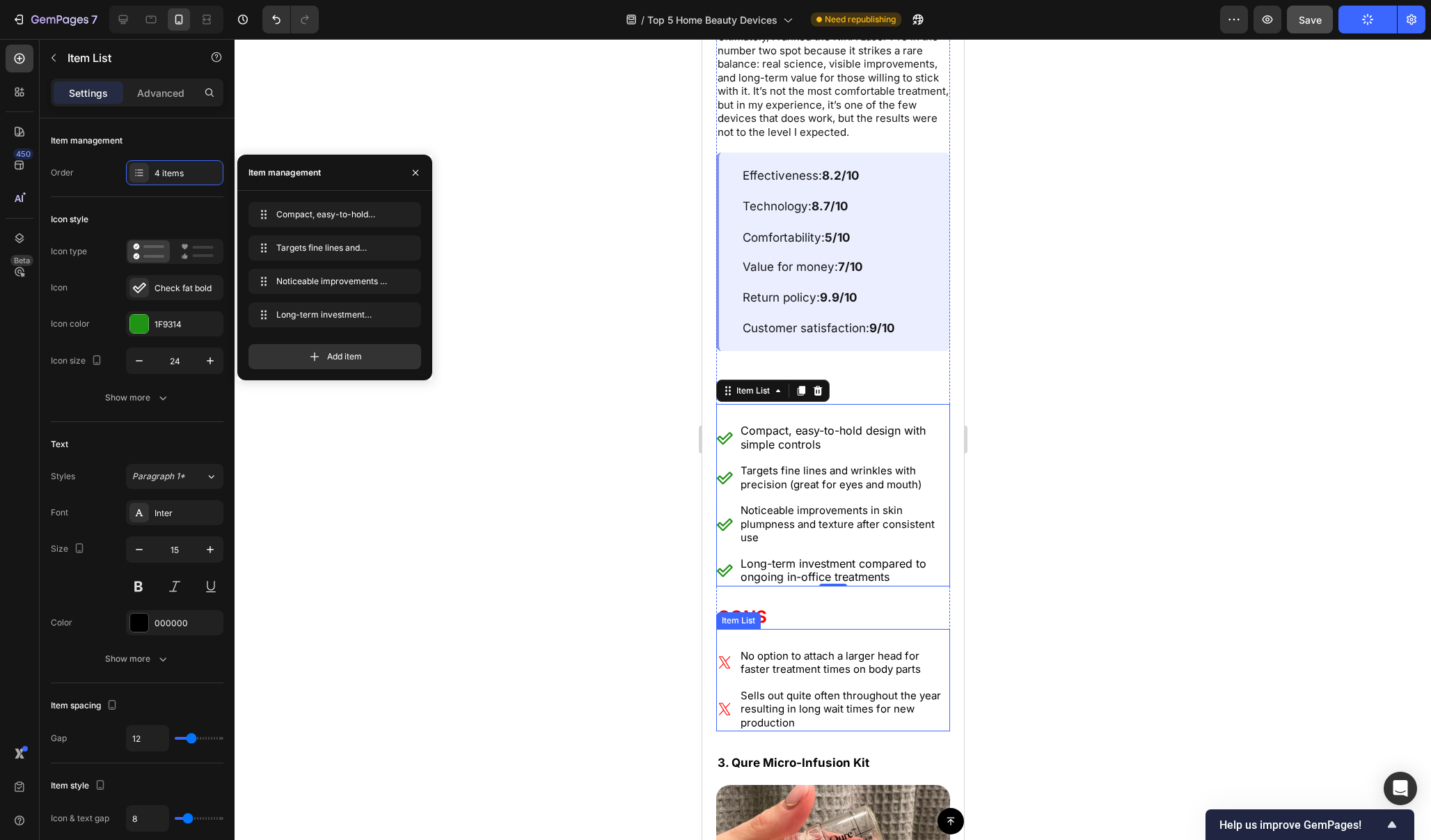
click at [876, 649] on p "No option to attach a larger head for faster treatment times on body parts" at bounding box center [844, 662] width 208 height 27
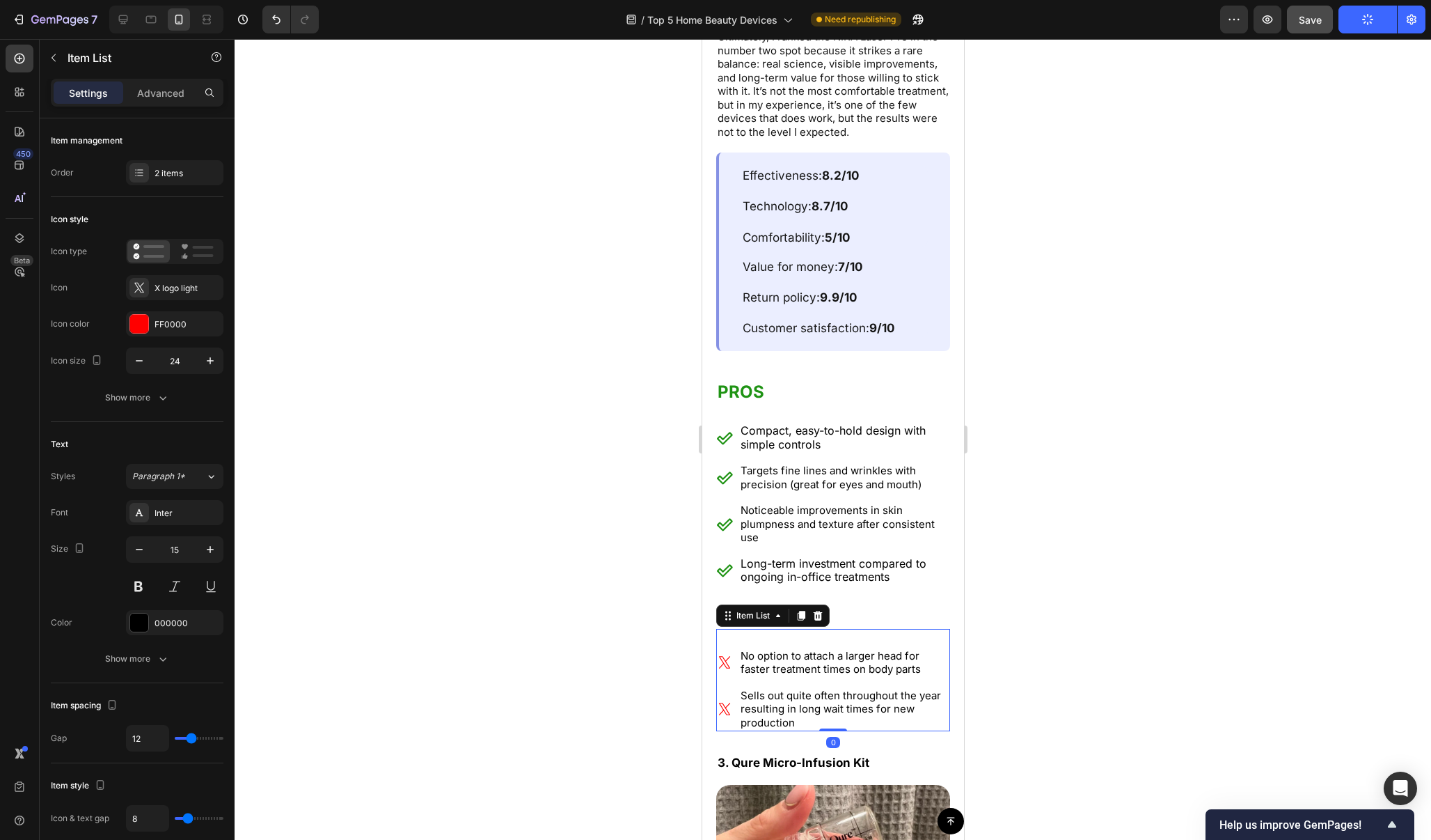
click at [876, 649] on p "No option to attach a larger head for faster treatment times on body parts" at bounding box center [844, 662] width 208 height 27
click at [852, 688] on p "Sells out quite often throughout the year resulting in long wait times for new …" at bounding box center [844, 708] width 208 height 41
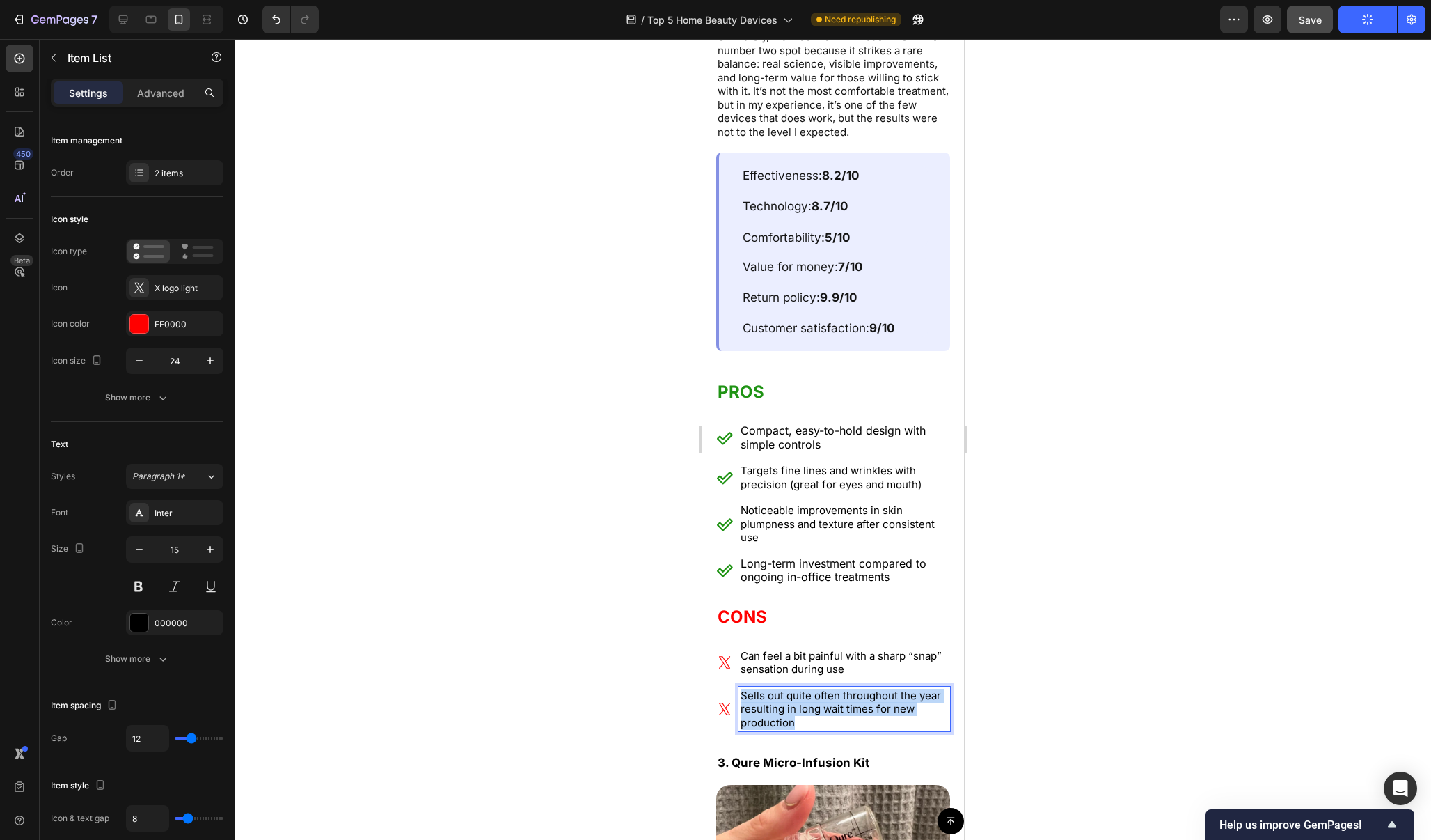
click at [852, 688] on p "Sells out quite often throughout the year resulting in long wait times for new …" at bounding box center [844, 708] width 208 height 41
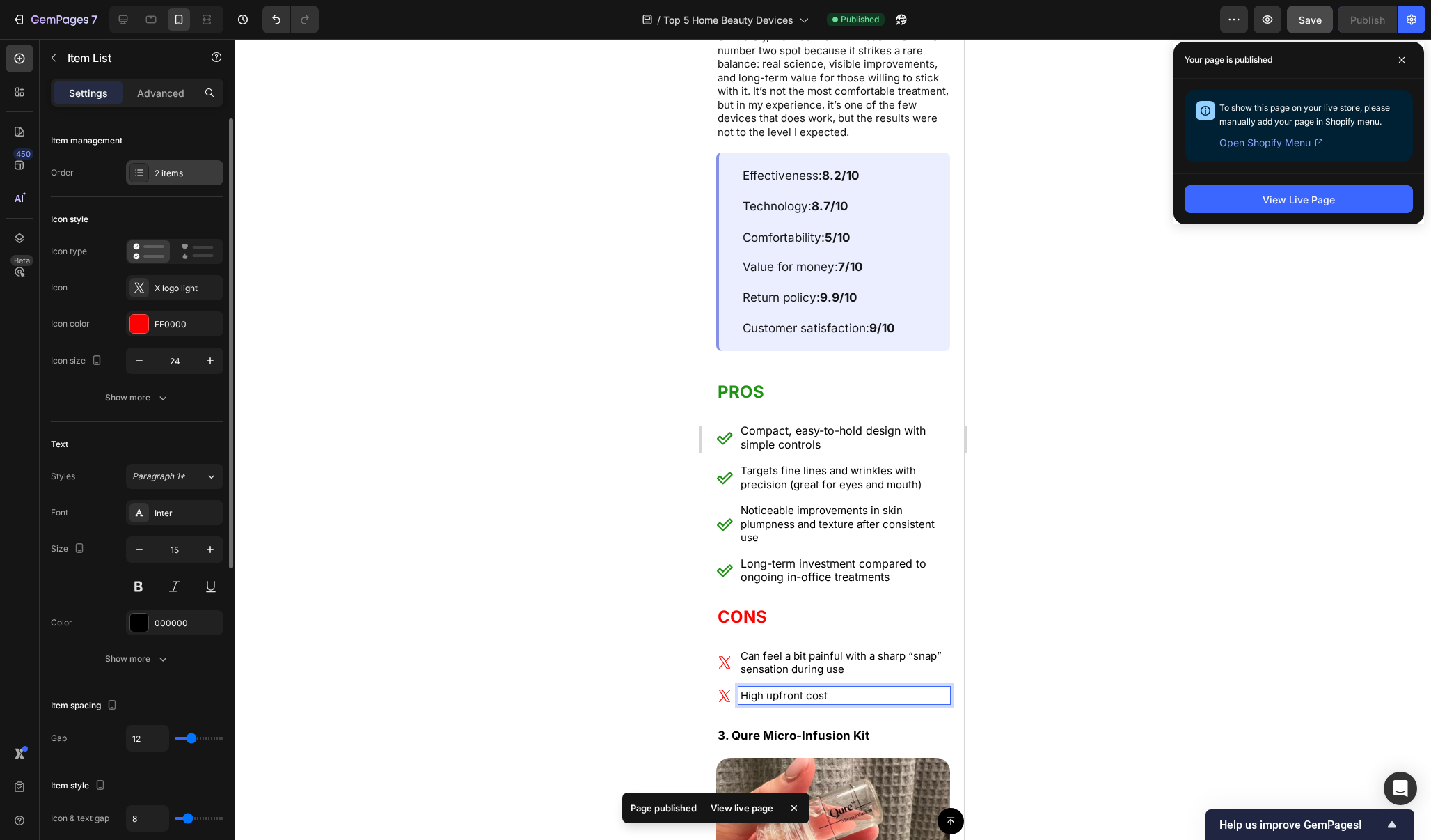
click at [196, 183] on div "2 items" at bounding box center [174, 173] width 97 height 25
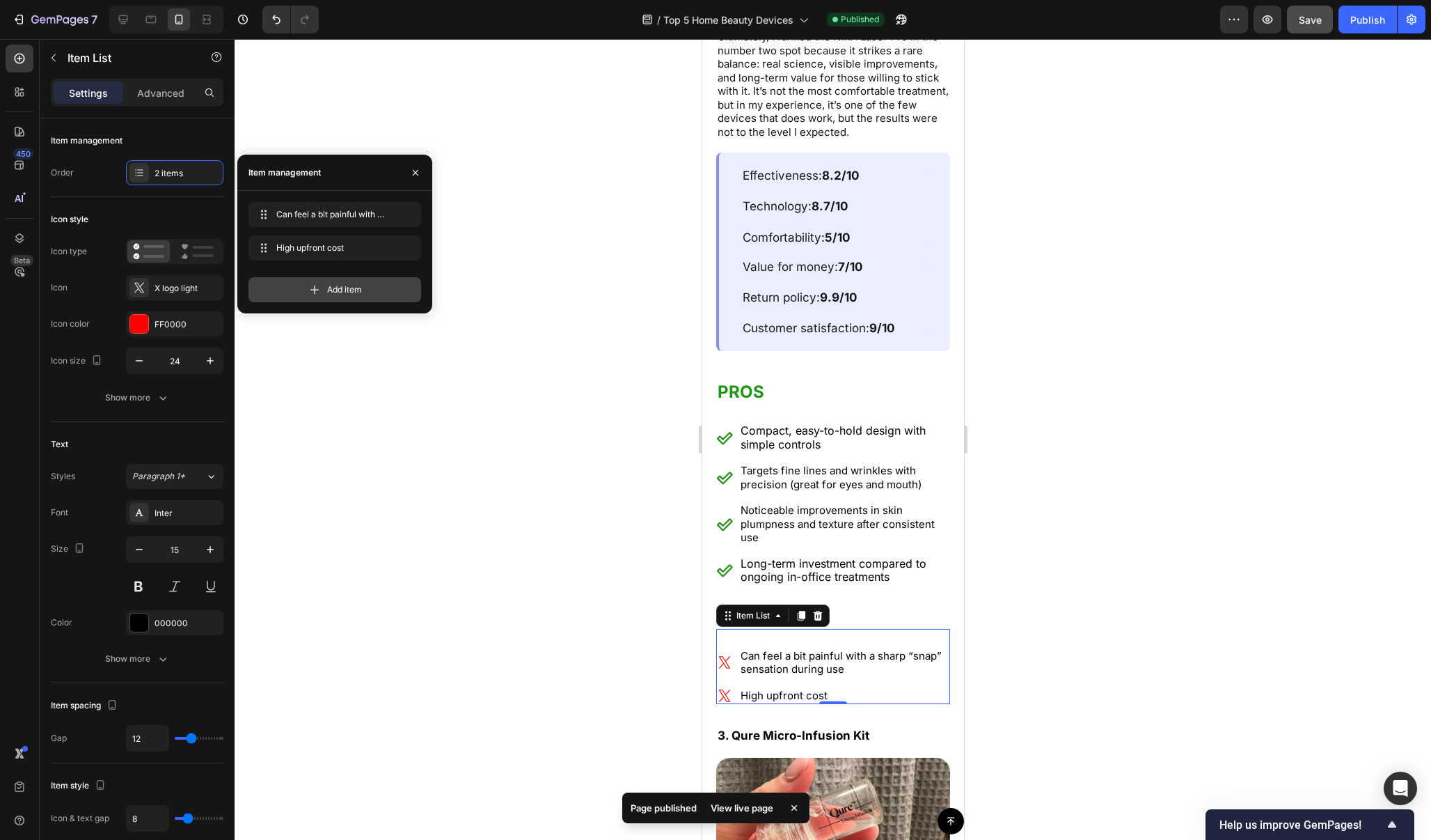
click at [336, 289] on span "Add item" at bounding box center [345, 289] width 35 height 12
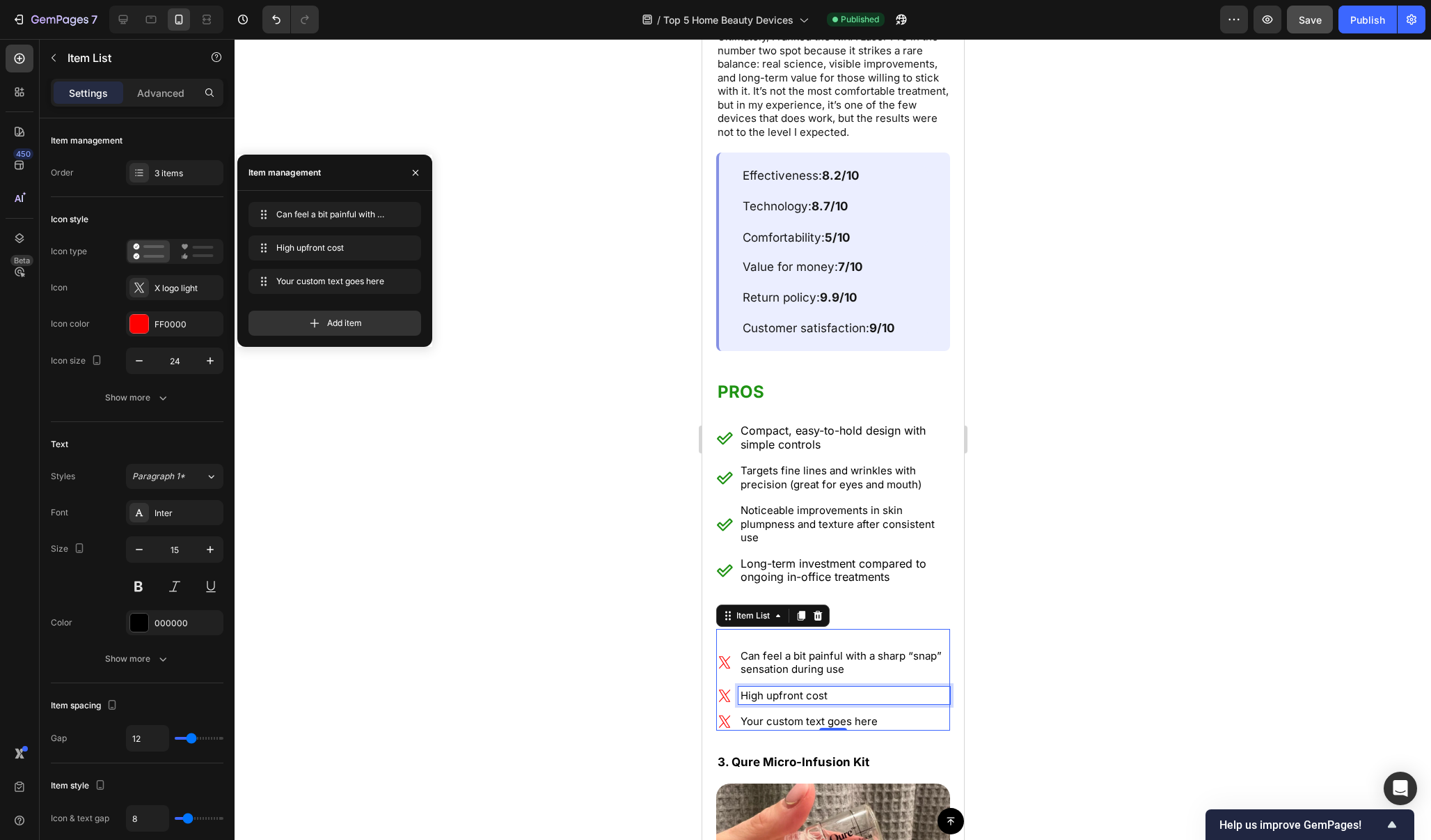
click at [839, 688] on p "High upfront cost" at bounding box center [844, 695] width 208 height 14
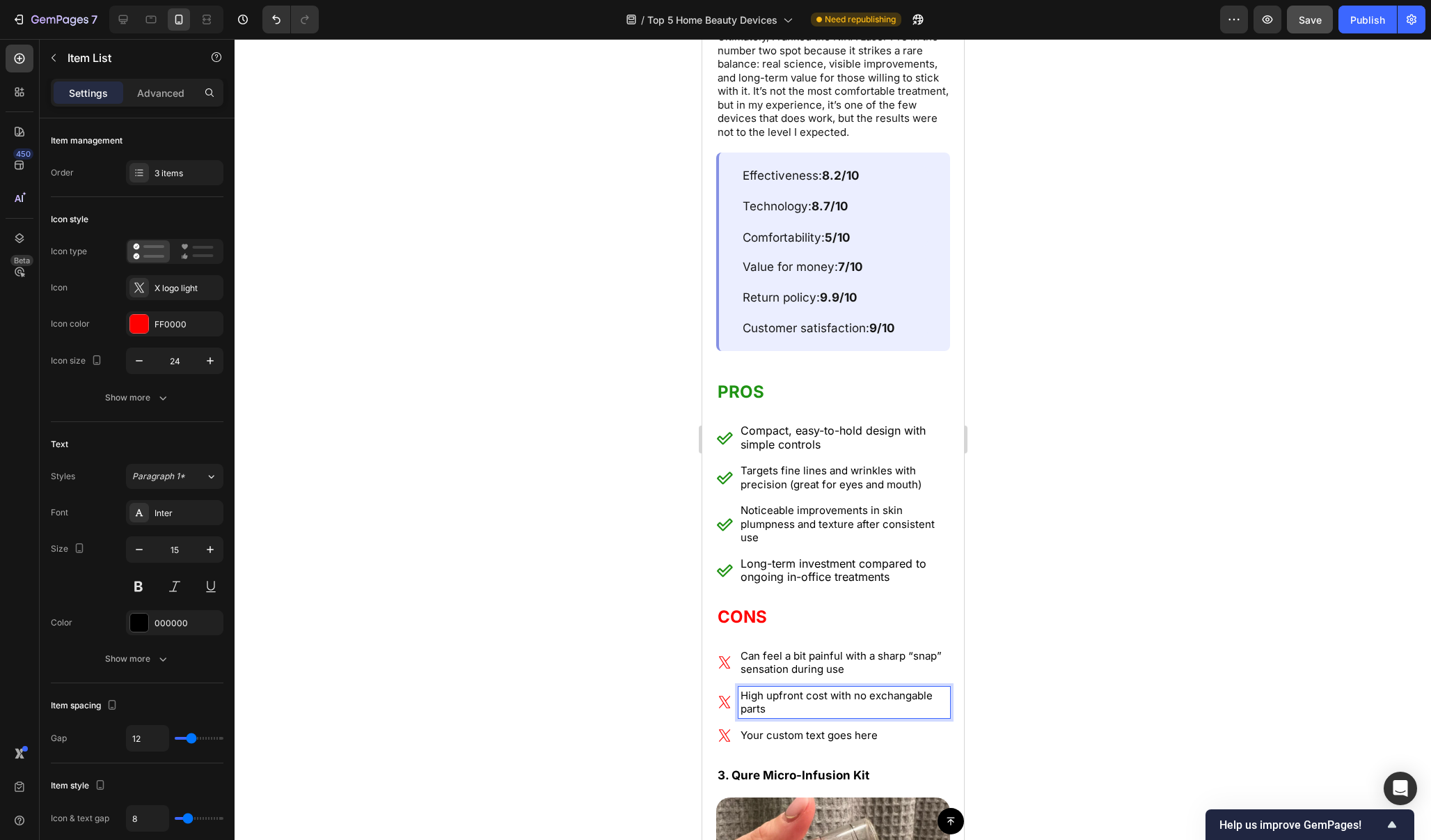
click at [858, 729] on p "Your custom text goes here" at bounding box center [844, 736] width 208 height 14
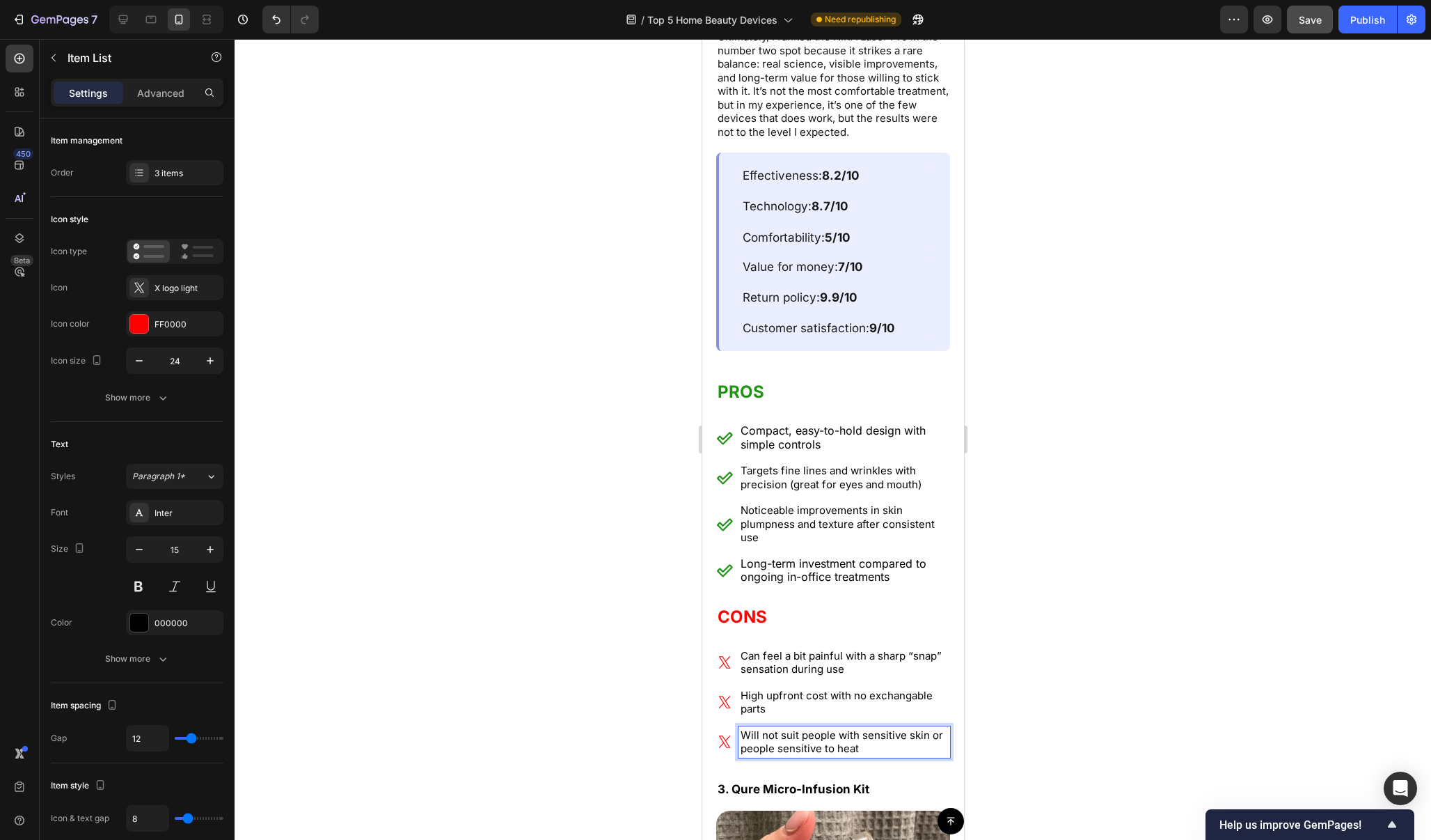
click at [908, 688] on p "High upfront cost with no exchangable parts" at bounding box center [844, 701] width 208 height 27
drag, startPoint x: 211, startPoint y: 561, endPoint x: 1001, endPoint y: 383, distance: 809.8
click at [1001, 383] on div at bounding box center [833, 438] width 1197 height 801
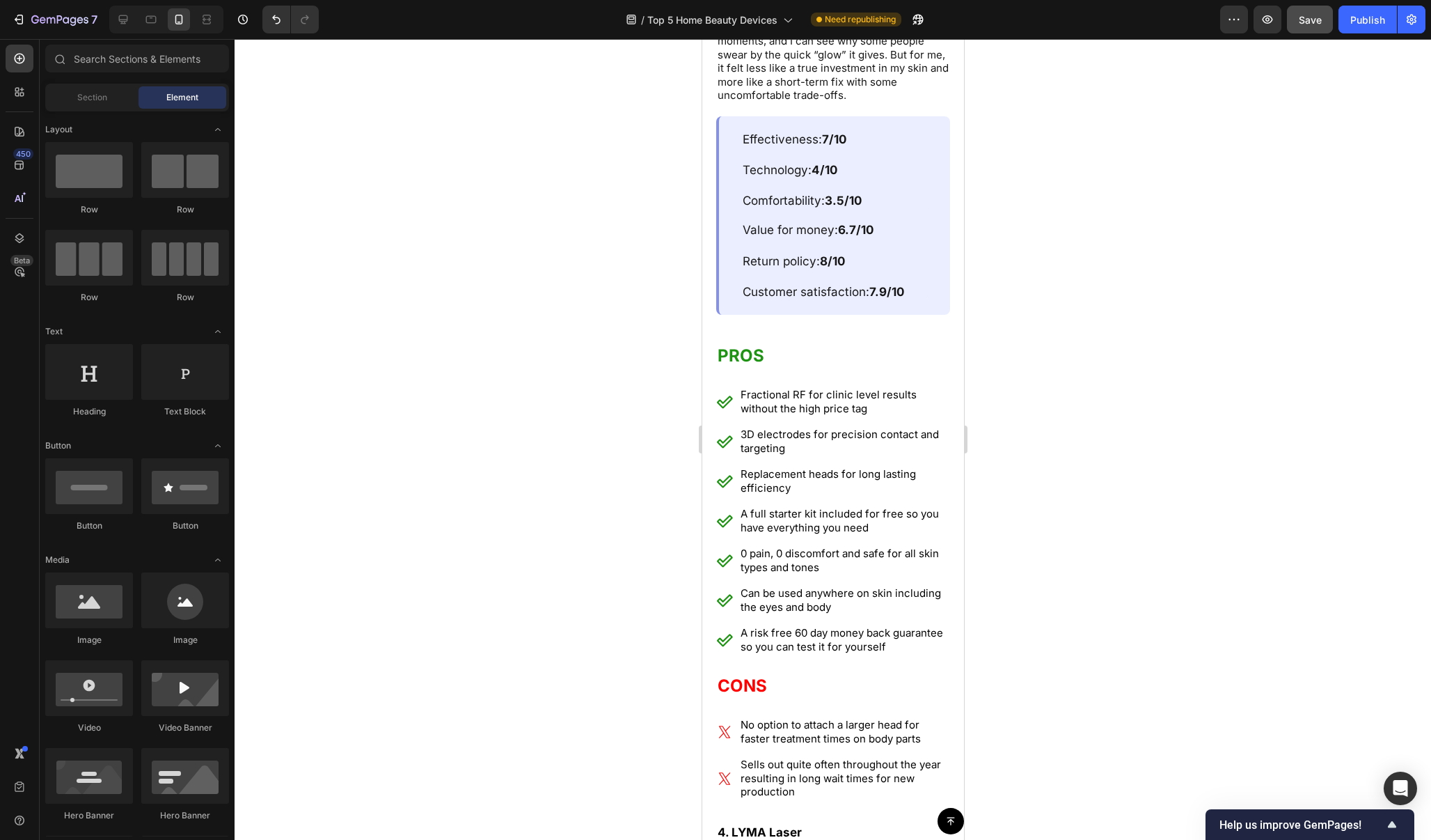
scroll to position [7623, 0]
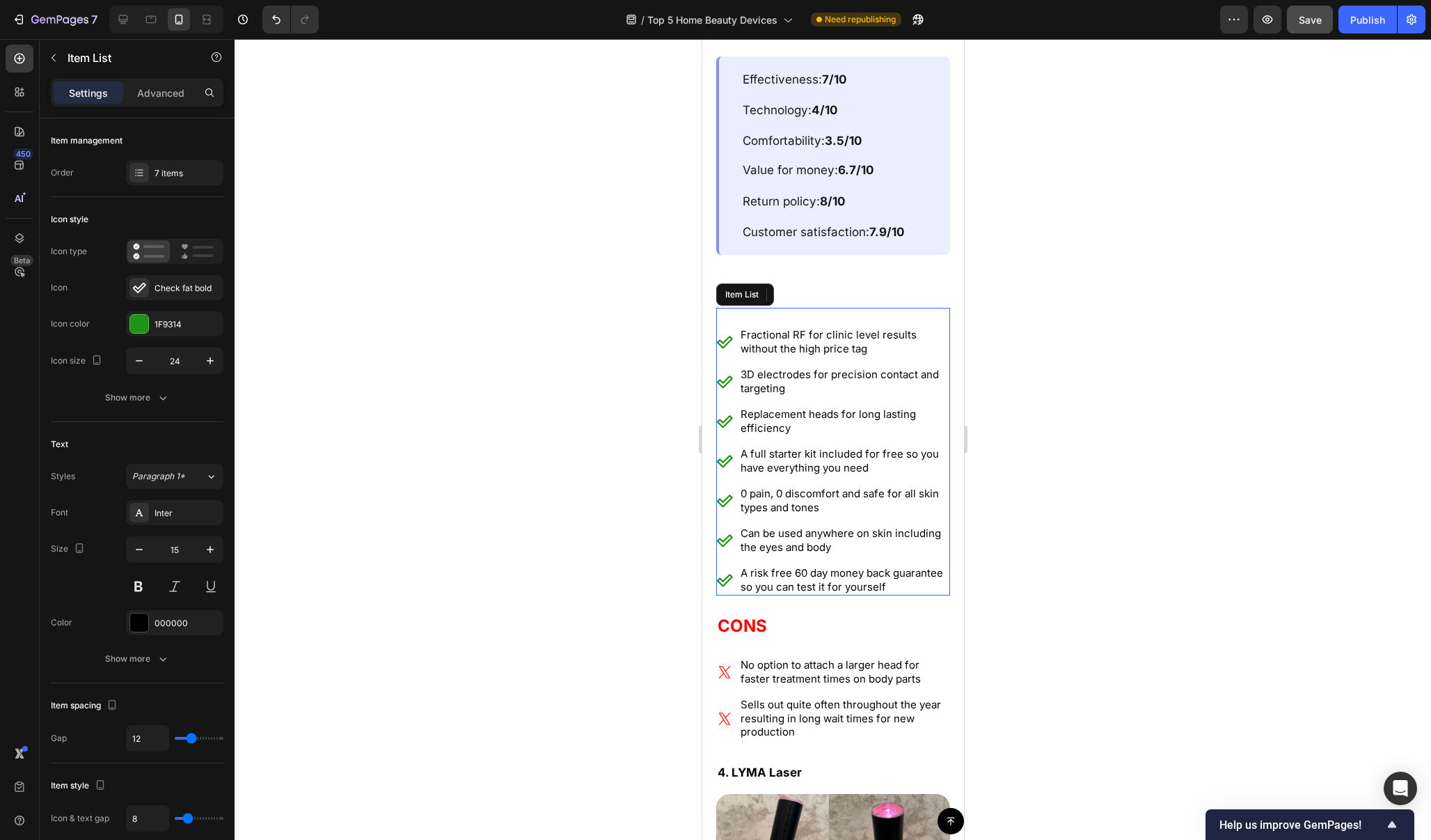
click at [837, 331] on p "Fractional RF for clinic level results without the high price tag" at bounding box center [844, 341] width 208 height 27
click at [878, 331] on p "Fractional RF for clinic level results without the high price tag" at bounding box center [844, 341] width 208 height 27
drag, startPoint x: 877, startPoint y: 331, endPoint x: 739, endPoint y: 315, distance: 138.9
click at [739, 326] on div "Fractional RF for clinic level results without the high price tag" at bounding box center [844, 342] width 211 height 32
click at [799, 380] on div "Brings a popular in-office treatment home 3D electrodes for precision contact a…" at bounding box center [832, 460] width 234 height 269
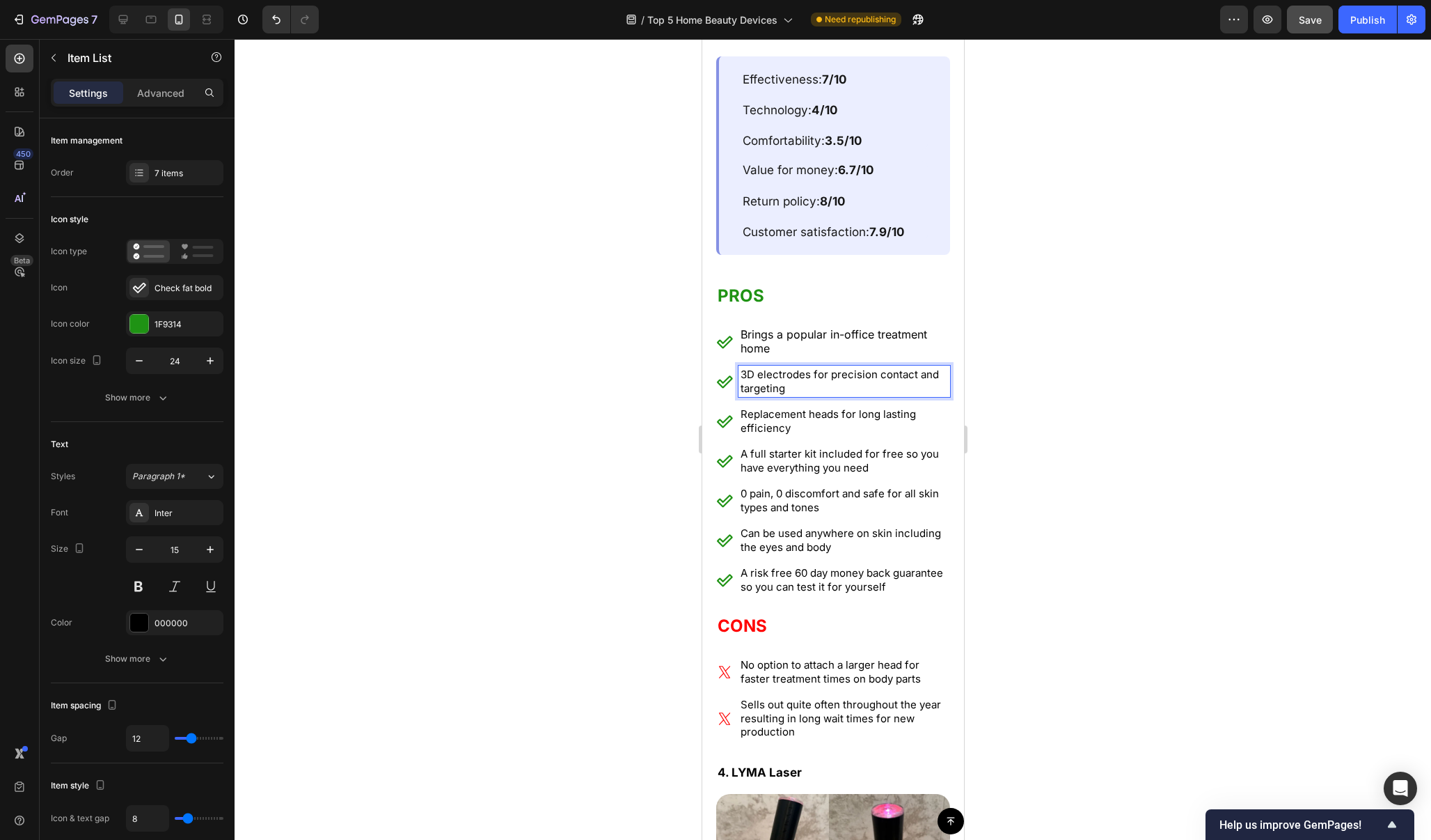
click at [799, 371] on p "3D electrodes for precision contact and targeting" at bounding box center [844, 381] width 208 height 27
drag, startPoint x: 796, startPoint y: 370, endPoint x: 741, endPoint y: 353, distance: 57.6
click at [741, 367] on p "3D electrodes for precision contact and targeting" at bounding box center [844, 381] width 208 height 27
click at [822, 407] on p "Replacement heads for long lasting efficiency" at bounding box center [844, 420] width 208 height 27
drag, startPoint x: 814, startPoint y: 407, endPoint x: 741, endPoint y: 392, distance: 74.5
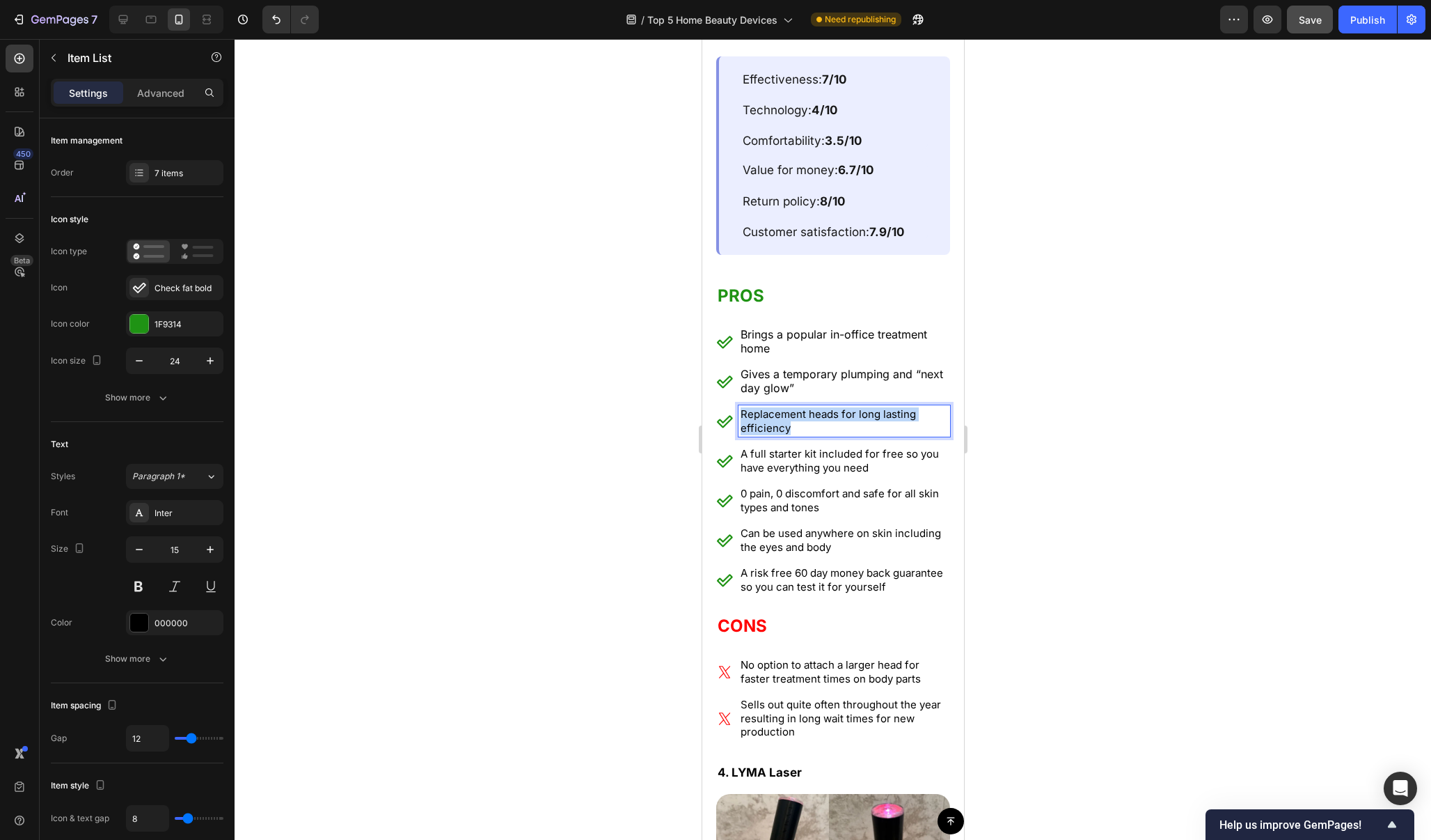
click at [741, 407] on p "Replacement heads for long lasting efficiency" at bounding box center [844, 420] width 208 height 27
click at [174, 172] on div "7 items" at bounding box center [187, 174] width 66 height 12
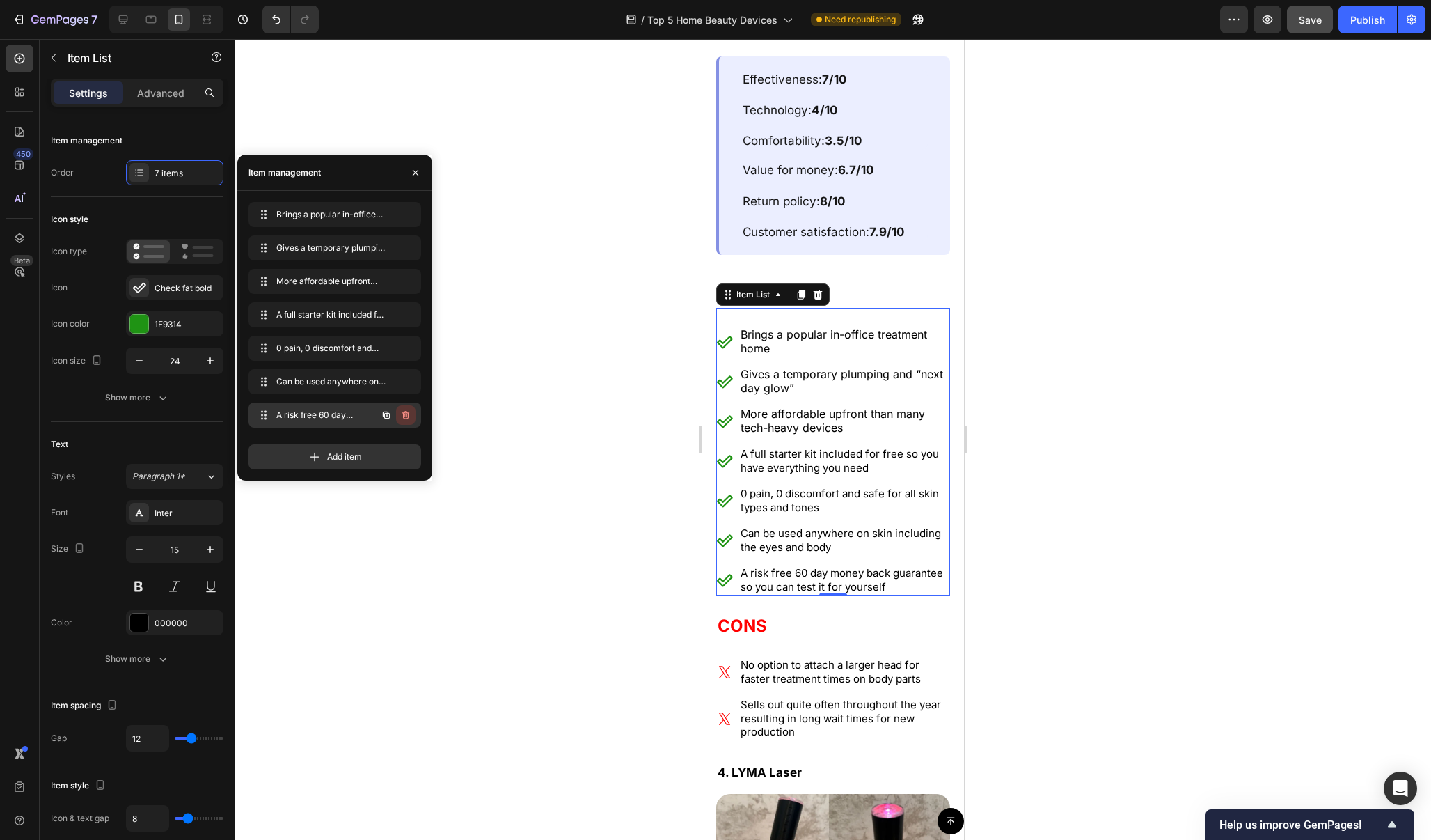
click at [409, 417] on icon "button" at bounding box center [406, 415] width 11 height 11
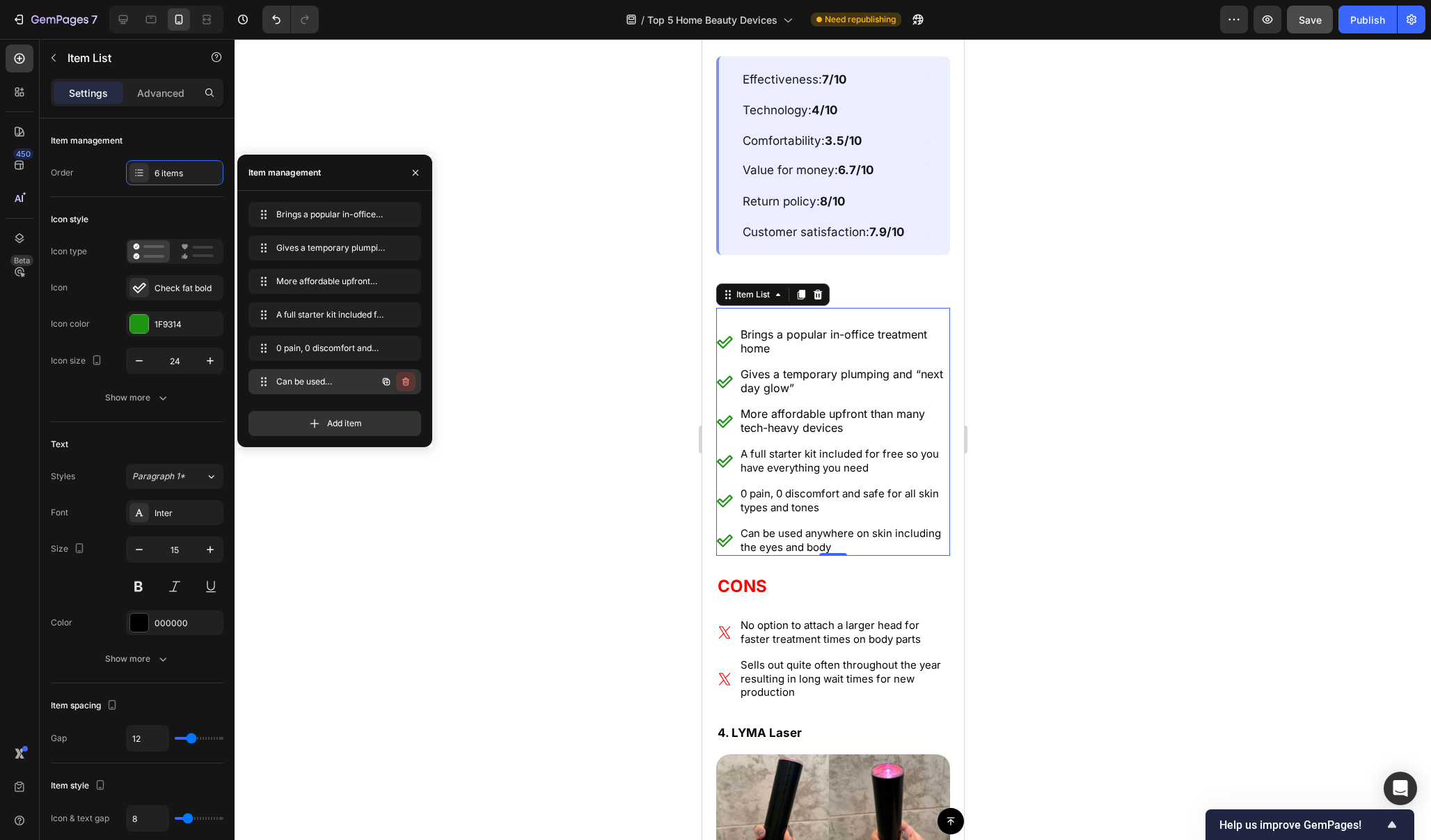
click at [409, 388] on button "button" at bounding box center [406, 381] width 19 height 19
click at [409, 388] on button "Delete" at bounding box center [396, 381] width 39 height 19
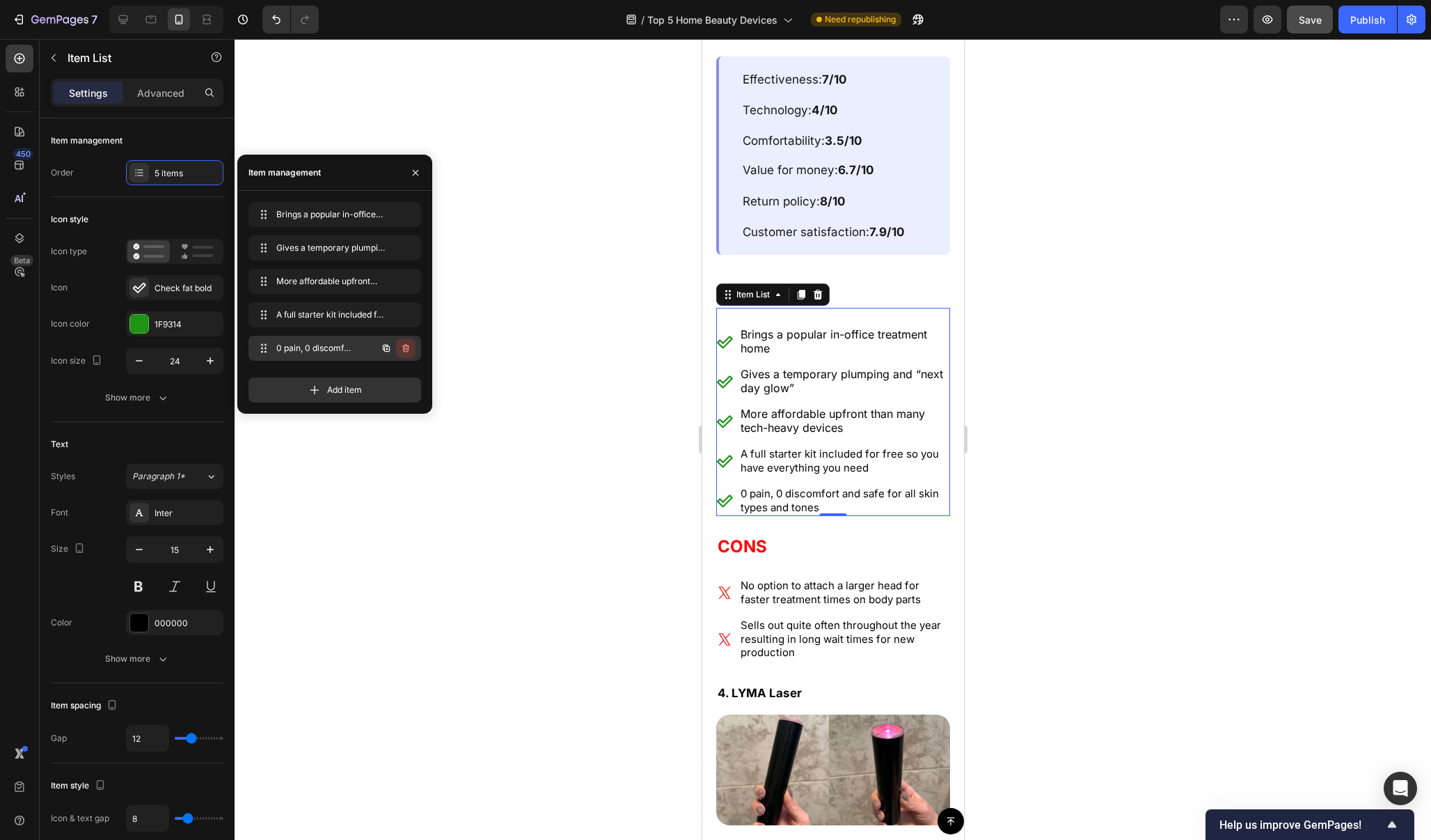
click at [411, 352] on button "button" at bounding box center [406, 348] width 19 height 19
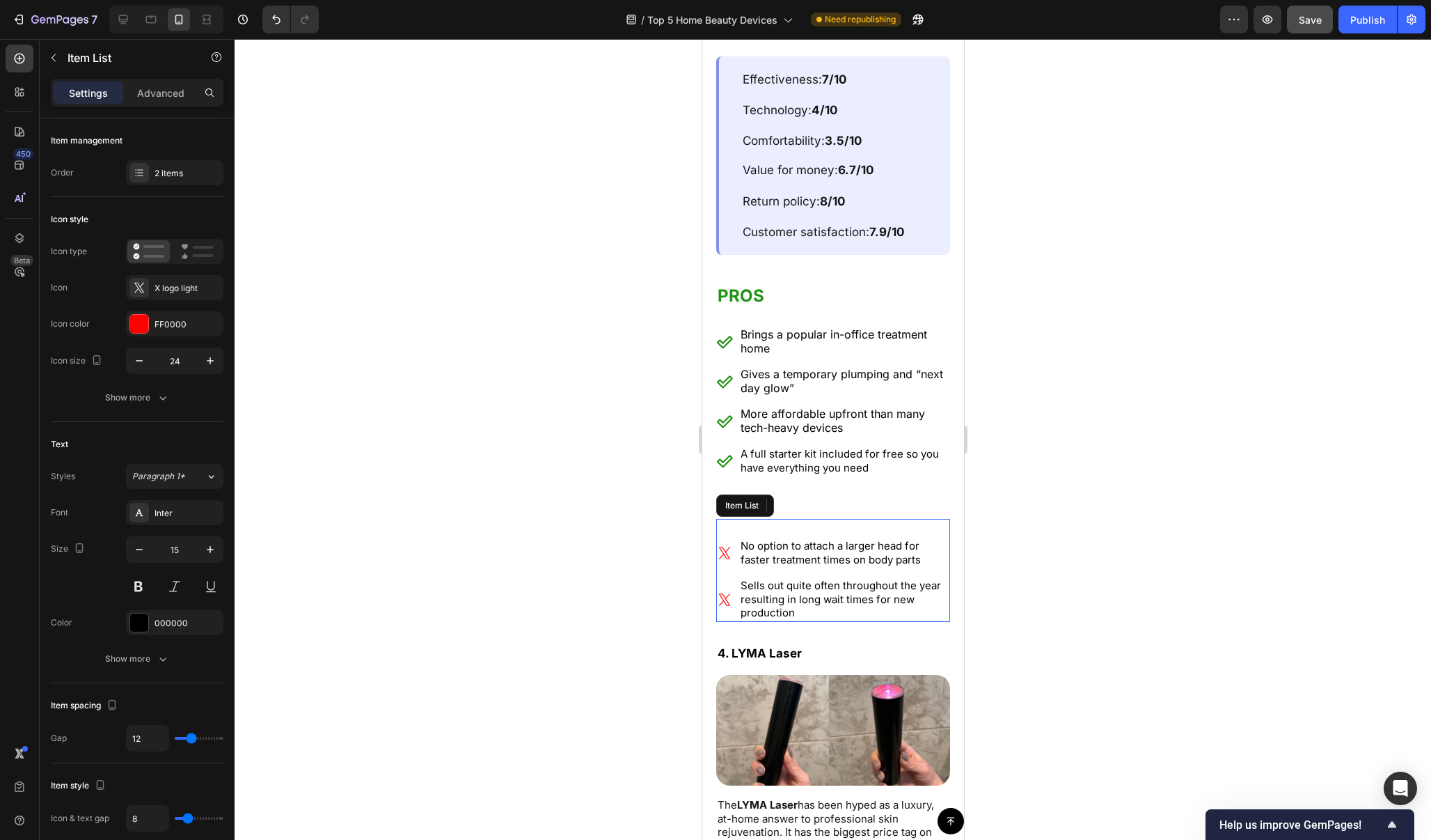
click at [850, 539] on p "No option to attach a larger head for faster treatment times on body parts" at bounding box center [844, 552] width 208 height 27
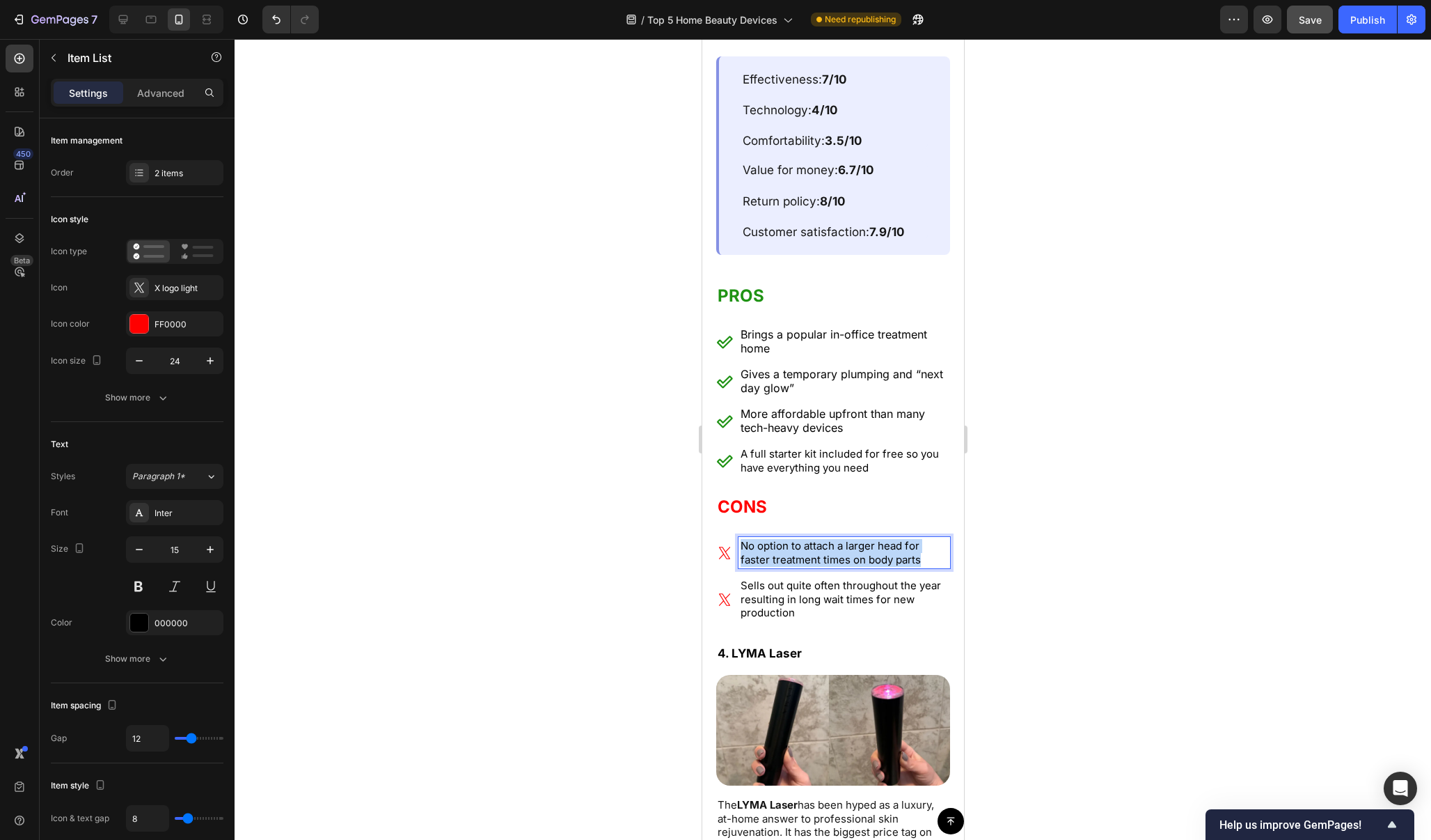
click at [850, 539] on p "No option to attach a larger head for faster treatment times on body parts" at bounding box center [844, 552] width 208 height 27
click at [850, 579] on p "Sells out quite often throughout the year resulting in long wait times for new …" at bounding box center [844, 599] width 208 height 41
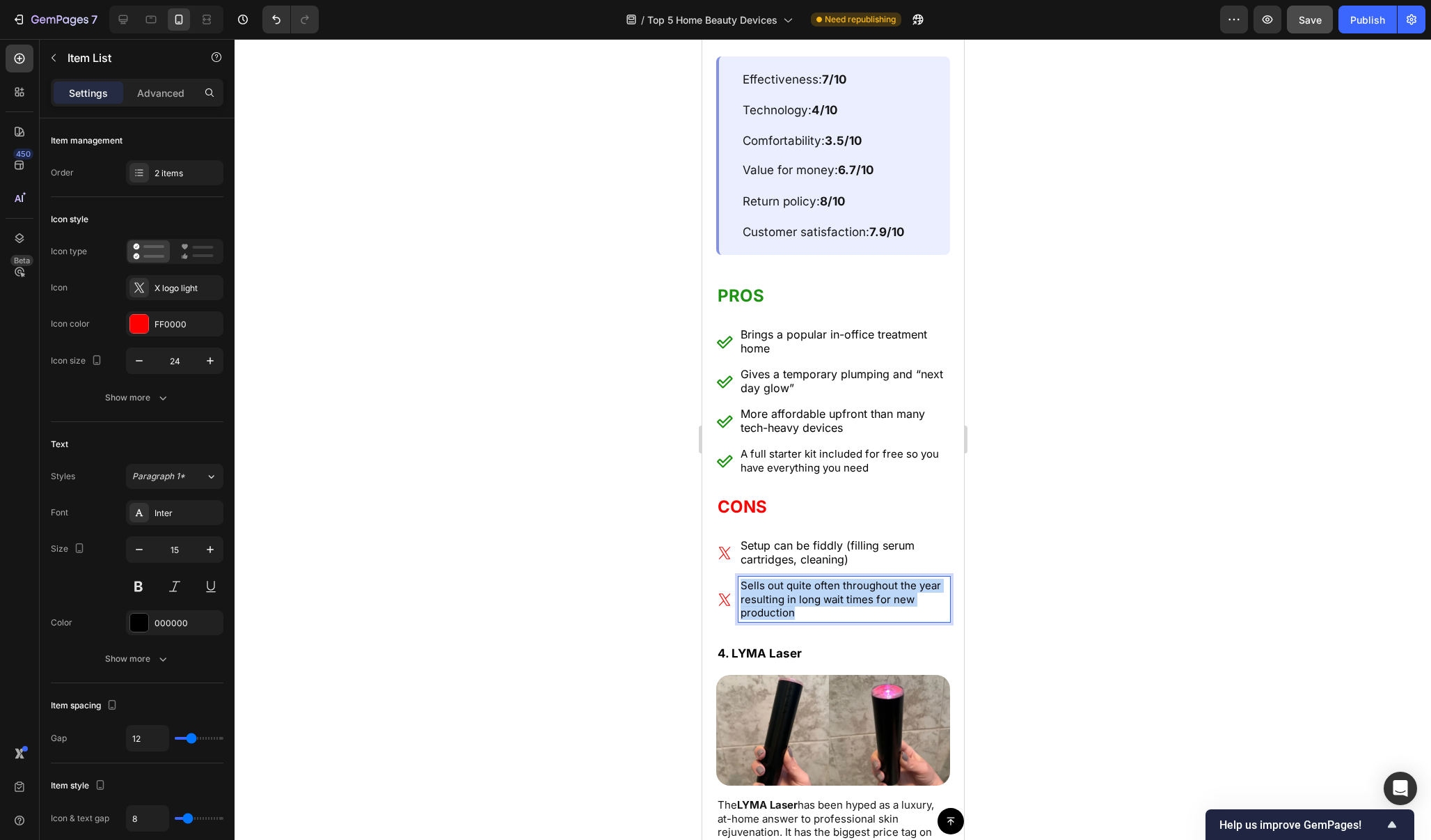
click at [850, 579] on p "Sells out quite often throughout the year resulting in long wait times for new …" at bounding box center [844, 599] width 208 height 41
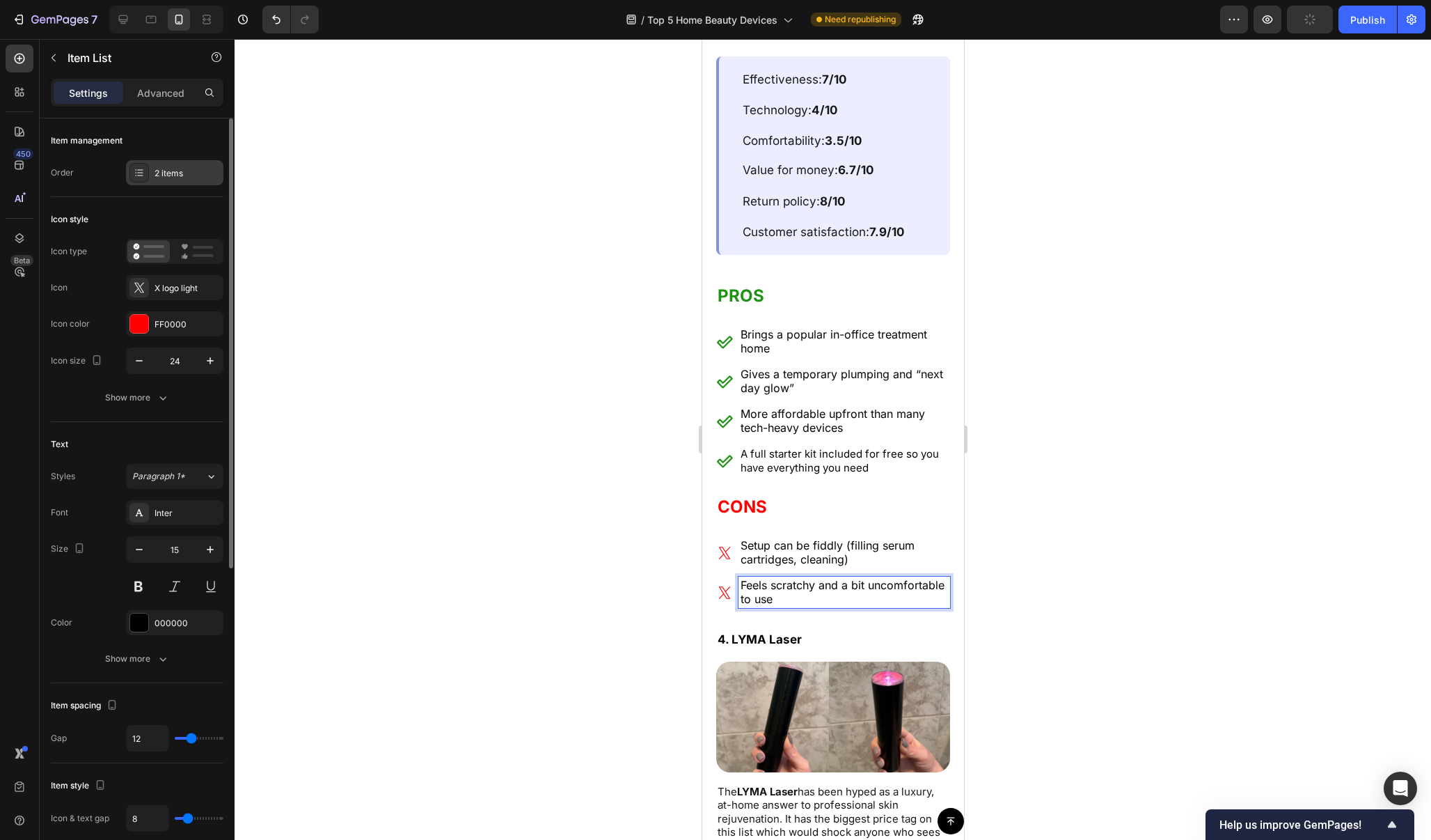
click at [194, 167] on div "2 items" at bounding box center [187, 174] width 66 height 12
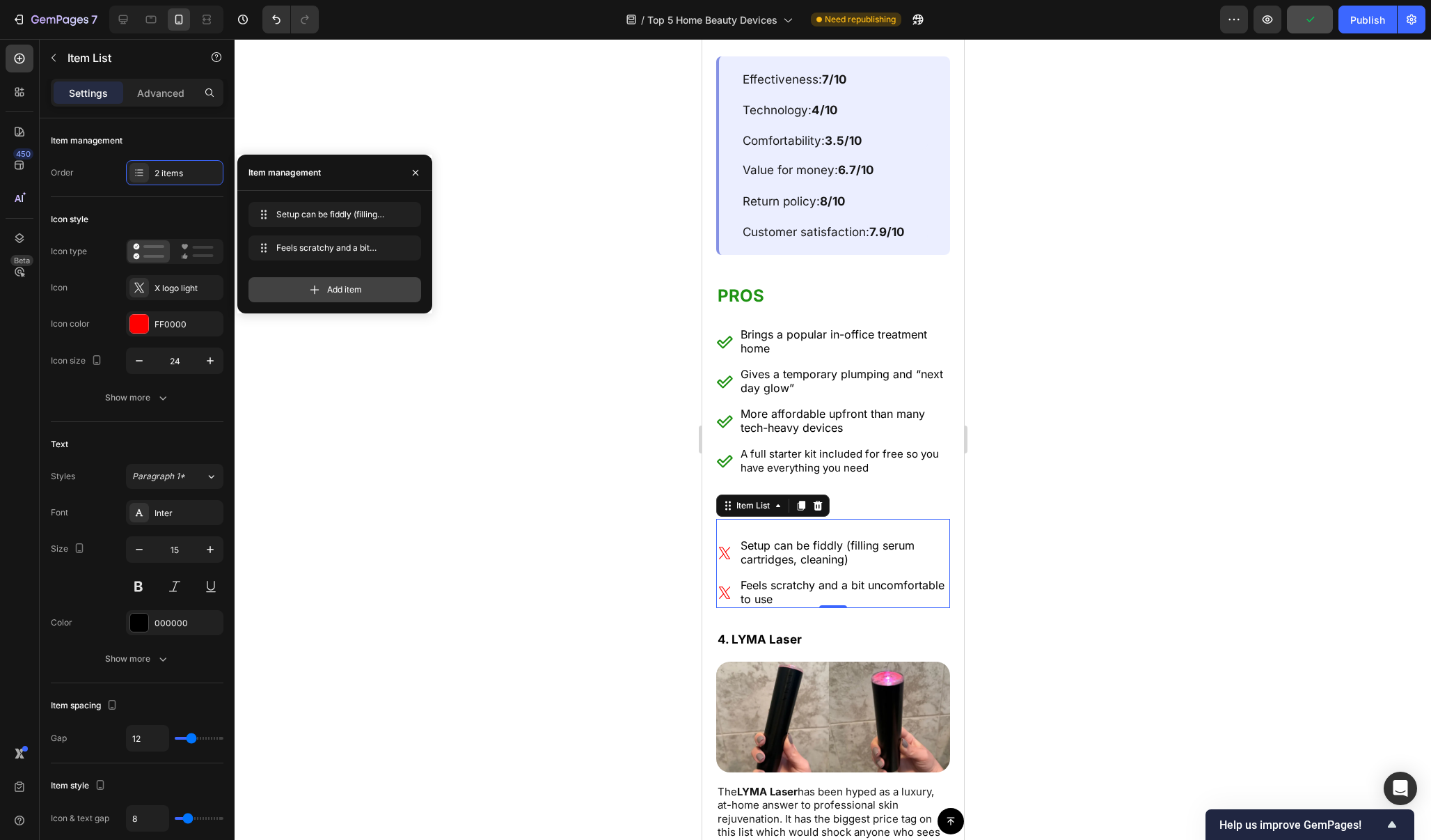
click at [351, 290] on span "Add item" at bounding box center [345, 289] width 35 height 12
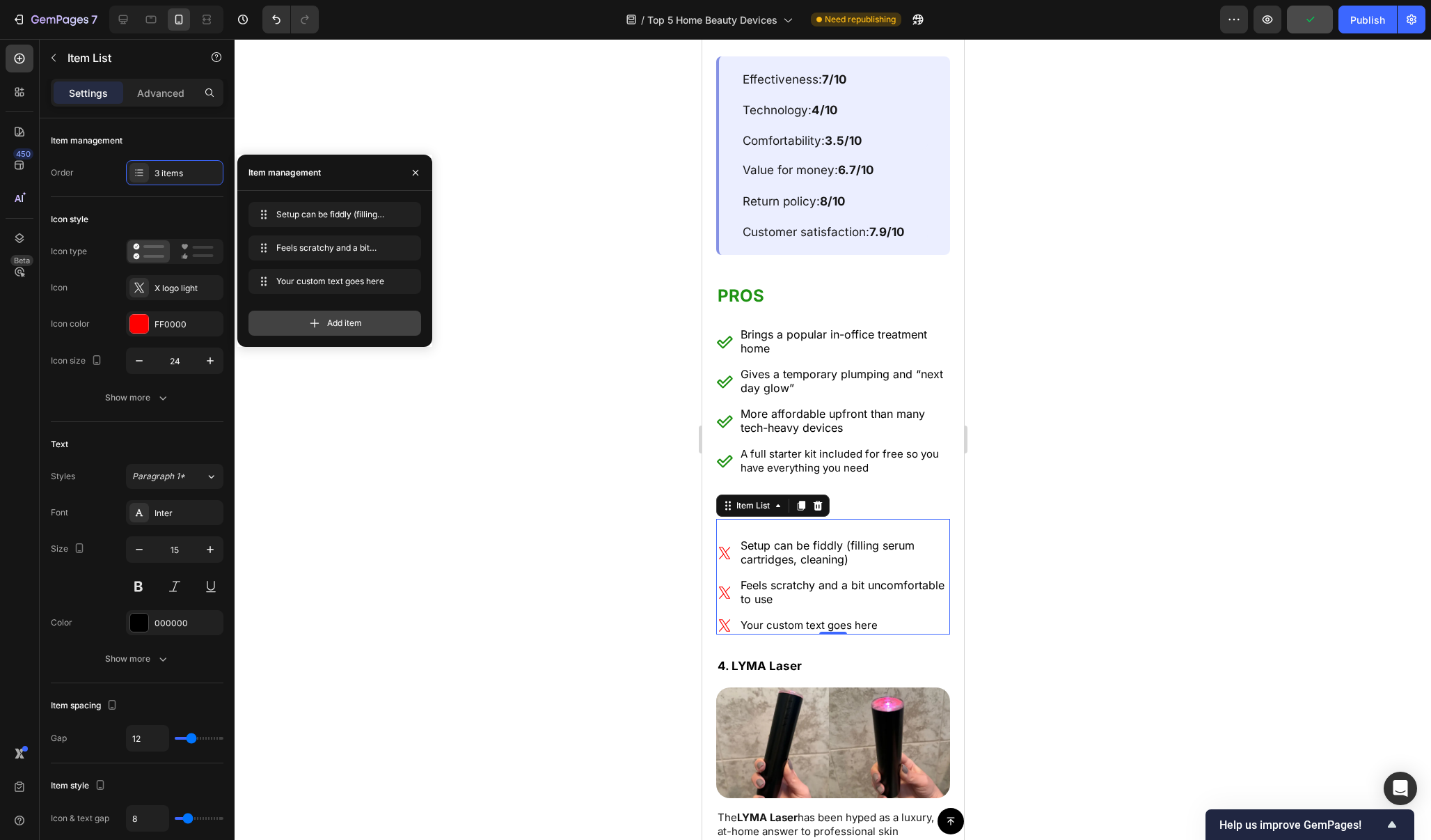
click at [354, 325] on span "Add item" at bounding box center [345, 323] width 35 height 12
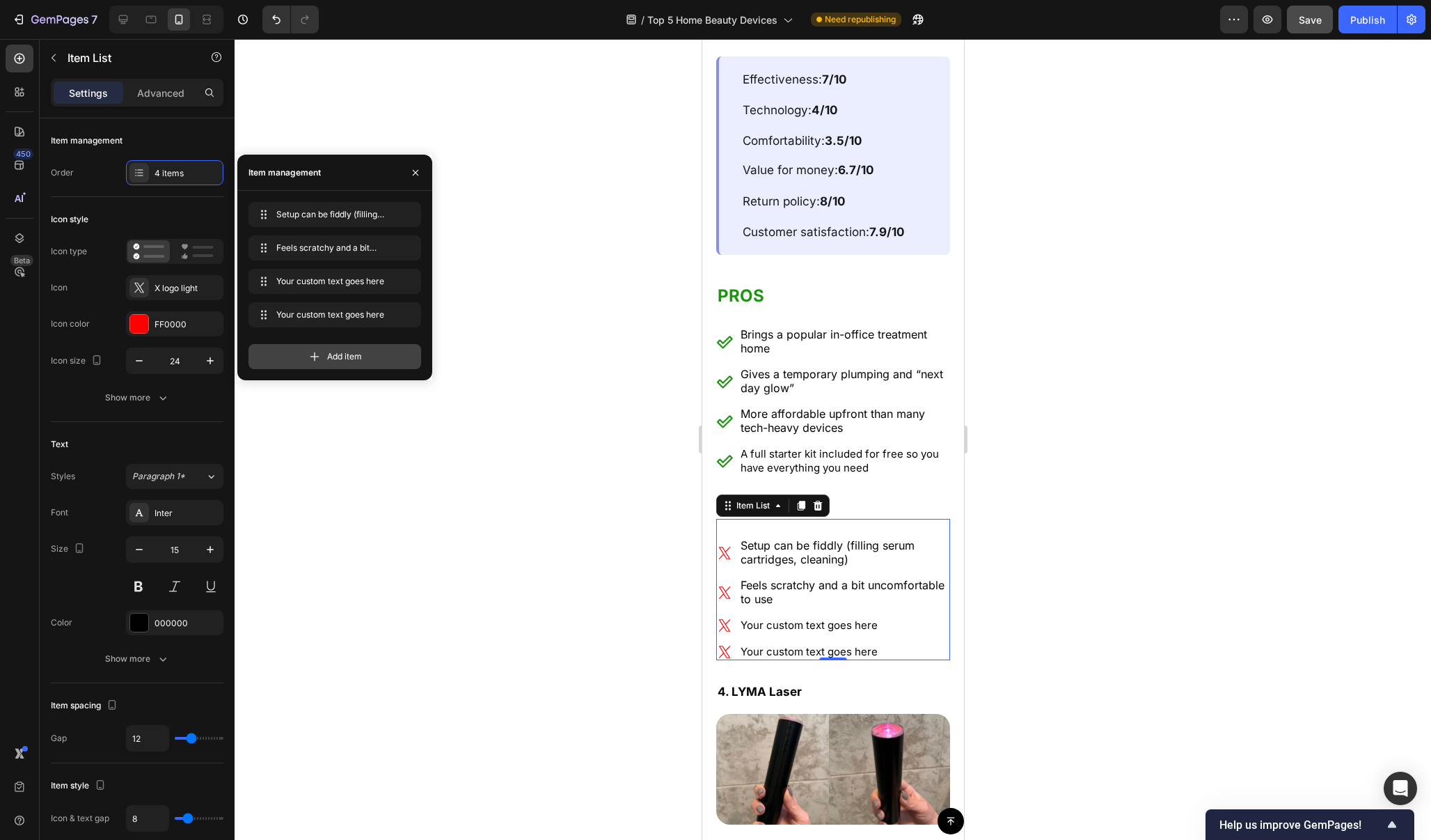
click at [347, 346] on div "Add item" at bounding box center [334, 356] width 173 height 25
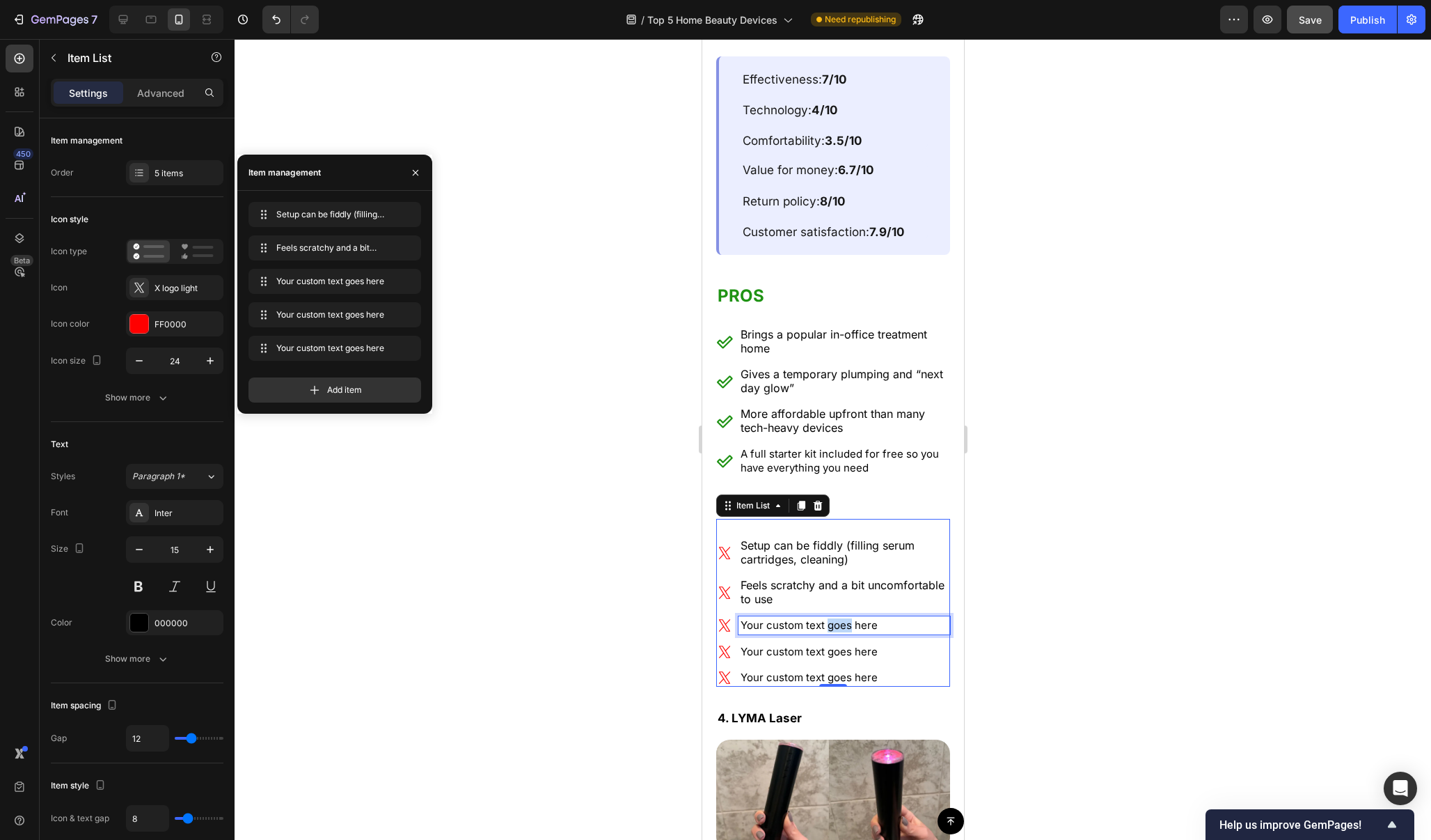
click at [829, 618] on p "Your custom text goes here" at bounding box center [844, 625] width 208 height 14
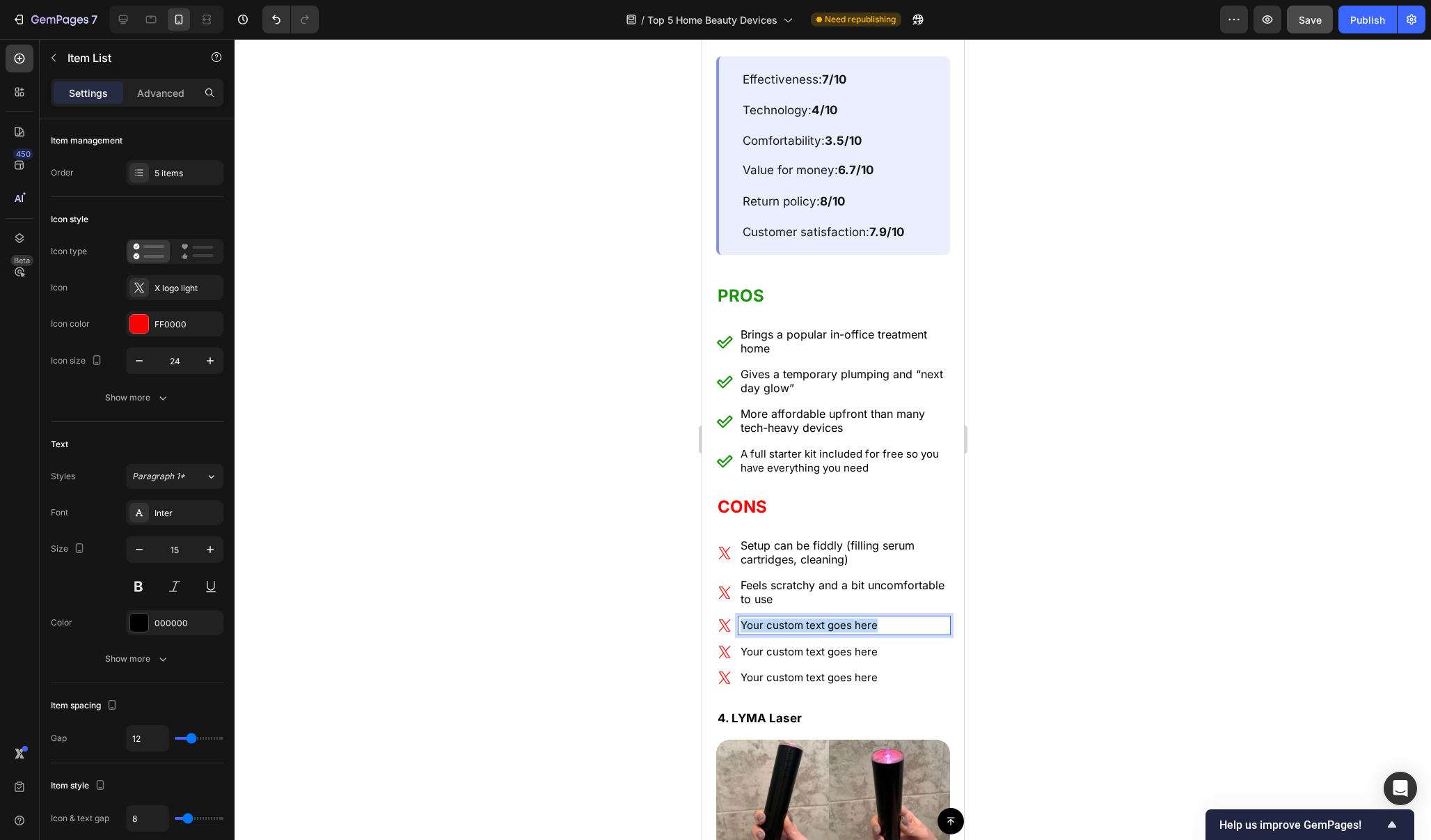
click at [829, 618] on p "Your custom text goes here" at bounding box center [844, 625] width 208 height 14
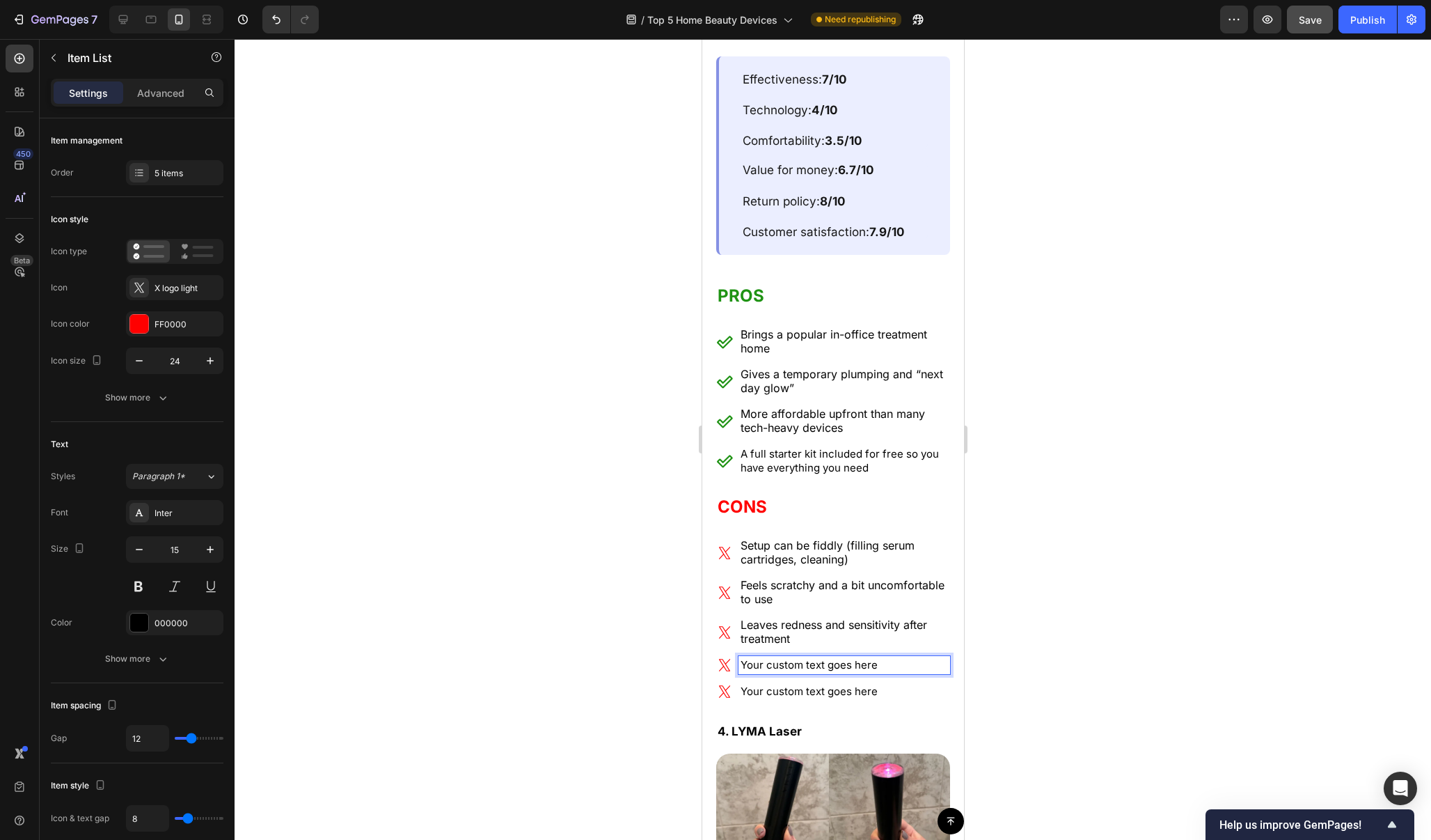
click at [816, 658] on p "Your custom text goes here" at bounding box center [844, 665] width 208 height 14
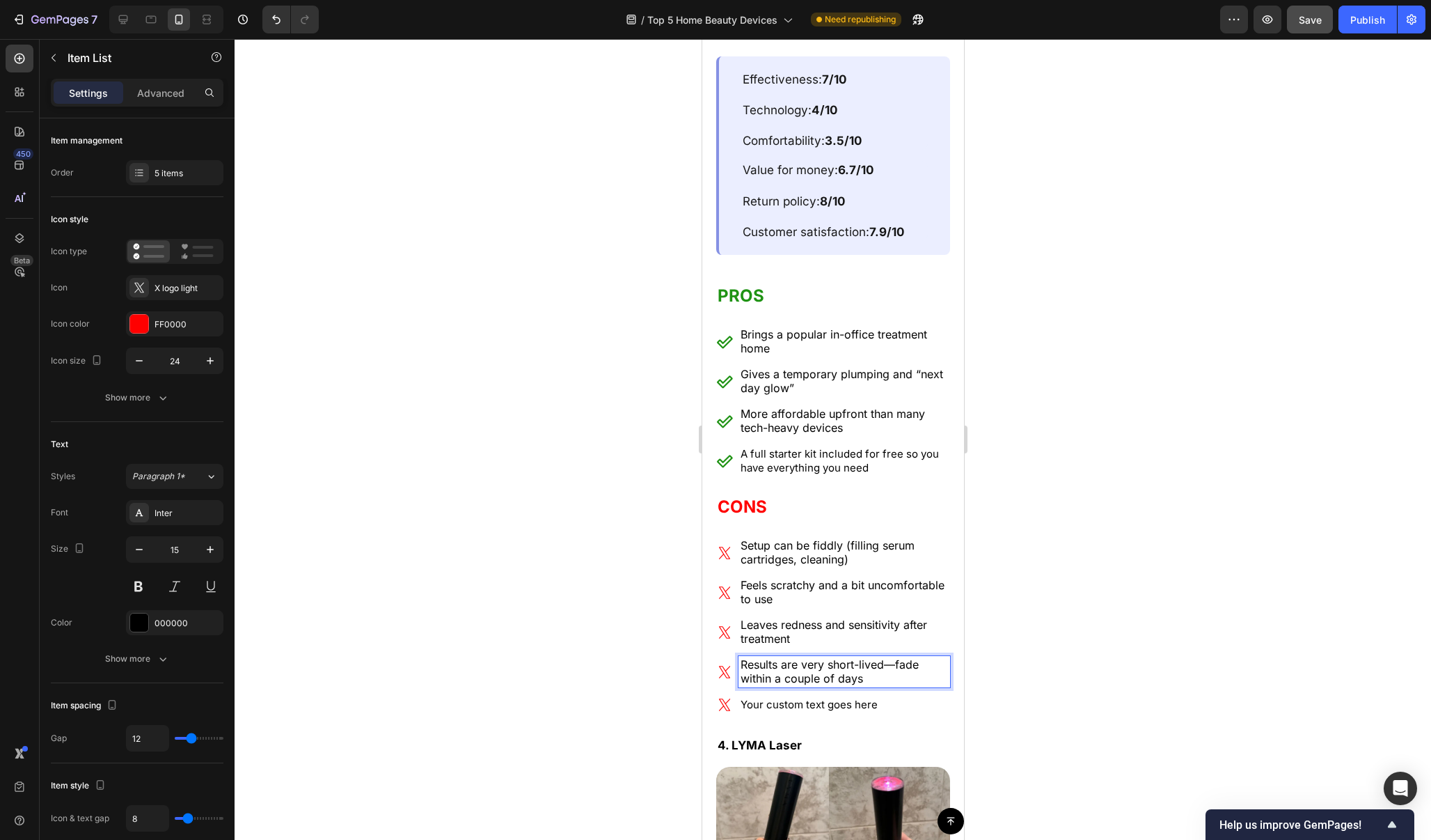
click at [891, 658] on span "Results are very short-lived—fade within a couple of days" at bounding box center [829, 672] width 178 height 28
click at [837, 698] on p "Your custom text goes here" at bounding box center [844, 705] width 208 height 14
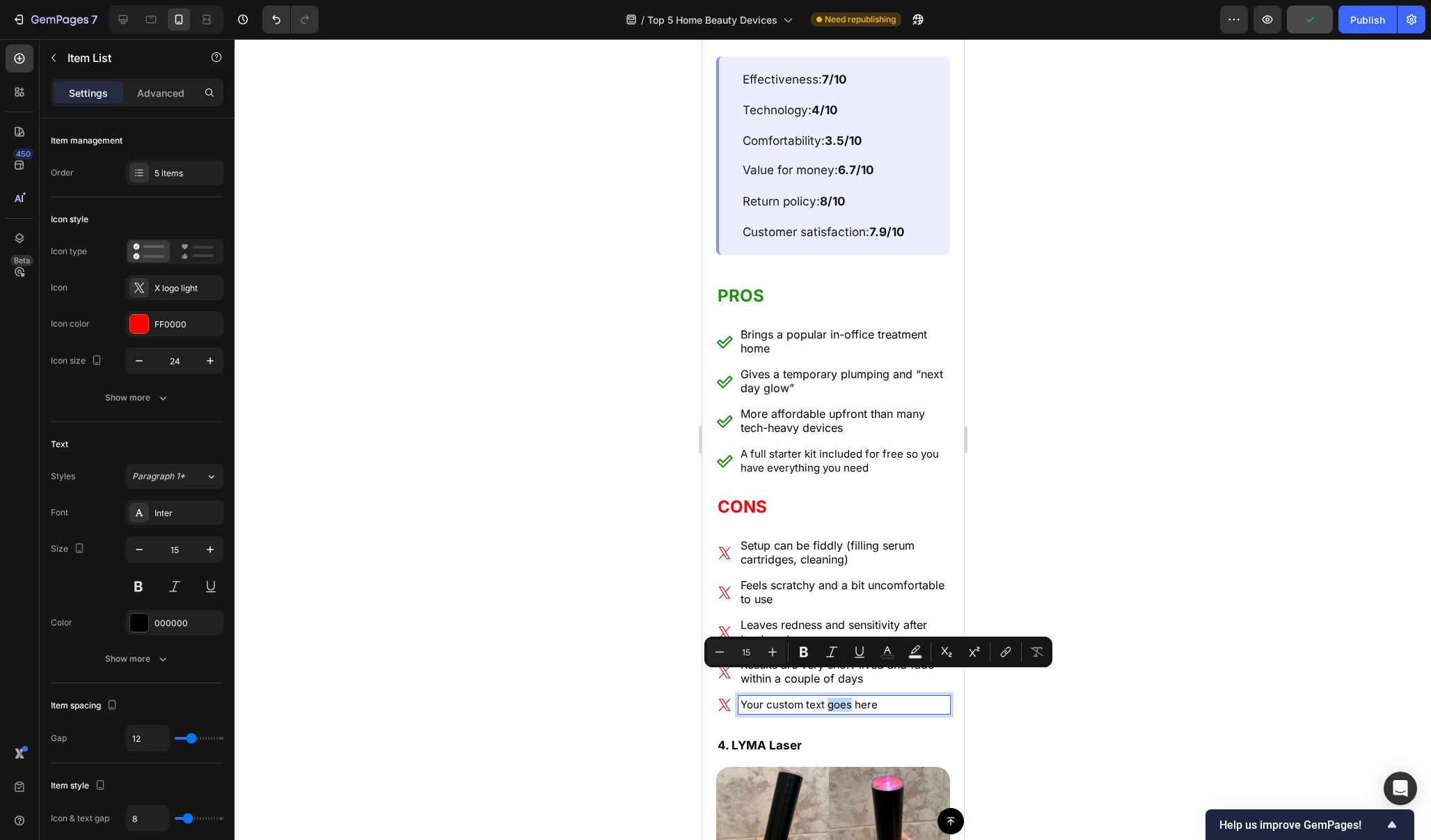
click at [837, 698] on p "Your custom text goes here" at bounding box center [844, 705] width 208 height 14
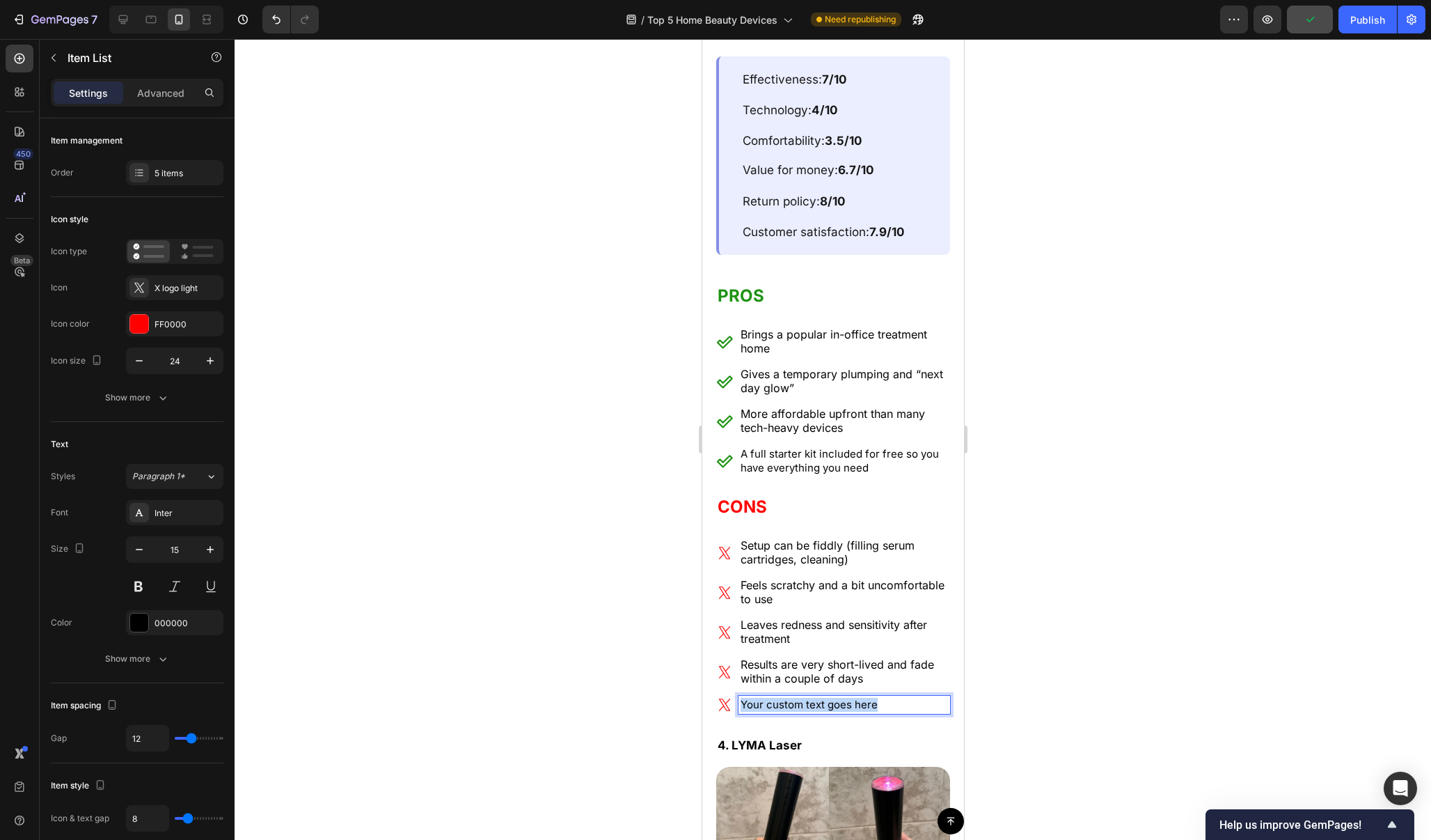
click at [837, 698] on p "Your custom text goes here" at bounding box center [844, 705] width 208 height 14
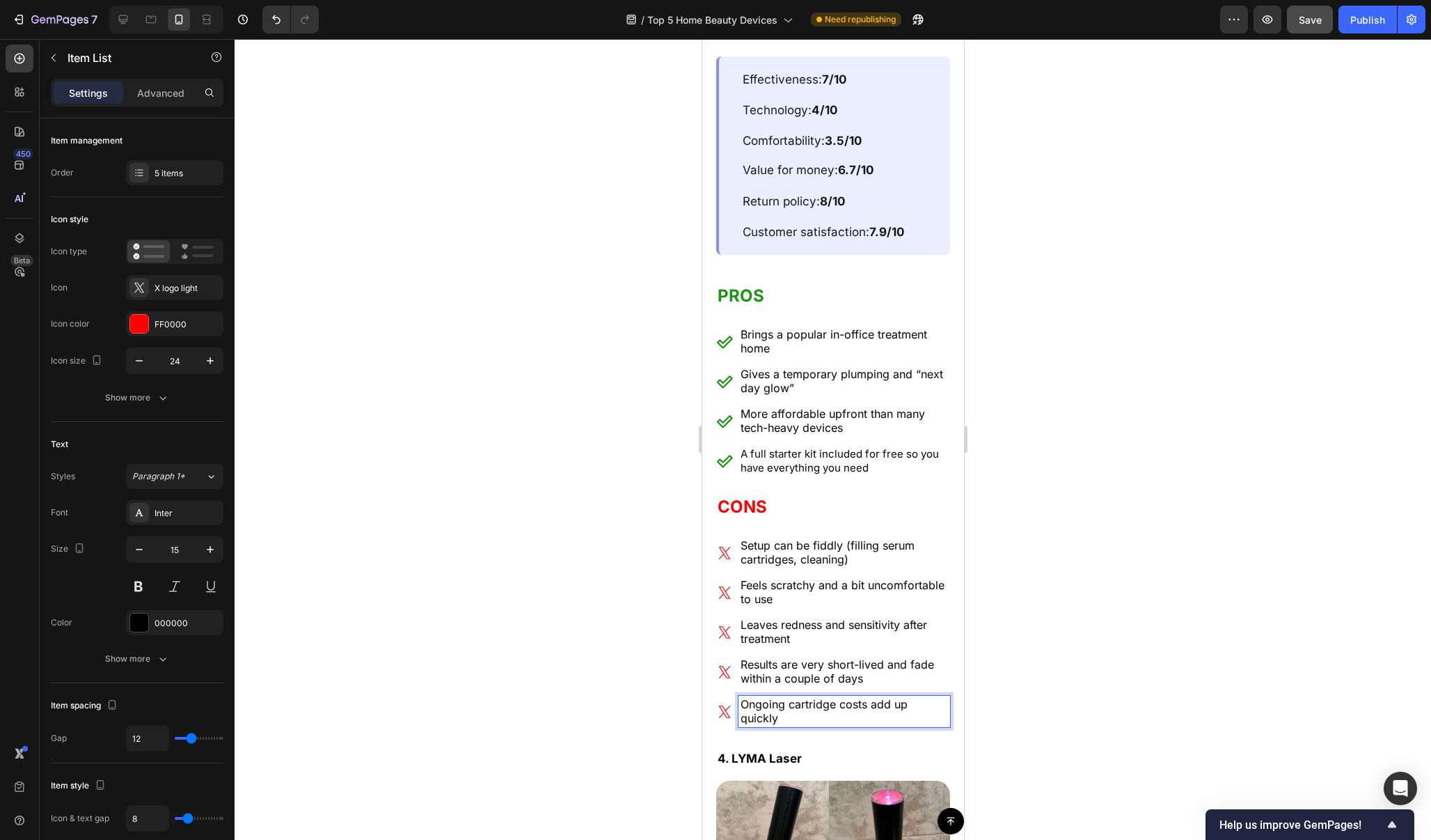
click at [1043, 302] on div at bounding box center [833, 438] width 1197 height 801
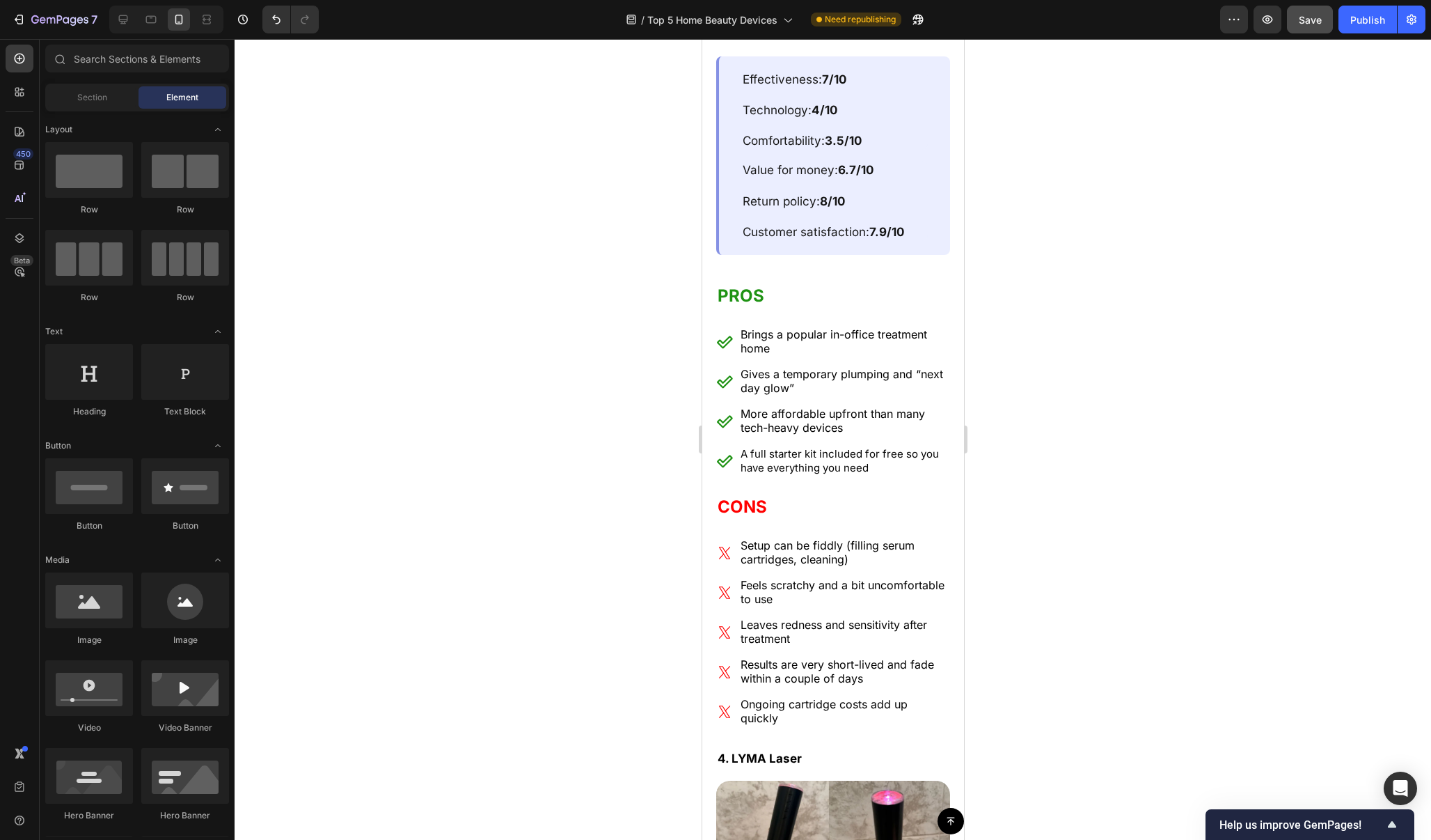
click at [1304, 33] on div "7 / Top 5 Home Beauty Devices Need republishing Preview Save Publish" at bounding box center [716, 19] width 1431 height 39
click at [1323, 22] on button "Save" at bounding box center [1310, 19] width 46 height 28
click at [1363, 22] on div "Publish" at bounding box center [1368, 19] width 35 height 15
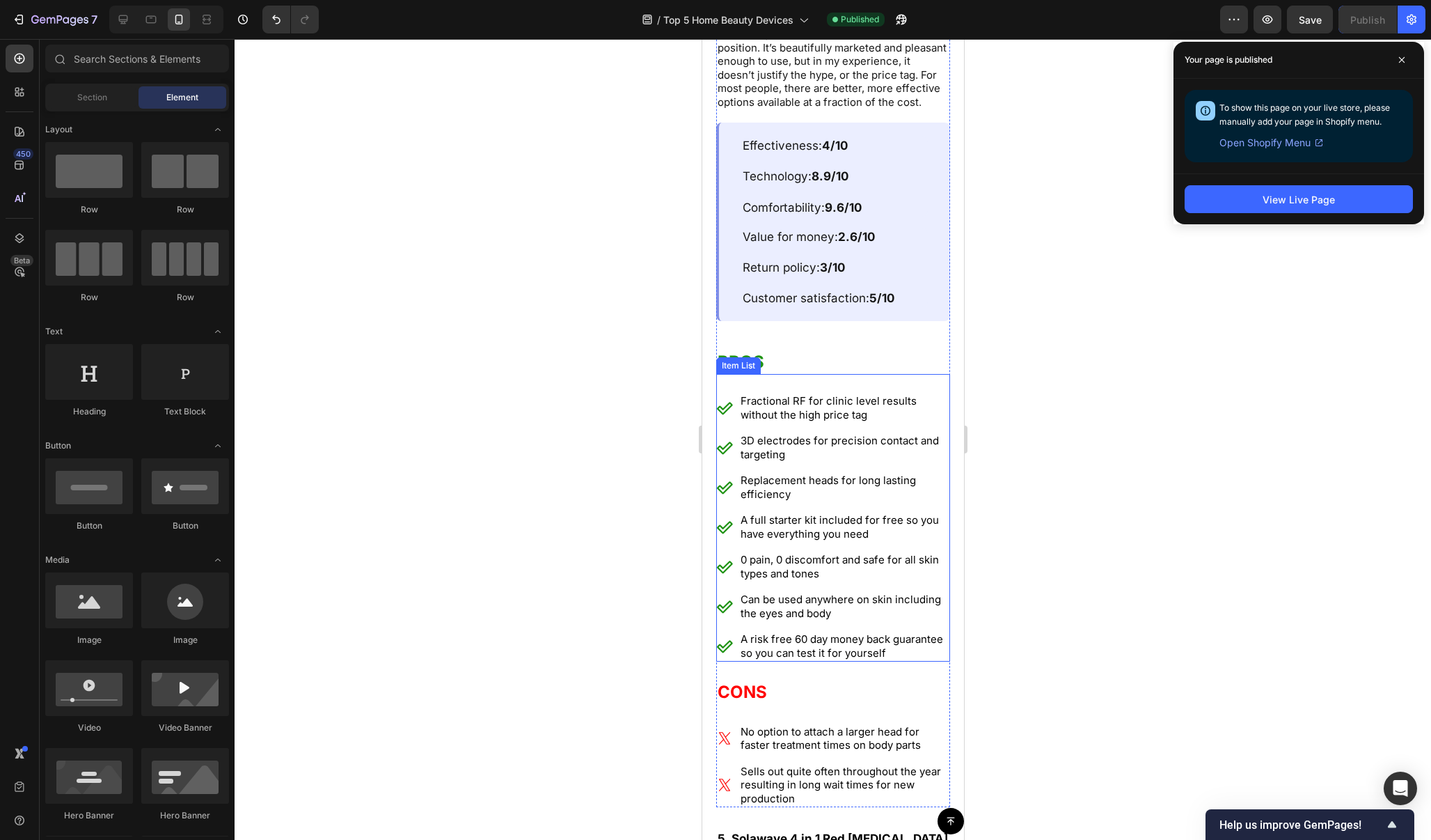
scroll to position [9018, 0]
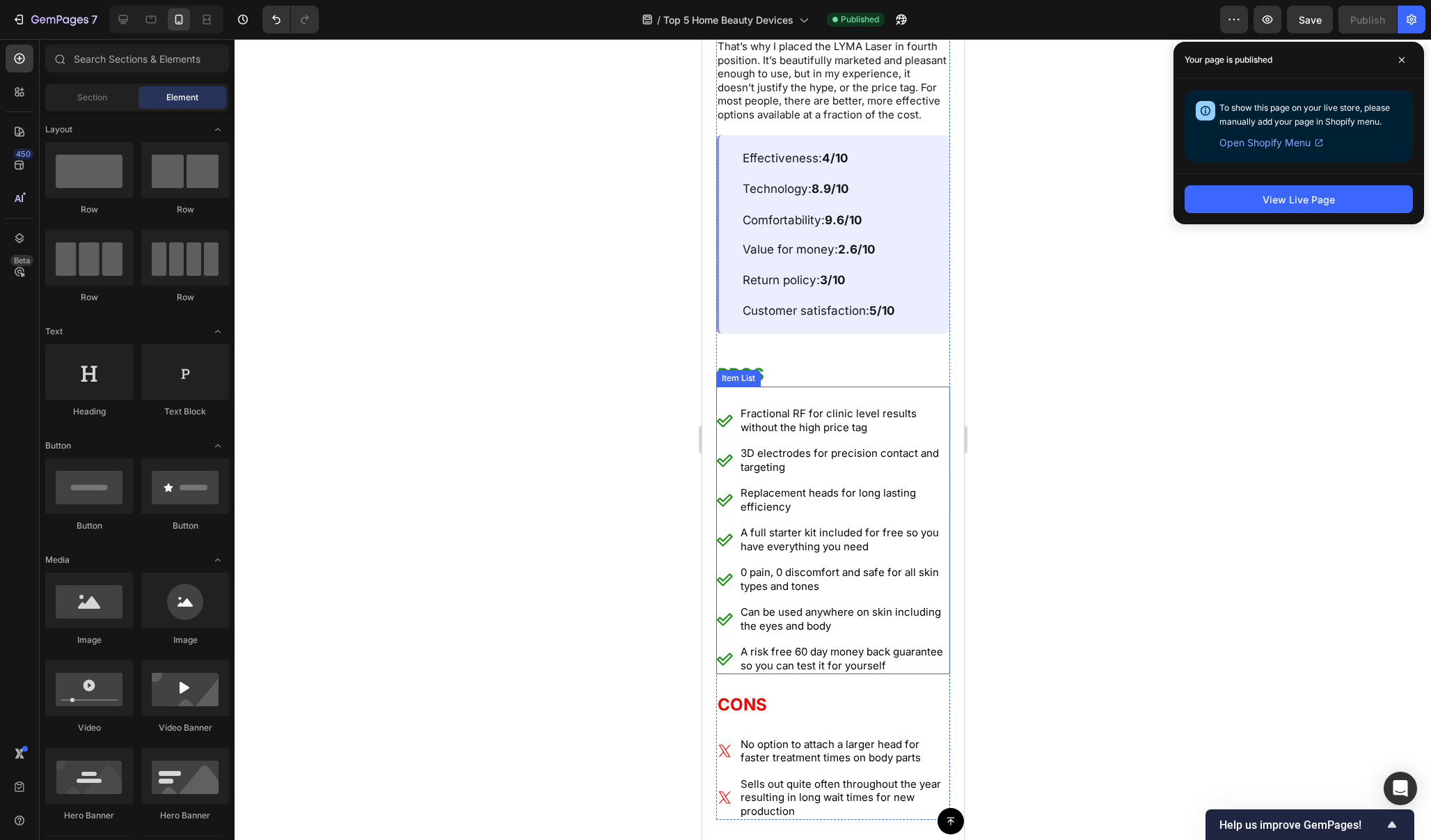
click at [829, 407] on p "Fractional RF for clinic level results without the high price tag" at bounding box center [844, 420] width 208 height 27
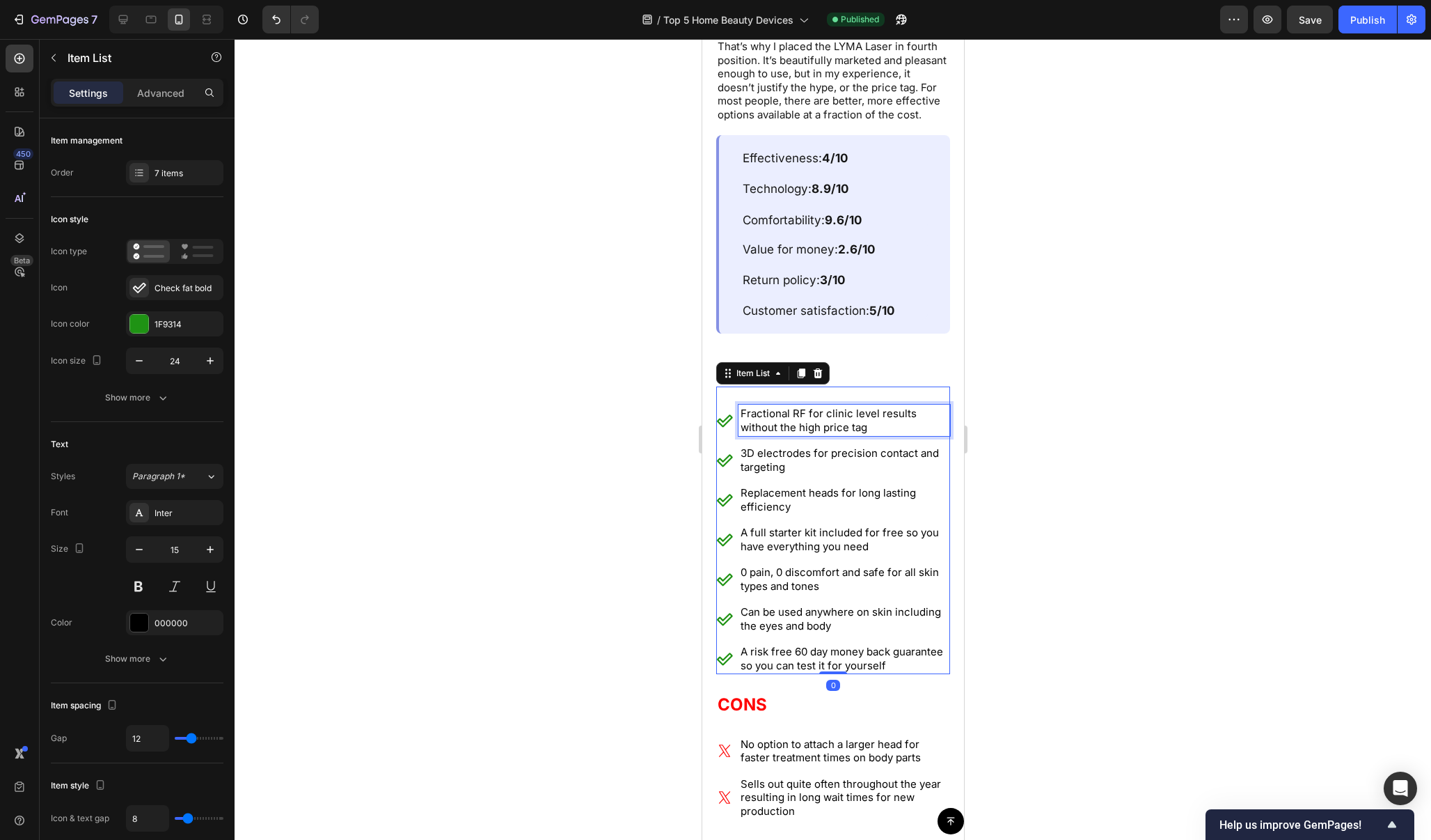
click at [829, 407] on p "Fractional RF for clinic level results without the high price tag" at bounding box center [844, 420] width 208 height 27
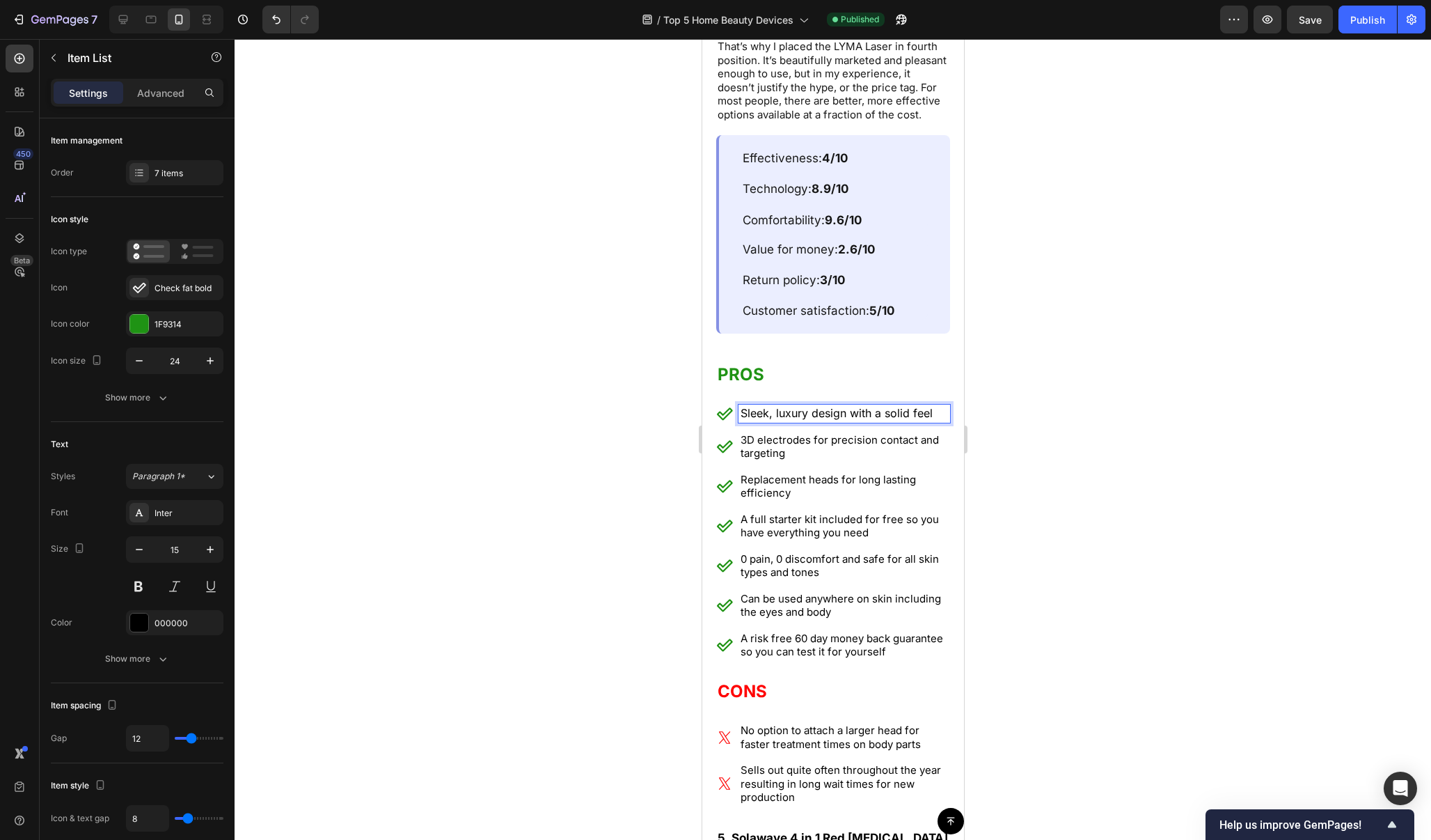
click at [851, 437] on p "3D electrodes for precision contact and targeting" at bounding box center [844, 446] width 208 height 27
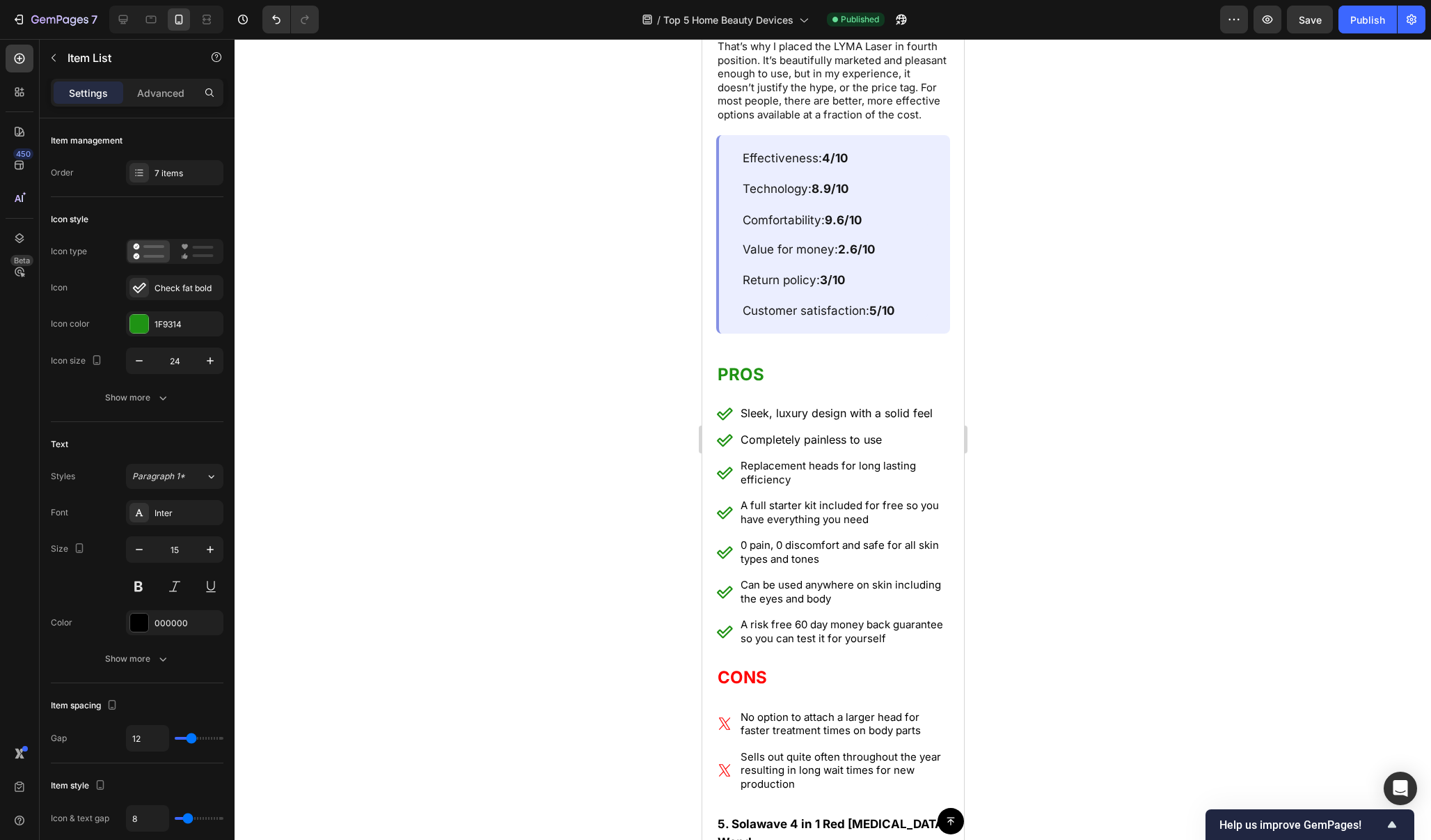
click at [1043, 444] on div at bounding box center [833, 438] width 1197 height 801
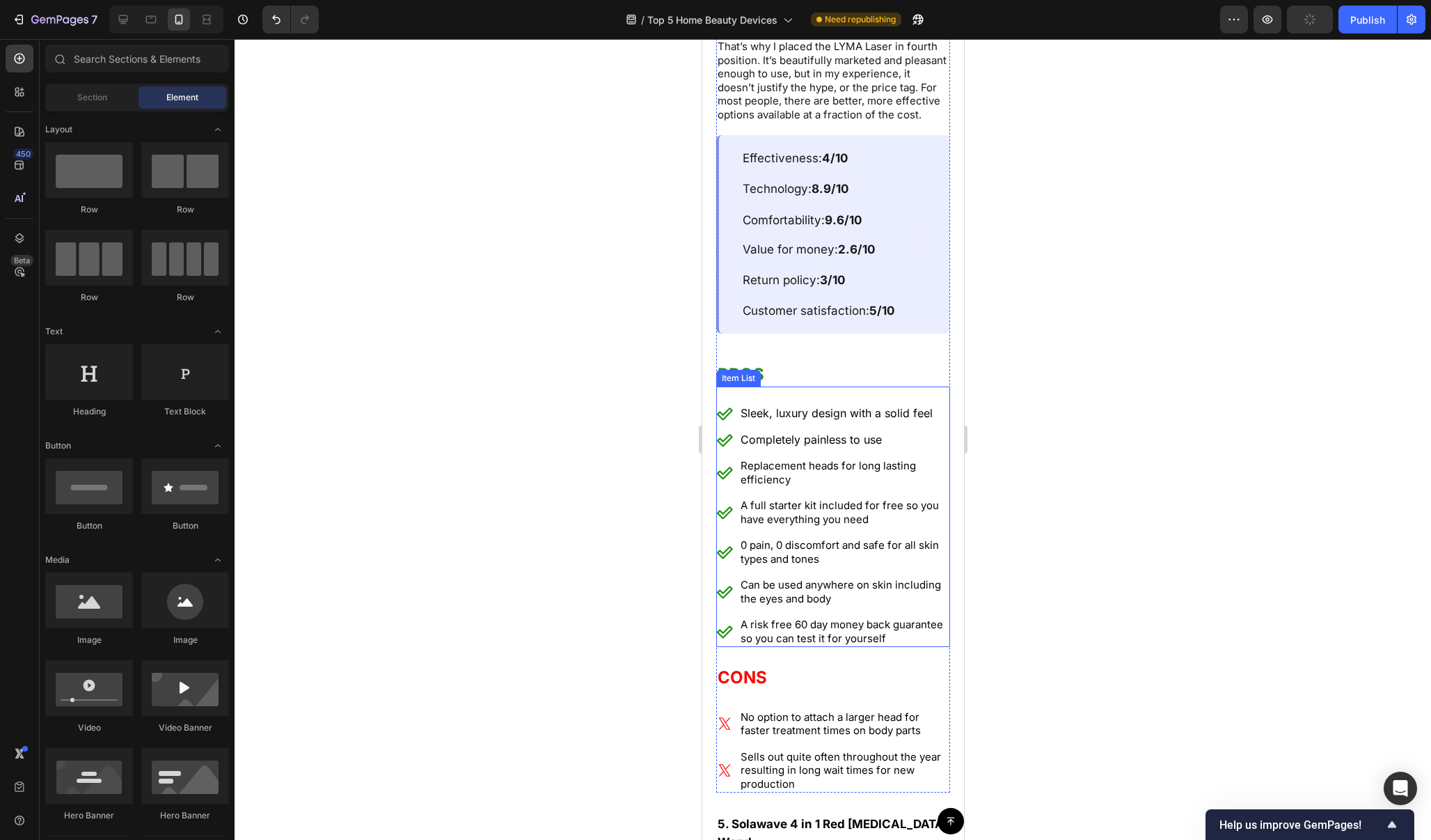
click at [731, 476] on div "Sleek, luxury design with a solid feel Completely painless to use Replacement h…" at bounding box center [832, 525] width 234 height 242
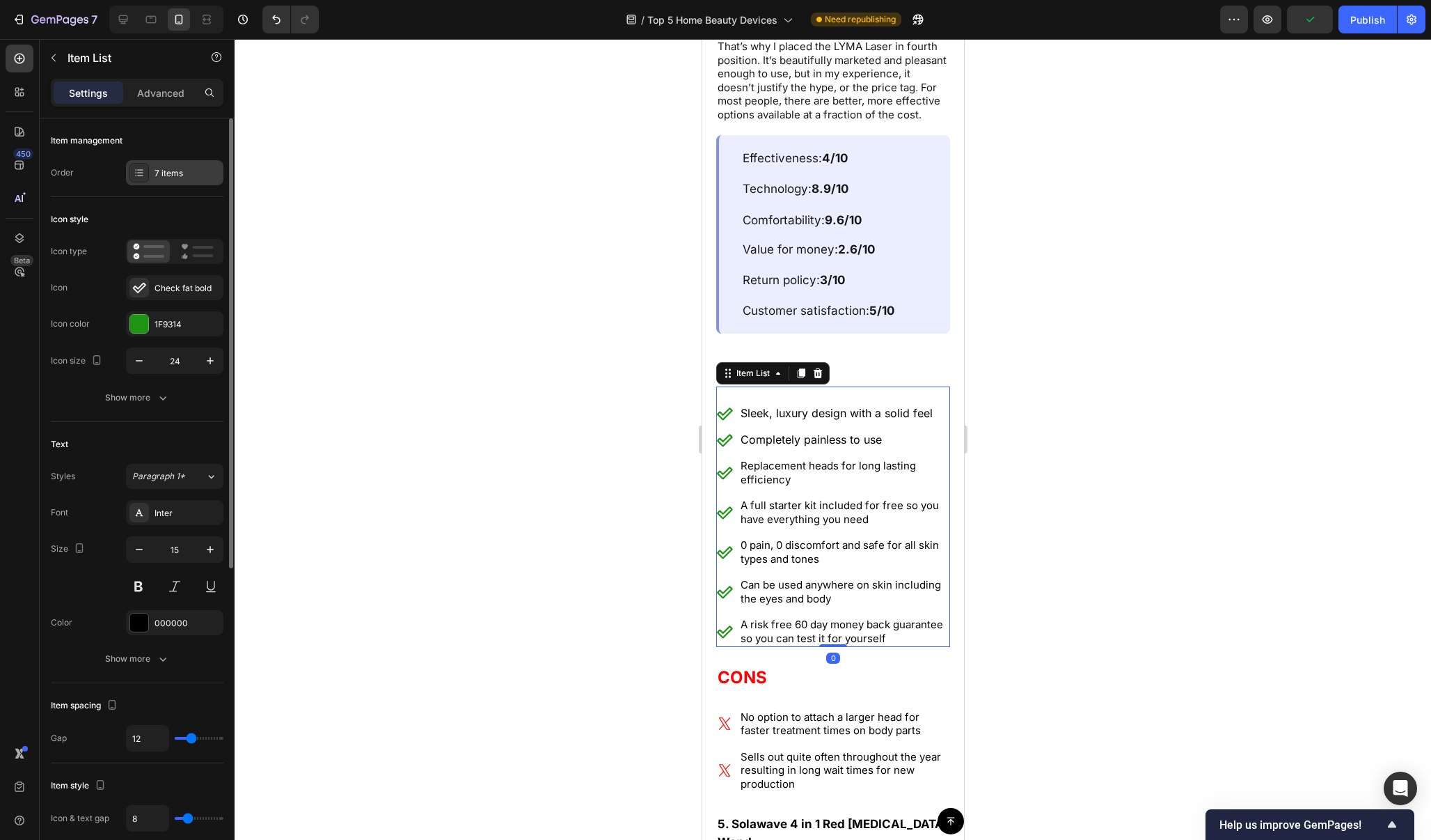
click at [177, 172] on div "7 items" at bounding box center [187, 174] width 66 height 12
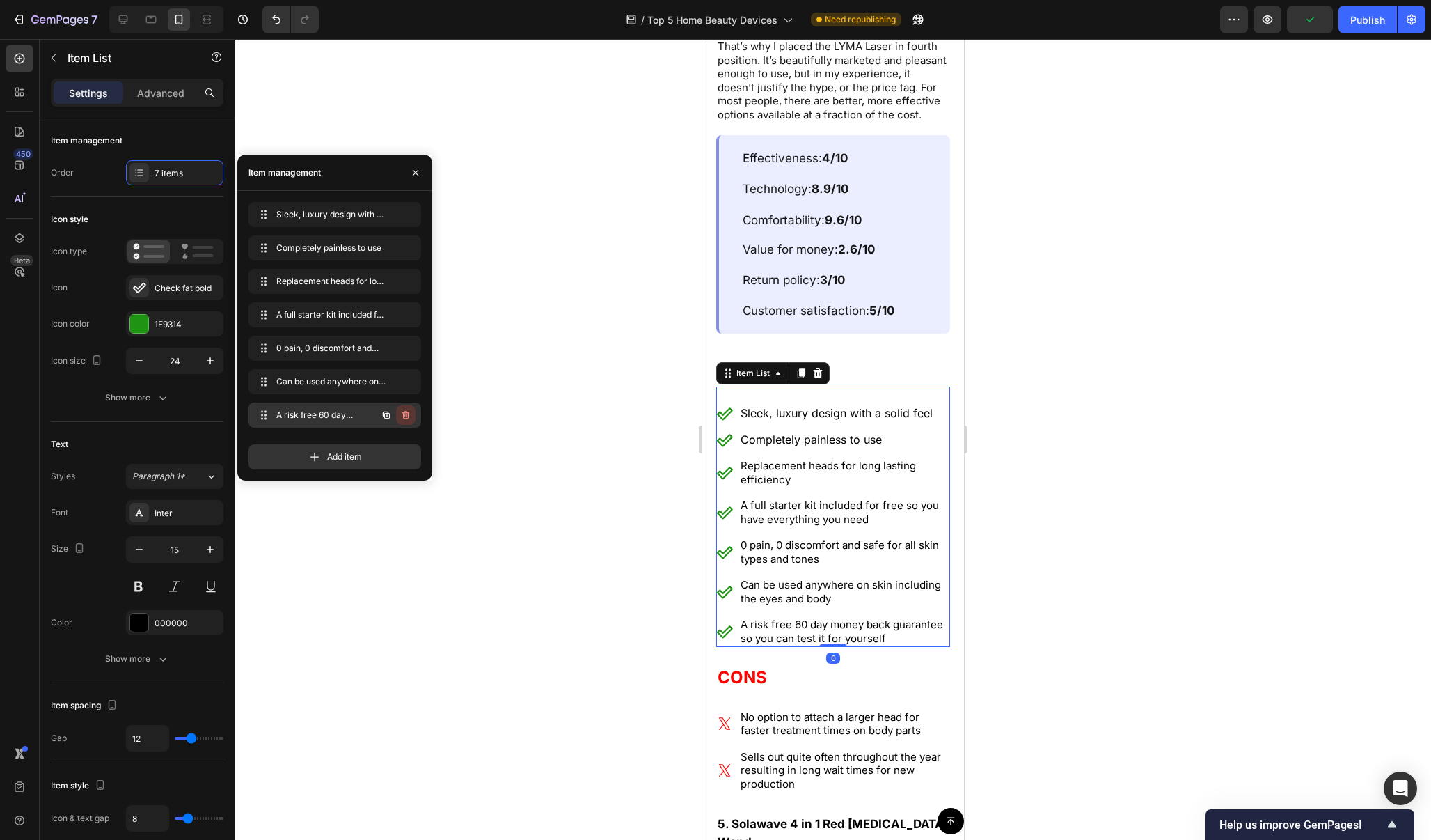
click at [409, 419] on icon "button" at bounding box center [406, 415] width 11 height 11
click at [409, 419] on button "Delete" at bounding box center [396, 415] width 39 height 19
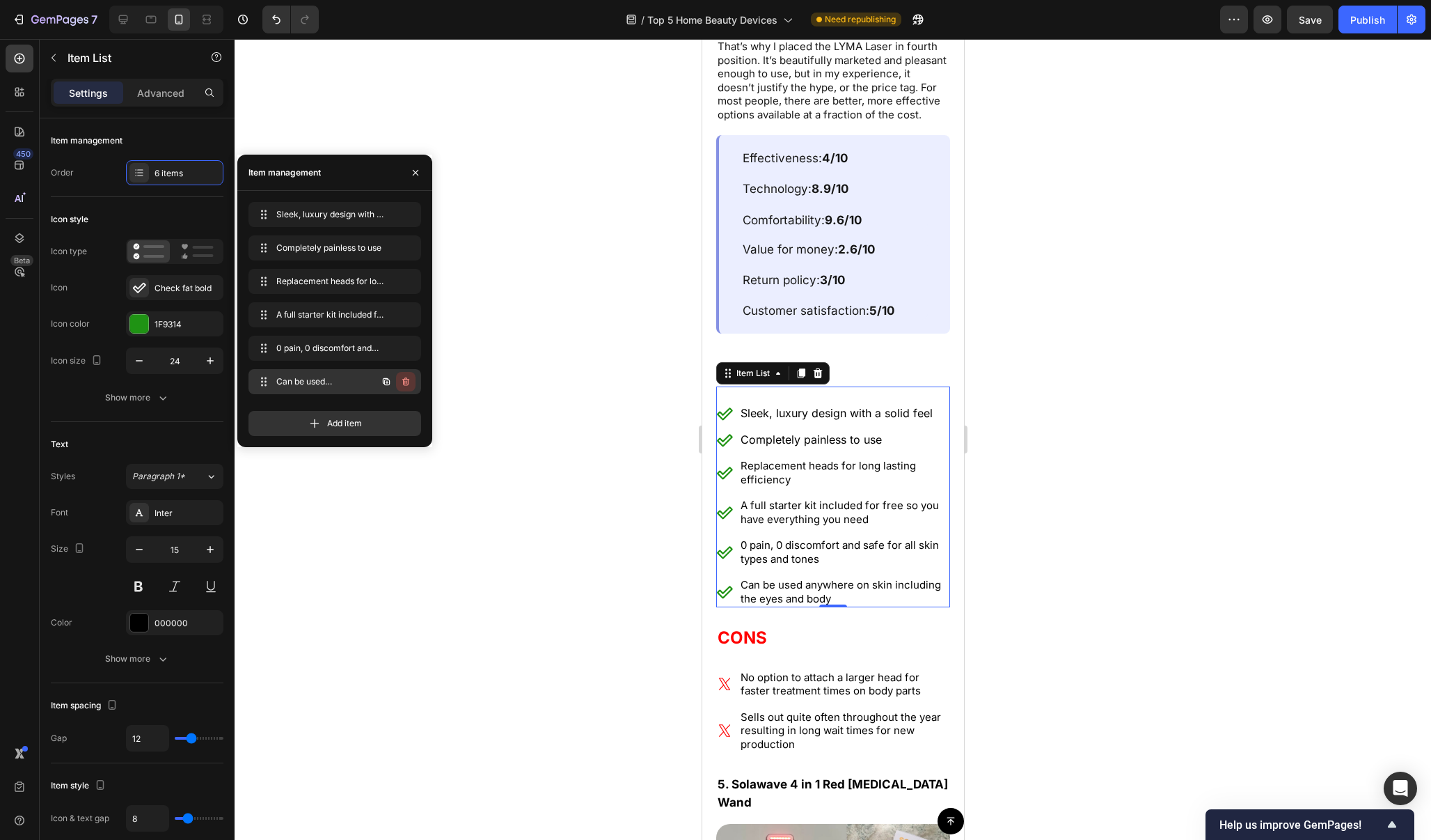
click at [409, 381] on icon "button" at bounding box center [406, 381] width 11 height 11
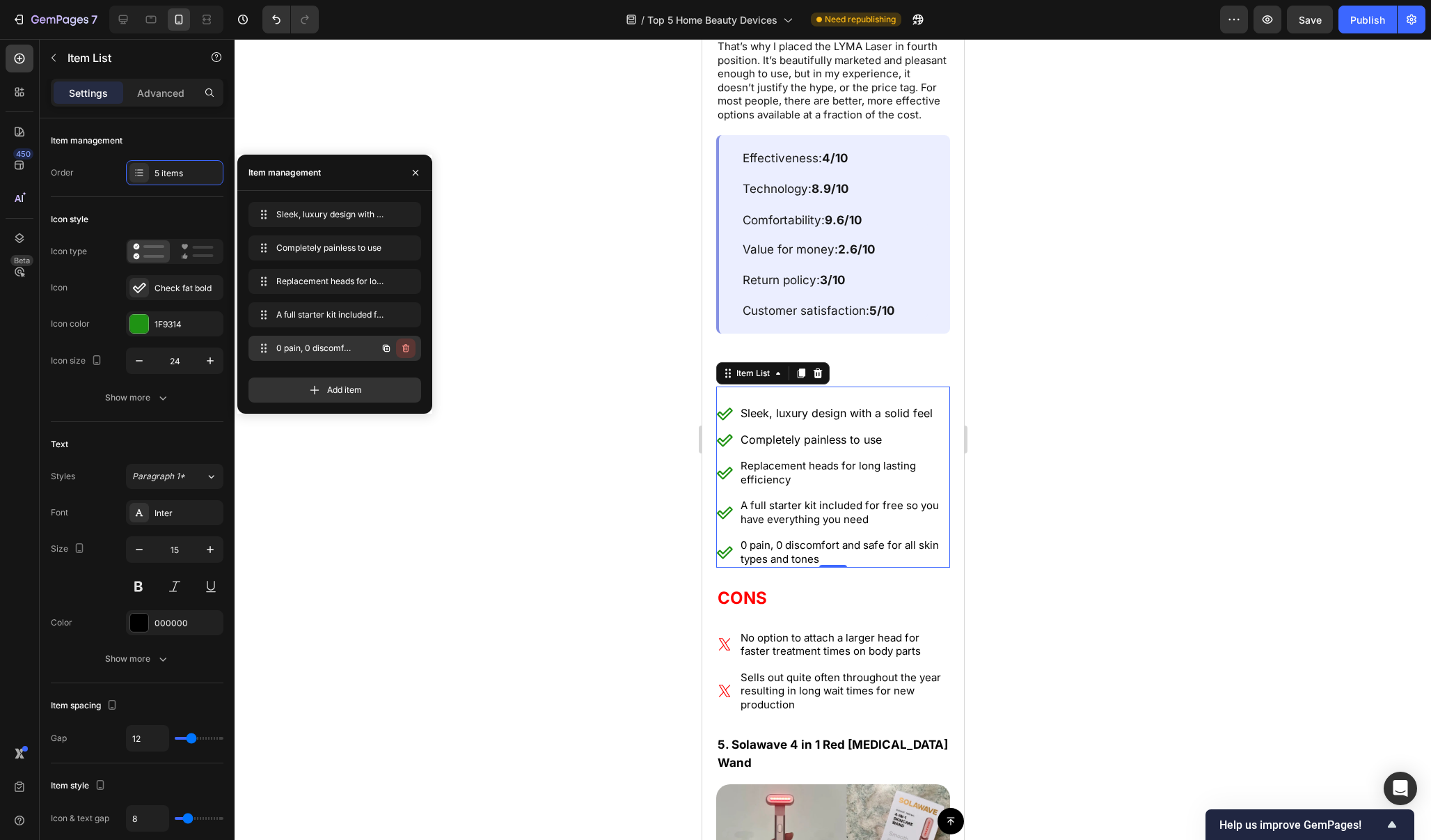
click at [408, 349] on icon "button" at bounding box center [406, 348] width 7 height 9
click at [408, 349] on div "Delete" at bounding box center [395, 348] width 25 height 12
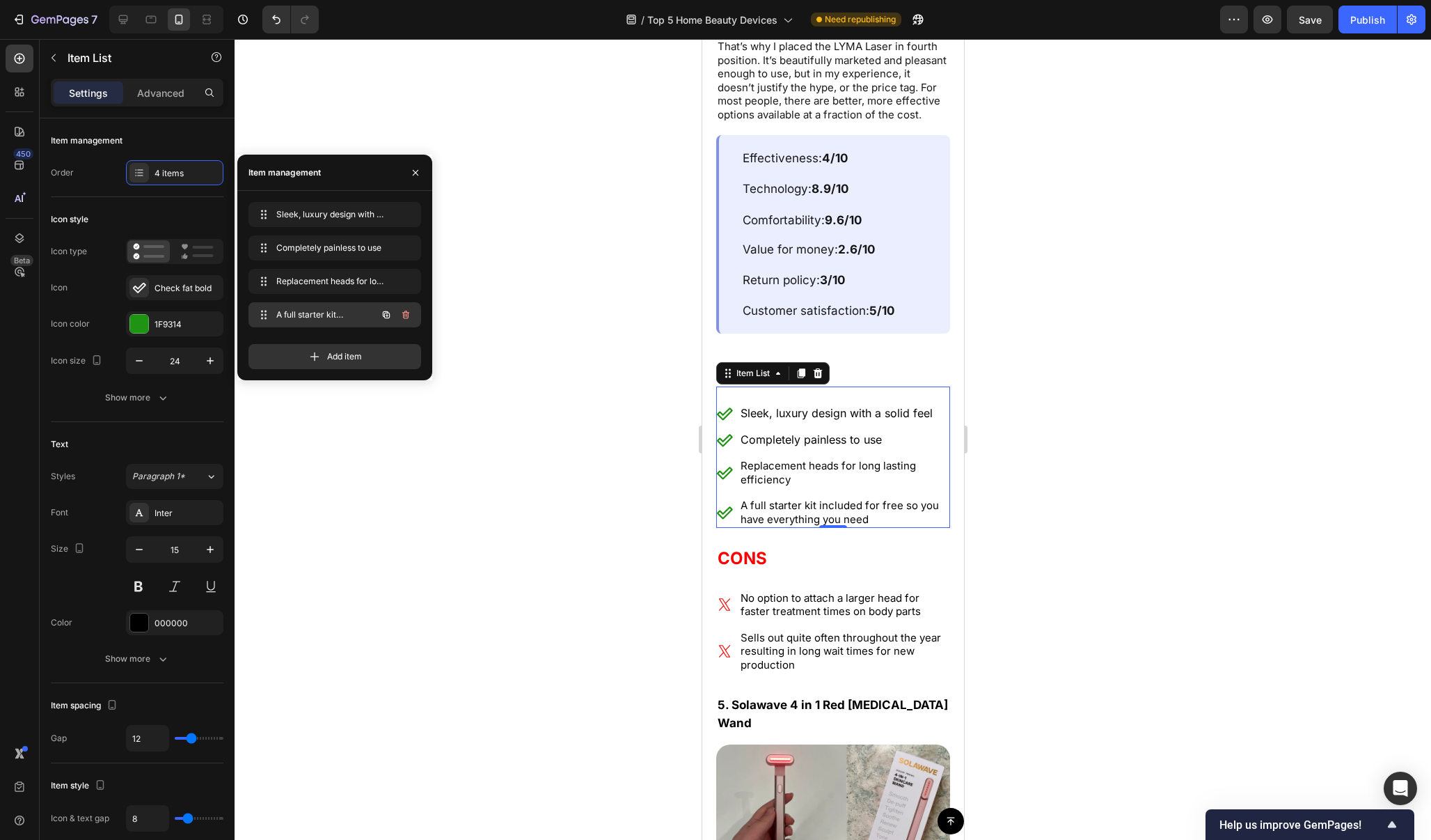
click at [409, 313] on icon "button" at bounding box center [406, 315] width 7 height 9
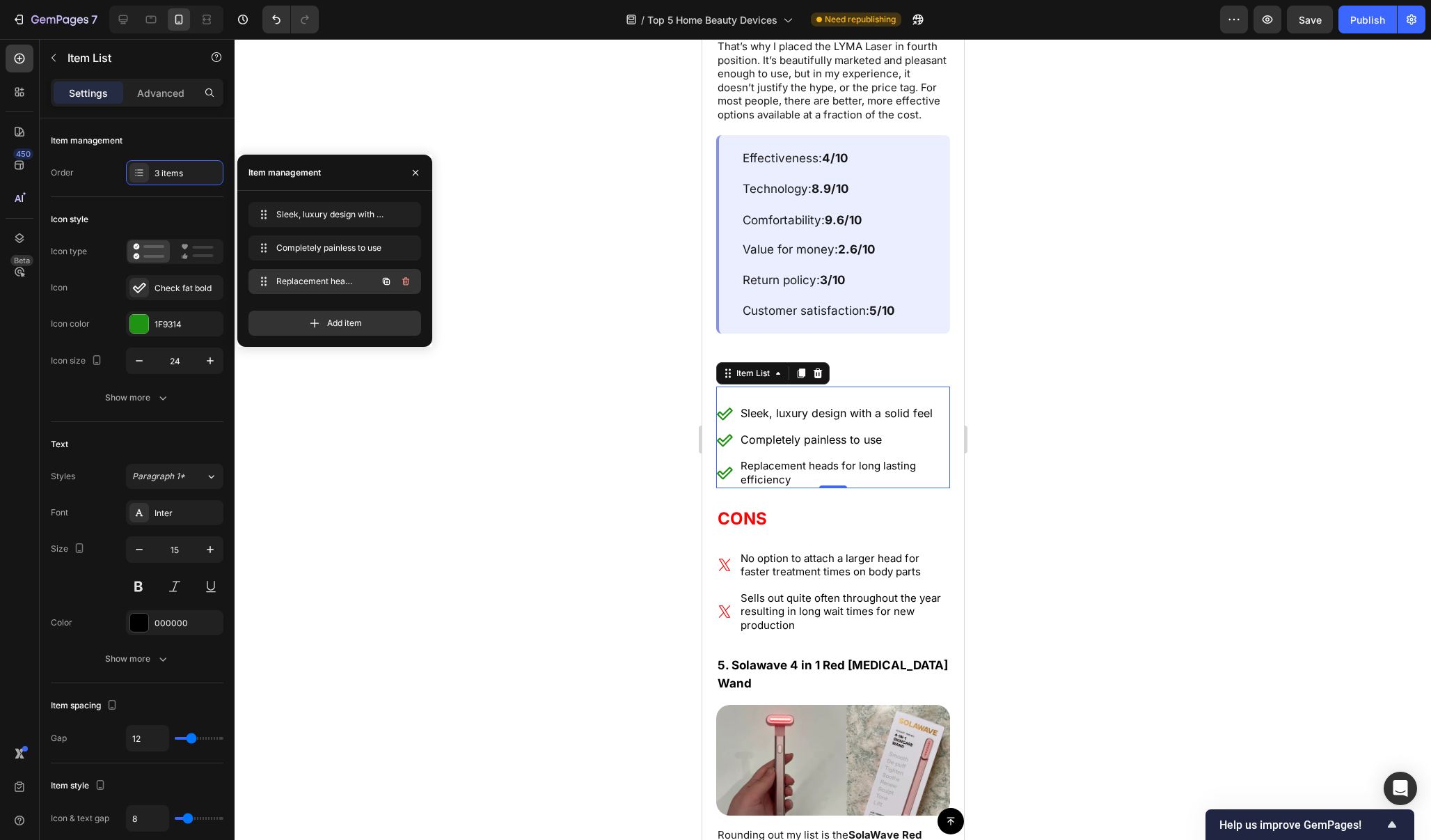
click at [410, 282] on icon "button" at bounding box center [406, 281] width 11 height 11
click at [410, 282] on button "Delete" at bounding box center [396, 281] width 39 height 19
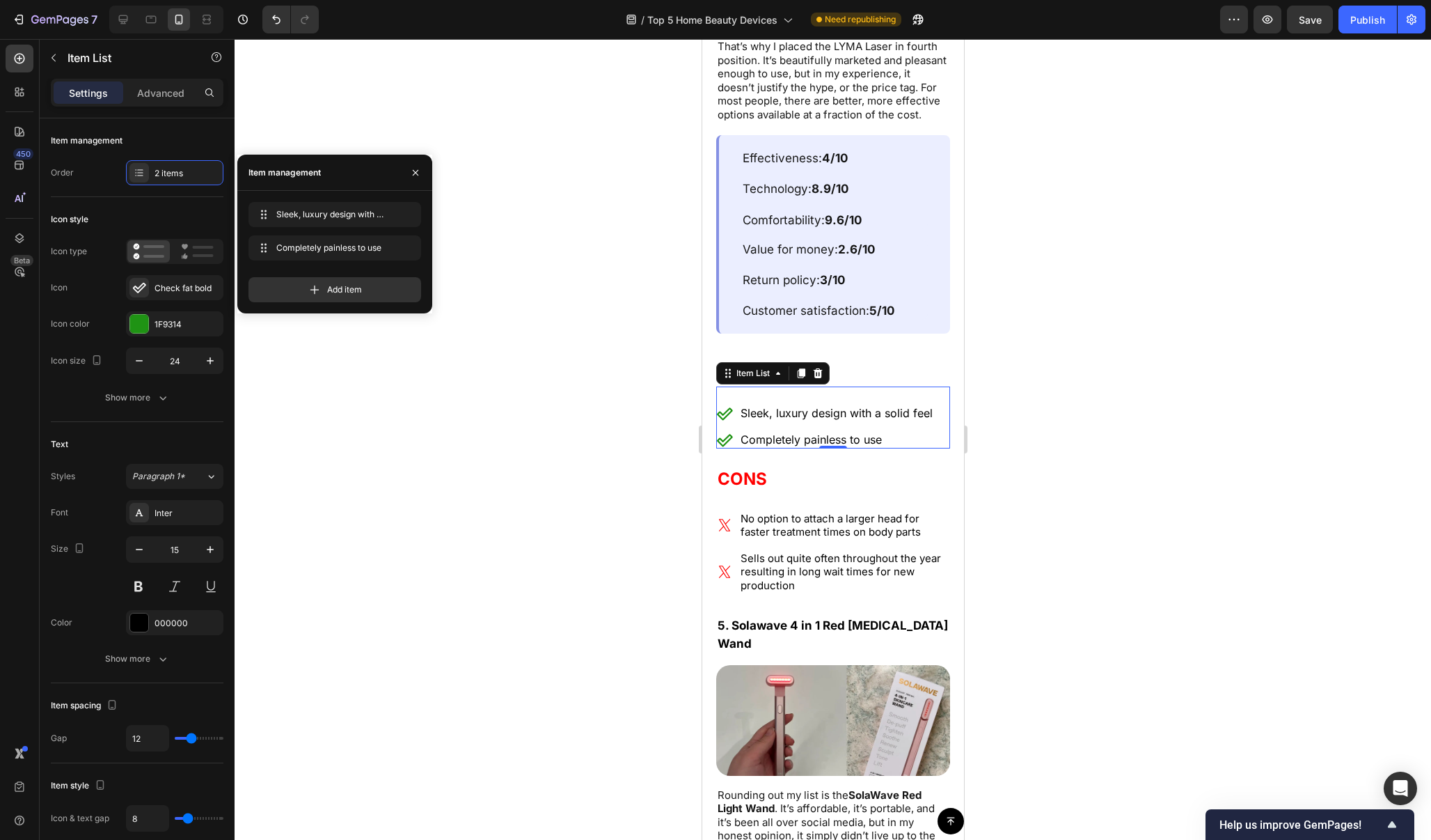
click at [1009, 300] on div at bounding box center [833, 438] width 1197 height 801
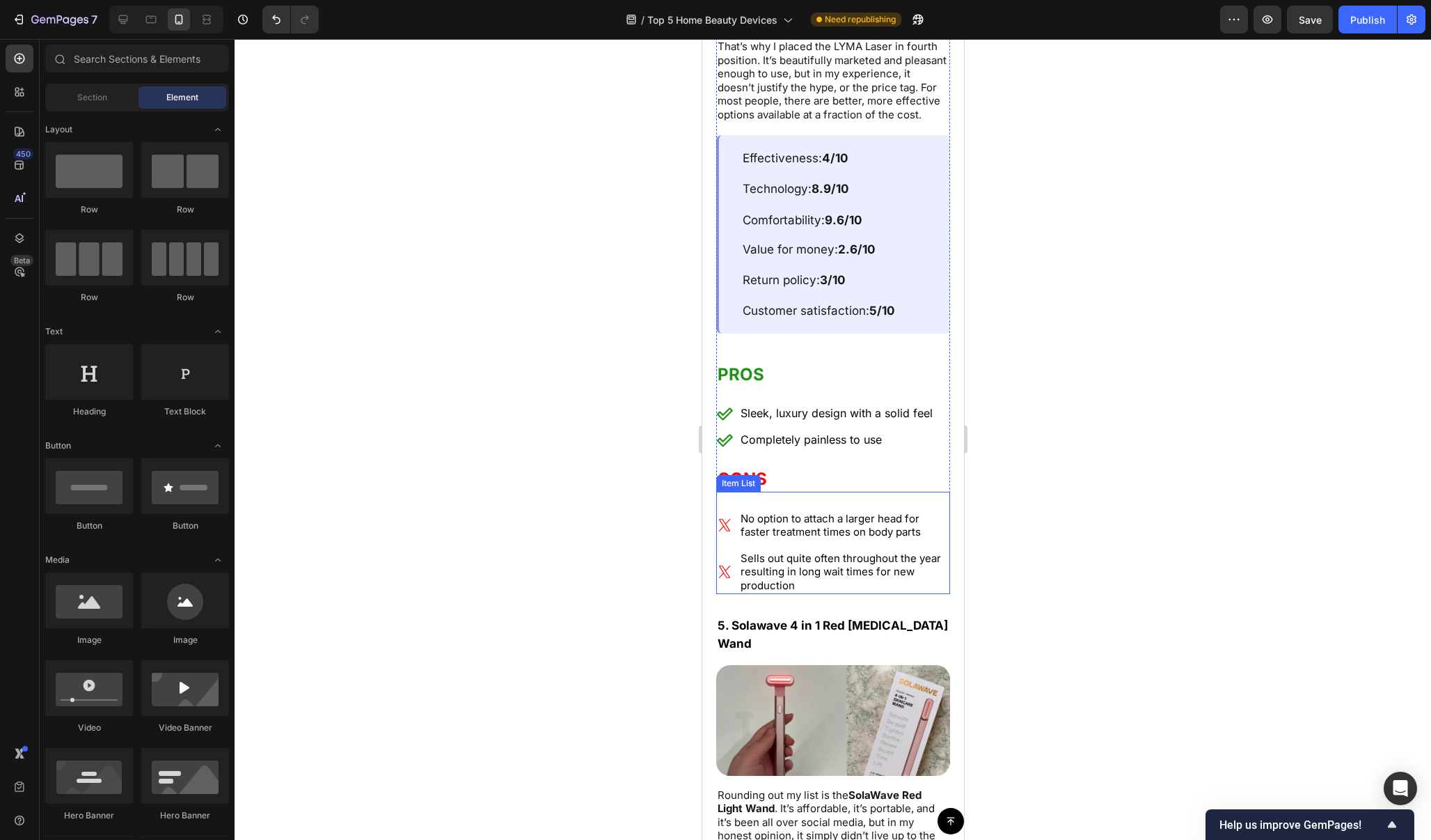
click at [841, 512] on p "No option to attach a larger head for faster treatment times on body parts" at bounding box center [844, 525] width 208 height 27
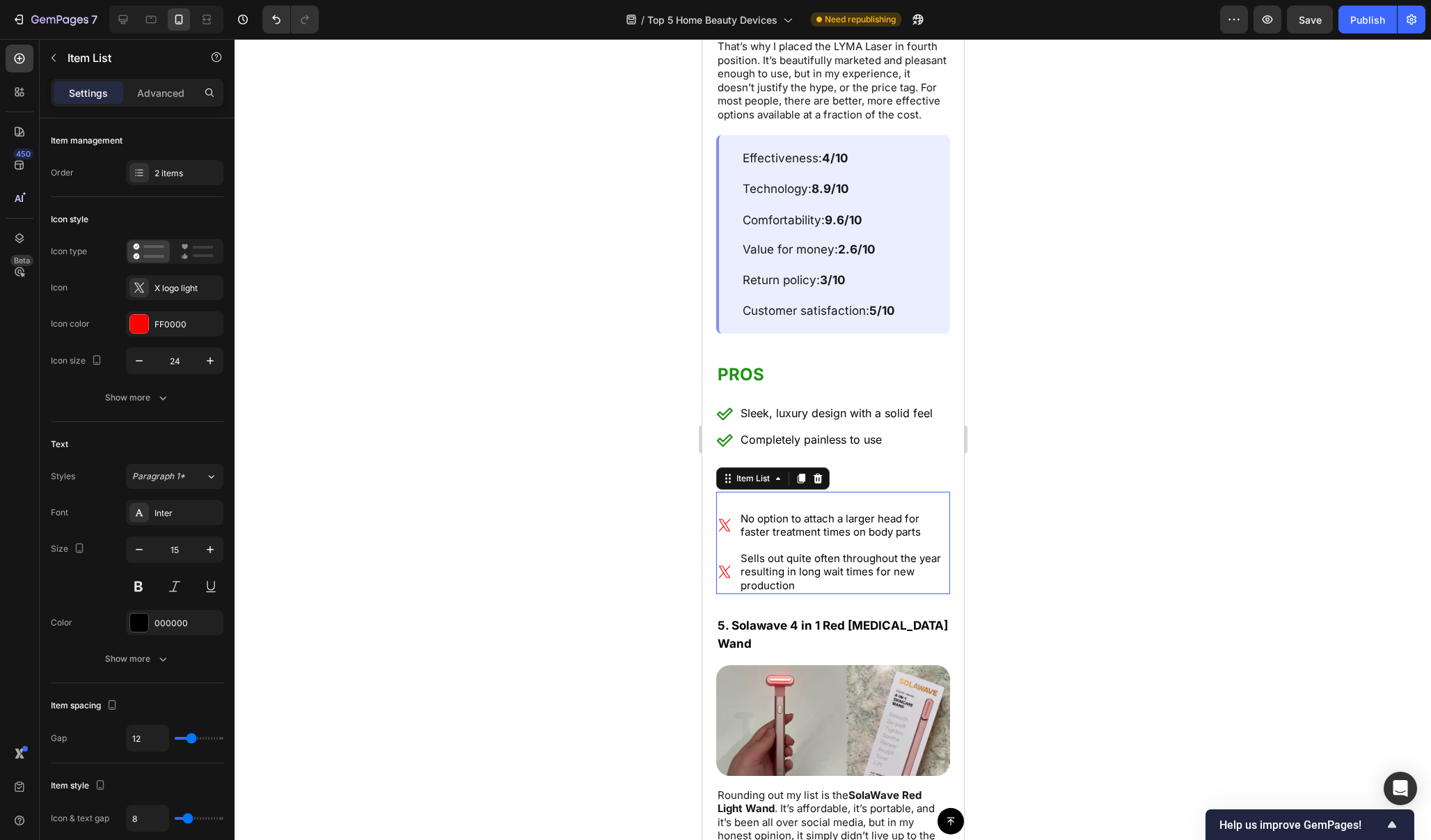
click at [841, 512] on p "No option to attach a larger head for faster treatment times on body parts" at bounding box center [844, 525] width 208 height 27
click at [840, 557] on p "Sells out quite often throughout the year resulting in long wait times for new …" at bounding box center [844, 572] width 208 height 41
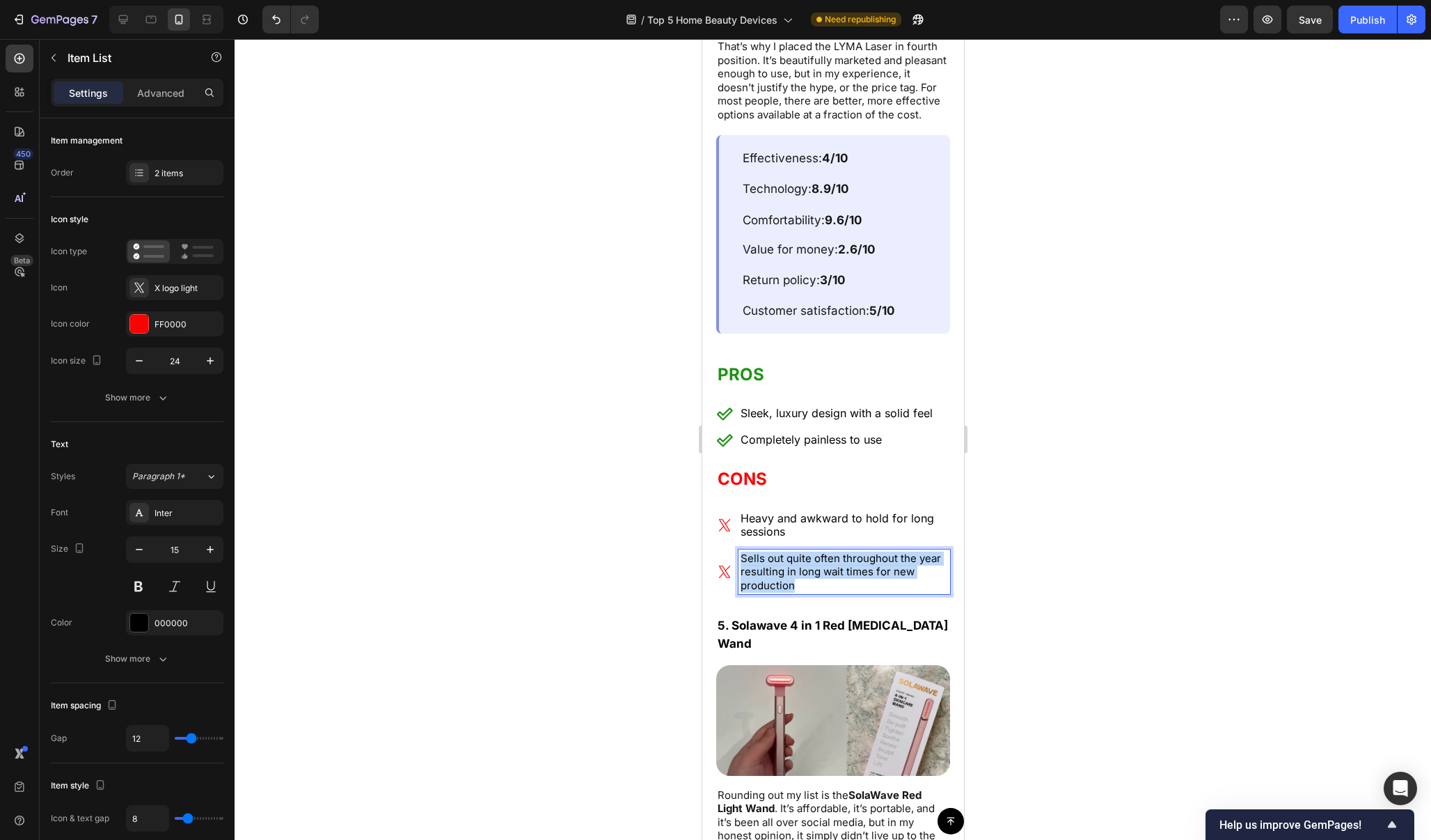
click at [840, 557] on p "Sells out quite often throughout the year resulting in long wait times for new …" at bounding box center [844, 572] width 208 height 41
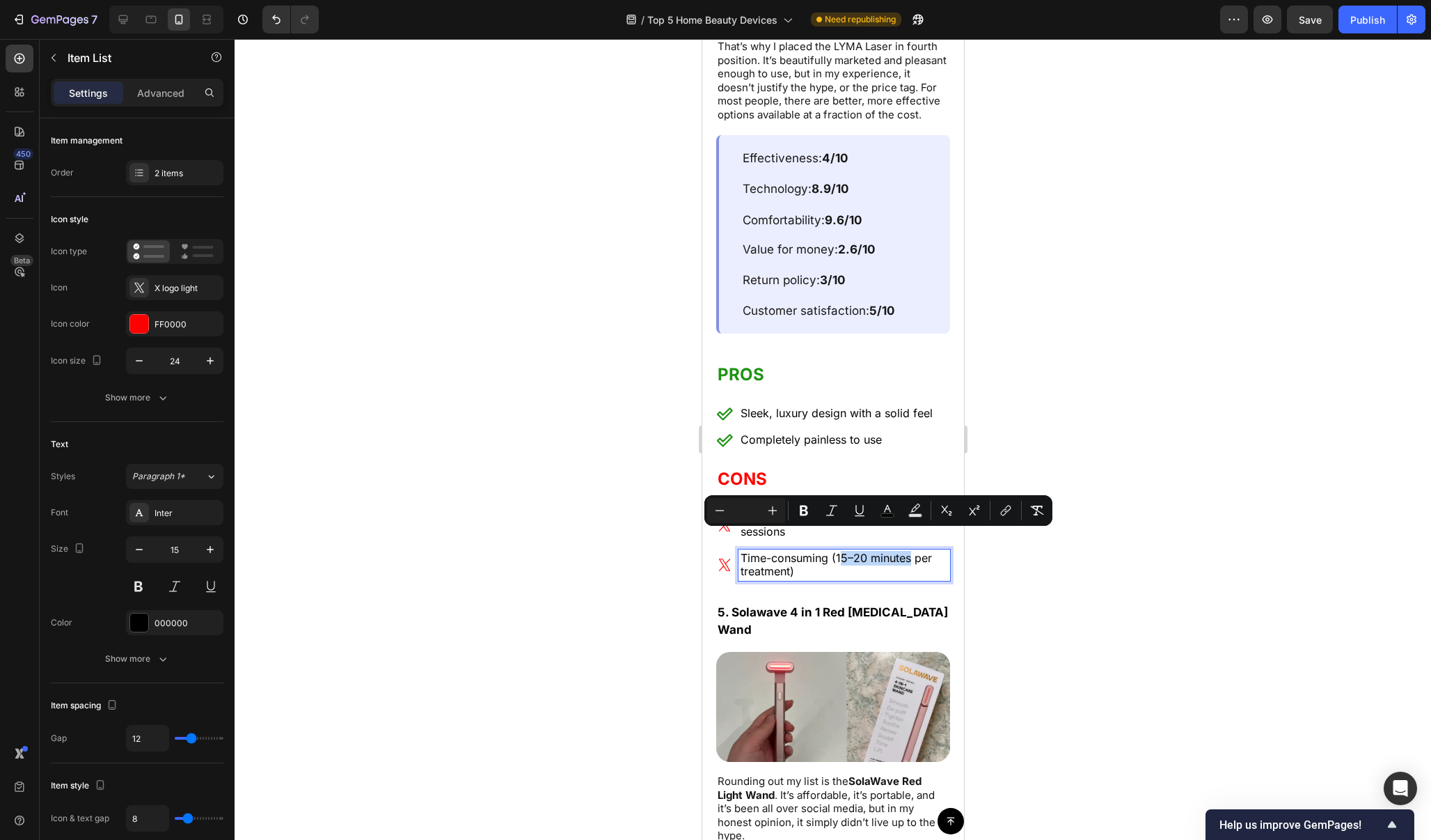
drag, startPoint x: 911, startPoint y: 538, endPoint x: 839, endPoint y: 539, distance: 72.0
click at [839, 551] on span "Time-consuming (15–20 minutes per treatment)" at bounding box center [836, 565] width 191 height 28
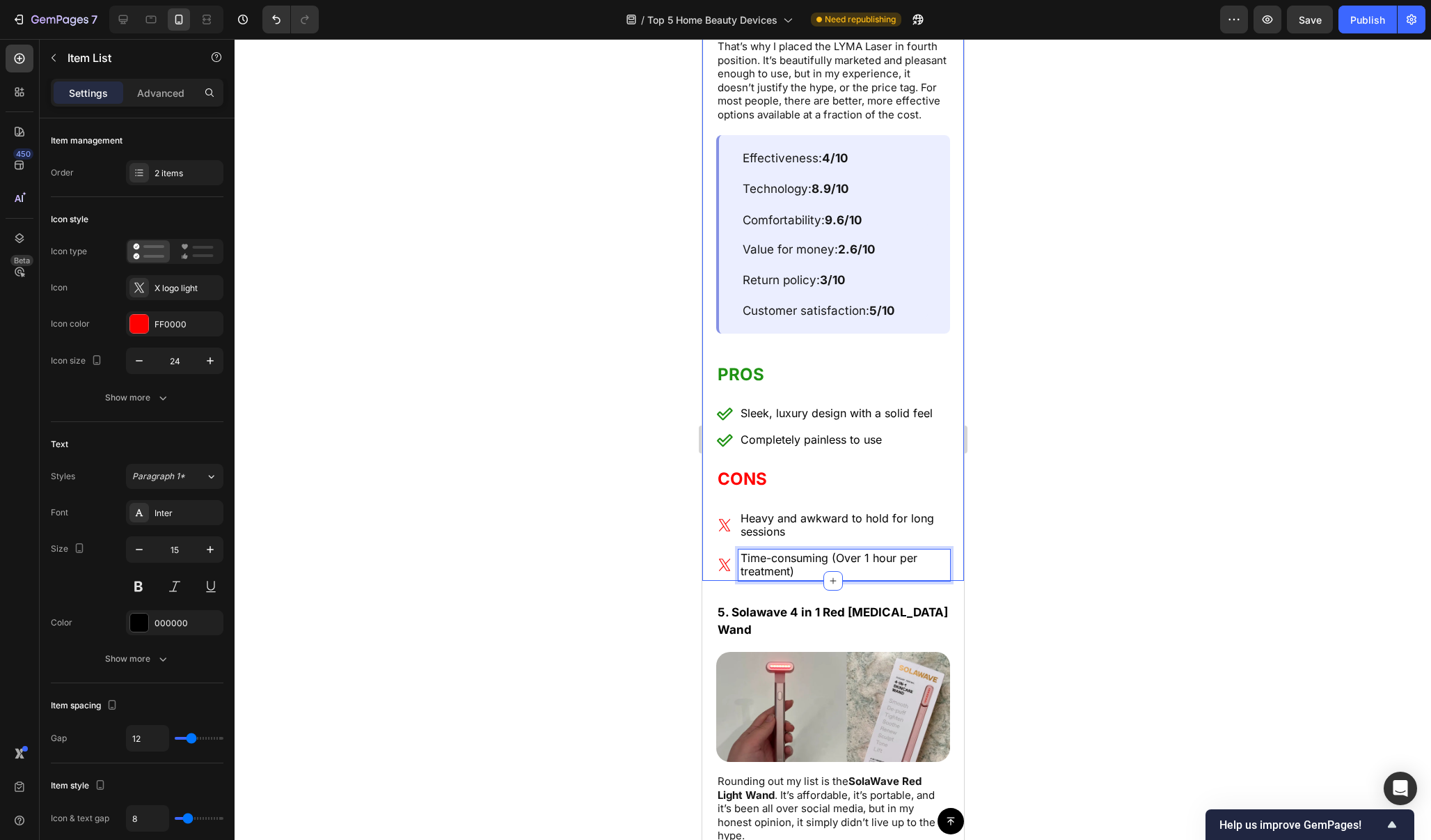
click at [1007, 441] on div at bounding box center [833, 438] width 1197 height 801
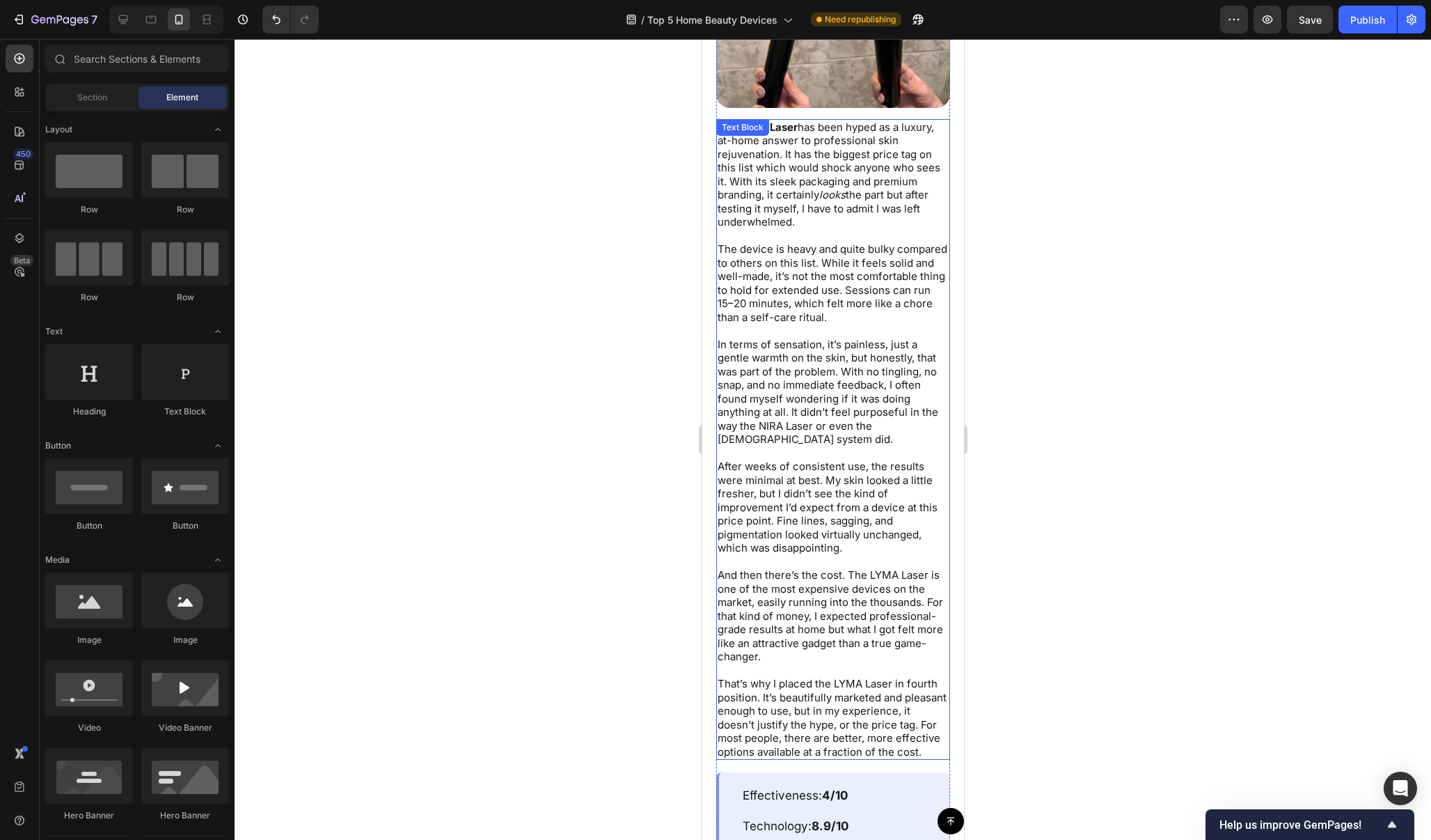
scroll to position [8375, 0]
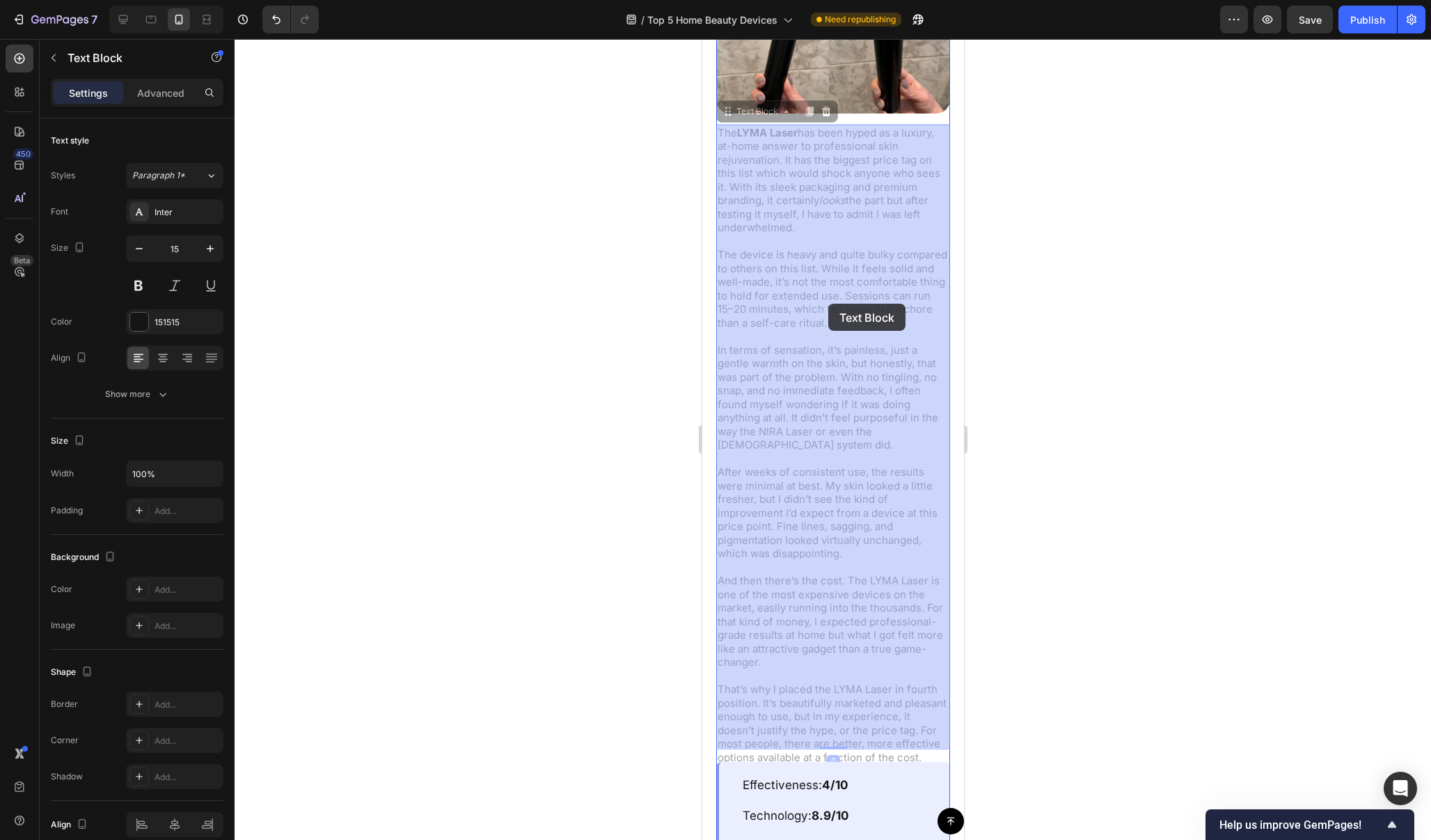
drag, startPoint x: 770, startPoint y: 307, endPoint x: 828, endPoint y: 303, distance: 58.1
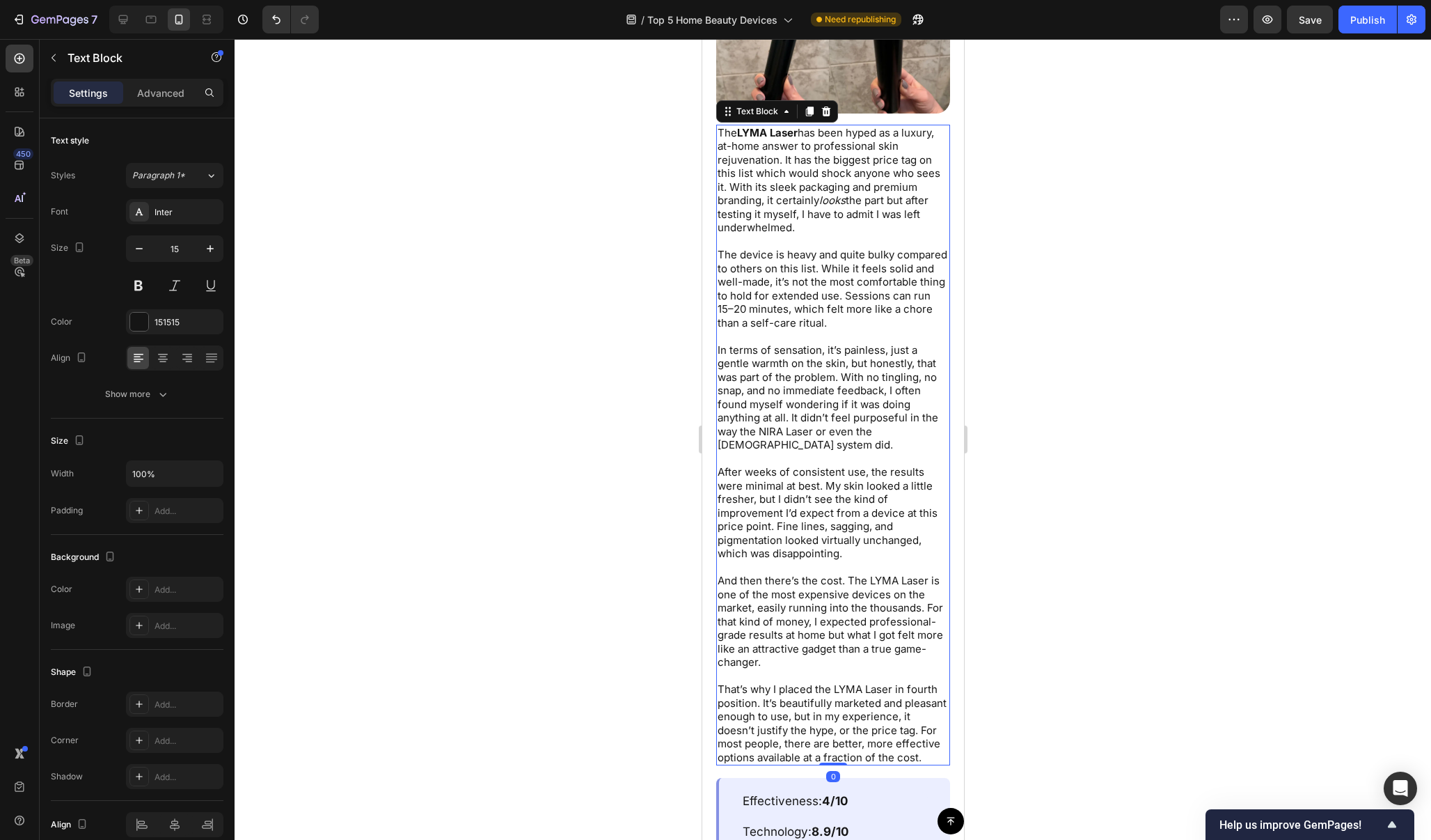
click at [766, 303] on p "The device is heavy and quite bulky compared to others on this list. While it f…" at bounding box center [833, 288] width 231 height 82
drag, startPoint x: 771, startPoint y: 306, endPoint x: 931, endPoint y: 292, distance: 160.6
click at [931, 292] on p "The device is heavy and quite bulky compared to others on this list. While it f…" at bounding box center [833, 288] width 231 height 82
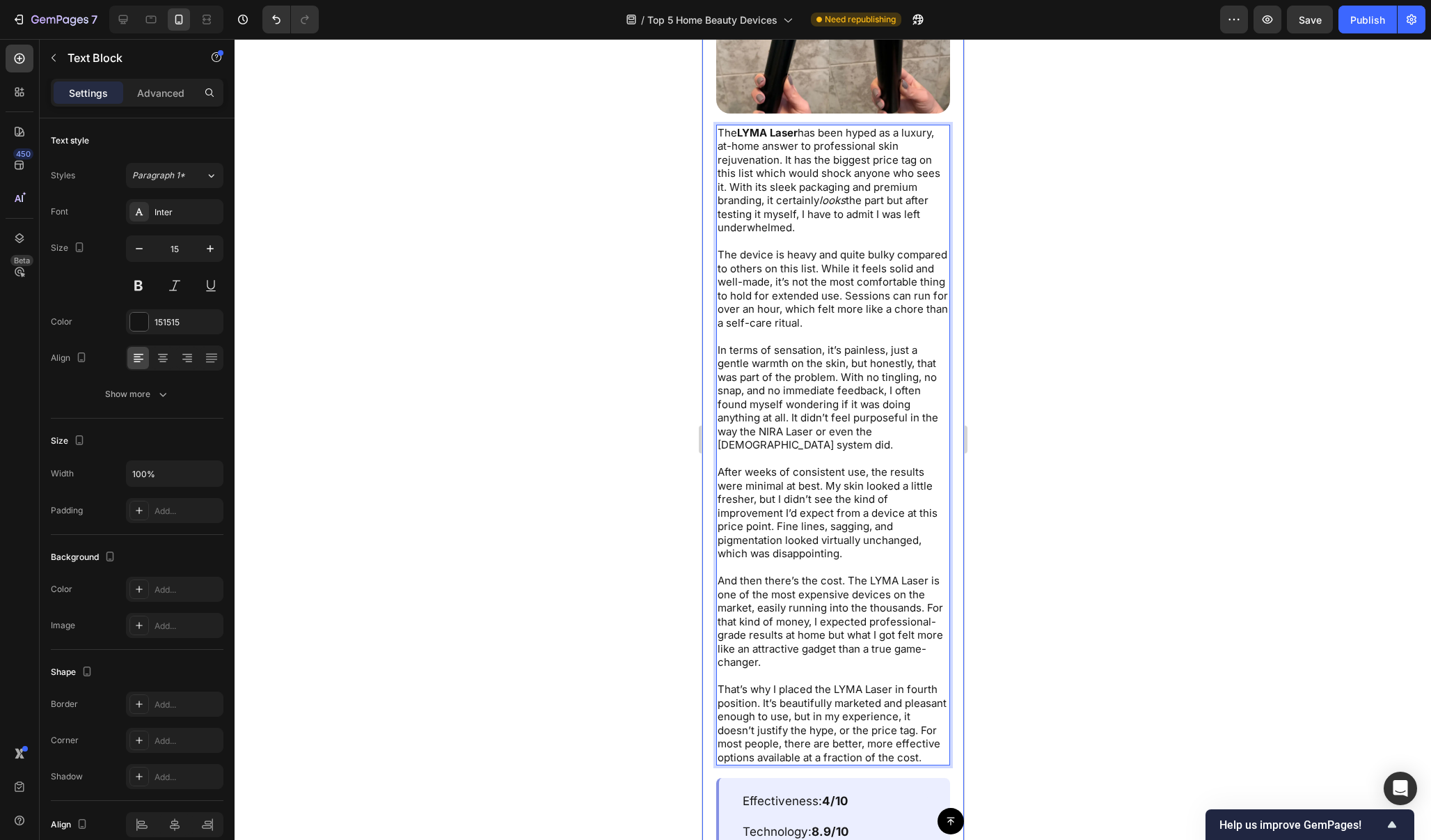
click at [1065, 271] on div at bounding box center [833, 438] width 1197 height 801
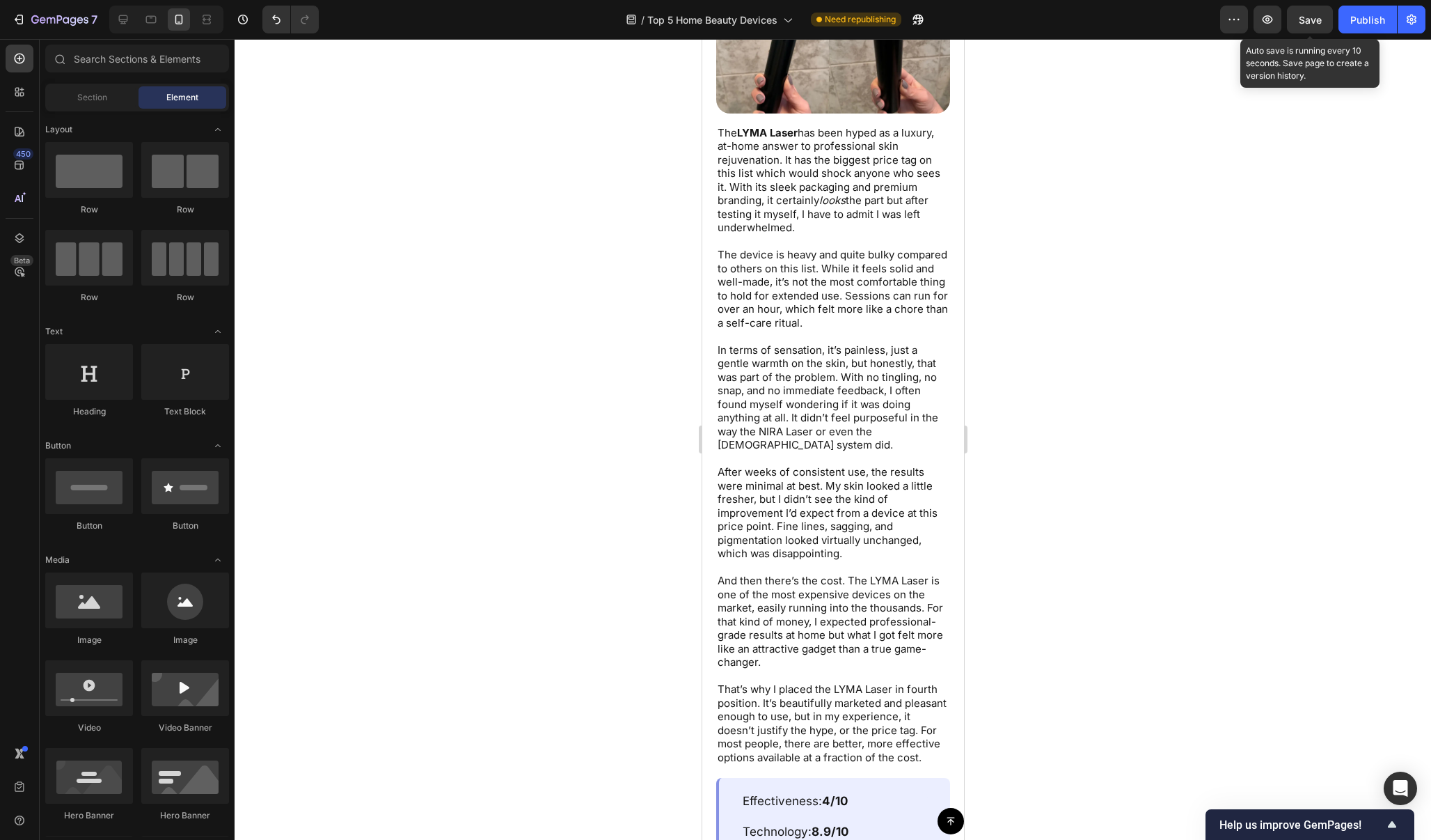
click at [1313, 18] on span "Save" at bounding box center [1311, 19] width 23 height 11
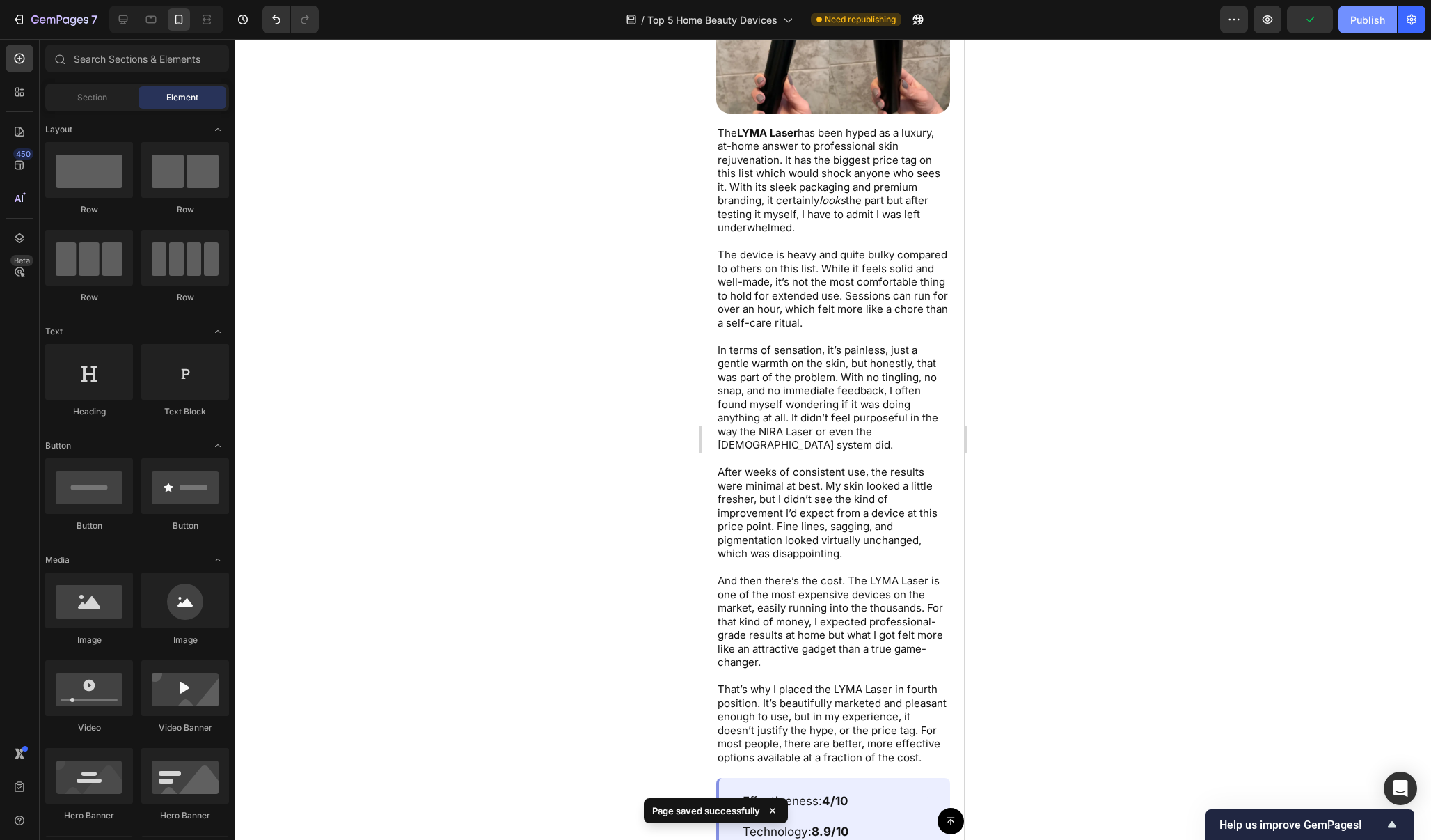
click at [1370, 18] on div "Publish" at bounding box center [1368, 19] width 35 height 15
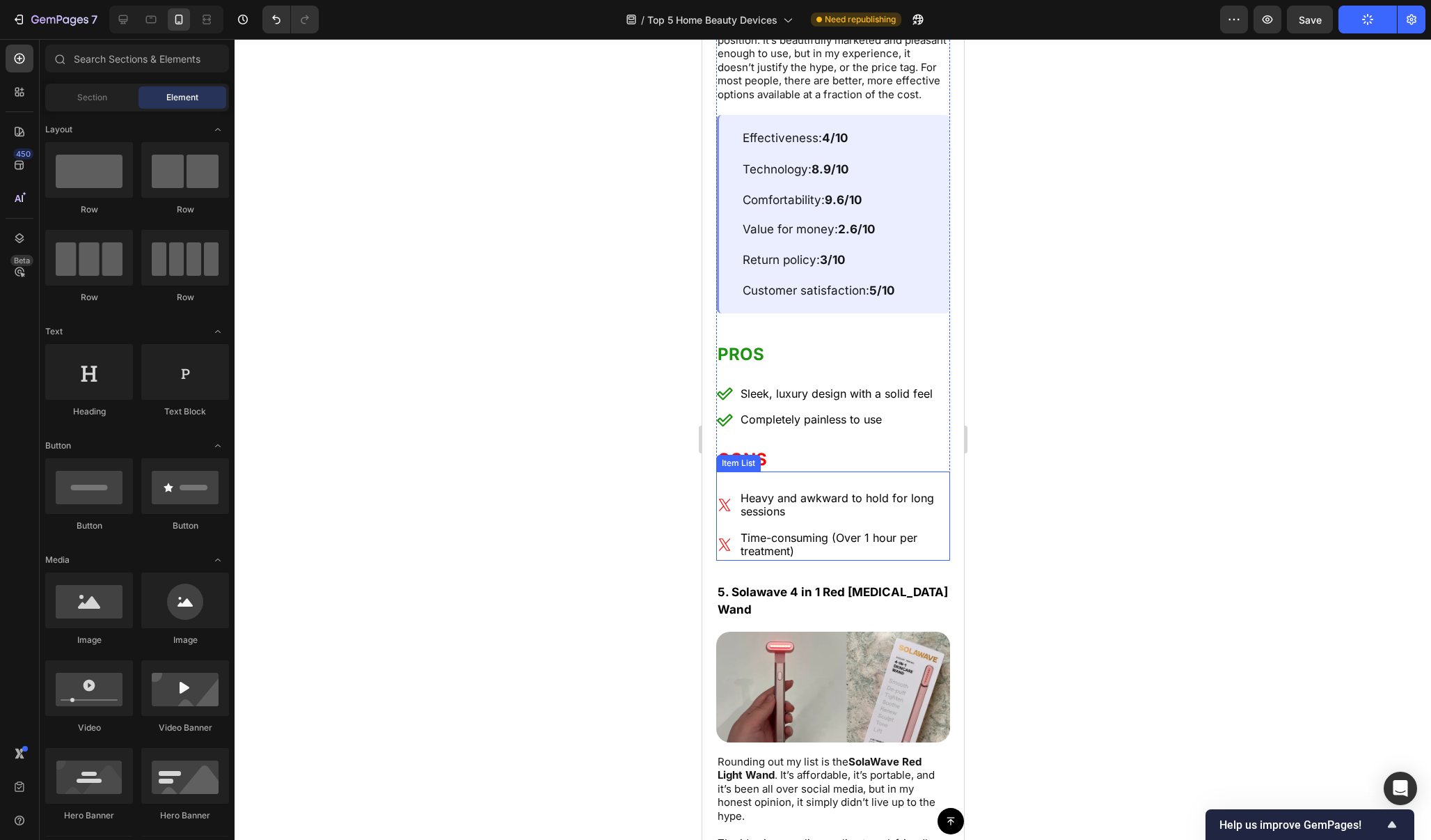
scroll to position [8971, 0]
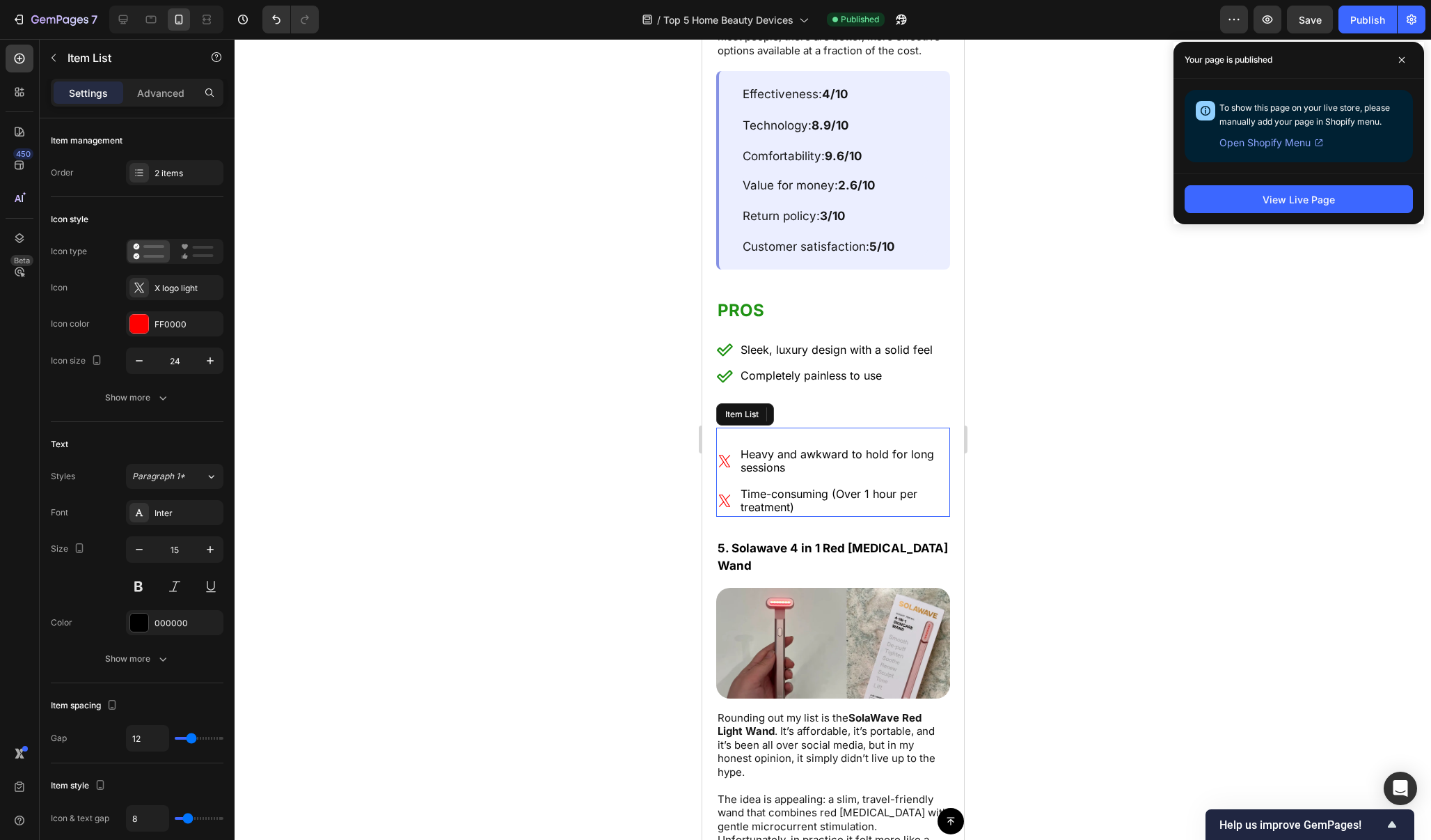
click at [729, 492] on div "Time-consuming (Over 1 hour per treatment)" at bounding box center [832, 501] width 234 height 32
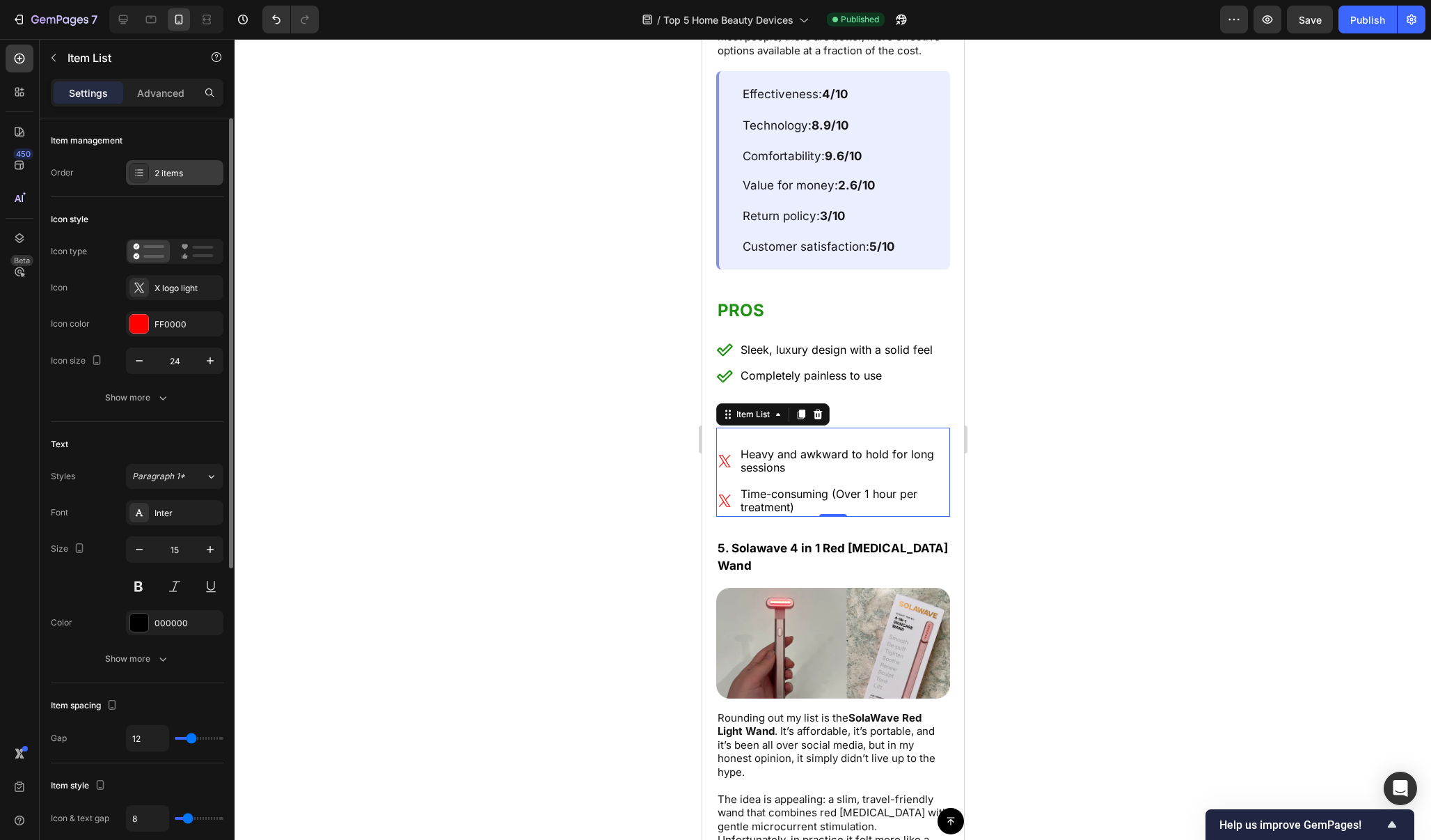
click at [192, 184] on div "2 items" at bounding box center [174, 173] width 97 height 25
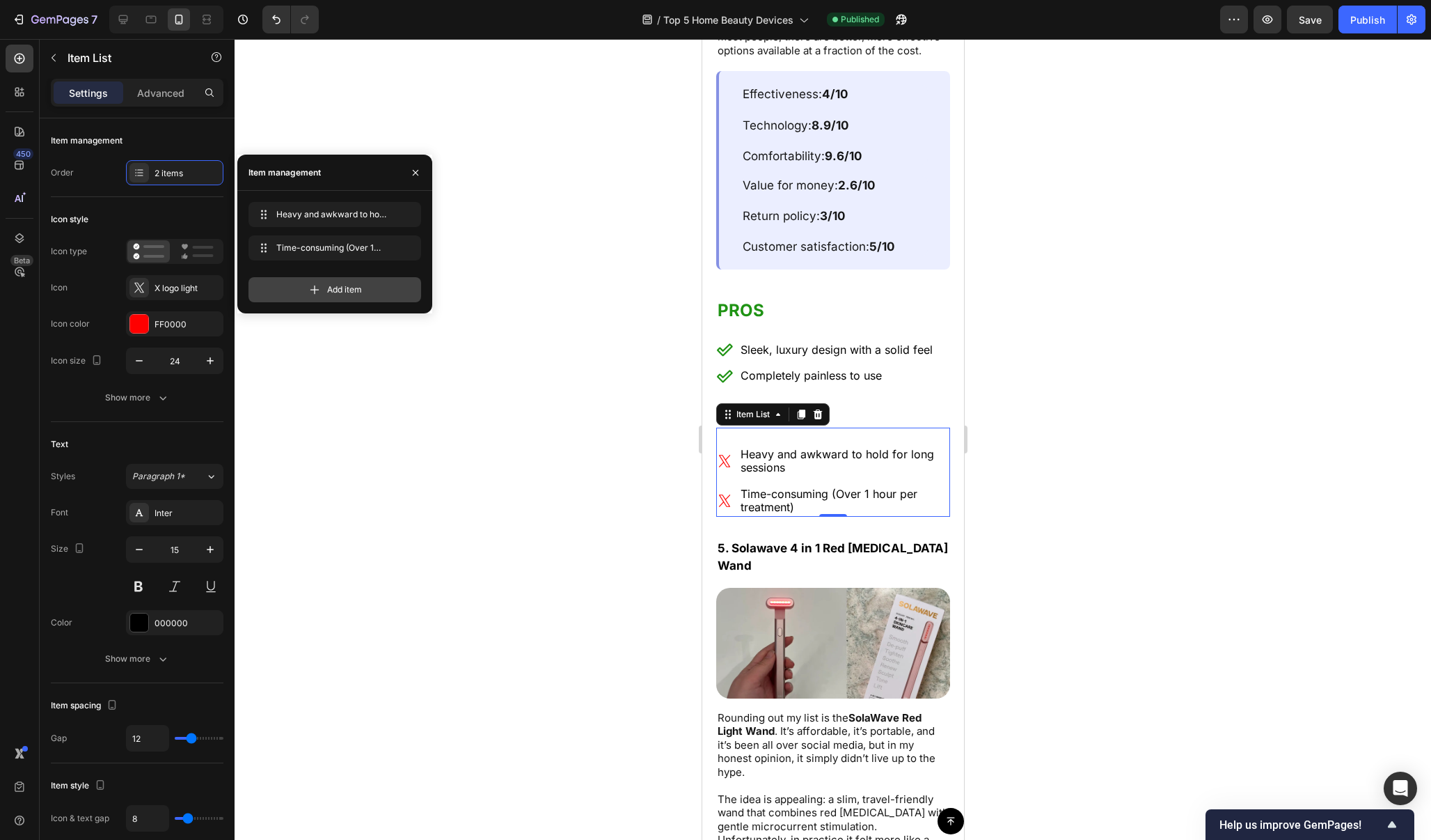
click at [360, 298] on div "Add item" at bounding box center [334, 289] width 173 height 25
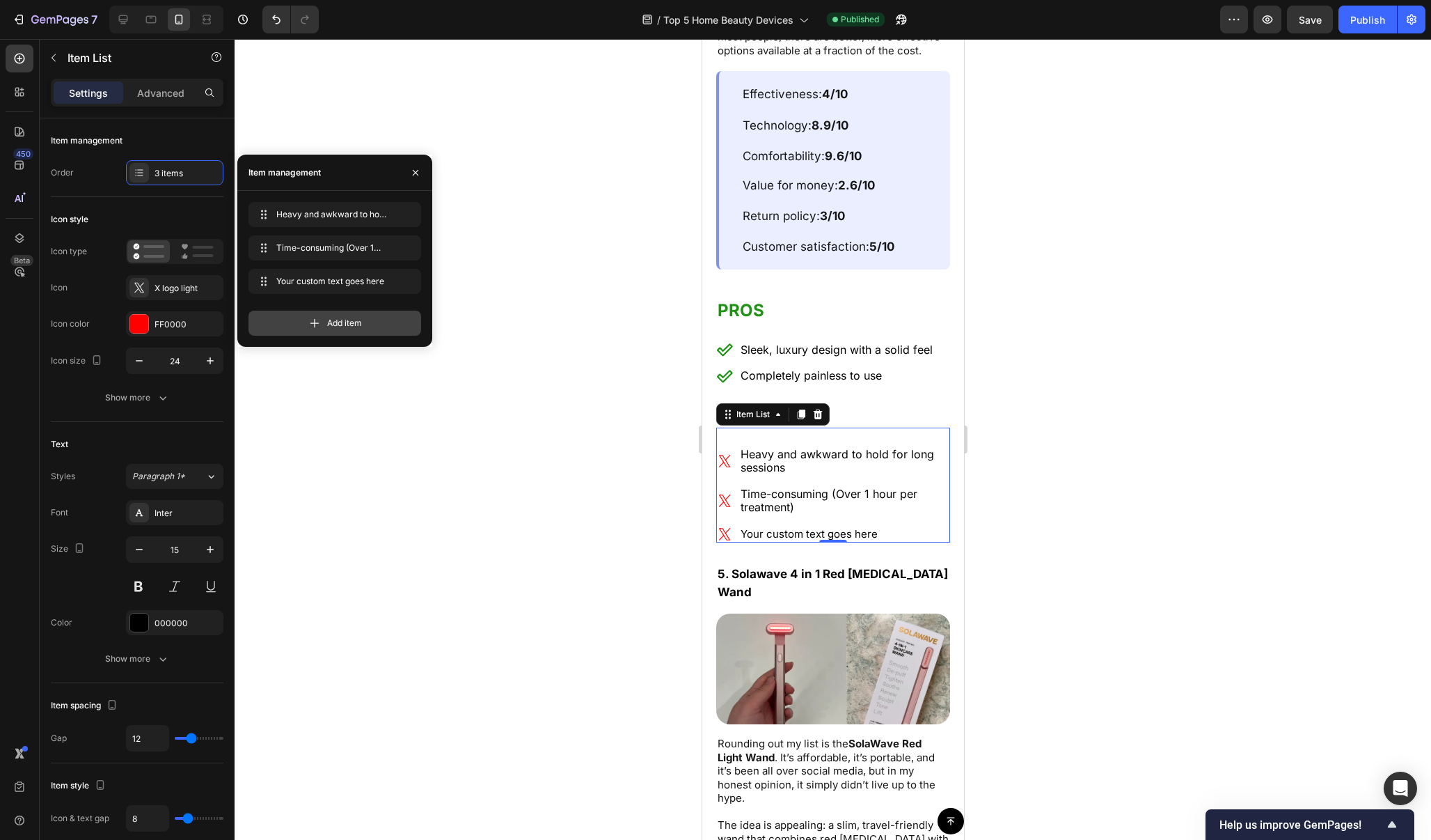
click at [360, 298] on div "Your custom text goes here Your custom text goes here" at bounding box center [334, 283] width 173 height 31
click at [363, 323] on div "Add item" at bounding box center [334, 323] width 173 height 25
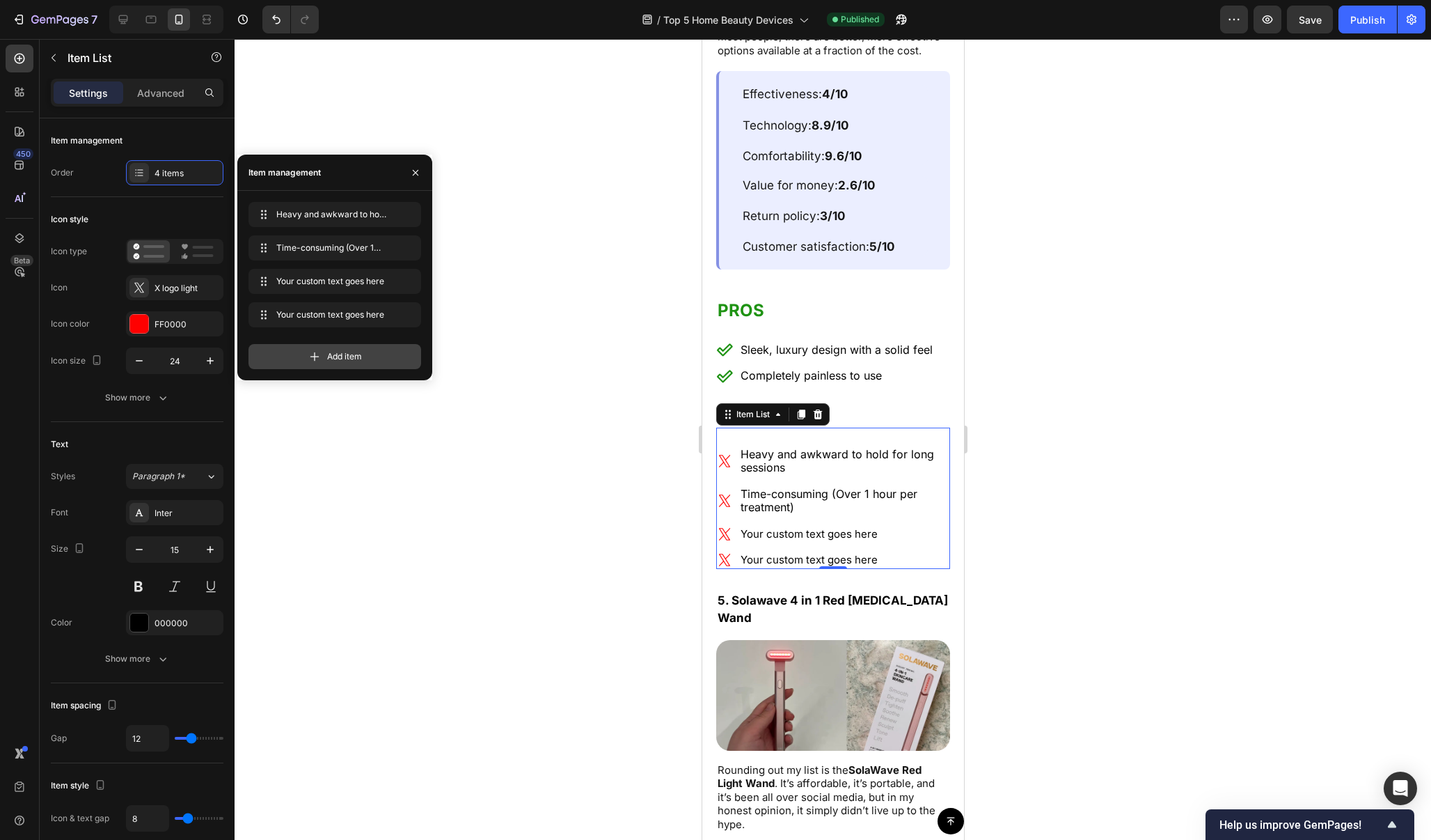
click at [360, 366] on div "Add item" at bounding box center [334, 356] width 173 height 25
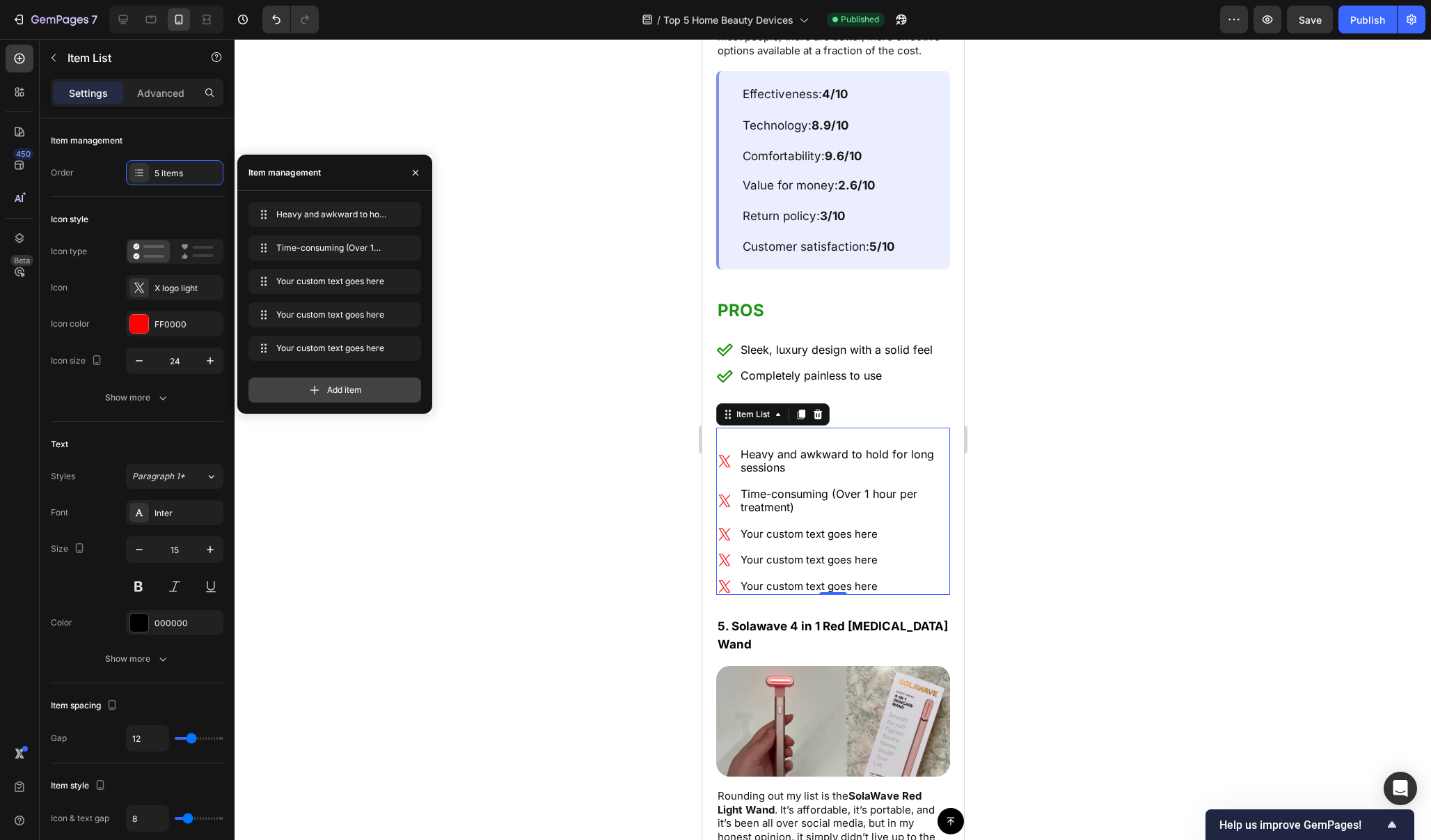
click at [352, 388] on span "Add item" at bounding box center [345, 389] width 35 height 12
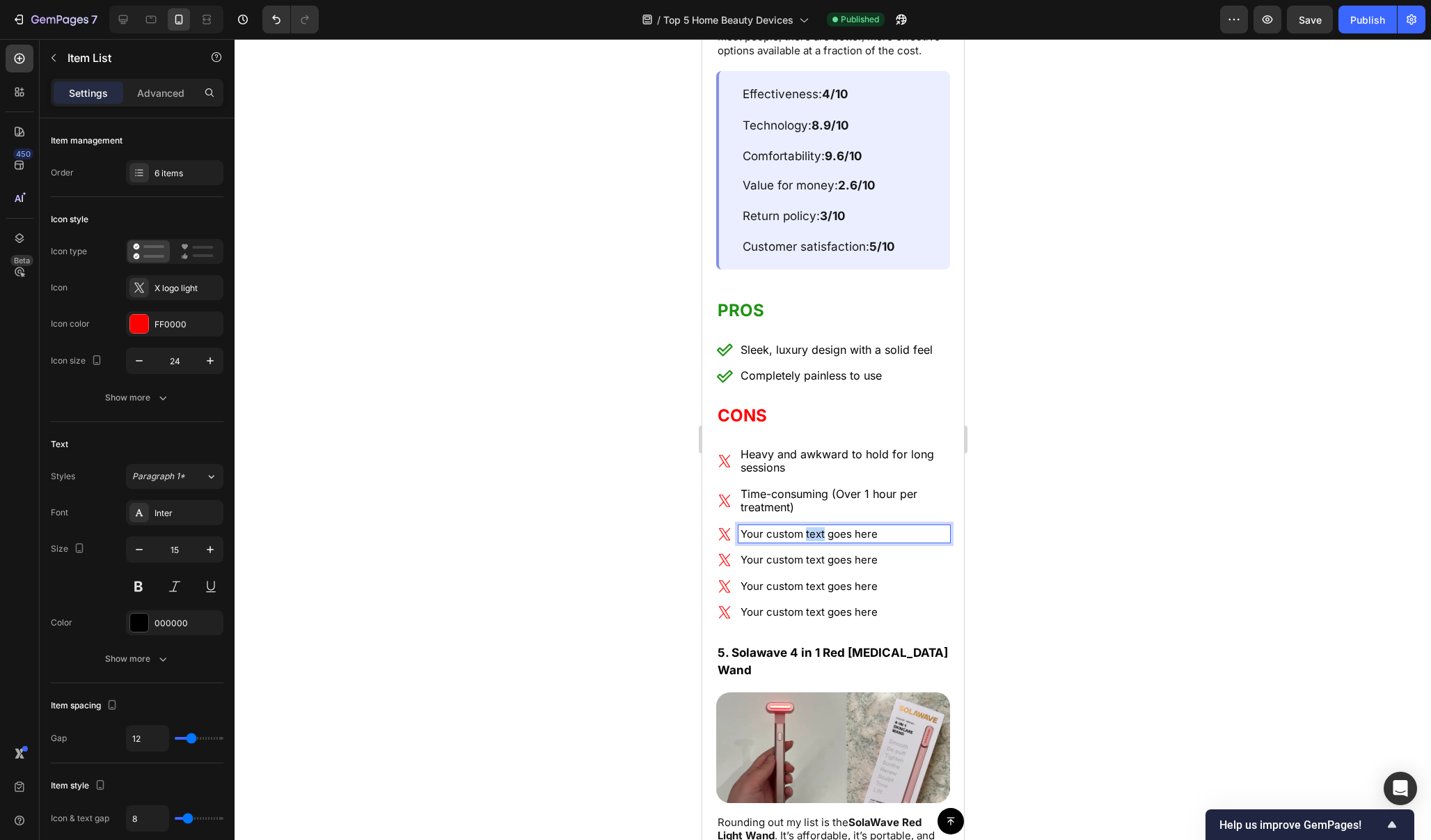
click at [811, 527] on p "Your custom text goes here" at bounding box center [844, 534] width 208 height 14
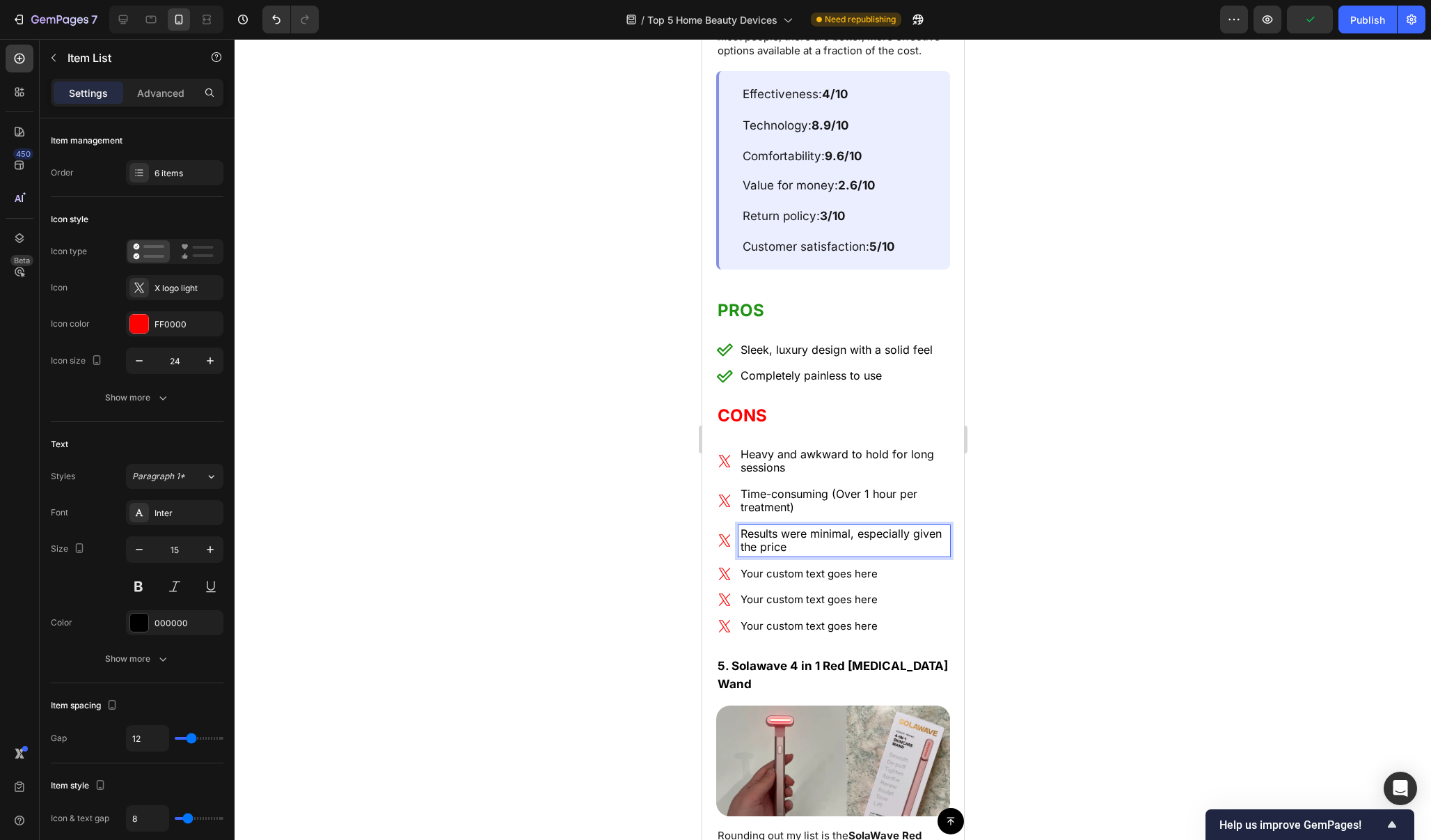
click at [844, 566] on p "Your custom text goes here" at bounding box center [844, 573] width 208 height 14
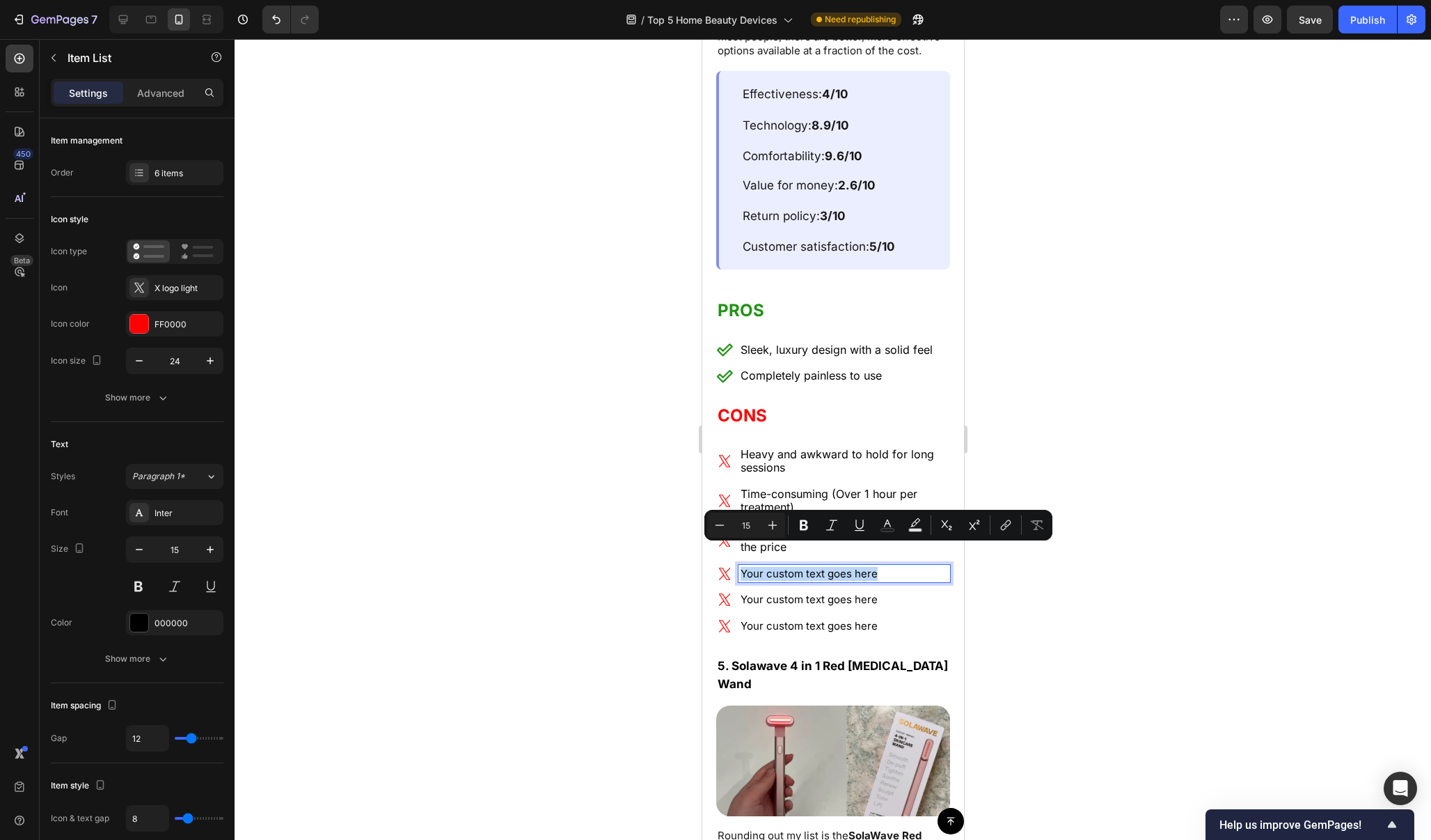
click at [844, 566] on p "Your custom text goes here" at bounding box center [844, 573] width 208 height 14
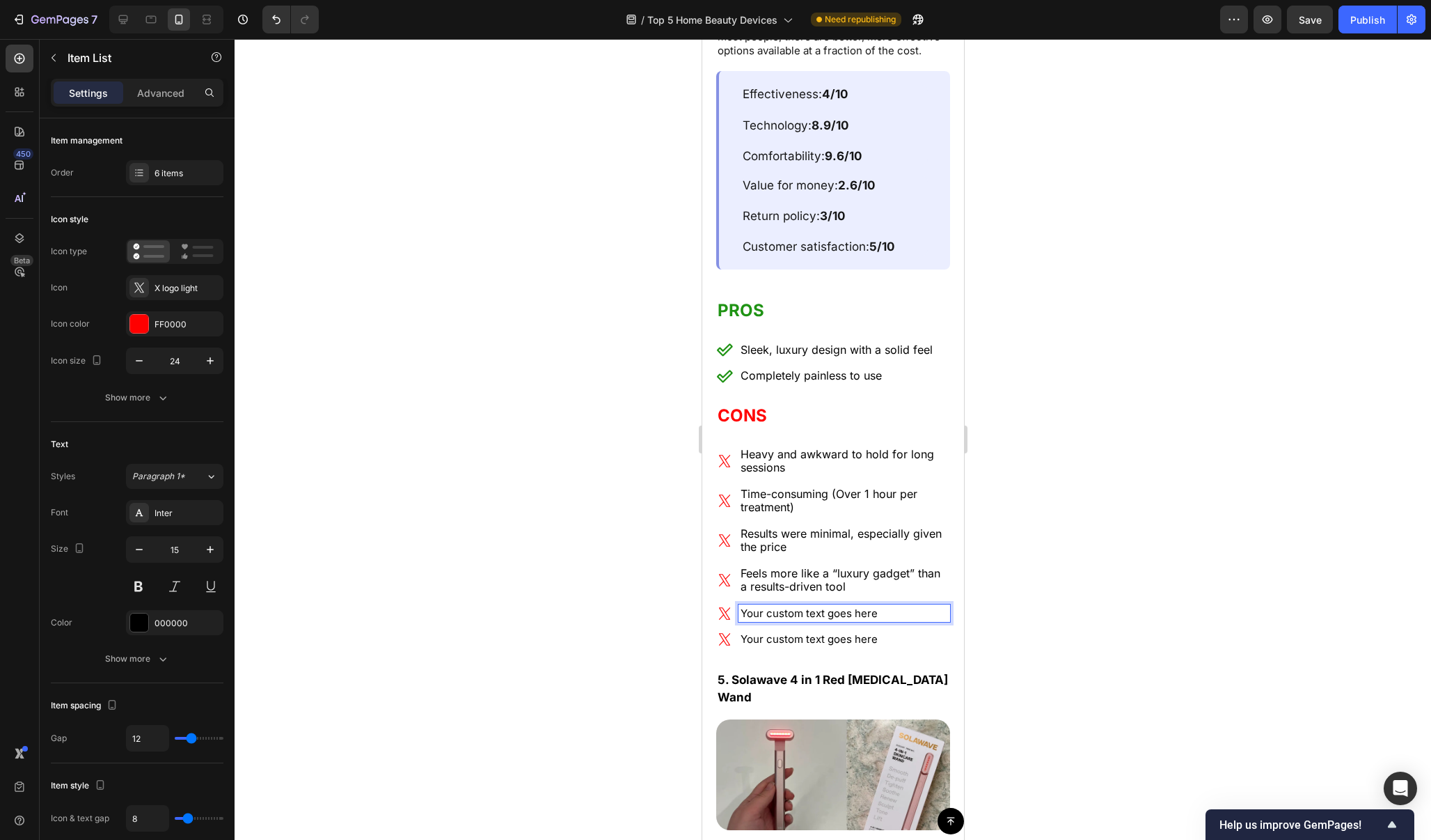
click at [821, 607] on p "Your custom text goes here" at bounding box center [844, 614] width 208 height 14
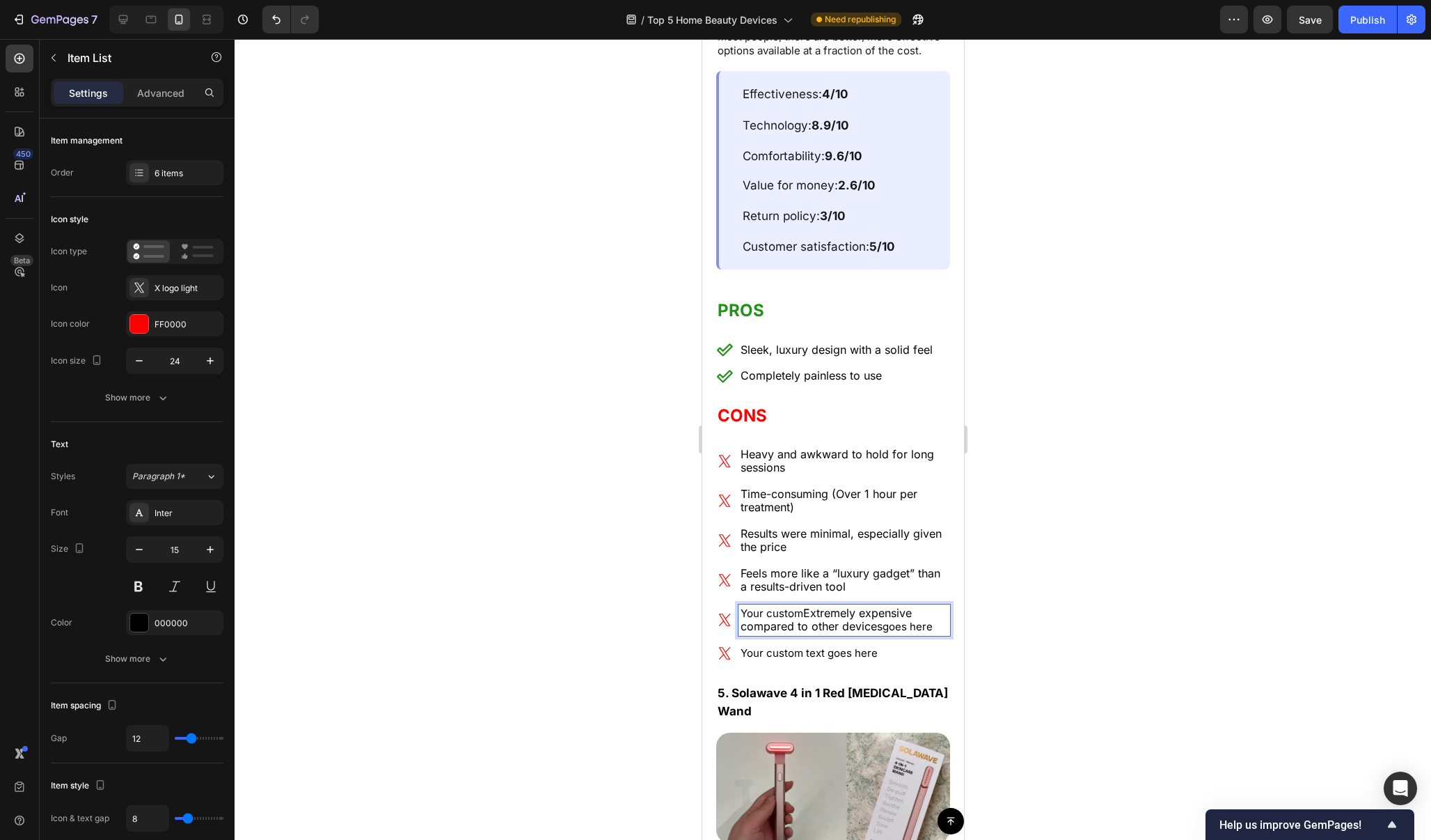
click at [837, 606] on span "Extremely expensive compared to other devices" at bounding box center [825, 620] width 171 height 28
click at [826, 646] on p "Your custom text goes here" at bounding box center [844, 653] width 208 height 14
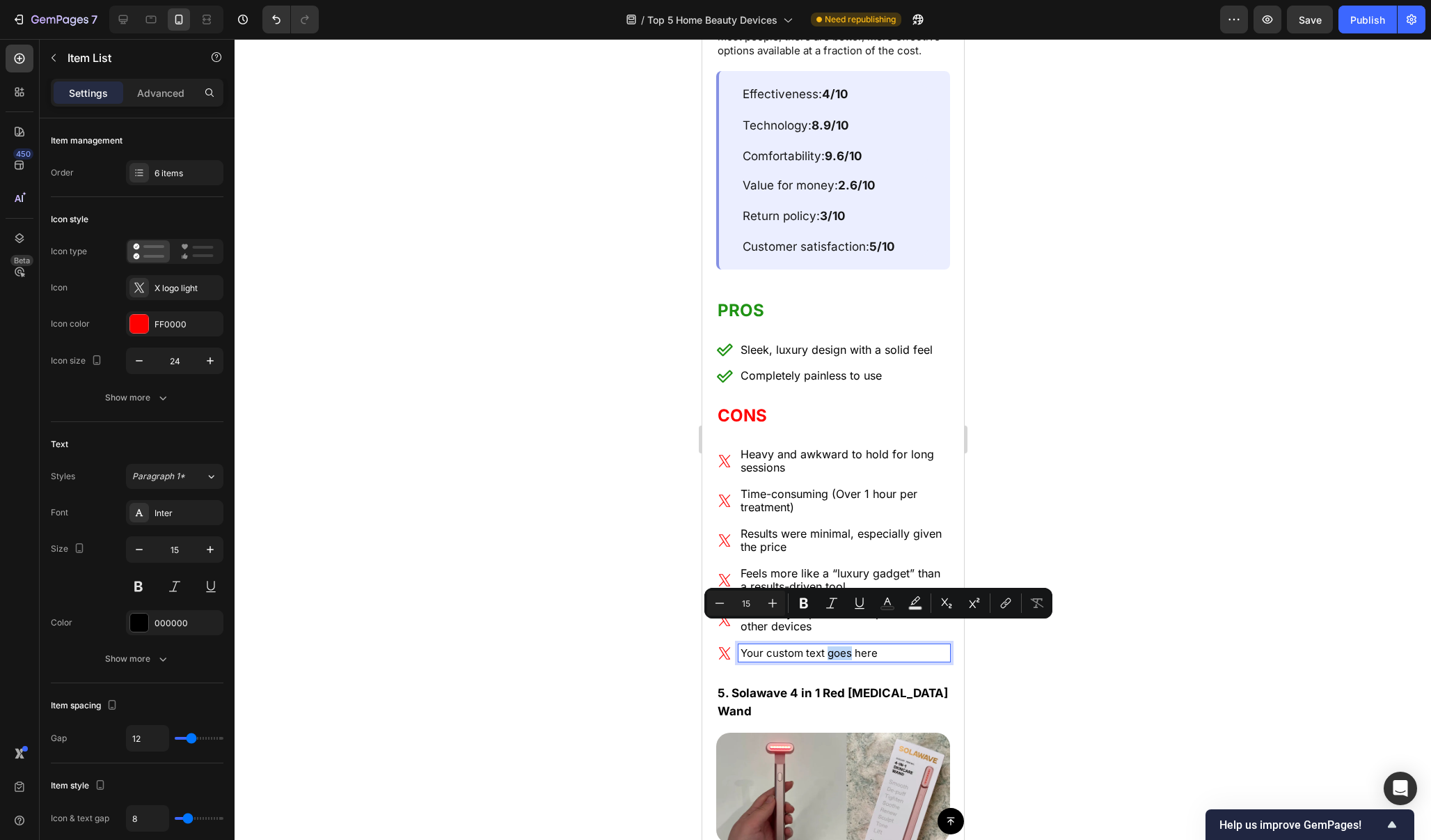
click at [826, 646] on p "Your custom text goes here" at bounding box center [844, 653] width 208 height 14
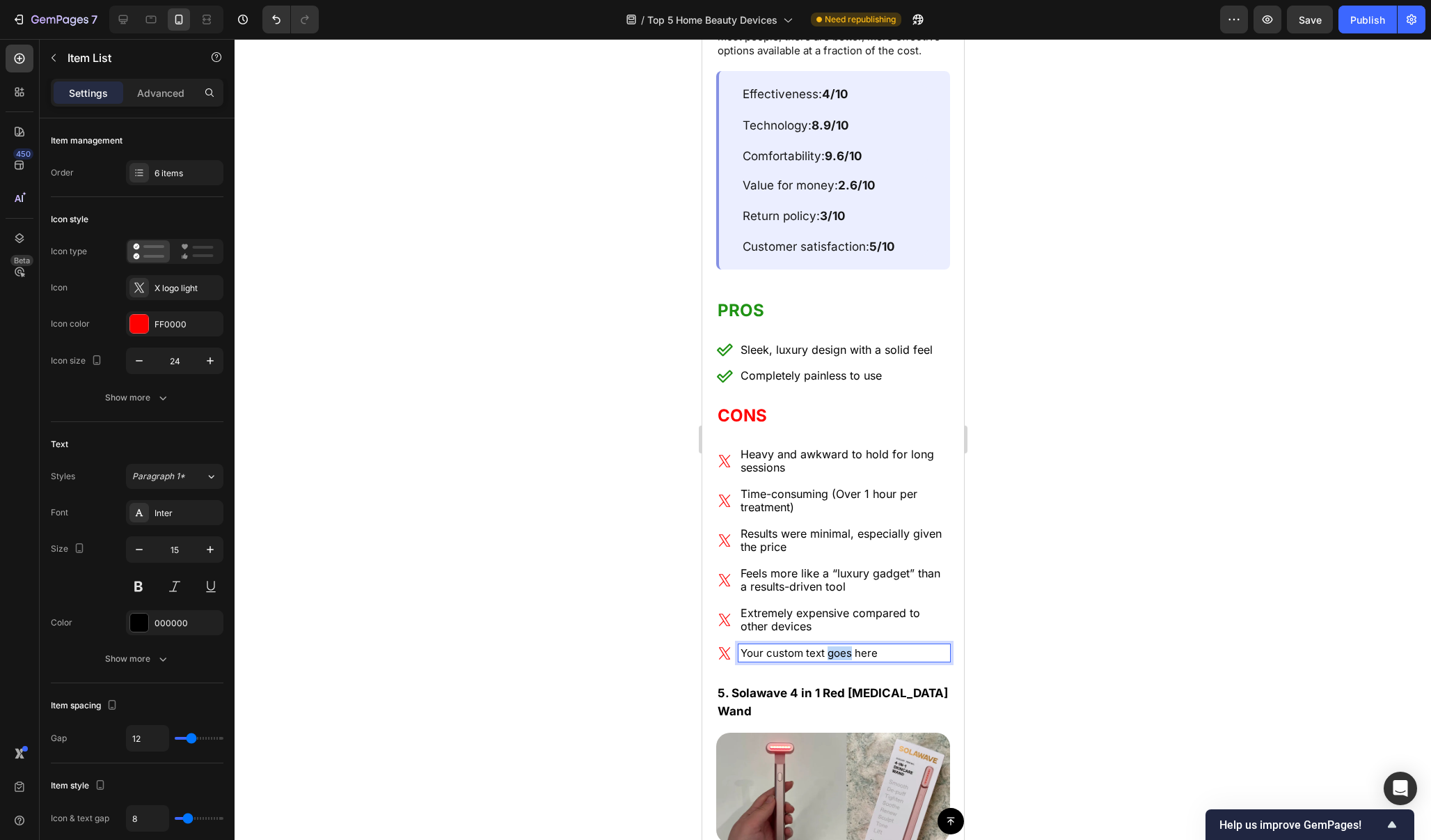
click at [826, 646] on p "Your custom text goes here" at bounding box center [844, 653] width 208 height 14
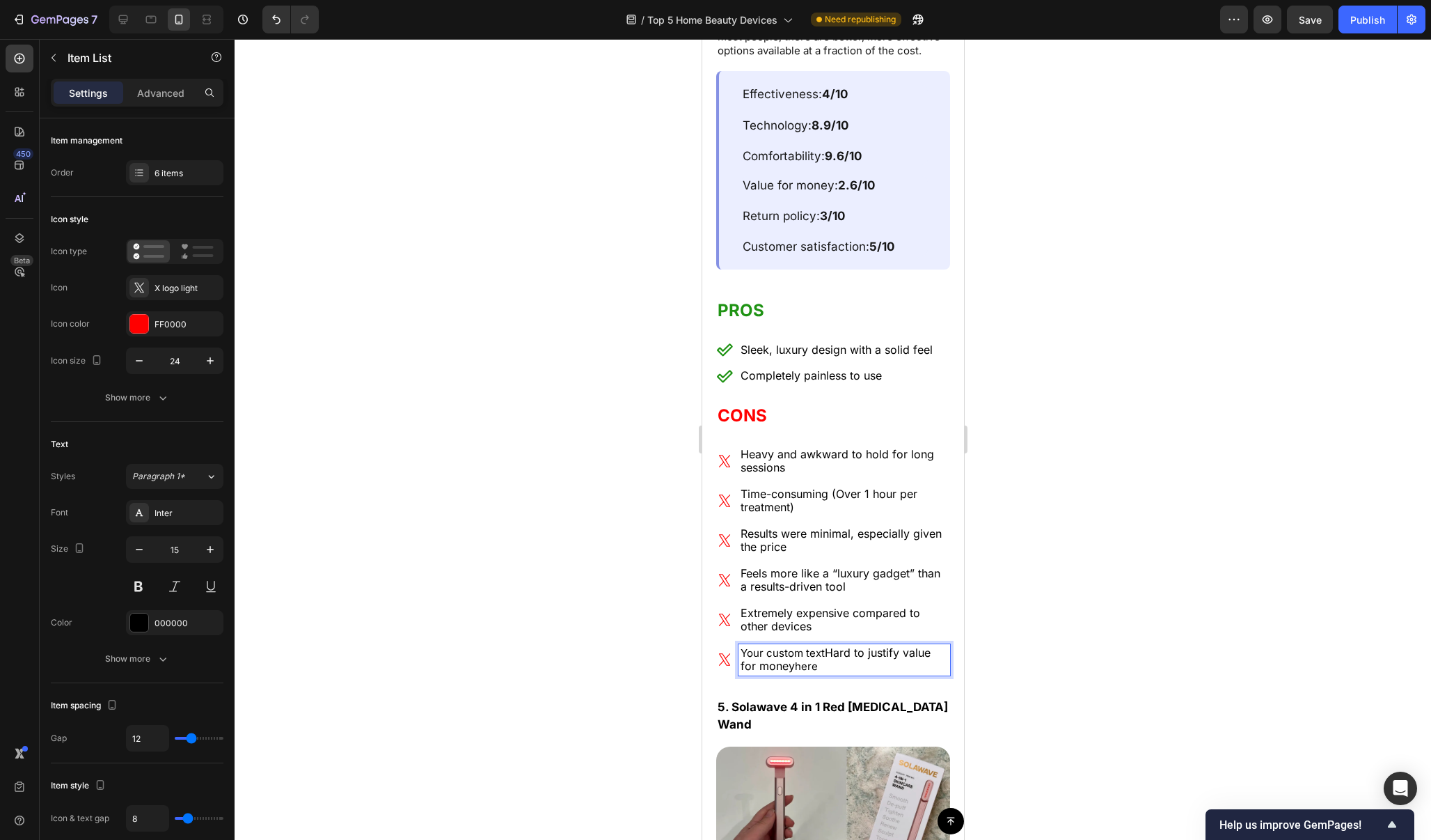
click at [826, 645] on span "Hard to justify value for money" at bounding box center [835, 659] width 190 height 28
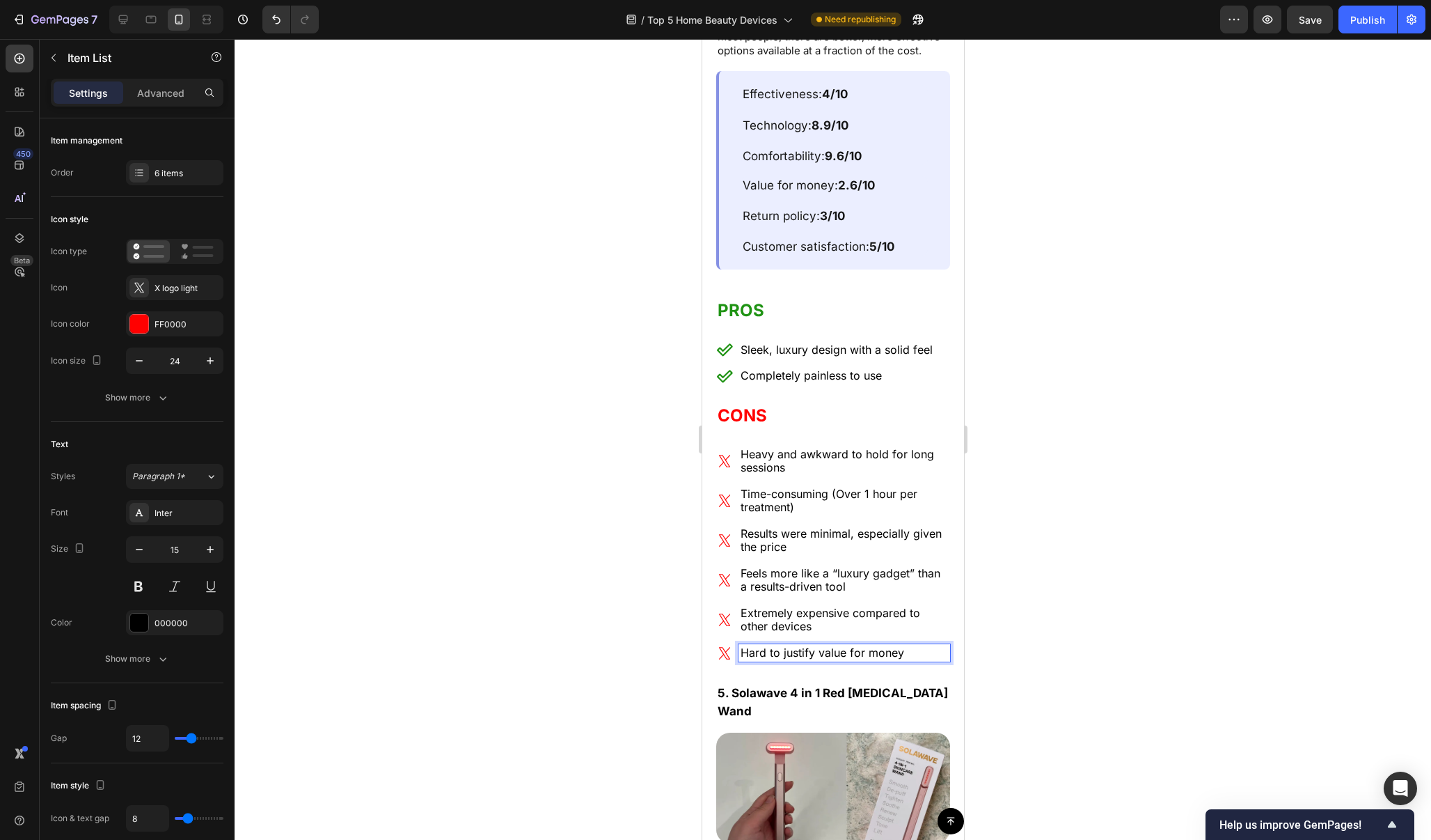
click at [1088, 502] on div at bounding box center [833, 438] width 1197 height 801
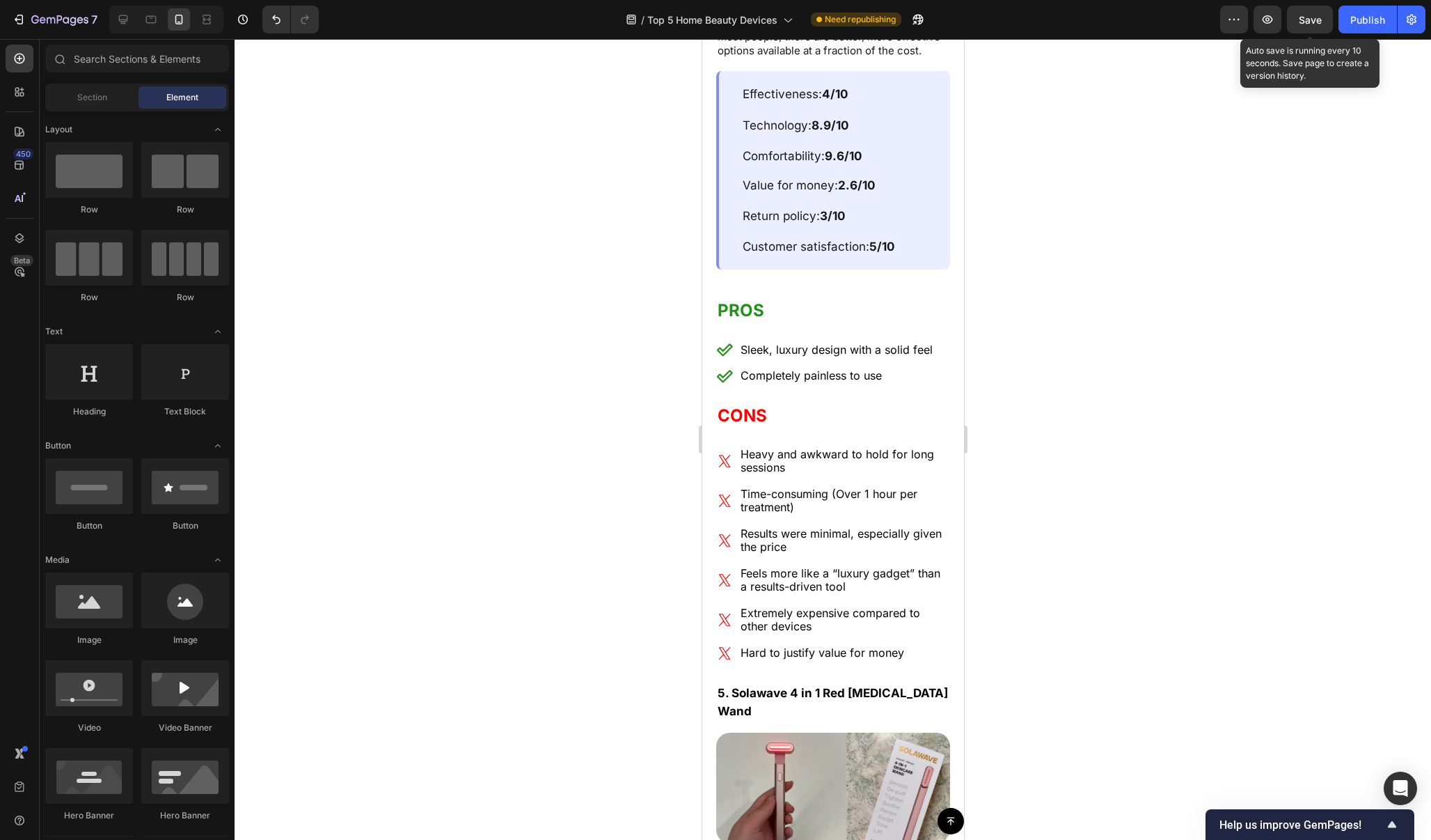
click at [1306, 14] on span "Save" at bounding box center [1311, 19] width 23 height 11
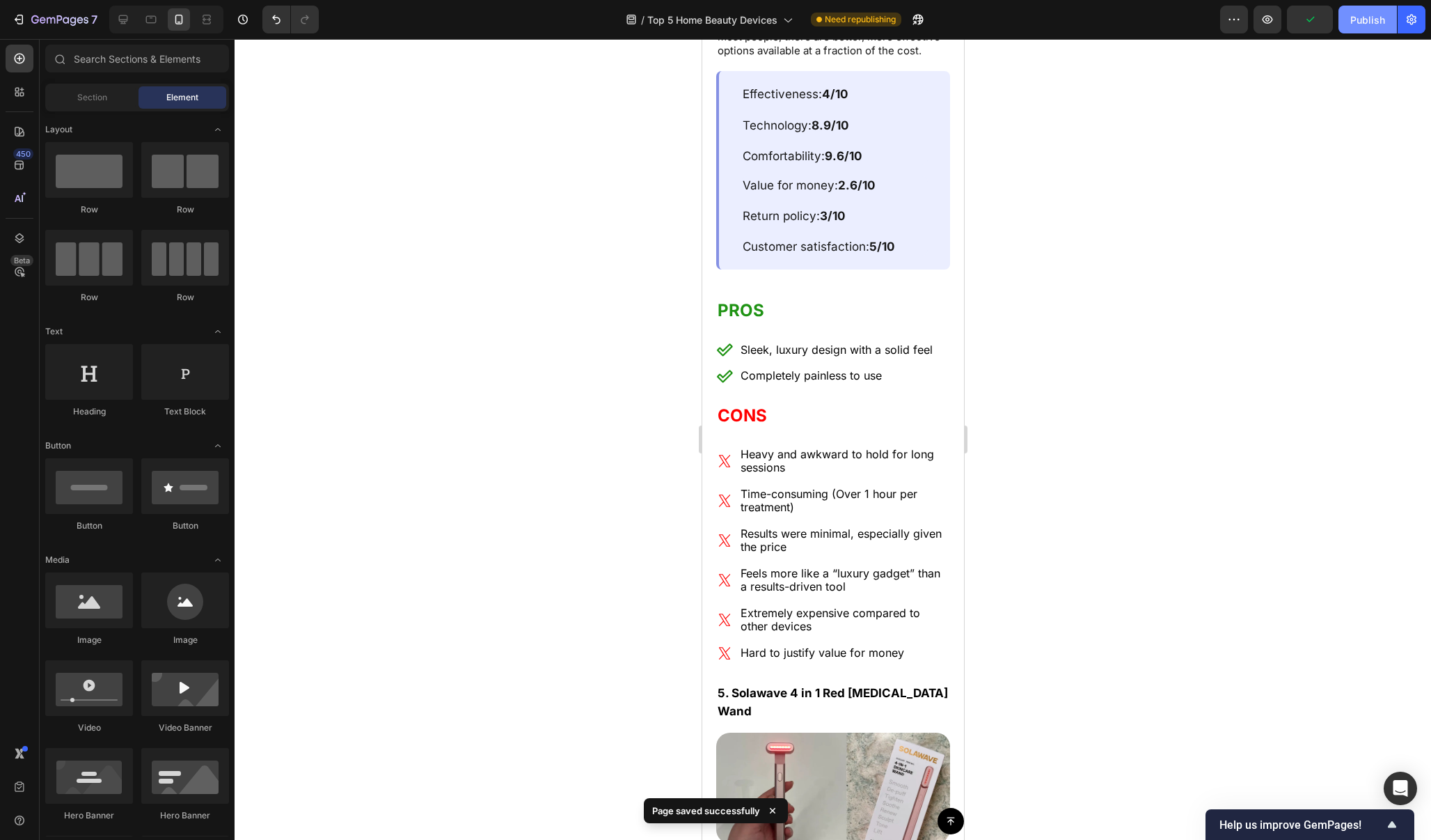
click at [1366, 15] on div "Publish" at bounding box center [1368, 19] width 35 height 15
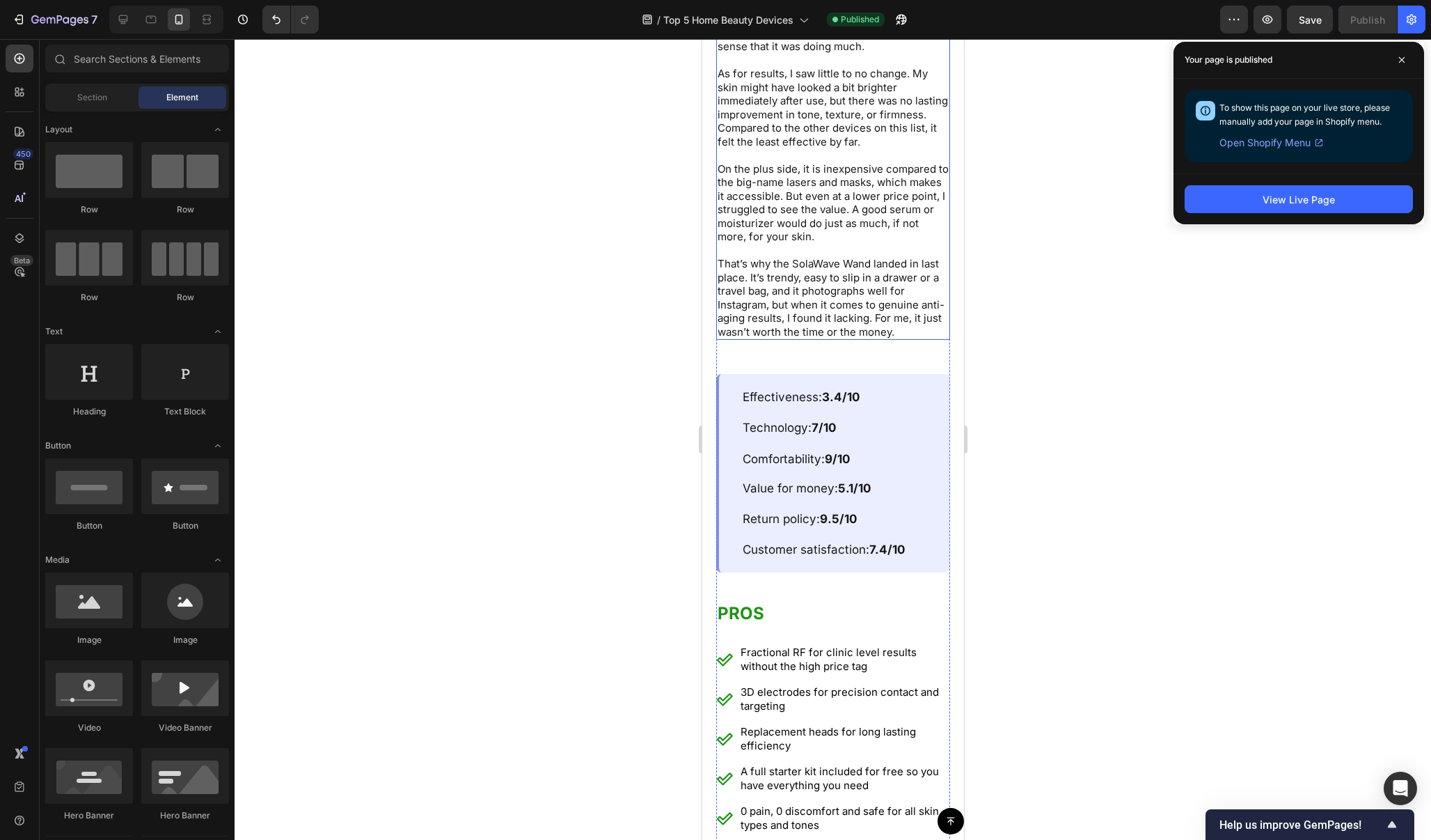
scroll to position [10174, 0]
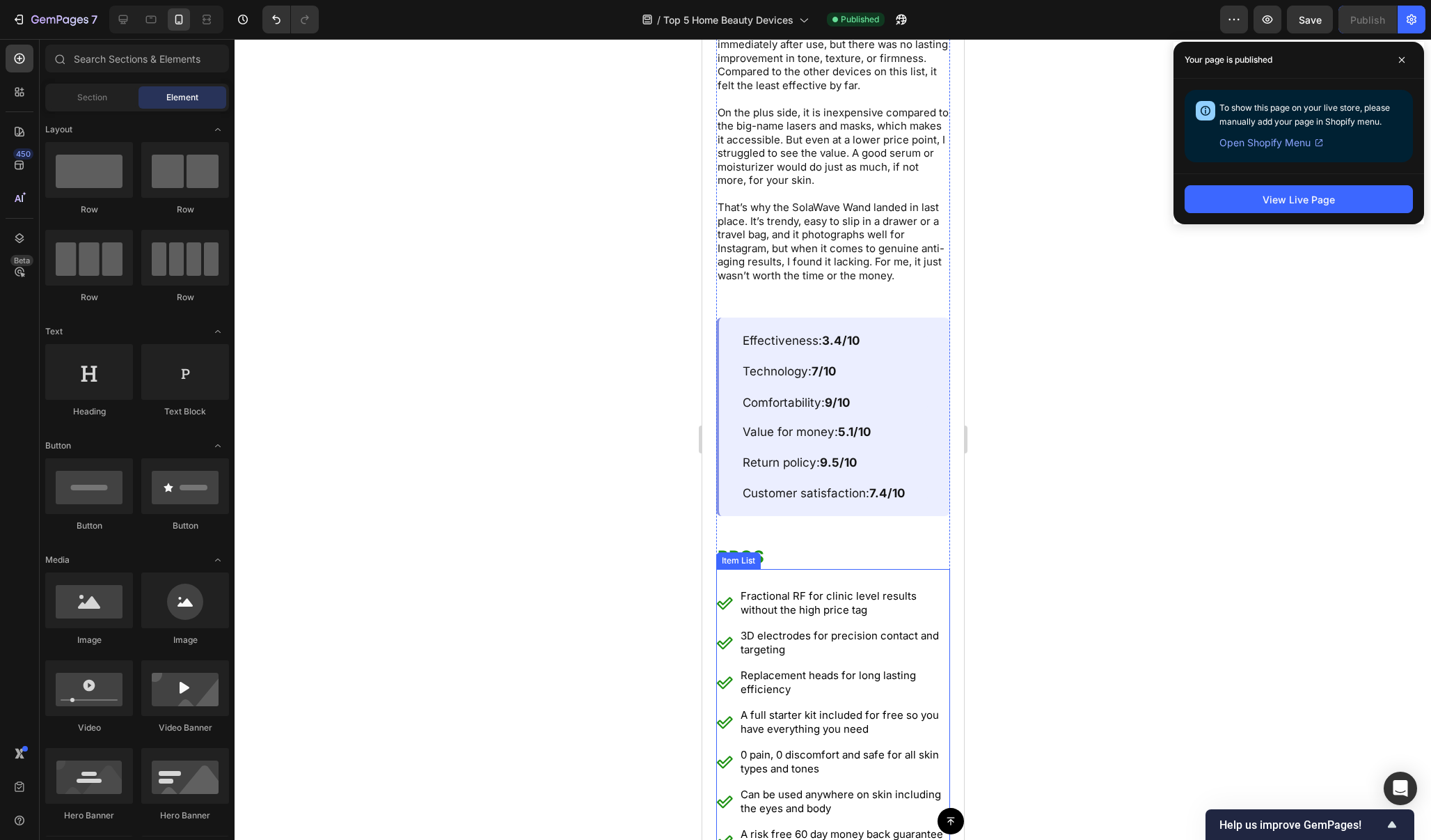
click at [813, 589] on p "Fractional RF for clinic level results without the high price tag" at bounding box center [844, 602] width 208 height 27
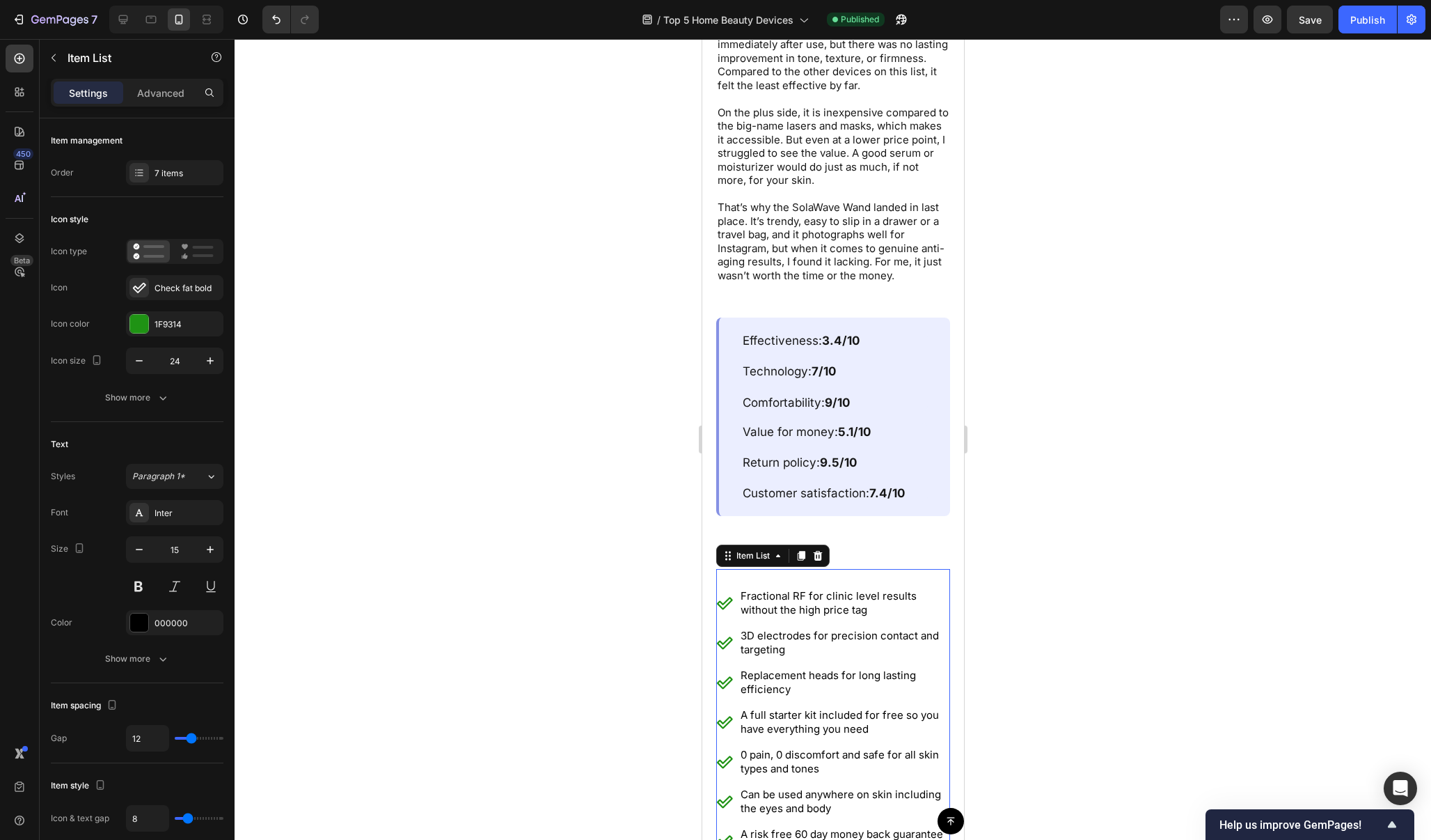
click at [813, 589] on p "Fractional RF for clinic level results without the high price tag" at bounding box center [844, 602] width 208 height 27
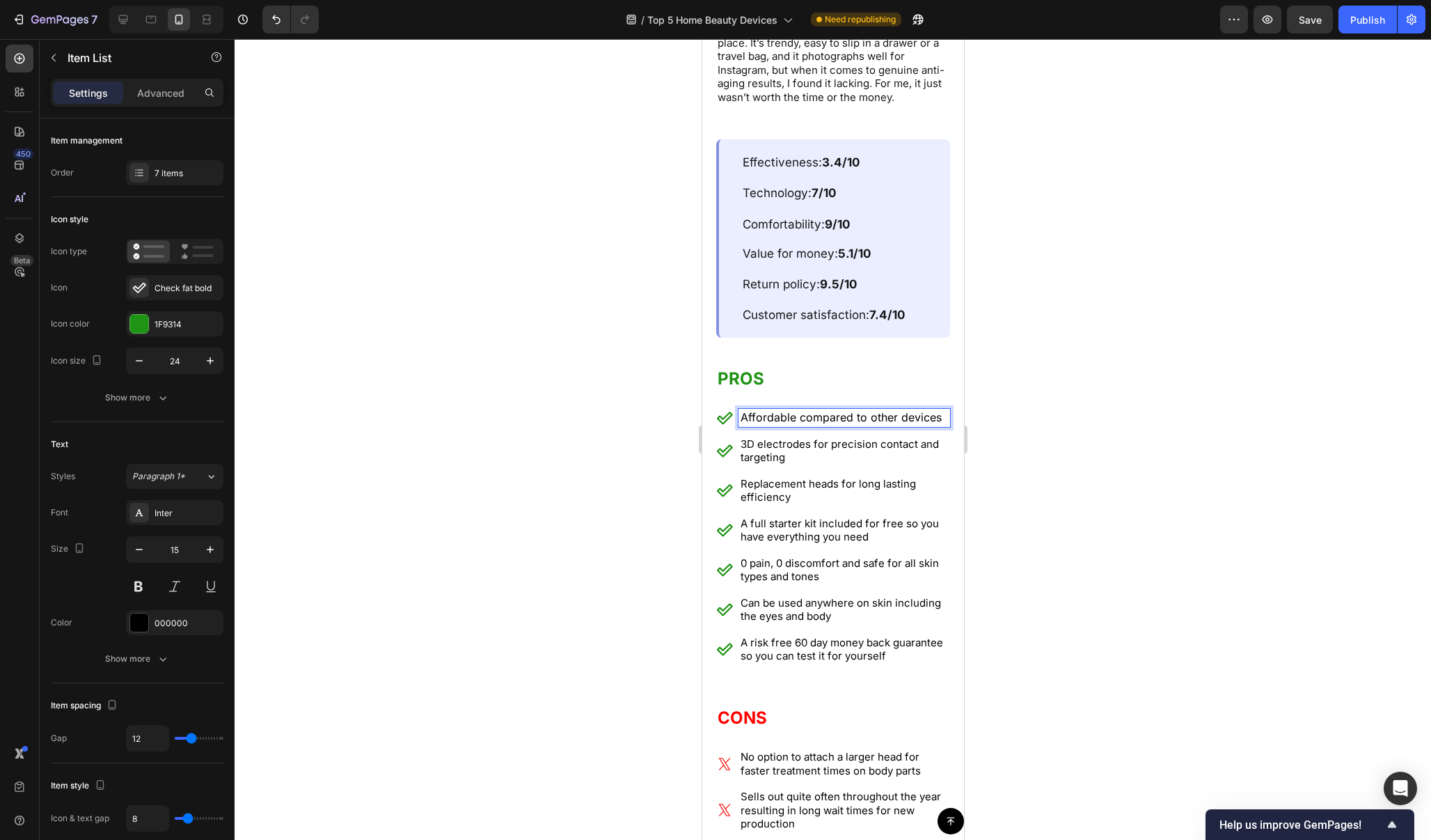
scroll to position [10375, 0]
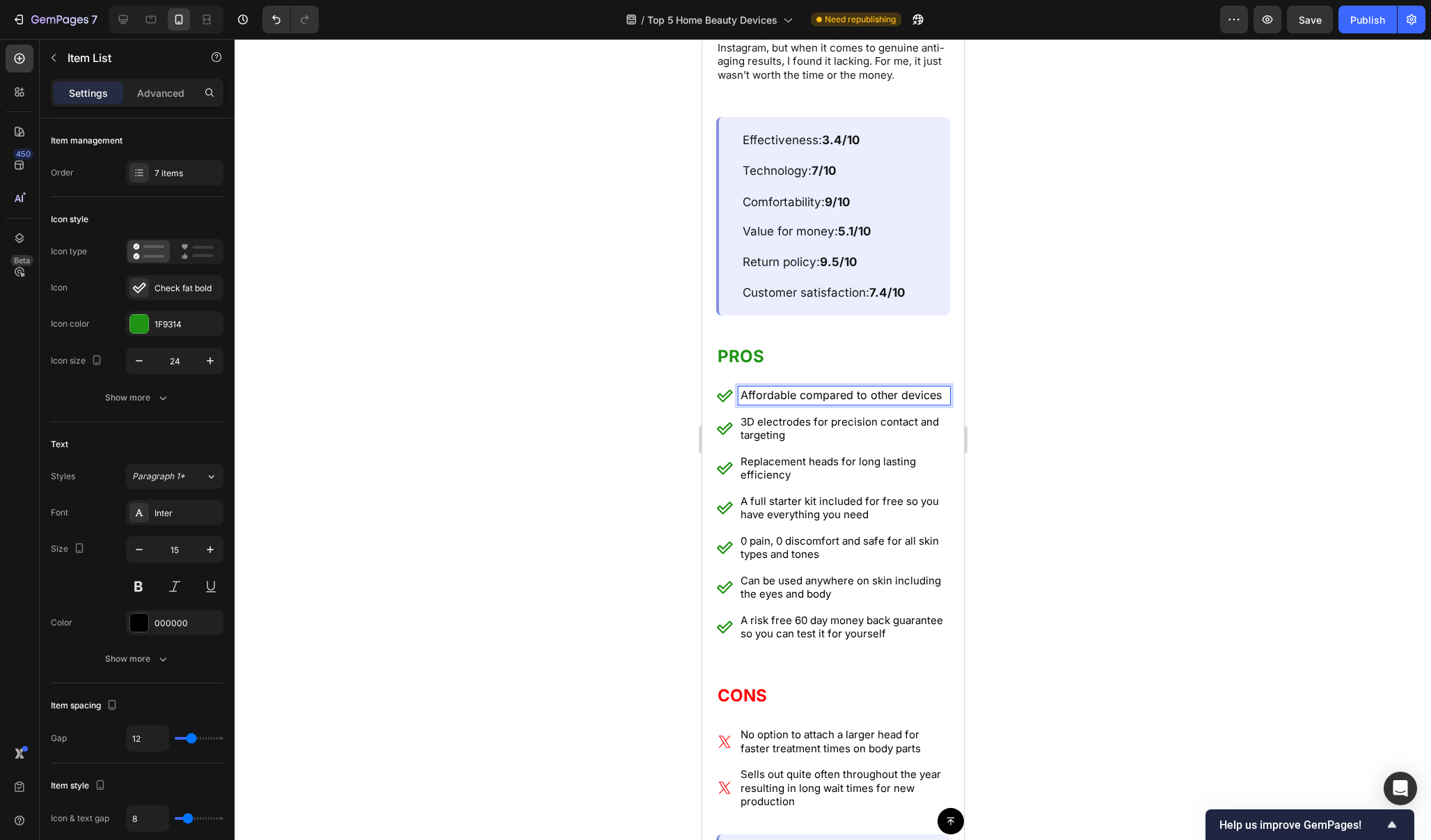
click at [814, 415] on p "3D electrodes for precision contact and targeting" at bounding box center [844, 428] width 208 height 27
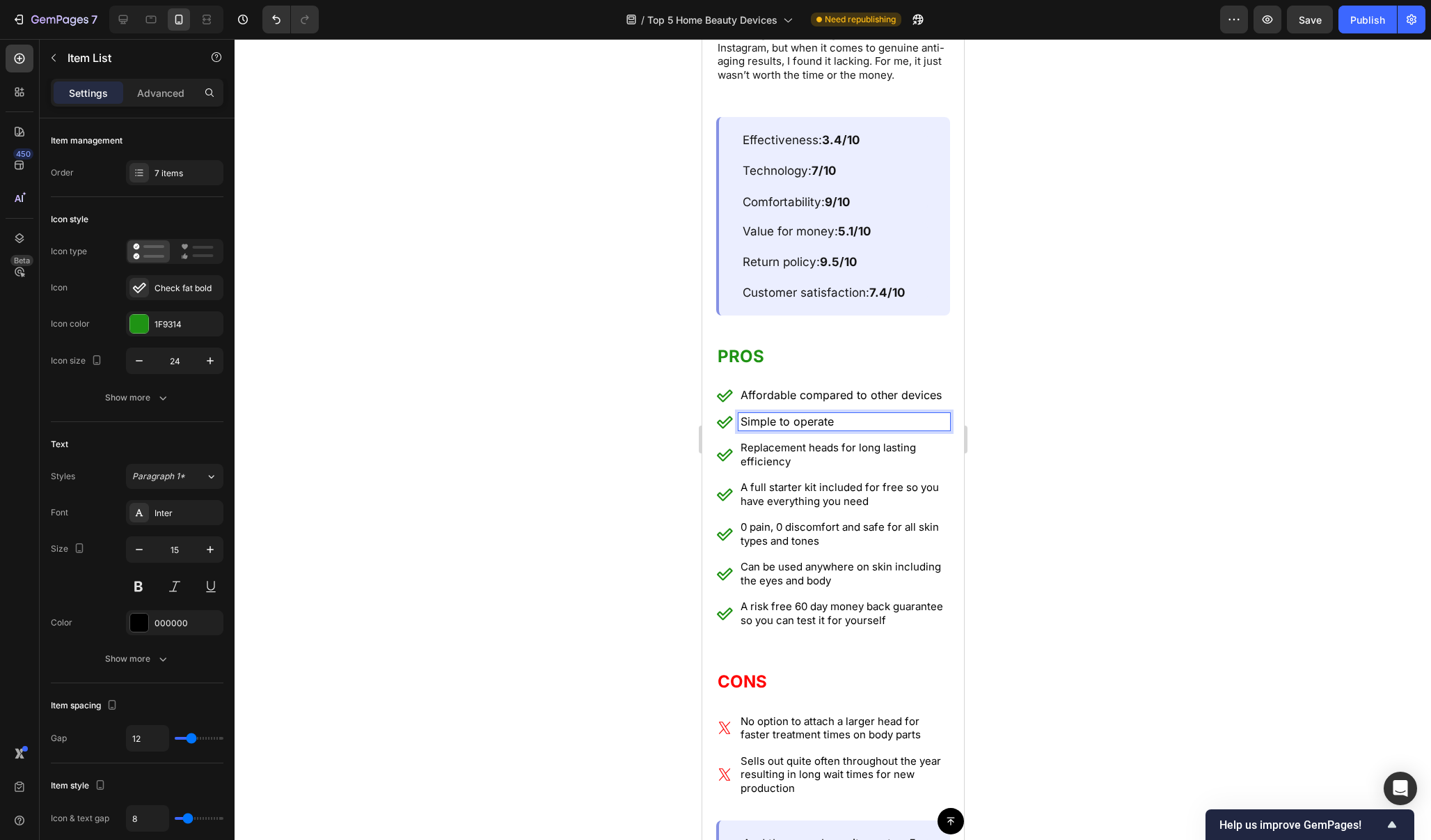
click at [832, 441] on p "Replacement heads for long lasting efficiency" at bounding box center [844, 454] width 208 height 27
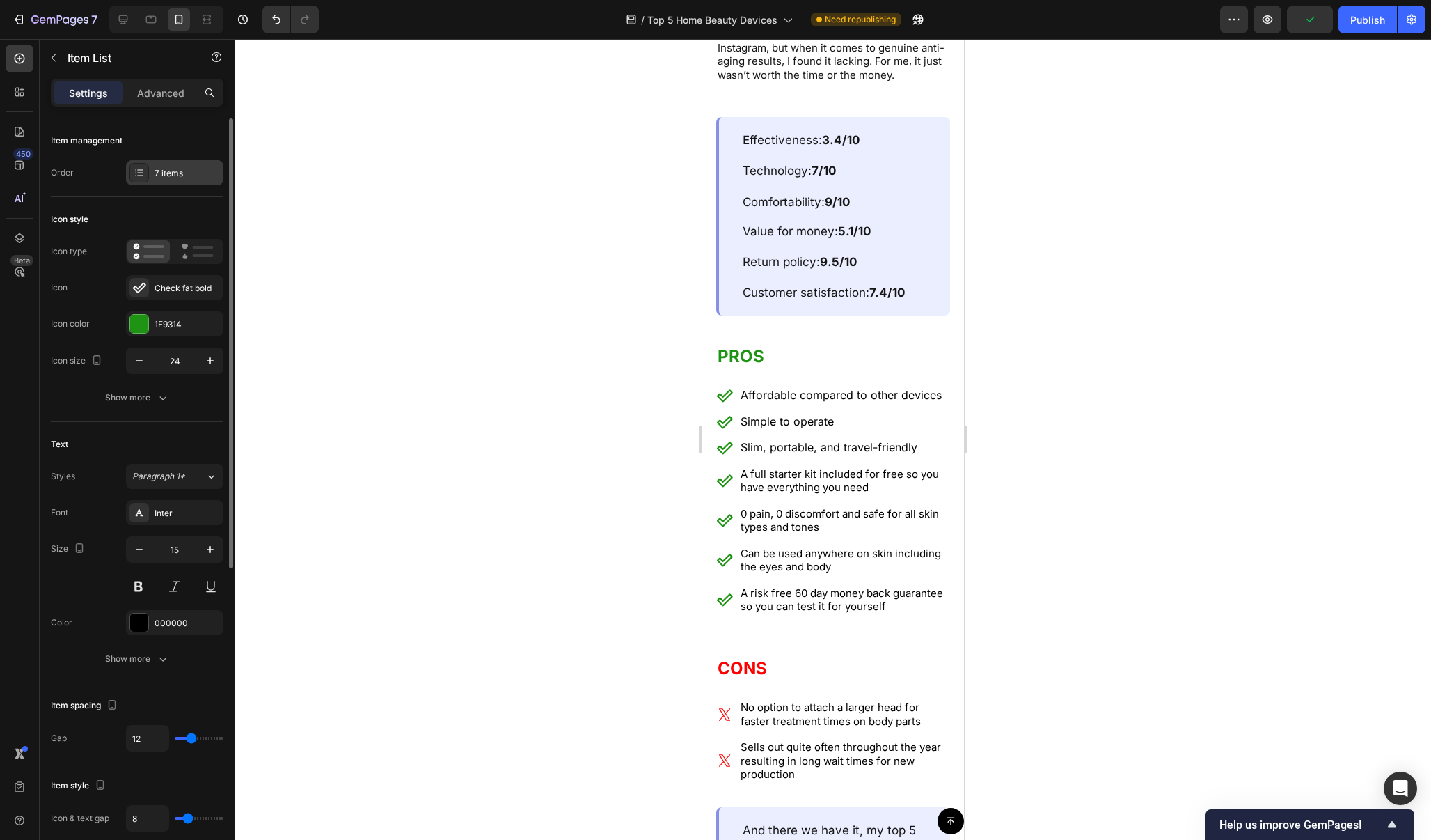
click at [182, 171] on div "7 items" at bounding box center [187, 174] width 66 height 12
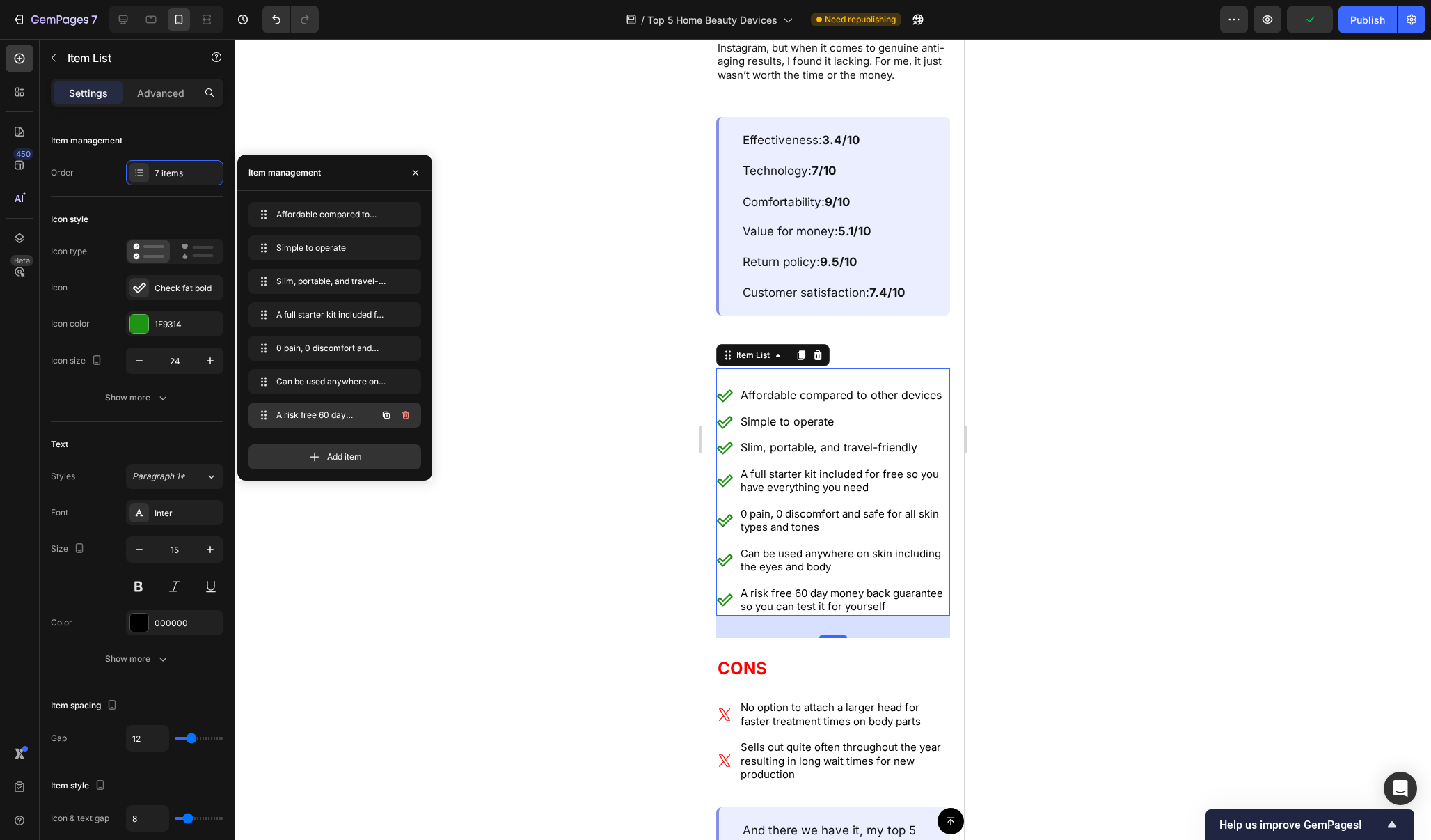
click at [416, 415] on div "A risk free 60 day money back guarantee so you can test it for yourself A risk …" at bounding box center [334, 415] width 173 height 25
click at [402, 415] on icon "button" at bounding box center [406, 415] width 11 height 11
click at [402, 415] on div "Delete" at bounding box center [395, 415] width 25 height 12
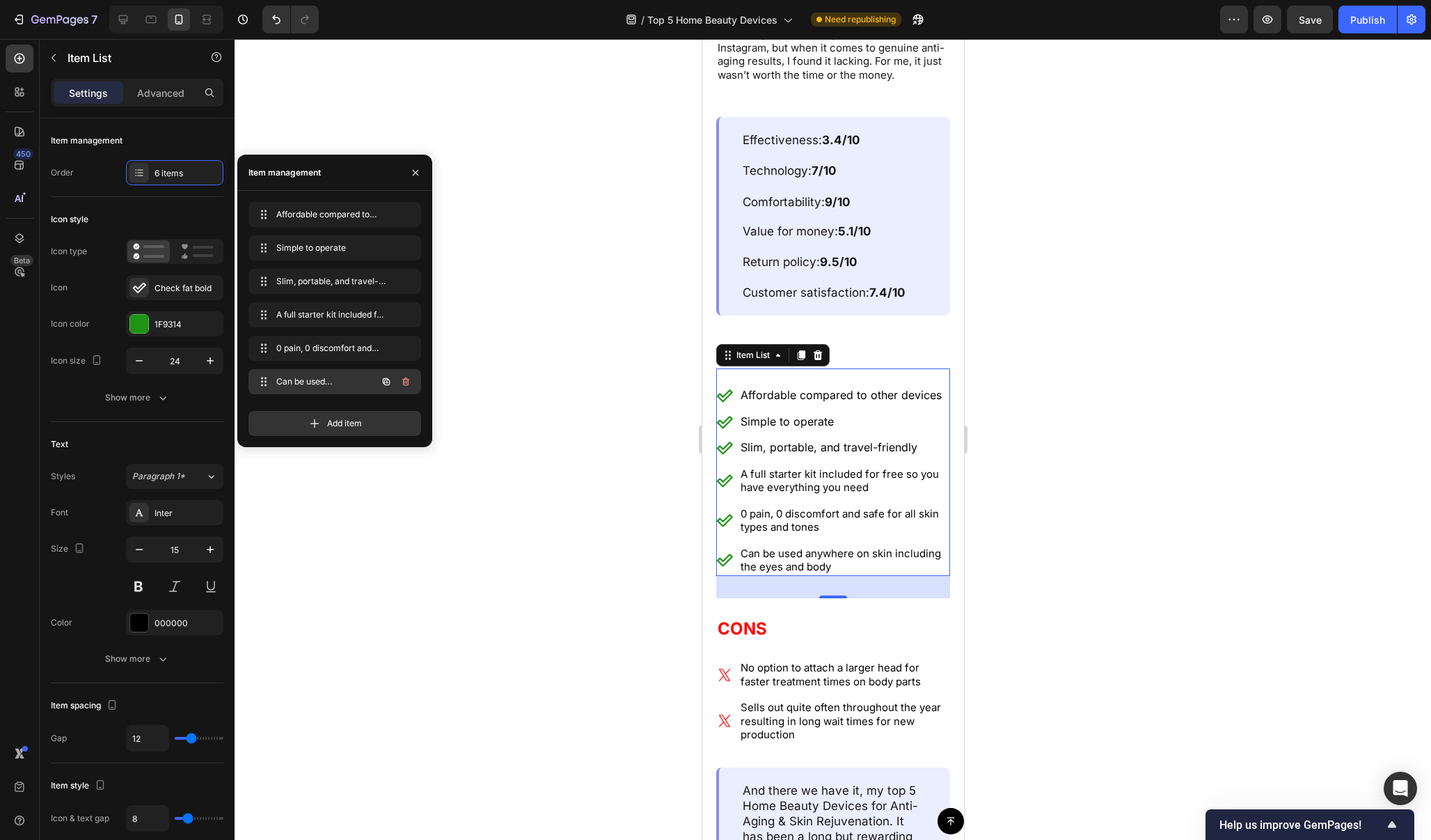
click at [403, 381] on icon "button" at bounding box center [406, 381] width 11 height 11
click at [403, 381] on div "Delete" at bounding box center [395, 381] width 25 height 12
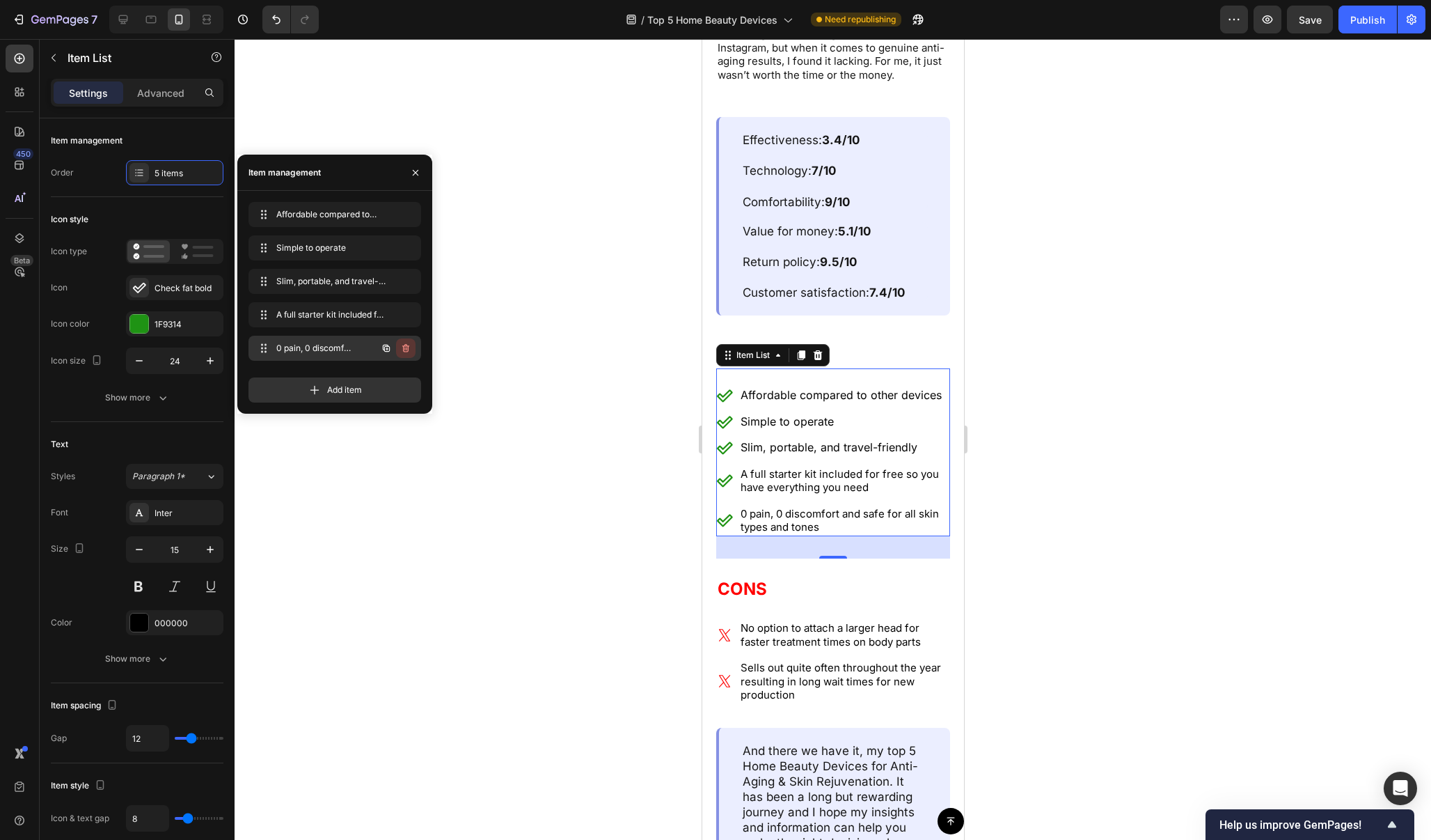
click at [407, 351] on icon "button" at bounding box center [406, 348] width 11 height 11
click at [407, 351] on div "Delete" at bounding box center [395, 348] width 25 height 12
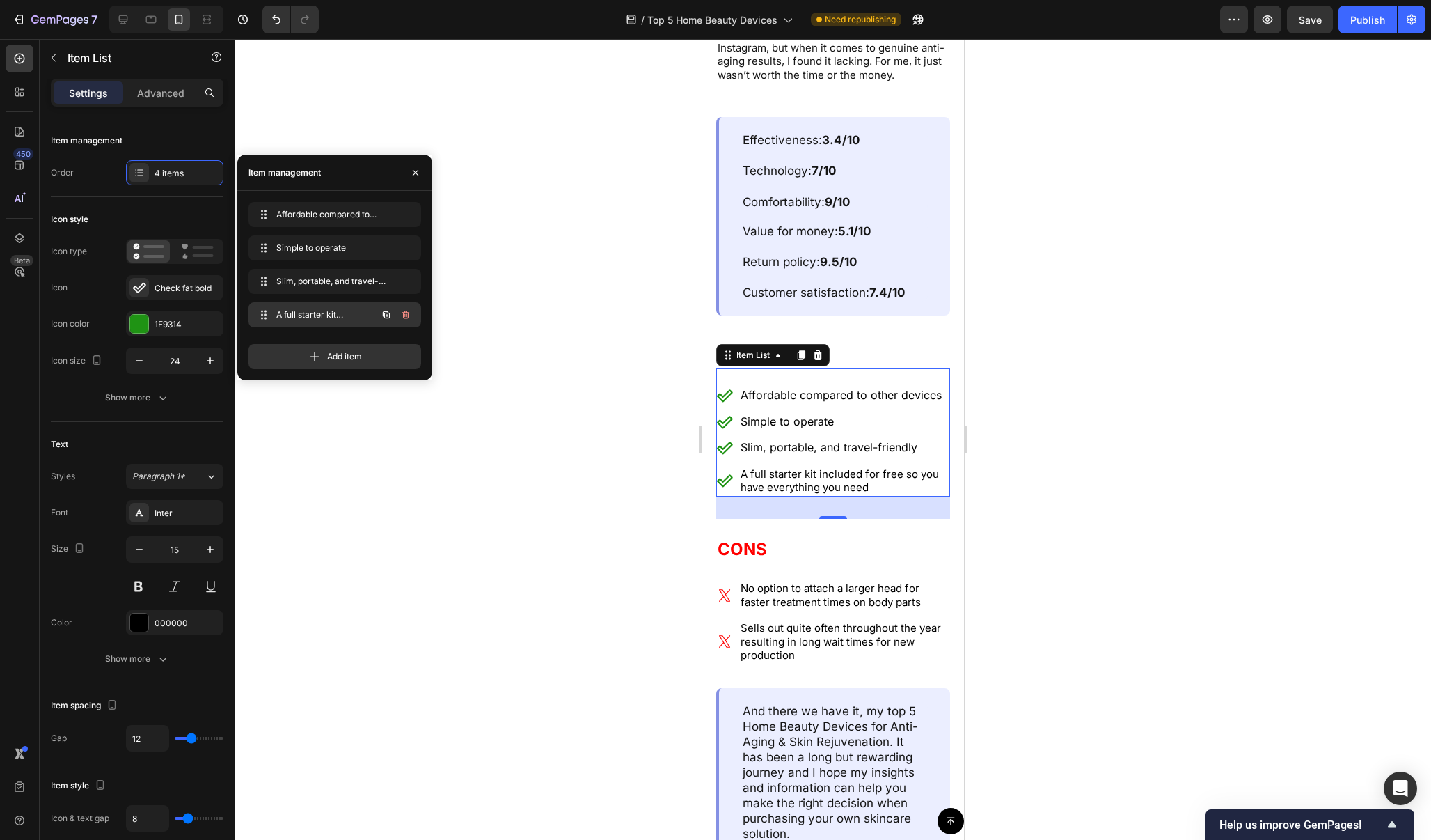
click at [407, 317] on icon "button" at bounding box center [406, 315] width 11 height 11
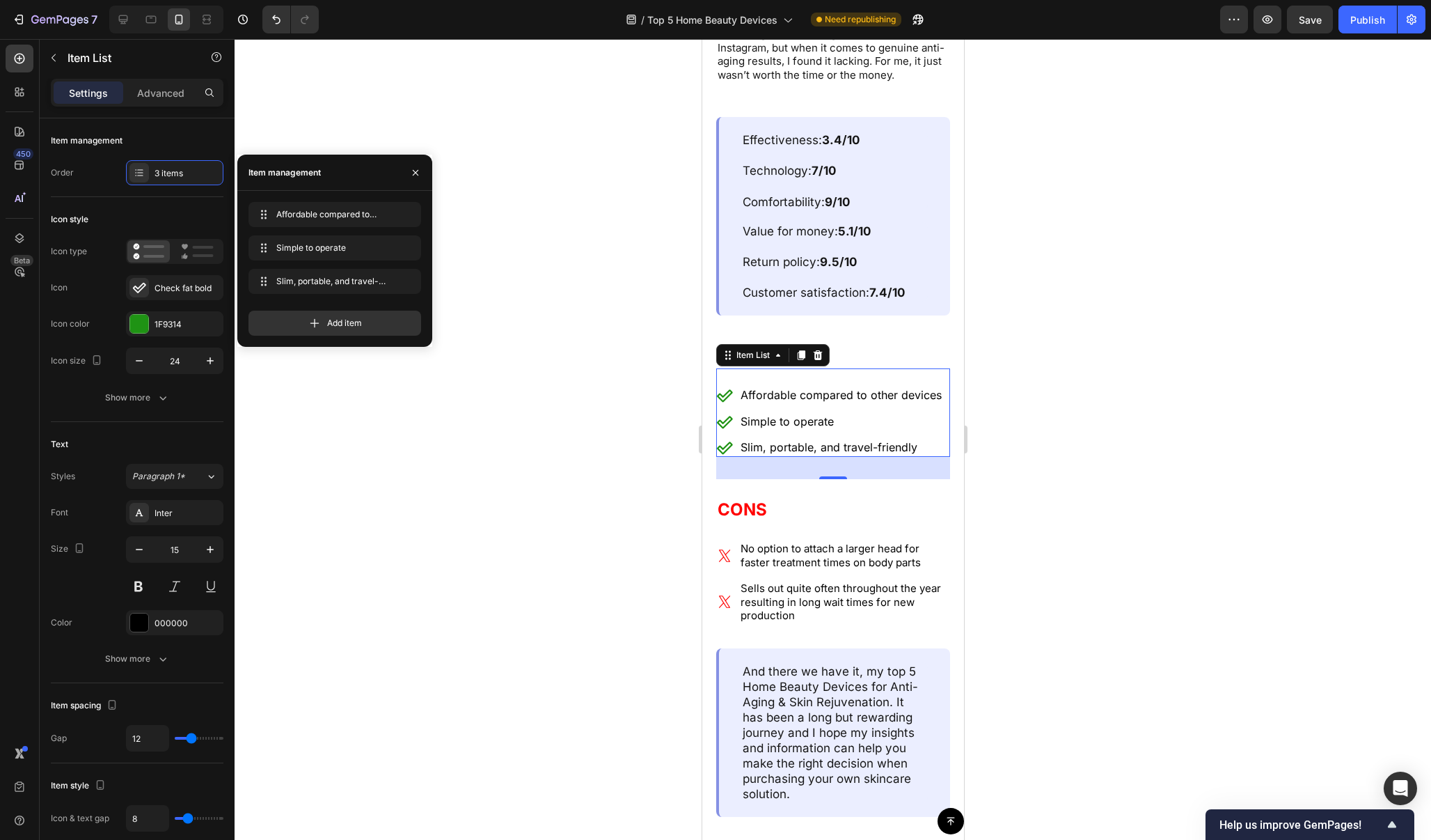
click at [1027, 346] on div at bounding box center [833, 438] width 1197 height 801
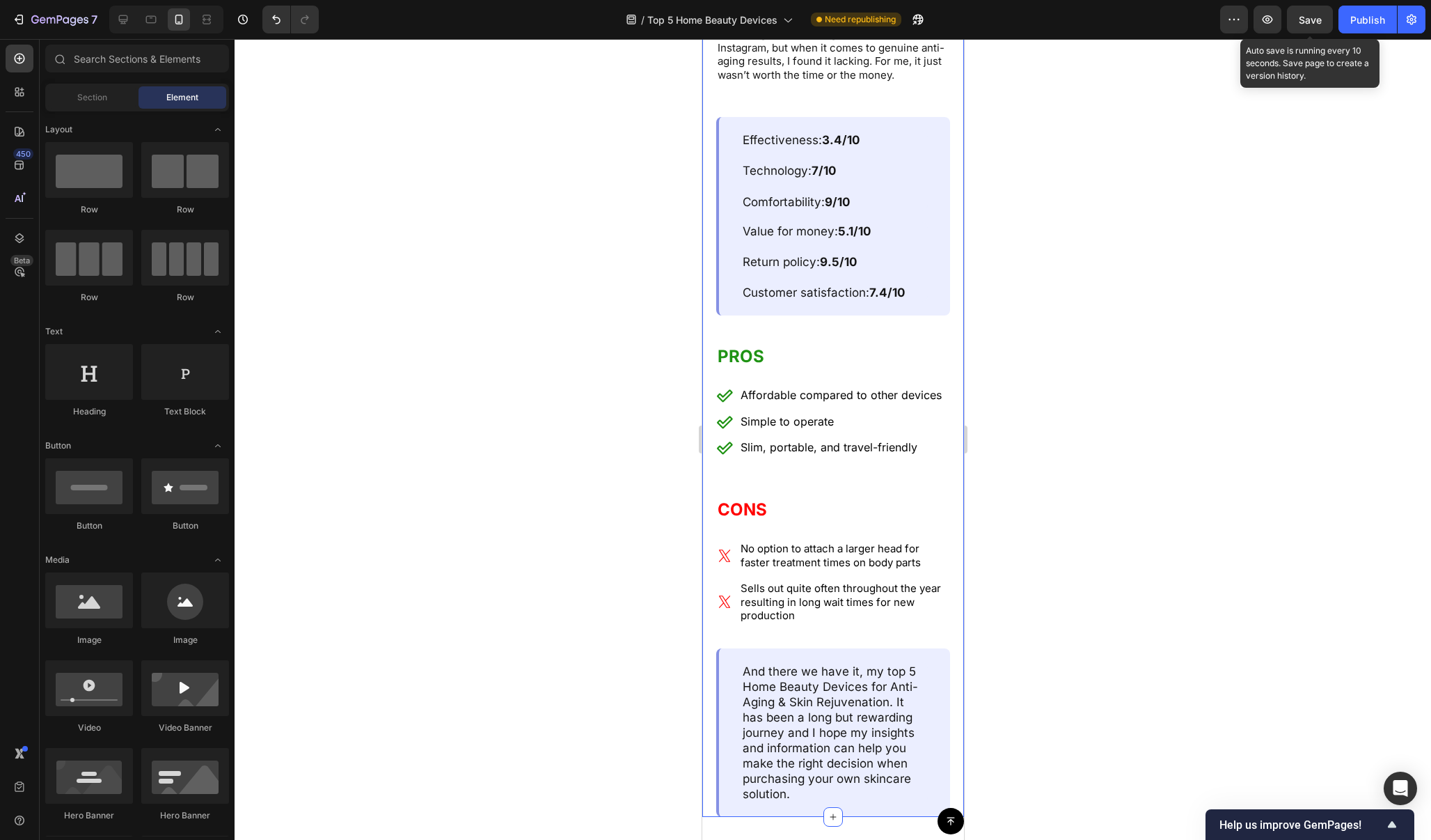
click at [1313, 15] on span "Save" at bounding box center [1311, 19] width 23 height 11
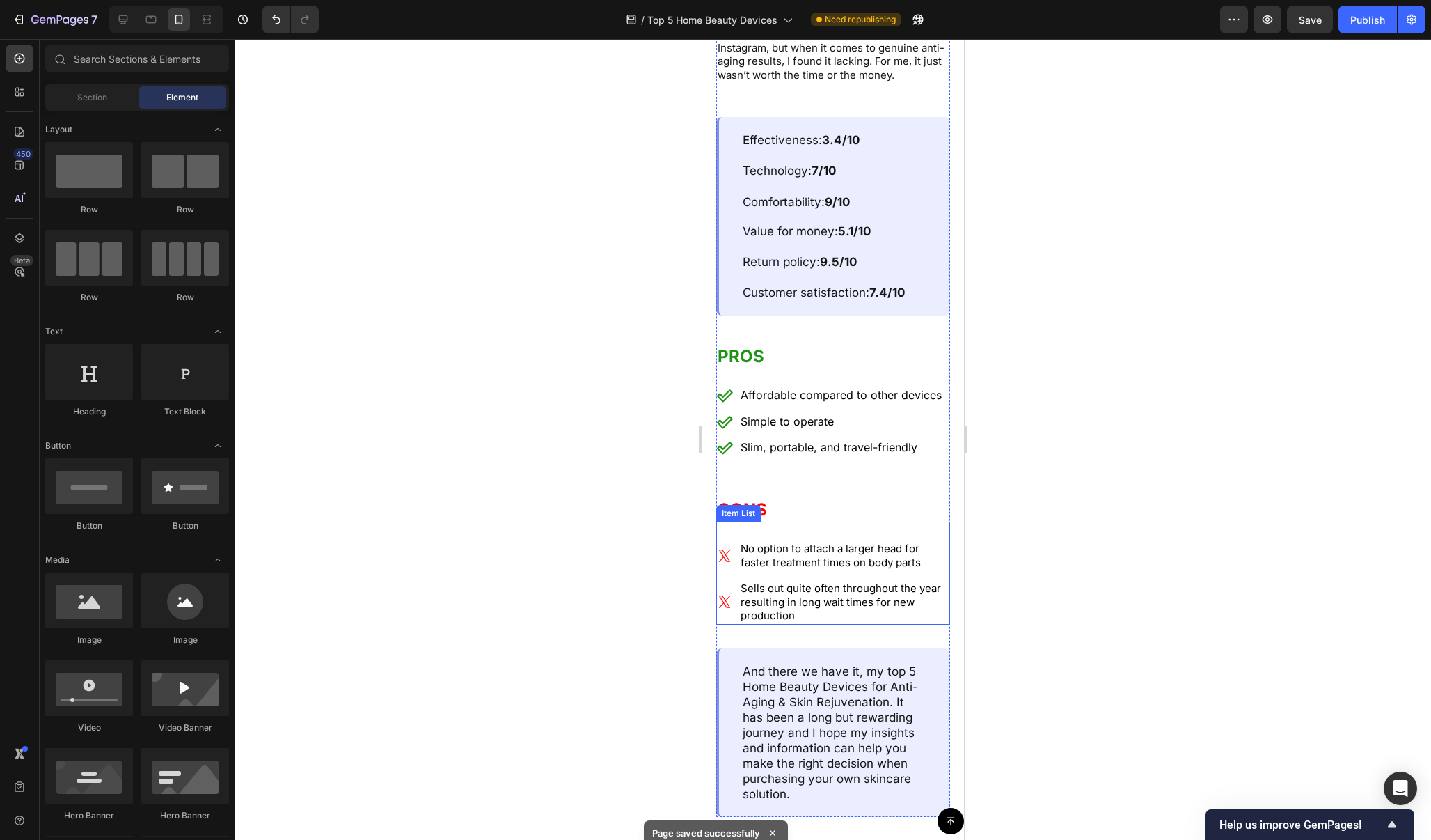
click at [809, 542] on p "No option to attach a larger head for faster treatment times on body parts" at bounding box center [844, 555] width 208 height 27
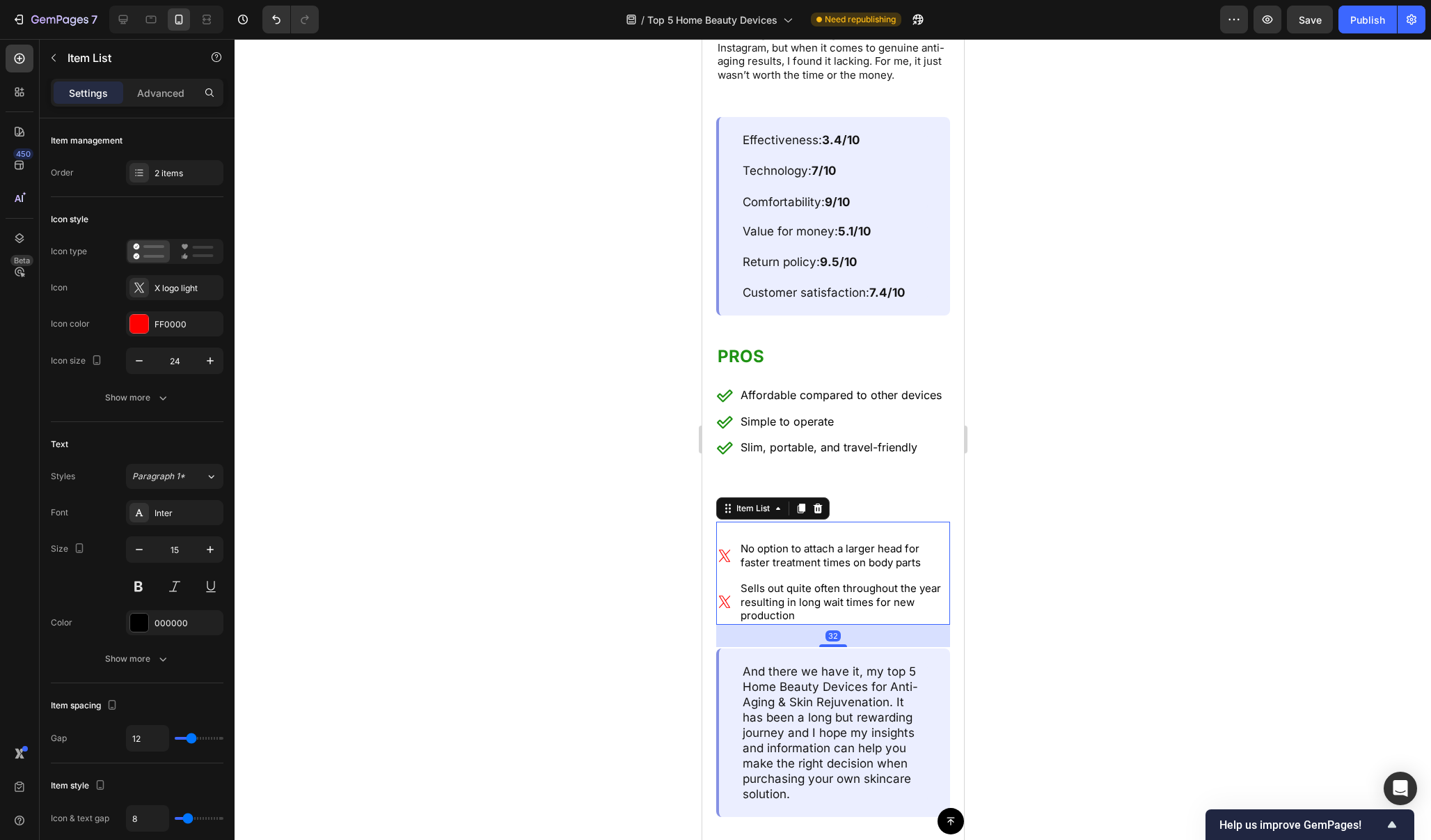
click at [809, 542] on p "No option to attach a larger head for faster treatment times on body parts" at bounding box center [844, 555] width 208 height 27
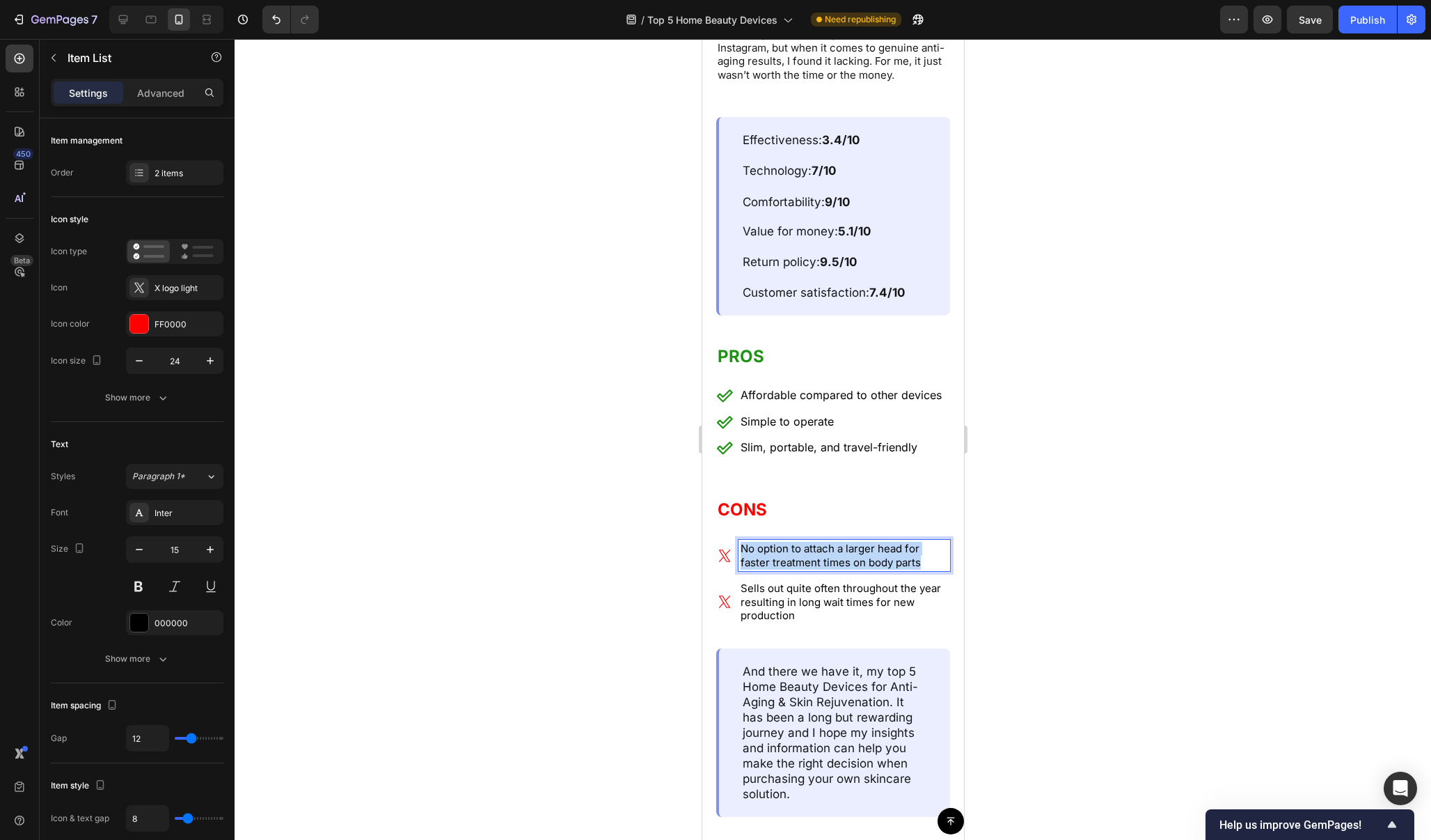
click at [809, 542] on p "No option to attach a larger head for faster treatment times on body parts" at bounding box center [844, 555] width 208 height 27
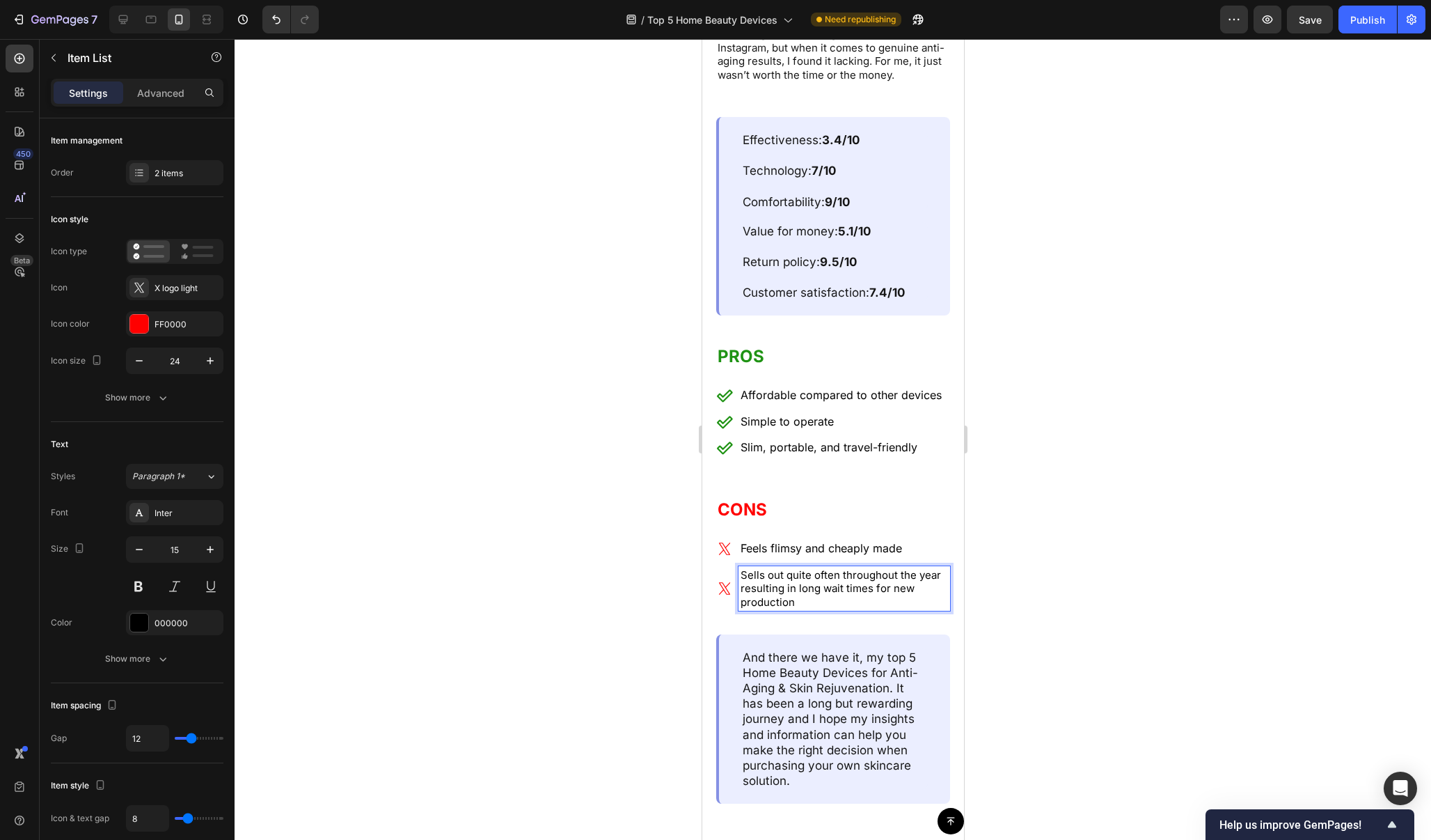
click at [864, 568] on p "Sells out quite often throughout the year resulting in long wait times for new …" at bounding box center [844, 588] width 208 height 41
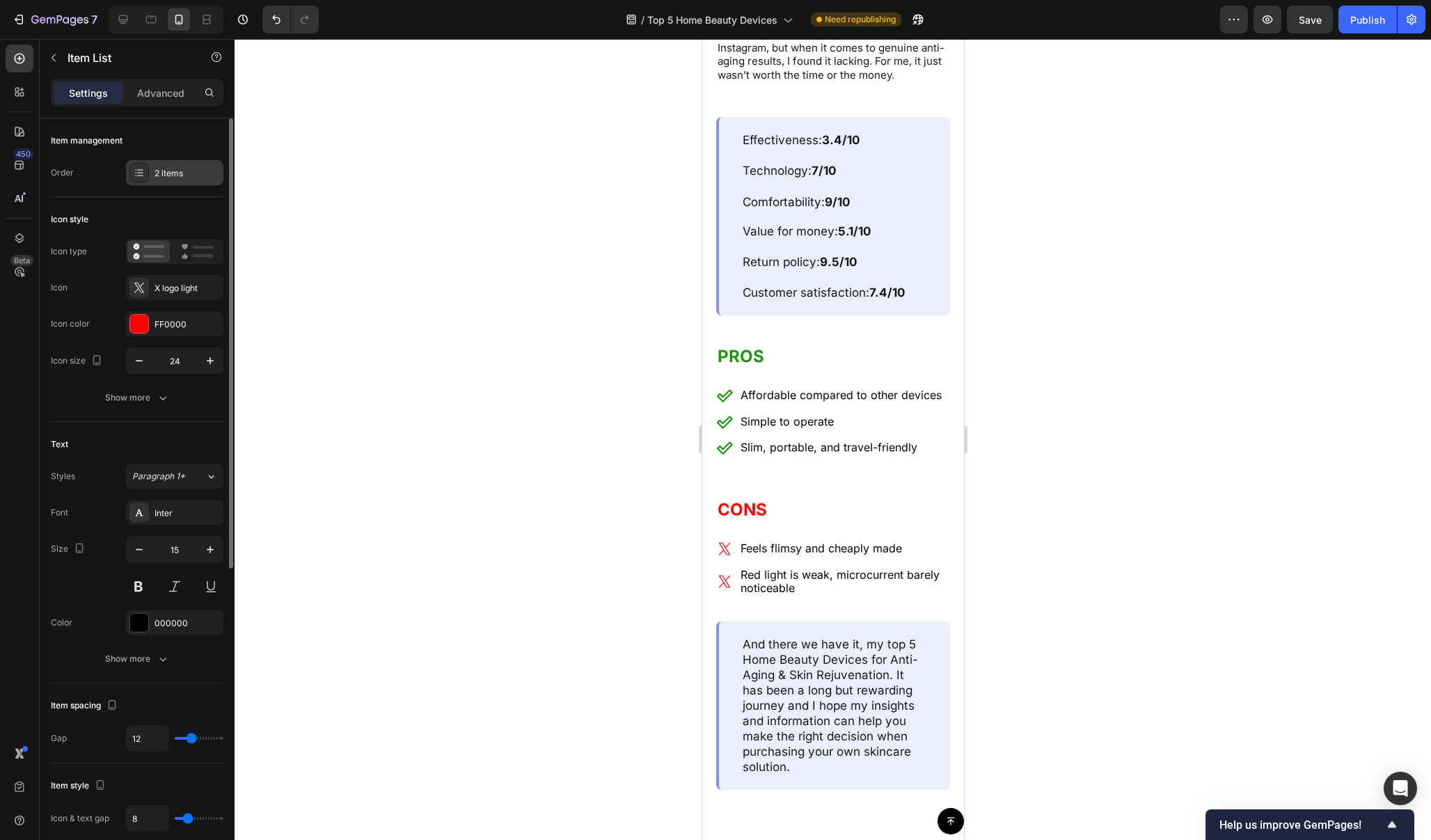
click at [197, 180] on div "2 items" at bounding box center [174, 173] width 97 height 25
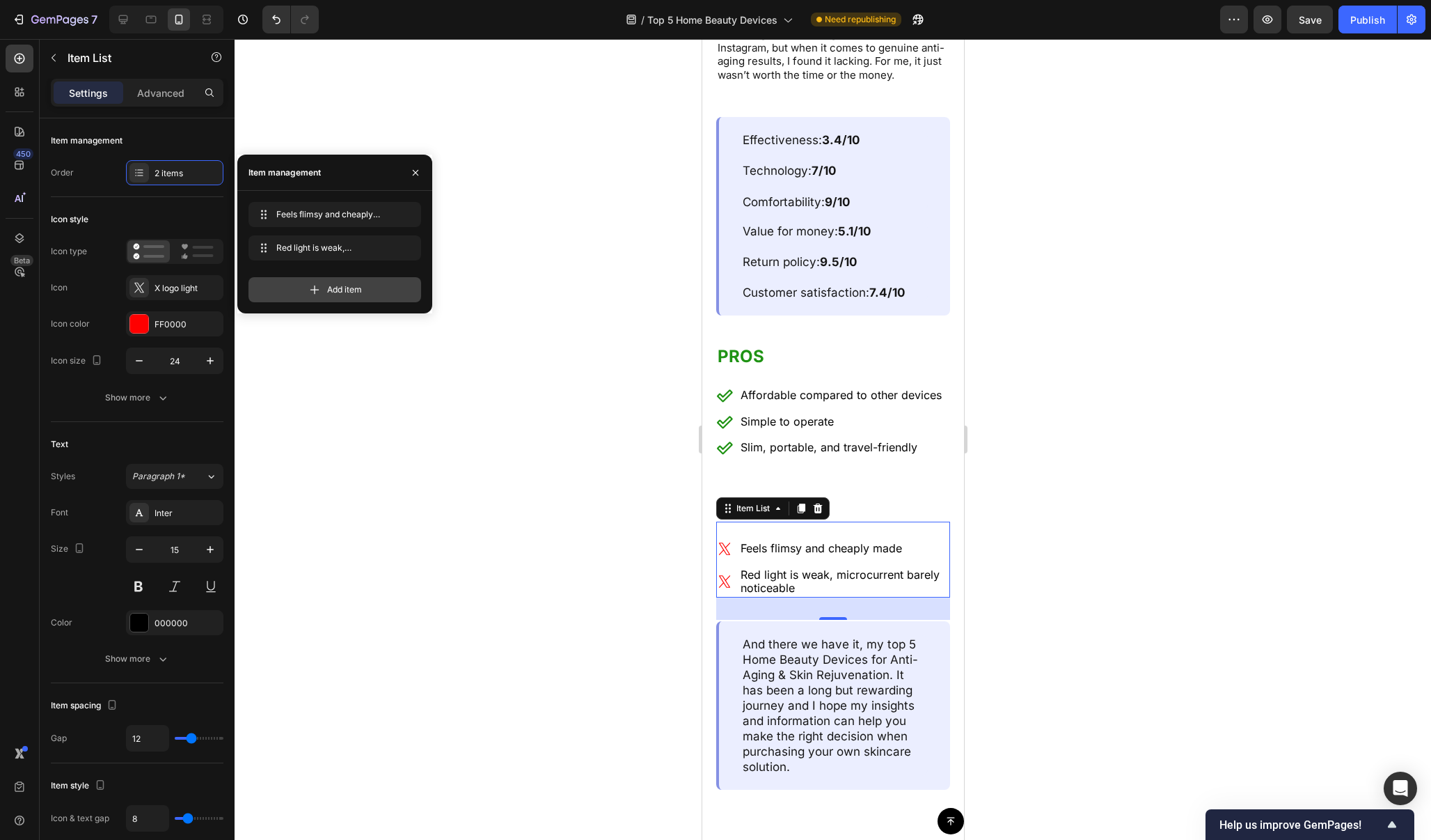
click at [343, 291] on span "Add item" at bounding box center [345, 289] width 35 height 12
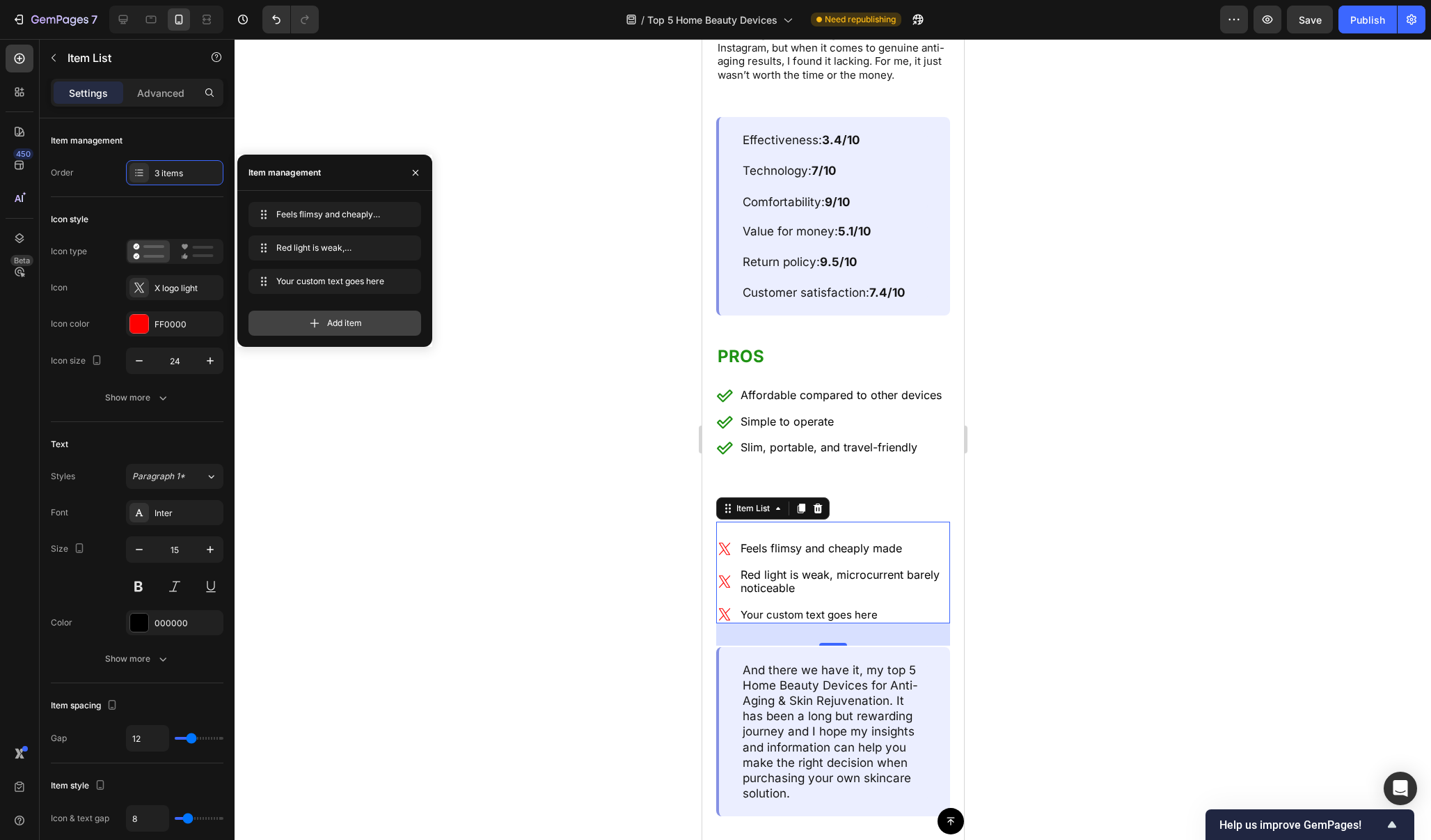
click at [347, 328] on span "Add item" at bounding box center [345, 323] width 35 height 12
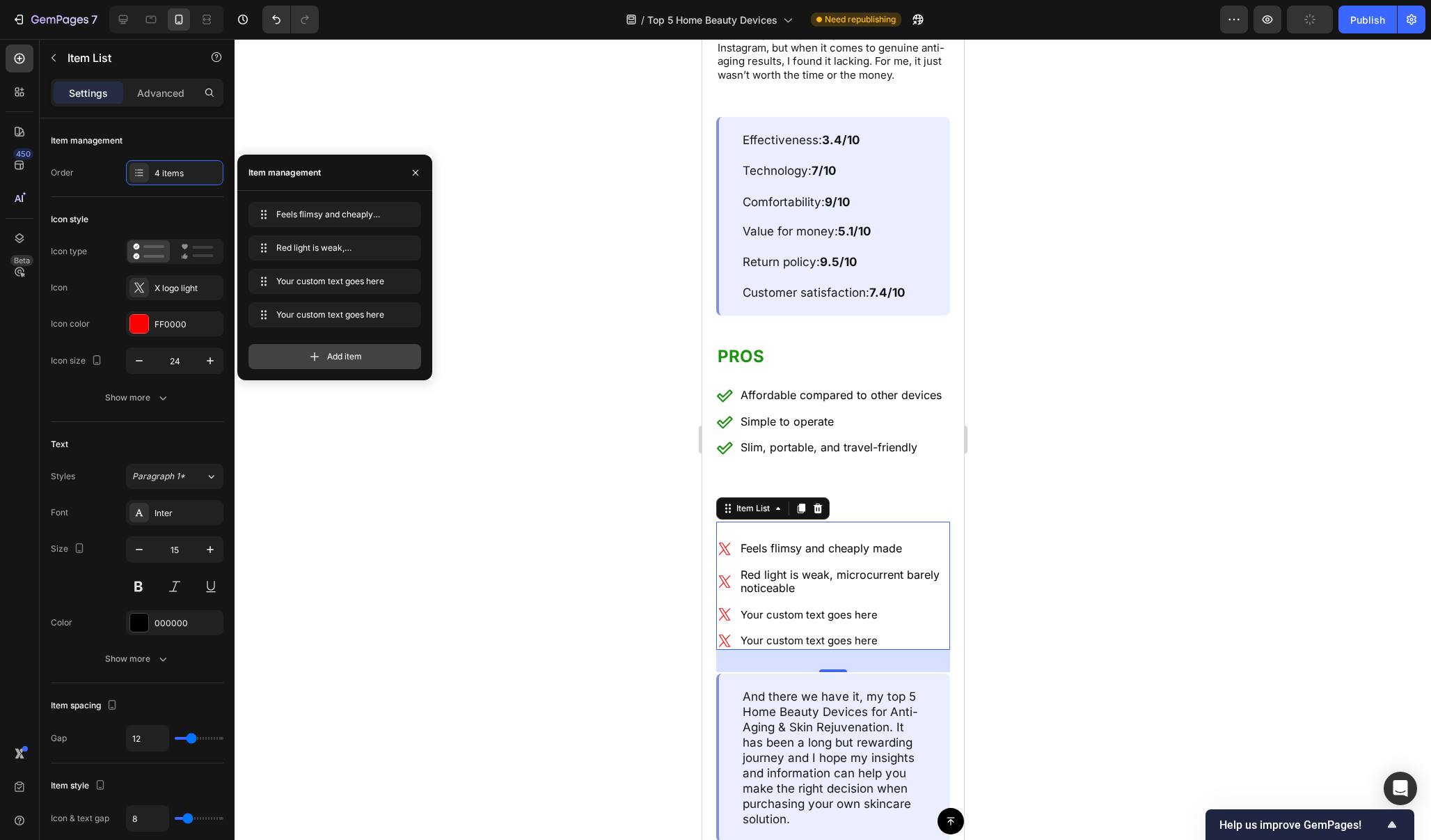
click at [340, 357] on span "Add item" at bounding box center [345, 356] width 35 height 12
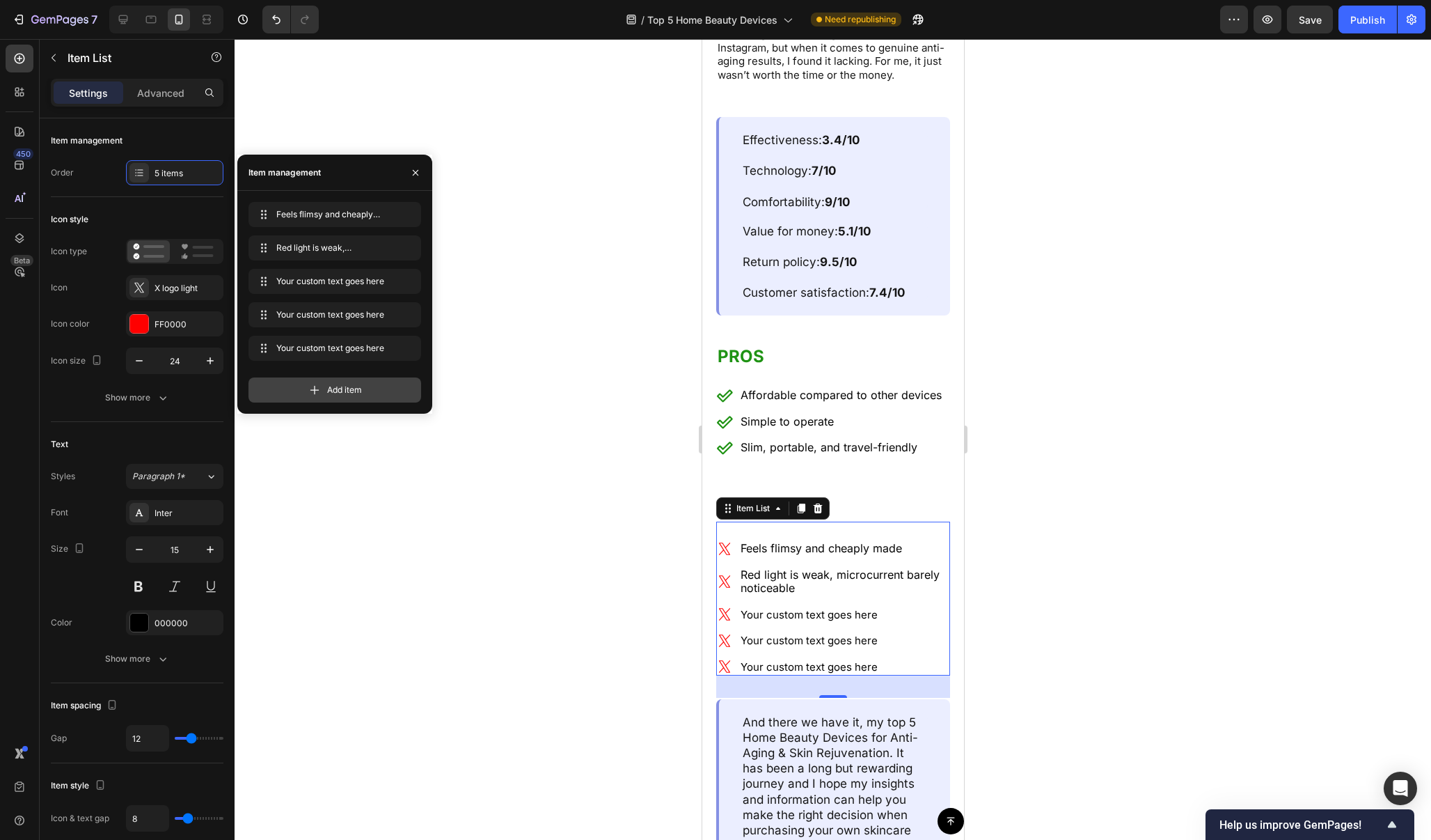
click at [339, 387] on span "Add item" at bounding box center [345, 389] width 35 height 12
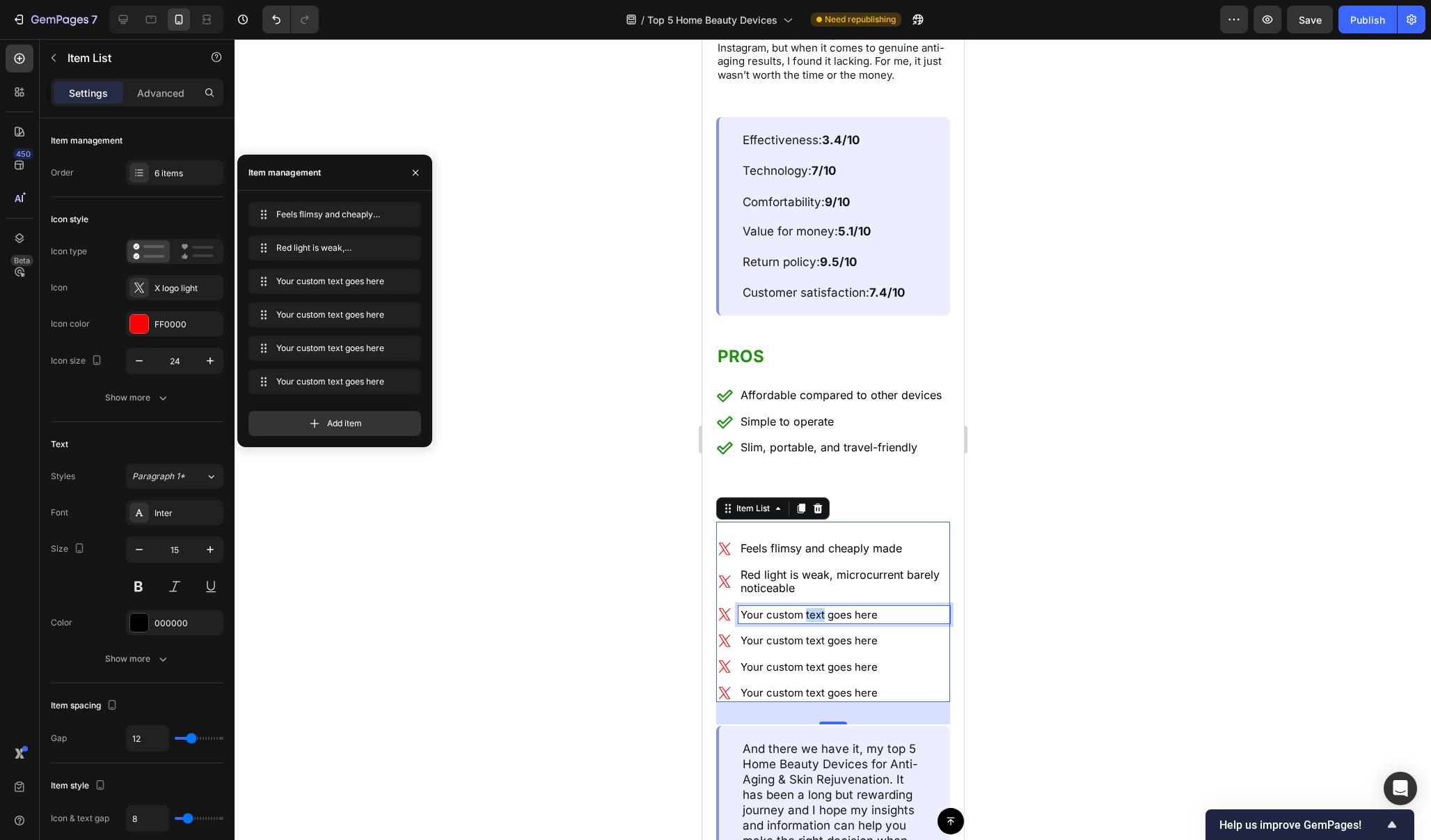
click at [819, 608] on p "Your custom text goes here" at bounding box center [844, 615] width 208 height 14
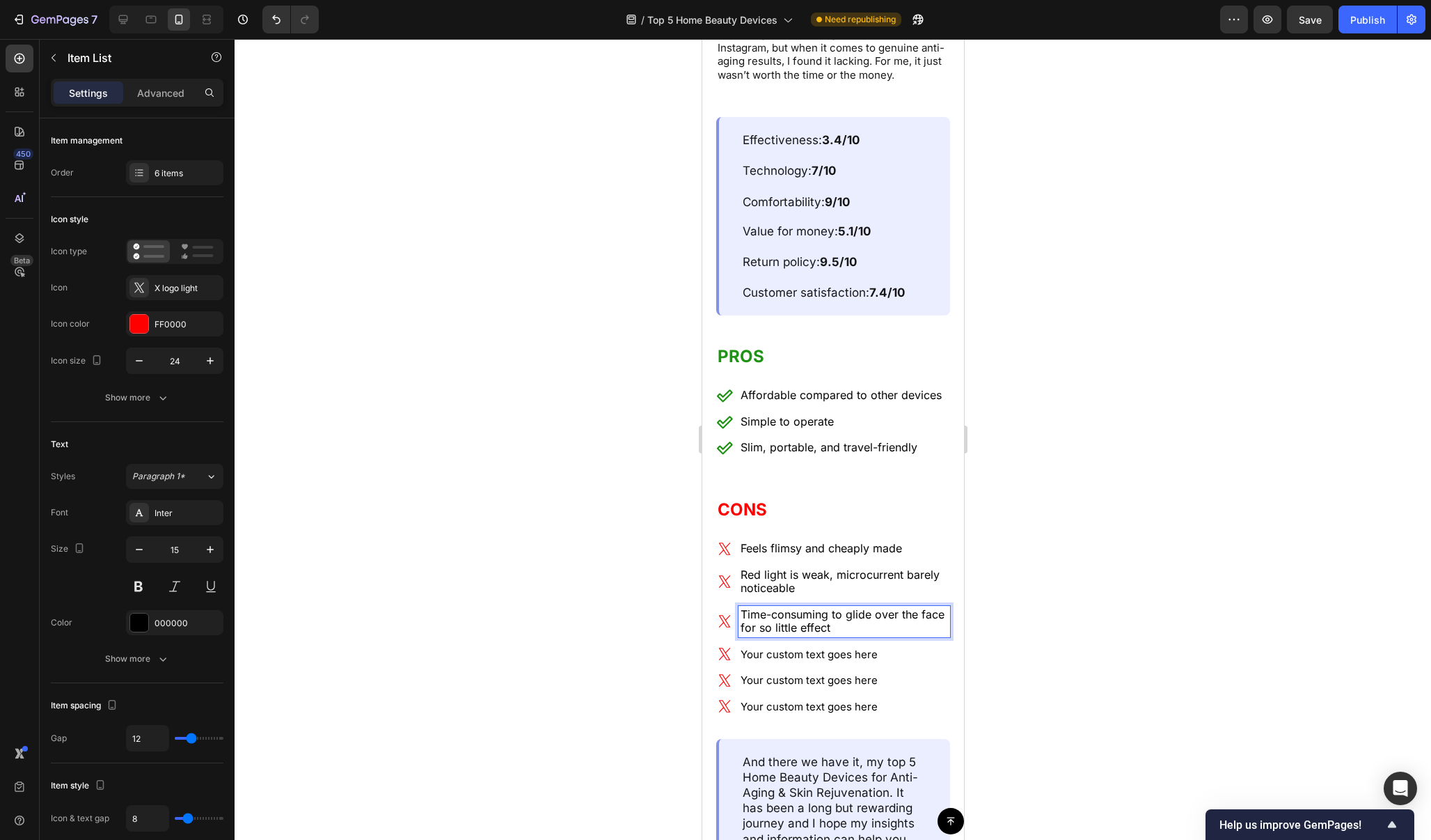
click at [845, 647] on p "Your custom text goes here" at bounding box center [844, 654] width 208 height 14
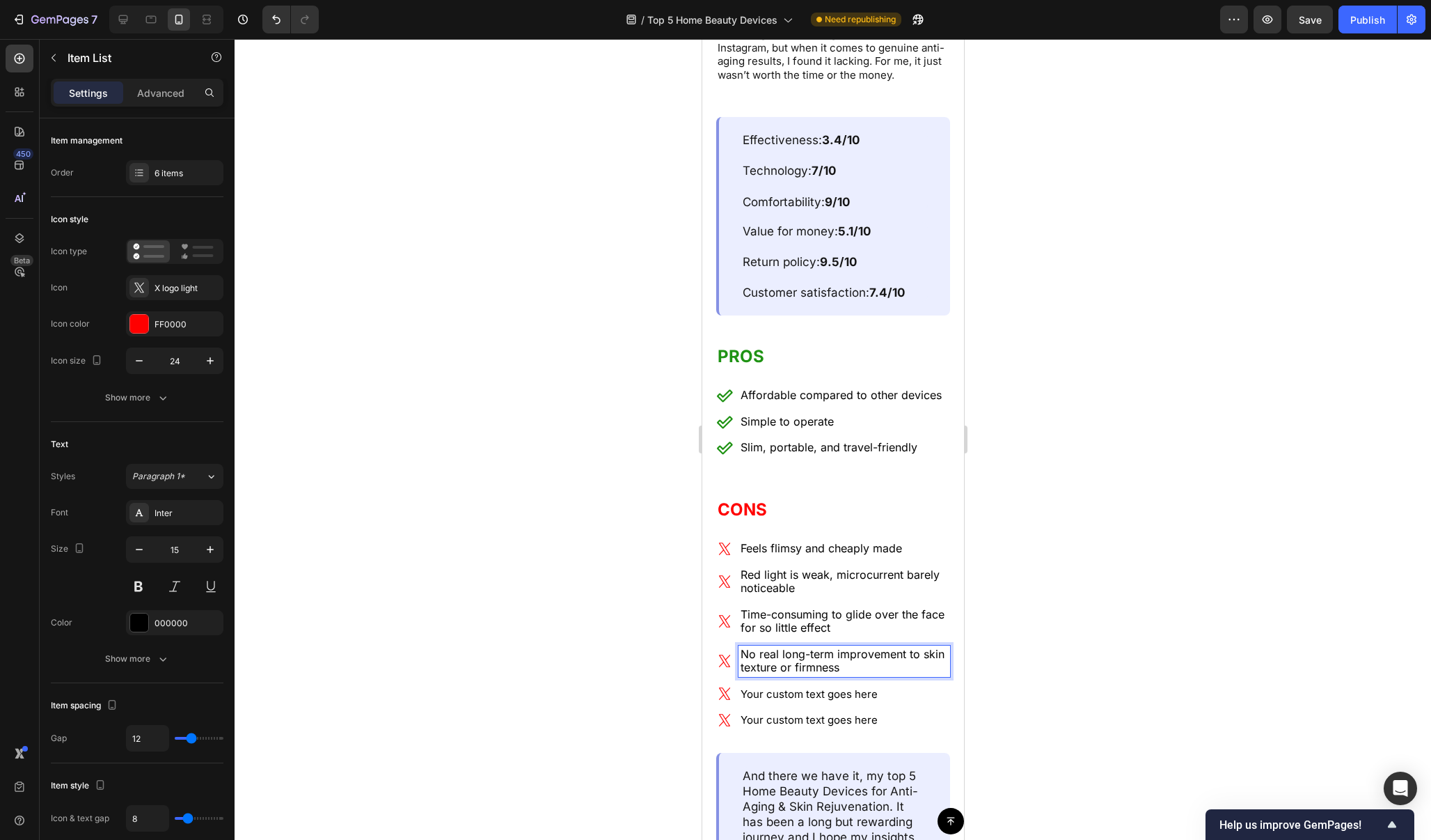
click at [840, 687] on p "Your custom text goes here" at bounding box center [844, 694] width 208 height 14
click at [871, 713] on p "Your custom text goes here" at bounding box center [844, 720] width 208 height 14
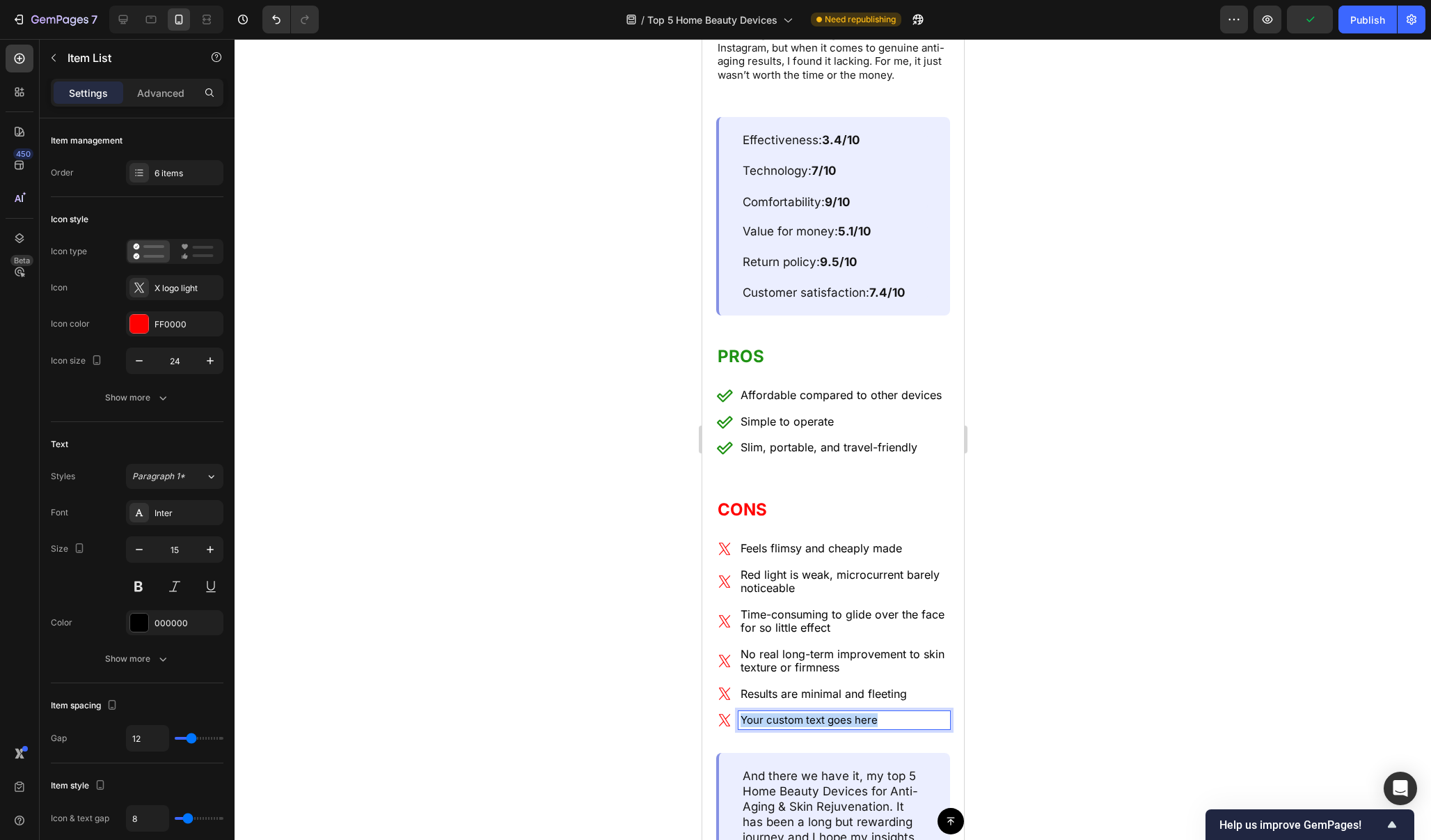
click at [871, 713] on p "Your custom text goes here" at bounding box center [844, 720] width 208 height 14
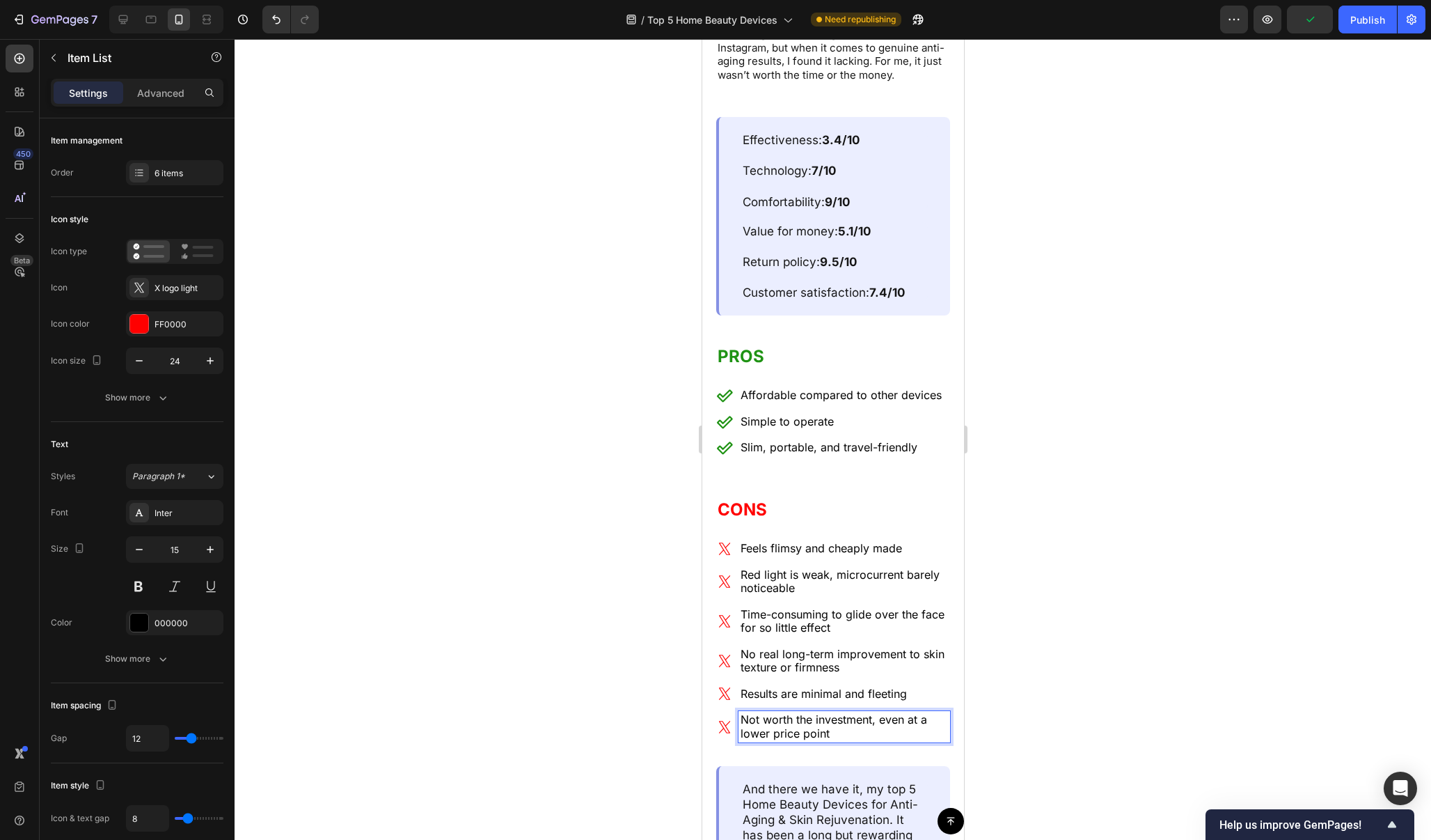
click at [1015, 594] on div at bounding box center [833, 438] width 1197 height 801
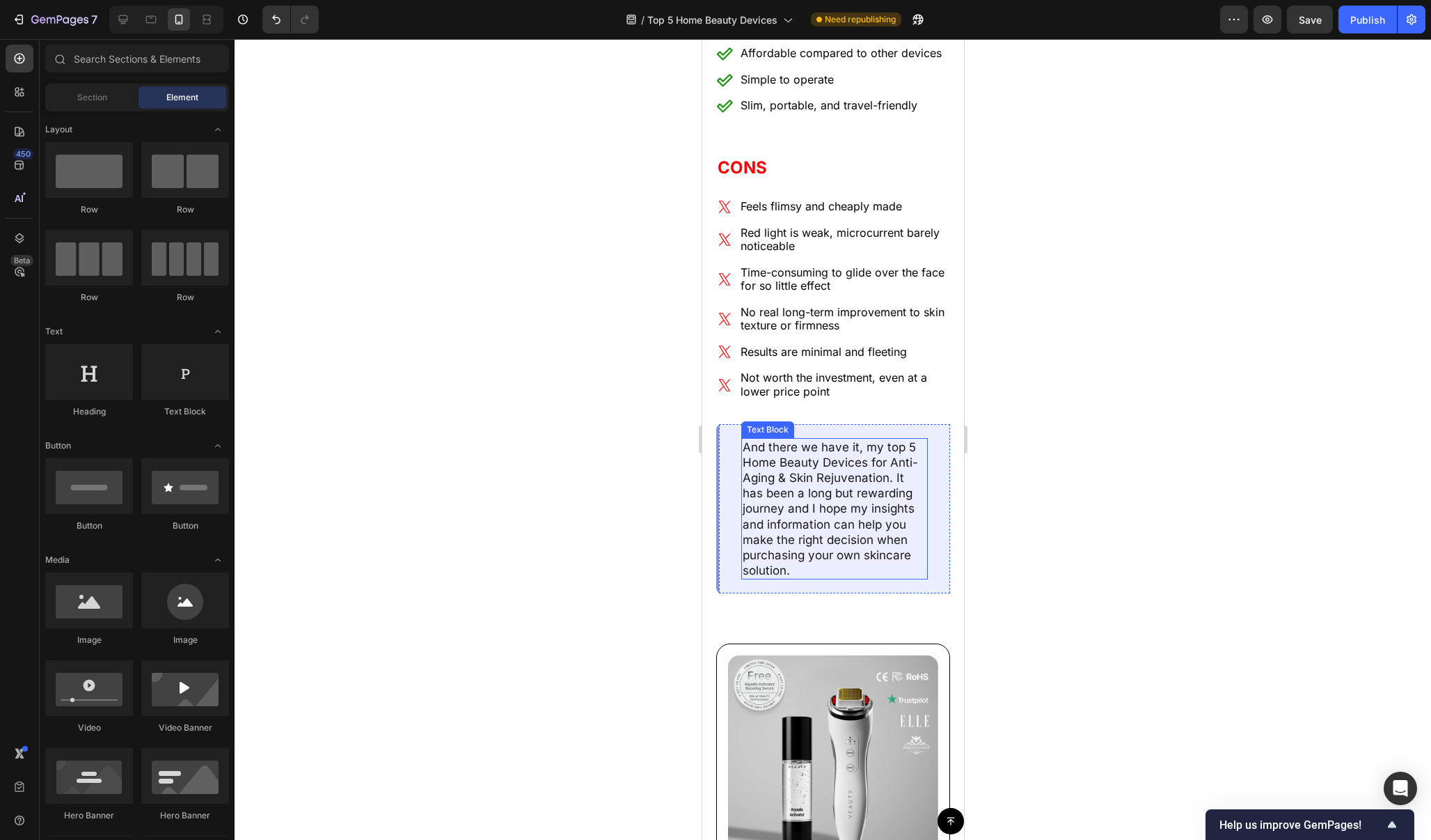
scroll to position [10722, 0]
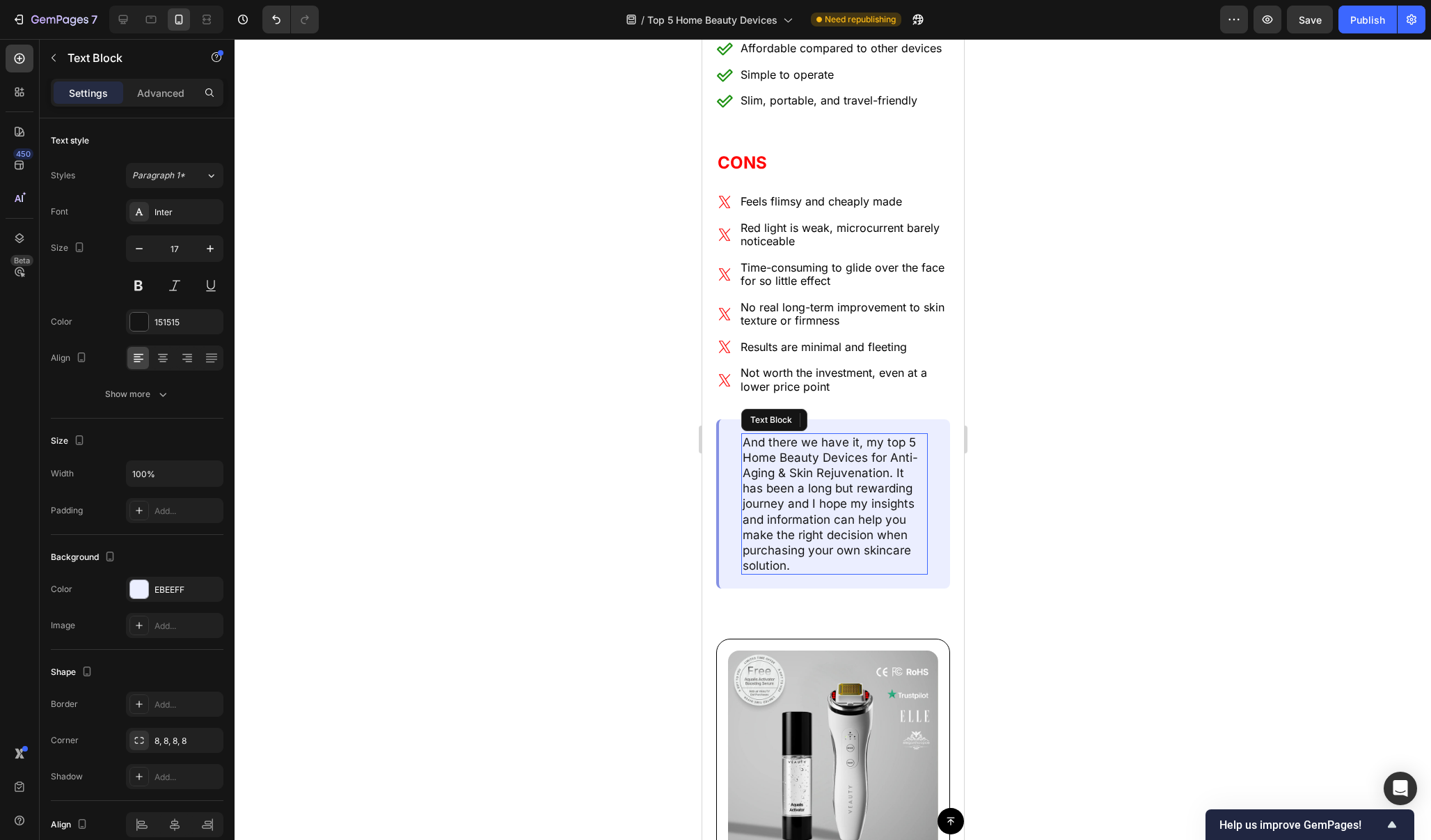
click at [818, 541] on p "And there we have it, my top 5 Home Beauty Devices for Anti-Aging & Skin Rejuve…" at bounding box center [834, 503] width 184 height 139
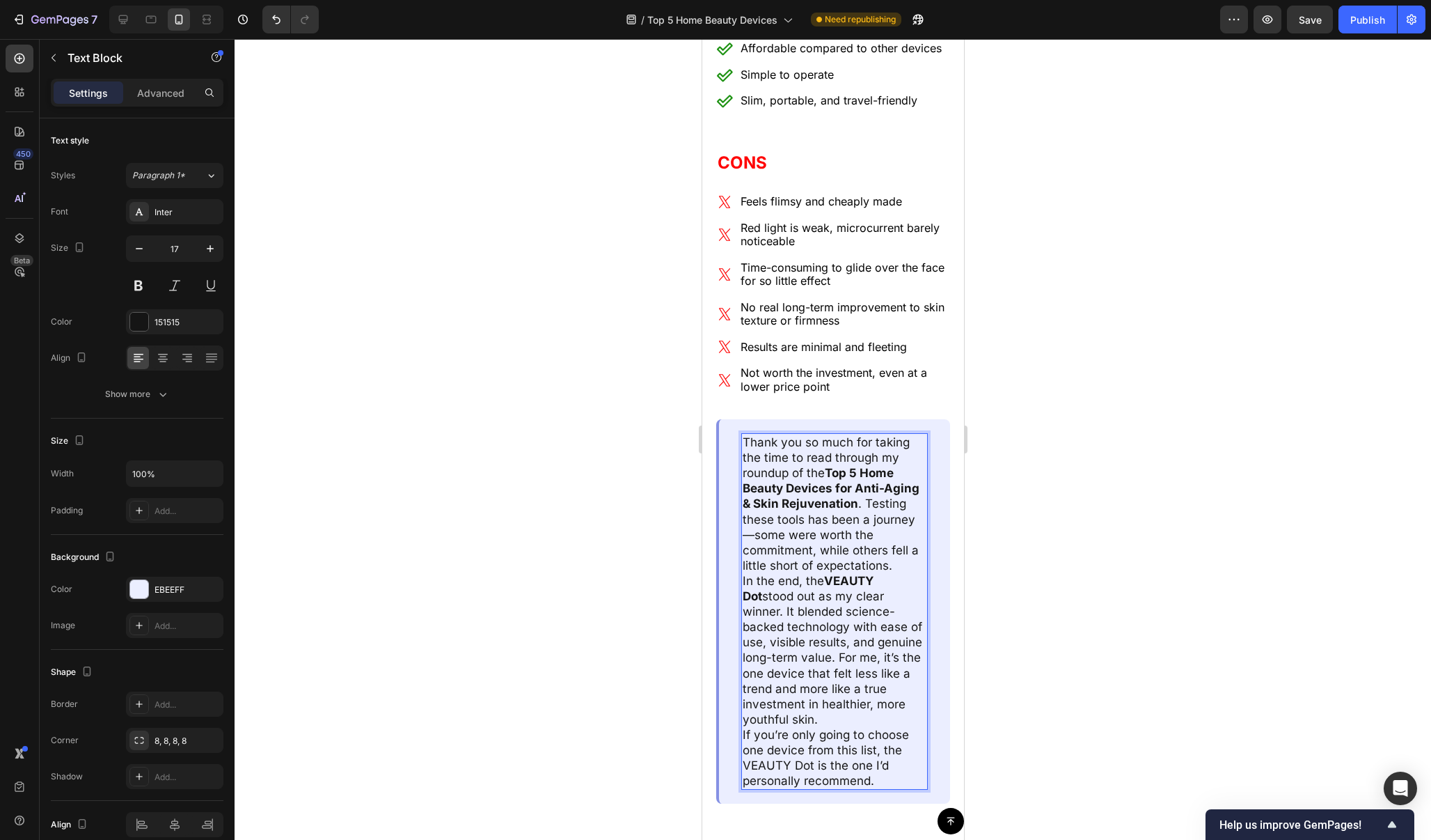
click at [1075, 457] on div at bounding box center [833, 438] width 1197 height 801
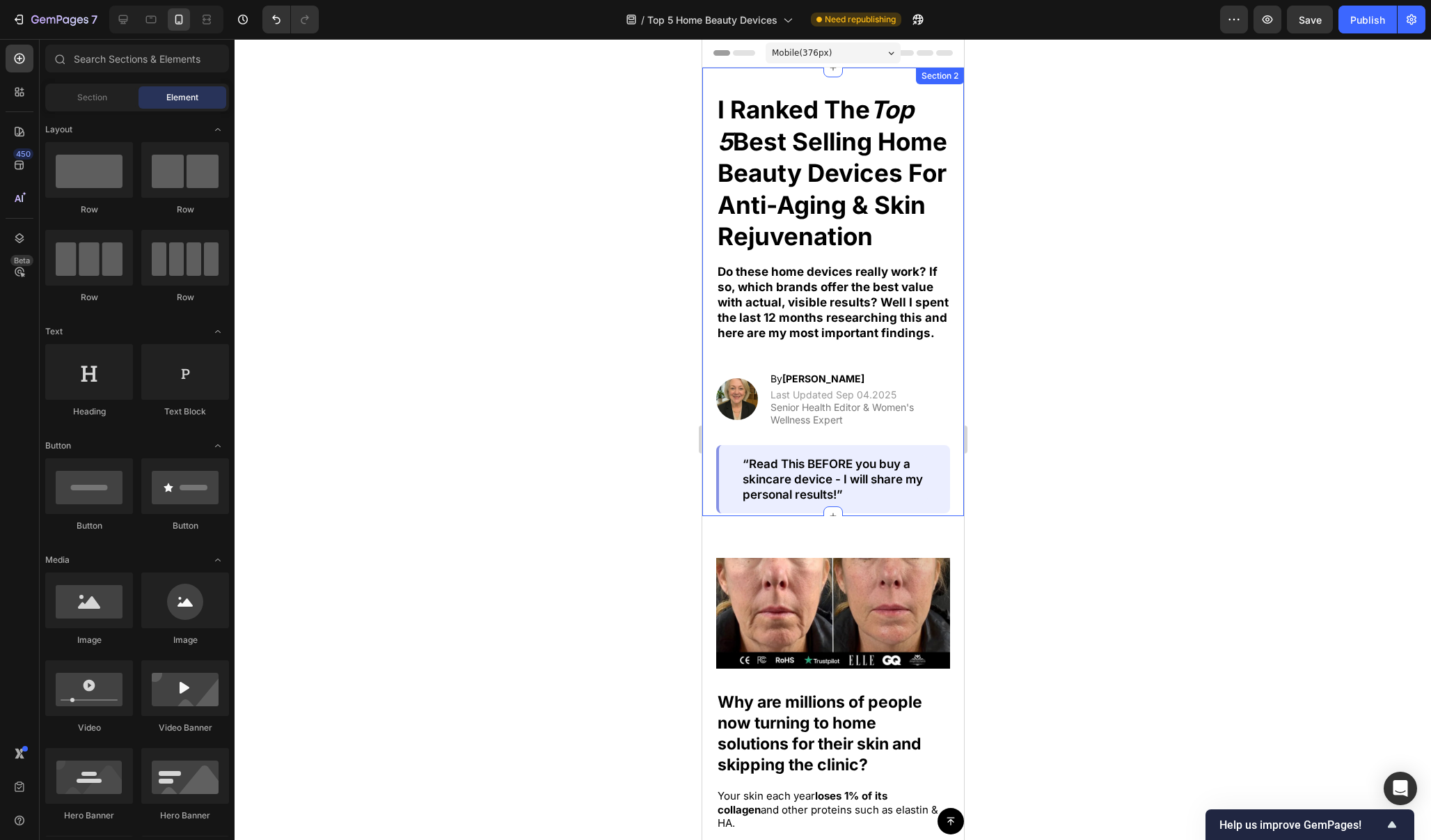
scroll to position [0, 0]
click at [877, 237] on h2 "I Ranked The Top 5 Best Selling Home Beauty Devices For Anti-Aging & Skin Rejuv…" at bounding box center [832, 174] width 234 height 161
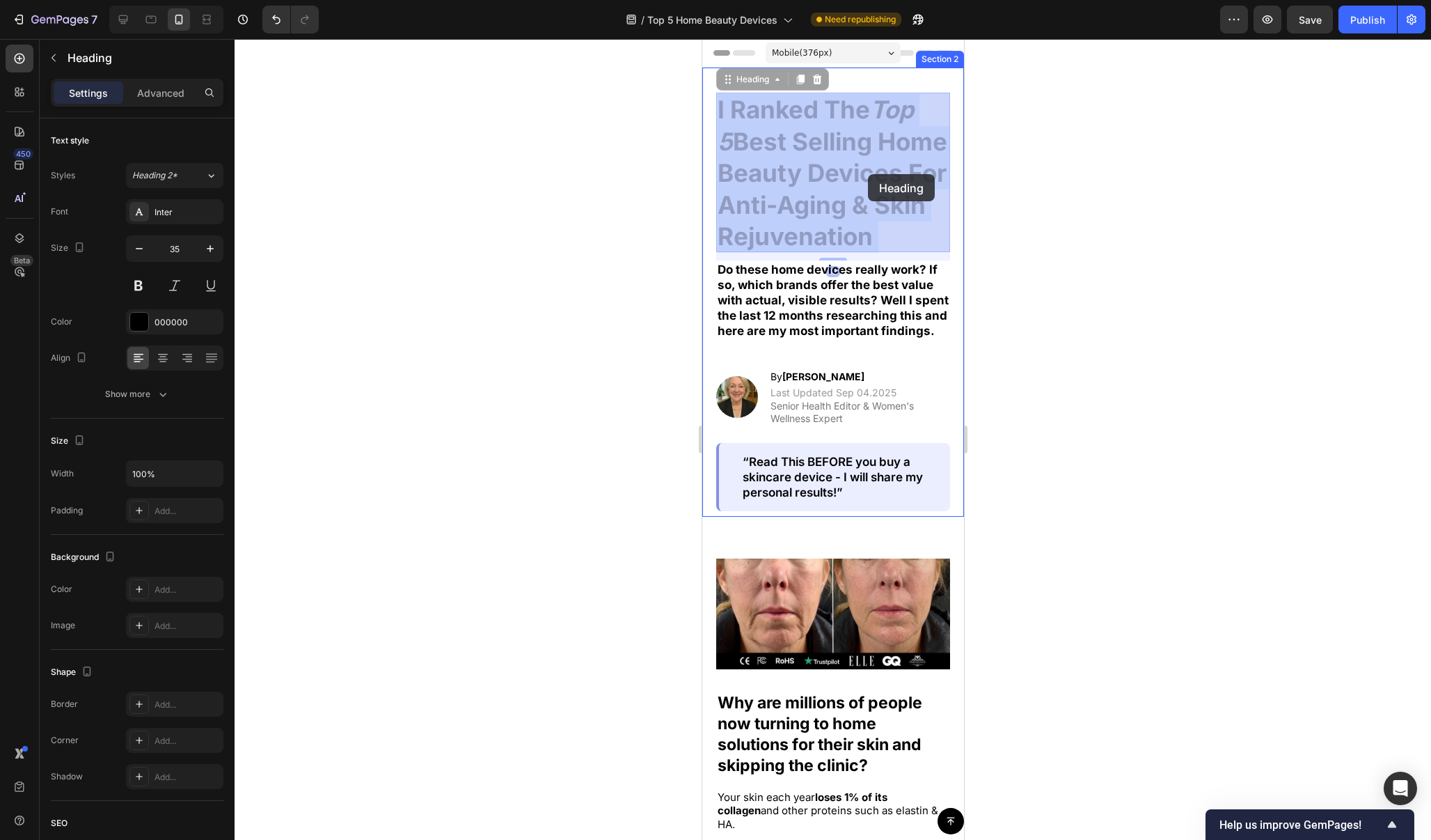
drag, startPoint x: 877, startPoint y: 237, endPoint x: 867, endPoint y: 181, distance: 56.9
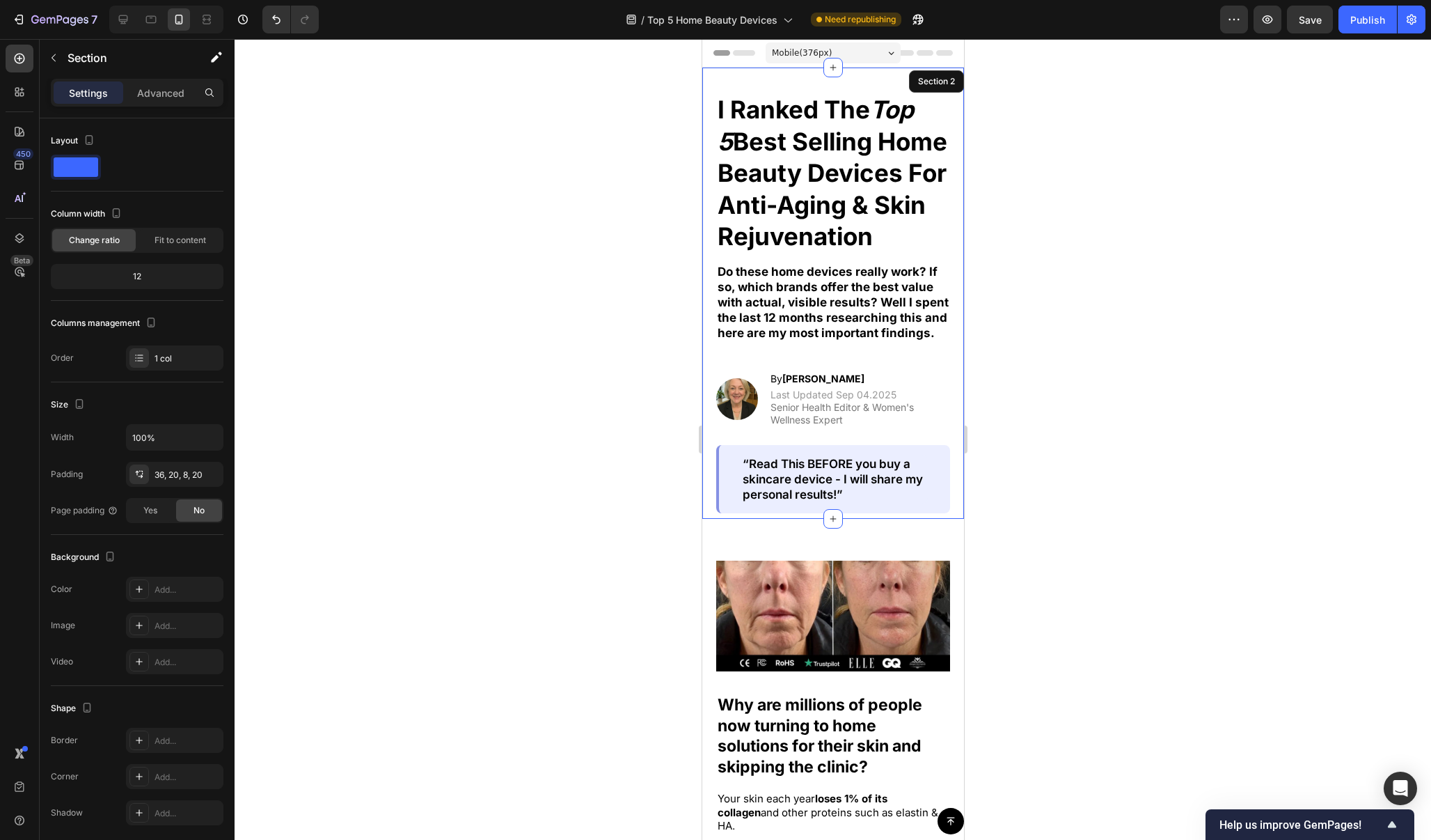
click at [876, 252] on div "I Ranked The Top 5 Best Selling Home Beauty Devices For Anti-Aging & Skin Rejuv…" at bounding box center [832, 303] width 234 height 421
click at [876, 243] on p "I Ranked The Top 5 Best Selling Home Beauty Devices For Anti-Aging & Skin Rejuv…" at bounding box center [833, 173] width 231 height 159
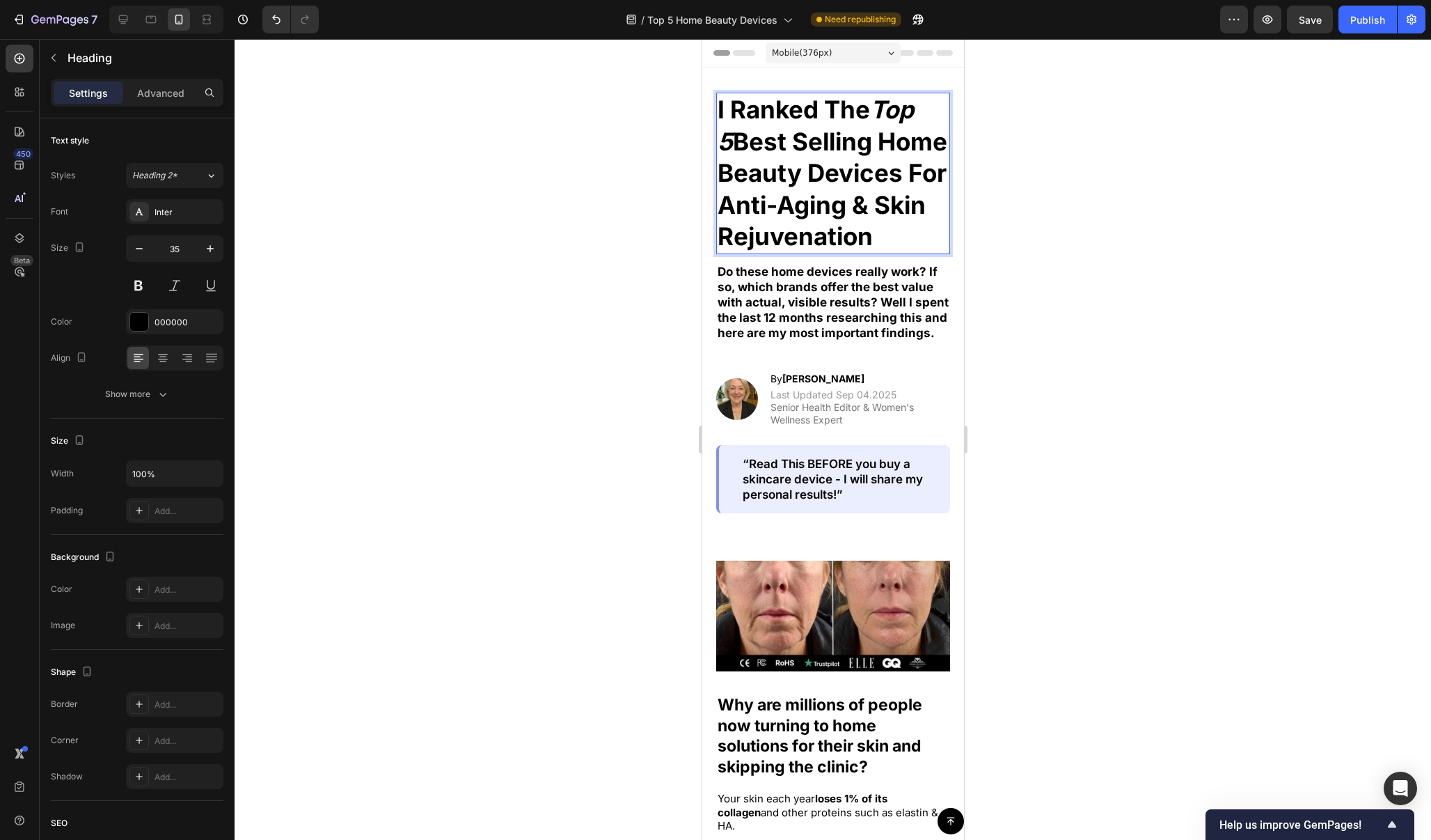
drag, startPoint x: 876, startPoint y: 237, endPoint x: 880, endPoint y: 120, distance: 117.1
click at [880, 120] on p "I Ranked The Top 5 Best Selling Home Beauty Devices For Anti-Aging & Skin Rejuv…" at bounding box center [833, 173] width 231 height 159
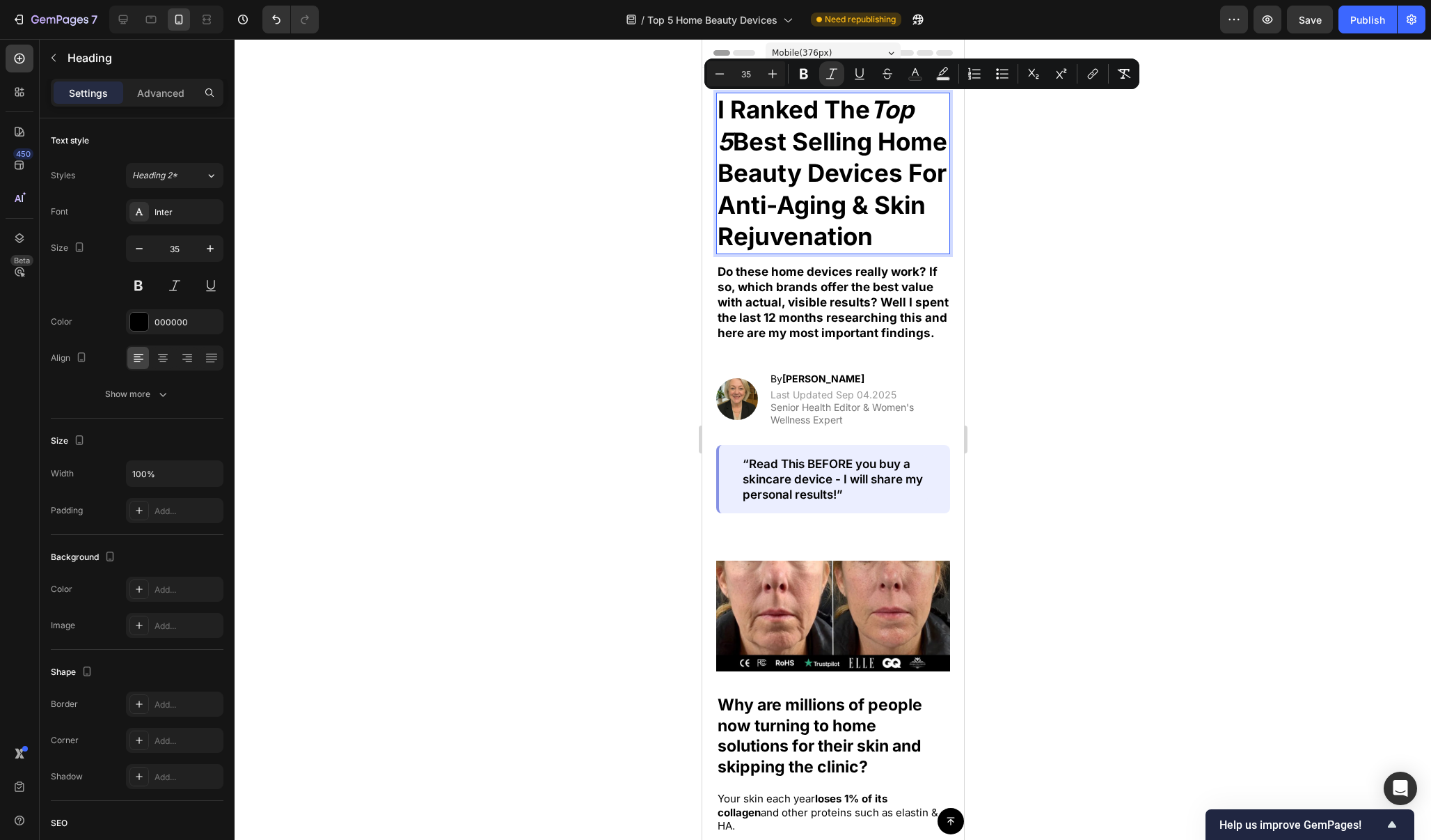
copy p "Top 5 Best Selling Home Beauty Devices For Anti-Aging & Skin Rejuvenation"
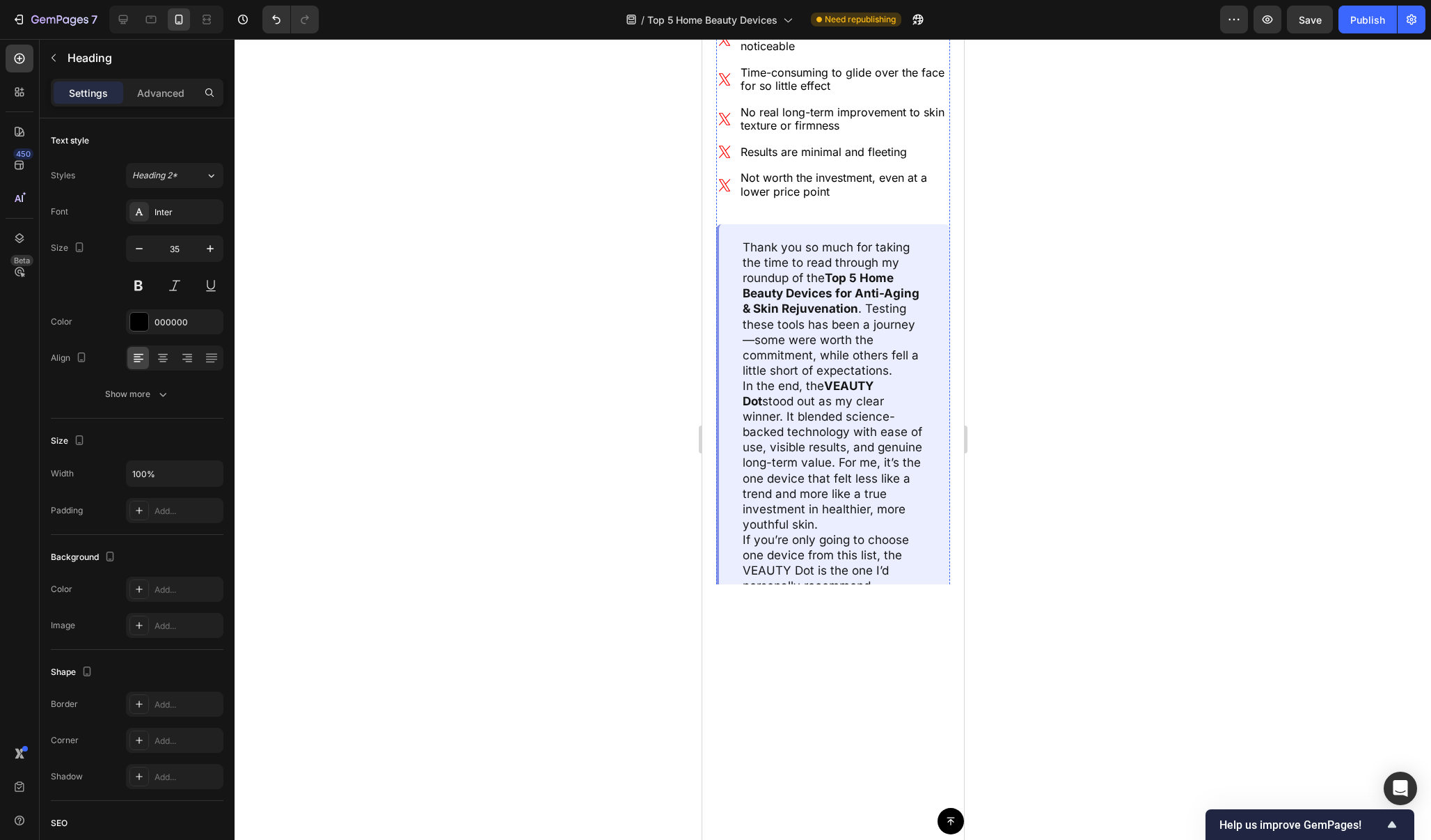
scroll to position [10942, 0]
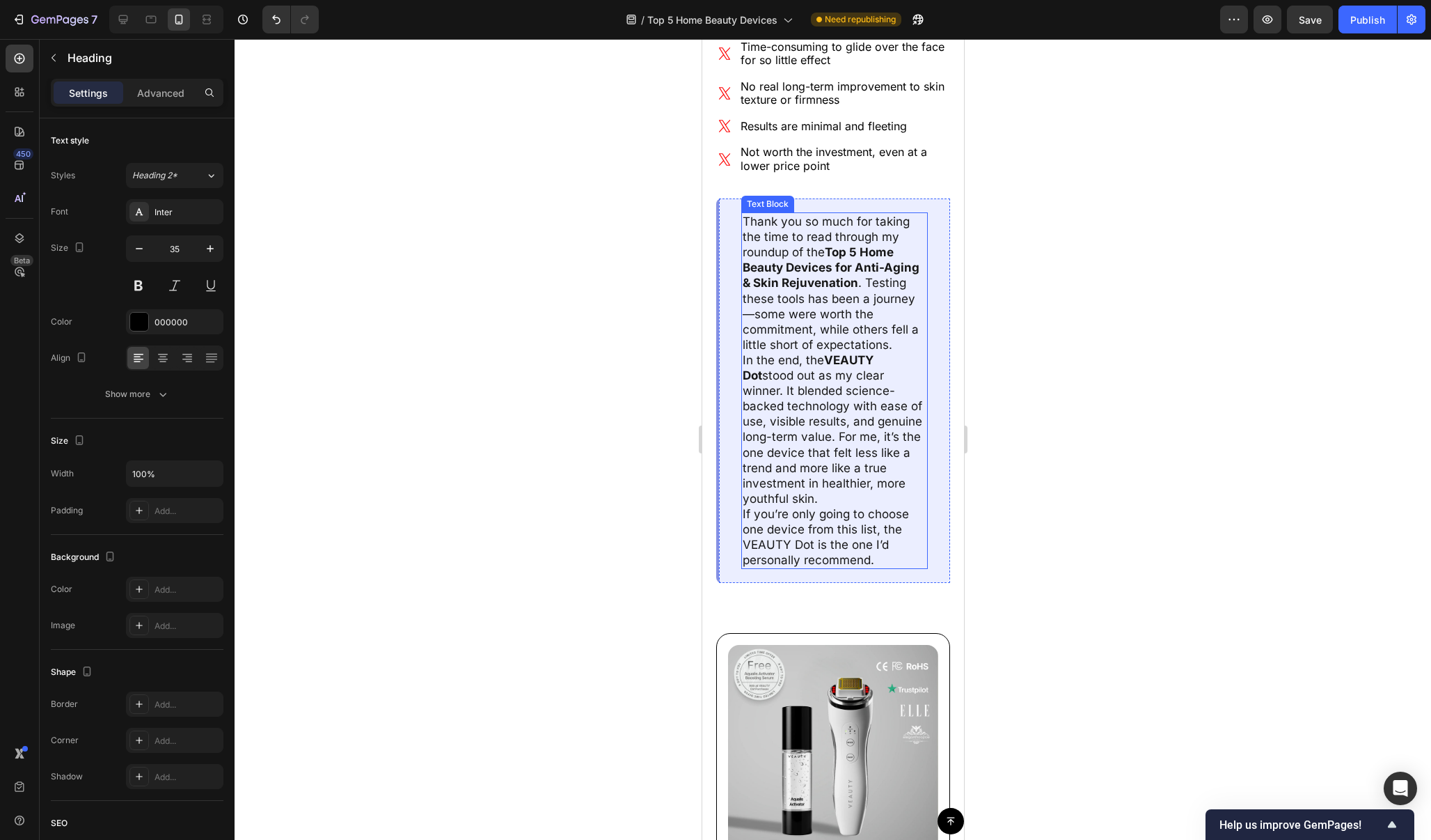
click at [869, 218] on p "Thank you so much for taking the time to read through my roundup of the Top 5 H…" at bounding box center [834, 283] width 184 height 139
click at [853, 245] on strong "Top 5 Home Beauty Devices for Anti-Aging & Skin Rejuvenation" at bounding box center [830, 267] width 177 height 45
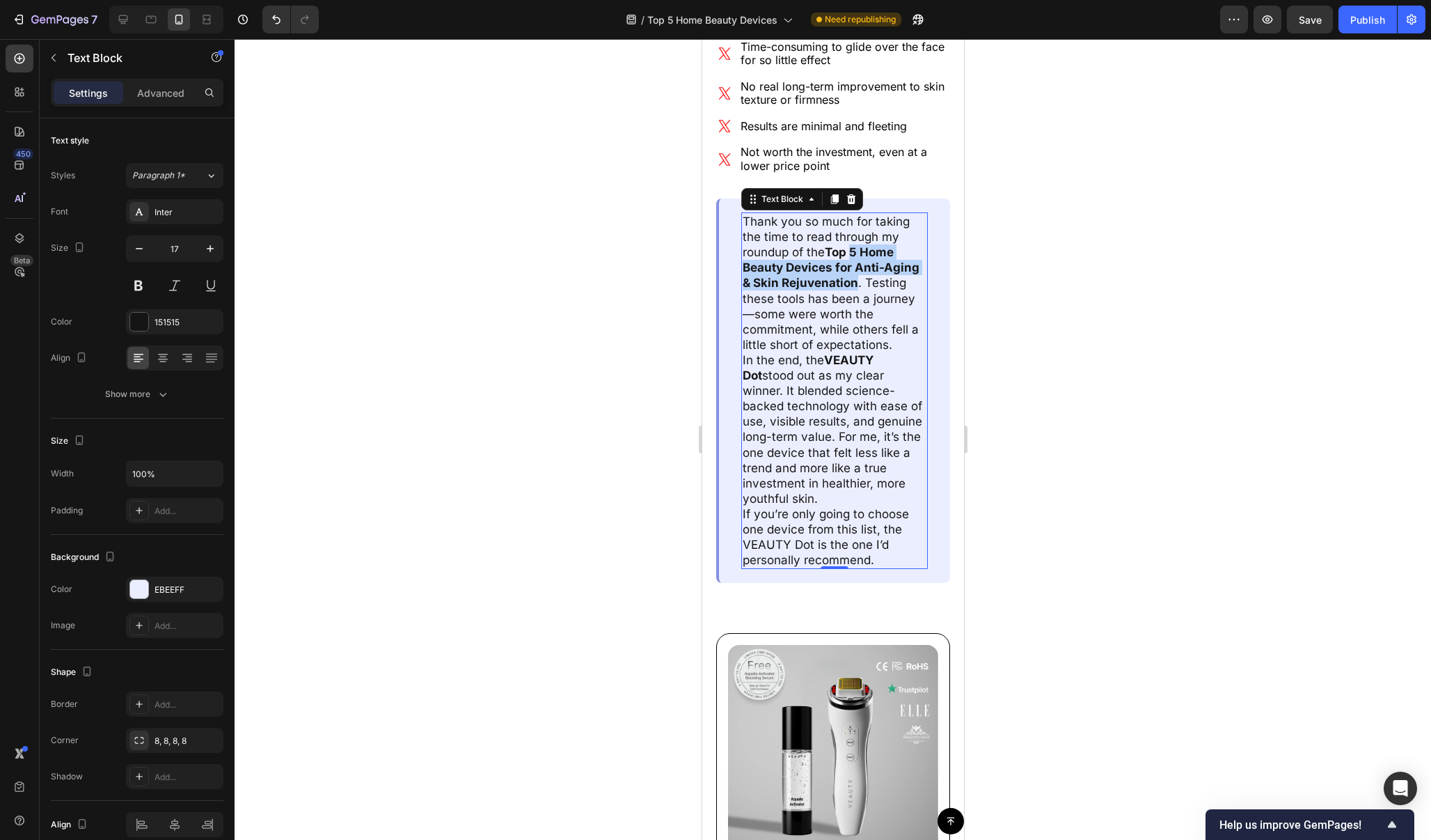
drag, startPoint x: 853, startPoint y: 227, endPoint x: 856, endPoint y: 263, distance: 36.1
click at [856, 263] on strong "Top 5 Home Beauty Devices for Anti-Aging & Skin Rejuvenation" at bounding box center [830, 267] width 177 height 45
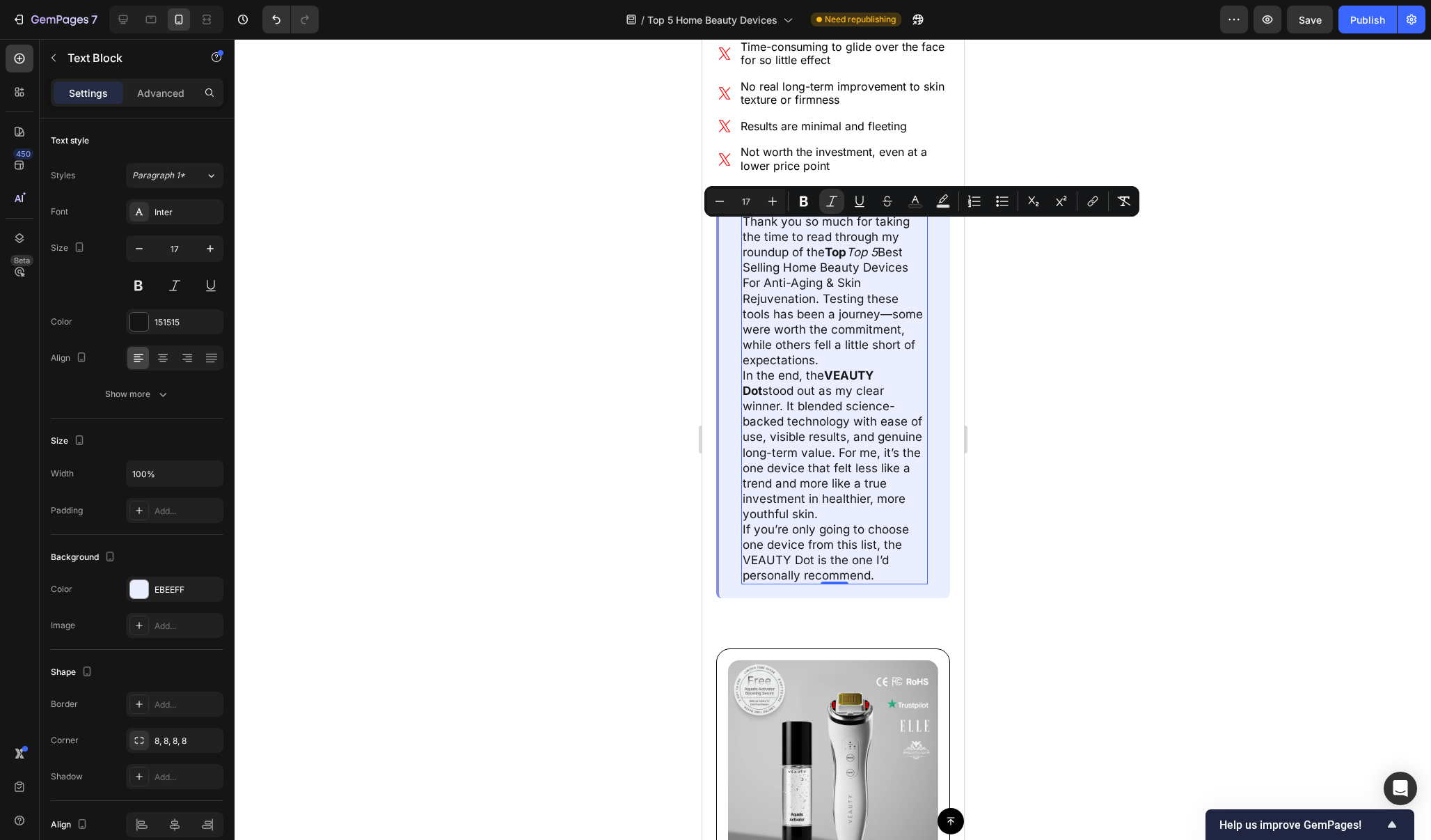
drag, startPoint x: 815, startPoint y: 275, endPoint x: 854, endPoint y: 235, distance: 55.9
click at [854, 235] on p "Thank you so much for taking the time to read through my roundup of the Top Top…" at bounding box center [834, 290] width 184 height 153
click at [809, 202] on icon "Editor contextual toolbar" at bounding box center [804, 202] width 14 height 14
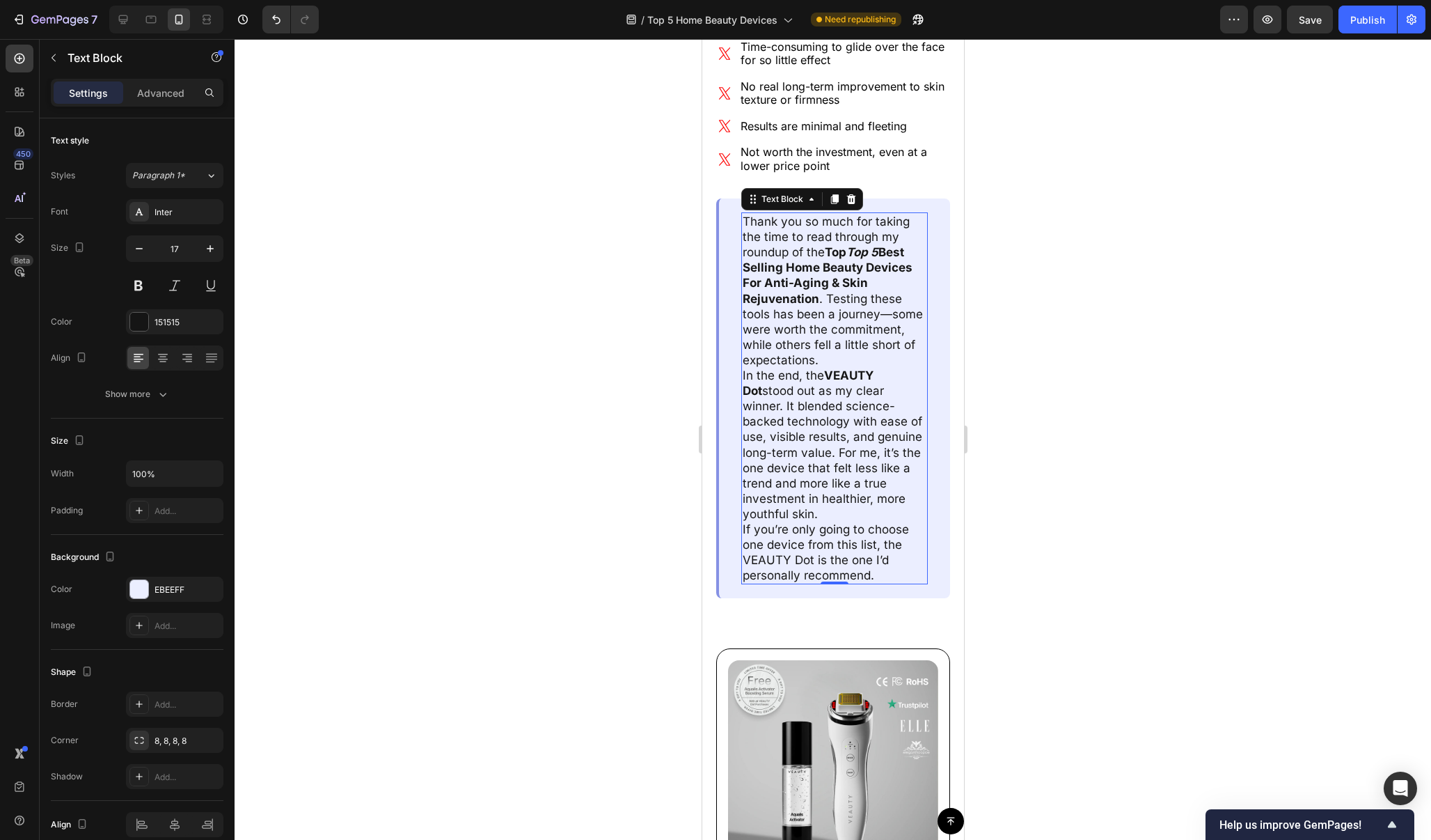
click at [856, 245] on strong "Top 5" at bounding box center [862, 252] width 32 height 14
click at [850, 245] on strong "Top 5" at bounding box center [854, 252] width 32 height 14
click at [836, 245] on strong "Top 5" at bounding box center [848, 252] width 32 height 14
drag, startPoint x: 860, startPoint y: 228, endPoint x: 833, endPoint y: 229, distance: 27.0
click at [833, 245] on strong "Top 5" at bounding box center [840, 252] width 32 height 14
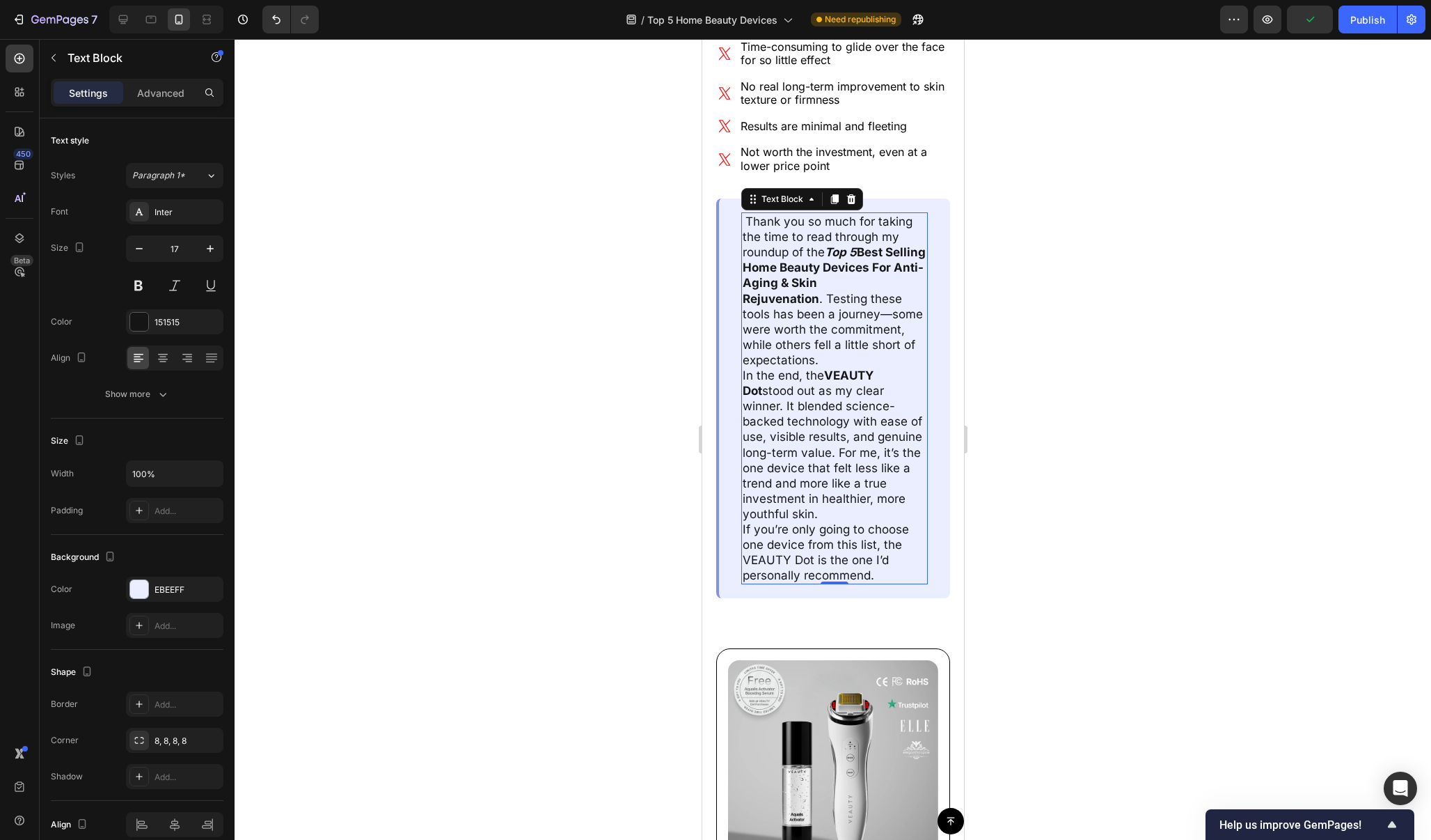
click at [837, 245] on strong "Top 5" at bounding box center [840, 252] width 32 height 14
drag, startPoint x: 832, startPoint y: 228, endPoint x: 860, endPoint y: 230, distance: 28.1
click at [857, 245] on strong "Top 5" at bounding box center [840, 252] width 32 height 14
drag, startPoint x: 829, startPoint y: 228, endPoint x: 857, endPoint y: 231, distance: 28.2
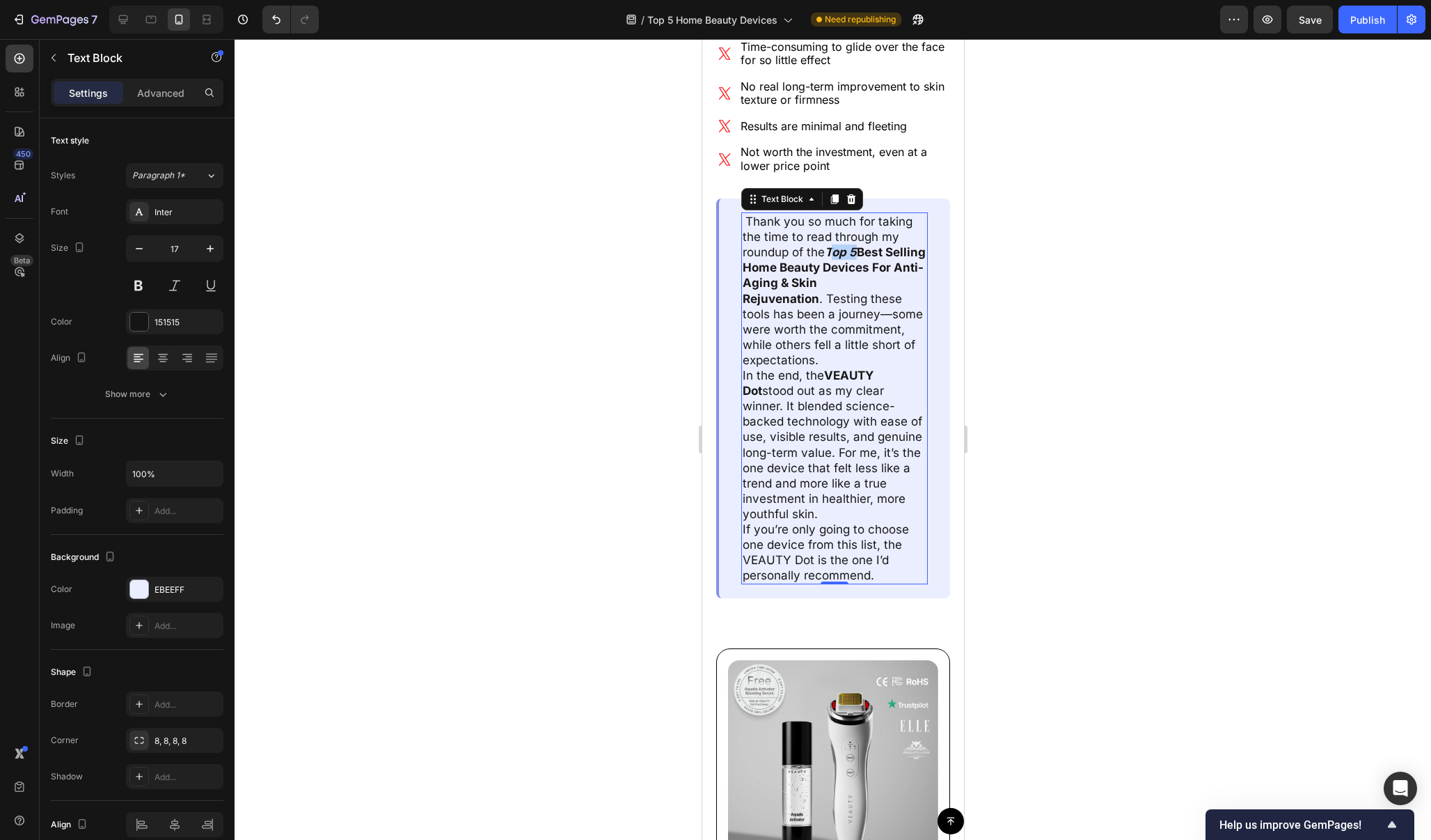
click at [857, 245] on strong "Top 5" at bounding box center [840, 252] width 32 height 14
click at [853, 237] on p "Thank you so much for taking the time to read through my roundup of the Top 5 B…" at bounding box center [834, 290] width 184 height 153
drag, startPoint x: 853, startPoint y: 237, endPoint x: 1777, endPoint y: 264, distance: 924.4
click at [853, 237] on p "Thank you so much for taking the time to read through my roundup of the Top 5 B…" at bounding box center [834, 290] width 184 height 153
click at [1103, 220] on div at bounding box center [833, 438] width 1197 height 801
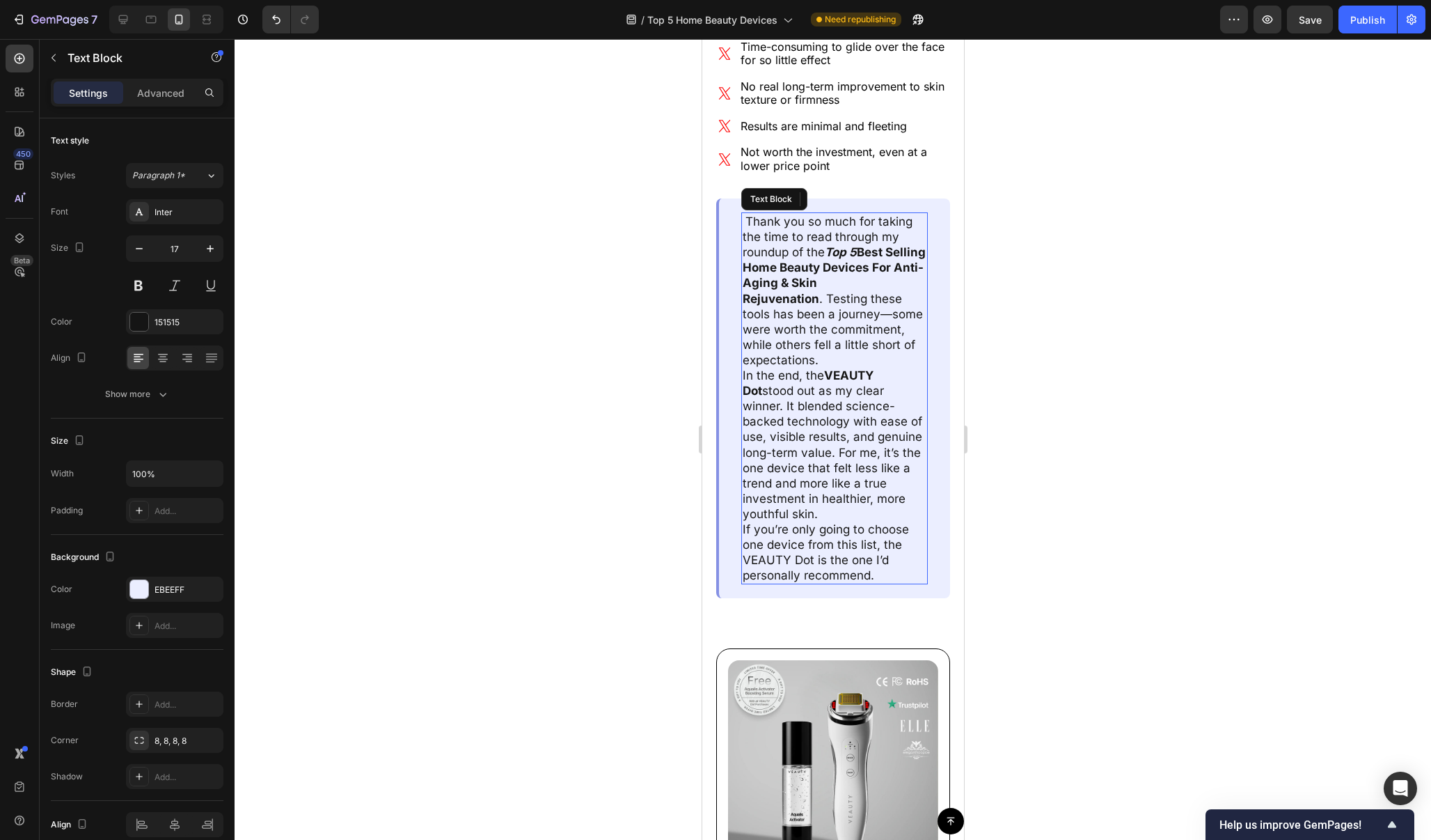
click at [827, 231] on p "Thank you so much for taking the time to read through my roundup of the Top 5 B…" at bounding box center [834, 290] width 184 height 153
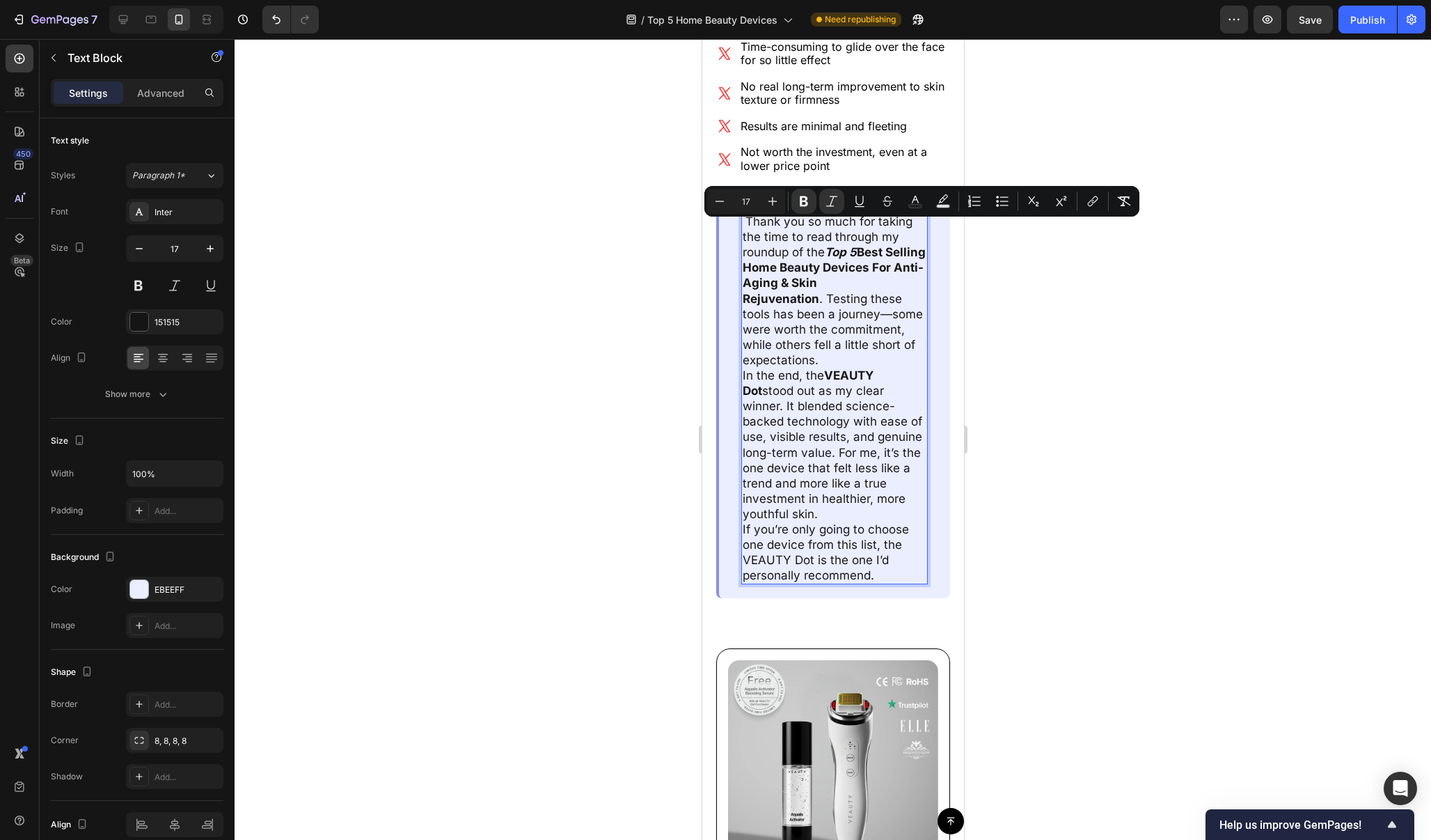
drag, startPoint x: 830, startPoint y: 227, endPoint x: 860, endPoint y: 230, distance: 30.1
click at [829, 202] on icon "Editor contextual toolbar" at bounding box center [832, 202] width 14 height 14
click at [982, 265] on div at bounding box center [833, 438] width 1197 height 801
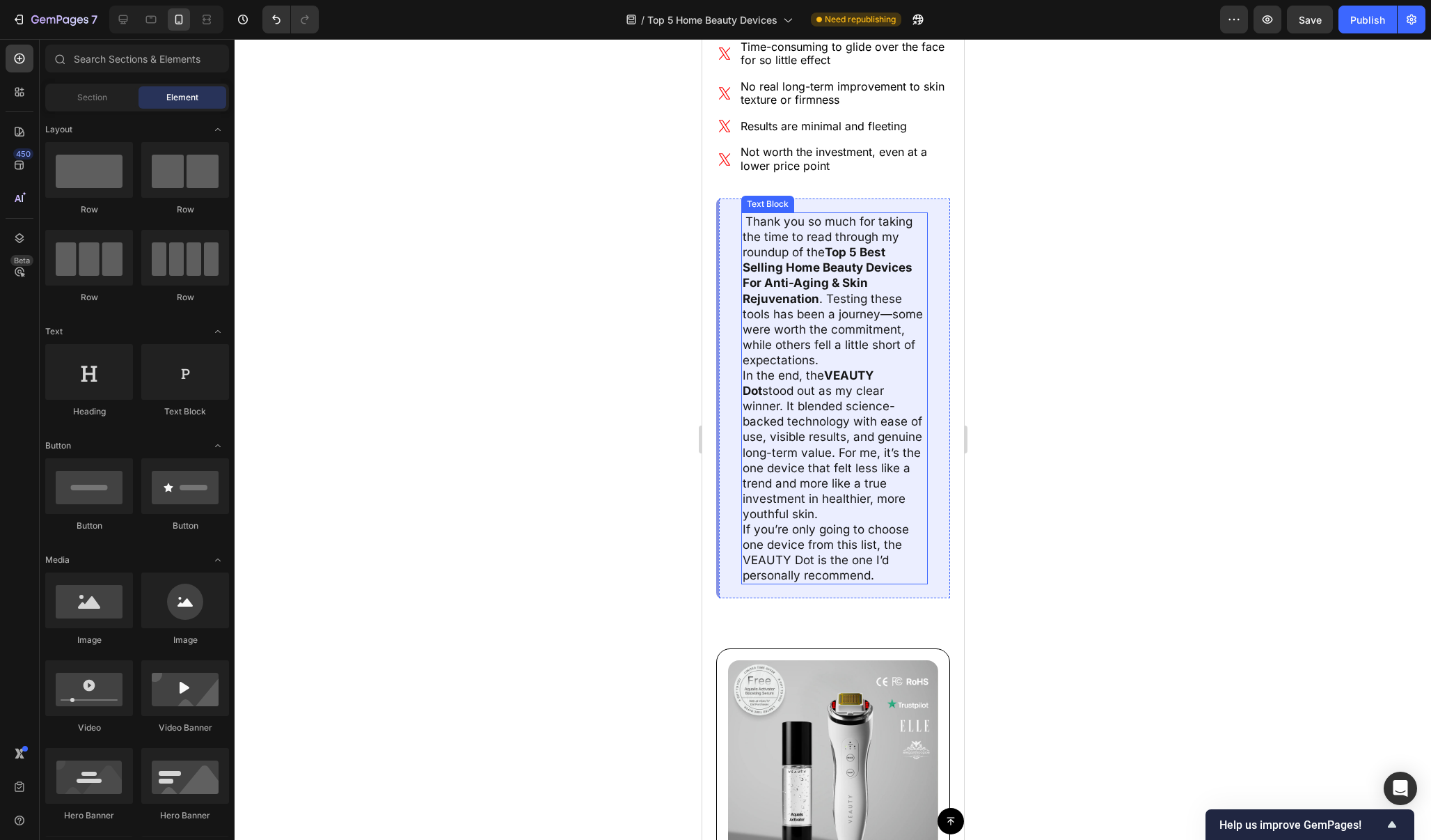
click at [891, 290] on p "Thank you so much for taking the time to read through my roundup of the Top 5 B…" at bounding box center [834, 290] width 184 height 153
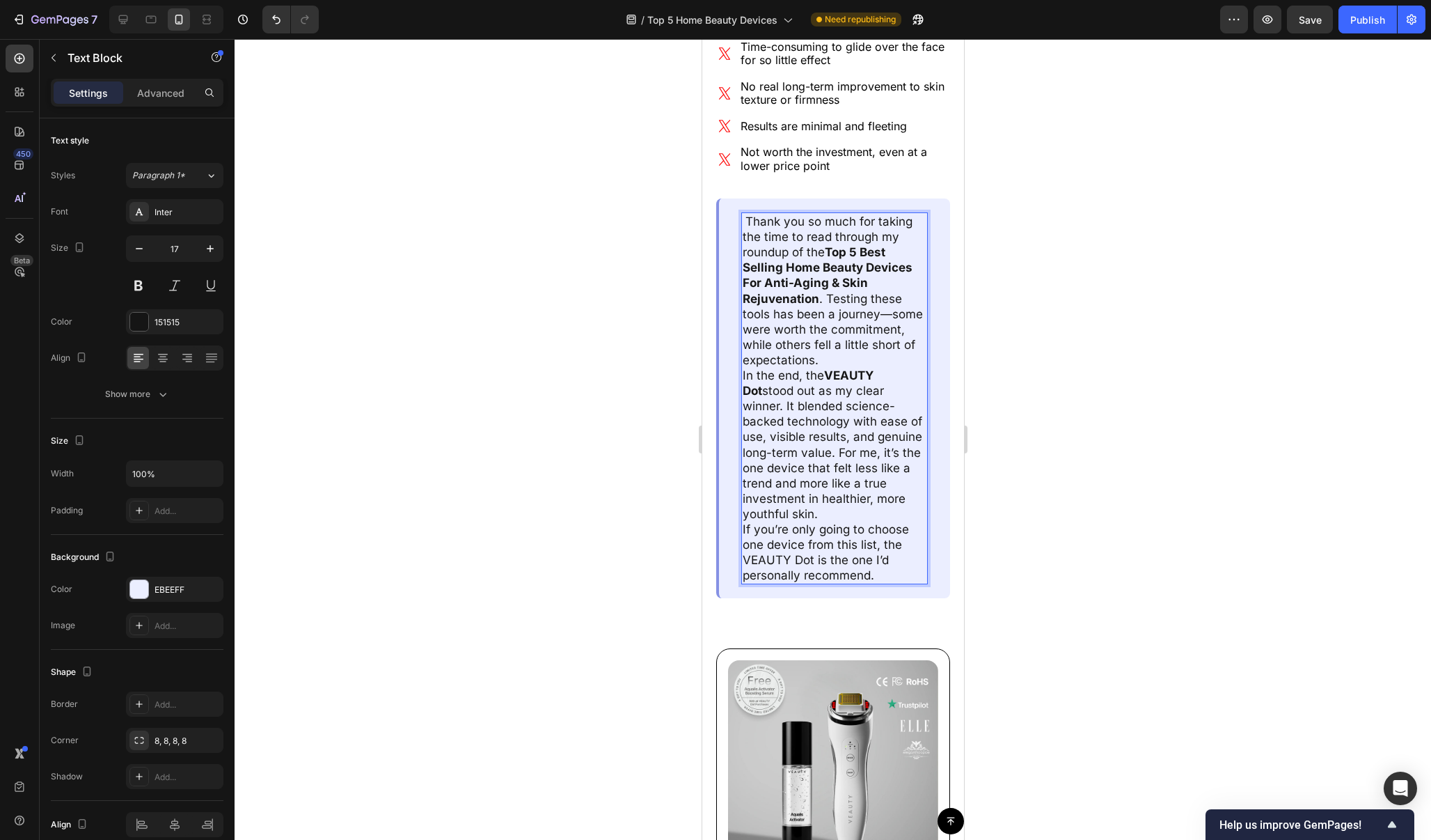
click at [891, 290] on p "Thank you so much for taking the time to read through my roundup of the Top 5 B…" at bounding box center [834, 290] width 184 height 153
click at [884, 336] on p "Thank you so much for taking the time to read through my roundup of the Top 5 B…" at bounding box center [834, 290] width 184 height 153
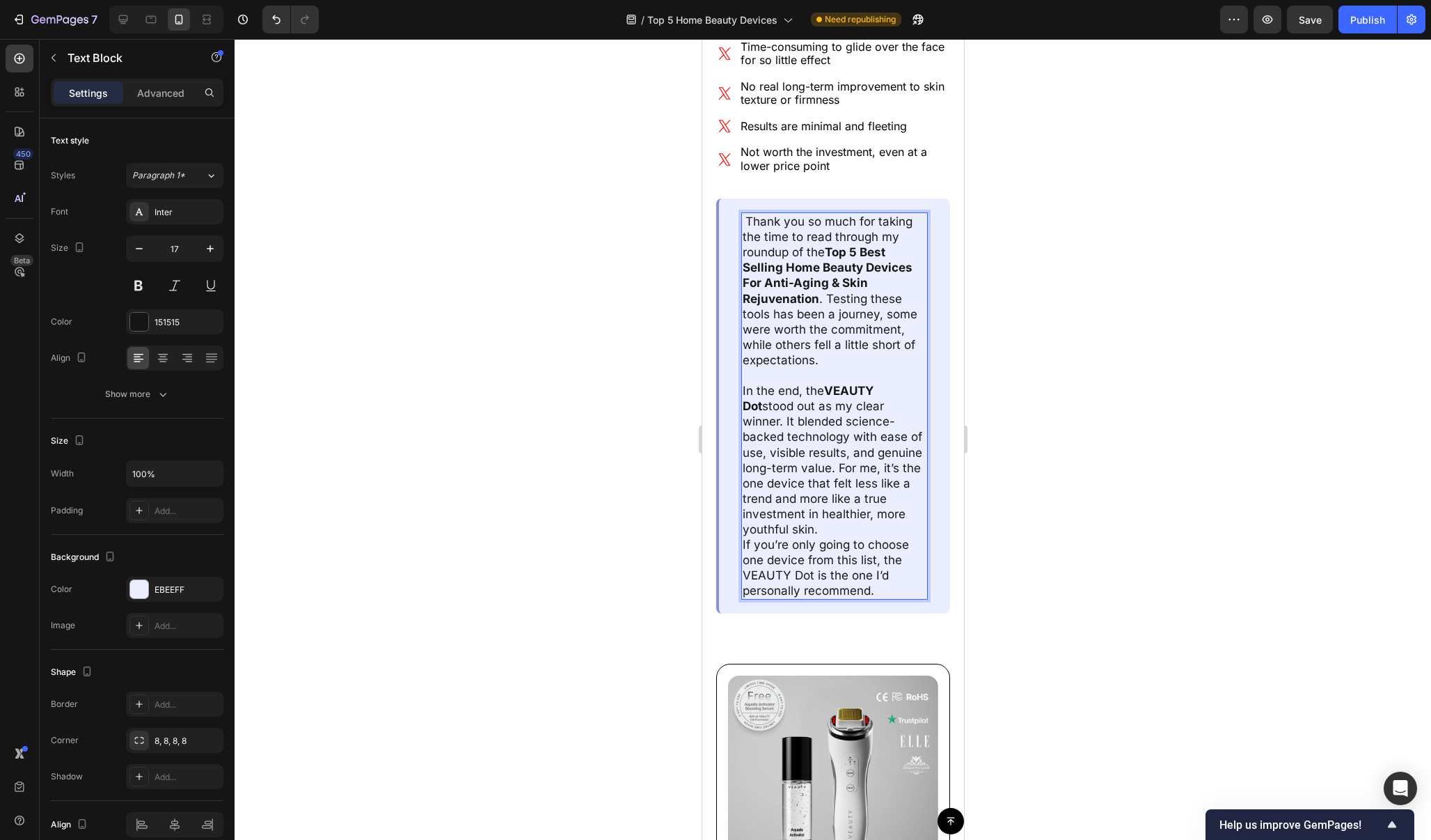
click at [849, 502] on p "In the end, the VEAUTY Dot stood out as my clear winner. It blended science-bac…" at bounding box center [834, 459] width 184 height 153
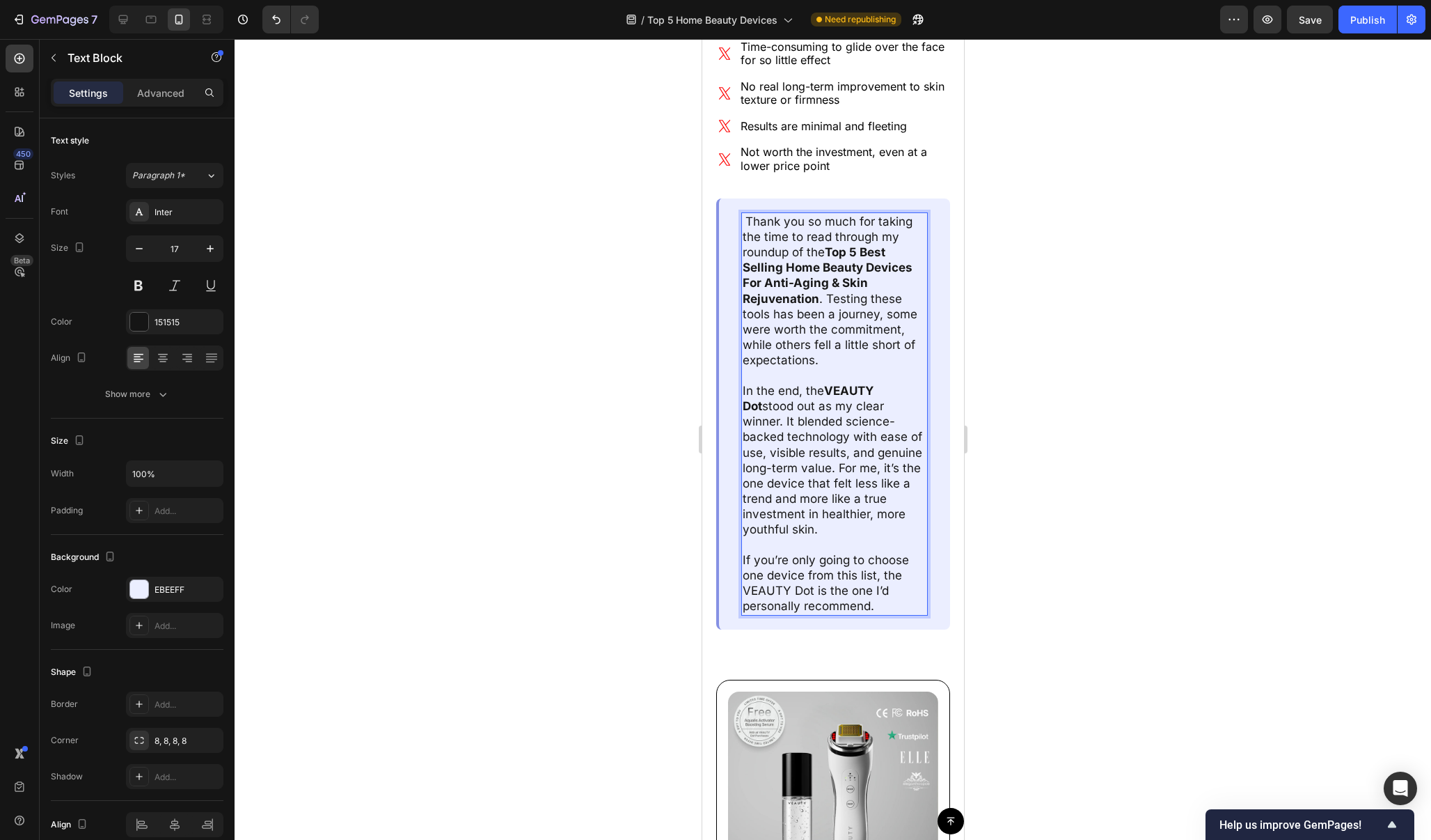
click at [1064, 363] on div at bounding box center [833, 438] width 1197 height 801
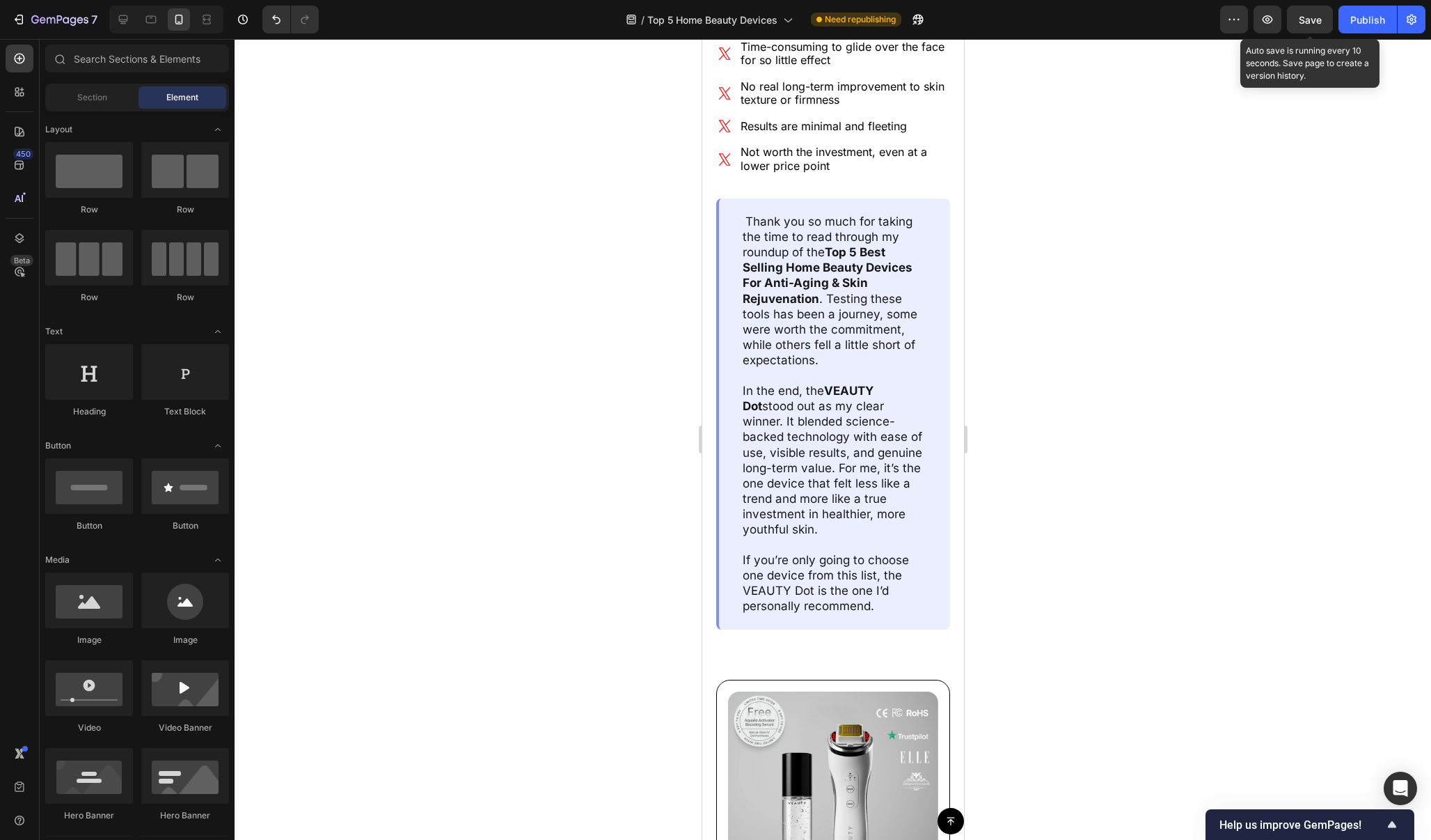
click at [1317, 26] on div "Save" at bounding box center [1311, 19] width 23 height 15
click at [1364, 26] on div "Publish" at bounding box center [1368, 19] width 35 height 15
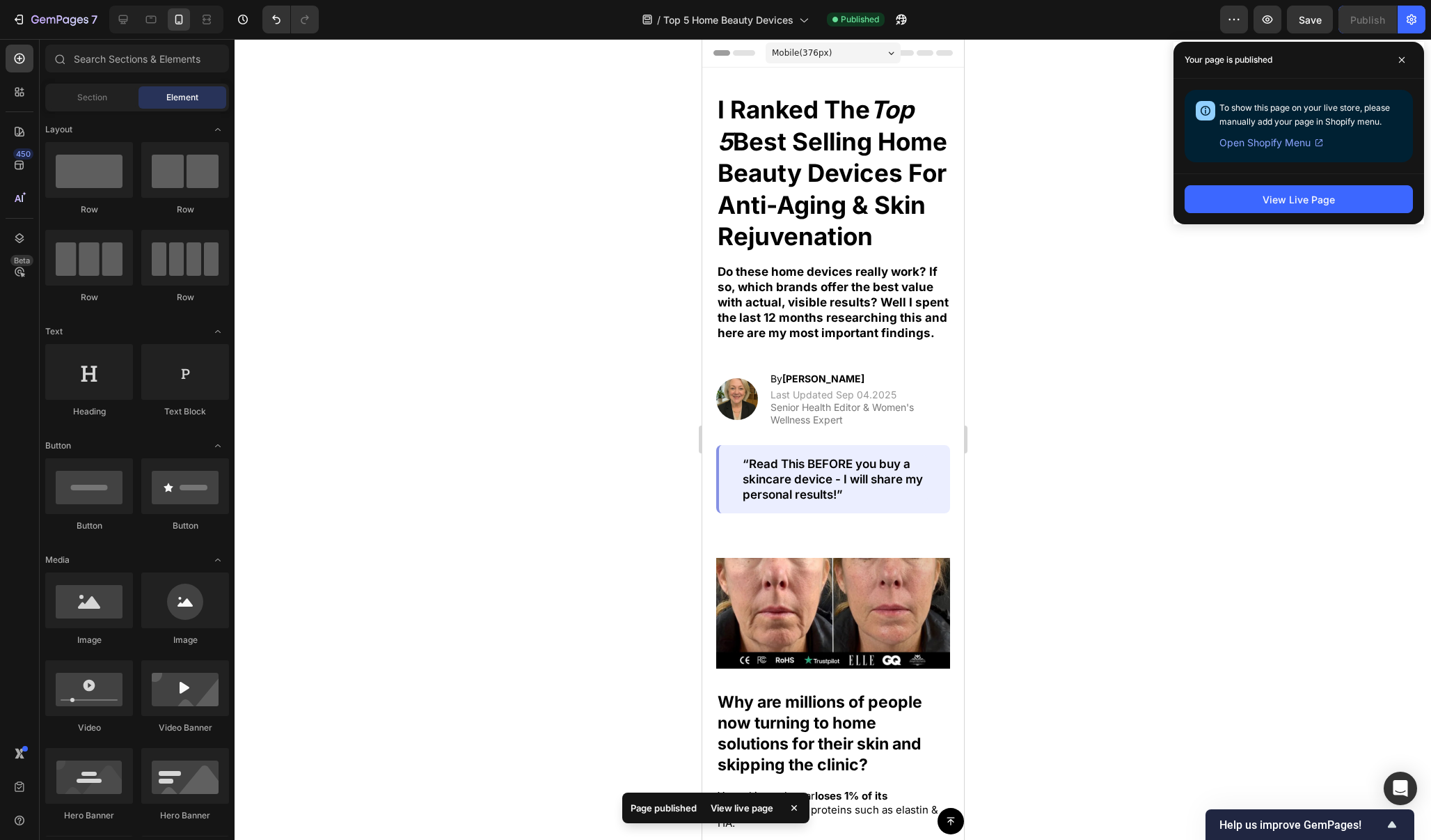
scroll to position [0, 0]
click at [157, 19] on icon at bounding box center [151, 19] width 14 height 14
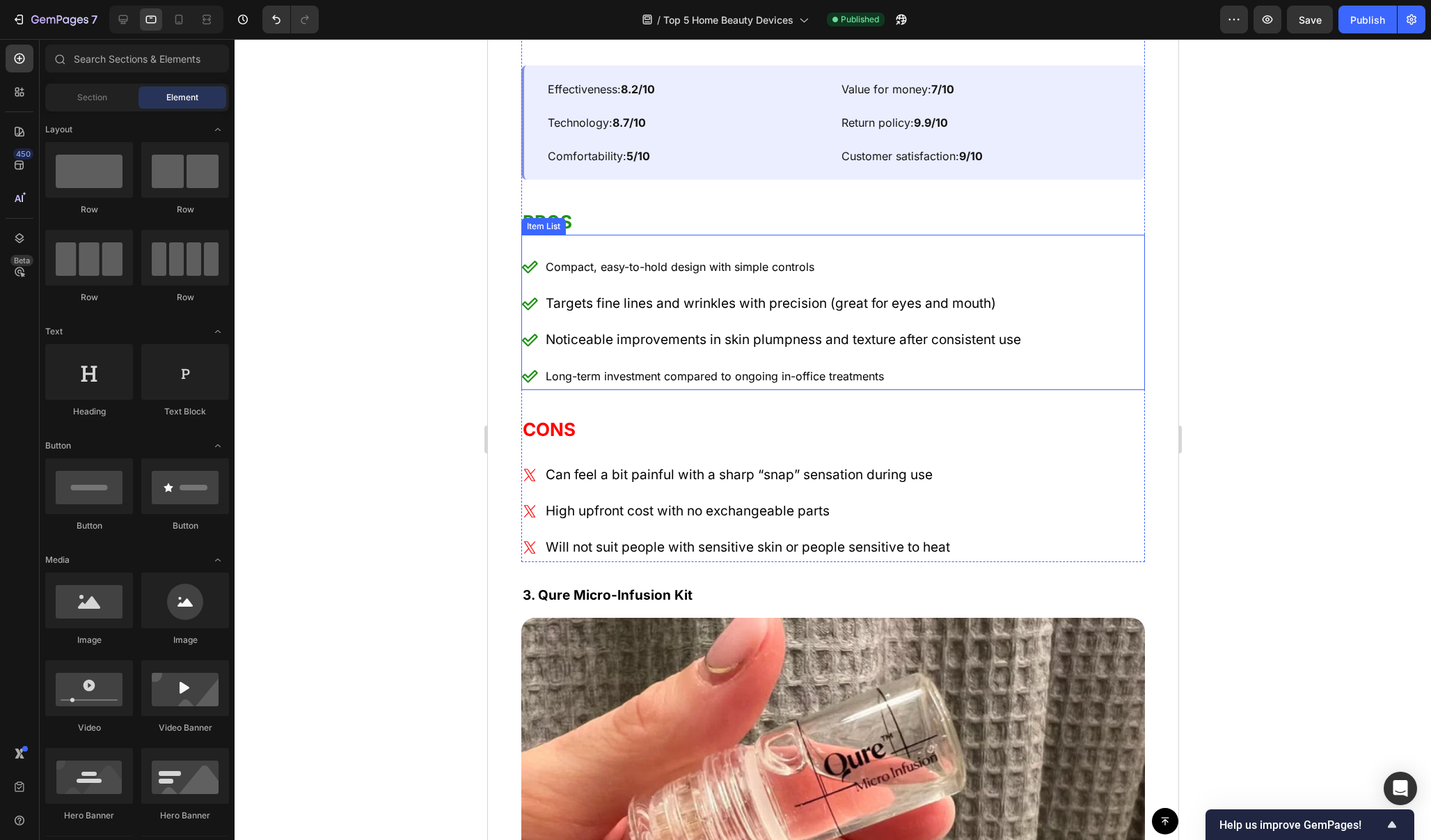
scroll to position [5710, 0]
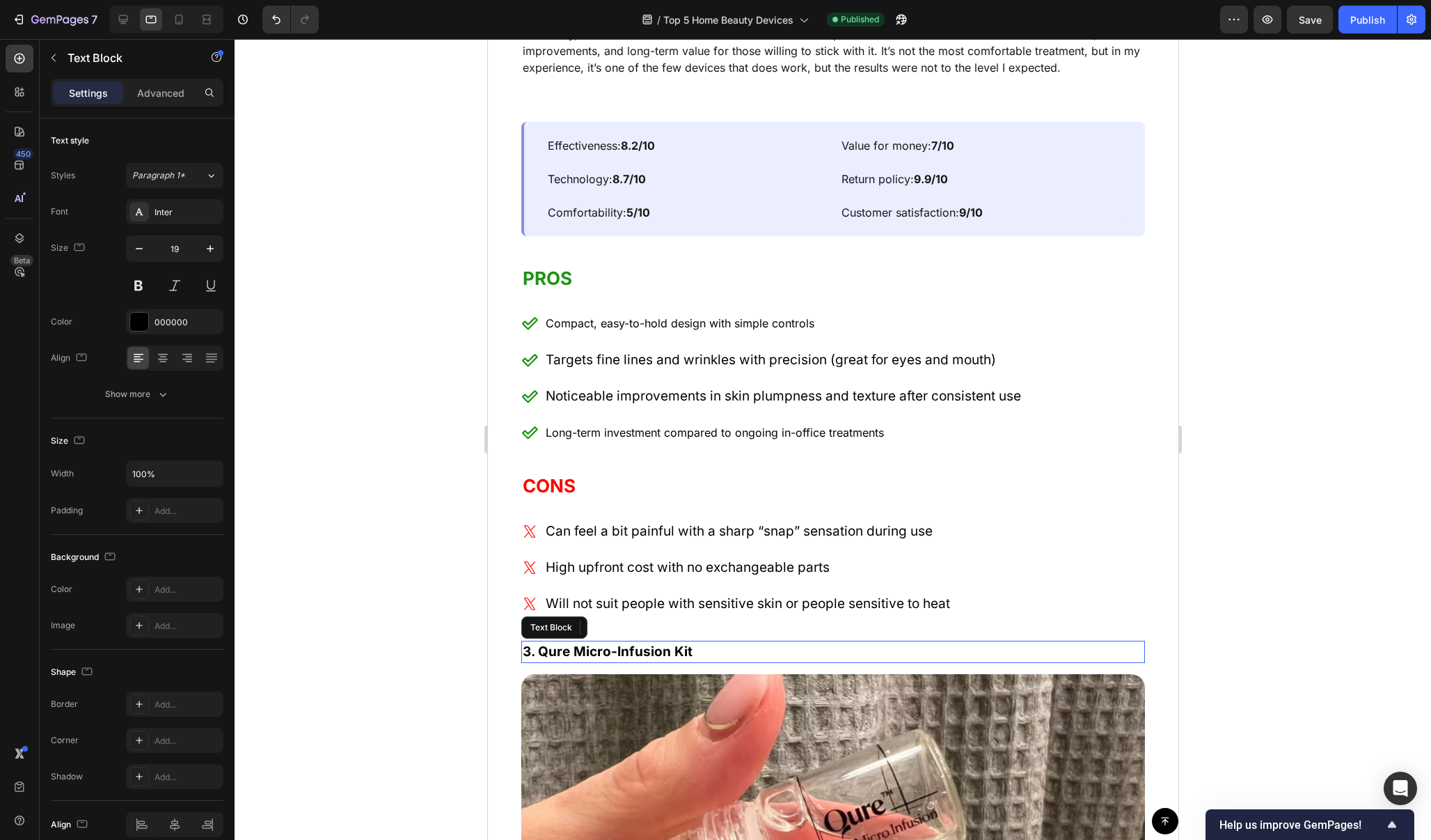
click at [801, 642] on p "3. Qure Micro-Infusion Kit" at bounding box center [832, 651] width 621 height 20
click at [184, 85] on div "Advanced" at bounding box center [160, 92] width 69 height 22
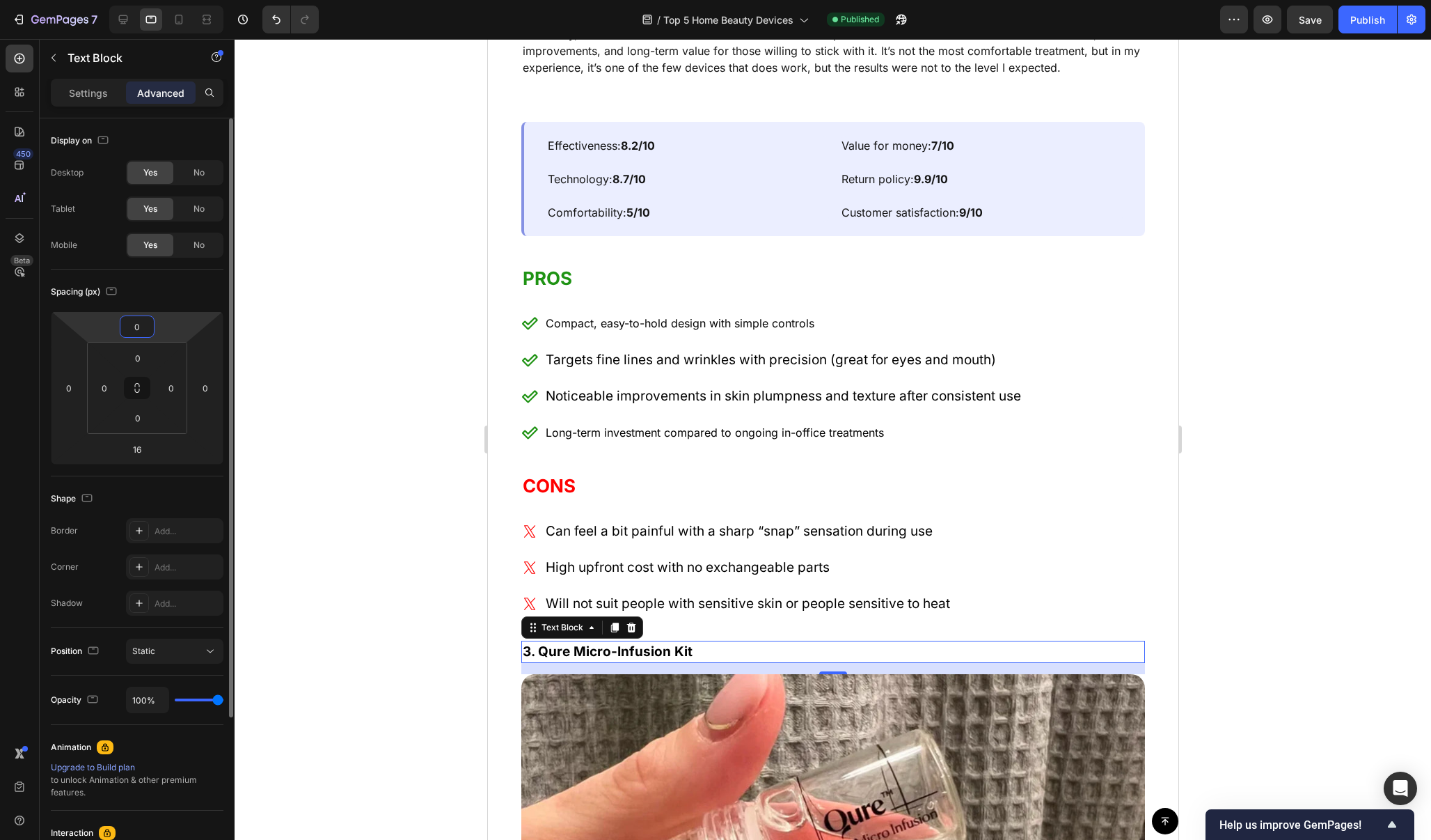
click at [144, 328] on input "0" at bounding box center [138, 326] width 28 height 21
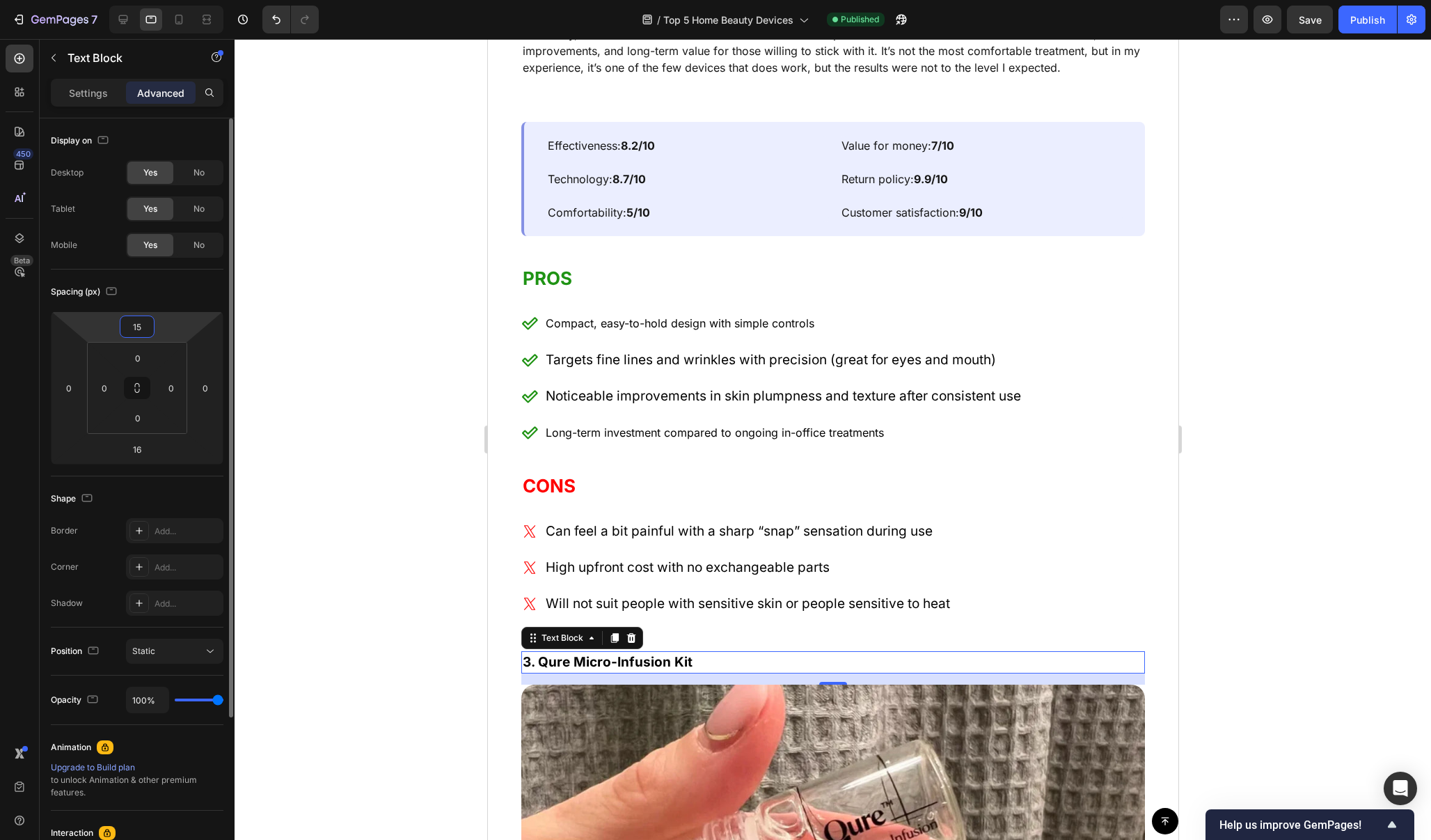
click at [140, 330] on input "15" at bounding box center [138, 326] width 28 height 21
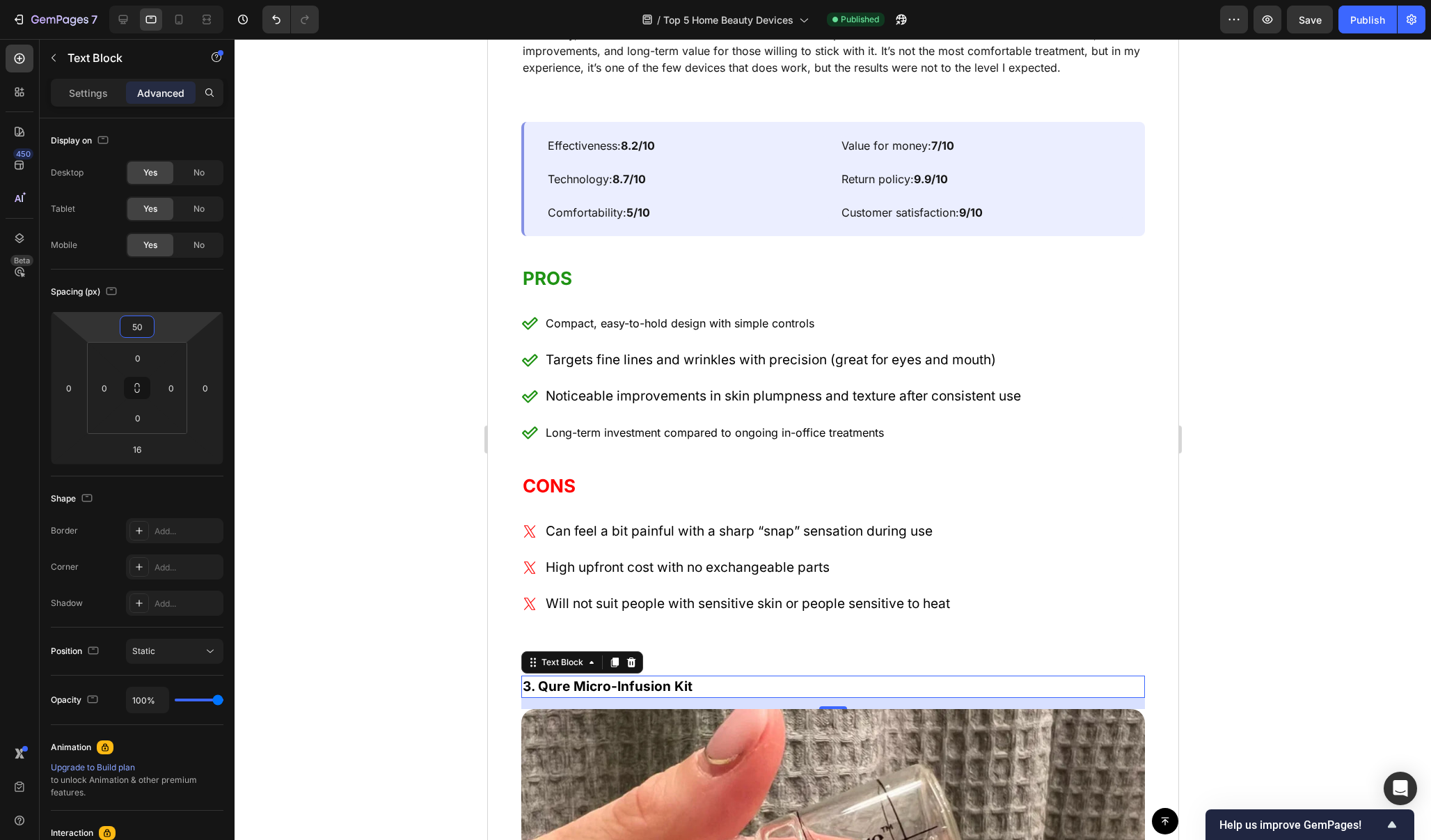
type input "50"
click at [353, 359] on div at bounding box center [833, 438] width 1197 height 801
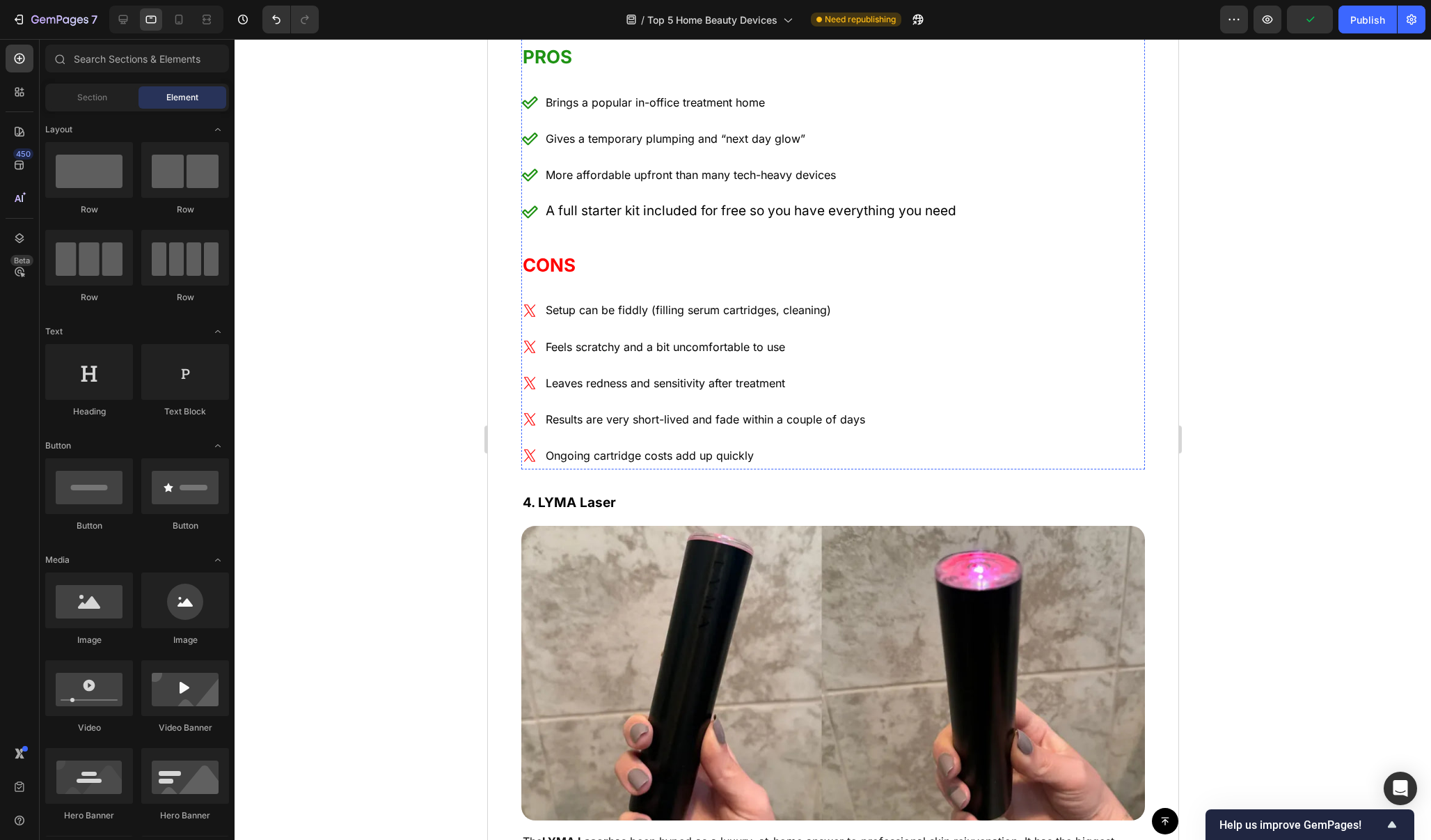
scroll to position [7317, 0]
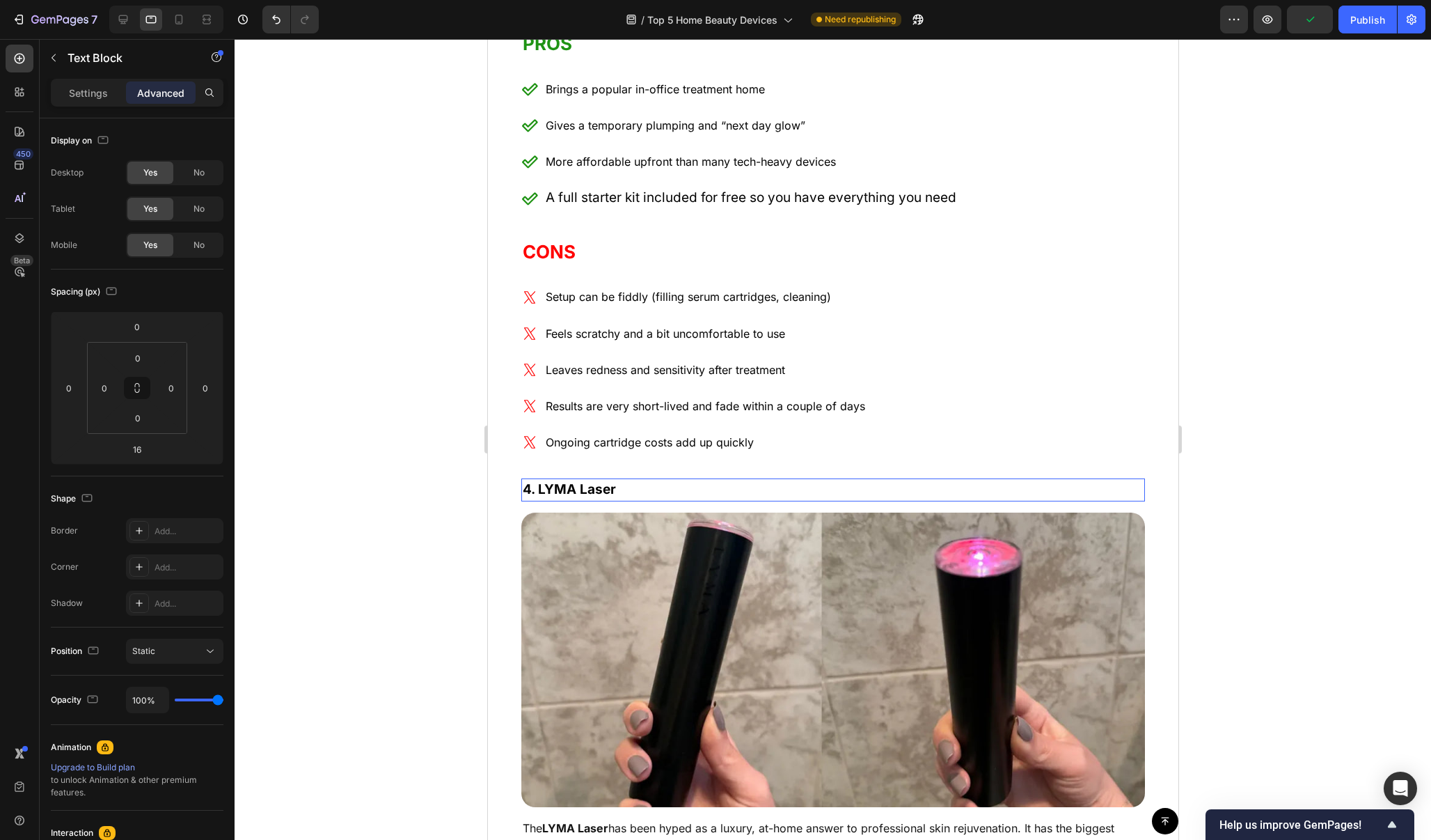
click at [726, 486] on p "4. LYMA Laser" at bounding box center [832, 489] width 621 height 20
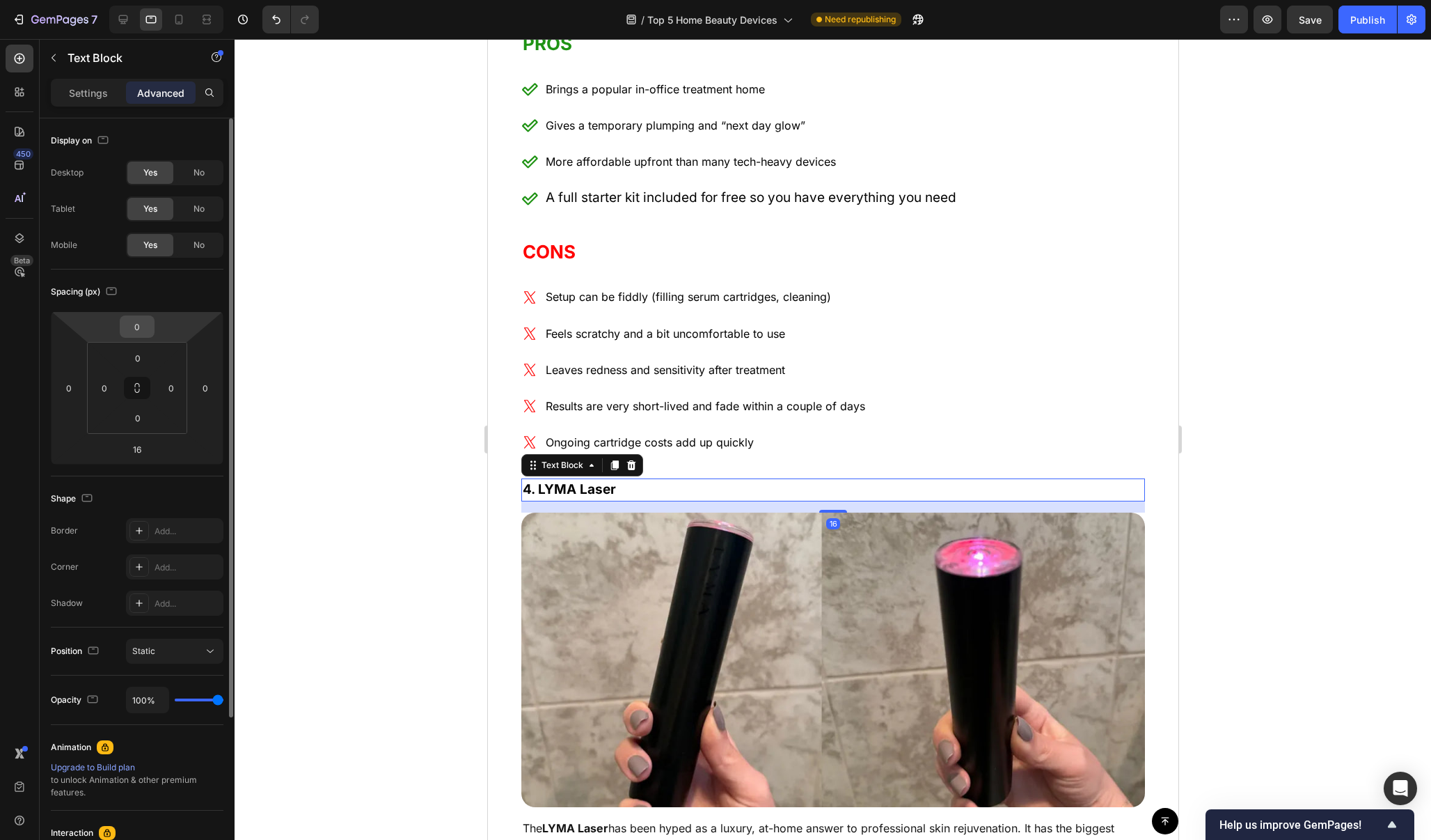
click at [146, 328] on input "0" at bounding box center [138, 326] width 28 height 21
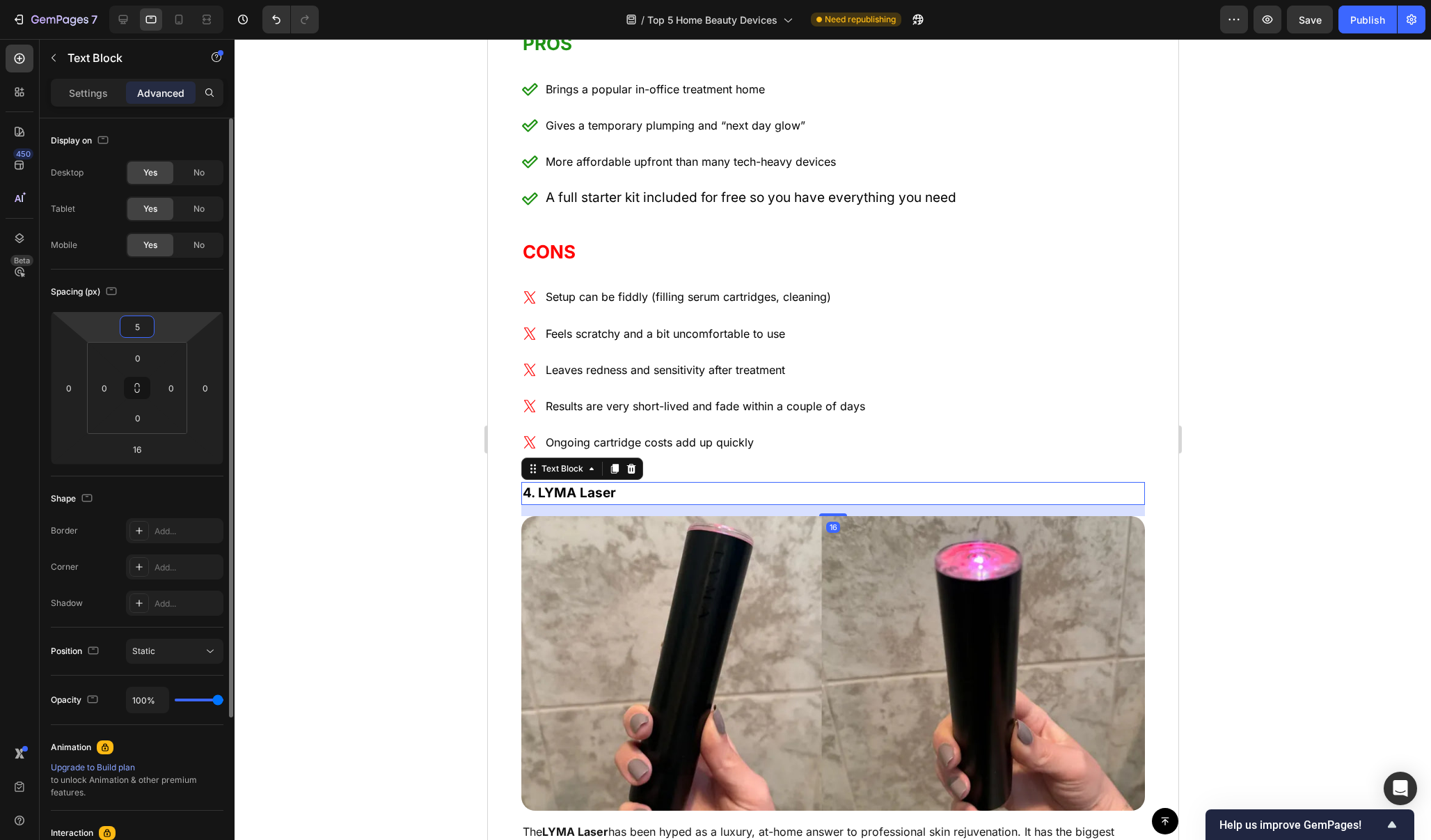
type input "50"
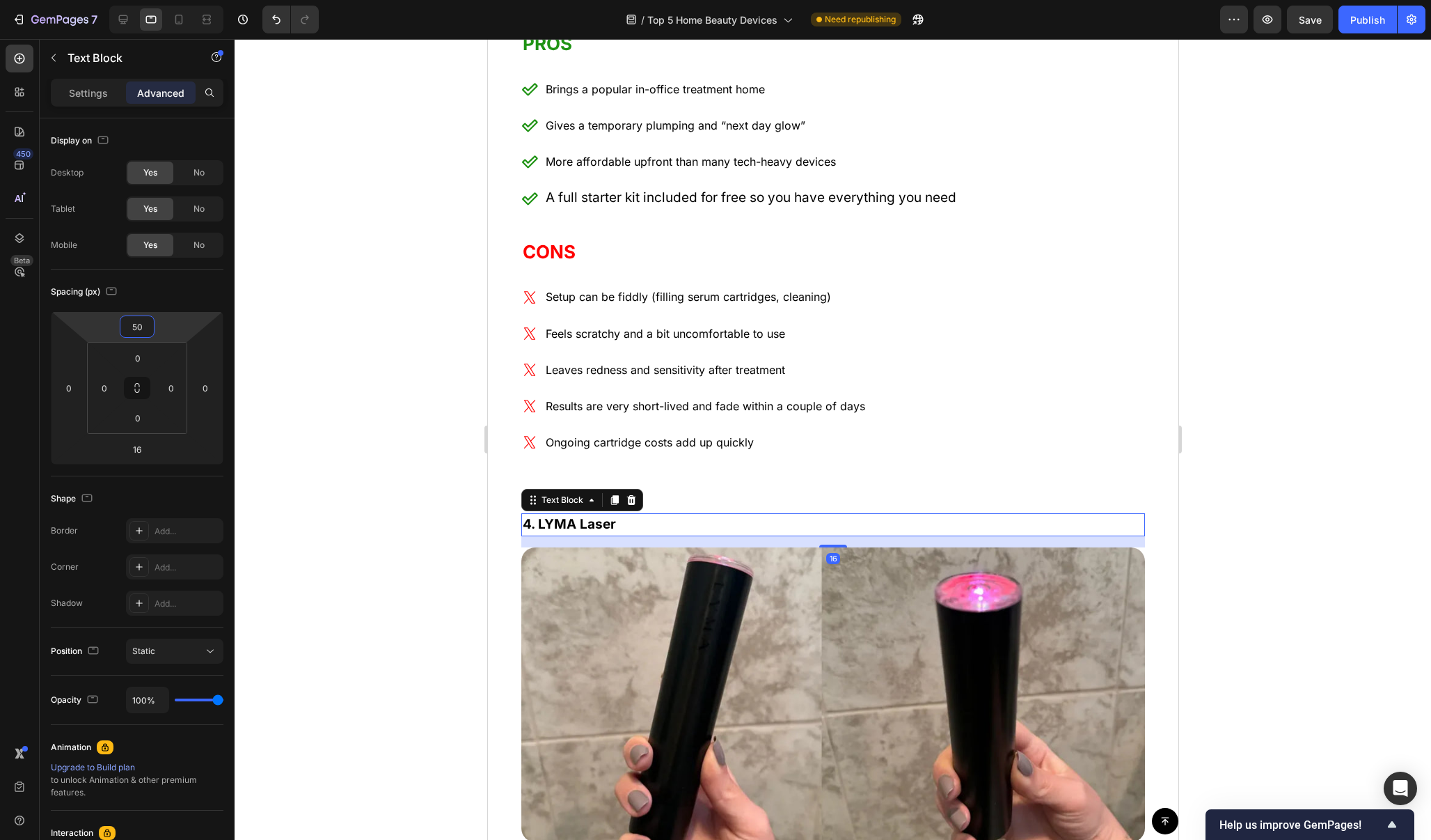
click at [295, 401] on div at bounding box center [833, 438] width 1197 height 801
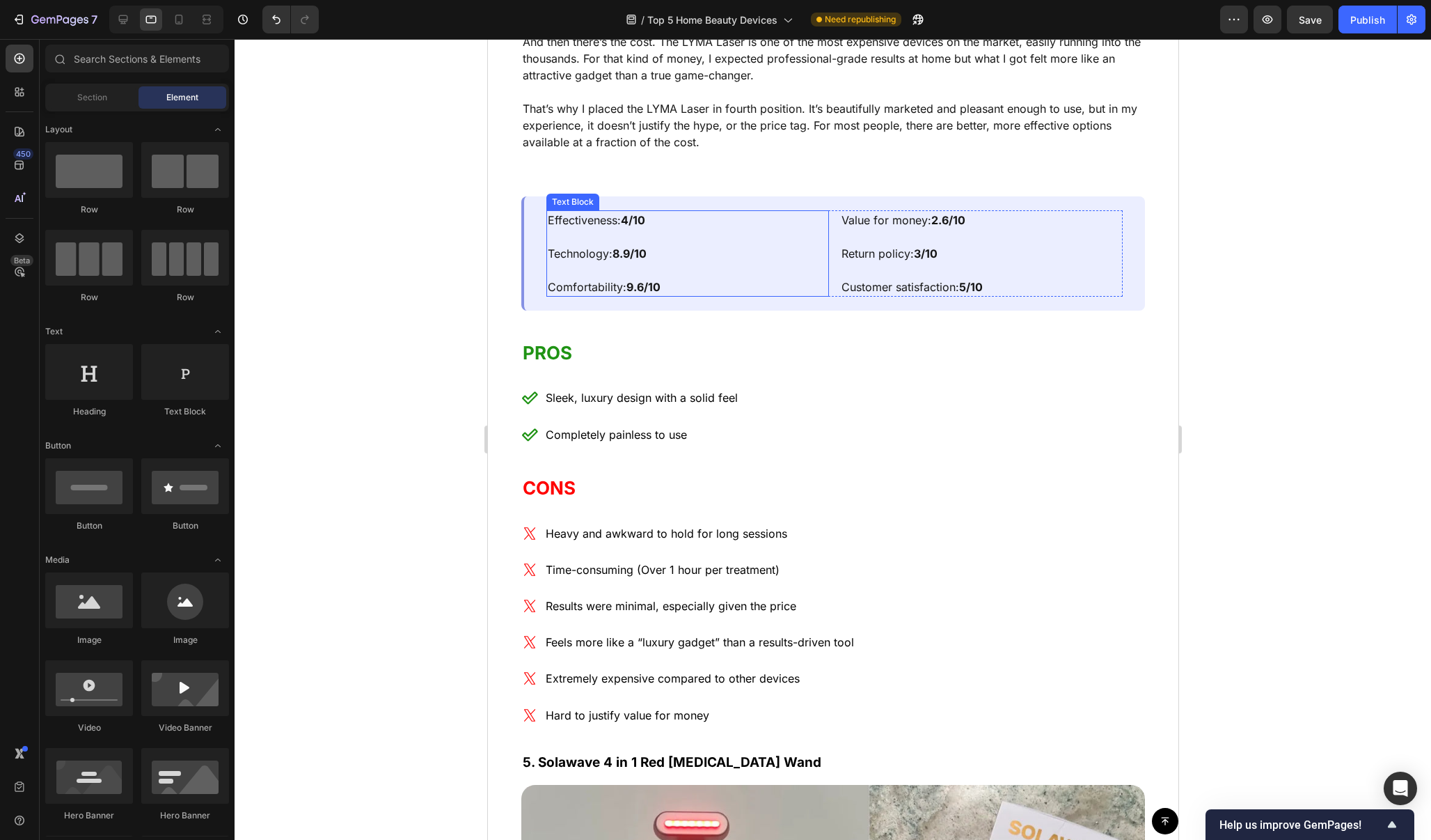
scroll to position [8514, 0]
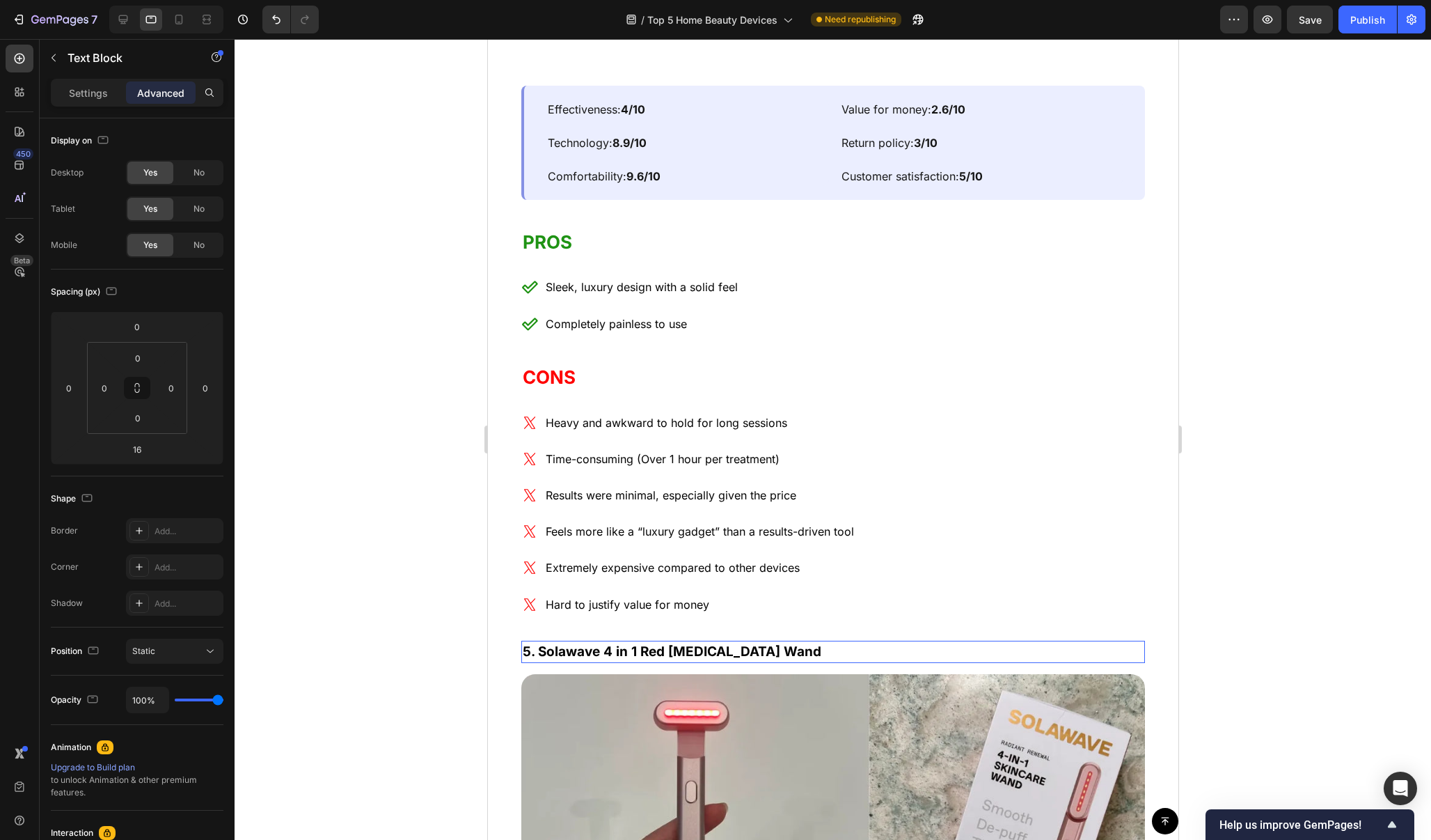
drag, startPoint x: 840, startPoint y: 653, endPoint x: 965, endPoint y: 486, distance: 208.6
click at [840, 653] on p "5. Solawave 4 in 1 Red [MEDICAL_DATA] Wand" at bounding box center [832, 651] width 621 height 20
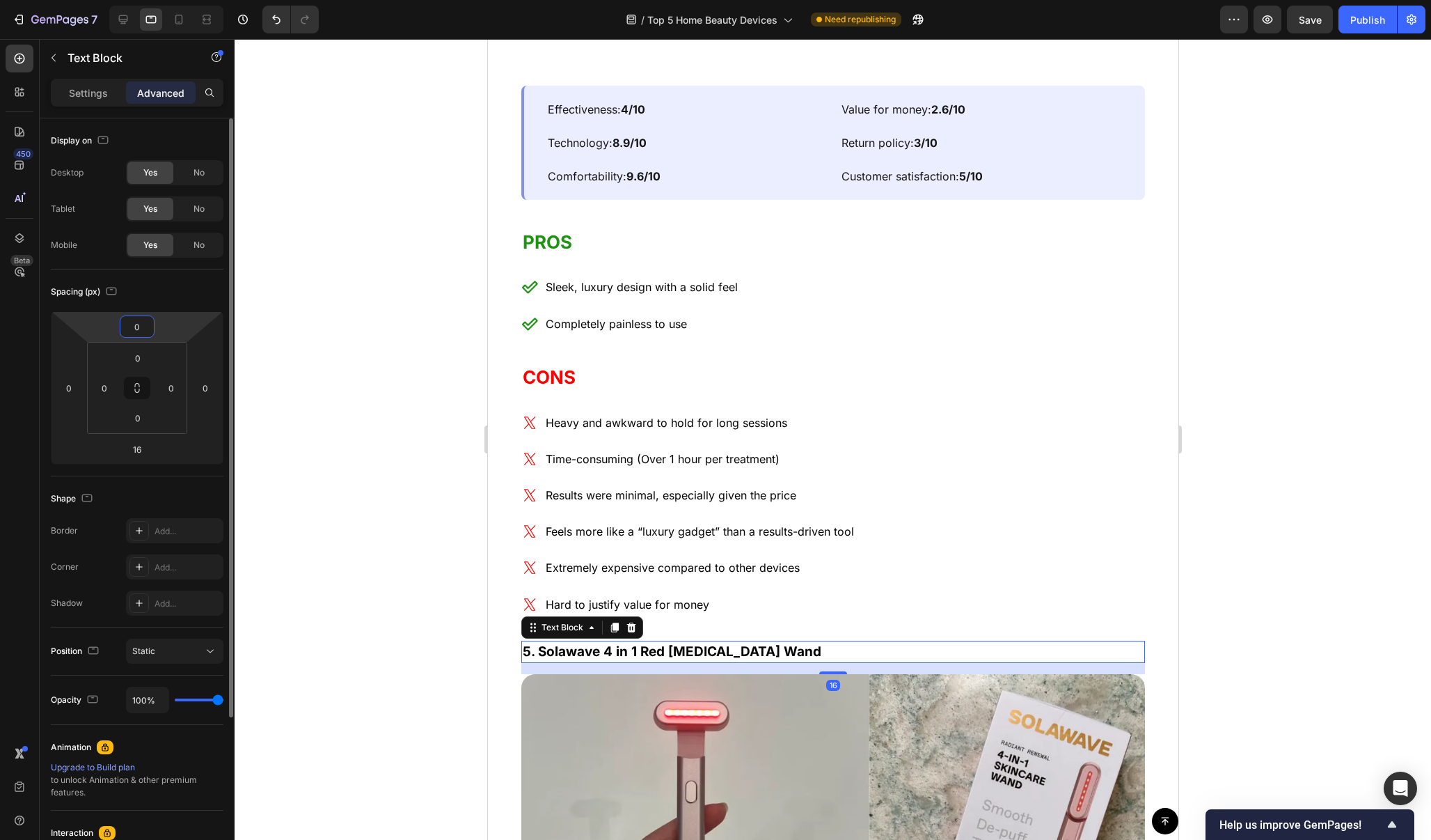
click at [145, 334] on input "0" at bounding box center [138, 326] width 28 height 21
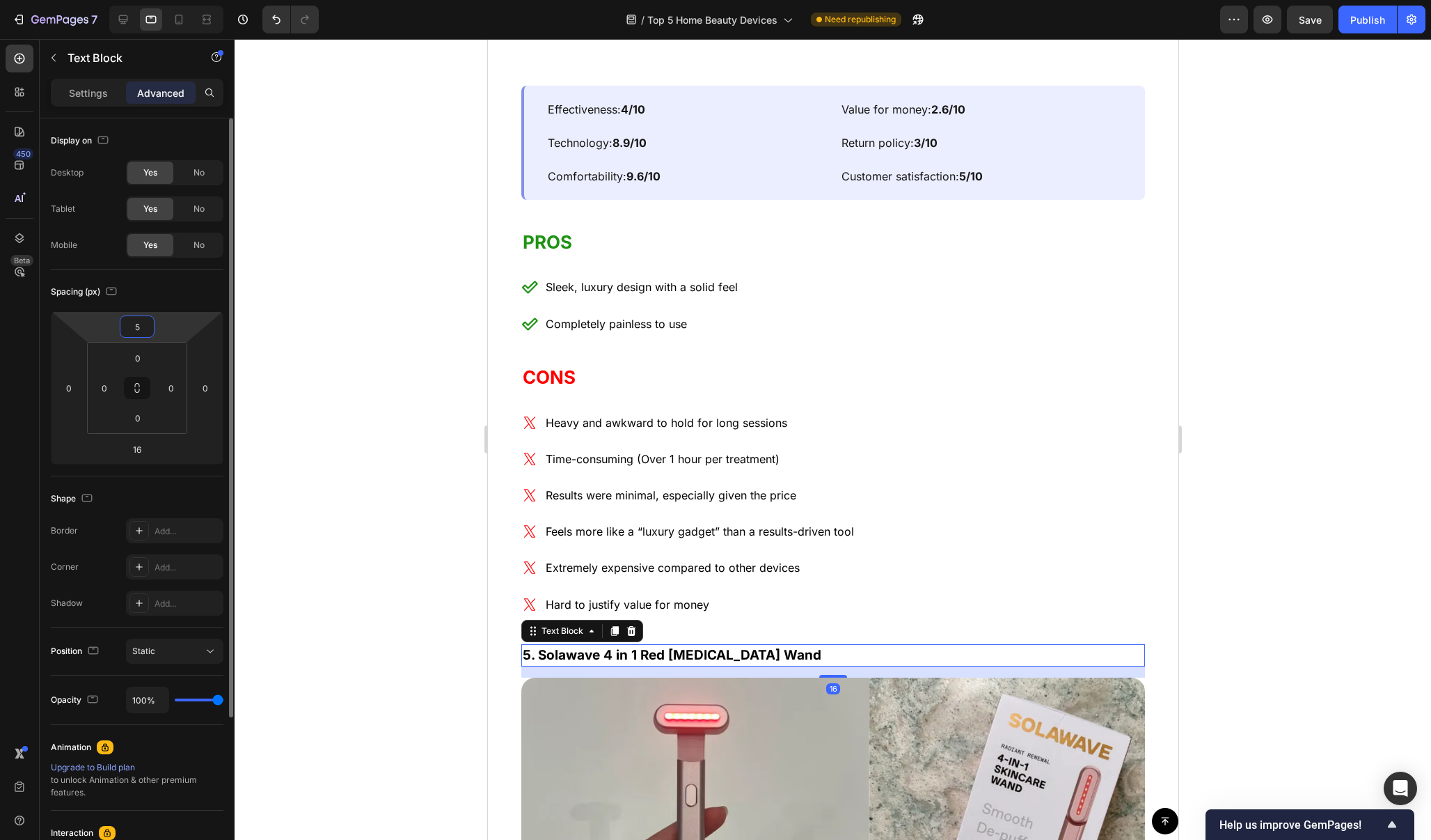
type input "50"
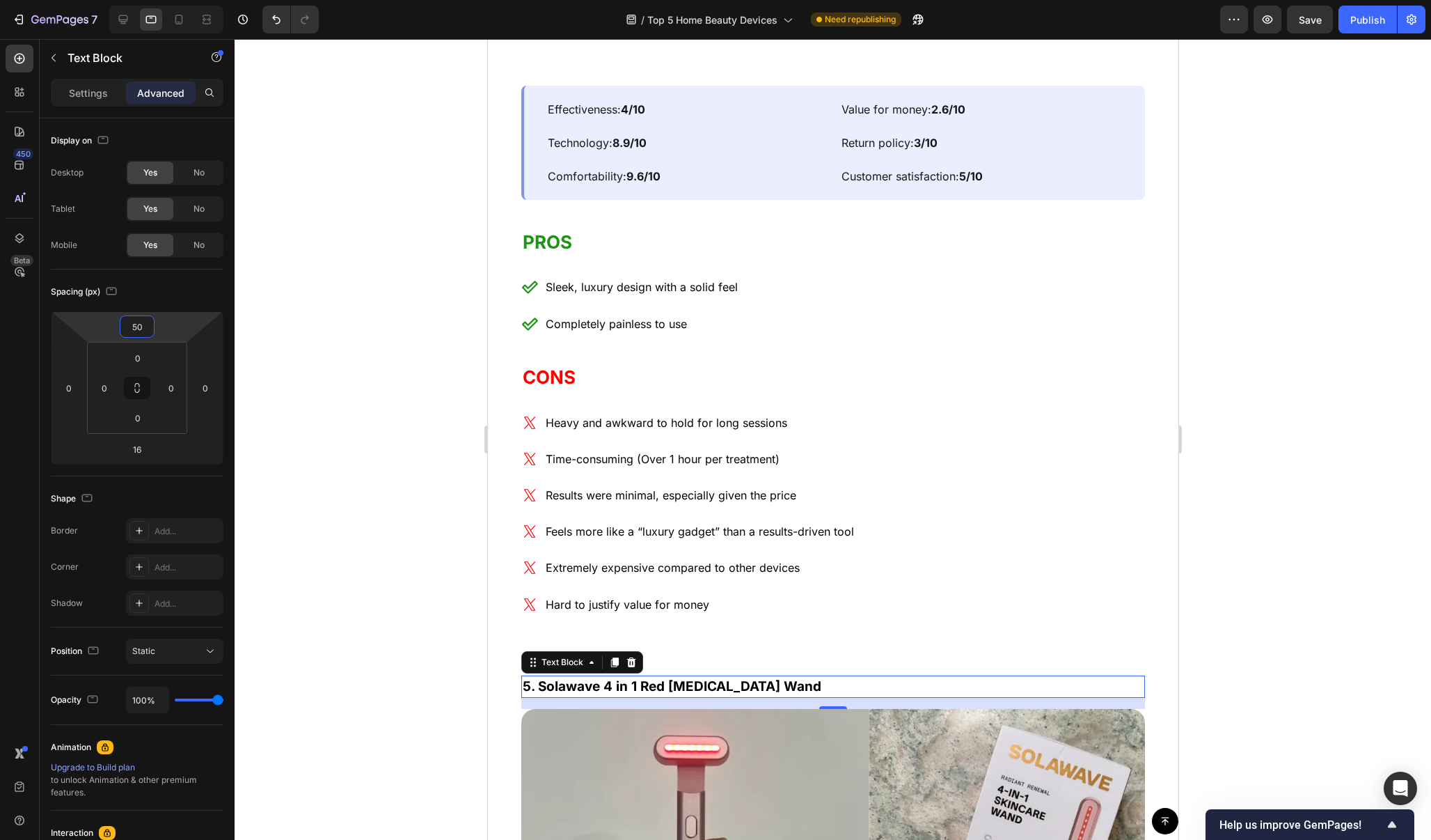
click at [1363, 450] on div at bounding box center [833, 438] width 1197 height 801
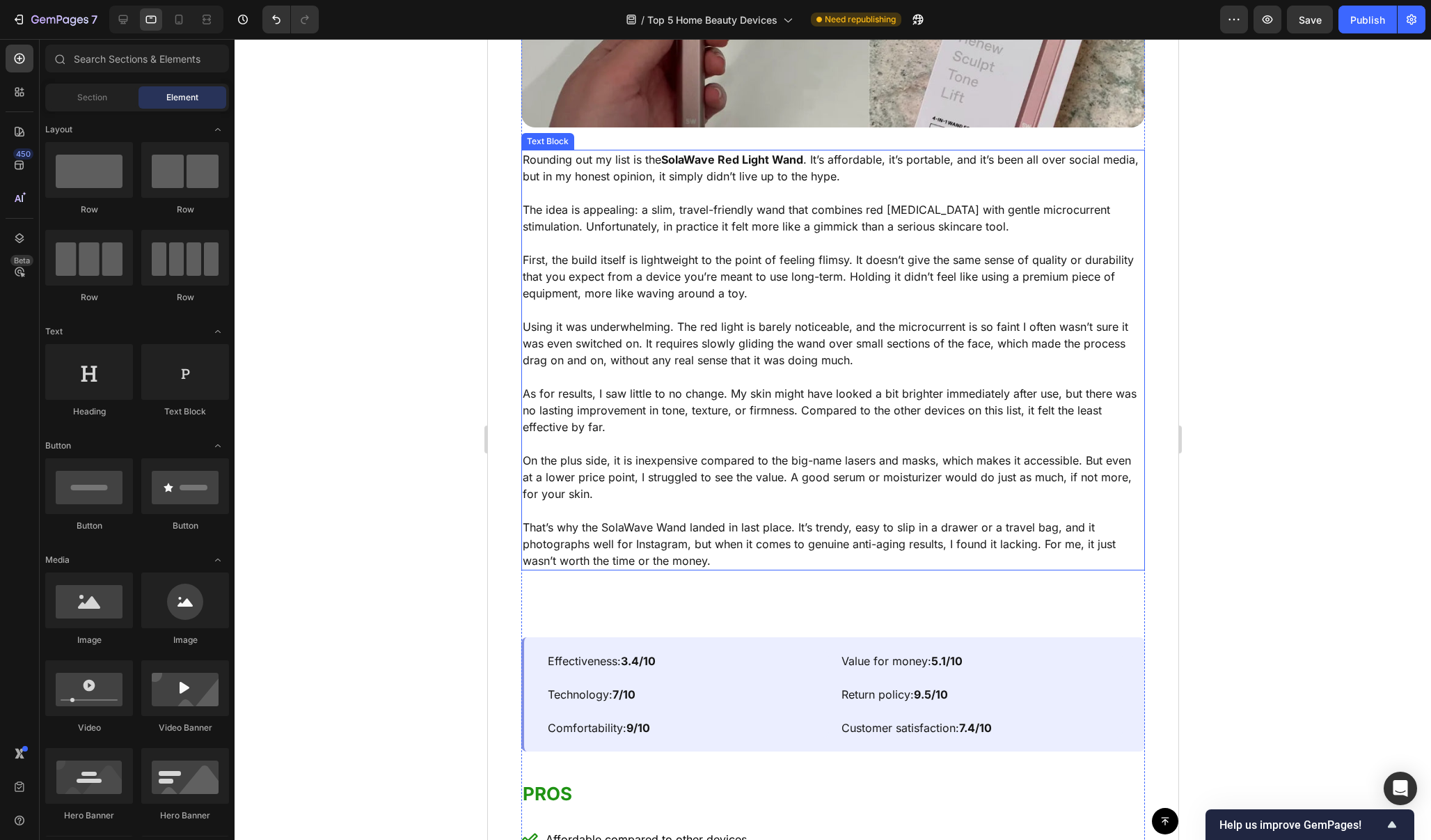
scroll to position [9454, 0]
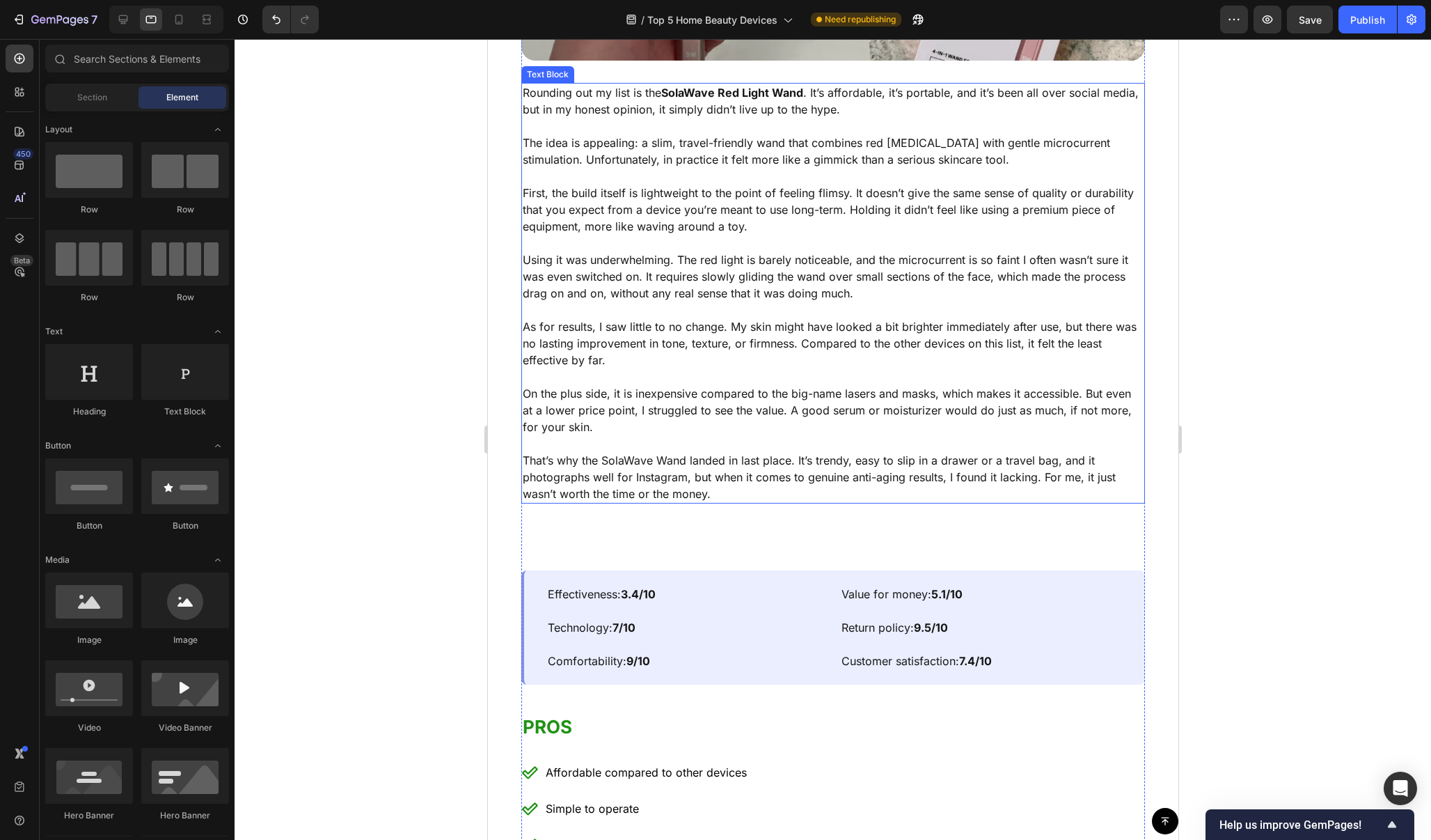
click at [941, 485] on p "That’s why the SolaWave Wand landed in last place. It’s trendy, easy to slip in…" at bounding box center [832, 476] width 621 height 50
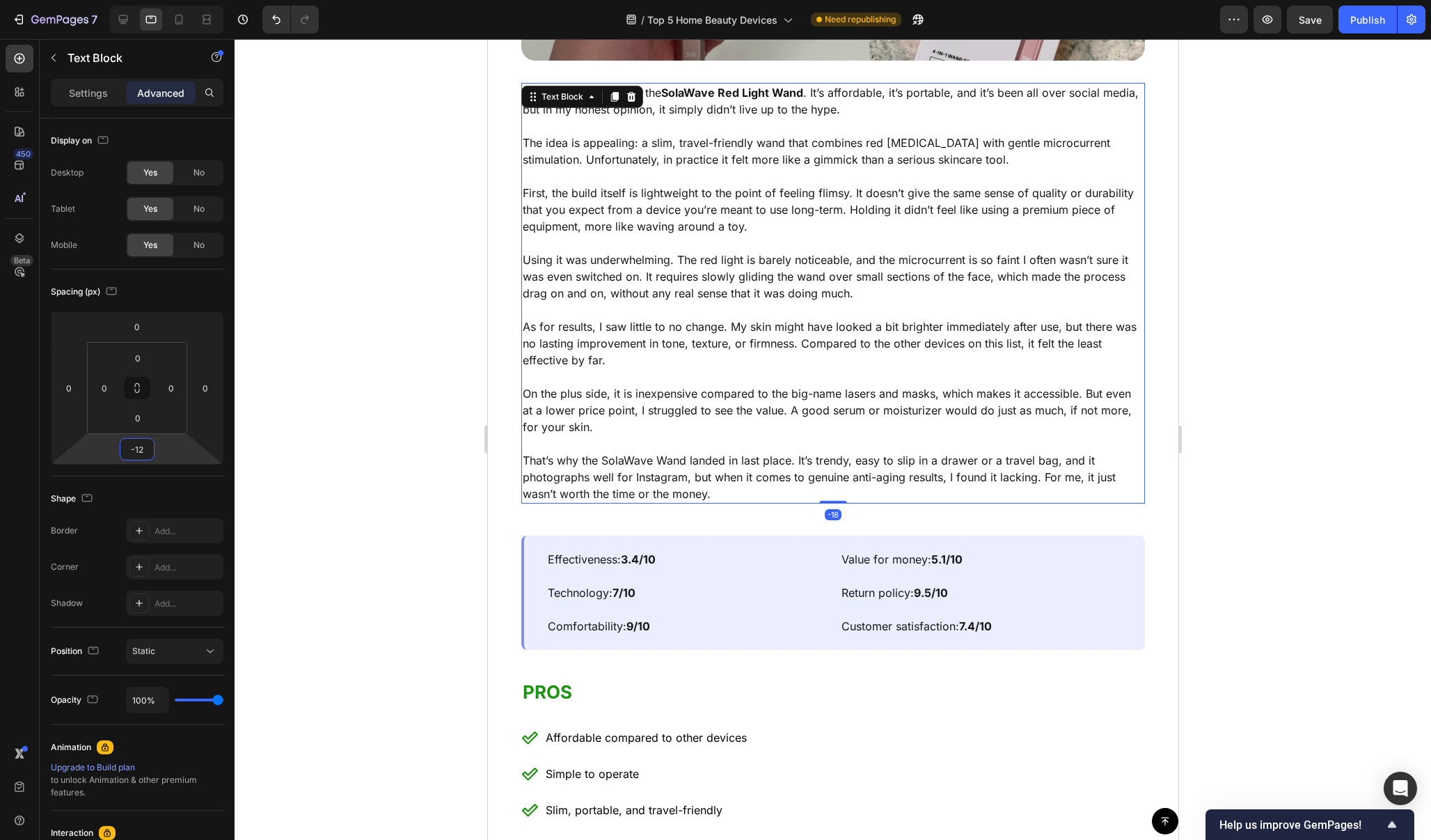
drag, startPoint x: 181, startPoint y: 444, endPoint x: 182, endPoint y: 459, distance: 15.0
click at [182, 0] on html "7 / Top 5 Home Beauty Devices Need republishing Preview Save Publish 450 Beta S…" at bounding box center [716, 0] width 1431 height 0
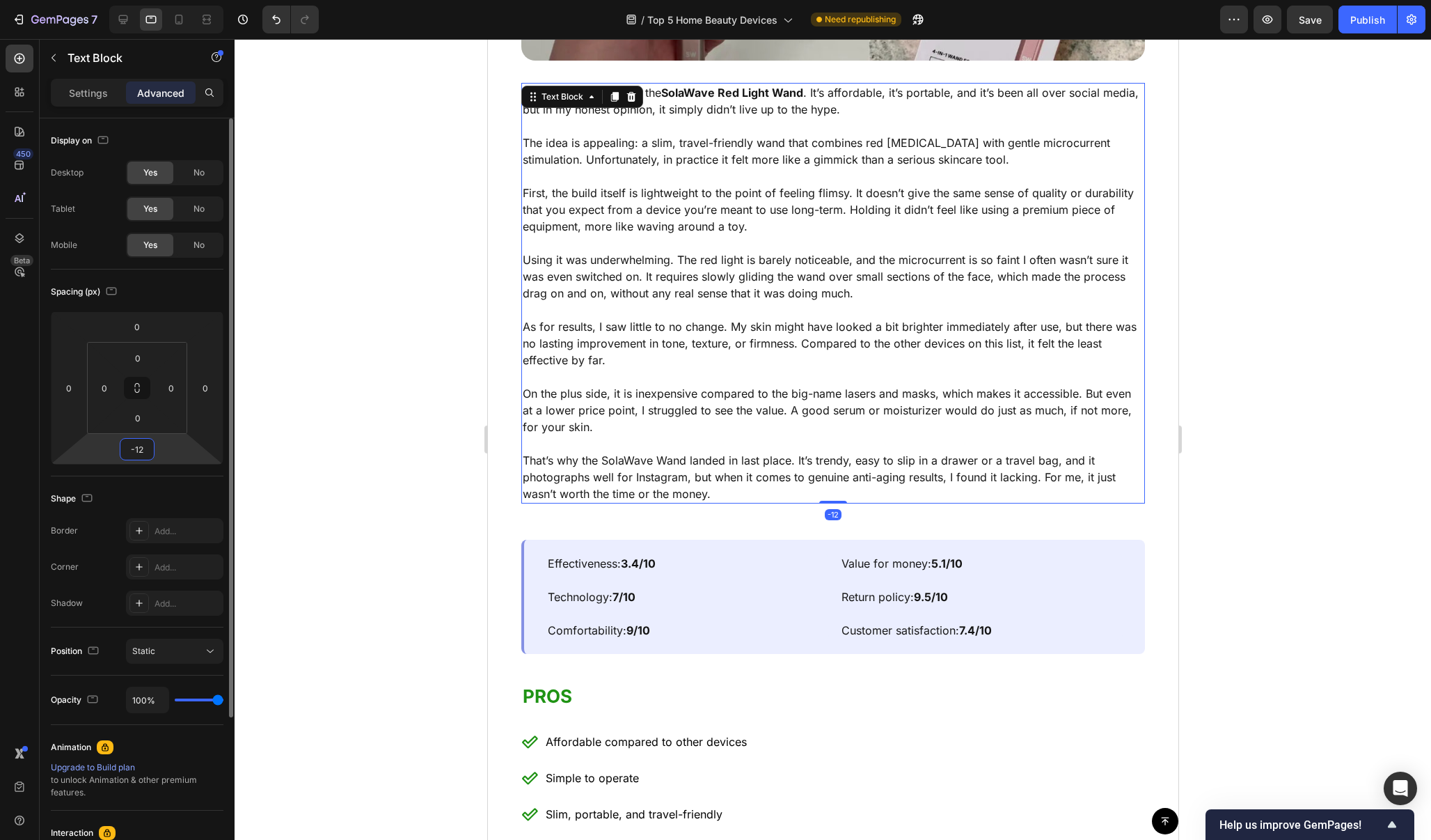
click at [142, 458] on input "-12" at bounding box center [138, 449] width 28 height 21
type input "-0"
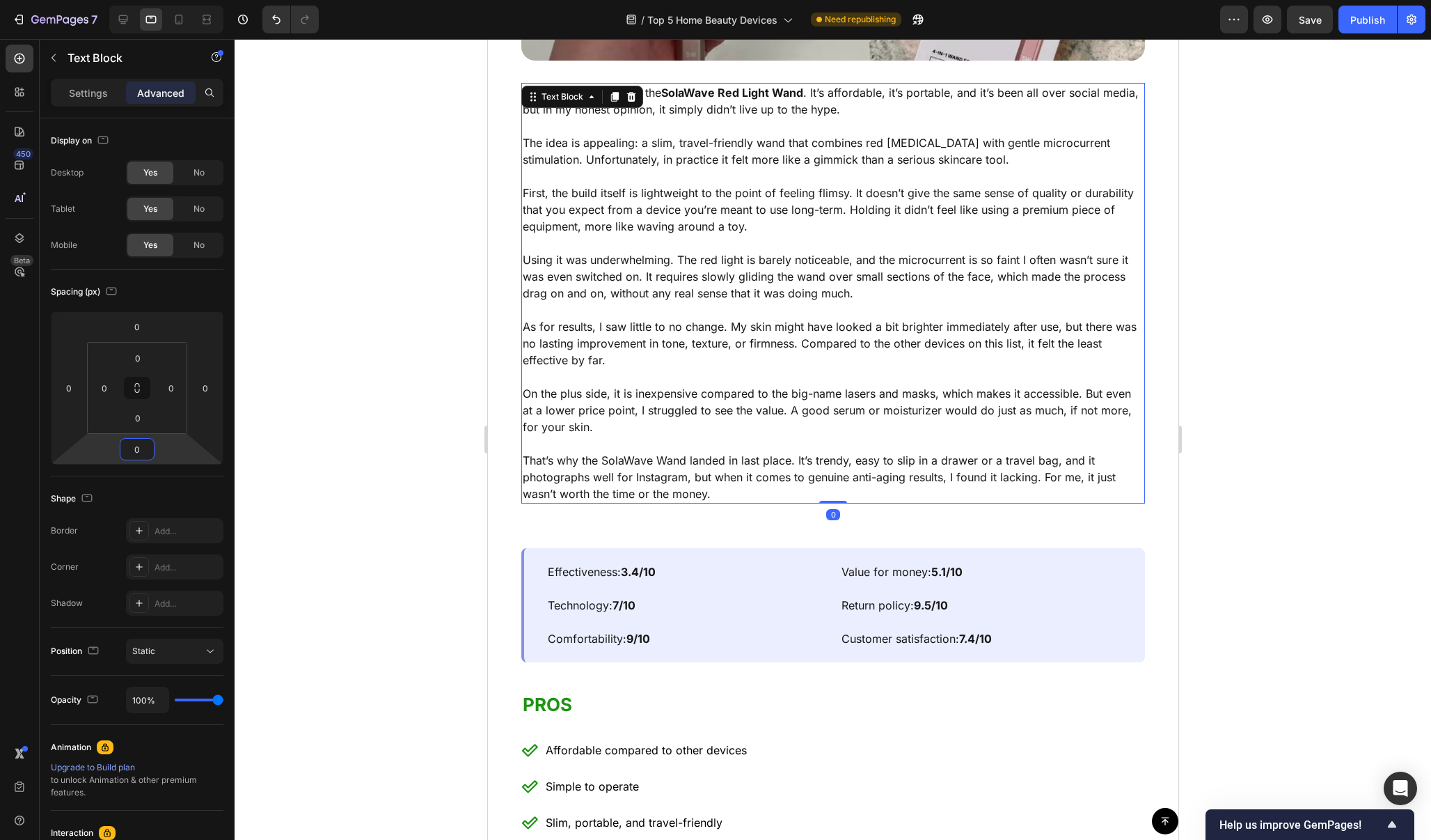
click at [336, 506] on div at bounding box center [833, 438] width 1197 height 801
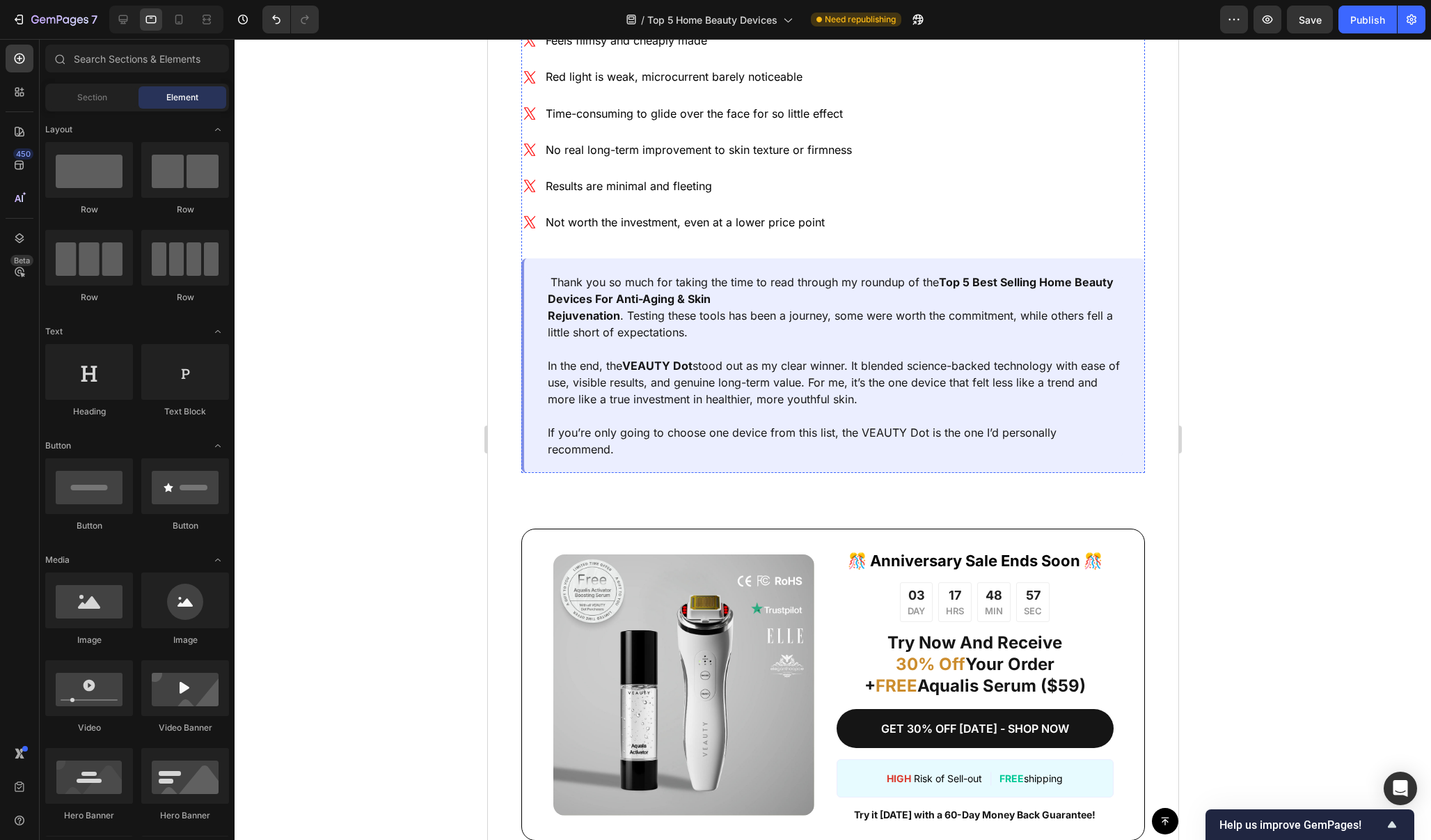
scroll to position [10413, 0]
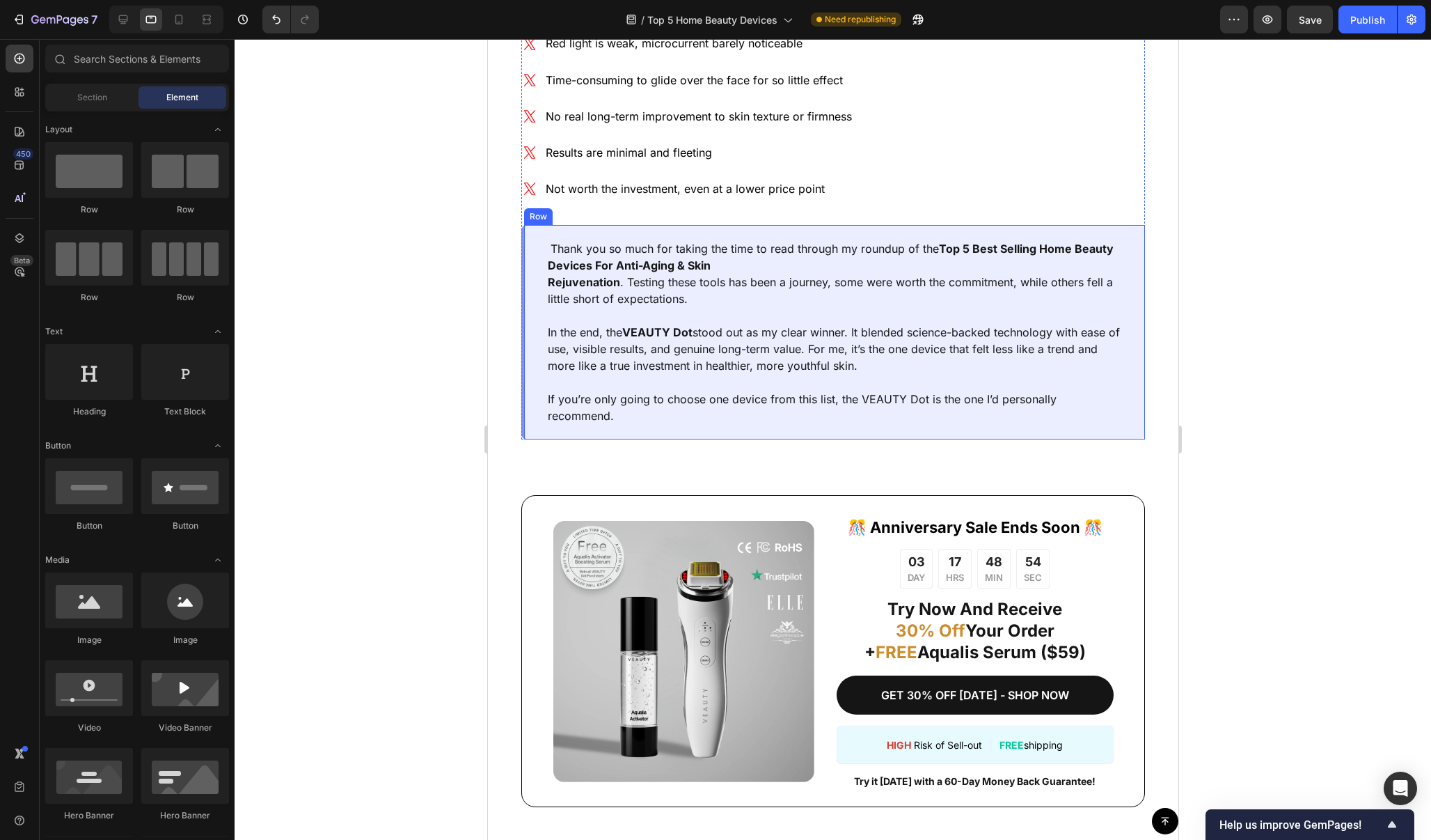
click at [940, 228] on div "Thank you so much for taking the time to read through my roundup of the Top 5 B…" at bounding box center [832, 331] width 623 height 215
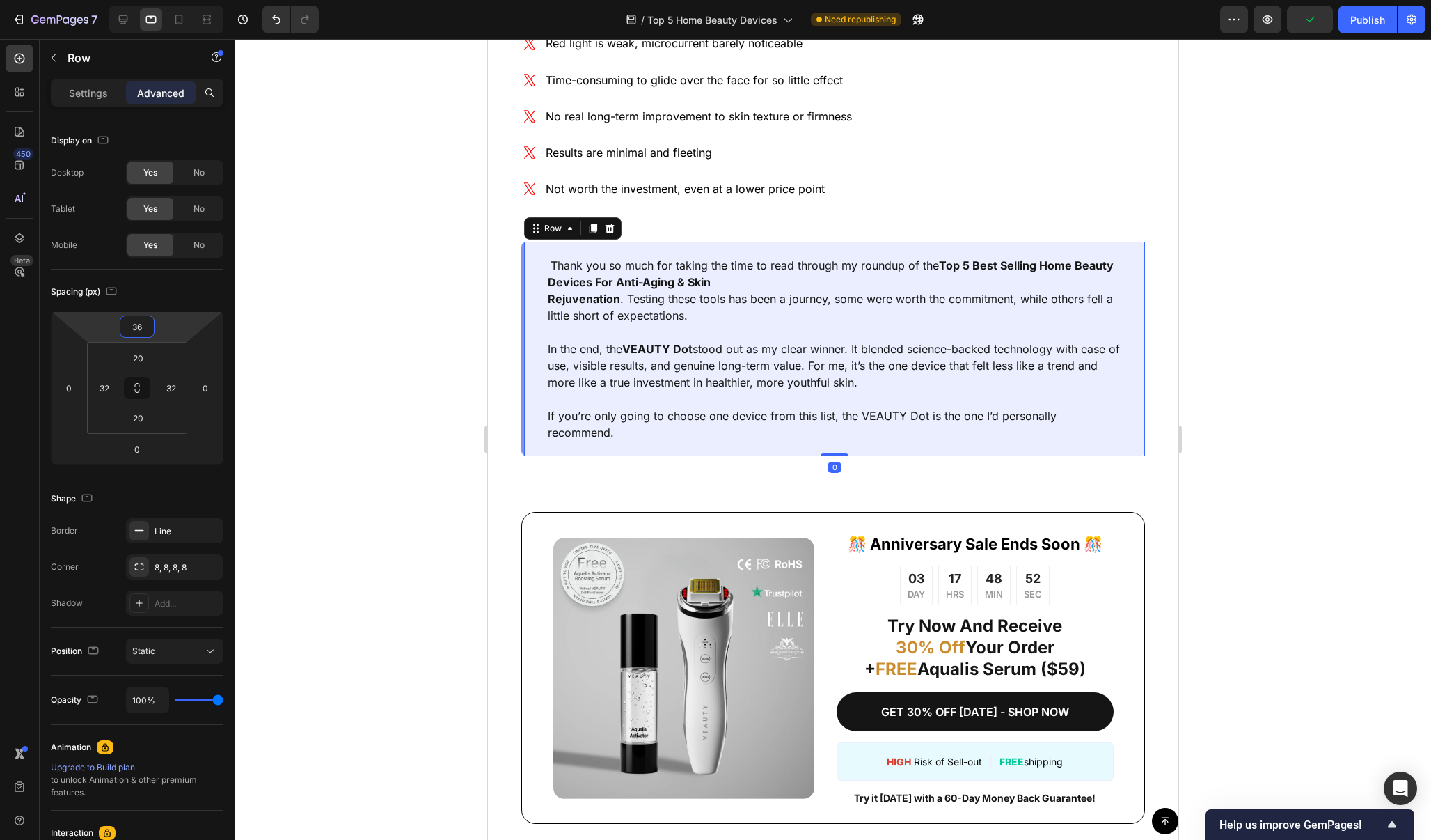
type input "38"
drag, startPoint x: 175, startPoint y: 329, endPoint x: 181, endPoint y: 312, distance: 18.0
click at [181, 0] on html "7 / Top 5 Home Beauty Devices Need republishing Preview Publish 450 Beta Sectio…" at bounding box center [716, 0] width 1431 height 0
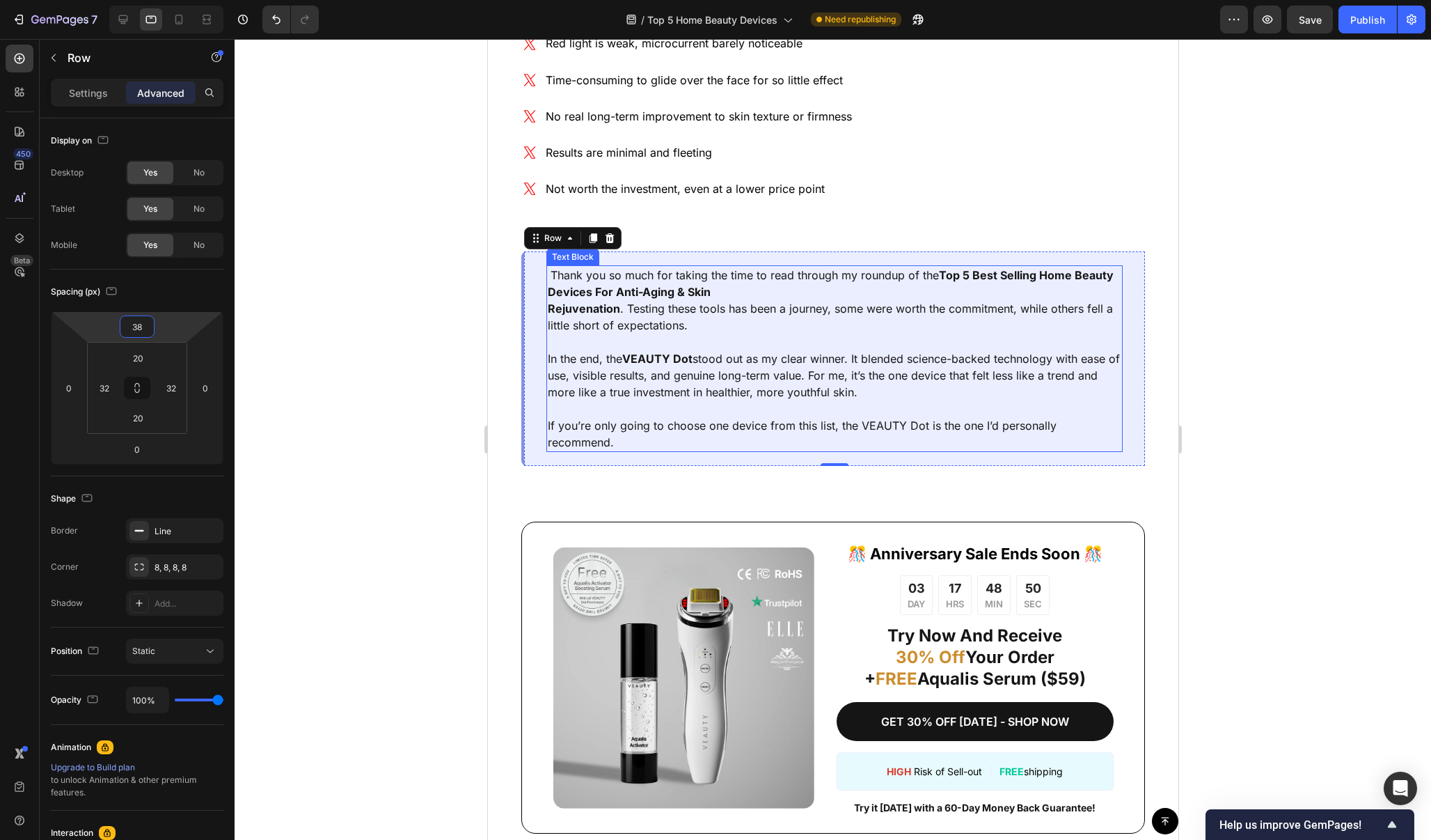
click at [552, 274] on p "Thank you so much for taking the time to read through my roundup of the Top 5 B…" at bounding box center [834, 308] width 573 height 83
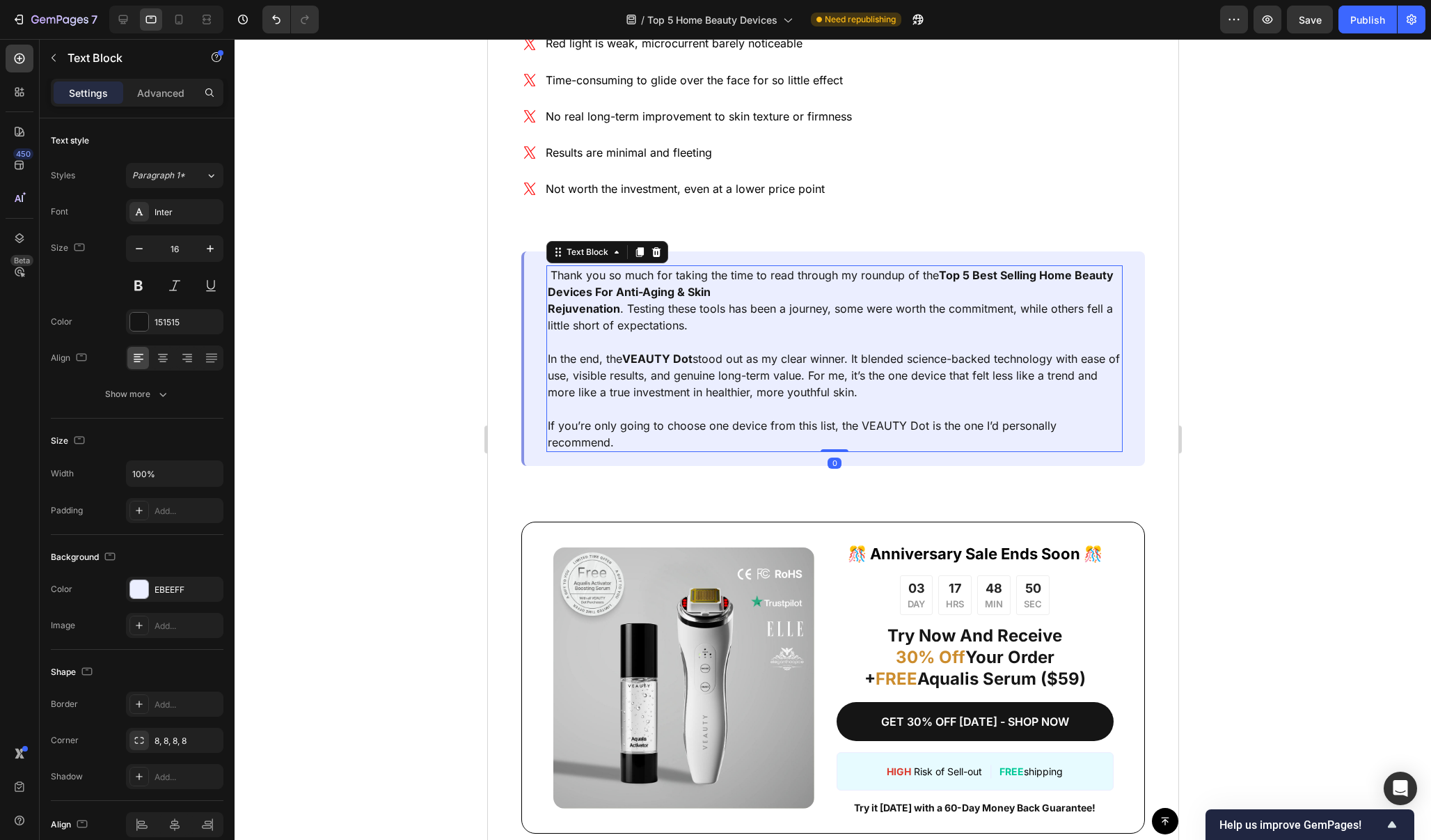
click at [552, 274] on p "Thank you so much for taking the time to read through my roundup of the Top 5 B…" at bounding box center [834, 308] width 573 height 83
click at [1355, 390] on div at bounding box center [833, 438] width 1197 height 801
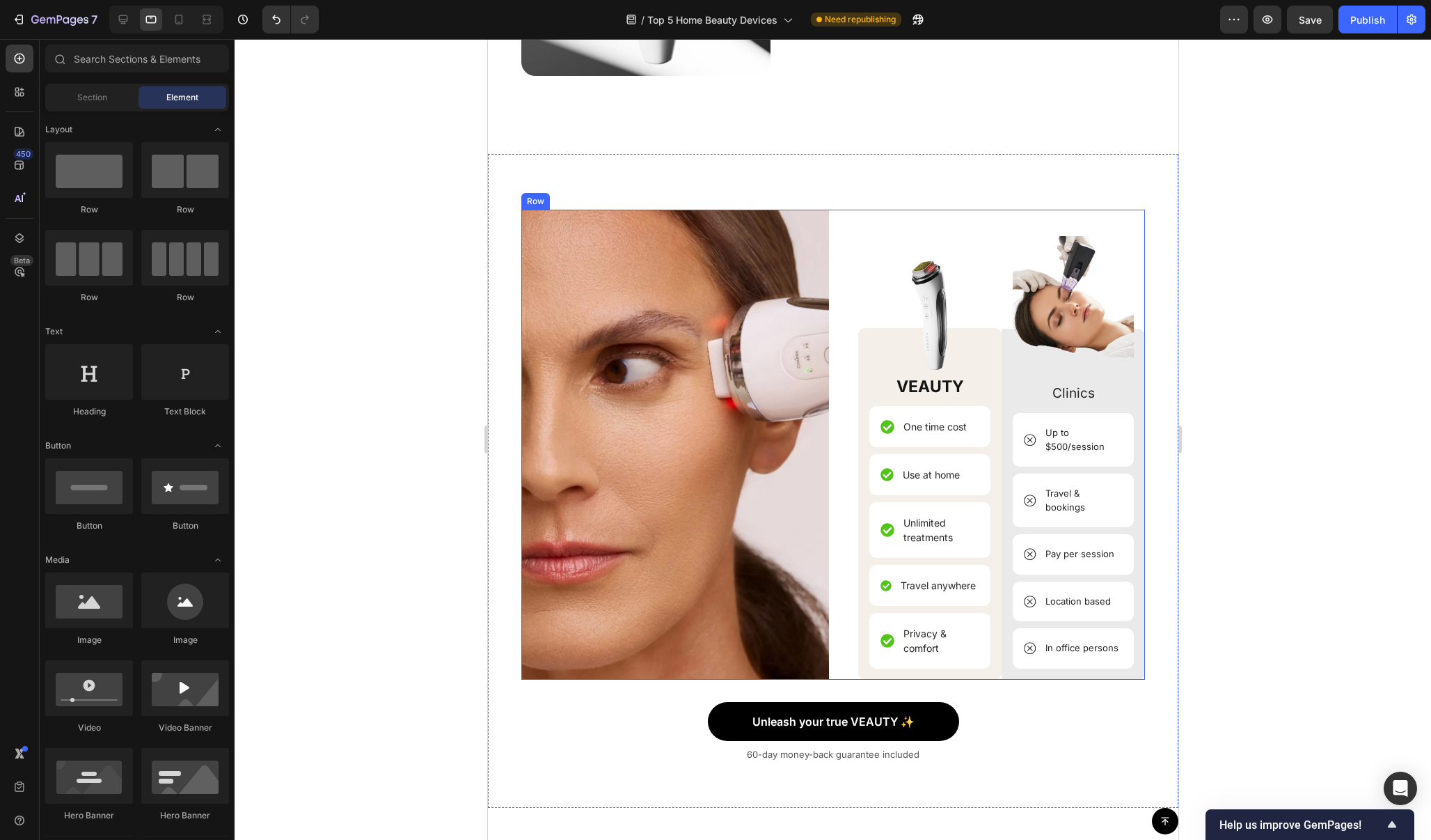
scroll to position [12287, 0]
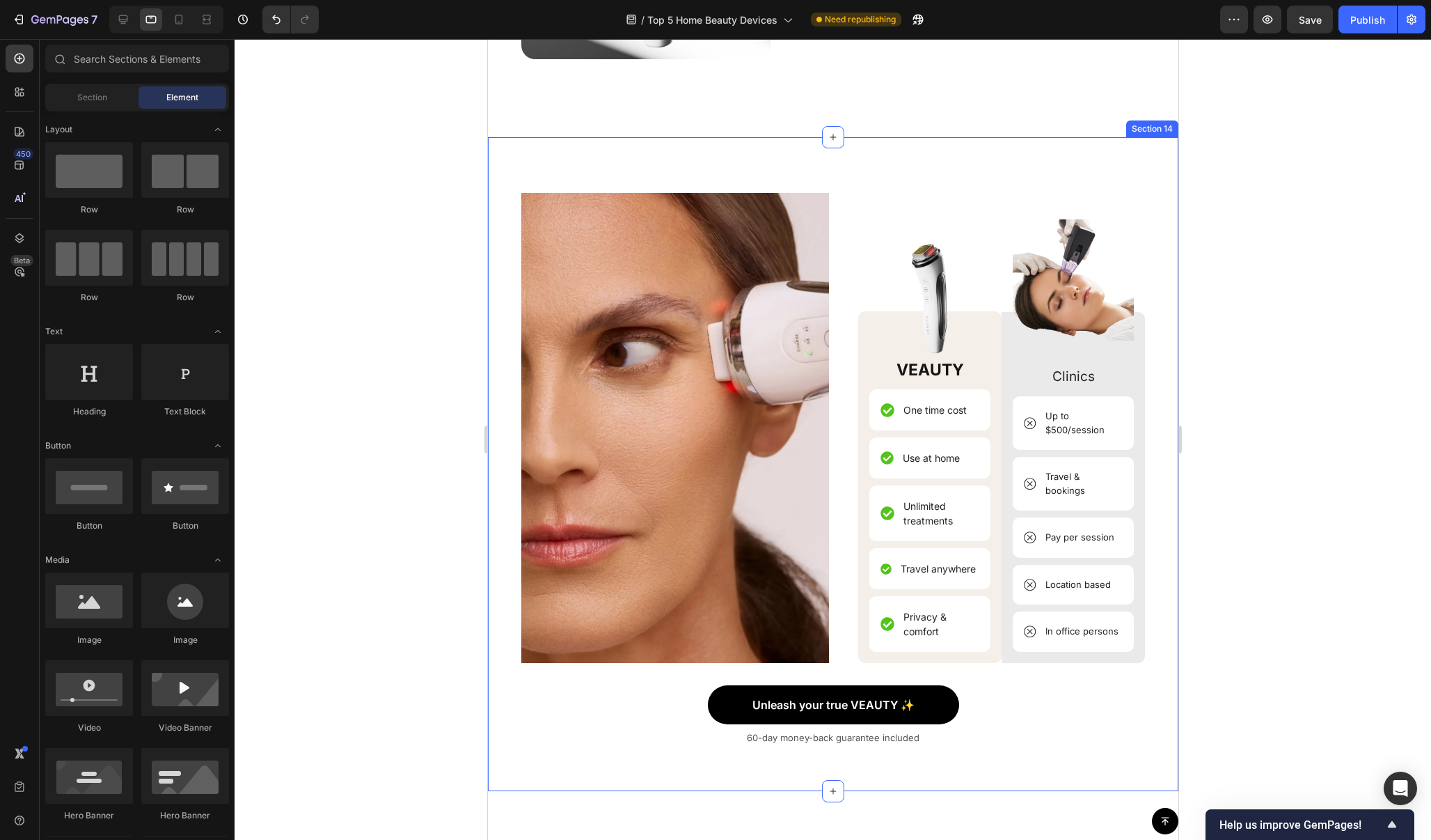
click at [921, 214] on div "Image Image VEAUTY Text Block One time cost Item List Use at home Item List Unl…" at bounding box center [833, 464] width 691 height 654
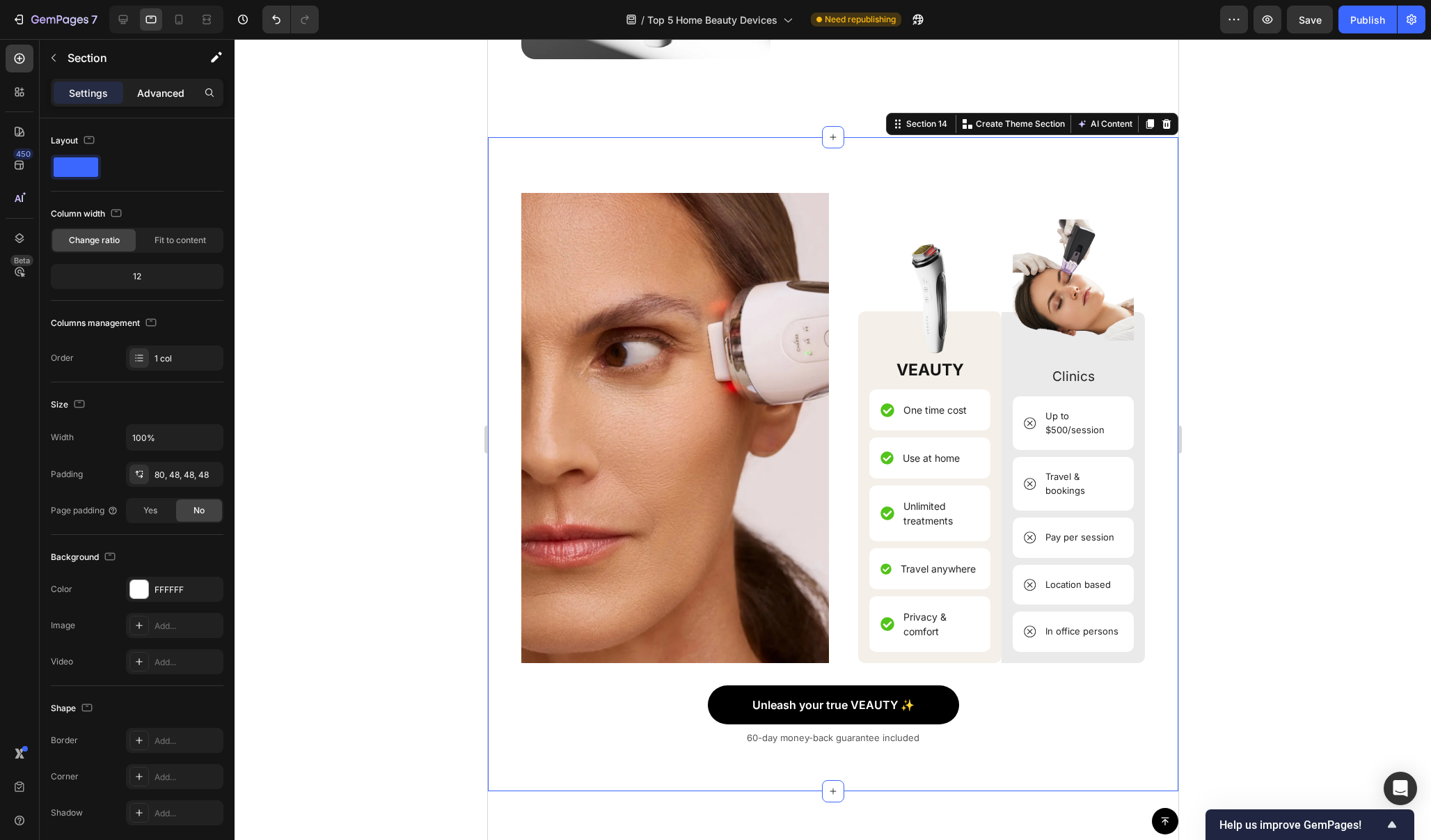
click at [169, 91] on p "Advanced" at bounding box center [160, 93] width 47 height 15
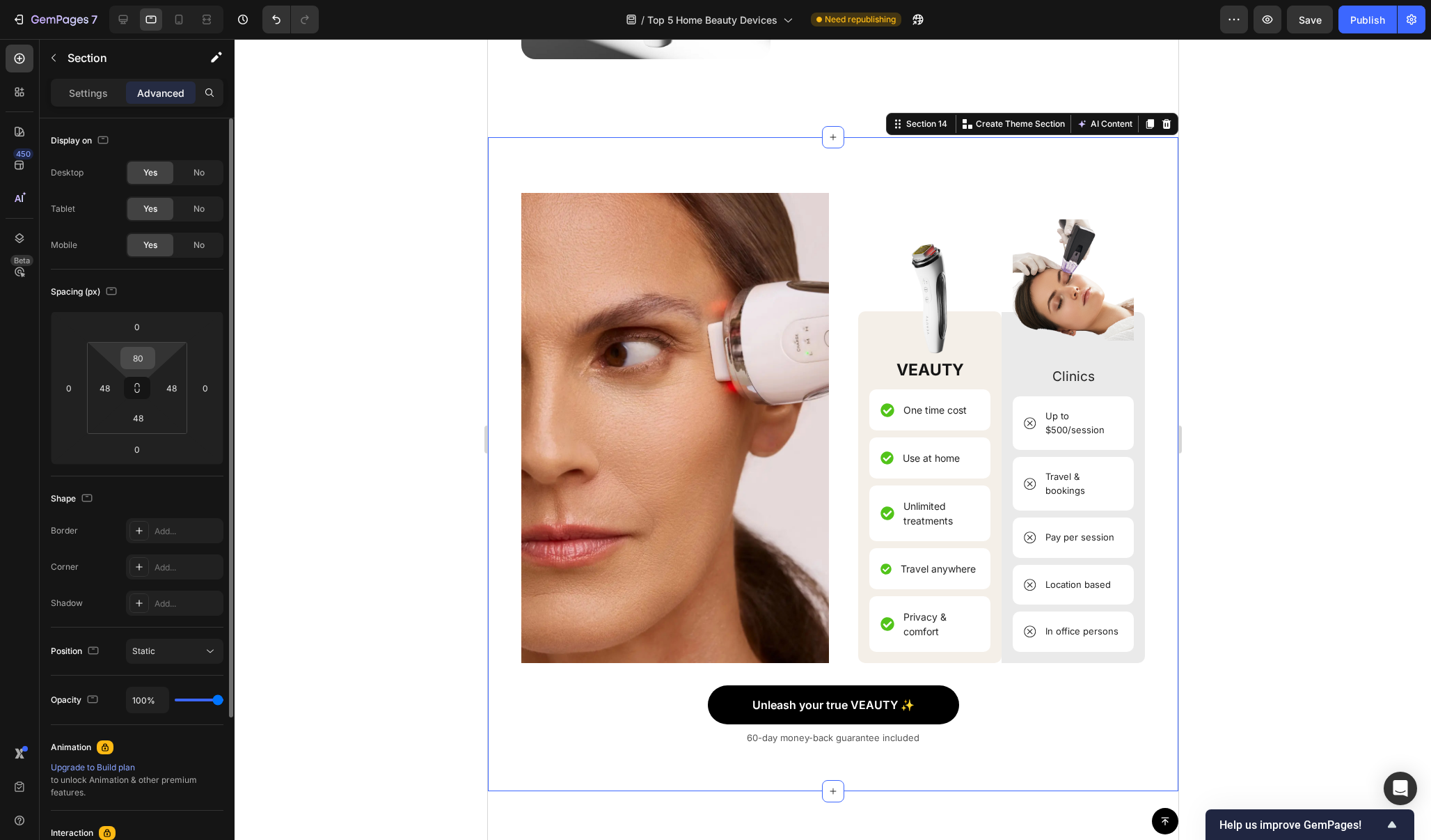
click at [154, 353] on div "80" at bounding box center [138, 357] width 35 height 22
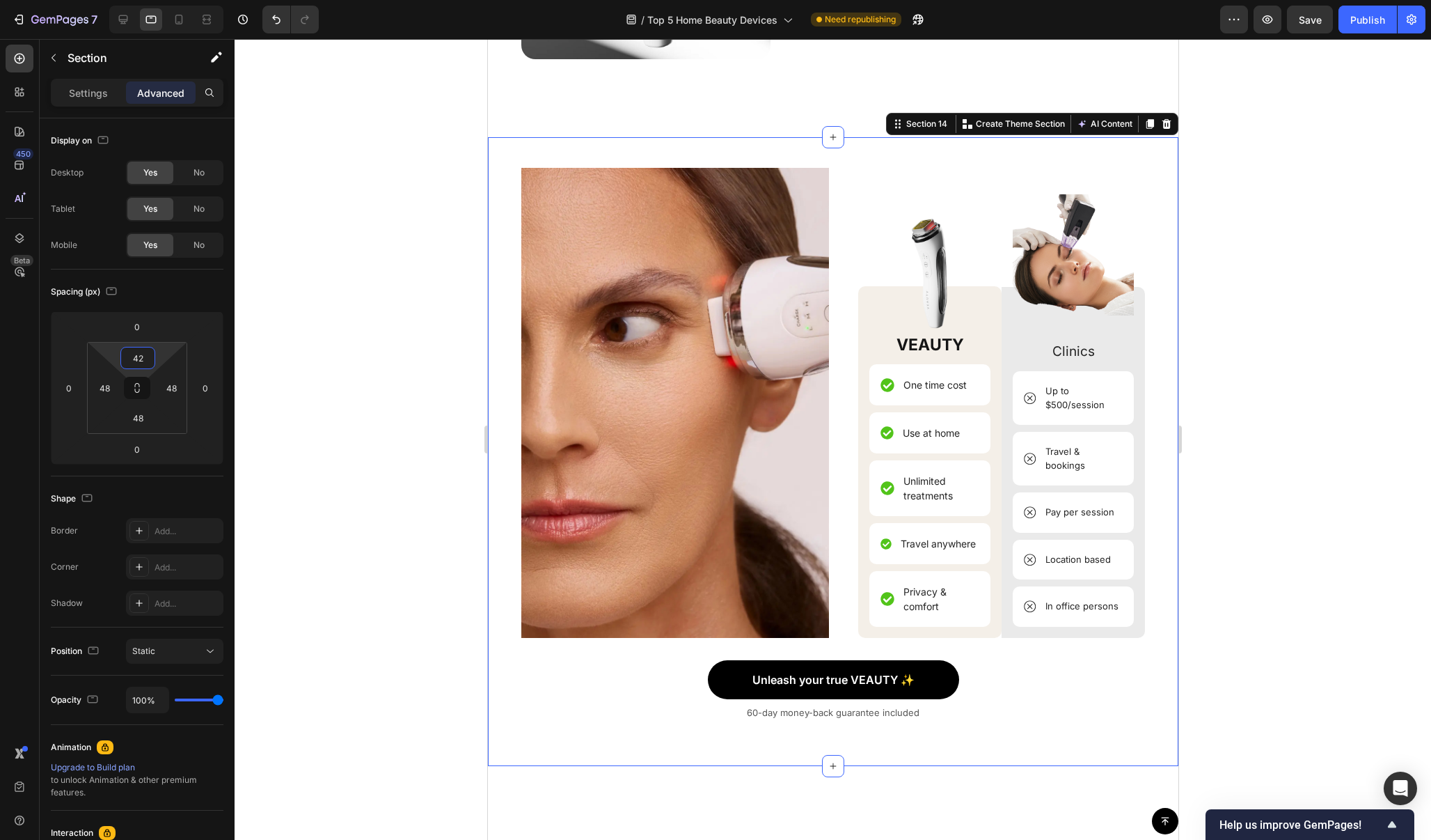
type input "40"
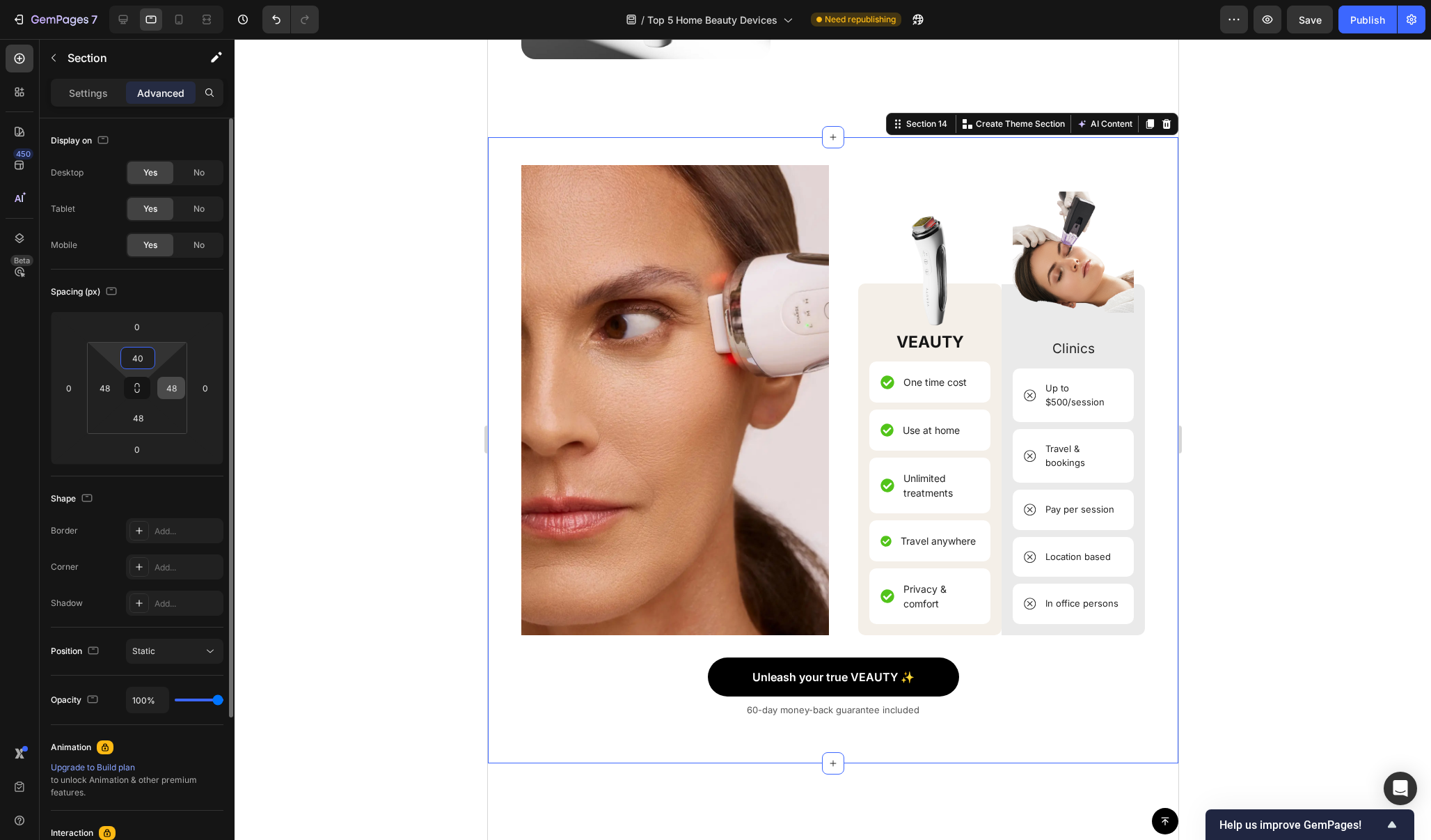
drag, startPoint x: 158, startPoint y: 353, endPoint x: 160, endPoint y: 388, distance: 35.1
click at [160, 0] on html "7 / Top 5 Home Beauty Devices Need republishing Preview Save Publish 450 Beta S…" at bounding box center [716, 0] width 1431 height 0
click at [1327, 381] on div at bounding box center [833, 438] width 1197 height 801
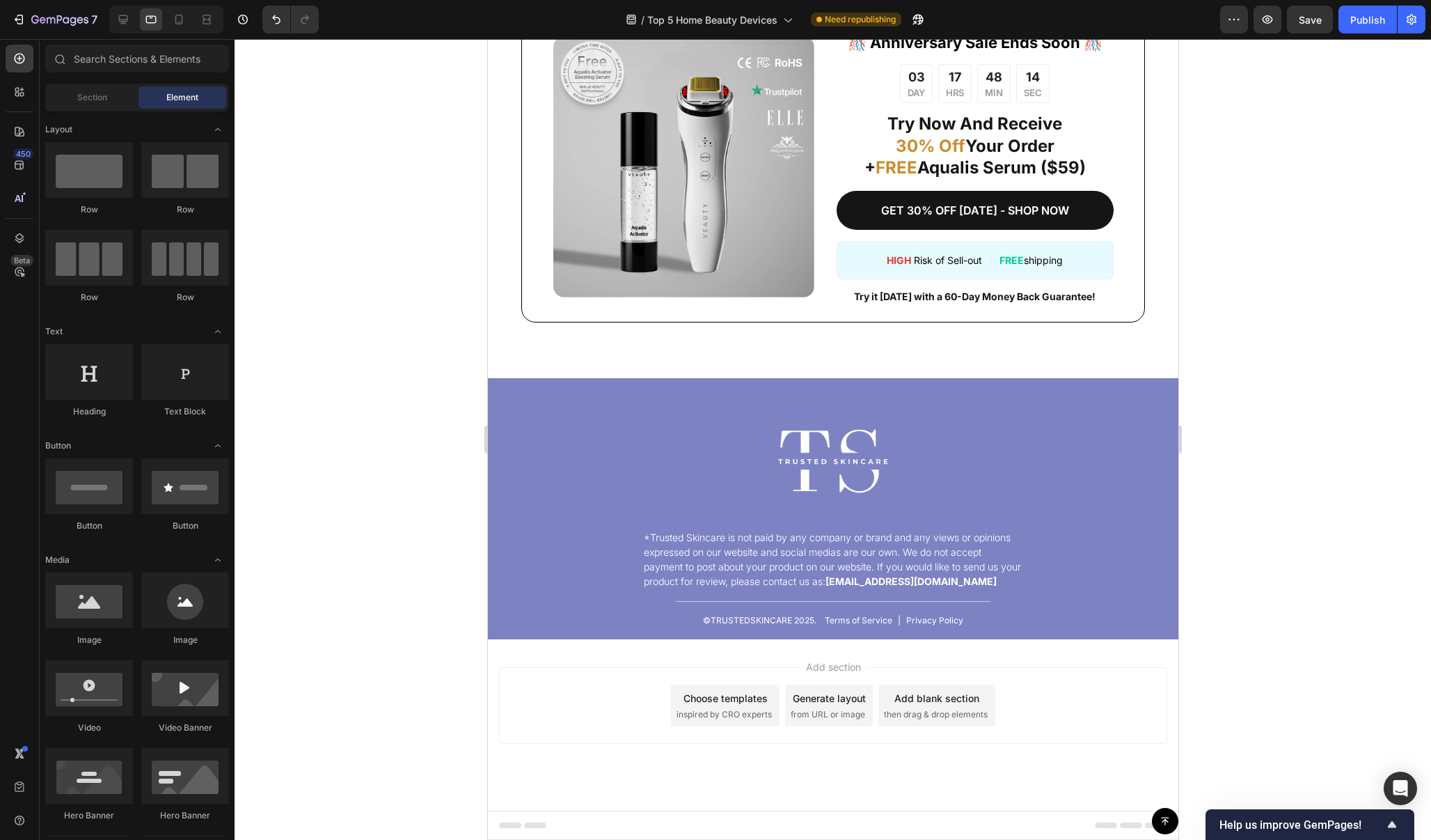
scroll to position [13826, 0]
click at [174, 10] on div at bounding box center [178, 19] width 22 height 22
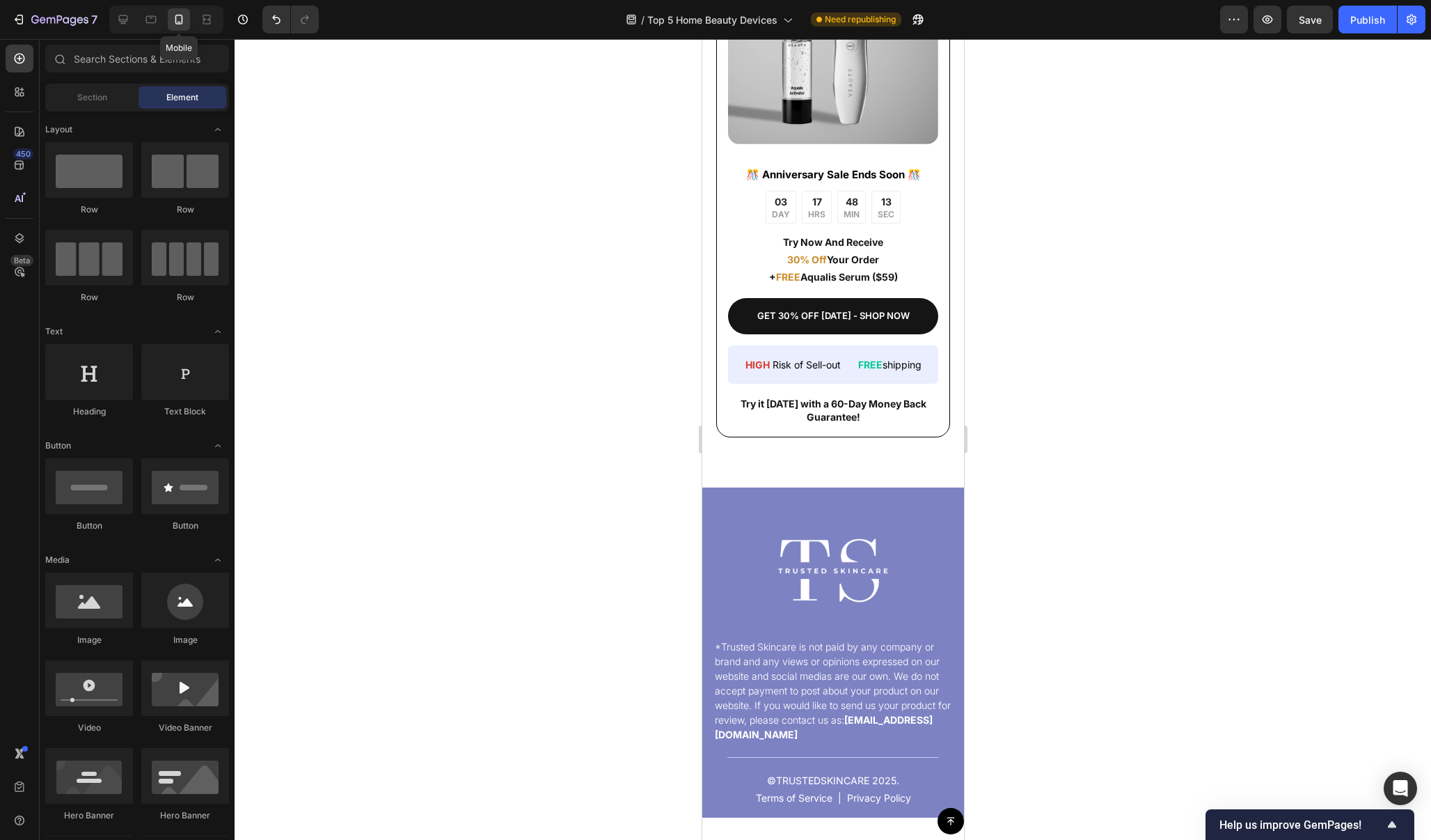
scroll to position [13757, 0]
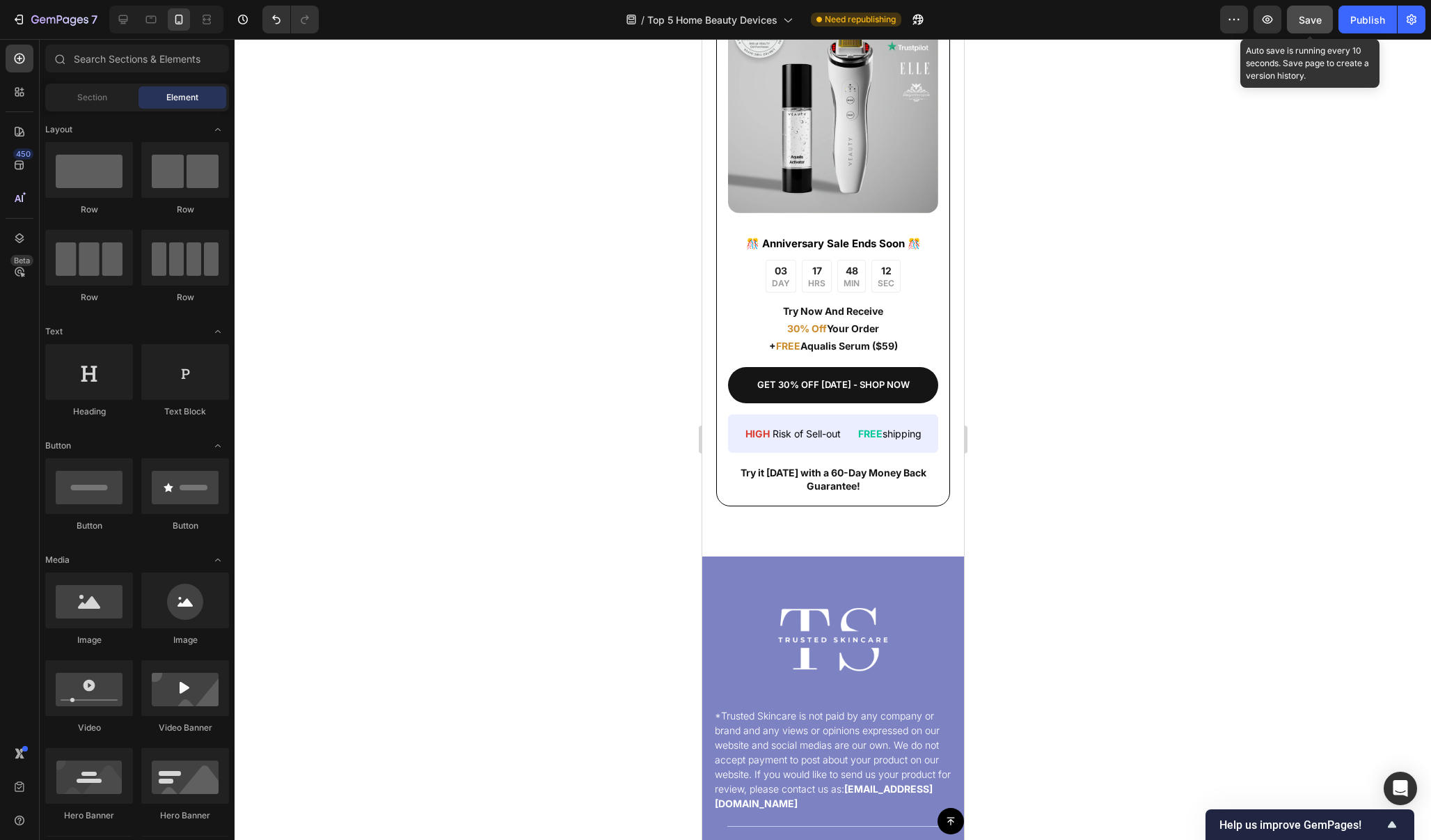
click at [1328, 18] on button "Save" at bounding box center [1310, 19] width 46 height 28
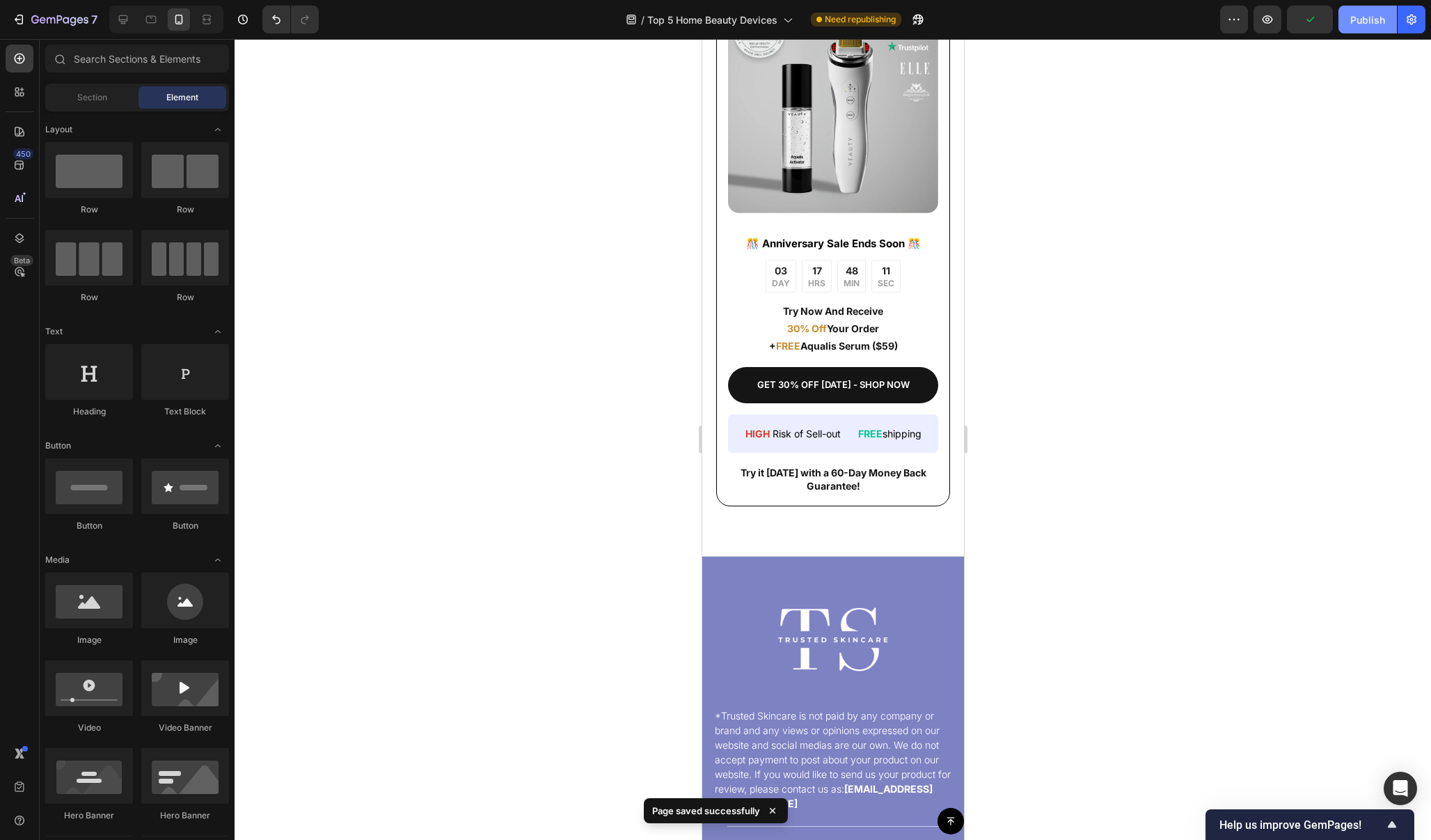
click at [1362, 18] on div "Publish" at bounding box center [1368, 19] width 35 height 15
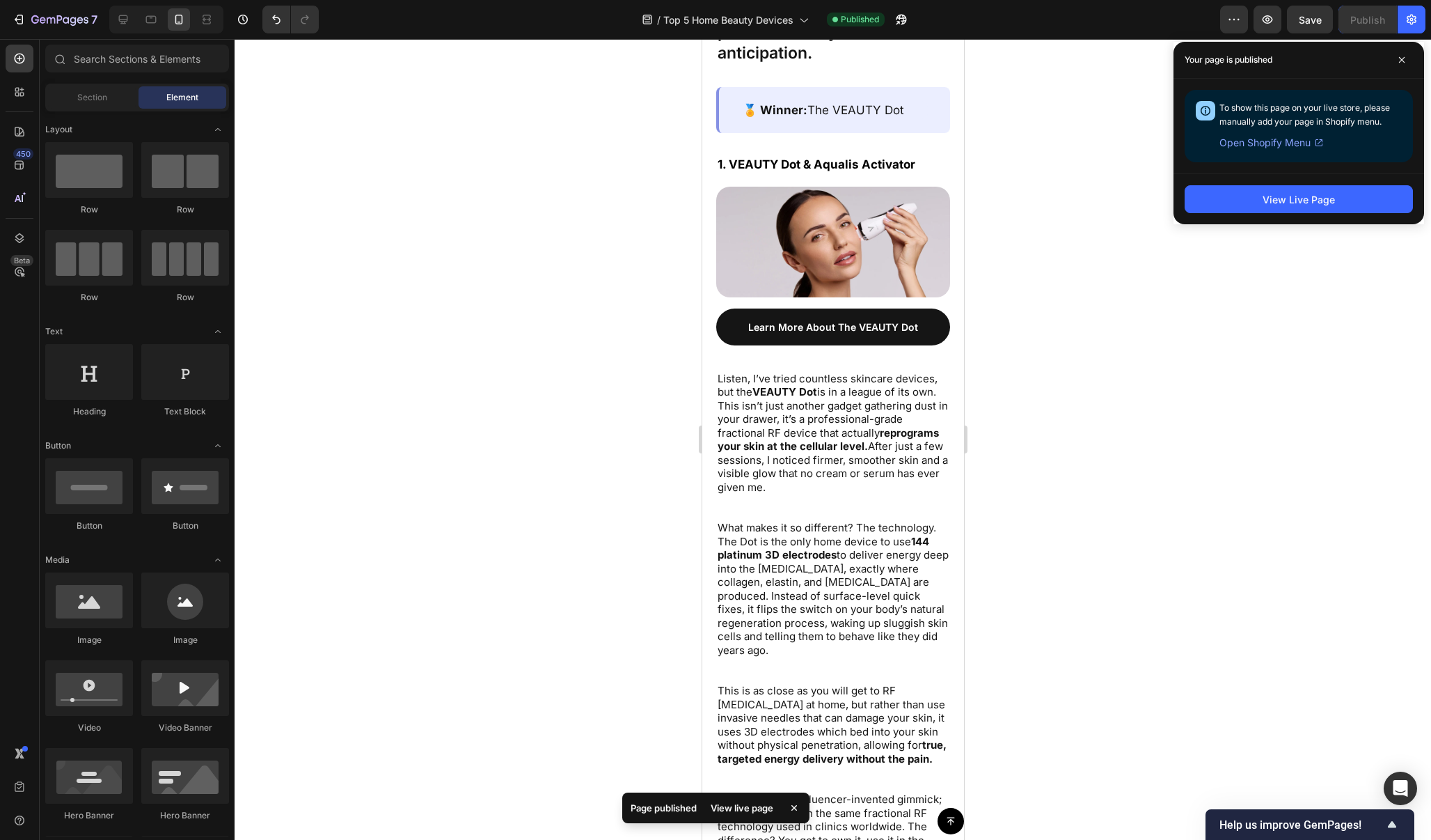
scroll to position [1323, 0]
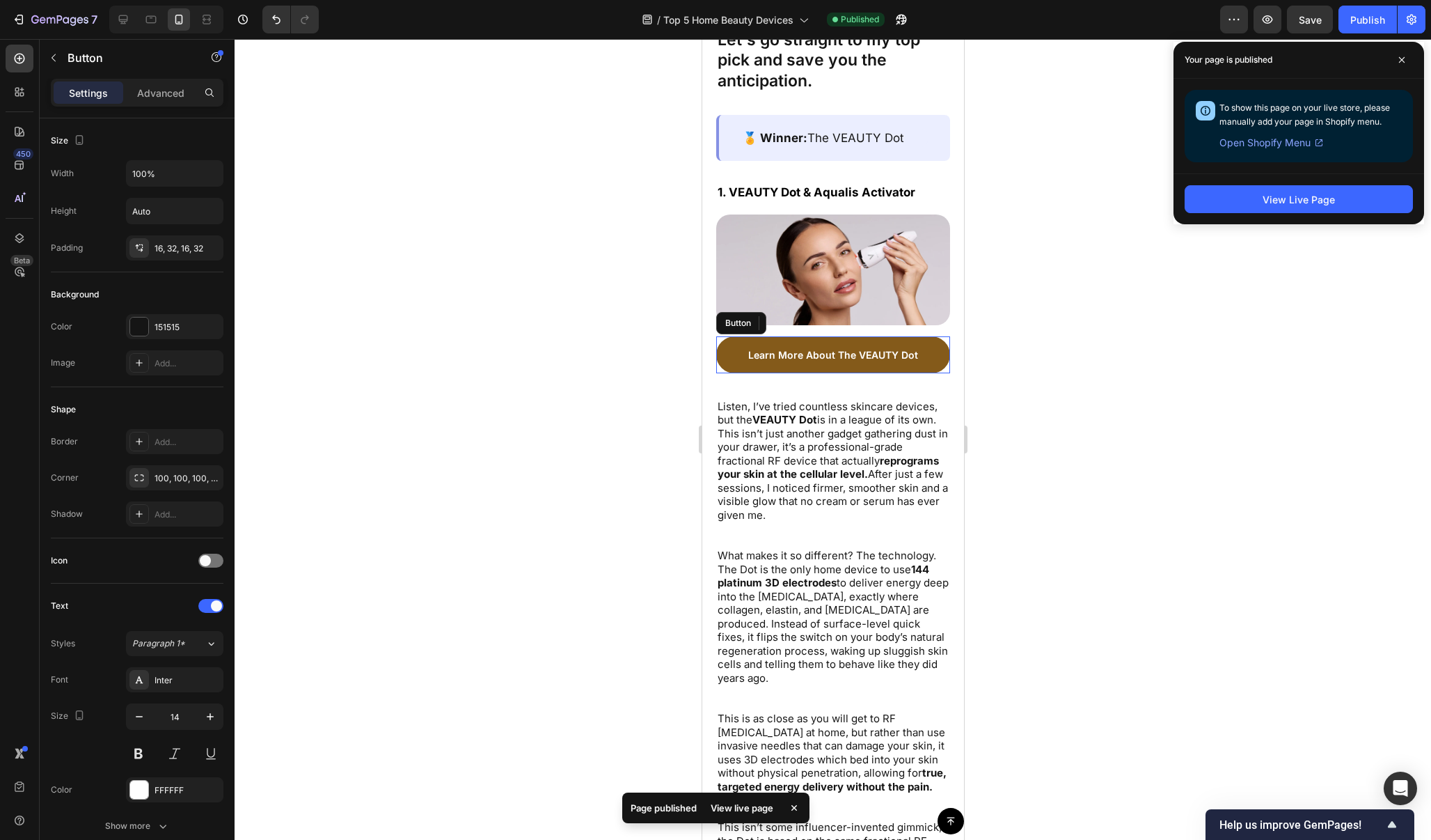
click at [923, 338] on link "Learn More About The VEAUTY Dot" at bounding box center [832, 354] width 234 height 37
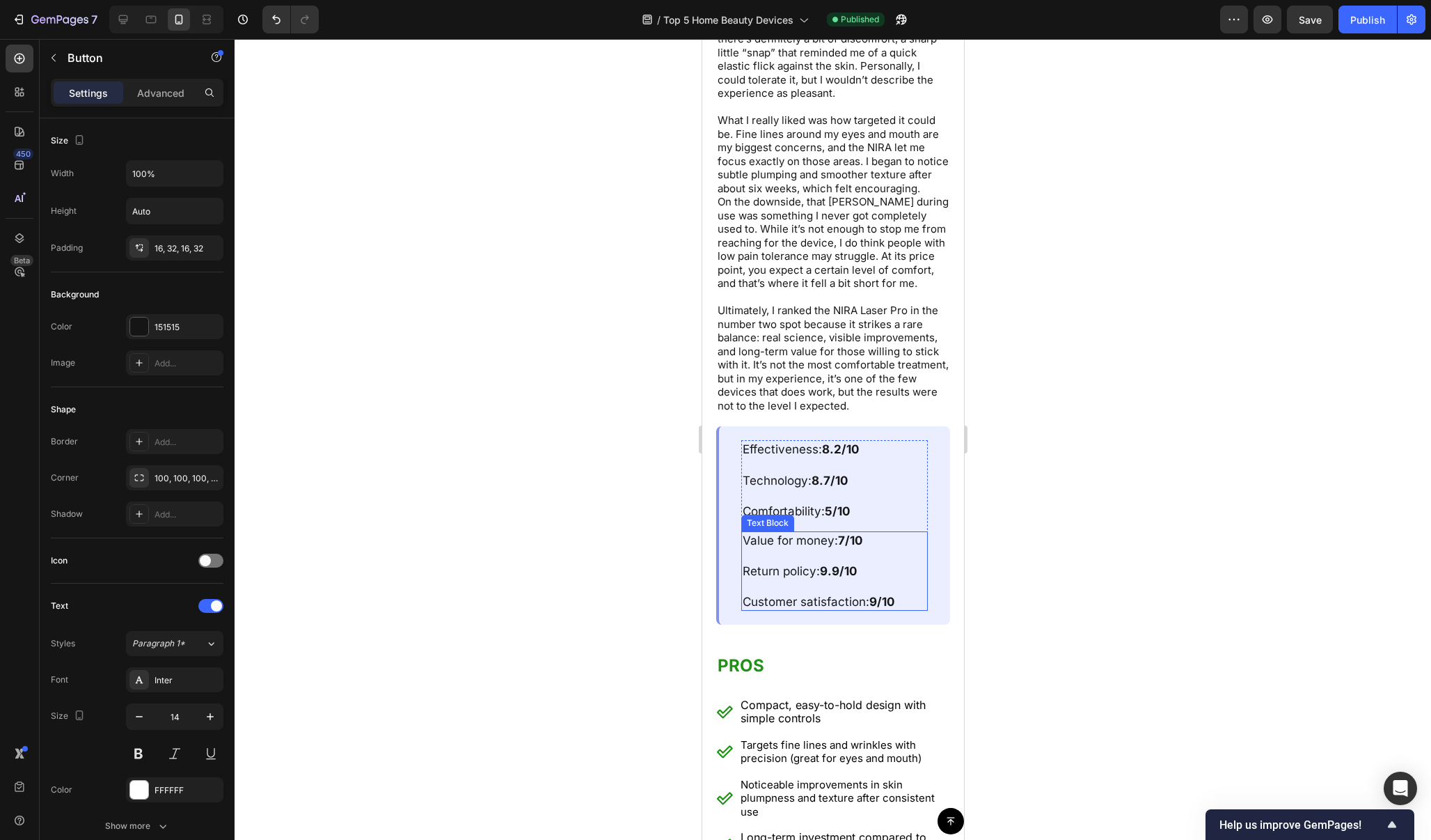
scroll to position [5728, 0]
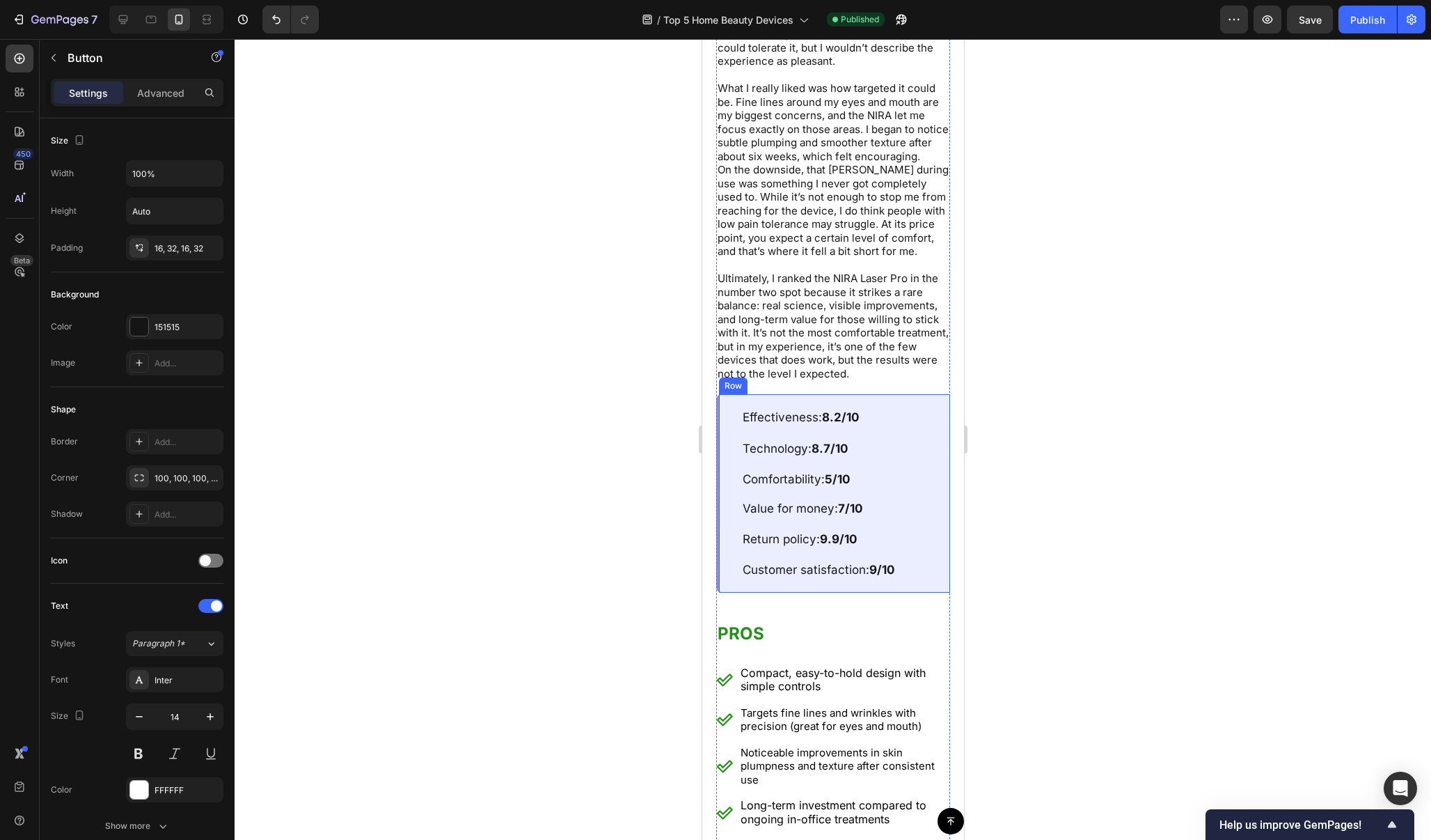
click at [924, 552] on div "Effectiveness: 8.2/10 Technology: 8.7/10 Comfortability: 5/10 Text Block Value …" at bounding box center [832, 493] width 234 height 198
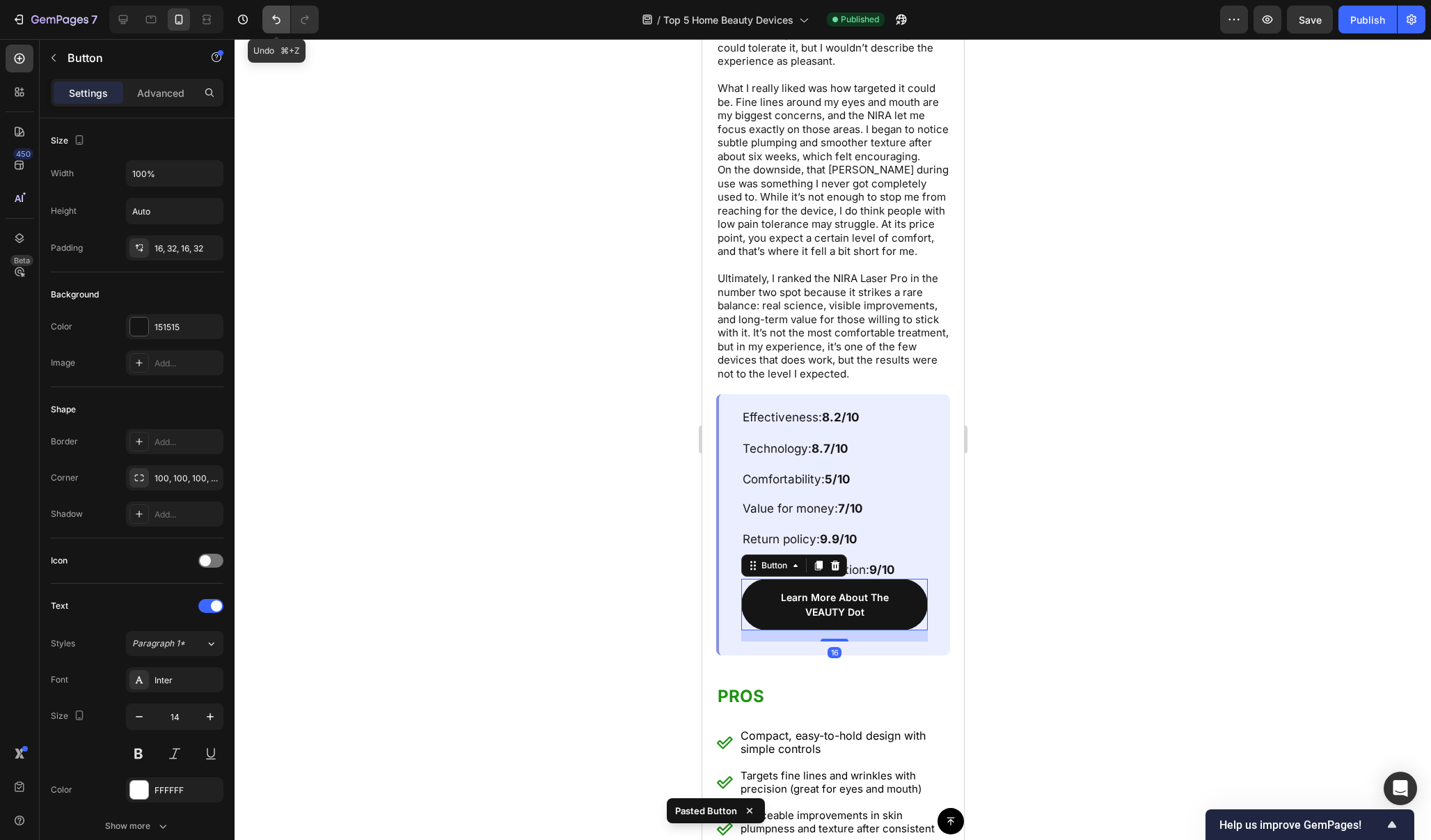
click at [268, 15] on button "Undo/Redo" at bounding box center [276, 19] width 28 height 28
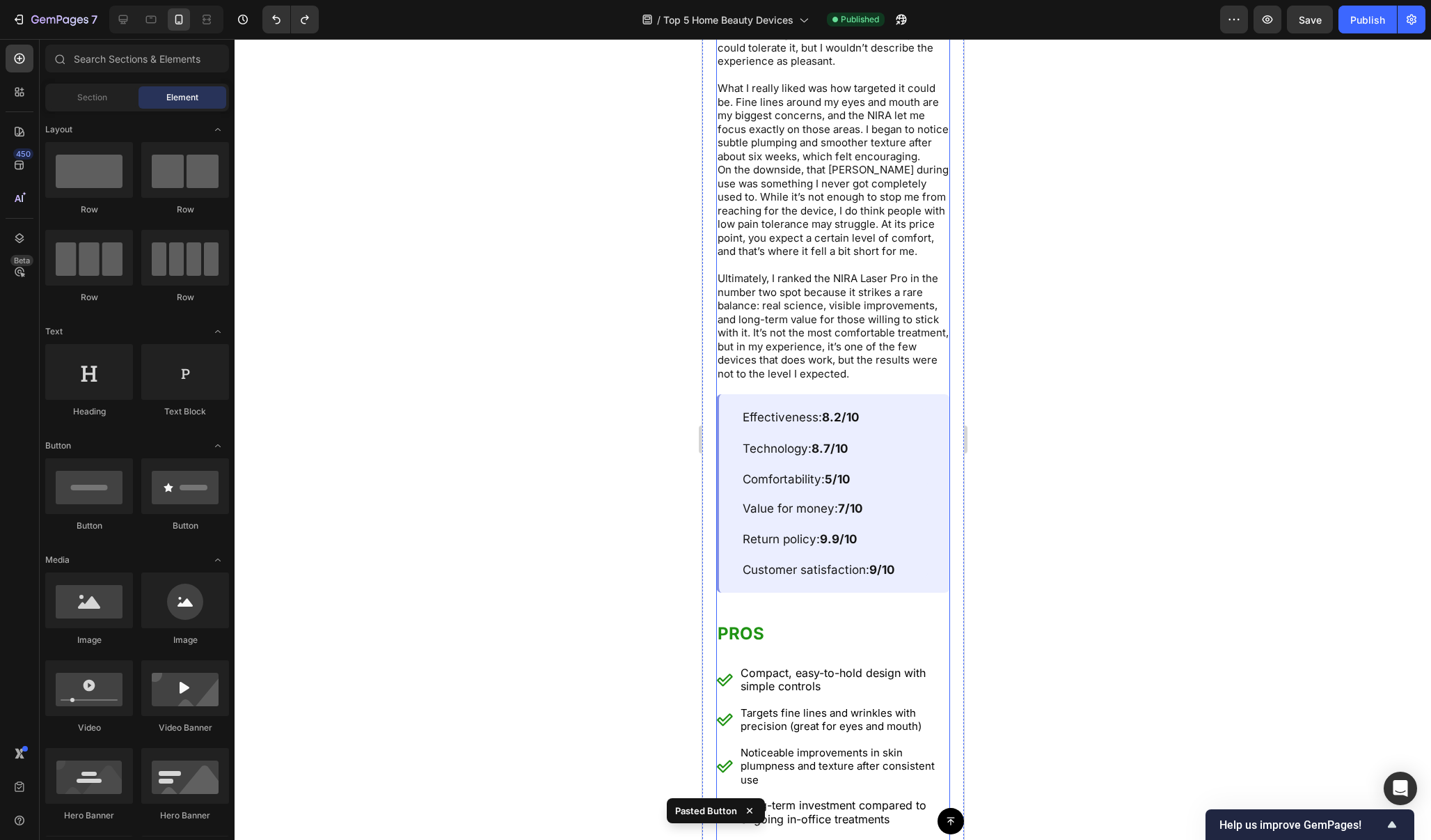
click at [901, 563] on div "2. NIRA Laser Pro Text Block Image I spent several weeks testing the NIRA Laser…" at bounding box center [832, 252] width 234 height 1493
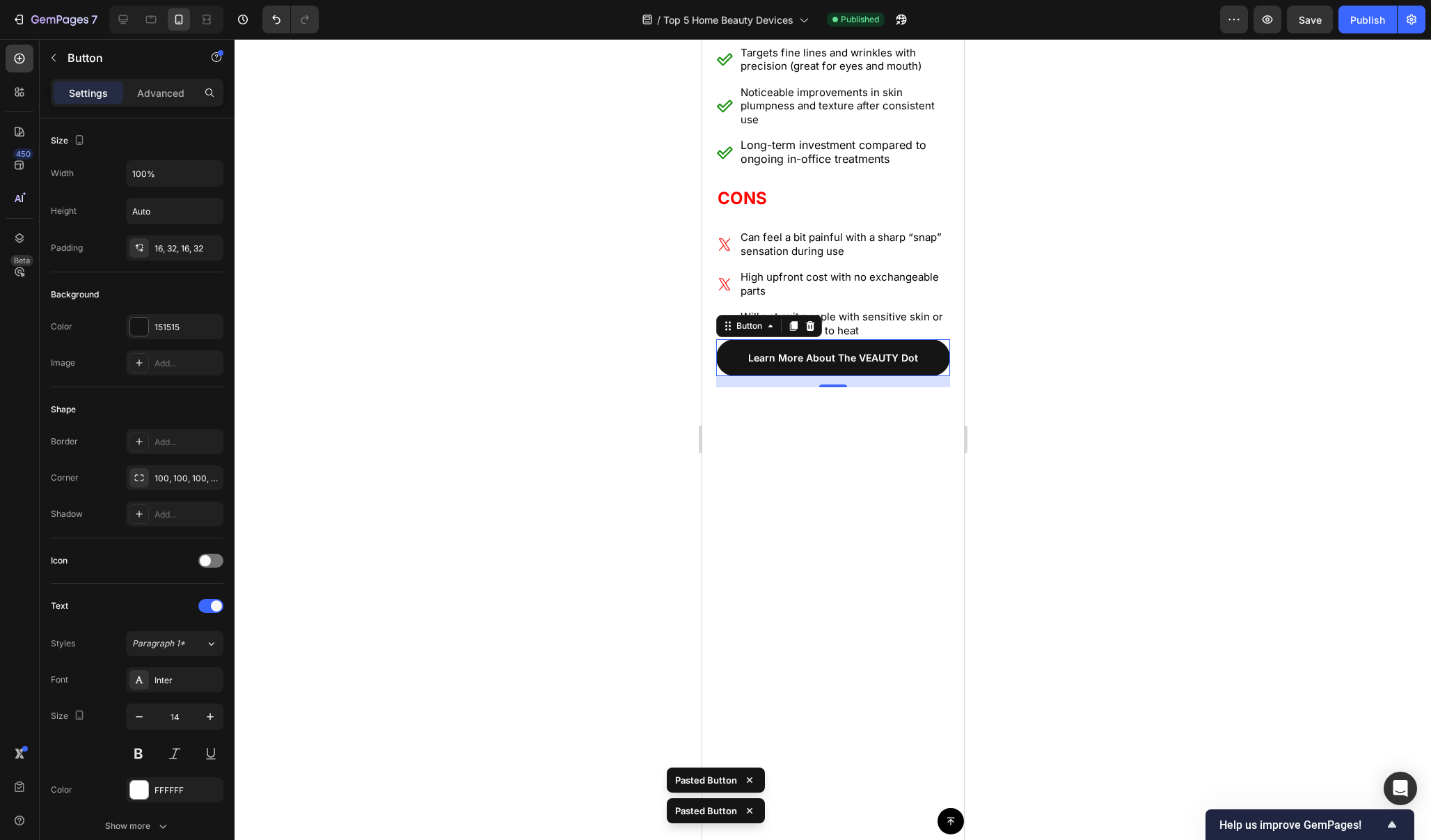
scroll to position [6602, 0]
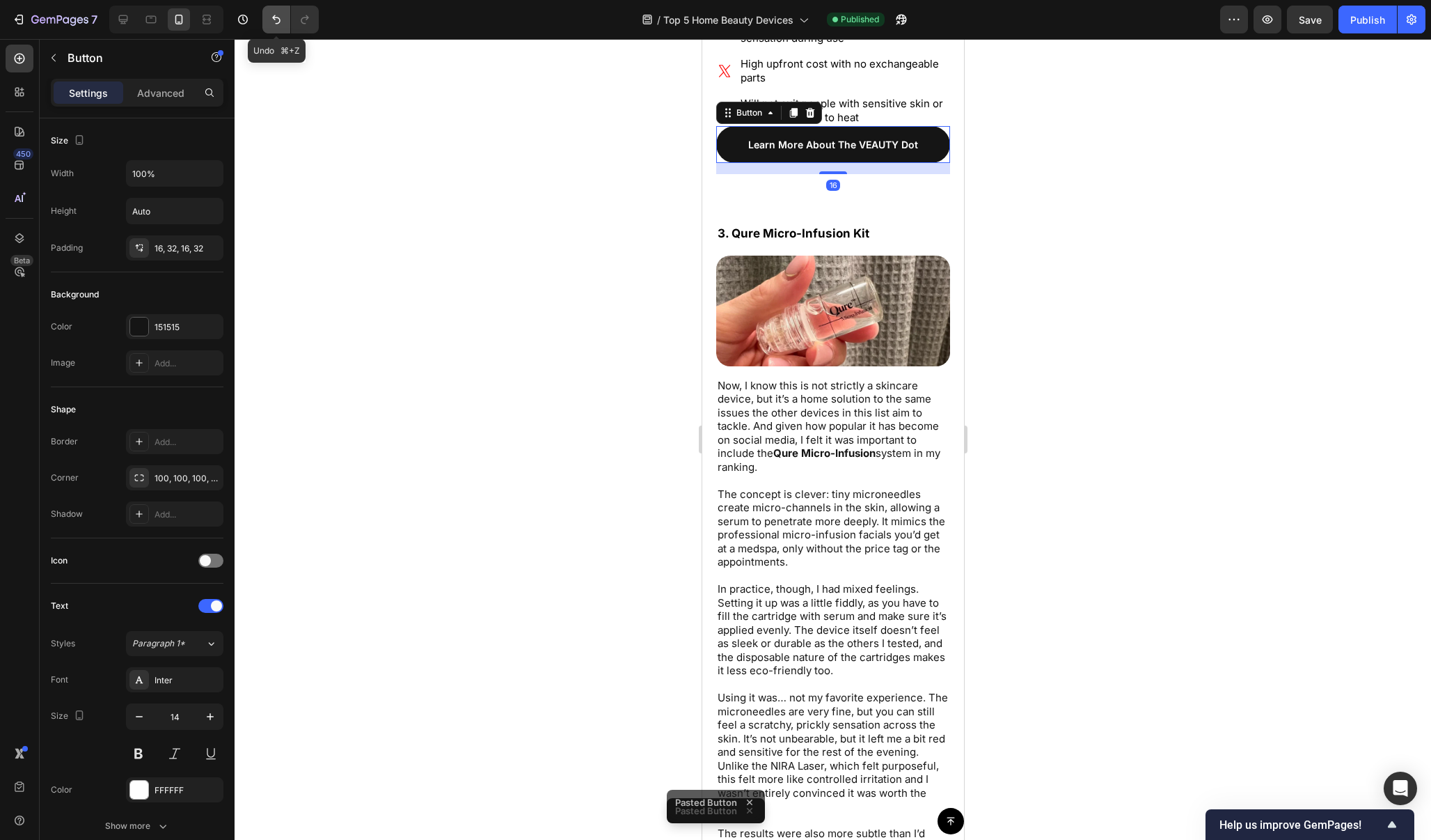
click at [274, 28] on button "Undo/Redo" at bounding box center [276, 19] width 28 height 28
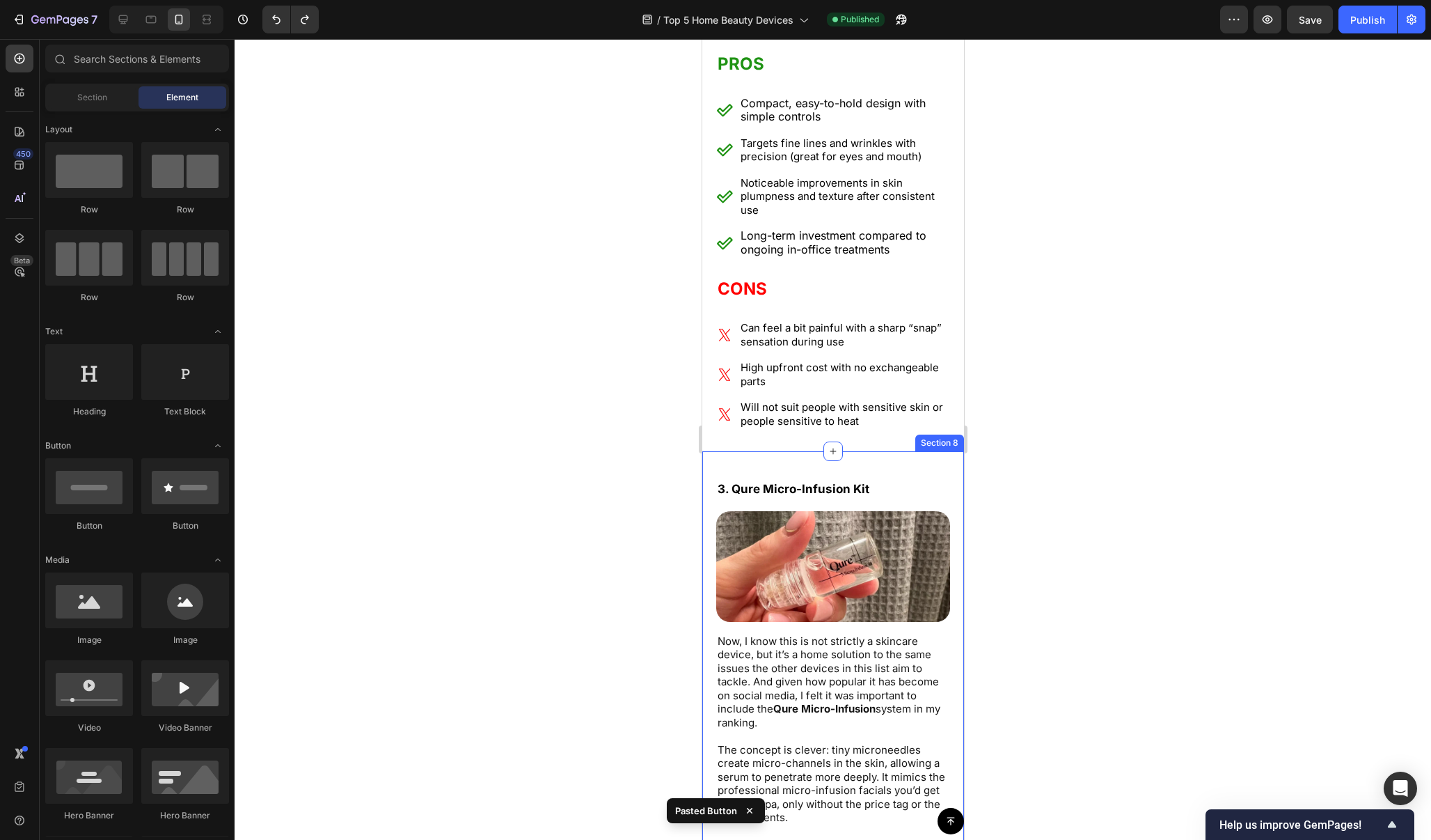
scroll to position [6224, 0]
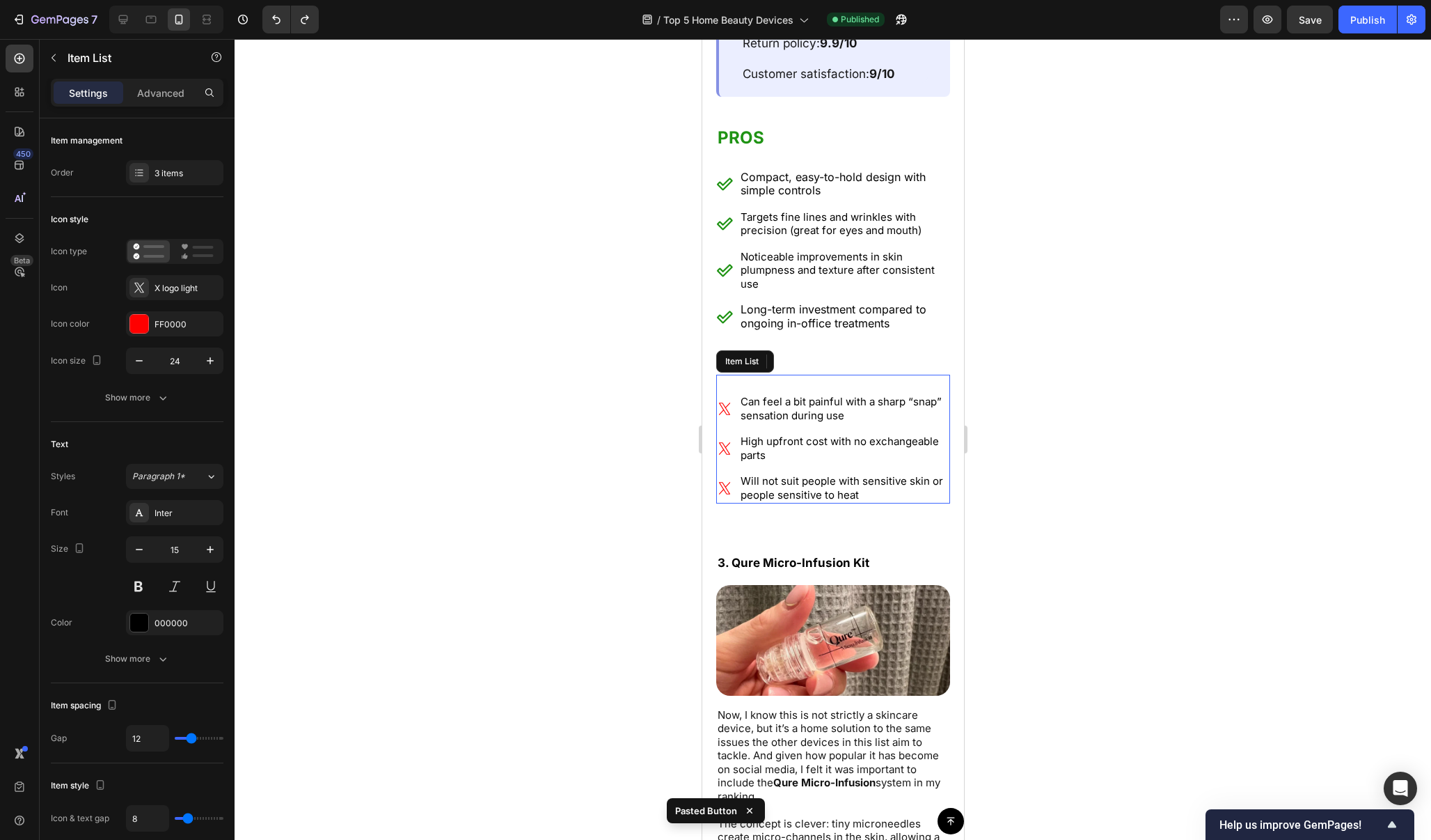
click at [897, 474] on p "Will not suit people with sensitive skin or people sensitive to heat" at bounding box center [844, 488] width 208 height 27
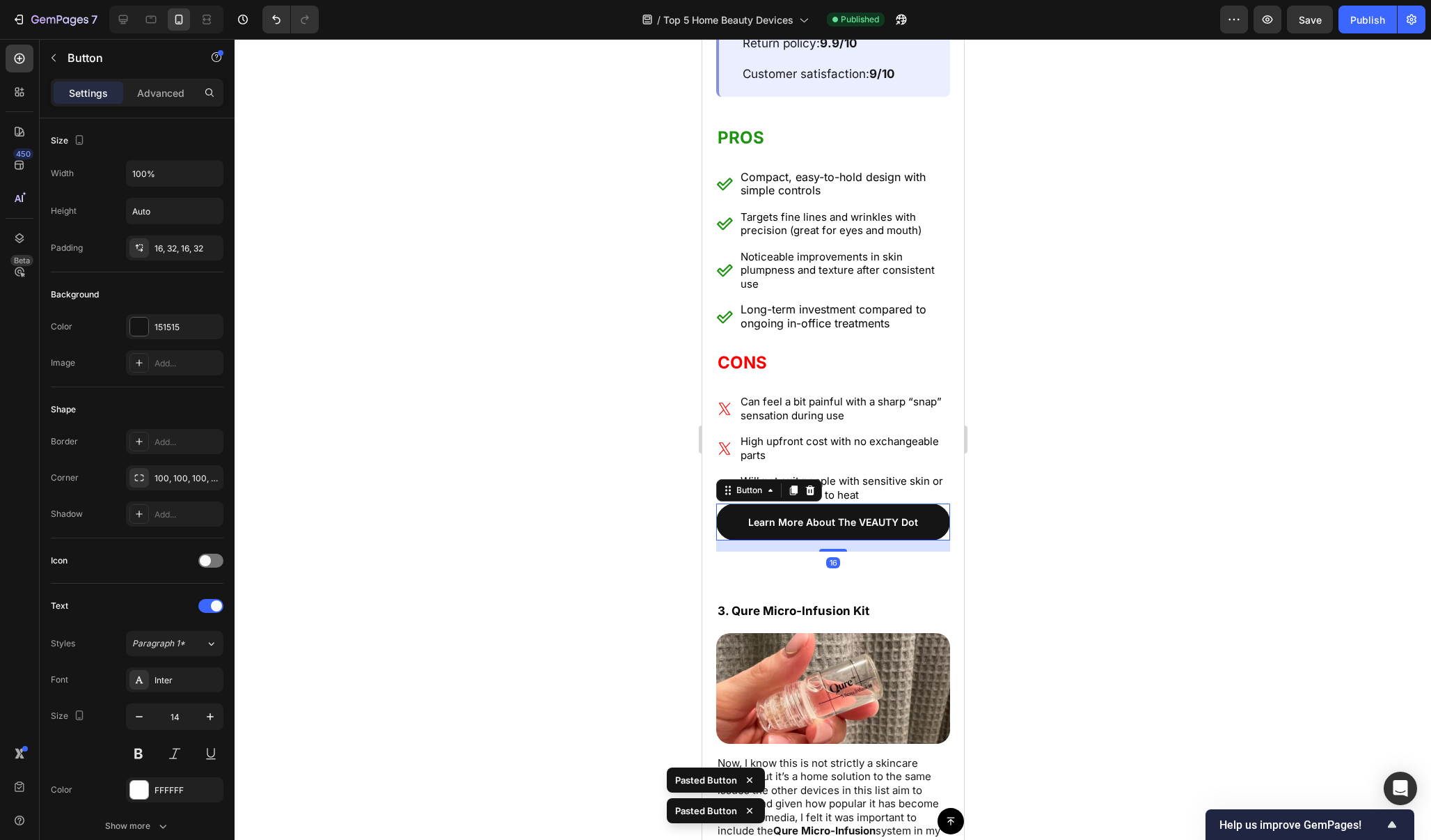
click at [991, 452] on div at bounding box center [833, 438] width 1197 height 801
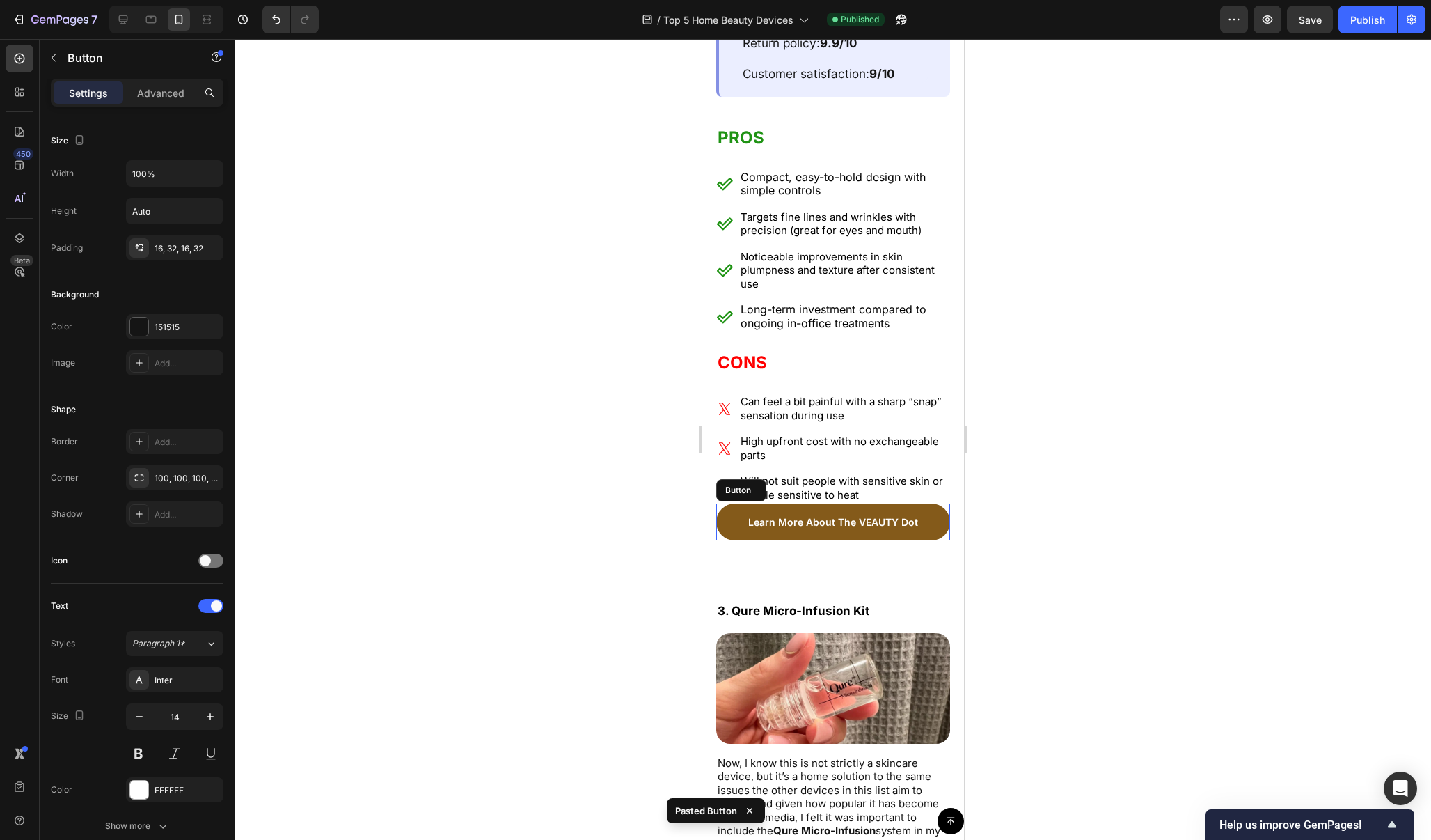
drag, startPoint x: 938, startPoint y: 477, endPoint x: 1353, endPoint y: 445, distance: 416.2
click at [938, 503] on link "Learn More About The VEAUTY Dot" at bounding box center [832, 522] width 234 height 37
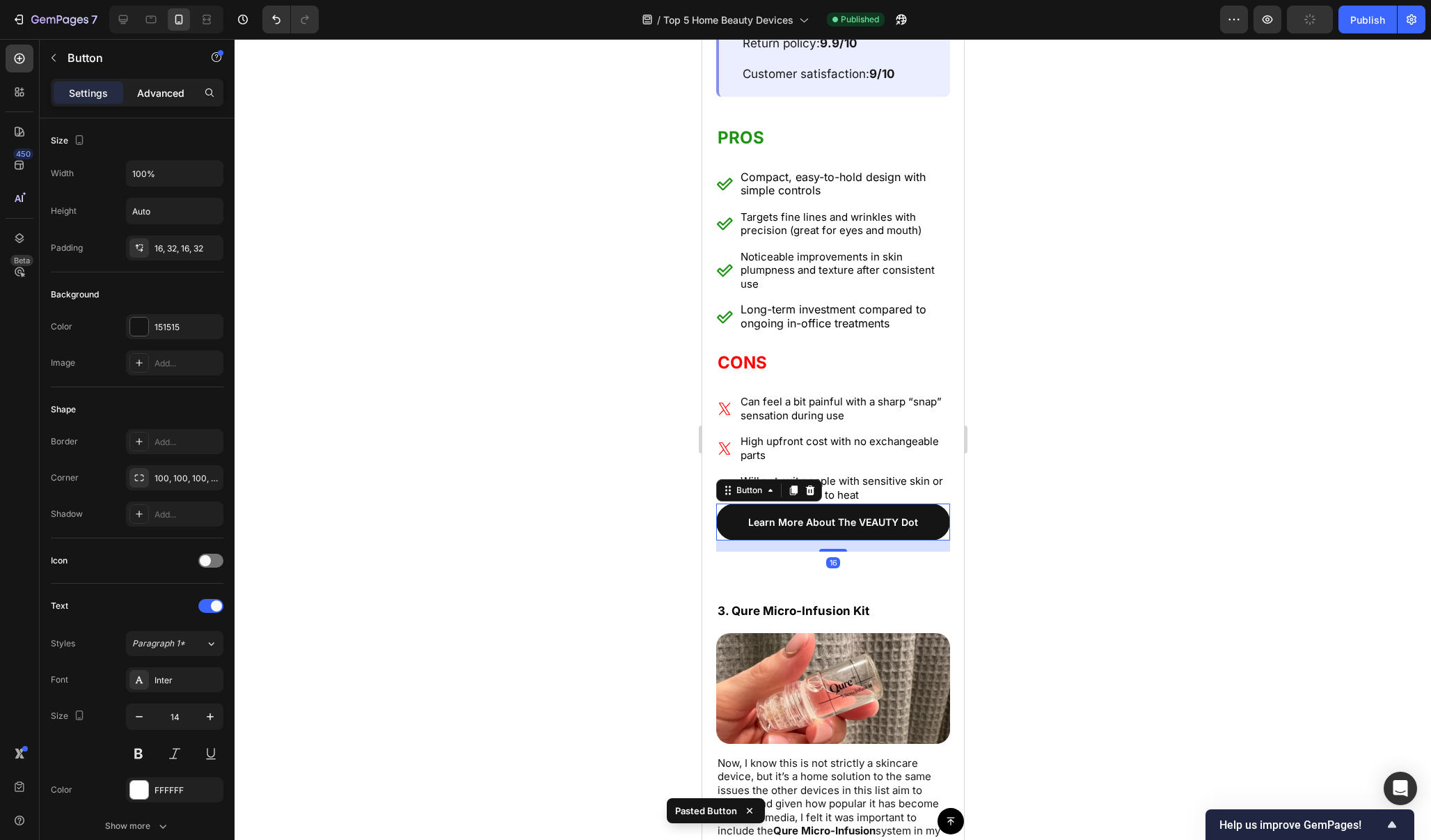
click at [180, 102] on div "Advanced" at bounding box center [160, 92] width 69 height 22
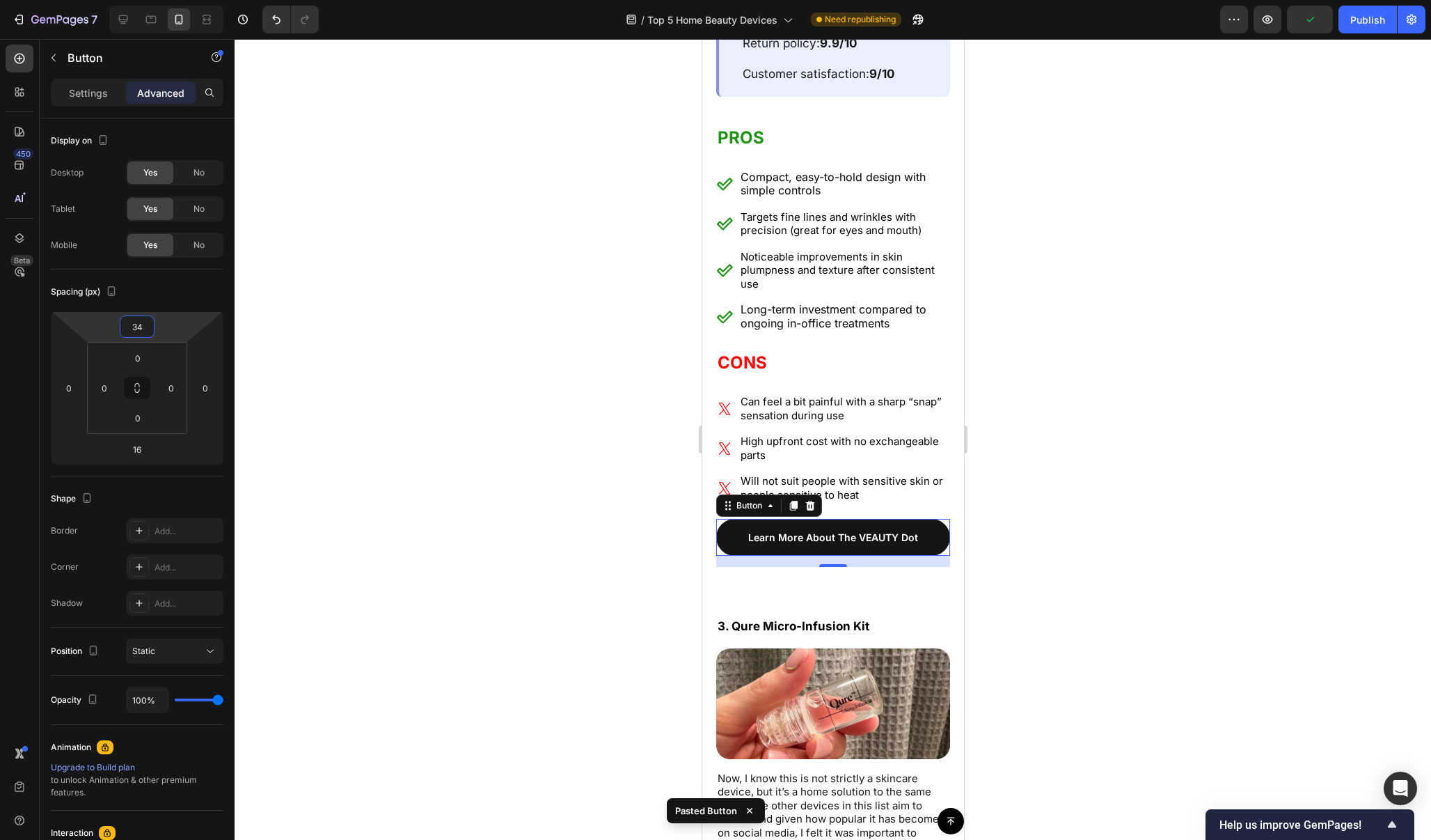
type input "36"
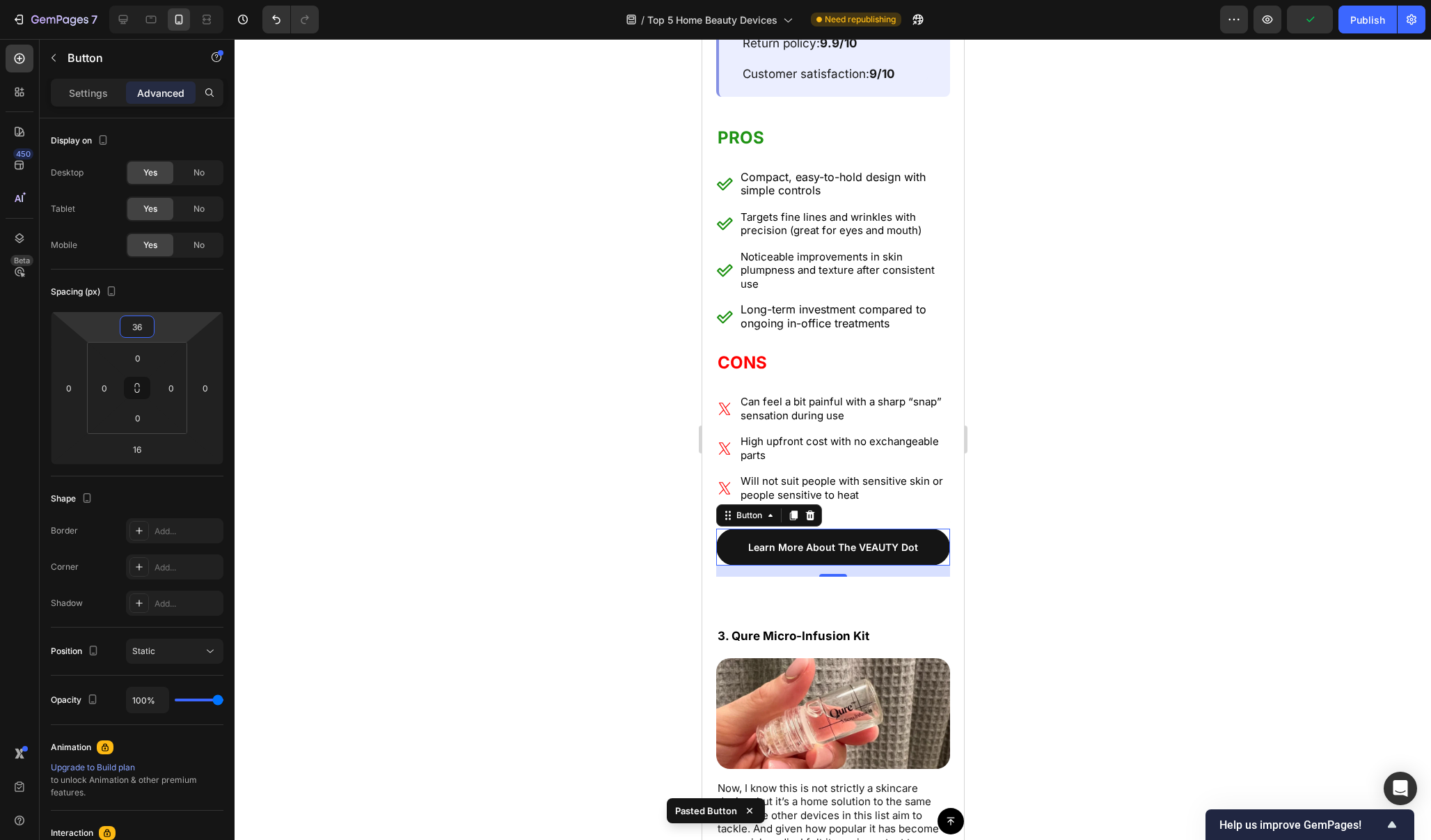
drag, startPoint x: 174, startPoint y: 329, endPoint x: 181, endPoint y: 314, distance: 16.6
click at [181, 0] on html "7 / Top 5 Home Beauty Devices Need republishing Preview Publish 450 Beta Sectio…" at bounding box center [716, 0] width 1431 height 0
click at [839, 539] on p "Learn More About The VEAUTY Dot" at bounding box center [833, 546] width 170 height 15
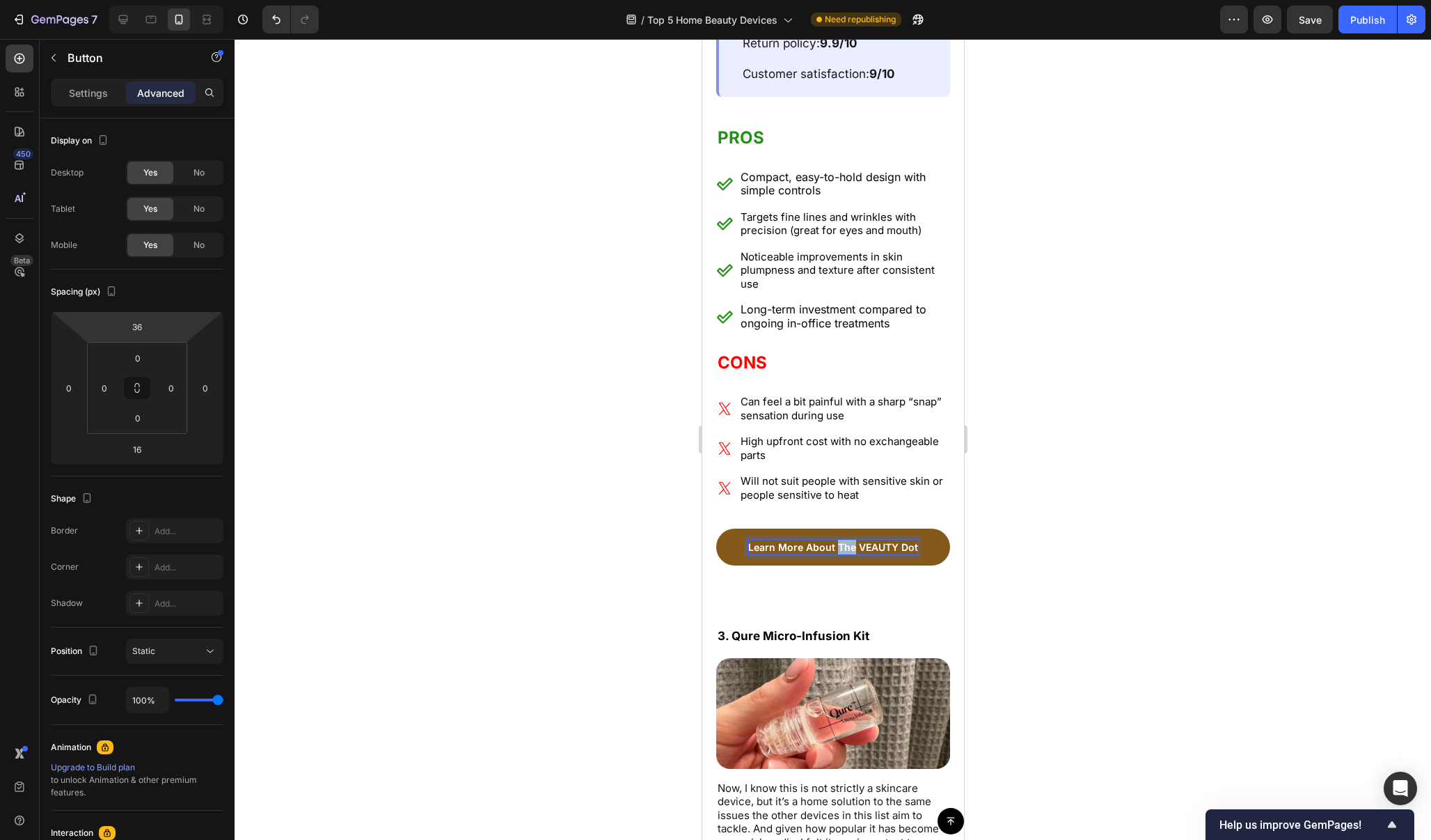
click at [839, 539] on p "Learn More About The VEAUTY Dot" at bounding box center [833, 546] width 170 height 15
click at [1165, 417] on div at bounding box center [833, 438] width 1197 height 801
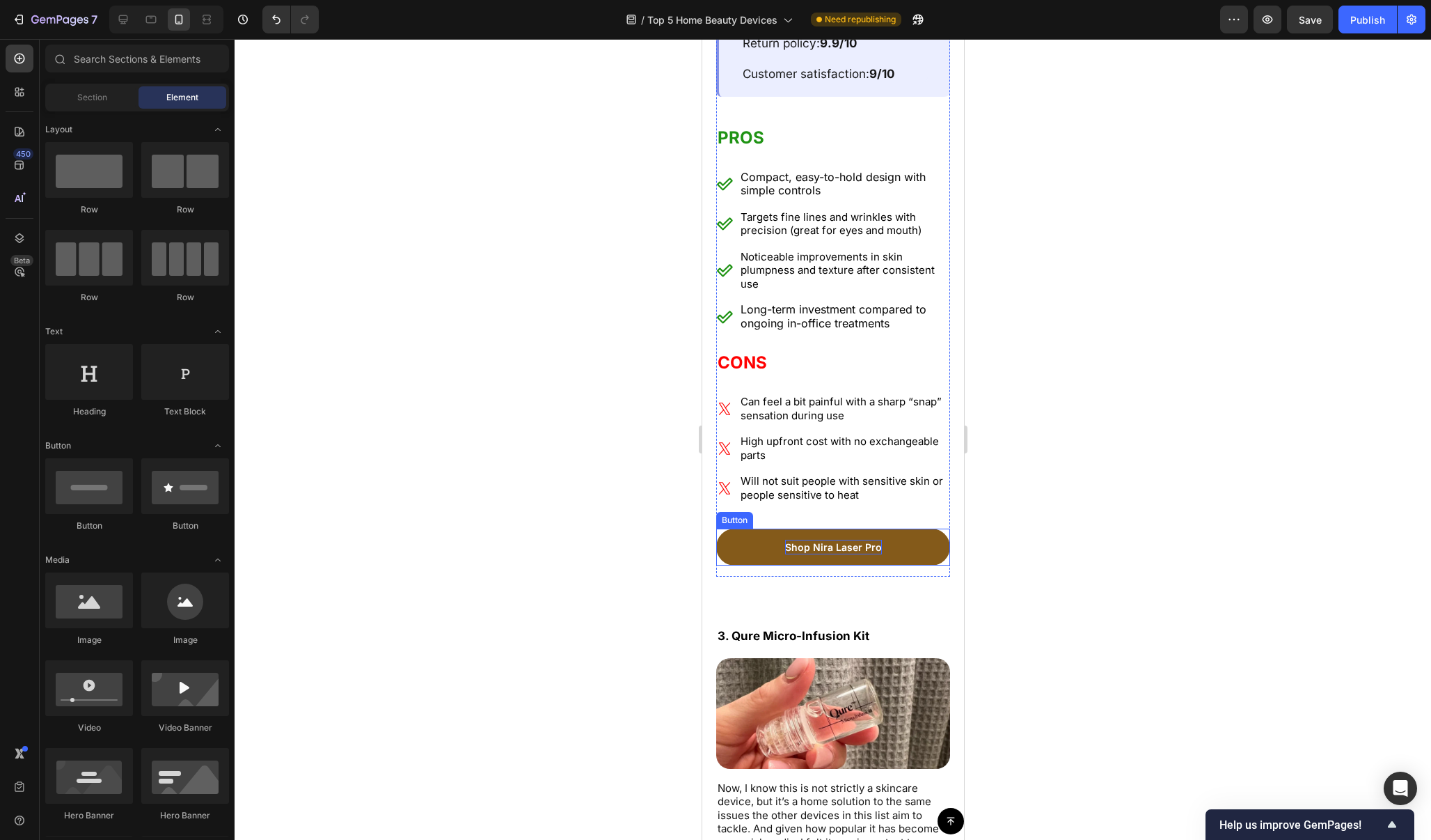
click at [924, 529] on link "Shop Nira Laser Pro" at bounding box center [832, 547] width 234 height 37
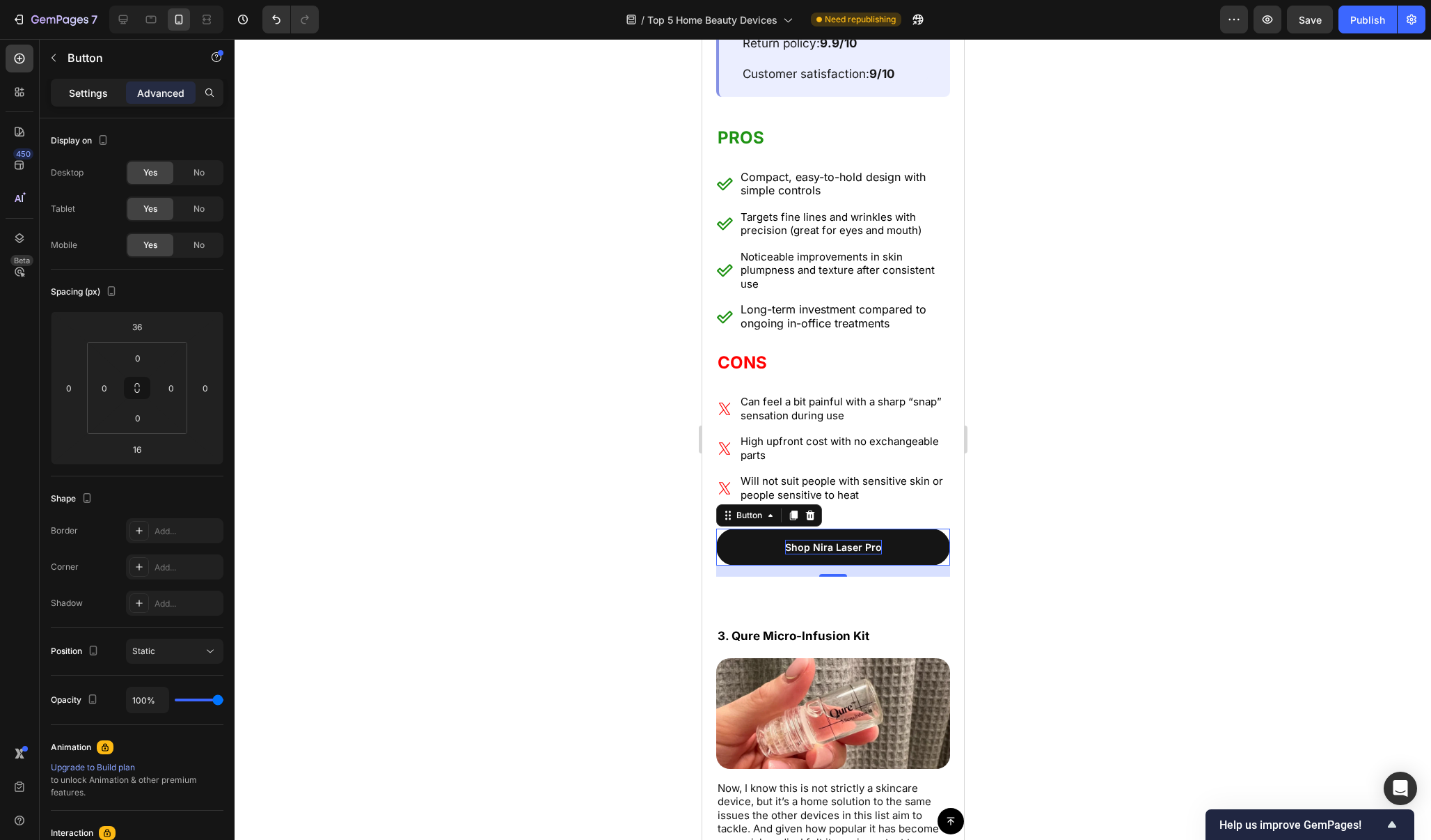
click at [103, 96] on p "Settings" at bounding box center [89, 93] width 39 height 15
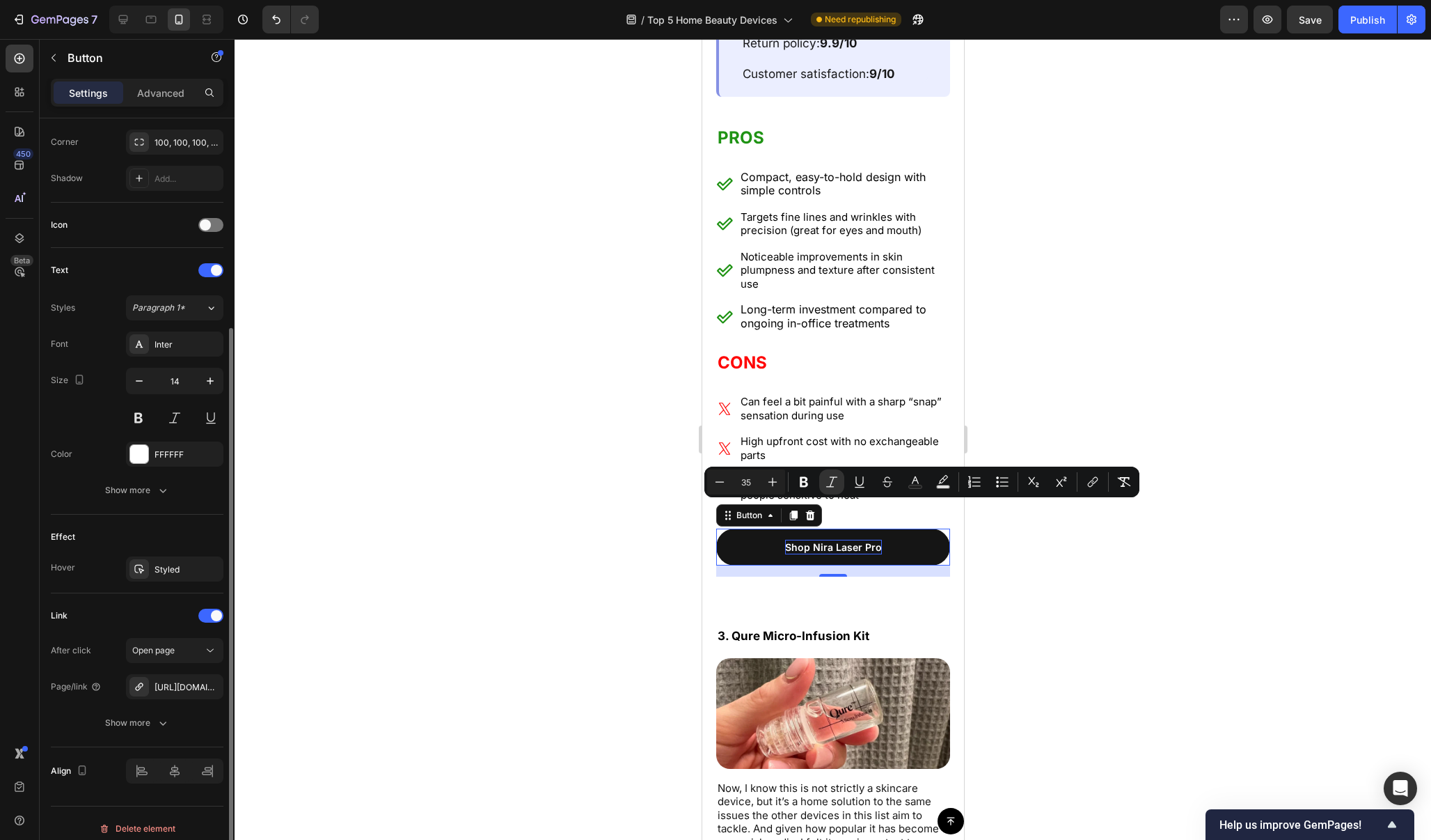
scroll to position [346, 0]
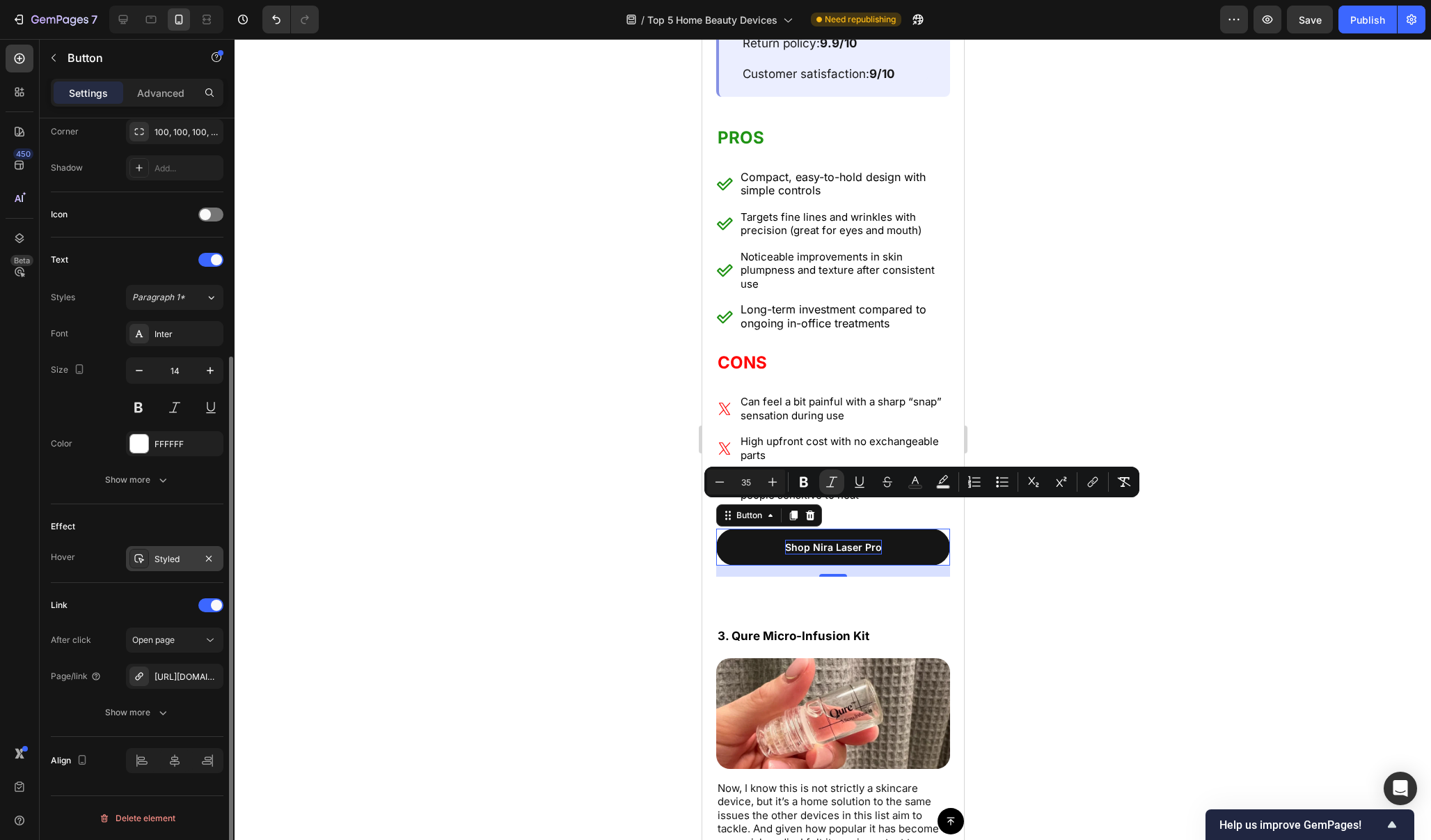
click at [170, 556] on div "Styled" at bounding box center [174, 559] width 40 height 12
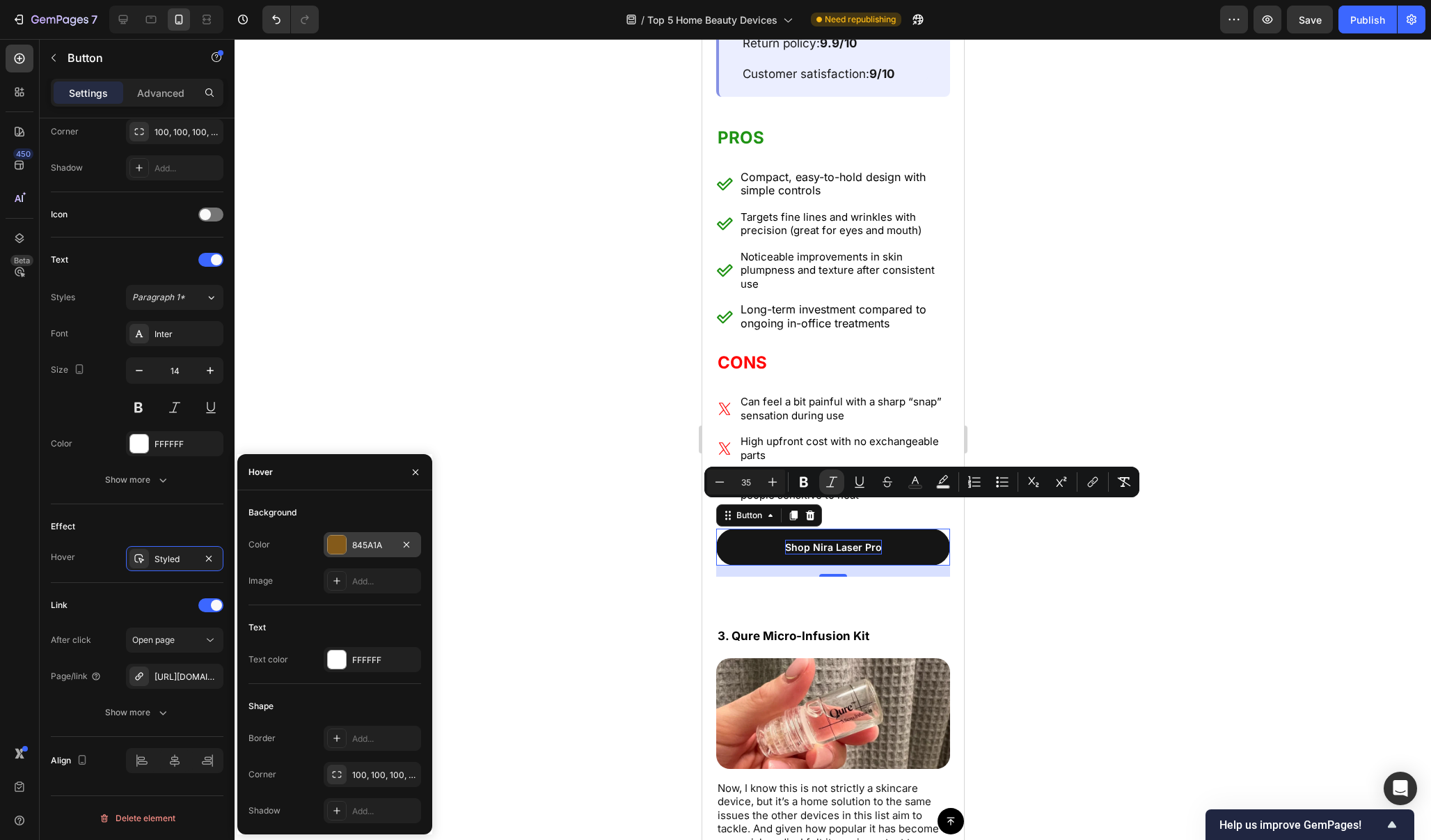
click at [340, 539] on div at bounding box center [337, 545] width 18 height 18
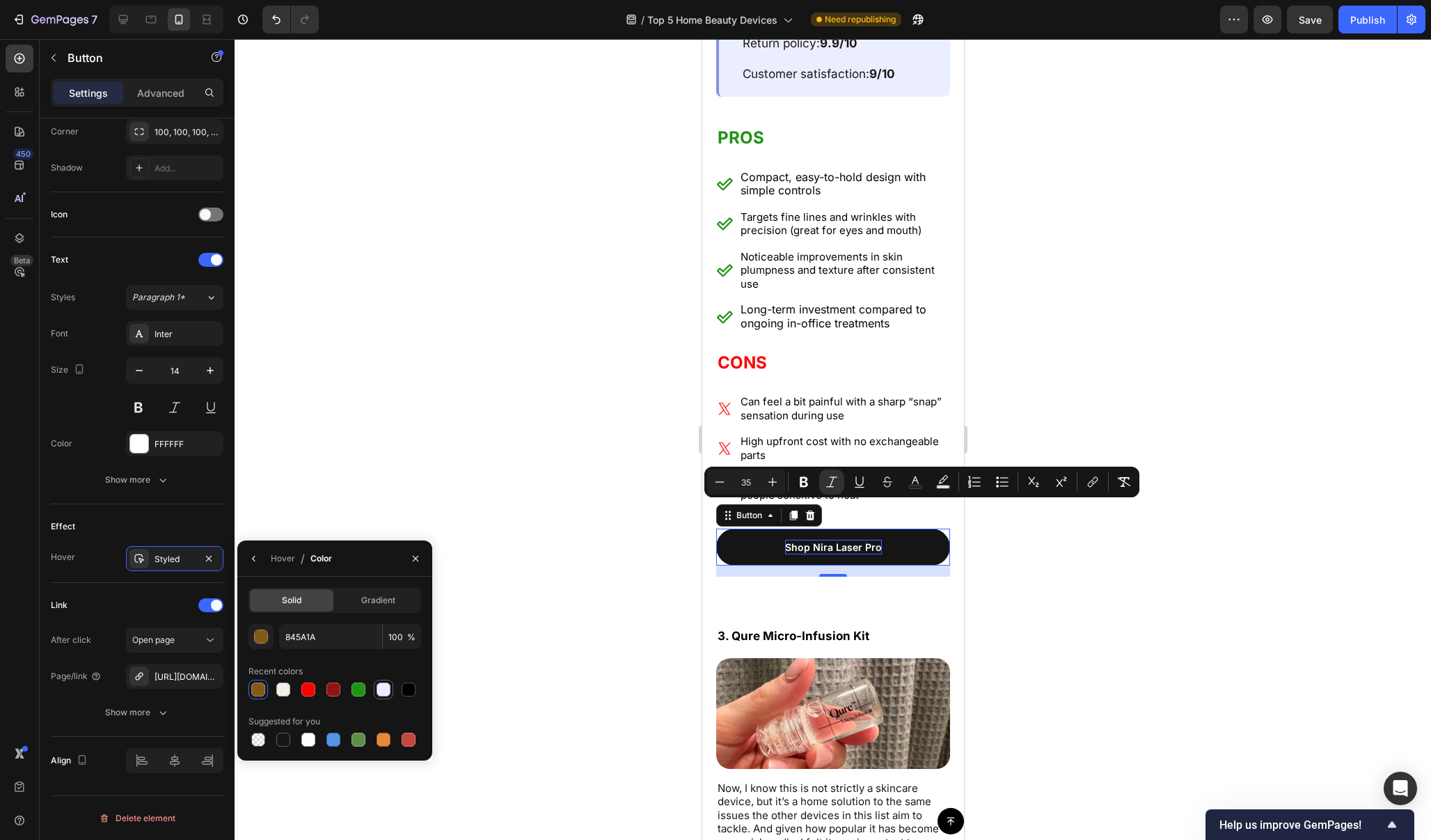
click at [389, 687] on div at bounding box center [384, 689] width 14 height 14
click at [284, 687] on div at bounding box center [283, 689] width 14 height 14
click at [319, 637] on input "F4EFE8" at bounding box center [331, 636] width 103 height 25
drag, startPoint x: 310, startPoint y: 640, endPoint x: 274, endPoint y: 640, distance: 36.0
click at [274, 640] on div "F4EFE8 100 %" at bounding box center [334, 636] width 173 height 25
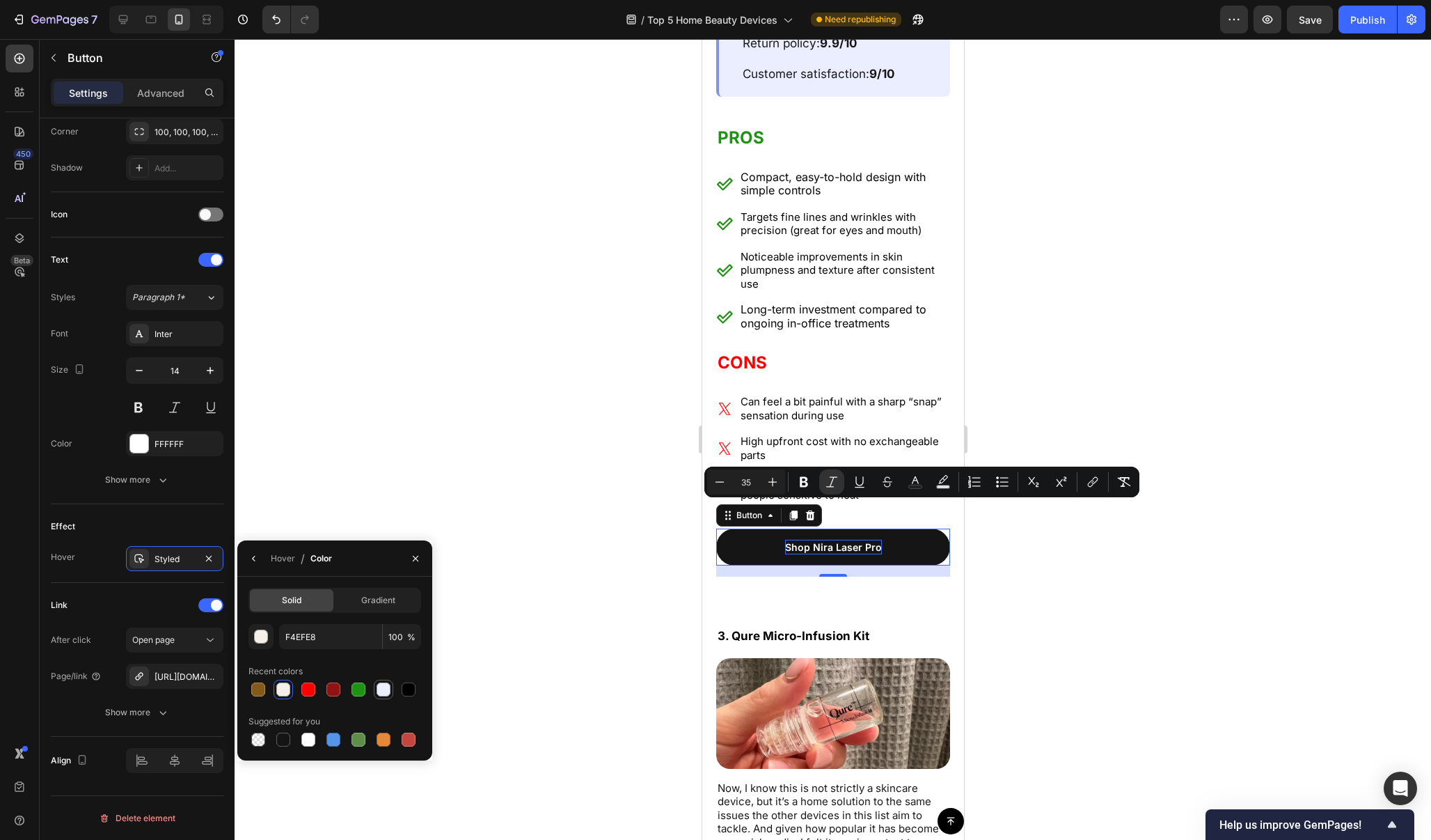
click at [381, 695] on div at bounding box center [384, 689] width 14 height 14
type input "EBEEFF"
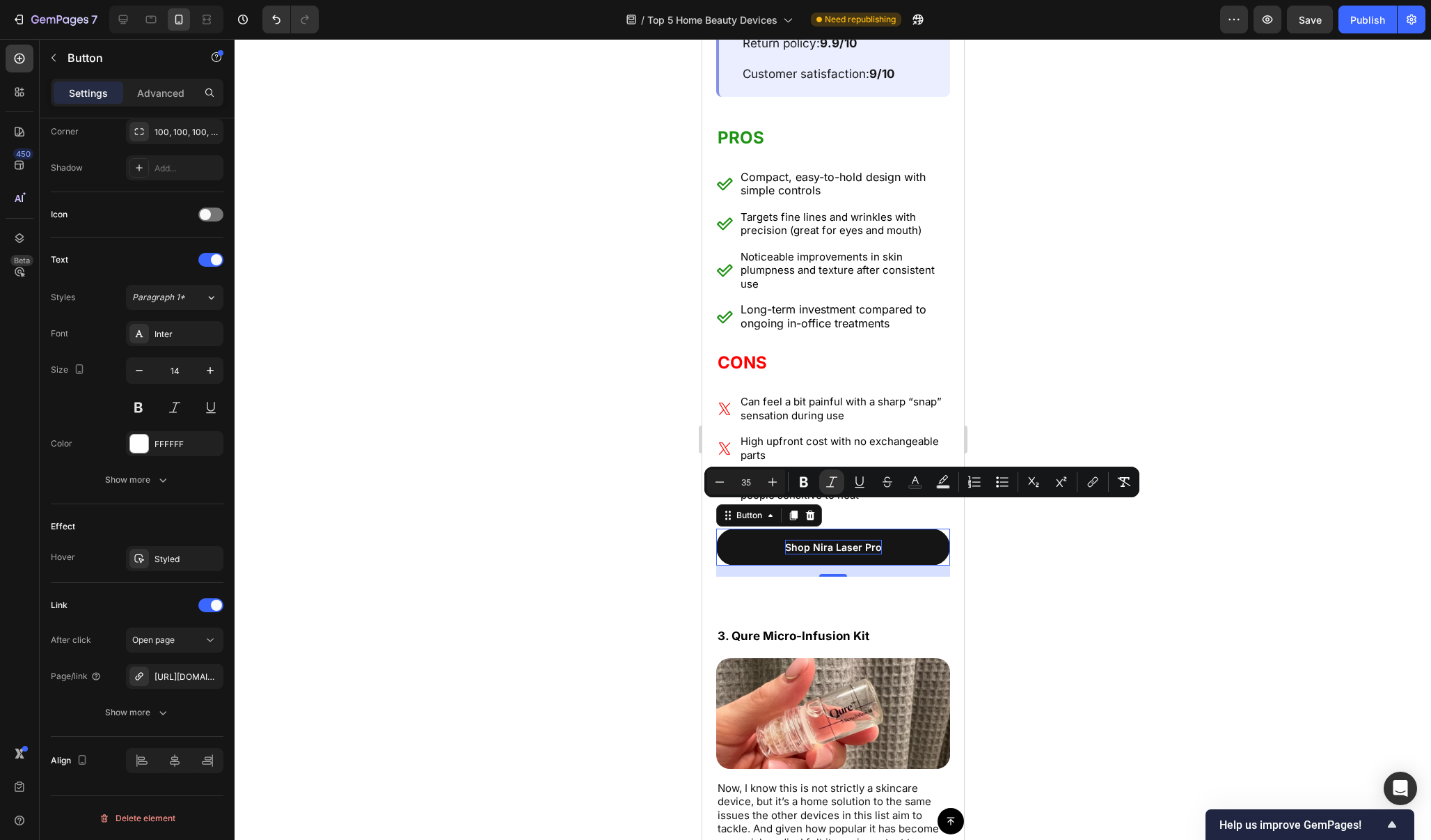
click at [516, 620] on div at bounding box center [833, 438] width 1197 height 801
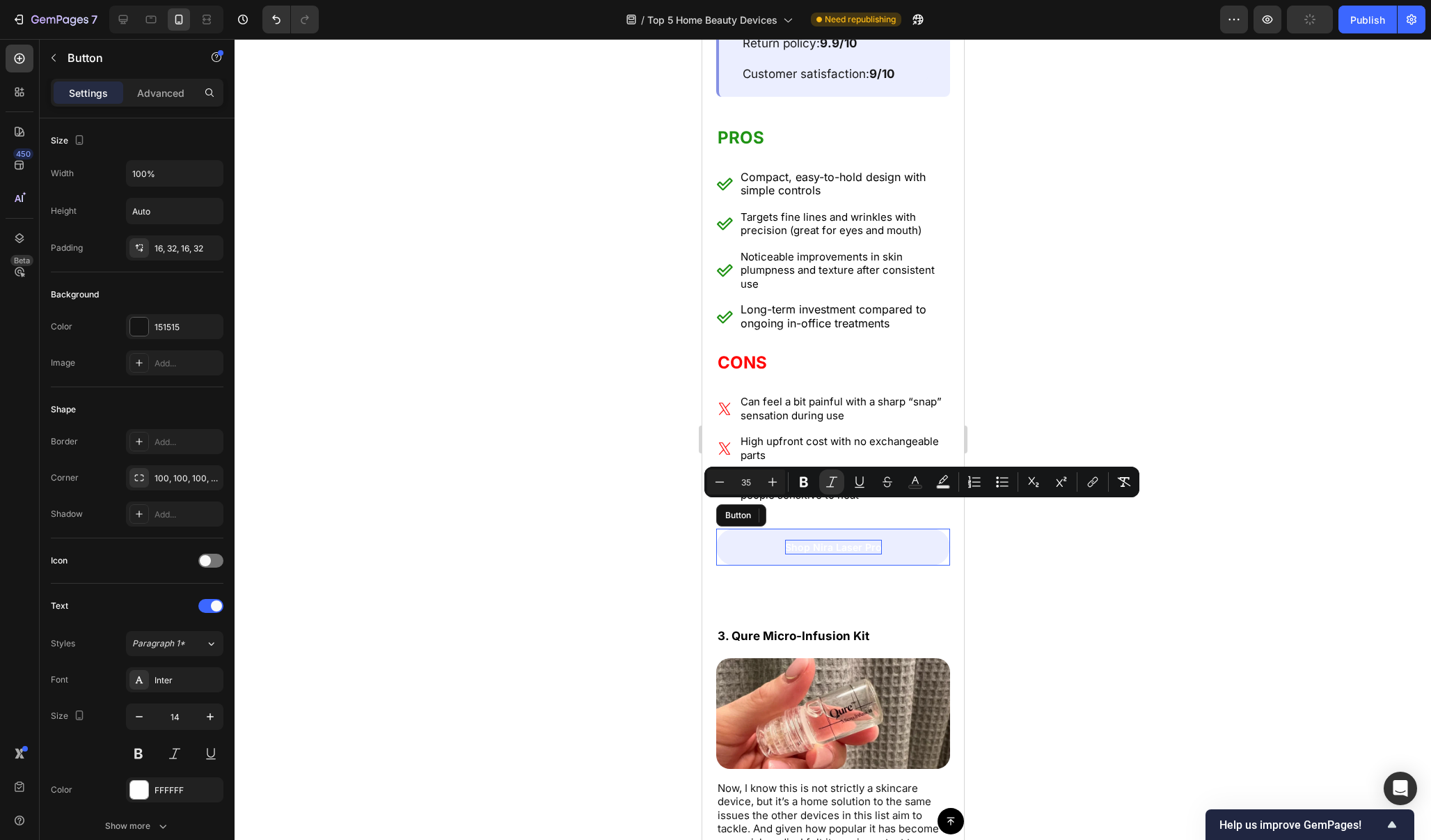
click at [758, 529] on link "Shop Nira Laser Pro" at bounding box center [832, 547] width 234 height 37
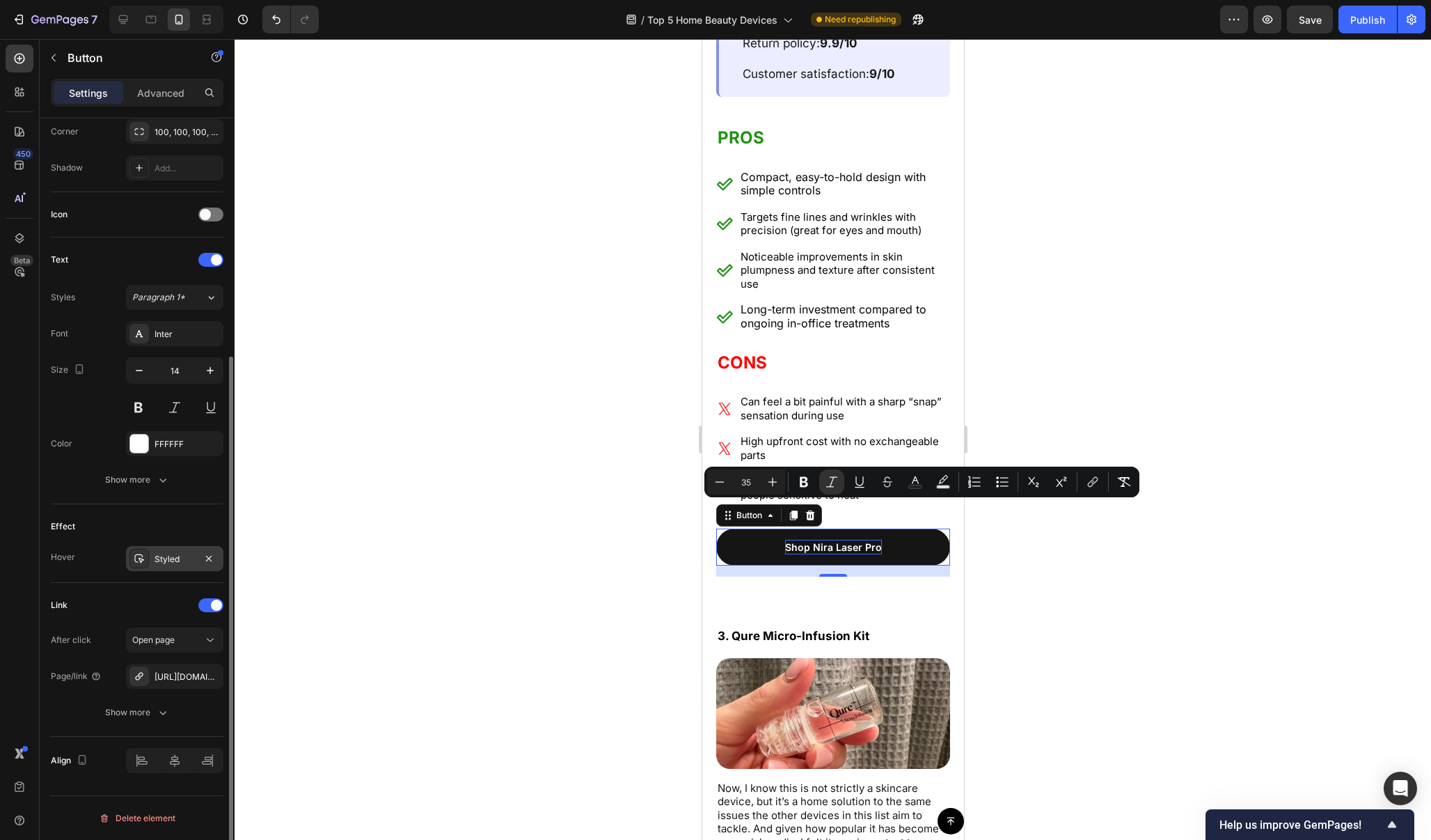
click at [177, 562] on div "Styled" at bounding box center [174, 559] width 40 height 12
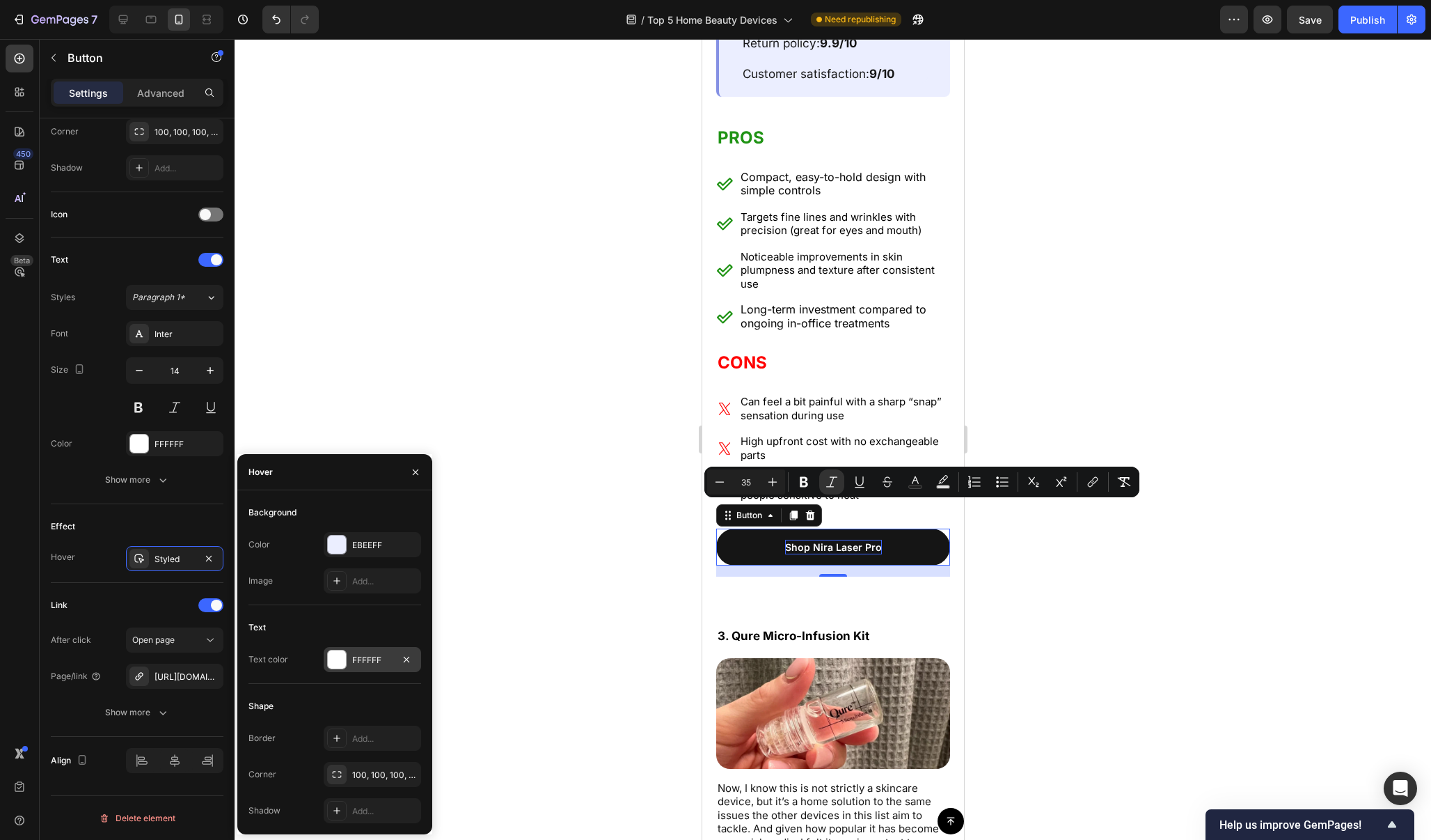
click at [345, 658] on div at bounding box center [337, 659] width 18 height 18
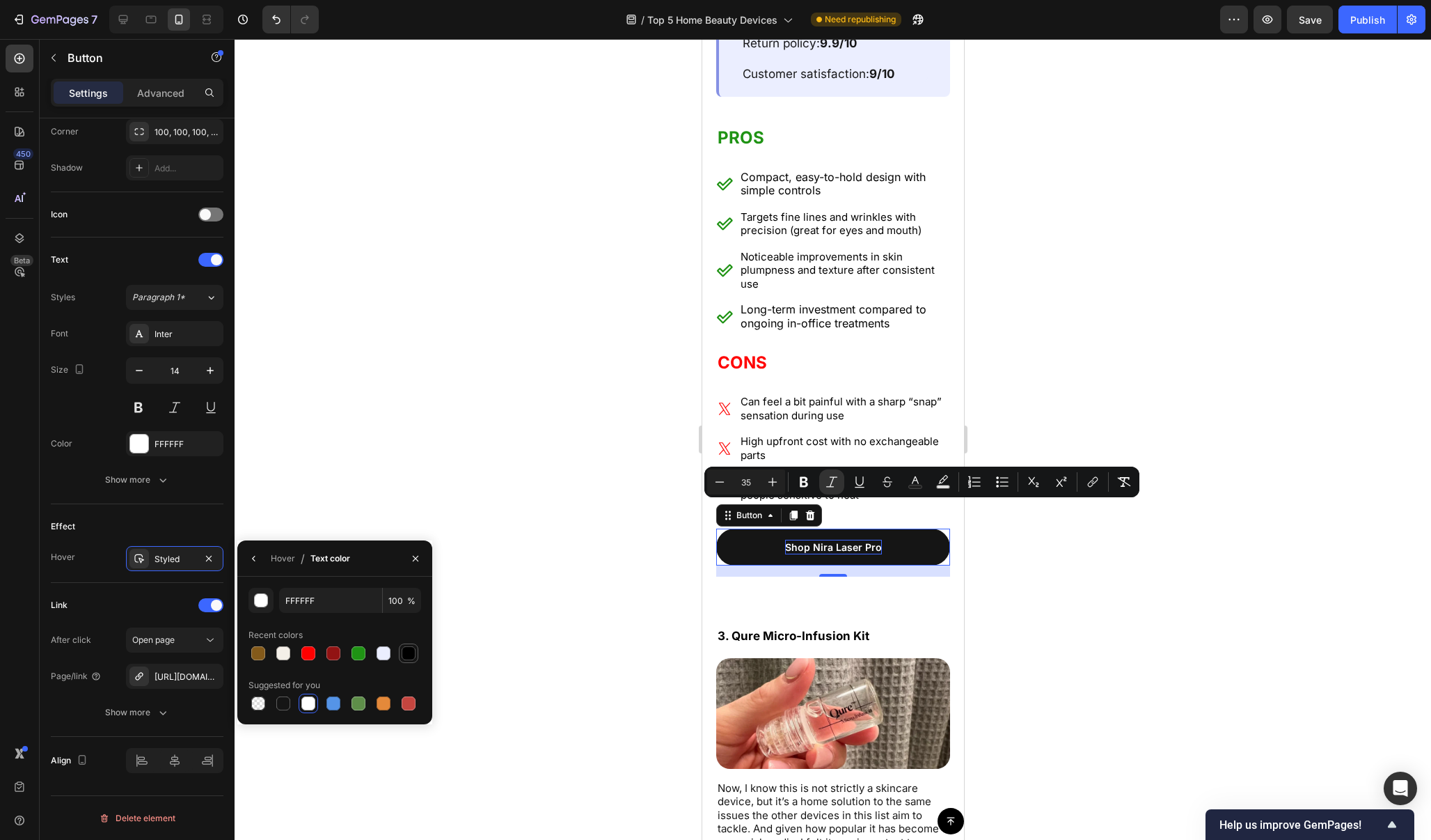
click at [403, 654] on div at bounding box center [409, 653] width 14 height 14
type input "000000"
click at [1216, 624] on div at bounding box center [833, 438] width 1197 height 801
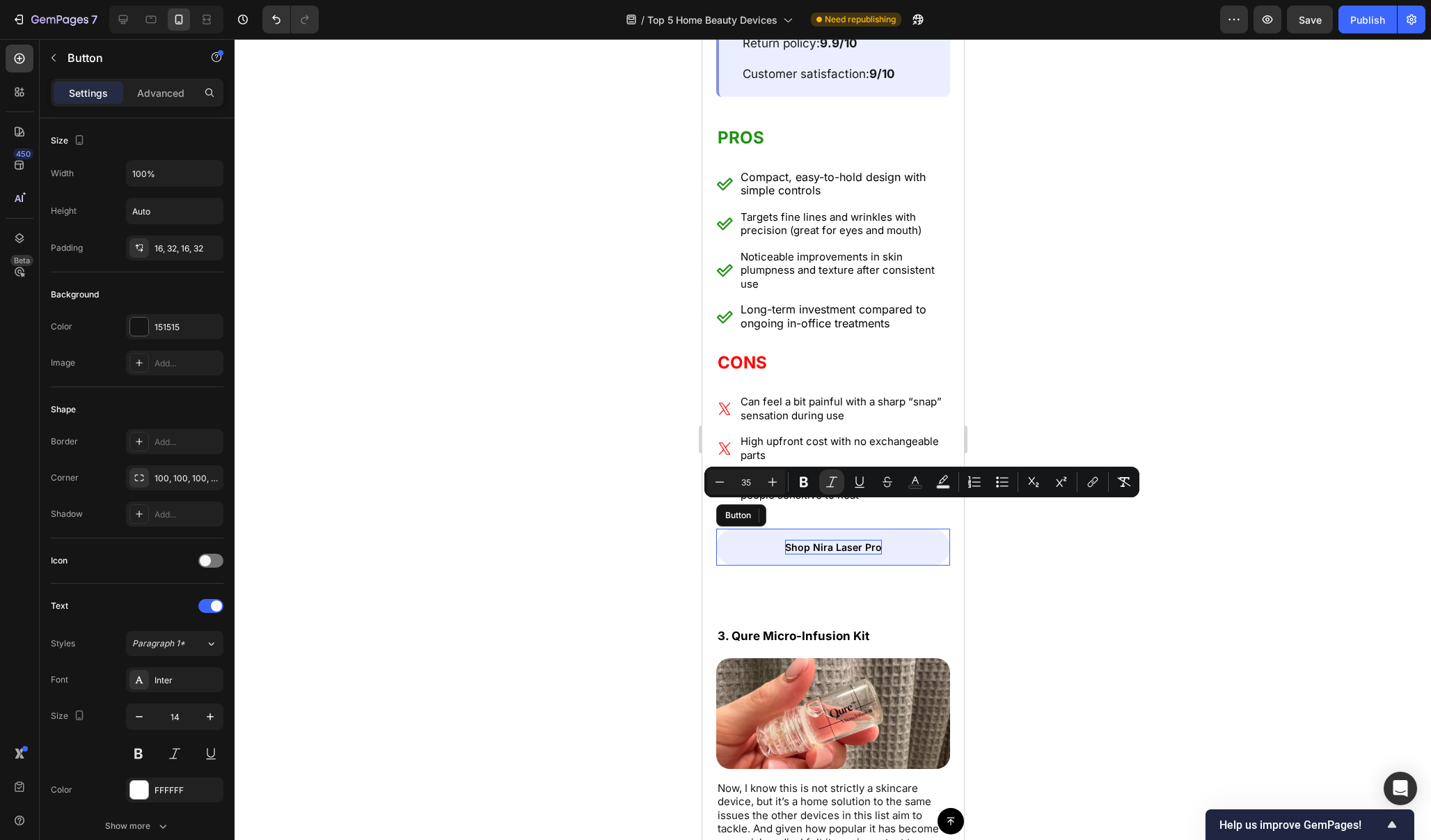
click at [897, 529] on link "Shop Nira Laser Pro" at bounding box center [832, 547] width 234 height 37
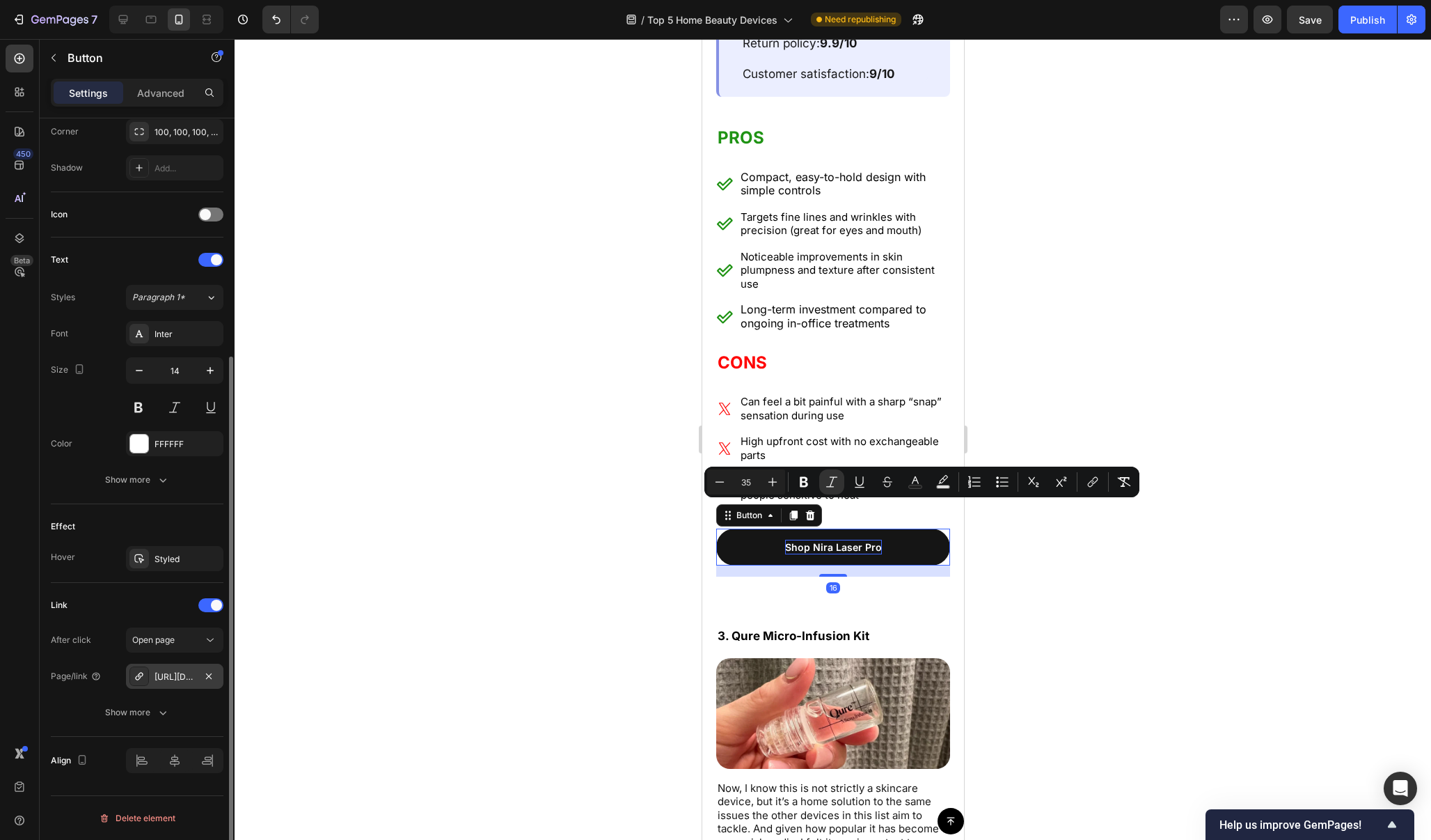
click at [186, 680] on div "https://veautystore.com/veauty-dot" at bounding box center [174, 677] width 40 height 12
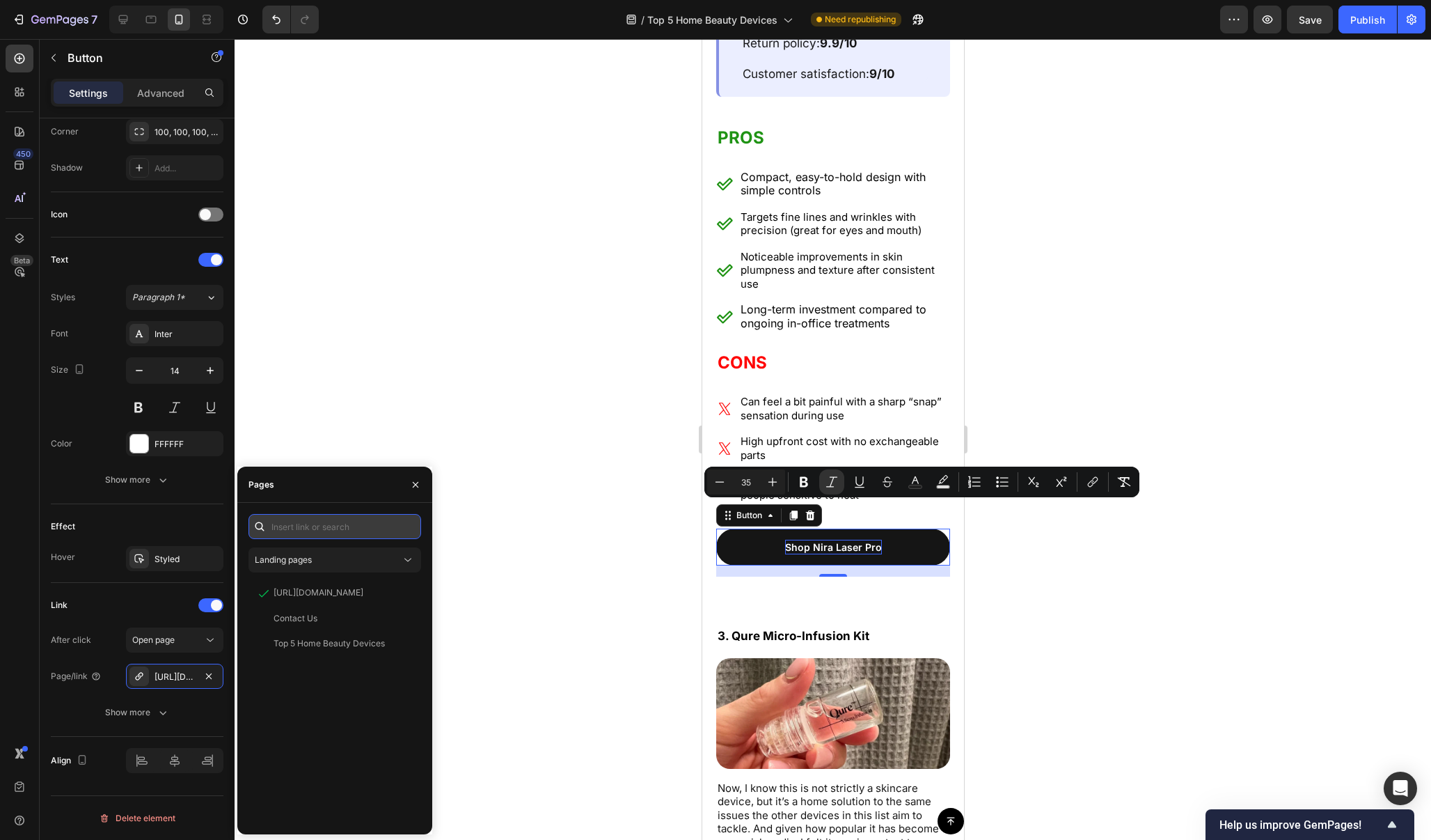
click at [339, 529] on input "text" at bounding box center [334, 526] width 173 height 25
paste input "https://www.niraskin.com/products/nira-pro-laser?srsltid=AfmBOor0PkCM3IiL9h-DgT…"
type input "https://www.niraskin.com/products/nira-pro-laser?srsltid=AfmBOor0PkCM3IiL9h-DgT…"
click at [360, 563] on div "https://www.niraskin.com/products/nira-pro-laser?srsltid=AfmBOor0PkCM3IiL9h-DgT…" at bounding box center [318, 559] width 89 height 12
click at [516, 338] on div at bounding box center [833, 438] width 1197 height 801
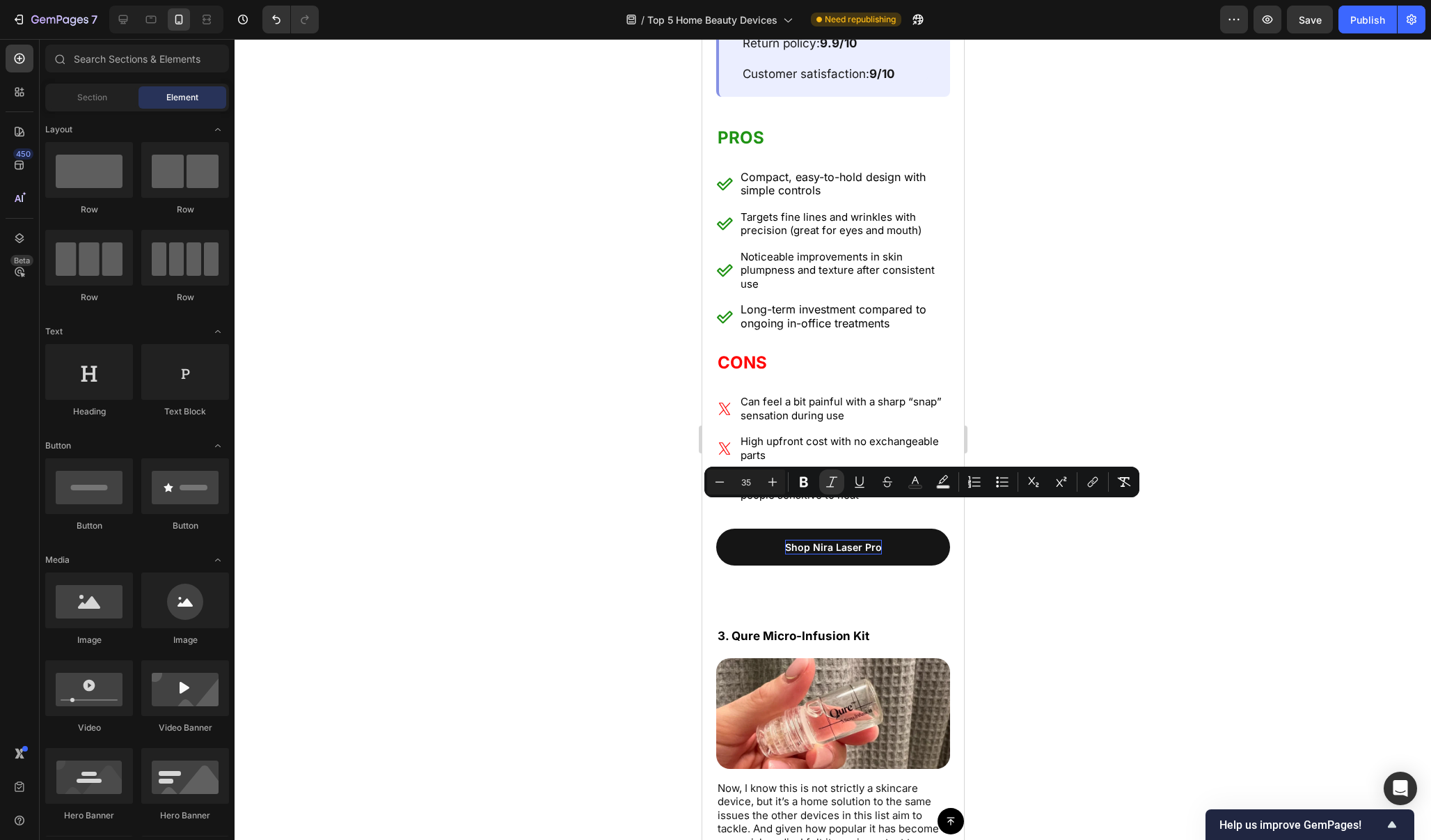
click at [516, 338] on div at bounding box center [833, 438] width 1197 height 801
click at [1134, 581] on div at bounding box center [833, 438] width 1197 height 801
click at [924, 529] on link "Shop Nira Laser Pro" at bounding box center [832, 547] width 234 height 37
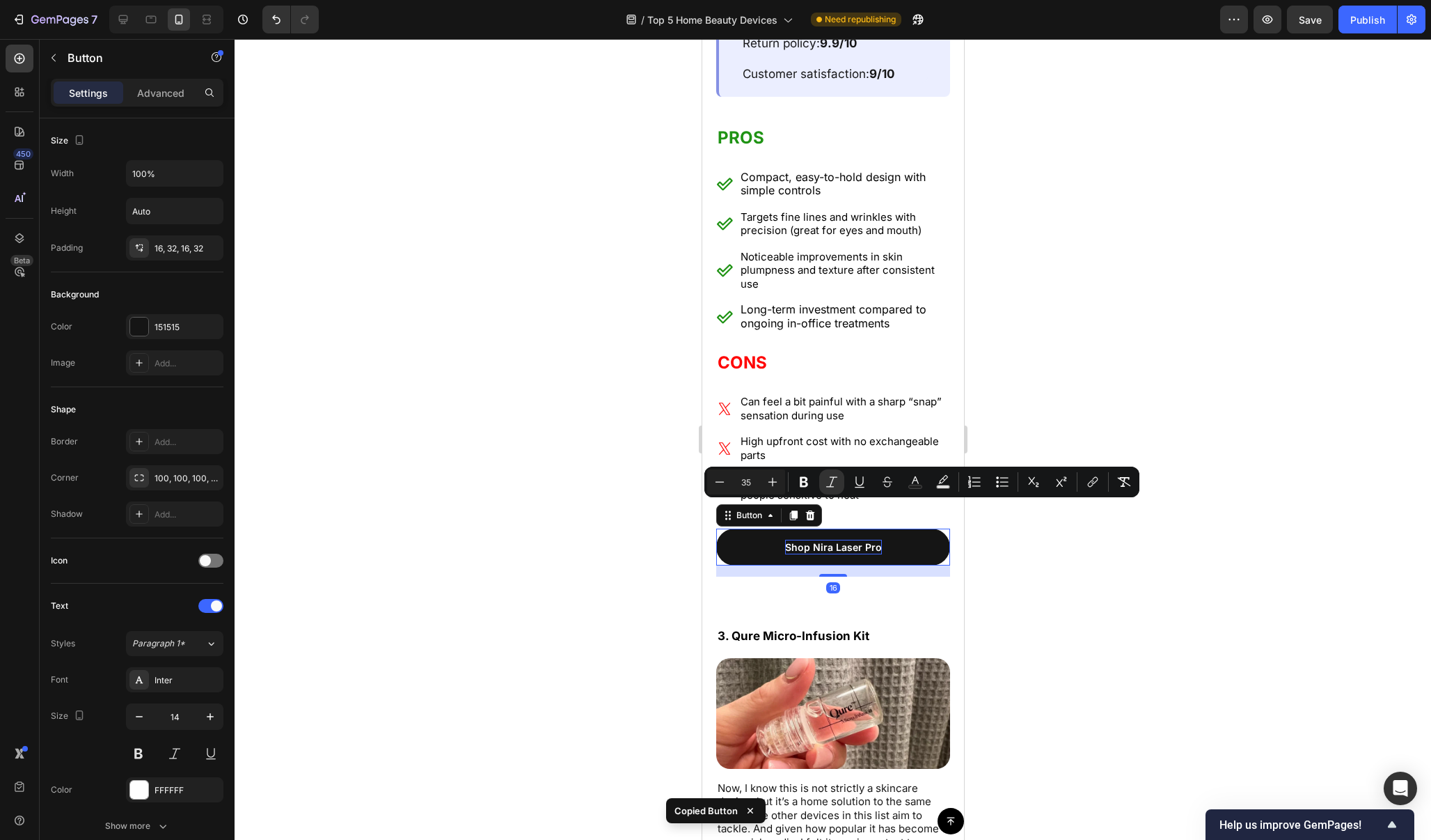
click at [1035, 549] on div at bounding box center [833, 438] width 1197 height 801
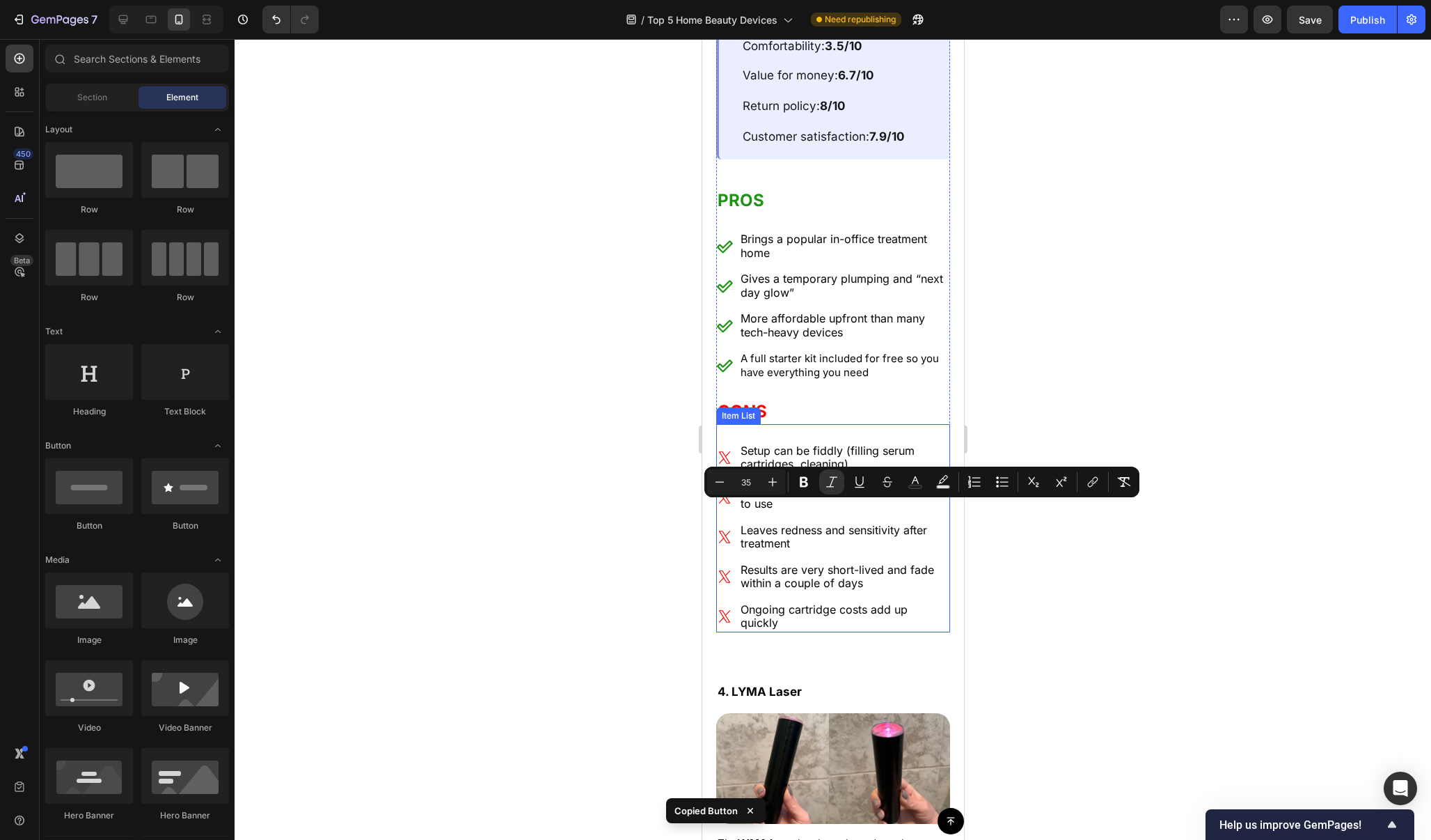
scroll to position [7729, 0]
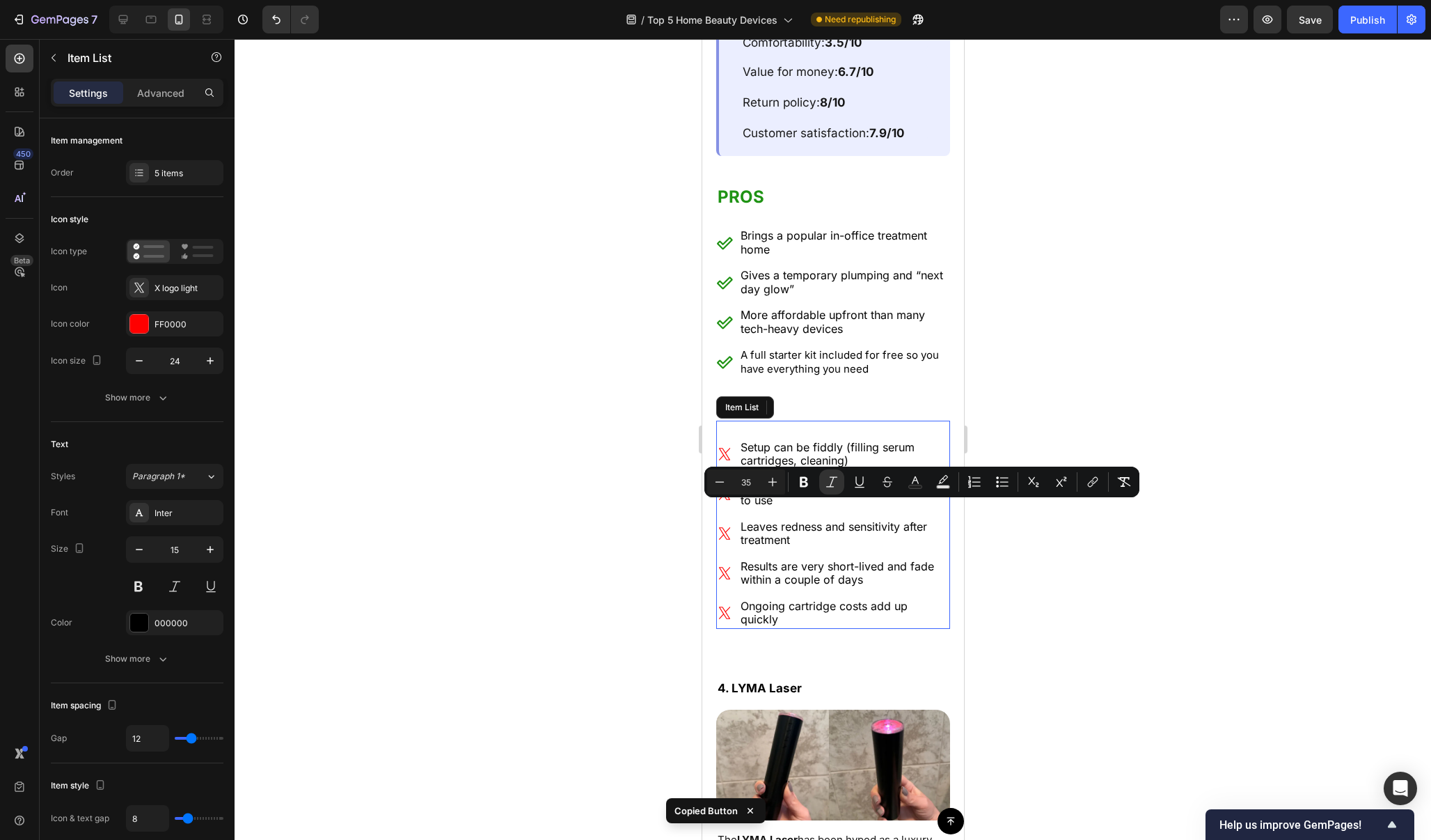
click at [921, 600] on p "Ongoing cartridge costs add up quickly" at bounding box center [844, 613] width 208 height 27
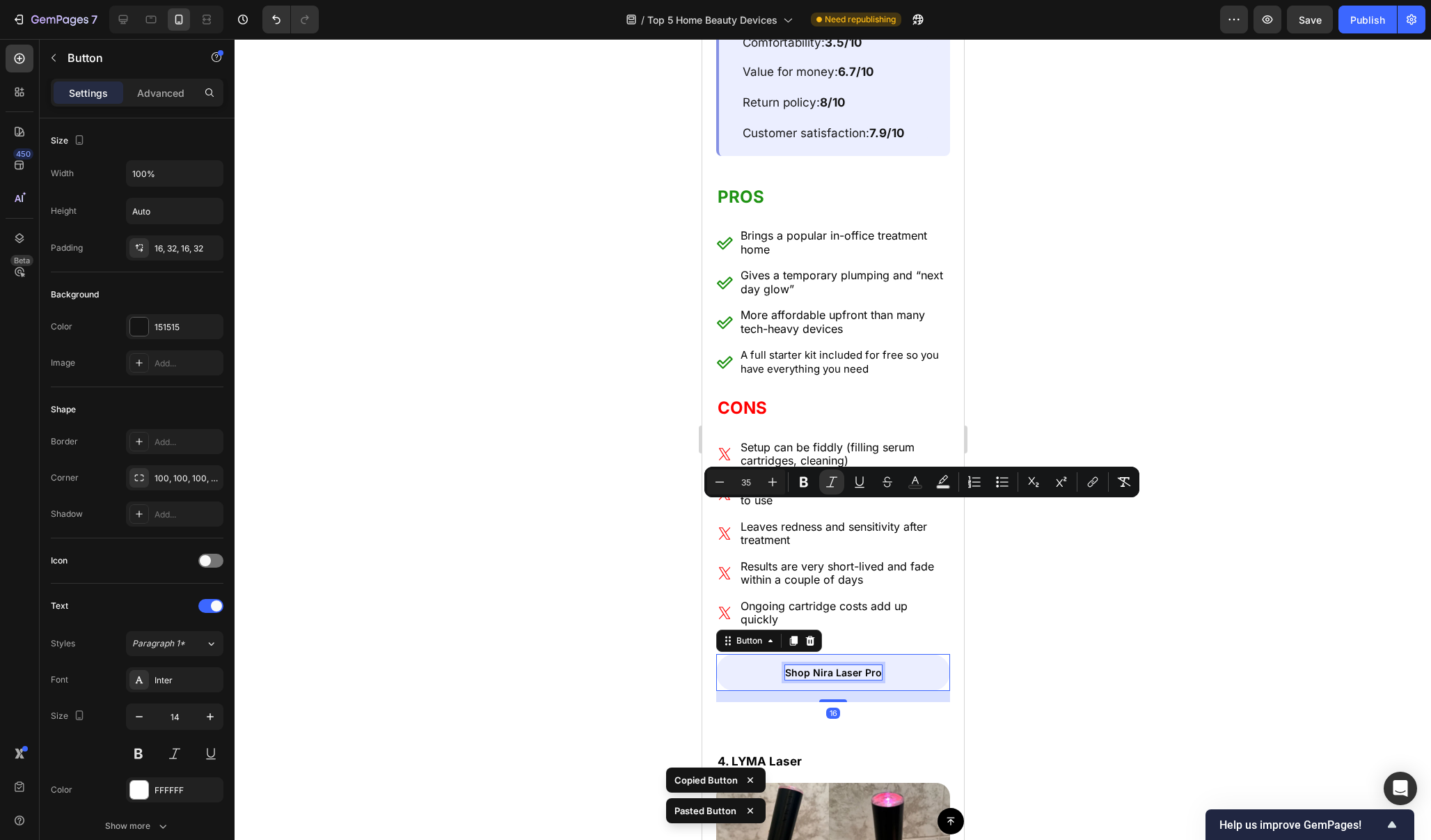
click at [869, 665] on p "Shop Nira Laser Pro" at bounding box center [833, 672] width 96 height 15
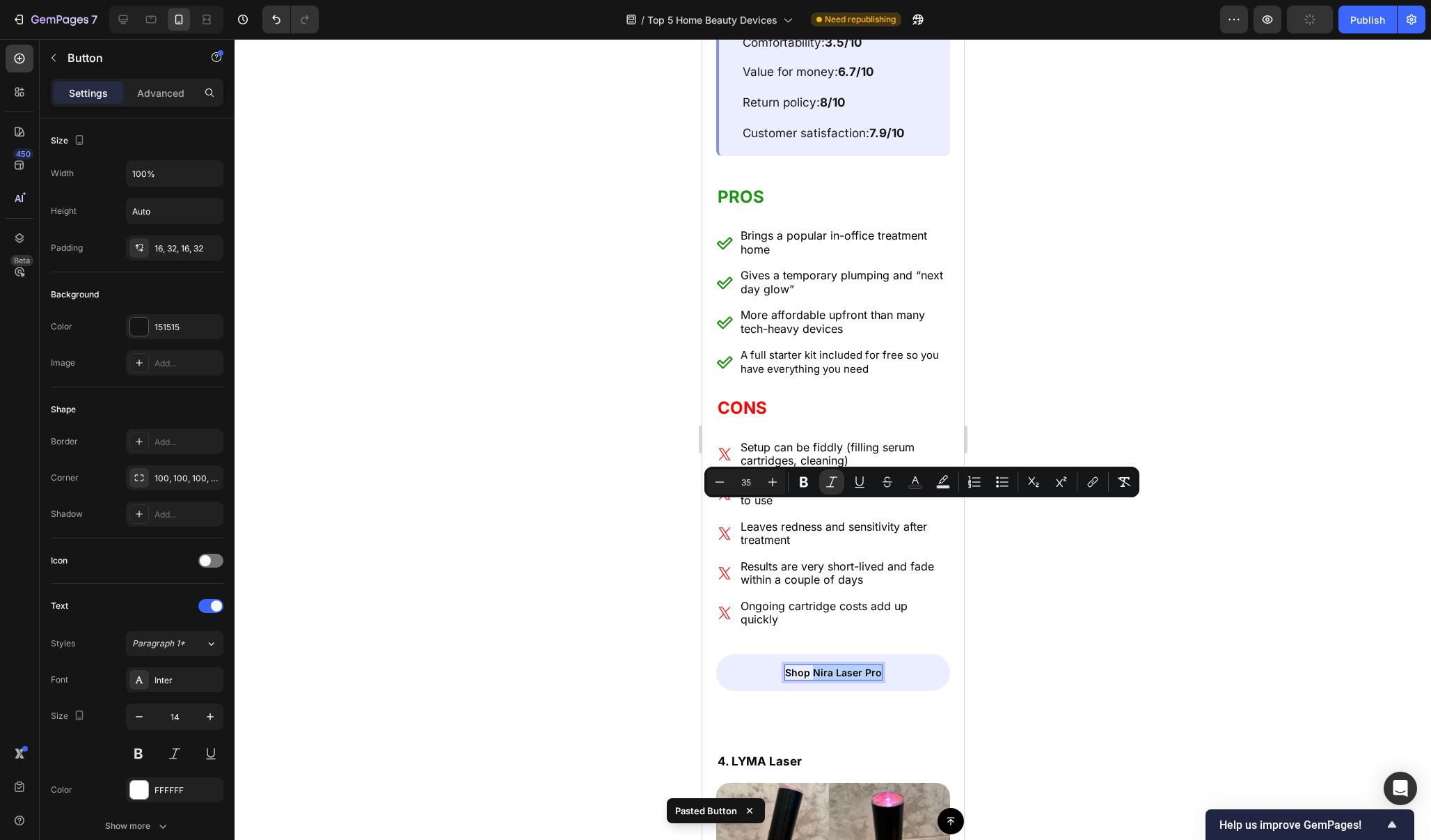
drag, startPoint x: 879, startPoint y: 645, endPoint x: 814, endPoint y: 644, distance: 65.0
click at [814, 665] on p "Shop Nira Laser Pro" at bounding box center [833, 672] width 96 height 15
click at [914, 654] on link "Shop Qure Micro-Infusion" at bounding box center [832, 673] width 234 height 37
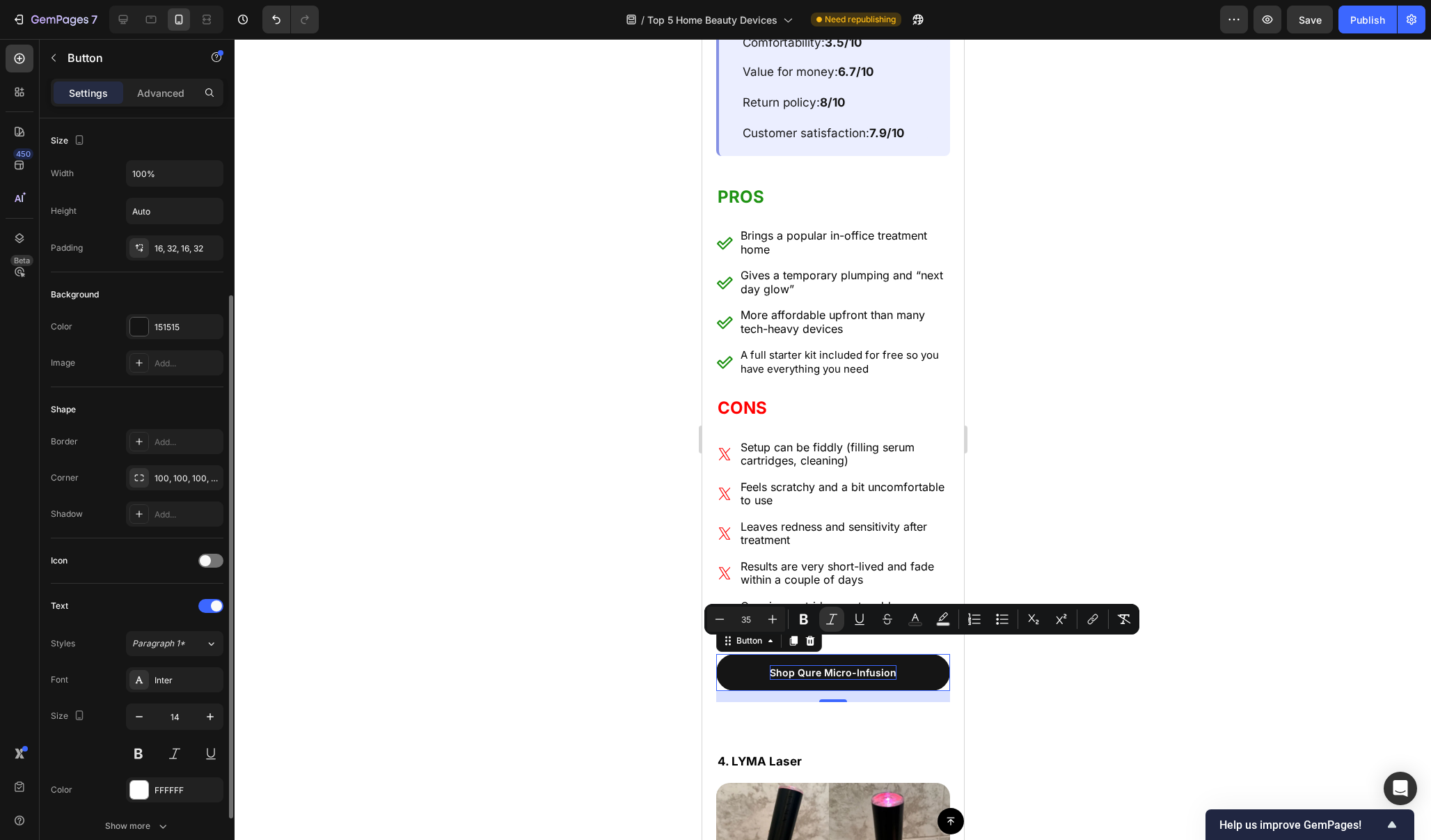
scroll to position [346, 0]
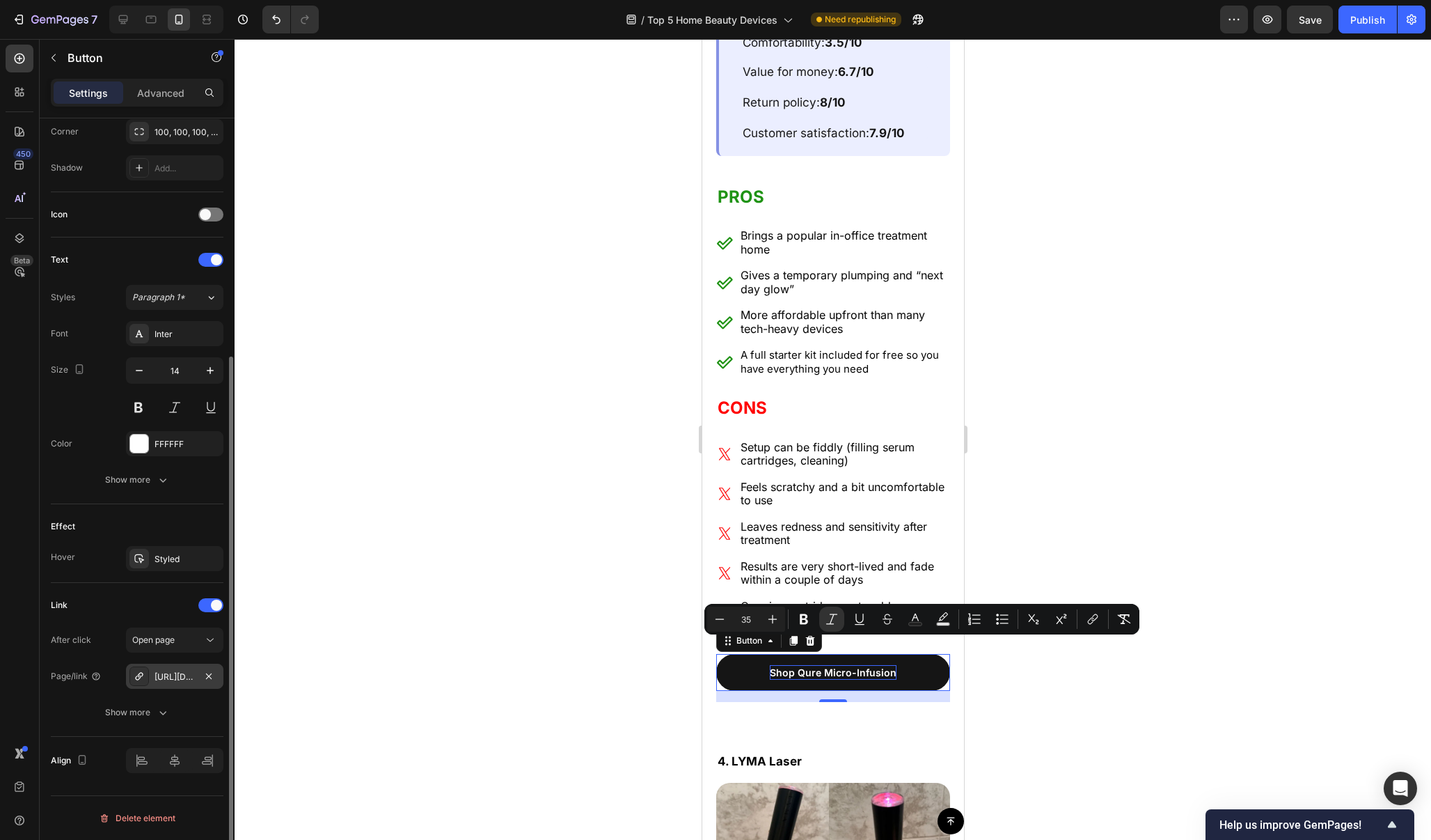
click at [177, 677] on div "[URL][DOMAIN_NAME]" at bounding box center [174, 677] width 40 height 12
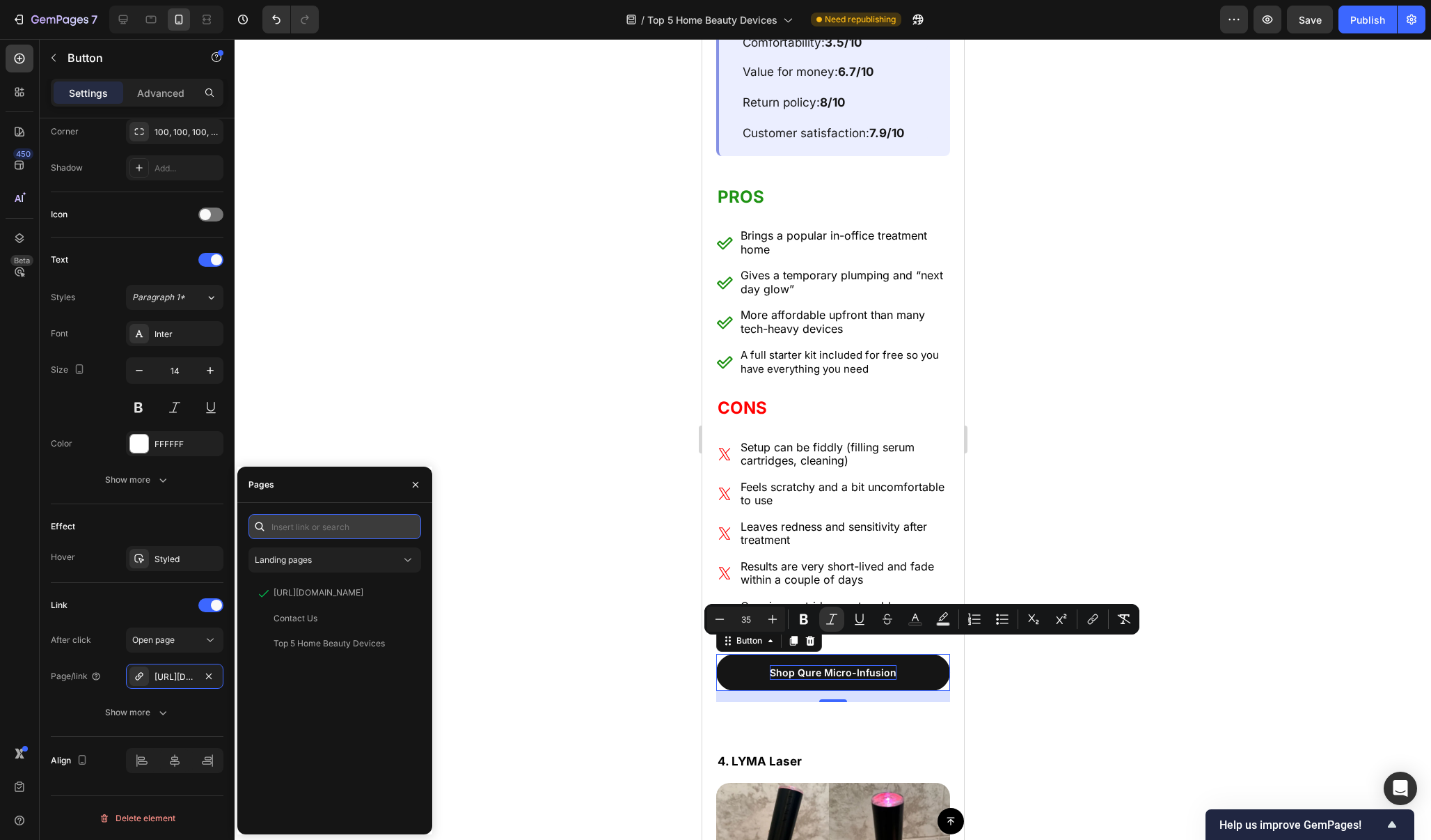
click at [350, 524] on input "text" at bounding box center [334, 526] width 173 height 25
paste input "https://qureskincare.com/pages/microinfusion"
type input "https://qureskincare.com/pages/microinfusion"
click at [348, 559] on div "https://qureskincare.com/pages/microinfusion" at bounding box center [318, 559] width 89 height 12
click at [352, 559] on div "https://qureskincare.com/pages/microinfusion" at bounding box center [318, 559] width 89 height 12
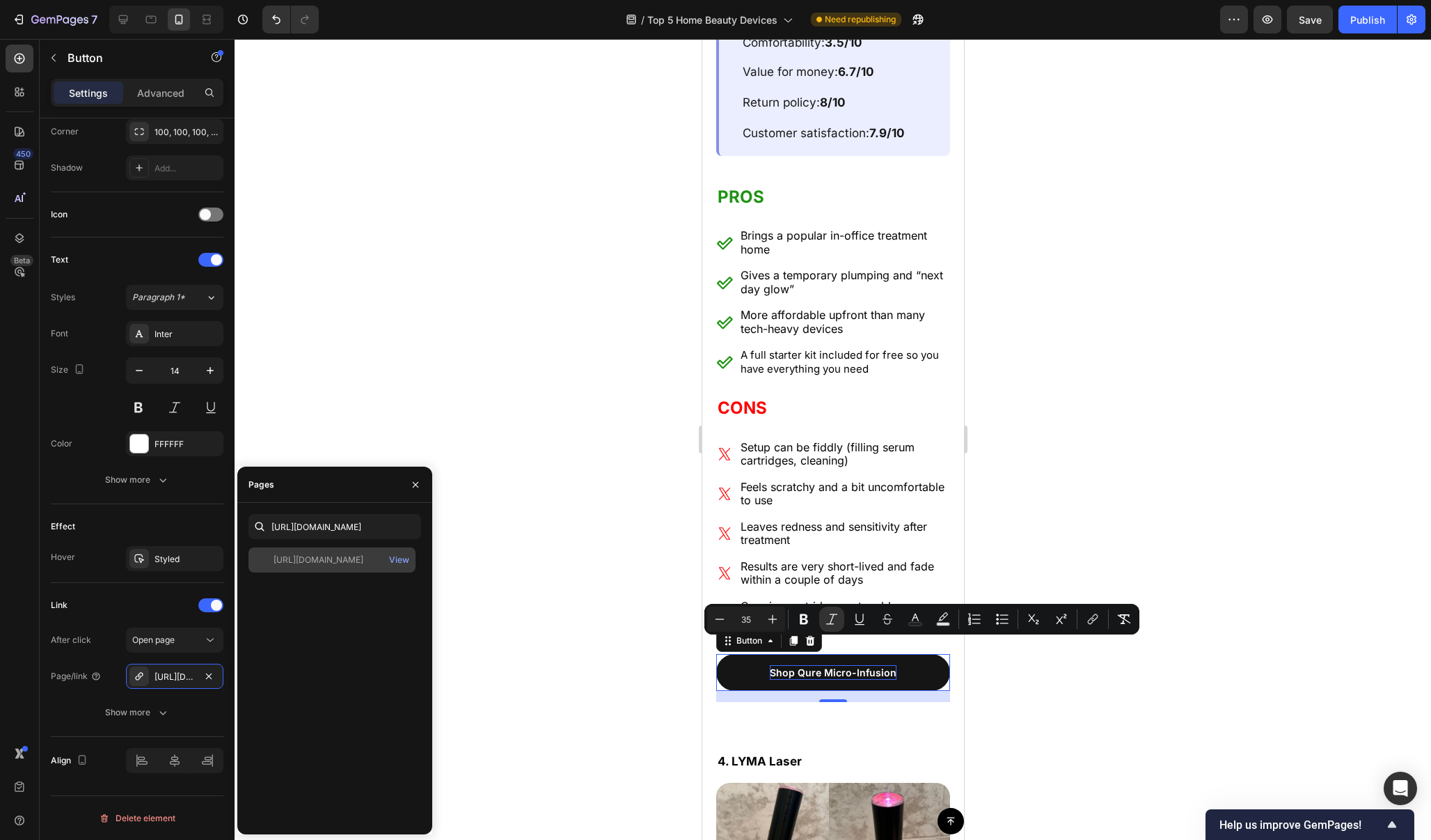
click at [294, 562] on div "https://qureskincare.com/pages/microinfusion" at bounding box center [318, 559] width 89 height 12
click at [296, 602] on div "https://qureskincare.com/pages/microinfusion View" at bounding box center [334, 685] width 173 height 275
click at [262, 561] on div at bounding box center [264, 559] width 19 height 12
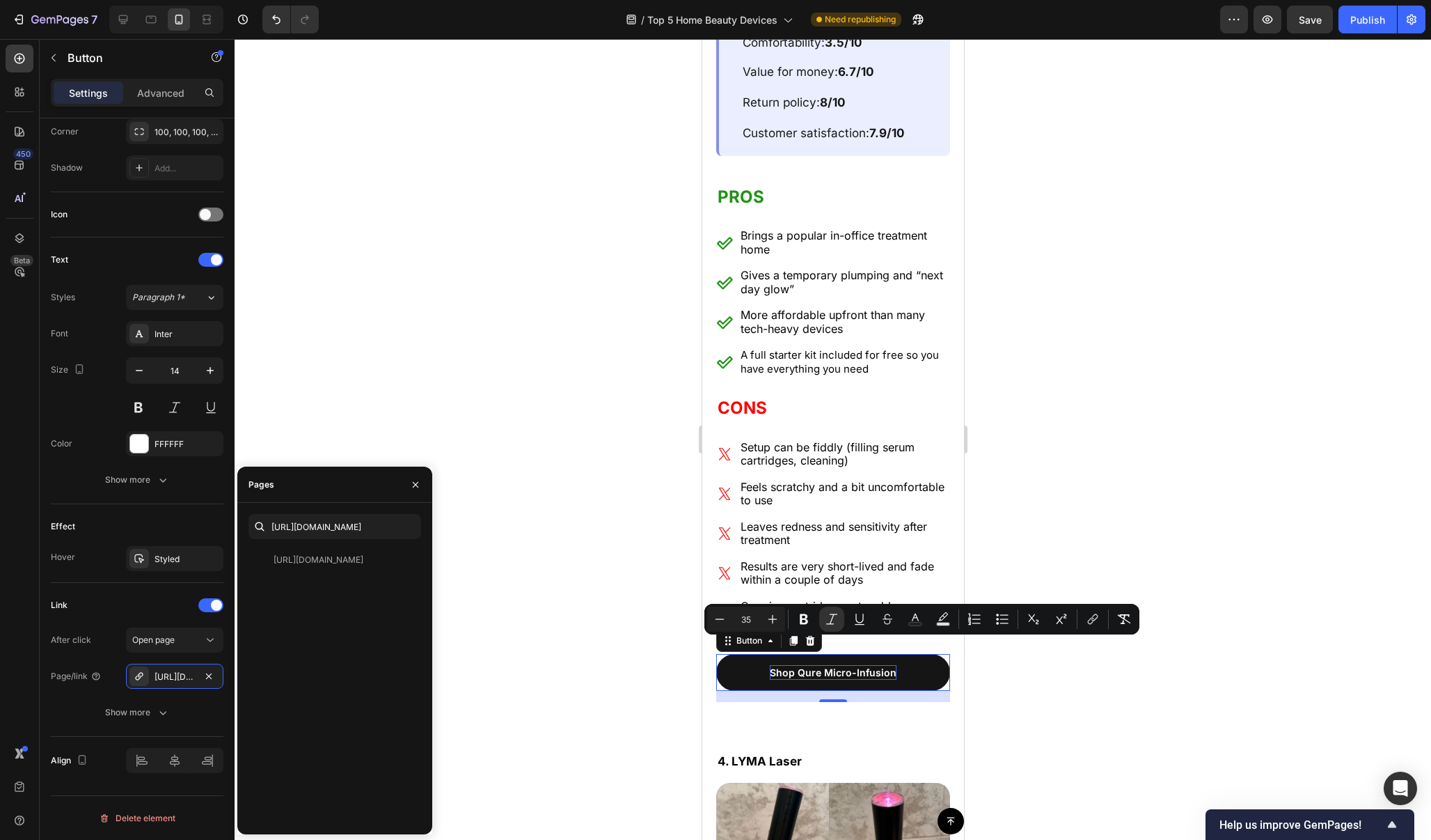
click at [417, 390] on div at bounding box center [833, 438] width 1197 height 801
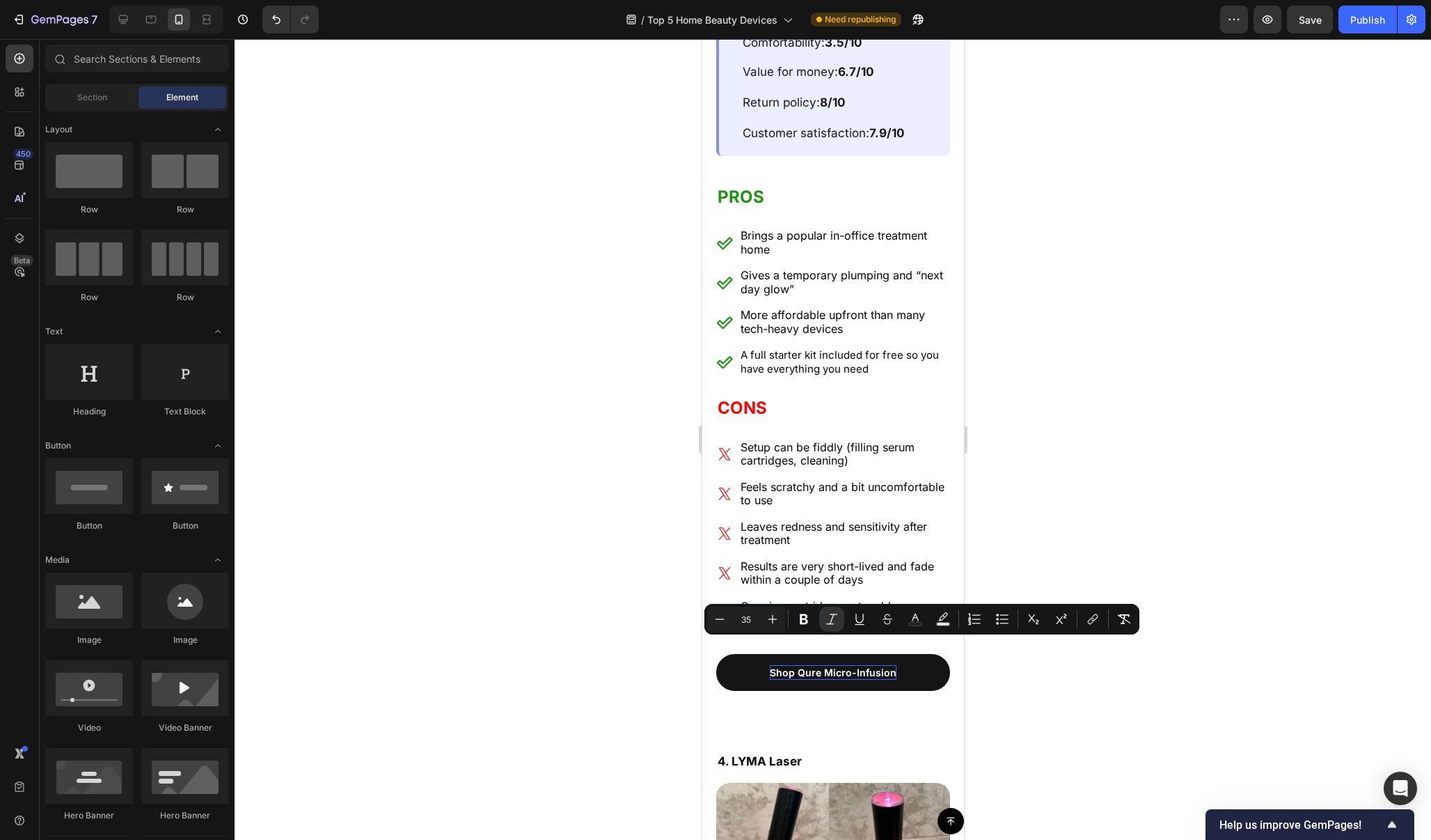
click at [1431, 121] on div at bounding box center [833, 438] width 1197 height 801
click at [1121, 438] on div at bounding box center [833, 438] width 1197 height 801
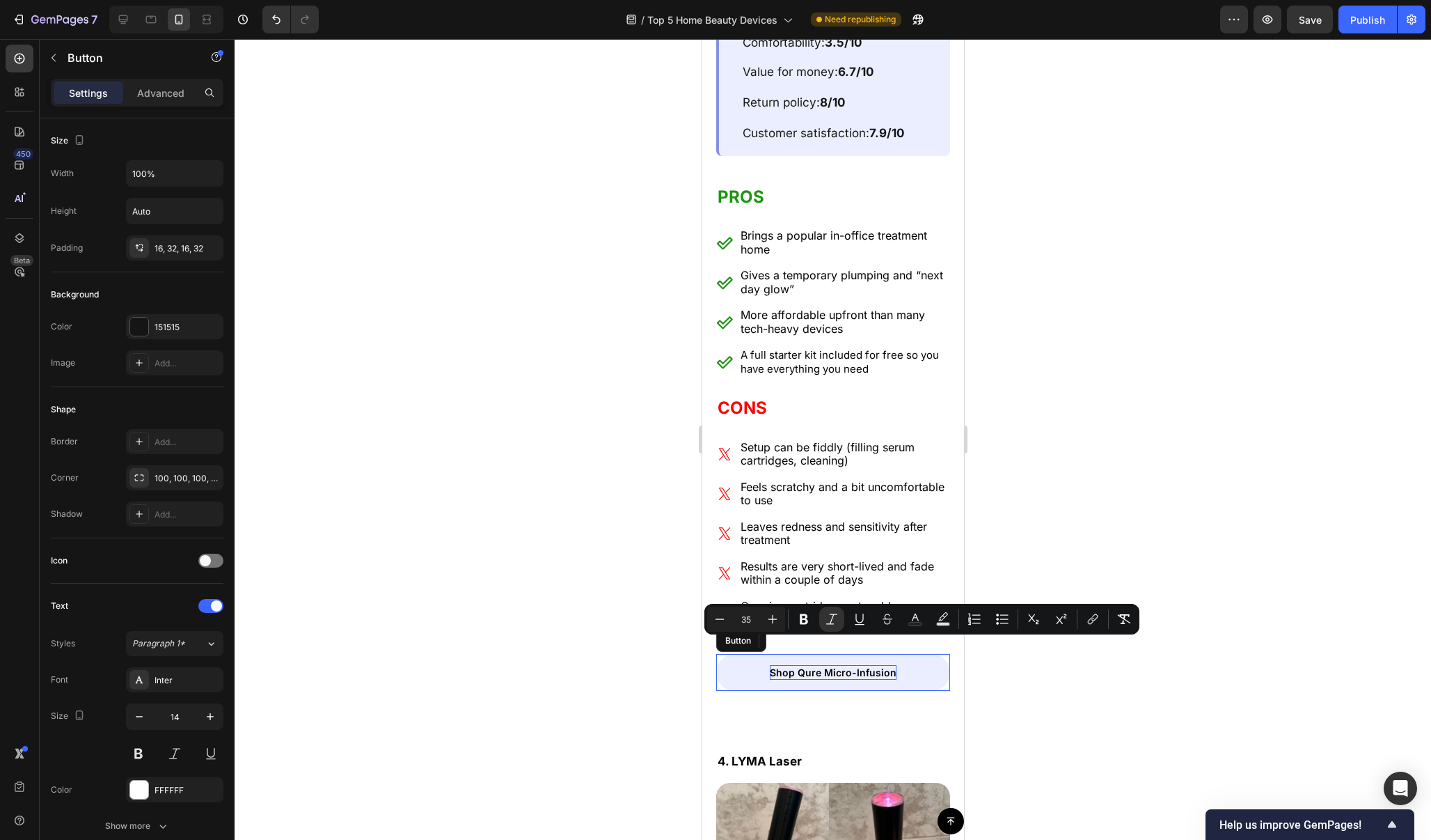
click at [911, 654] on link "Shop Qure Micro-Infusion" at bounding box center [832, 673] width 234 height 37
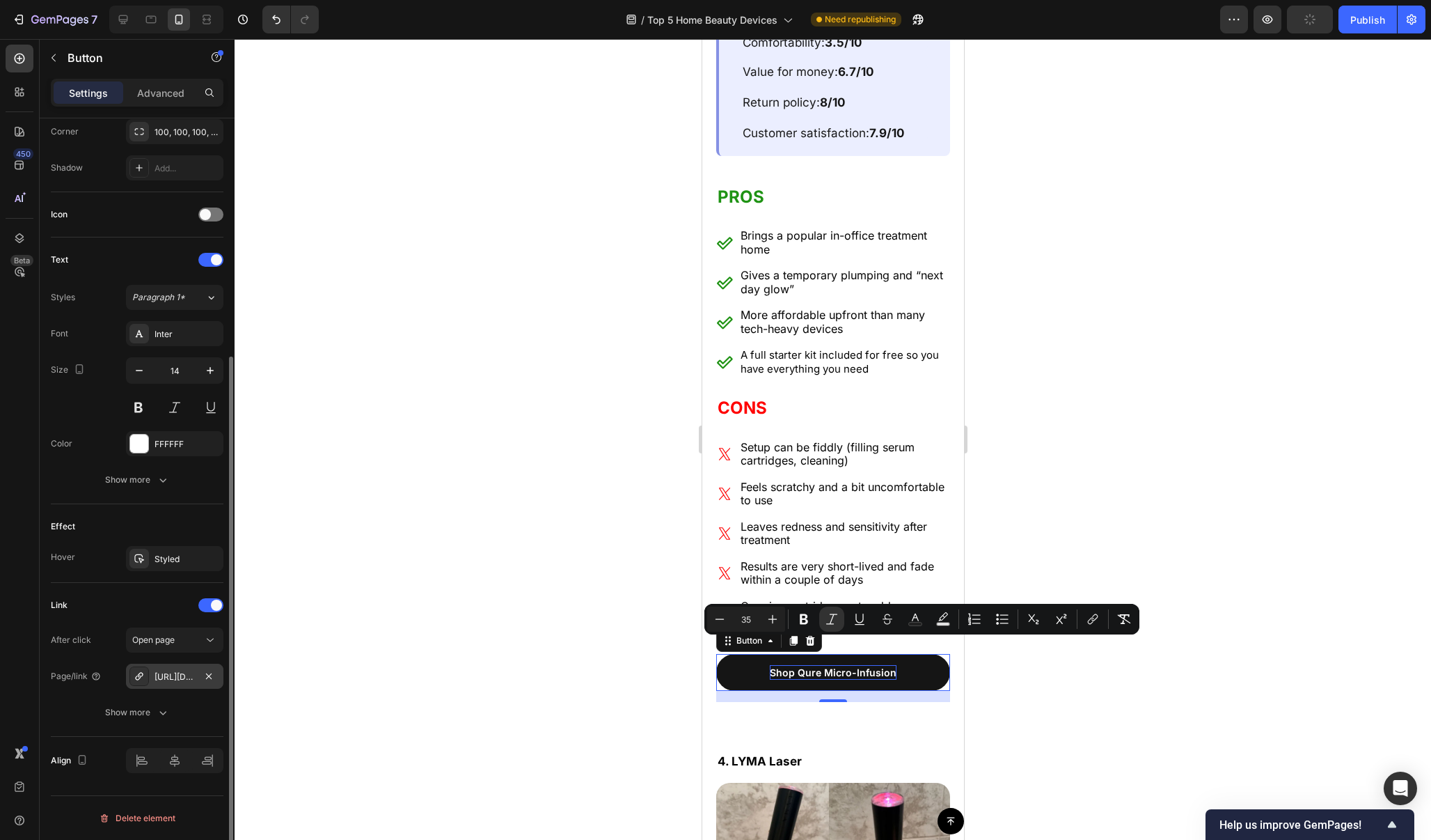
click at [192, 679] on div "https://qureskincare.com/microinfusion" at bounding box center [174, 677] width 40 height 12
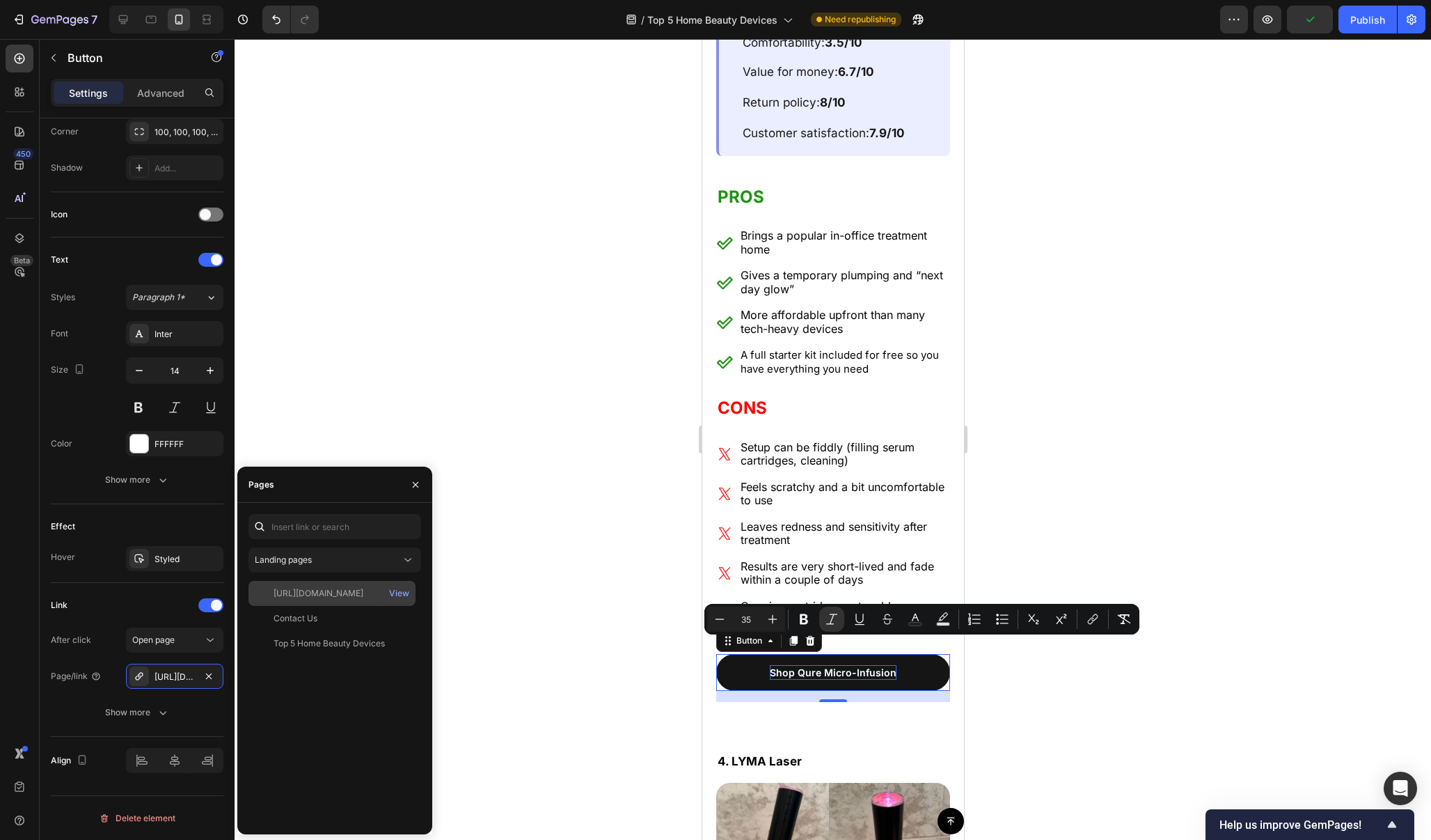
click at [363, 593] on div "https://qureskincare.com/pages/microinfusion" at bounding box center [318, 593] width 89 height 12
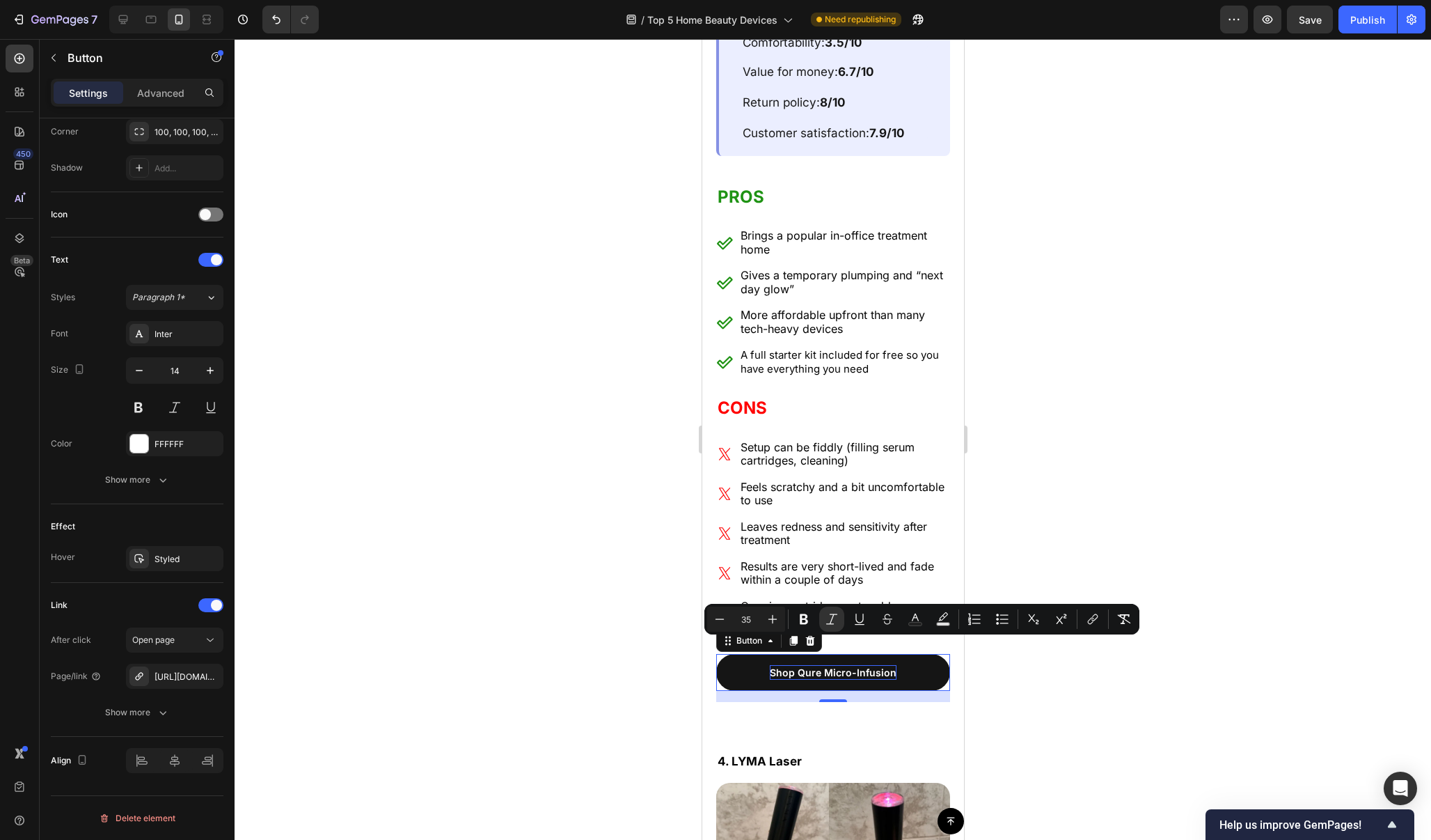
click at [535, 608] on div at bounding box center [833, 438] width 1197 height 801
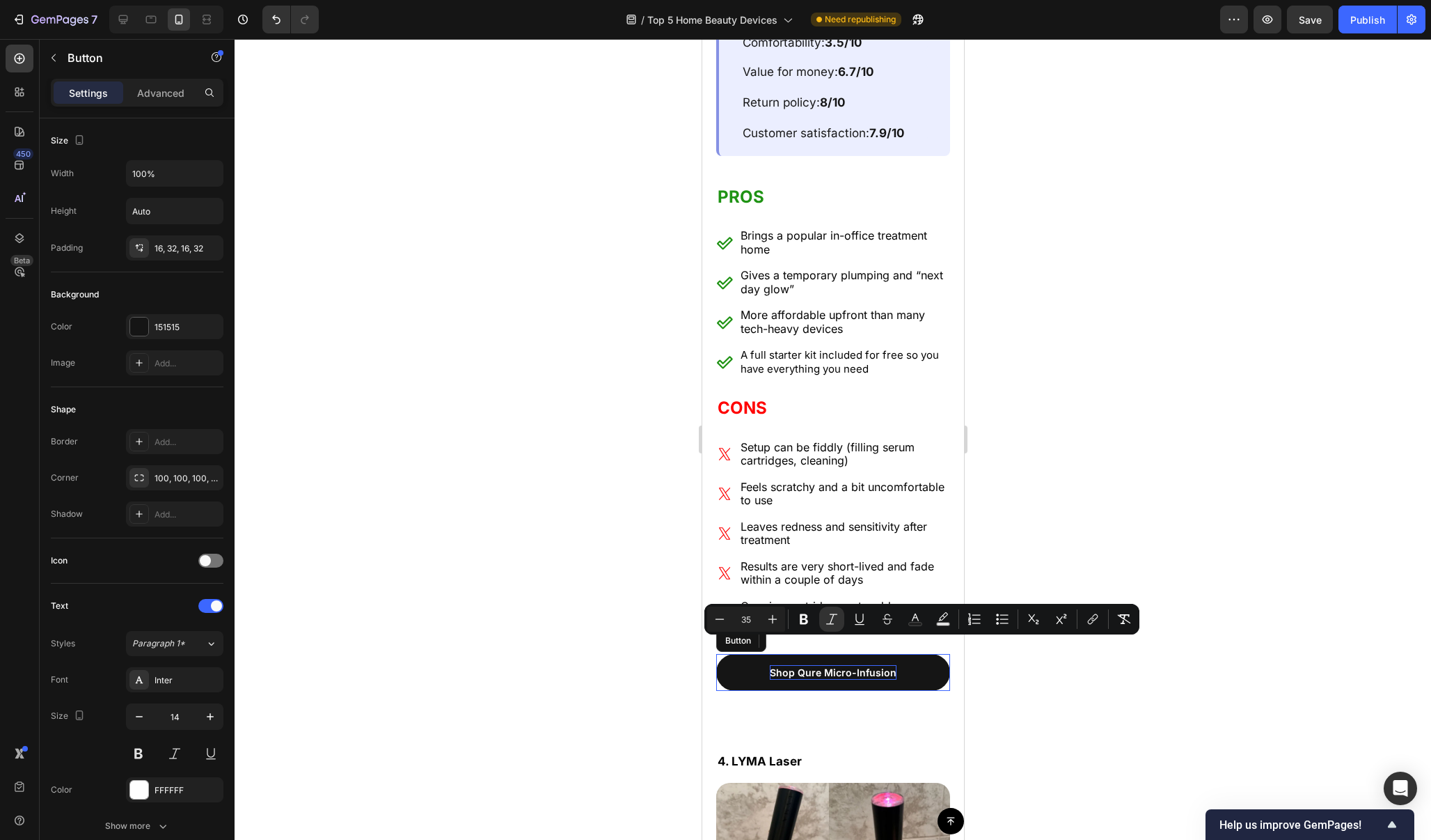
click at [806, 665] on p "Shop Qure Micro-Infusion" at bounding box center [832, 672] width 127 height 15
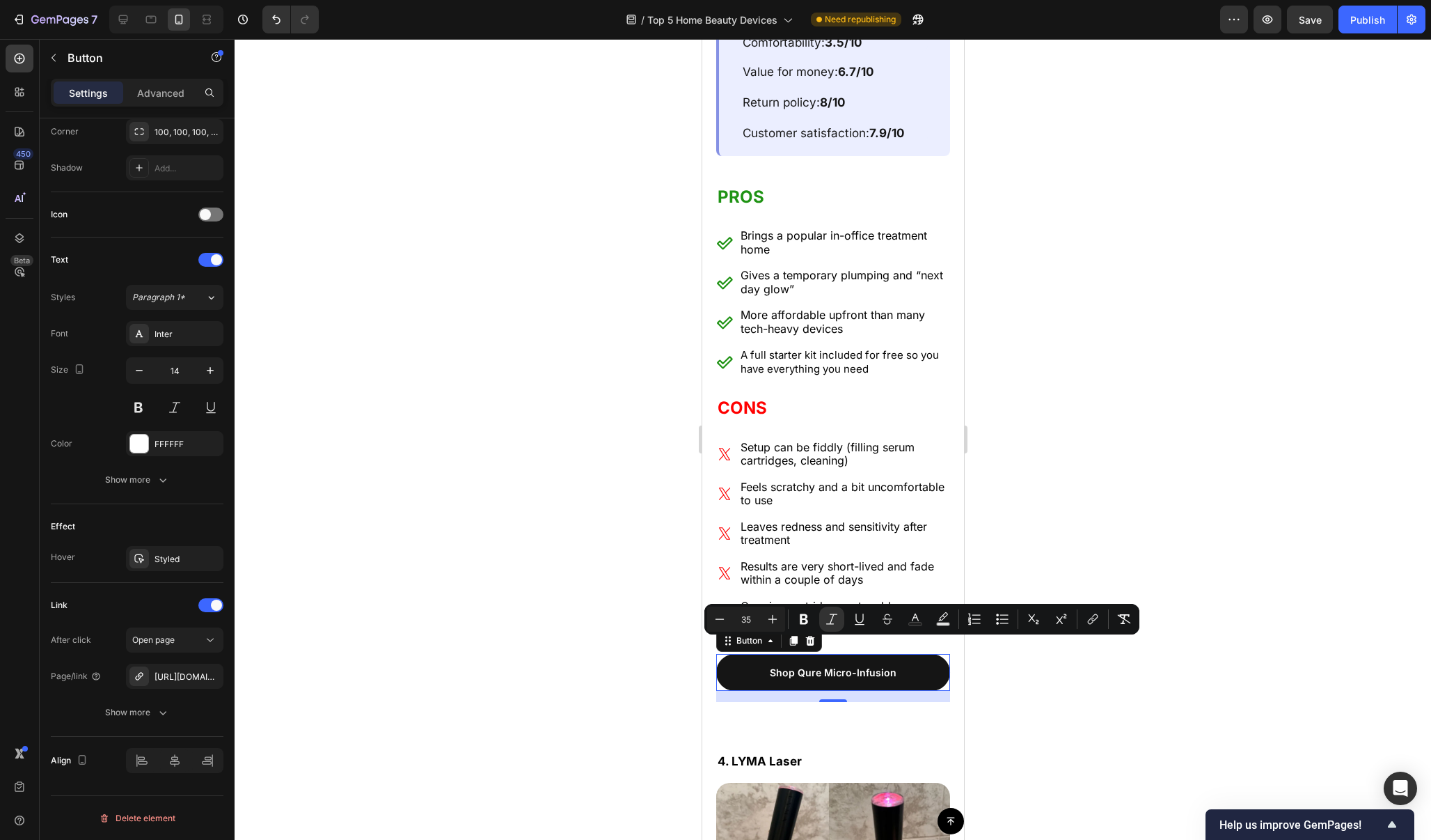
click at [1086, 424] on div at bounding box center [833, 438] width 1197 height 801
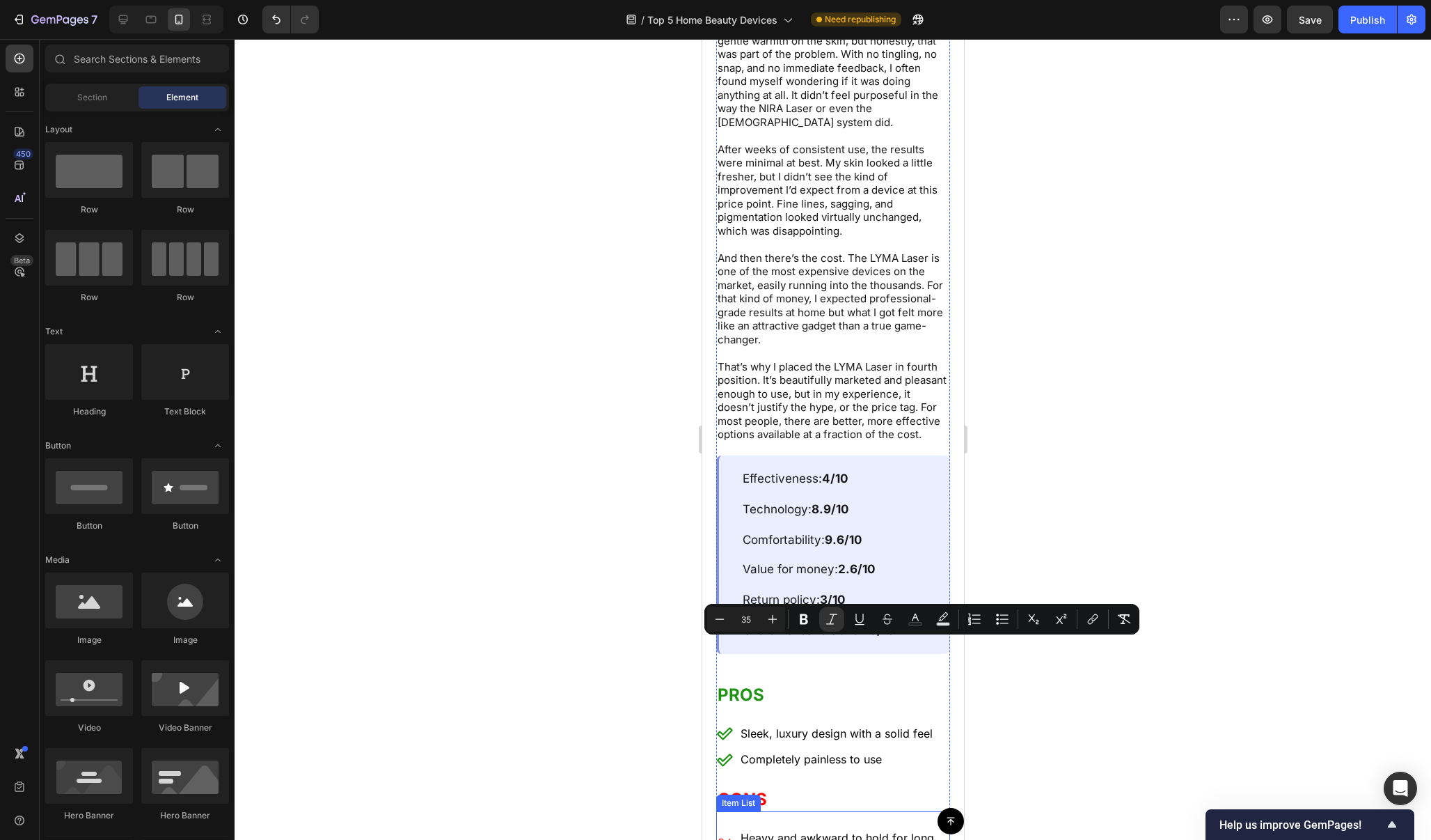
scroll to position [8819, 0]
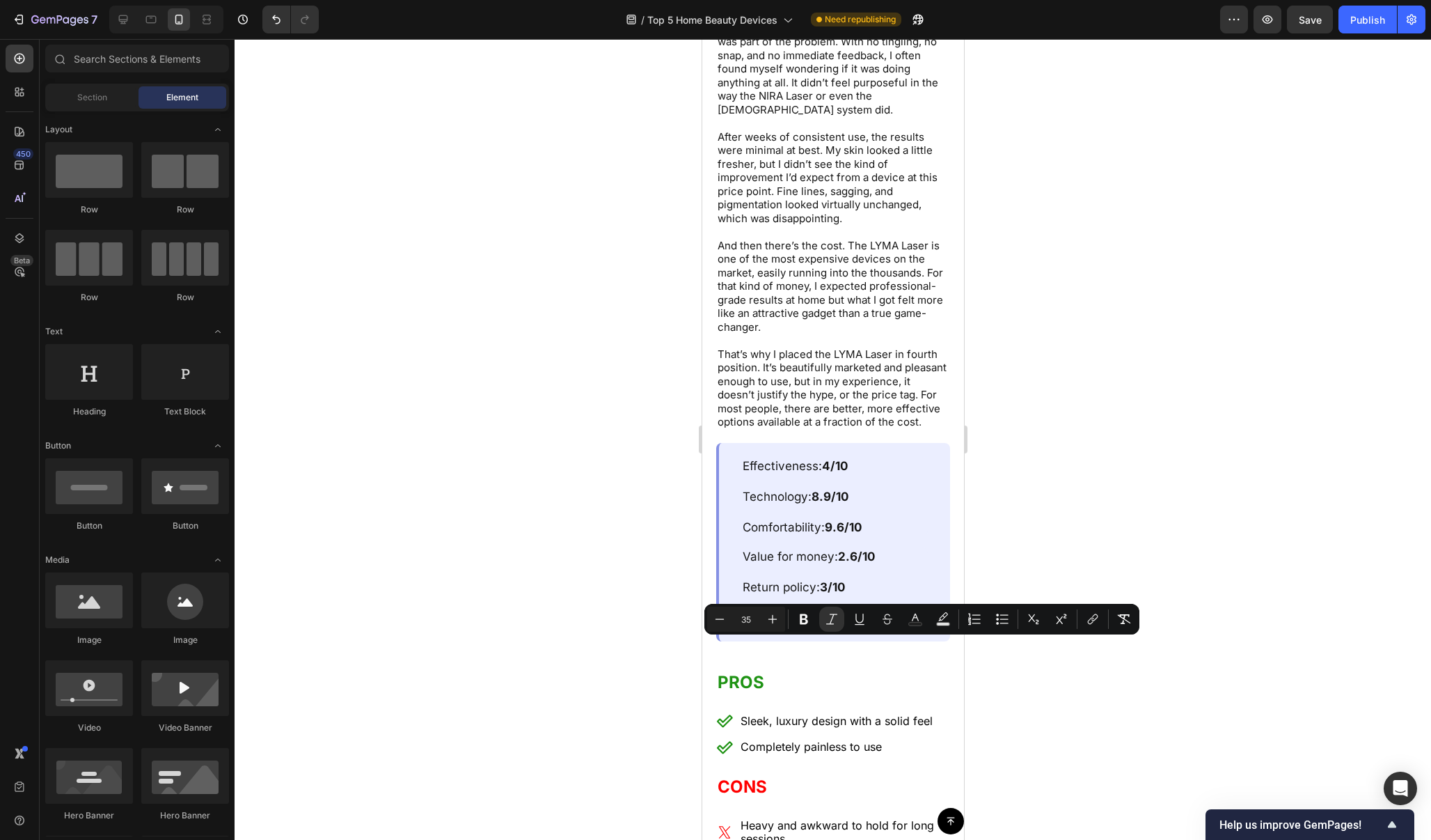
click at [1056, 344] on div at bounding box center [833, 438] width 1197 height 801
click at [1056, 337] on div at bounding box center [833, 438] width 1197 height 801
click at [1171, 506] on div at bounding box center [833, 438] width 1197 height 801
click at [1309, 12] on div "Save" at bounding box center [1311, 19] width 23 height 15
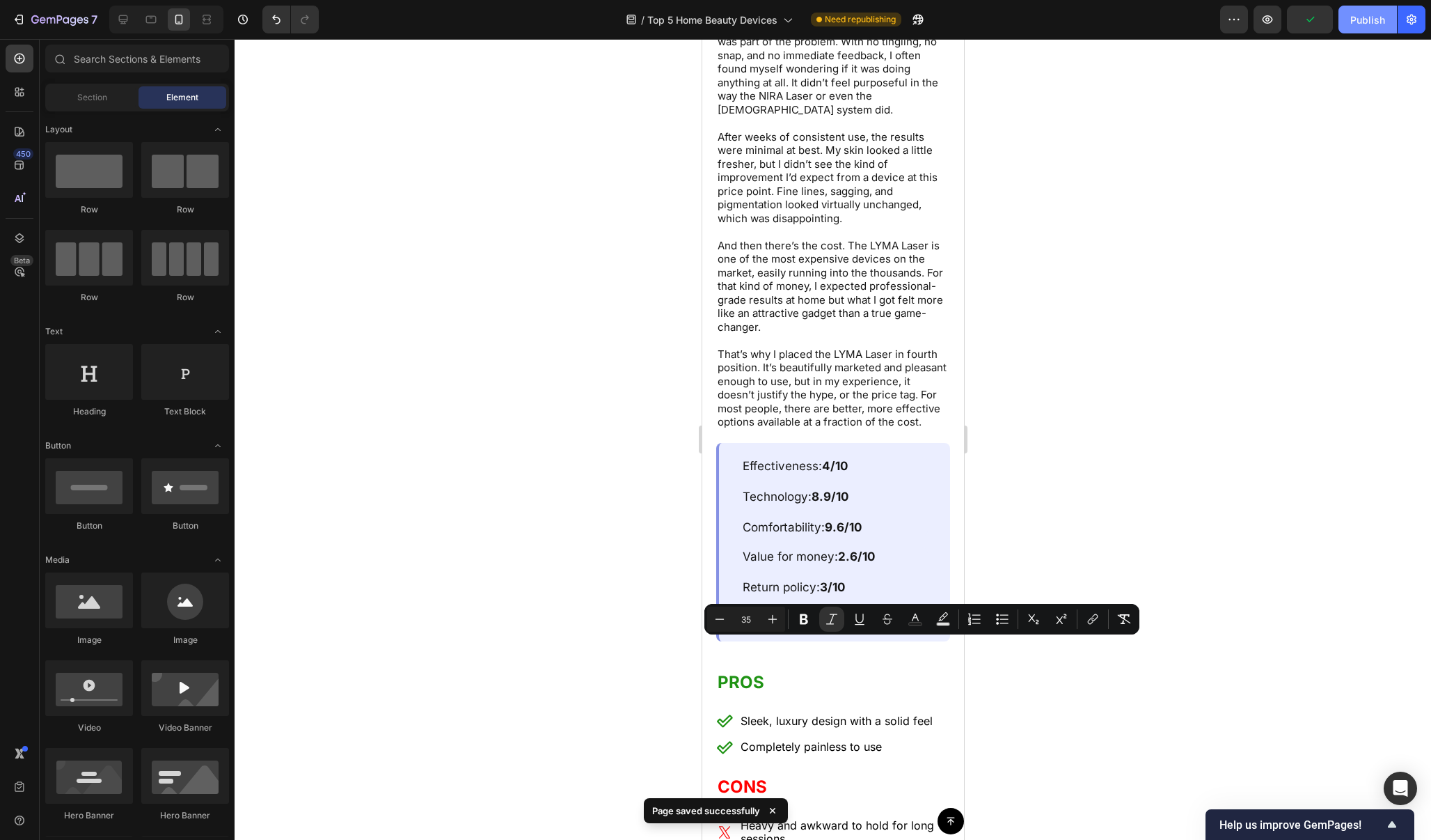
click at [1351, 27] on button "Publish" at bounding box center [1368, 19] width 59 height 28
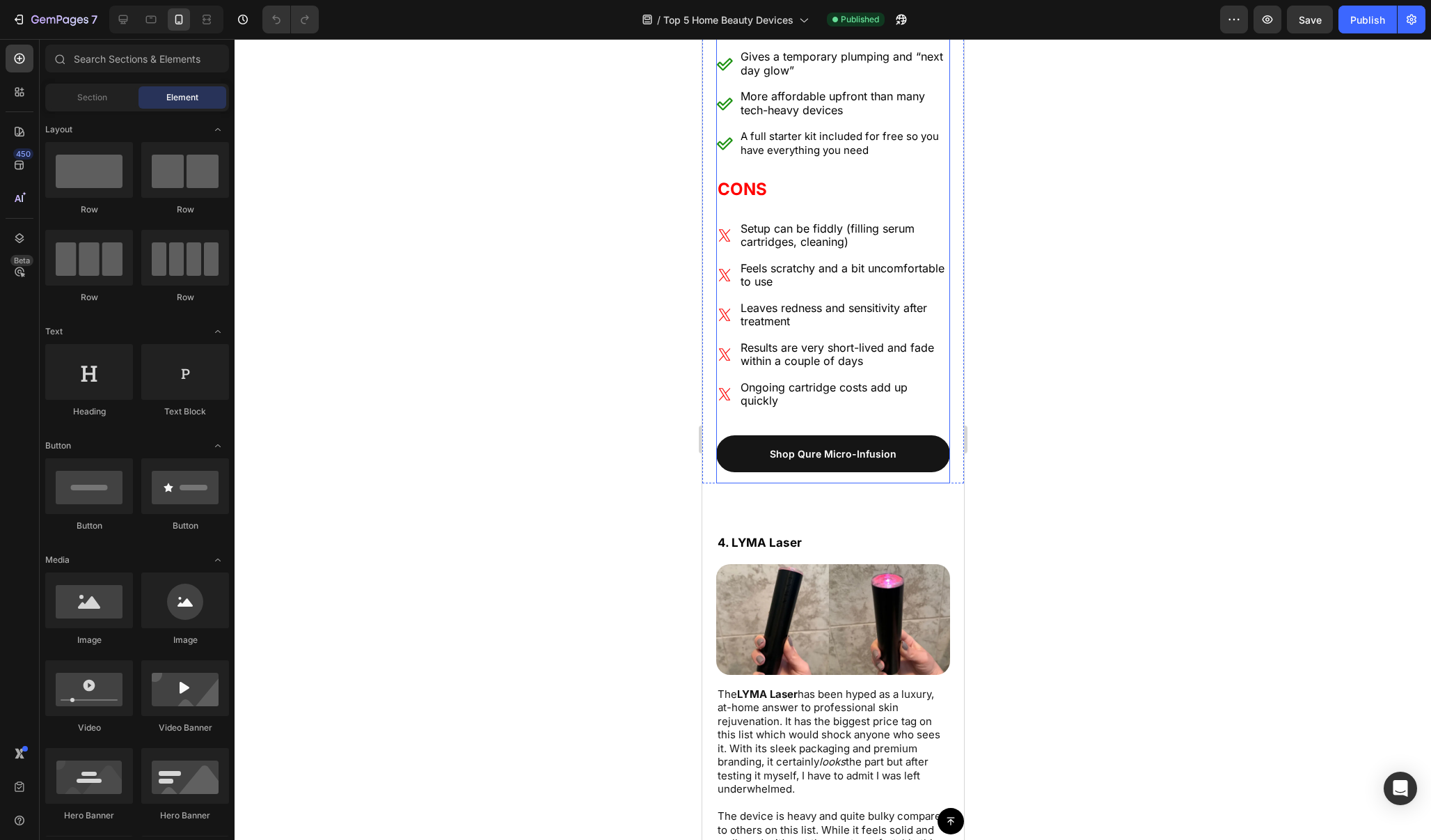
scroll to position [7848, 0]
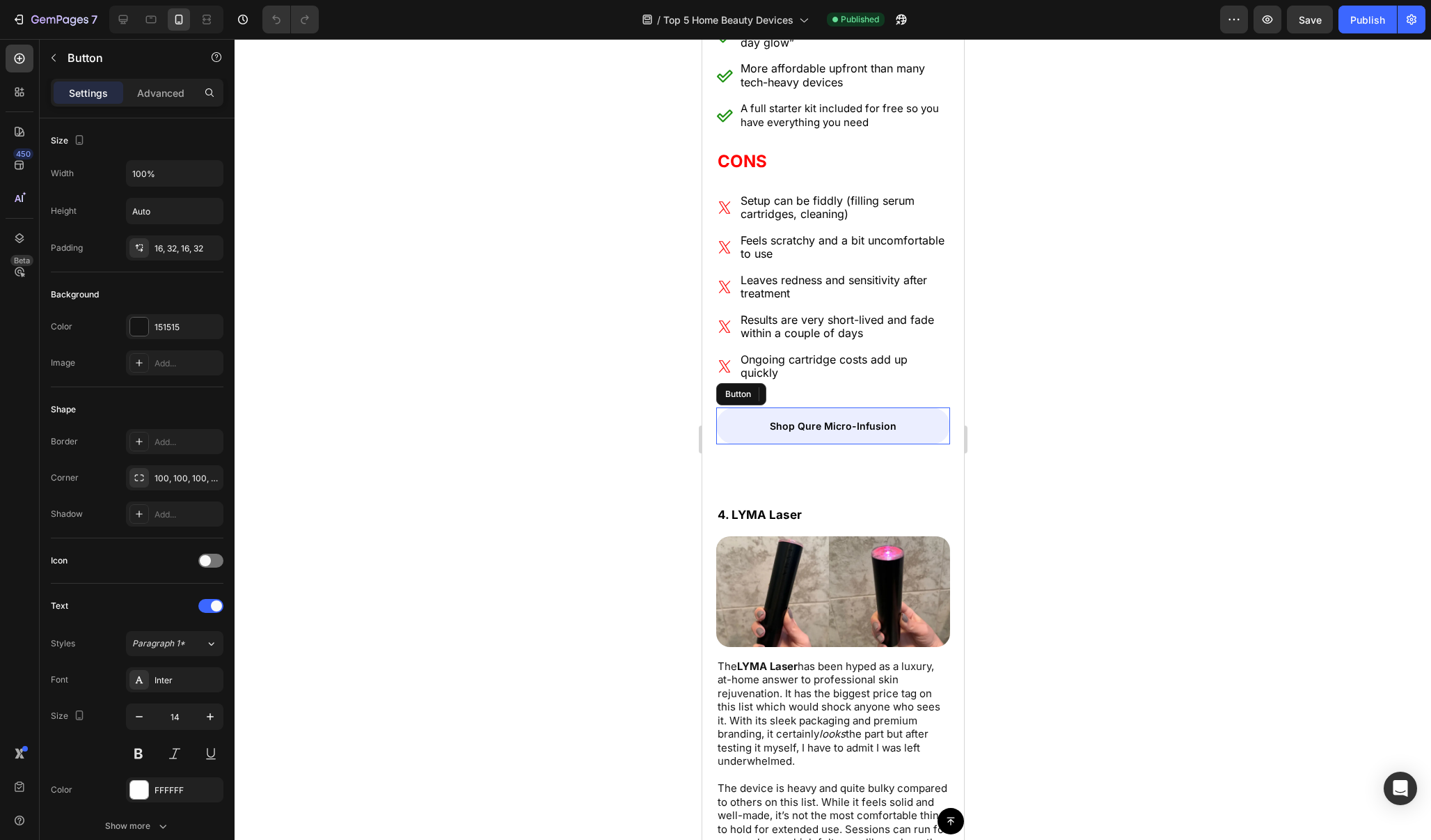
click at [927, 445] on link "Shop Qure Micro-Infusion" at bounding box center [832, 425] width 234 height 37
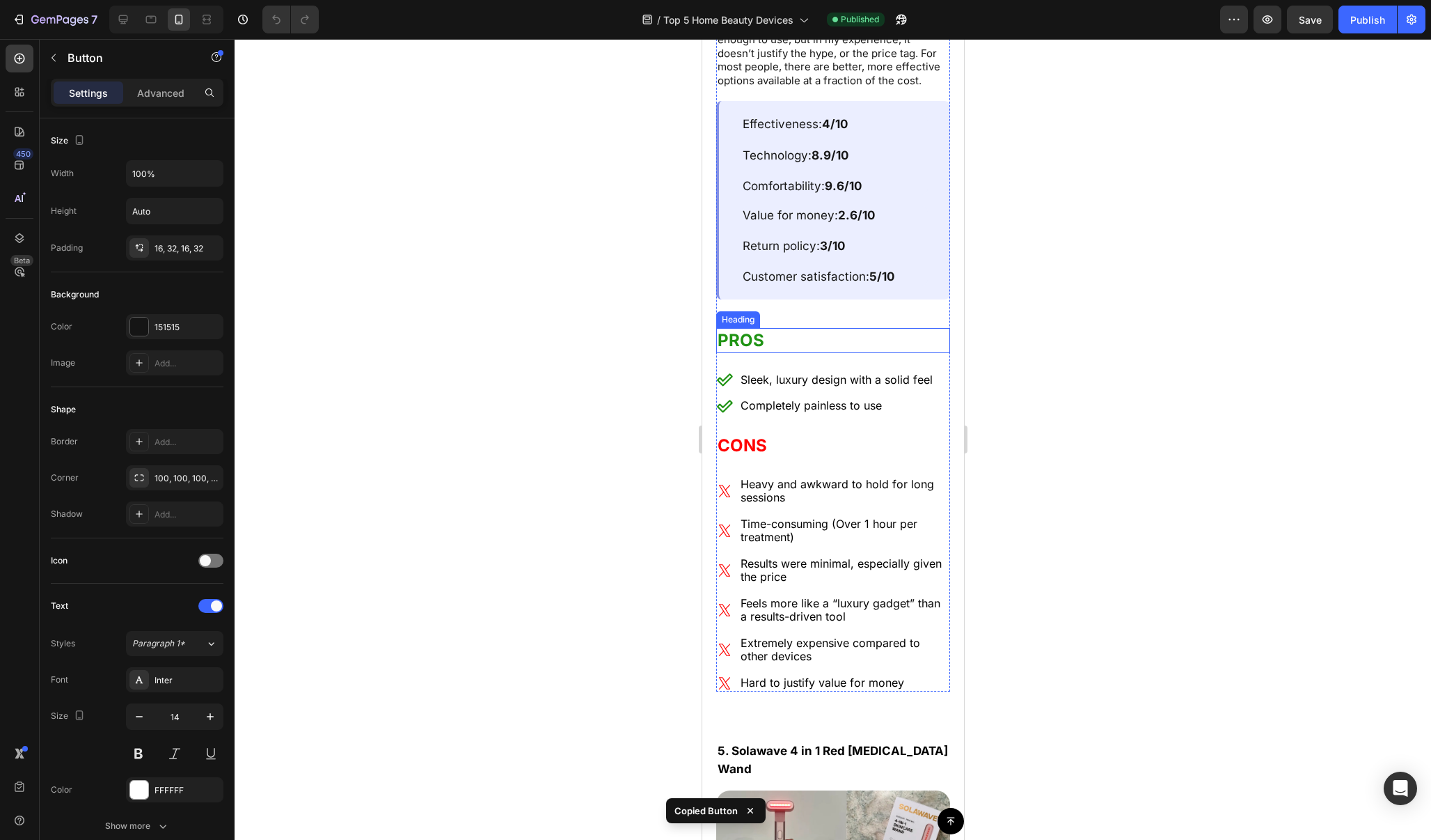
scroll to position [9238, 0]
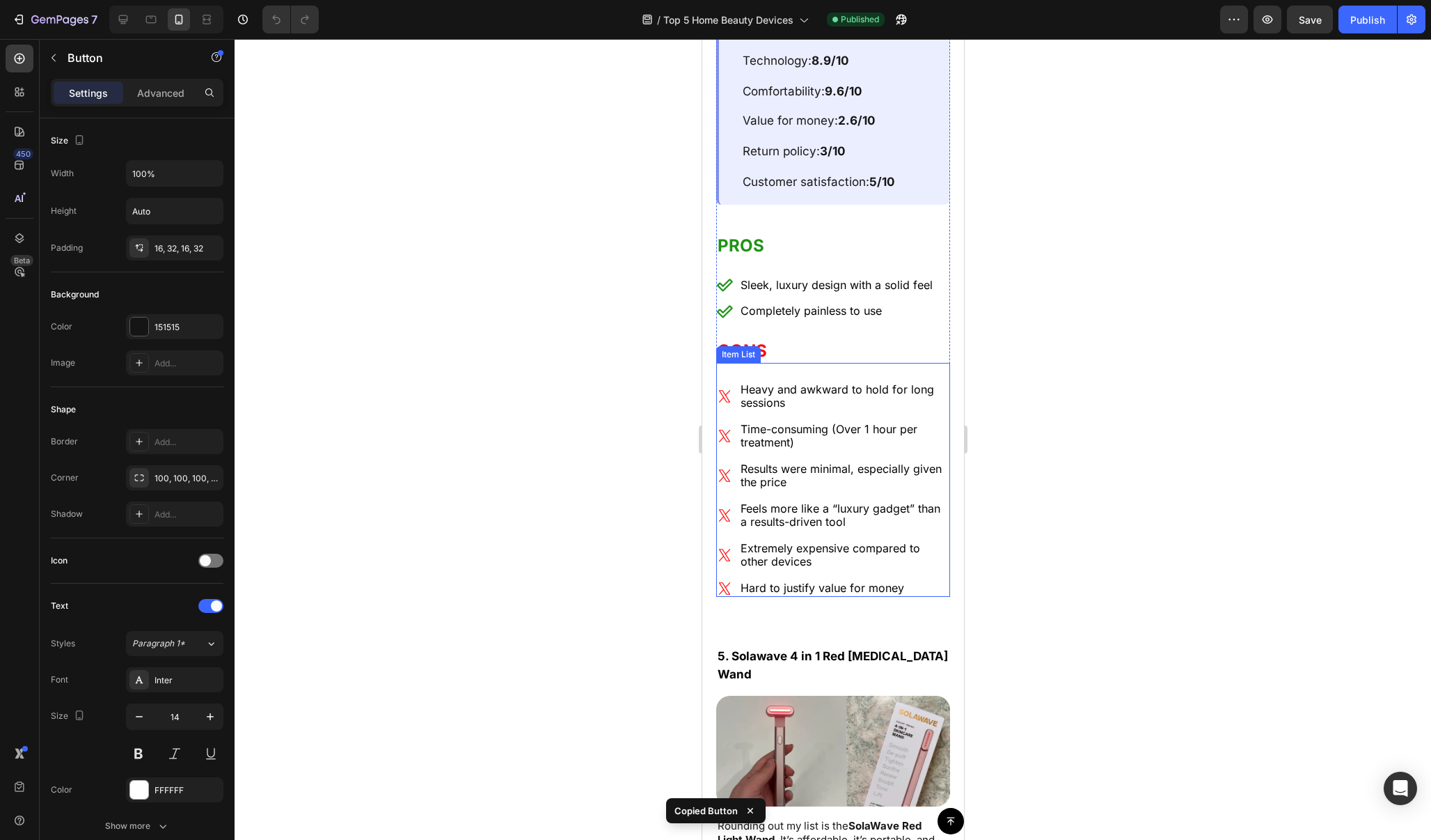
click at [915, 581] on p "Hard to justify value for money" at bounding box center [844, 588] width 208 height 14
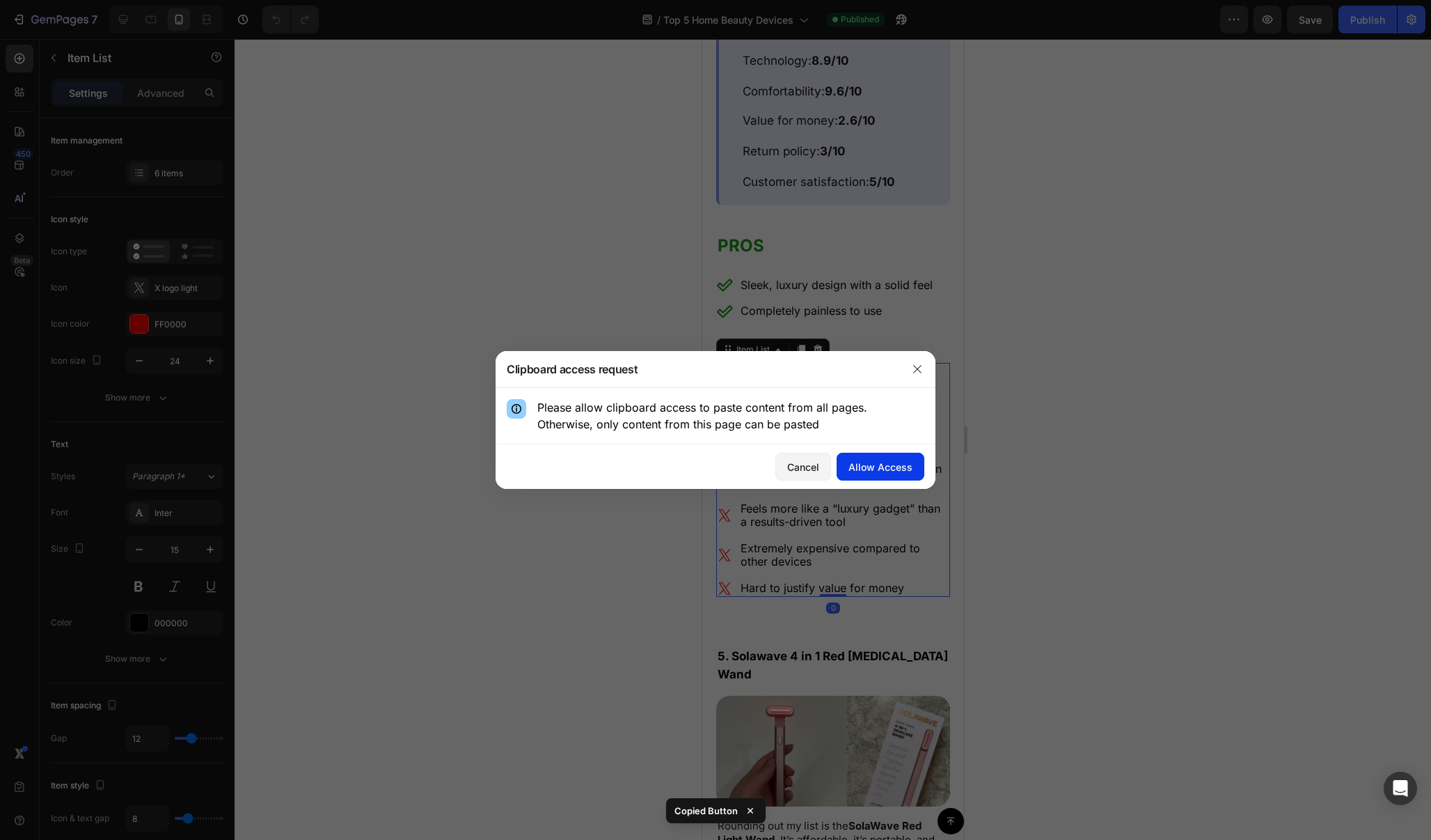
click at [873, 471] on div "Allow Access" at bounding box center [880, 466] width 64 height 15
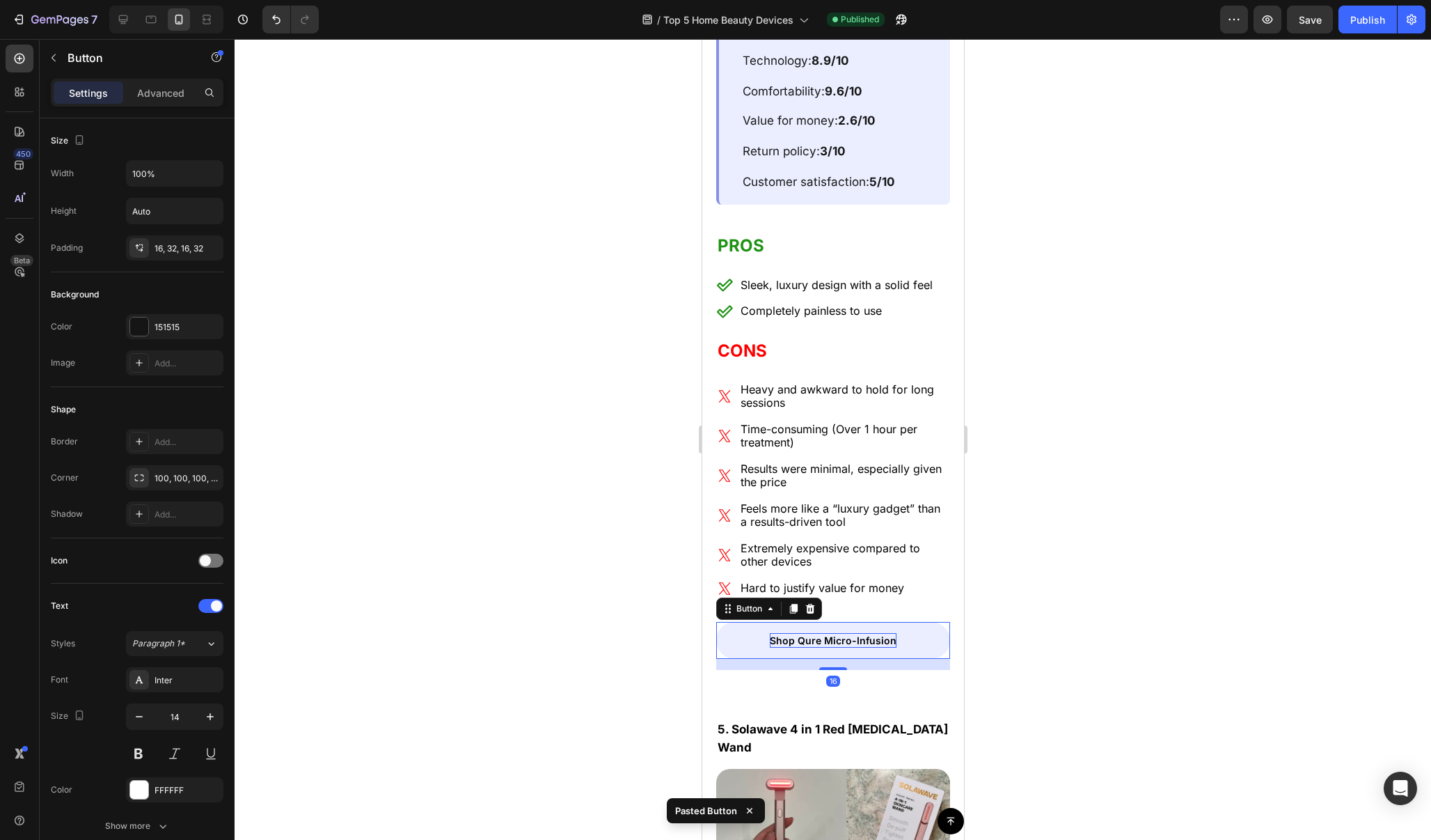
click at [878, 633] on p "Shop Qure Micro-Infusion" at bounding box center [832, 640] width 127 height 15
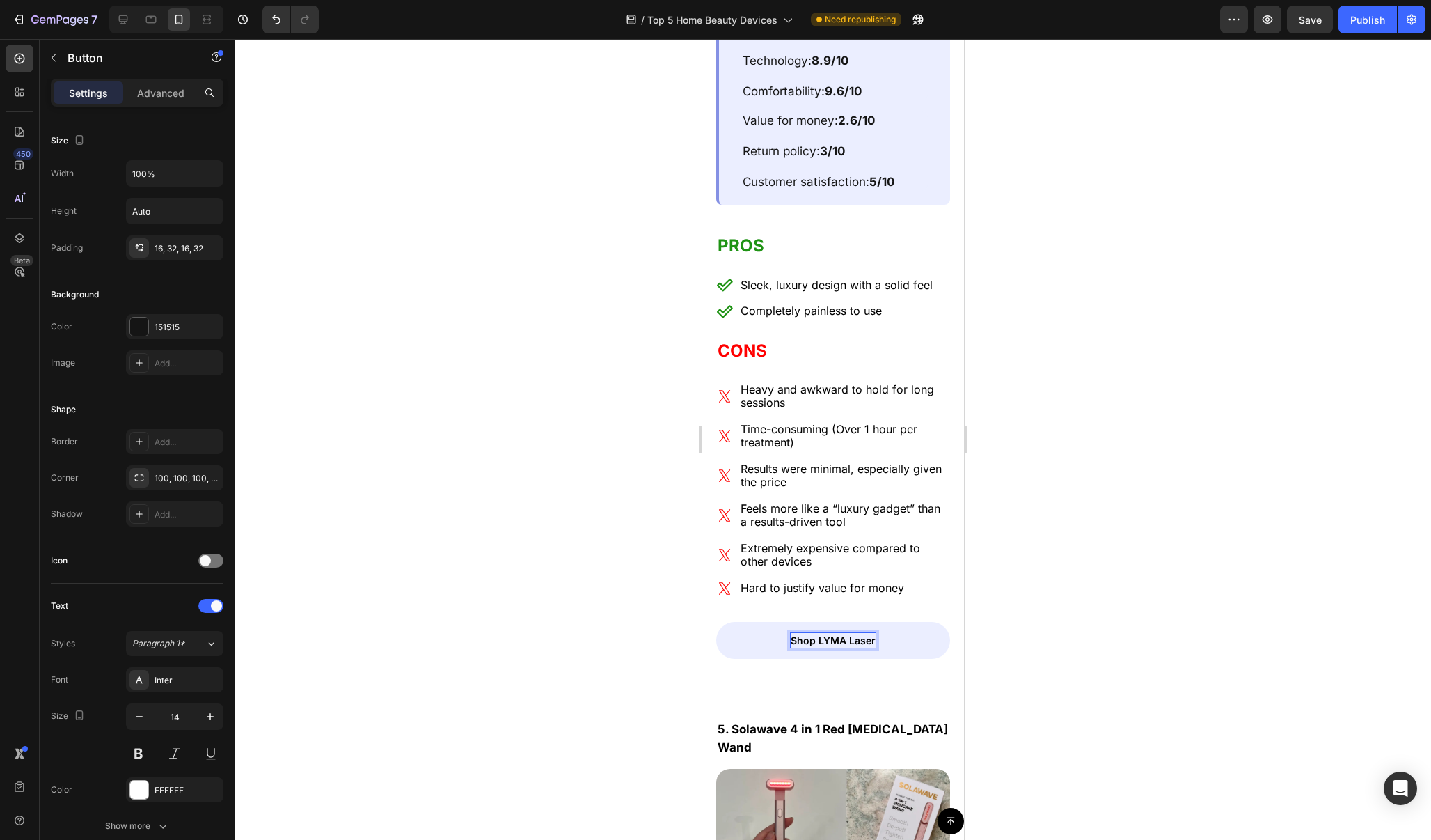
click at [904, 622] on link "Shop LYMA Laser" at bounding box center [832, 640] width 234 height 37
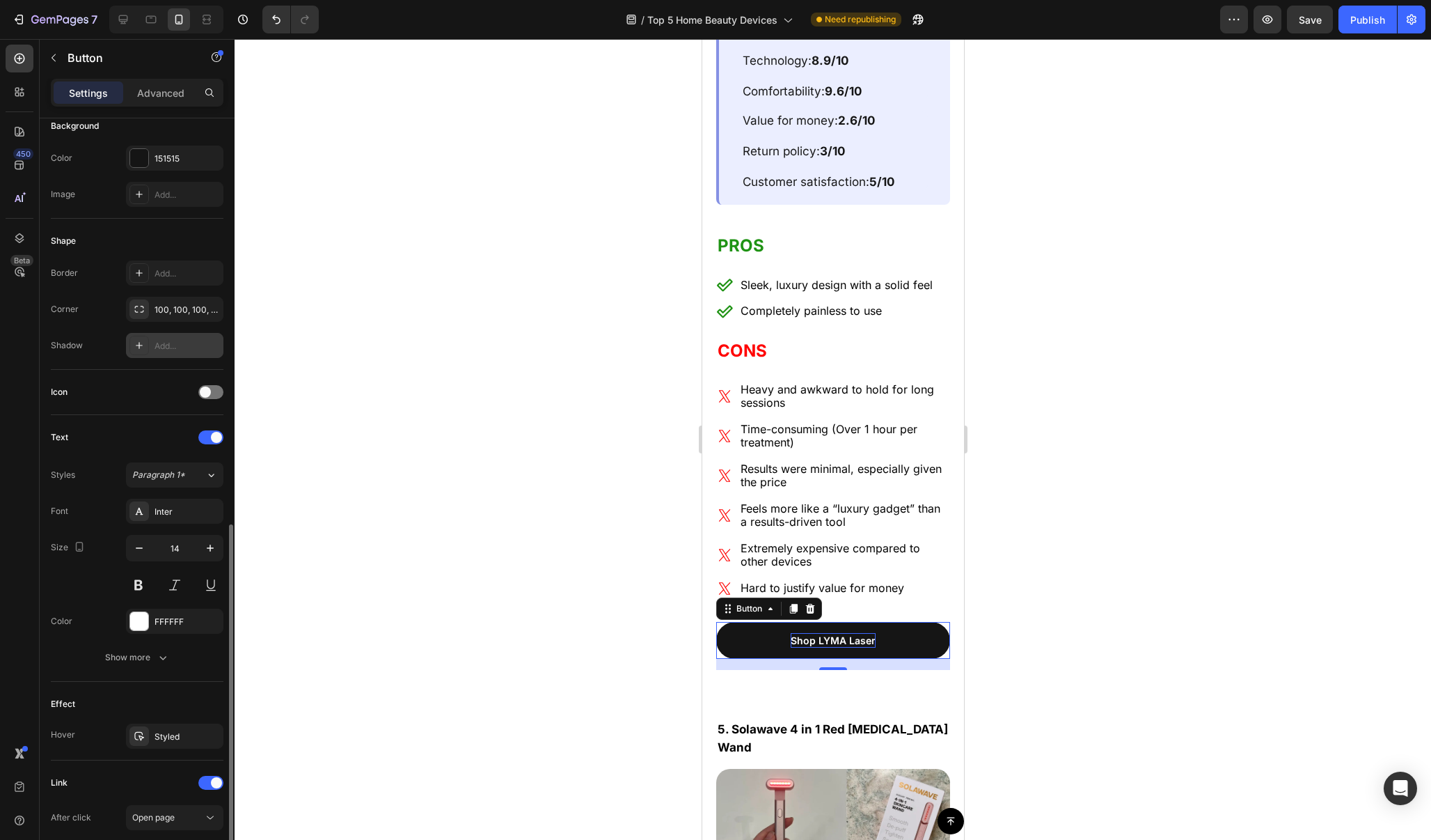
scroll to position [346, 0]
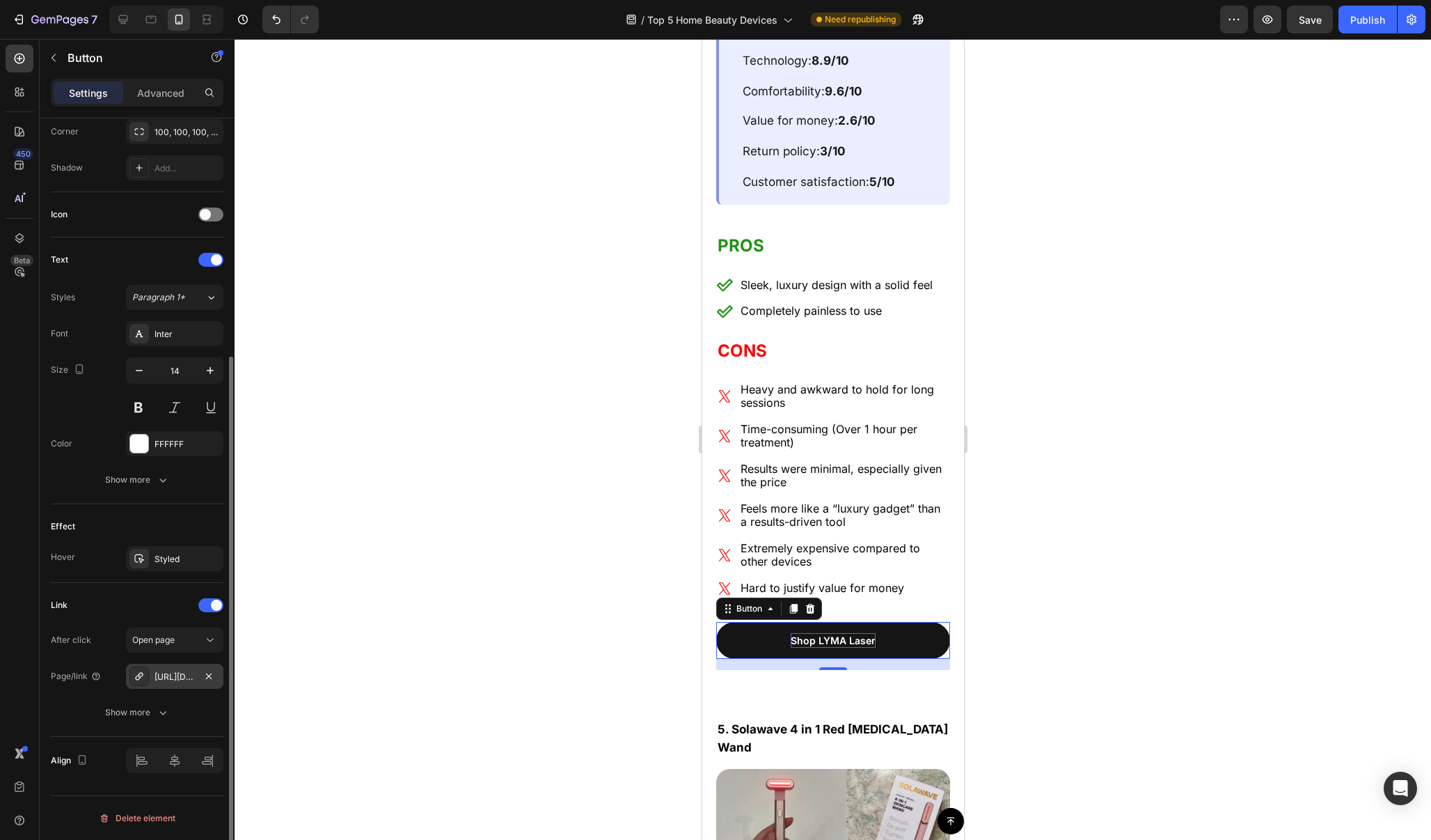
click at [179, 675] on div "[URL][DOMAIN_NAME]" at bounding box center [174, 677] width 40 height 12
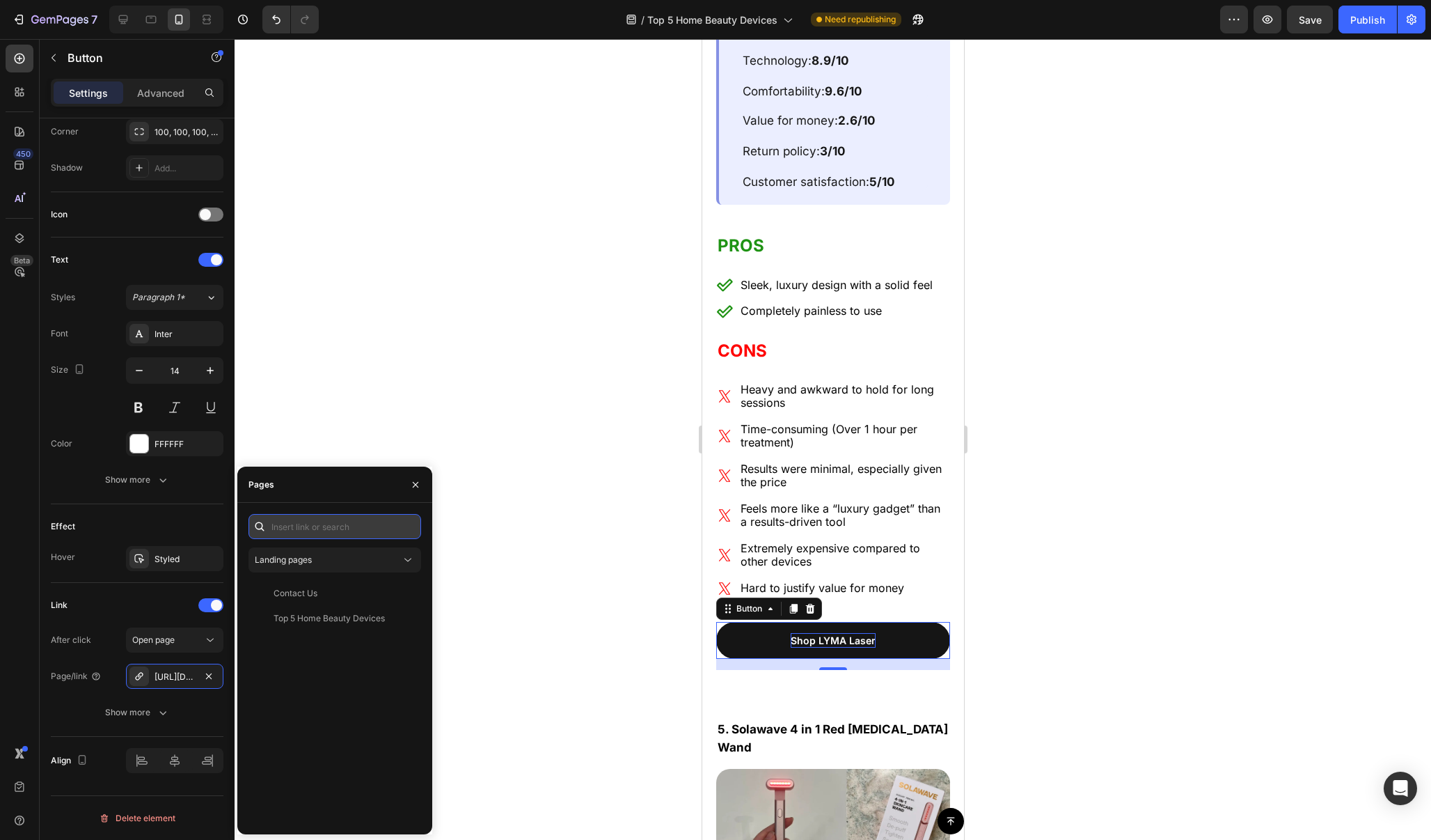
click at [347, 527] on input "text" at bounding box center [334, 526] width 173 height 25
paste input "https://lyma.life/en-row/products/lyma-laser-starter-kit"
type input "https://lyma.life/en-row/products/lyma-laser-starter-kit"
click at [350, 559] on div "https://lyma.life/en-row/products/lyma-laser-starter-kit" at bounding box center [318, 559] width 89 height 12
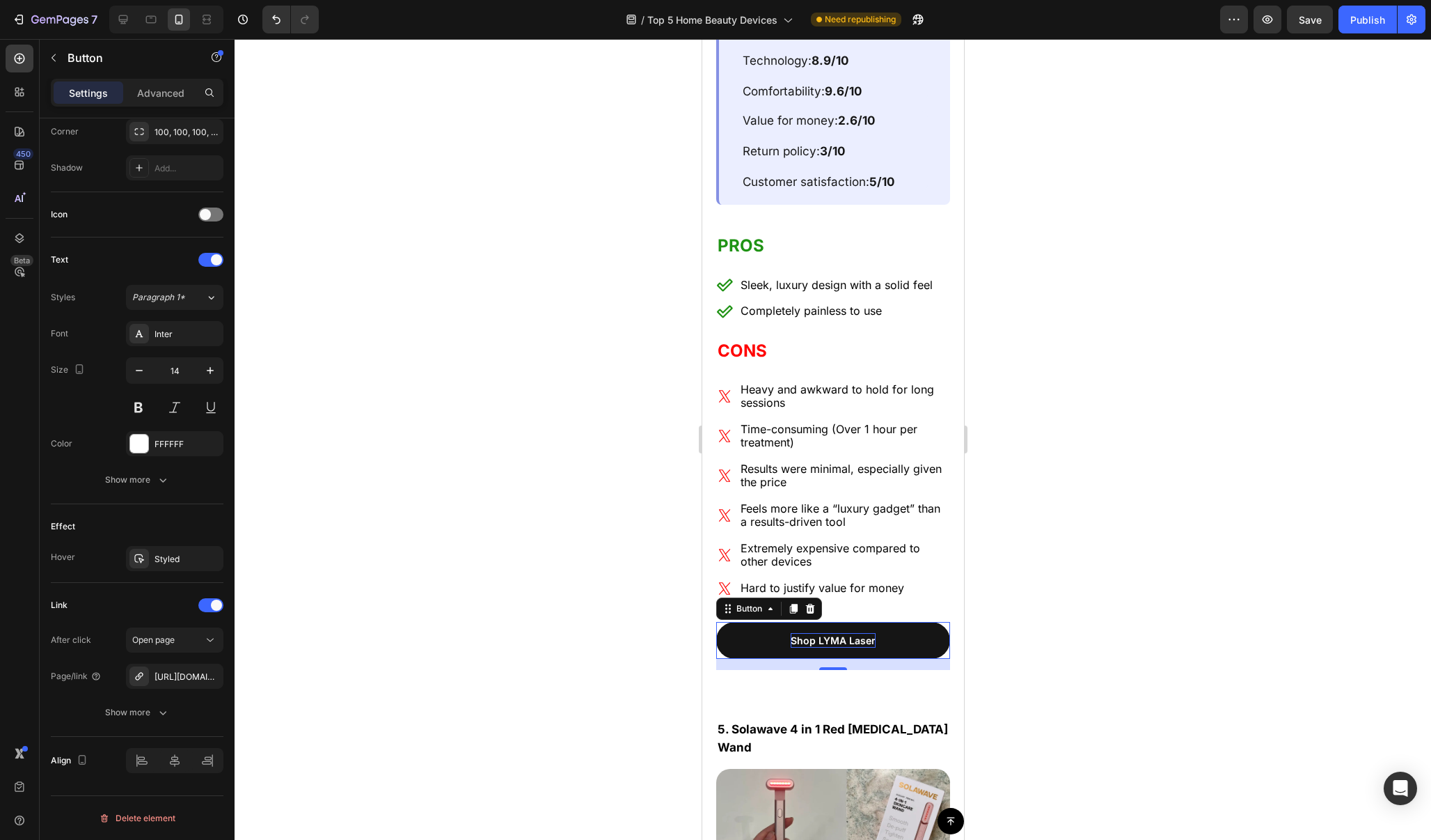
click at [625, 502] on div at bounding box center [833, 438] width 1197 height 801
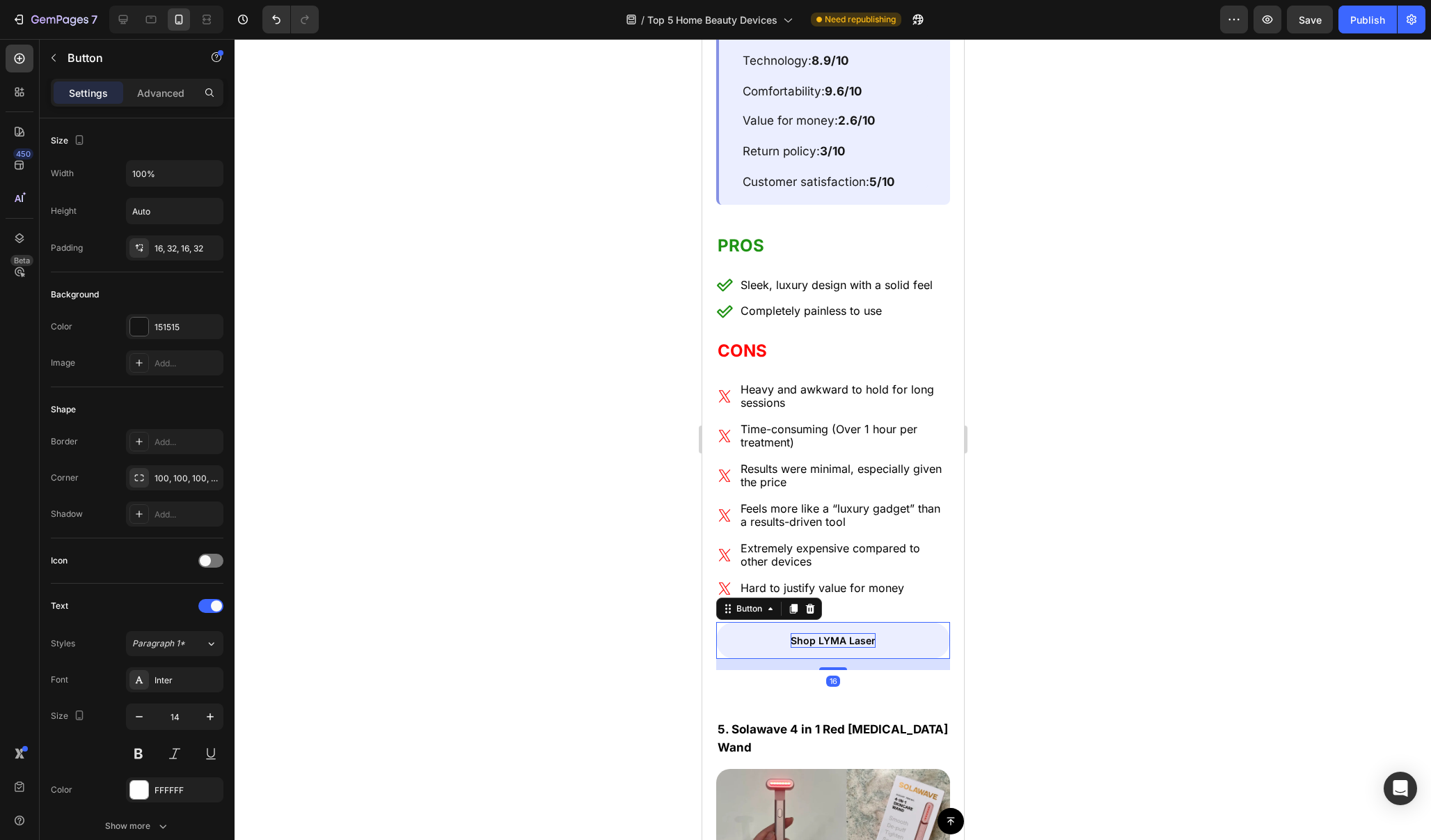
click at [912, 622] on link "Shop LYMA Laser" at bounding box center [832, 640] width 234 height 37
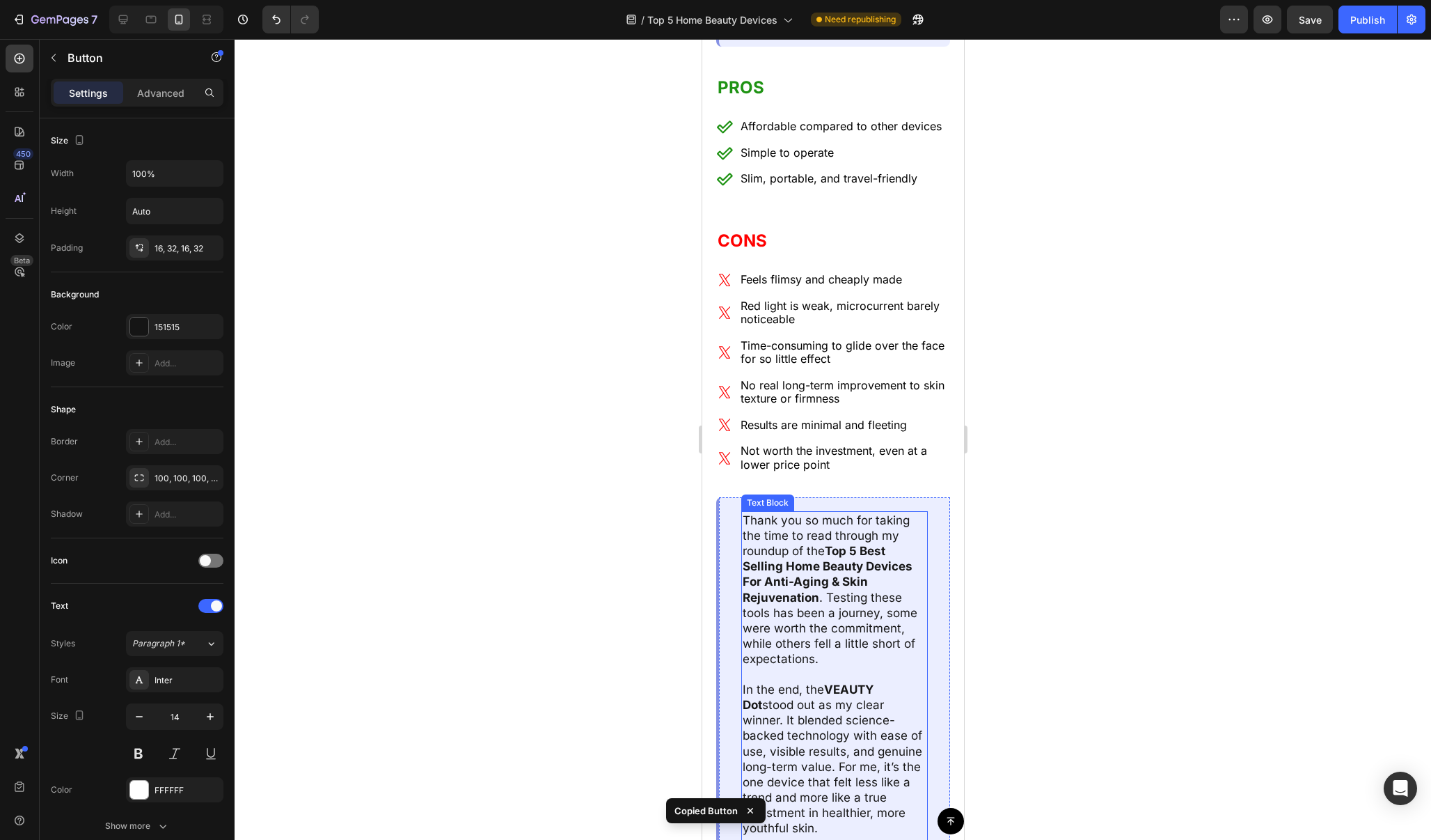
scroll to position [10948, 0]
click at [895, 443] on p "Not worth the investment, even at a lower price point" at bounding box center [844, 456] width 208 height 27
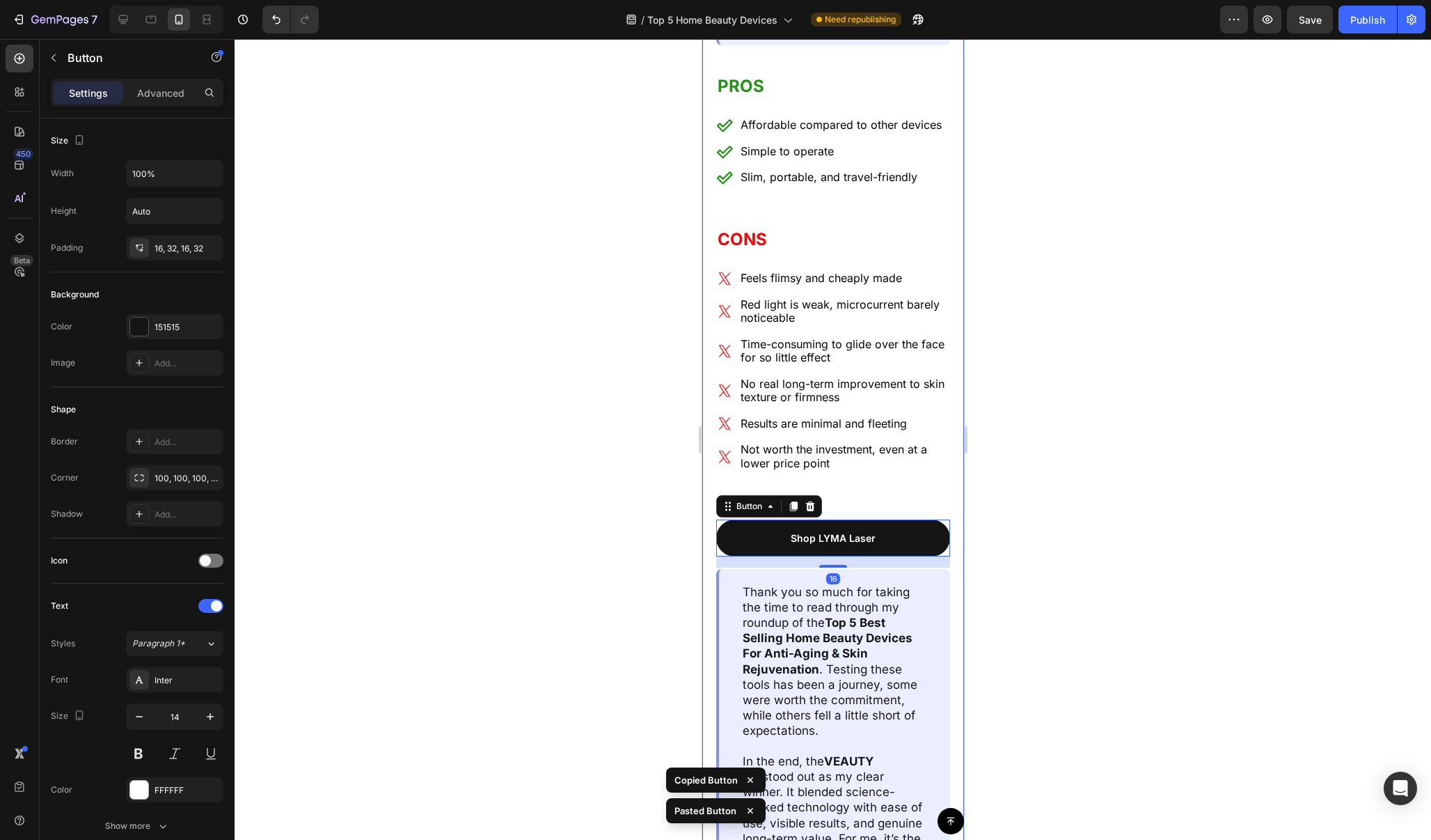
click at [1002, 429] on div at bounding box center [833, 438] width 1197 height 801
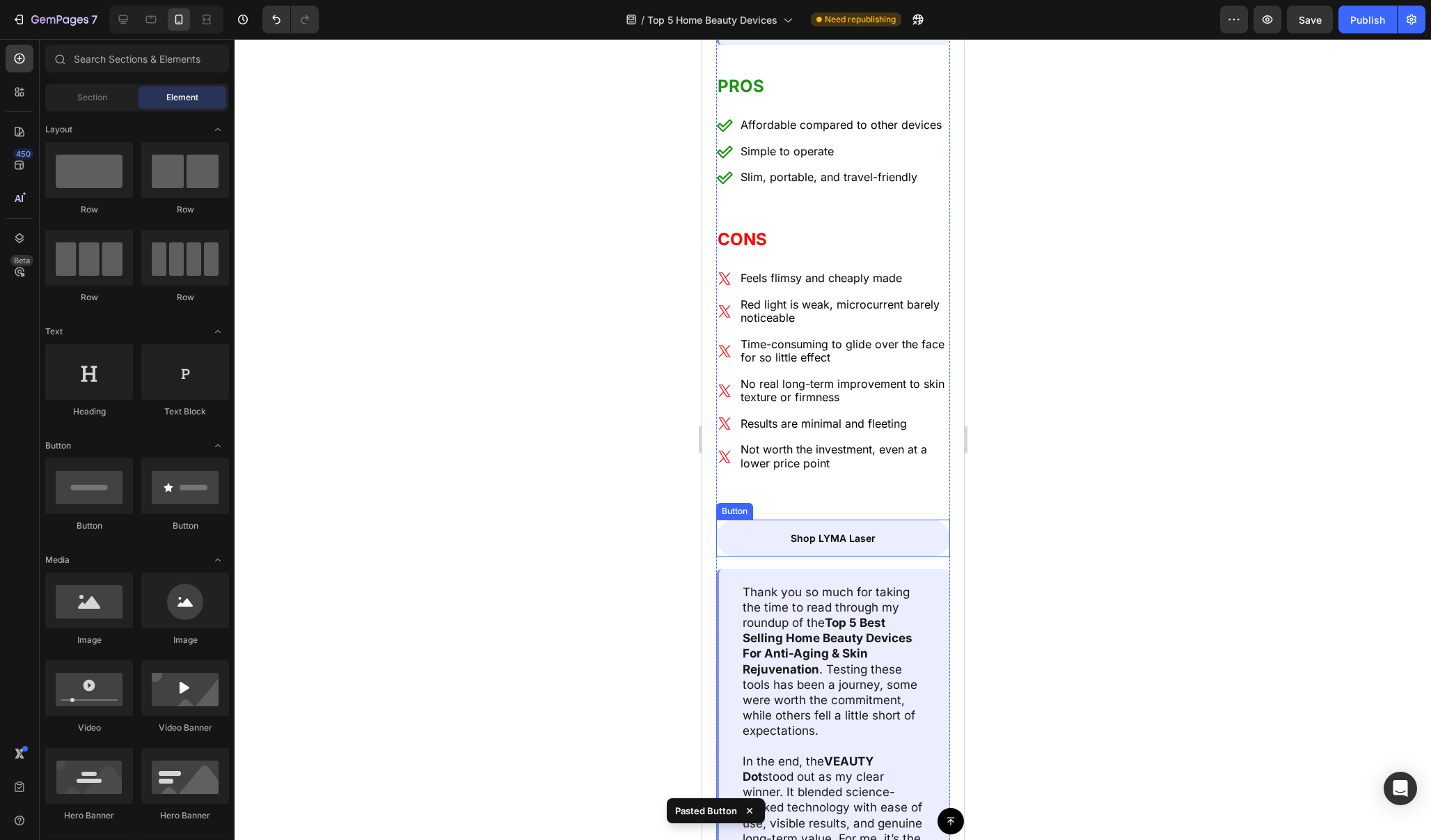
click at [924, 519] on link "Shop LYMA Laser" at bounding box center [832, 537] width 234 height 37
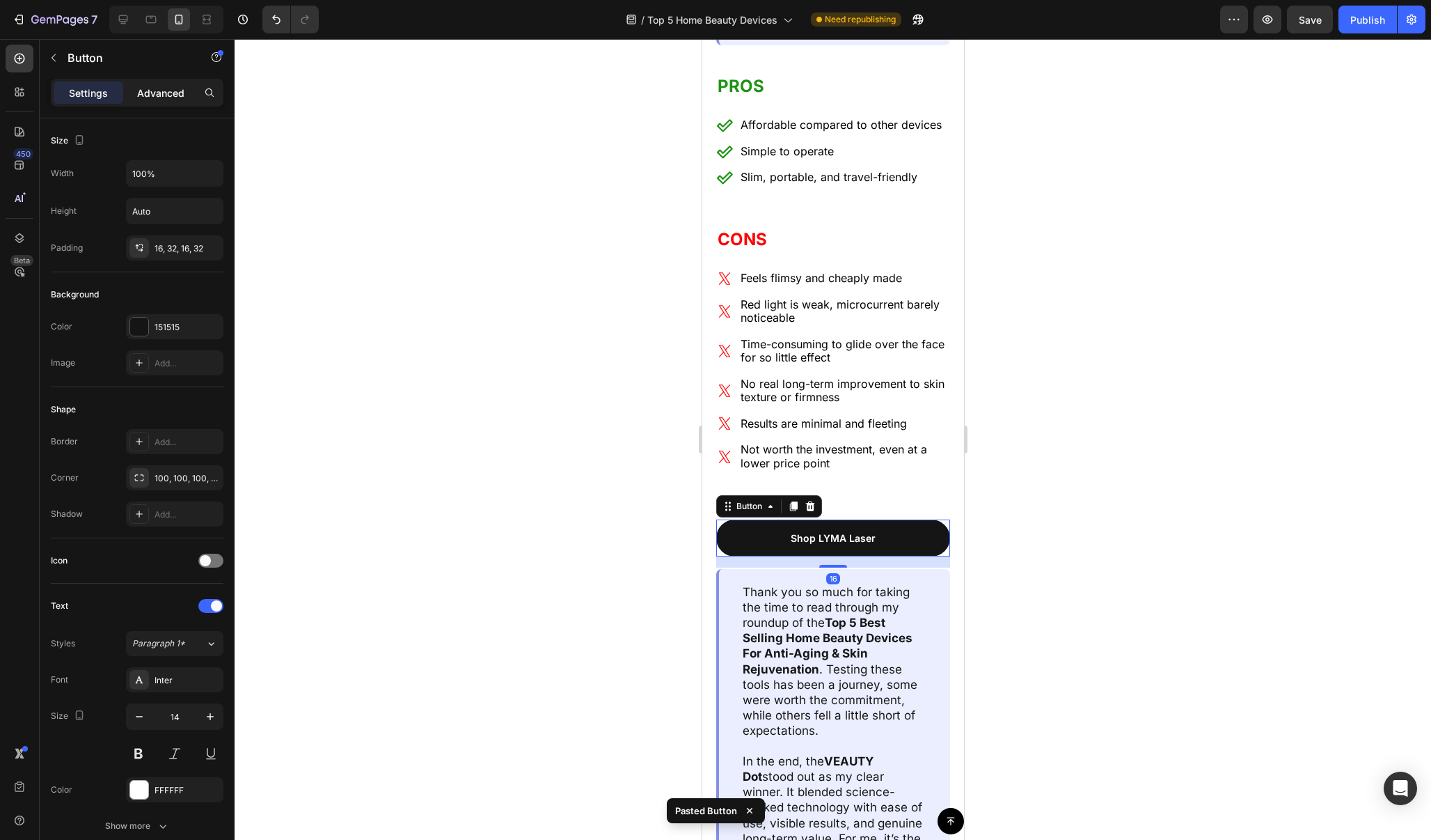
click at [175, 96] on p "Advanced" at bounding box center [160, 93] width 47 height 15
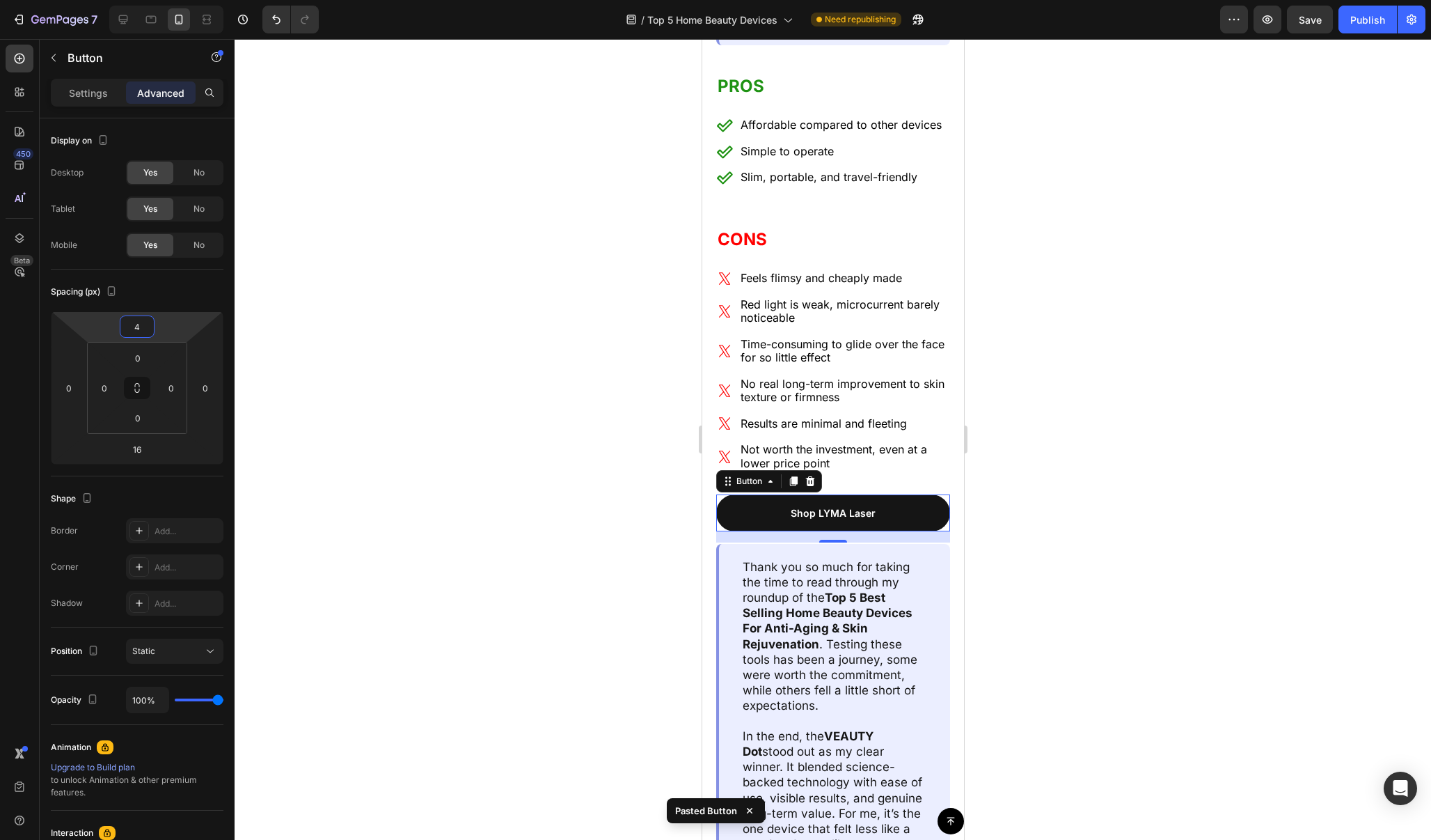
type input "6"
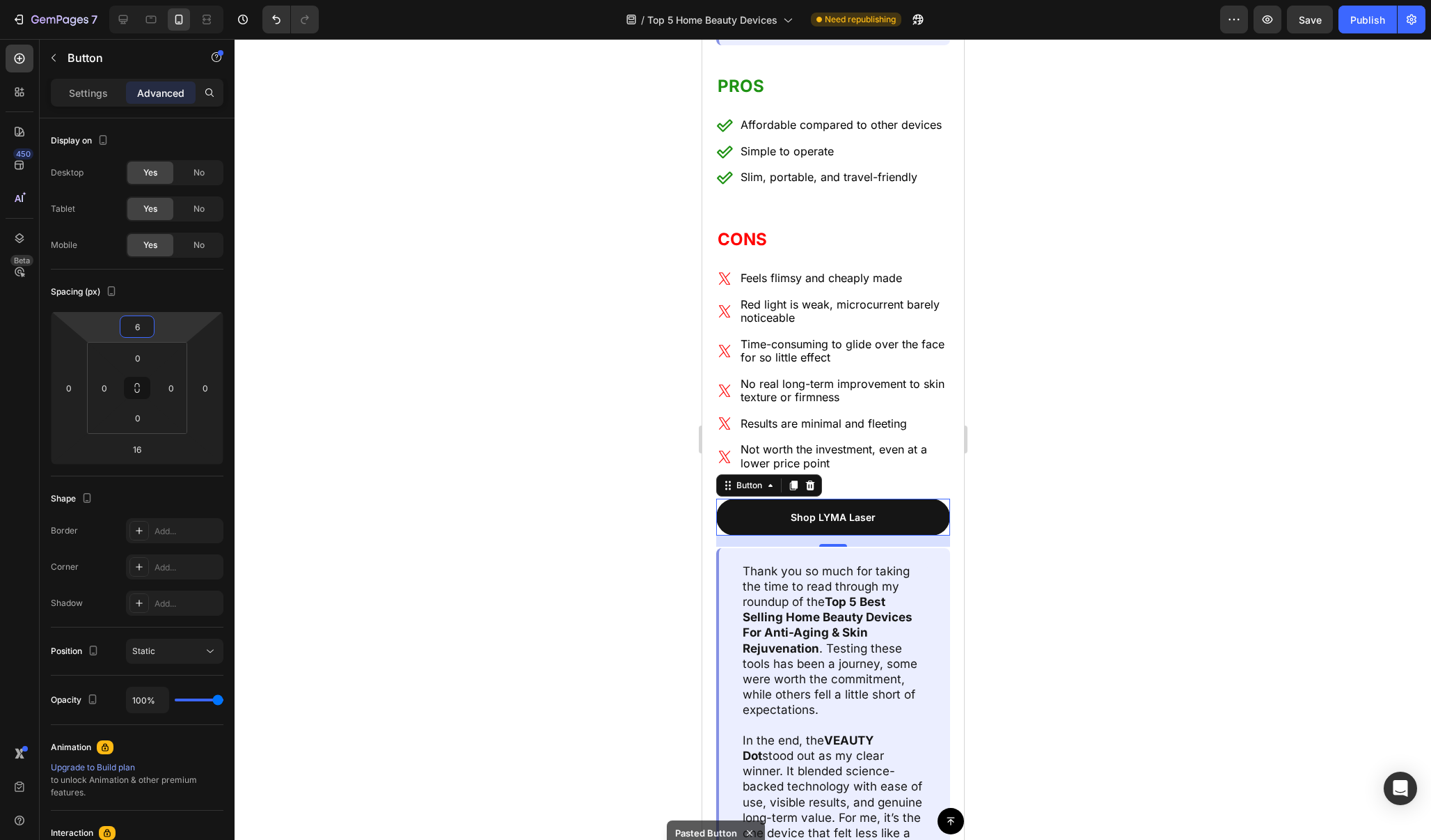
drag, startPoint x: 168, startPoint y: 337, endPoint x: 171, endPoint y: 347, distance: 10.4
click at [171, 0] on html "7 / Top 5 Home Beauty Devices Need republishing Preview Save Publish 450 Beta S…" at bounding box center [716, 0] width 1431 height 0
click at [848, 509] on p "Shop LYMA Laser" at bounding box center [832, 516] width 85 height 15
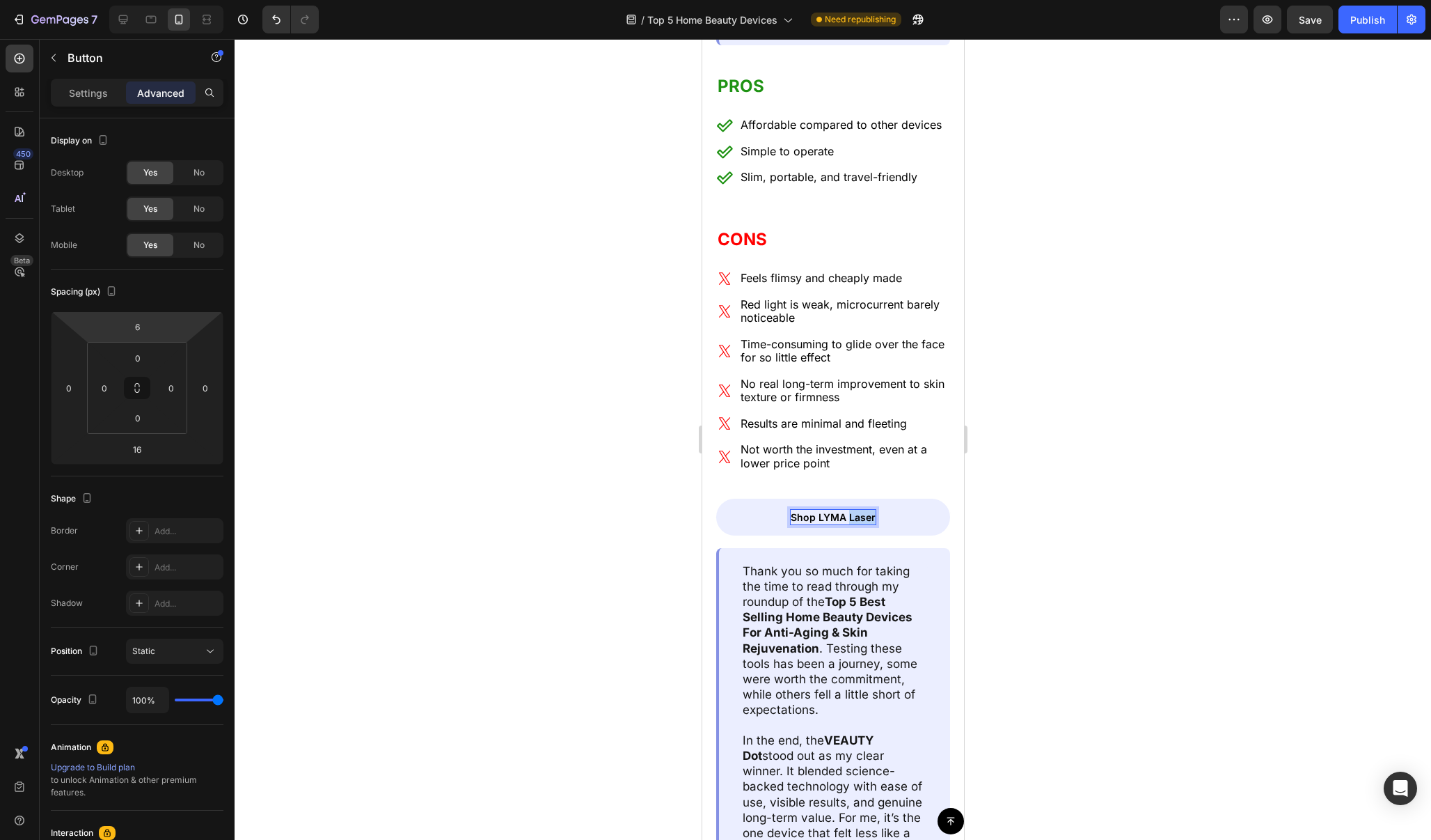
click at [848, 509] on p "Shop LYMA Laser" at bounding box center [832, 516] width 85 height 15
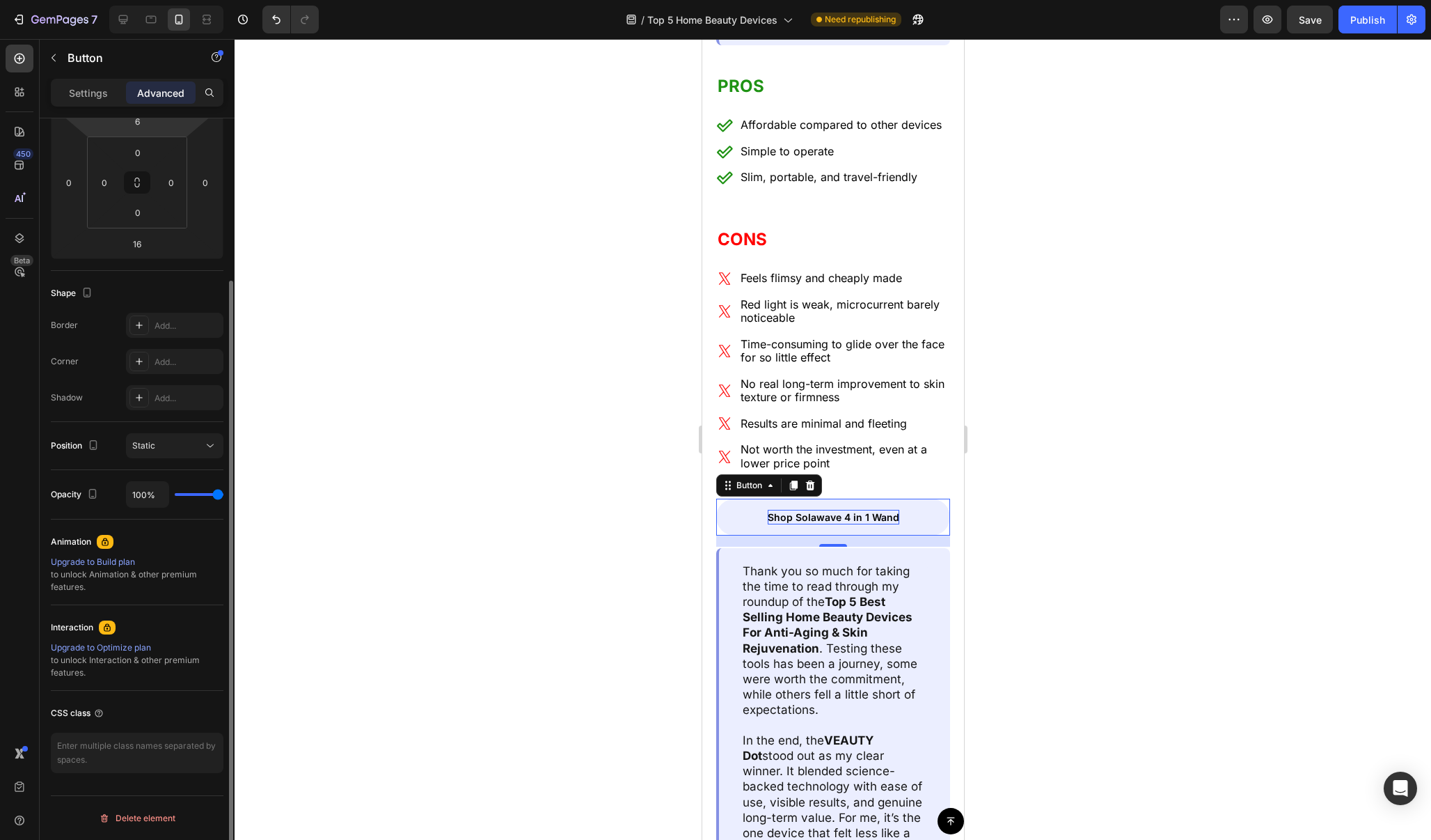
click at [921, 499] on link "Shop Solawave 4 in 1 Wand" at bounding box center [832, 517] width 234 height 37
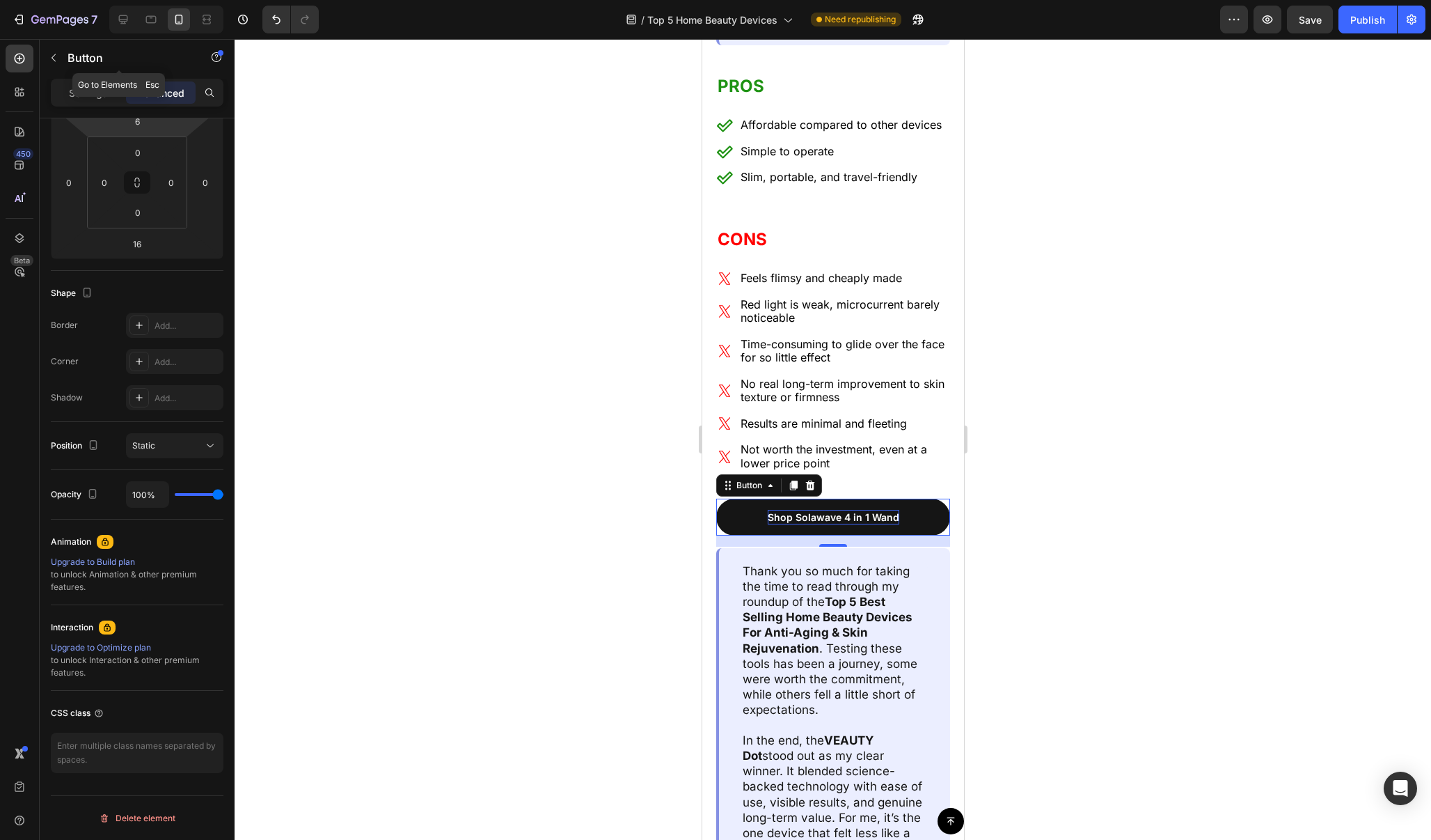
click at [99, 76] on div "Button" at bounding box center [118, 58] width 159 height 39
click at [99, 82] on div "Settings" at bounding box center [88, 92] width 69 height 22
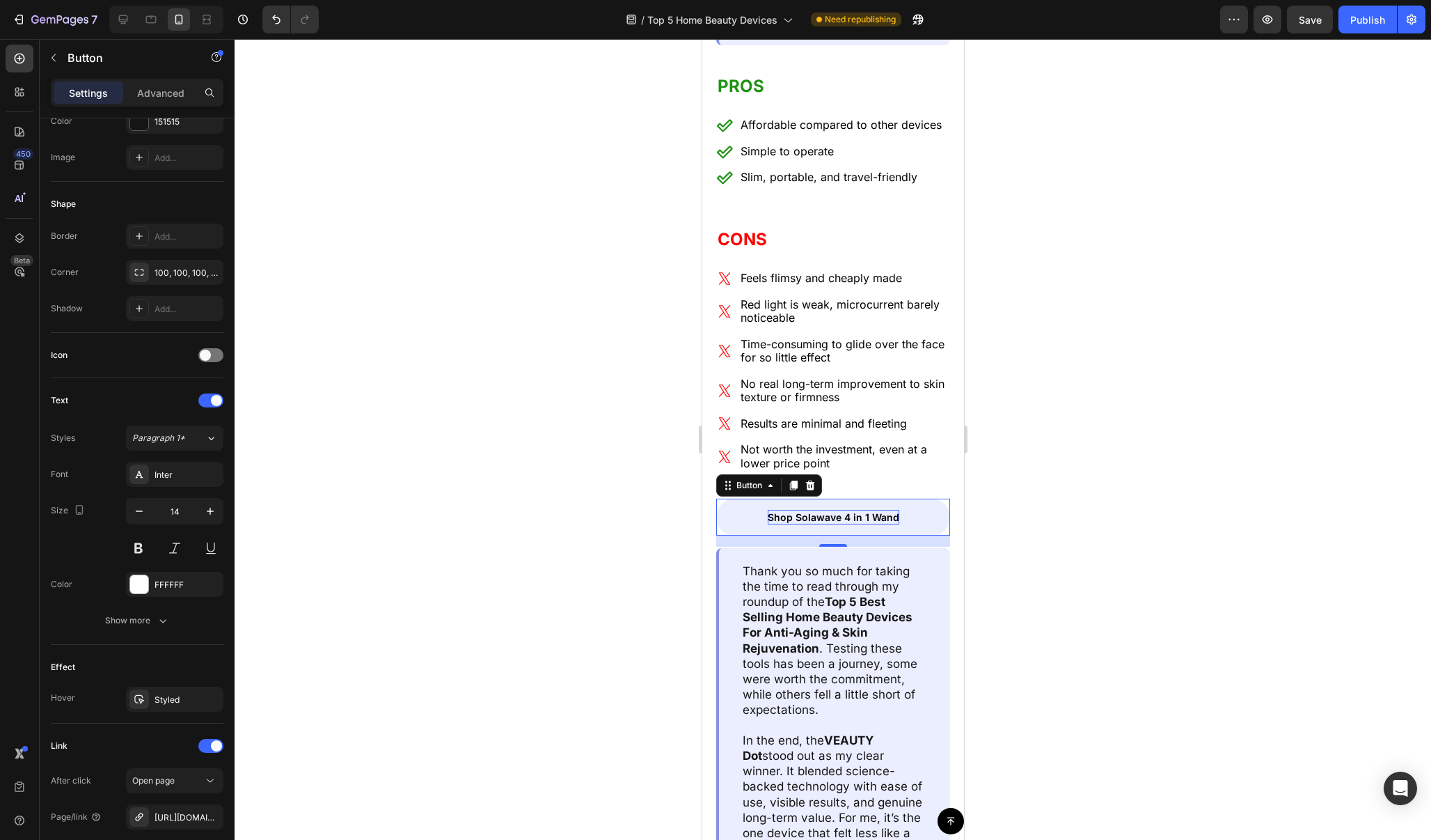
click at [927, 499] on link "Shop Solawave 4 in 1 Wand" at bounding box center [832, 517] width 234 height 37
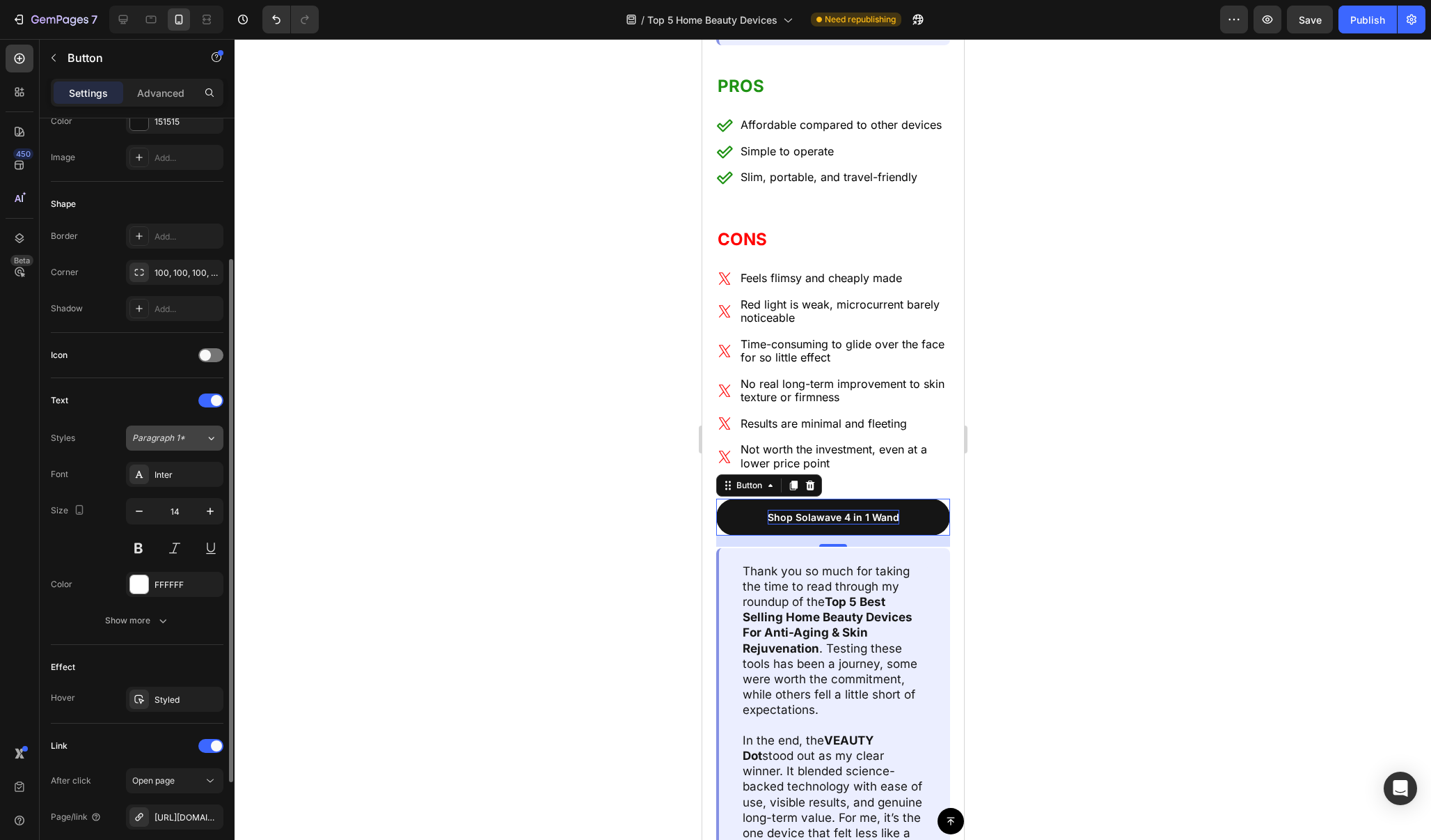
scroll to position [346, 0]
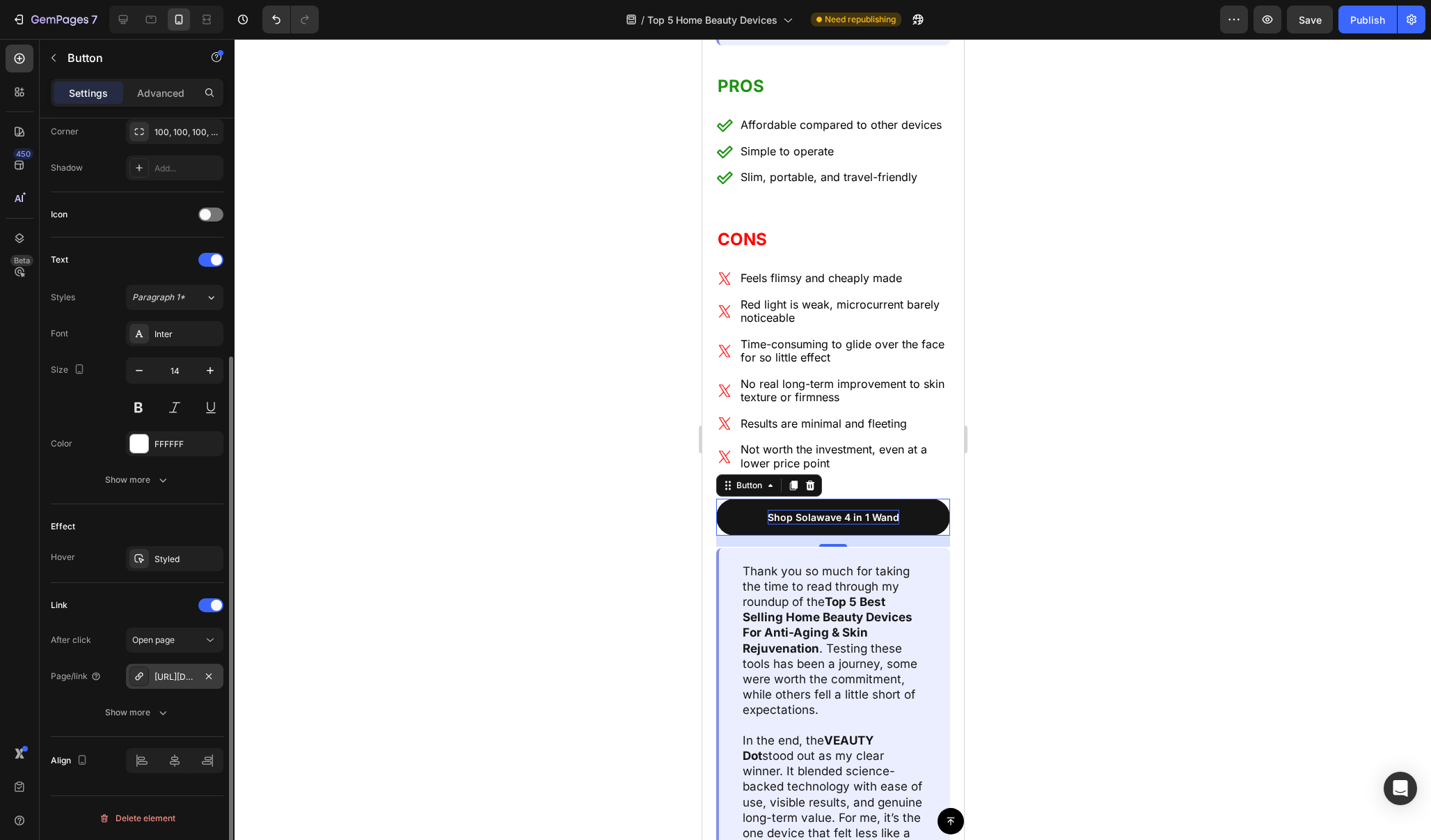
click at [189, 678] on div "[URL][DOMAIN_NAME]" at bounding box center [174, 677] width 40 height 12
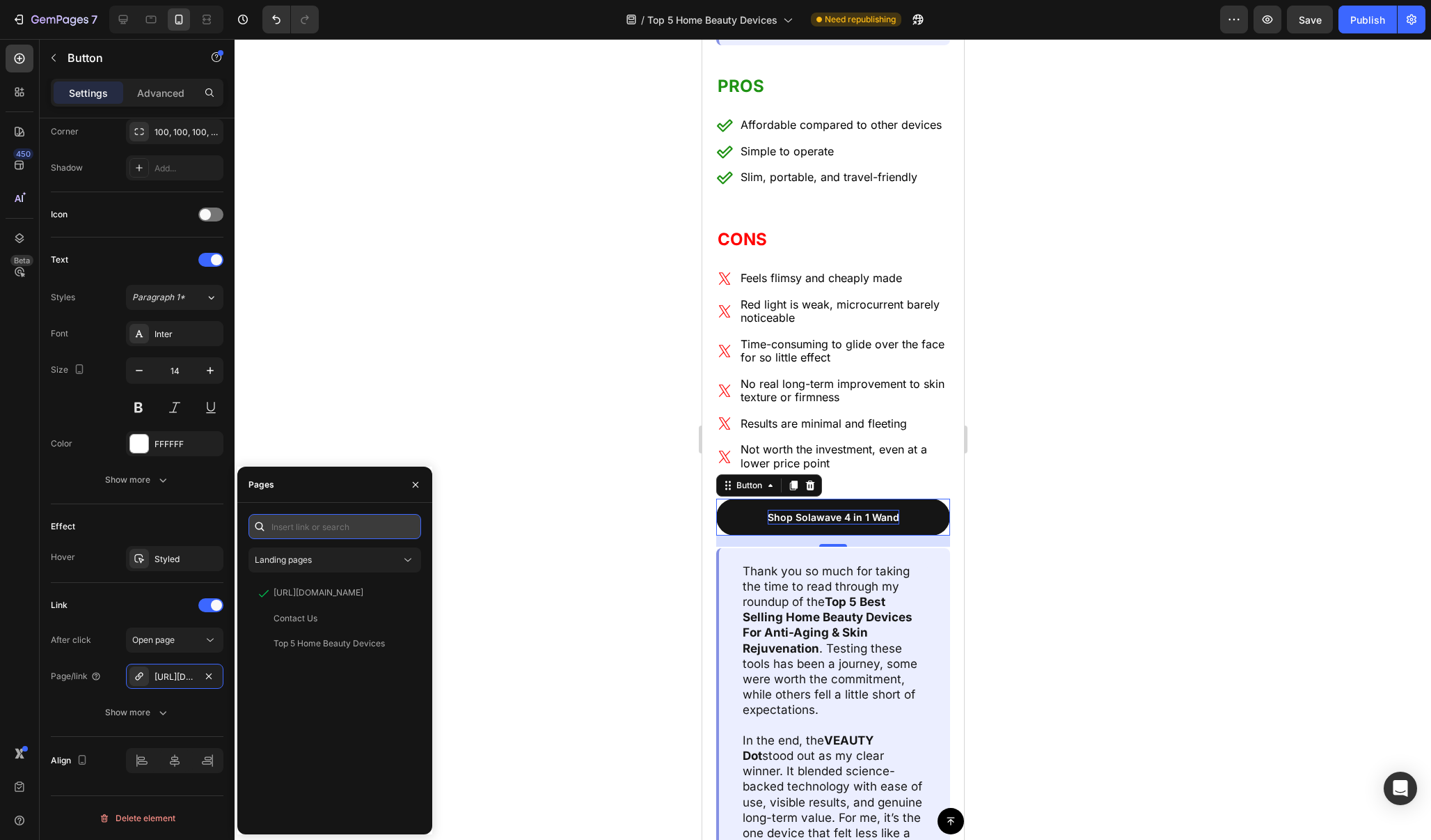
click at [345, 529] on input "text" at bounding box center [334, 526] width 173 height 25
paste input "https://www.solawave.co/products/radiant-renewal-skincare-wand-lightboost-set"
type input "https://www.solawave.co/products/radiant-renewal-skincare-wand-lightboost-set"
click at [349, 557] on div "https://www.solawave.co/products/radiant-renewal-skincare-wand-lightboost-set" at bounding box center [318, 559] width 89 height 12
click at [521, 519] on div at bounding box center [833, 438] width 1197 height 801
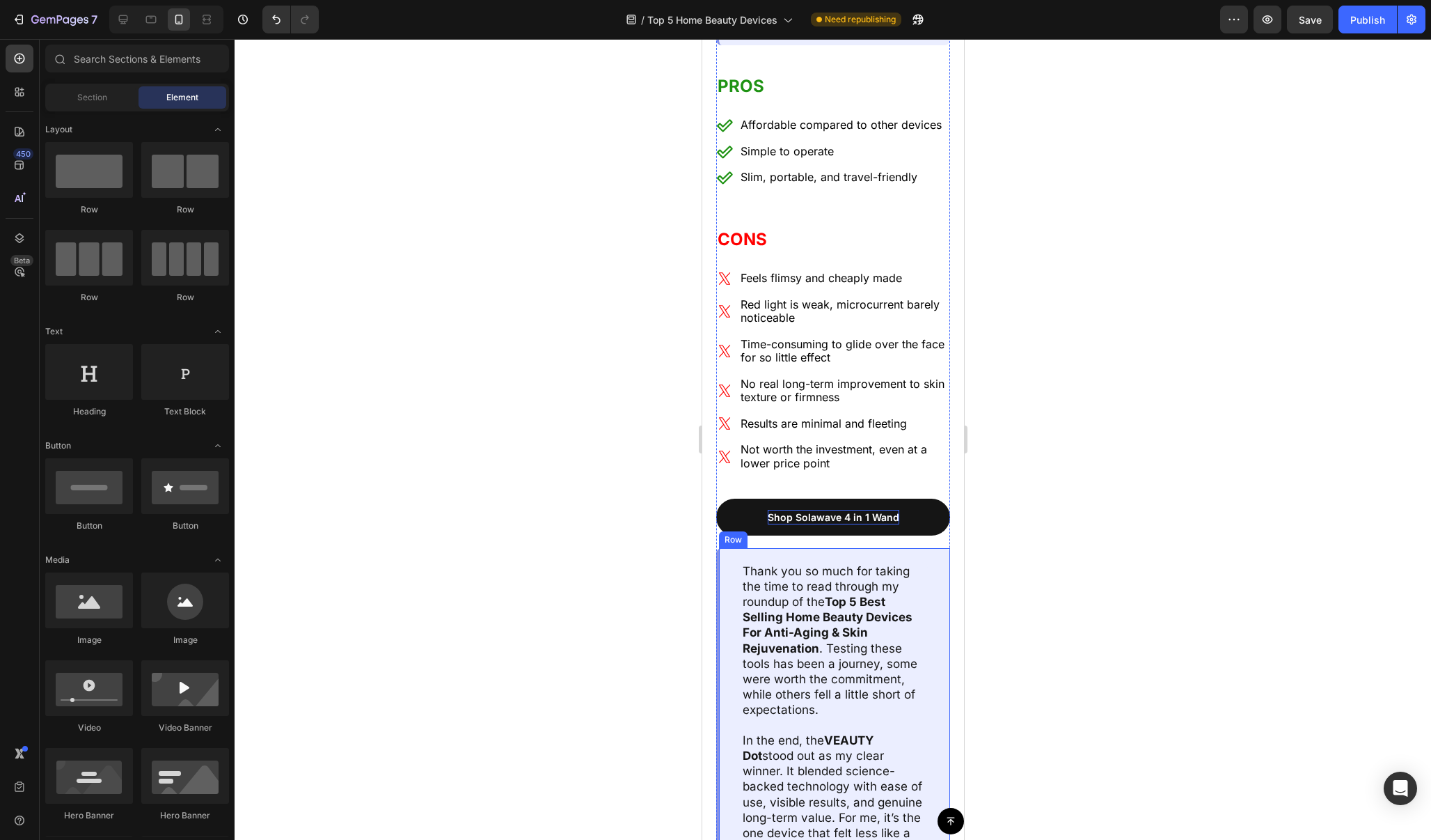
click at [938, 548] on div "Thank you so much for taking the time to read through my roundup of the Top 5 B…" at bounding box center [832, 763] width 234 height 431
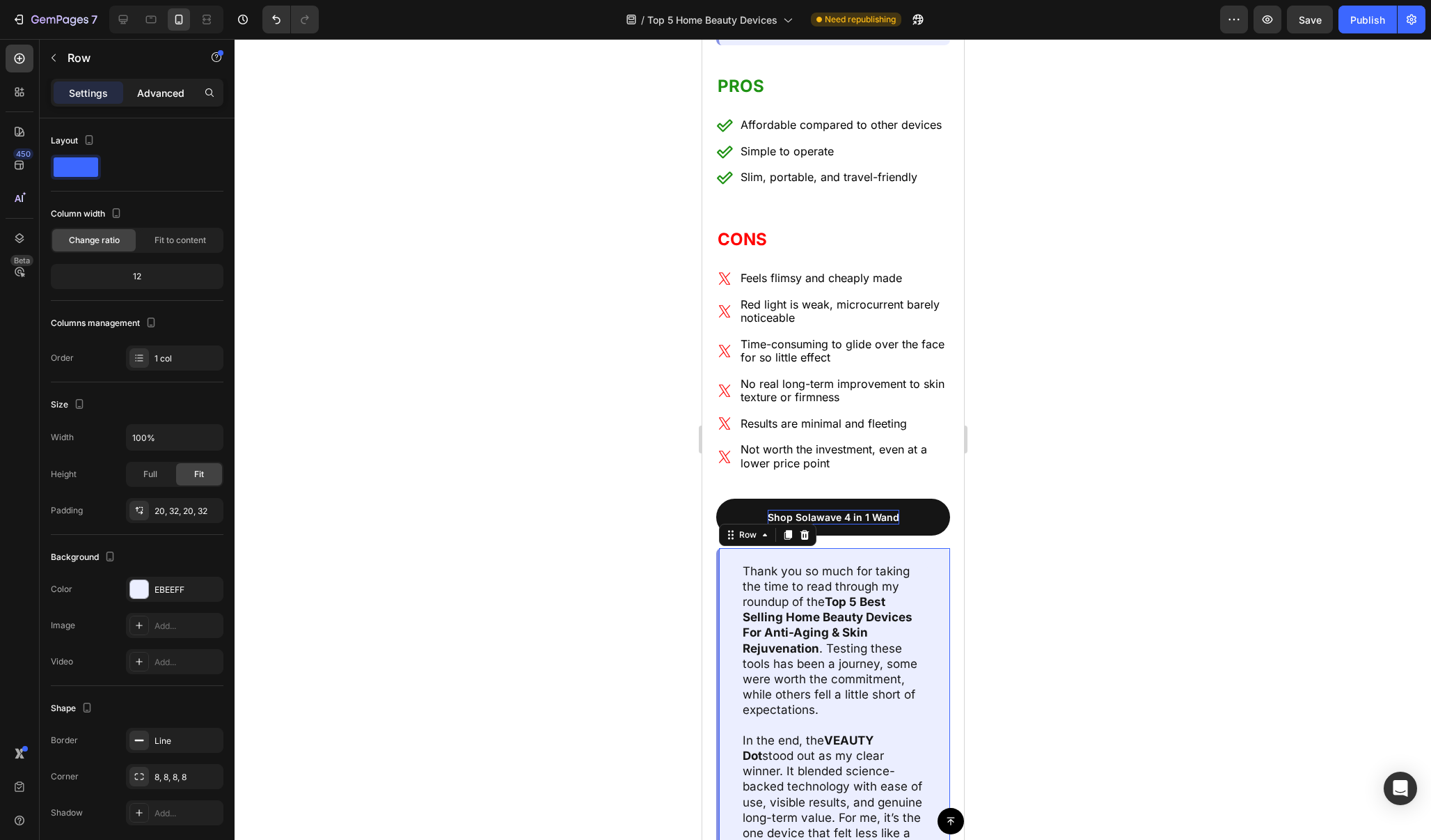
click at [177, 89] on p "Advanced" at bounding box center [160, 93] width 47 height 15
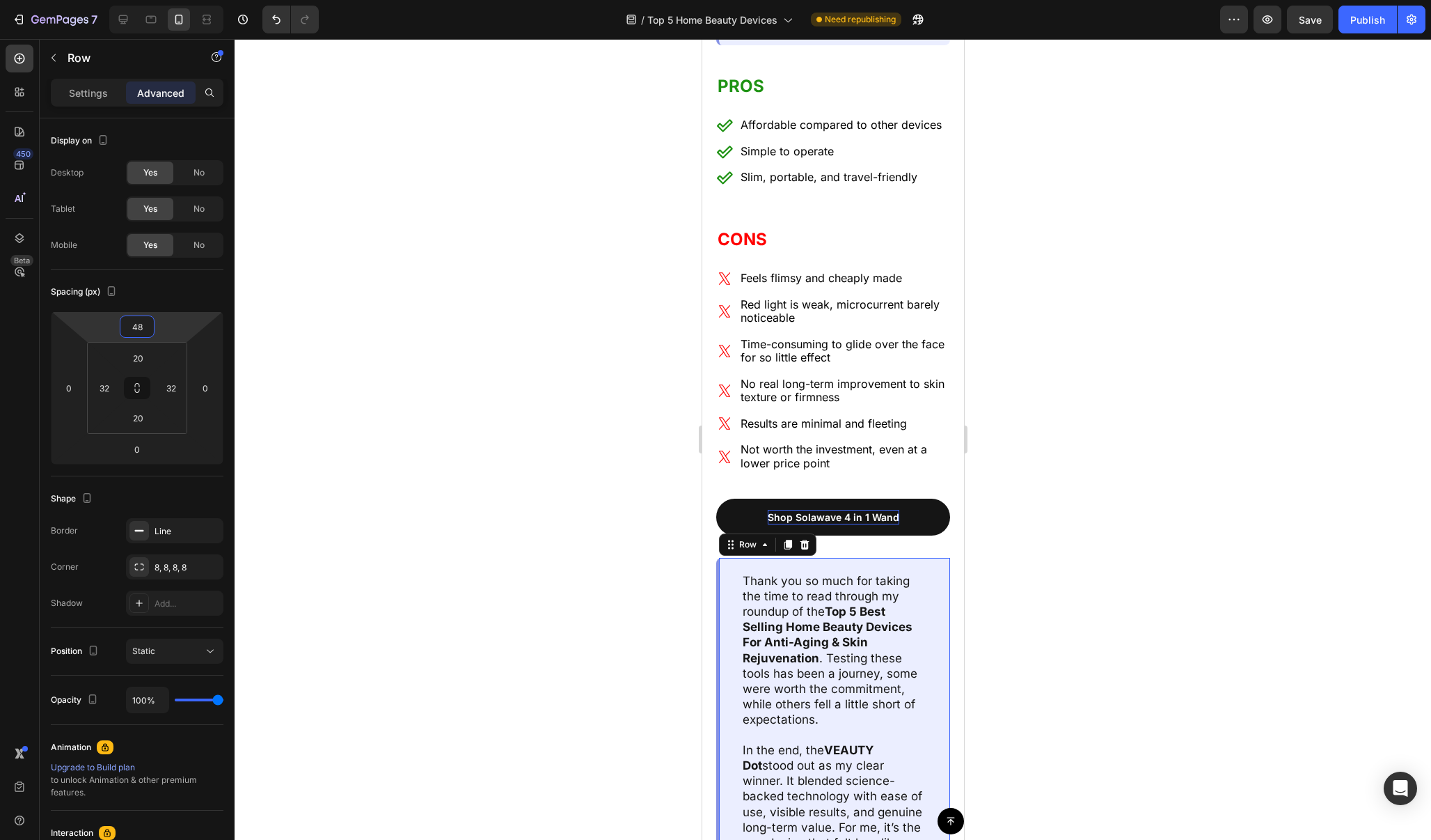
type input "50"
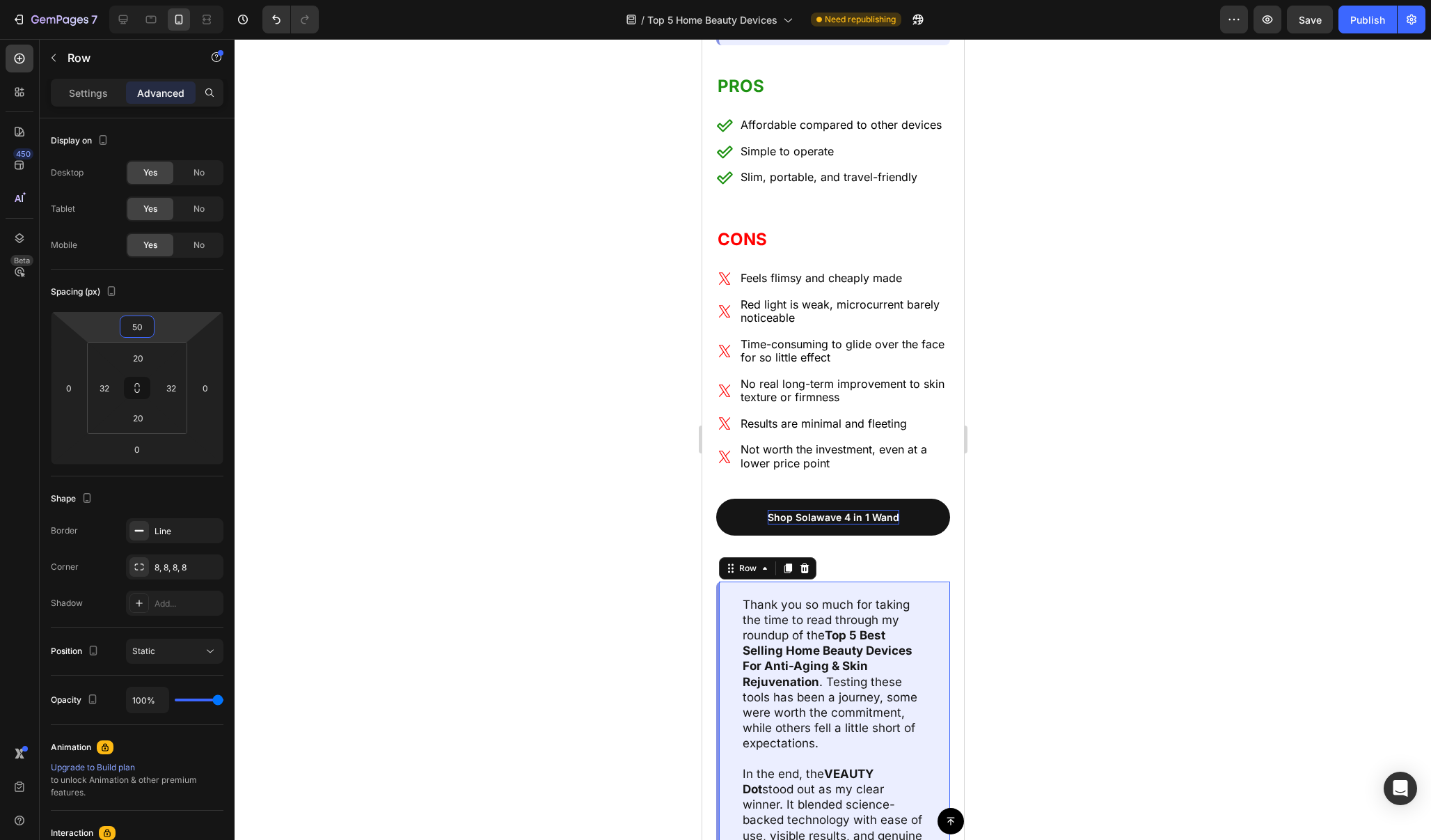
drag, startPoint x: 166, startPoint y: 338, endPoint x: 171, endPoint y: 319, distance: 19.6
click at [171, 0] on html "7 / Top 5 Home Beauty Devices Need republishing Preview Save Publish 450 Beta S…" at bounding box center [716, 0] width 1431 height 0
click at [1138, 299] on div at bounding box center [833, 438] width 1197 height 801
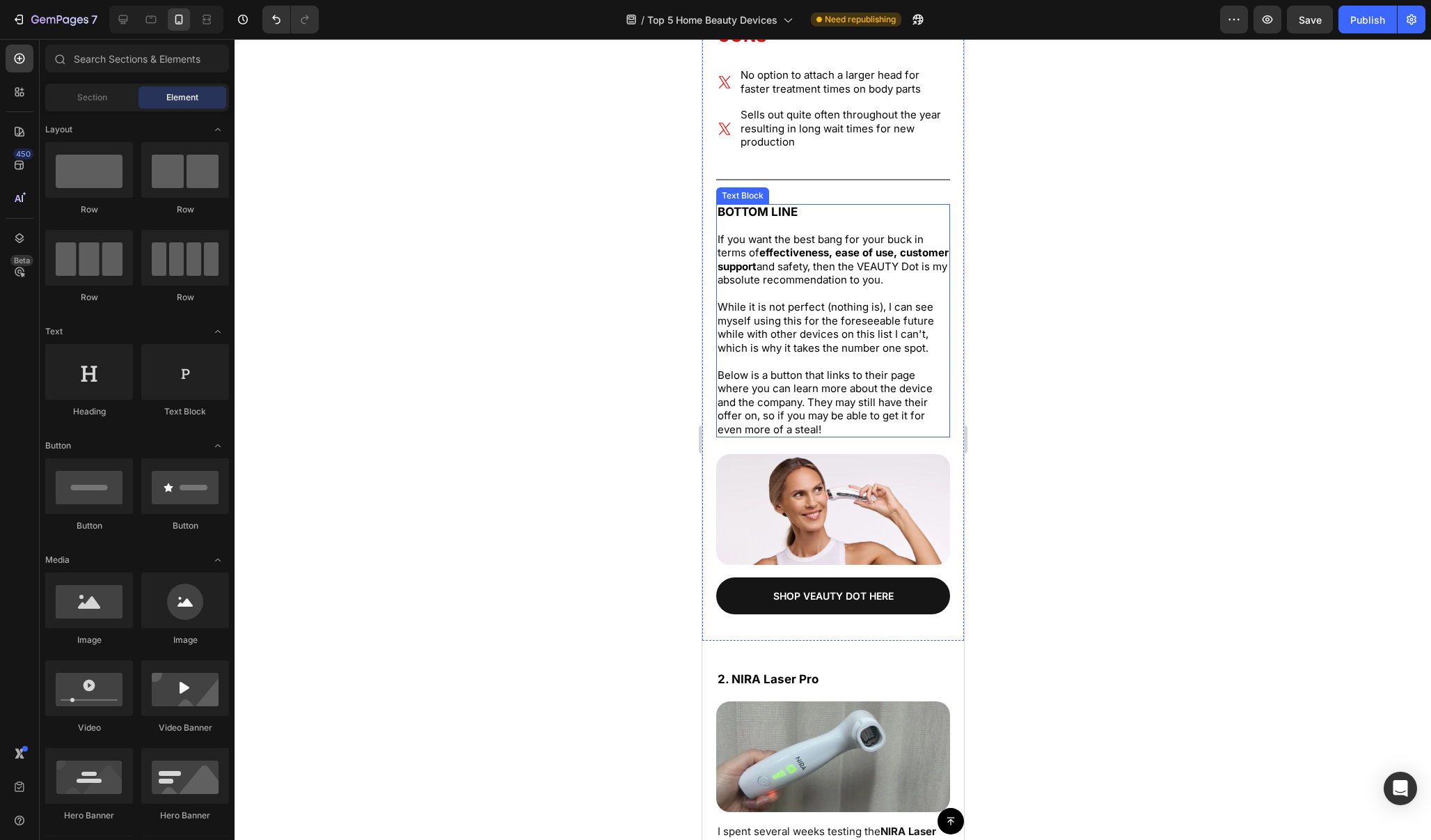
scroll to position [4556, 0]
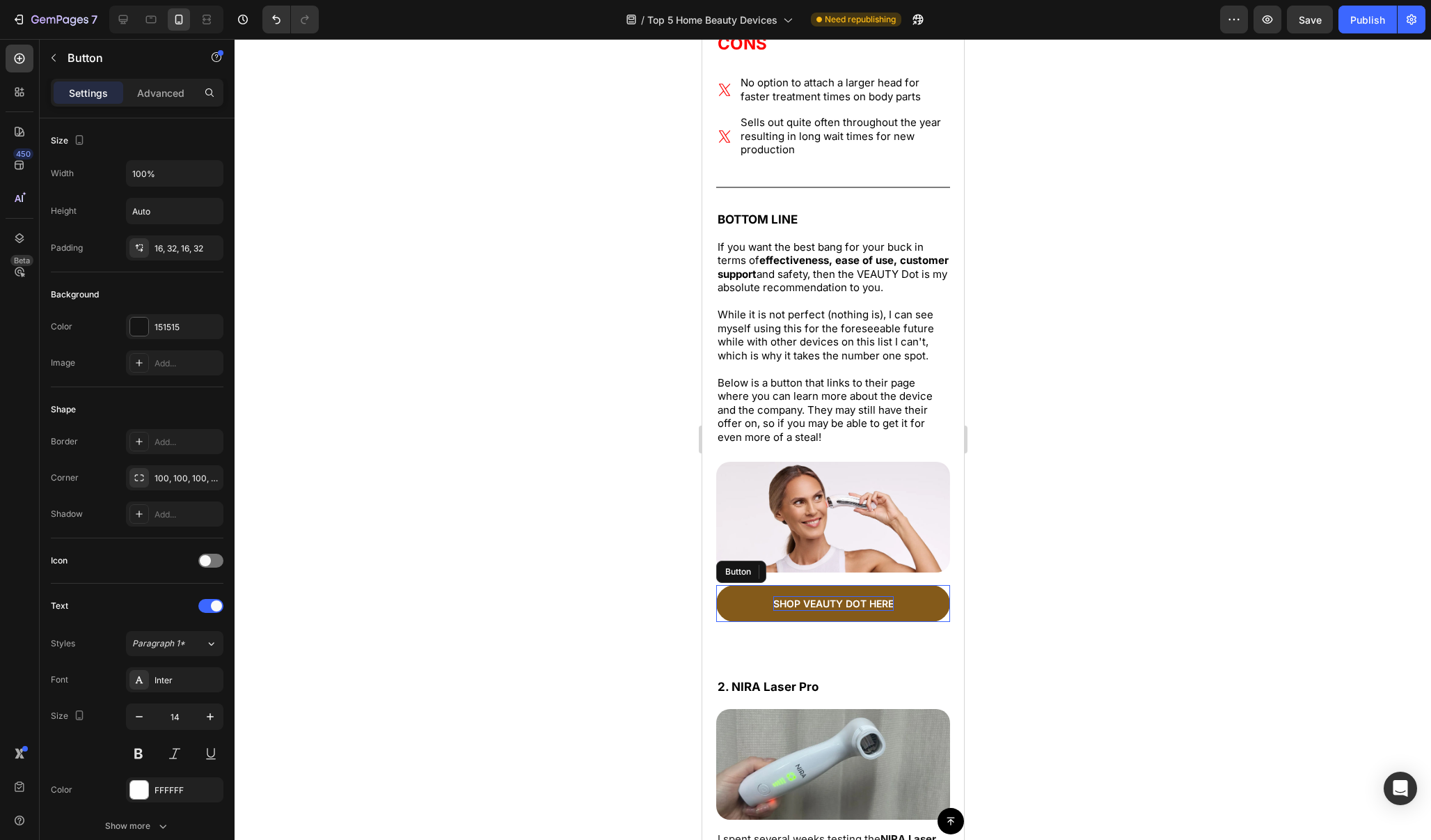
click at [886, 600] on p "SHOP VEAUTY DOT HERE" at bounding box center [832, 603] width 120 height 15
click at [1036, 533] on div at bounding box center [833, 438] width 1197 height 801
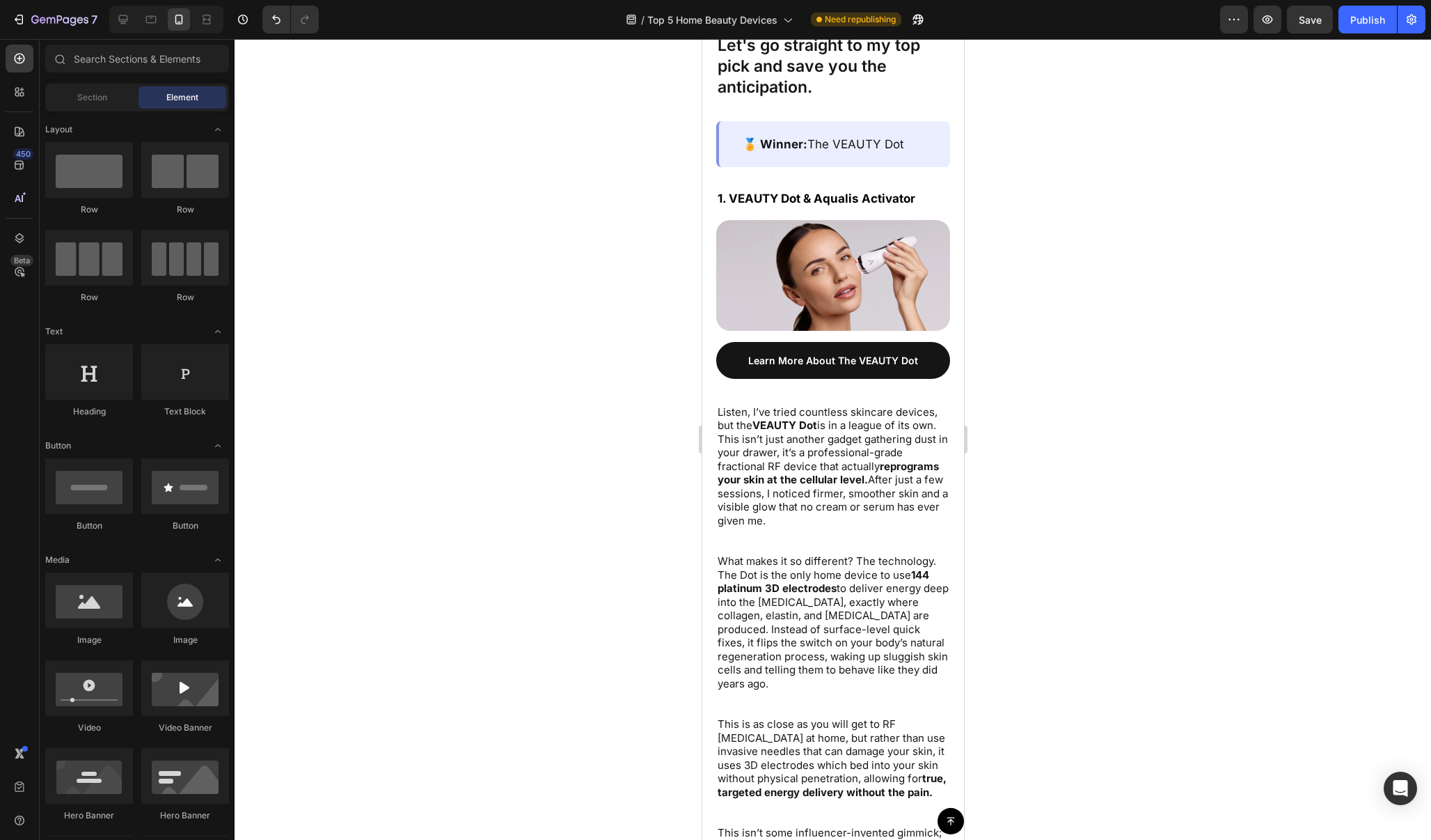
scroll to position [751, 0]
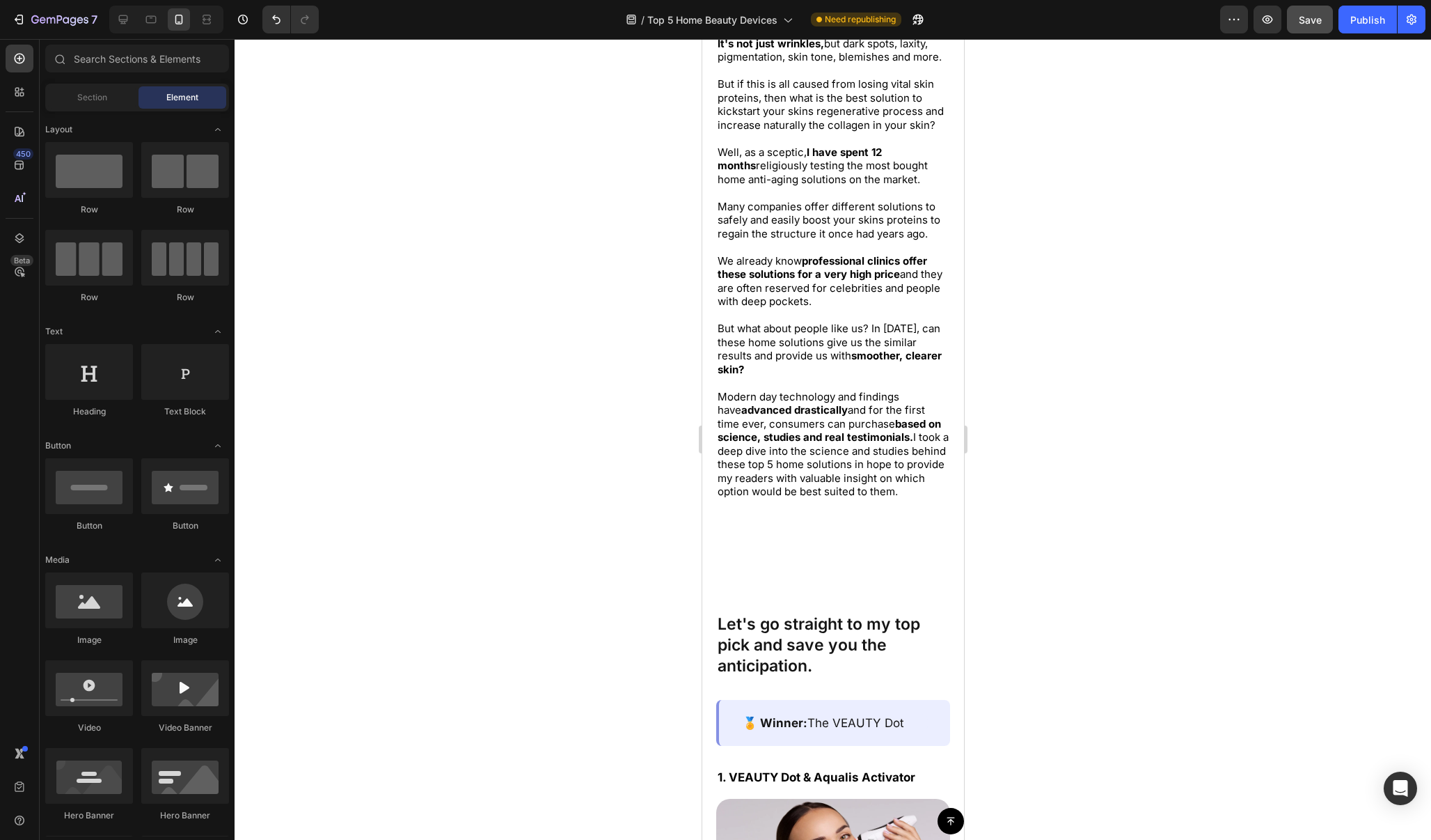
click at [1318, 18] on span "Save" at bounding box center [1311, 19] width 23 height 11
click at [1392, 18] on button "Publish" at bounding box center [1368, 19] width 59 height 28
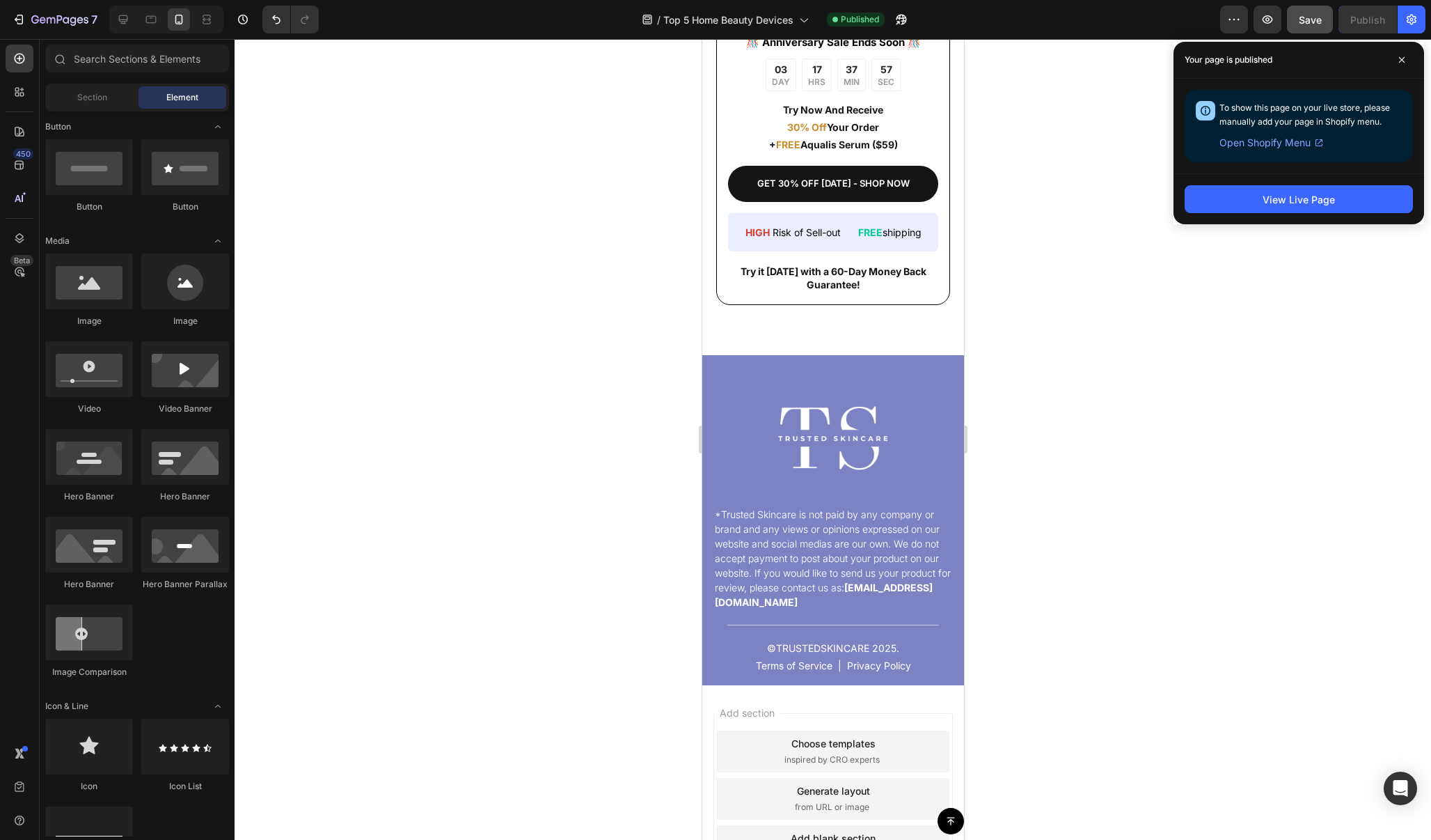
scroll to position [0, 0]
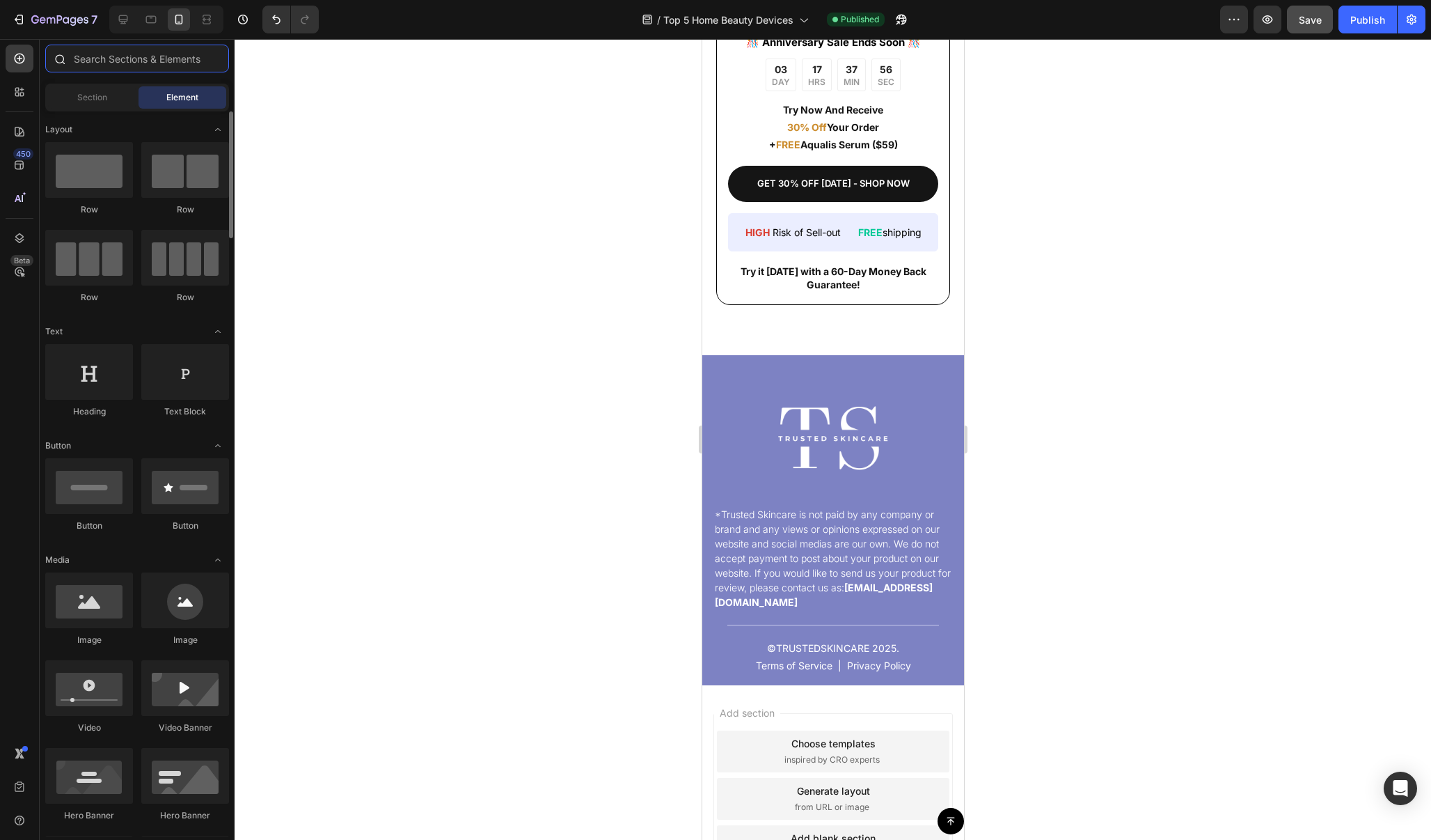
click at [155, 59] on input "text" at bounding box center [138, 59] width 184 height 28
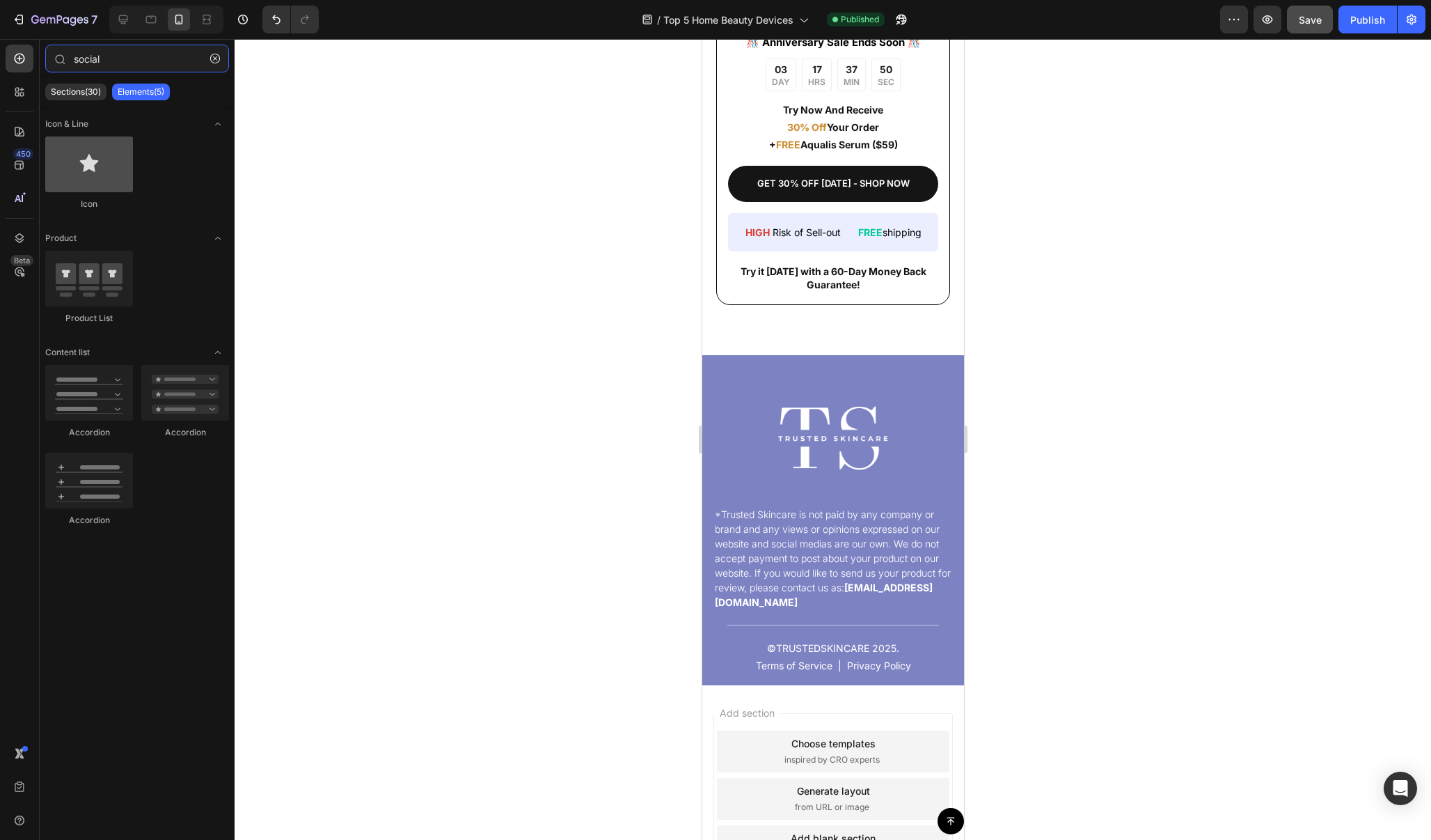
type input "social"
drag, startPoint x: 805, startPoint y: 205, endPoint x: 805, endPoint y: 632, distance: 427.0
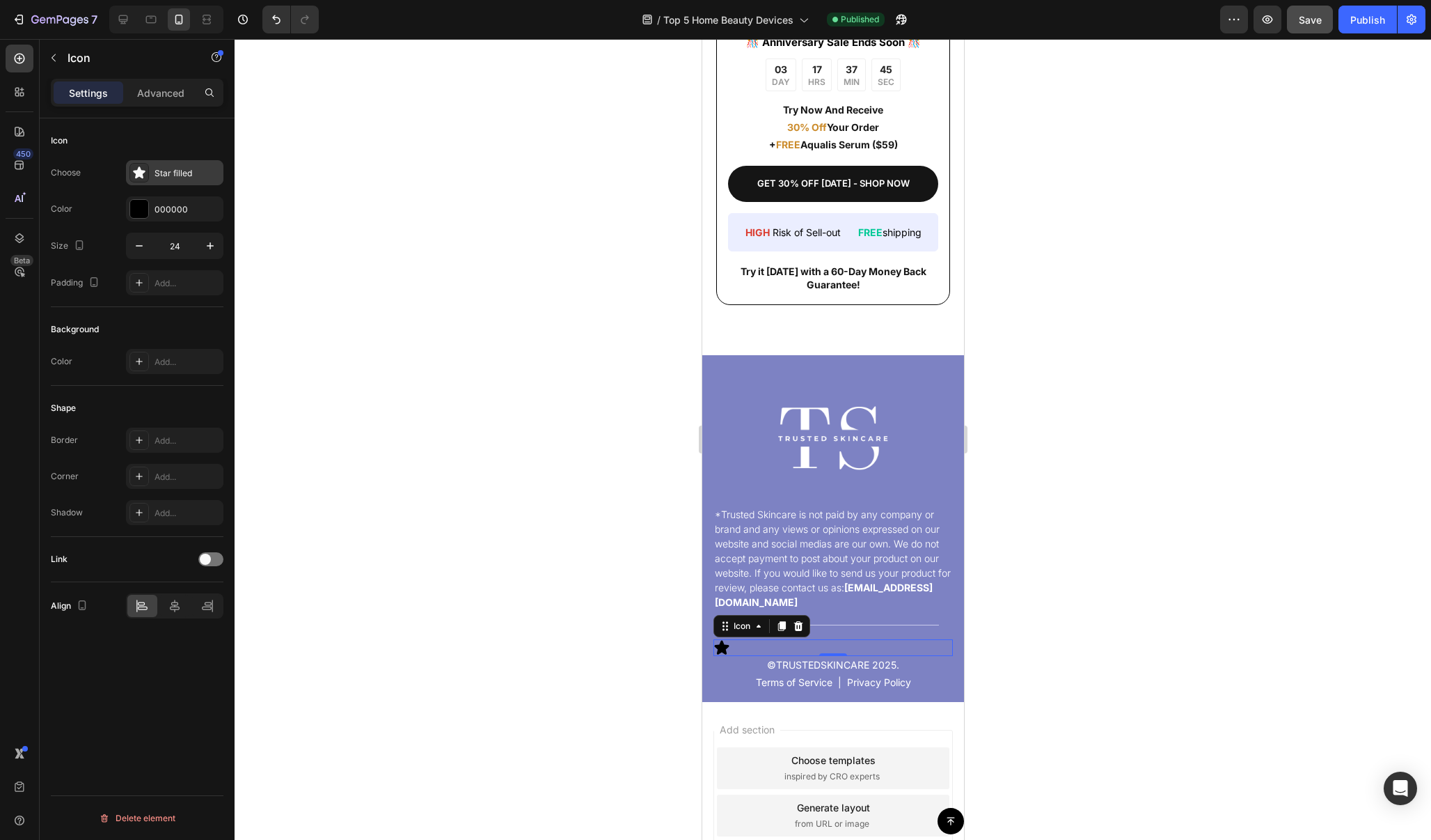
click at [180, 175] on div "Star filled" at bounding box center [187, 174] width 66 height 12
click at [417, 629] on div at bounding box center [833, 438] width 1197 height 801
click at [724, 652] on icon at bounding box center [722, 647] width 15 height 14
click at [212, 563] on div at bounding box center [210, 559] width 25 height 14
click at [196, 624] on div "Add..." at bounding box center [187, 630] width 66 height 12
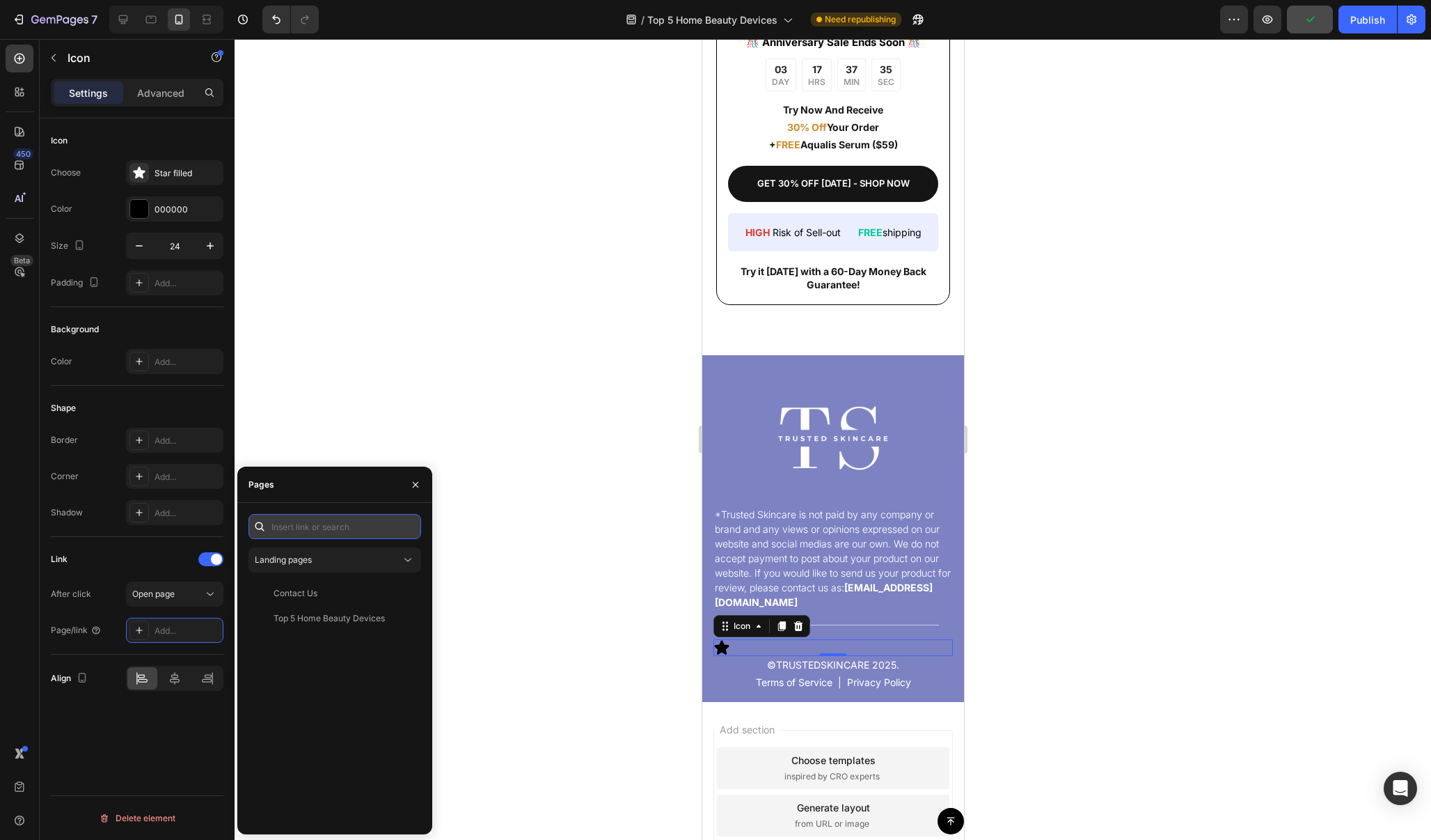
click at [345, 529] on input "text" at bounding box center [334, 526] width 173 height 25
paste input "https://www.instagram.com/trustedskincarereviews/"
type input "https://www.instagram.com/trustedskincarereviews/"
click at [354, 566] on div "https://www.instagram.com/trustedskincarereviews/" at bounding box center [318, 559] width 89 height 12
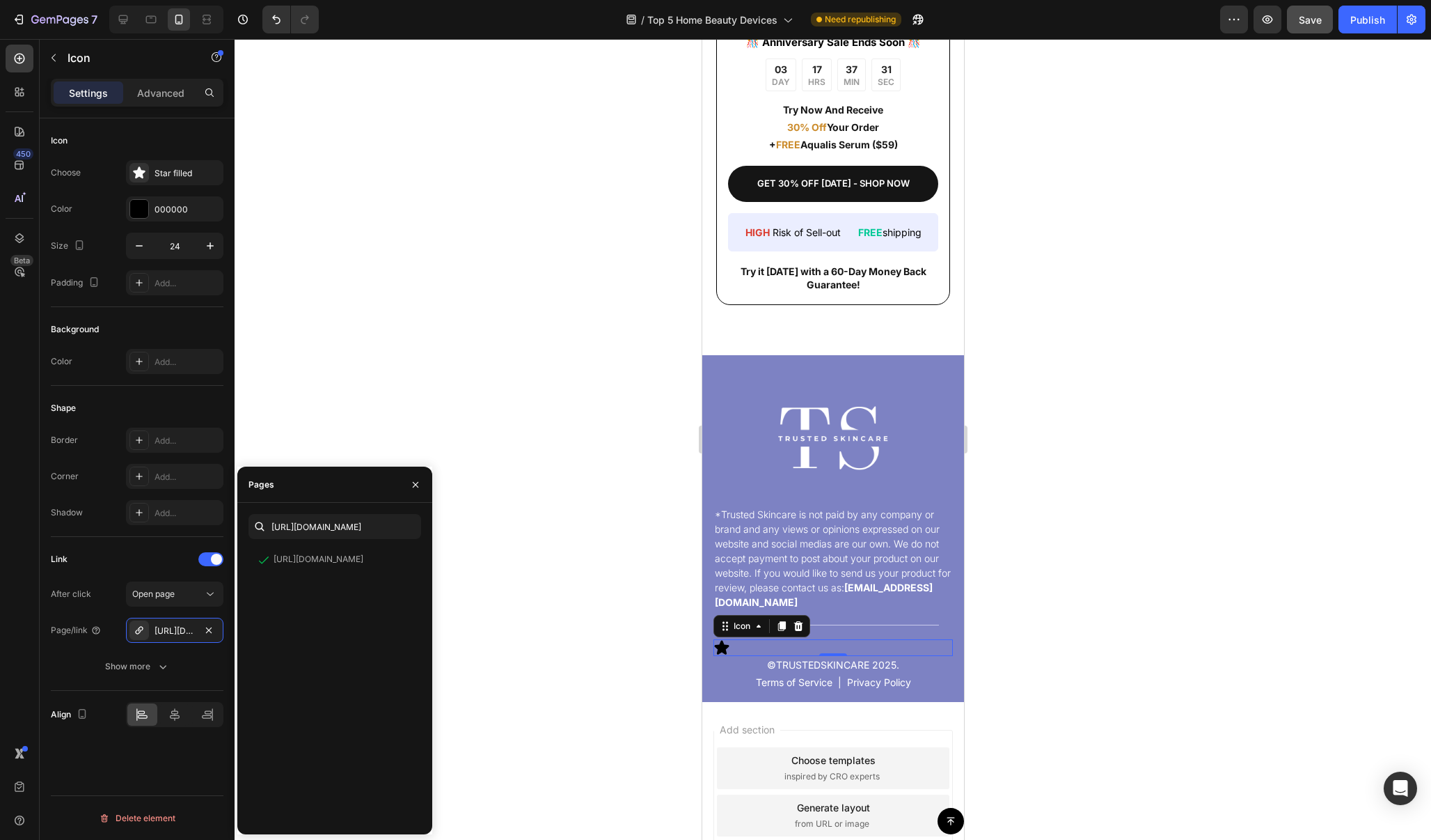
click at [1132, 505] on div at bounding box center [833, 438] width 1197 height 801
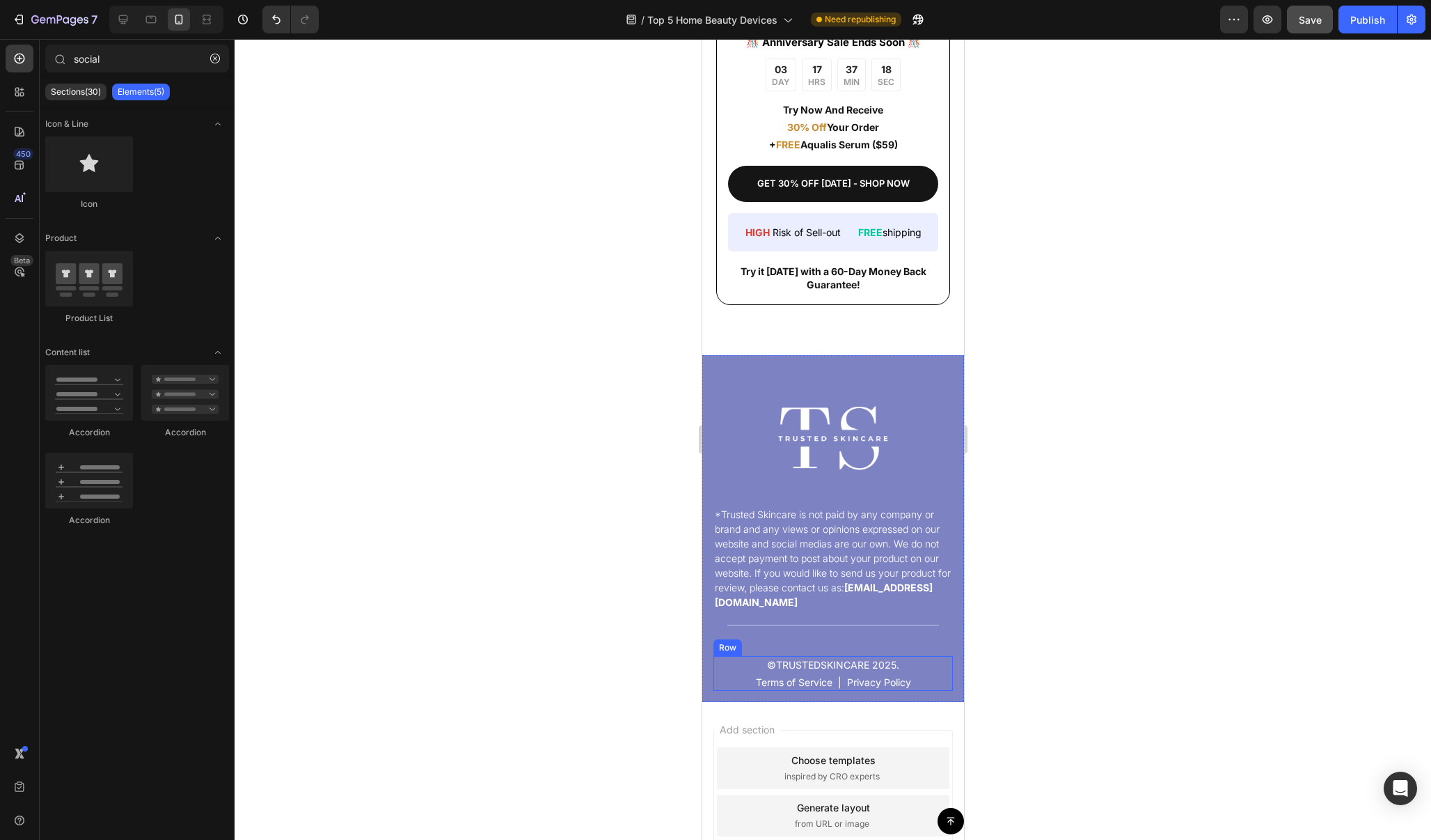
click at [725, 648] on div "Row" at bounding box center [727, 647] width 23 height 12
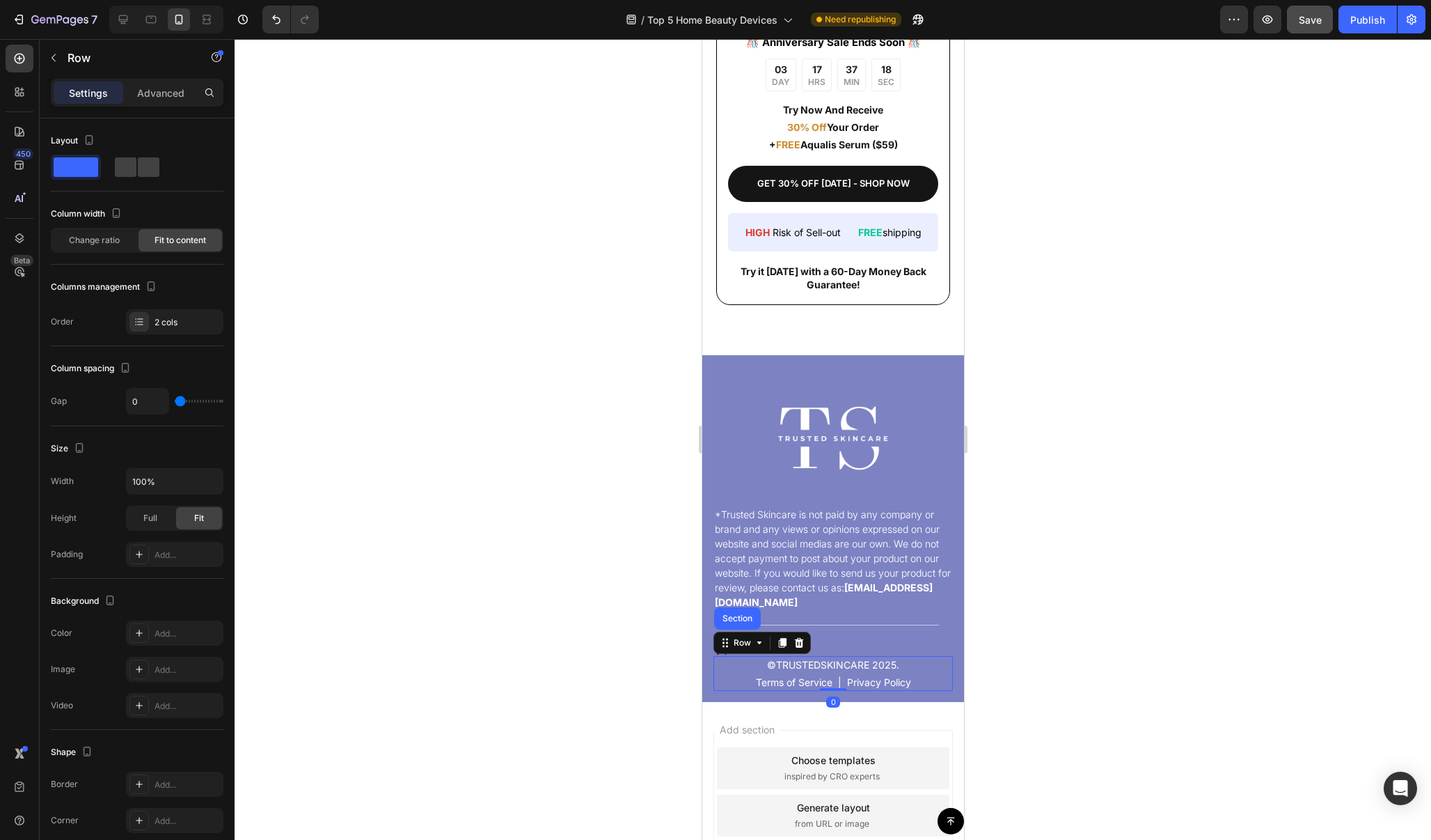
click at [688, 637] on div at bounding box center [833, 438] width 1197 height 801
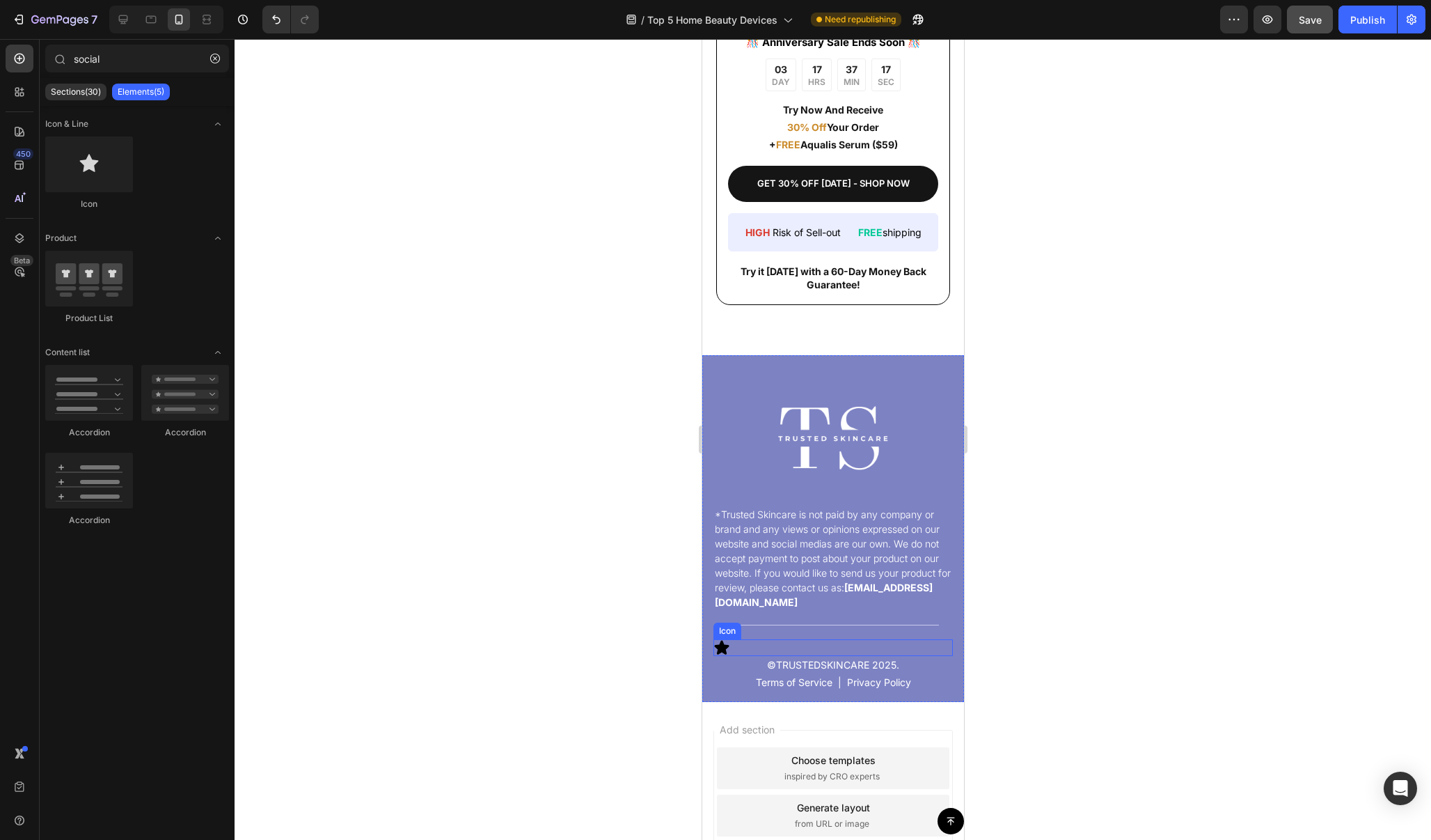
click at [727, 644] on icon at bounding box center [722, 647] width 15 height 14
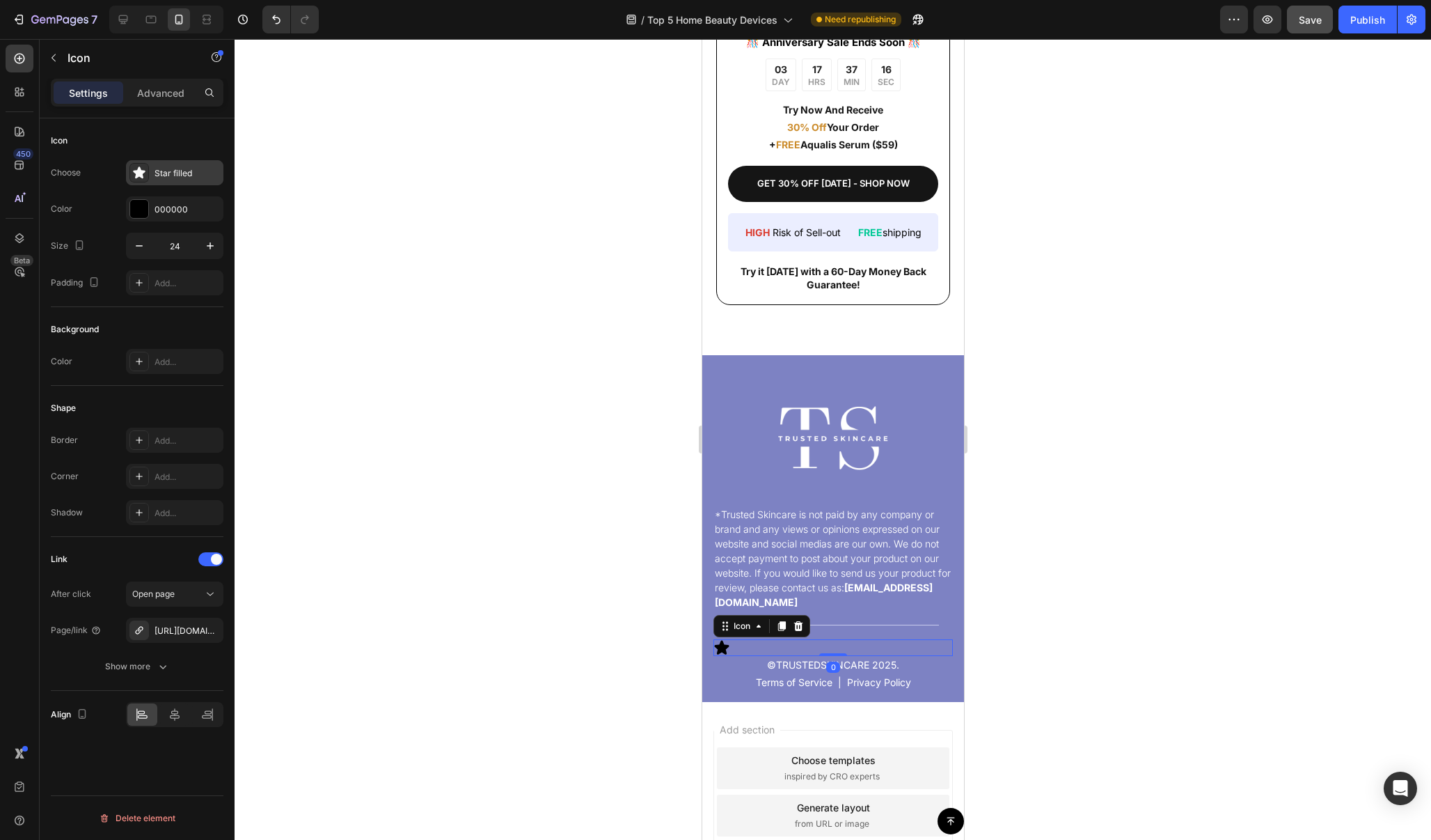
click at [160, 167] on div "Star filled" at bounding box center [187, 174] width 66 height 12
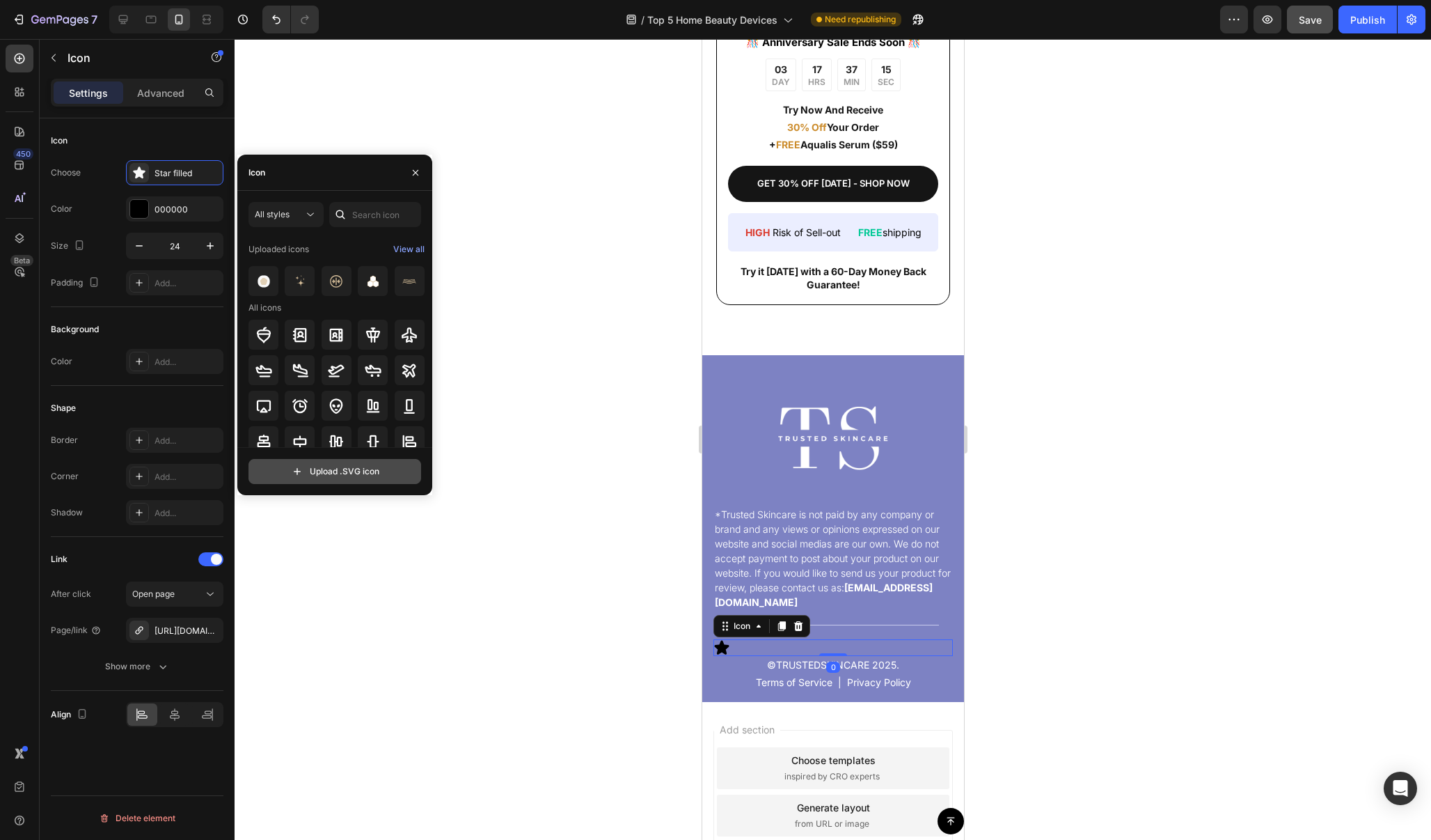
click at [371, 468] on input "file" at bounding box center [334, 471] width 171 height 24
click at [374, 470] on input "file" at bounding box center [334, 471] width 171 height 24
type input "C:\fakepath\ig svg.svg"
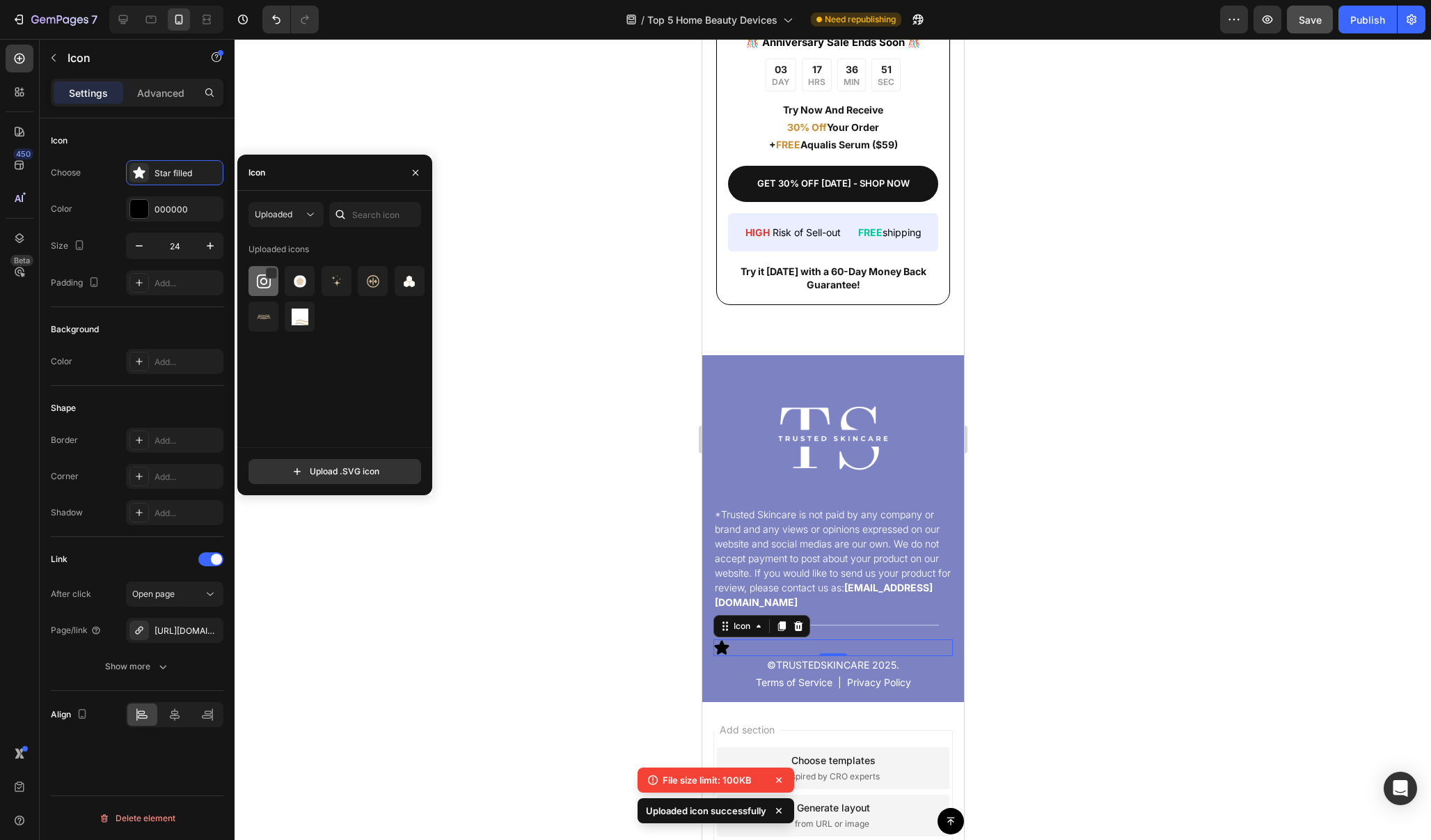
click at [262, 285] on img at bounding box center [263, 281] width 17 height 17
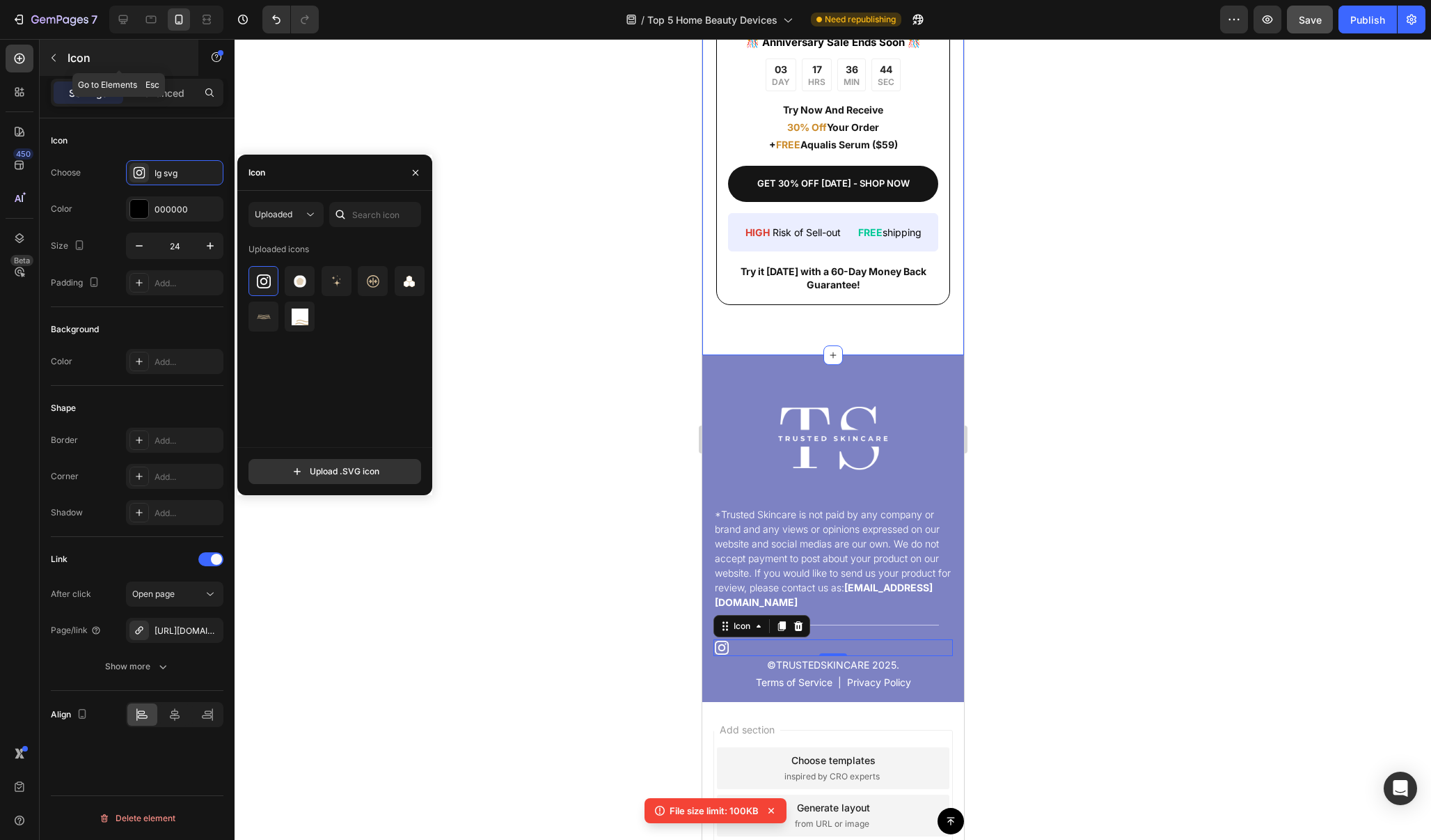
click at [59, 61] on icon "button" at bounding box center [53, 58] width 11 height 11
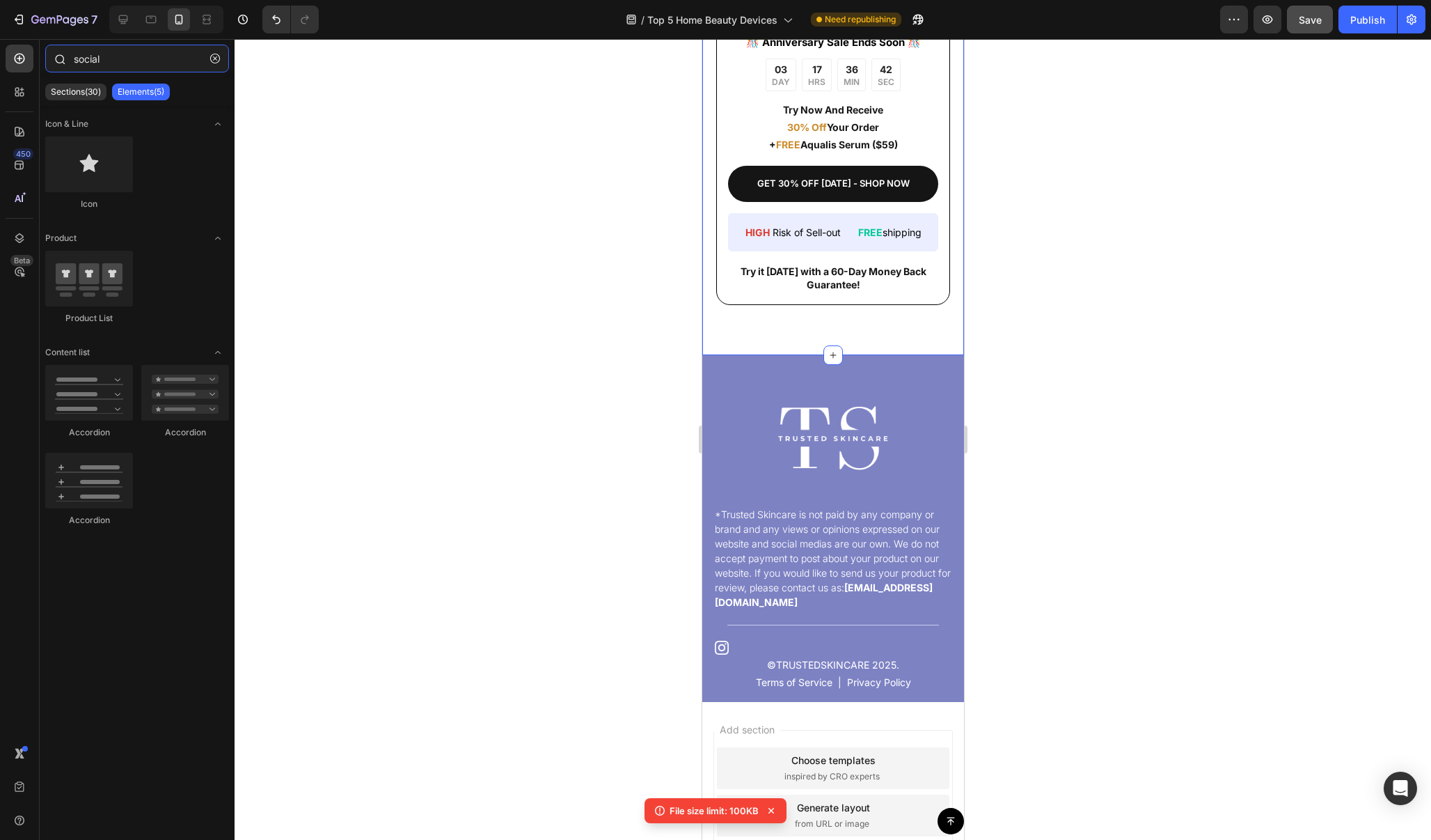
click at [153, 62] on input "social" at bounding box center [138, 59] width 184 height 28
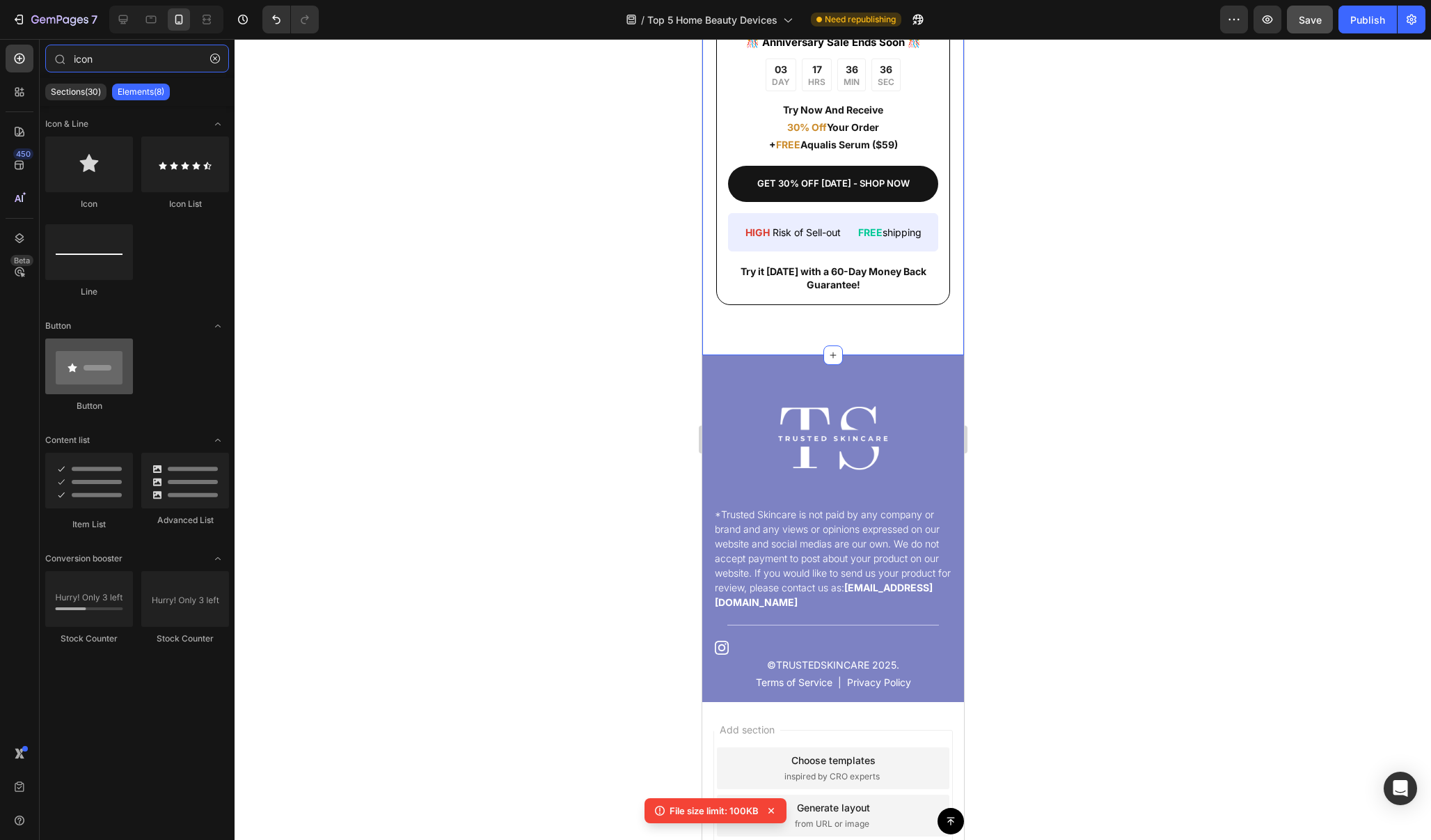
type input "icon"
drag, startPoint x: 789, startPoint y: 404, endPoint x: 748, endPoint y: 634, distance: 233.6
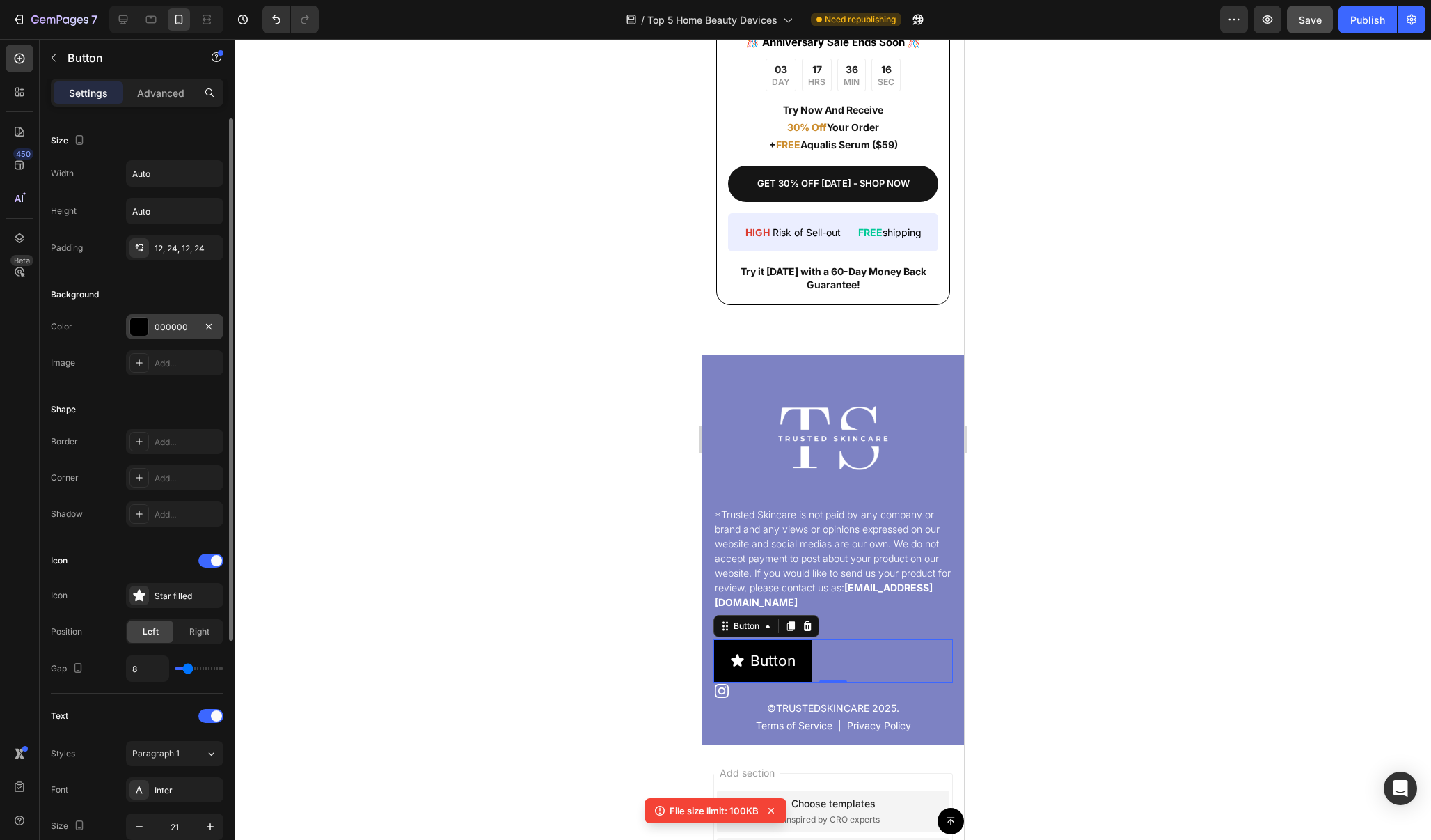
click at [173, 330] on div "000000" at bounding box center [174, 327] width 40 height 12
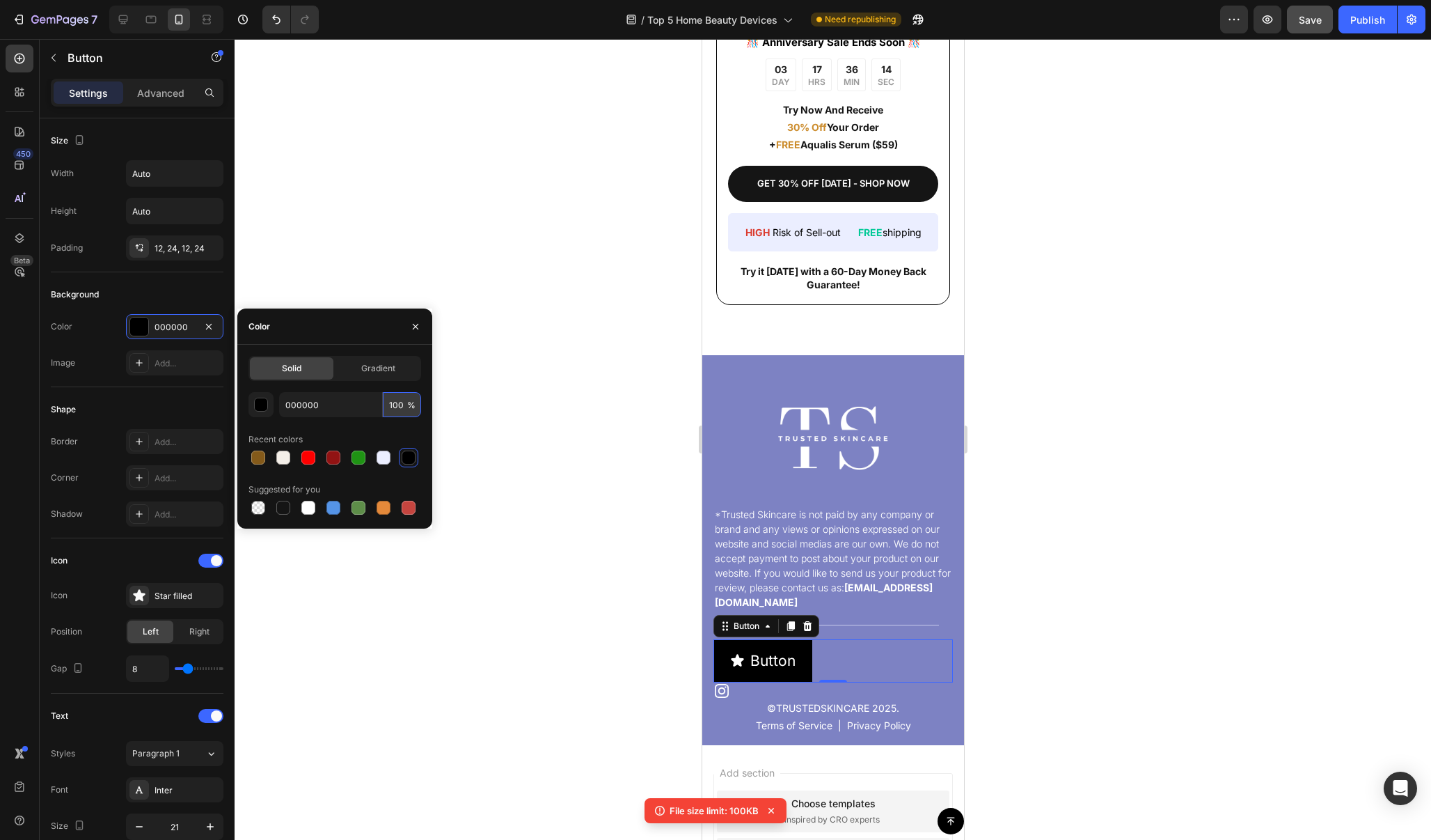
click at [401, 410] on input "100" at bounding box center [402, 404] width 39 height 25
type input "1"
type input "0"
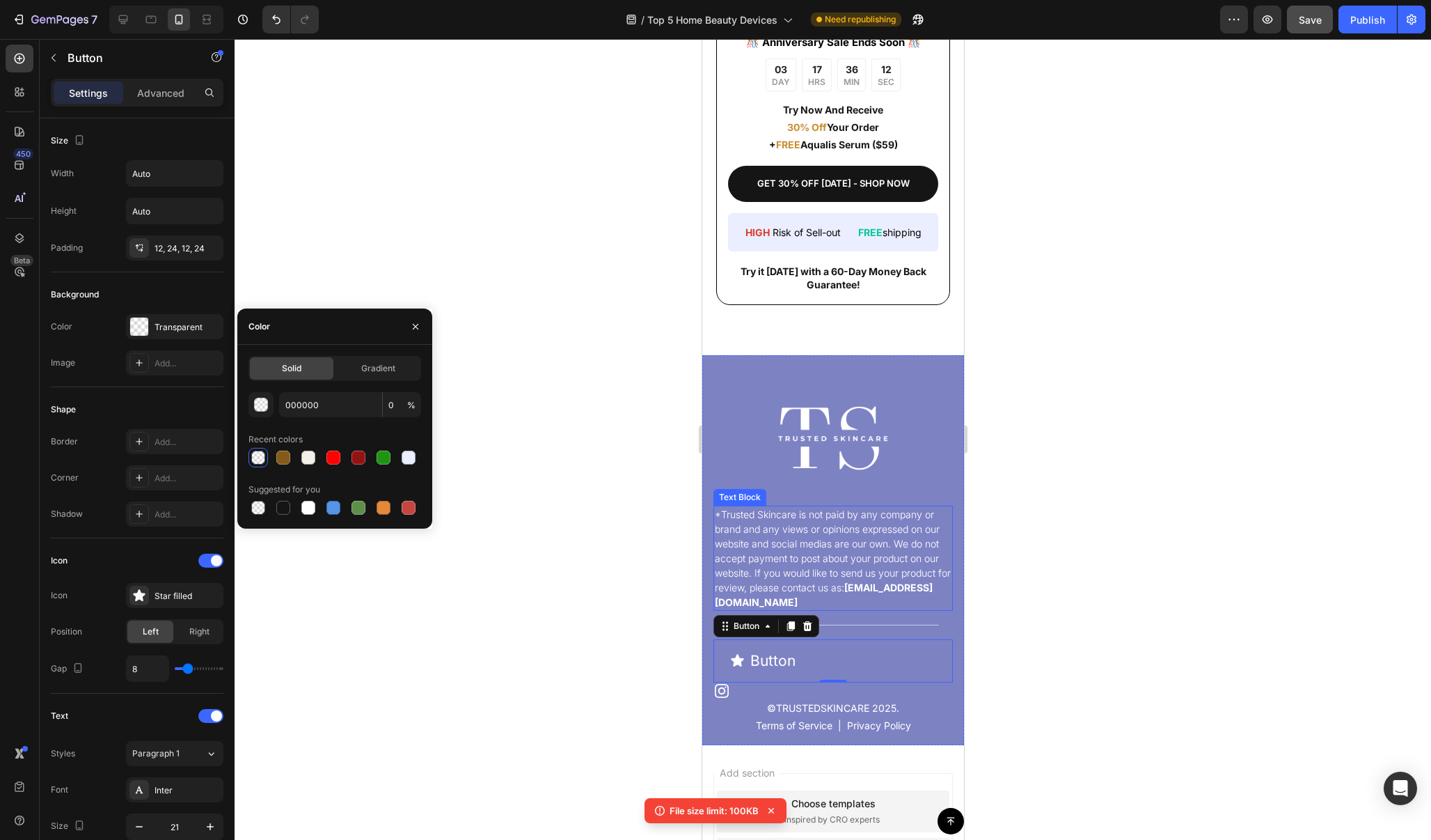
click at [1131, 539] on div at bounding box center [833, 438] width 1197 height 801
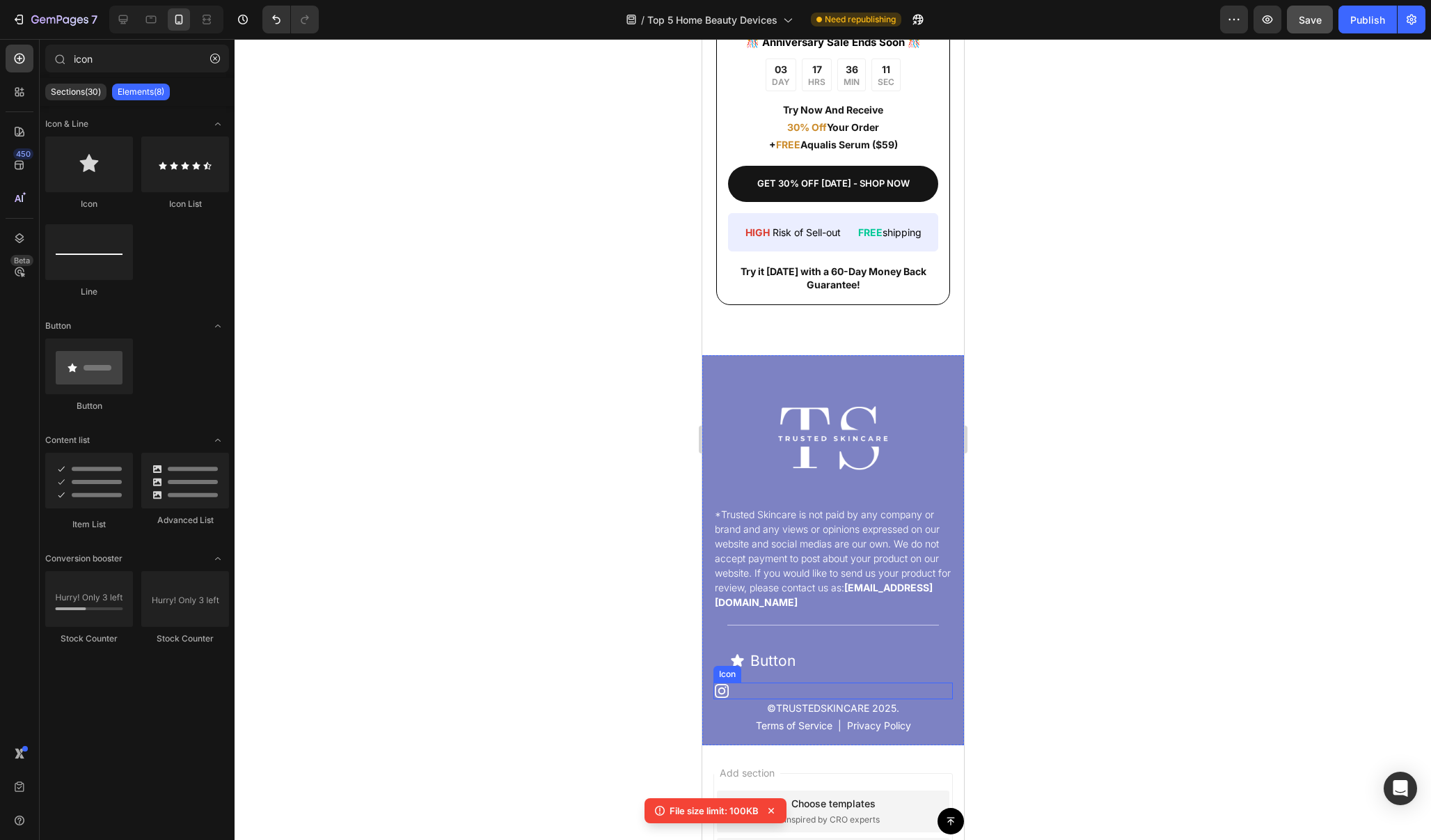
click at [733, 684] on div "Icon" at bounding box center [832, 690] width 239 height 17
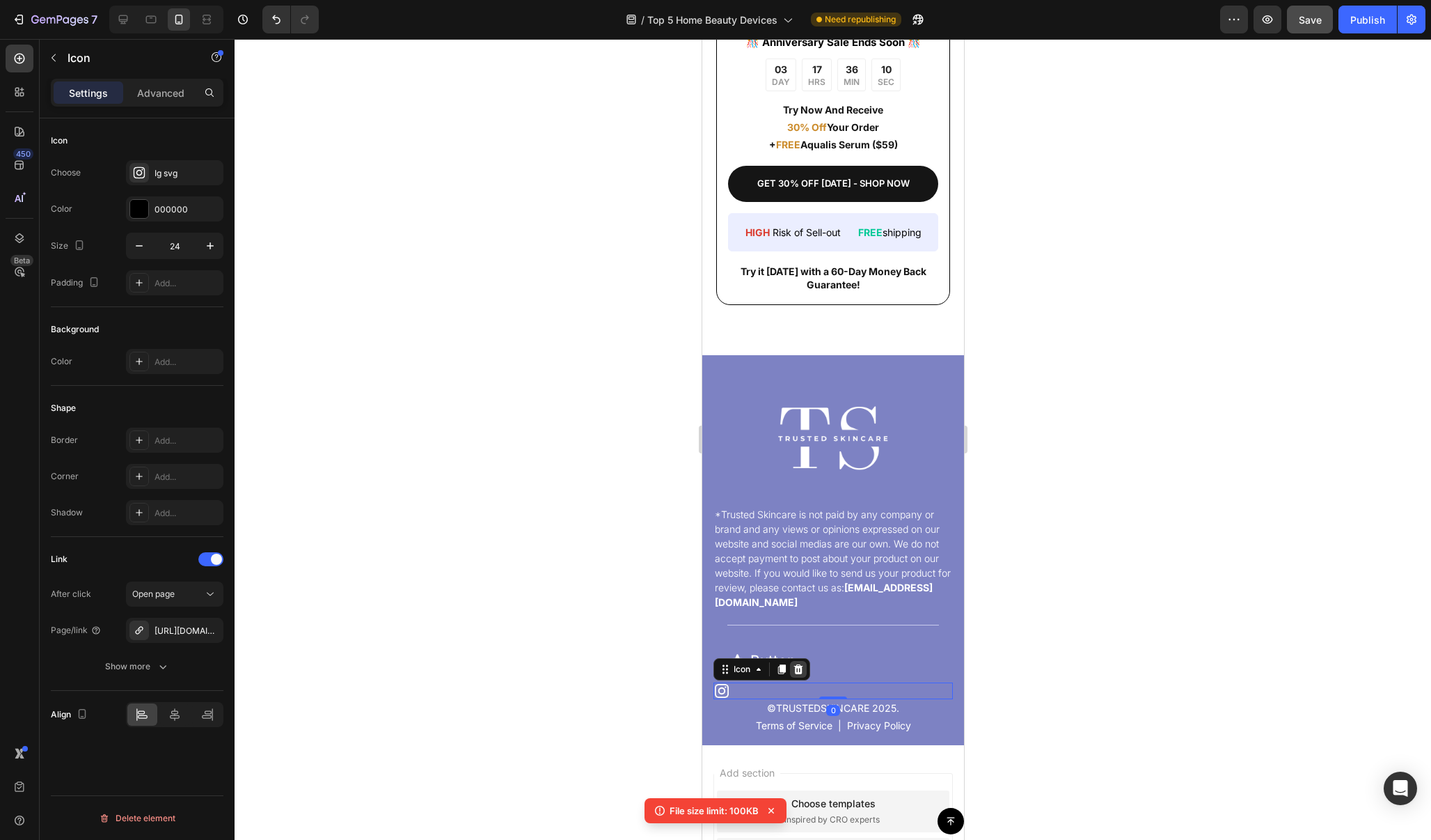
click at [798, 671] on icon at bounding box center [798, 668] width 9 height 10
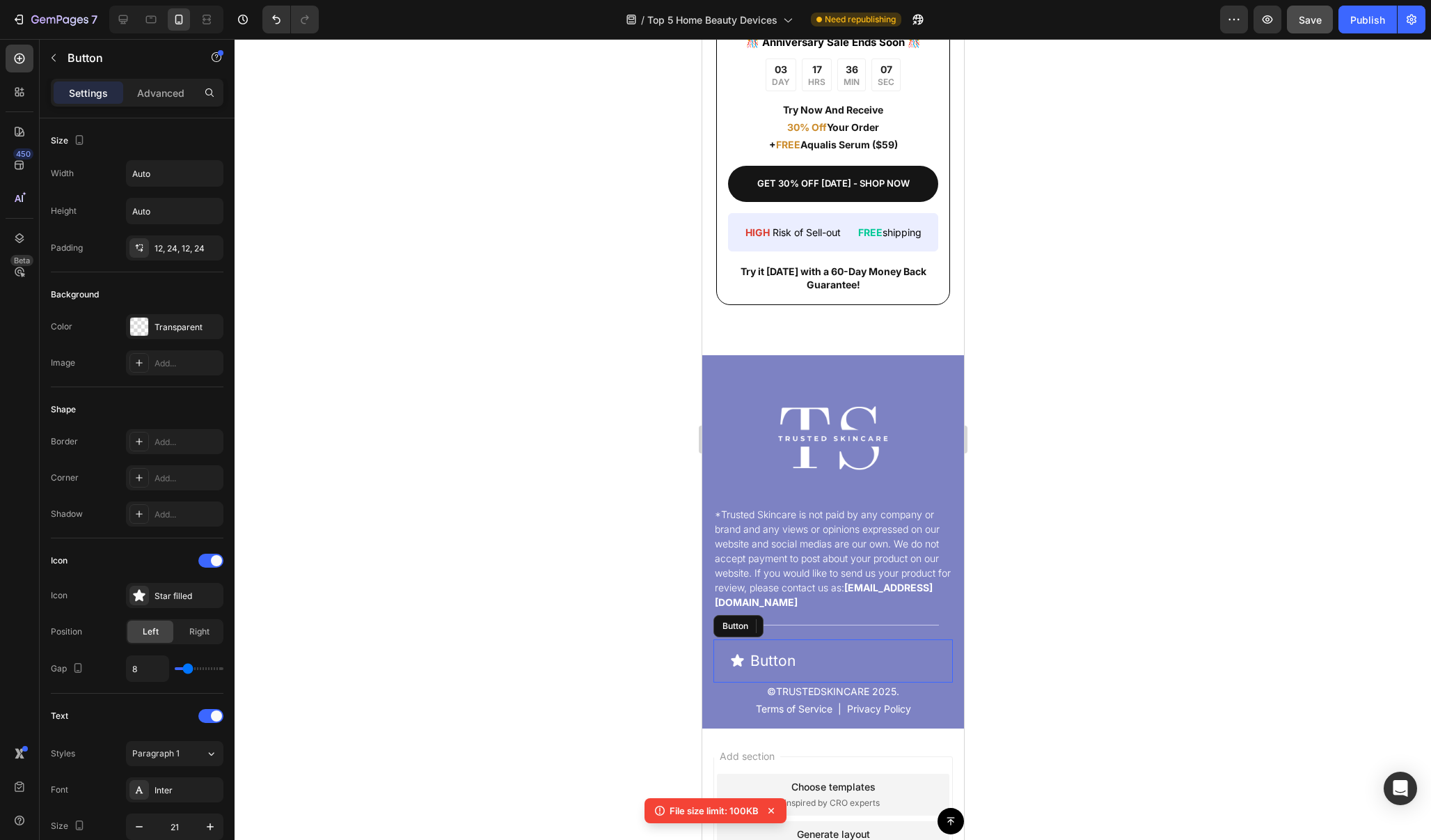
click at [832, 655] on div "Button Button" at bounding box center [832, 660] width 239 height 43
click at [273, 18] on icon "Undo/Redo" at bounding box center [276, 19] width 14 height 14
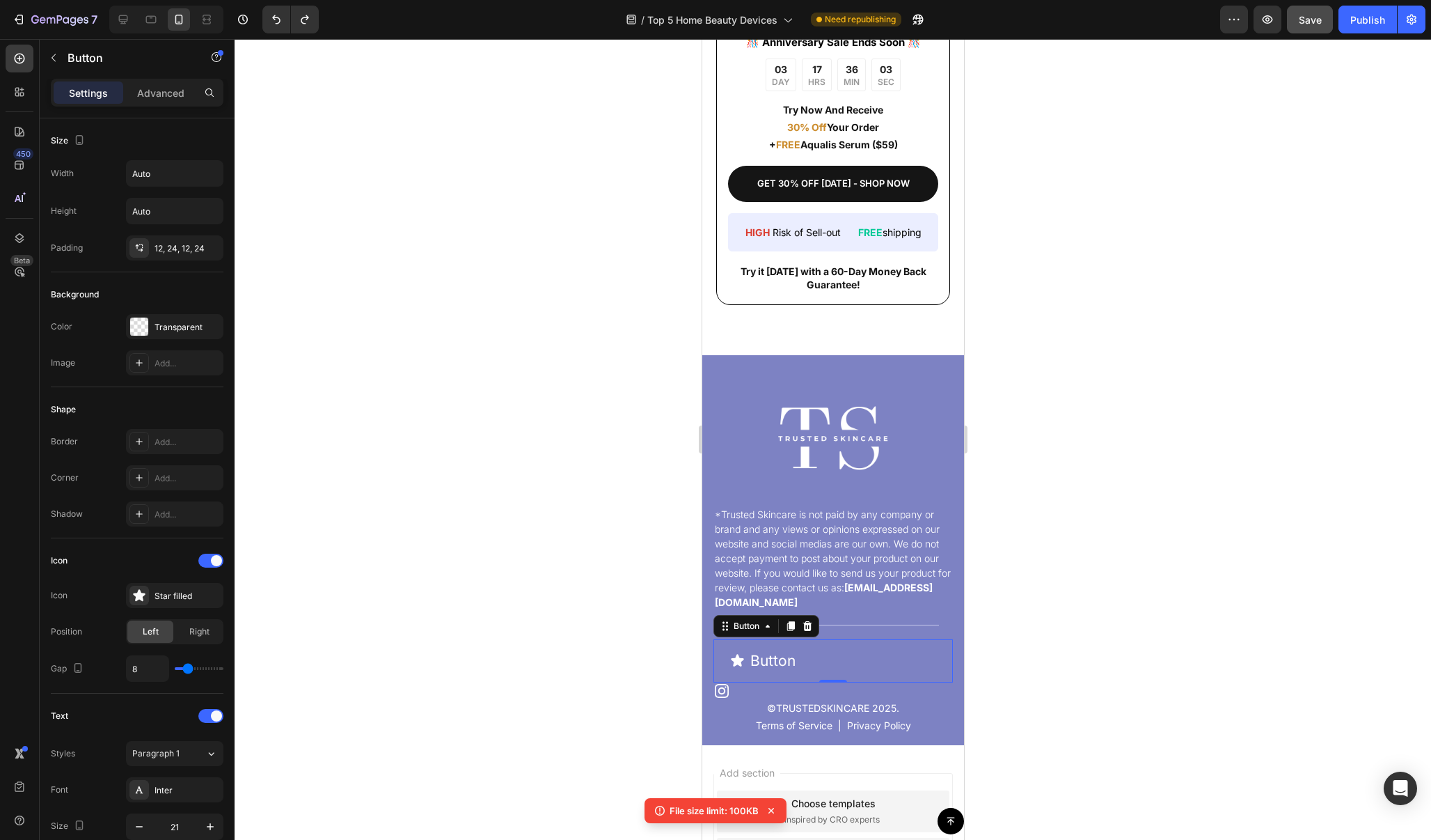
click at [908, 657] on div "Button Button 0" at bounding box center [832, 660] width 239 height 43
click at [809, 627] on icon at bounding box center [807, 625] width 11 height 11
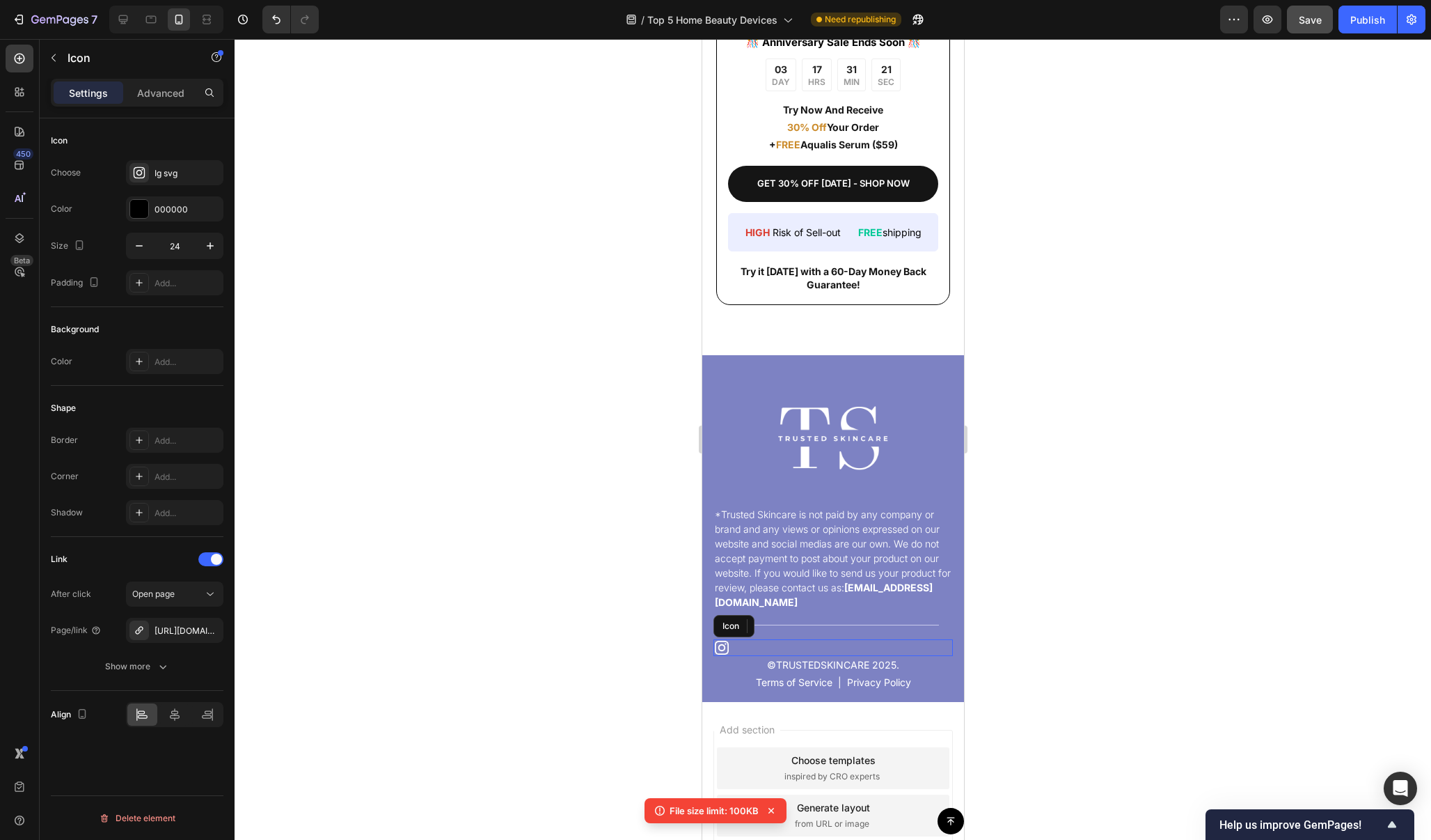
click at [722, 644] on icon at bounding box center [721, 647] width 17 height 17
click at [1016, 529] on div at bounding box center [833, 438] width 1197 height 801
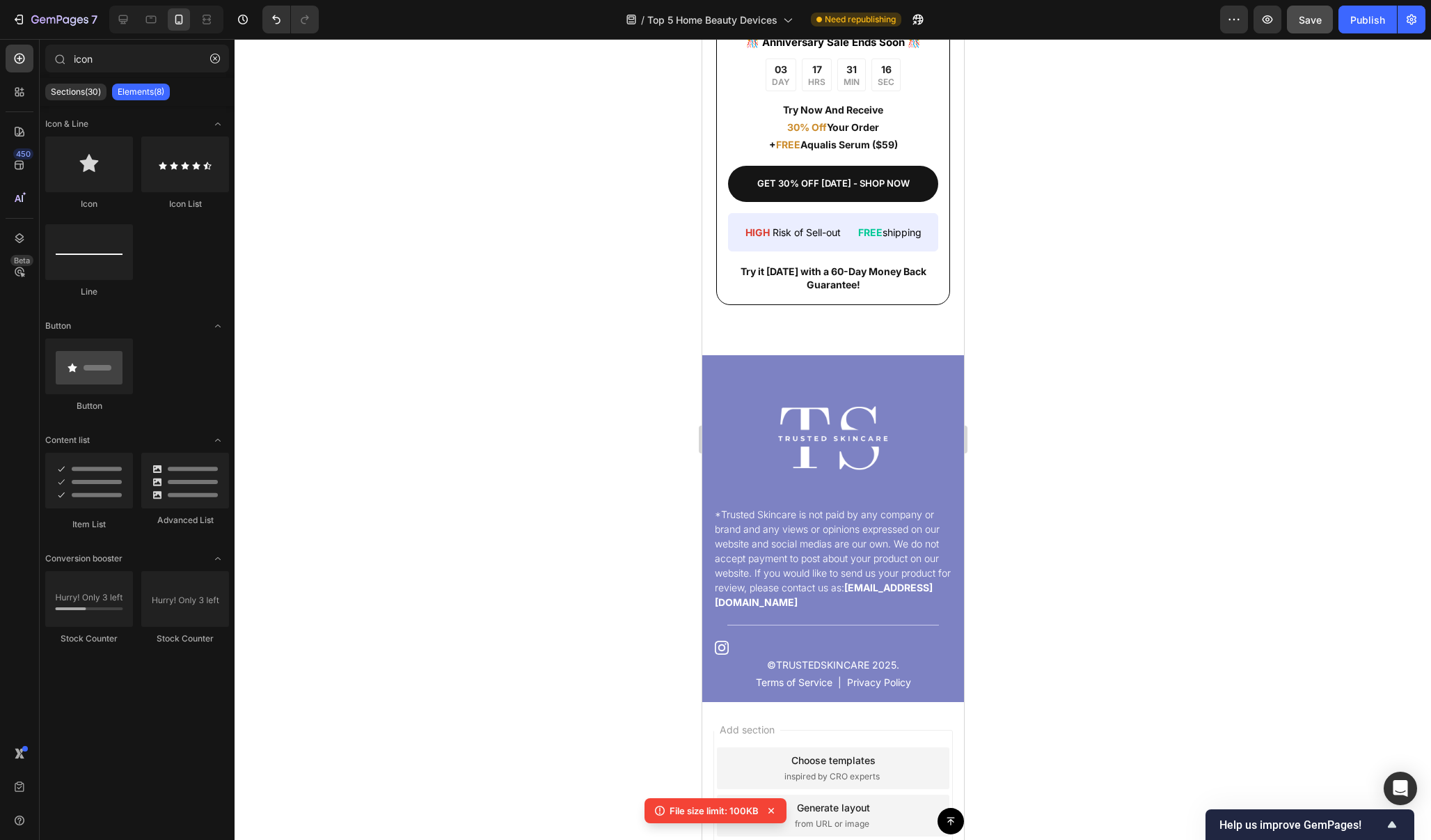
click at [1314, 26] on div "Save" at bounding box center [1311, 19] width 23 height 15
click at [1356, 29] on button "Publish" at bounding box center [1368, 19] width 59 height 28
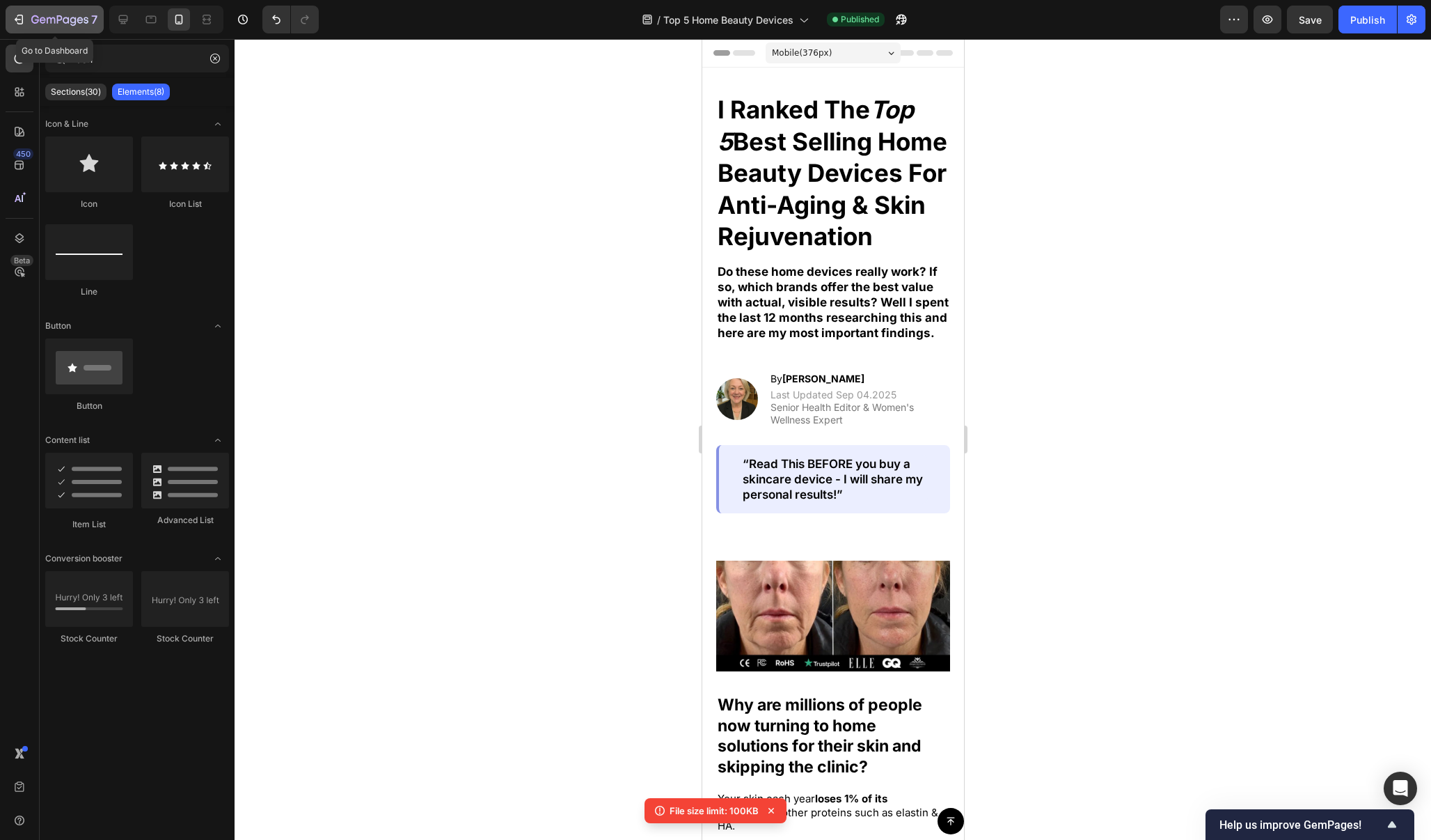
click at [22, 22] on icon "button" at bounding box center [18, 19] width 14 height 14
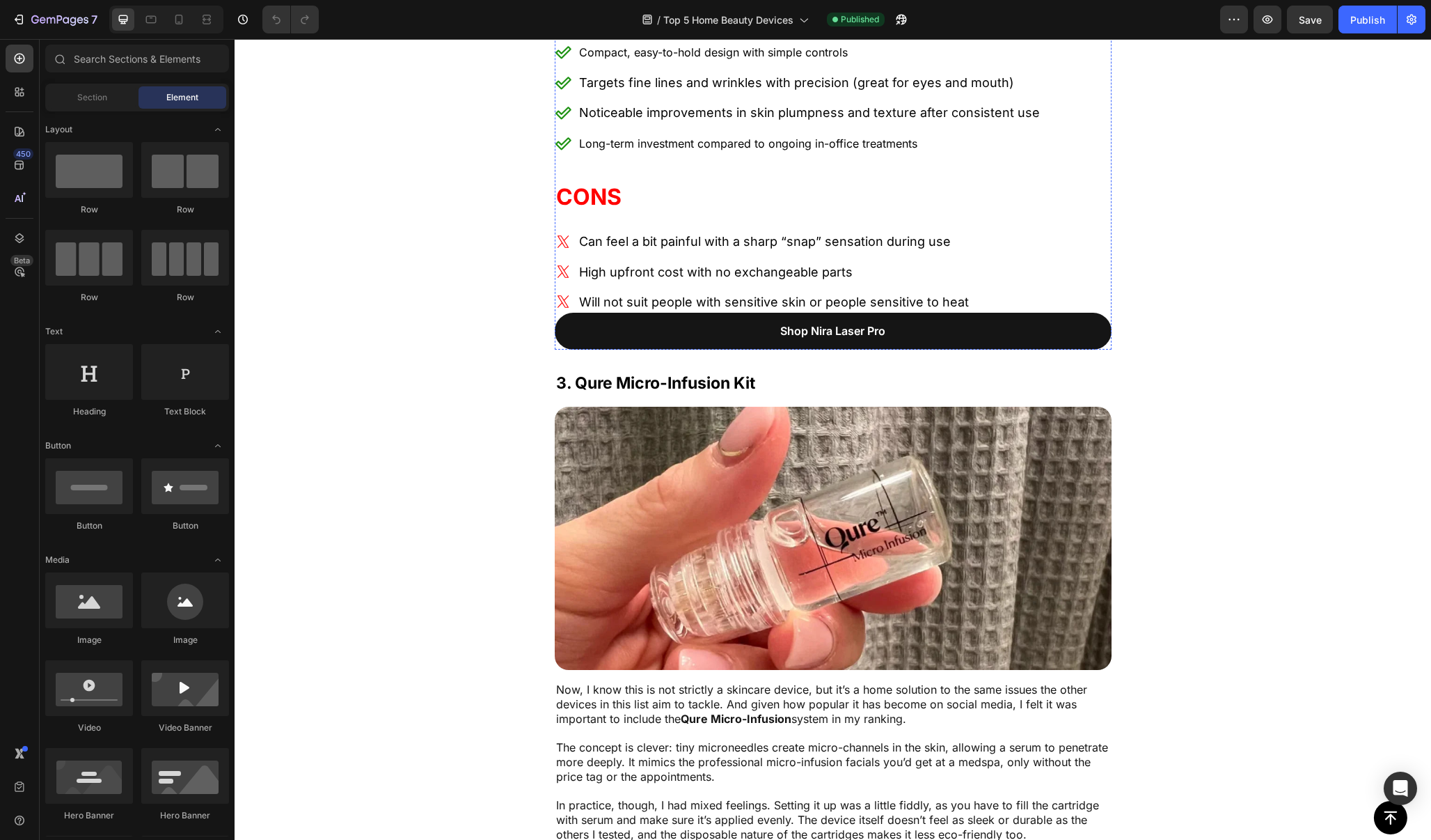
scroll to position [5368, 0]
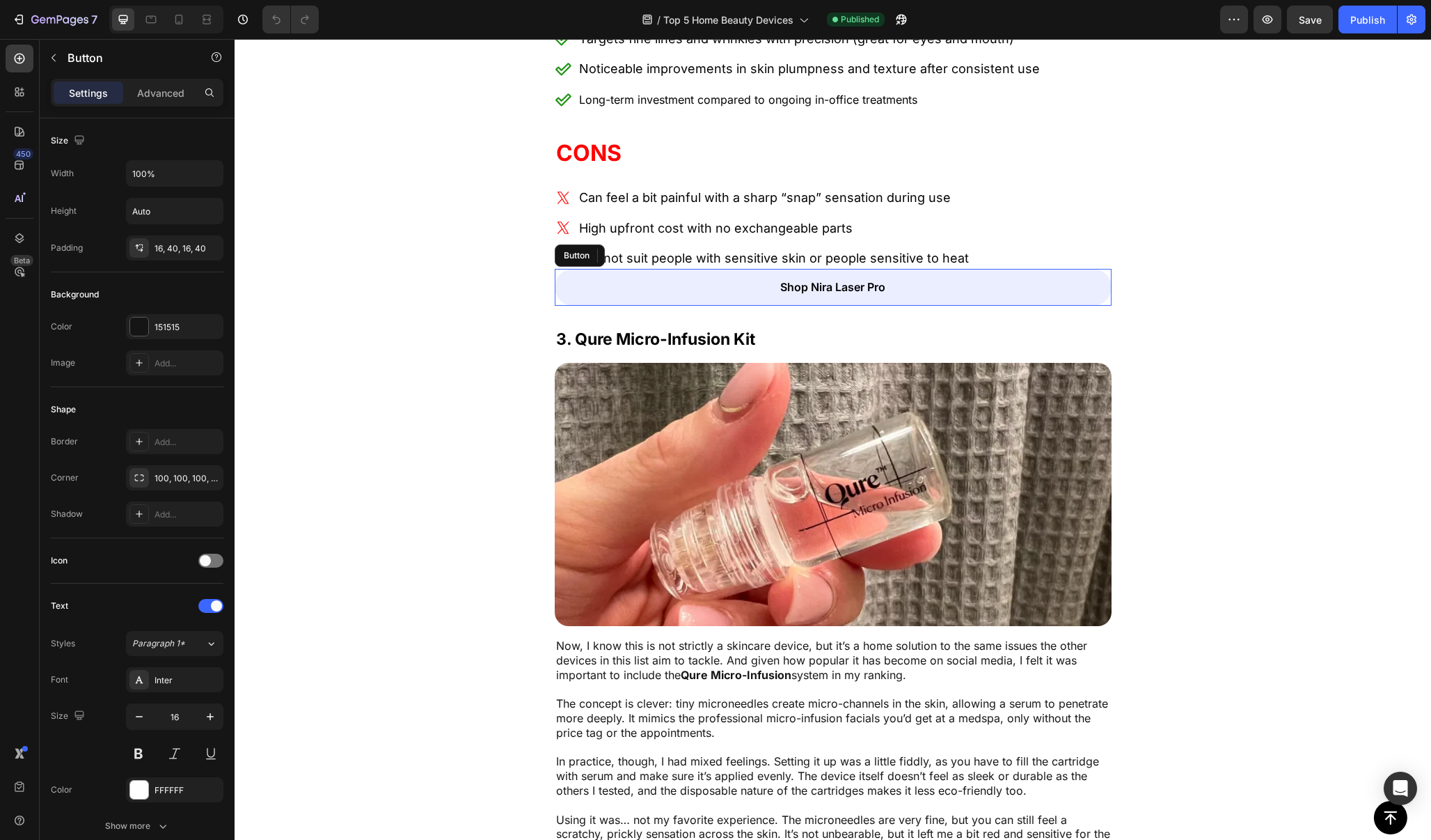
click at [1057, 306] on link "Shop Nira Laser Pro" at bounding box center [833, 287] width 557 height 37
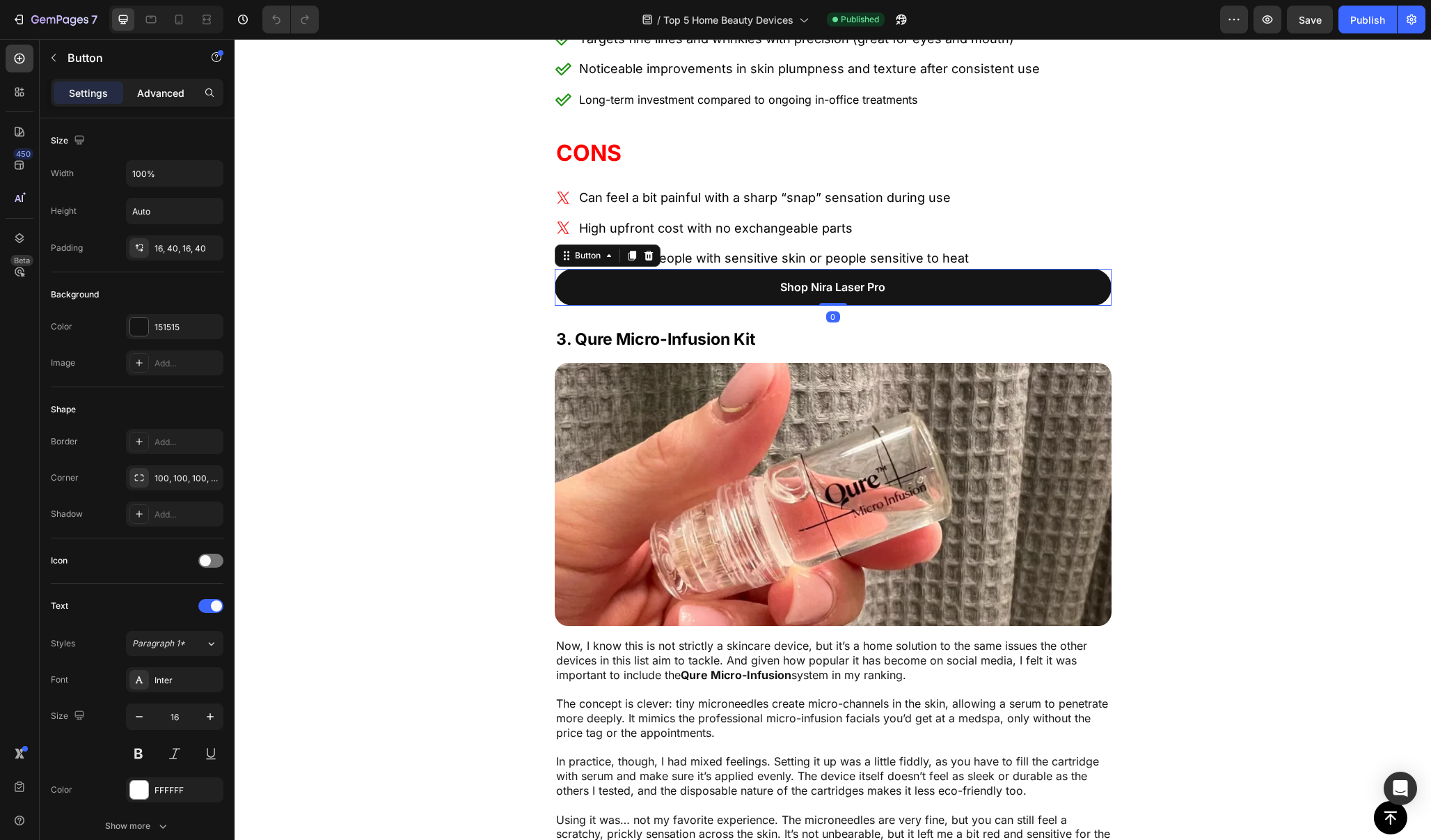
click at [164, 94] on p "Advanced" at bounding box center [160, 93] width 47 height 15
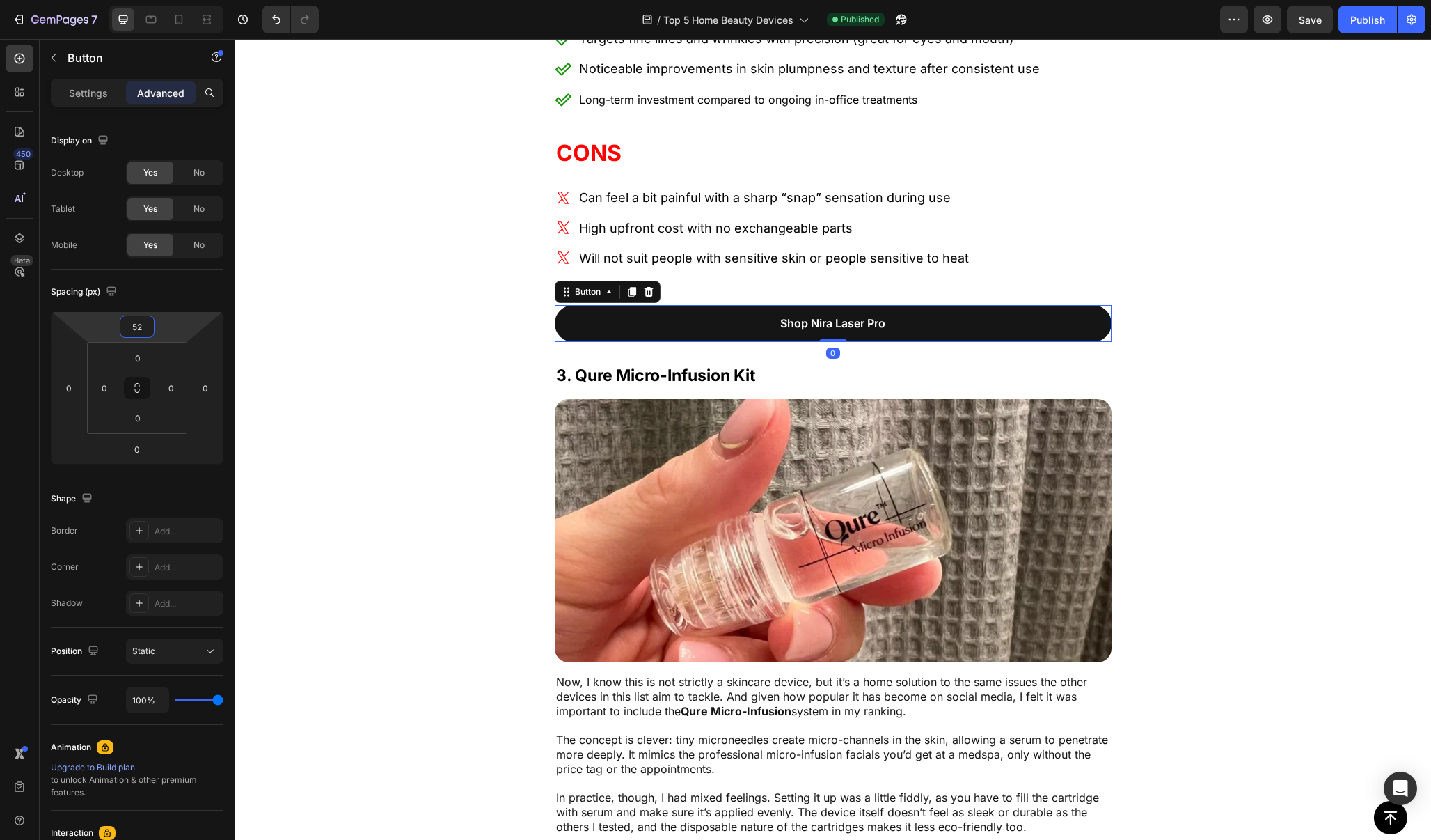
type input "54"
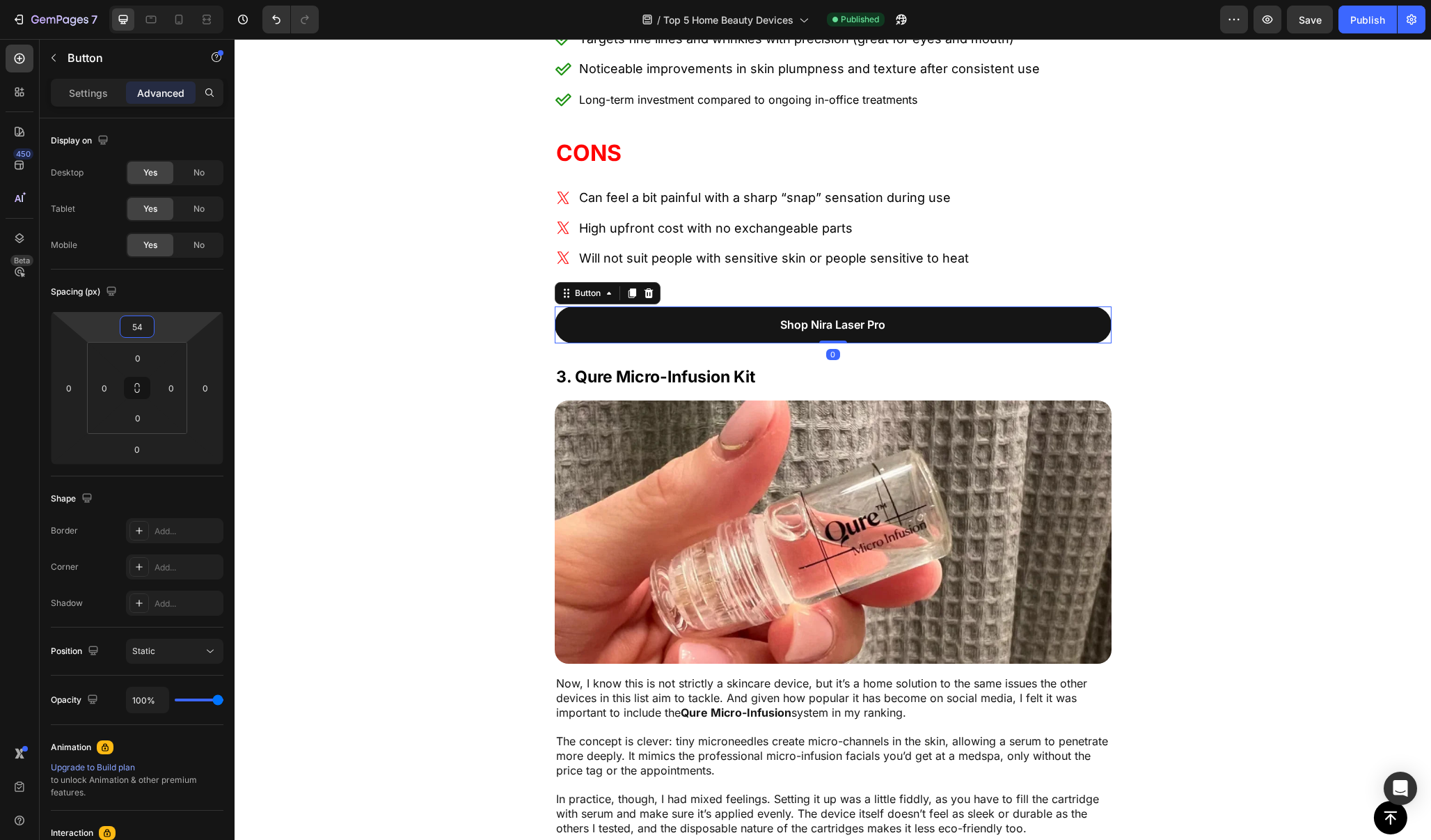
drag, startPoint x: 165, startPoint y: 331, endPoint x: 167, endPoint y: 312, distance: 19.1
click at [167, 0] on html "7 / Top 5 Home Beauty Devices Published Preview Save Publish 450 Beta Sections(…" at bounding box center [716, 0] width 1431 height 0
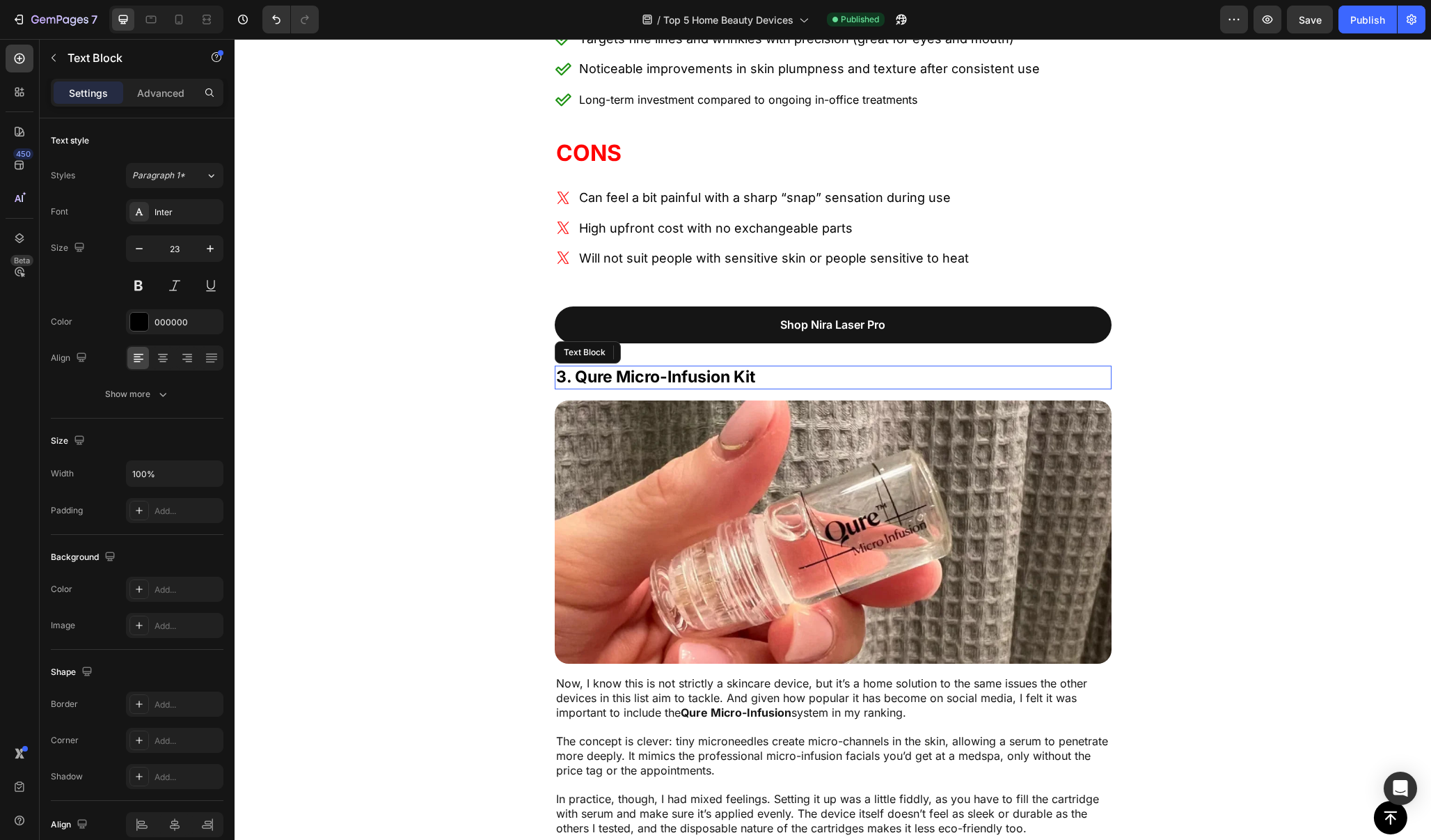
click at [775, 388] on p "3. Qure Micro-Infusion Kit" at bounding box center [833, 377] width 554 height 21
click at [170, 84] on div "Advanced" at bounding box center [160, 92] width 69 height 22
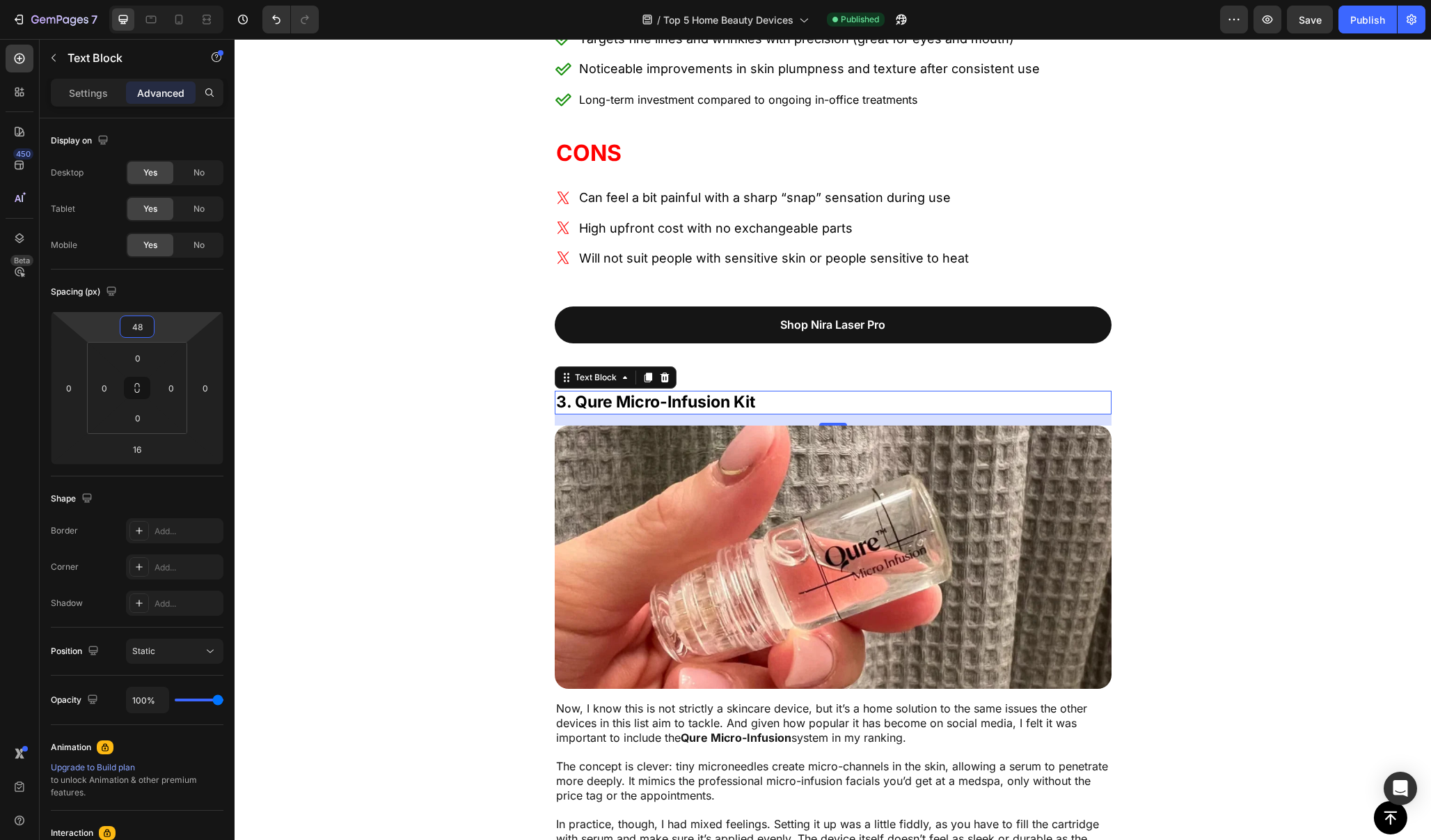
type input "50"
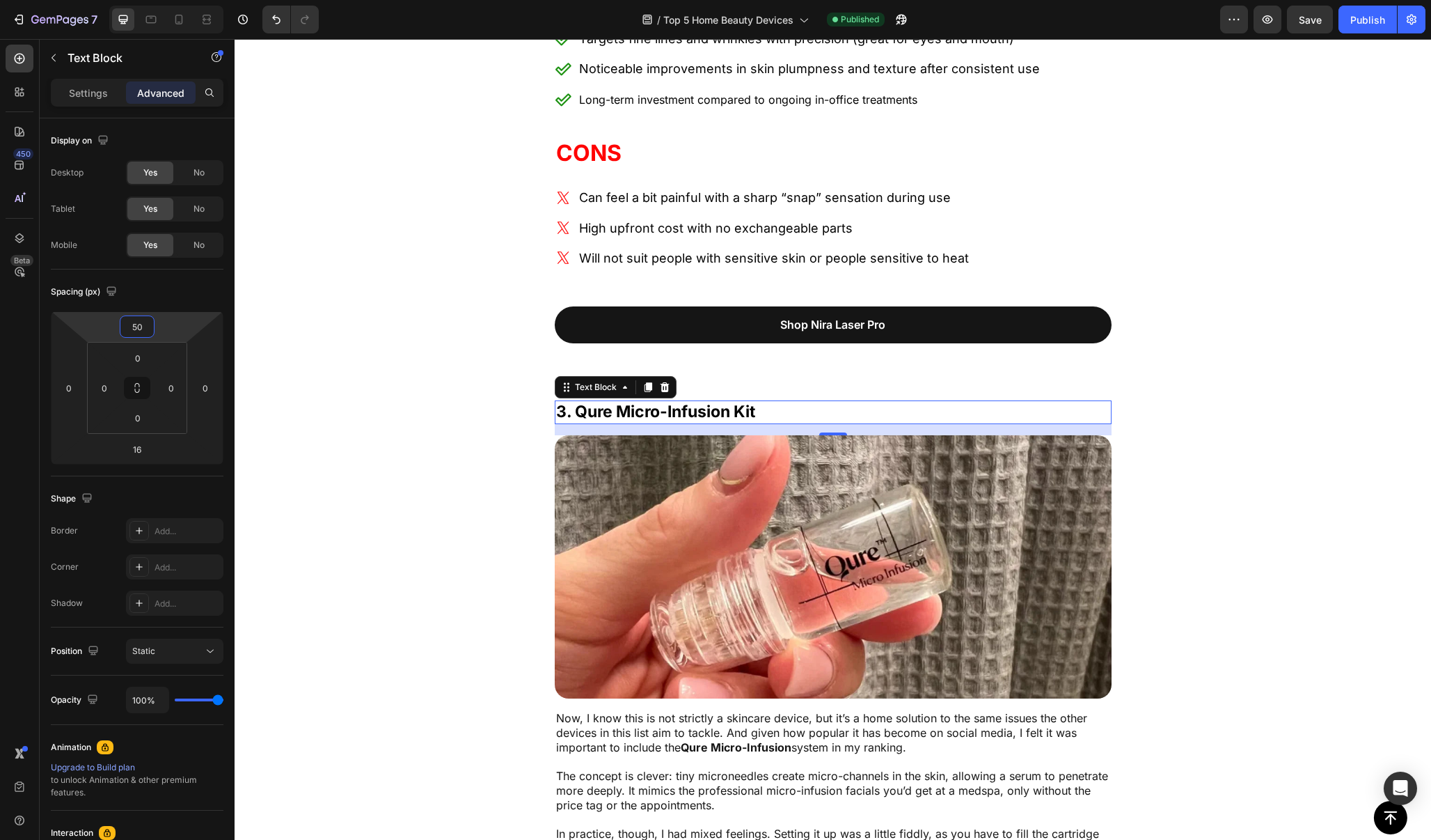
drag, startPoint x: 177, startPoint y: 326, endPoint x: 180, endPoint y: 308, distance: 18.2
click at [180, 0] on html "7 / Top 5 Home Beauty Devices Published Preview Save Publish 450 Beta Sections(…" at bounding box center [716, 0] width 1431 height 0
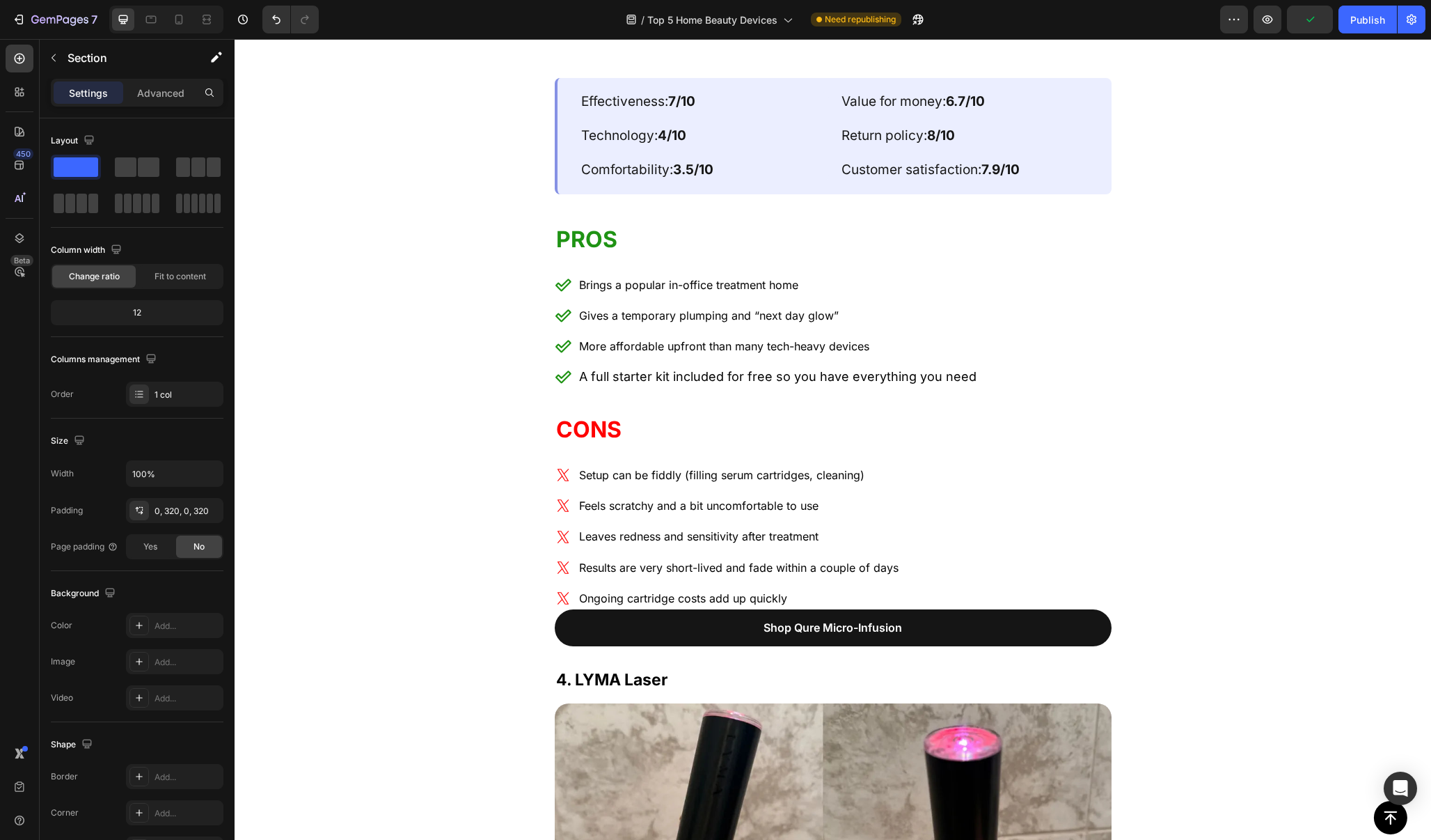
scroll to position [6856, 0]
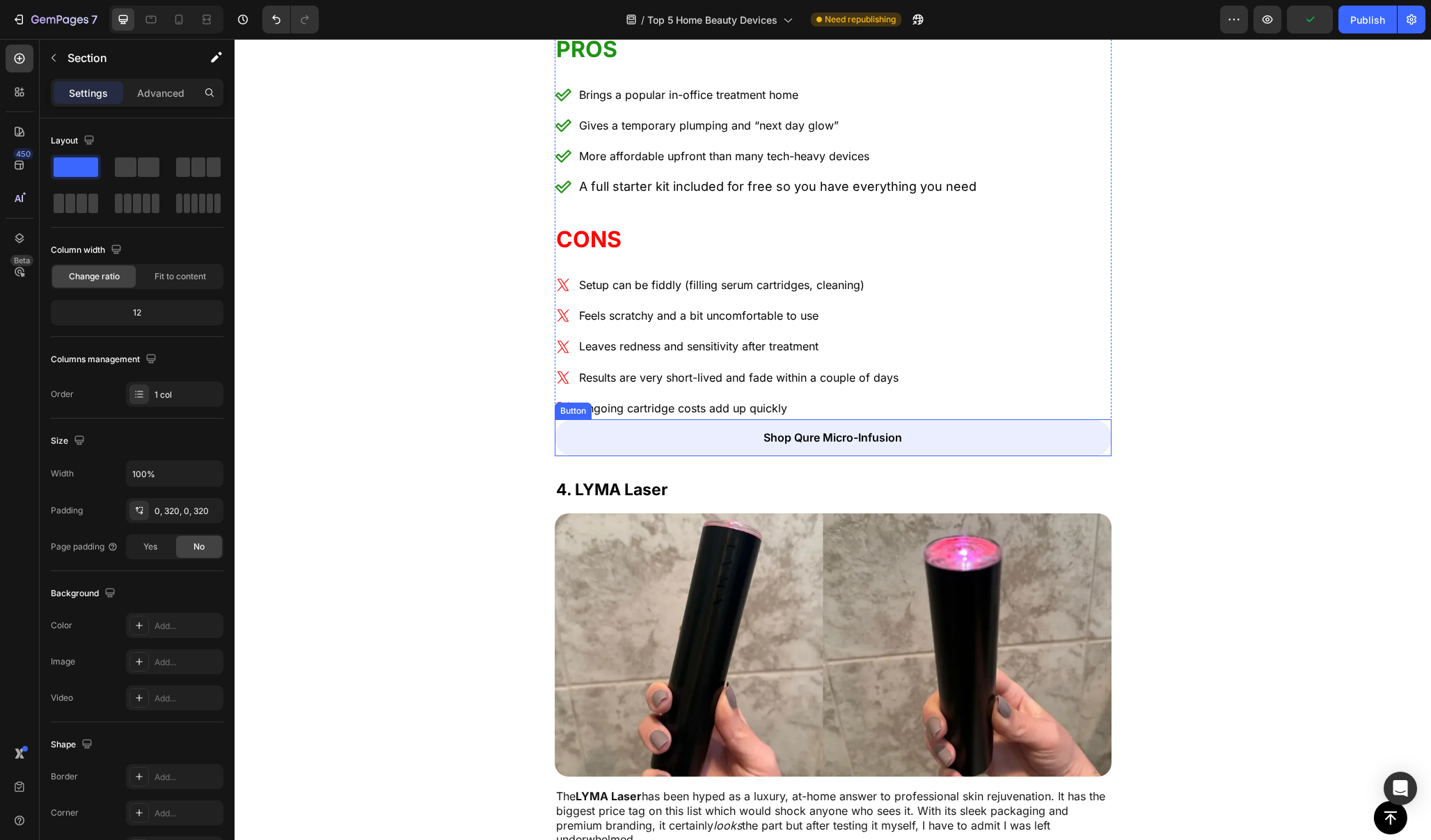
click at [1013, 419] on link "Shop Qure Micro-Infusion" at bounding box center [833, 438] width 557 height 37
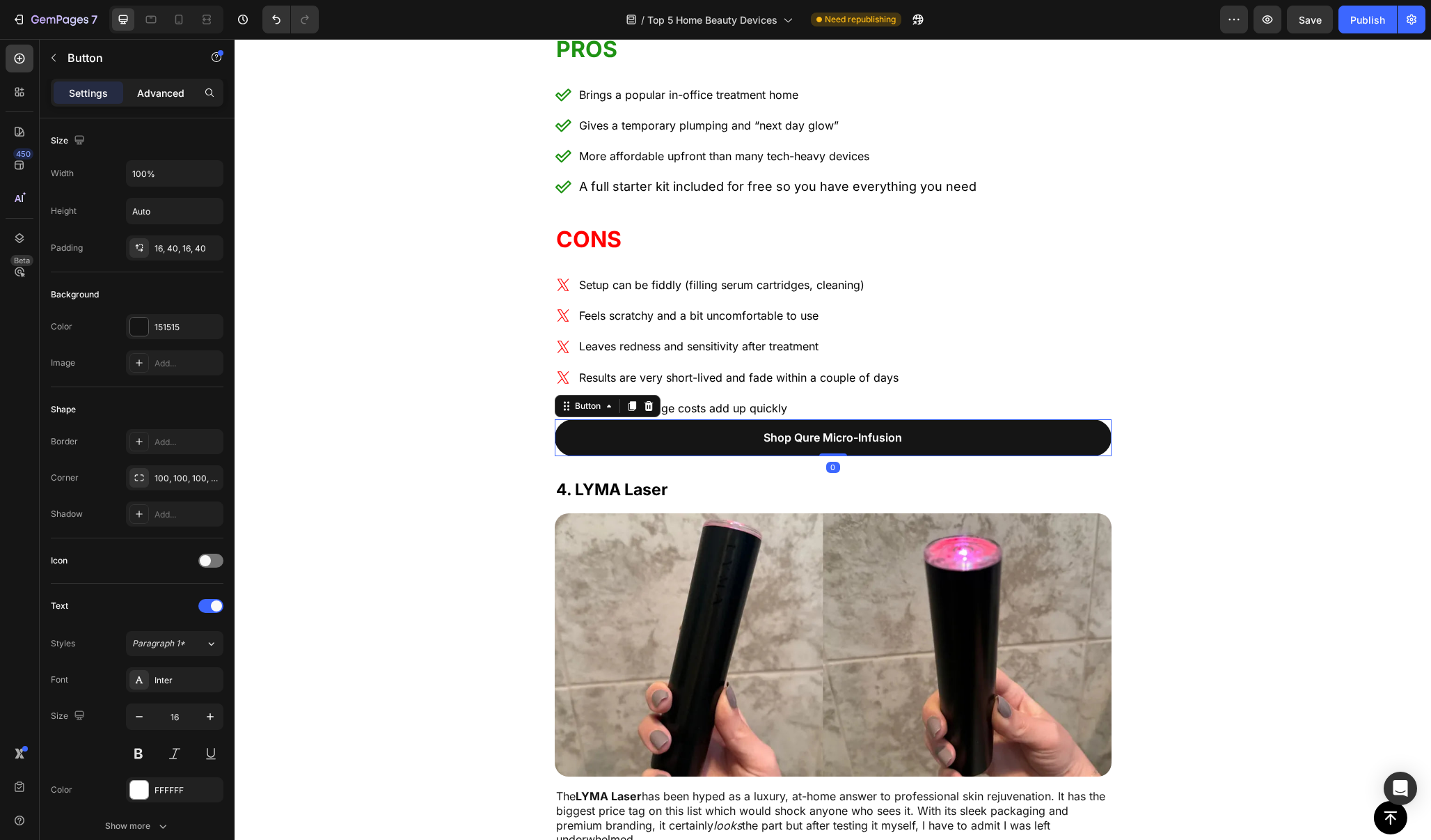
click at [182, 90] on p "Advanced" at bounding box center [160, 93] width 47 height 15
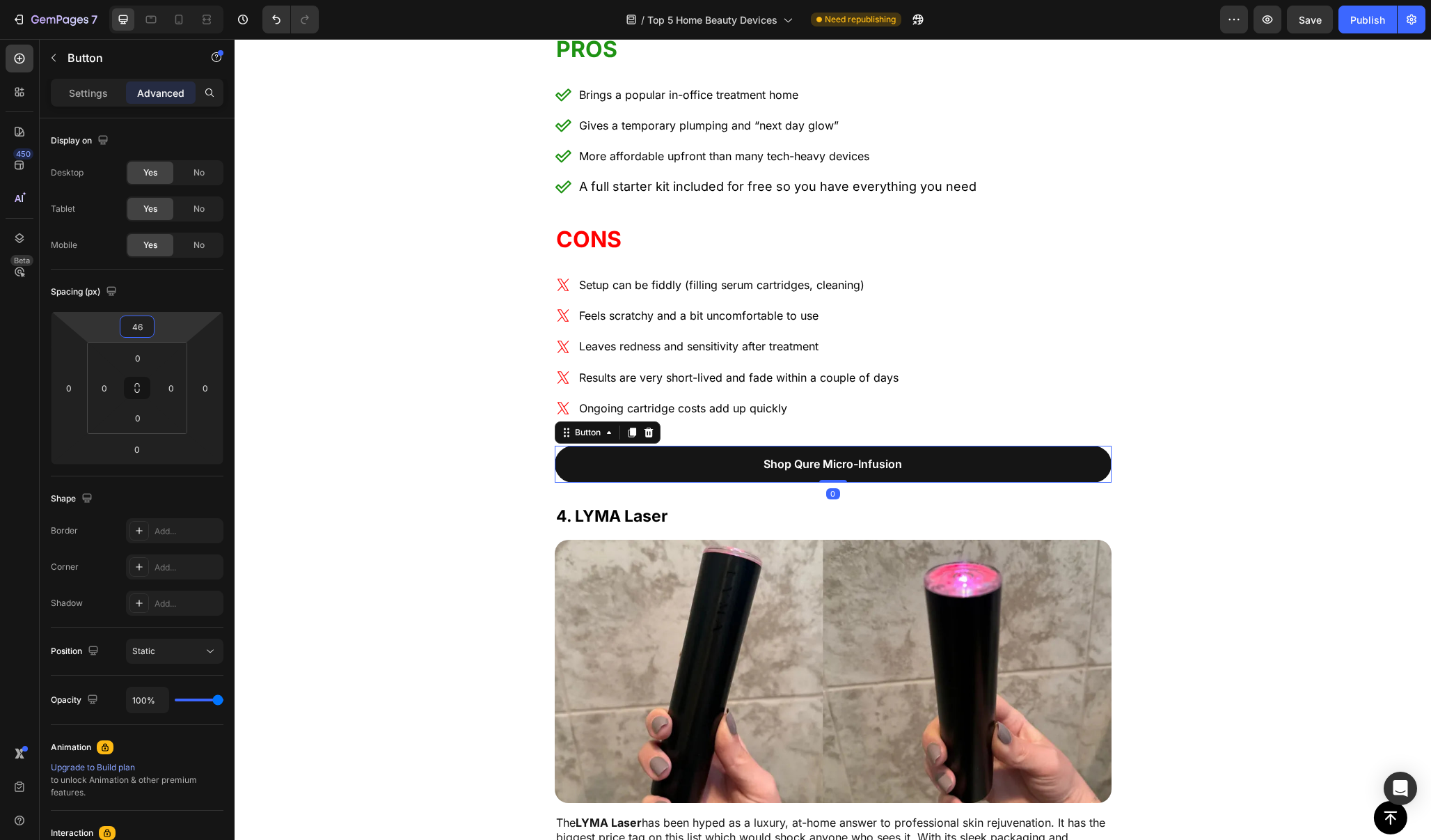
type input "48"
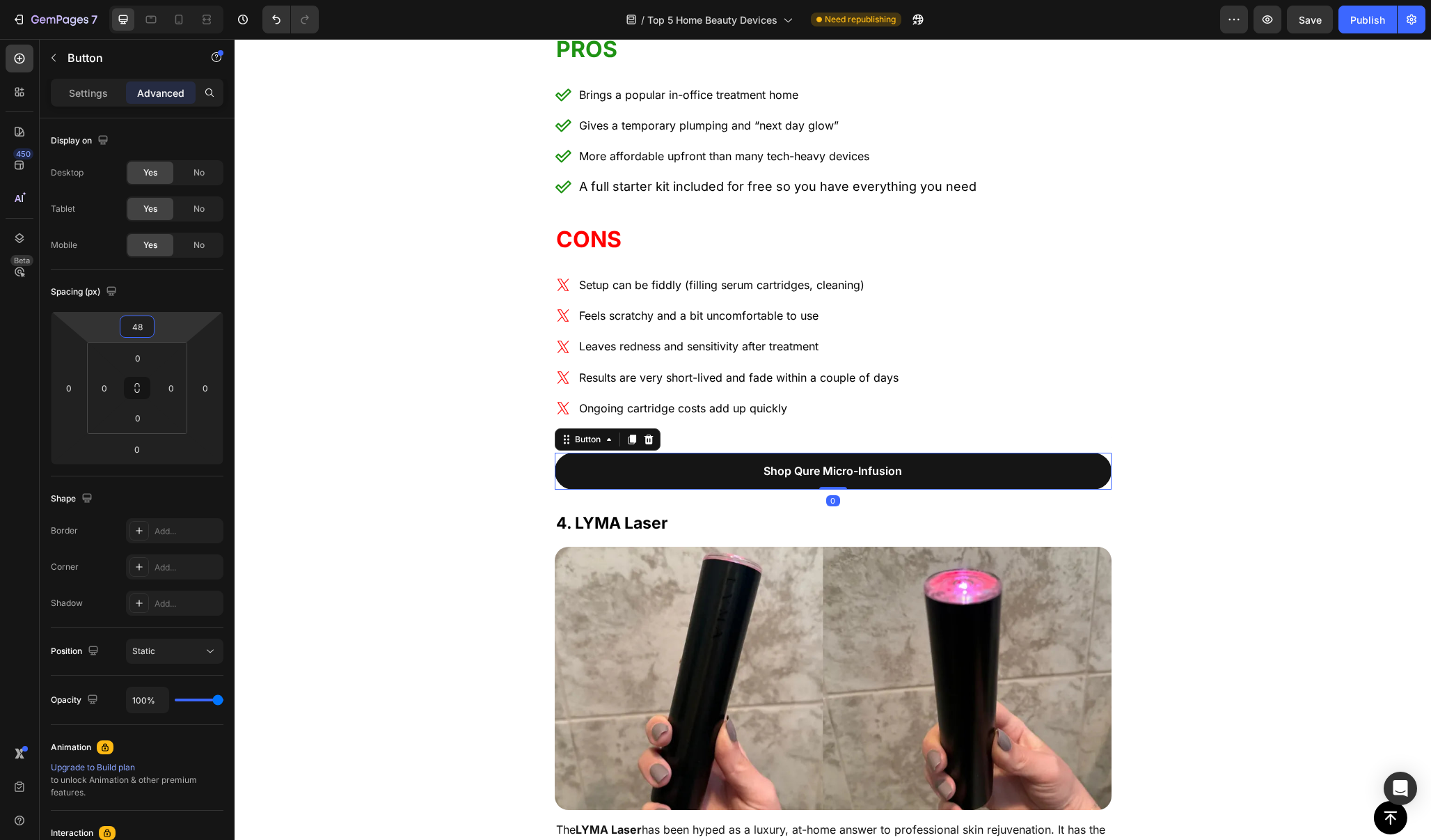
drag, startPoint x: 177, startPoint y: 331, endPoint x: 181, endPoint y: 311, distance: 20.4
click at [181, 0] on html "7 / Top 5 Home Beauty Devices Need republishing Preview Save Publish 450 Beta S…" at bounding box center [716, 0] width 1431 height 0
click at [734, 513] on p "4. LYMA Laser" at bounding box center [833, 523] width 554 height 21
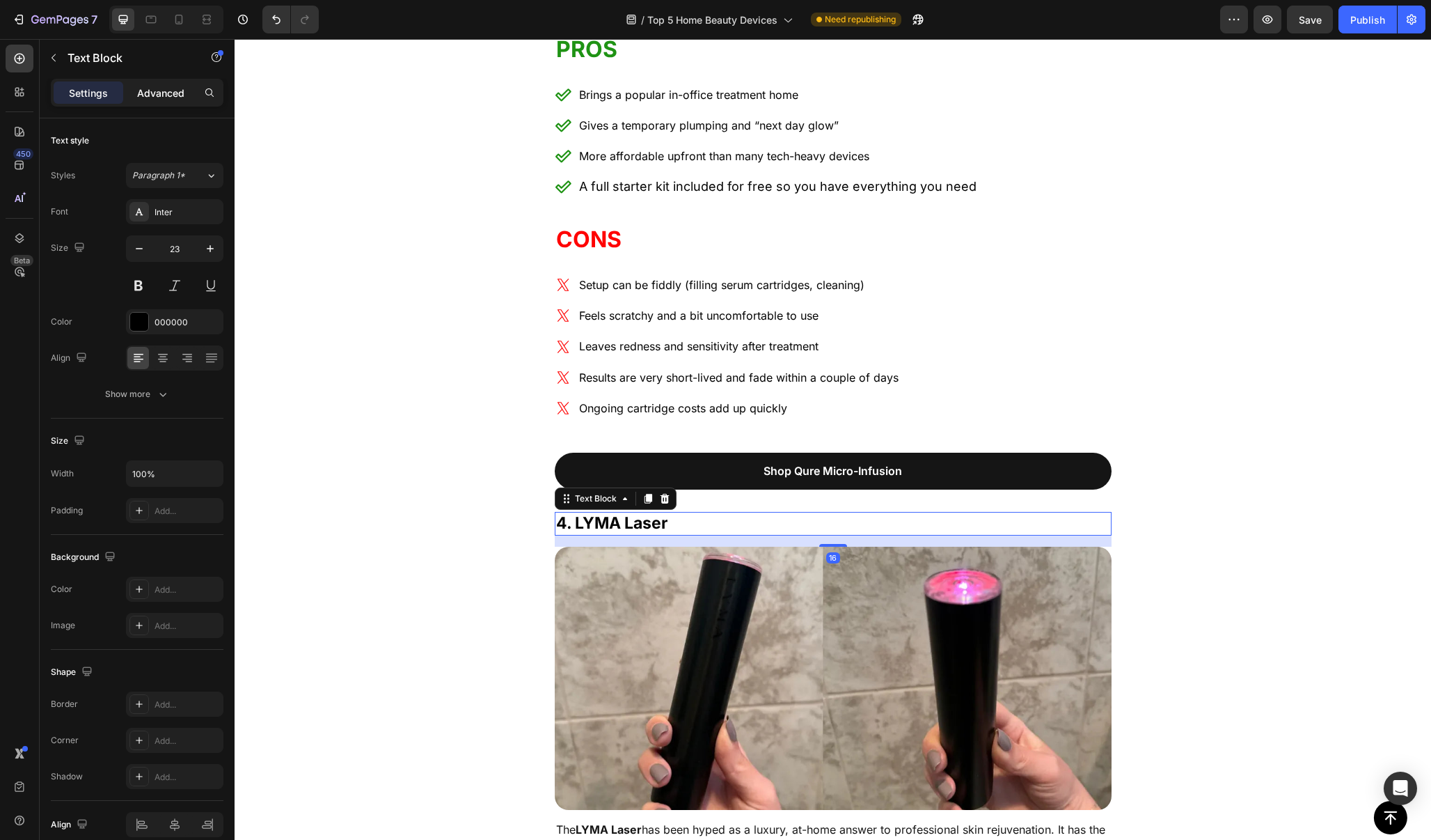
click at [174, 93] on p "Advanced" at bounding box center [160, 93] width 47 height 15
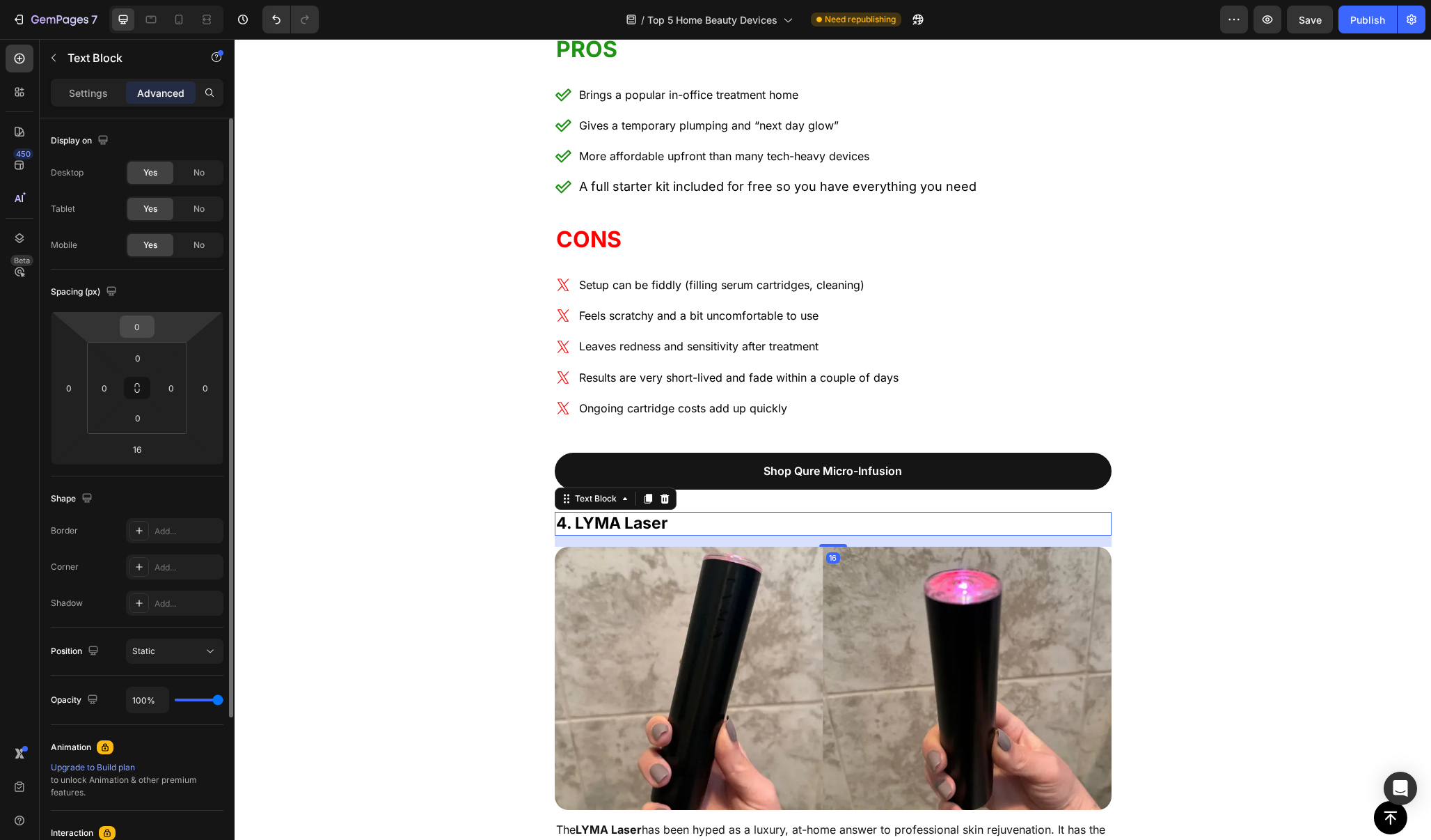
click at [145, 333] on input "0" at bounding box center [138, 326] width 28 height 21
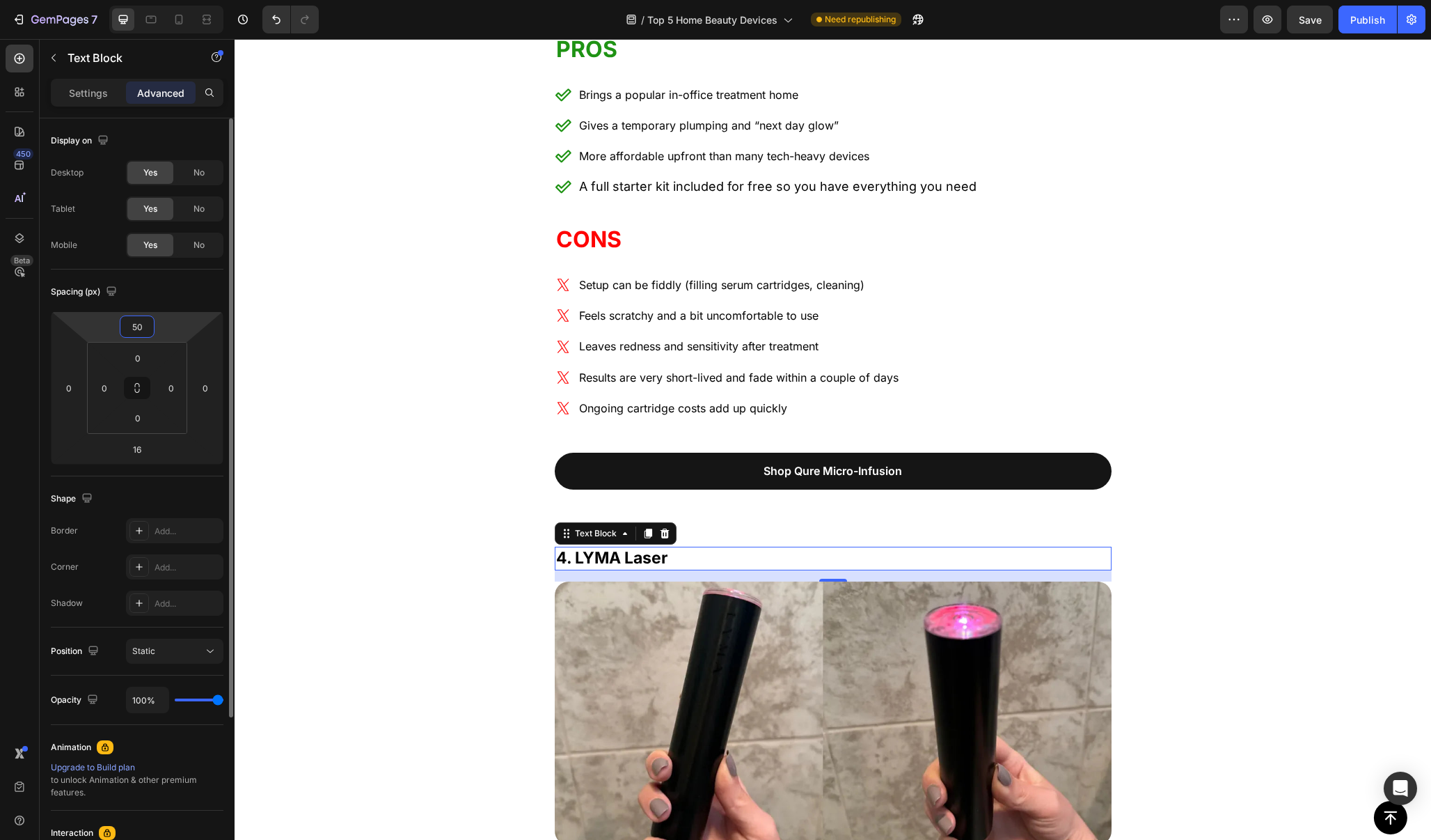
type input "50"
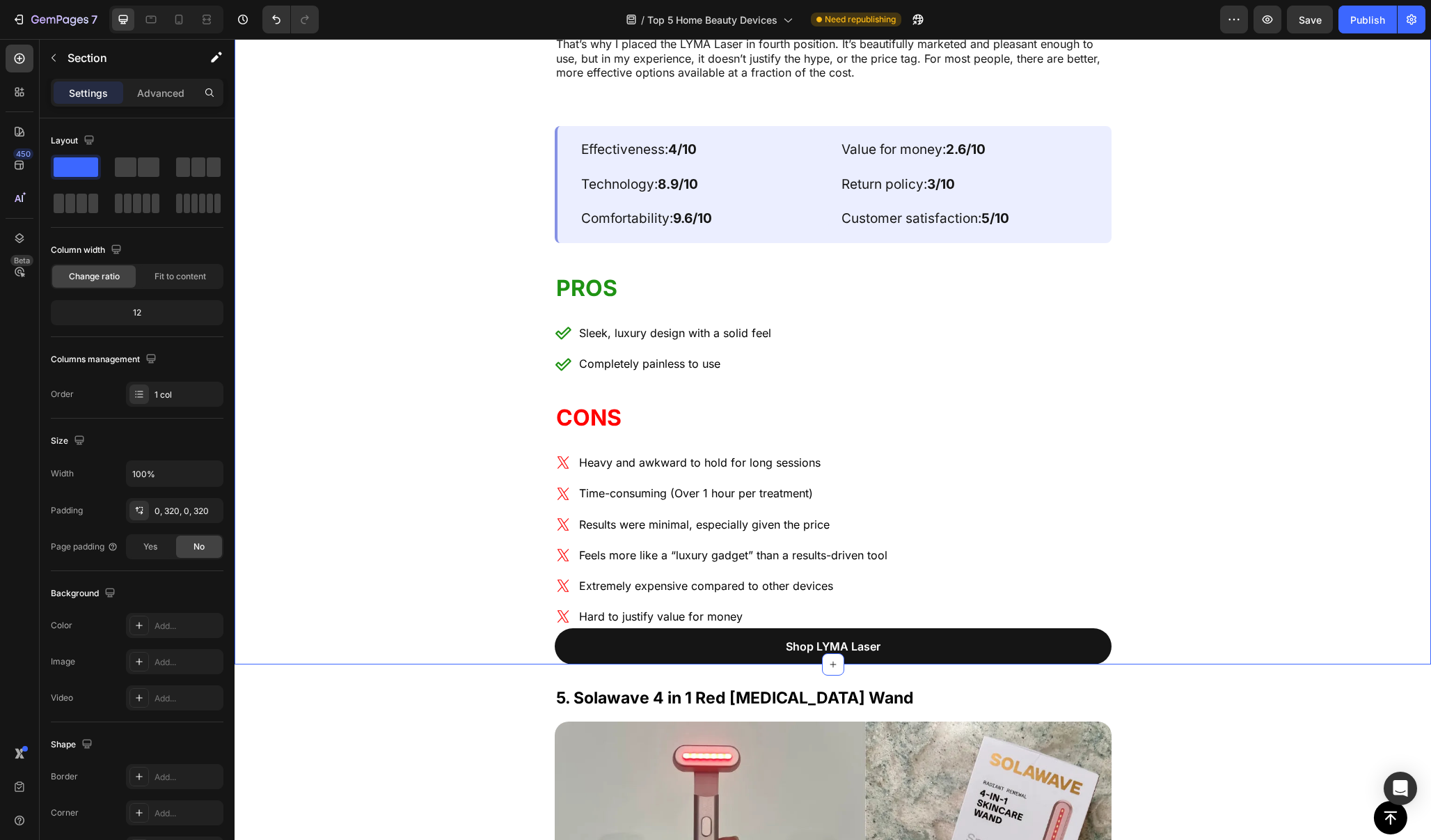
scroll to position [8032, 0]
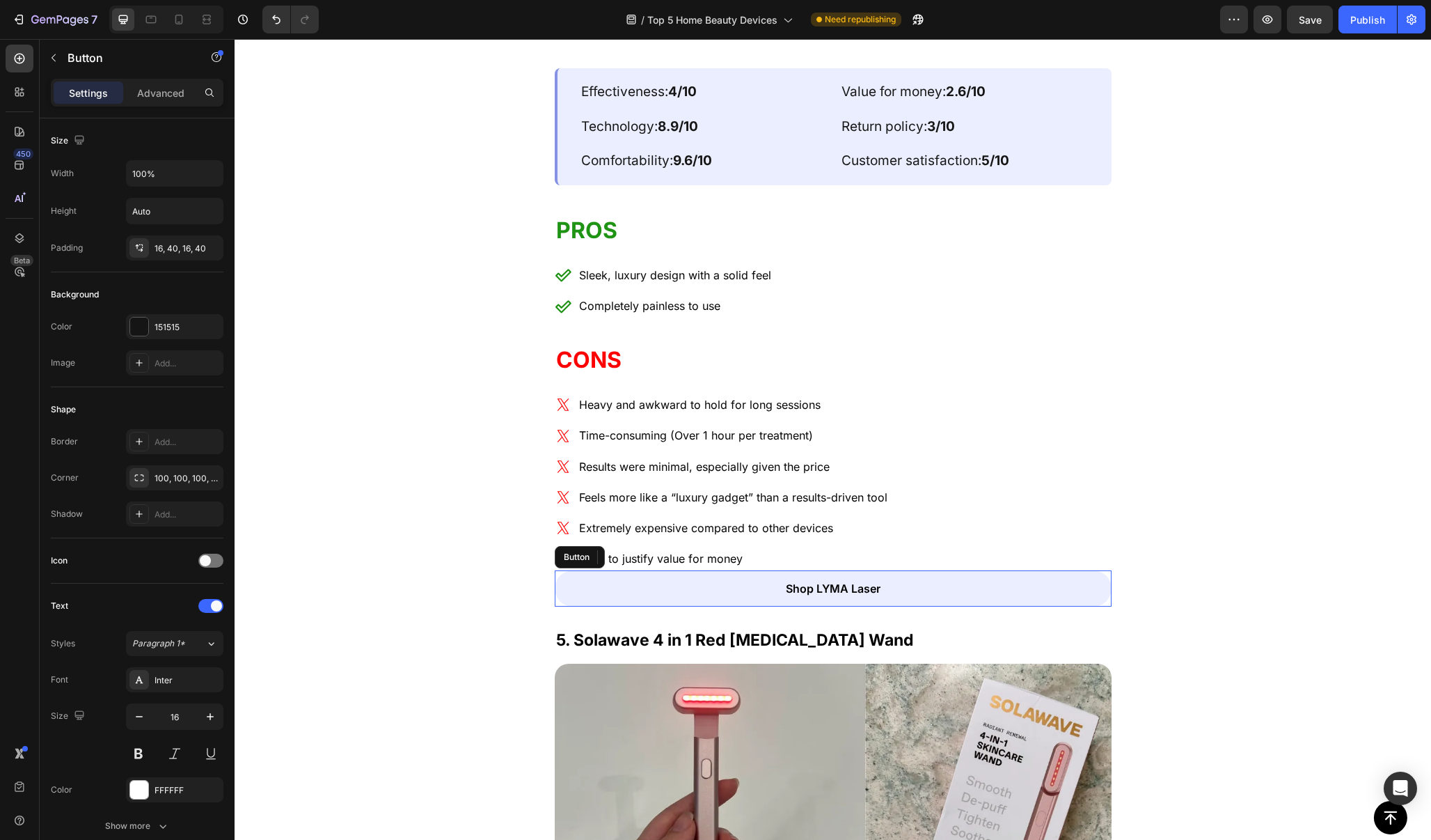
click at [938, 570] on link "Shop LYMA Laser" at bounding box center [833, 588] width 557 height 37
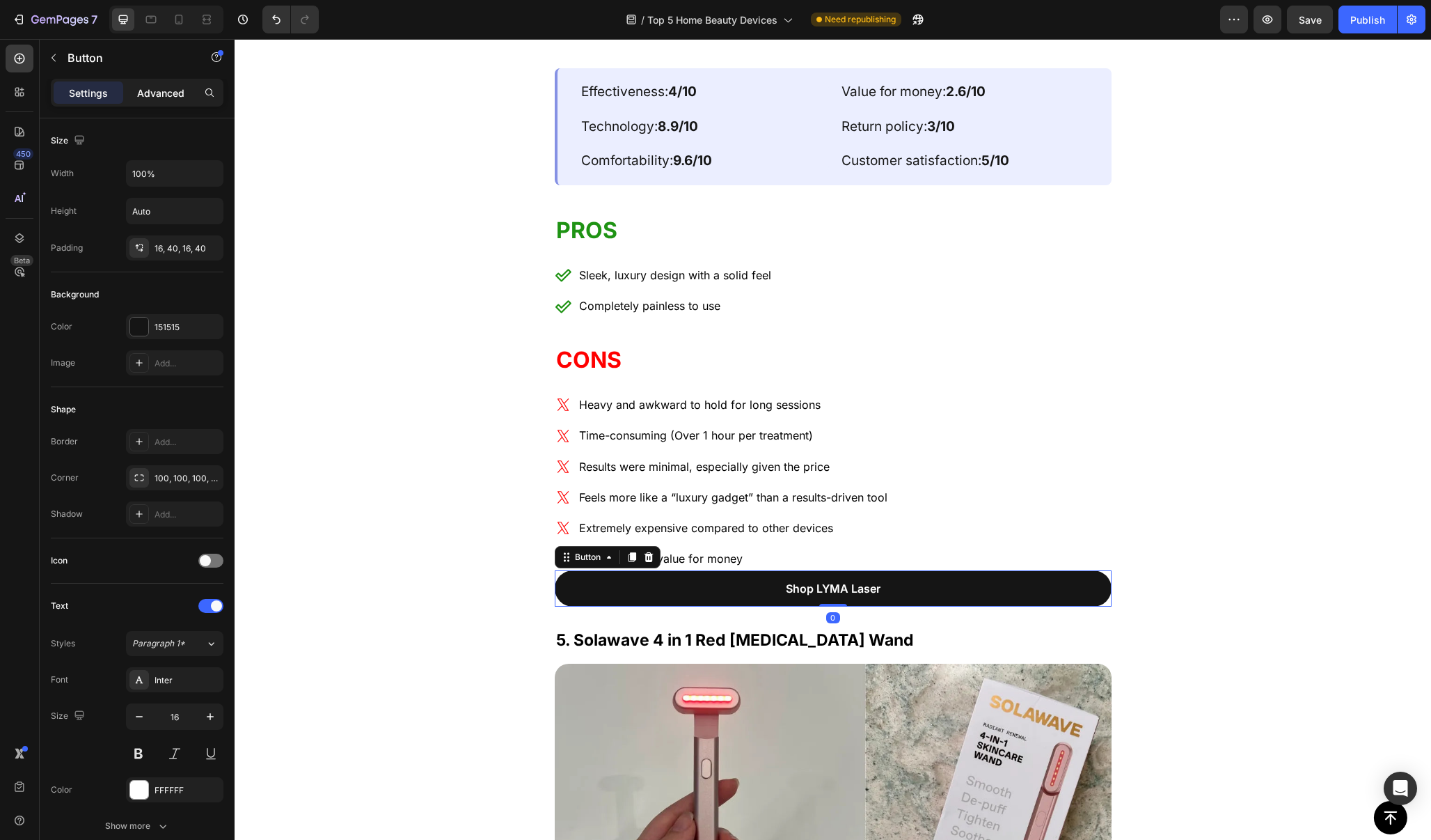
click at [166, 96] on p "Advanced" at bounding box center [160, 93] width 47 height 15
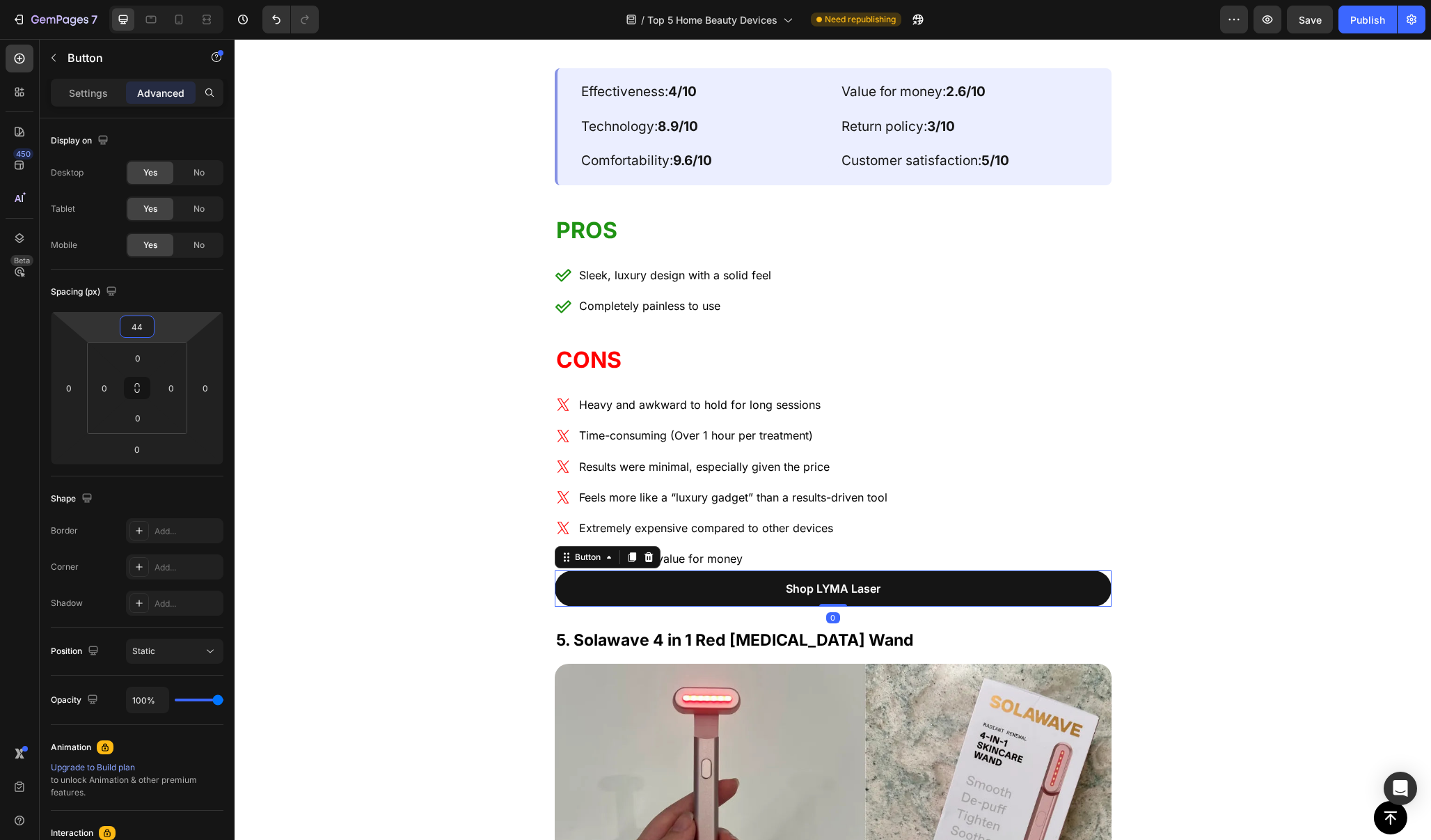
type input "46"
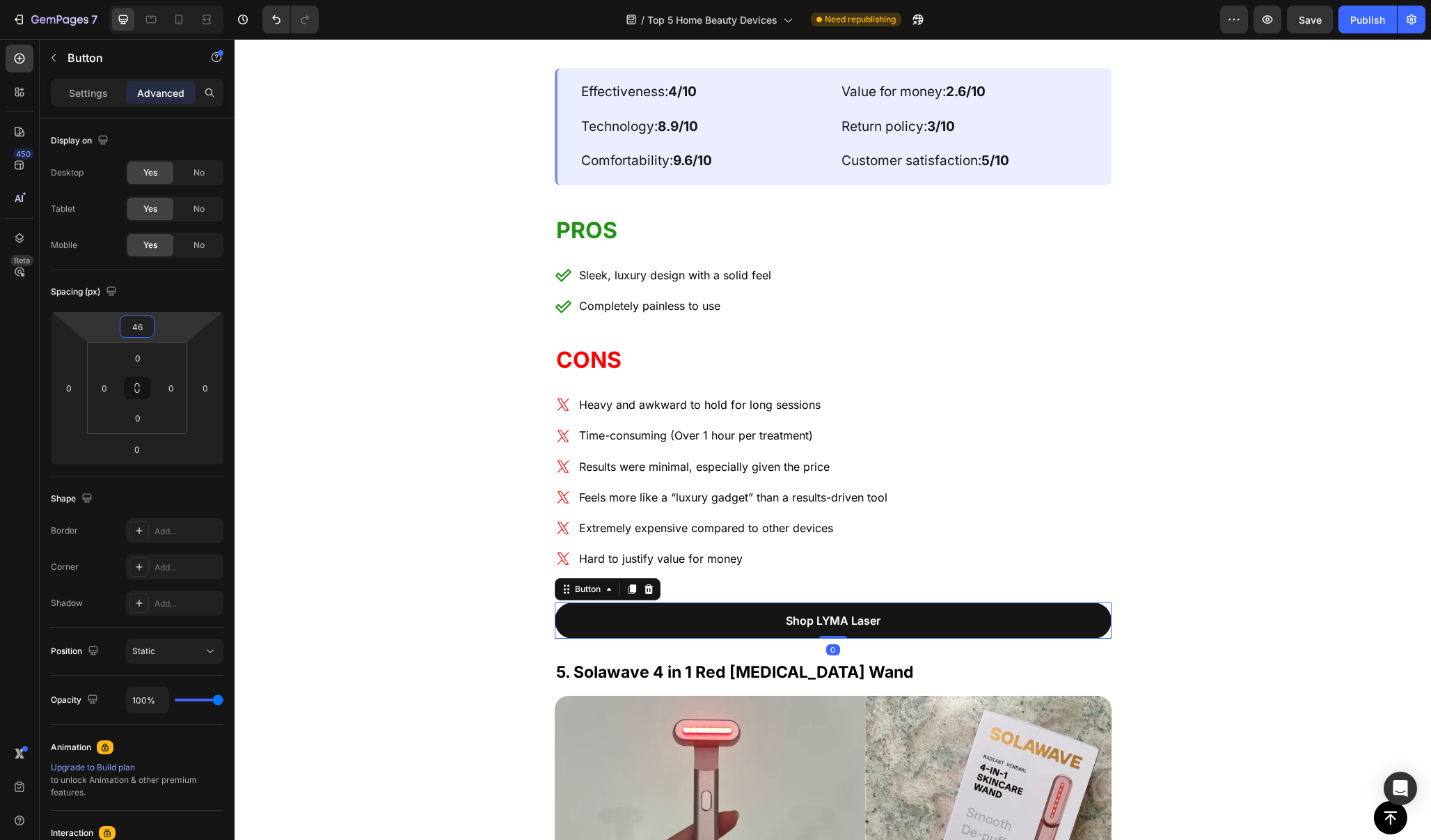
drag, startPoint x: 164, startPoint y: 332, endPoint x: 166, endPoint y: 314, distance: 18.1
click at [166, 0] on html "7 / Top 5 Home Beauty Devices Need republishing Preview Save Publish 450 Beta S…" at bounding box center [716, 0] width 1431 height 0
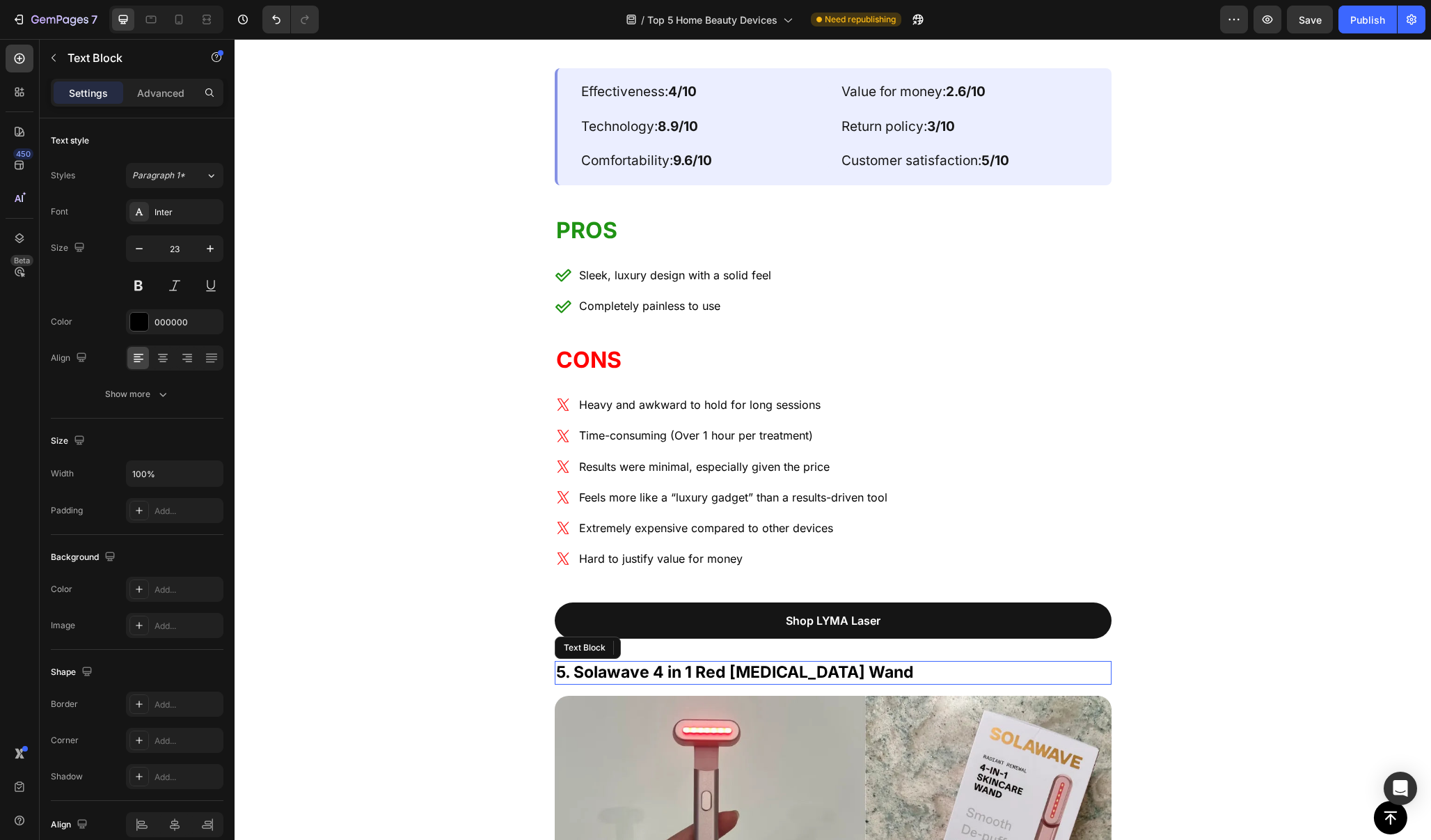
click at [920, 662] on p "5. Solawave 4 in 1 Red [MEDICAL_DATA] Wand" at bounding box center [833, 673] width 554 height 21
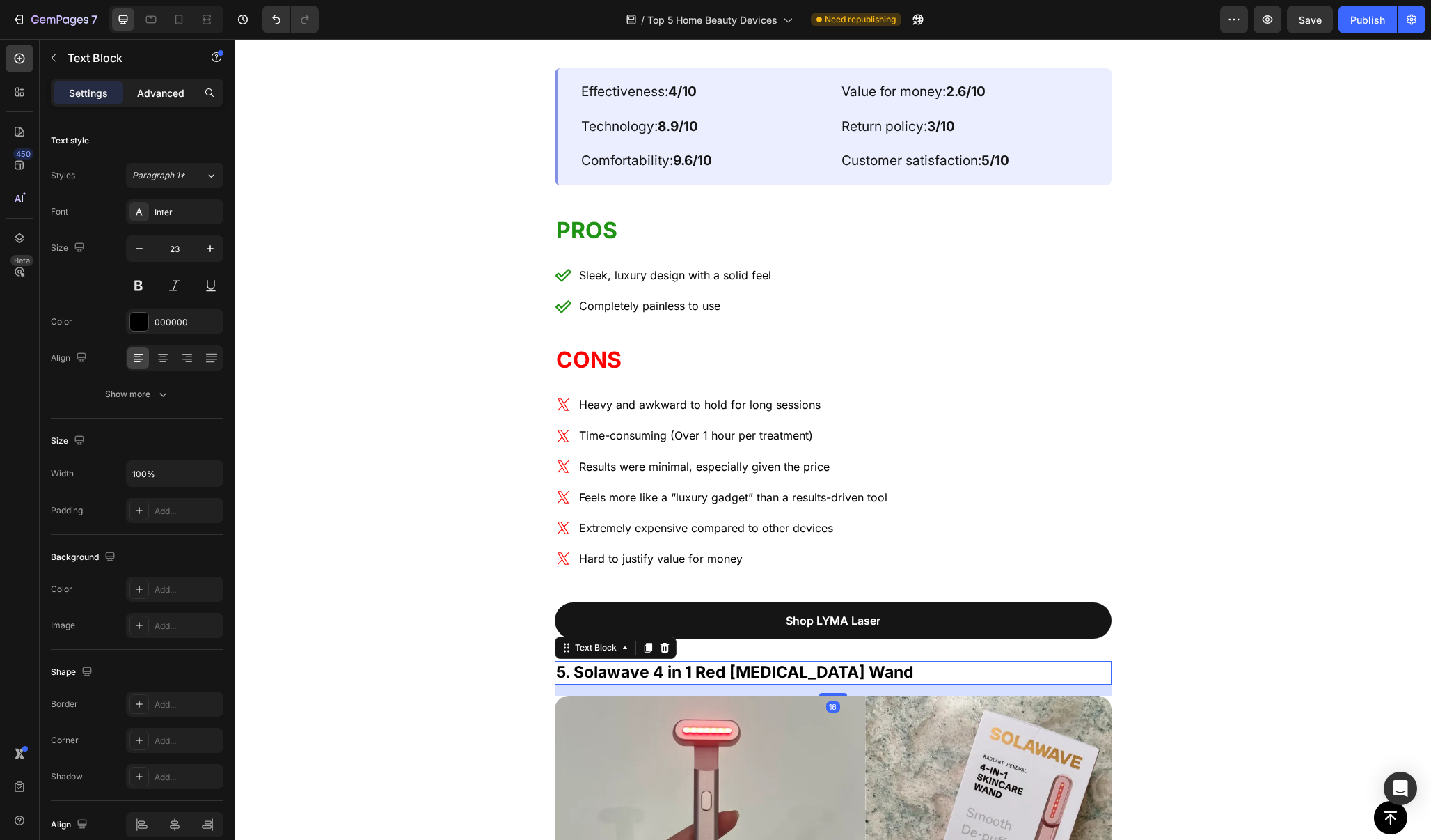
click at [176, 96] on p "Advanced" at bounding box center [160, 93] width 47 height 15
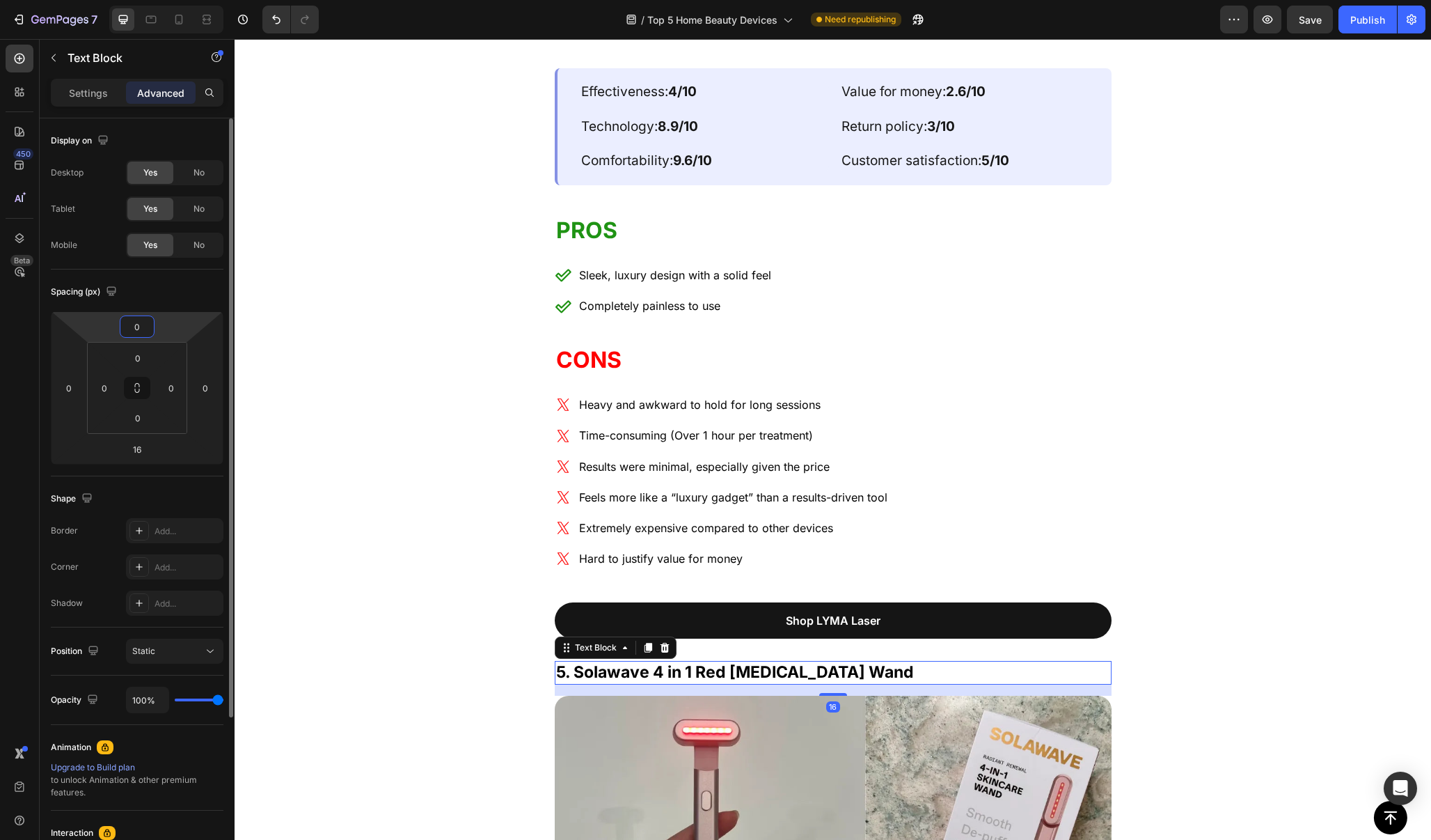
click at [140, 336] on input "0" at bounding box center [138, 326] width 28 height 21
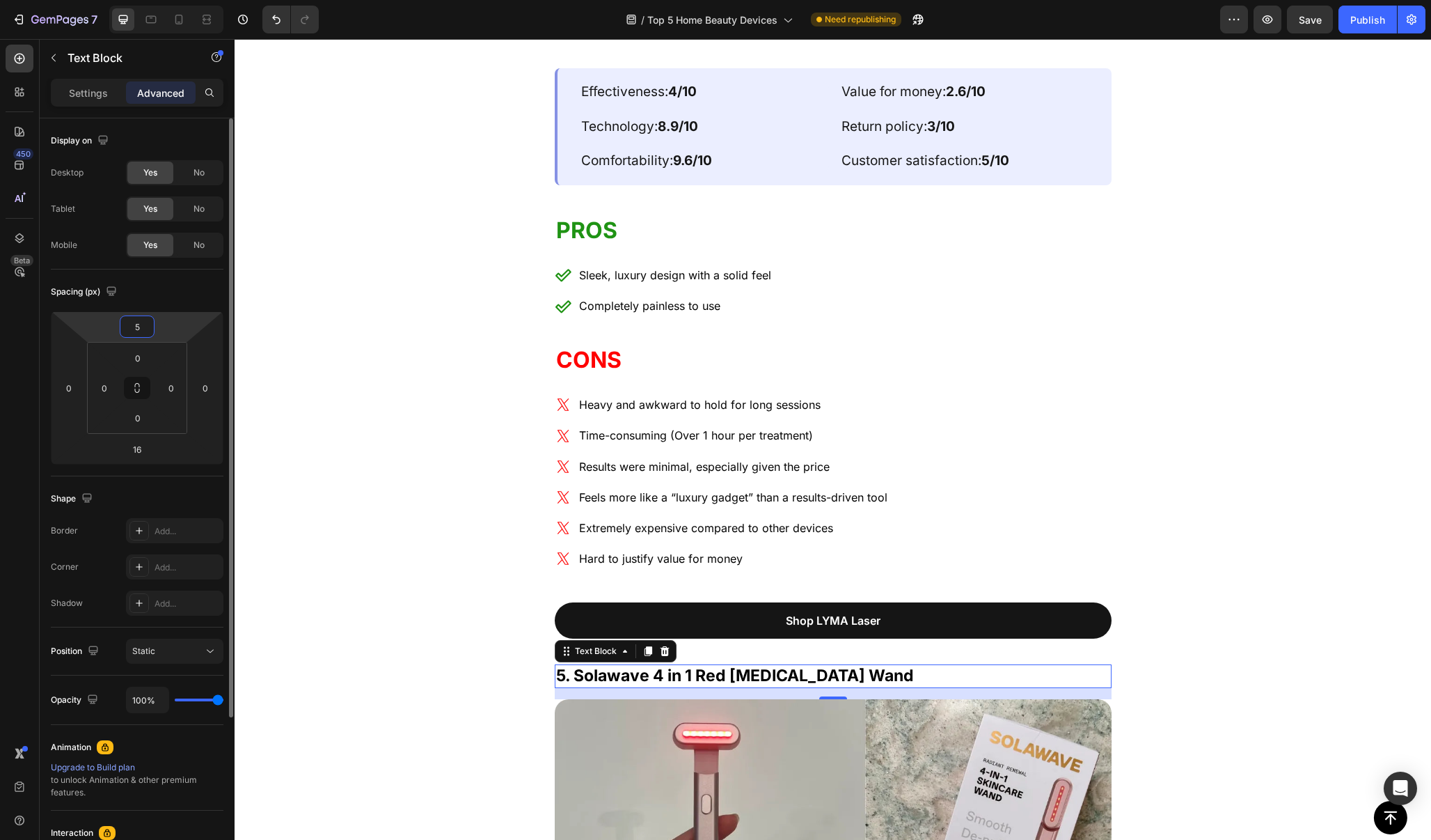
type input "50"
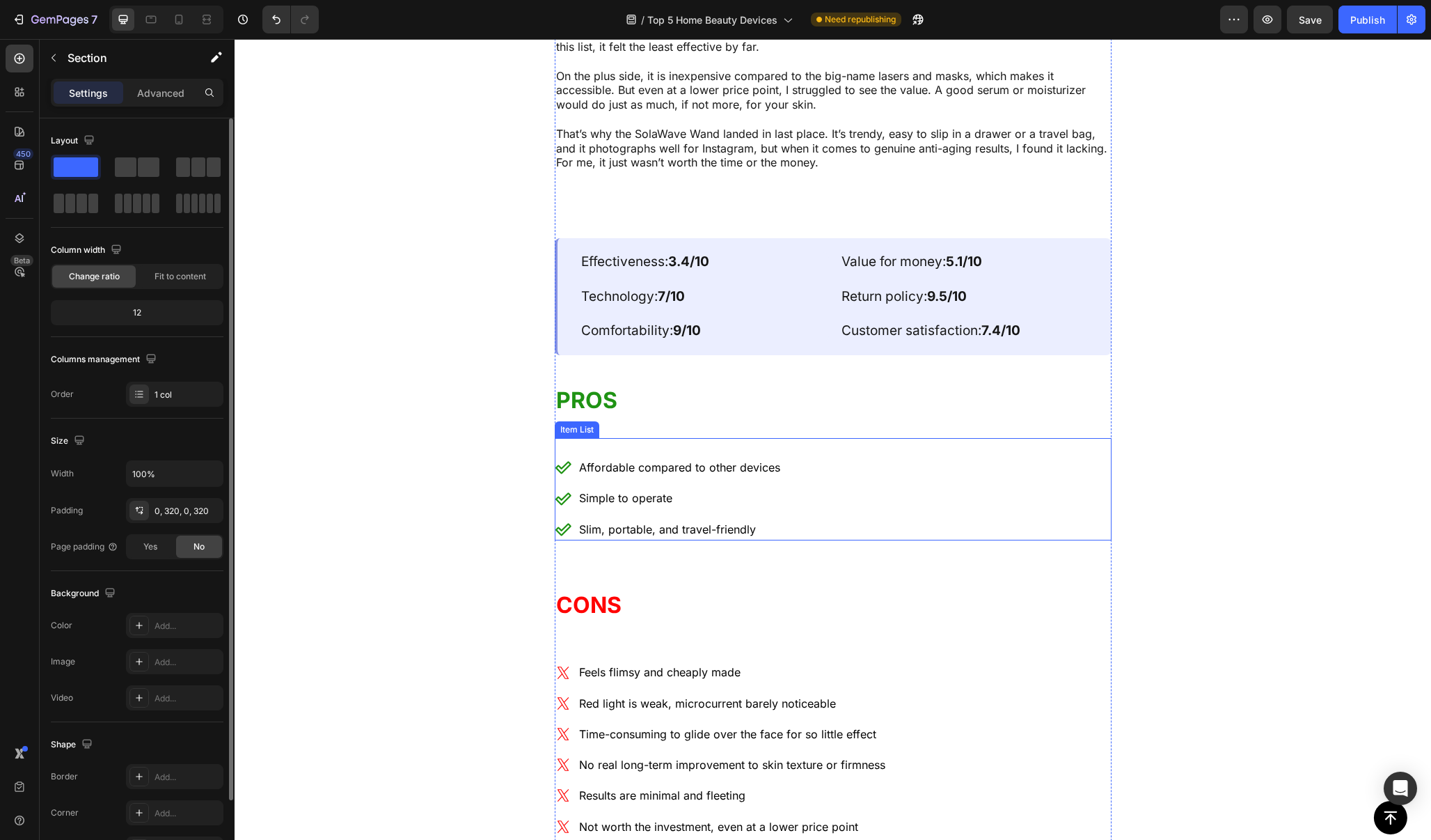
scroll to position [9224, 0]
click at [651, 436] on div "Affordable compared to other devices Simple to operate Slim, portable, and trav…" at bounding box center [833, 487] width 557 height 103
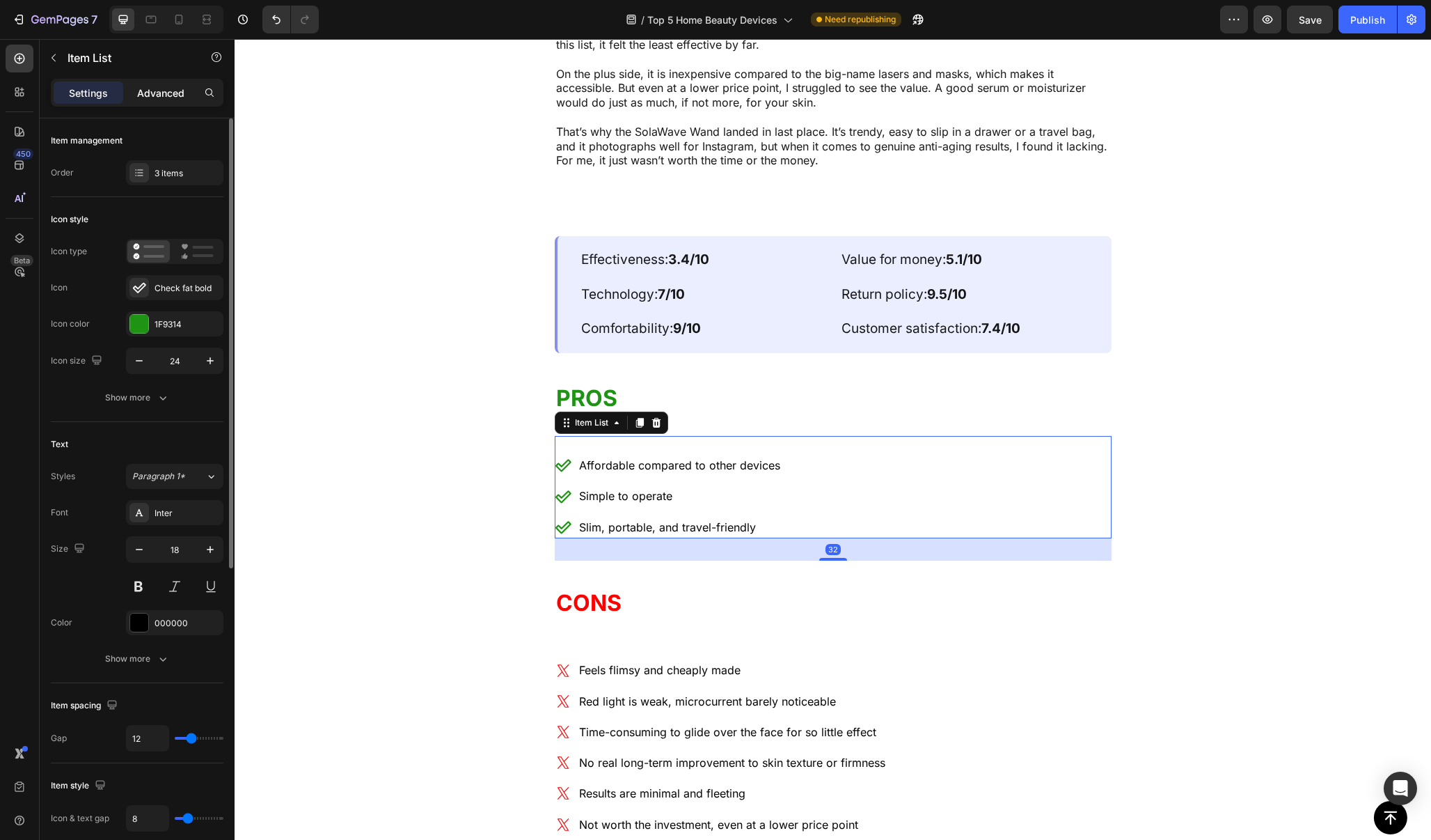
click at [175, 89] on p "Advanced" at bounding box center [160, 93] width 47 height 15
type input "100%"
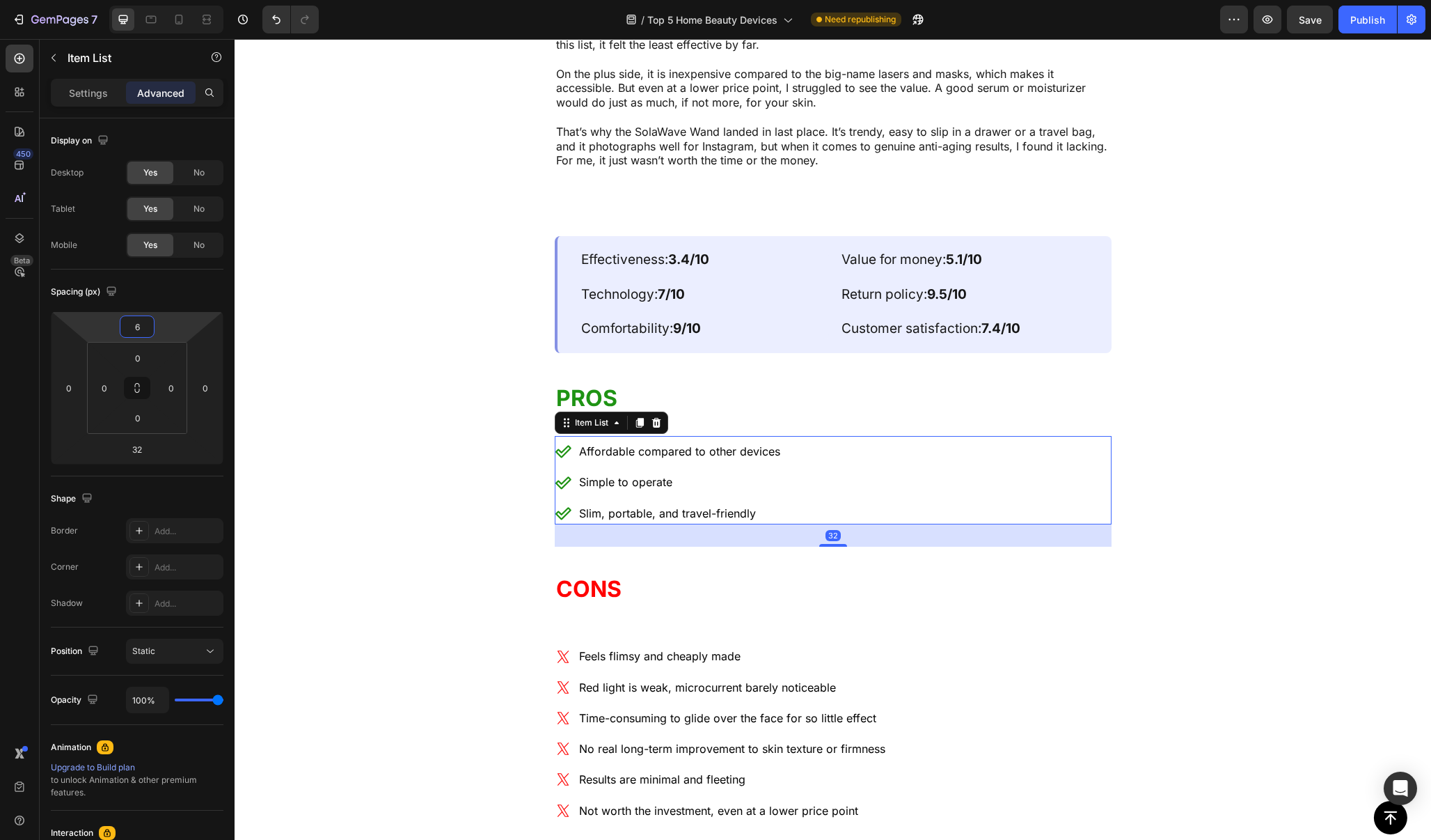
type input "4"
drag, startPoint x: 177, startPoint y: 328, endPoint x: 177, endPoint y: 337, distance: 9.0
click at [177, 0] on html "7 / Top 5 Home Beauty Devices Need republishing Preview Save Publish 450 Beta S…" at bounding box center [716, 0] width 1431 height 0
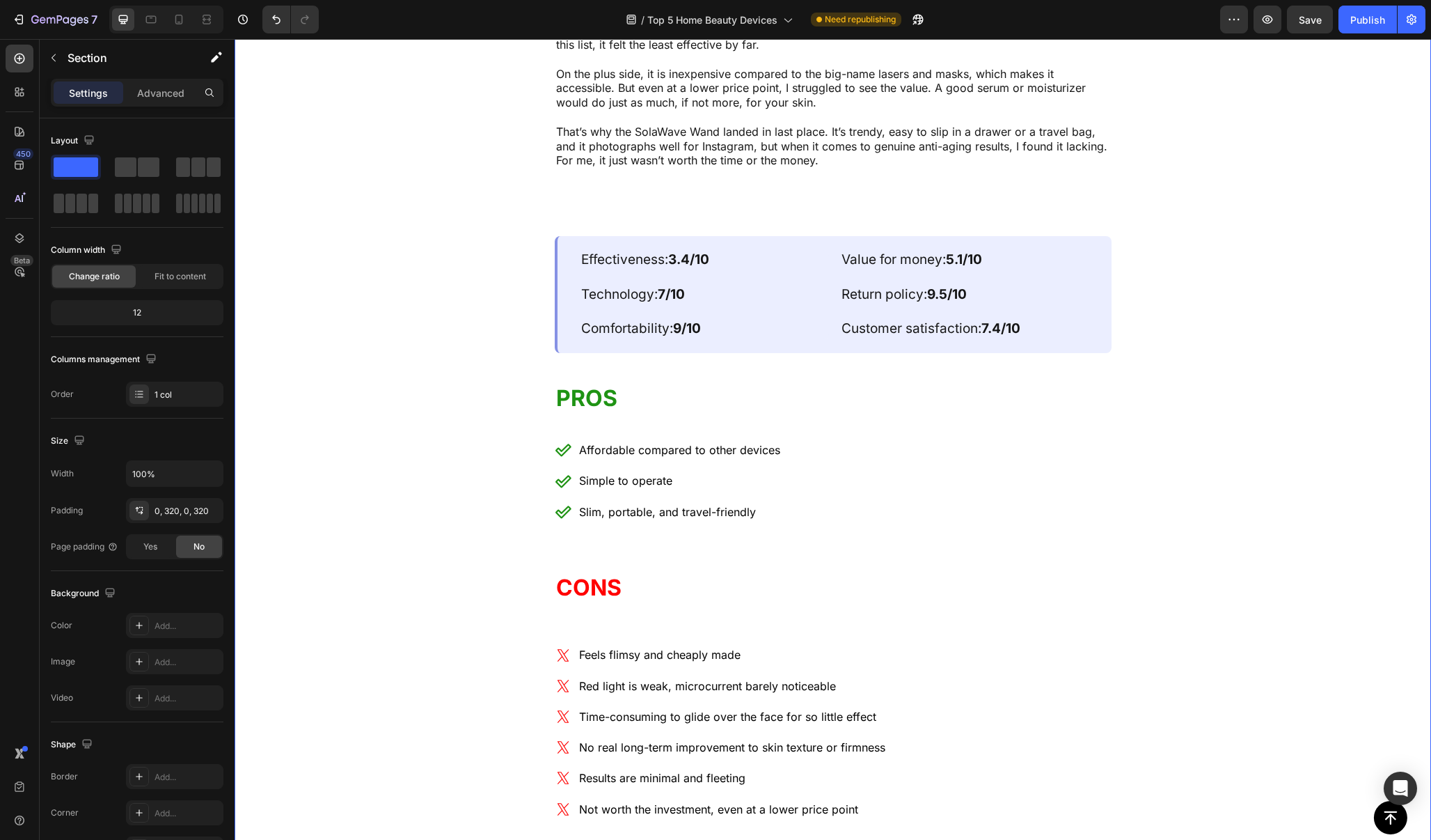
click at [439, 405] on div "5. Solawave 4 in 1 Red [MEDICAL_DATA] Wand Text Block Image Rounding out my lis…" at bounding box center [833, 262] width 1197 height 1656
click at [851, 438] on div "Affordable compared to other devices Simple to operate Slim, portable, and trav…" at bounding box center [833, 481] width 557 height 84
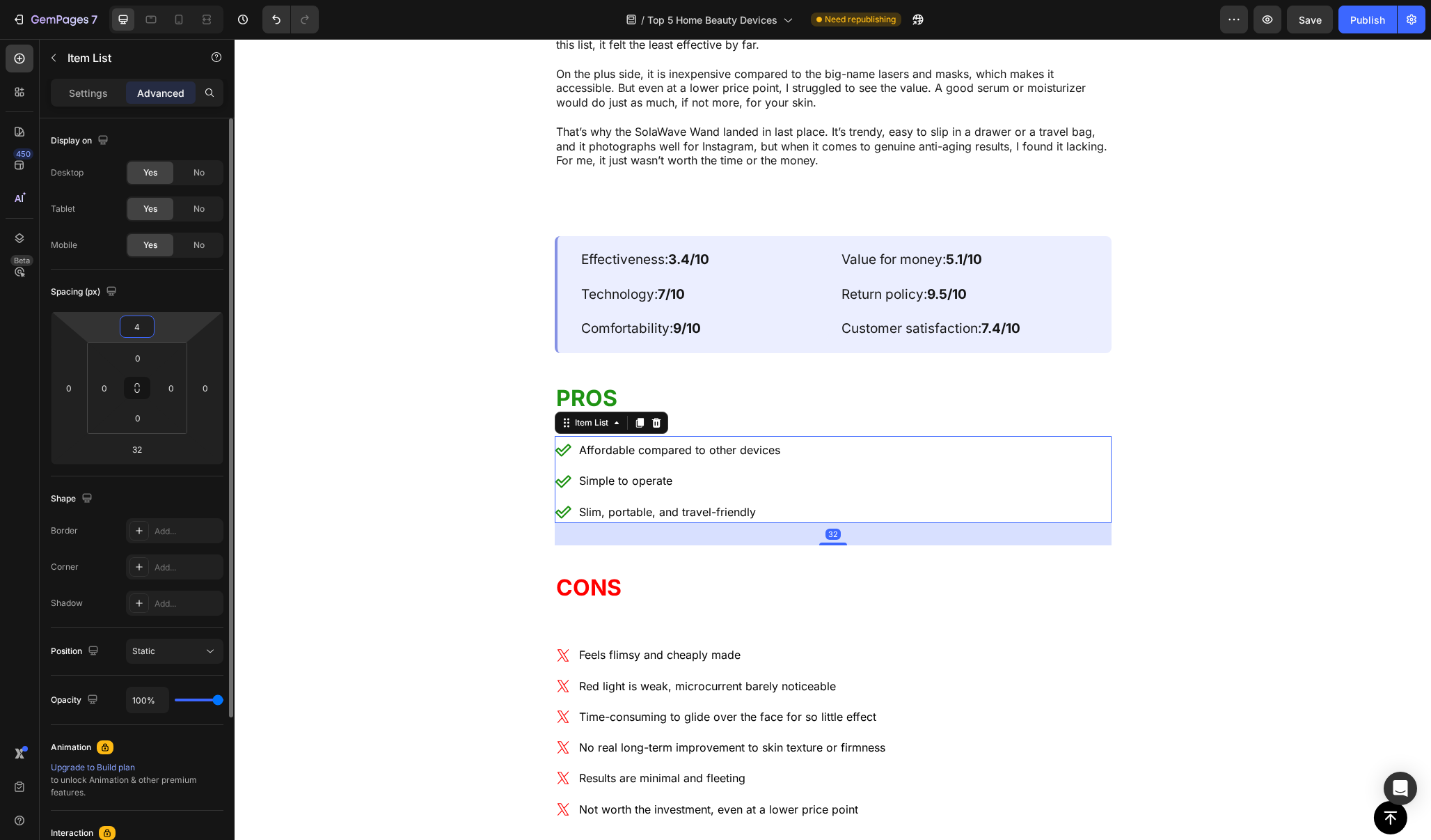
click at [143, 331] on input "4" at bounding box center [138, 326] width 28 height 21
type input "0"
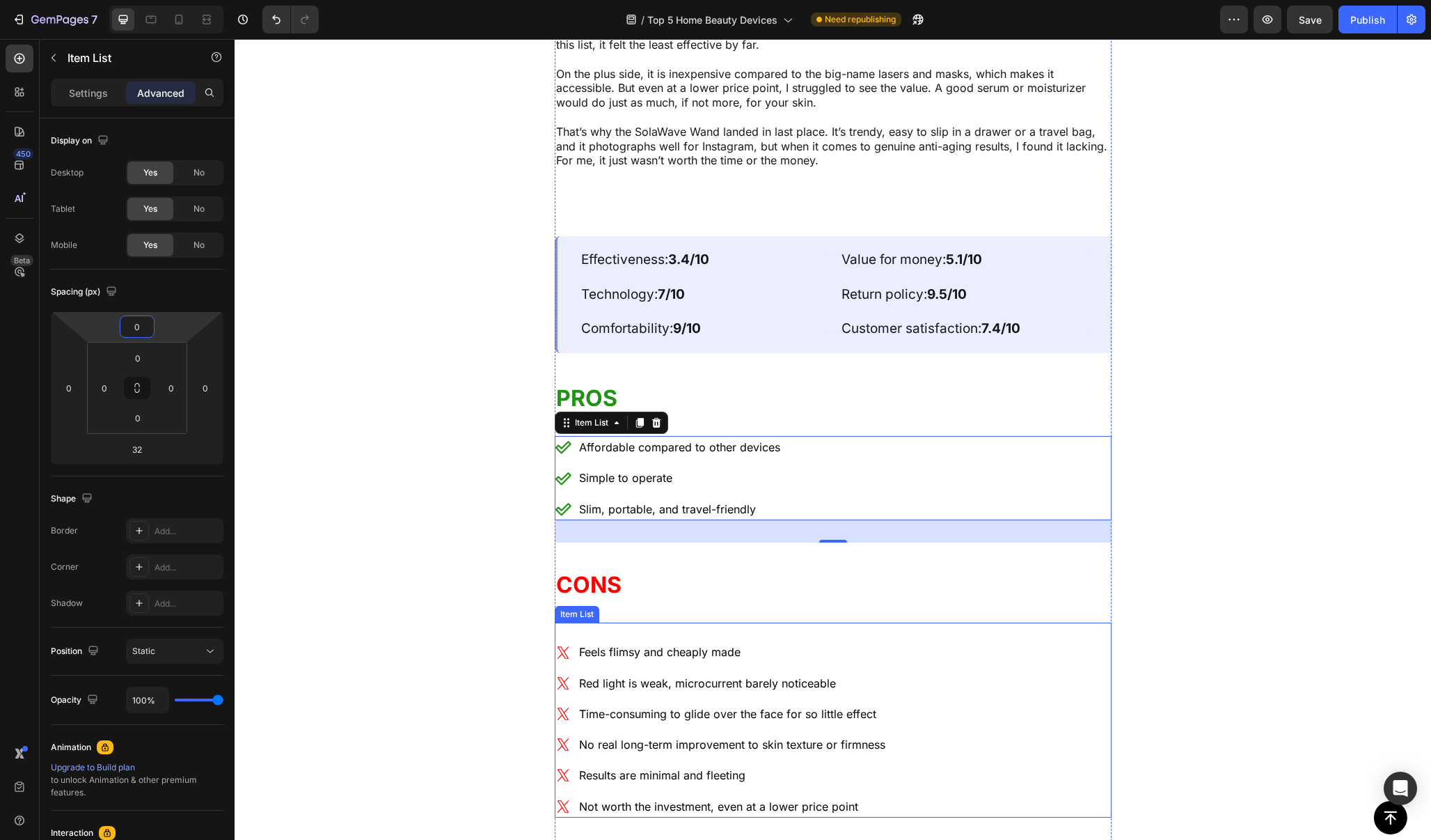
click at [959, 640] on div "Feels flimsy and cheaply made Red light is weak, microcurrent barely noticeable…" at bounding box center [833, 728] width 557 height 176
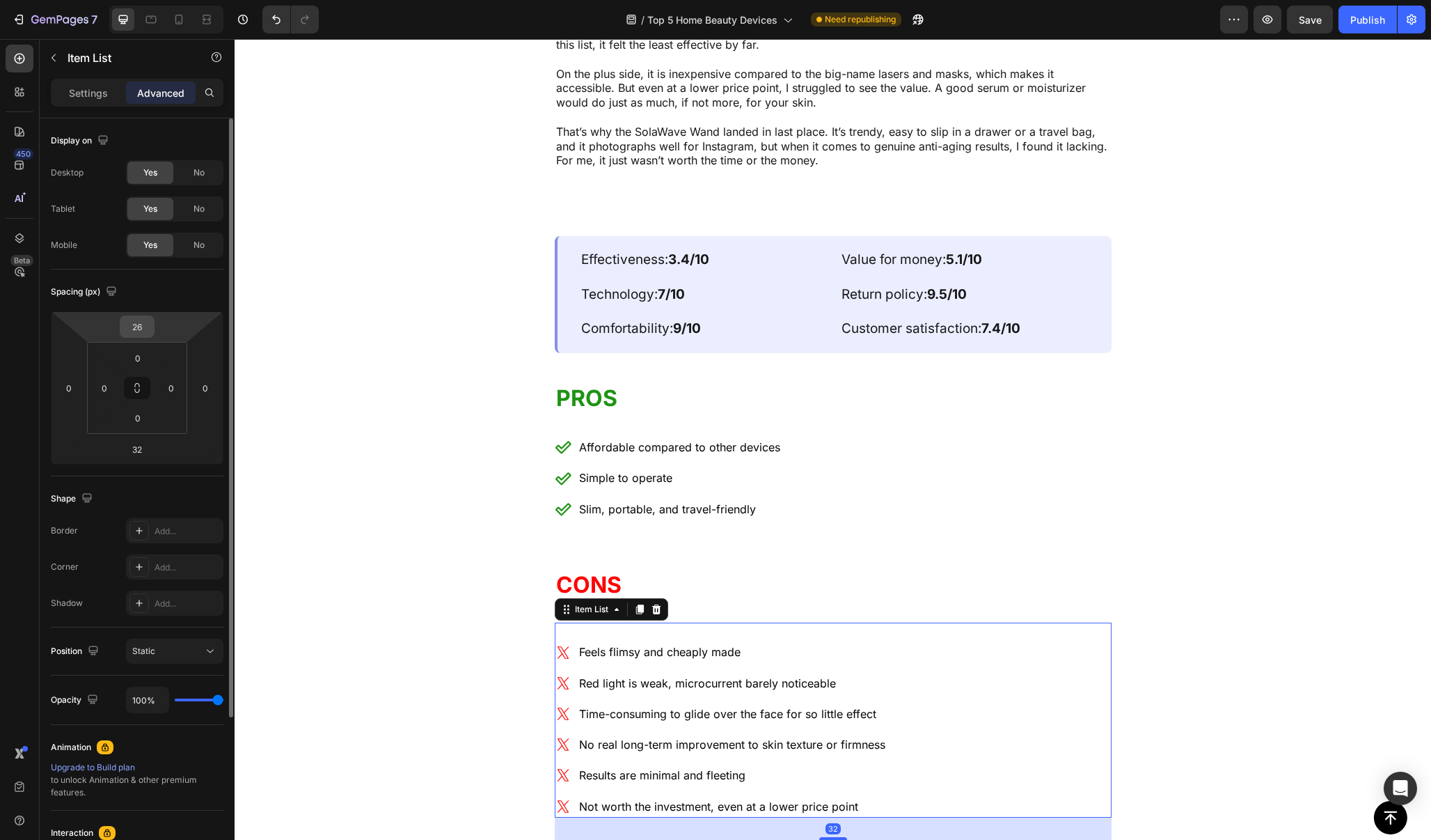
click at [152, 333] on div "26" at bounding box center [138, 326] width 35 height 22
click at [140, 329] on input "26" at bounding box center [138, 326] width 28 height 21
type input "0"
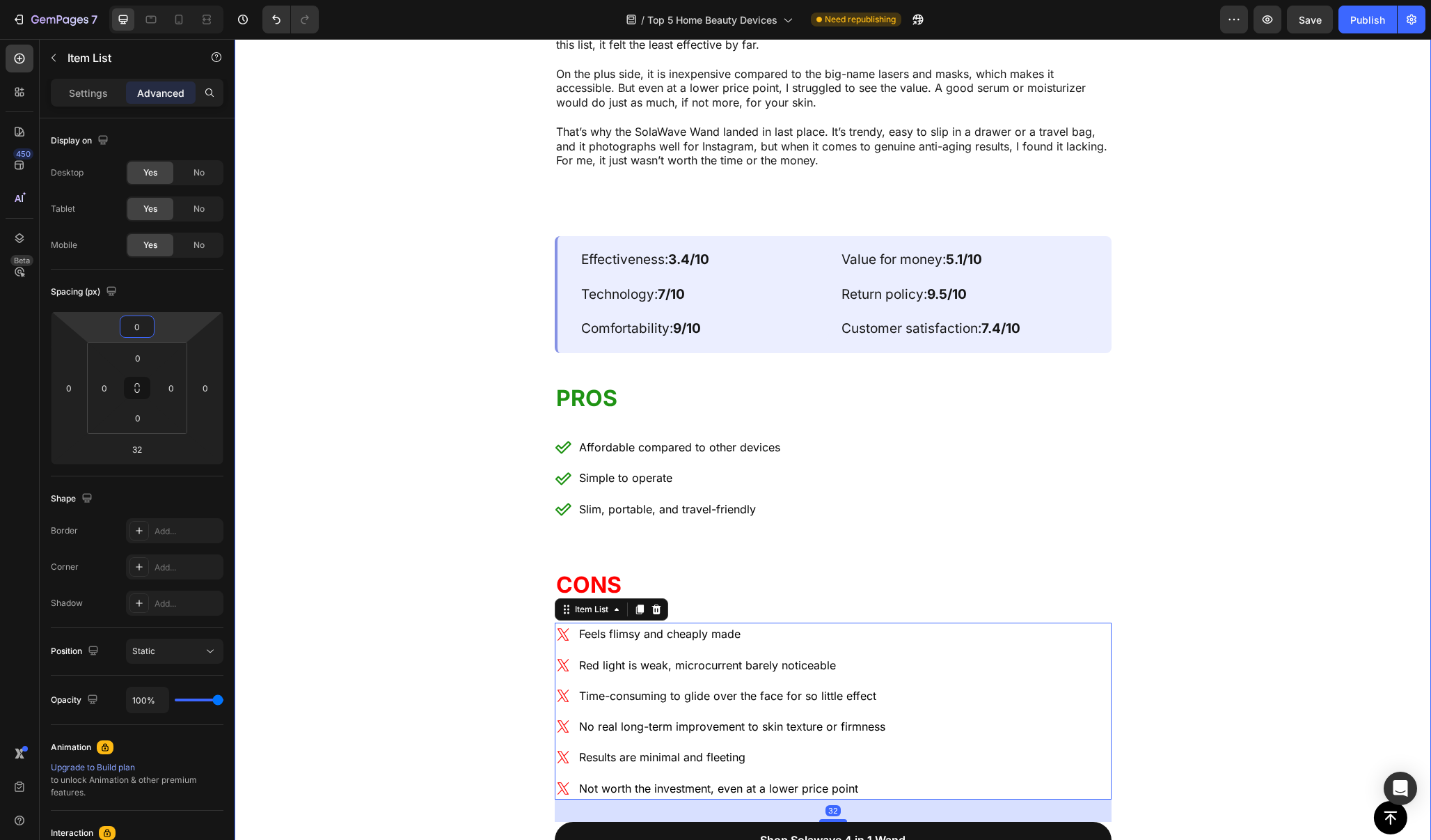
click at [398, 402] on div "5. Solawave 4 in 1 Red [MEDICAL_DATA] Wand Text Block Image Rounding out my lis…" at bounding box center [833, 252] width 1197 height 1635
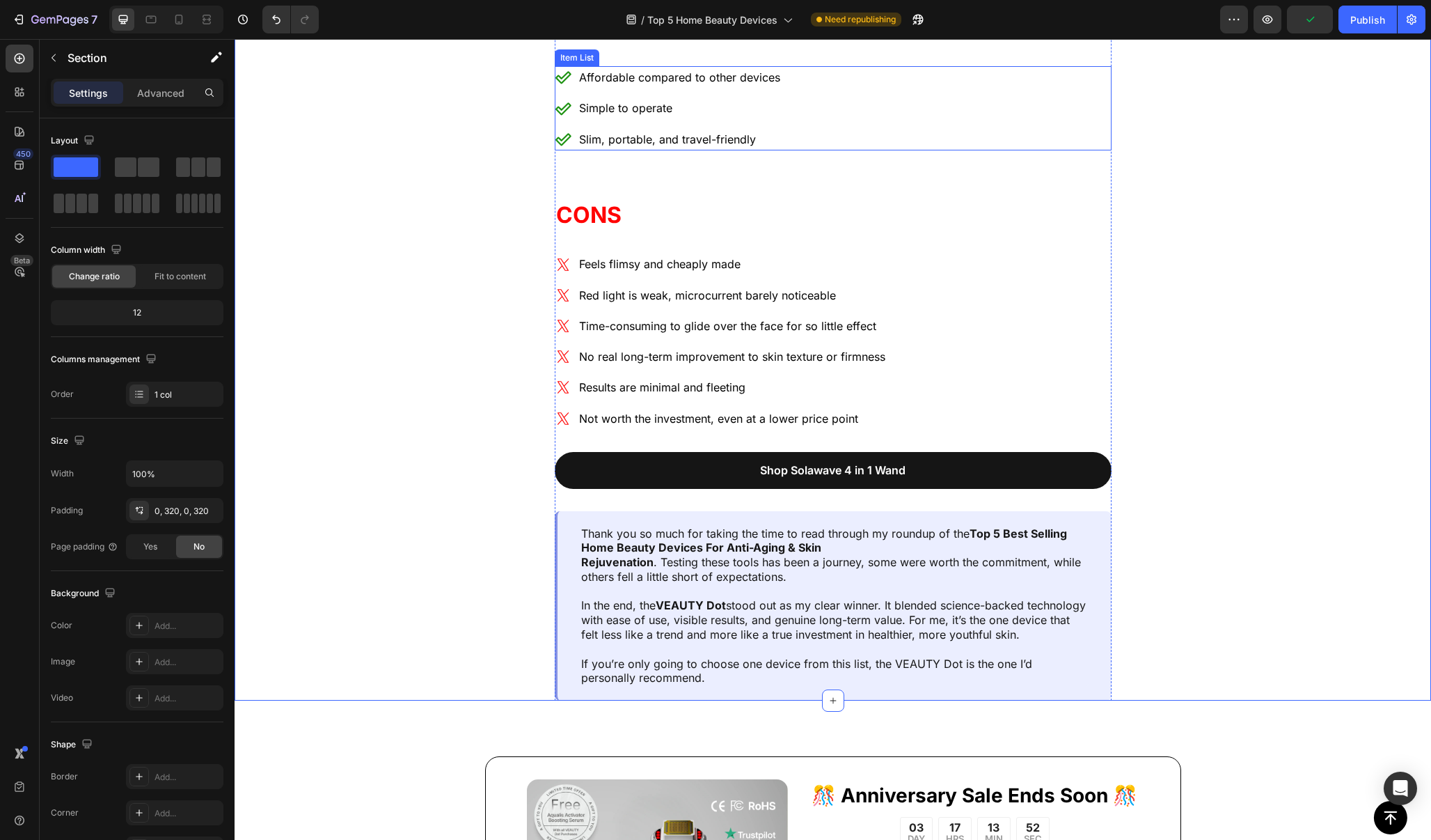
scroll to position [9617, 0]
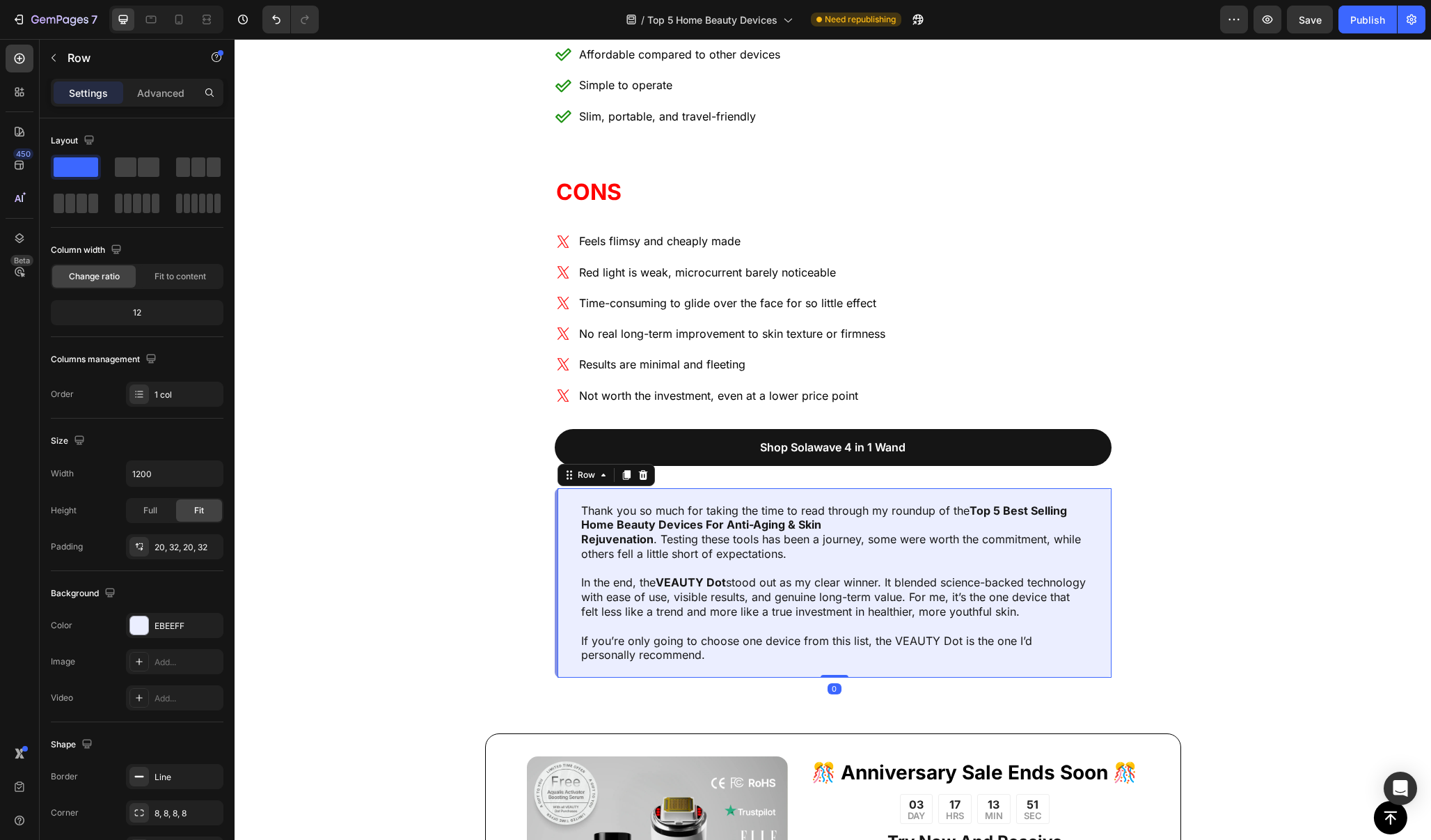
click at [1095, 488] on div "Thank you so much for taking the time to read through my roundup of the Top 5 B…" at bounding box center [833, 583] width 557 height 190
click at [157, 91] on p "Advanced" at bounding box center [160, 93] width 47 height 15
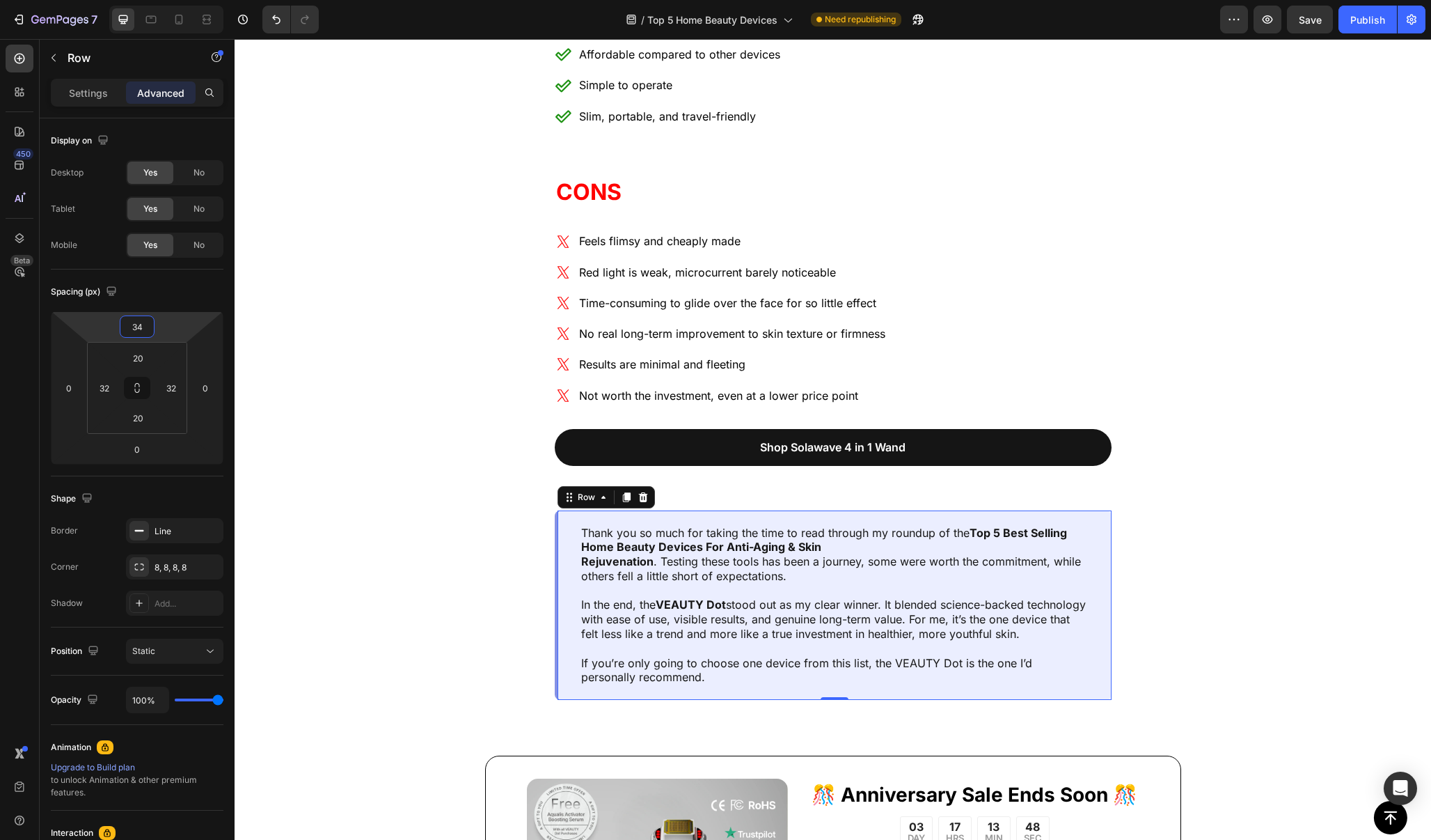
drag, startPoint x: 171, startPoint y: 330, endPoint x: 174, endPoint y: 316, distance: 14.3
click at [174, 0] on html "7 / Top 5 Home Beauty Devices Need republishing Preview Save Publish 450 Beta S…" at bounding box center [716, 0] width 1431 height 0
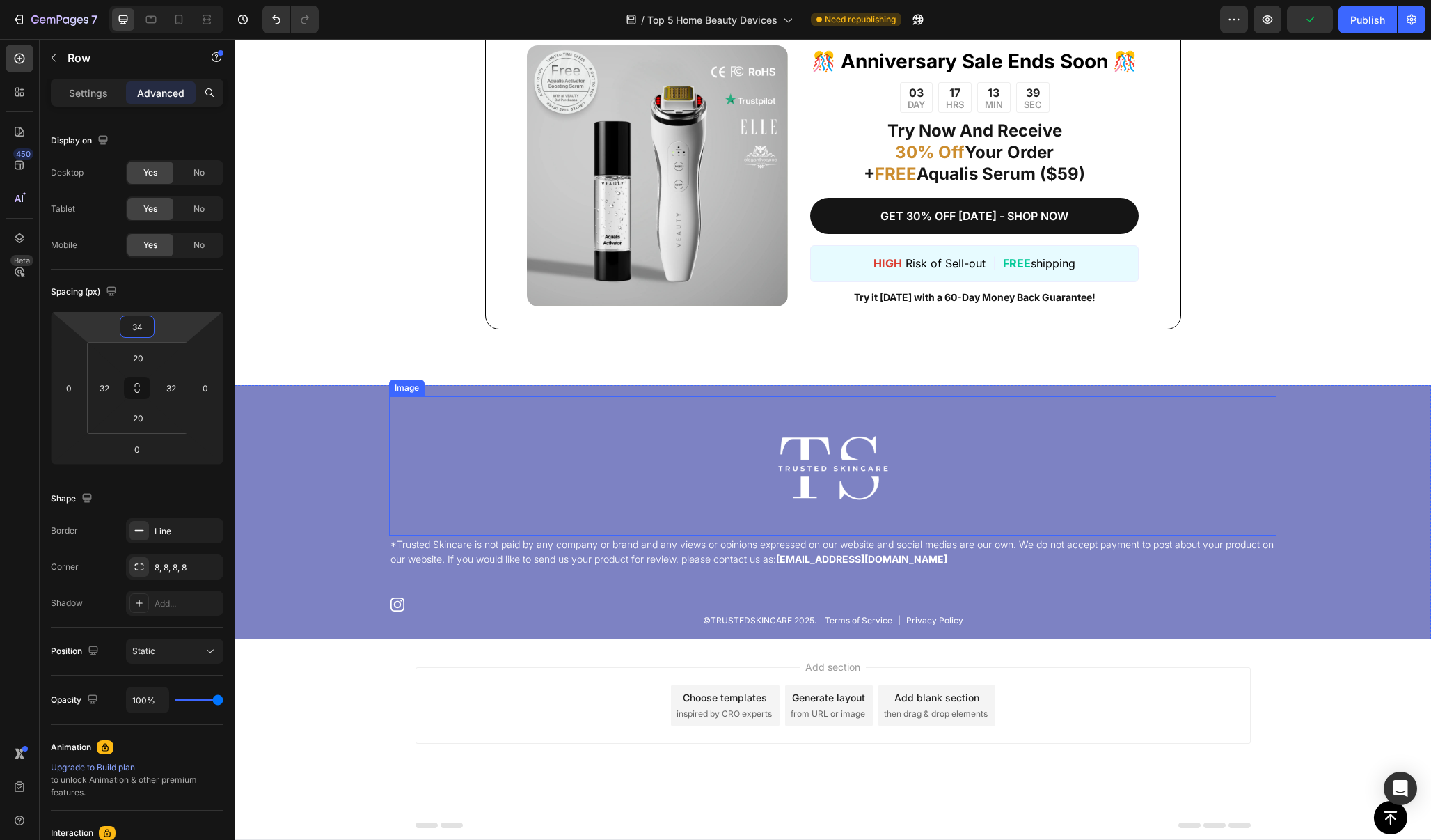
scroll to position [13098, 0]
click at [1320, 22] on span "Save" at bounding box center [1311, 19] width 23 height 11
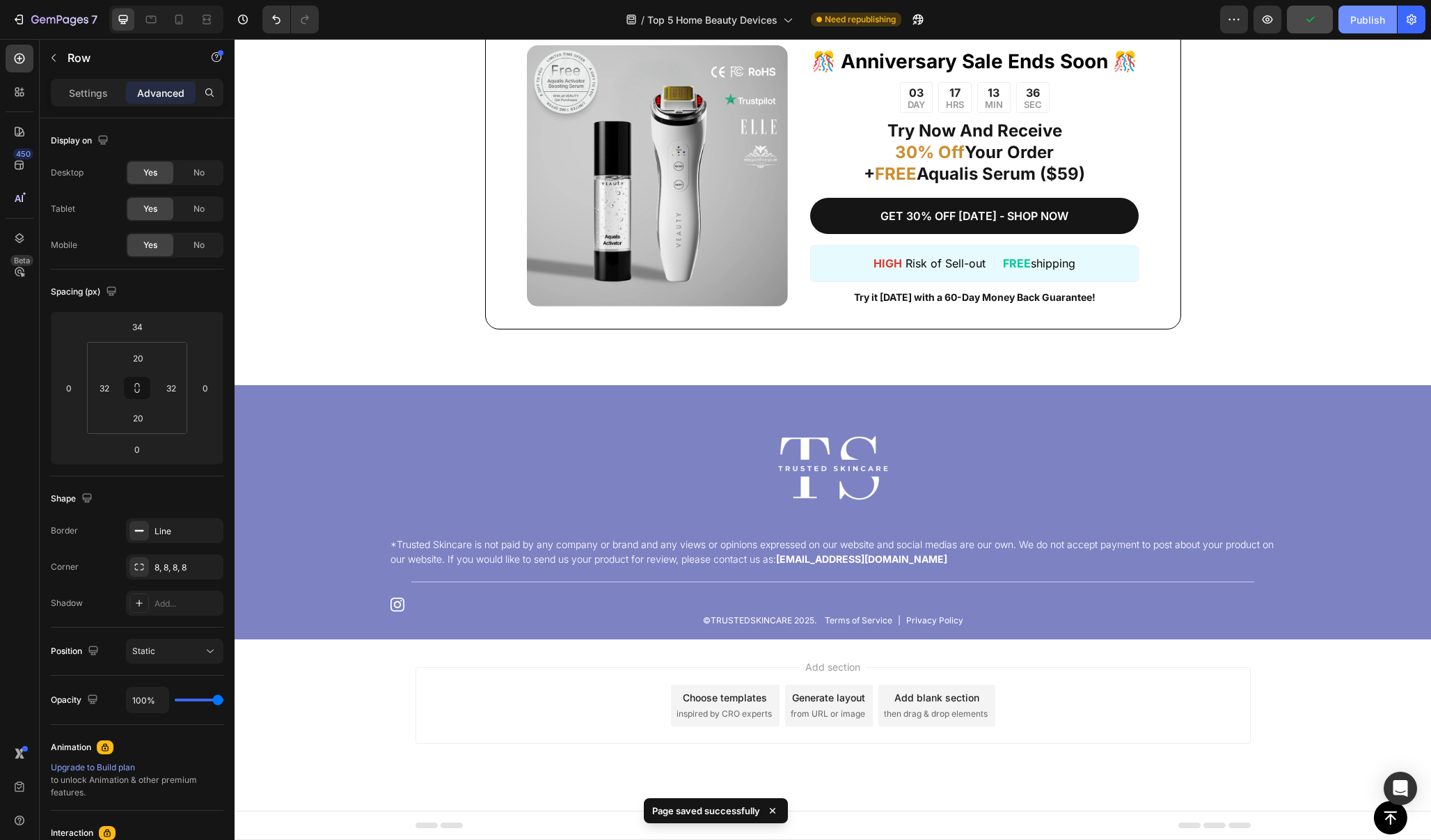
click at [1375, 22] on div "Publish" at bounding box center [1368, 19] width 35 height 15
click at [183, 26] on div at bounding box center [178, 19] width 22 height 22
type input "50"
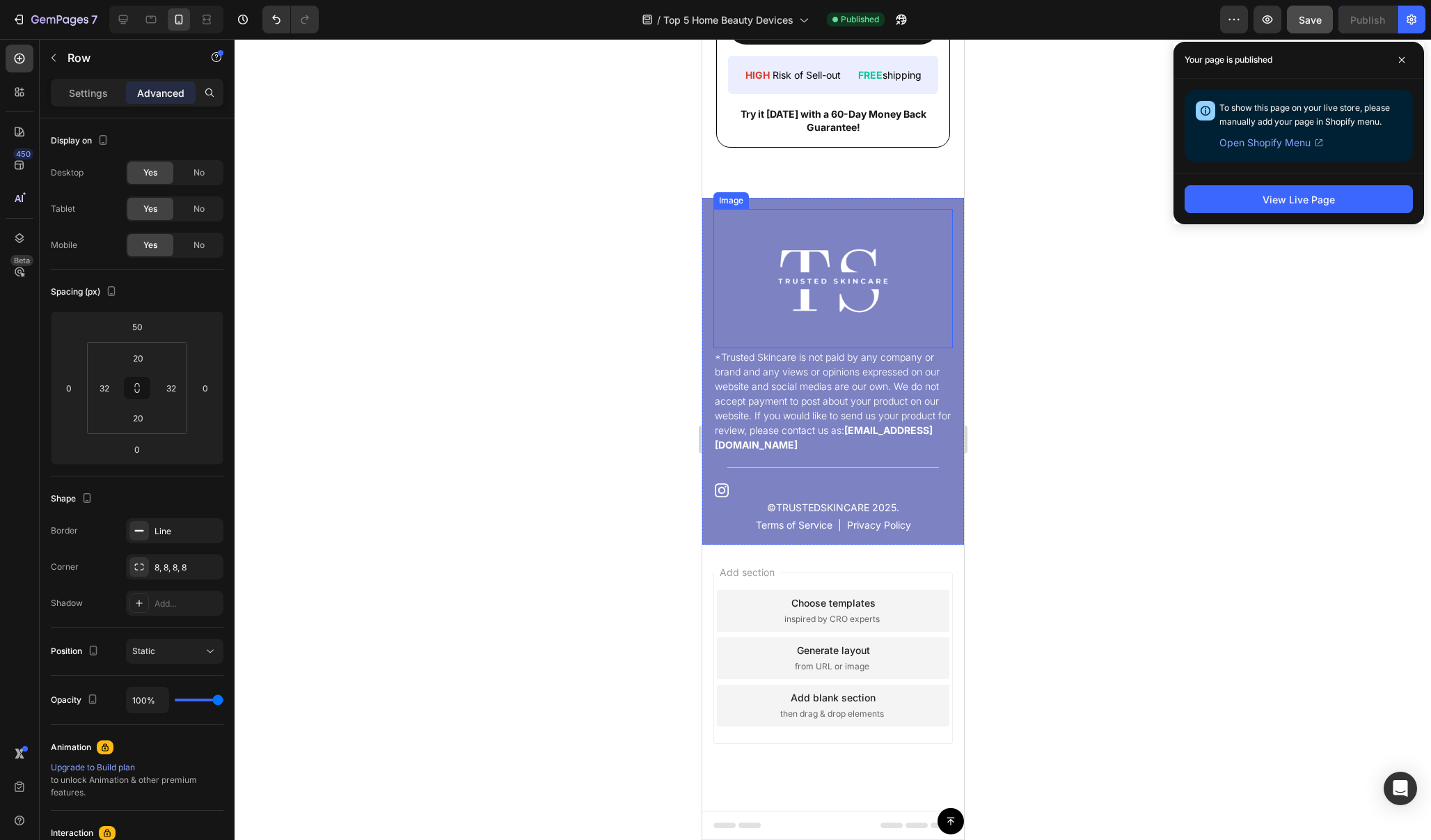
scroll to position [16322, 0]
